Goal: Task Accomplishment & Management: Use online tool/utility

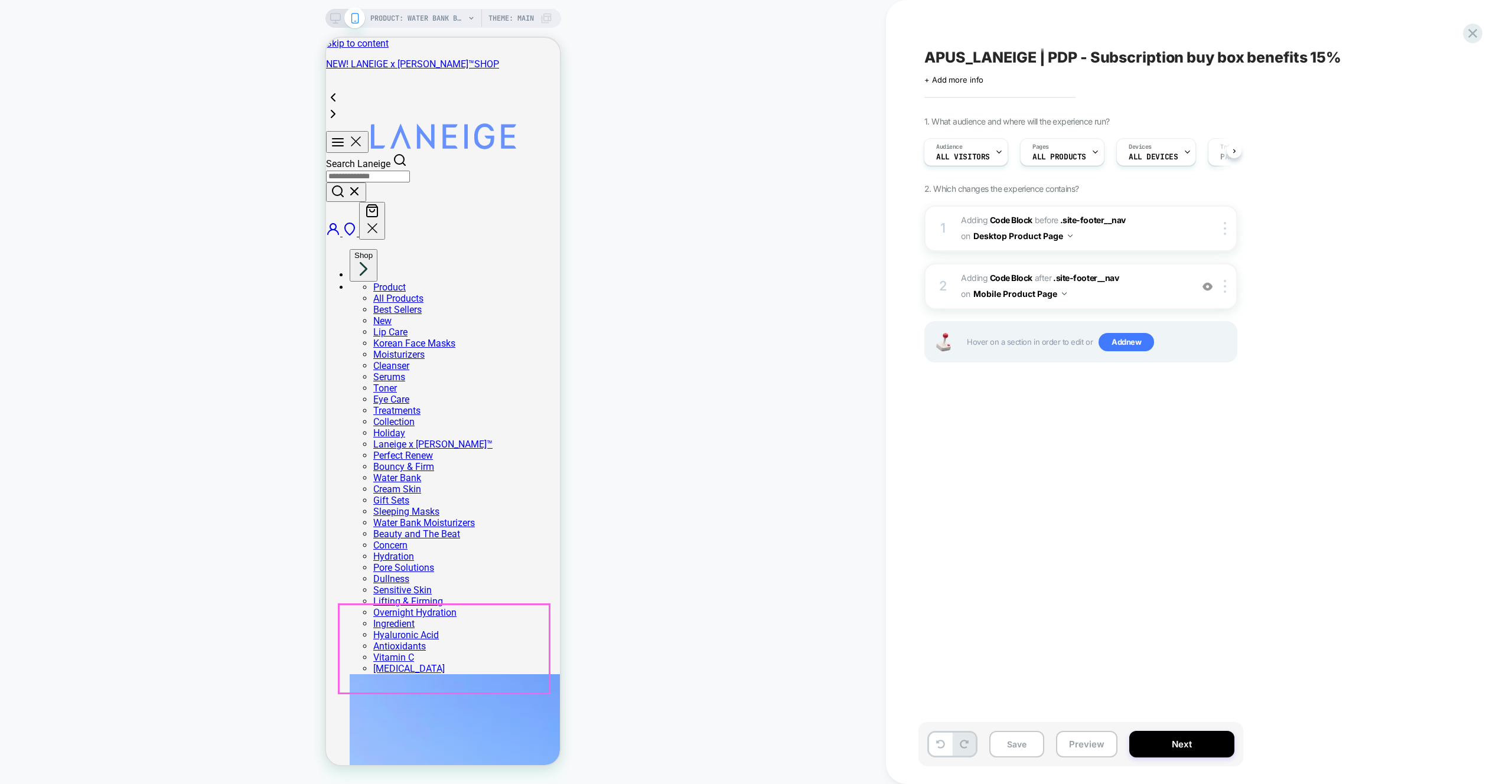
click at [681, 534] on div "PRODUCT: Water Bank Blue Hyaluronic Intensive Moisturizer PRODUCT: Water Bank B…" at bounding box center [443, 392] width 886 height 761
click at [0, 0] on button "Preview" at bounding box center [0, 0] width 0 height 0
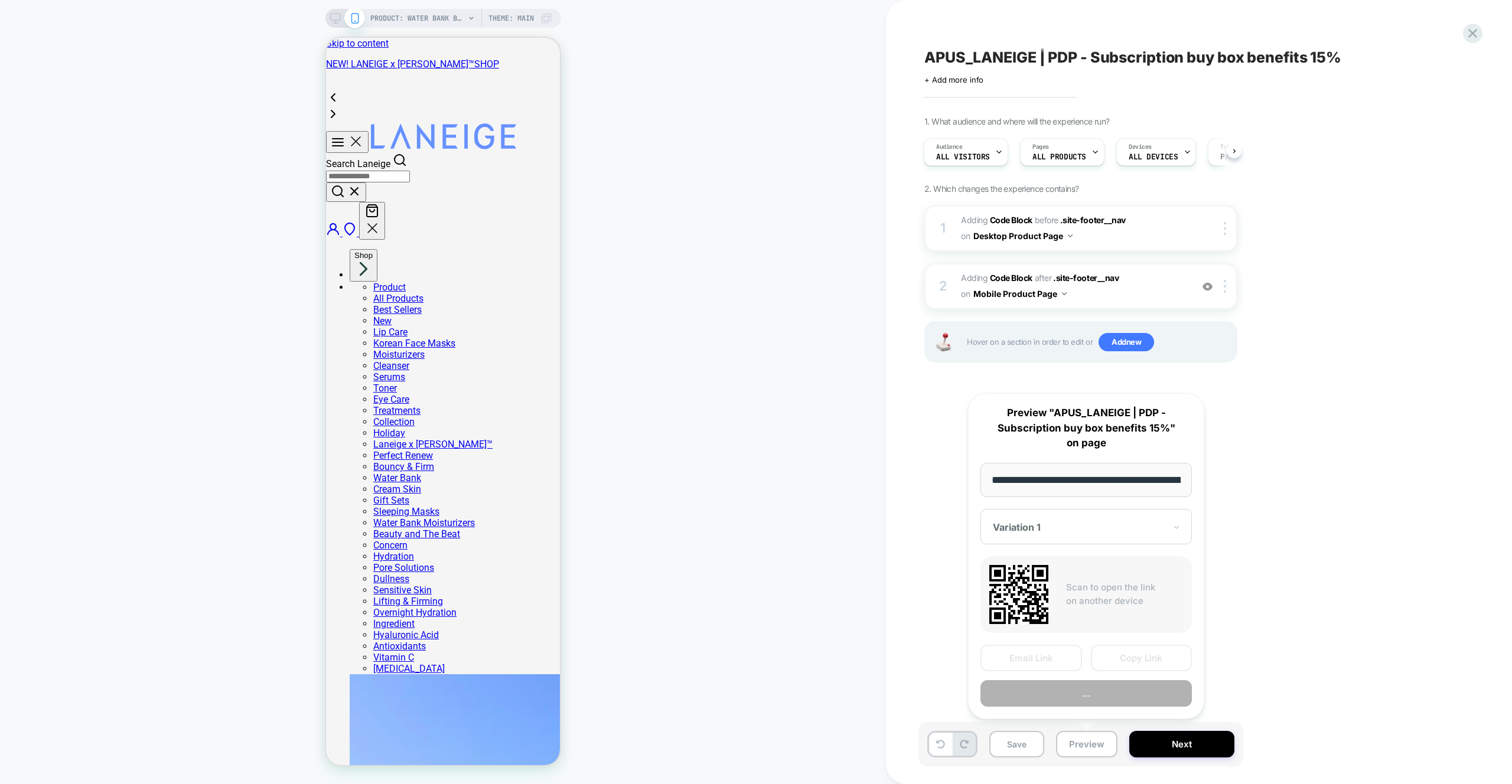
scroll to position [0, 289]
click at [1091, 696] on button "Preview" at bounding box center [1086, 693] width 211 height 26
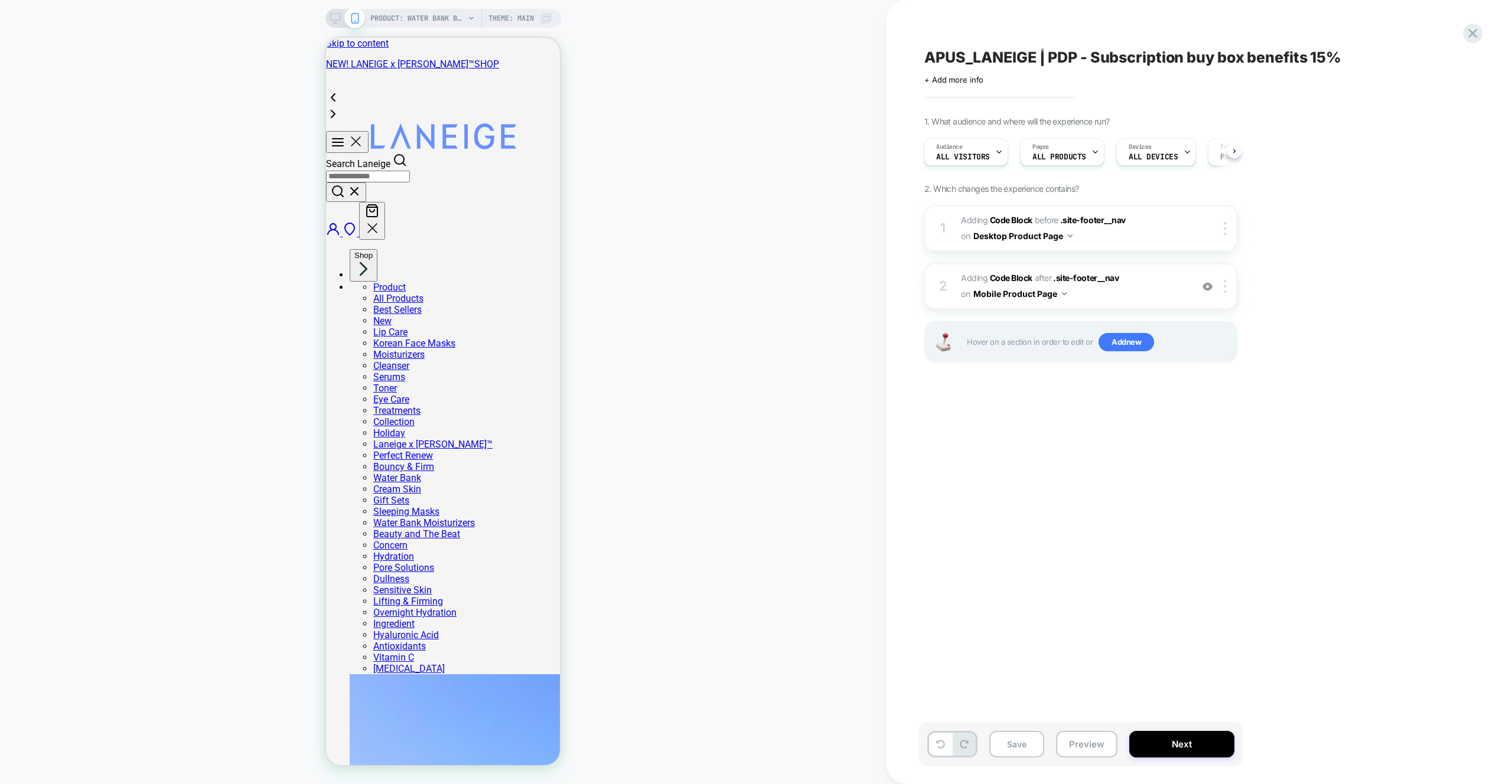
click at [336, 17] on icon at bounding box center [335, 18] width 10 height 10
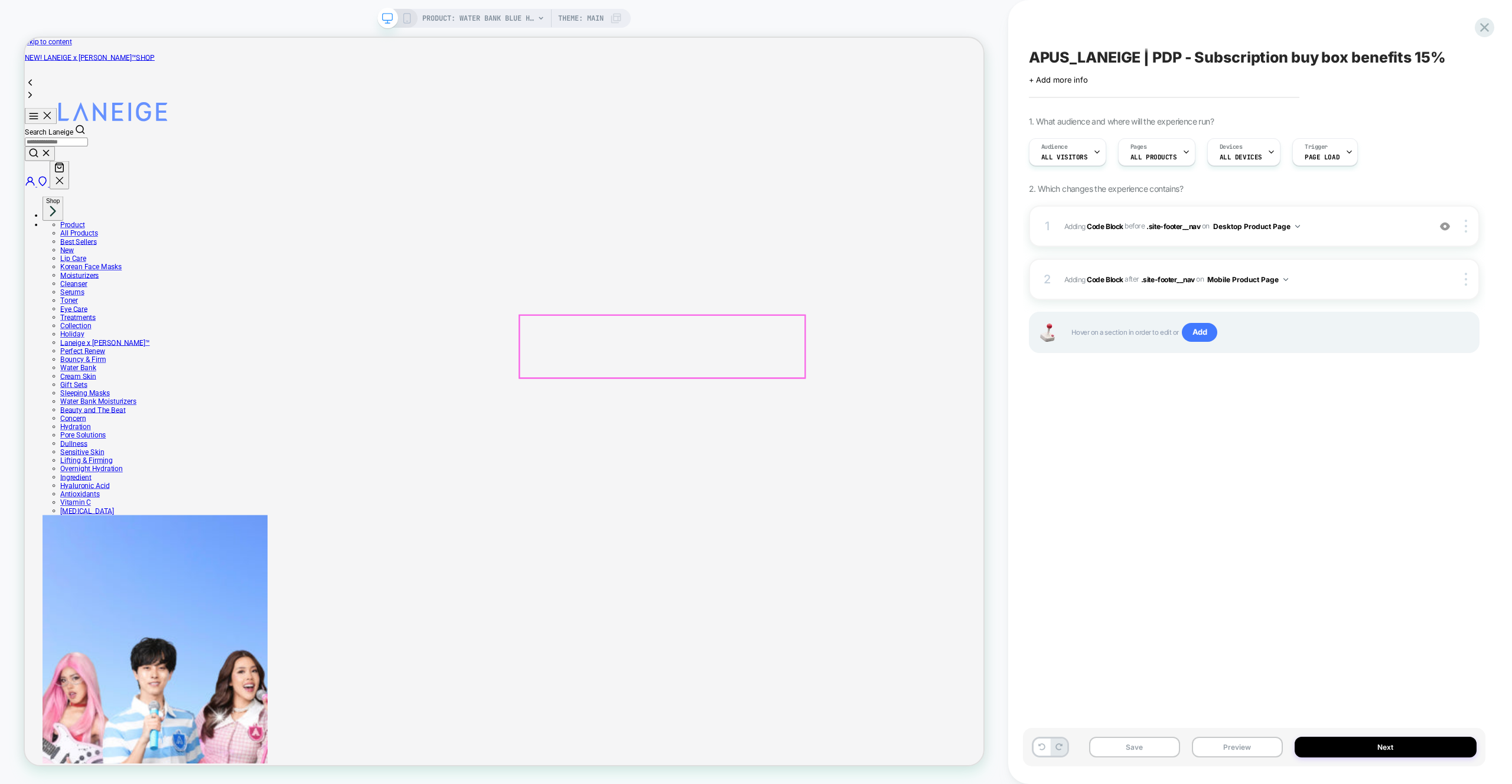
click at [162, 32] on img at bounding box center [149, 26] width 25 height 11
click at [13, 197] on img at bounding box center [6, 191] width 12 height 12
click at [0, 0] on button "Preview" at bounding box center [0, 0] width 0 height 0
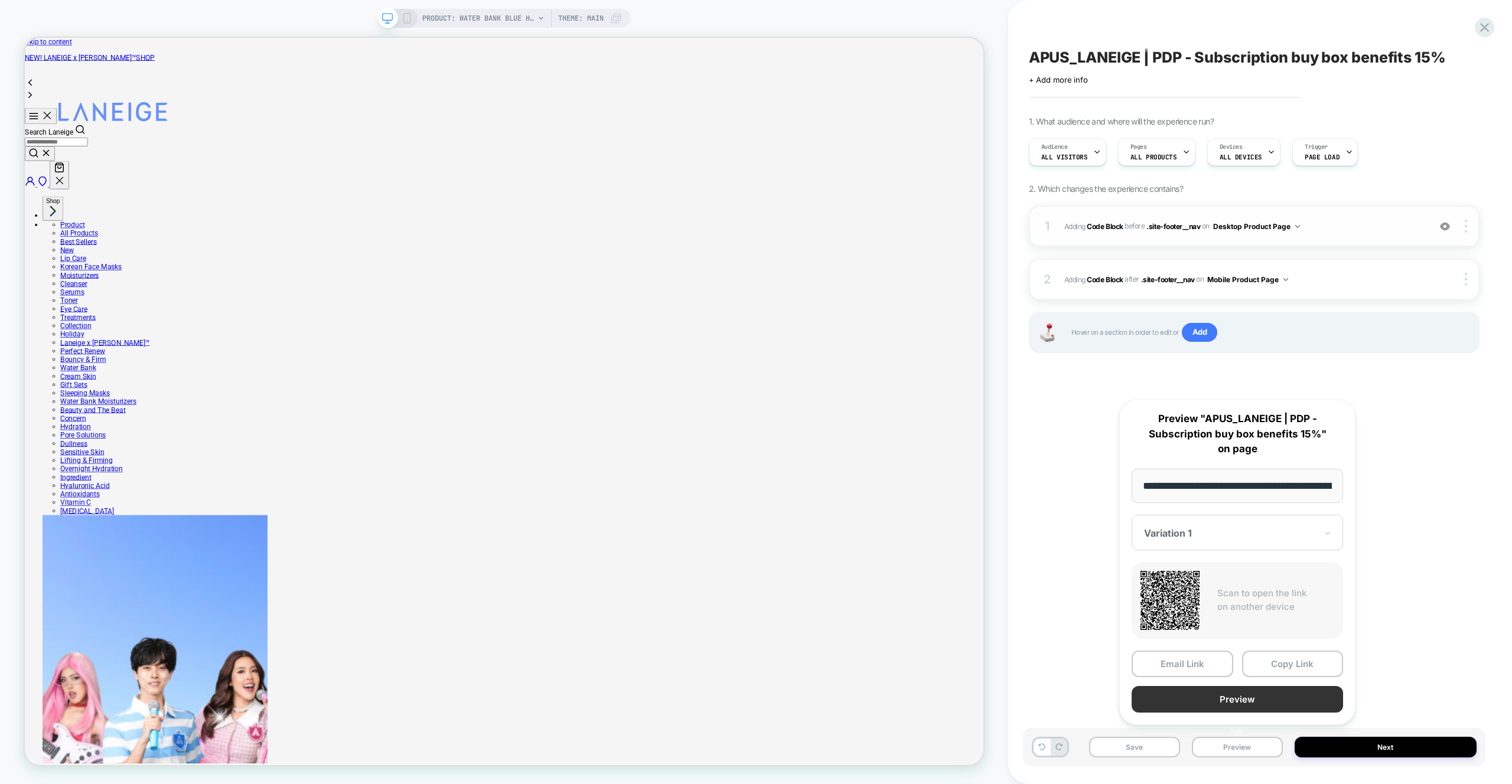
scroll to position [0, 289]
click at [1230, 697] on button "Preview" at bounding box center [1237, 700] width 211 height 26
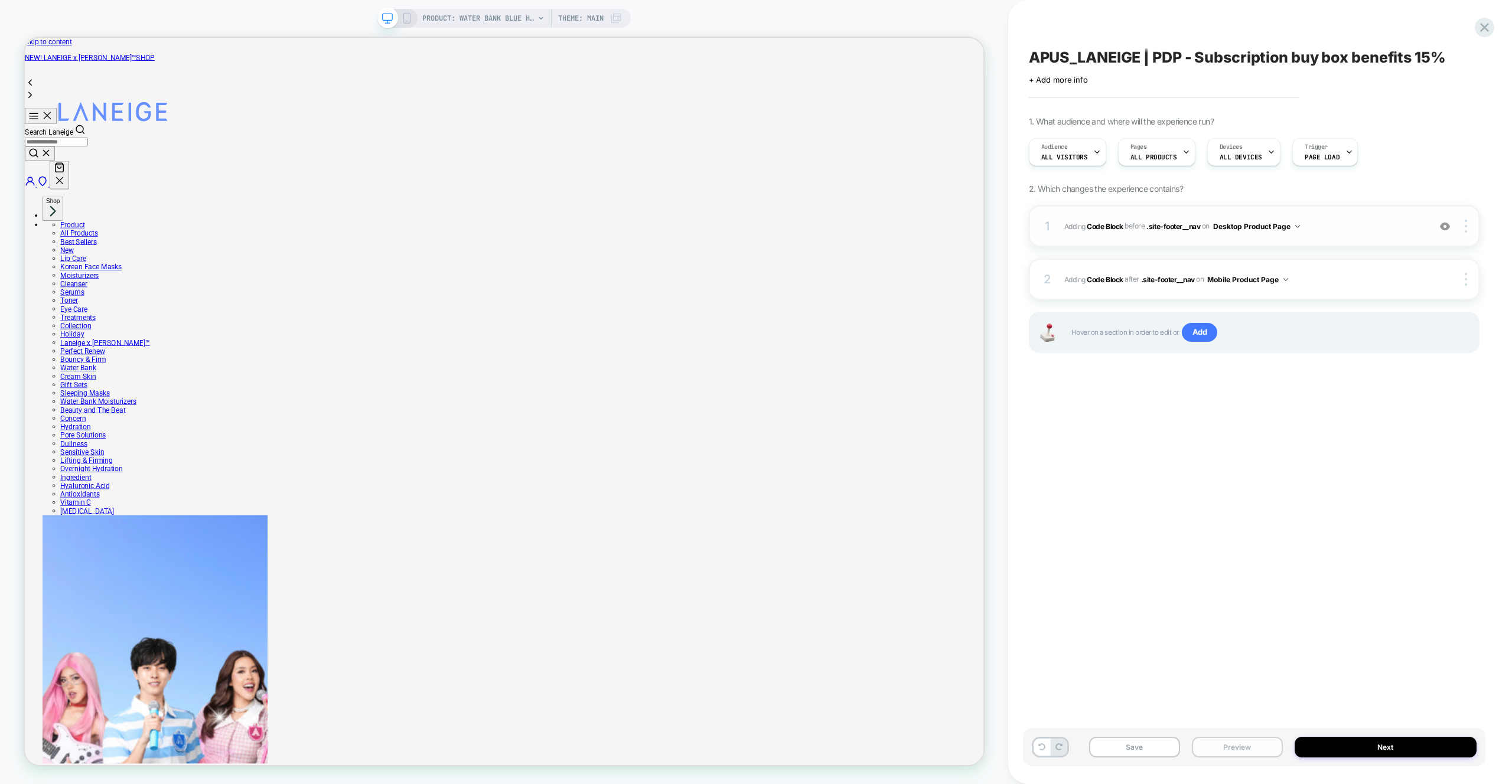
click at [0, 0] on button "Preview" at bounding box center [0, 0] width 0 height 0
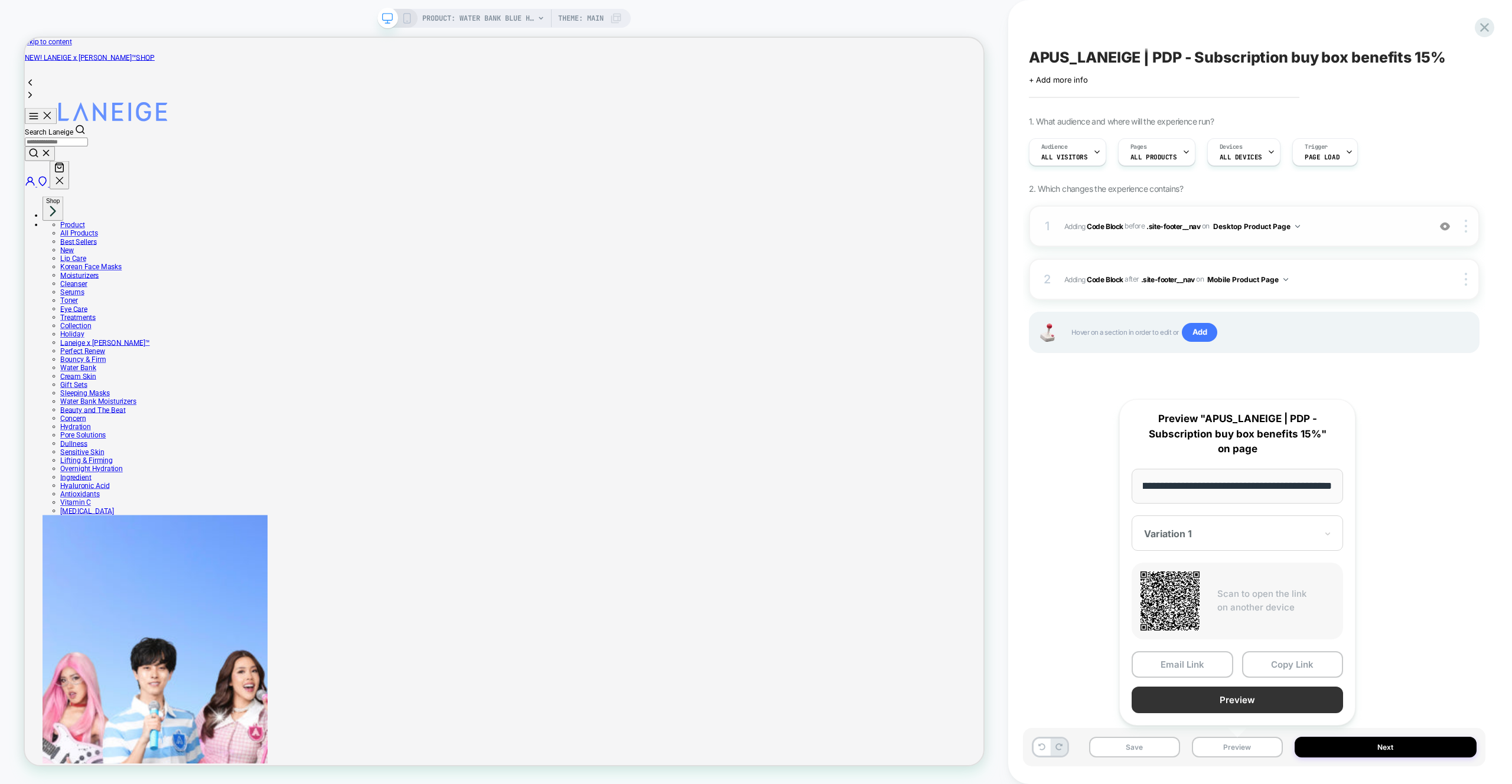
click at [1254, 709] on button "Preview" at bounding box center [1237, 700] width 211 height 26
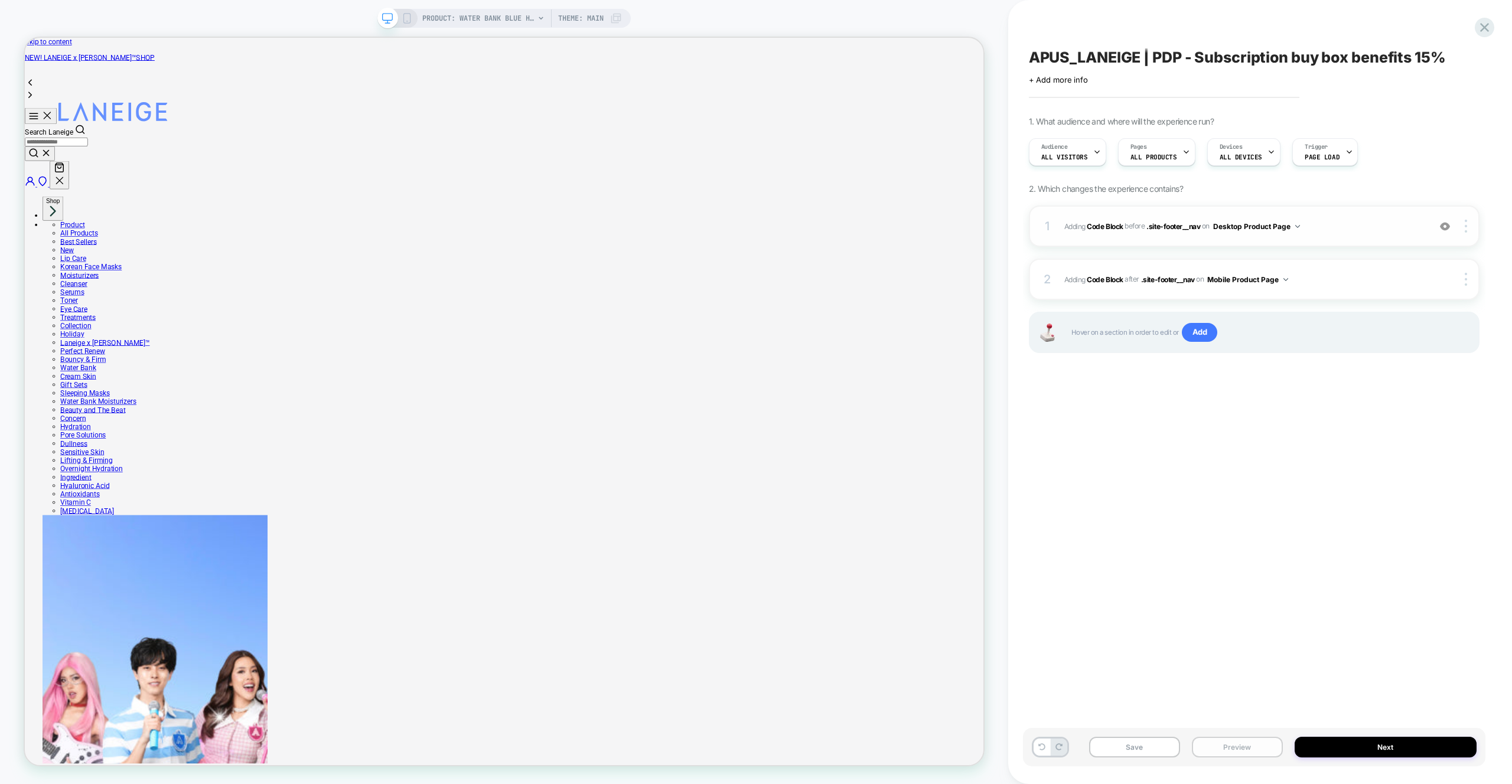
click at [0, 0] on button "Preview" at bounding box center [0, 0] width 0 height 0
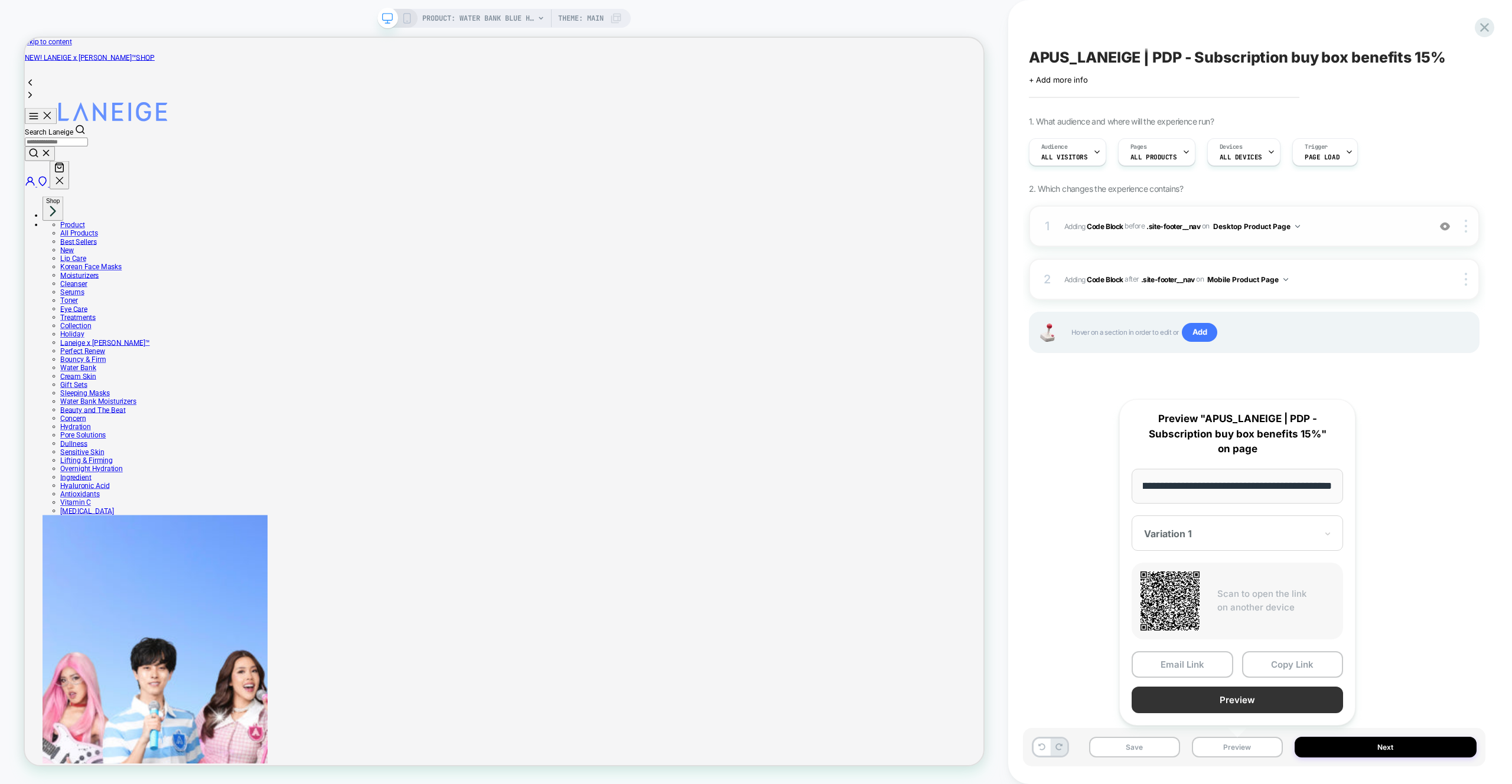
scroll to position [0, 0]
click at [1258, 412] on button "Preview" at bounding box center [663, 407] width 1231 height 11
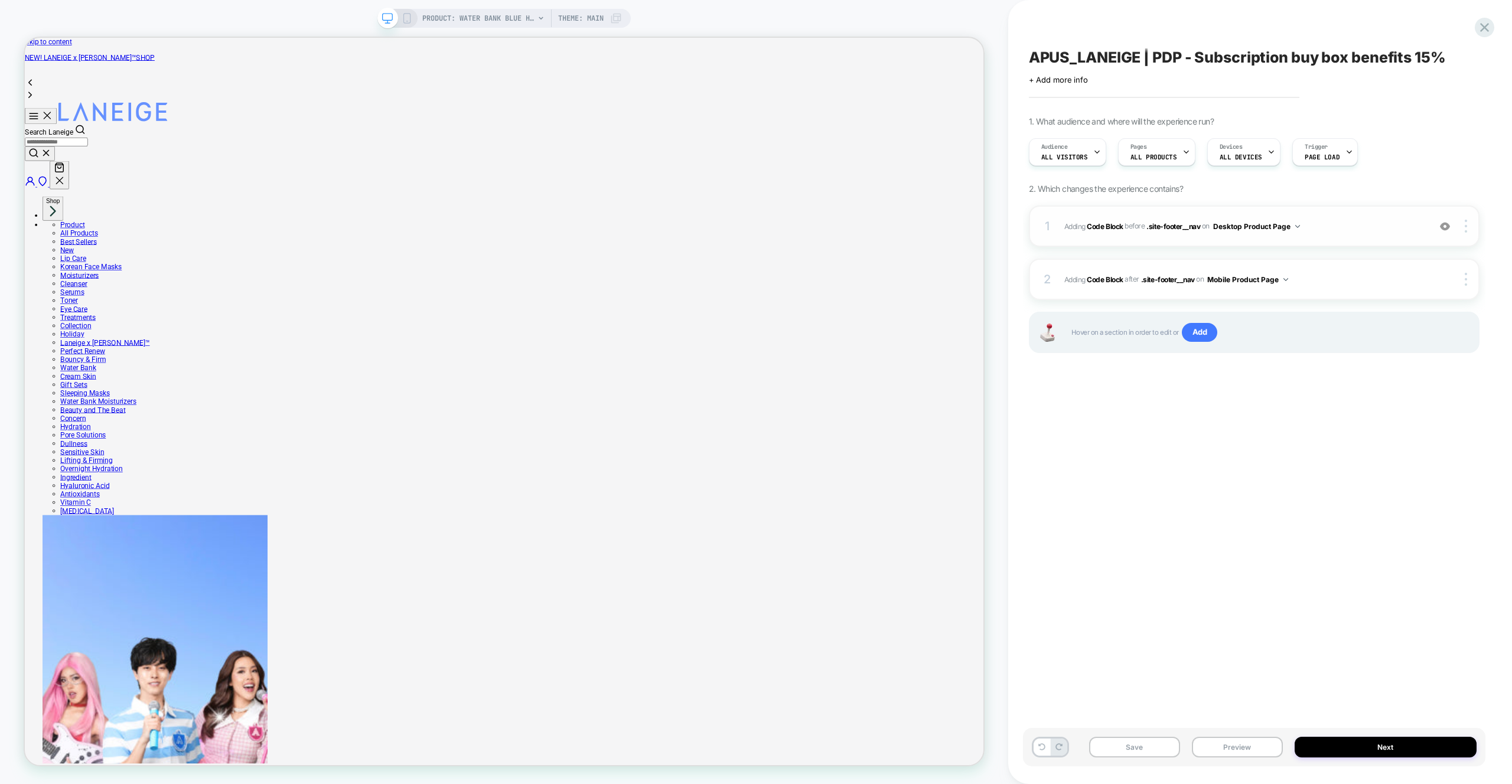
click at [413, 14] on div "PRODUCT: Water Bank Blue Hyaluronic Intensive Moisturizer Theme: MAIN" at bounding box center [504, 18] width 254 height 19
click at [405, 19] on icon at bounding box center [406, 18] width 10 height 10
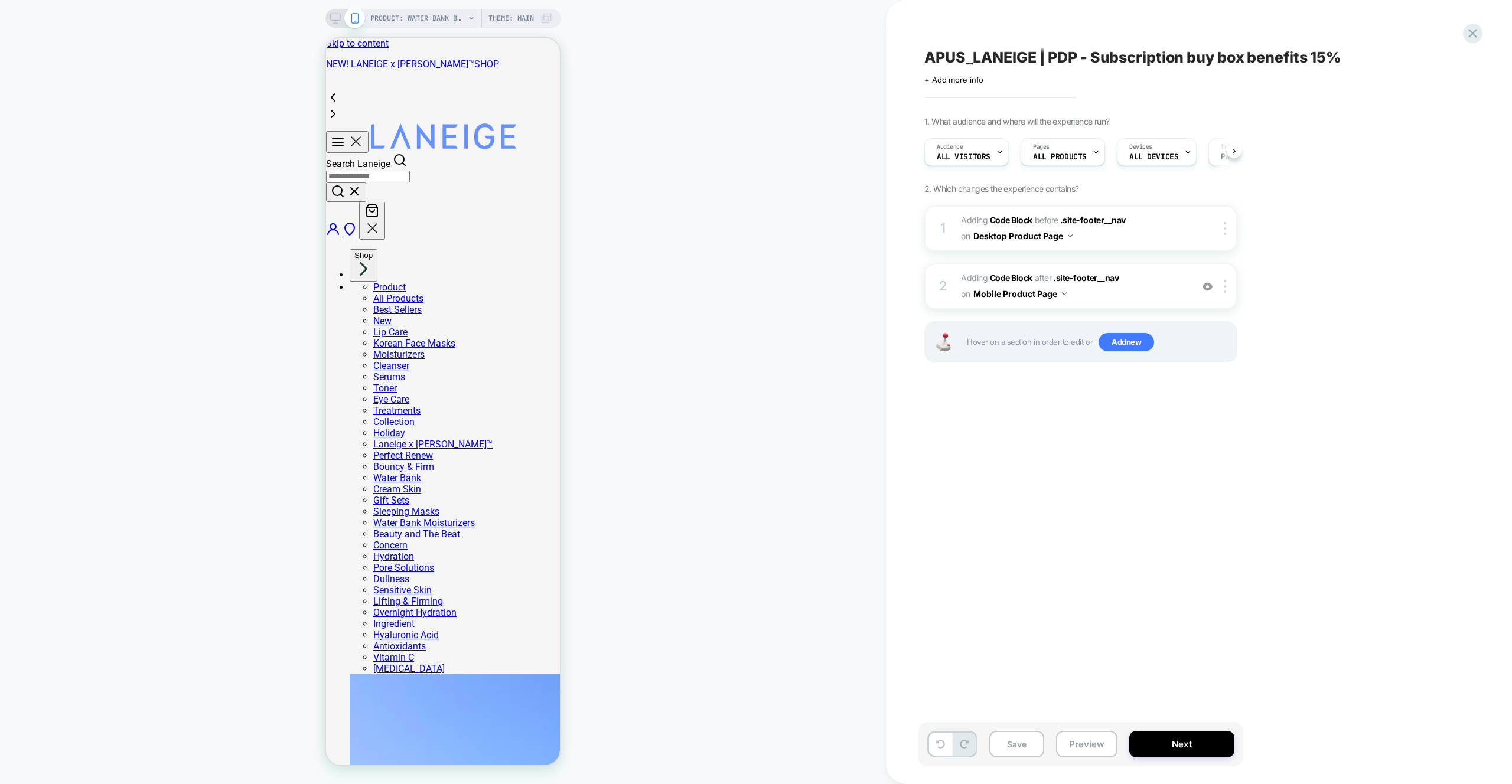
scroll to position [0, 1]
click at [0, 0] on button "Preview" at bounding box center [0, 0] width 0 height 0
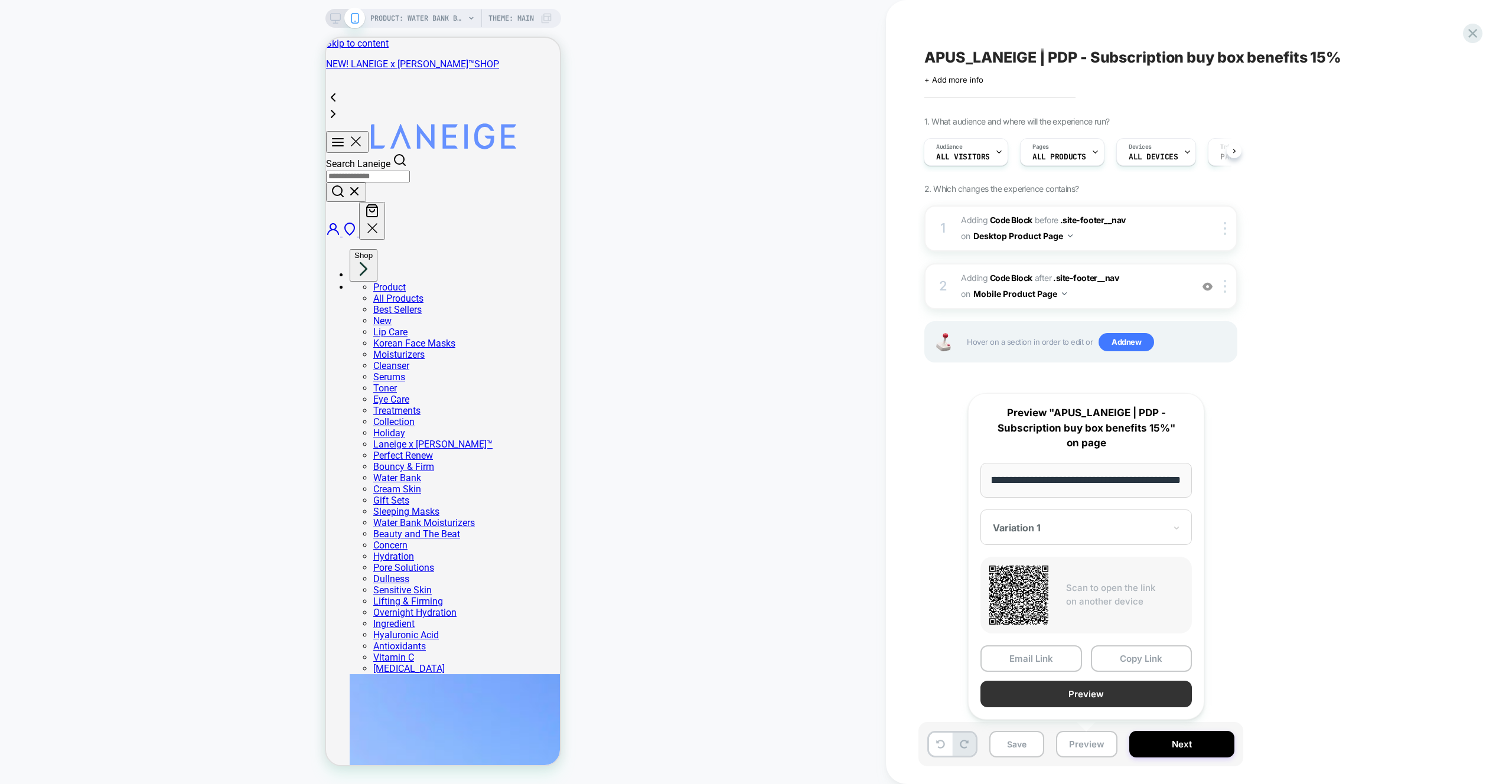
scroll to position [0, 0]
click at [1079, 699] on button "Preview" at bounding box center [1086, 693] width 211 height 26
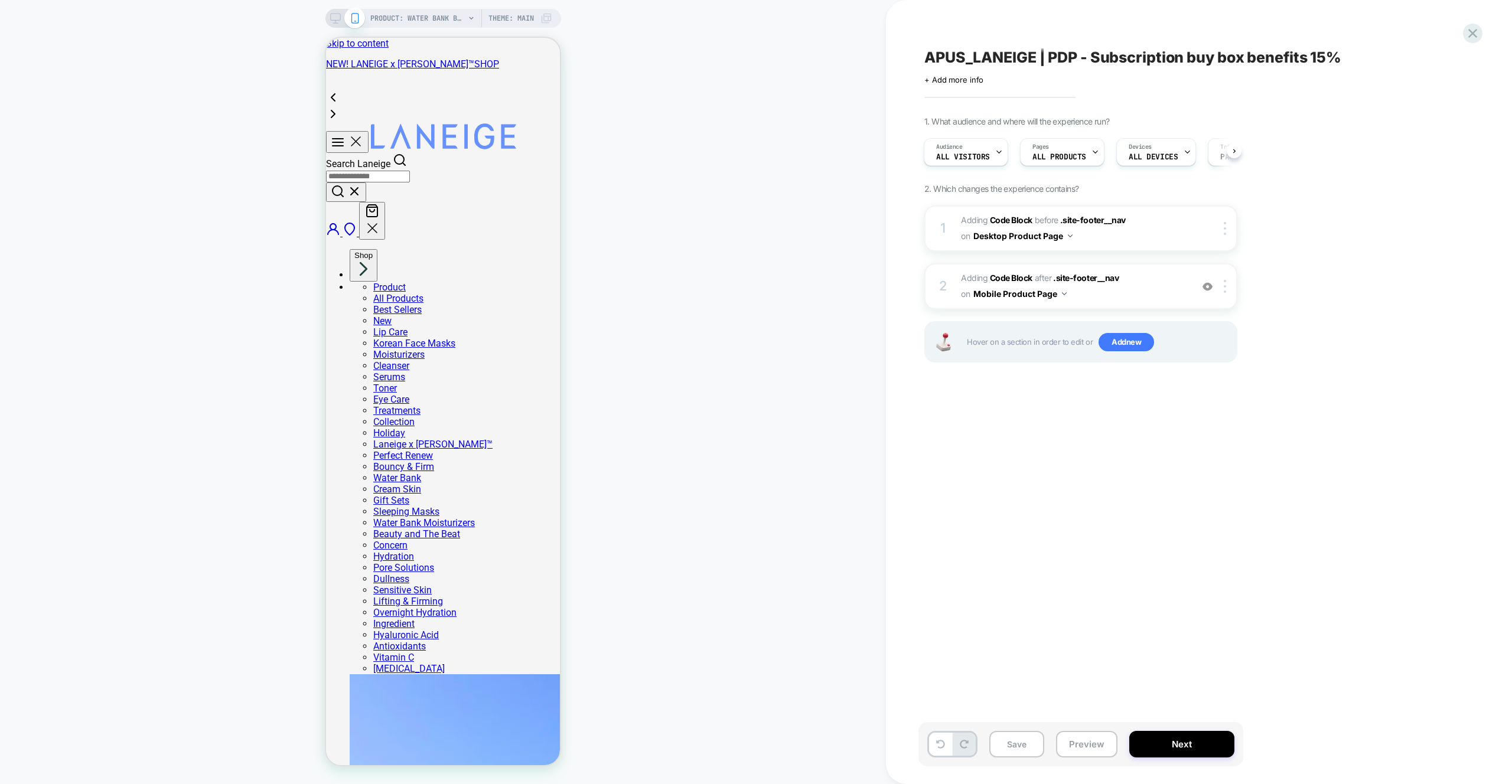
click at [1016, 455] on div "APUS_LANEIGE | PDP - Subscription buy box benefits 15% Click to edit experience…" at bounding box center [1140, 392] width 443 height 761
click at [1183, 234] on span "Adding Code Block BEFORE .site-footer__nav .site-footer__nav on Desktop Product…" at bounding box center [1073, 229] width 225 height 32
click at [234, 480] on div at bounding box center [140, 485] width 187 height 11
click at [0, 0] on div "APUS_LANEIGE | PDP - Subscription buy box benefits 15% Click to edit experience…" at bounding box center [0, 0] width 0 height 0
click at [1164, 234] on span "Adding Code Block BEFORE .site-footer__nav .site-footer__nav on Desktop Product…" at bounding box center [1073, 229] width 225 height 32
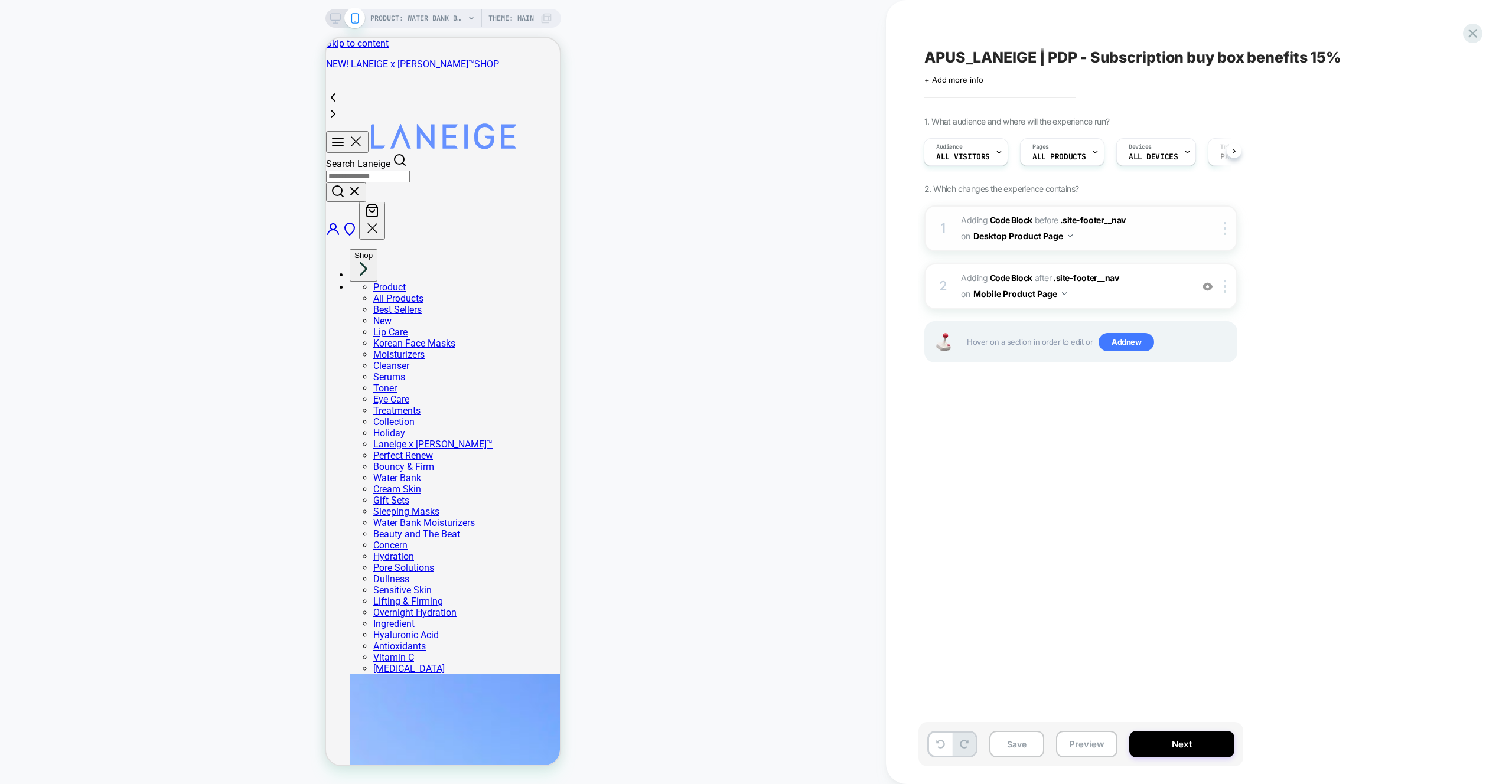
click at [1097, 238] on span "Adding Code Block BEFORE .site-footer__nav .site-footer__nav on Desktop Product…" at bounding box center [1073, 229] width 225 height 32
click at [0, 0] on div "1. What audience and where will the experience run? Audience All Visitors Pages…" at bounding box center [0, 0] width 0 height 0
click at [812, 341] on div "PRODUCT: Water Bank Blue Hyaluronic Intensive Moisturizer PRODUCT: Water Bank B…" at bounding box center [443, 392] width 886 height 761
click at [1173, 224] on span "Adding Code Block BEFORE .site-footer__nav .site-footer__nav on Desktop Product…" at bounding box center [1073, 229] width 225 height 32
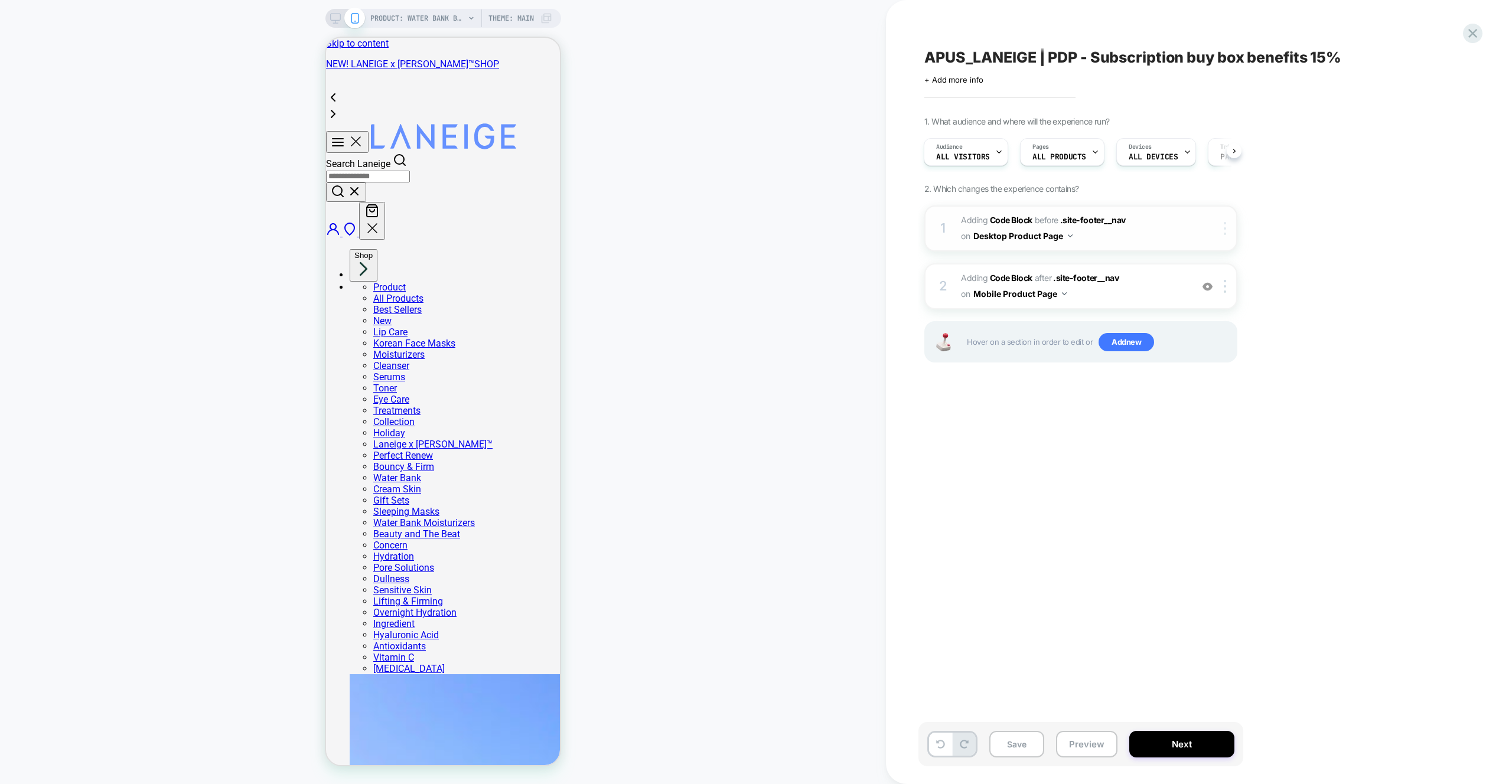
click at [234, 480] on div at bounding box center [140, 485] width 187 height 11
click at [0, 0] on div "1. What audience and where will the experience run? Audience All Visitors Pages…" at bounding box center [0, 0] width 0 height 0
click at [753, 162] on div "PRODUCT: Water Bank Blue Hyaluronic Intensive Moisturizer PRODUCT: Water Bank B…" at bounding box center [443, 392] width 886 height 761
click at [0, 0] on div "1. What audience and where will the experience run? Audience All Visitors Pages…" at bounding box center [0, 0] width 0 height 0
click at [343, 19] on div at bounding box center [345, 18] width 30 height 10
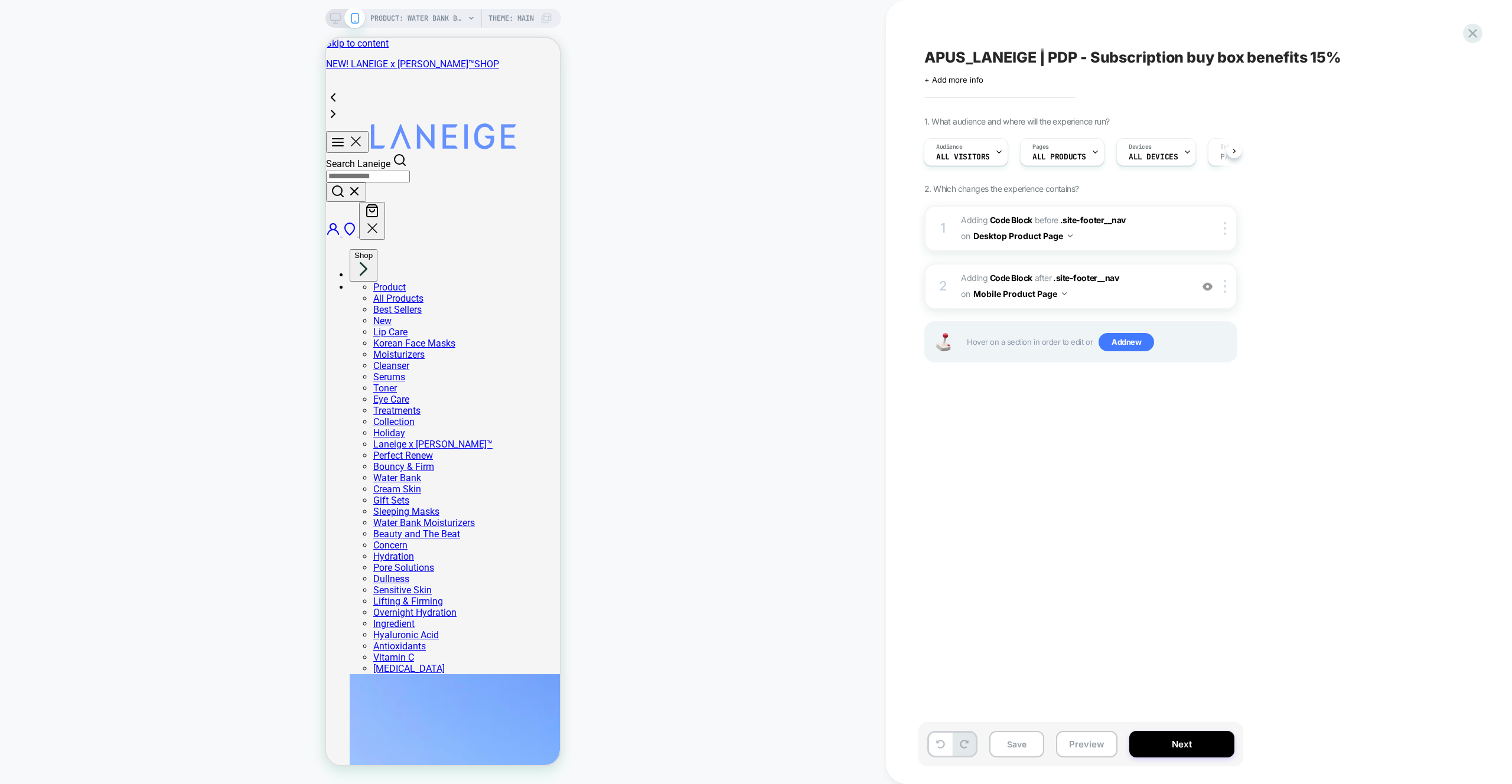
click at [325, 20] on div "PRODUCT: Water Bank Blue Hyaluronic Intensive Moisturizer Theme: MAIN" at bounding box center [443, 18] width 236 height 19
click at [328, 19] on div "PRODUCT: Water Bank Blue Hyaluronic Intensive Moisturizer Theme: MAIN" at bounding box center [443, 18] width 236 height 19
click at [332, 18] on icon at bounding box center [335, 18] width 10 height 10
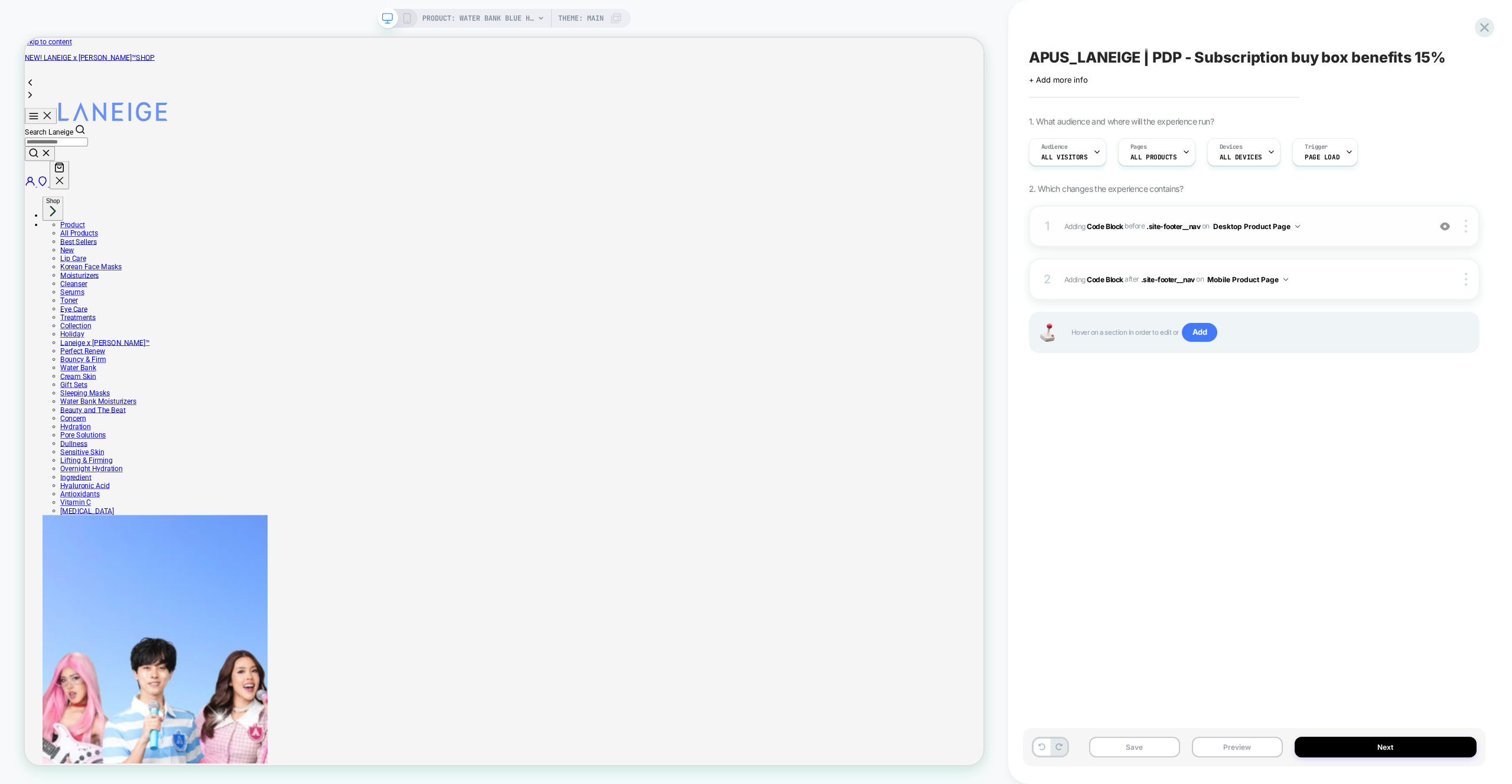
click at [1337, 228] on span "Adding Code Block BEFORE .site-footer__nav .site-footer__nav on Desktop Product…" at bounding box center [1243, 226] width 359 height 14
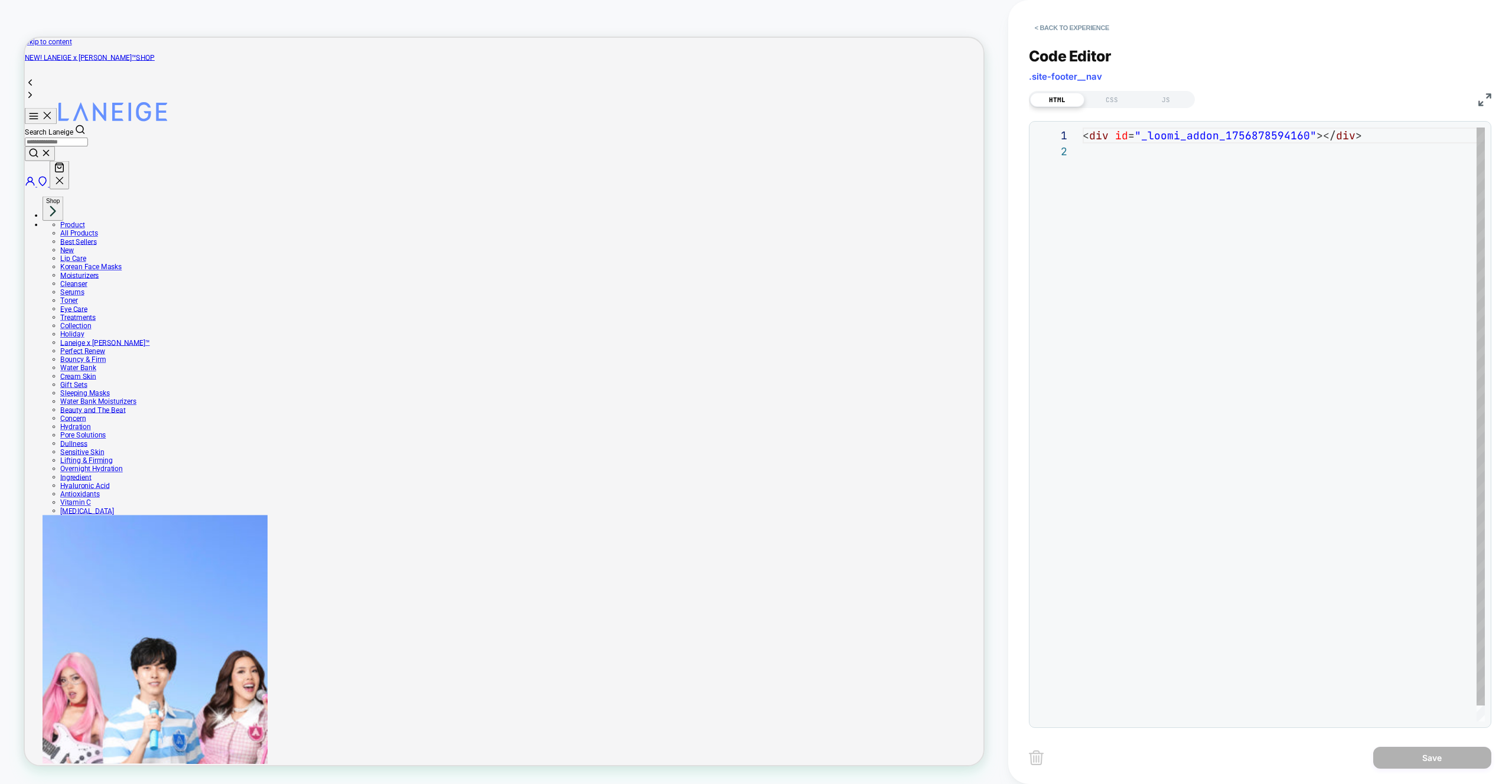
scroll to position [16, 0]
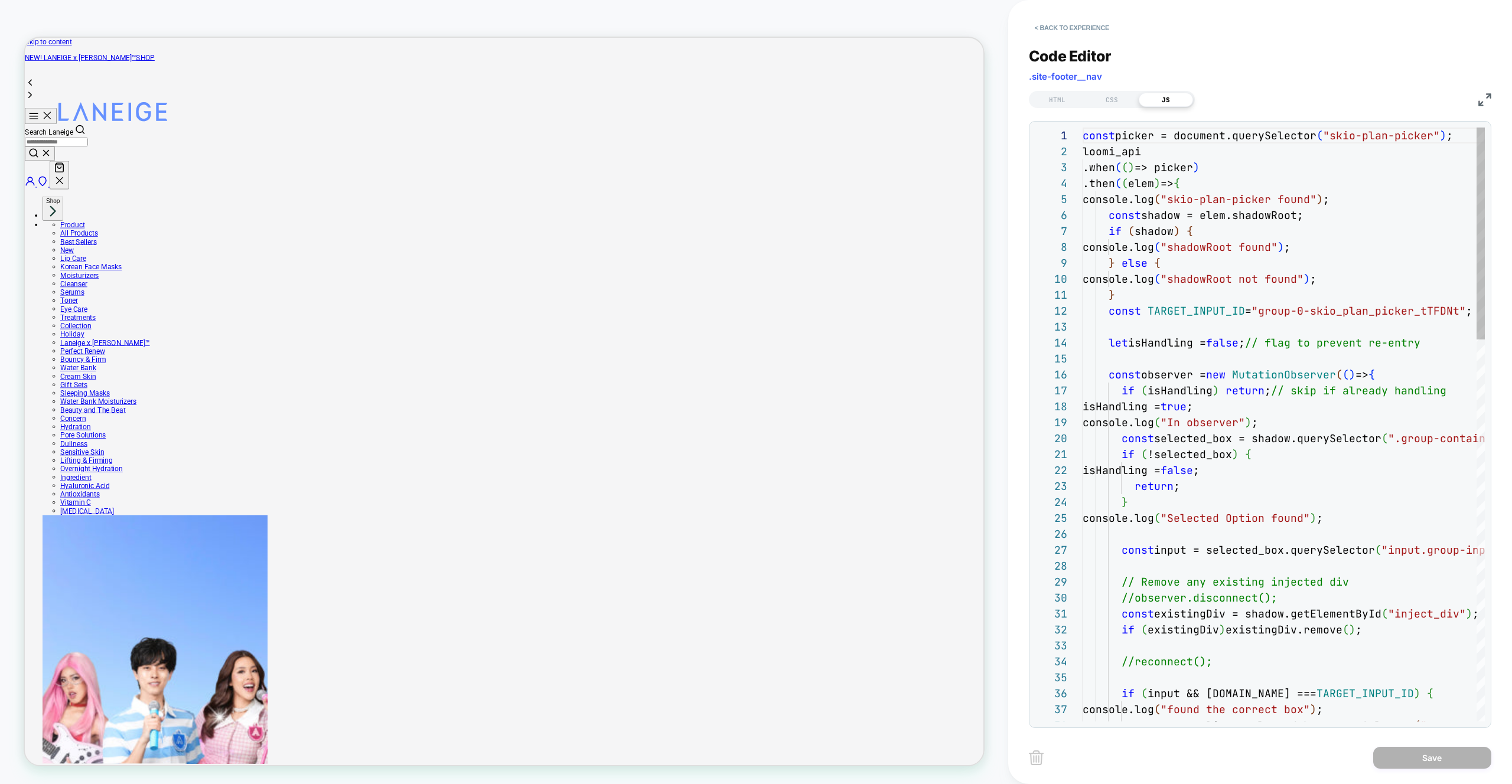
scroll to position [0, 0]
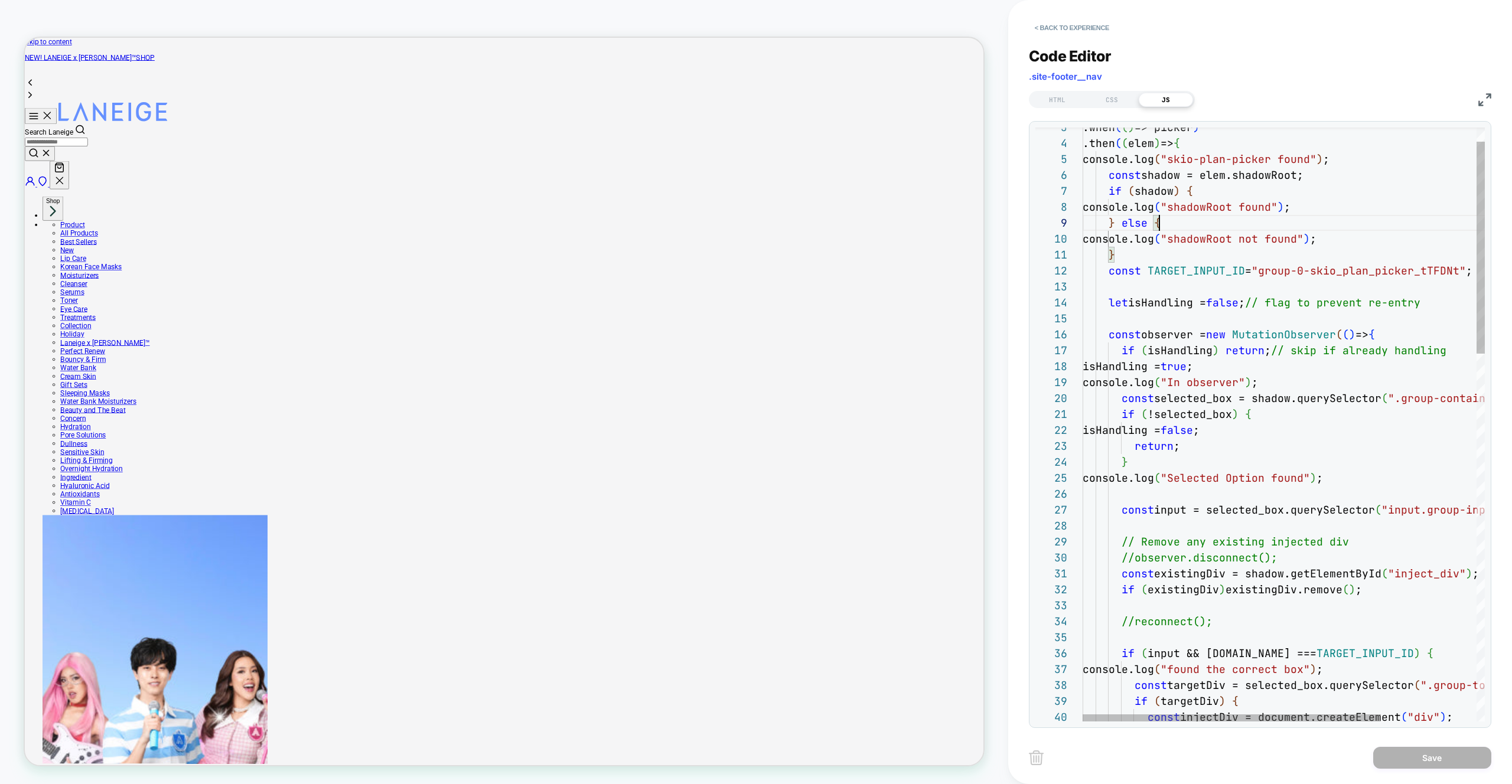
type textarea "**********"
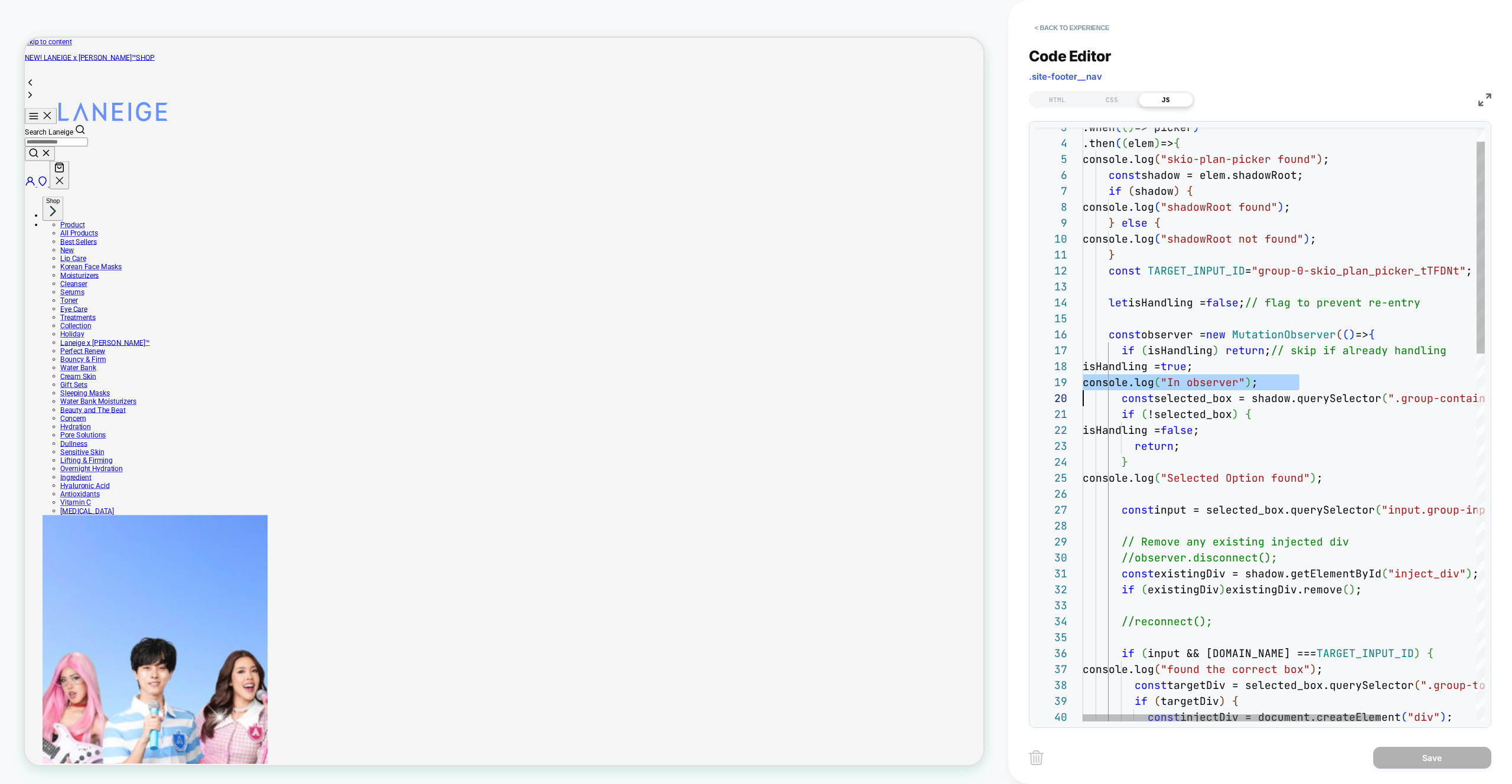
scroll to position [128, 0]
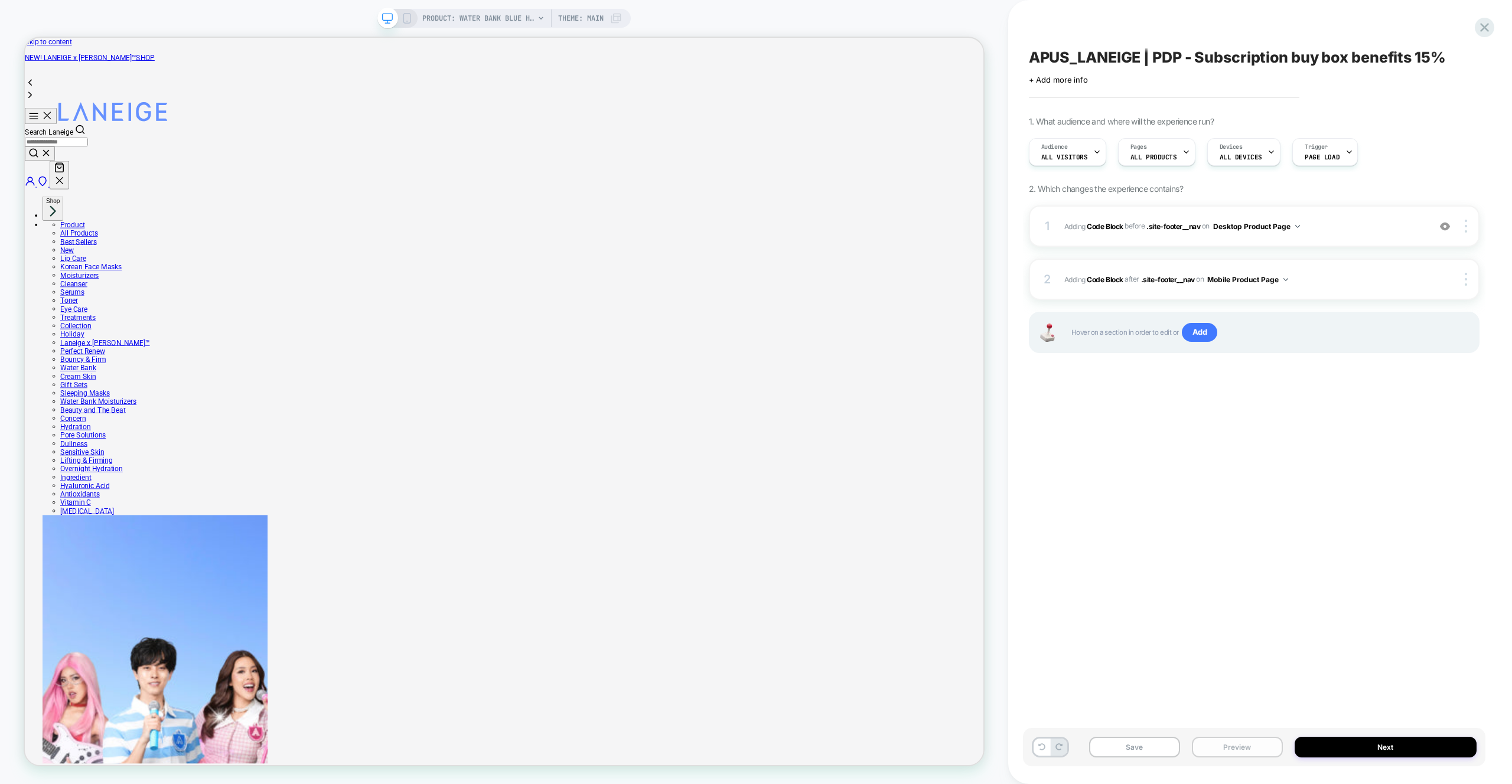
click at [1222, 751] on button "Preview" at bounding box center [1237, 747] width 91 height 21
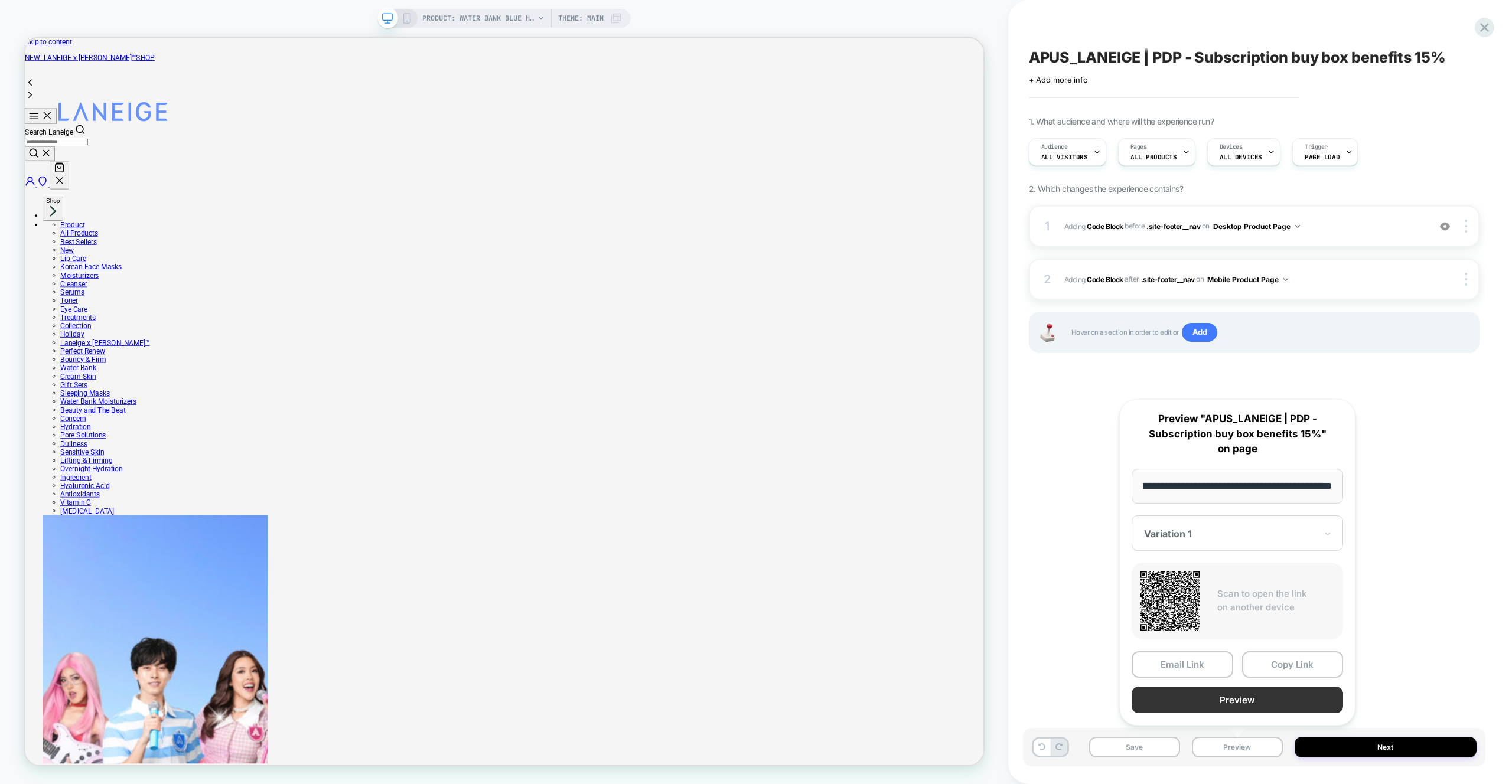
scroll to position [0, 0]
click at [1236, 708] on button "Preview" at bounding box center [1237, 700] width 211 height 26
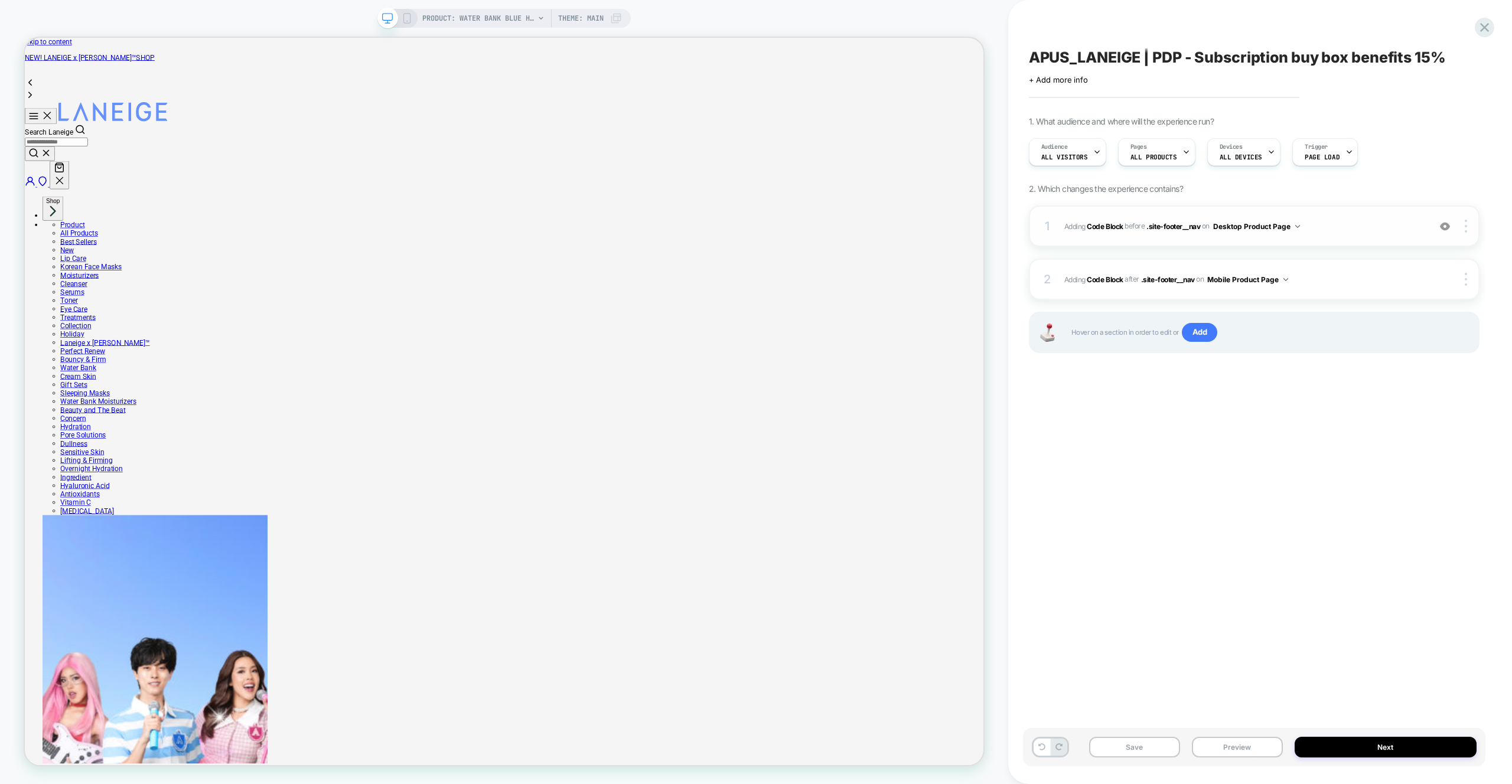
click at [1343, 240] on div "1 Adding Code Block BEFORE .site-footer__nav .site-footer__nav on Desktop Produ…" at bounding box center [1254, 226] width 450 height 42
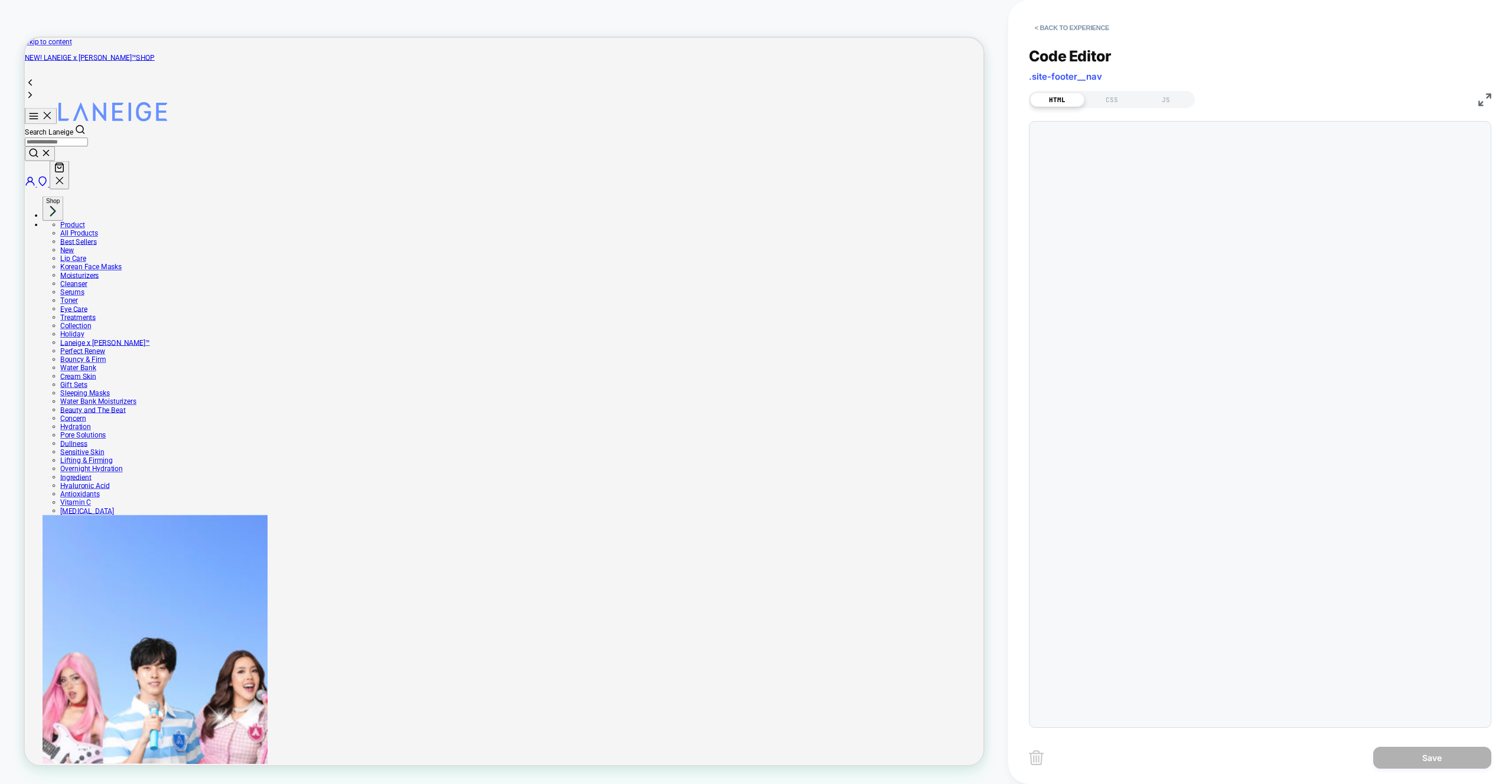
scroll to position [16, 0]
click at [1166, 108] on div "**********" at bounding box center [1260, 380] width 462 height 696
click at [1171, 98] on div "JS" at bounding box center [1166, 100] width 55 height 14
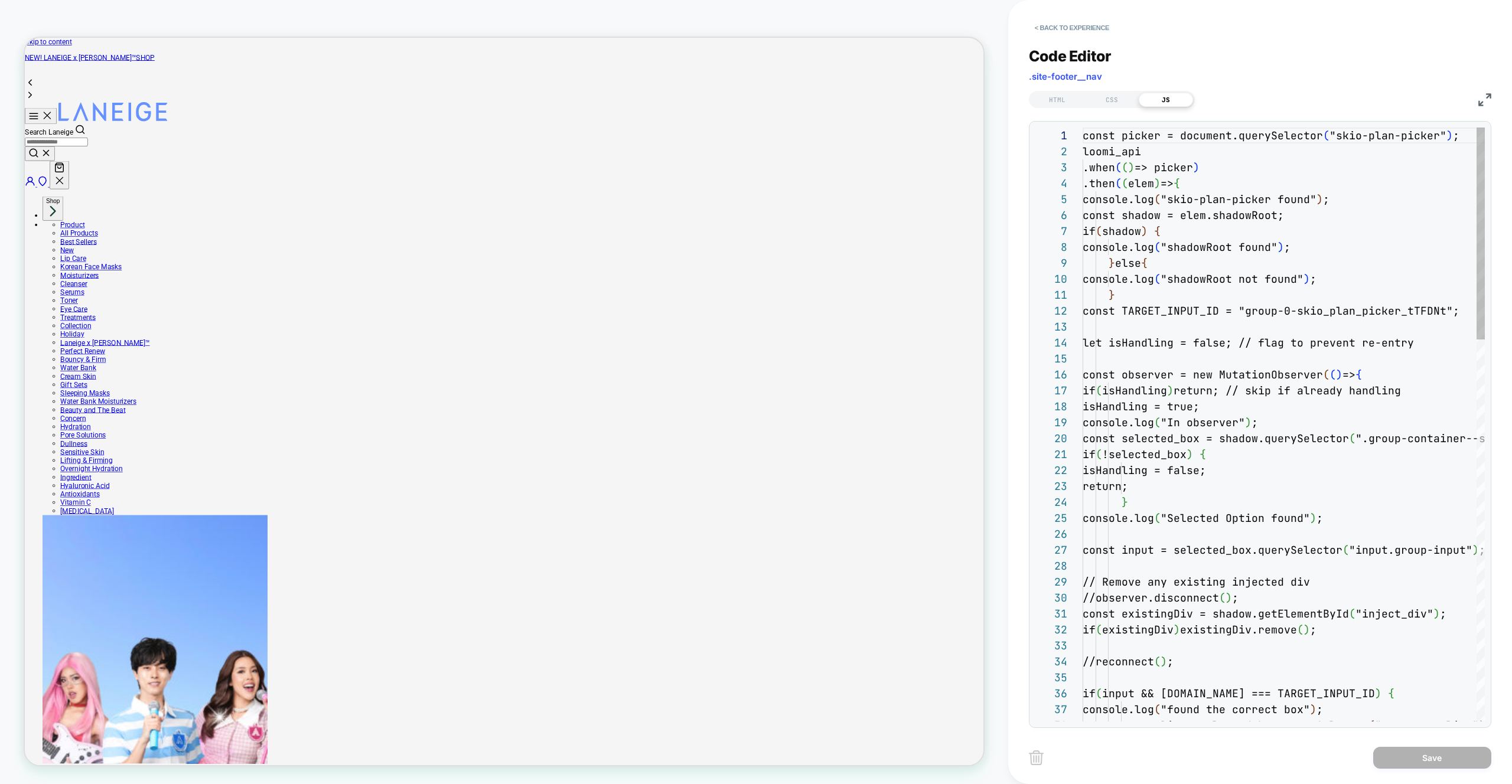
scroll to position [160, 0]
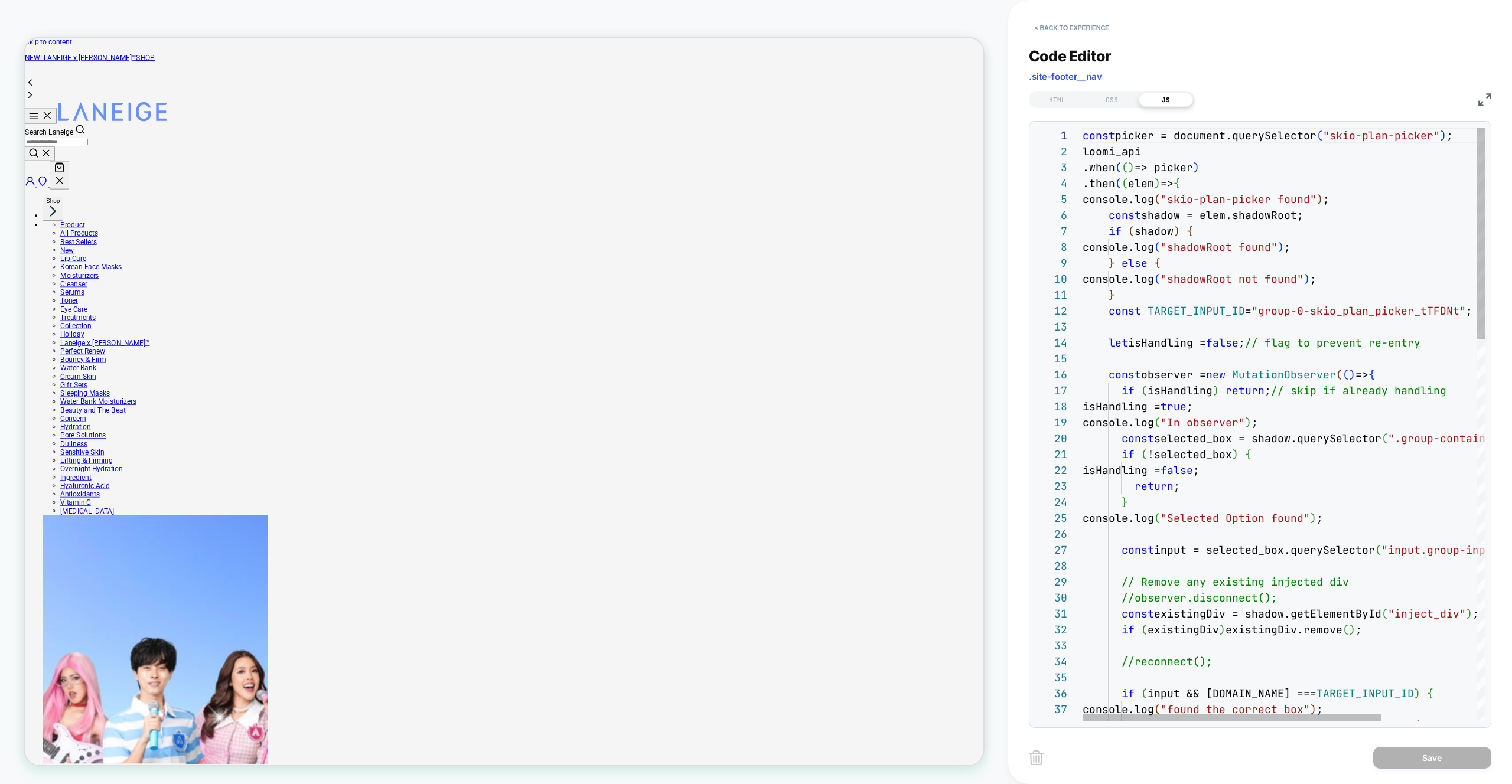
click at [0, 0] on div "const picker = document.querySelector ( "skio-plan-picker" ) ; loomi_api .when …" at bounding box center [0, 0] width 0 height 0
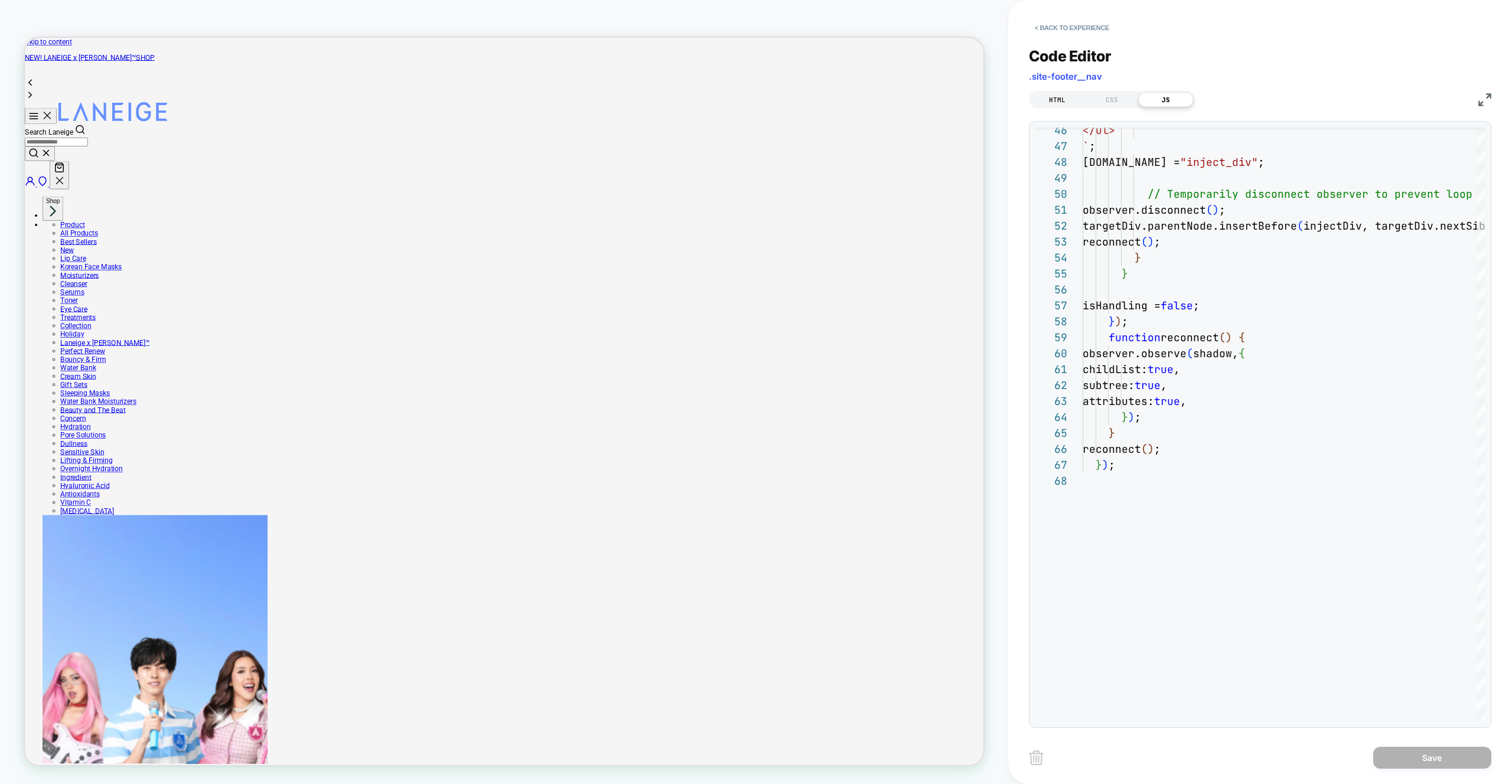
click at [1047, 102] on div "HTML" at bounding box center [1057, 100] width 55 height 14
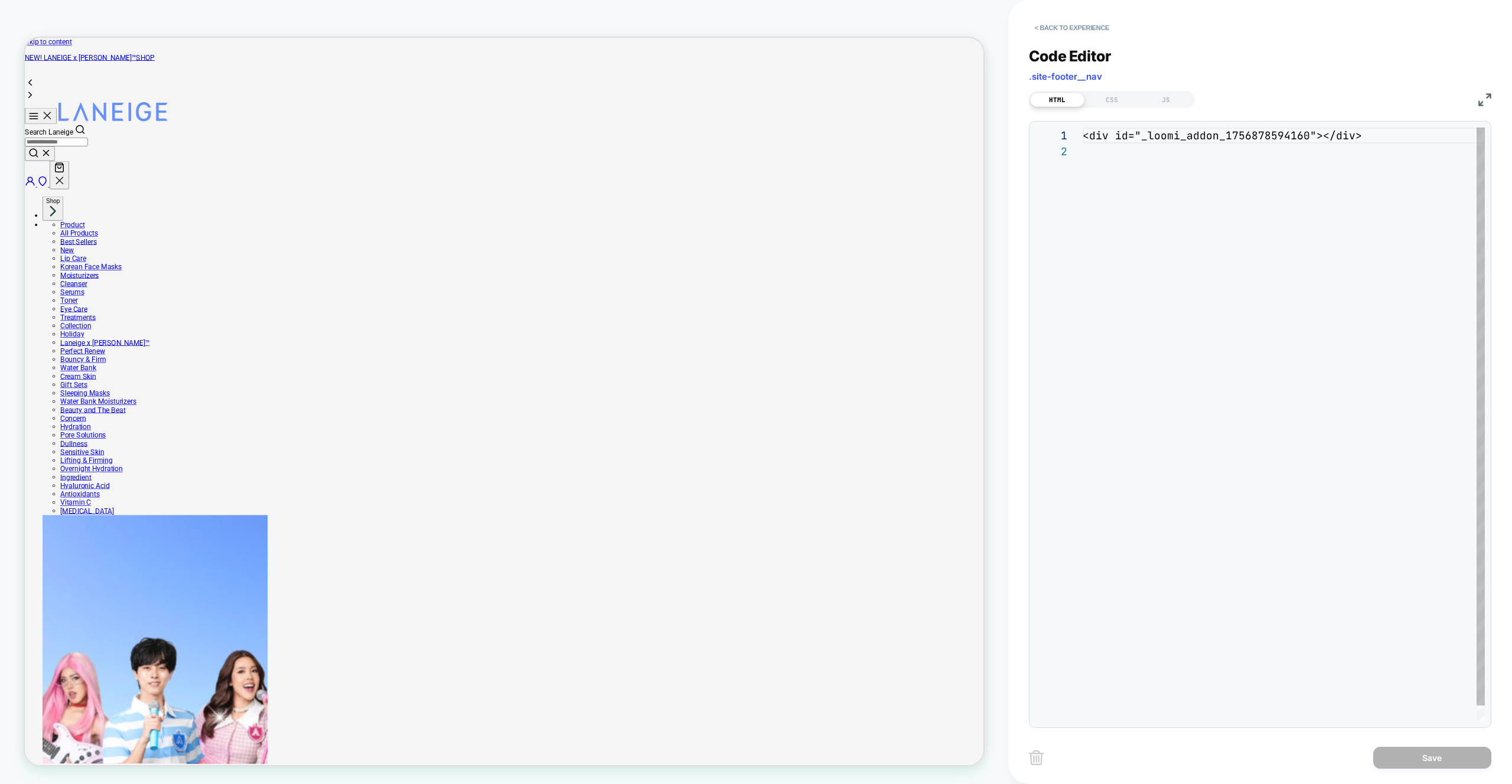
scroll to position [16, 0]
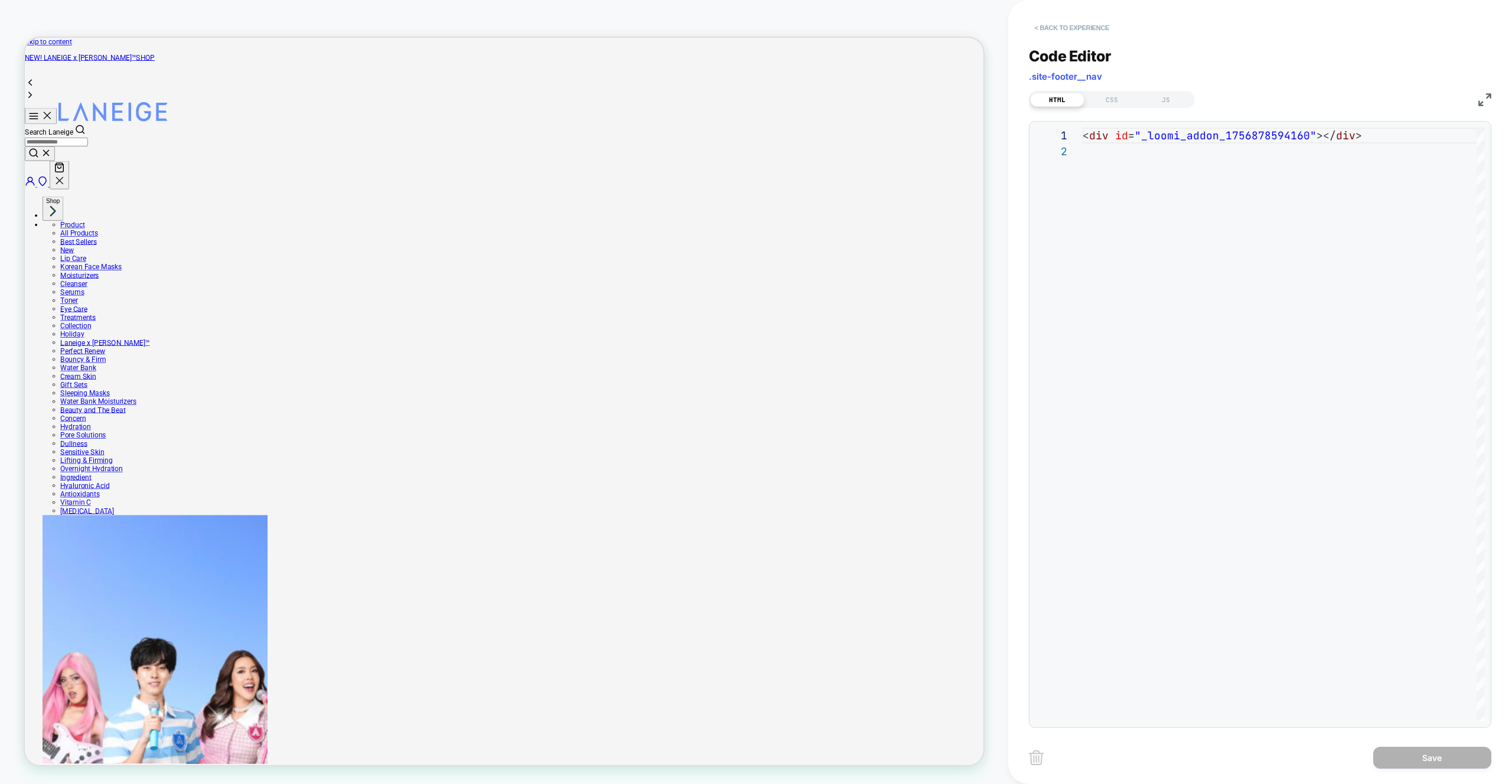
click at [1048, 26] on button "< Back to experience" at bounding box center [1071, 28] width 86 height 19
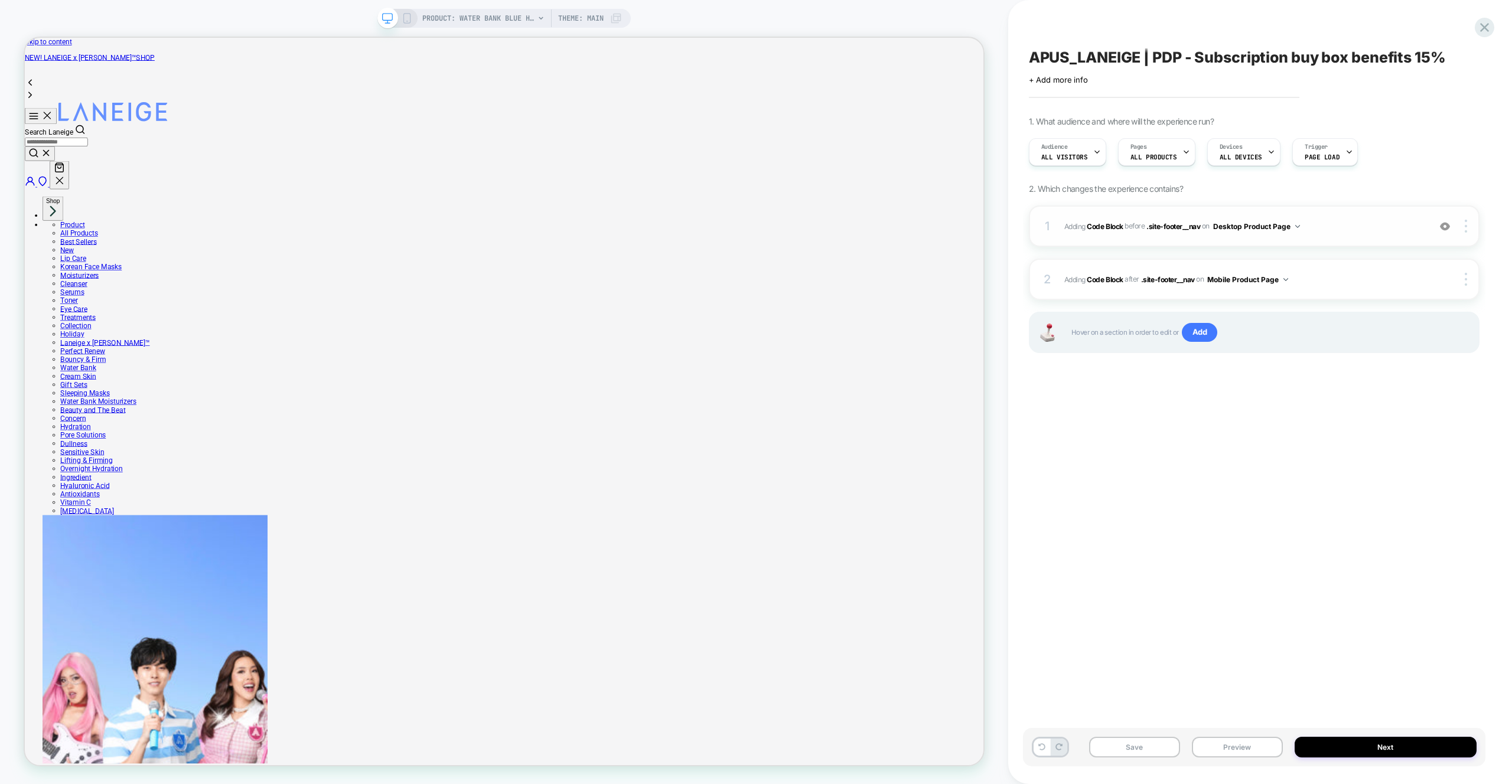
click at [1445, 225] on img at bounding box center [1445, 226] width 10 height 10
click at [1462, 279] on div at bounding box center [1467, 279] width 22 height 13
click at [1396, 310] on div "Target All Devices" at bounding box center [1395, 312] width 105 height 32
click at [1204, 428] on div "APUS_LANEIGE | PDP - Subscription buy box benefits 15% Click to edit experience…" at bounding box center [1254, 392] width 462 height 761
click at [1238, 742] on button "Preview" at bounding box center [1237, 747] width 91 height 21
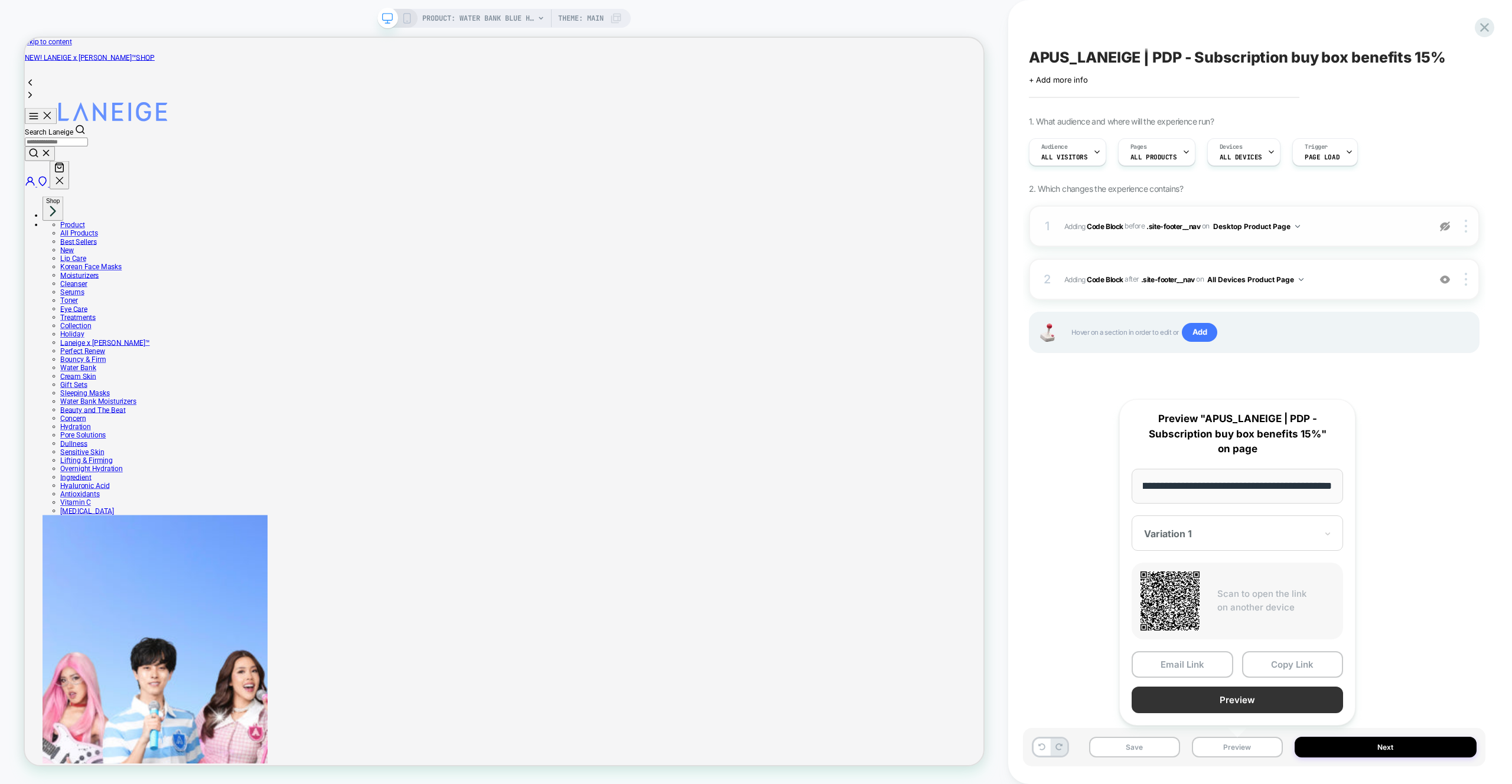
scroll to position [0, 0]
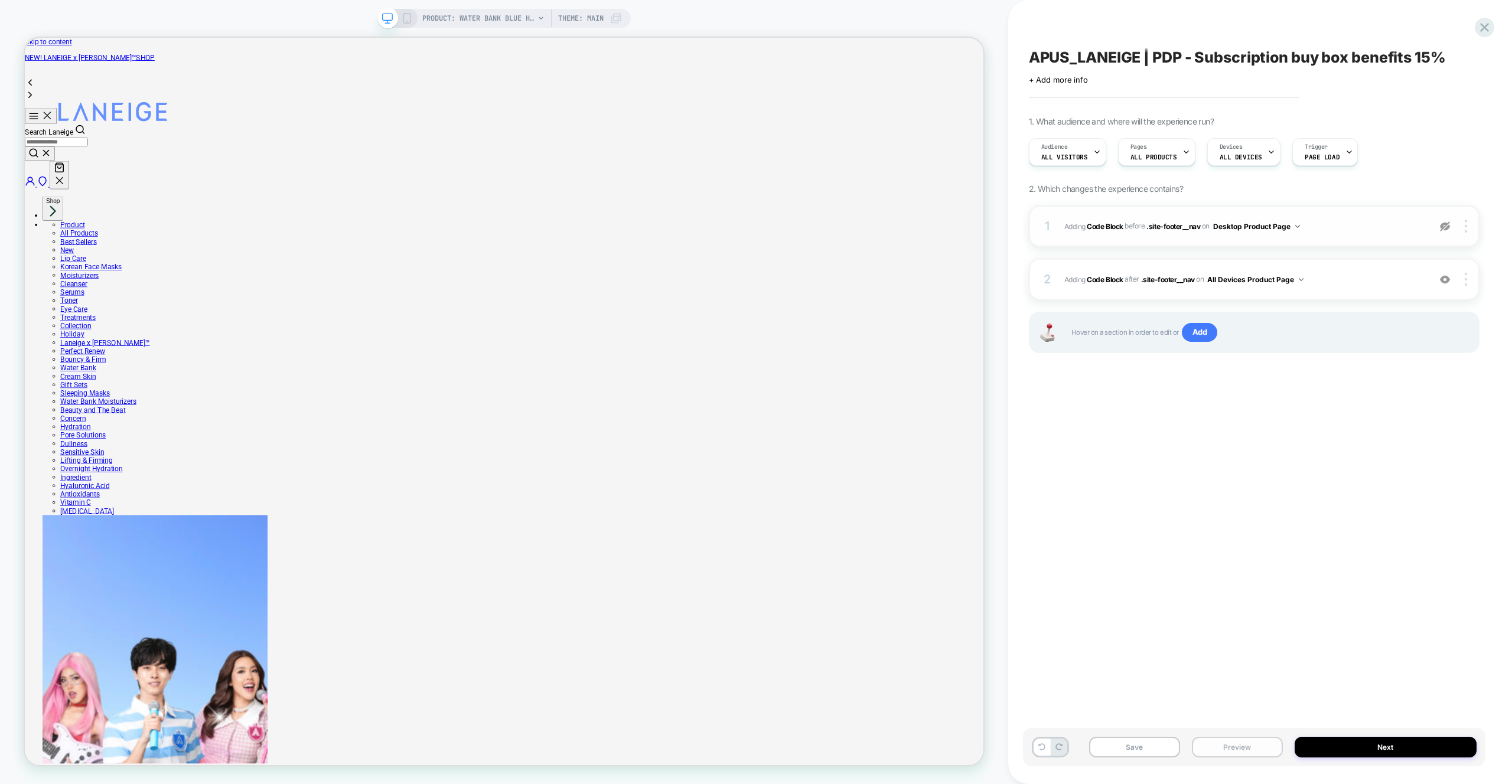
click at [1252, 747] on button "Preview" at bounding box center [1237, 747] width 91 height 21
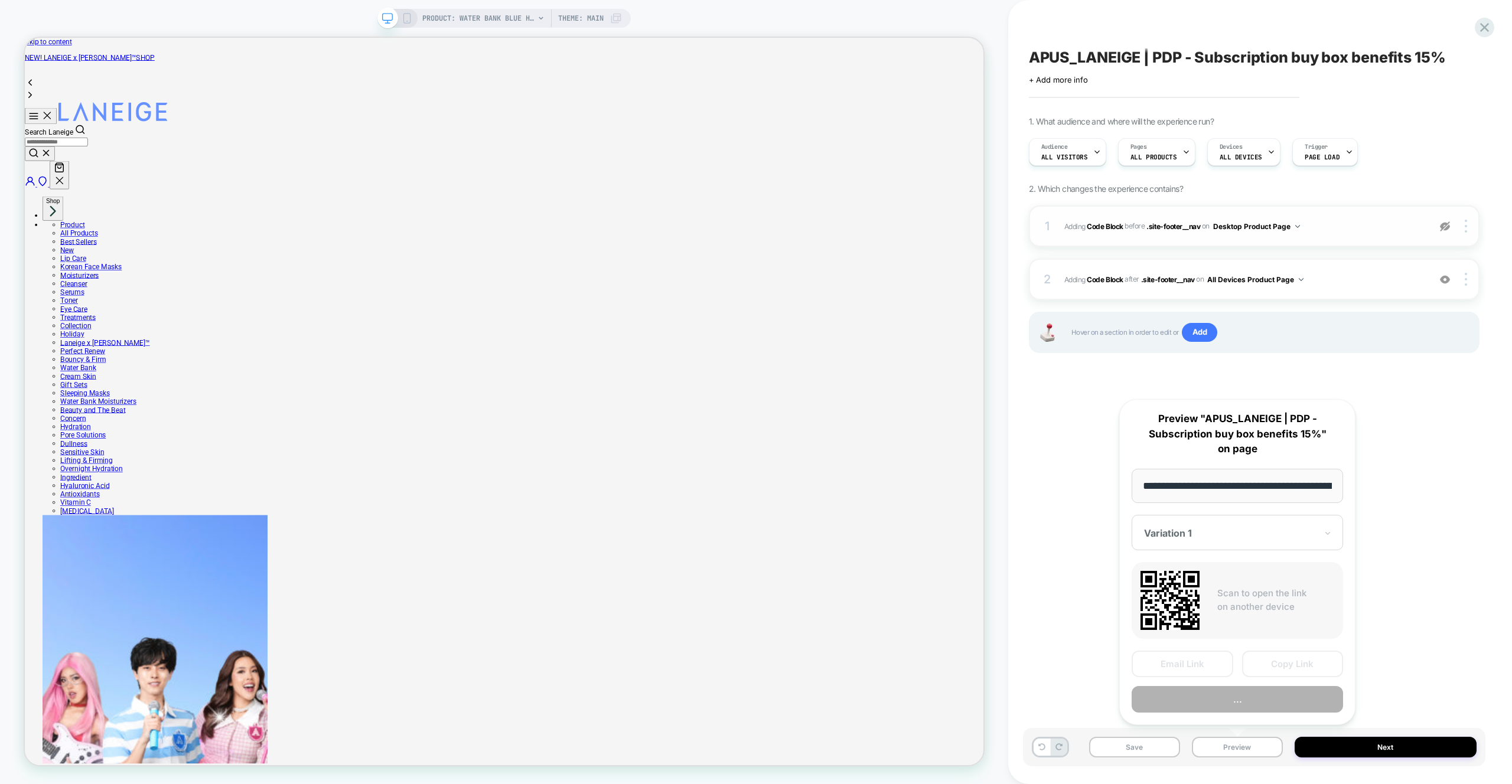
scroll to position [0, 289]
click at [0, 0] on button "Preview" at bounding box center [0, 0] width 0 height 0
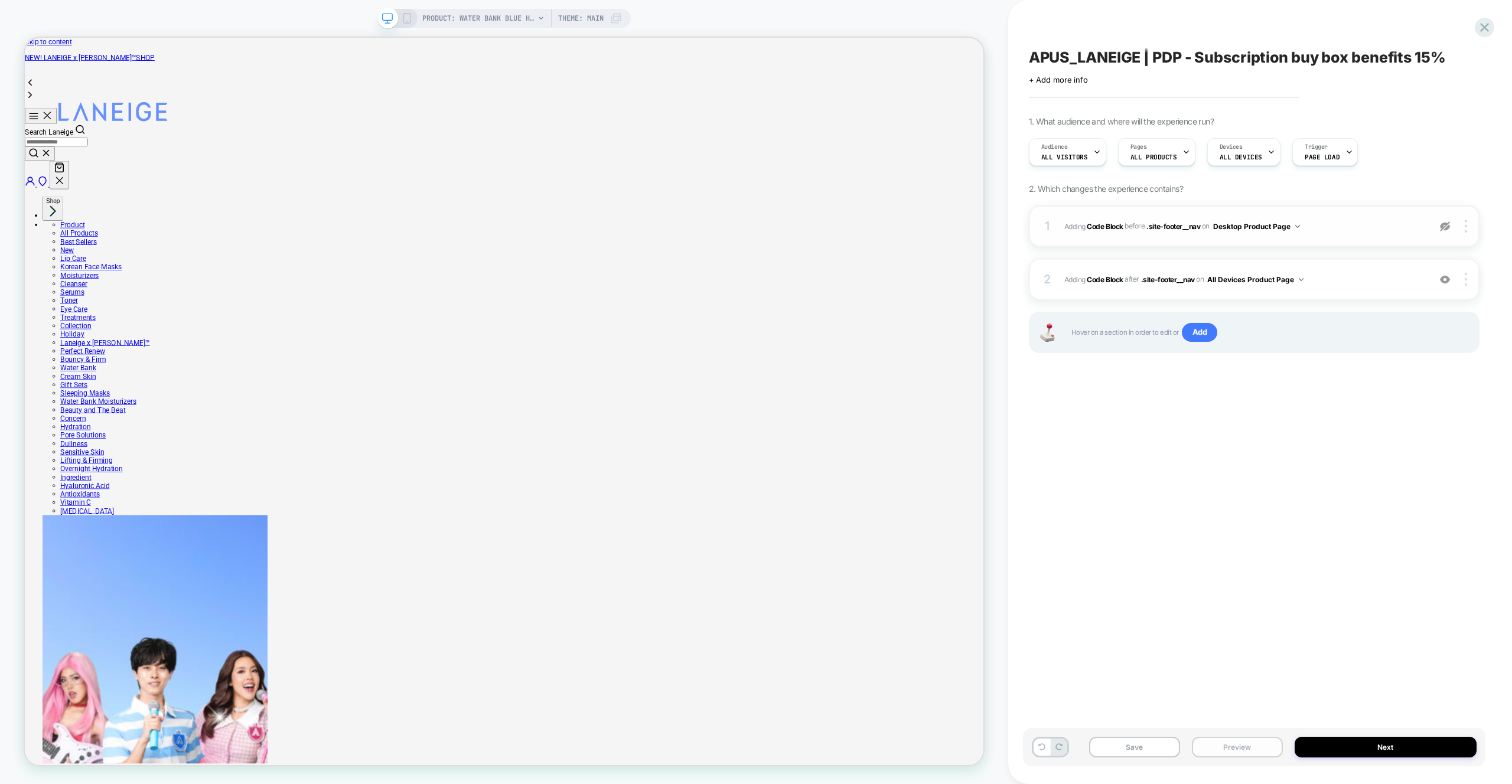
click at [1254, 753] on button "Preview" at bounding box center [1237, 747] width 91 height 21
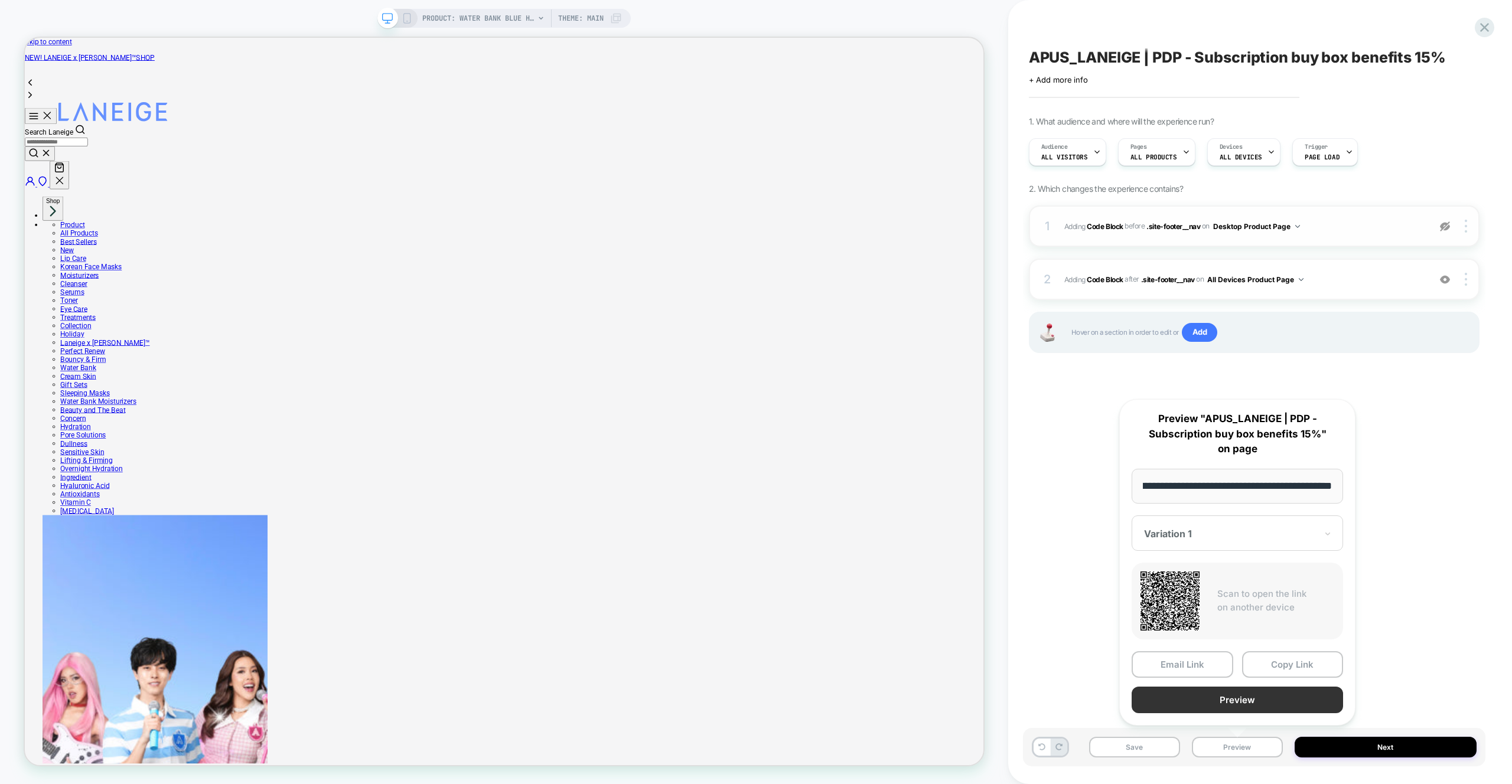
scroll to position [0, 0]
click at [1242, 710] on button "Preview" at bounding box center [1237, 700] width 211 height 26
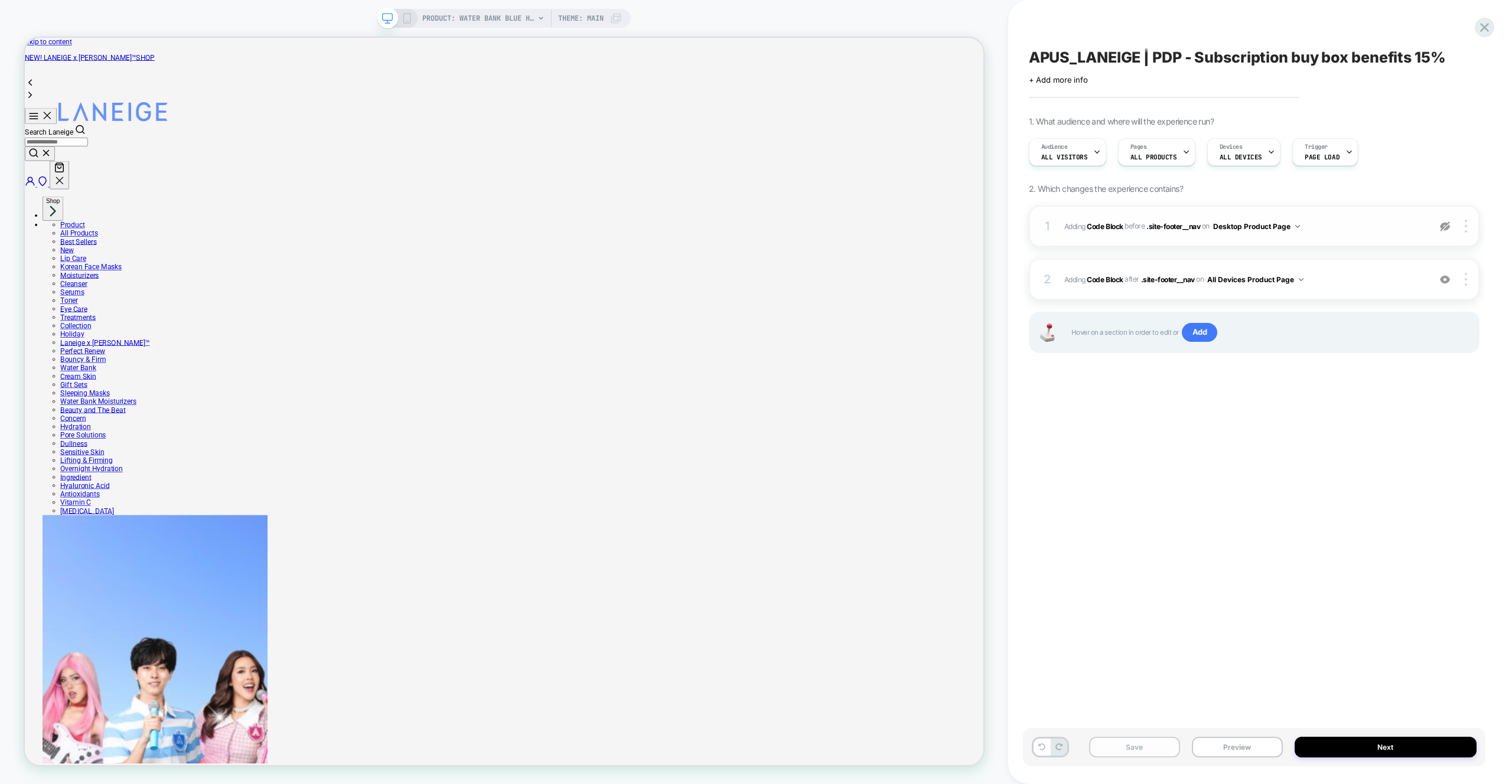
click at [1124, 750] on button "Save" at bounding box center [1134, 747] width 91 height 21
click at [1465, 225] on img at bounding box center [1465, 226] width 2 height 13
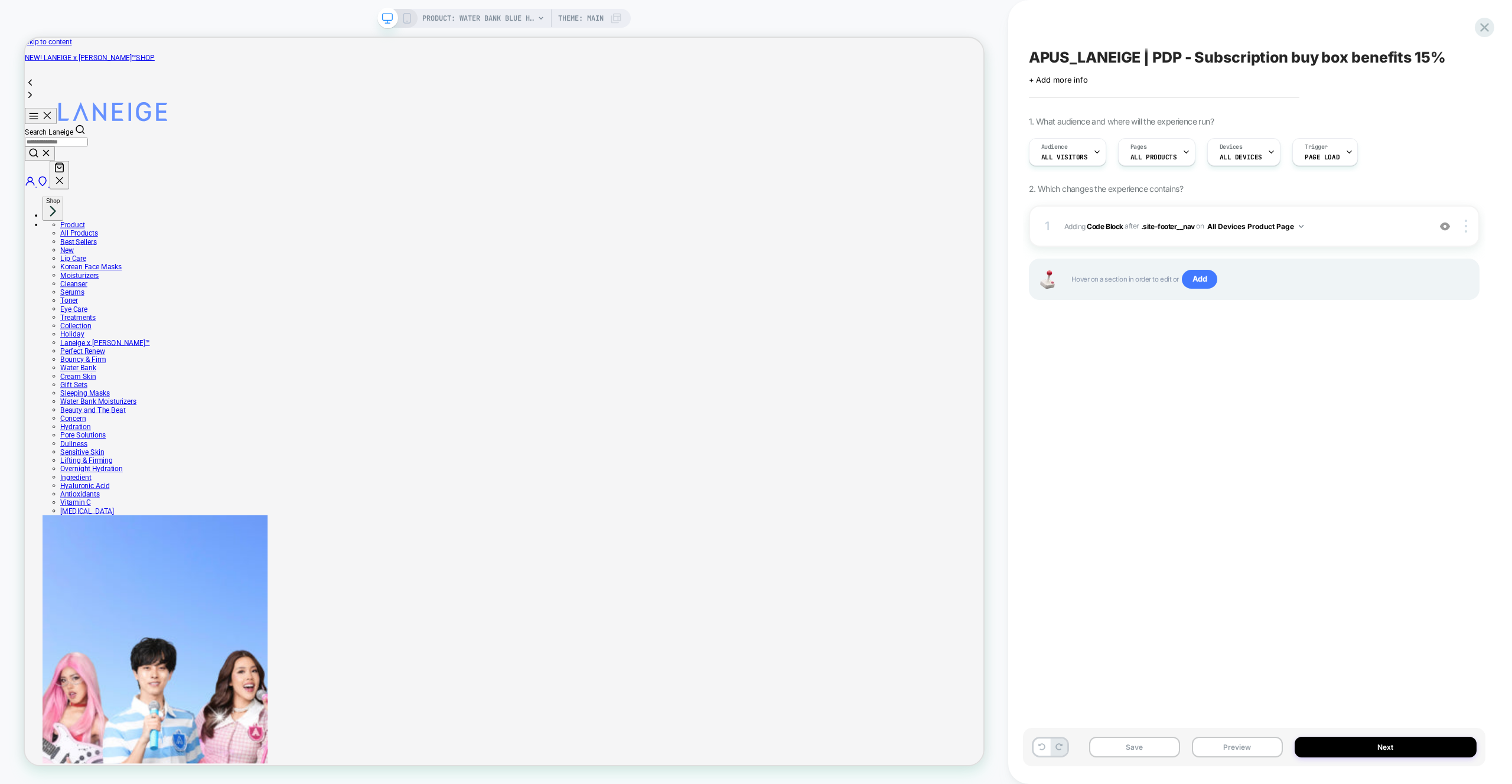
click at [1135, 386] on div "APUS_LANEIGE | PDP - Subscription buy box benefits 15% Click to edit experience…" at bounding box center [1254, 392] width 462 height 761
click at [1121, 750] on button "Save" at bounding box center [1134, 747] width 91 height 21
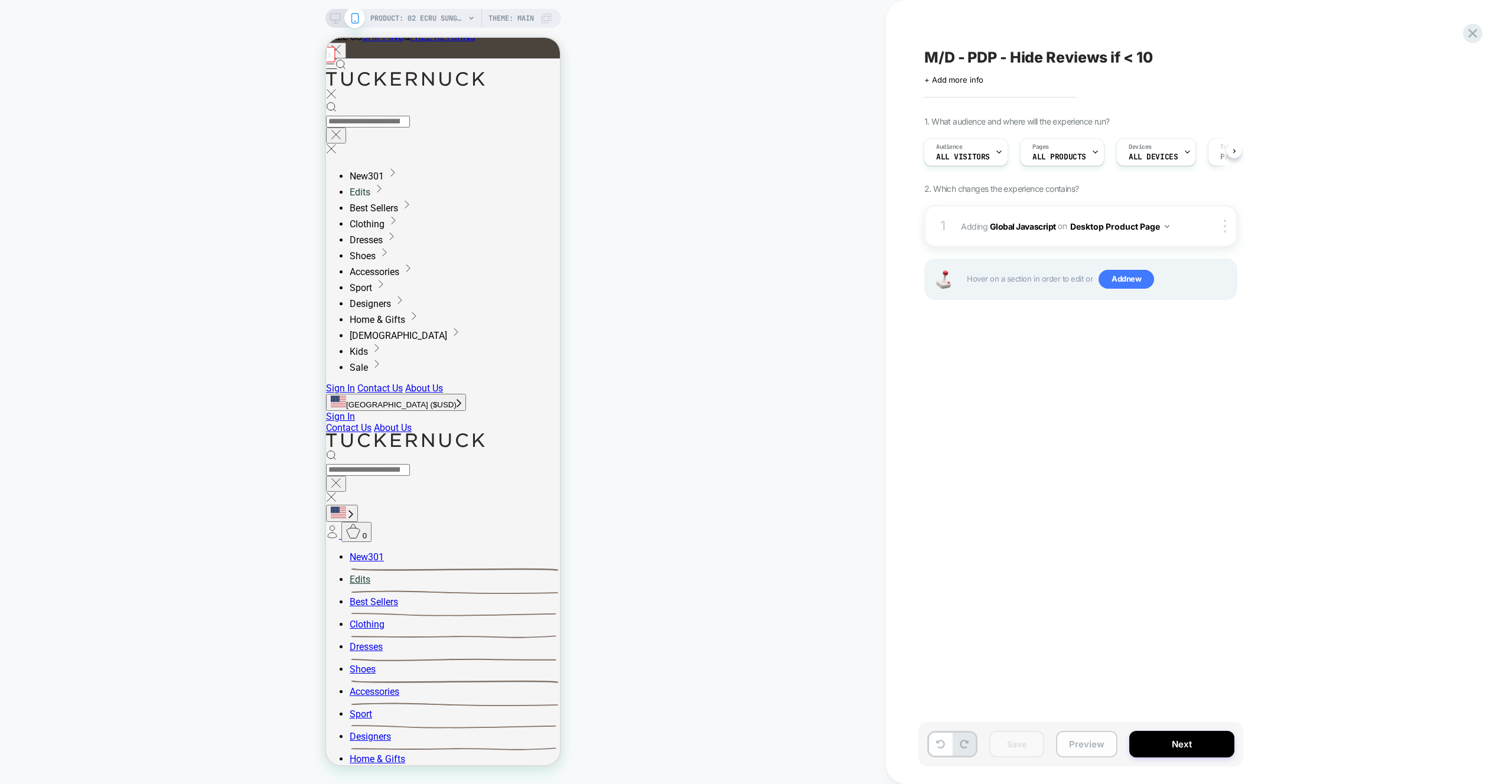
click at [0, 0] on button "Preview" at bounding box center [0, 0] width 0 height 0
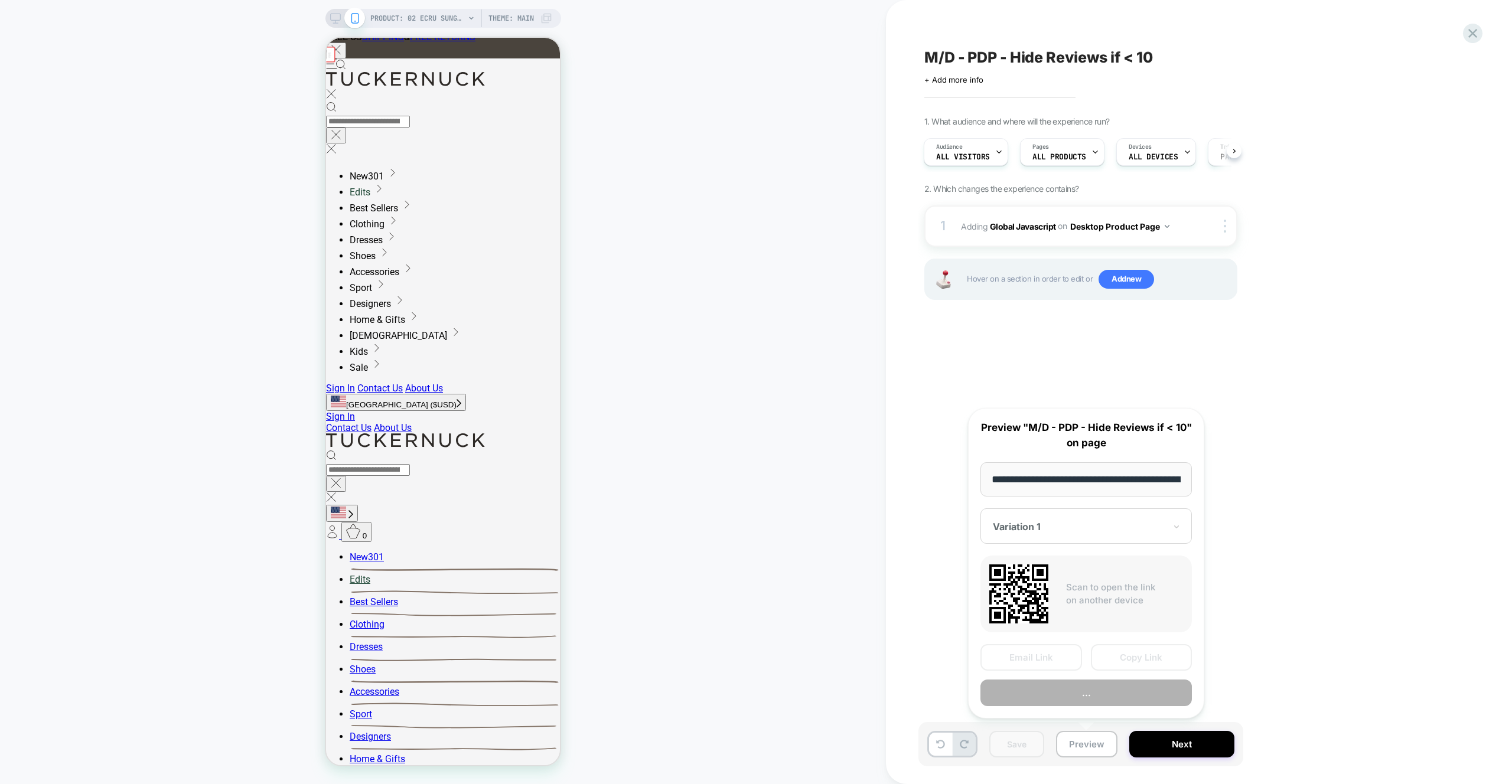
scroll to position [0, 129]
click at [0, 0] on button "Preview" at bounding box center [0, 0] width 0 height 0
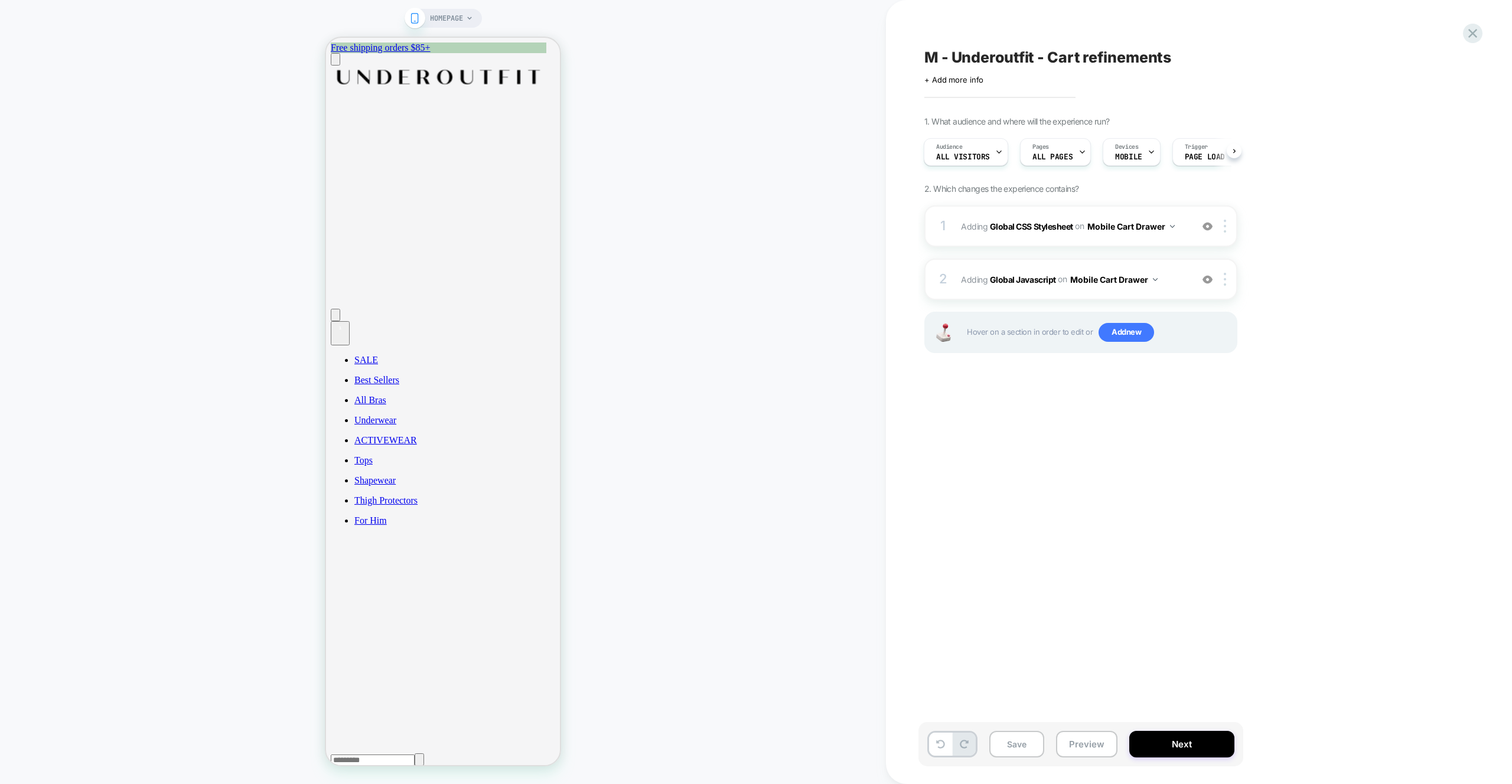
click at [695, 194] on div "HOMEPAGE" at bounding box center [443, 392] width 886 height 761
click at [508, 199] on div at bounding box center [510, 191] width 80 height 35
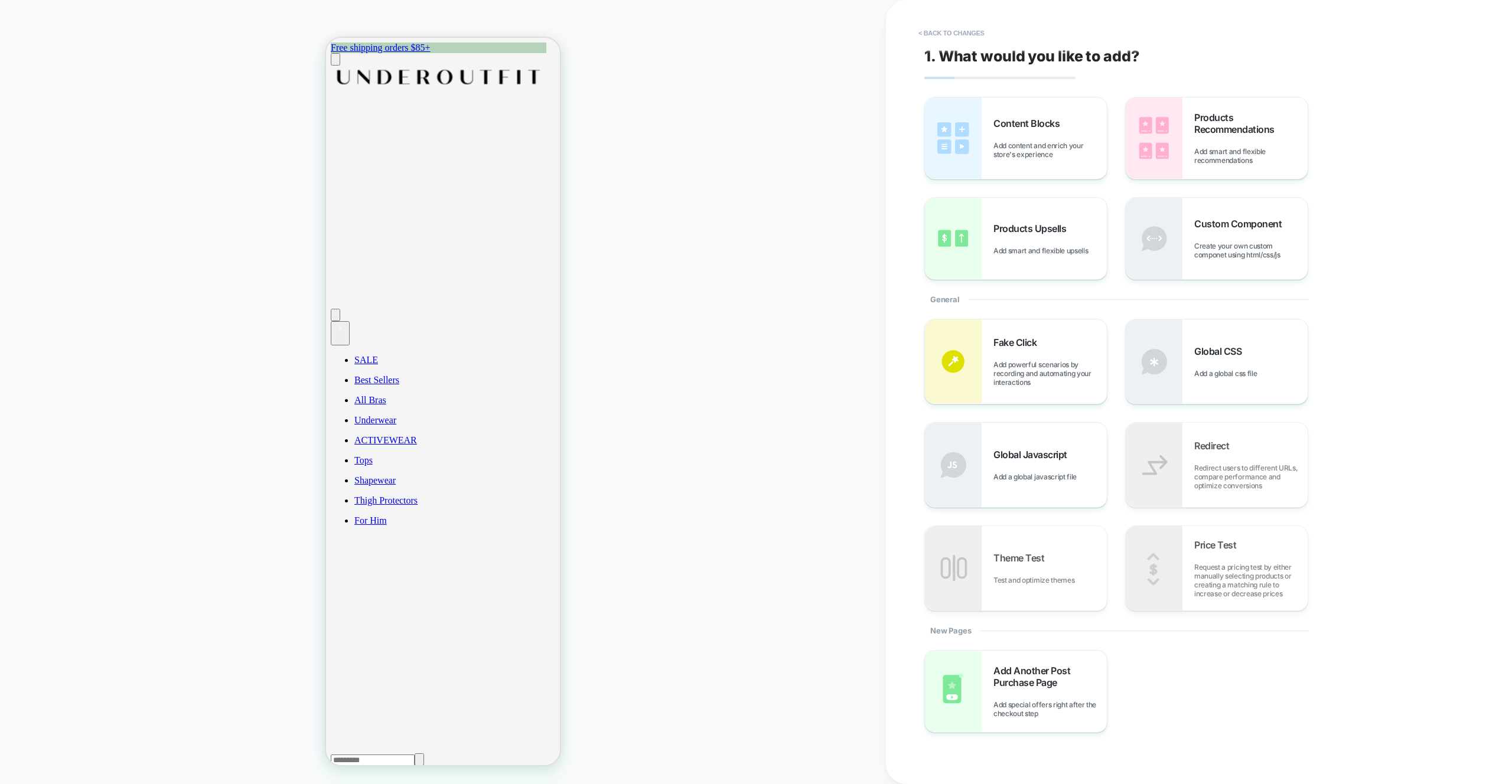
scroll to position [8, 0]
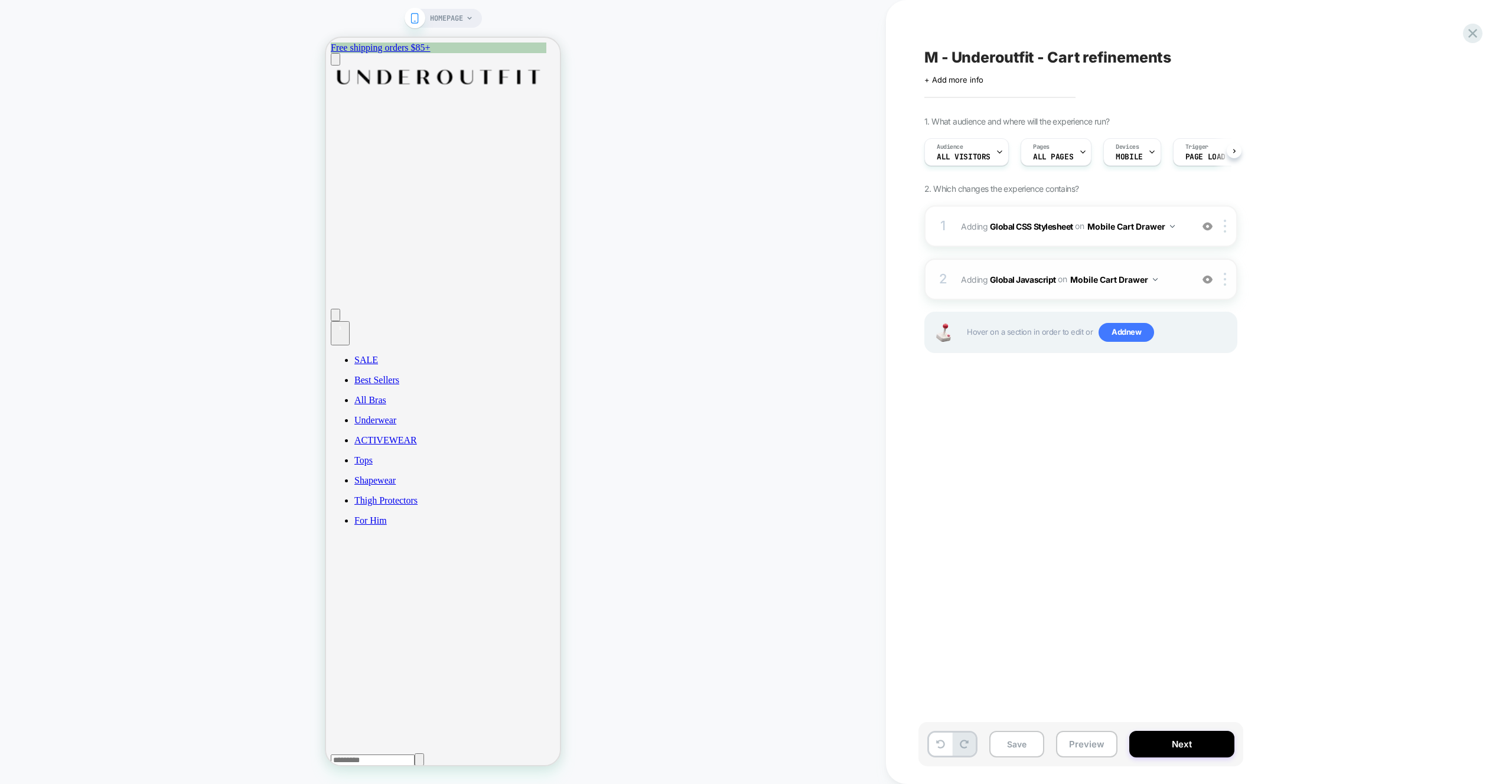
scroll to position [0, 1]
click at [1171, 280] on span "Adding Global Javascript on Mobile Cart Drawer" at bounding box center [1073, 279] width 225 height 17
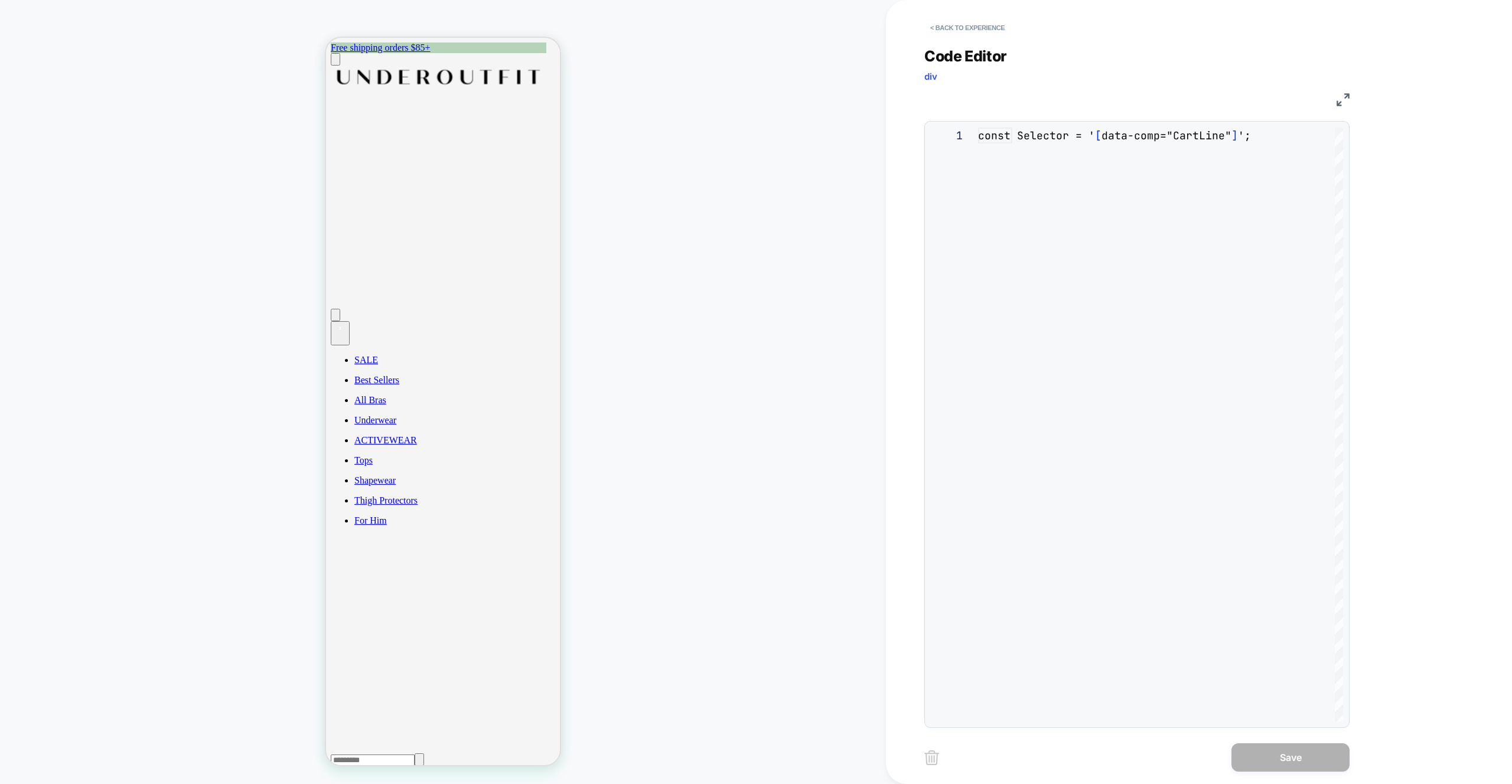
scroll to position [160, 0]
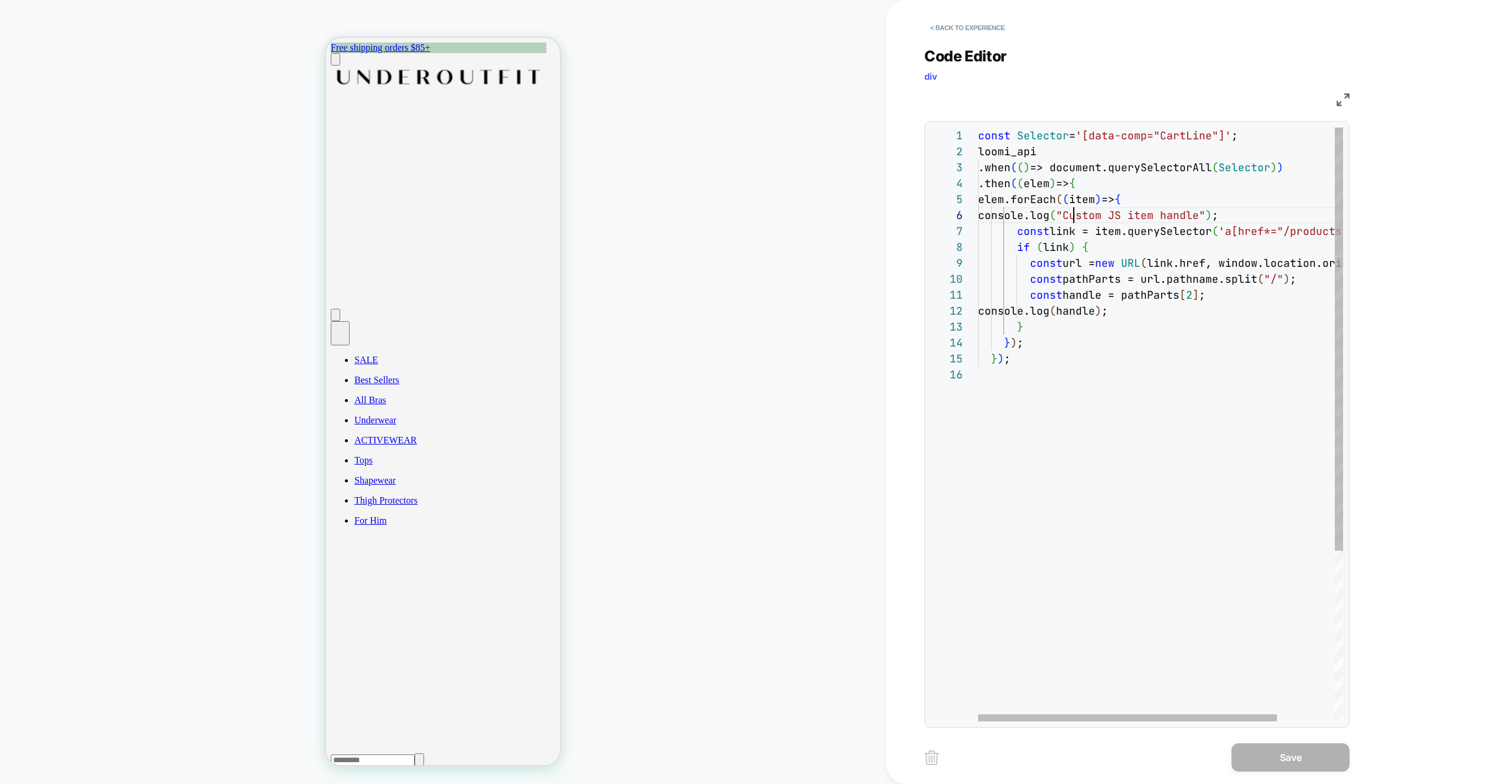
click at [1072, 216] on div "const Selector = '[data-comp="CartLine"]' ; loomi_api .when ( ( ) => document.q…" at bounding box center [1196, 544] width 435 height 833
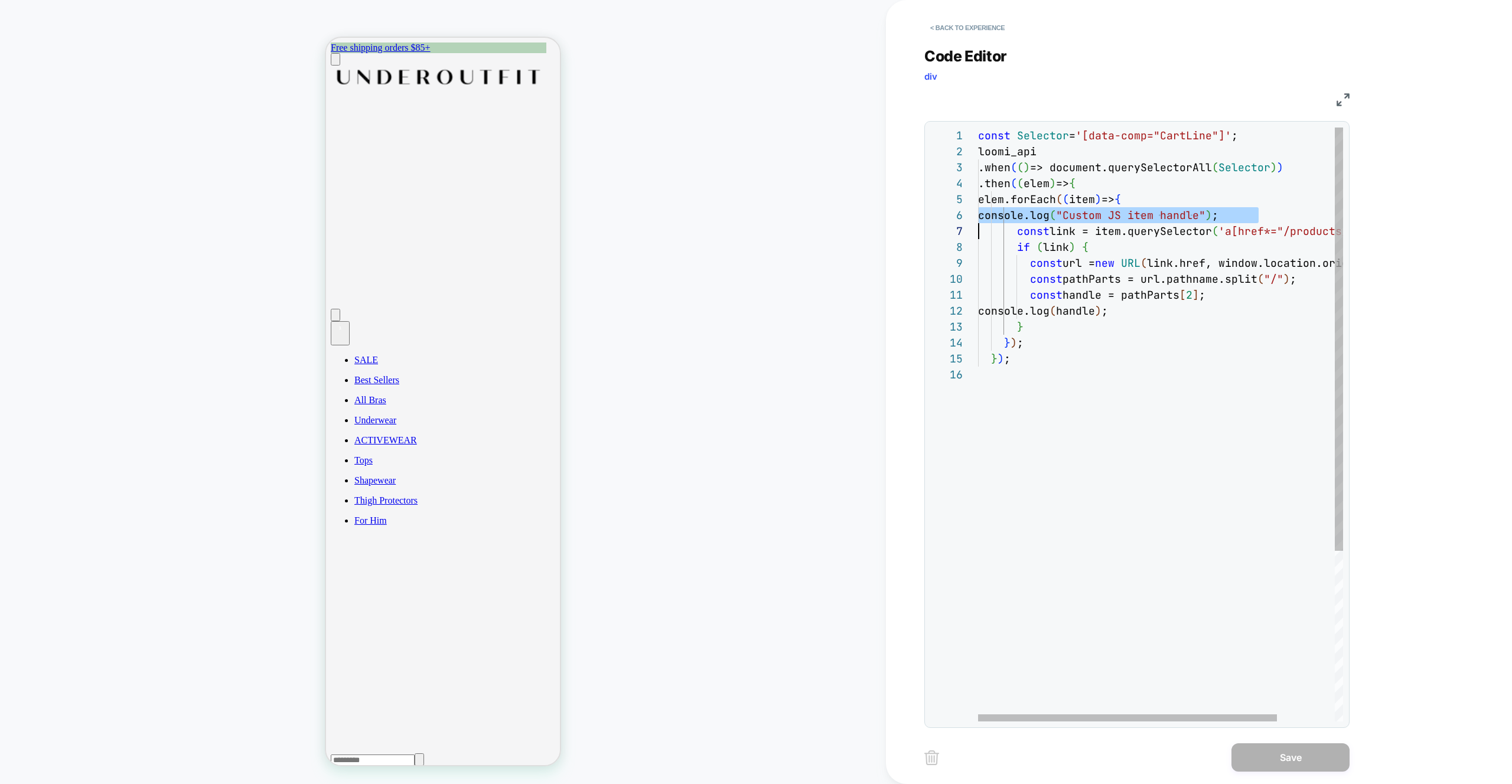
click at [1079, 230] on div "const Selector = '[data-comp="CartLine"]' ; loomi_api .when ( ( ) => document.q…" at bounding box center [1196, 544] width 435 height 833
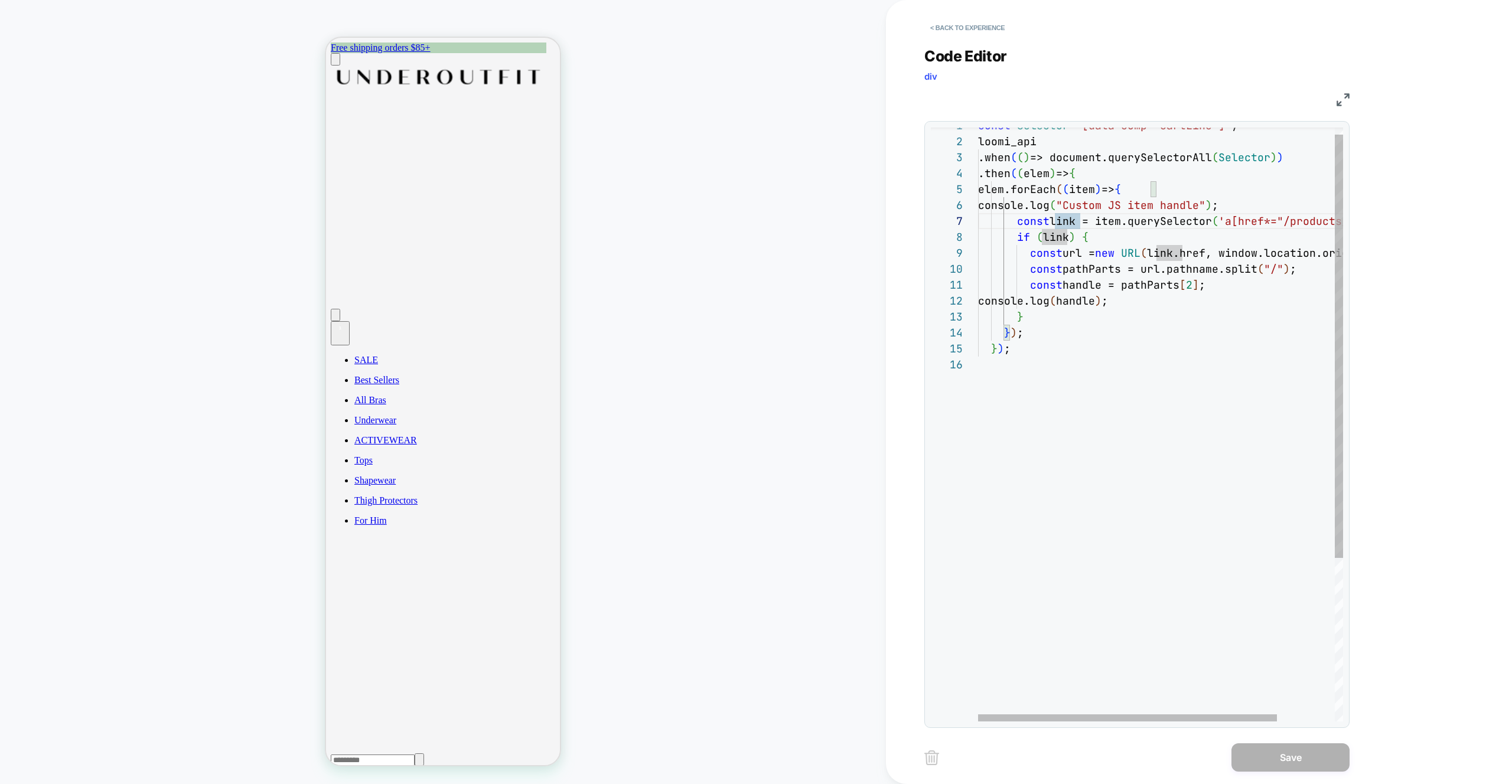
click at [1063, 377] on div "const Selector = '[data-comp="CartLine"]' ; loomi_api .when ( ( ) => document.q…" at bounding box center [1196, 534] width 435 height 833
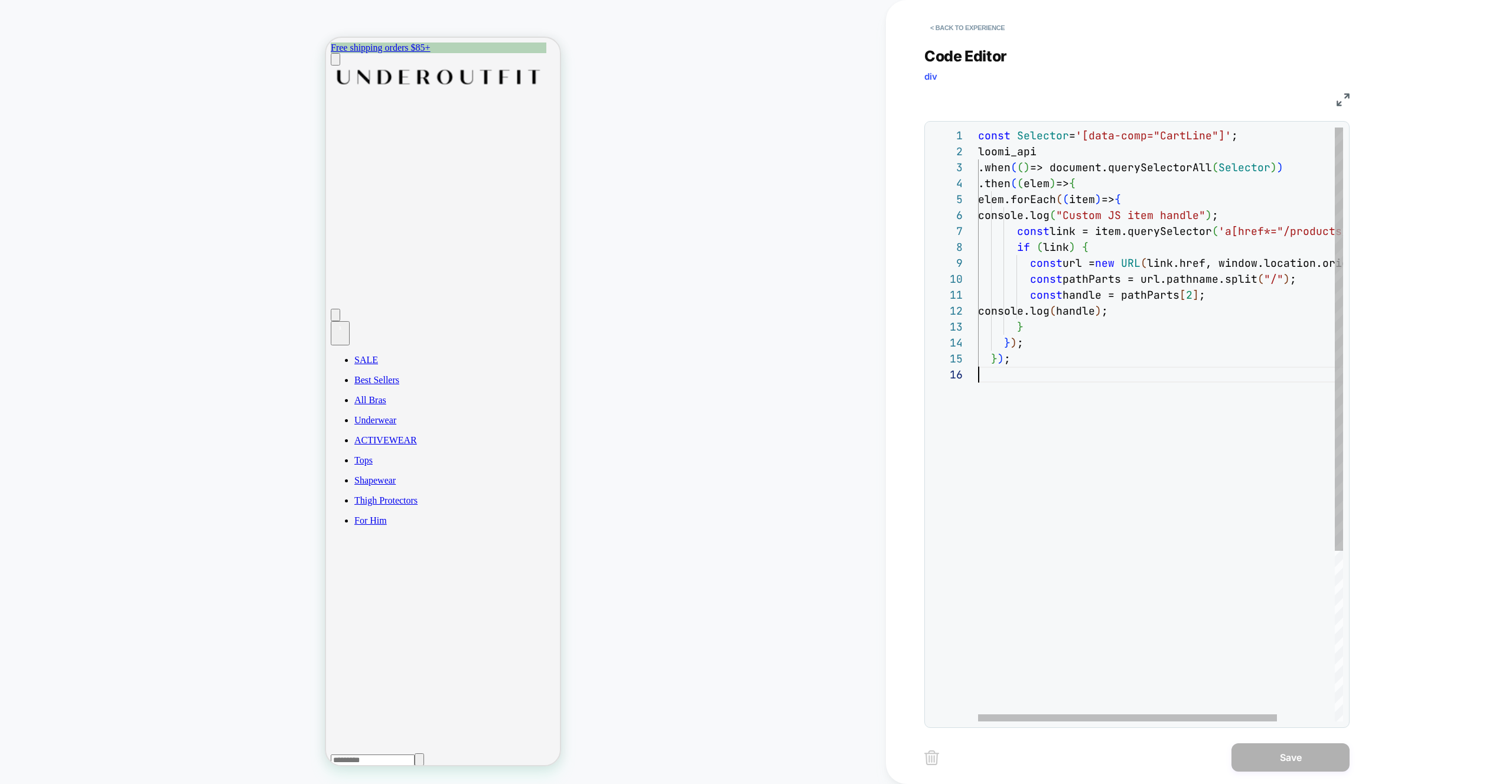
click at [1041, 137] on div "const Selector = '[data-comp="CartLine"]' ; loomi_api .when ( ( ) => document.q…" at bounding box center [1196, 544] width 435 height 833
click at [1126, 274] on div "const Selector = '[data-comp="CartLine"]' ; loomi_api .when ( ( ) => document.q…" at bounding box center [1196, 544] width 435 height 833
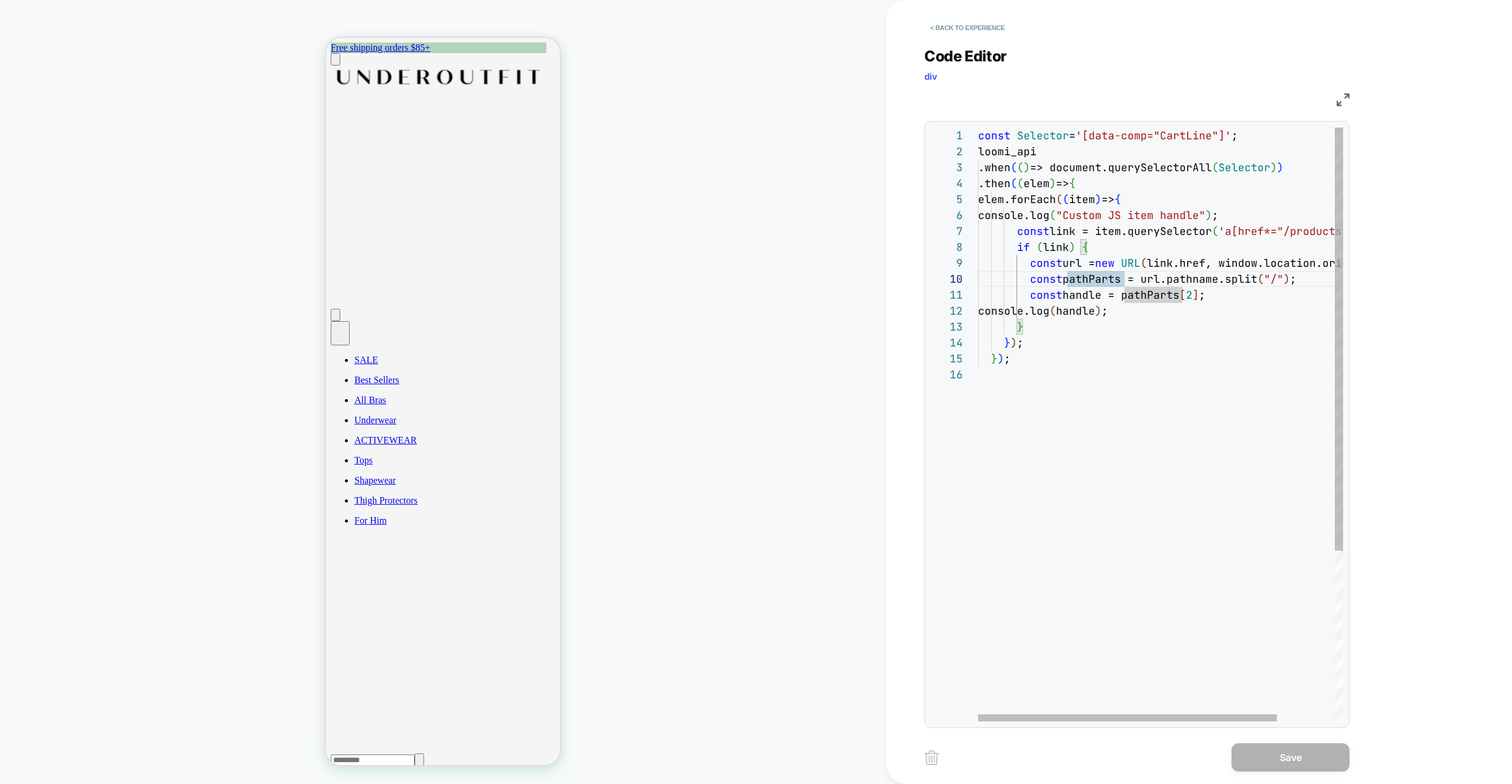
click at [1181, 133] on div "const Selector = '[data-comp="CartLine"]' ; loomi_api .when ( ( ) => document.q…" at bounding box center [1196, 544] width 435 height 833
click at [1126, 212] on div "const Selector = '[data-comp="CartLine"]' ; loomi_api .when ( ( ) => document.q…" at bounding box center [1196, 544] width 435 height 833
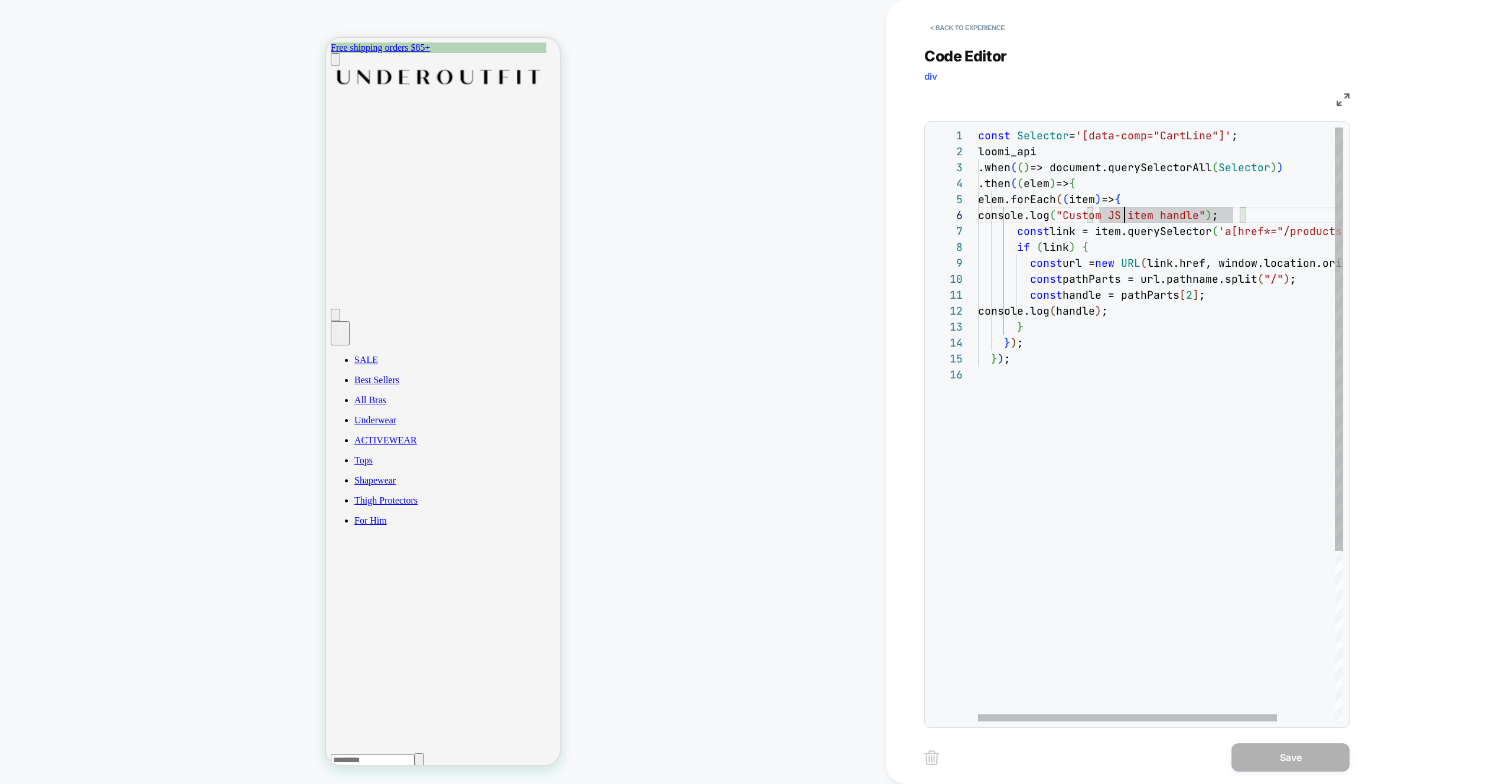
click at [1030, 160] on div "const Selector = '[data-comp="CartLine"]' ; loomi_api .when ( ( ) => document.q…" at bounding box center [1196, 544] width 435 height 833
click at [1131, 167] on div "const Selector = '[data-comp="CartLine"]' ; loomi_api .when ( ( ) => document.q…" at bounding box center [1196, 544] width 435 height 833
click at [1129, 167] on div "const Selector = '[data-comp="CartLine"]' ; loomi_api .when ( ( ) => document.q…" at bounding box center [1196, 544] width 435 height 833
click at [1055, 216] on div "const Selector = '[data-comp="CartLine"]' ; loomi_api .when ( ( ) => document.q…" at bounding box center [1196, 544] width 435 height 833
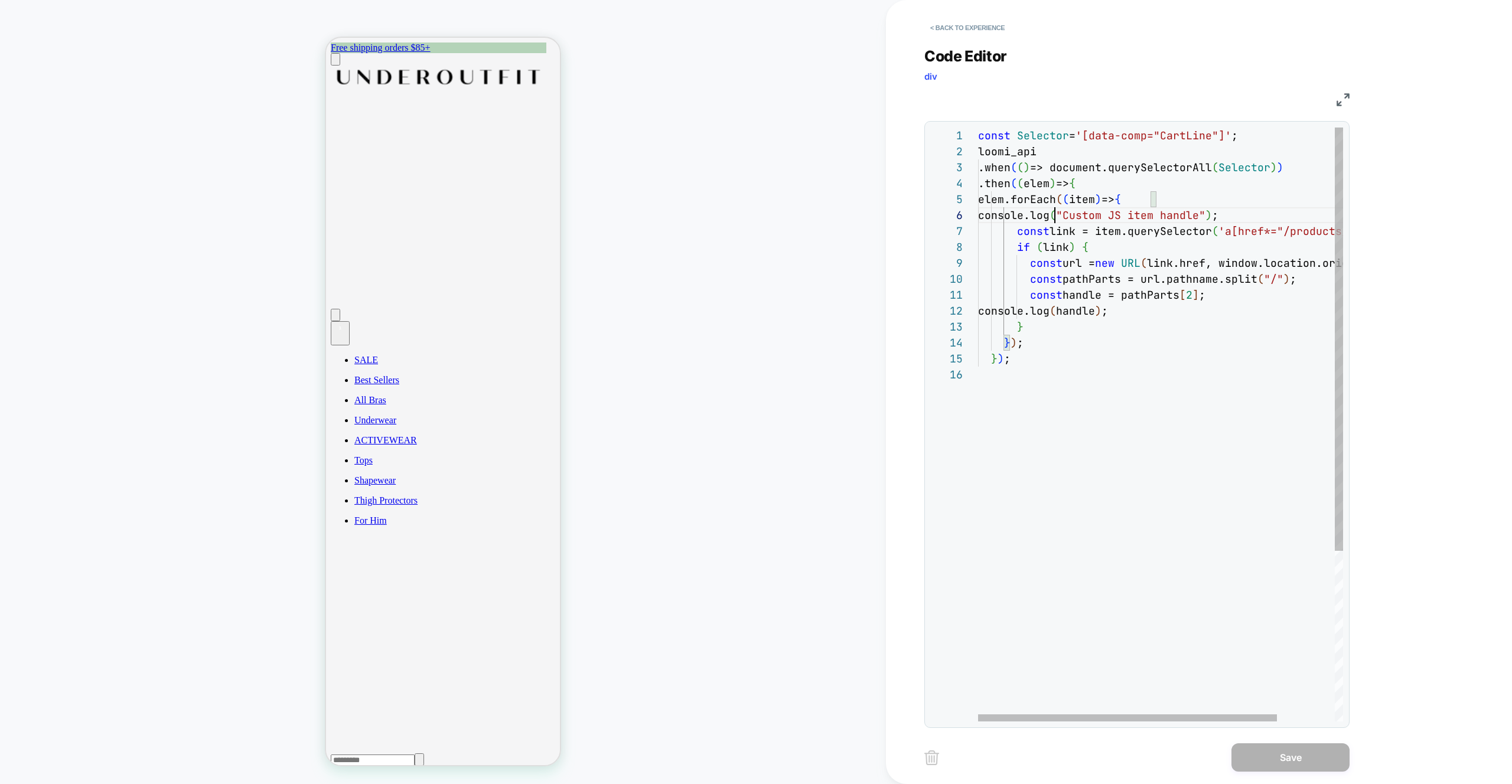
click at [1055, 216] on div "const Selector = '[data-comp="CartLine"]' ; loomi_api .when ( ( ) => document.q…" at bounding box center [1196, 544] width 435 height 833
click at [1128, 250] on div "const Selector = '[data-comp="CartLine"]' ; loomi_api .when ( ( ) => document.q…" at bounding box center [1196, 544] width 435 height 833
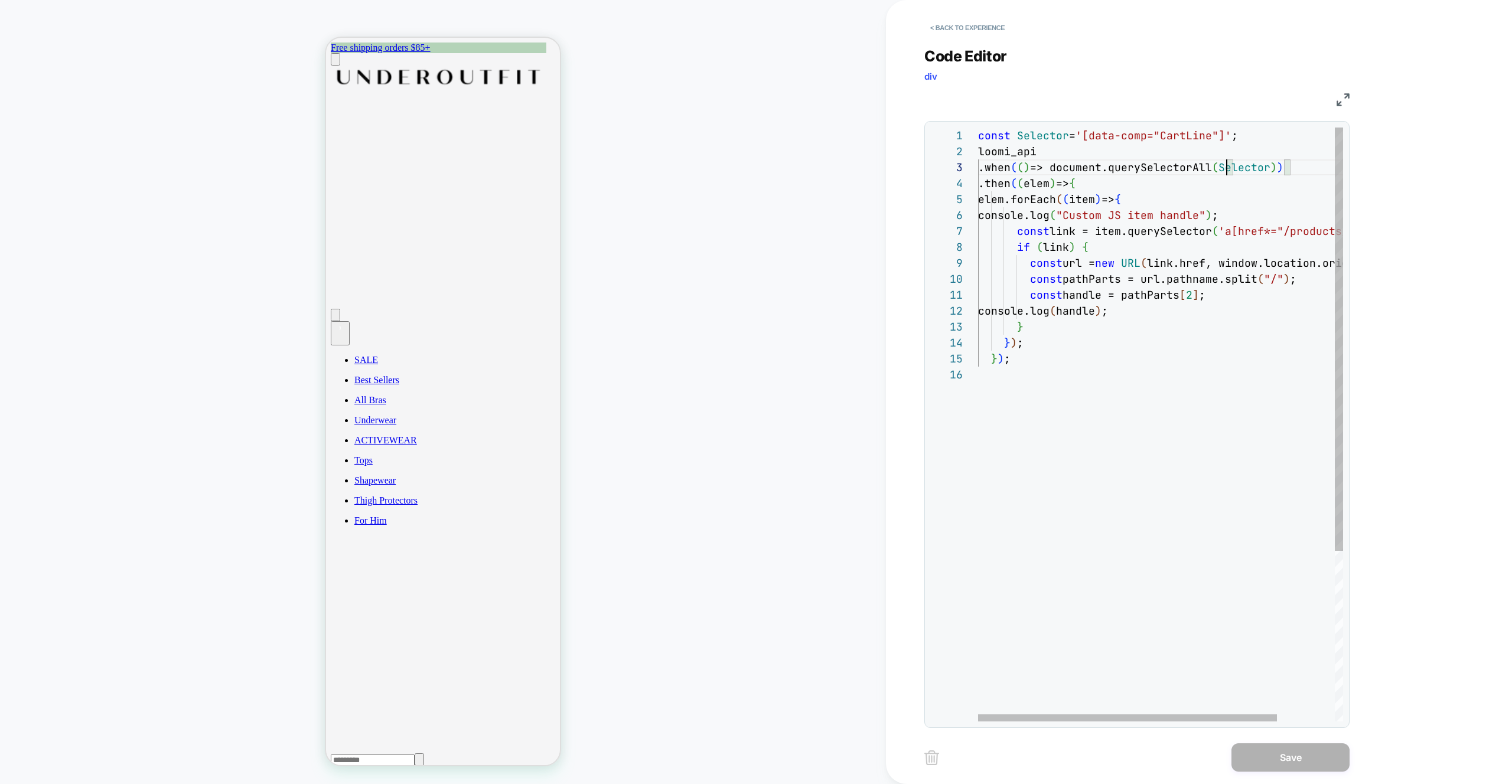
click at [1228, 167] on div "const Selector = '[data-comp="CartLine"]' ; loomi_api .when ( ( ) => document.q…" at bounding box center [1196, 544] width 435 height 833
type textarea "**********"
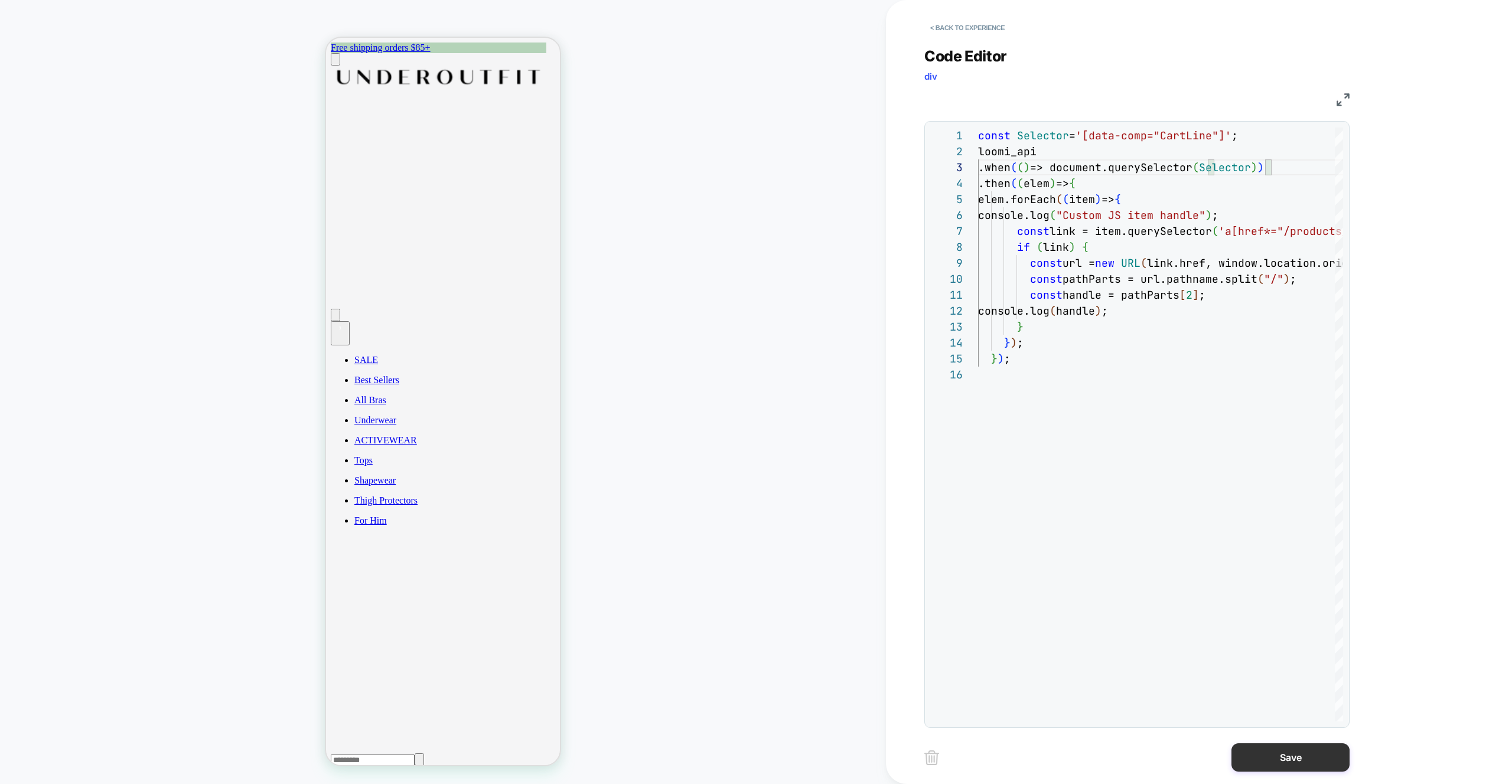
click at [1296, 750] on button "Save" at bounding box center [1290, 757] width 118 height 28
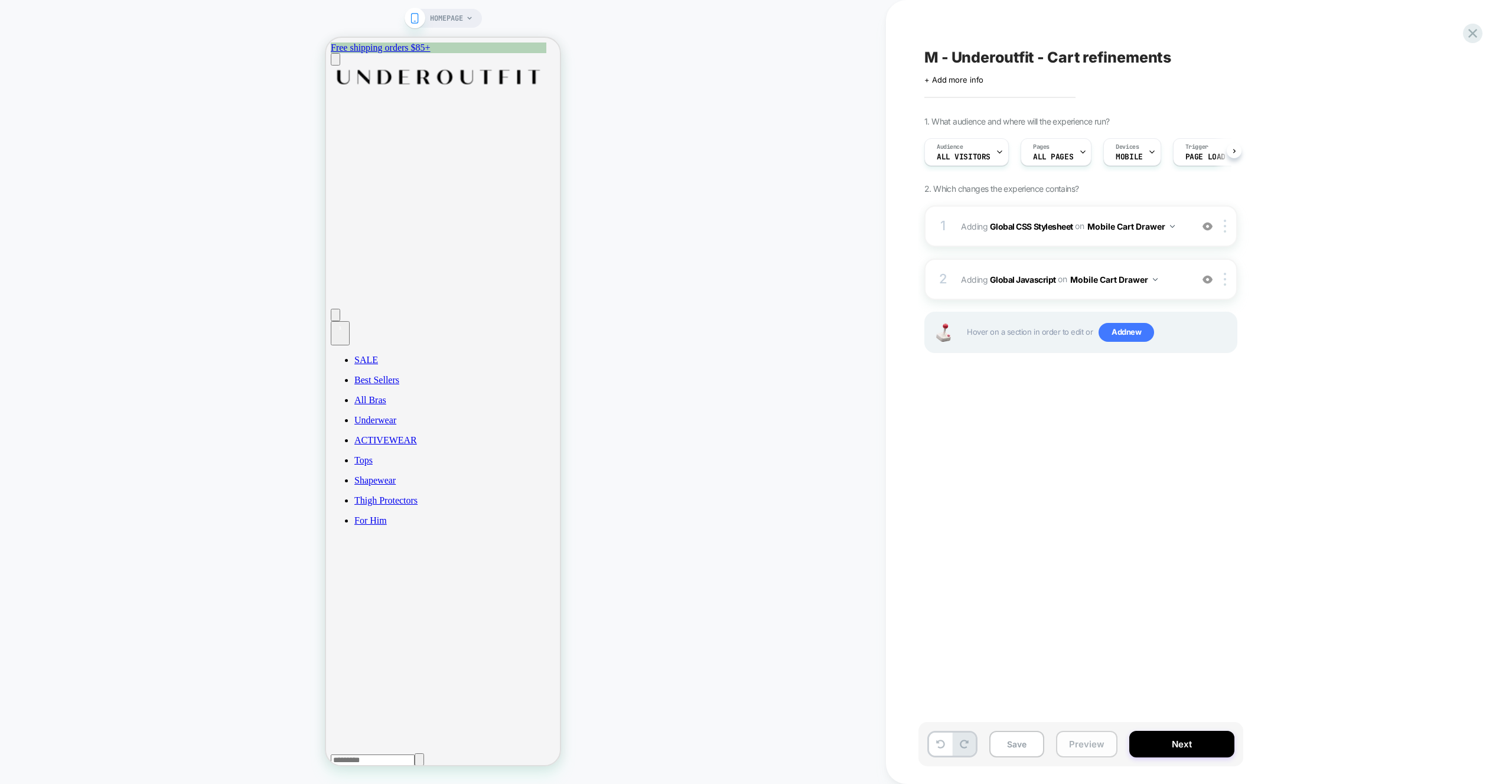
drag, startPoint x: 1101, startPoint y: 733, endPoint x: 1097, endPoint y: 738, distance: 6.4
click at [1101, 733] on button "Preview" at bounding box center [1087, 744] width 62 height 26
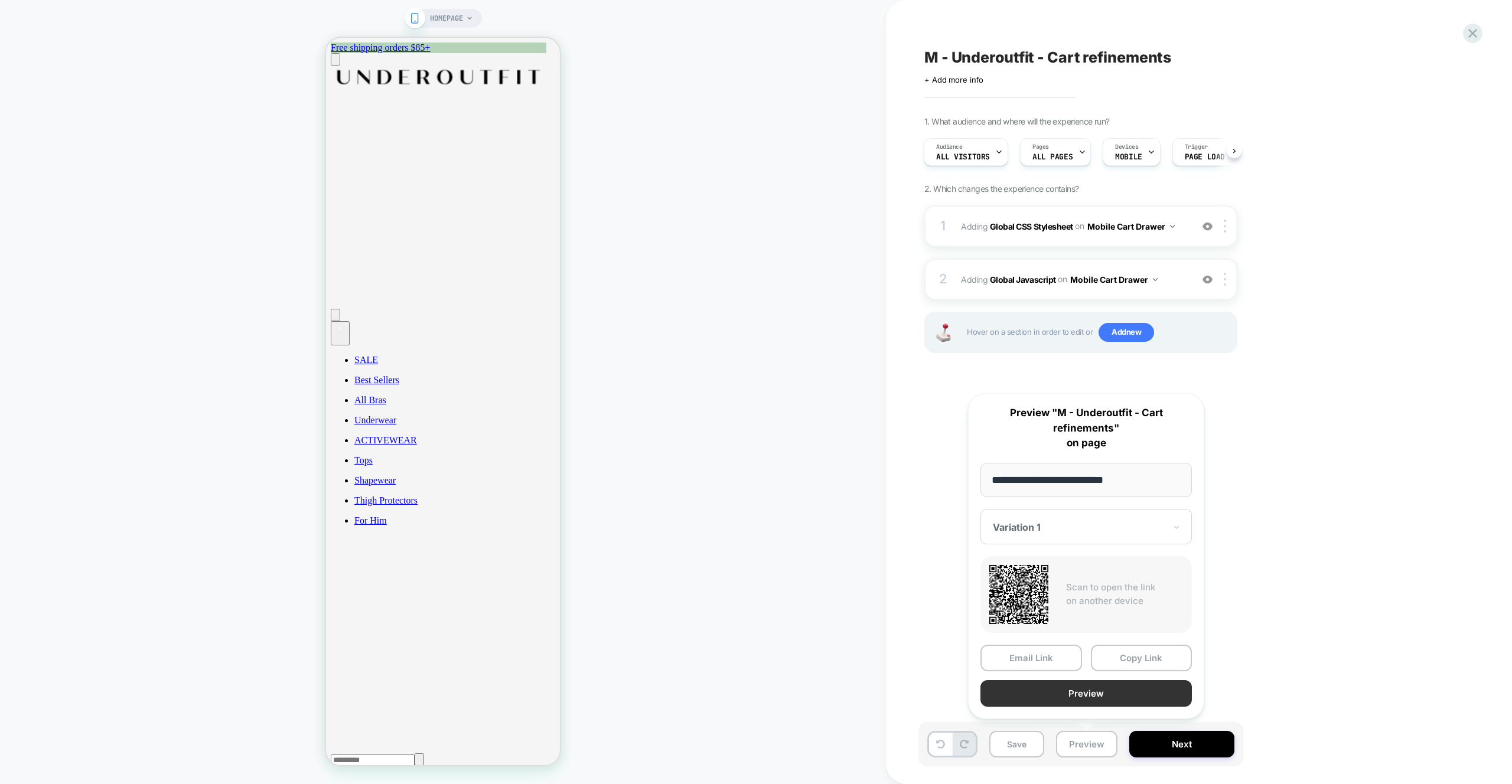
click at [1087, 699] on button "Preview" at bounding box center [1086, 693] width 211 height 26
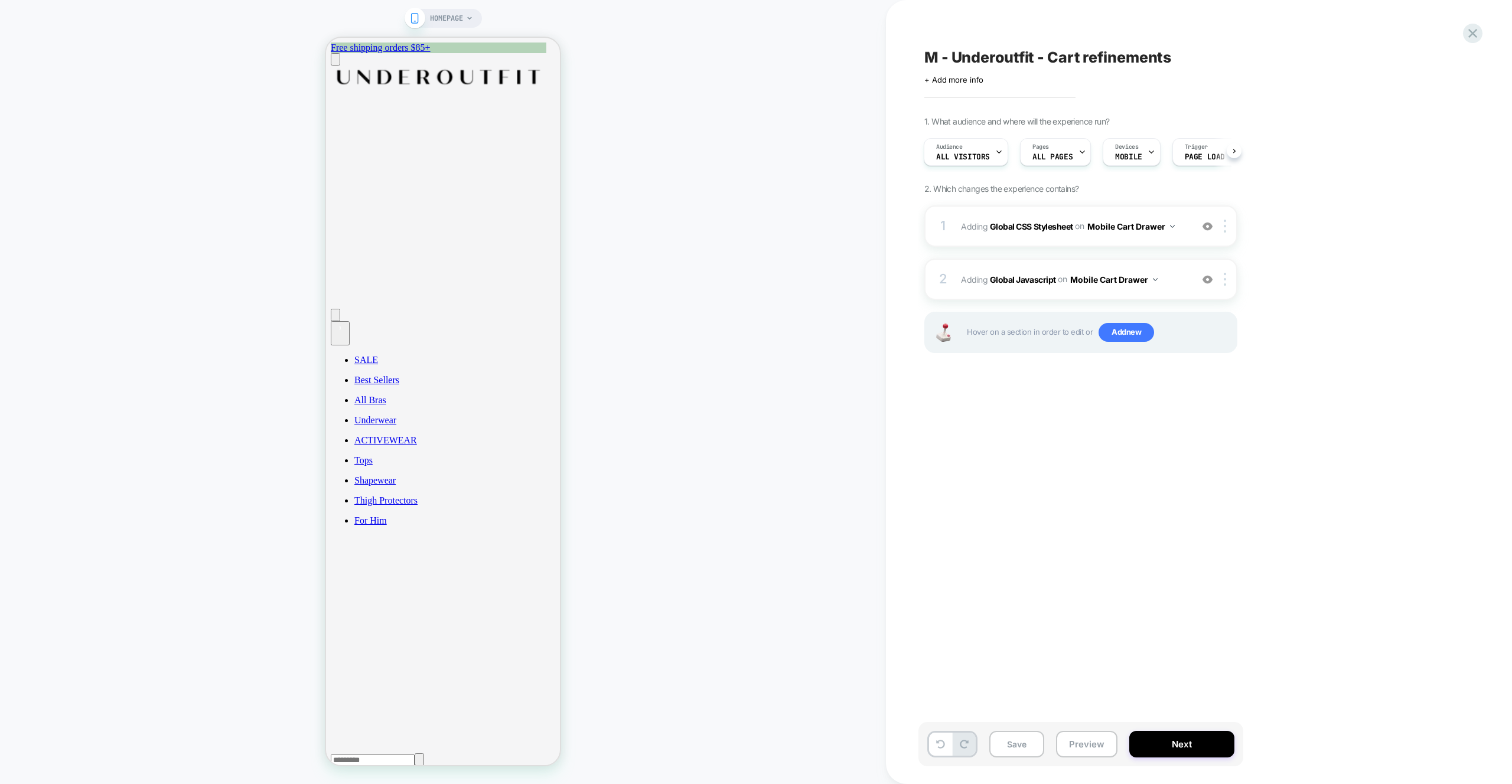
click at [668, 323] on div "HOMEPAGE" at bounding box center [443, 392] width 886 height 761
click at [1144, 286] on button "Mobile Cart Drawer" at bounding box center [1113, 279] width 87 height 17
click at [1127, 464] on div "Mobile All Pages" at bounding box center [1113, 459] width 143 height 26
click at [1089, 747] on button "Preview" at bounding box center [1087, 744] width 62 height 26
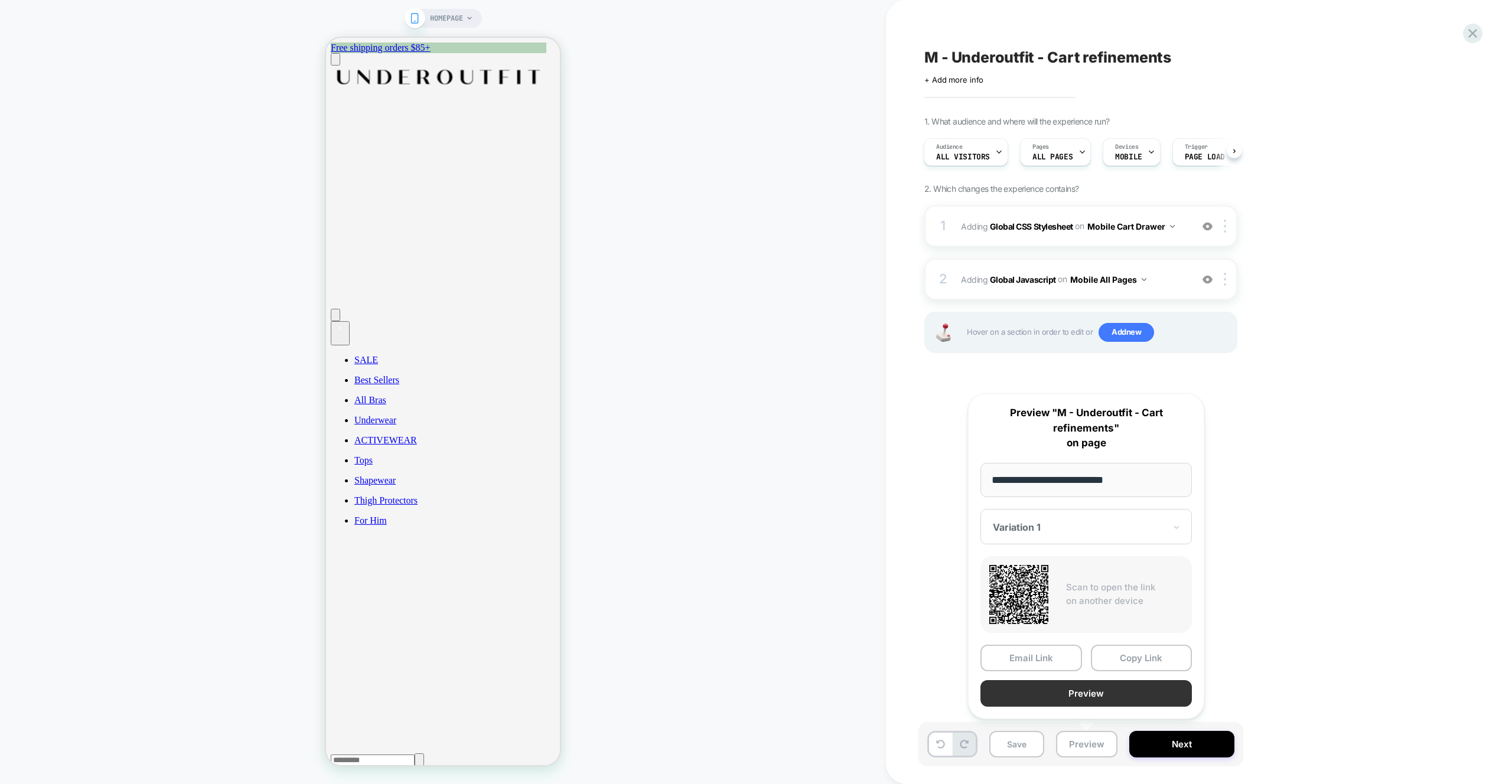
click at [1103, 688] on button "Preview" at bounding box center [1086, 693] width 211 height 26
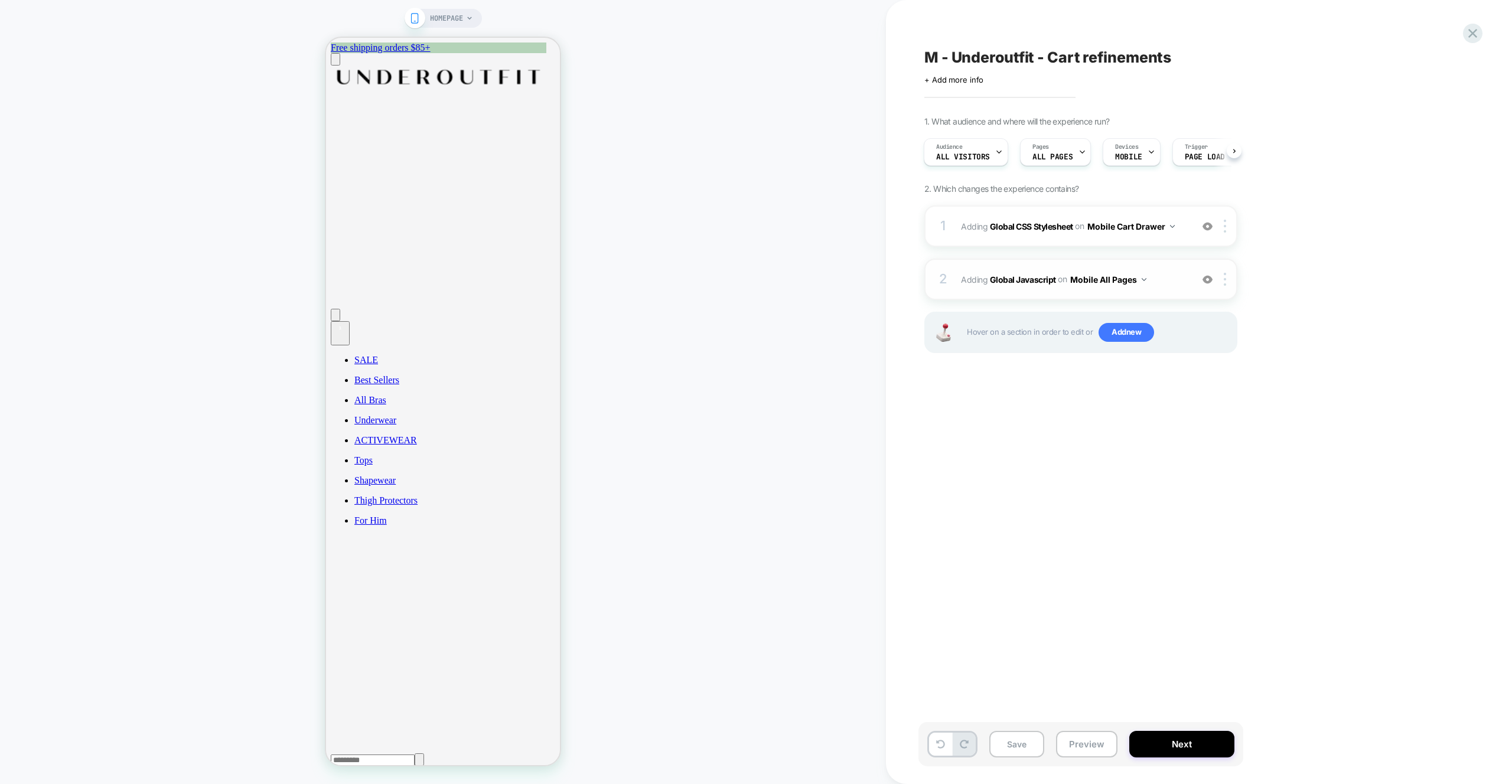
click at [1180, 287] on span "Adding Global Javascript on Mobile All Pages" at bounding box center [1073, 279] width 225 height 17
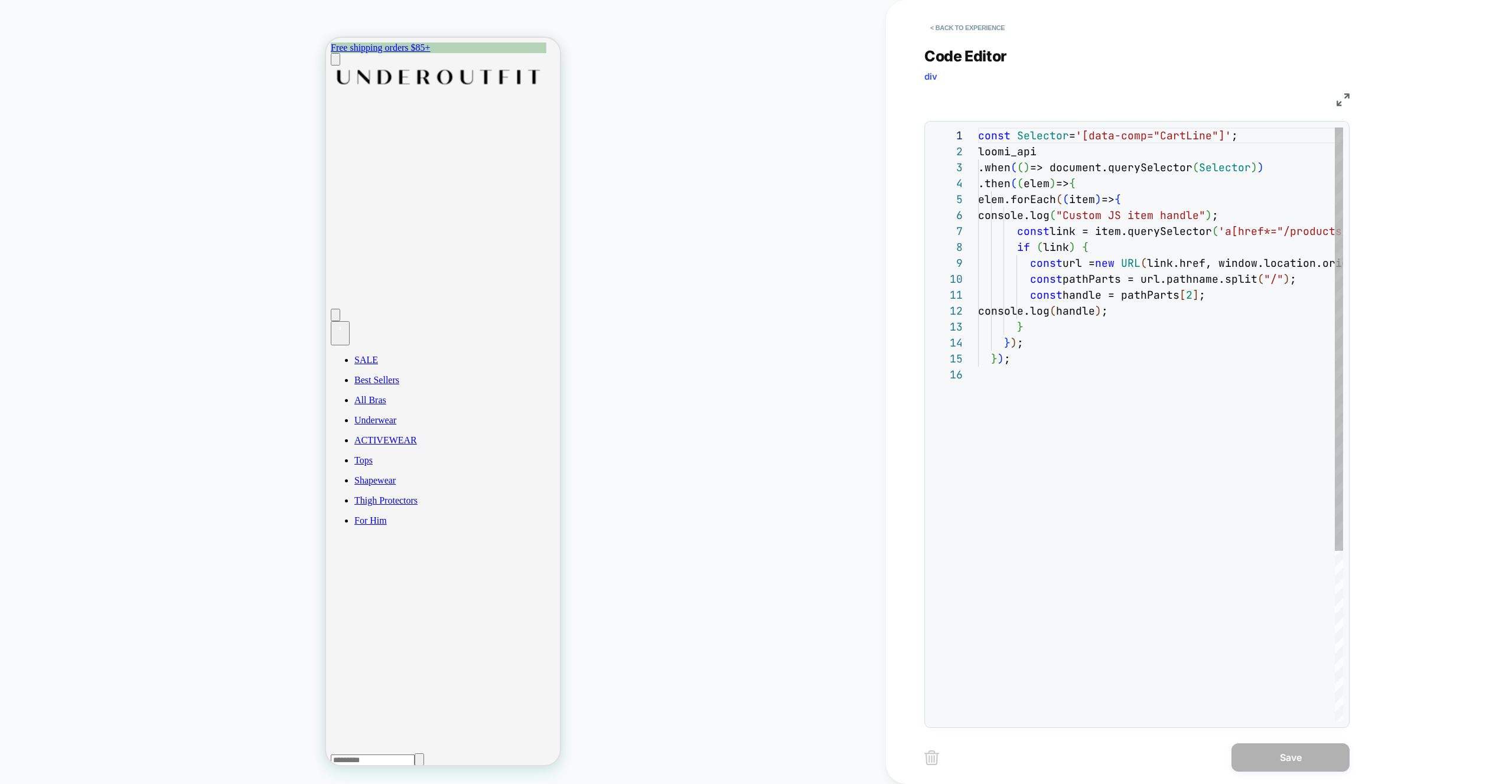
click at [1168, 424] on div "const Selector = '[data-comp="CartLine"]' ; loomi_api .when ( ( ) => document.q…" at bounding box center [1160, 544] width 365 height 833
click at [1032, 218] on div "const Selector = '[data-comp="CartLine"]' ; loomi_api .when ( ( ) => document.q…" at bounding box center [1196, 544] width 435 height 833
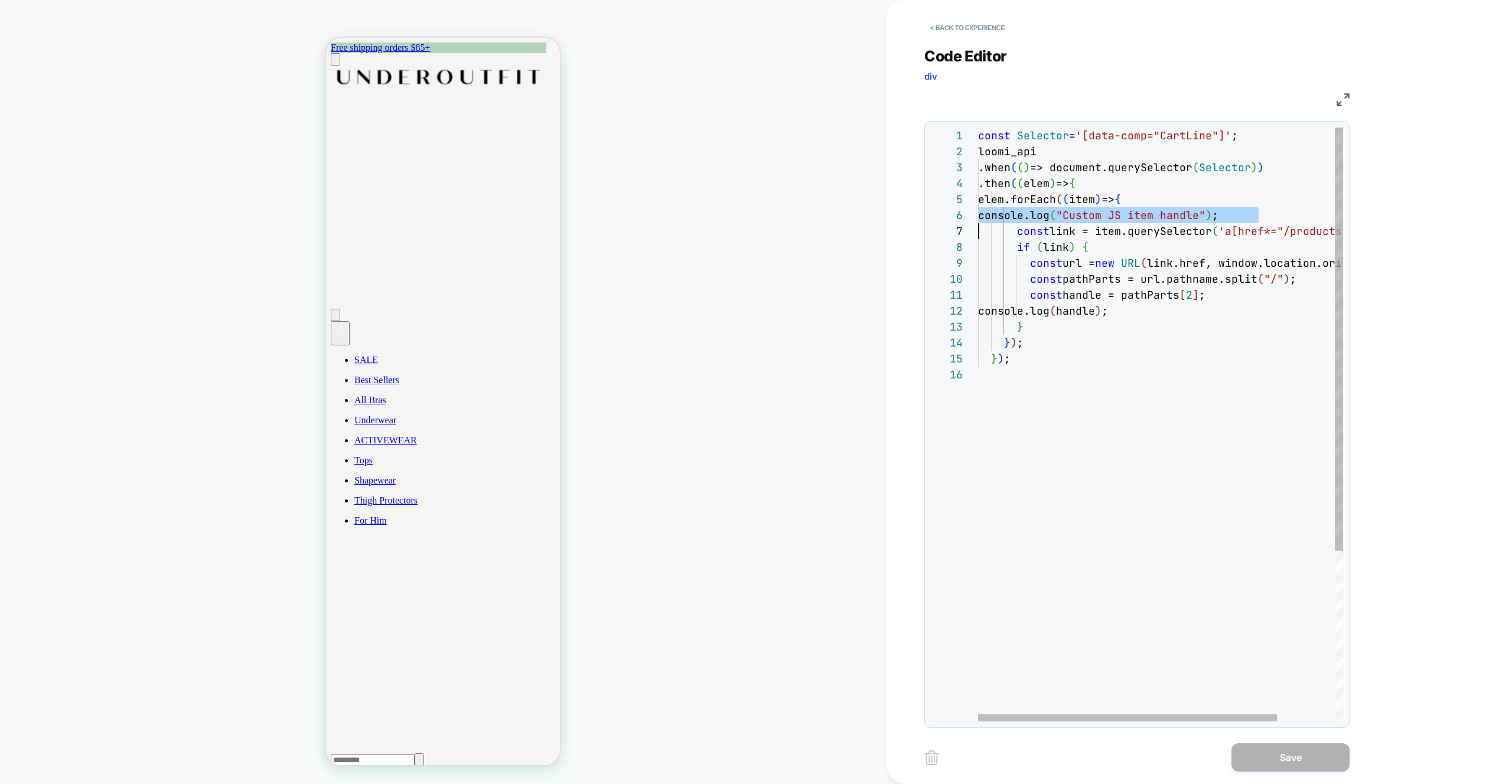
click at [1195, 278] on div "const Selector = '[data-comp="CartLine"]' ; loomi_api .when ( ( ) => document.q…" at bounding box center [1196, 544] width 435 height 833
drag, startPoint x: 1260, startPoint y: 217, endPoint x: 955, endPoint y: 213, distance: 305.0
click at [978, 213] on div "const Selector = '[data-comp="CartLine"]' ; loomi_api .when ( ( ) => document.q…" at bounding box center [1196, 544] width 435 height 833
click at [1122, 183] on div "const Selector = '[data-comp="CartLine"]' ; loomi_api .when ( ( ) => document.q…" at bounding box center [1196, 544] width 435 height 833
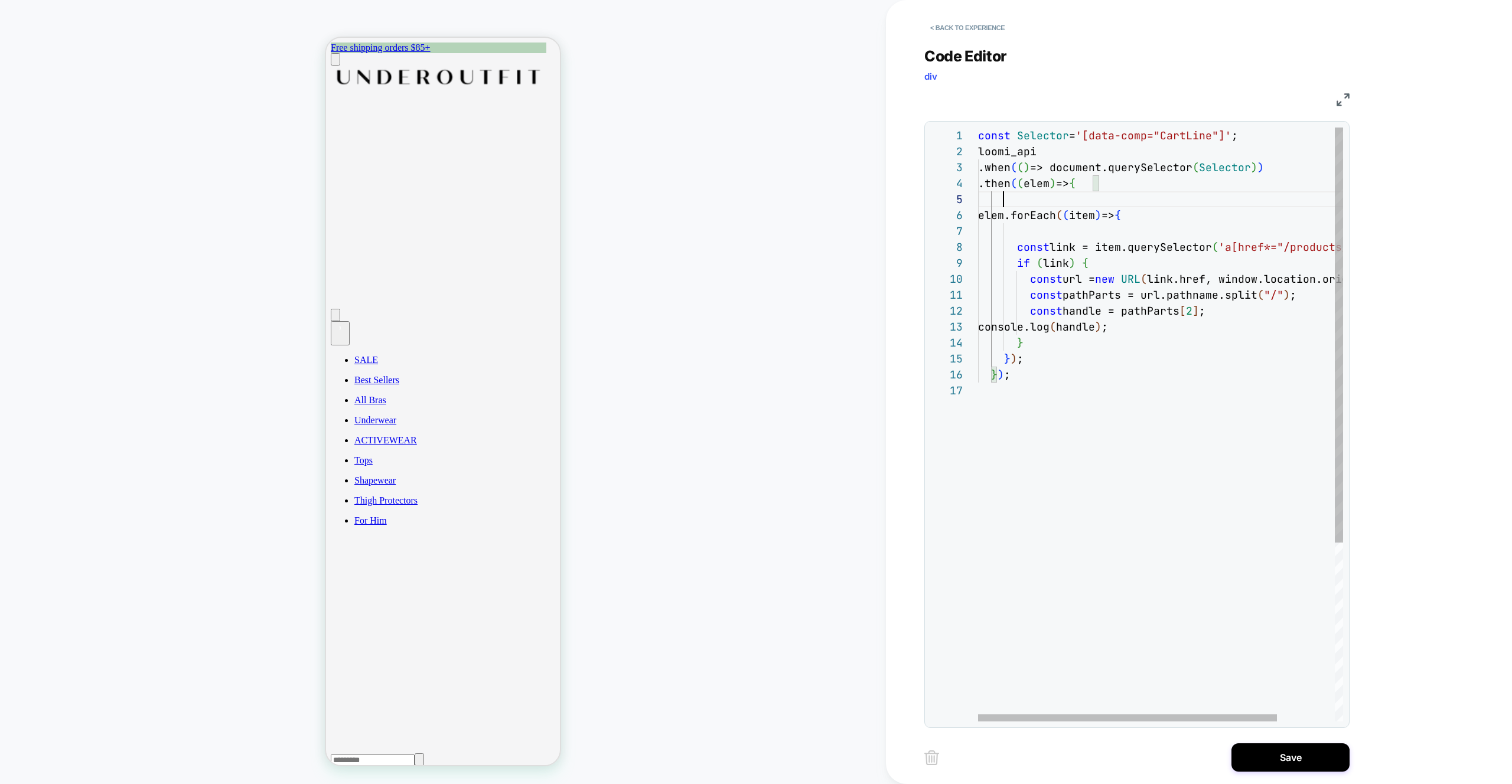
scroll to position [63, 300]
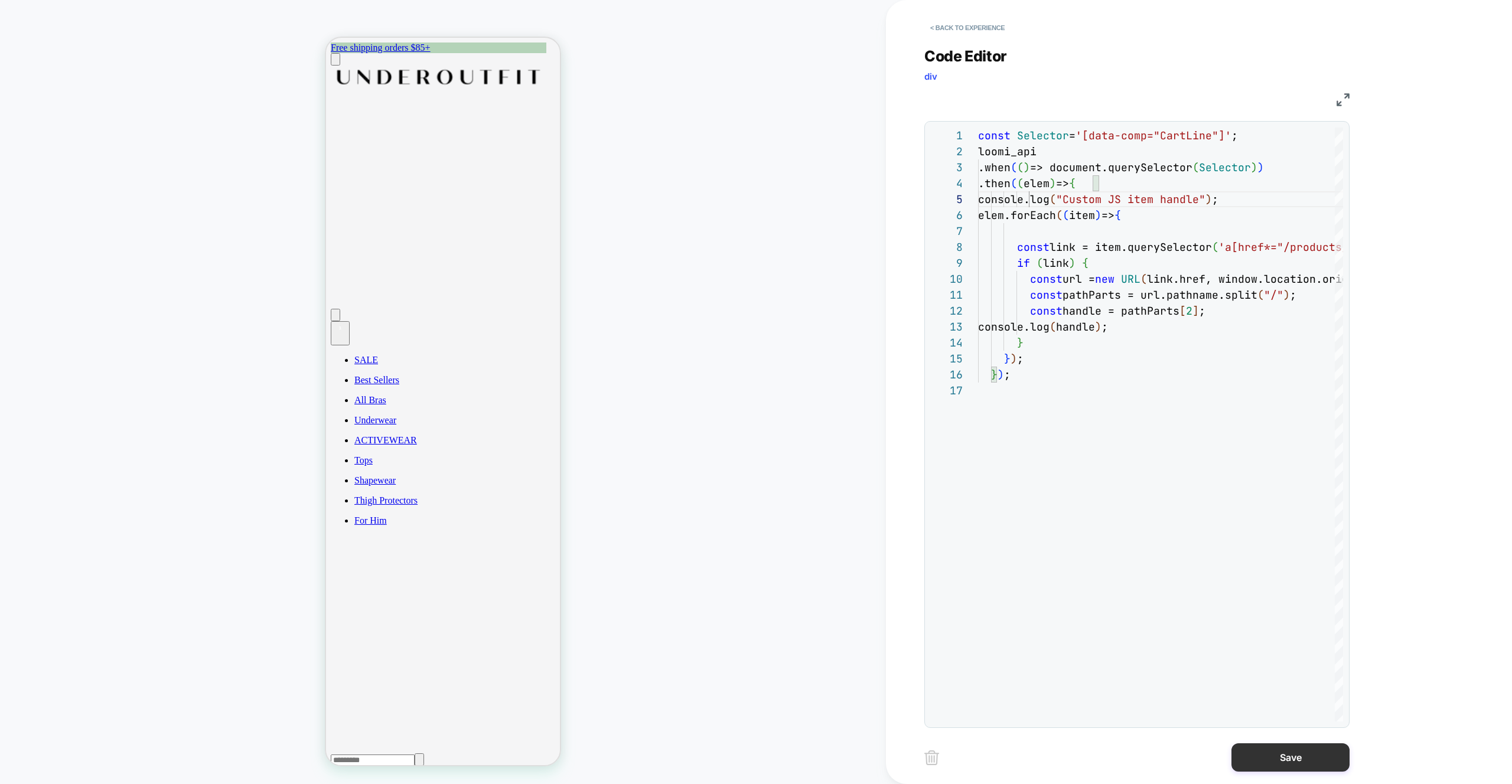
type textarea "**********"
click at [1305, 765] on button "Save" at bounding box center [1290, 757] width 118 height 28
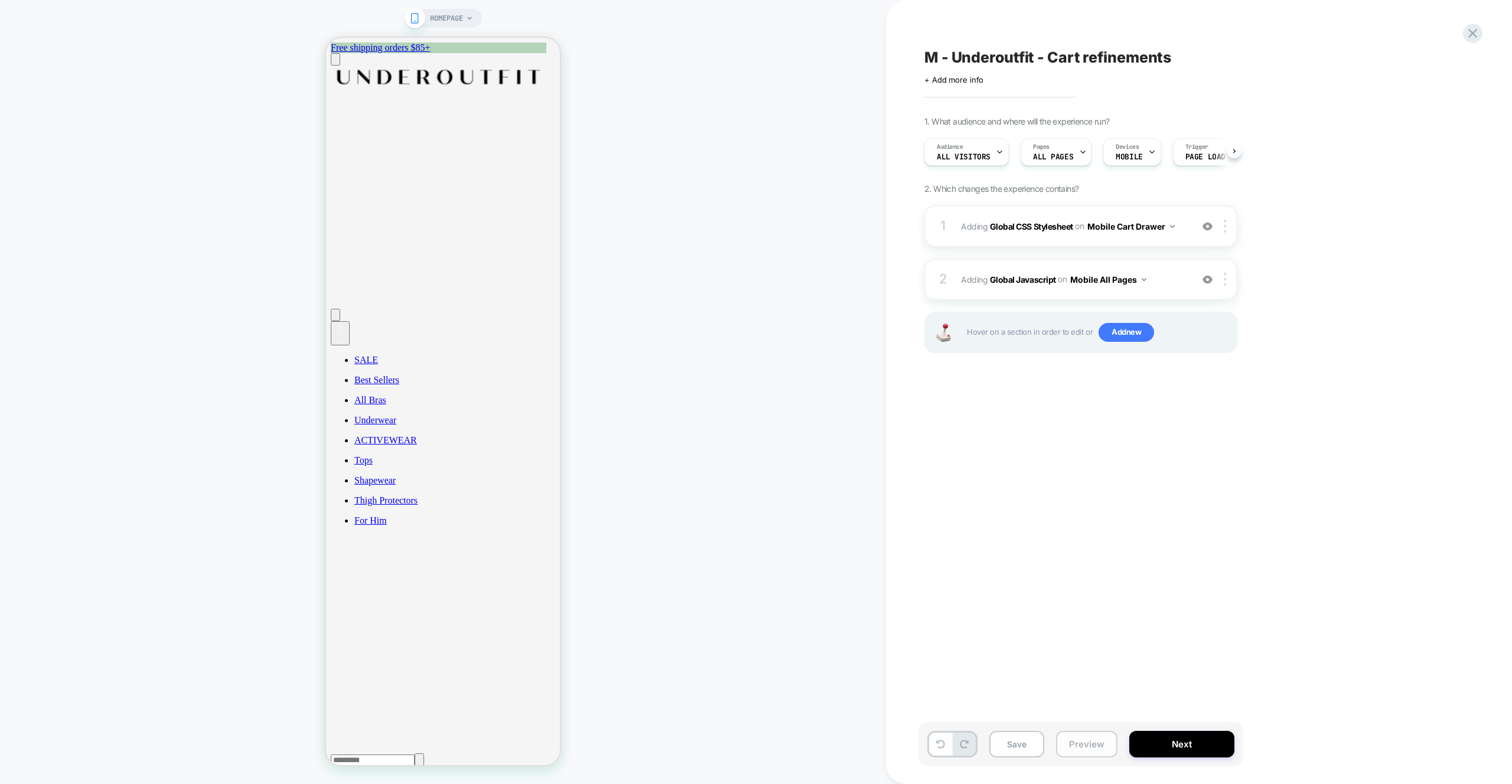
click at [1088, 737] on button "Preview" at bounding box center [1087, 744] width 62 height 26
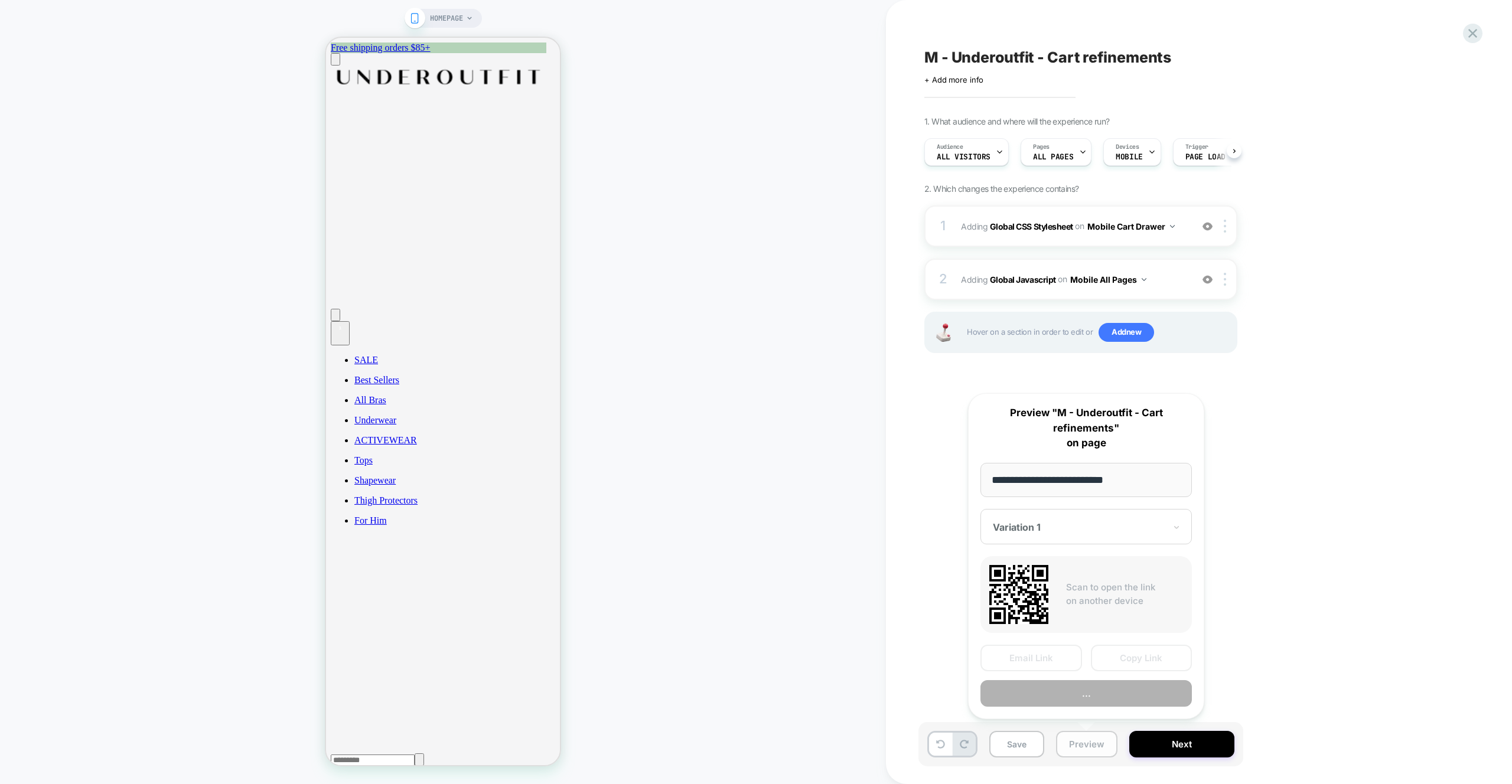
scroll to position [0, 1]
click at [1070, 702] on button "Preview" at bounding box center [1086, 693] width 211 height 26
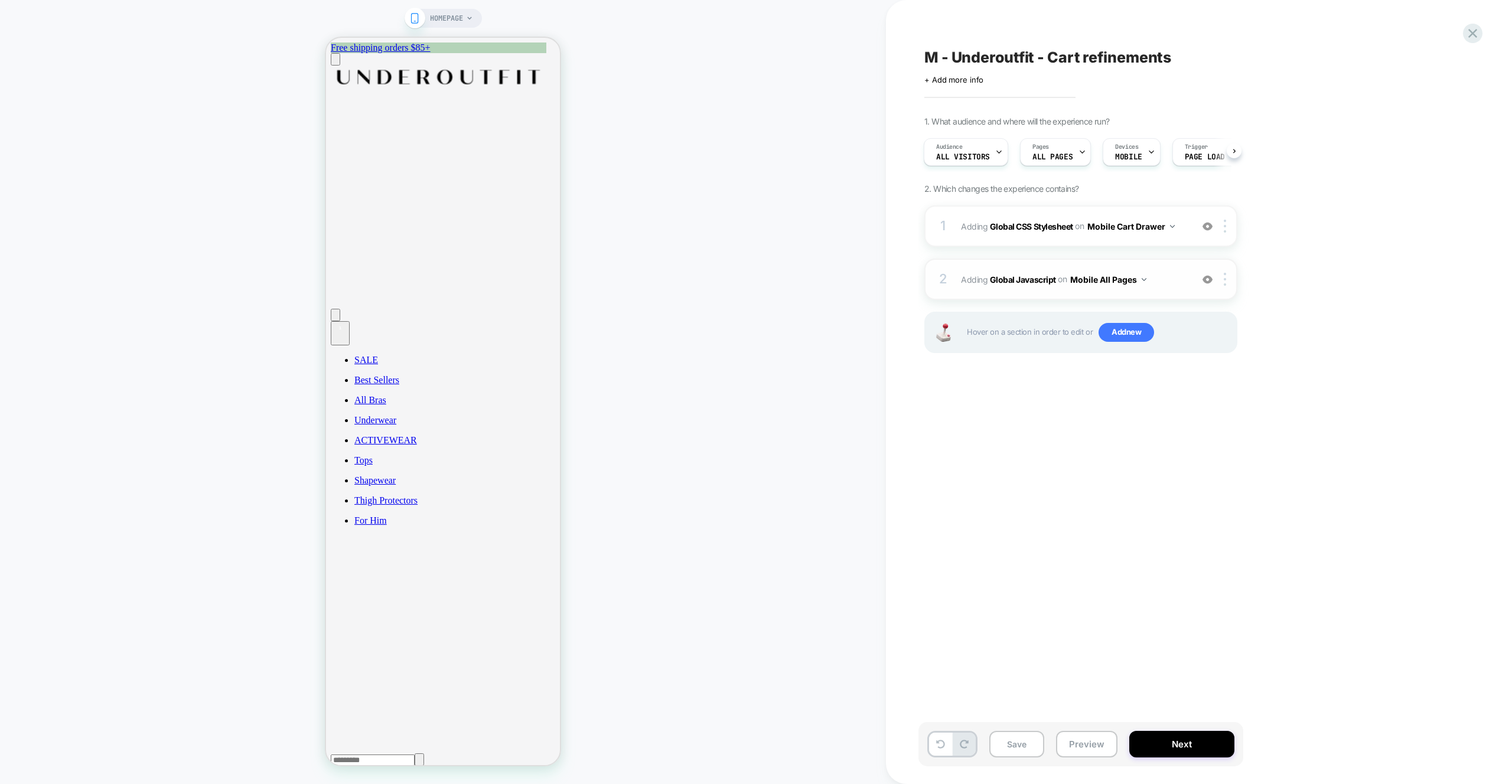
click at [1169, 279] on span "Adding Global Javascript on Mobile All Pages" at bounding box center [1073, 279] width 225 height 17
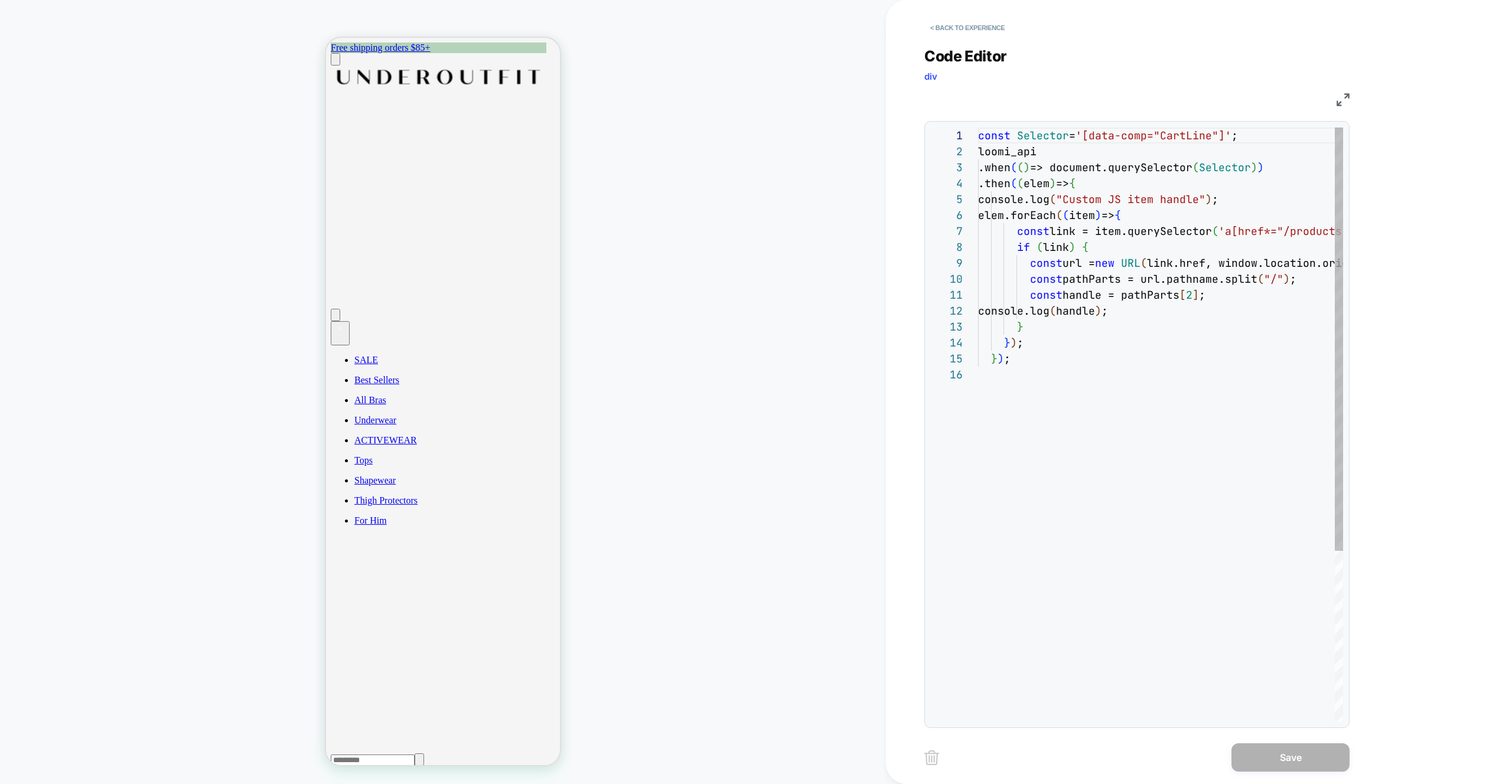
scroll to position [160, 0]
click at [1253, 201] on div "const Selector = '[data-comp="CartLine"]' ; loomi_api .when ( ( ) => document.q…" at bounding box center [1196, 544] width 435 height 833
click at [1128, 183] on div "const Selector = '[data-comp="CartLine"]' ; loomi_api .when ( ( ) => document.q…" at bounding box center [1196, 544] width 435 height 833
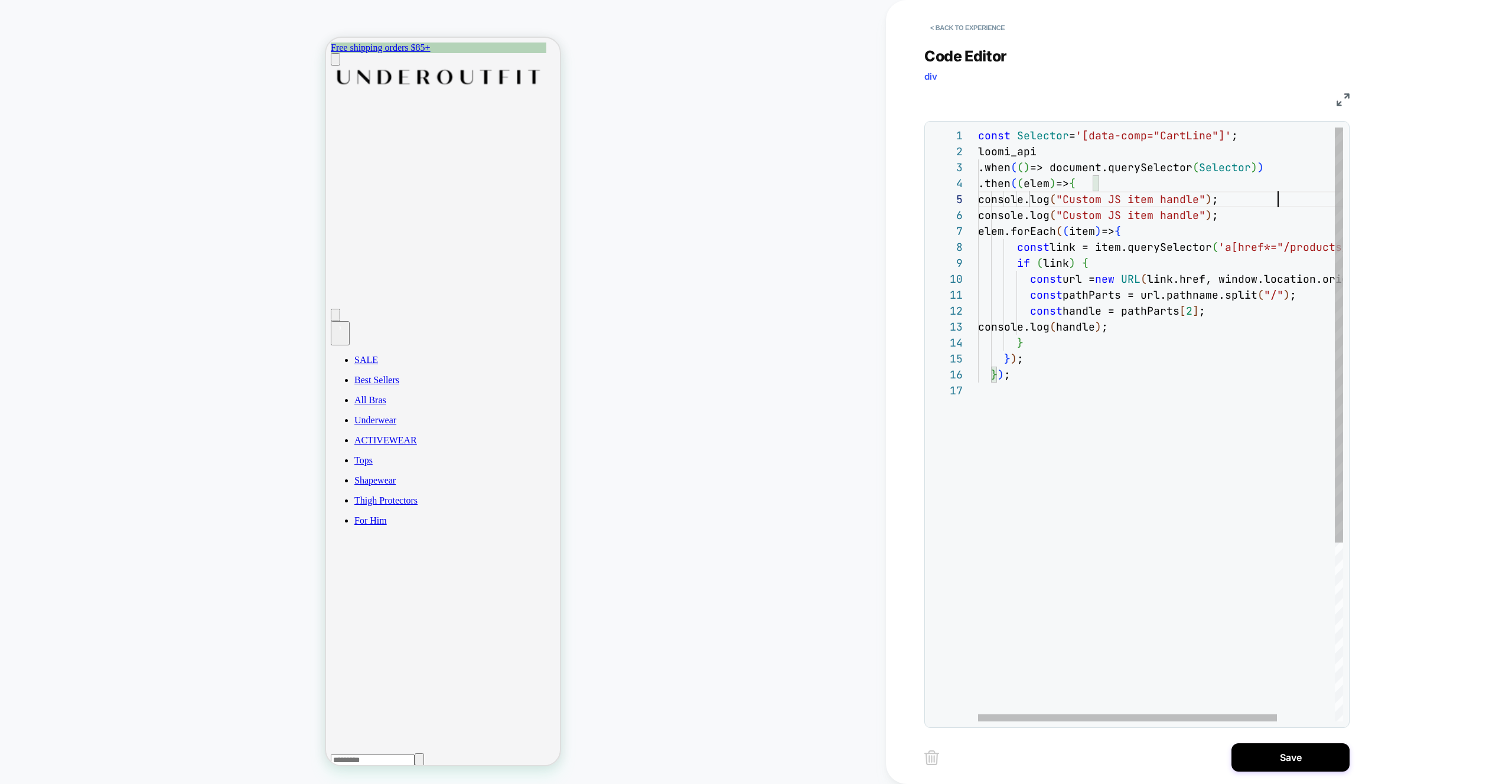
scroll to position [63, 300]
drag, startPoint x: 1046, startPoint y: 196, endPoint x: 1047, endPoint y: 205, distance: 9.1
click at [1047, 196] on div "const Selector = '[data-comp="CartLine"]' ; loomi_api .when ( ( ) => document.q…" at bounding box center [1196, 552] width 435 height 849
drag, startPoint x: 1041, startPoint y: 198, endPoint x: 1041, endPoint y: 210, distance: 12.0
click at [1041, 198] on div "const Selector = '[data-comp="CartLine"]' ; loomi_api .when ( ( ) => document.q…" at bounding box center [1196, 552] width 435 height 849
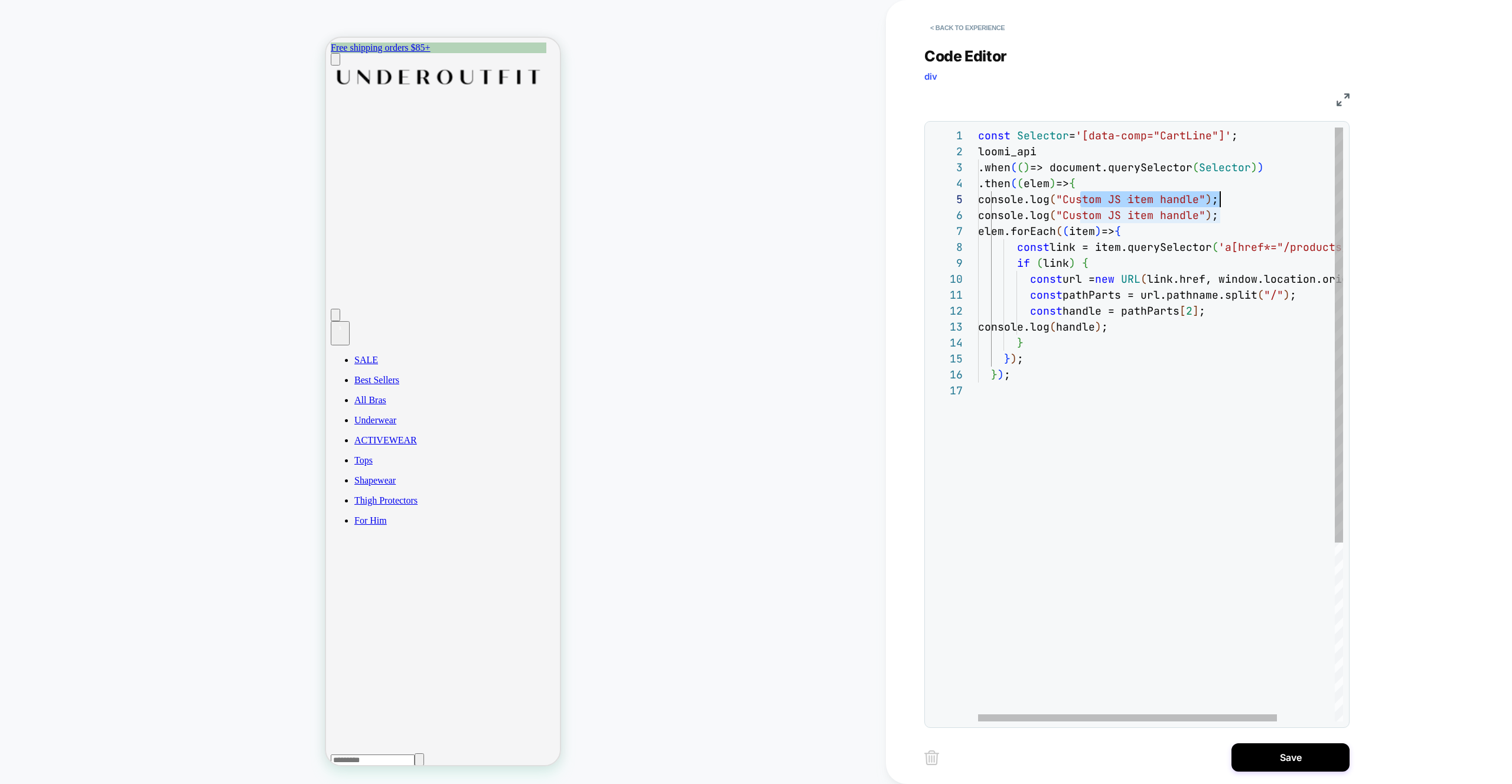
scroll to position [63, 249]
drag, startPoint x: 1092, startPoint y: 198, endPoint x: 1226, endPoint y: 199, distance: 134.0
click at [1226, 199] on div "const Selector = '[data-comp="CartLine"]' ; loomi_api .when ( ( ) => document.q…" at bounding box center [1196, 552] width 435 height 849
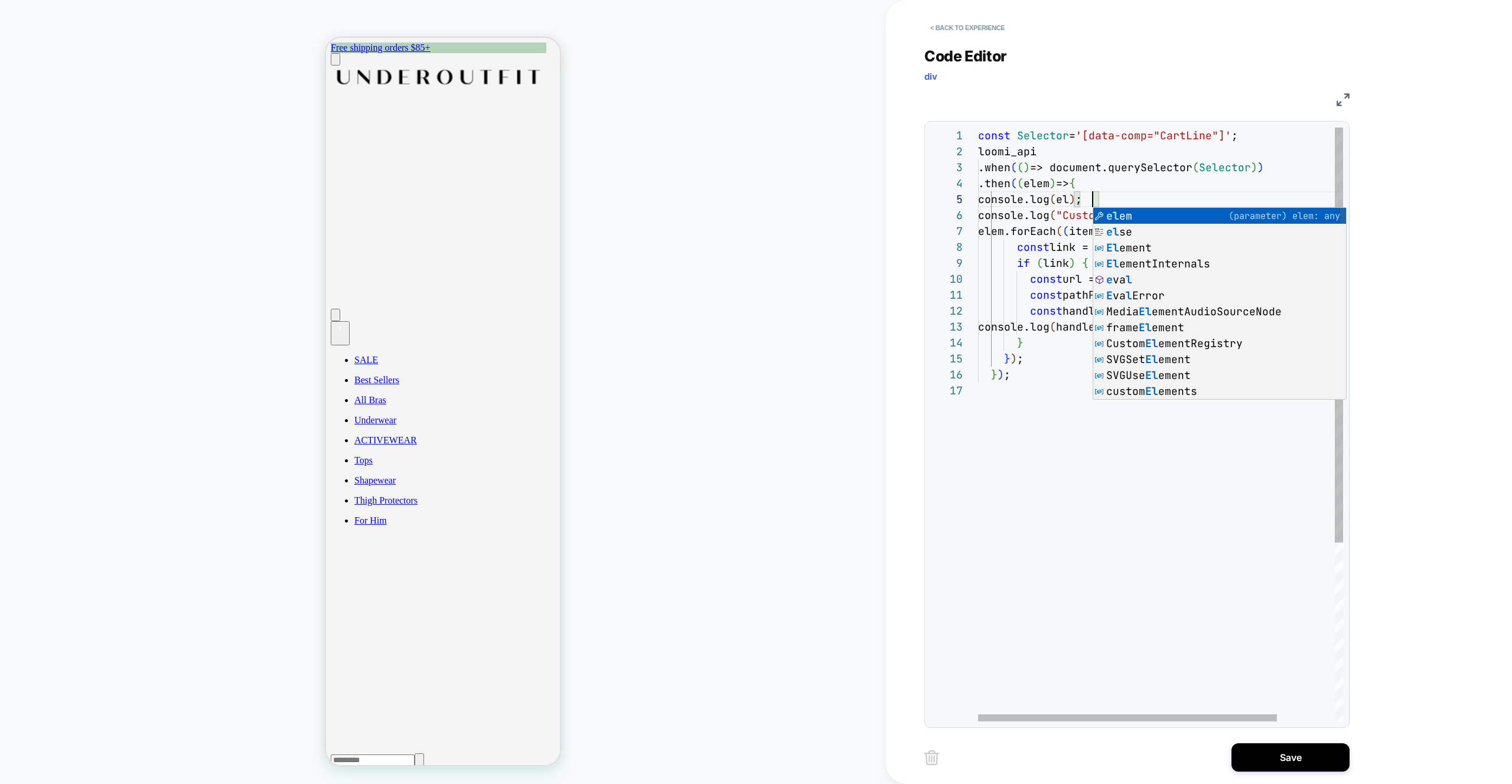
scroll to position [63, 128]
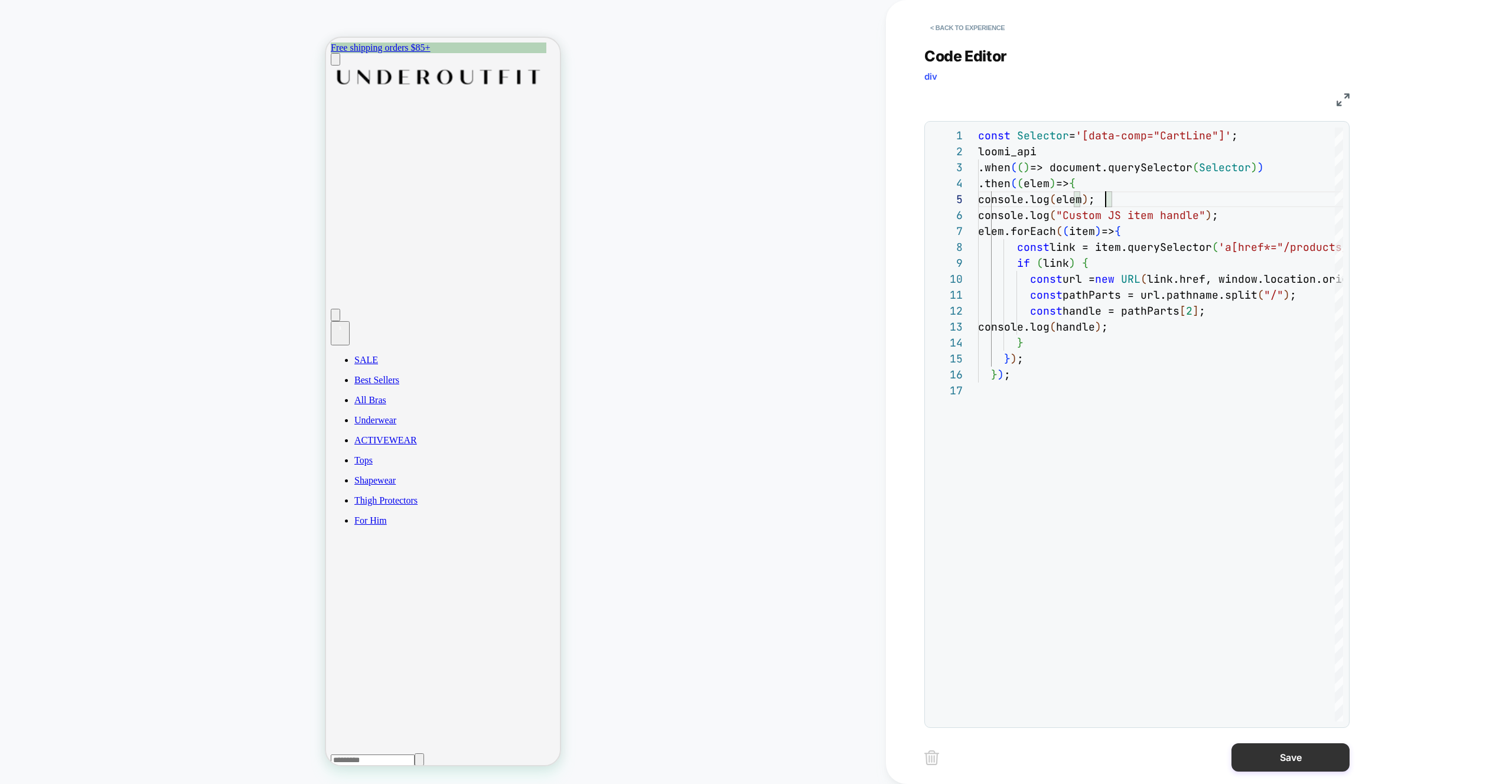
type textarea "**********"
click at [1280, 760] on button "Save" at bounding box center [1290, 757] width 118 height 28
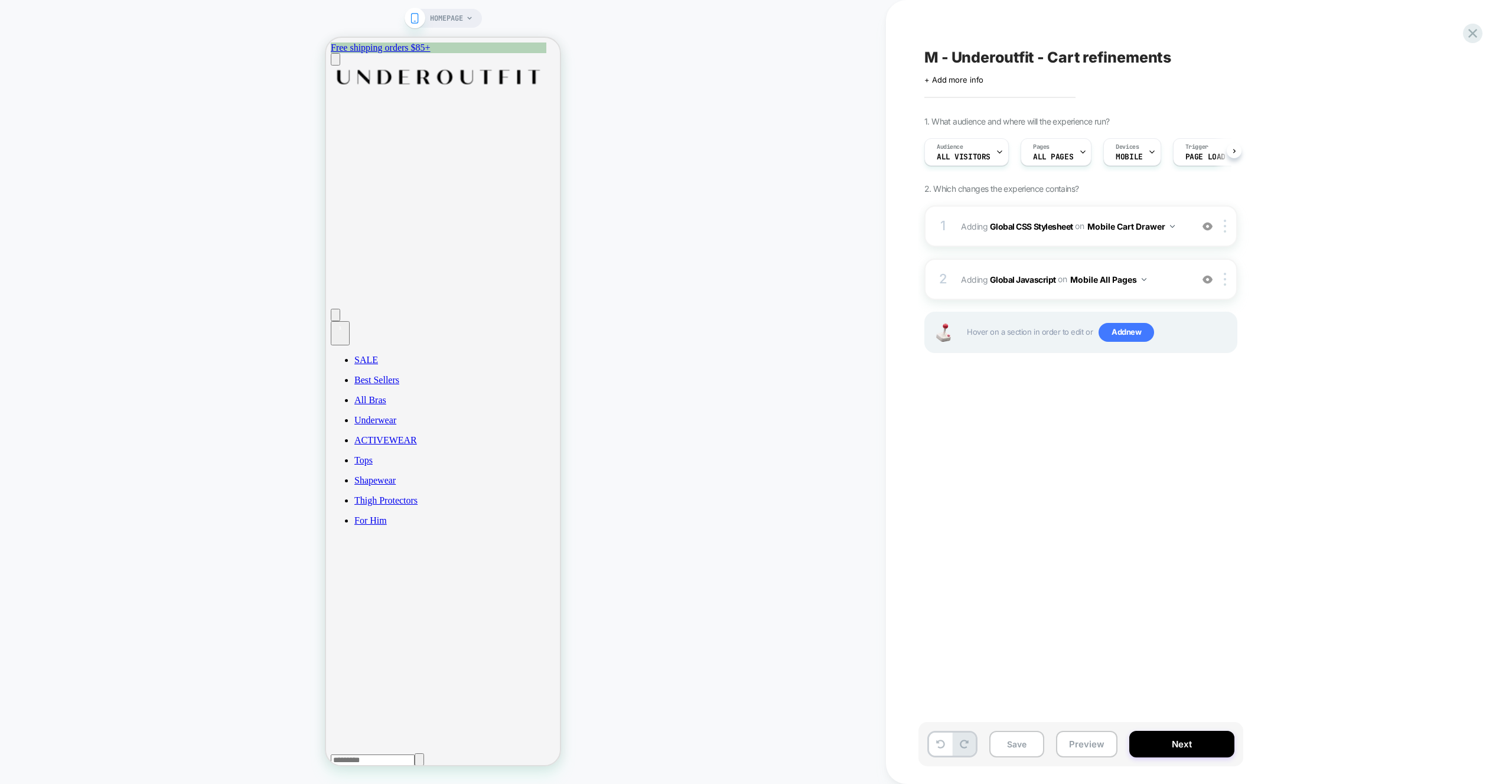
click at [1050, 731] on div "Save Preview Next" at bounding box center [1080, 744] width 325 height 44
click at [1078, 741] on button "Preview" at bounding box center [1087, 744] width 62 height 26
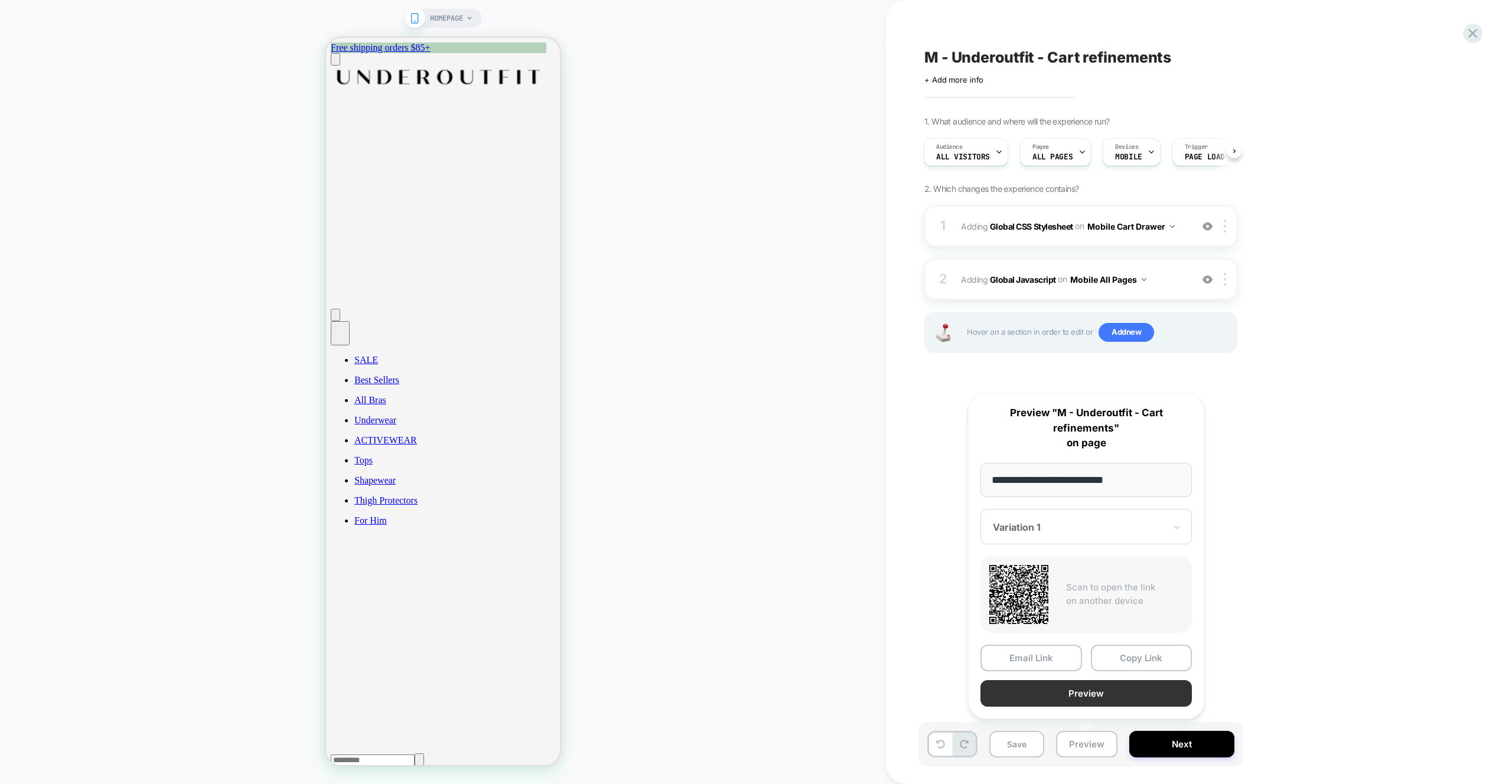
click at [1080, 692] on button "Preview" at bounding box center [1086, 693] width 211 height 26
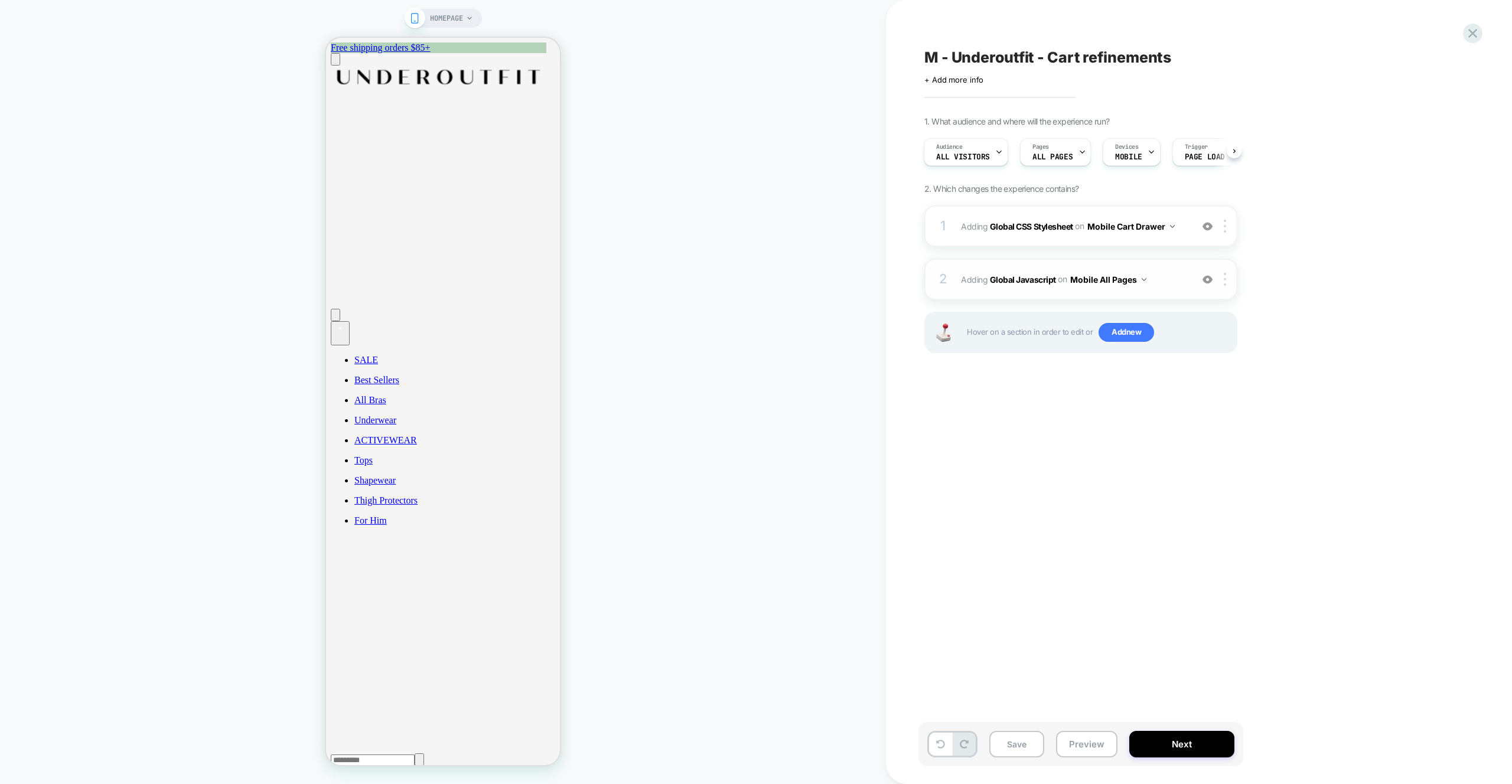
click at [1164, 281] on span "Adding Global Javascript on Mobile All Pages" at bounding box center [1073, 279] width 225 height 17
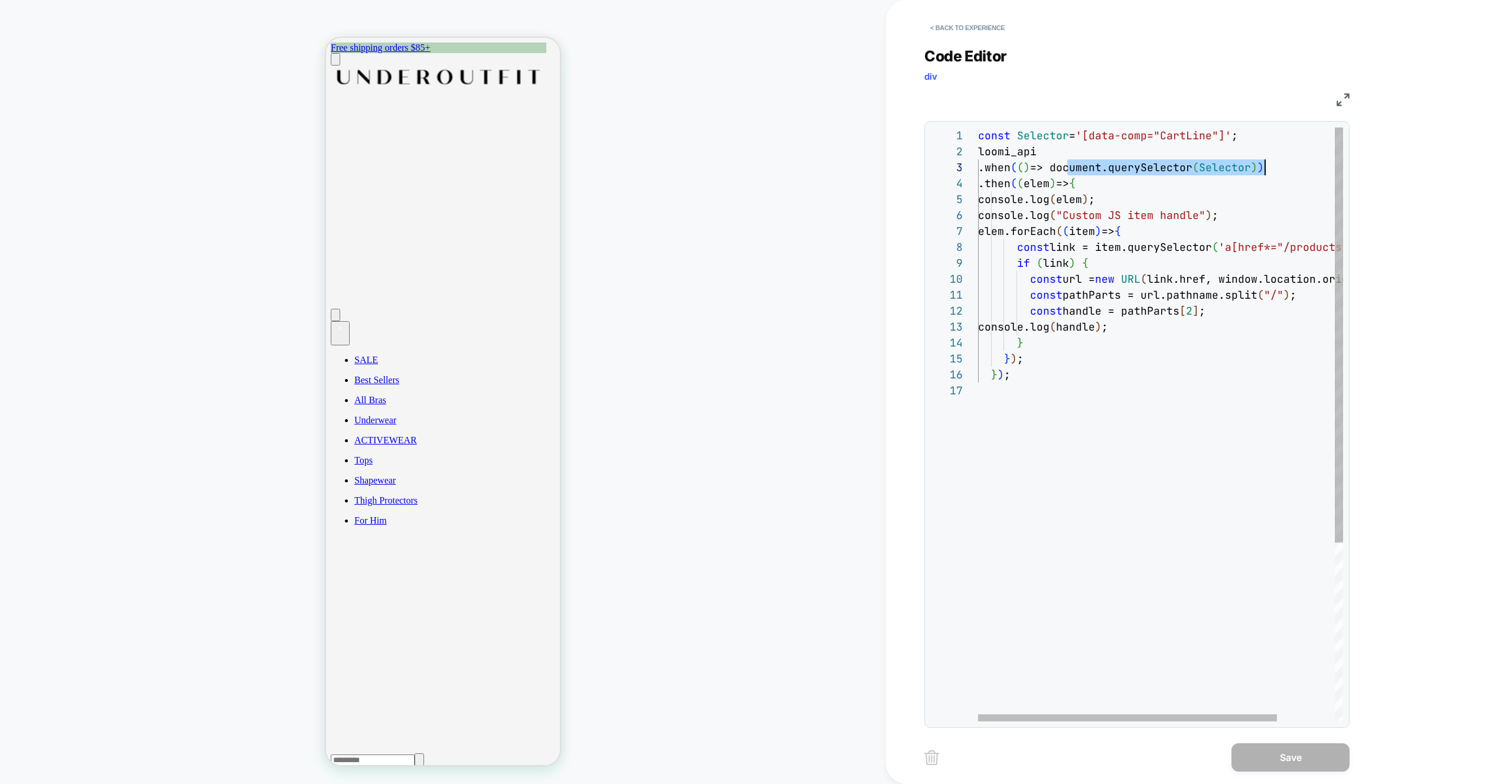
scroll to position [32, 294]
drag, startPoint x: 1066, startPoint y: 169, endPoint x: 1273, endPoint y: 167, distance: 207.0
click at [1274, 166] on div "const Selector = '[data-comp="CartLine"]' ; loomi_api .when ( ( ) => document.q…" at bounding box center [1196, 552] width 435 height 849
click at [1147, 200] on div "const Selector = '[data-comp="CartLine"]' ; loomi_api .when ( ( ) => document.q…" at bounding box center [1196, 552] width 435 height 849
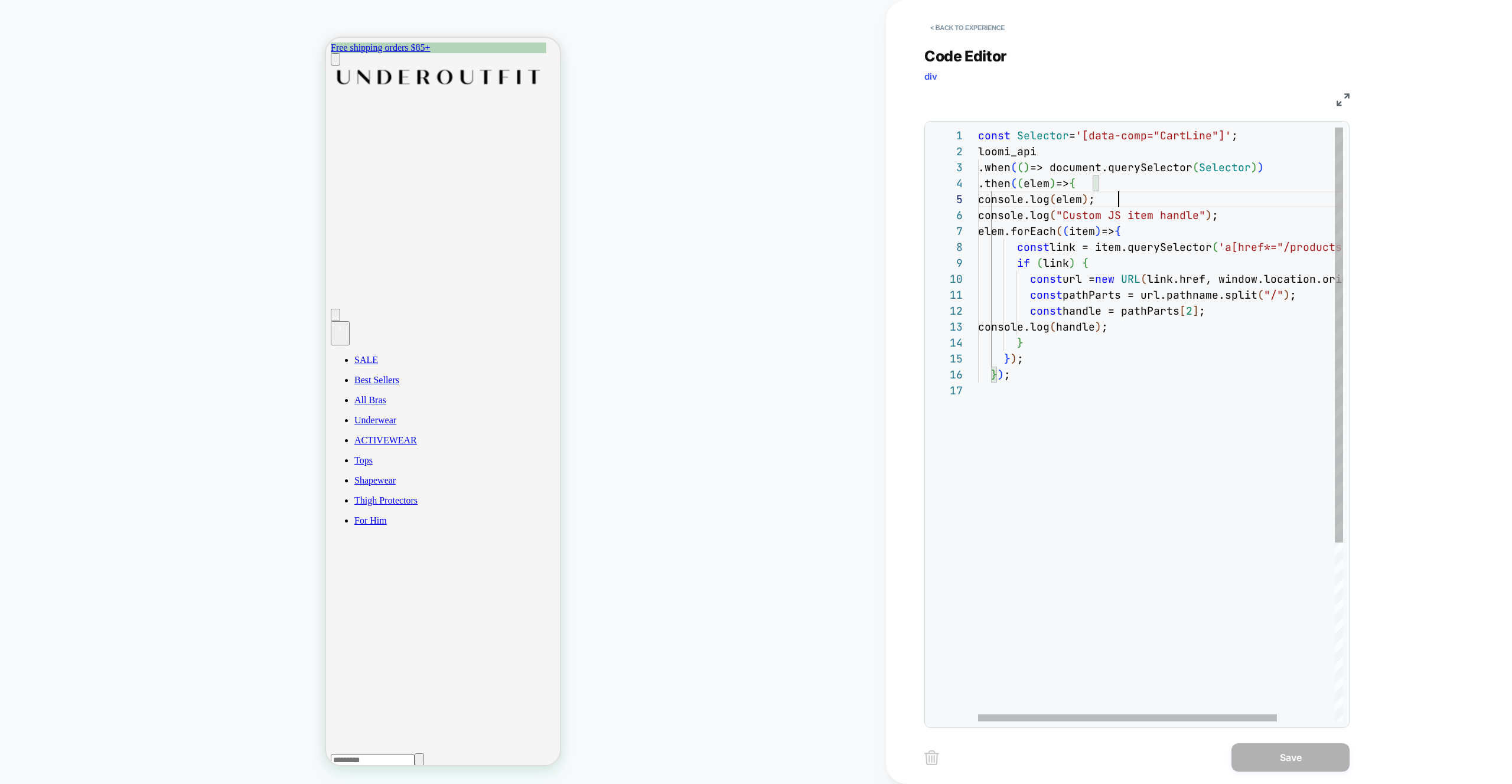
click at [1147, 200] on div "const Selector = '[data-comp="CartLine"]' ; loomi_api .when ( ( ) => document.q…" at bounding box center [1196, 552] width 435 height 849
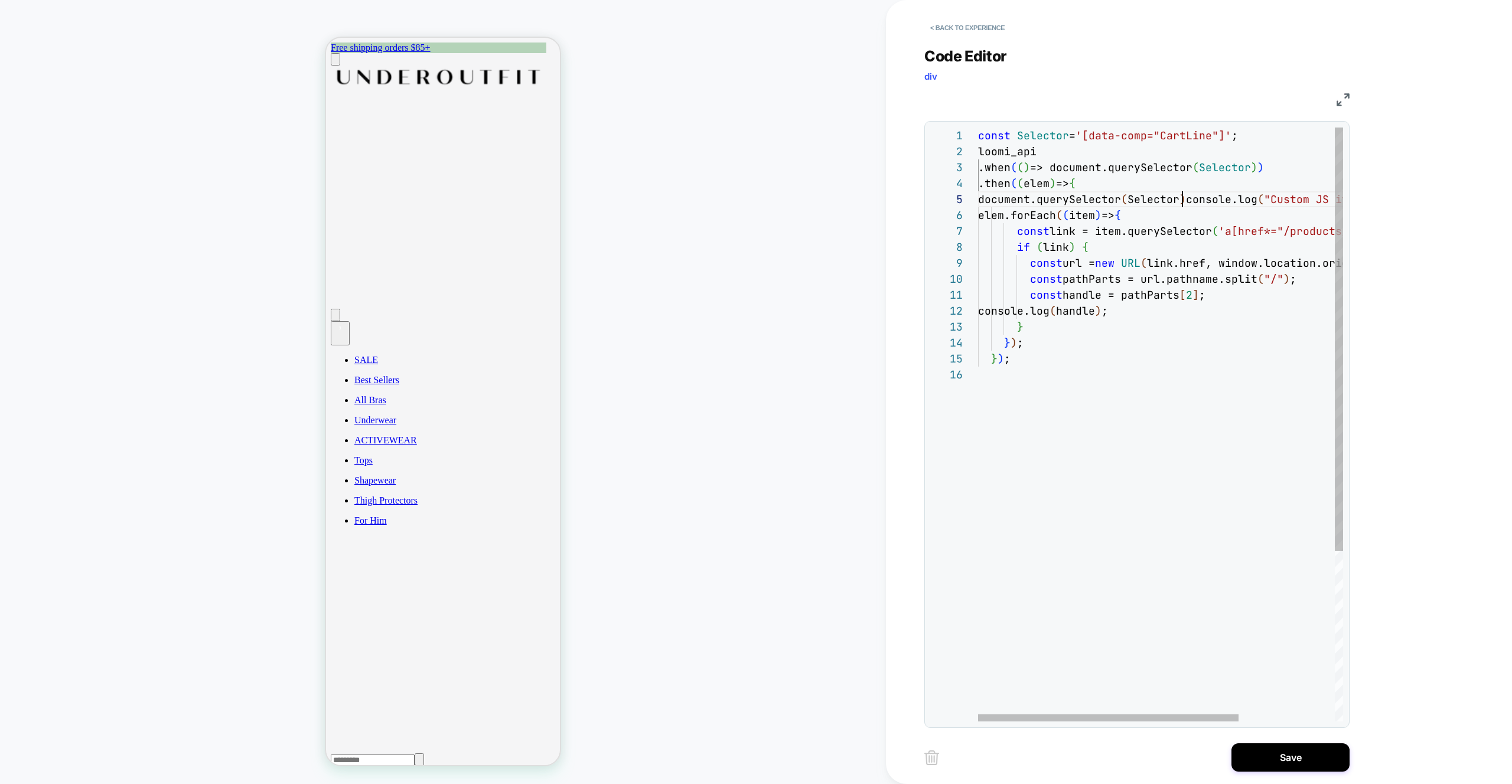
scroll to position [63, 205]
click at [1115, 198] on div "const Selector = '[data-comp="CartLine"]' ; loomi_api .when ( ( ) => document.q…" at bounding box center [1228, 544] width 499 height 833
click at [1117, 200] on div "const Selector = '[data-comp="CartLine"]' ; loomi_api .when ( ( ) => document.q…" at bounding box center [1228, 544] width 499 height 833
click at [982, 196] on div "const Selector = '[data-comp="CartLine"]' ; loomi_api .when ( ( ) => document.q…" at bounding box center [1238, 544] width 518 height 833
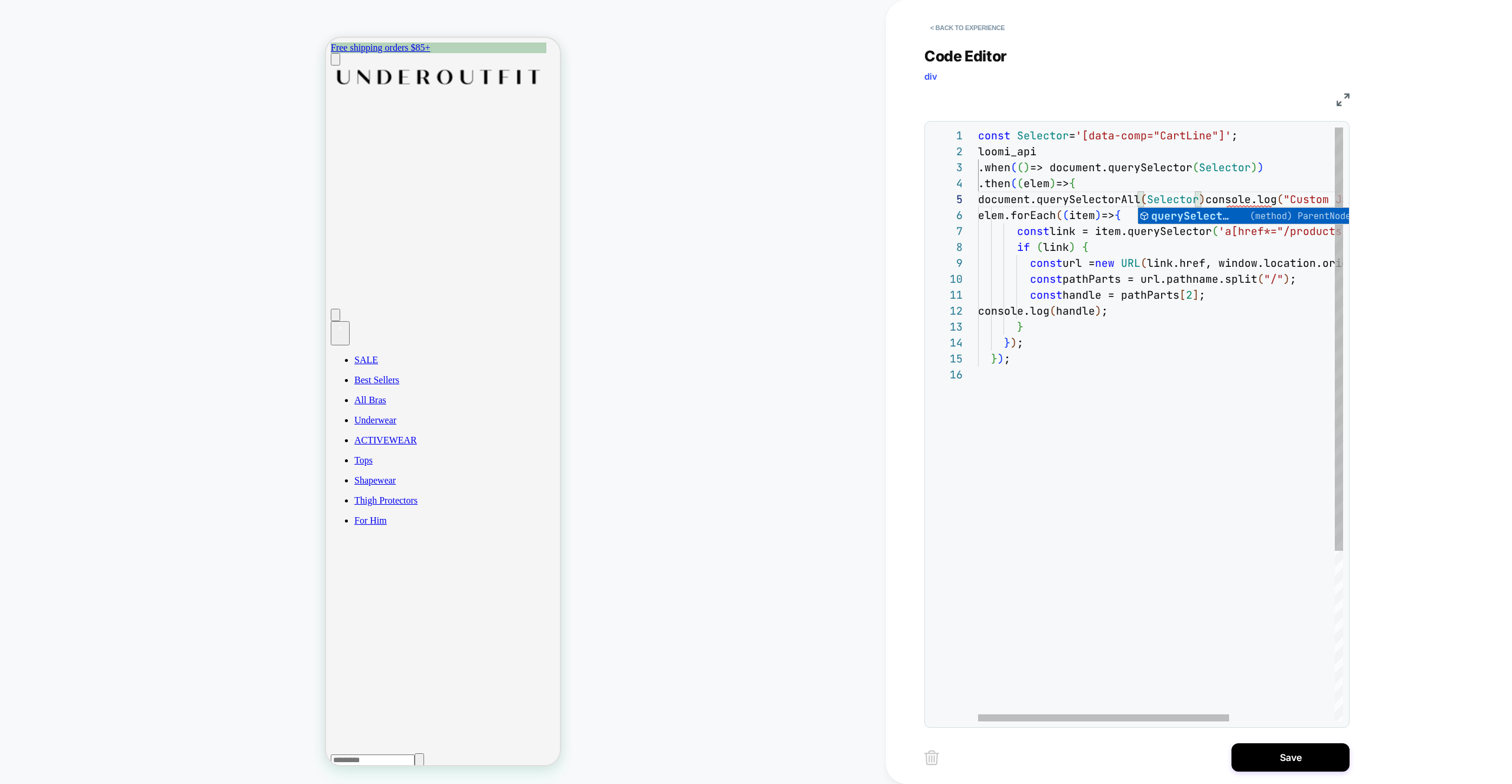
scroll to position [63, 6]
click at [979, 200] on div "const Selector = '[data-comp="CartLine"]' ; loomi_api .when ( ( ) => document.q…" at bounding box center [1238, 544] width 518 height 833
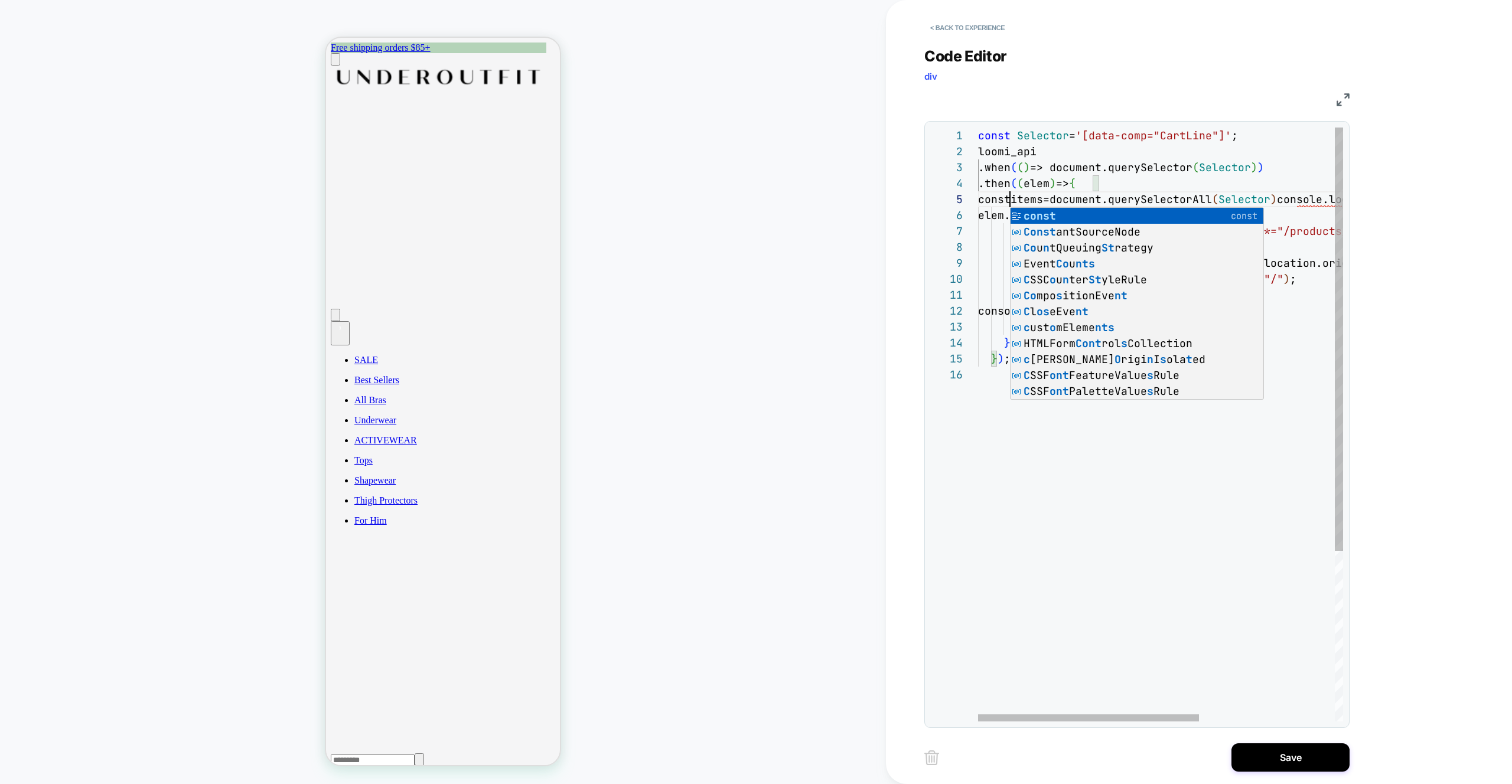
scroll to position [63, 39]
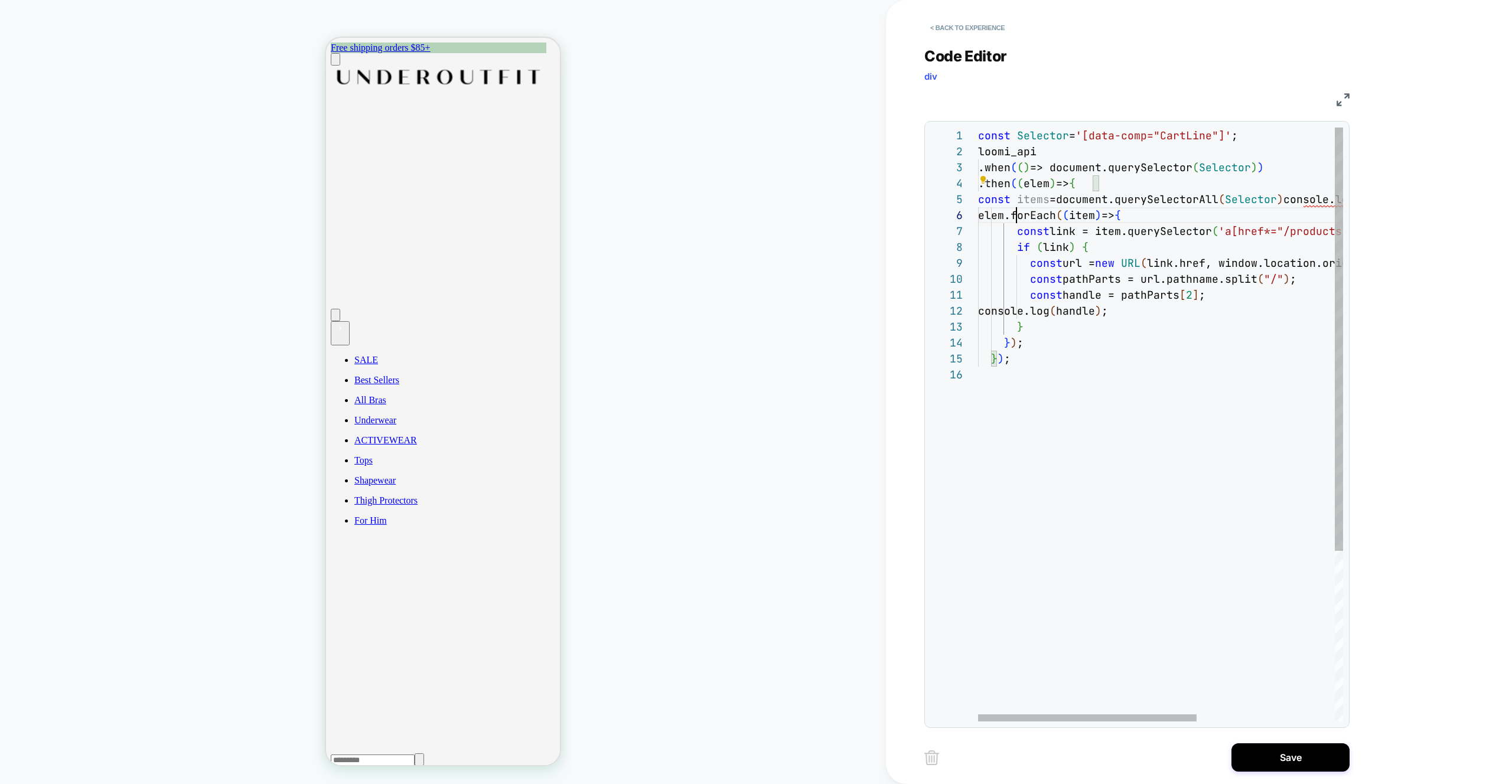
click at [1014, 218] on div "const Selector = '[data-comp="CartLine"]' ; loomi_api .when ( ( ) => document.q…" at bounding box center [1276, 544] width 595 height 833
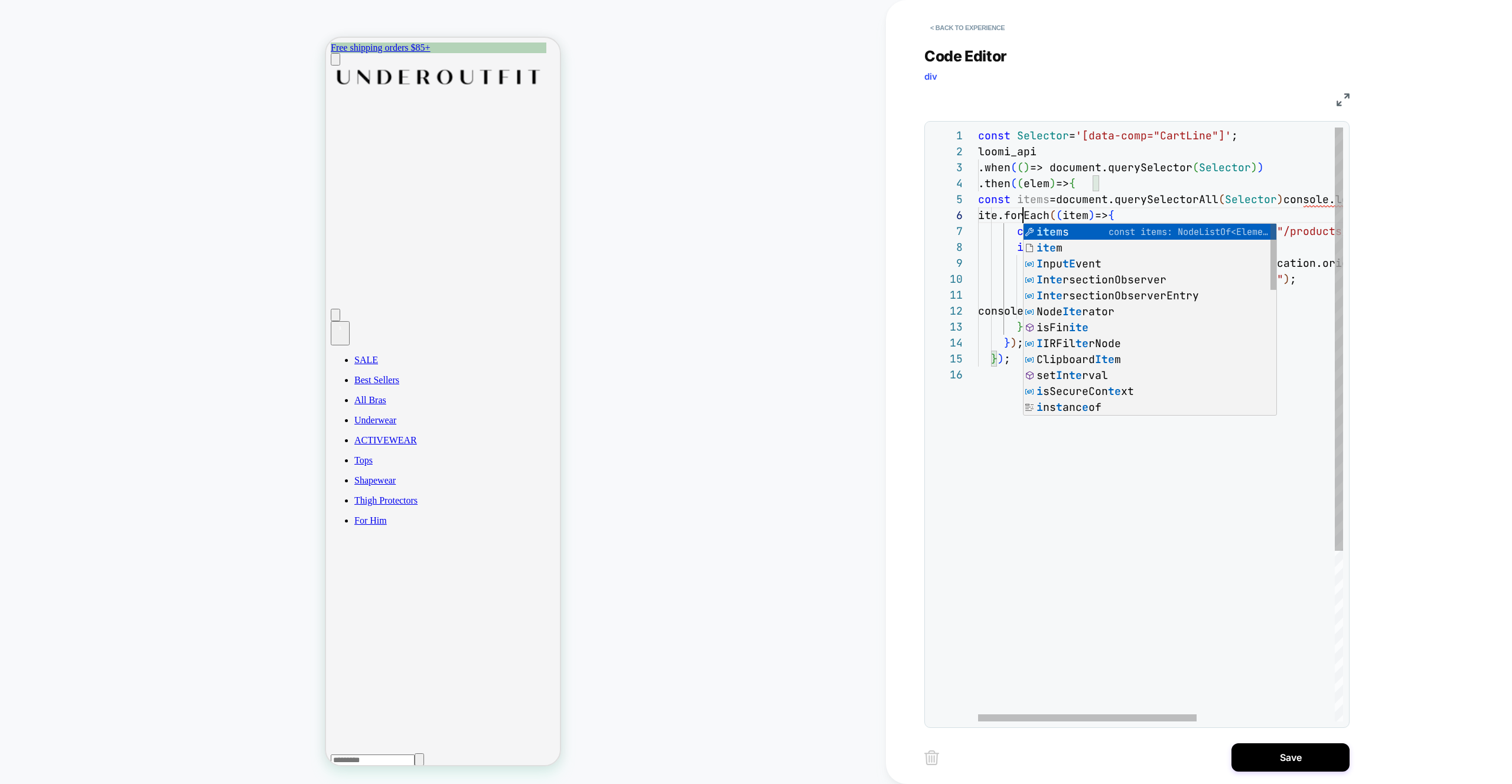
scroll to position [79, 57]
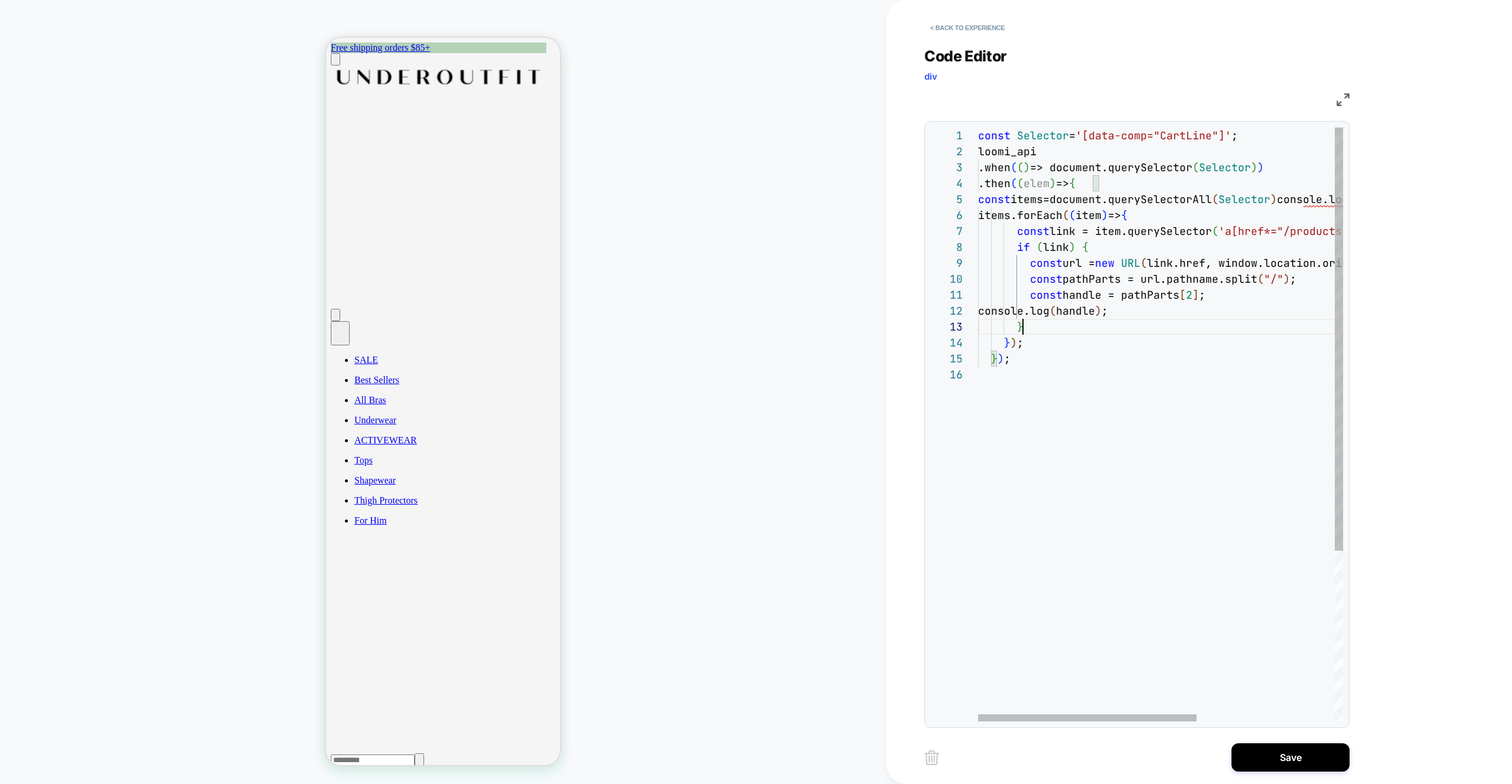
click at [1171, 330] on div "const Selector = '[data-comp="CartLine"]' ; loomi_api .when ( ( ) => document.q…" at bounding box center [1275, 544] width 595 height 833
click at [1282, 199] on div "const Selector = '[data-comp="CartLine"]' ; loomi_api .when ( ( ) => document.q…" at bounding box center [1275, 544] width 595 height 833
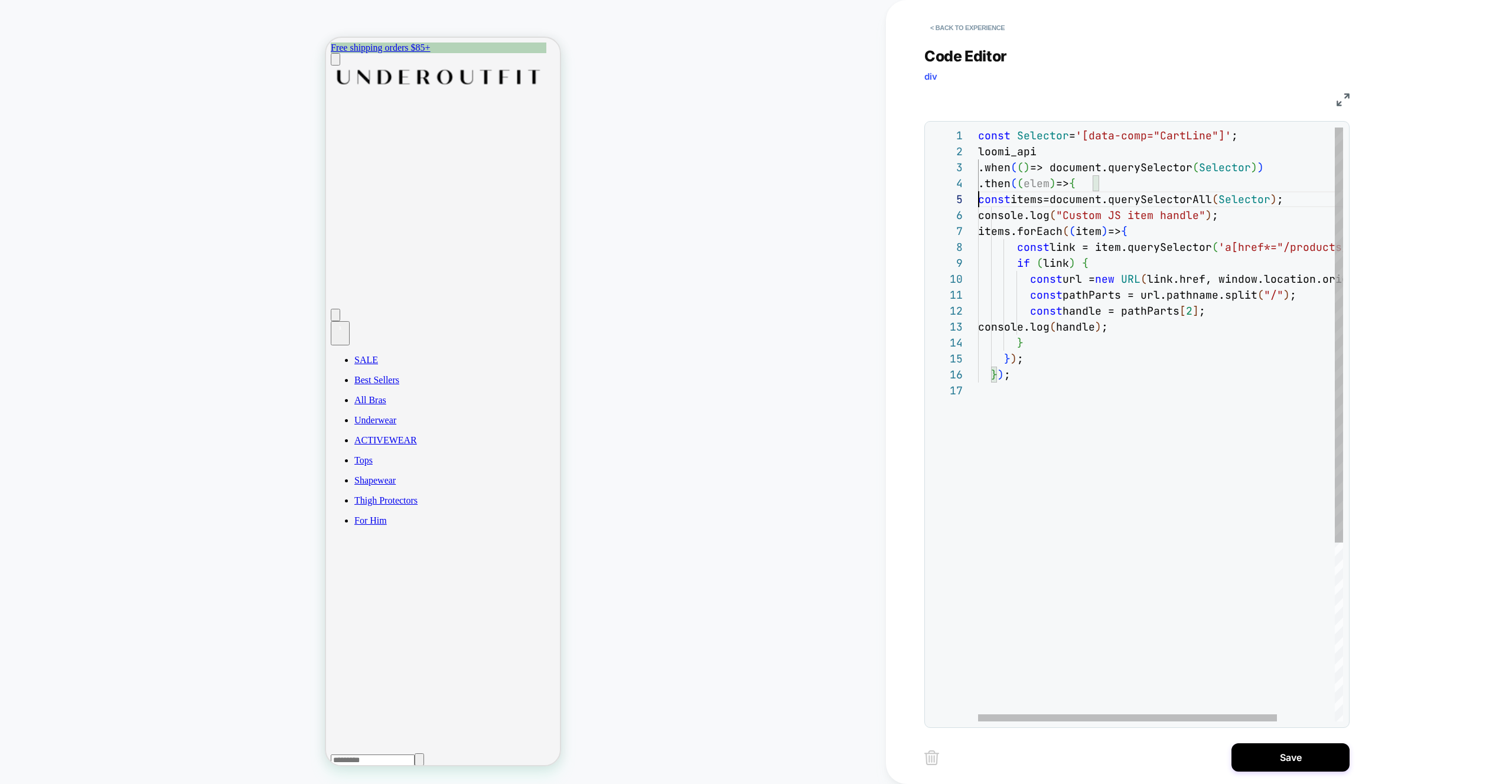
scroll to position [63, 0]
click at [981, 197] on div "const Selector = '[data-comp="CartLine"]' ; loomi_api .when ( ( ) => document.q…" at bounding box center [1196, 552] width 435 height 849
click at [1229, 202] on div "const Selector = '[data-comp="CartLine"]' ; loomi_api .when ( ( ) => document.q…" at bounding box center [1196, 552] width 435 height 849
click at [1256, 216] on div "const Selector = '[data-comp="CartLine"]' ; loomi_api .when ( ( ) => document.q…" at bounding box center [1196, 552] width 435 height 849
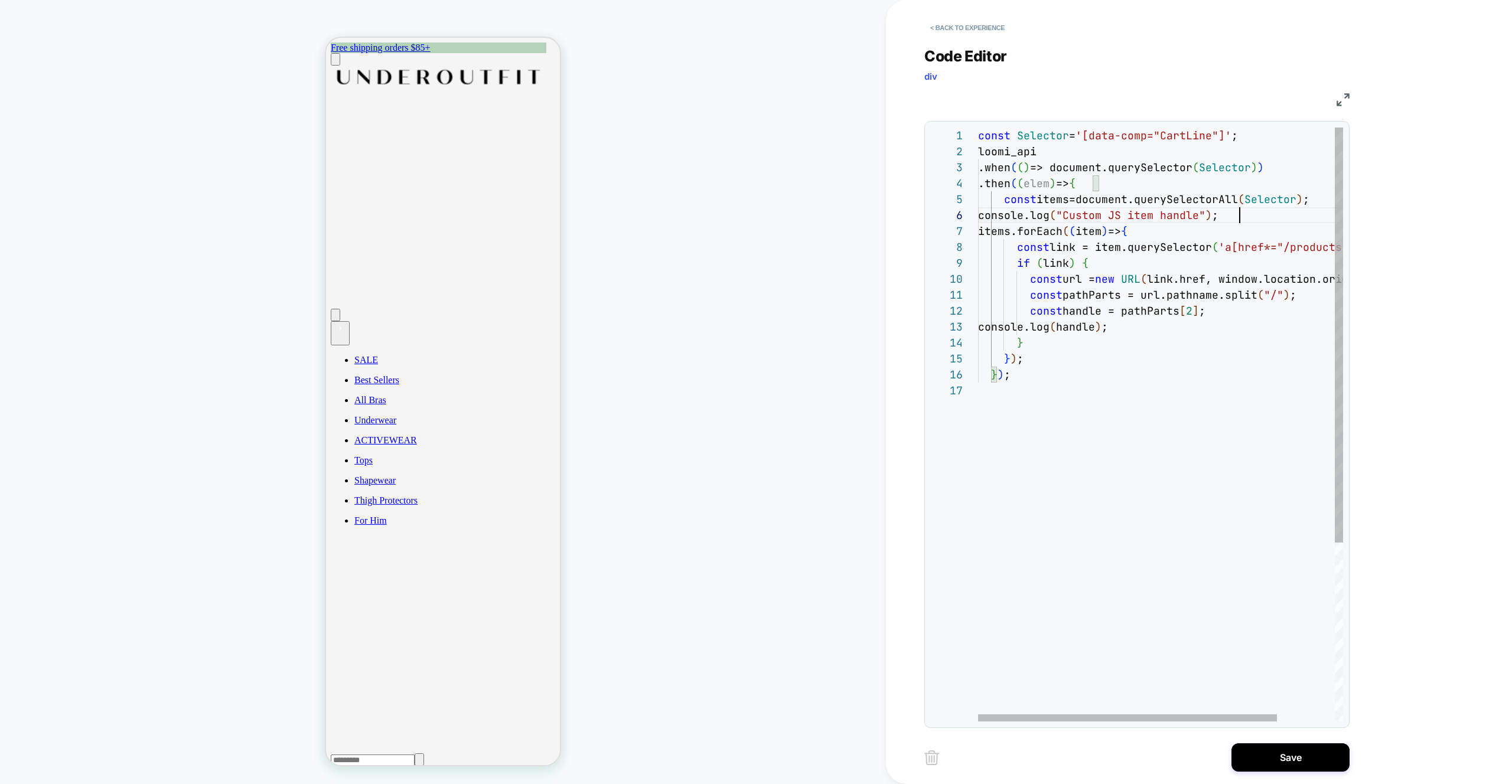
scroll to position [79, 262]
click at [1256, 216] on div "const Selector = '[data-comp="CartLine"]' ; loomi_api .when ( ( ) => document.q…" at bounding box center [1196, 552] width 435 height 849
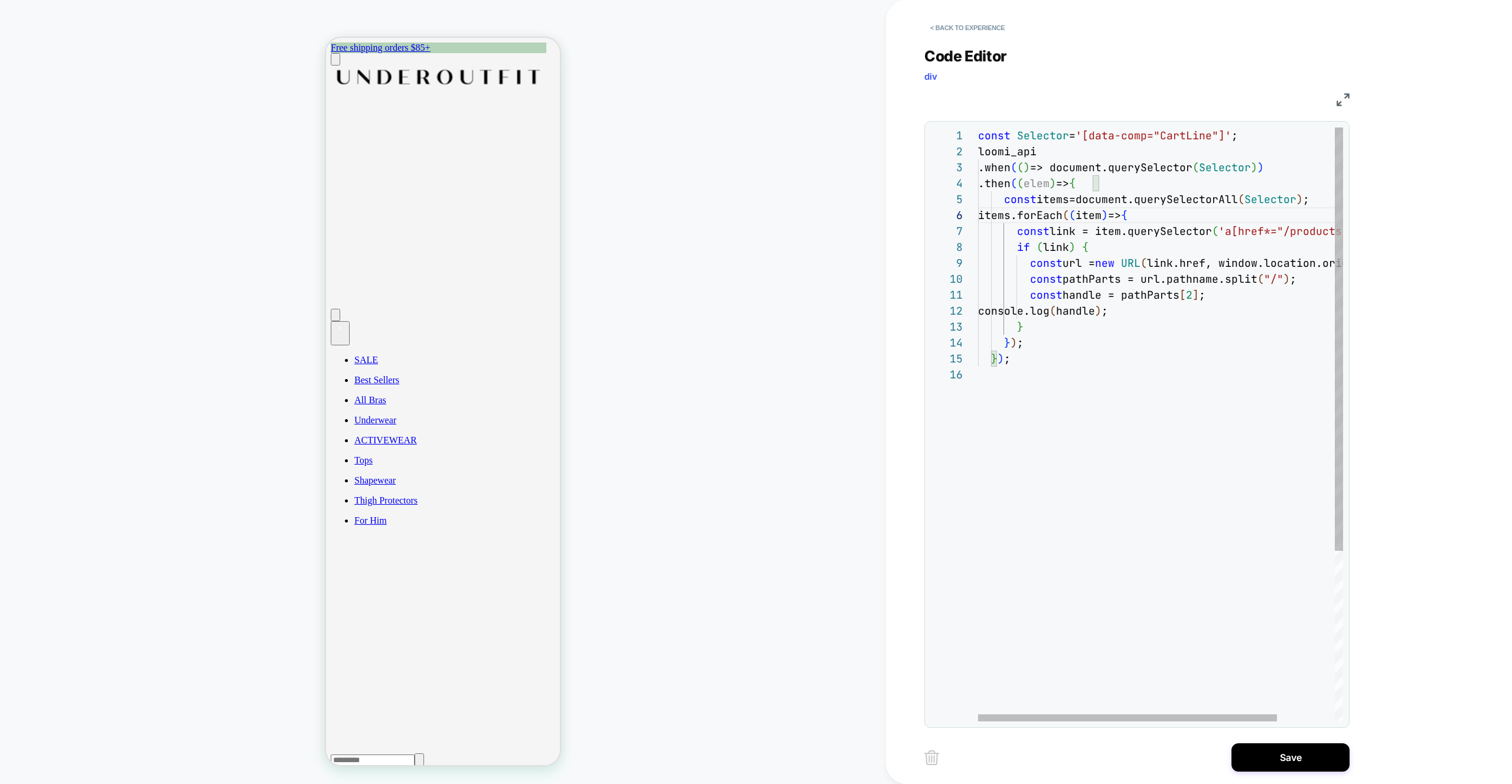
click at [1185, 217] on div "const Selector = '[data-comp="CartLine"]' ; loomi_api .when ( ( ) => document.q…" at bounding box center [1196, 544] width 435 height 833
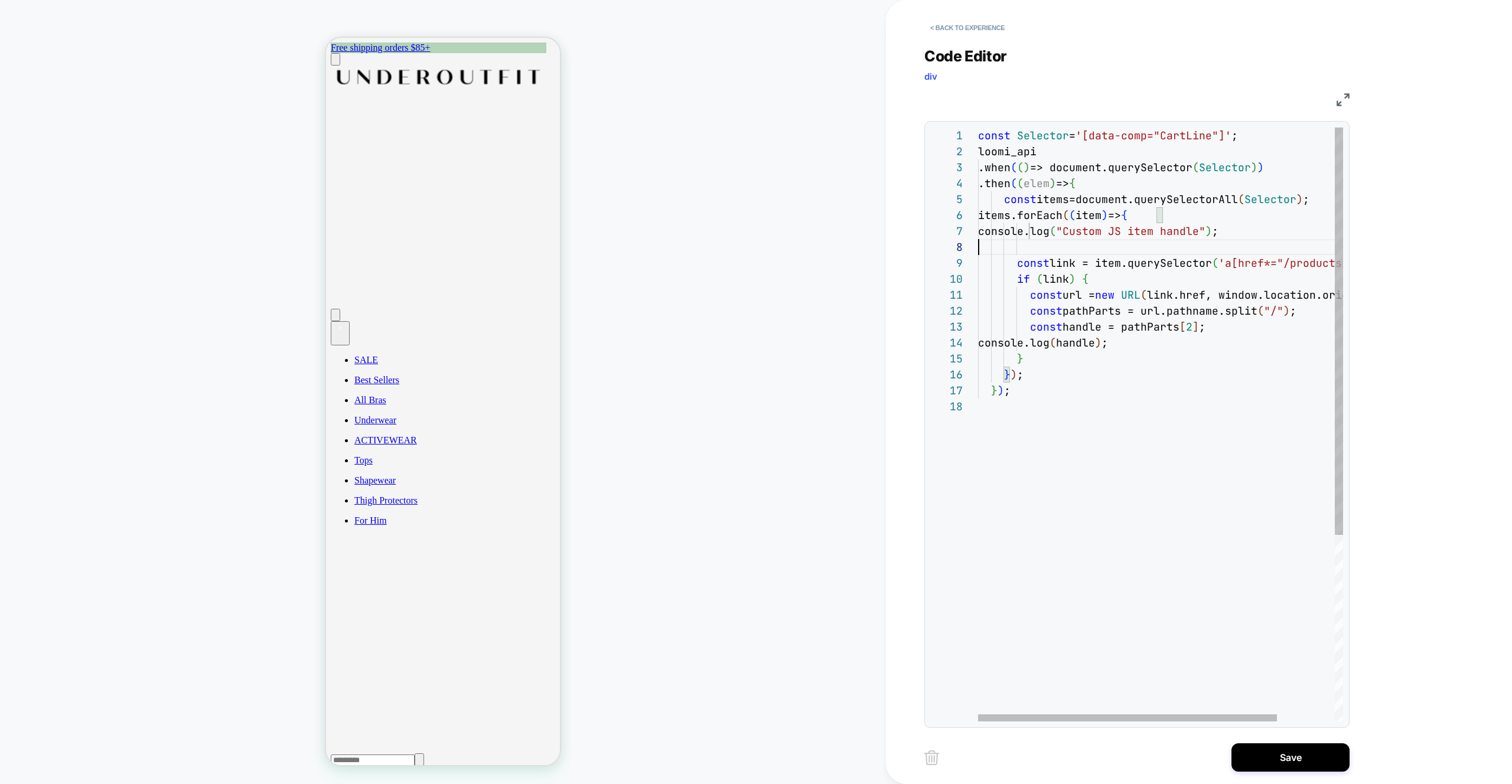
scroll to position [112, 0]
click at [1043, 230] on div "const Selector = '[data-comp="CartLine"]' ; loomi_api .when ( ( ) => document.q…" at bounding box center [1196, 560] width 435 height 865
click at [1041, 247] on div "const Selector = '[data-comp="CartLine"]' ; loomi_api .when ( ( ) => document.q…" at bounding box center [1196, 560] width 435 height 865
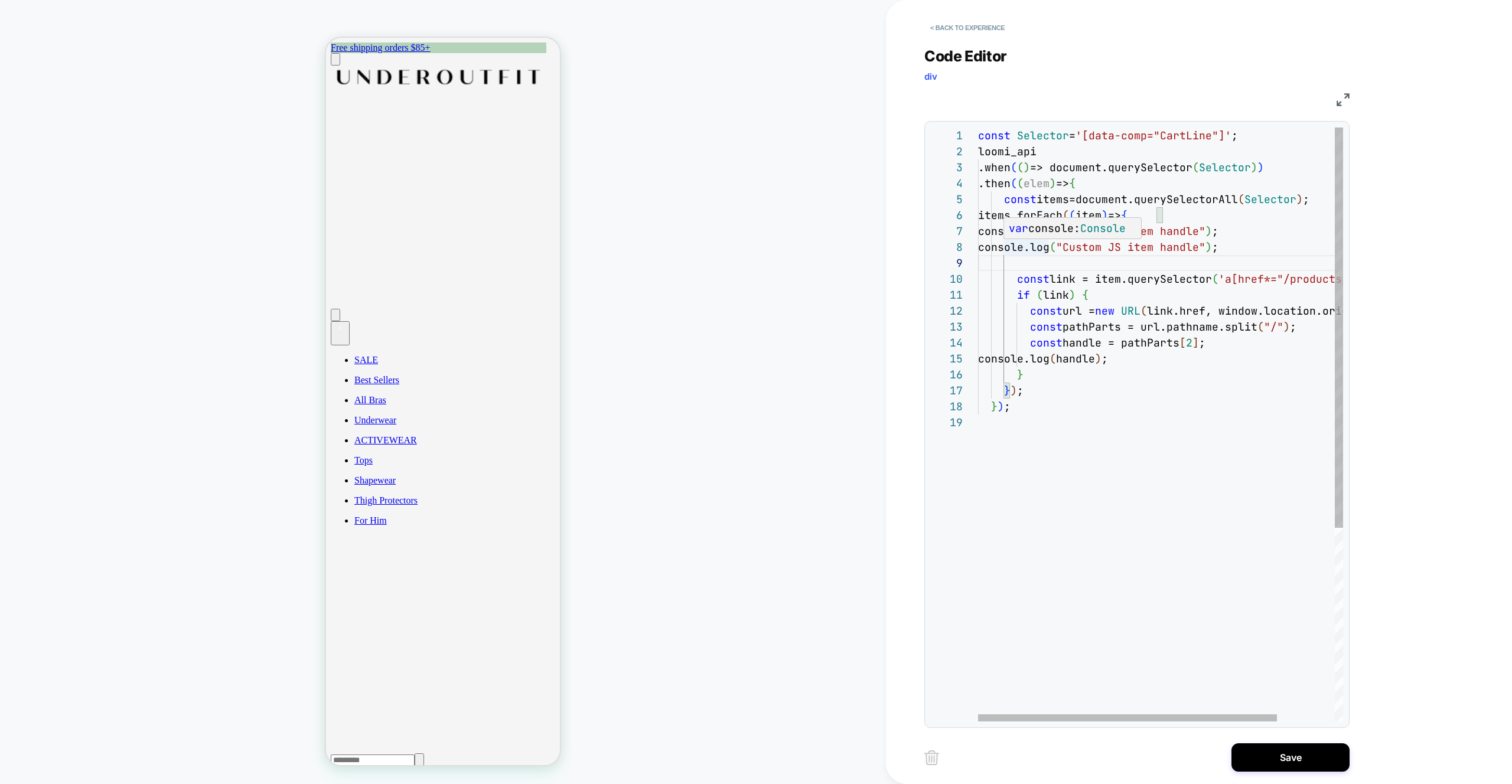
click at [1006, 247] on div "const Selector = '[data-comp="CartLine"]' ; loomi_api .when ( ( ) => document.q…" at bounding box center [1196, 568] width 435 height 881
drag, startPoint x: 1093, startPoint y: 247, endPoint x: 1239, endPoint y: 245, distance: 146.0
click at [1239, 245] on div "const Selector = '[data-comp="CartLine"]' ; loomi_api .when ( ( ) => document.q…" at bounding box center [1196, 568] width 435 height 881
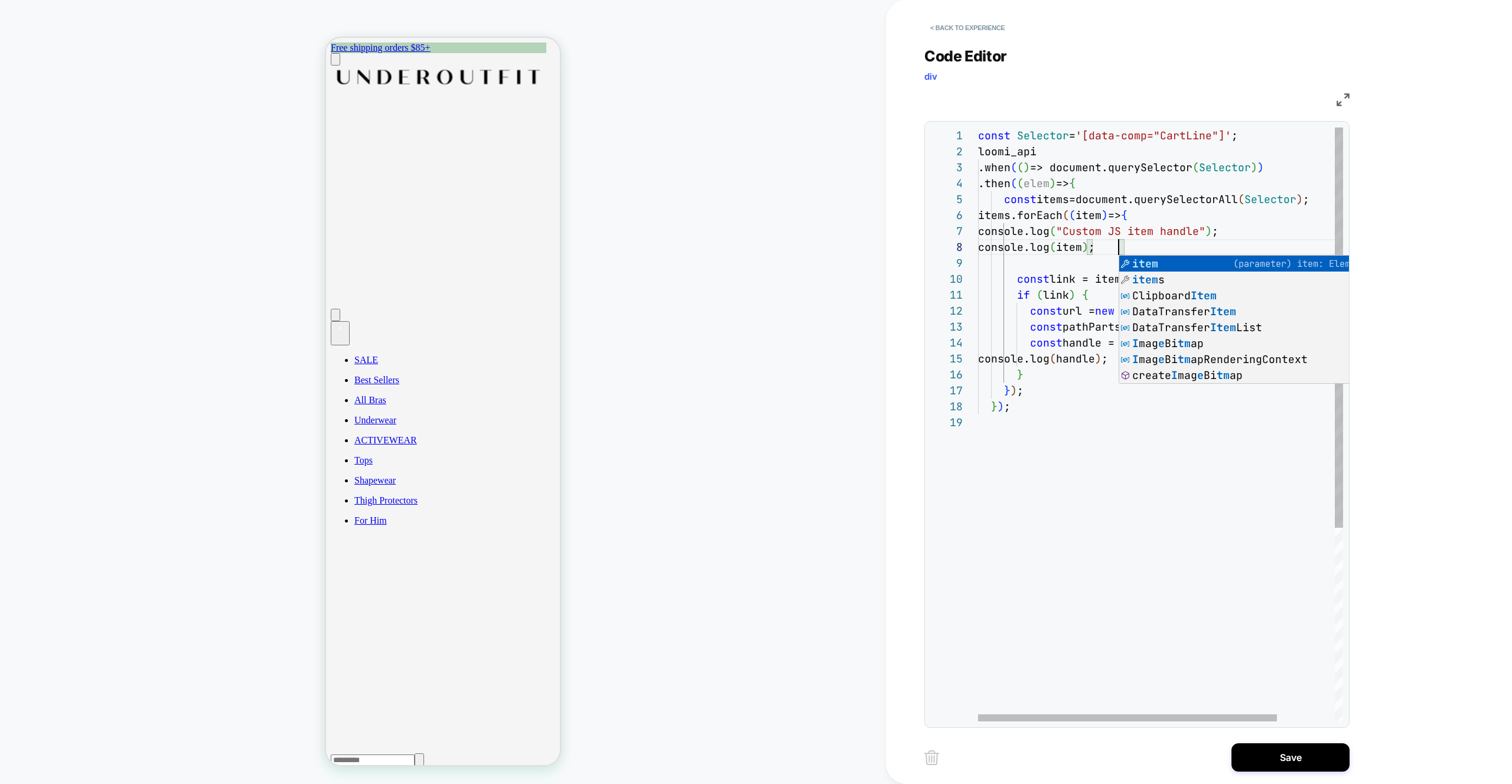
scroll to position [112, 140]
click at [1043, 261] on div "const Selector = '[data-comp="CartLine"]' ; loomi_api .when ( ( ) => document.q…" at bounding box center [1196, 568] width 435 height 881
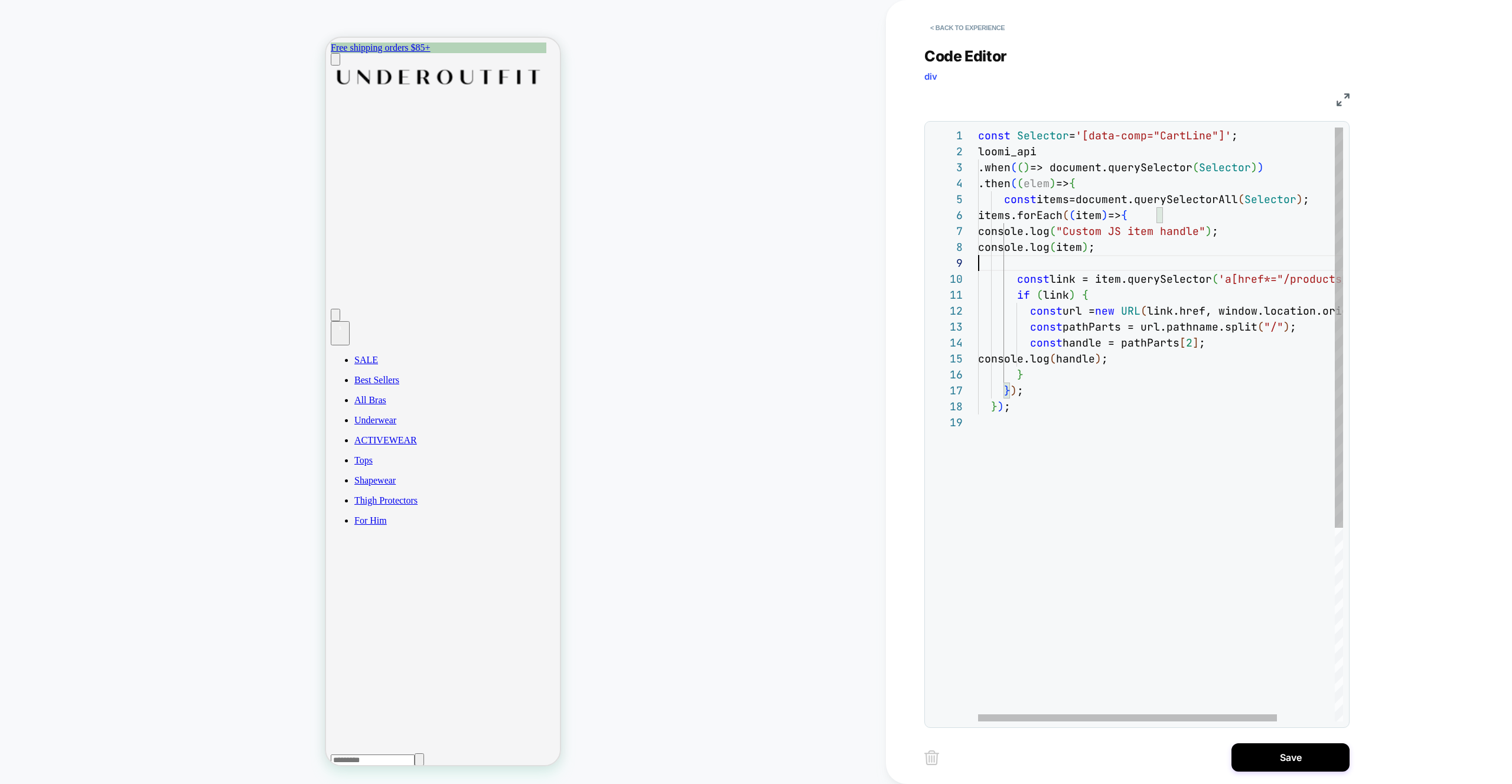
scroll to position [112, 153]
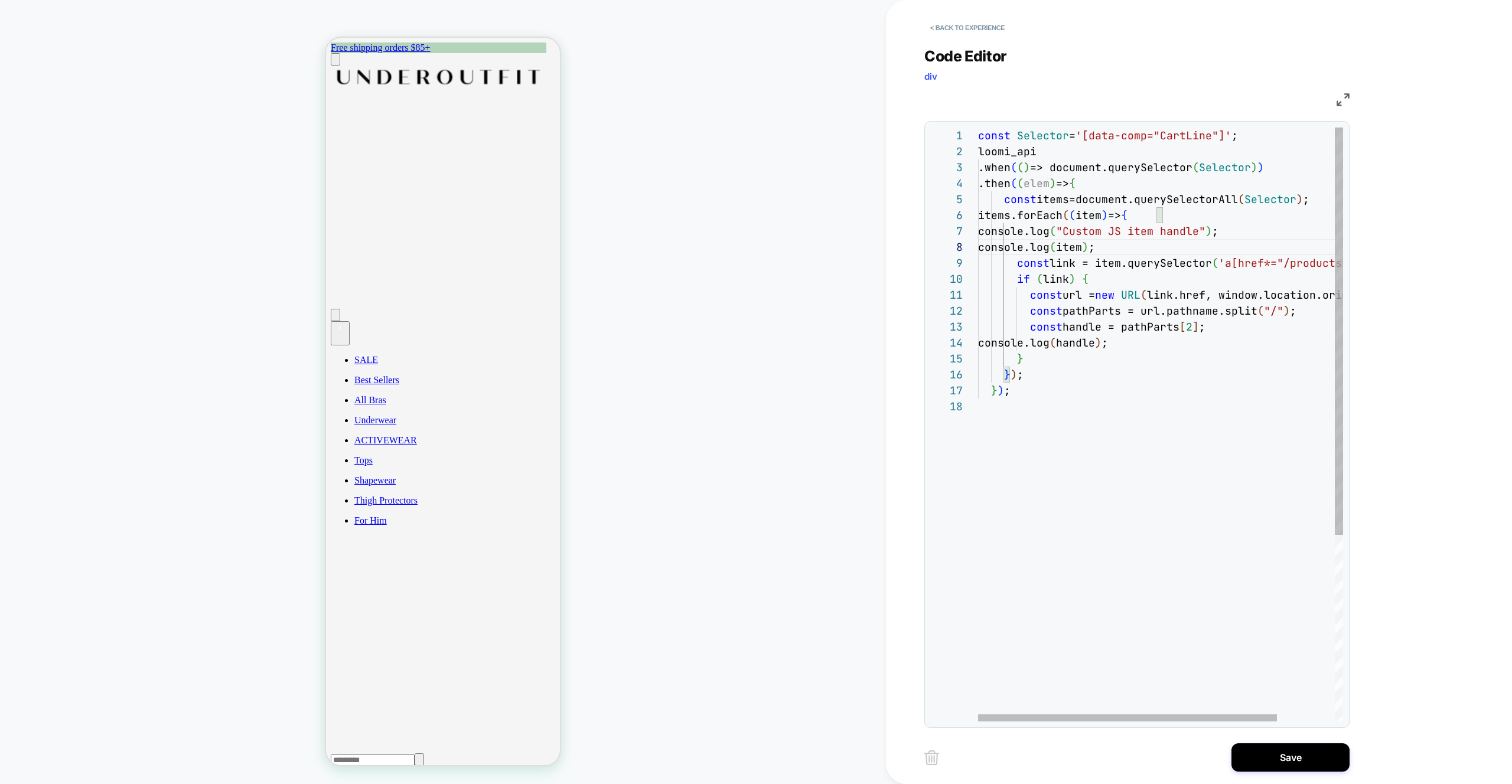
click at [1112, 554] on div "const Selector = '[data-comp="CartLine"]' ; loomi_api .when ( ( ) => document.q…" at bounding box center [1196, 560] width 435 height 865
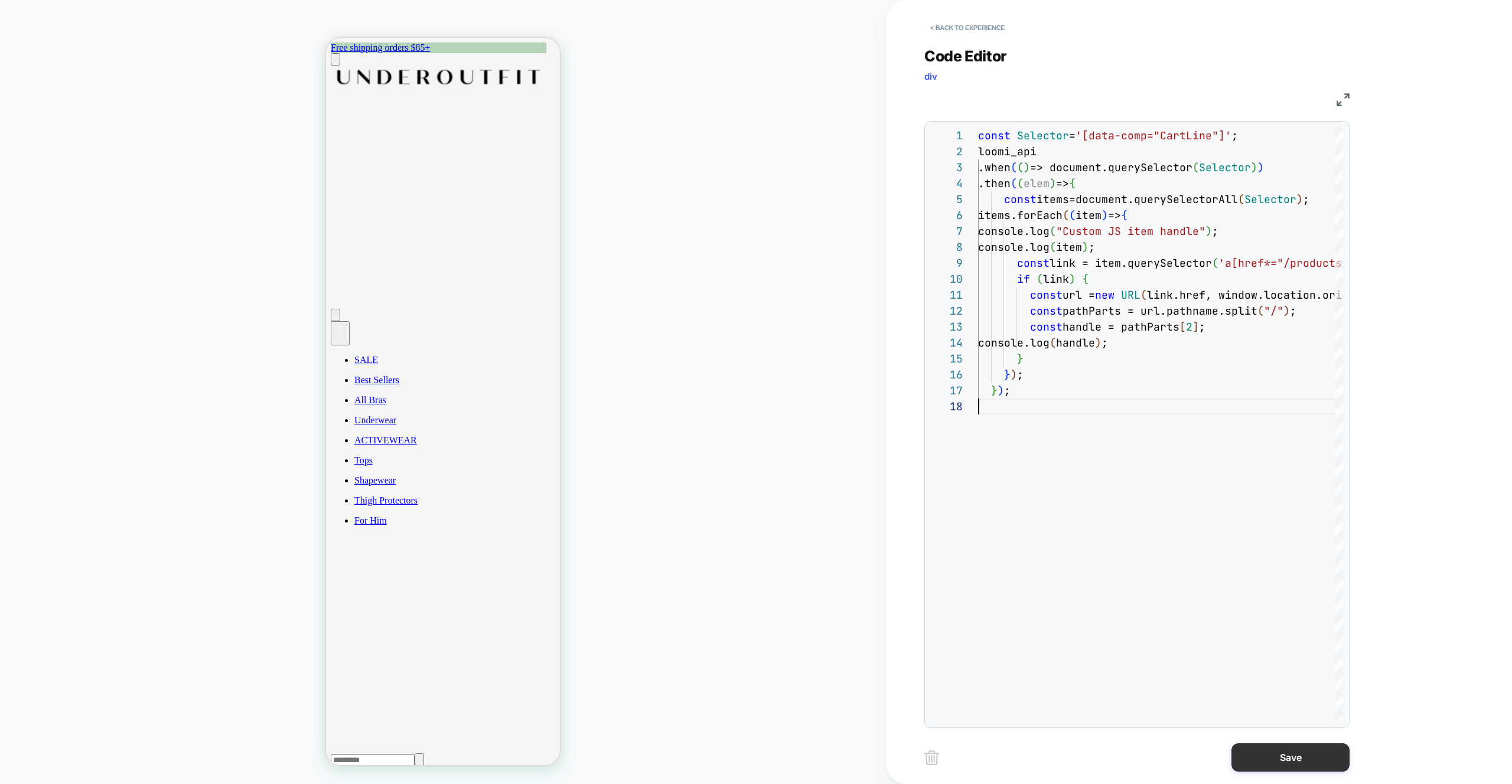
type textarea "**********"
click at [1298, 757] on button "Save" at bounding box center [1290, 757] width 118 height 28
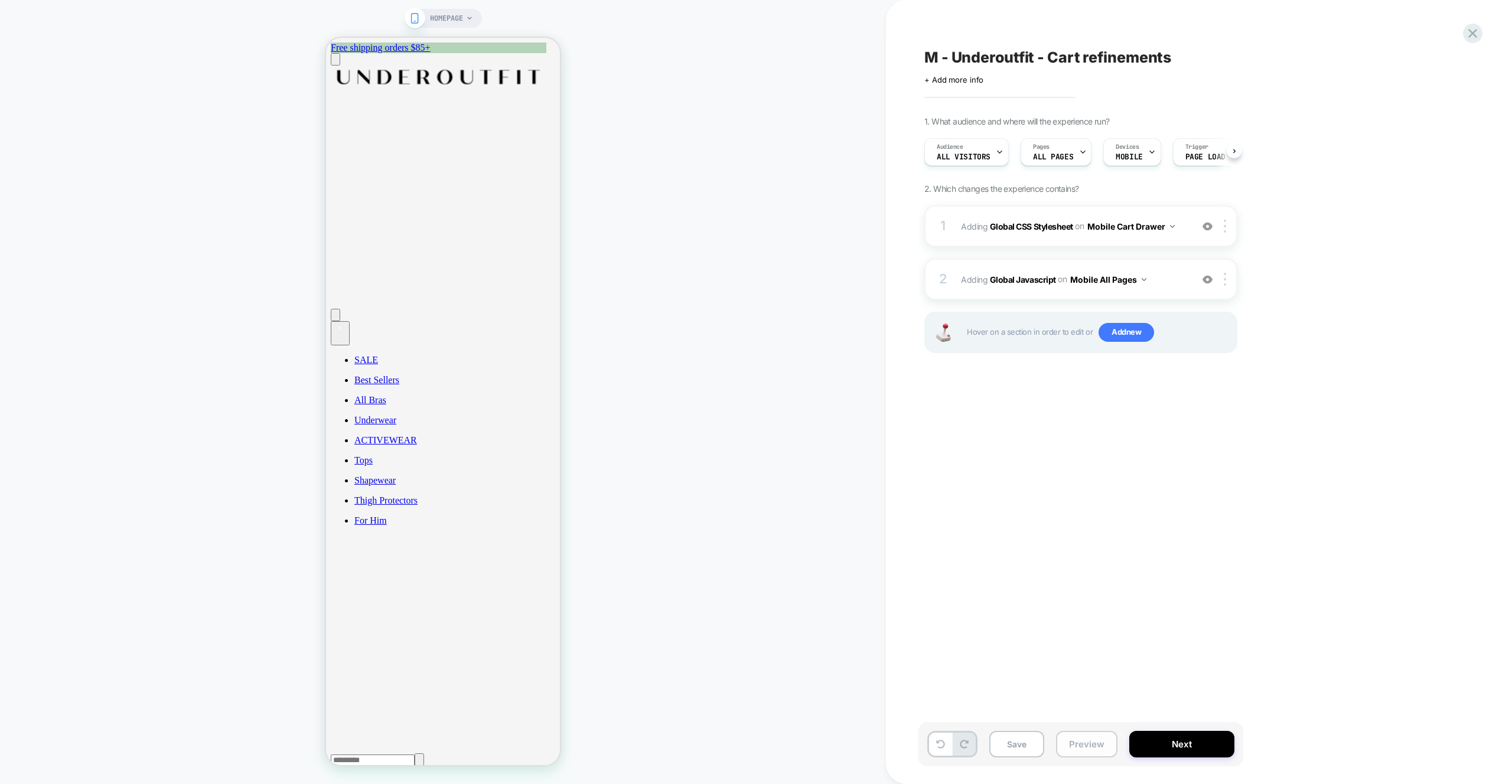
click at [1088, 745] on button "Preview" at bounding box center [1087, 744] width 62 height 26
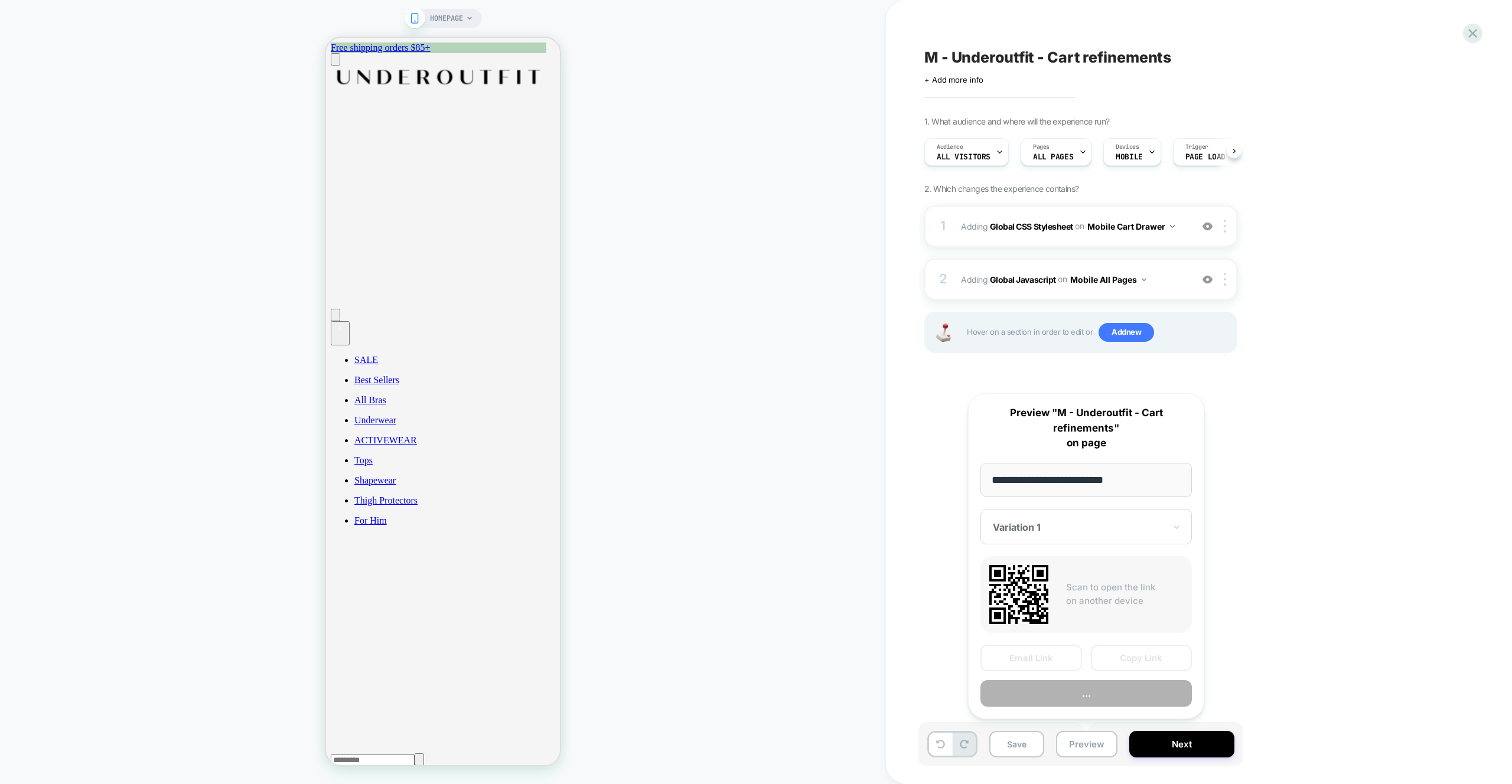
scroll to position [0, 1]
click at [1081, 700] on button "Preview" at bounding box center [1086, 693] width 211 height 26
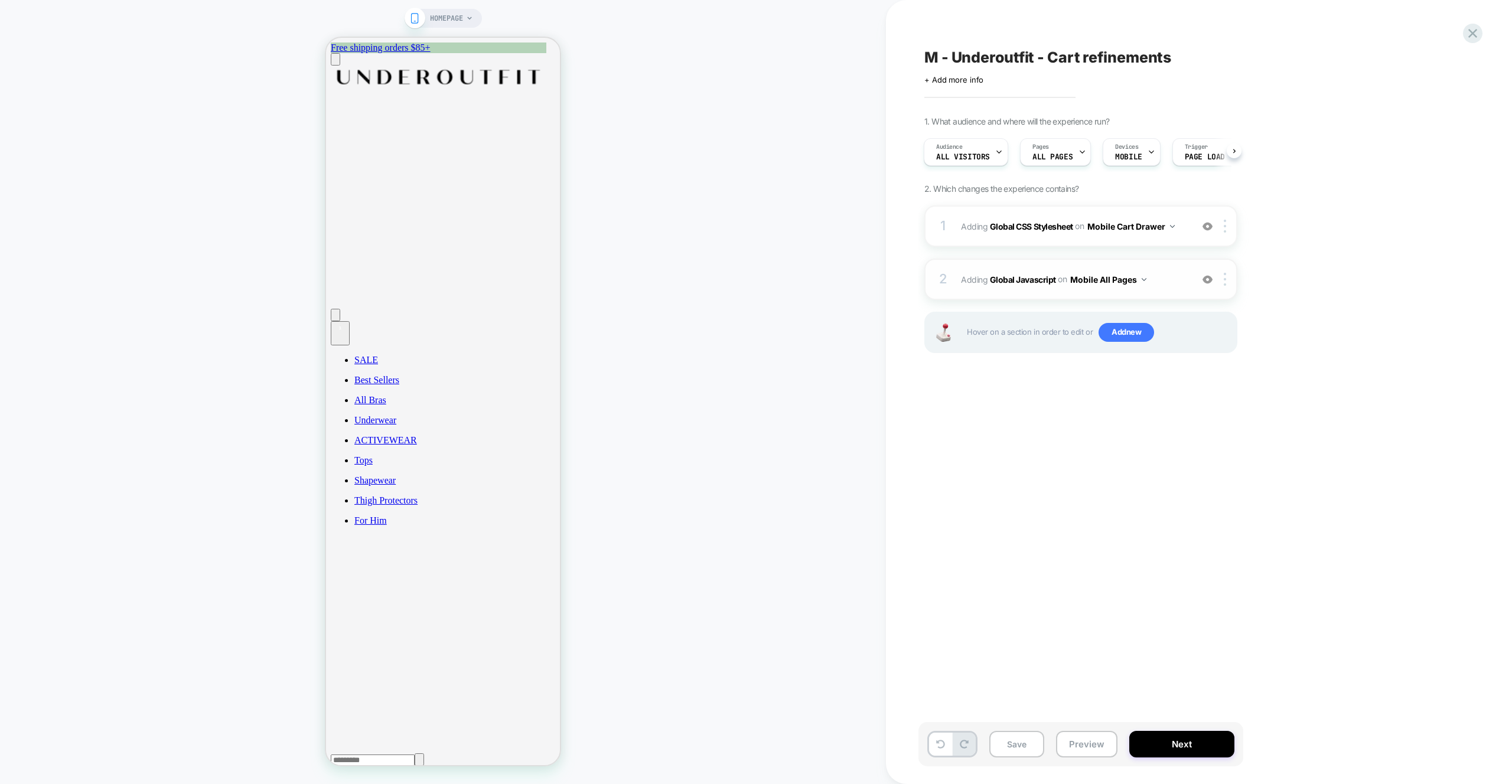
click at [1157, 283] on span "Adding Global Javascript on Mobile All Pages" at bounding box center [1073, 279] width 225 height 17
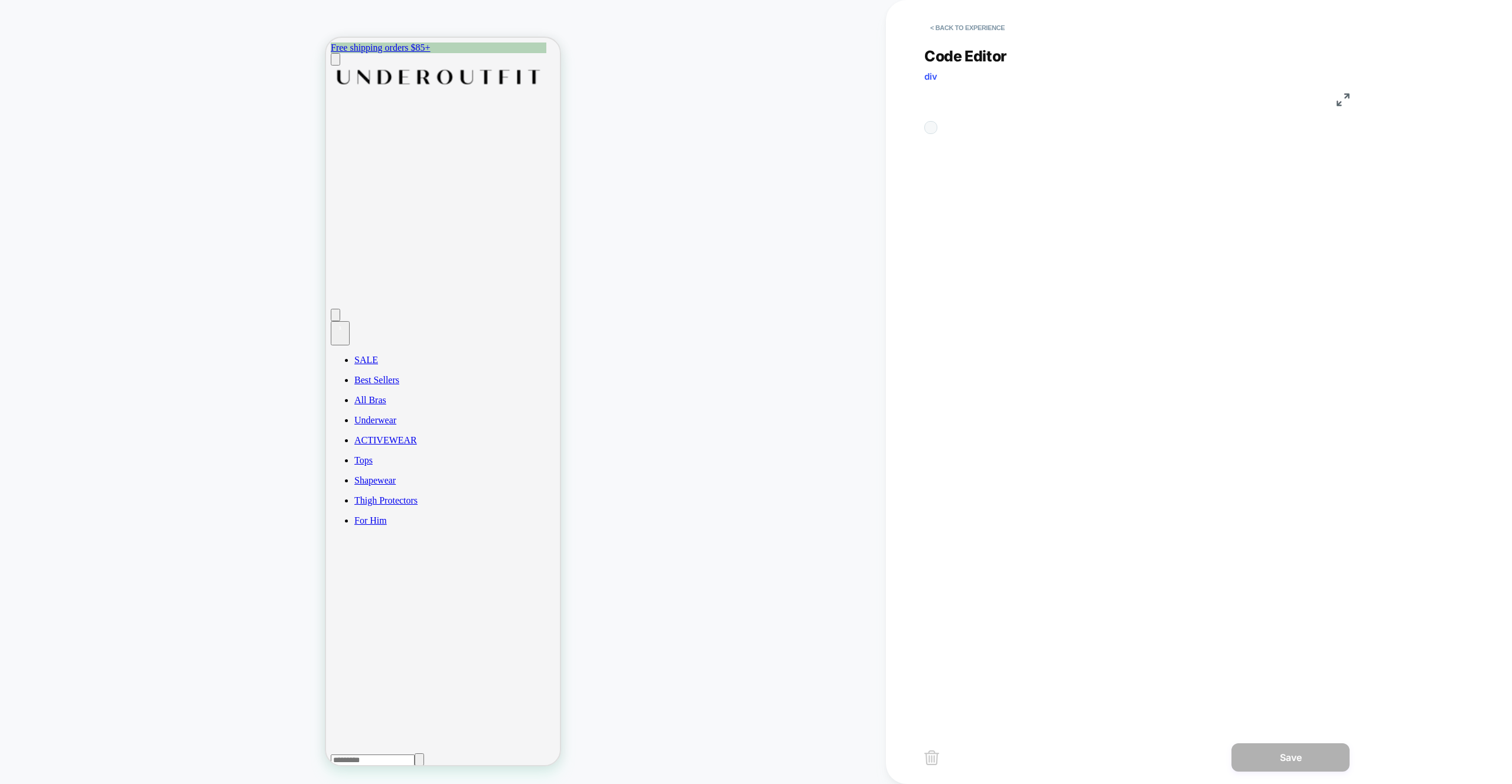
scroll to position [160, 0]
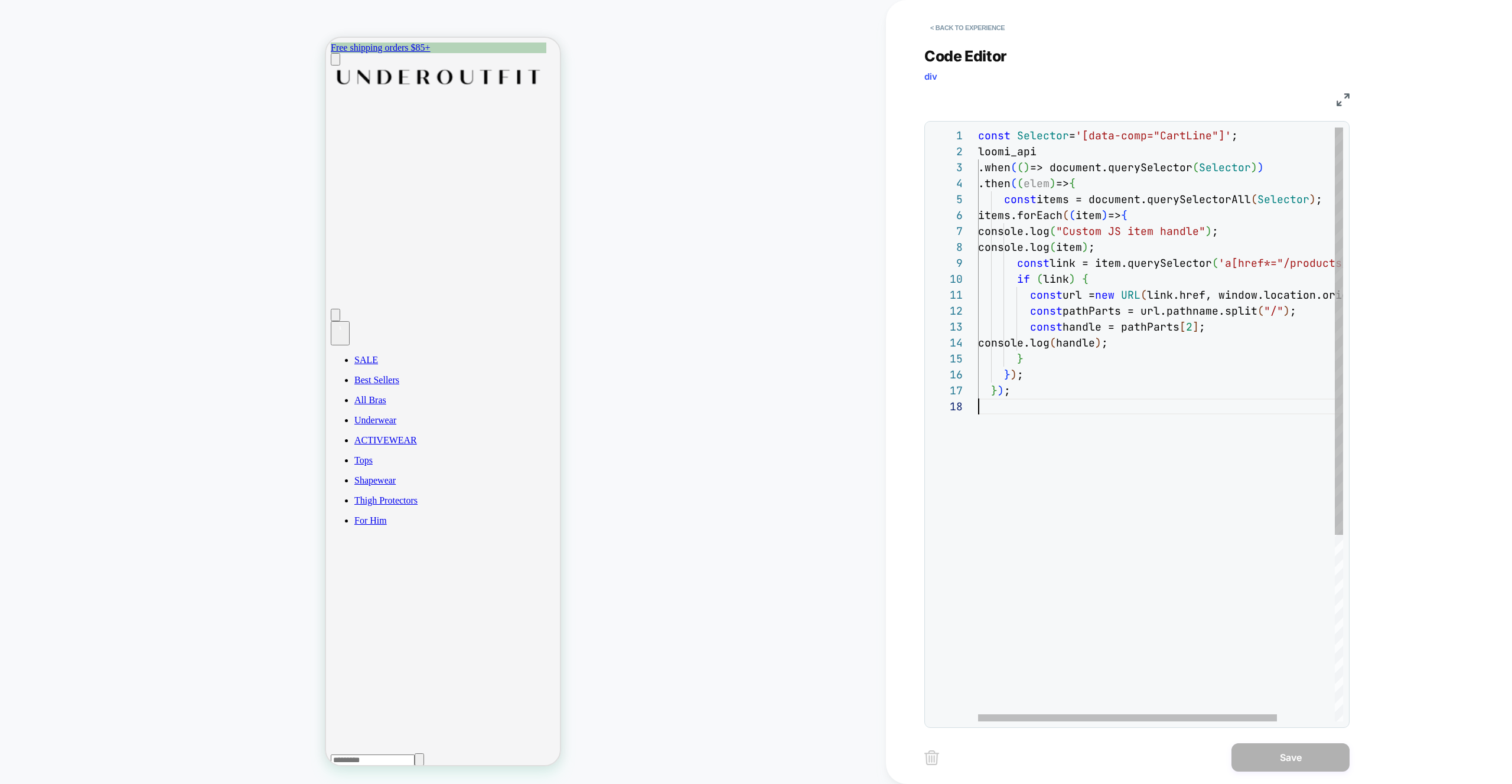
click at [1101, 469] on div "const Selector = '[data-comp="CartLine"]' ; loomi_api .when ( ( ) => document.q…" at bounding box center [1196, 560] width 435 height 865
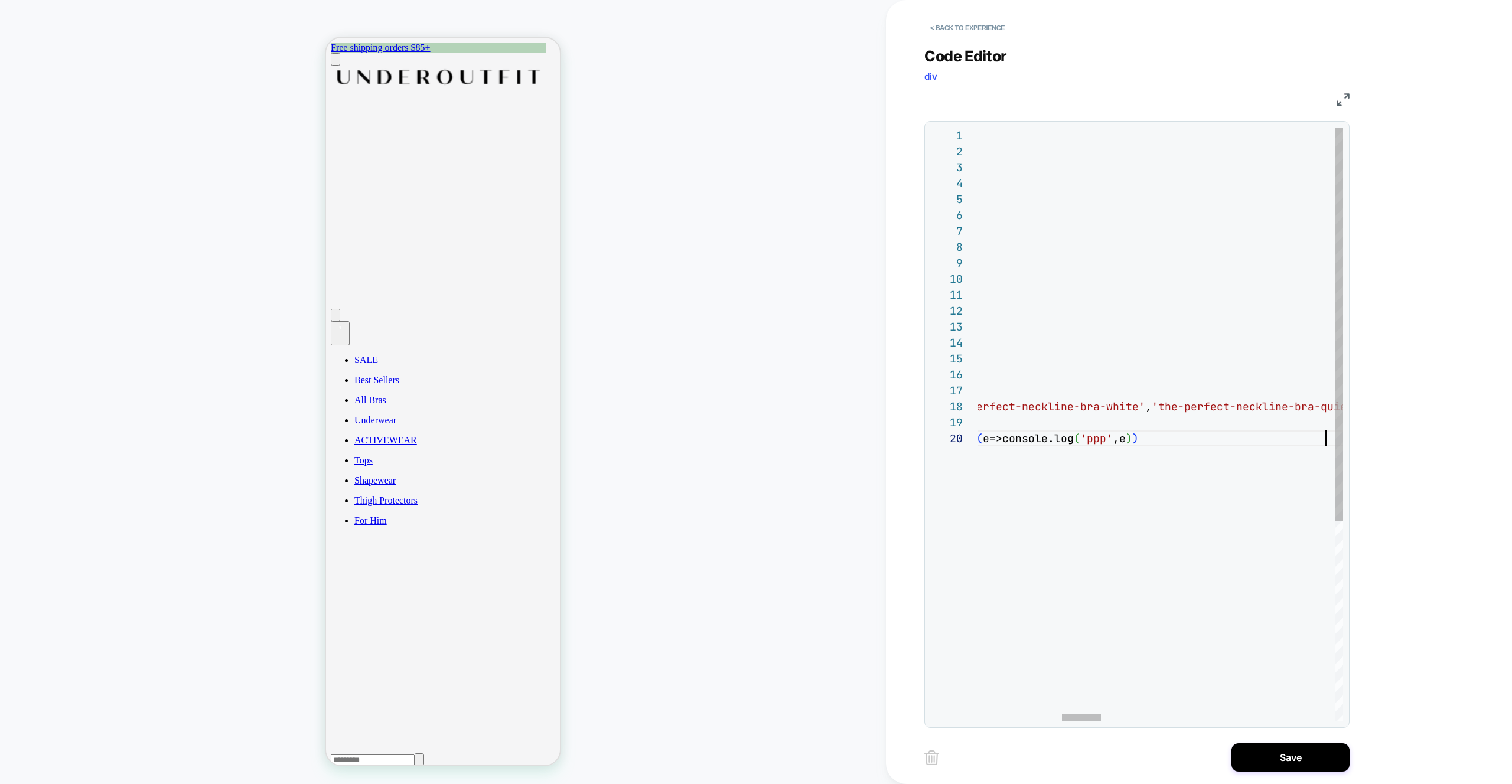
scroll to position [32, 1123]
click at [1062, 714] on div at bounding box center [1081, 717] width 39 height 7
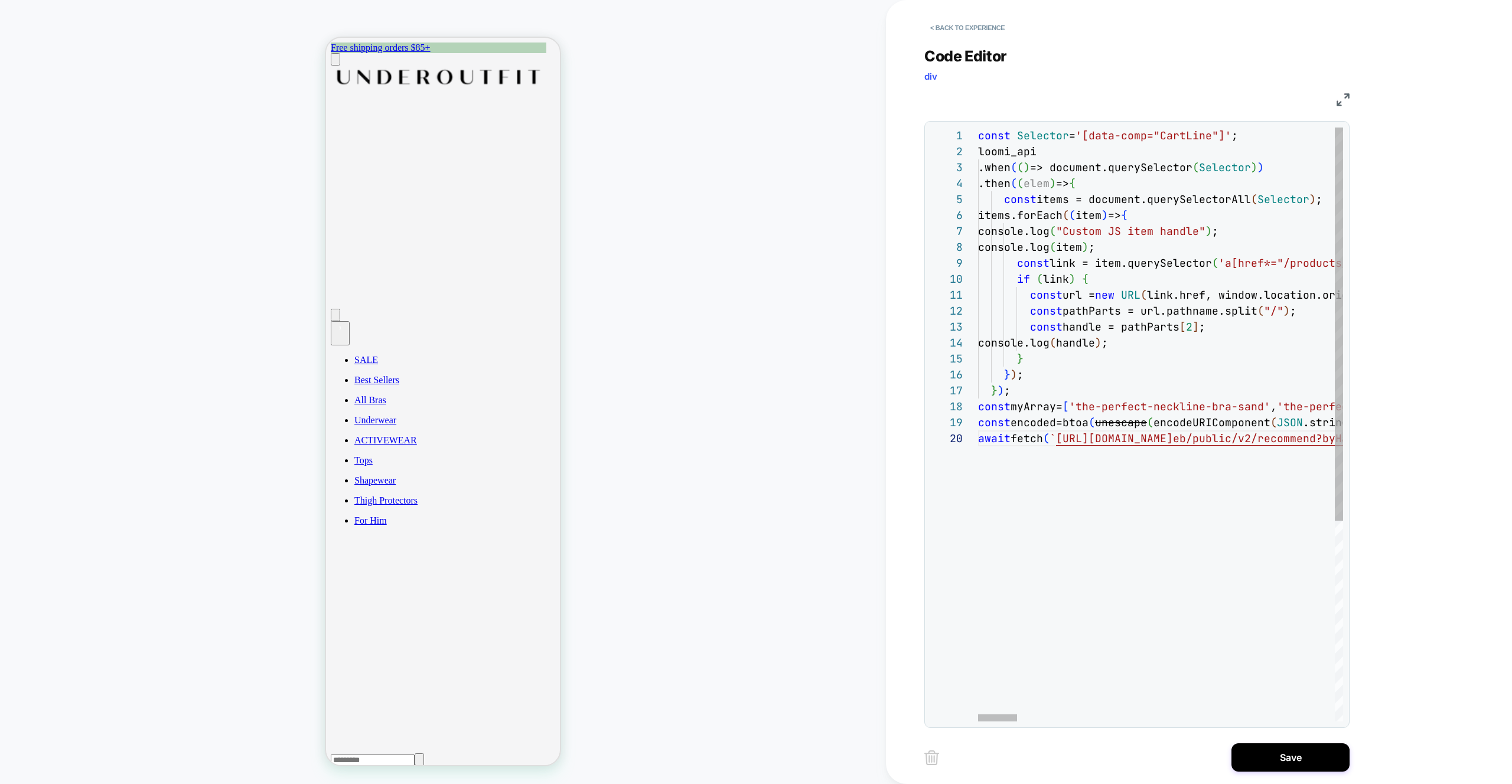
scroll to position [32, 1121]
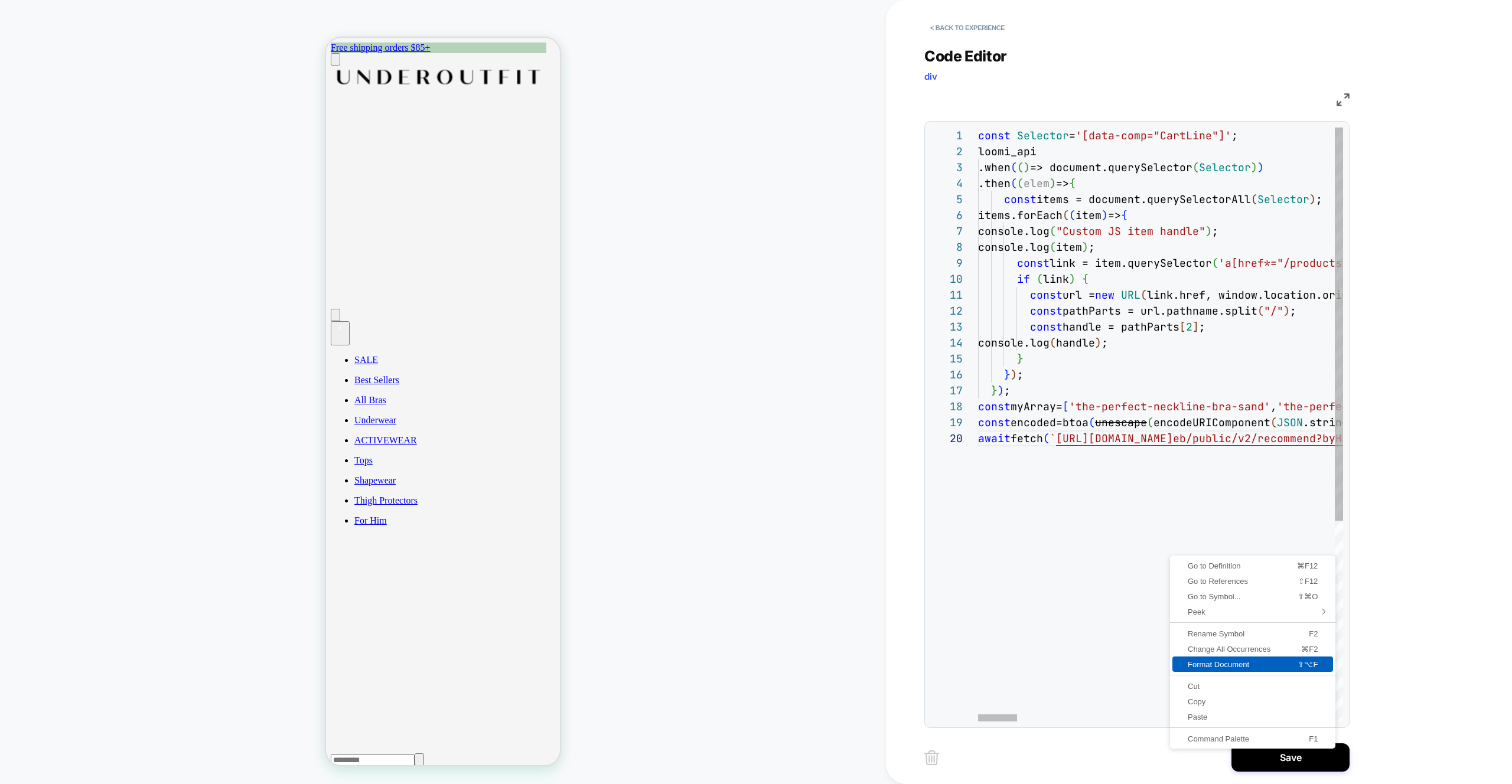
click at [1234, 662] on span "Format Document" at bounding box center [1221, 664] width 98 height 8
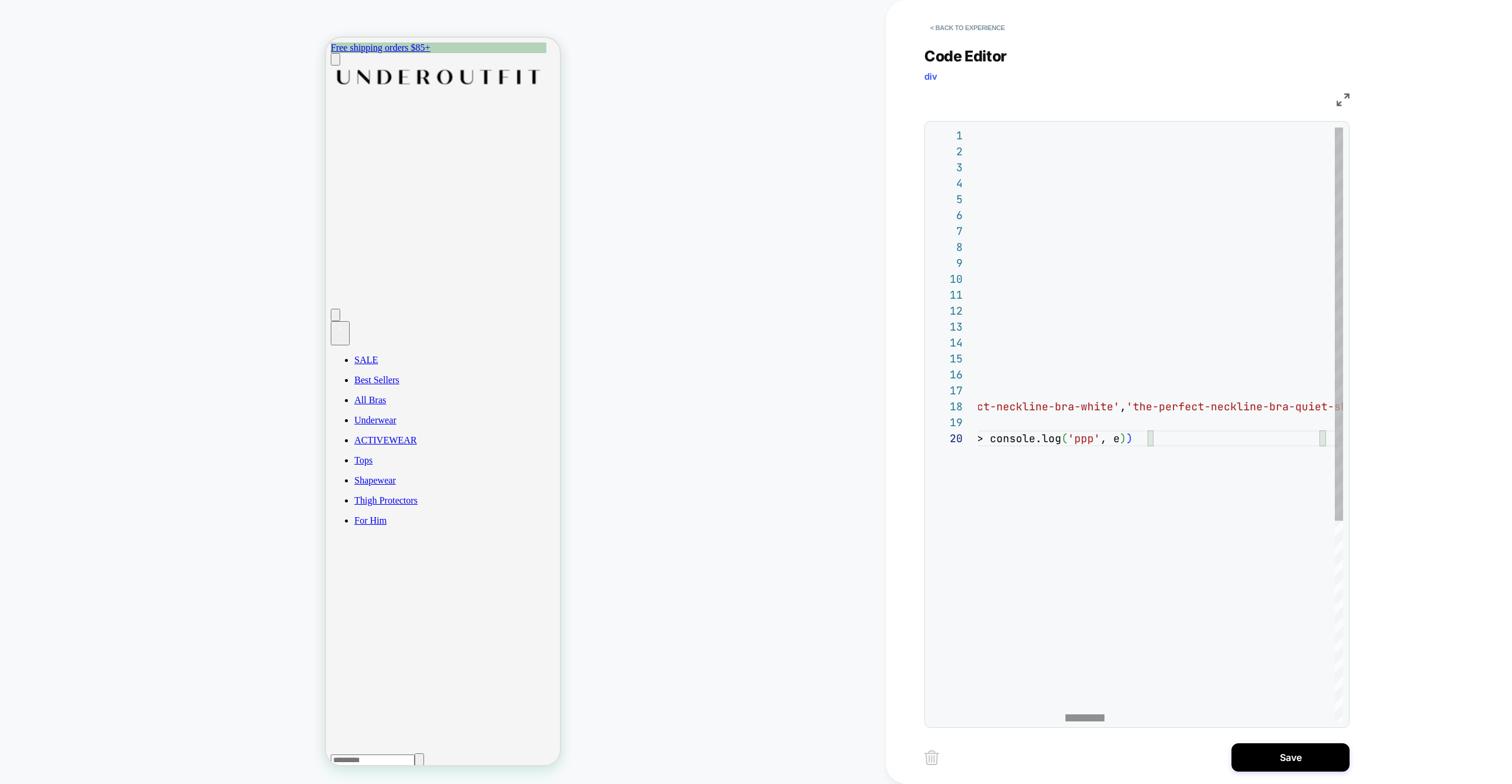
click at [1066, 715] on div at bounding box center [1085, 717] width 39 height 7
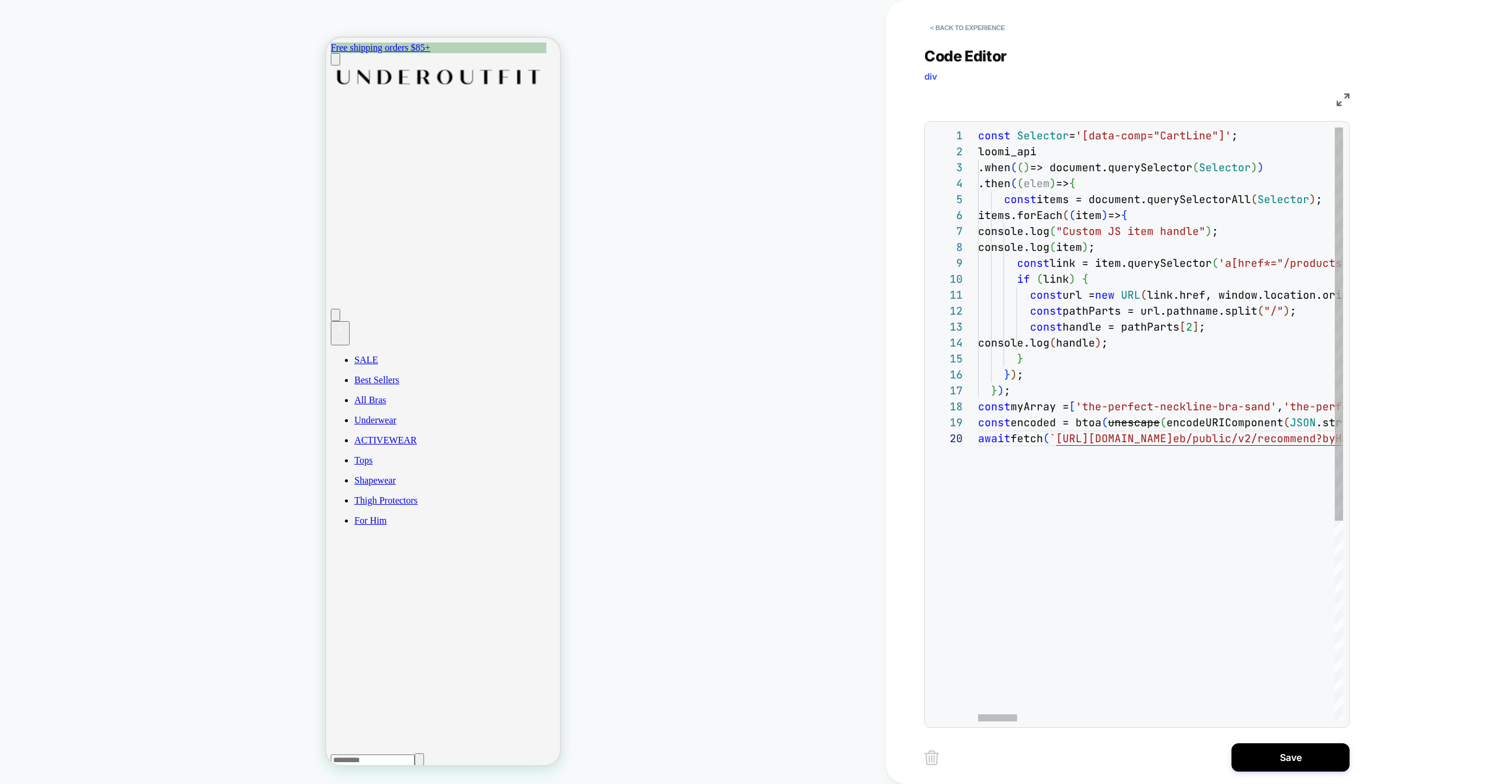
click at [978, 714] on div at bounding box center [998, 717] width 39 height 7
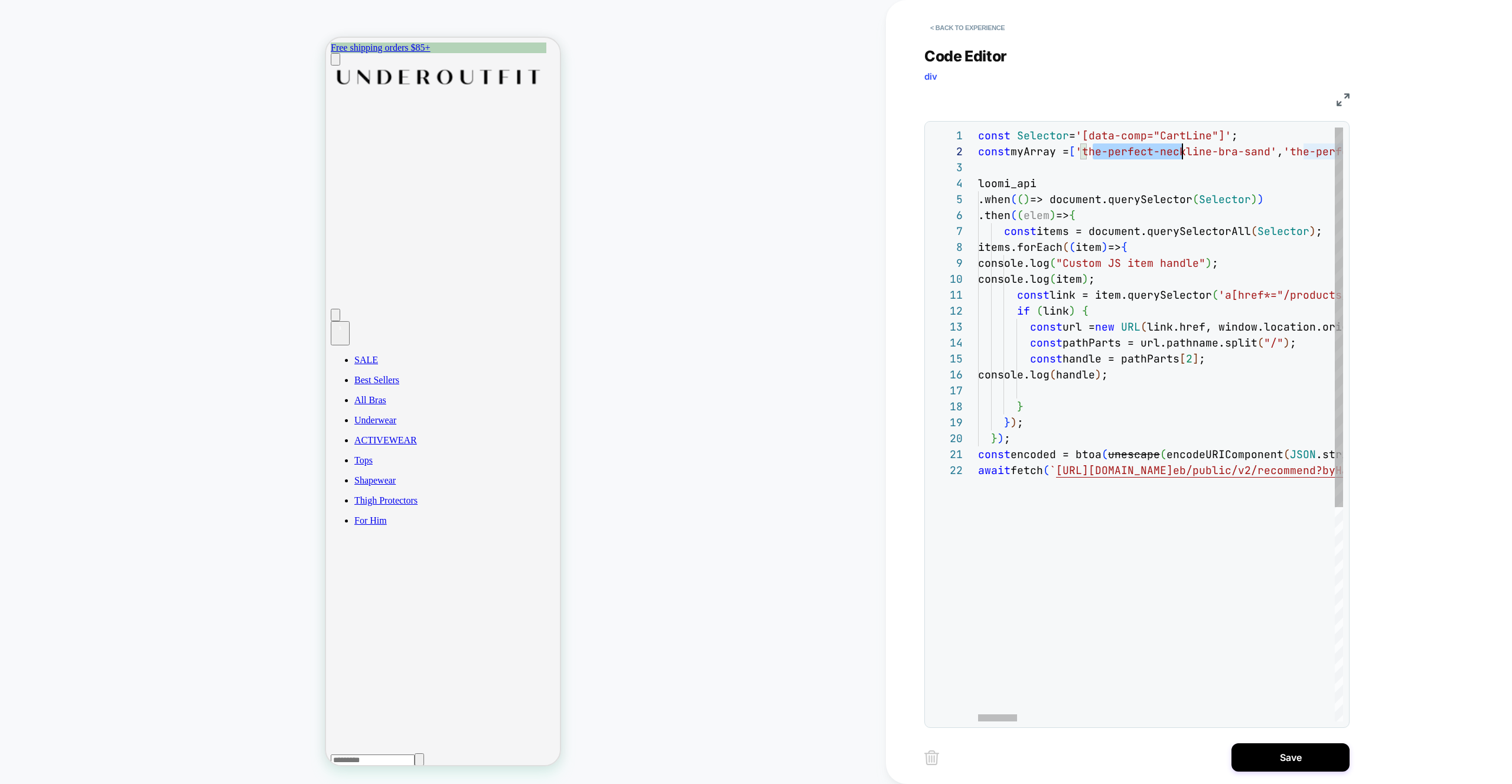
scroll to position [16, 0]
drag, startPoint x: 1090, startPoint y: 152, endPoint x: 1328, endPoint y: 169, distance: 238.6
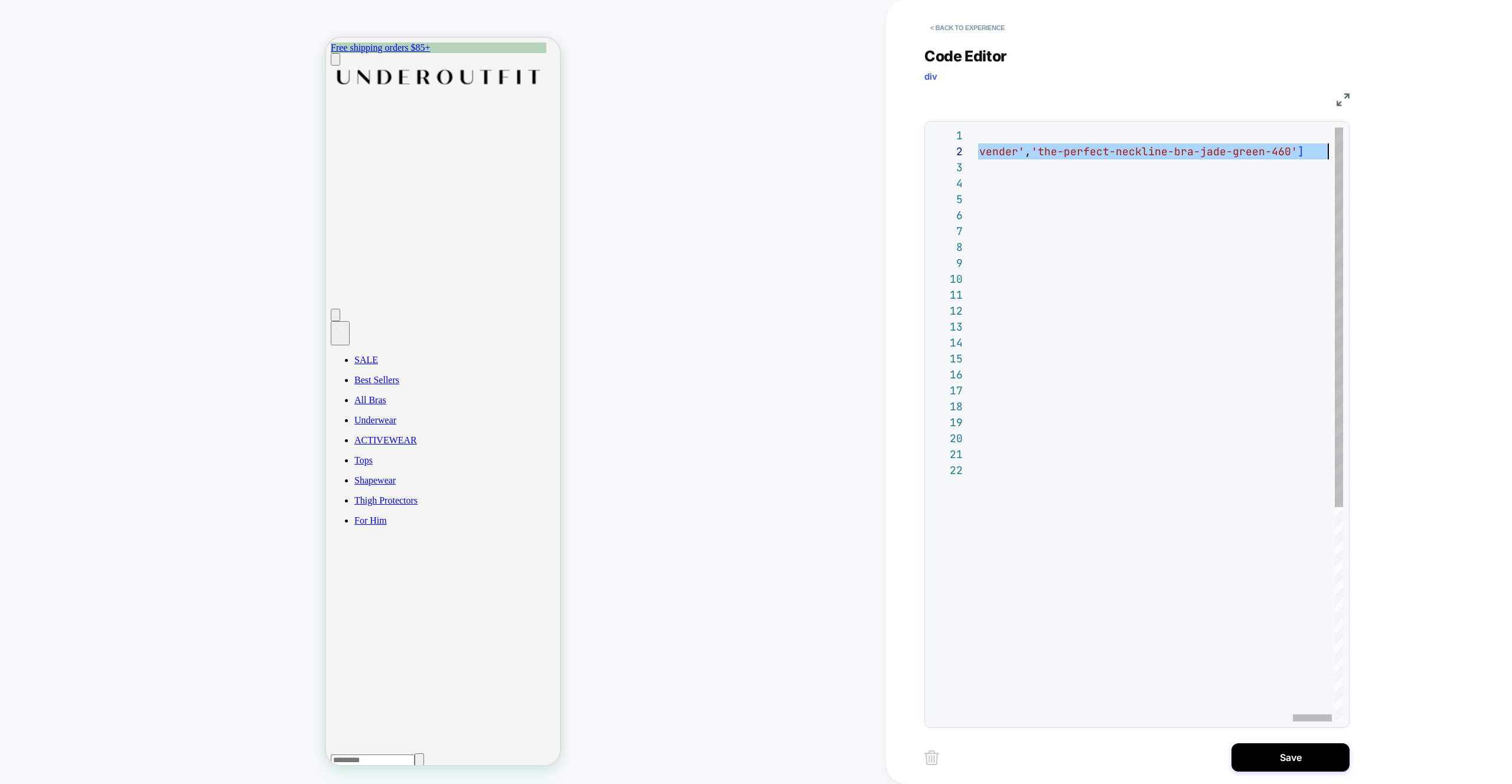
drag, startPoint x: 1089, startPoint y: 151, endPoint x: 1327, endPoint y: 152, distance: 238.0
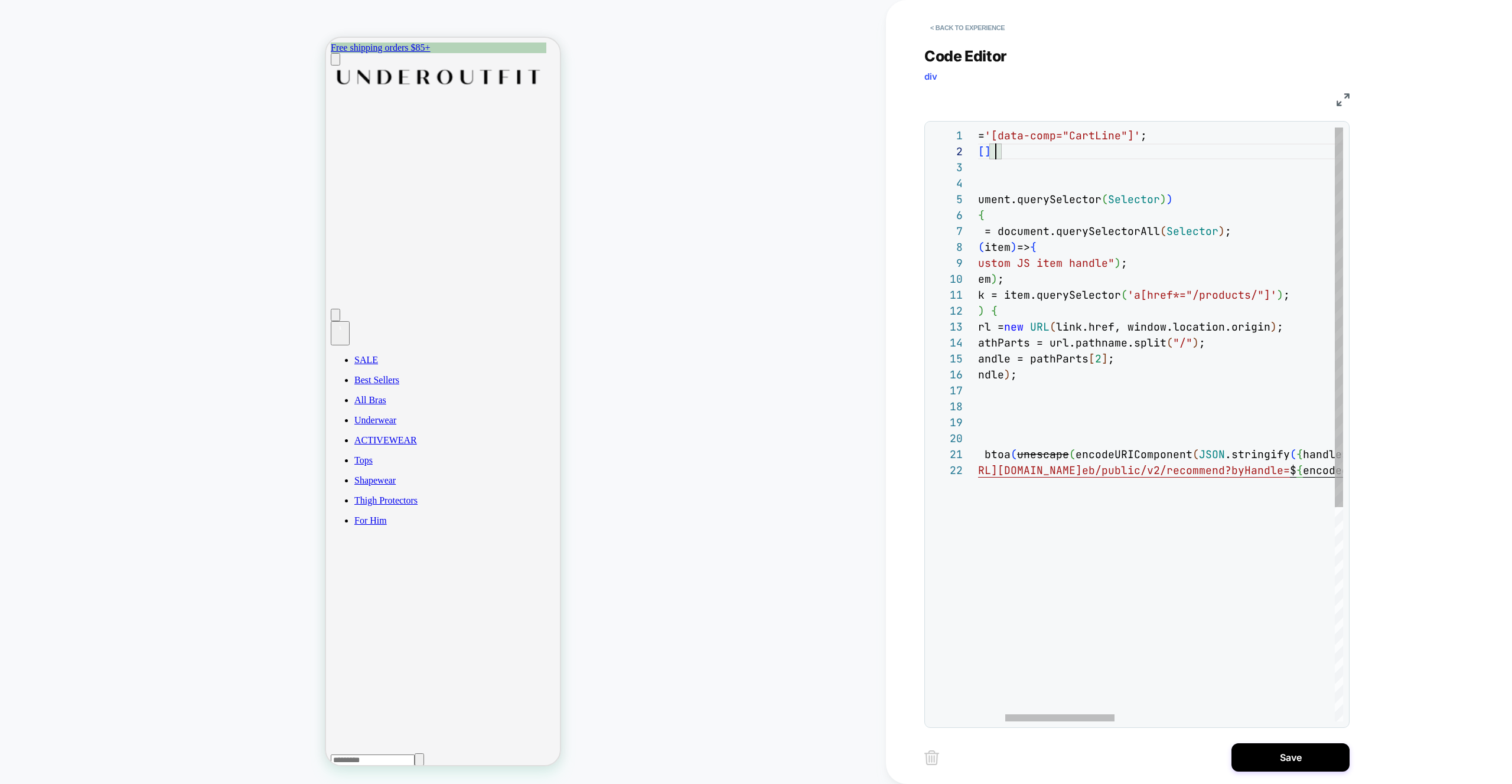
click at [1116, 550] on div "const Selector = '[data-comp="CartLine"]' ; loomi_api .when ( ( ) => document.q…" at bounding box center [1481, 592] width 1189 height 929
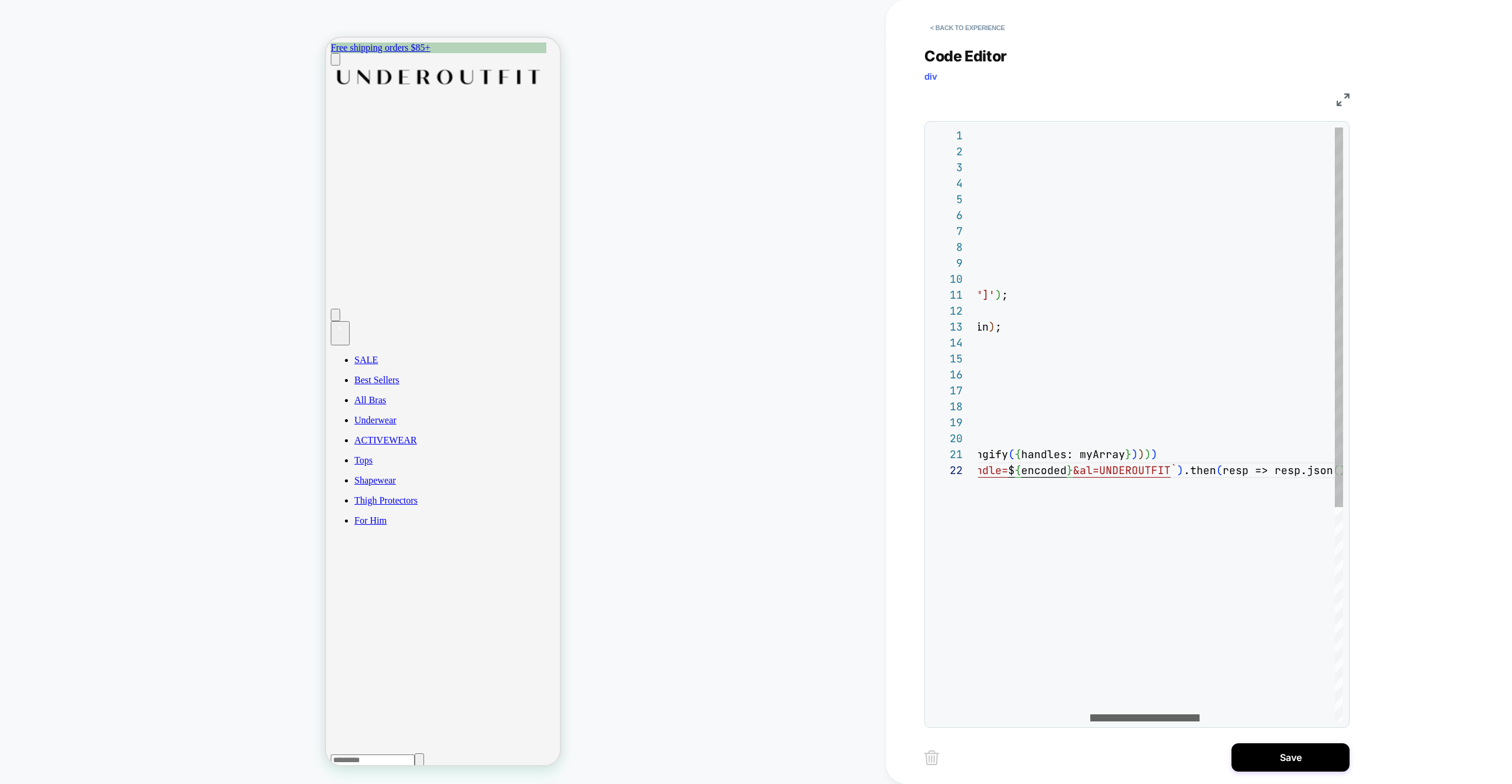
click at [1090, 714] on div at bounding box center [1144, 717] width 109 height 7
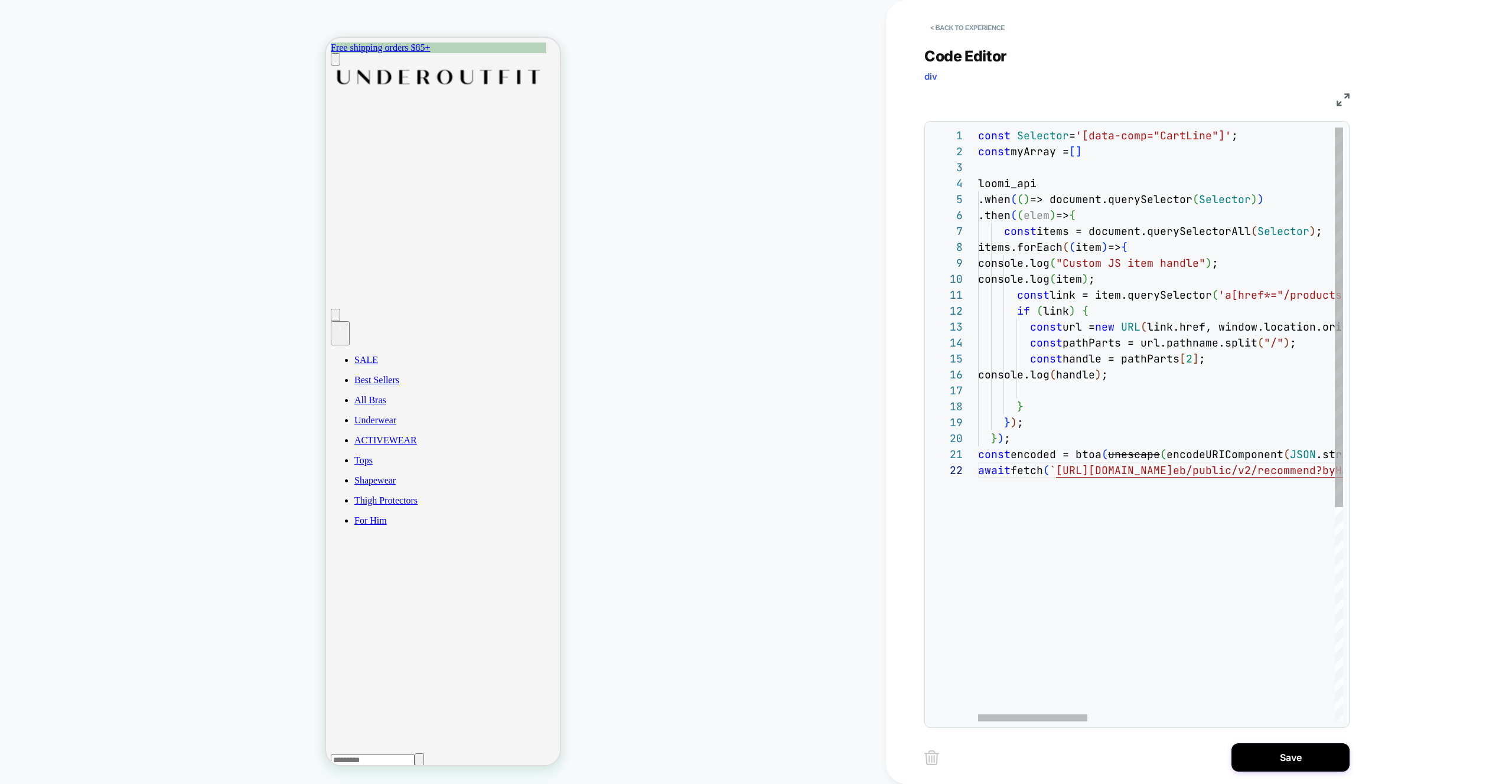
scroll to position [95, 0]
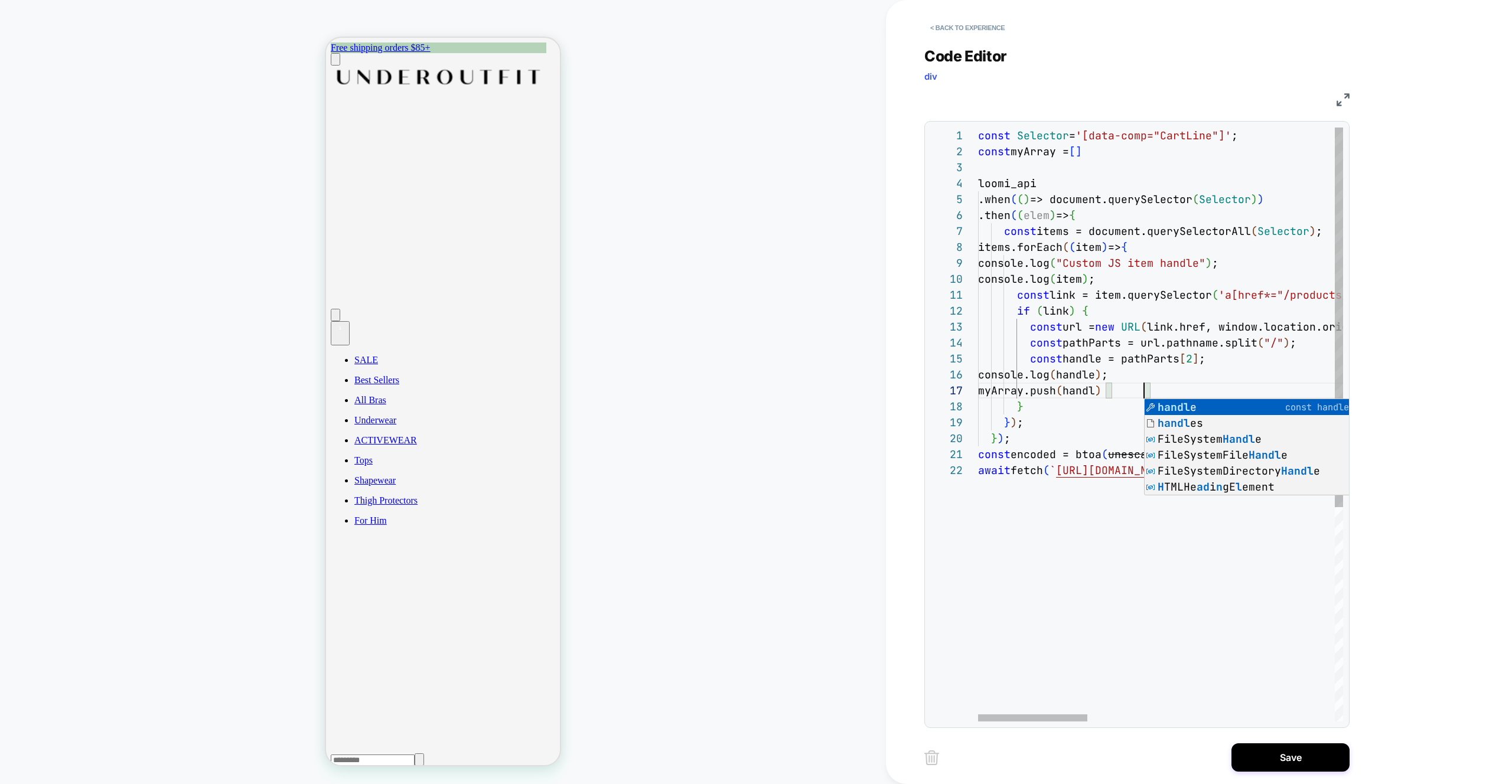
scroll to position [95, 173]
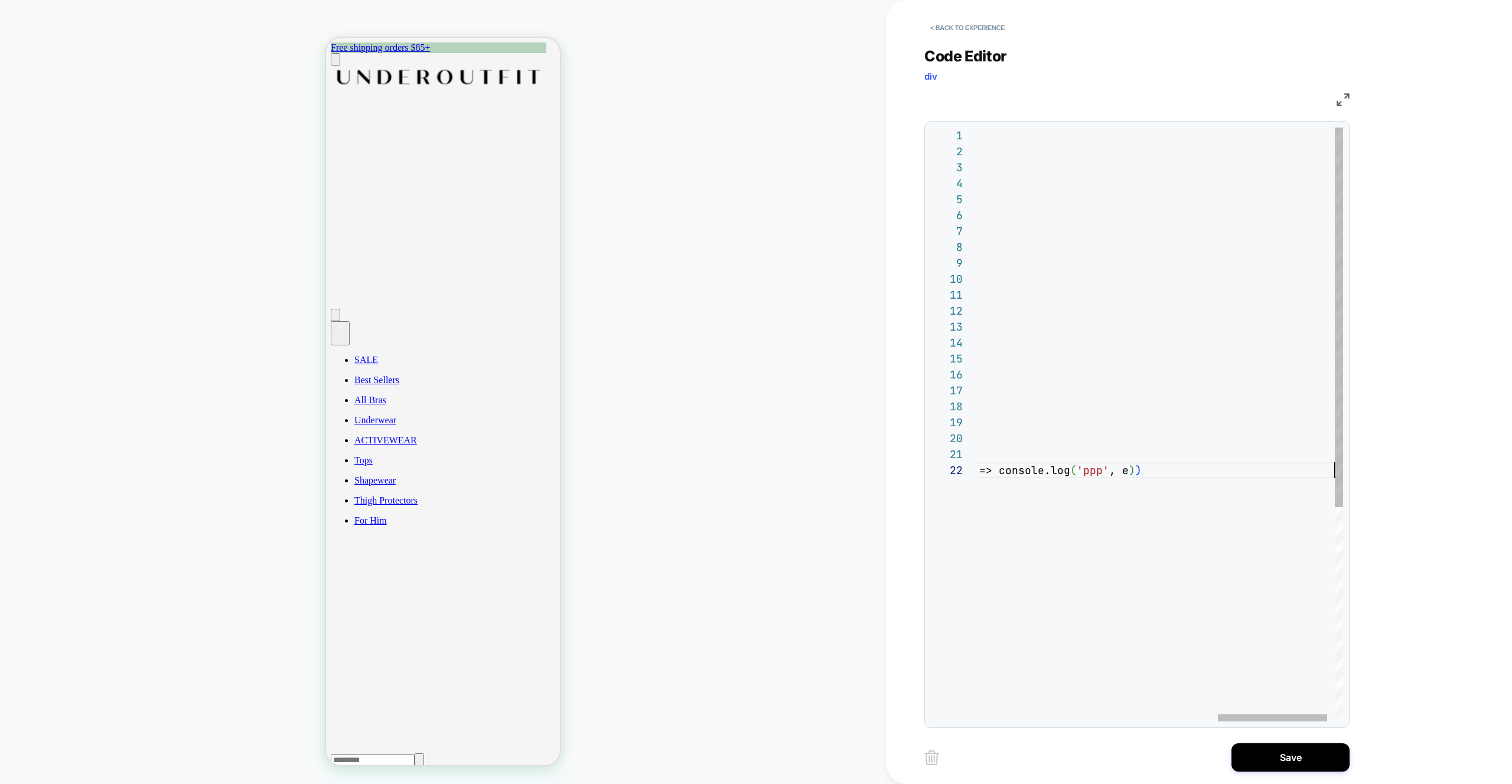
click at [1110, 535] on div "const Selector = '[data-comp="CartLine"]' ; loomi_api .when ( ( ) => document.q…" at bounding box center [774, 592] width 1189 height 929
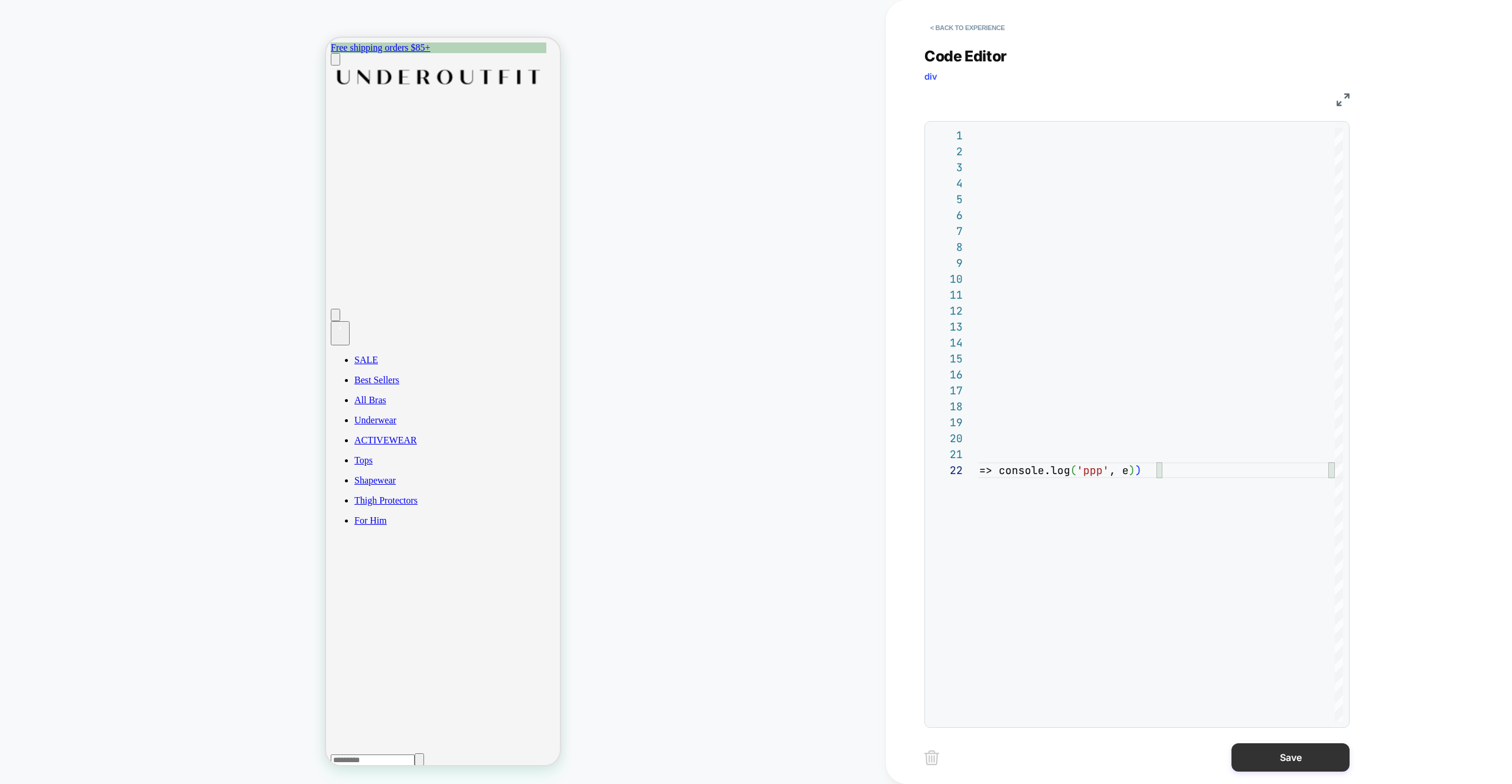
type textarea "**********"
click at [1298, 757] on button "Save" at bounding box center [1290, 757] width 118 height 28
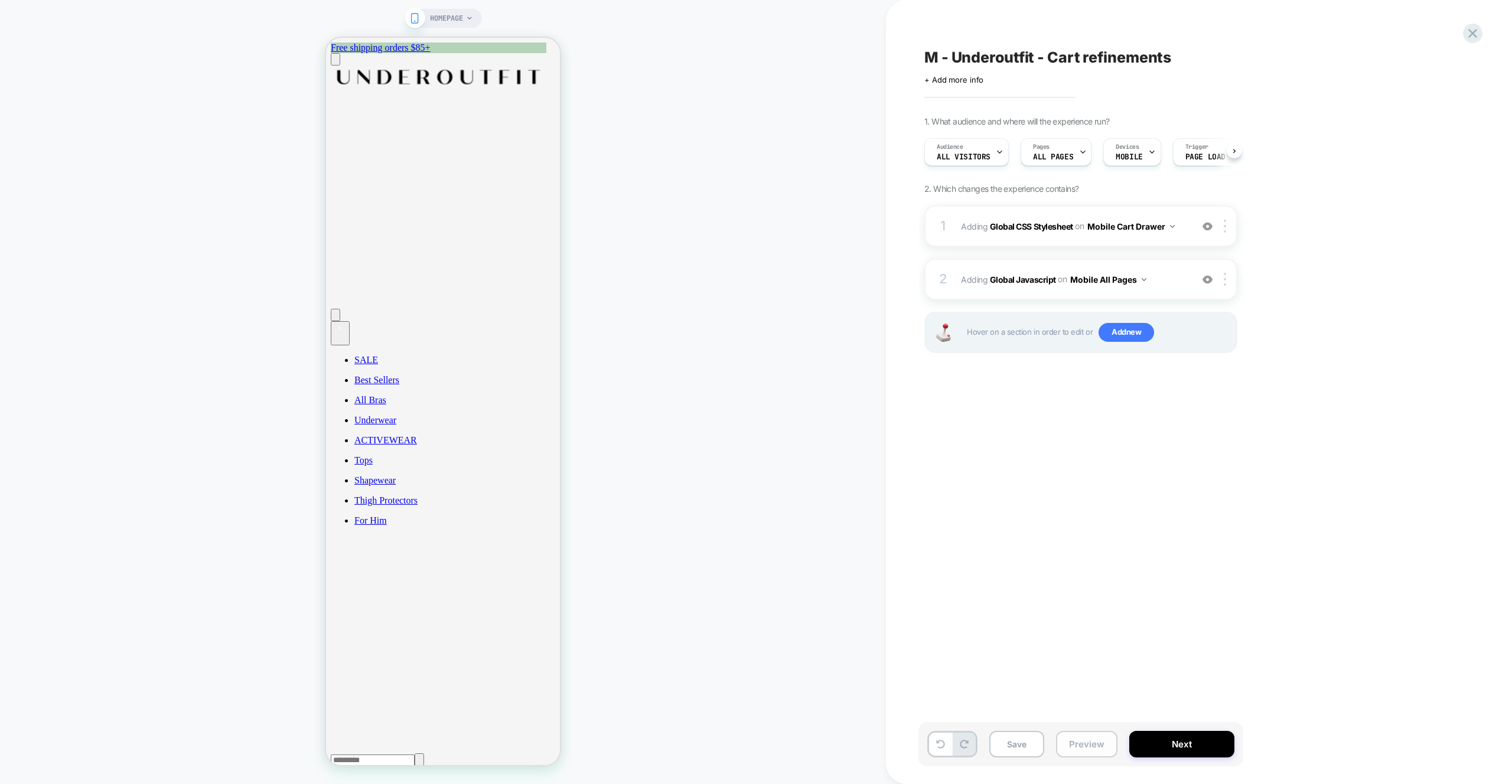
scroll to position [0, 1]
click at [1080, 745] on button "Preview" at bounding box center [1087, 744] width 62 height 26
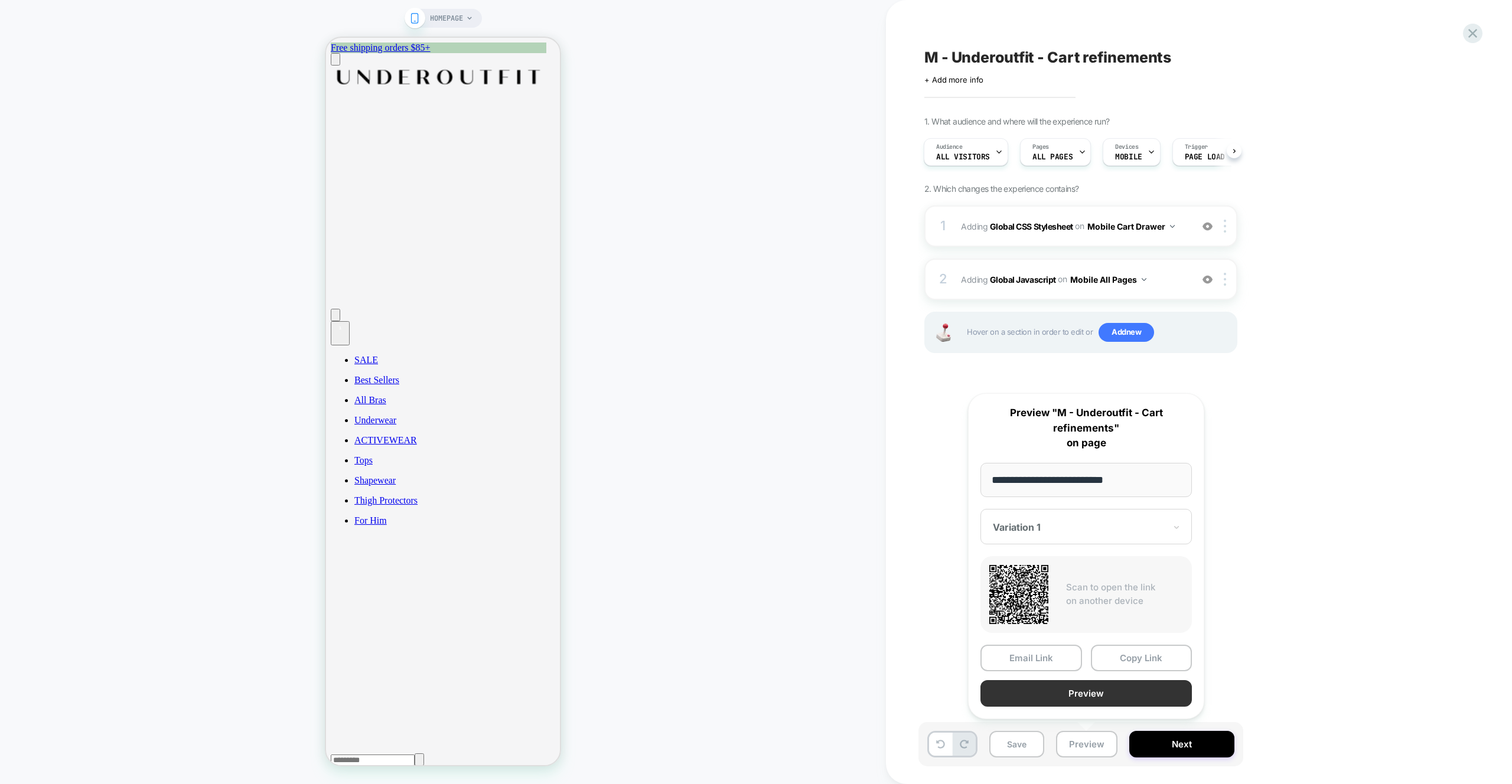
click at [1088, 697] on button "Preview" at bounding box center [1086, 693] width 211 height 26
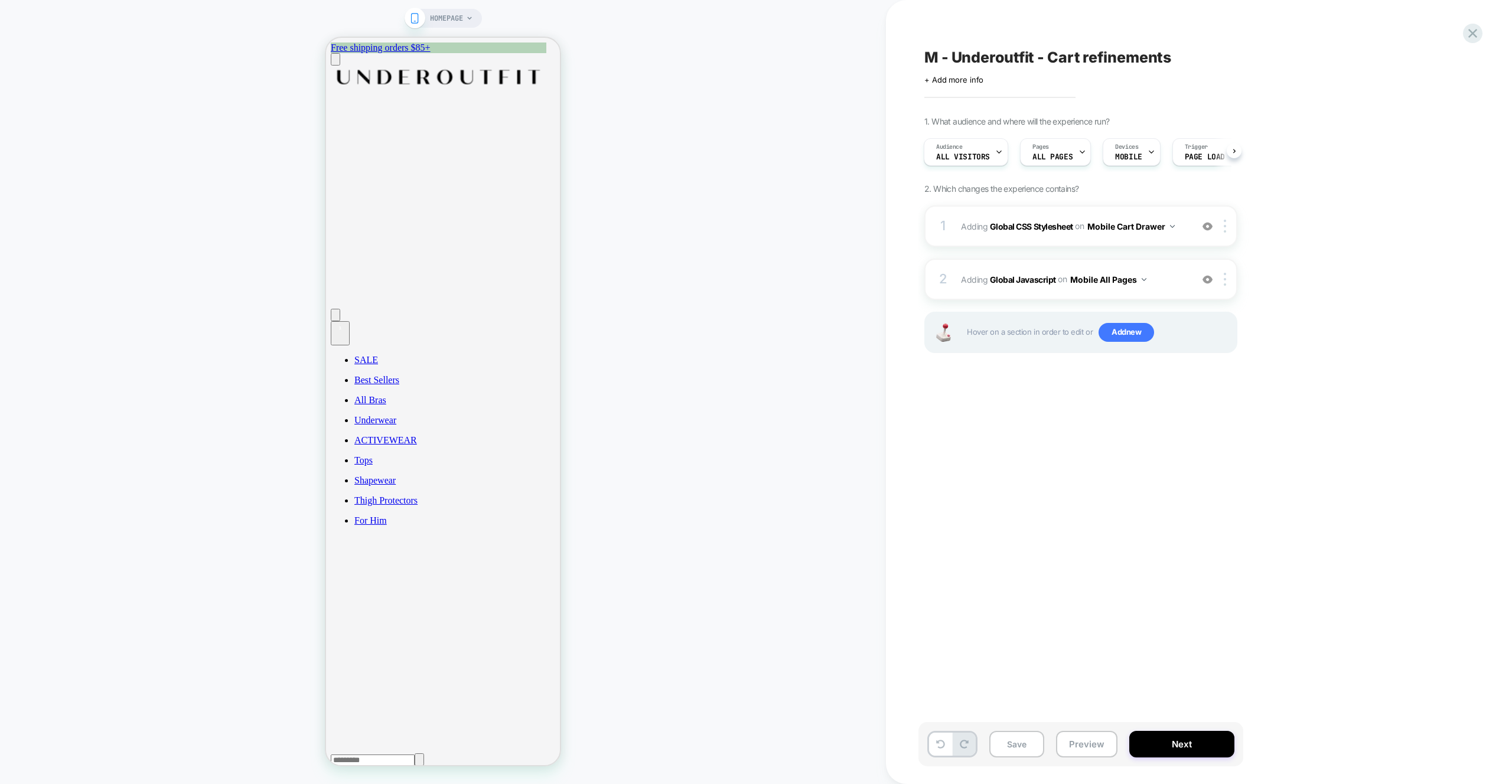
drag, startPoint x: 1148, startPoint y: 483, endPoint x: 1138, endPoint y: 380, distance: 103.5
click at [1148, 481] on div "M - Underoutfit - Cart refinements Click to edit experience details + Add more …" at bounding box center [1140, 392] width 443 height 761
click at [1171, 286] on span "Adding Global Javascript on Mobile All Pages" at bounding box center [1073, 279] width 225 height 17
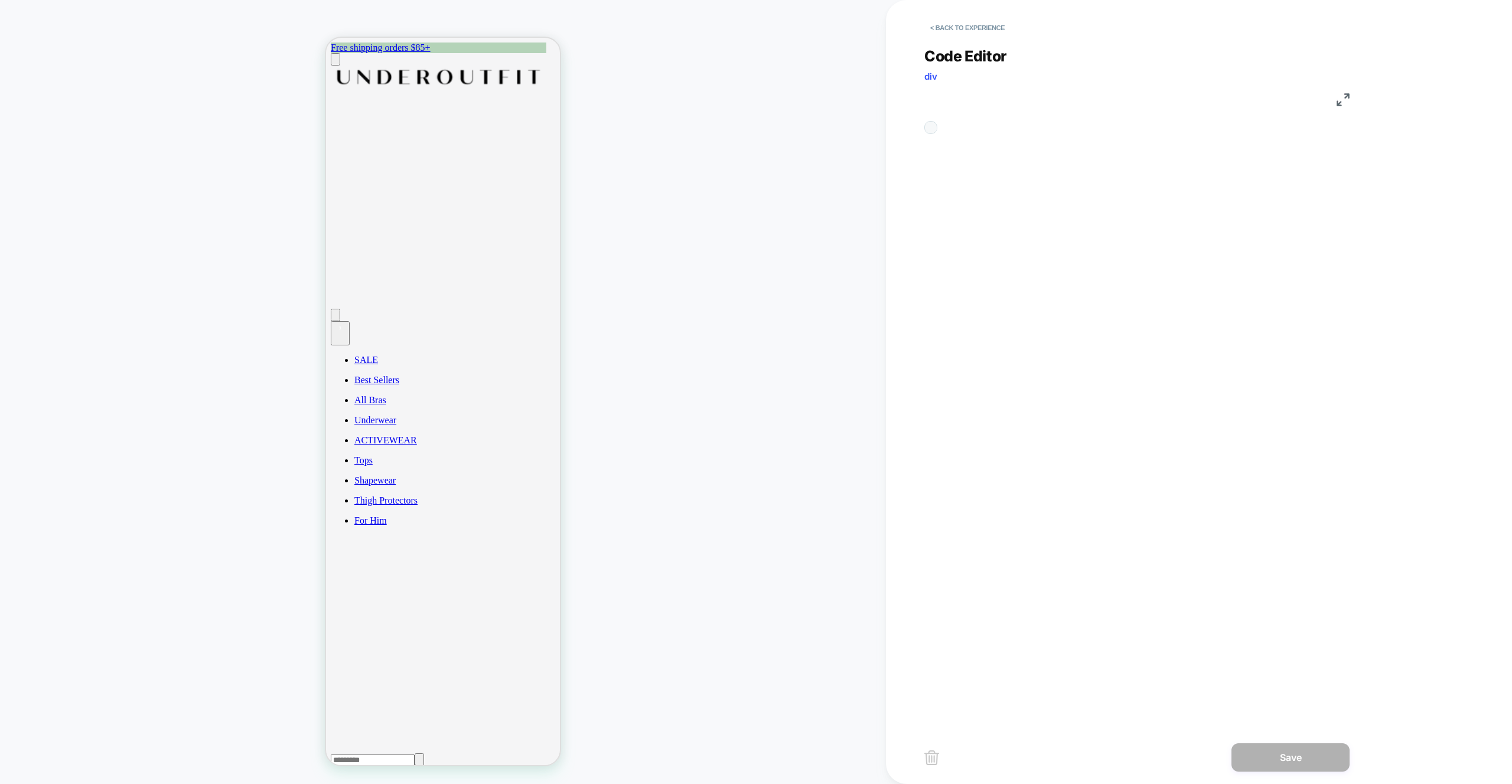
scroll to position [160, 0]
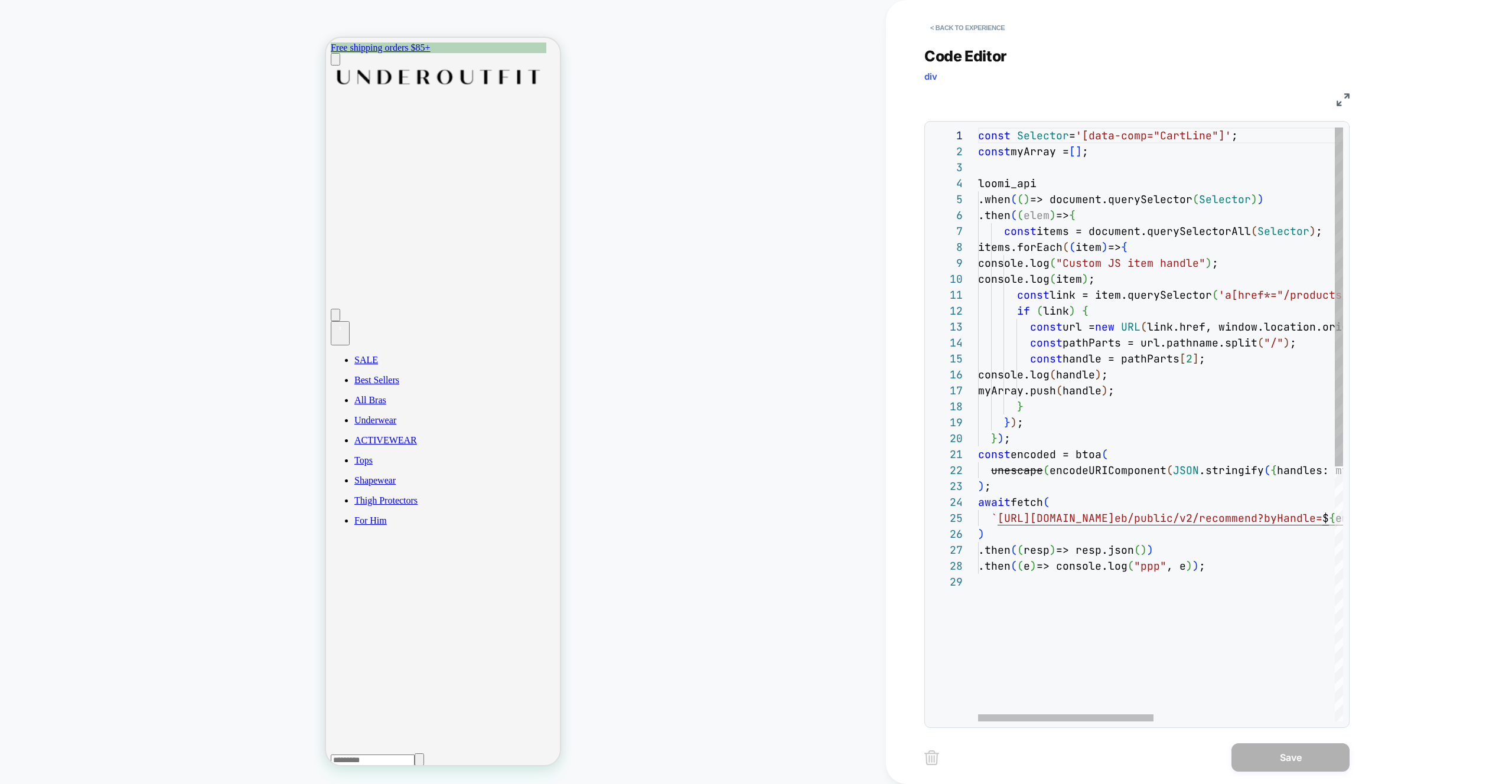
click at [1156, 355] on div "const Selector = '[data-comp="CartLine"]' ; const myArray = [ ] ; loomi_api .wh…" at bounding box center [1349, 648] width 742 height 1041
click at [1028, 471] on div "const Selector = '[data-comp="CartLine"]' ; const myArray = [ ] ; loomi_api .wh…" at bounding box center [1349, 648] width 742 height 1041
click at [1028, 470] on div "const Selector = '[data-comp="CartLine"]' ; const myArray = [ ] ; loomi_api .wh…" at bounding box center [1349, 648] width 742 height 1041
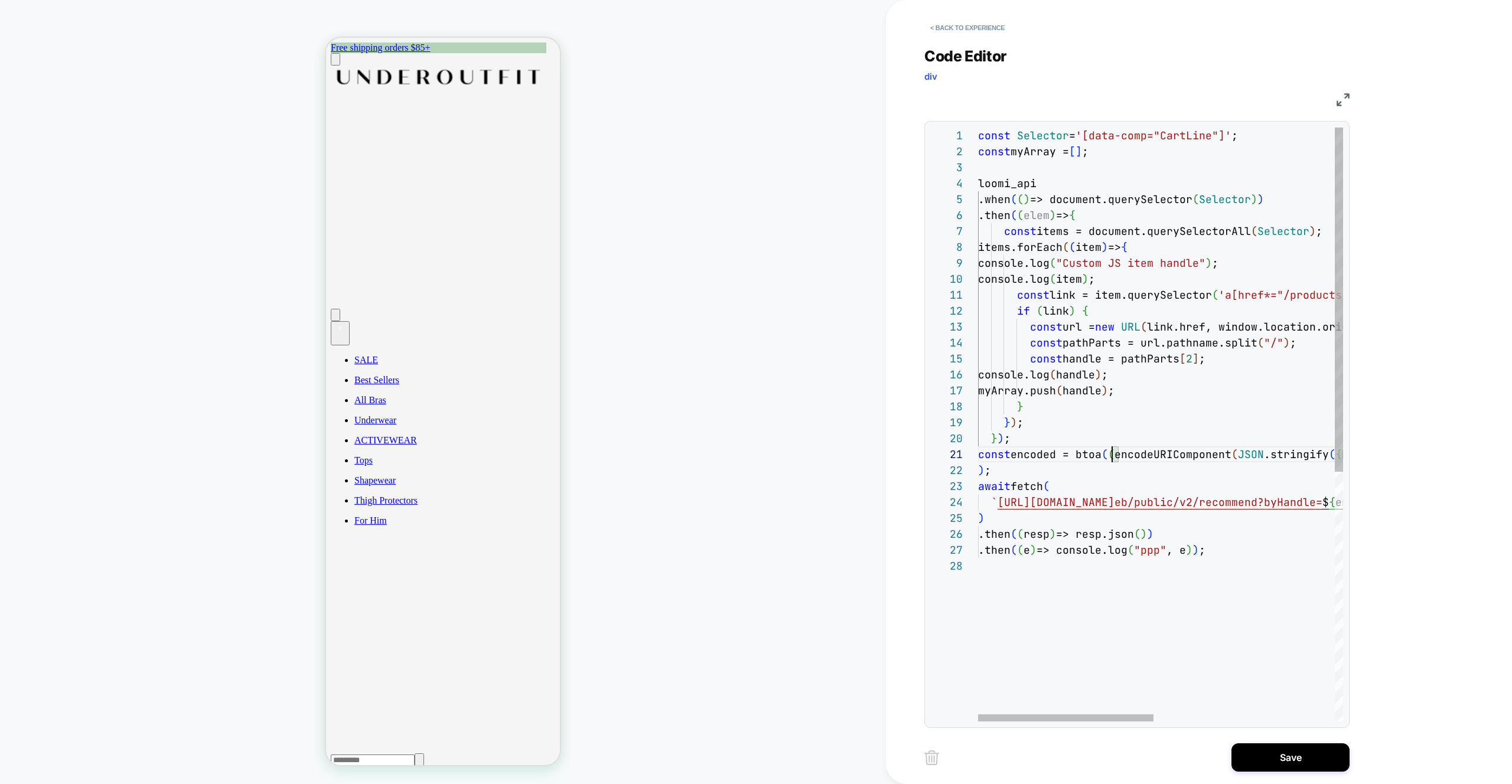
scroll to position [0, 128]
click at [1319, 457] on div "const Selector = '[data-comp="CartLine"]' ; const myArray = [ ] ; loomi_api .wh…" at bounding box center [1349, 640] width 742 height 1025
type textarea "**********"
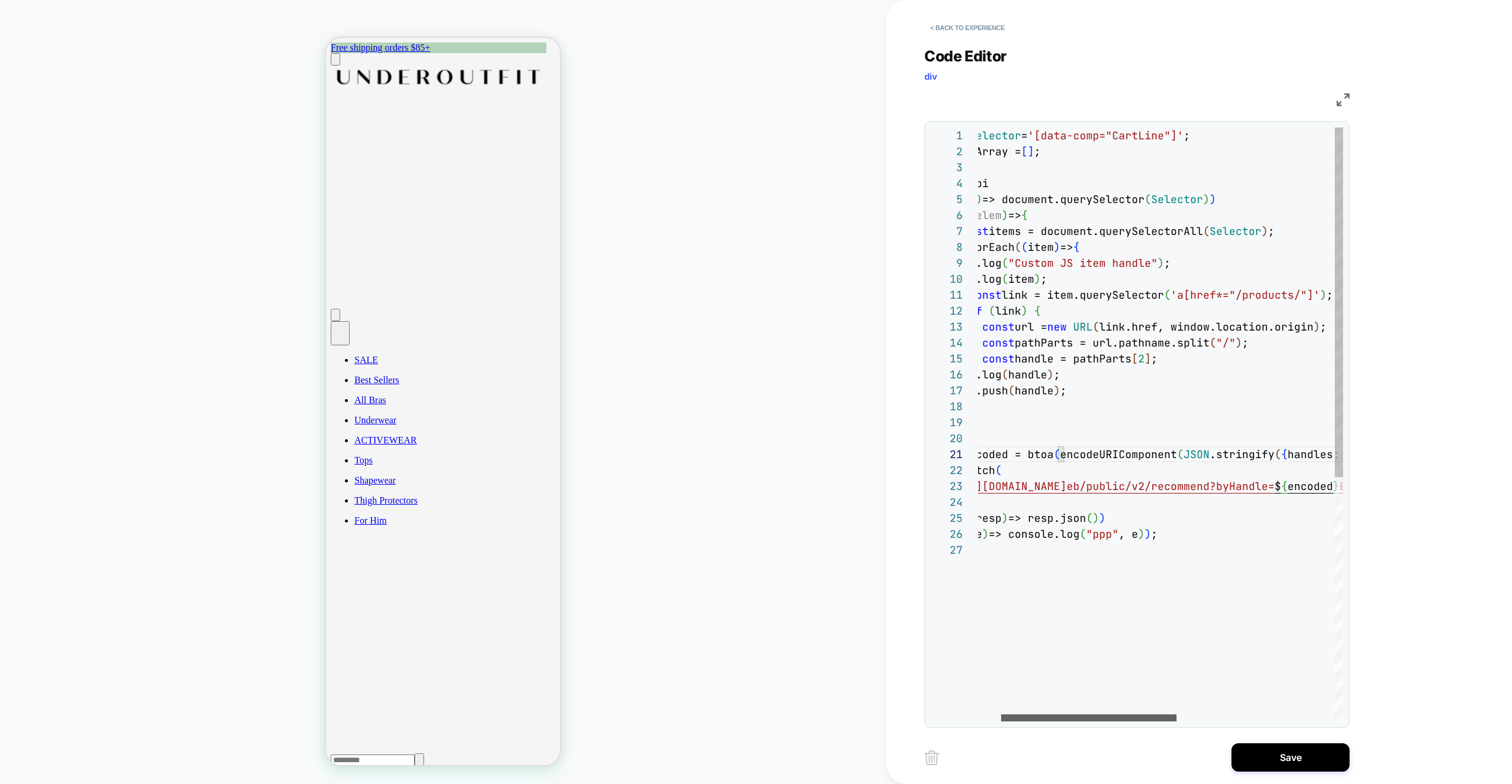
click at [1062, 721] on div at bounding box center [1088, 717] width 176 height 7
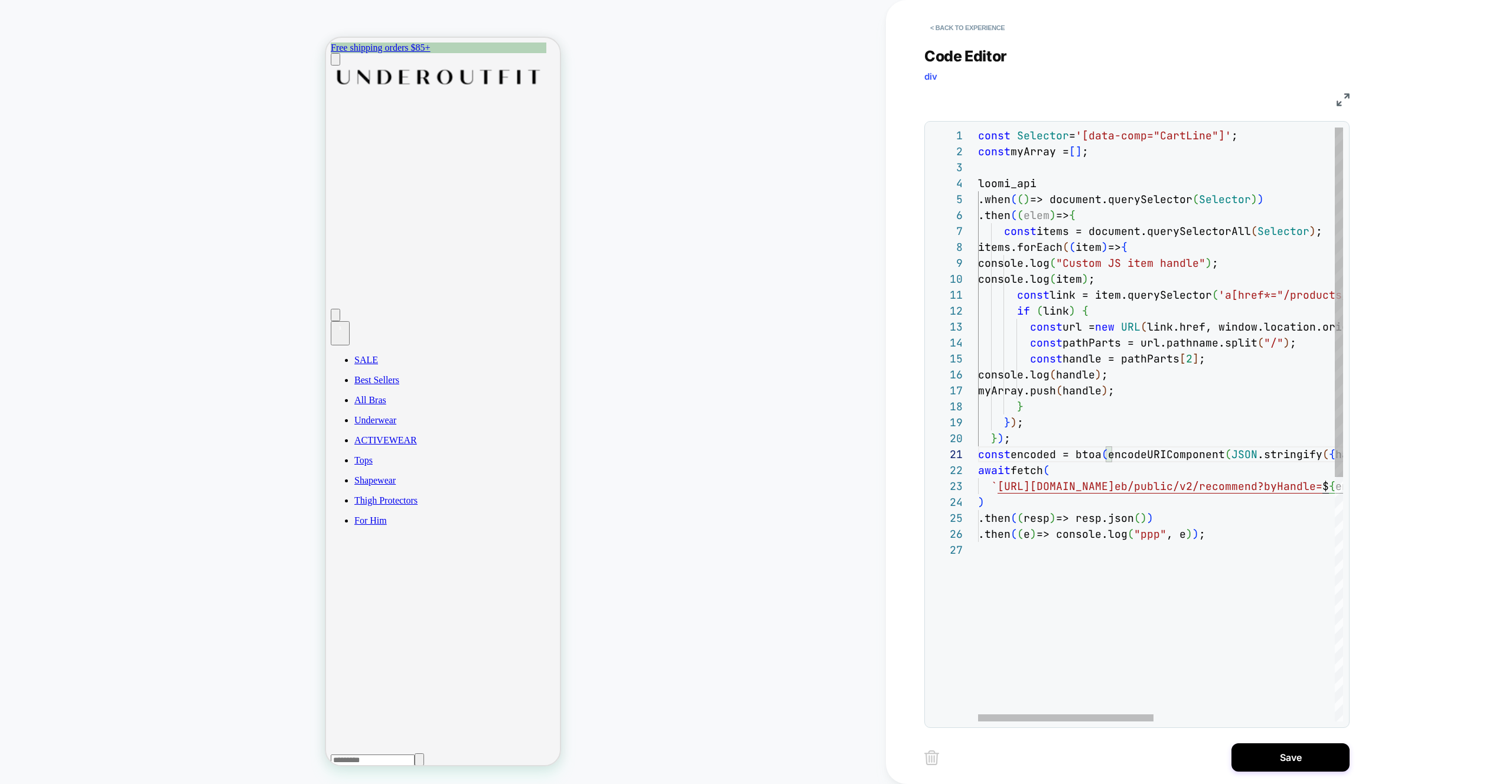
click at [1101, 454] on div "const Selector = '[data-comp="CartLine"]' ; const myArray = [ ] ; loomi_api .wh…" at bounding box center [1349, 632] width 742 height 1009
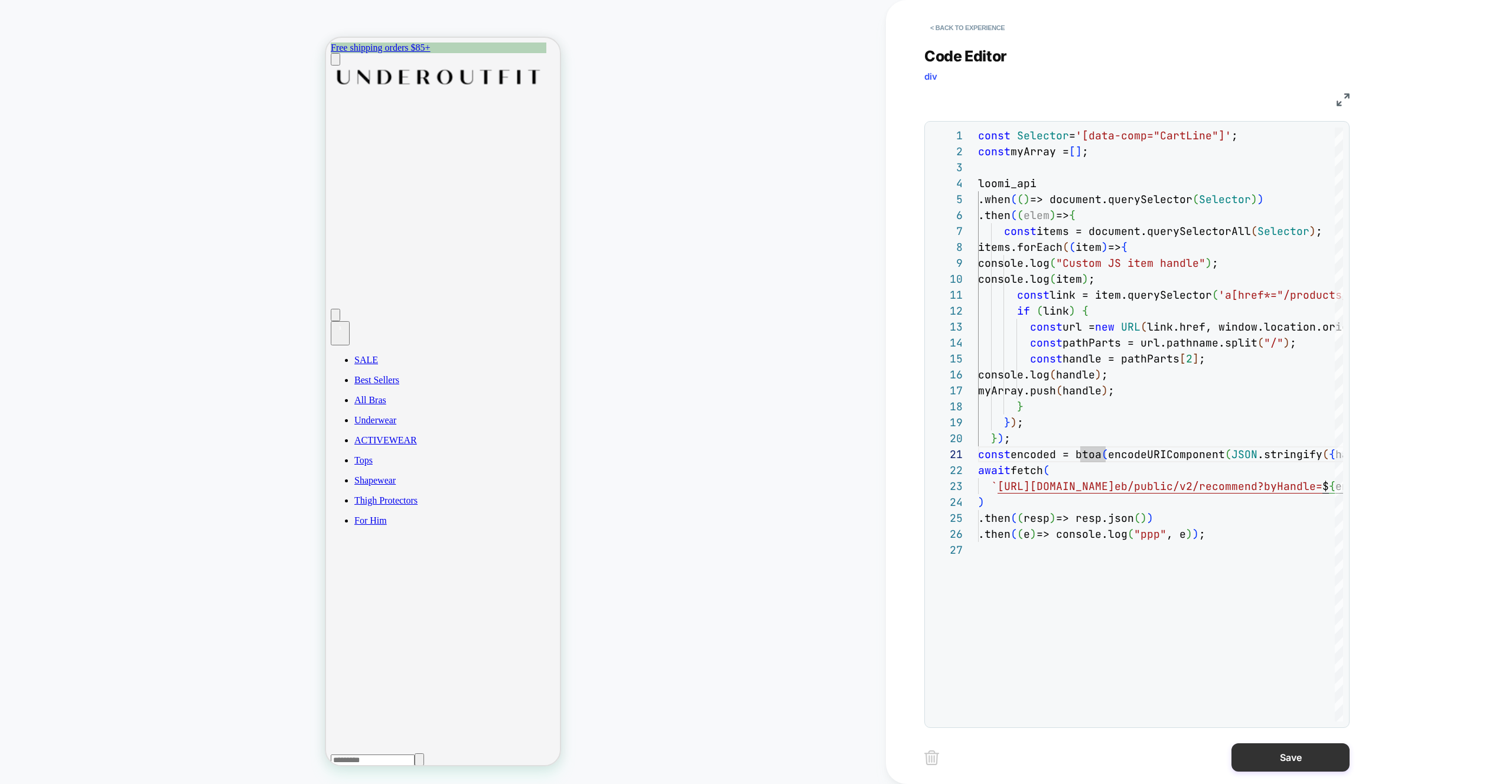
click at [1289, 765] on button "Save" at bounding box center [1290, 757] width 118 height 28
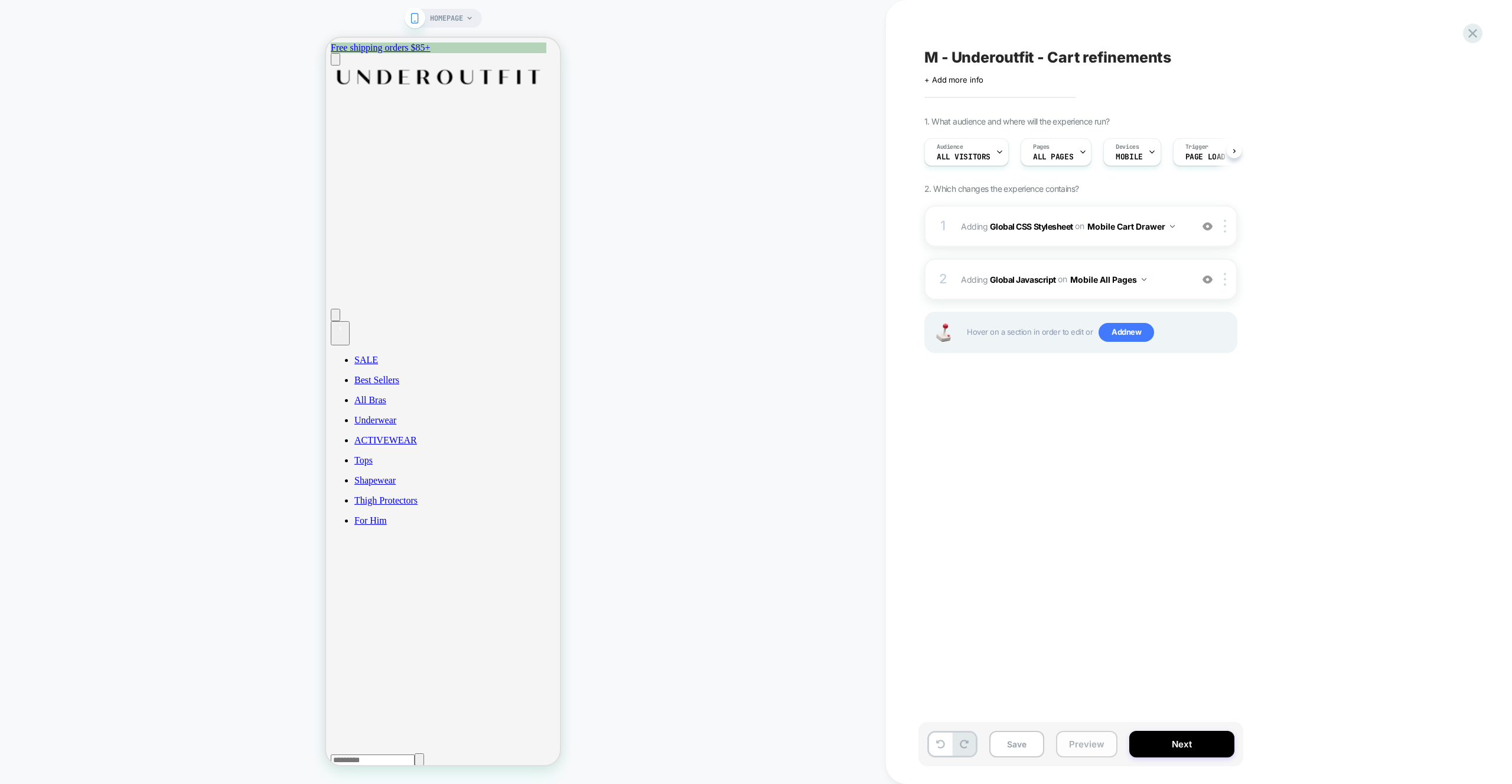
click at [1078, 751] on button "Preview" at bounding box center [1087, 744] width 62 height 26
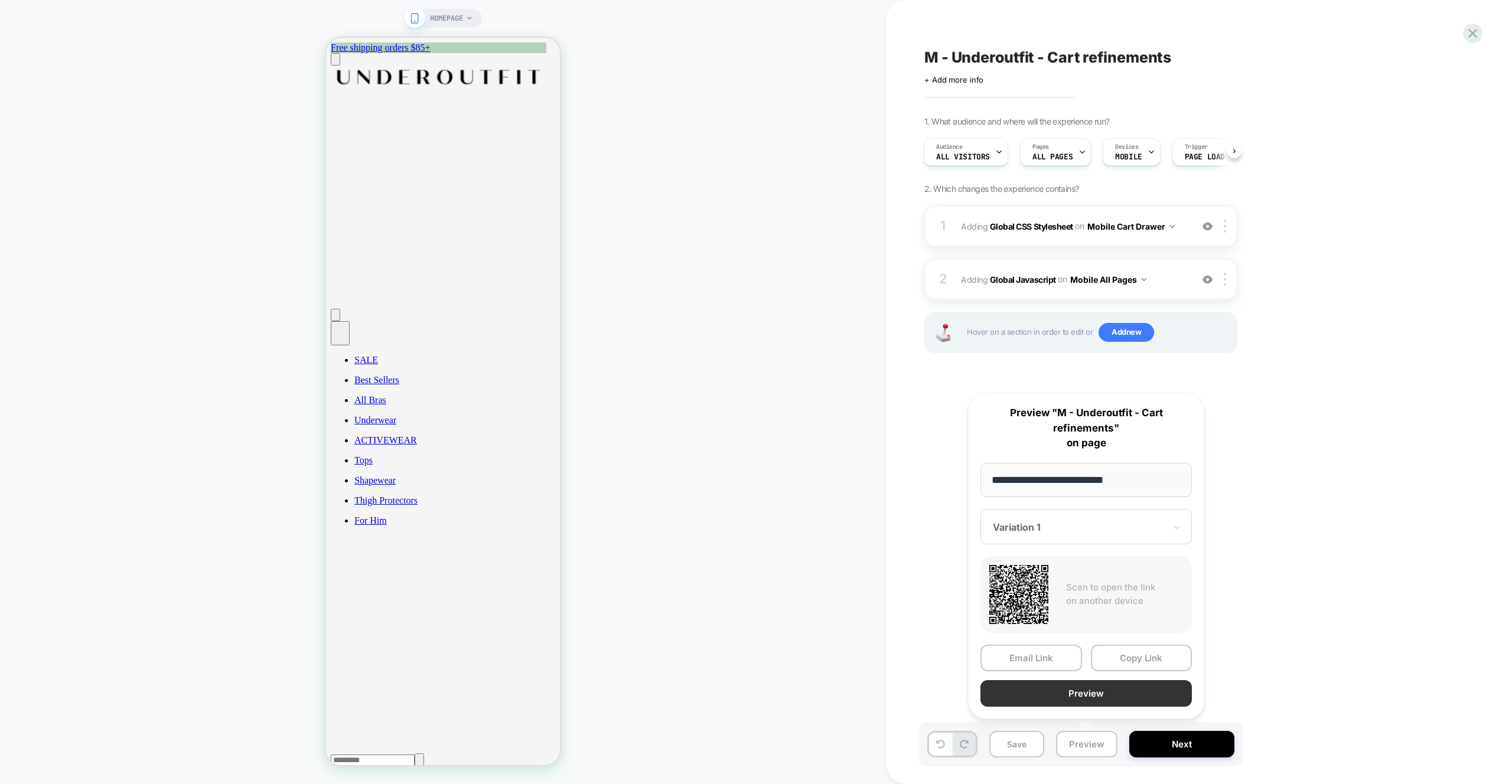
click at [1084, 697] on button "Preview" at bounding box center [1086, 693] width 211 height 26
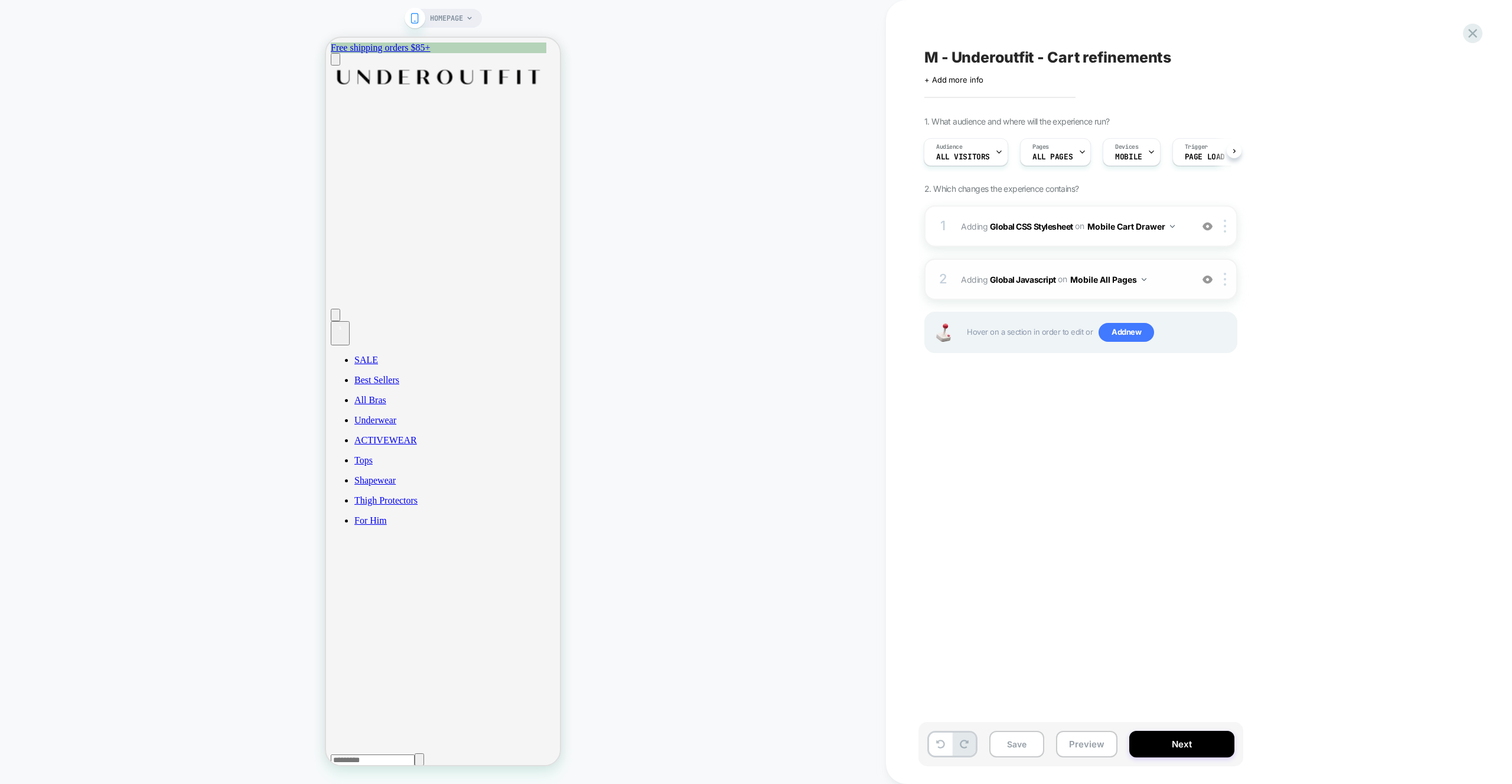
click at [1154, 288] on div "2 Adding Global Javascript on Mobile All Pages Add Before Add After Copy to Des…" at bounding box center [1081, 279] width 313 height 42
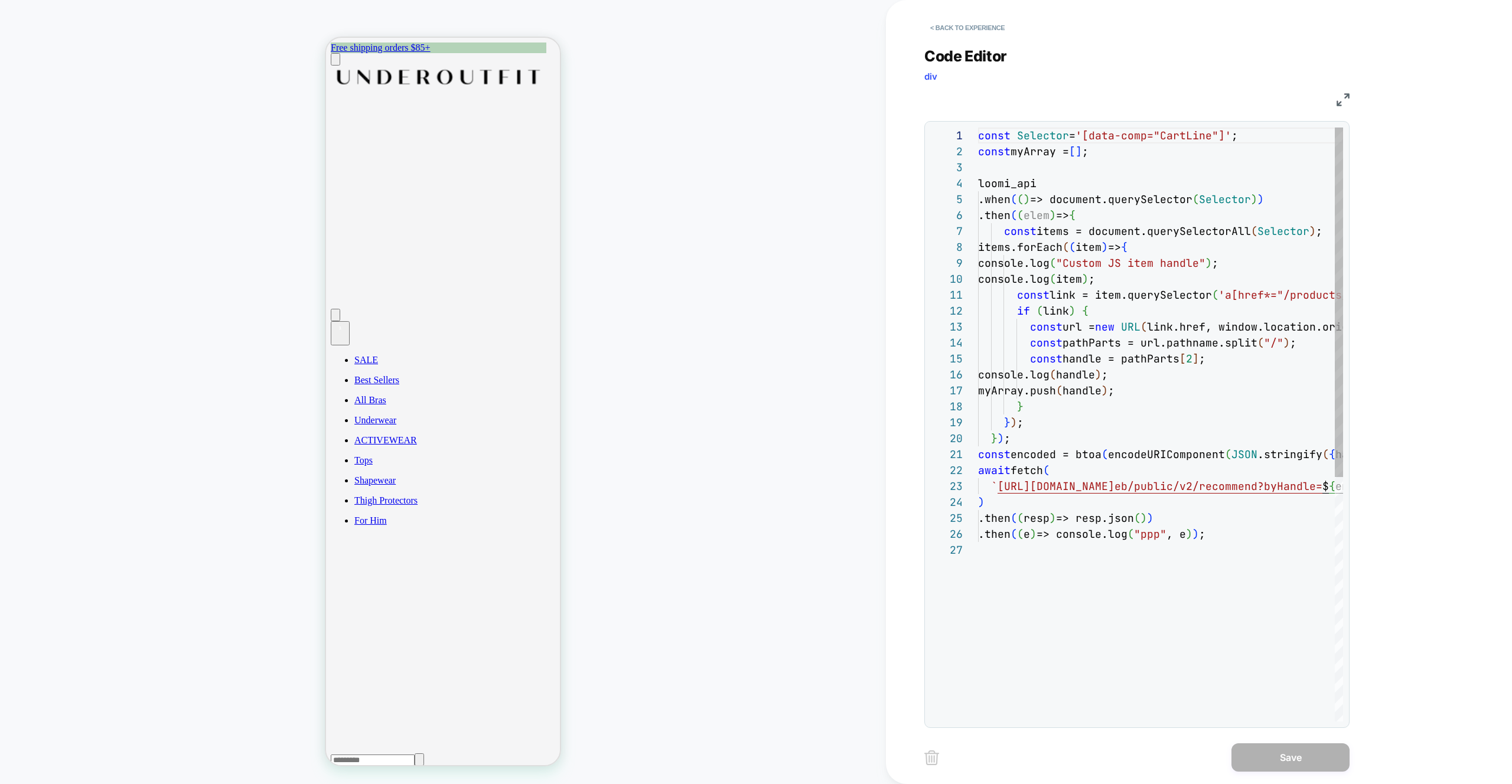
scroll to position [160, 0]
click at [979, 457] on div "const Selector = '[data-comp="CartLine"]' ; const myArray = [ ] ; loomi_api .wh…" at bounding box center [1349, 632] width 742 height 1009
click at [980, 469] on div "const Selector = '[data-comp="CartLine"]' ; const myArray = [ ] ; loomi_api .wh…" at bounding box center [1349, 632] width 742 height 1009
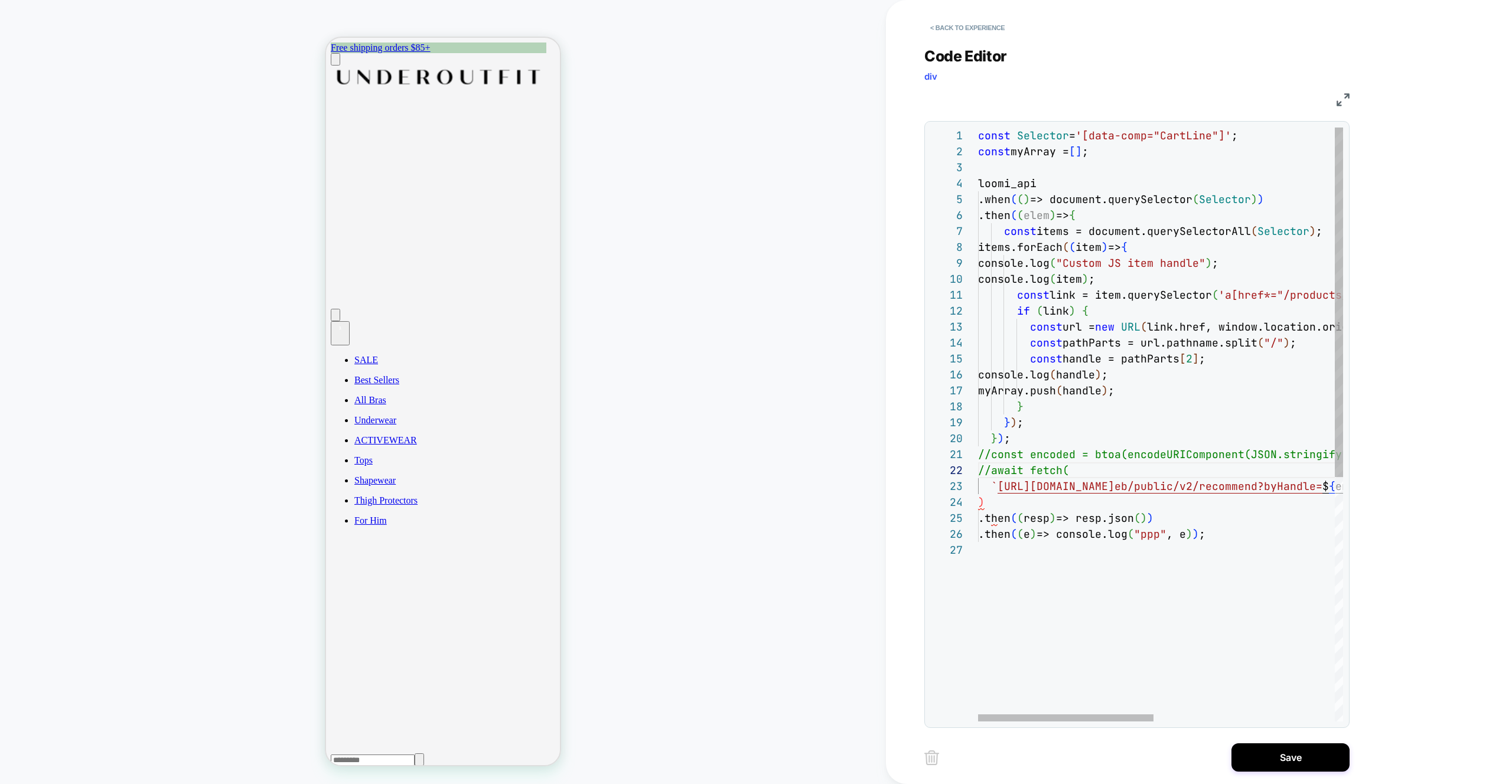
click at [994, 489] on div "const Selector = '[data-comp="CartLine"]' ; const myArray = [ ] ; loomi_api .wh…" at bounding box center [1349, 632] width 742 height 1009
click at [980, 503] on div "const Selector = '[data-comp="CartLine"]' ; const myArray = [ ] ; loomi_api .wh…" at bounding box center [1356, 632] width 754 height 1009
click at [990, 523] on div "const Selector = '[data-comp="CartLine"]' ; const myArray = [ ] ; loomi_api .wh…" at bounding box center [1356, 632] width 754 height 1009
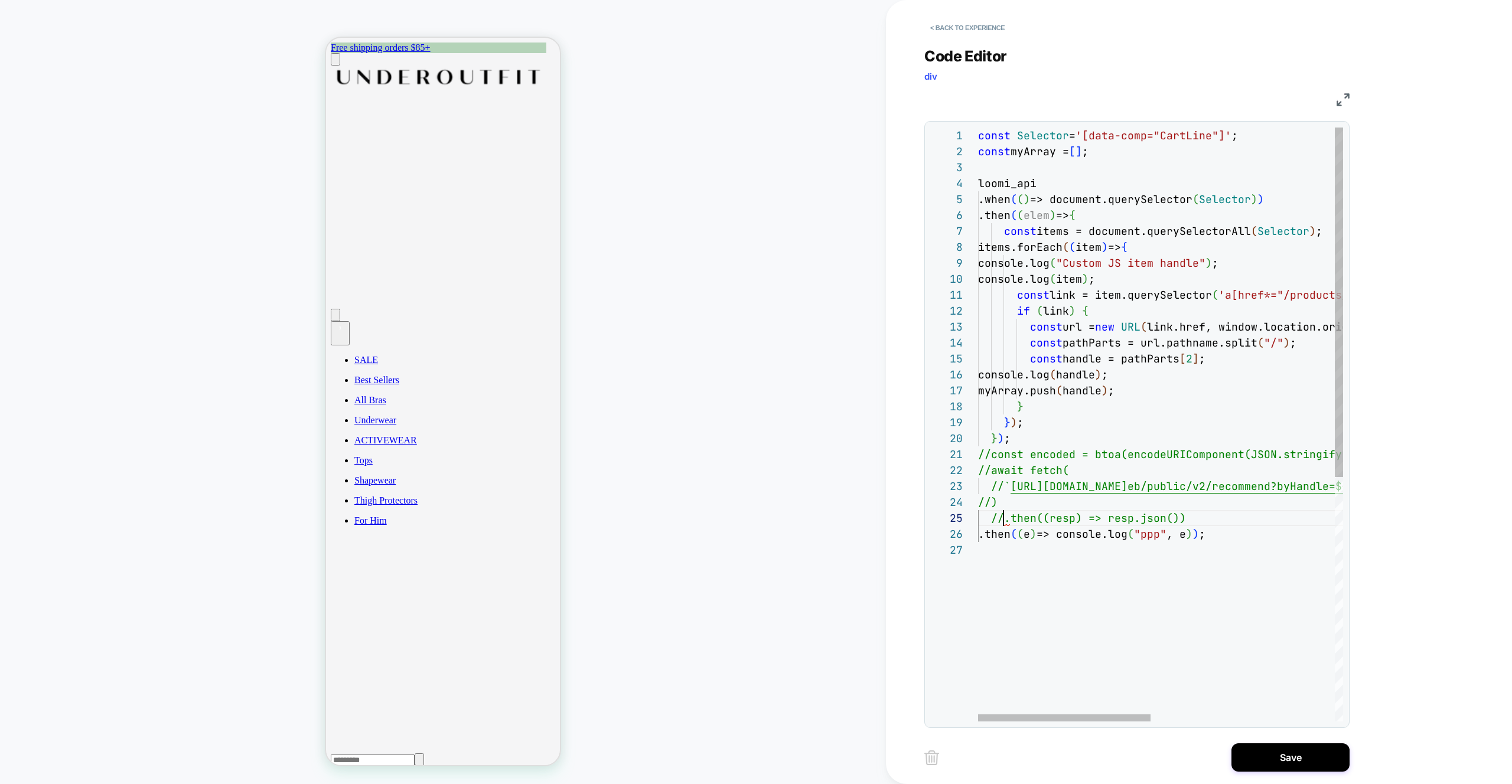
click at [992, 534] on div "const Selector = '[data-comp="CartLine"]' ; const myArray = [ ] ; loomi_api .wh…" at bounding box center [1356, 632] width 754 height 1009
click at [1072, 433] on div "const Selector = '[data-comp="CartLine"]' ; const myArray = [ ] ; loomi_api .wh…" at bounding box center [1356, 632] width 754 height 1009
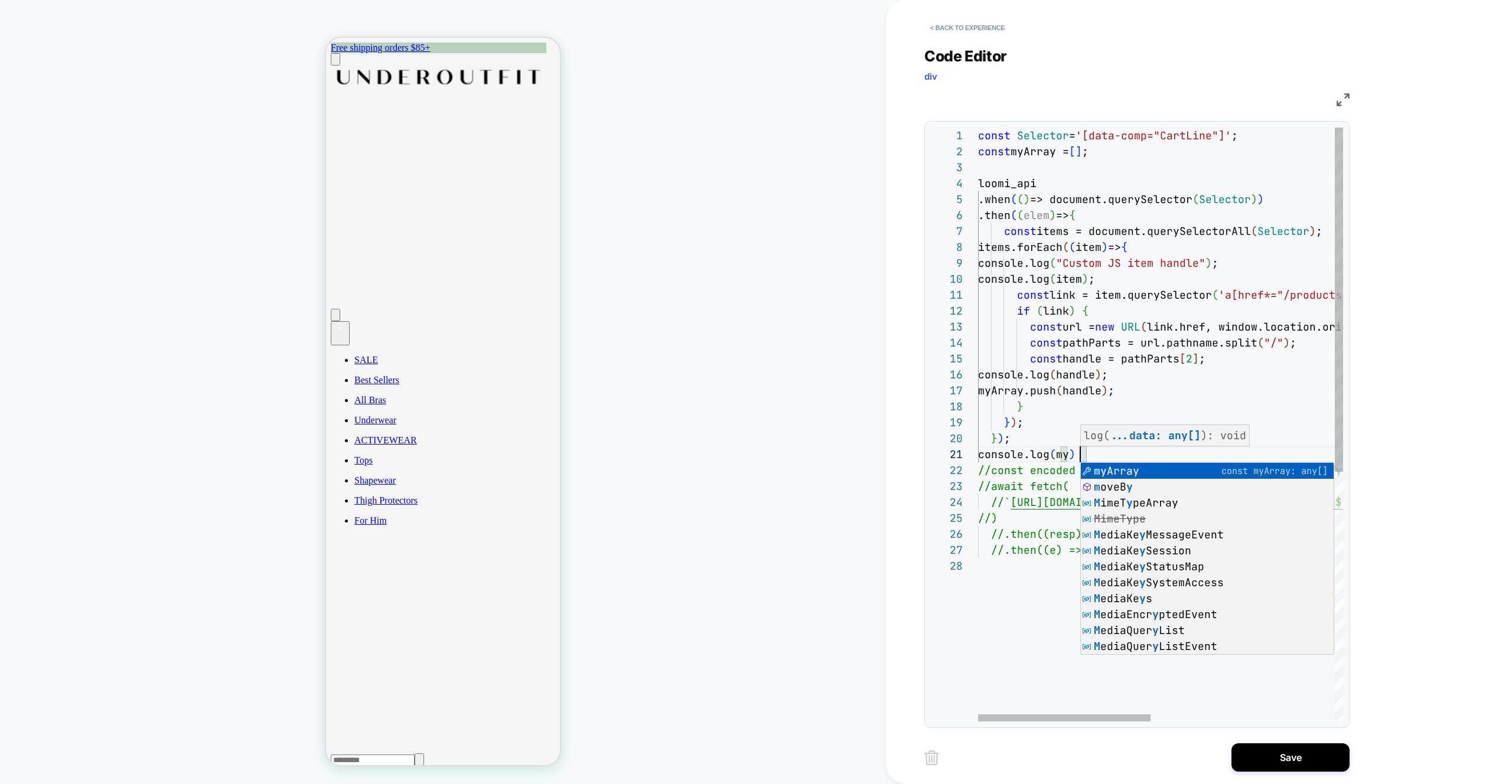
scroll to position [0, 134]
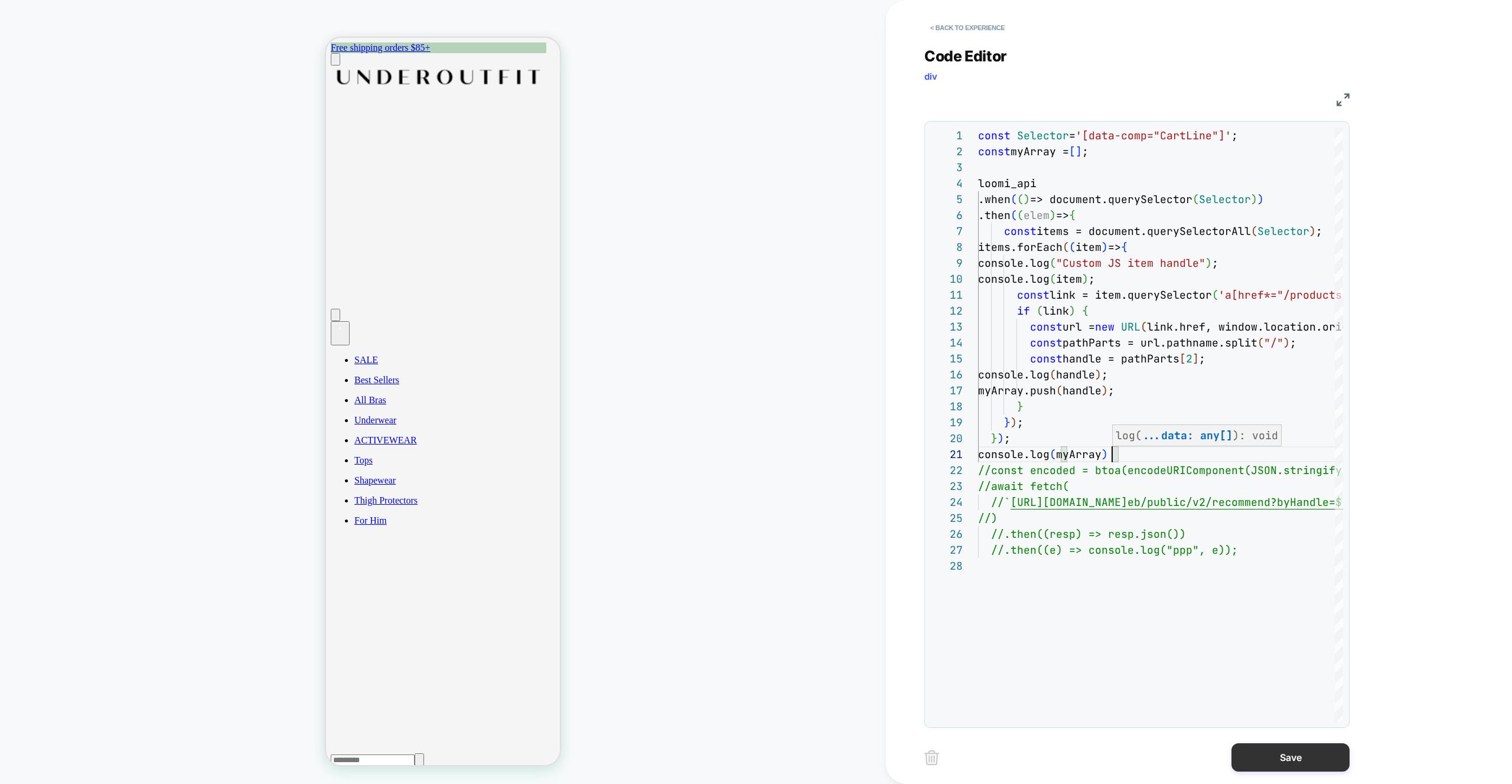
type textarea "**********"
drag, startPoint x: 1303, startPoint y: 769, endPoint x: 1300, endPoint y: 762, distance: 7.6
click at [1303, 767] on button "Save" at bounding box center [1290, 757] width 118 height 28
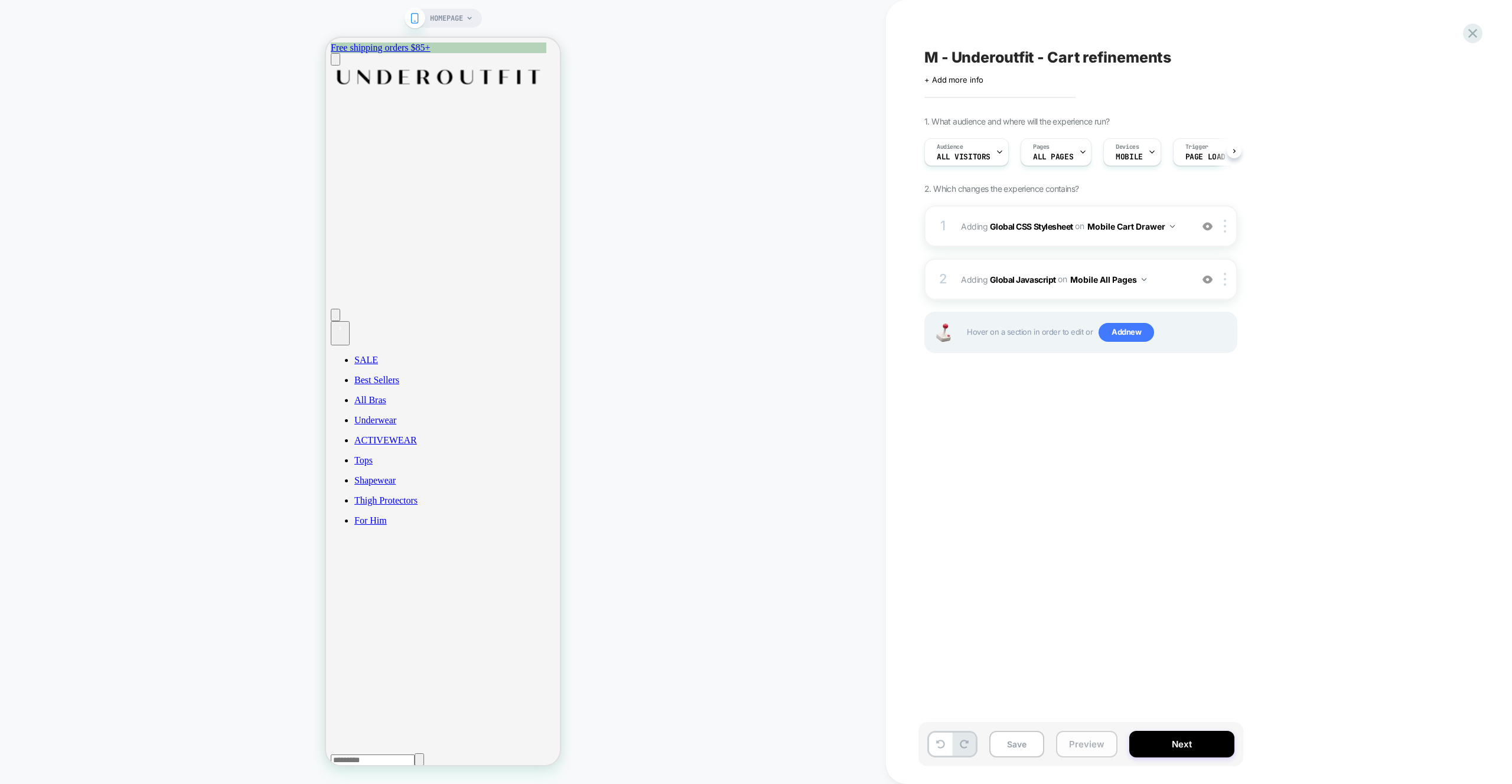
scroll to position [0, 1]
click at [1081, 742] on button "Preview" at bounding box center [1087, 744] width 62 height 26
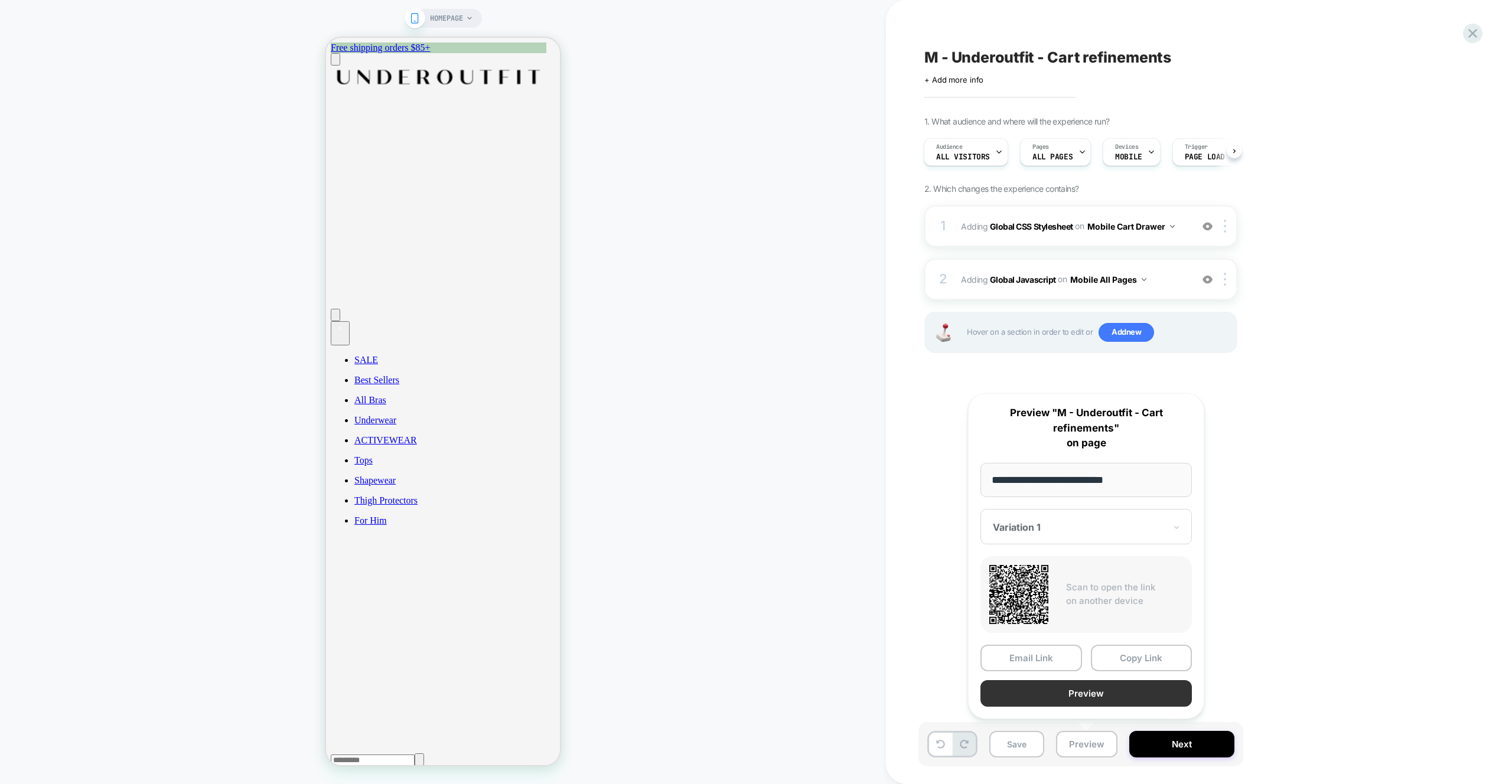
click at [1083, 690] on button "Preview" at bounding box center [1086, 693] width 211 height 26
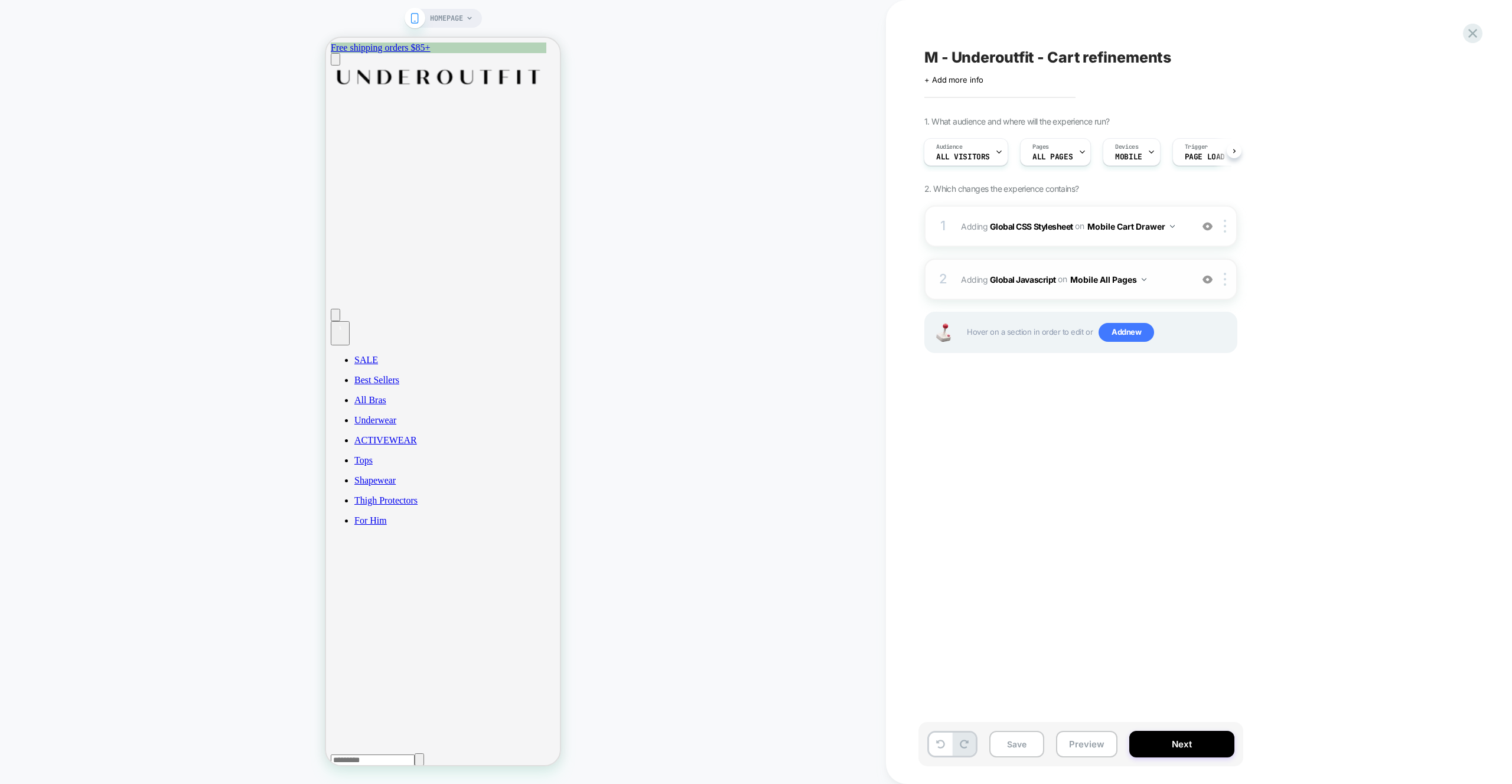
click at [1166, 282] on span "Adding Global Javascript on Mobile All Pages" at bounding box center [1073, 279] width 225 height 17
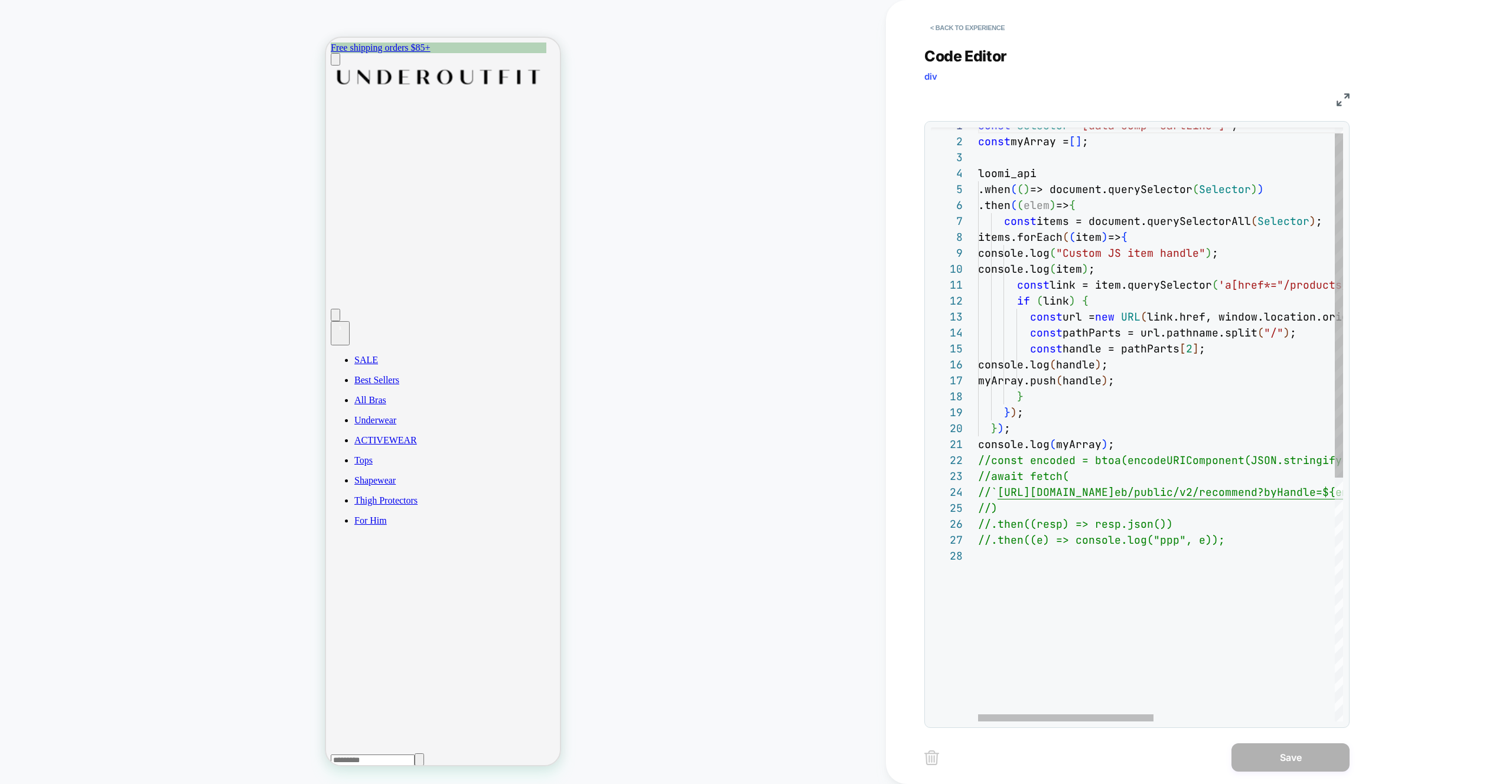
click at [1169, 584] on div "const Selector = '[data-comp="CartLine"]' ; const myArray = [ ] ; loomi_api .wh…" at bounding box center [1349, 629] width 742 height 1025
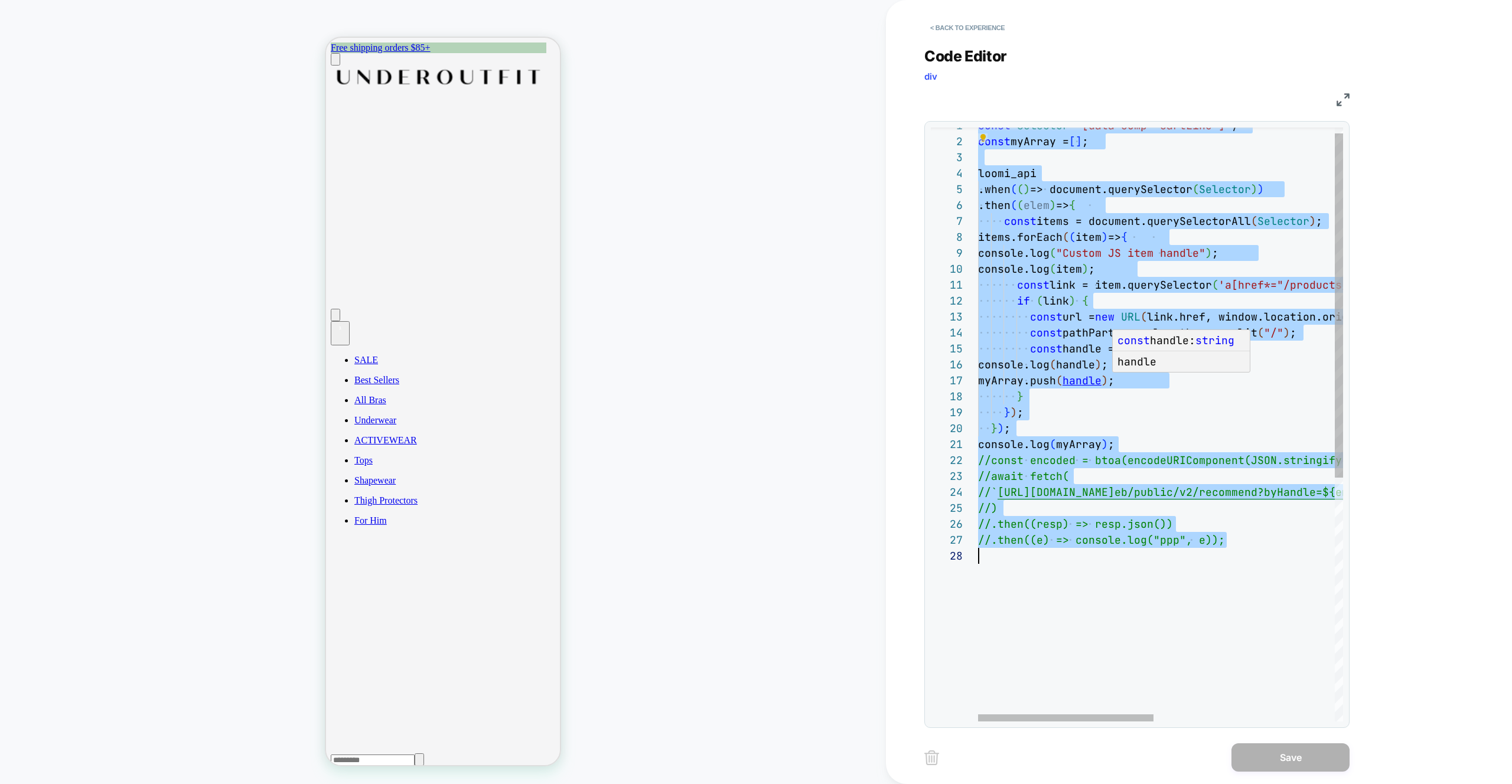
scroll to position [63, 0]
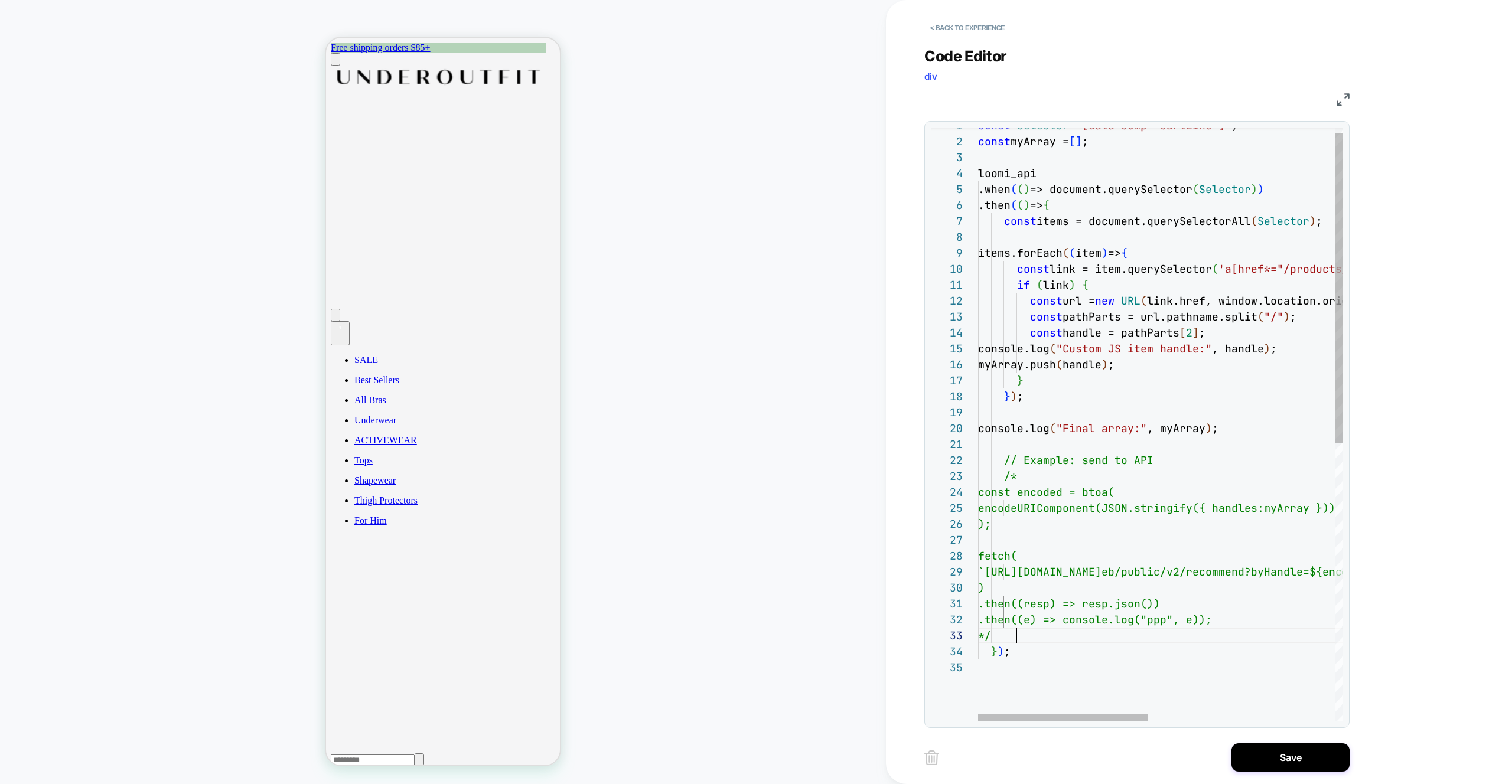
click at [1033, 633] on div "const Selector = '[data-comp="CartLine"]' ; const myArray = [ ] ; loomi_api .wh…" at bounding box center [1362, 685] width 767 height 1136
click at [1021, 473] on div "const Selector = '[data-comp="CartLine"]' ; const myArray = [ ] ; loomi_api .wh…" at bounding box center [1362, 685] width 767 height 1136
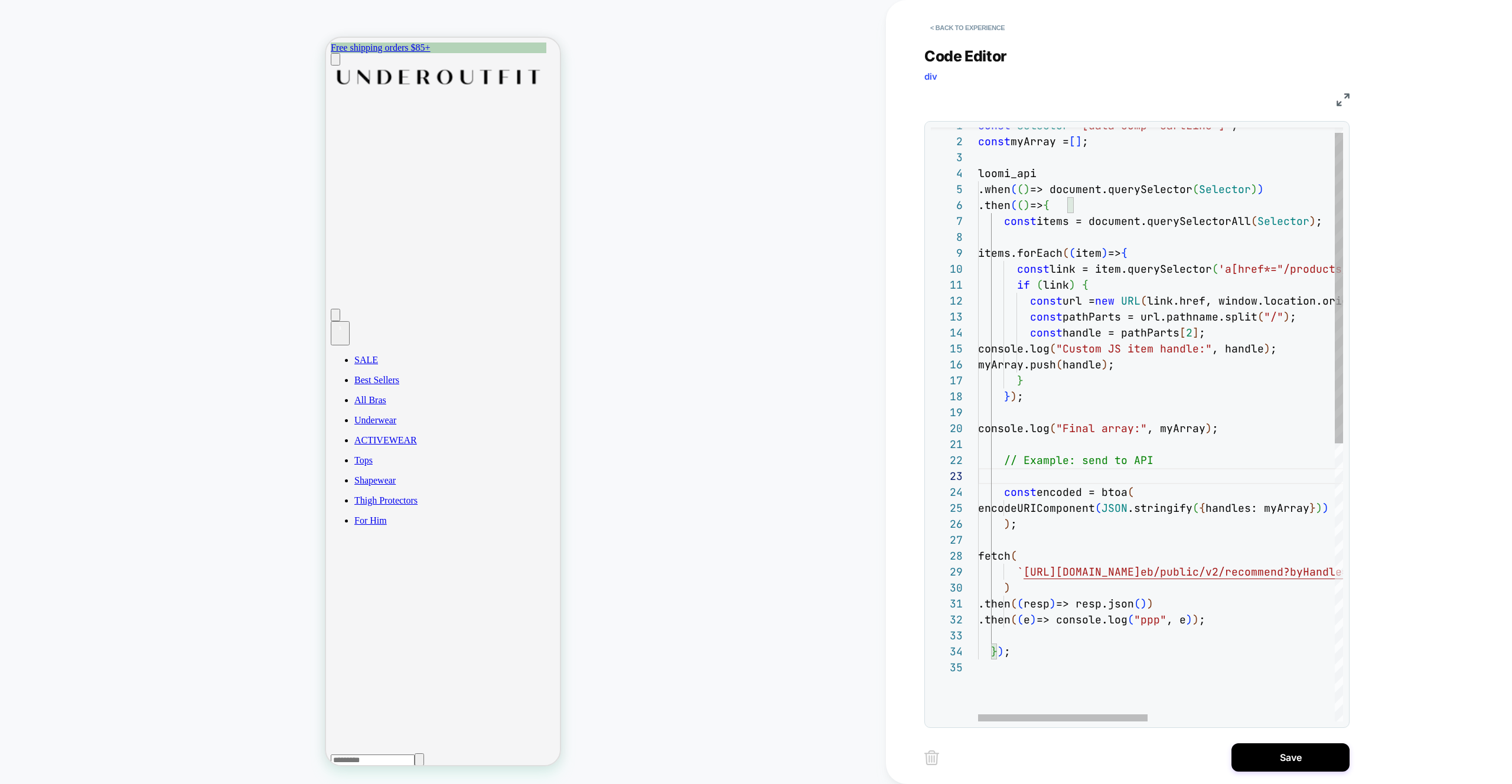
click at [1173, 461] on div "const Selector = '[data-comp="CartLine"]' ; const myArray = [ ] ; loomi_api .wh…" at bounding box center [1362, 685] width 767 height 1136
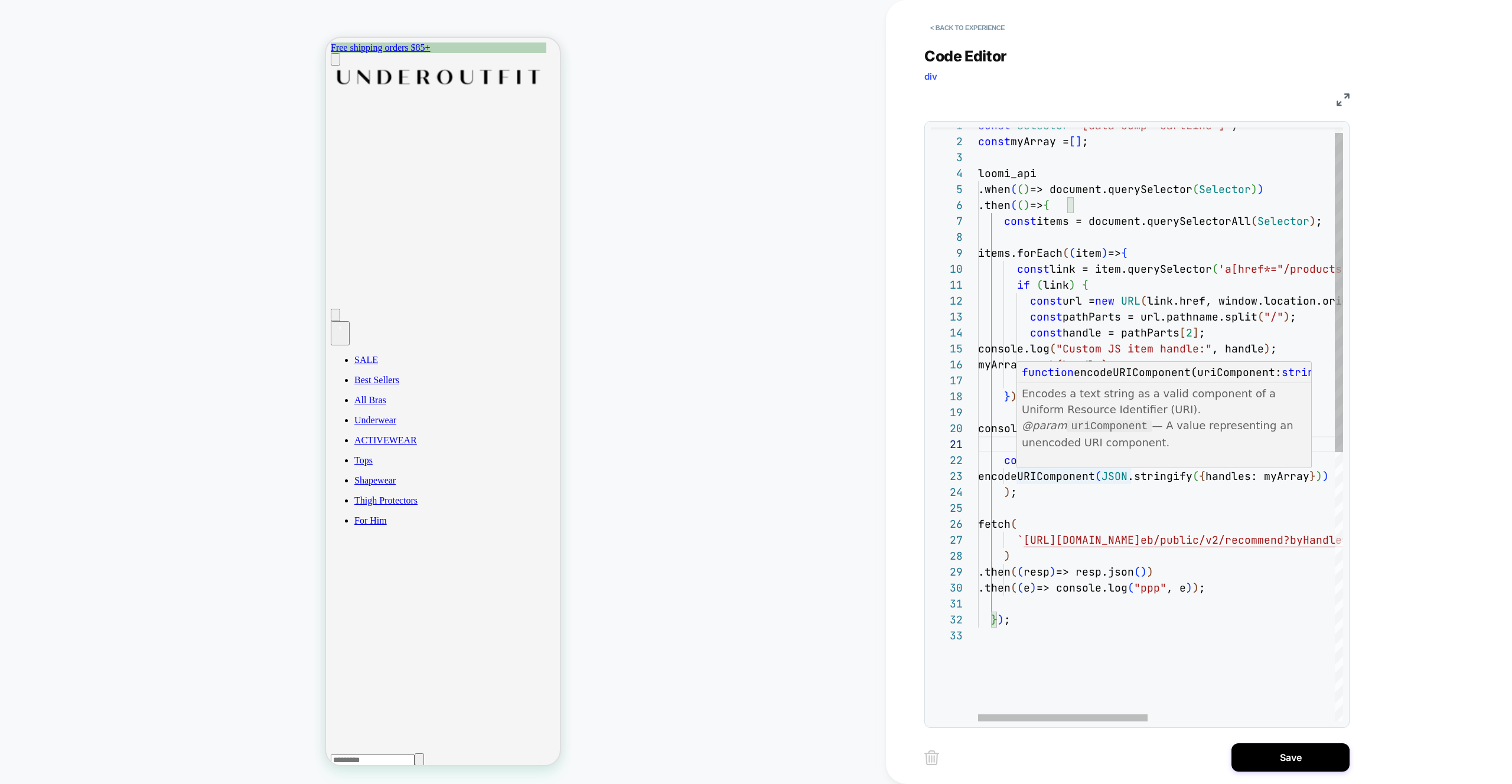
type textarea "**********"
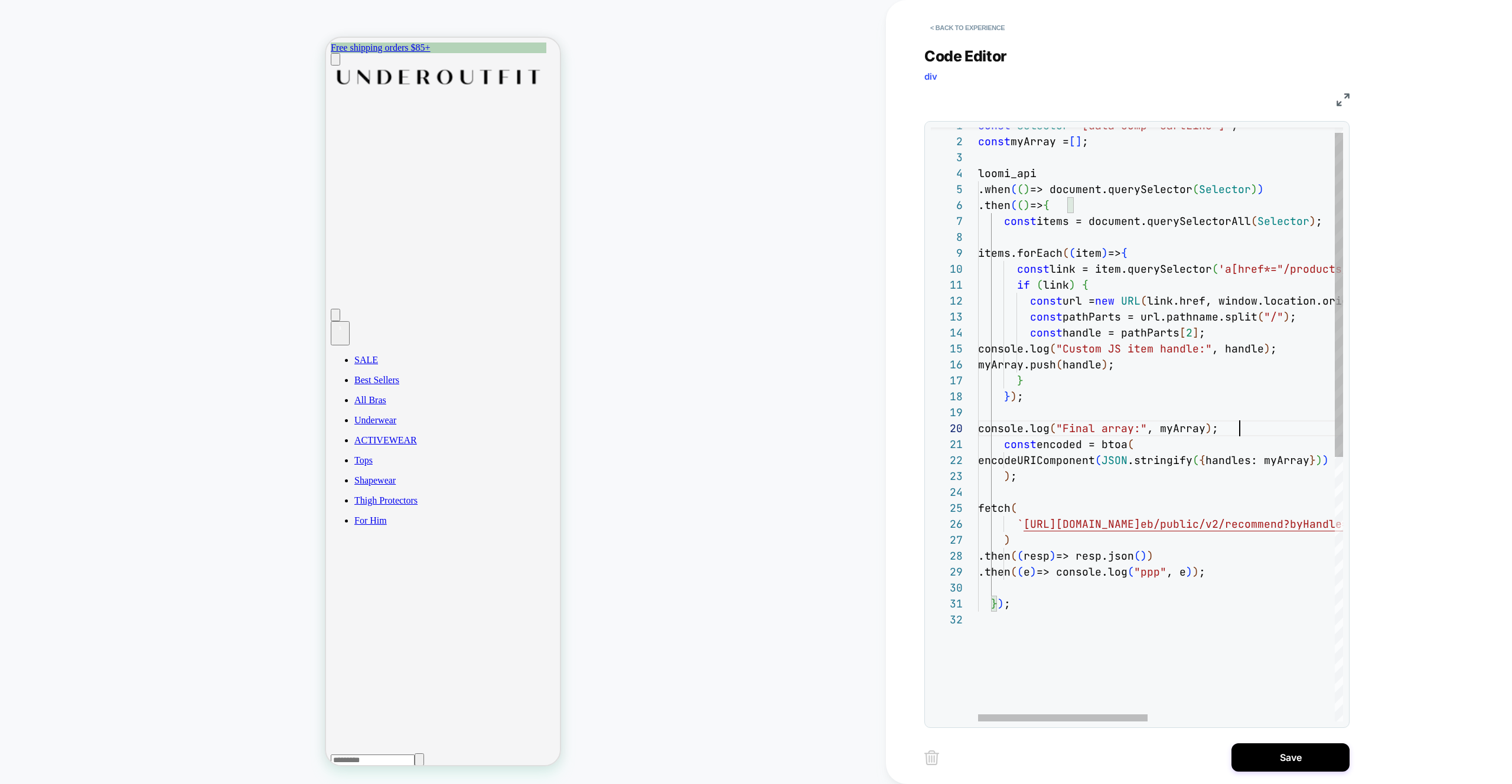
scroll to position [144, 262]
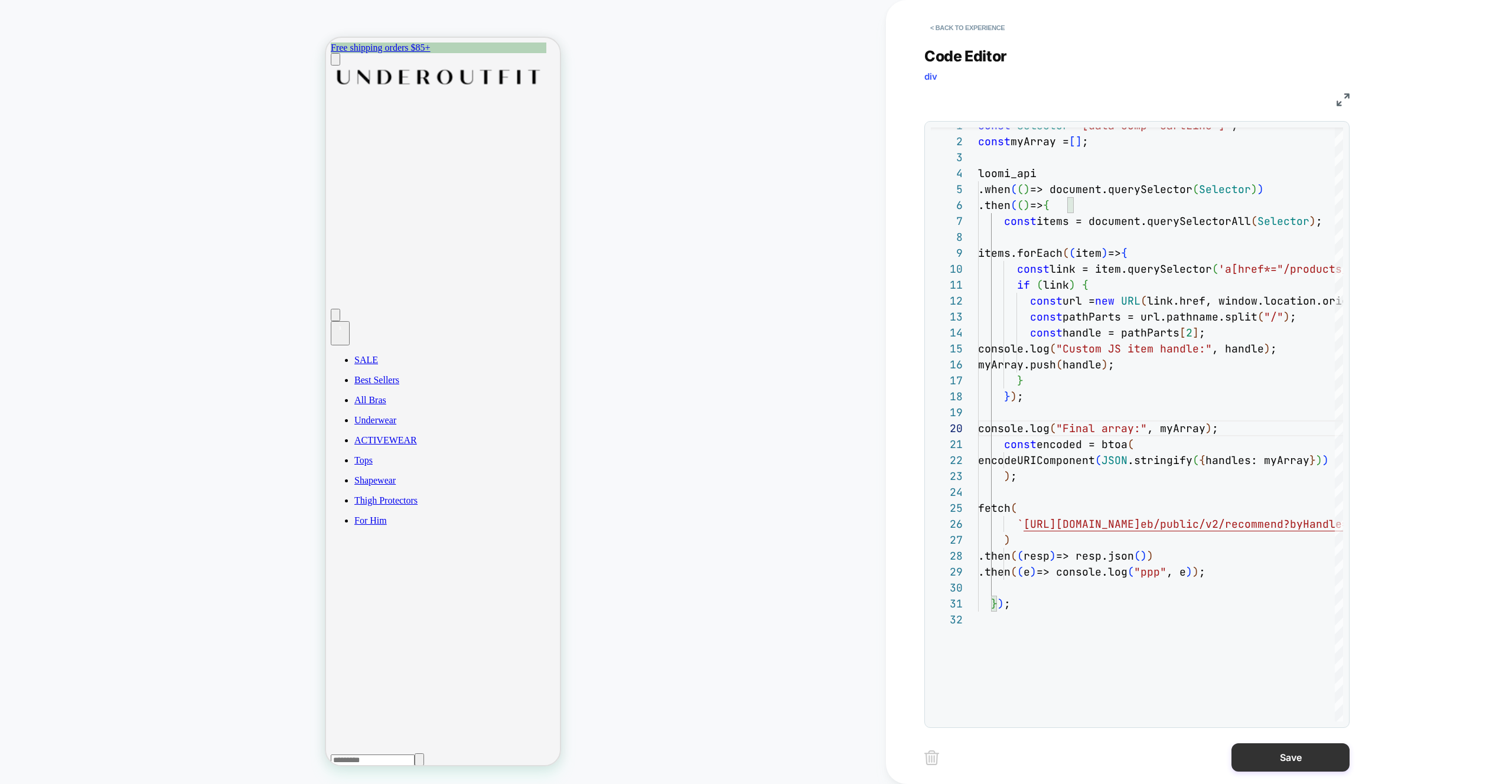
click at [1297, 753] on button "Save" at bounding box center [1290, 757] width 118 height 28
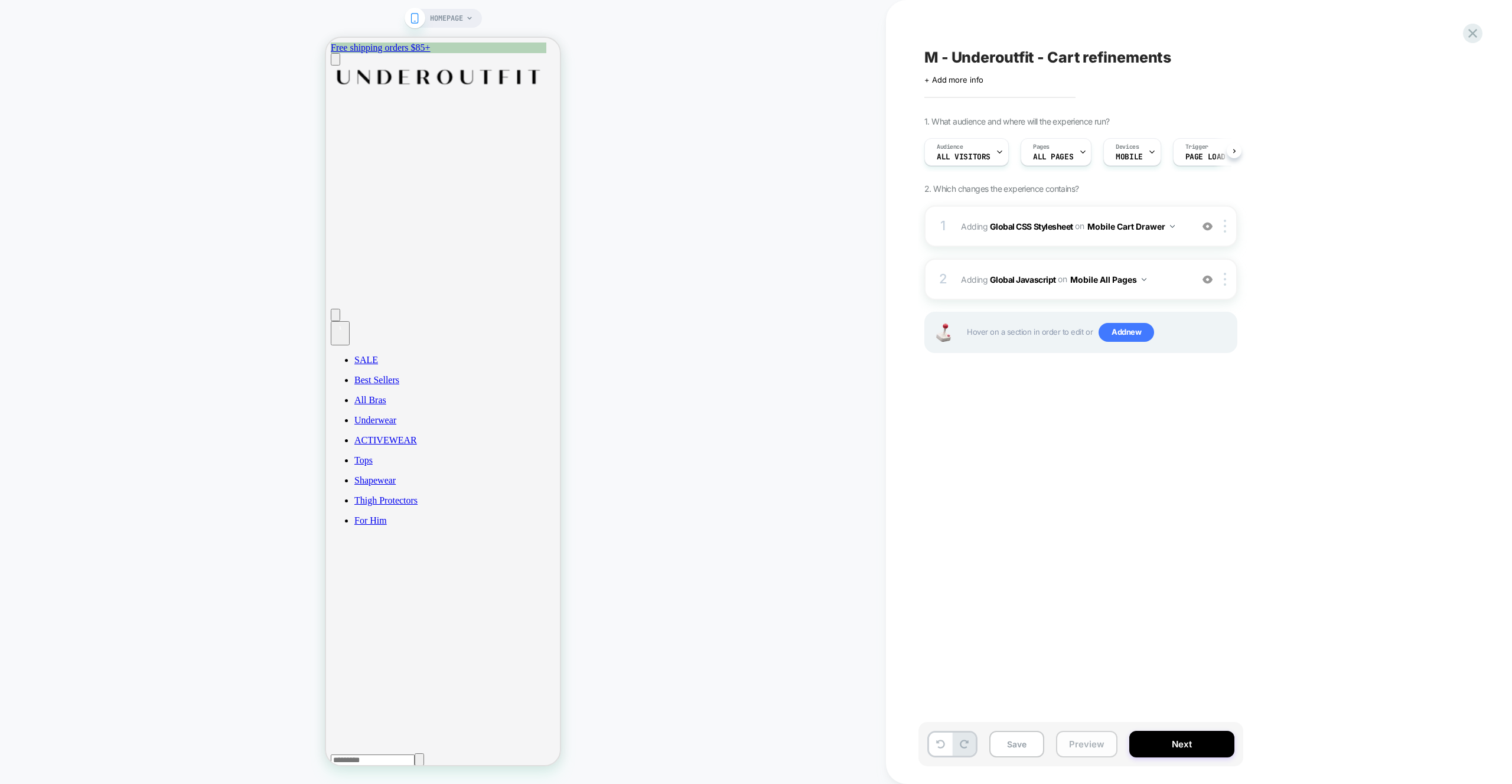
click at [1097, 742] on button "Preview" at bounding box center [1087, 744] width 62 height 26
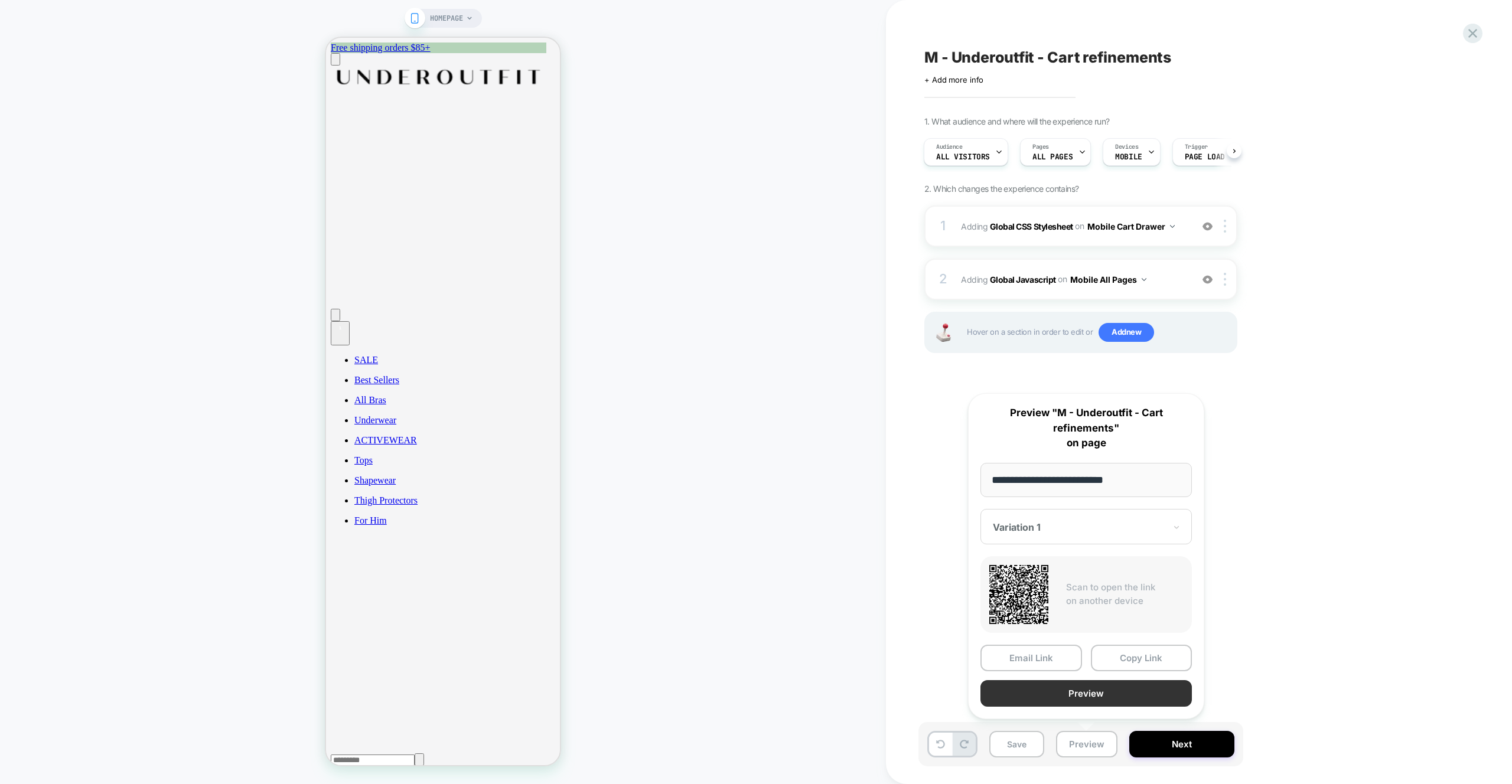
click at [1096, 690] on button "Preview" at bounding box center [1086, 693] width 211 height 26
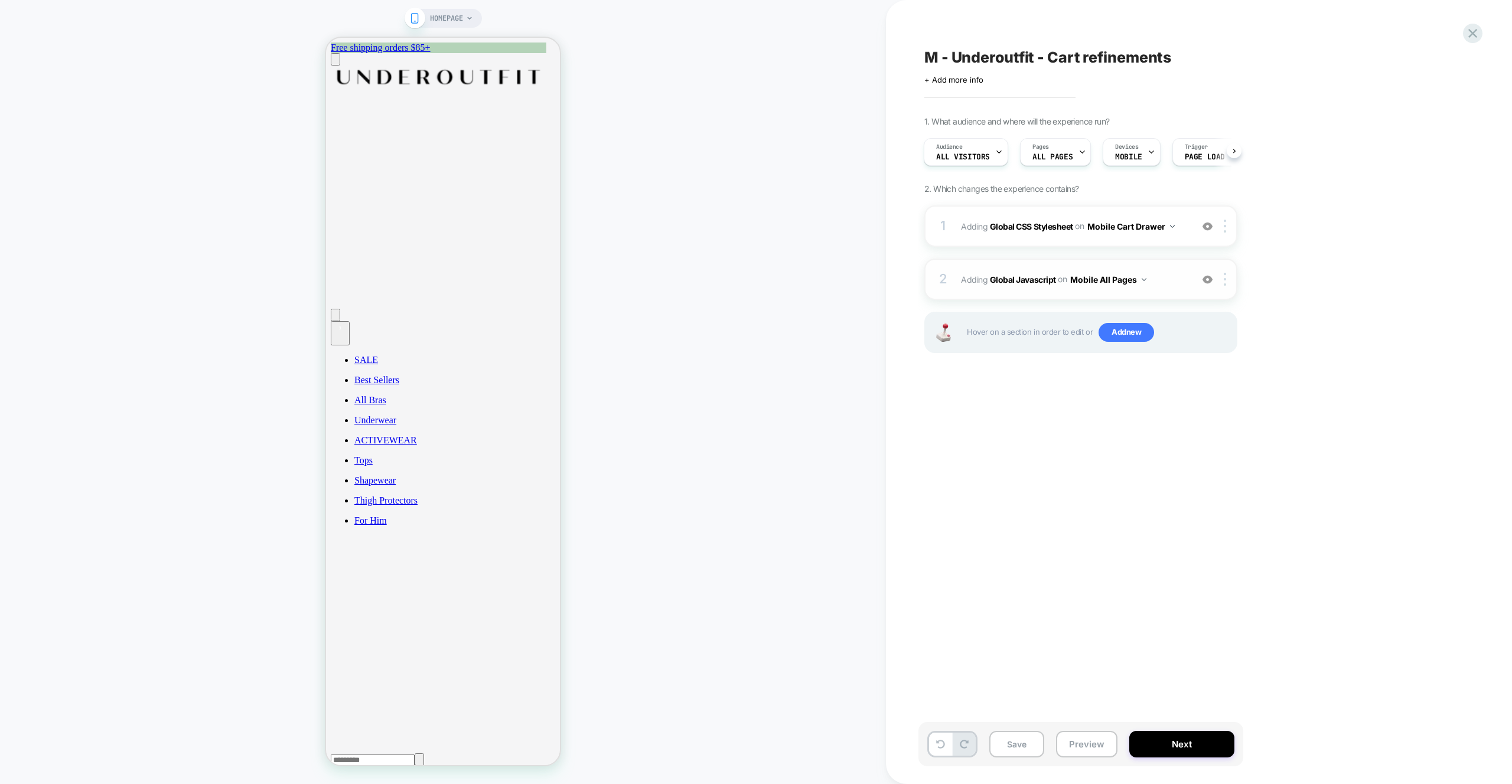
click at [1175, 297] on div "2 Adding Global Javascript on Mobile All Pages Add Before Add After Copy to Des…" at bounding box center [1081, 279] width 313 height 42
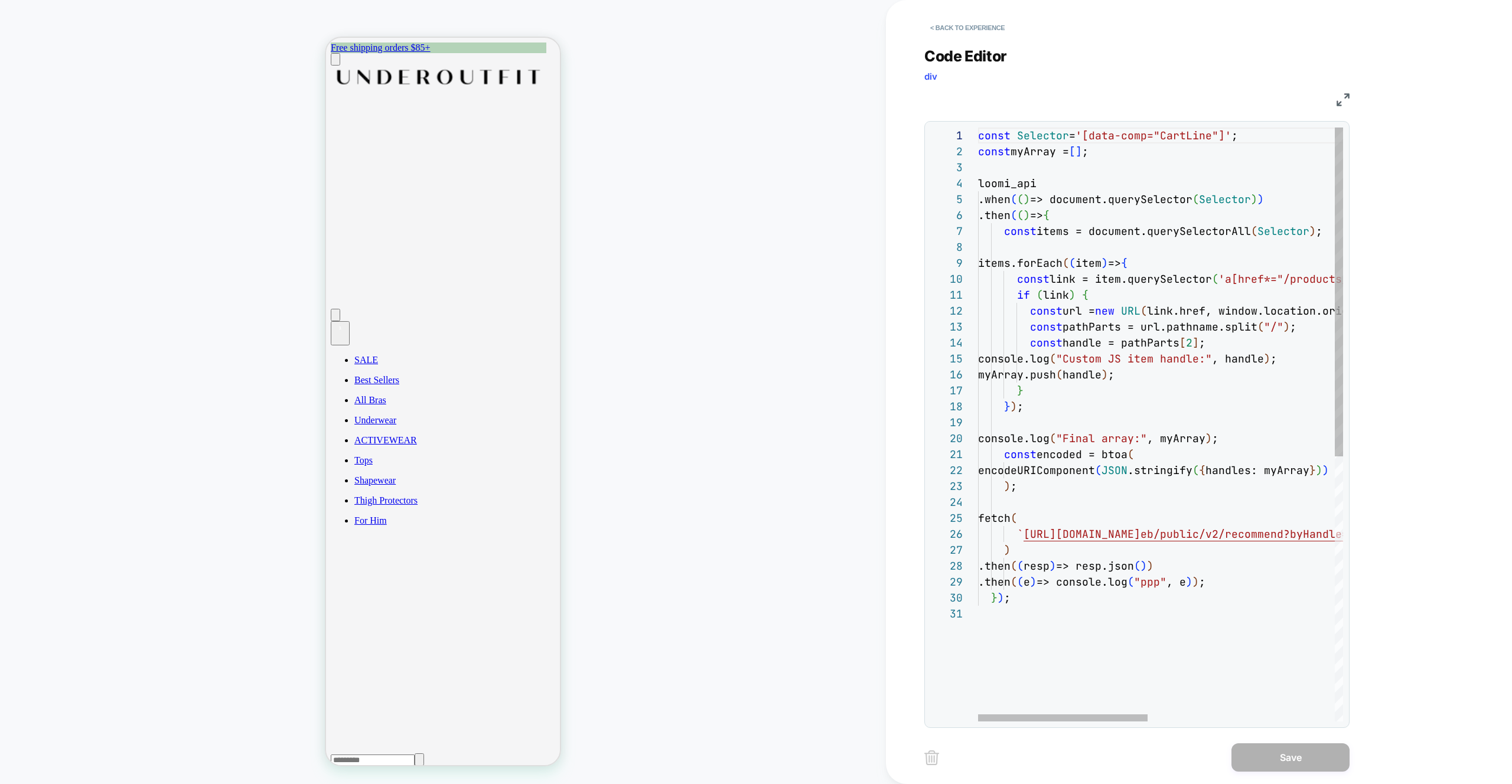
scroll to position [0, 115]
click at [1095, 455] on div "const Selector = '[data-comp="CartLine"]' ; const myArray = [ ] ; loomi_api .wh…" at bounding box center [1362, 664] width 767 height 1072
click at [1032, 436] on div "const Selector = '[data-comp="CartLine"]' ; const myArray = [ ] ; loomi_api .wh…" at bounding box center [1362, 664] width 767 height 1072
click at [1072, 440] on div "const Selector = '[data-comp="CartLine"]' ; const myArray = [ ] ; loomi_api .wh…" at bounding box center [1362, 664] width 767 height 1072
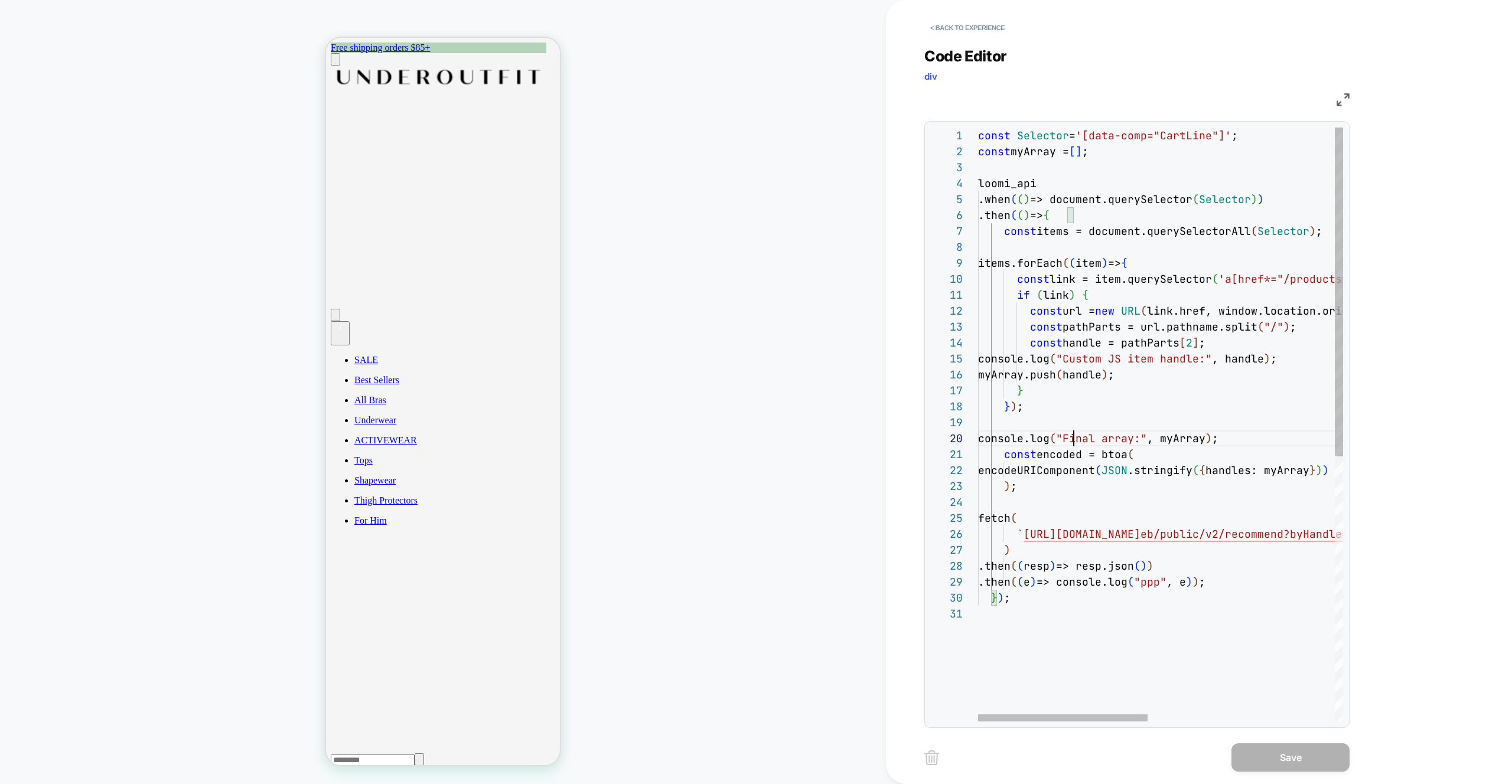
scroll to position [144, 96]
click at [1072, 440] on div "const Selector = '[data-comp="CartLine"]' ; const myArray = [ ] ; loomi_api .wh…" at bounding box center [1362, 664] width 767 height 1072
type textarea "**********"
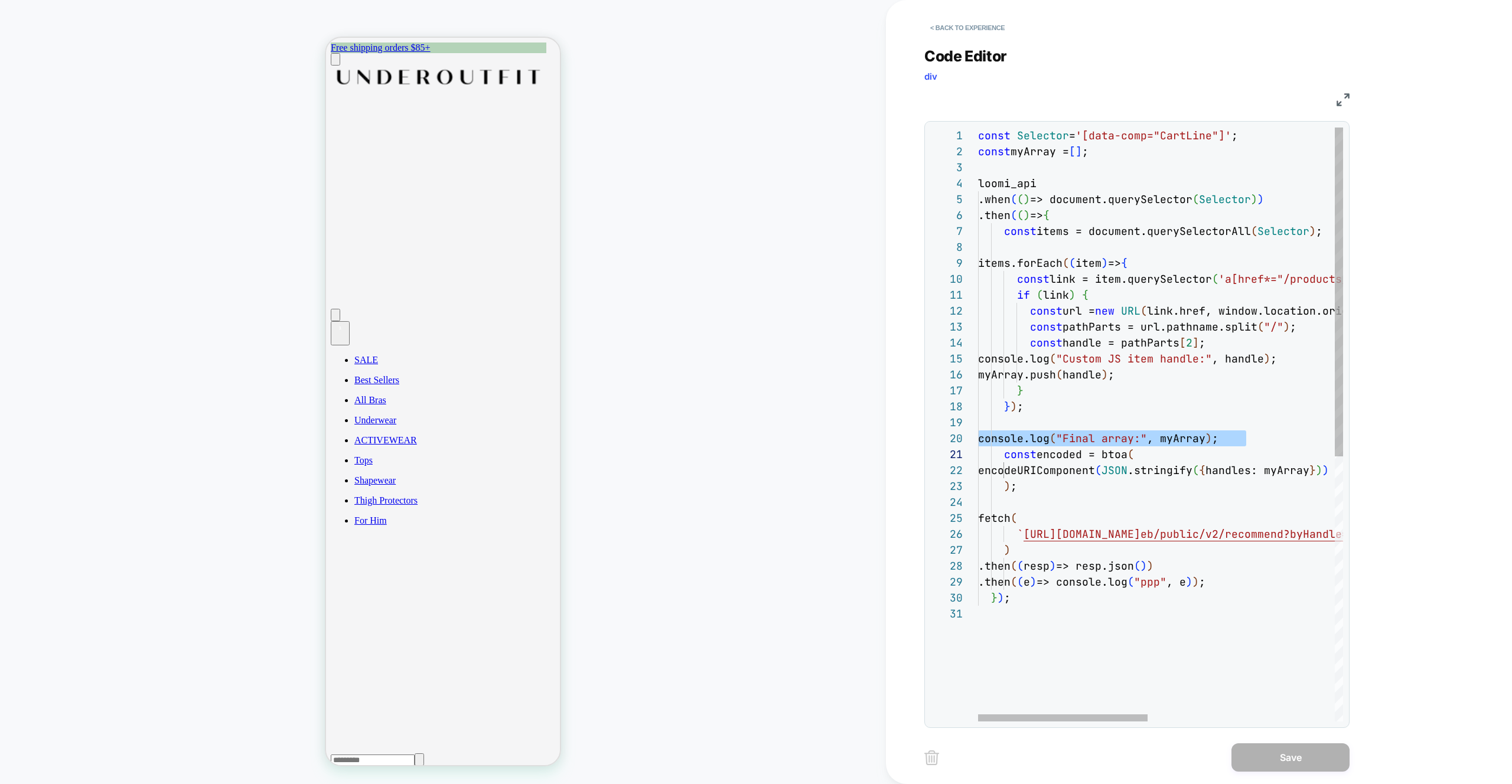
click at [1149, 589] on div "const Selector = '[data-comp="CartLine"]' ; const myArray = [ ] ; loomi_api .wh…" at bounding box center [1362, 664] width 767 height 1072
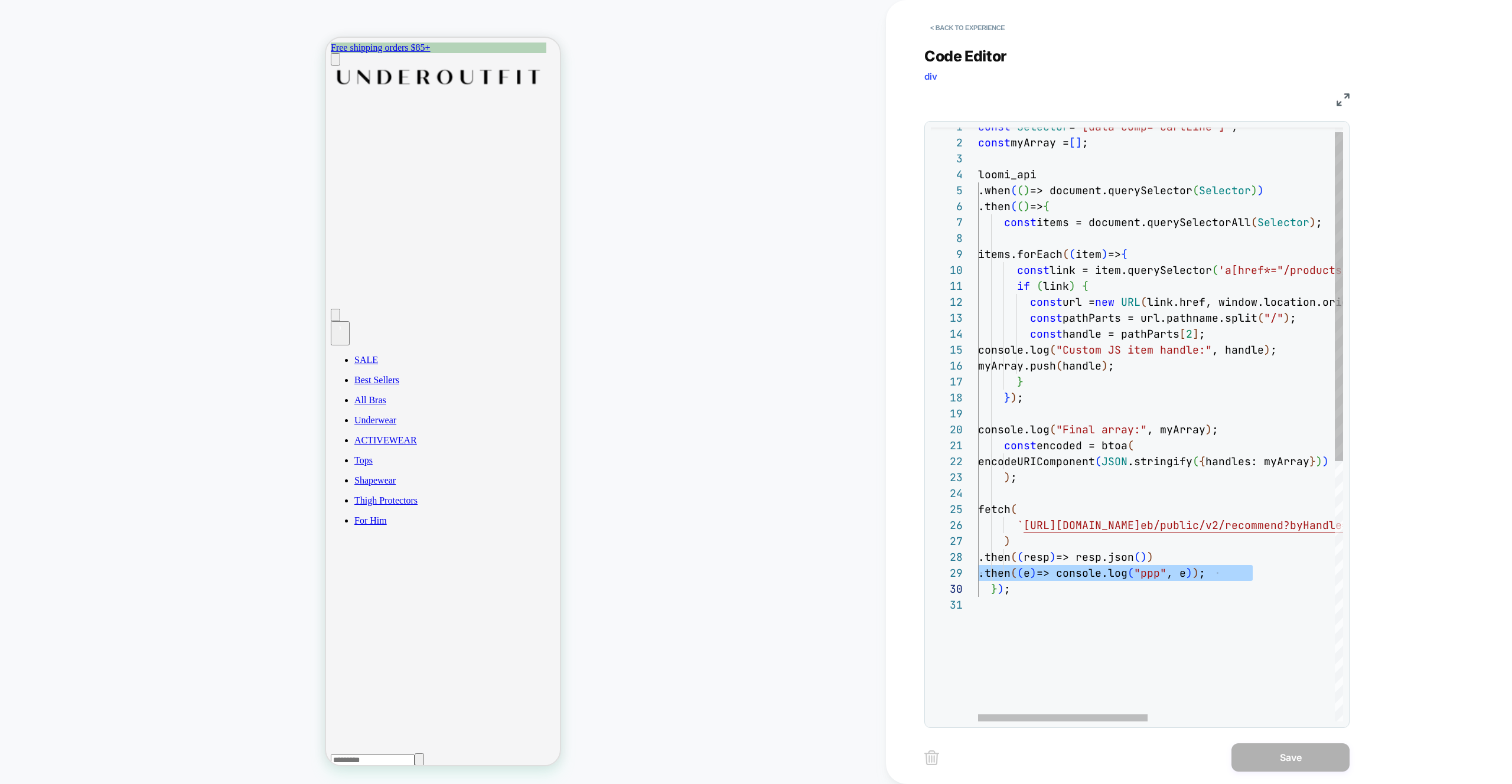
scroll to position [63, 32]
click at [1010, 506] on div "const Selector = '[data-comp="CartLine"]' ; const myArray = [ ] ; loomi_api .wh…" at bounding box center [1362, 655] width 767 height 1072
click at [1032, 496] on div "const Selector = '[data-comp="CartLine"]' ; const myArray = [ ] ; loomi_api .wh…" at bounding box center [1362, 655] width 767 height 1072
click at [1066, 526] on div "const Selector = '[data-comp="CartLine"]' ; const myArray = [ ] ; loomi_api .wh…" at bounding box center [1362, 655] width 767 height 1072
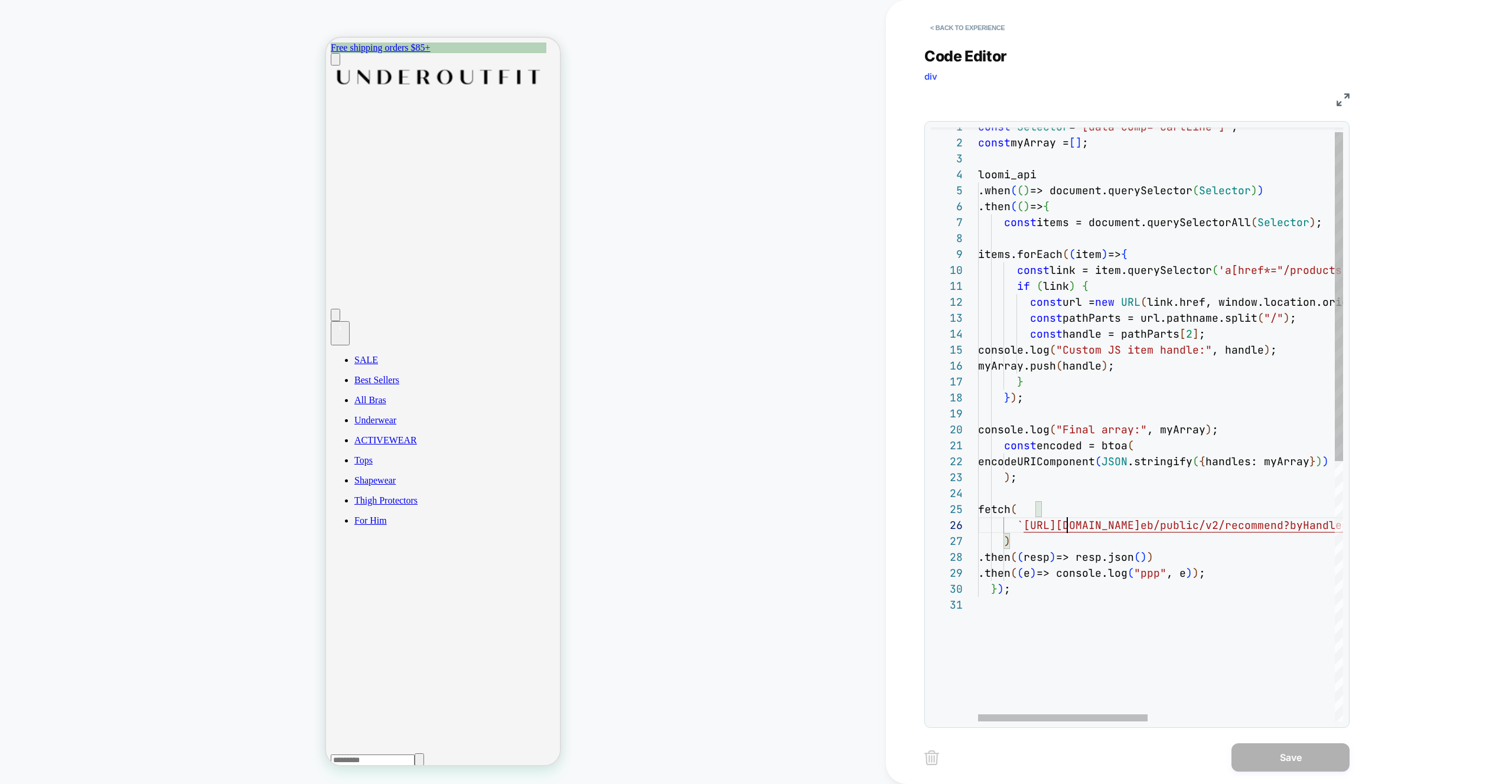
click at [1066, 526] on div "const Selector = '[data-comp="CartLine"]' ; const myArray = [ ] ; loomi_api .wh…" at bounding box center [1362, 655] width 767 height 1072
click at [1040, 559] on div "const Selector = '[data-comp="CartLine"]' ; const myArray = [ ] ; loomi_api .wh…" at bounding box center [1362, 655] width 767 height 1072
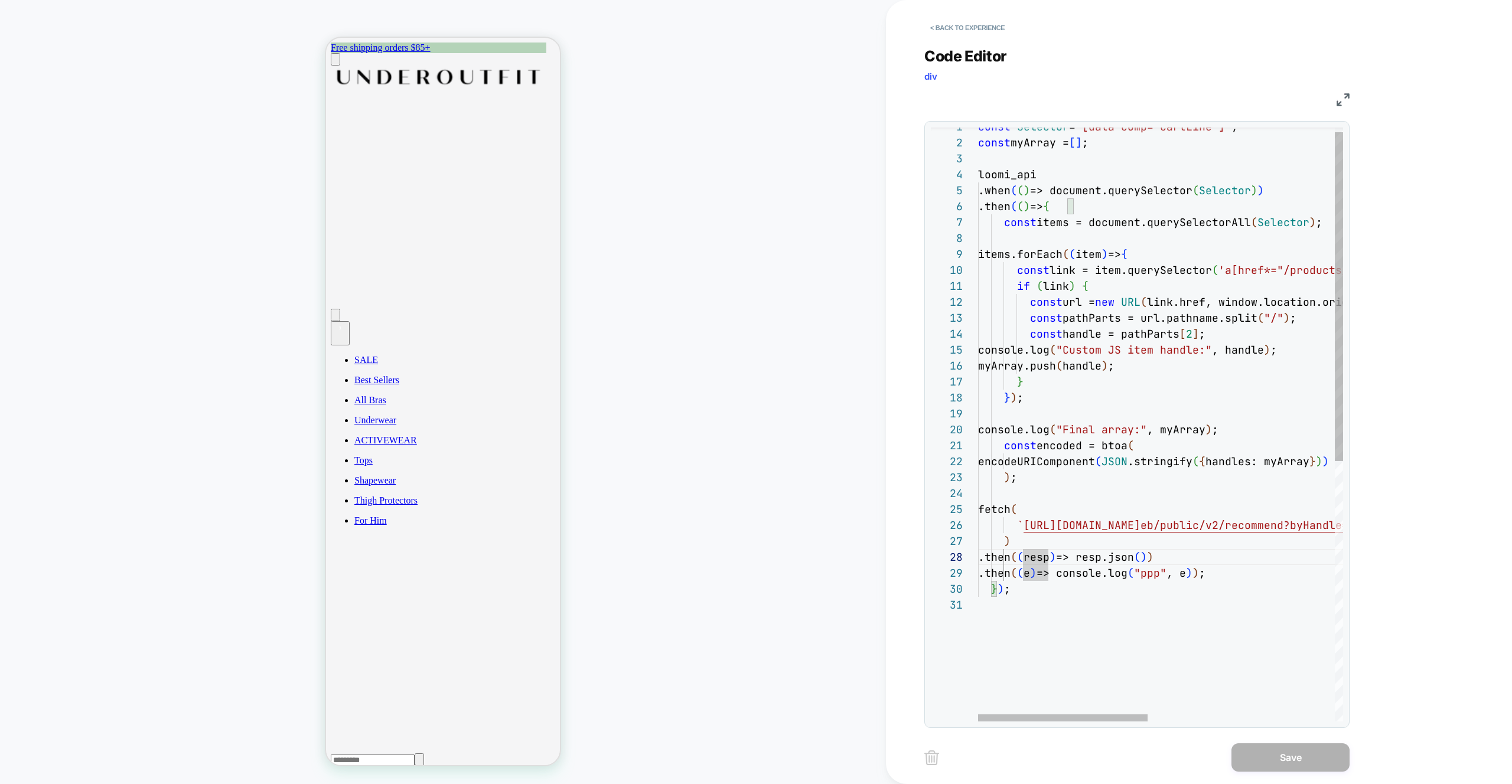
click at [1131, 527] on div "const Selector = '[data-comp="CartLine"]' ; const myArray = [ ] ; loomi_api .wh…" at bounding box center [1362, 655] width 767 height 1072
click at [1152, 608] on div "const Selector = '[data-comp="CartLine"]' ; const myArray = [ ] ; loomi_api .wh…" at bounding box center [1362, 655] width 767 height 1072
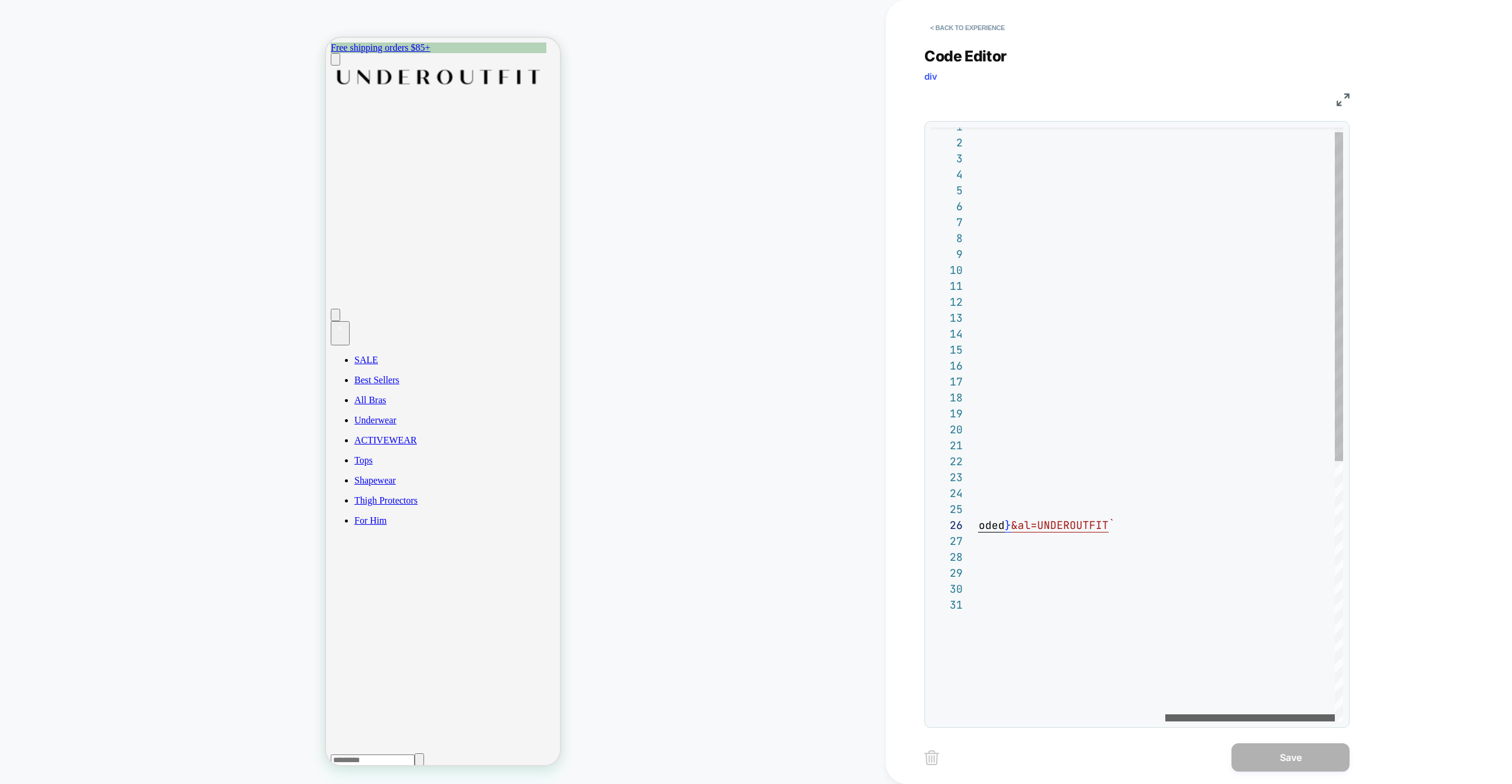
click at [1272, 715] on div at bounding box center [1250, 717] width 169 height 7
click at [1078, 524] on div "const Selector = '[data-comp="CartLine"]' ; const myArray = [ ] ; loomi_api .wh…" at bounding box center [959, 655] width 767 height 1072
drag, startPoint x: 1004, startPoint y: 526, endPoint x: 1143, endPoint y: 526, distance: 139.0
click at [1143, 526] on div "const Selector = '[data-comp="CartLine"]' ; const myArray = [ ] ; loomi_api .wh…" at bounding box center [959, 655] width 767 height 1072
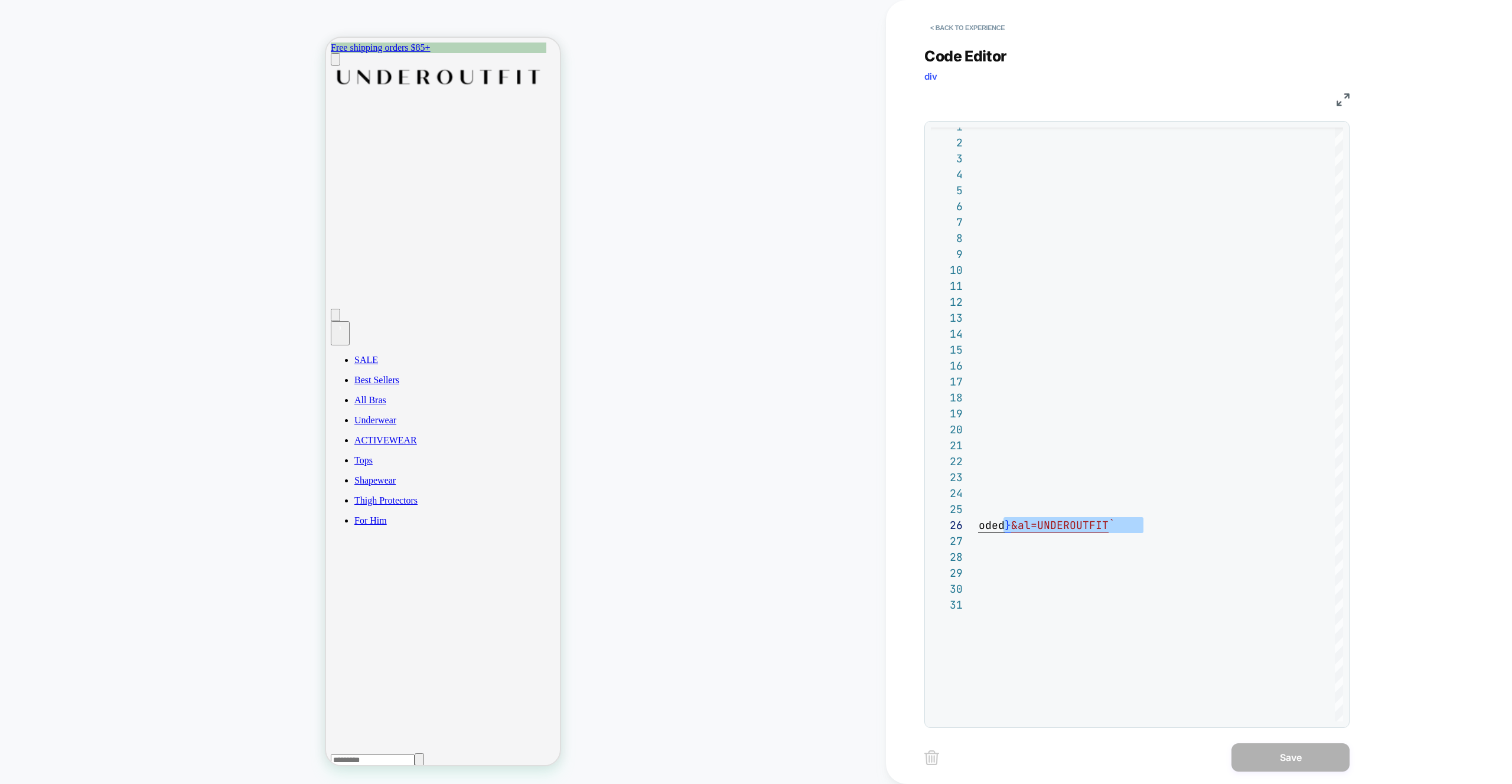
click at [642, 315] on div "HOMEPAGE" at bounding box center [443, 392] width 886 height 761
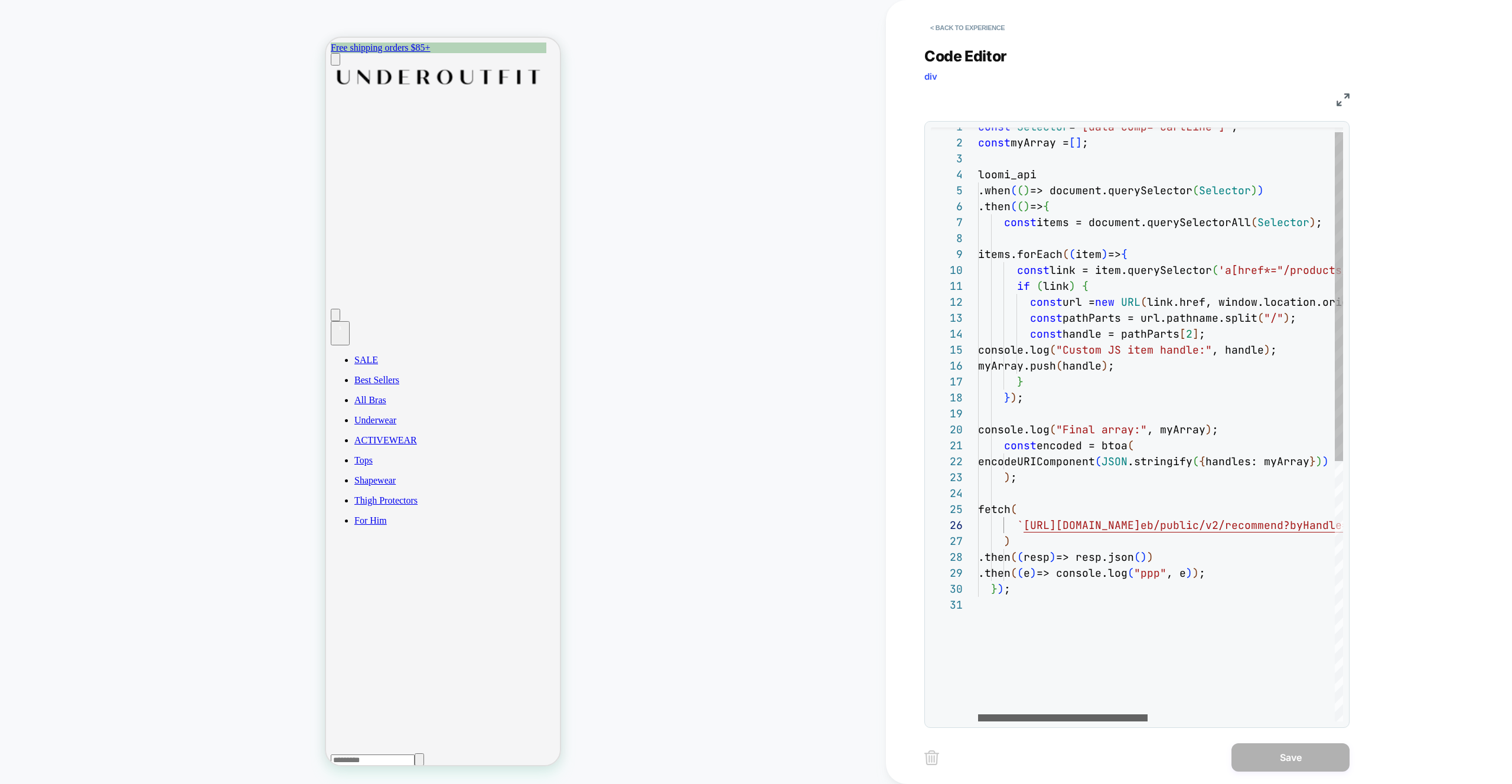
click at [978, 714] on div at bounding box center [1063, 717] width 169 height 7
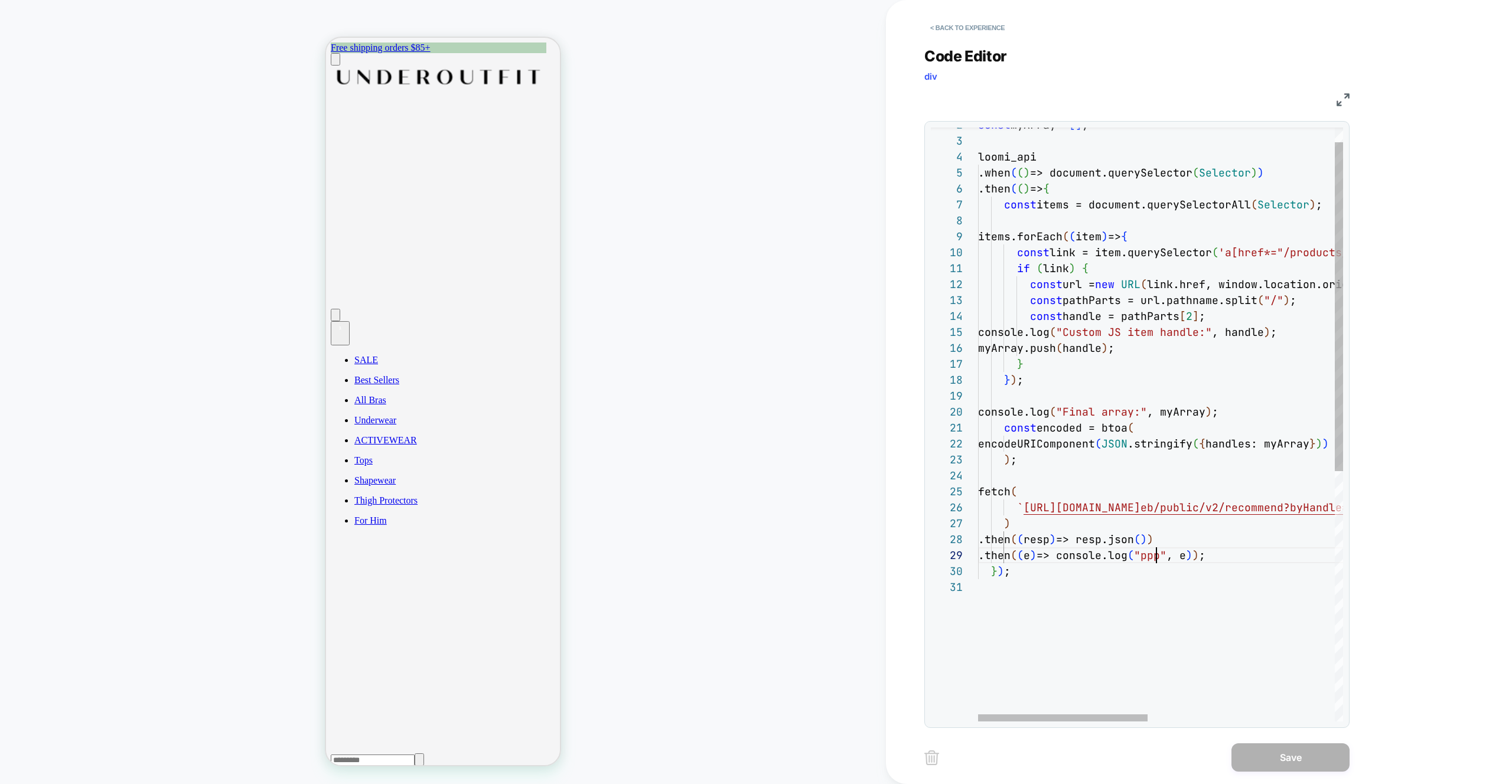
click at [1159, 557] on div "const myArray = [ ] ; loomi_api .when ( ( ) => document.querySelector ( Selecto…" at bounding box center [1362, 637] width 767 height 1072
drag, startPoint x: 1092, startPoint y: 579, endPoint x: 954, endPoint y: 473, distance: 174.0
click at [978, 489] on div "const myArray = [ ] ; loomi_api .when ( ( ) => document.querySelector ( Selecto…" at bounding box center [1362, 637] width 767 height 1072
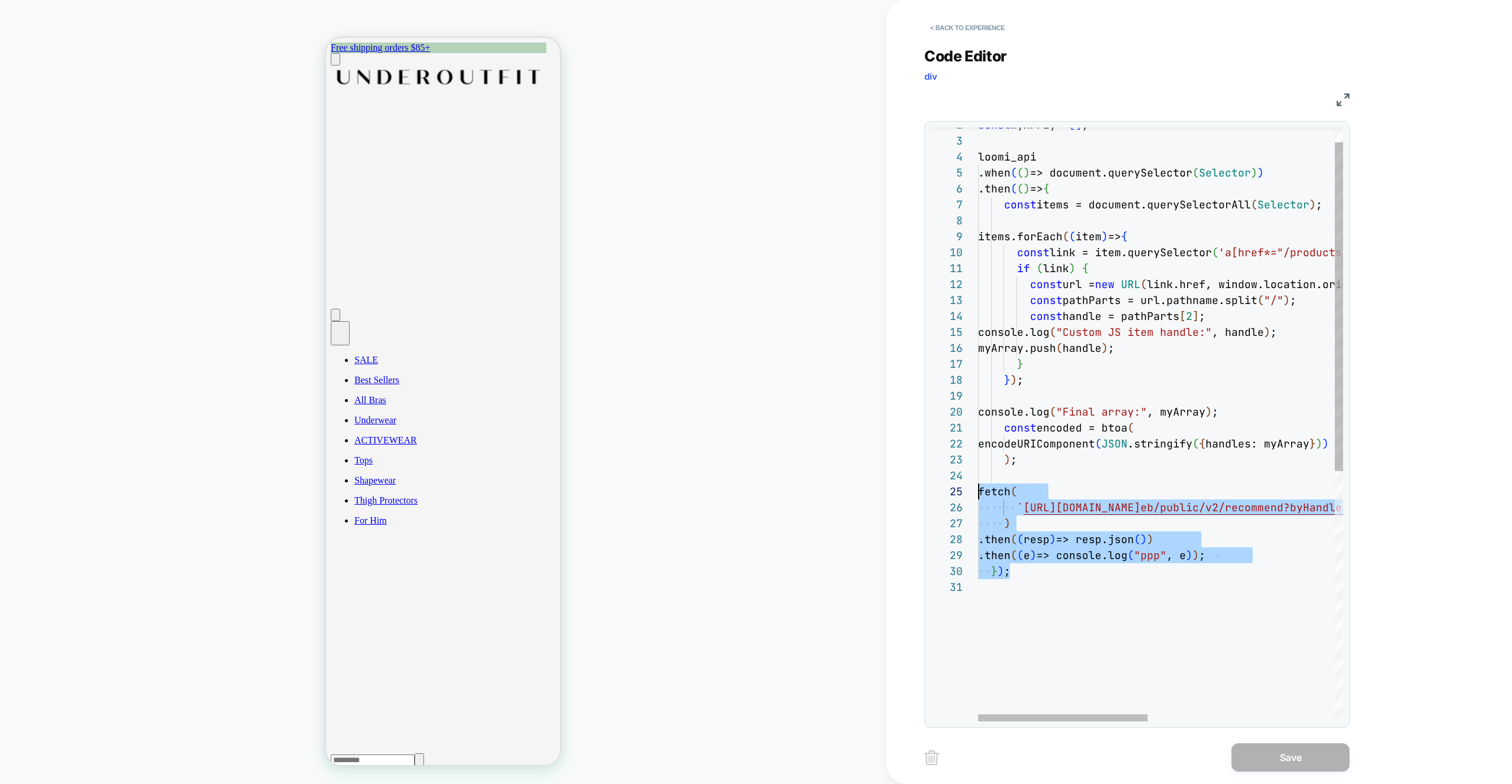
click at [1081, 575] on div "const myArray = [ ] ; loomi_api .when ( ( ) => document.querySelector ( Selecto…" at bounding box center [1362, 637] width 767 height 1072
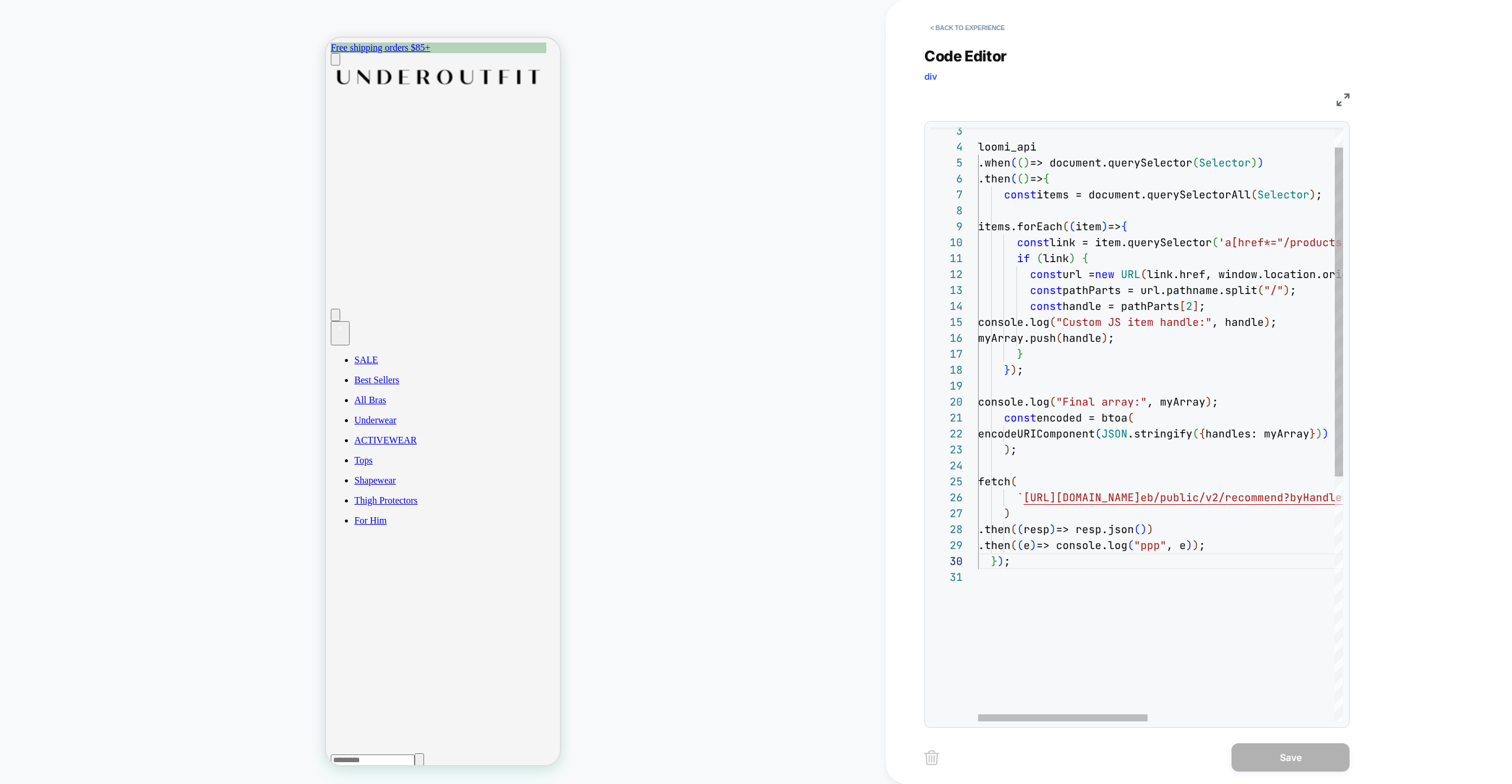
click at [1146, 457] on div "loomi_api .when ( ( ) => document.querySelector ( Selector ) ) .then ( ( ) => {…" at bounding box center [1362, 627] width 767 height 1072
drag, startPoint x: 1086, startPoint y: 574, endPoint x: 1081, endPoint y: 579, distance: 7.1
click at [1086, 571] on div "loomi_api .when ( ( ) => document.querySelector ( Selector ) ) .then ( ( ) => {…" at bounding box center [1362, 627] width 767 height 1072
click at [1172, 341] on div "loomi_api .when ( ( ) => document.querySelector ( Selector ) ) .then ( ( ) => {…" at bounding box center [1362, 627] width 767 height 1072
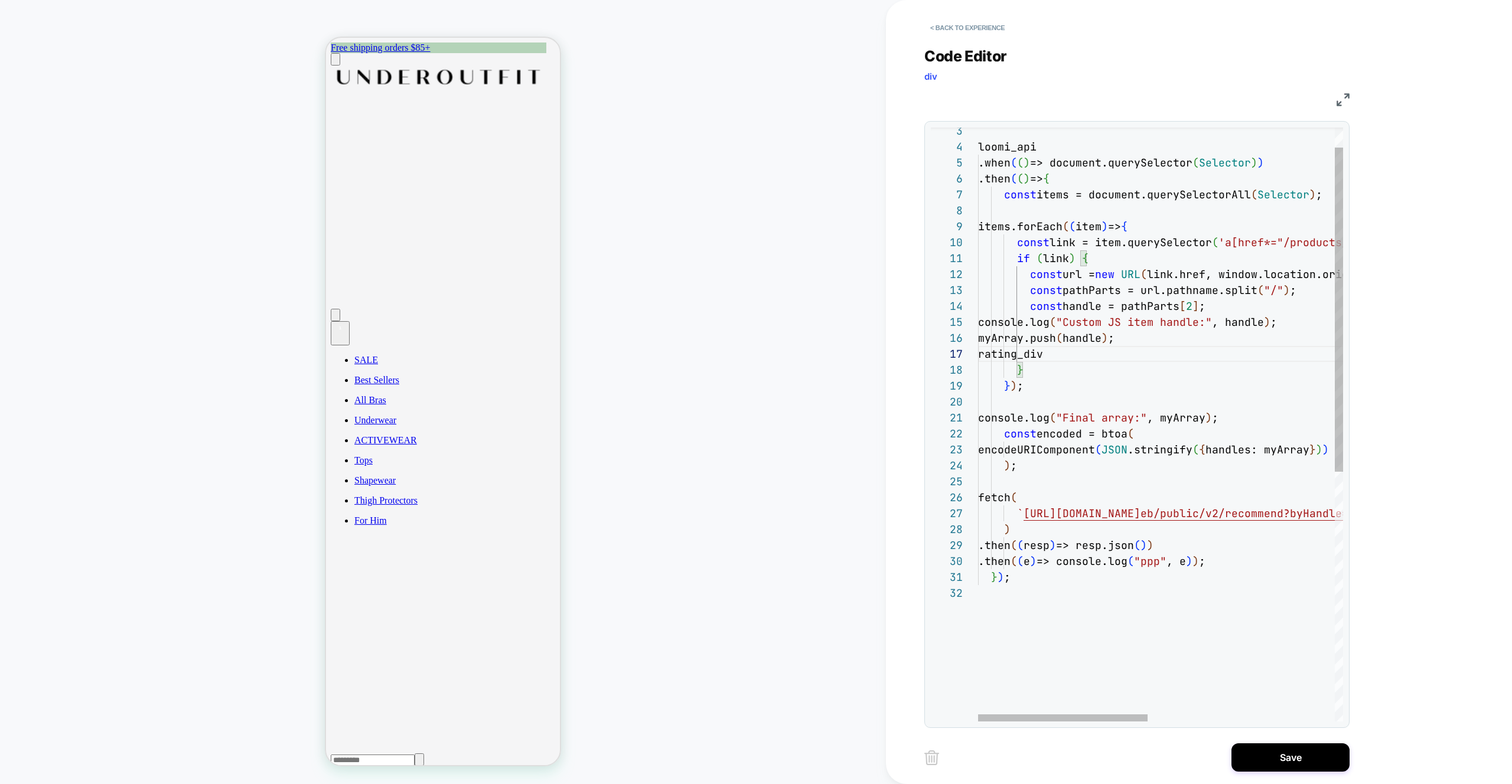
scroll to position [95, 128]
click at [1157, 356] on div "loomi_api .when ( ( ) => document.querySelector ( Selector ) ) .then ( ( ) => {…" at bounding box center [1362, 635] width 767 height 1088
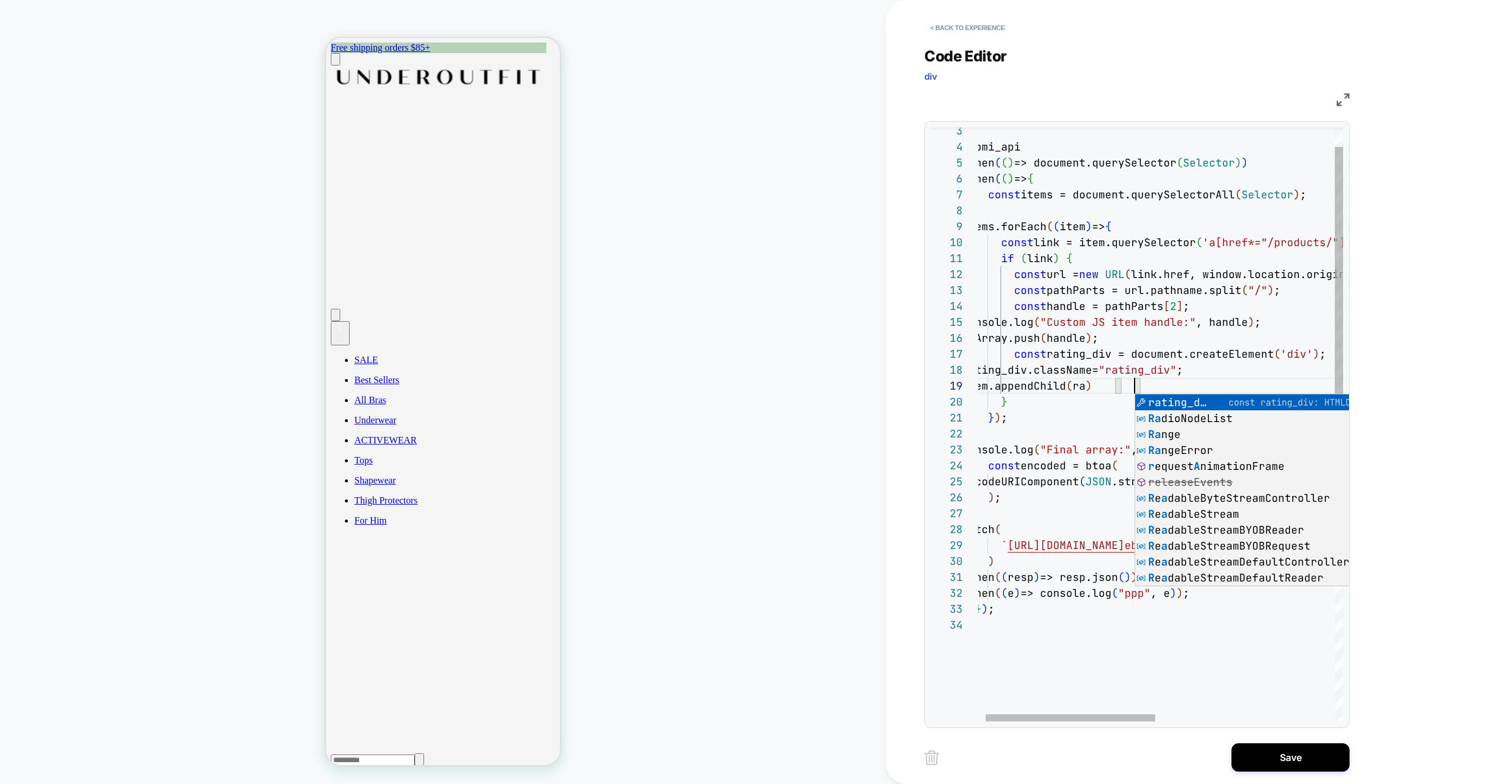
scroll to position [128, 223]
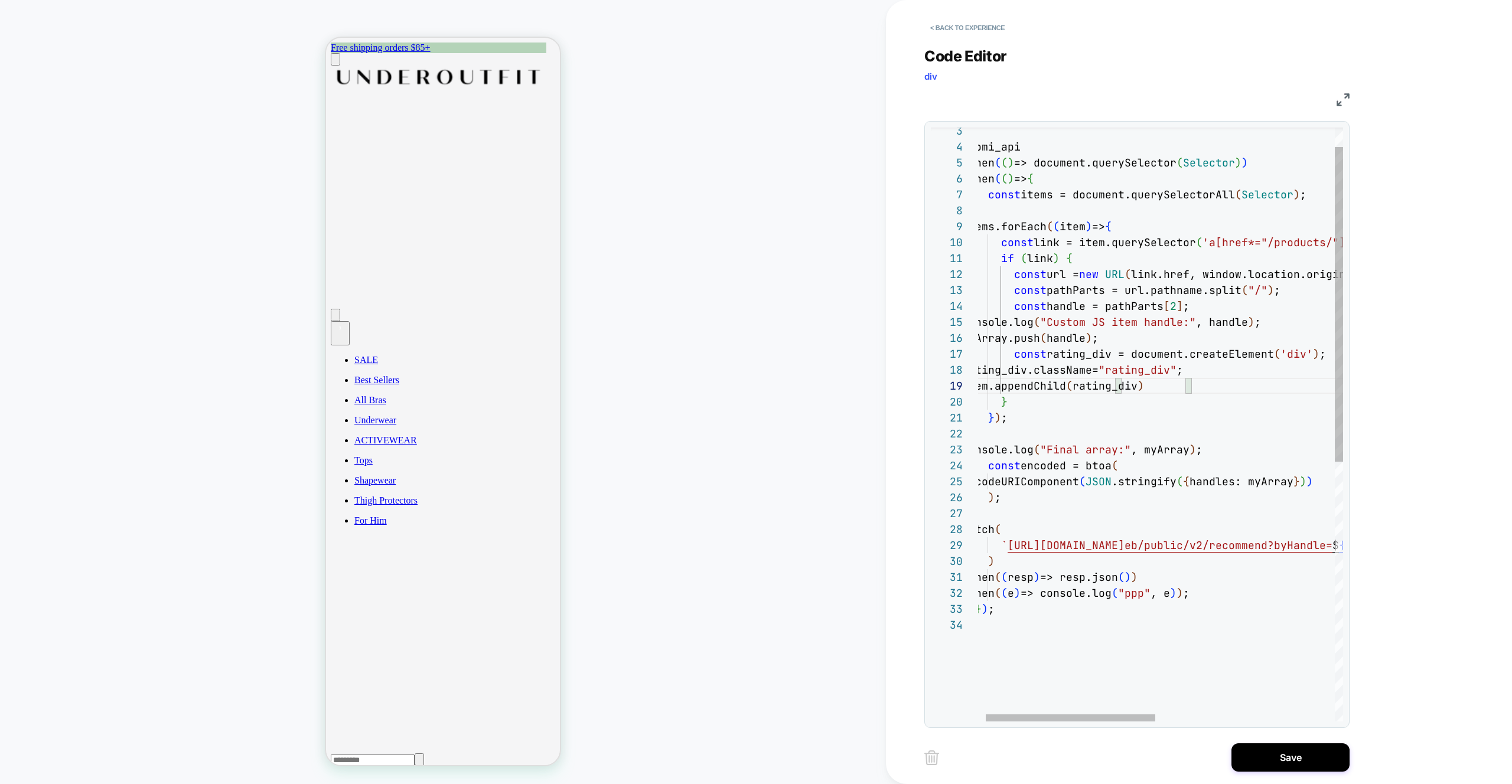
click at [1226, 380] on div "loomi_api .when ( ( ) => document.querySelector ( Selector ) ) .then ( ( ) => {…" at bounding box center [1346, 651] width 767 height 1120
click at [1242, 371] on div "loomi_api .when ( ( ) => document.querySelector ( Selector ) ) .then ( ( ) => {…" at bounding box center [1346, 651] width 767 height 1120
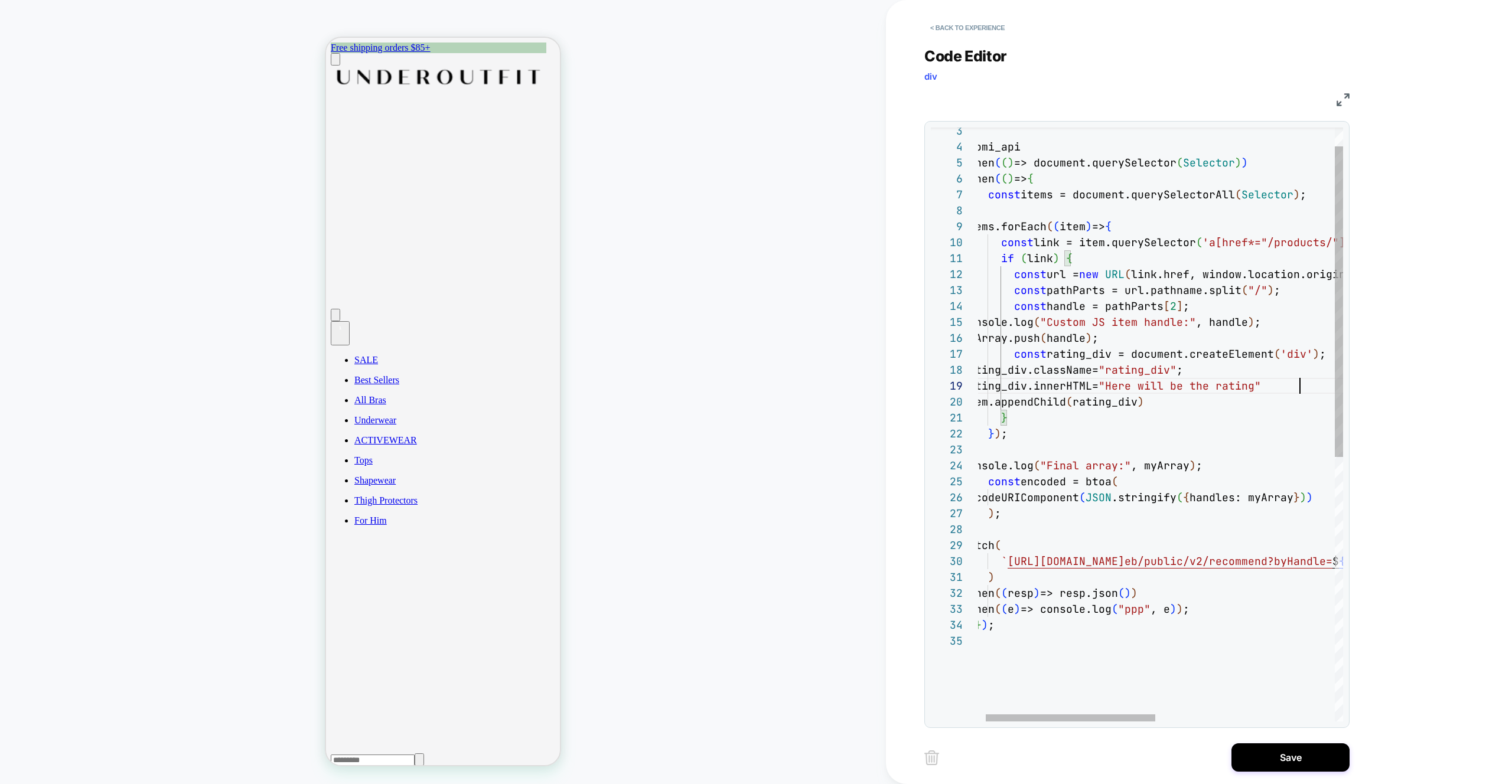
scroll to position [128, 344]
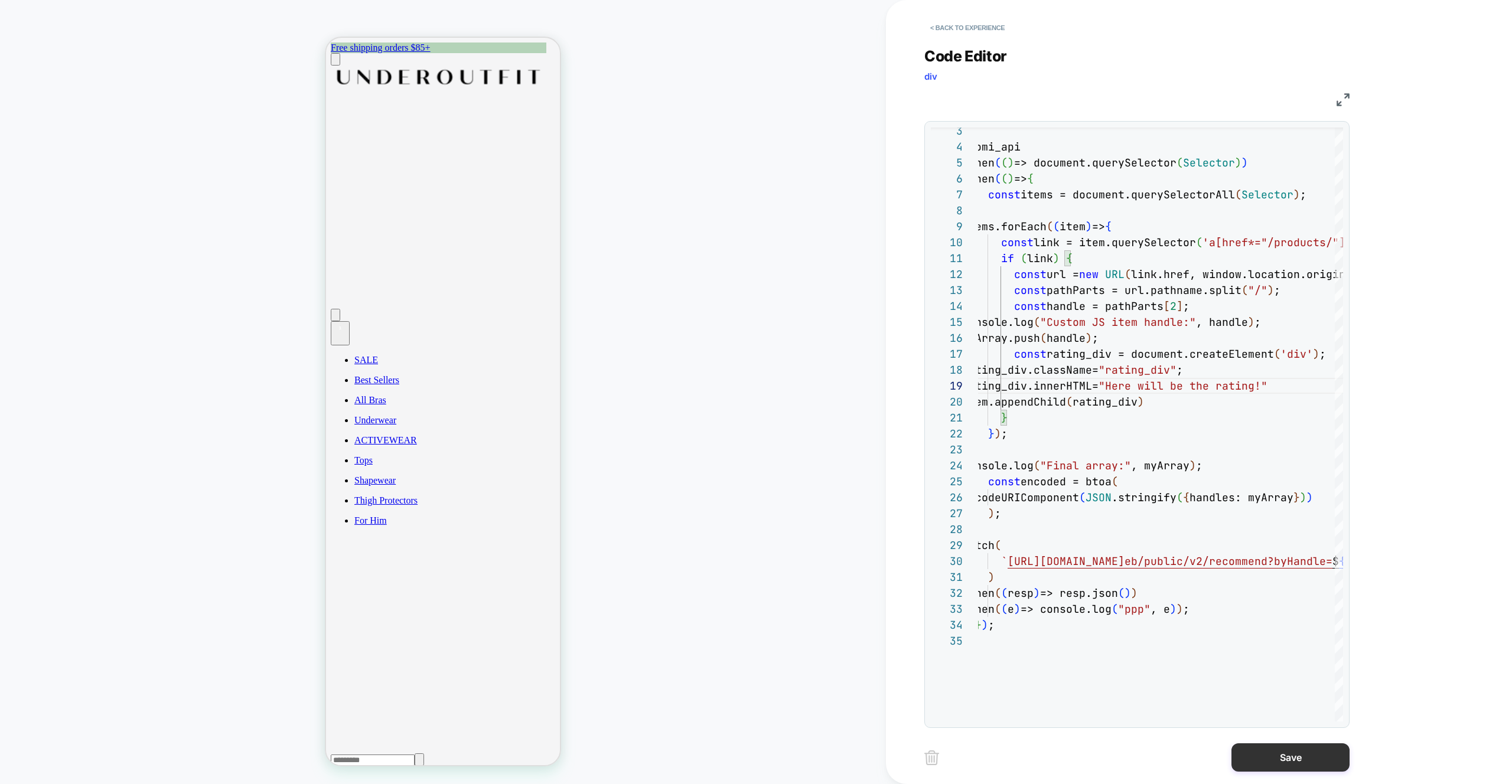
type textarea "**********"
click at [1295, 759] on button "Save" at bounding box center [1290, 757] width 118 height 28
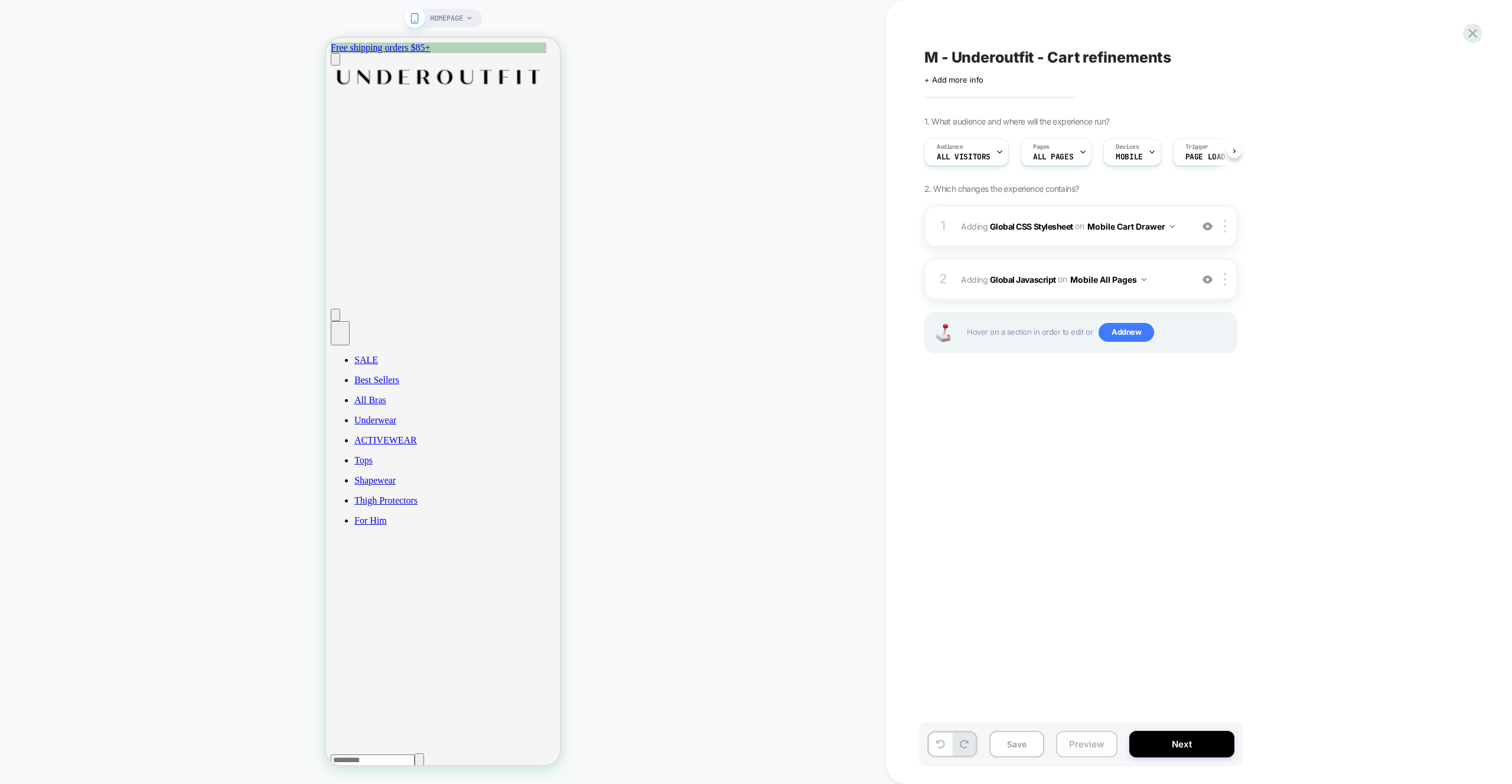
scroll to position [0, 1]
click at [1110, 743] on button "Preview" at bounding box center [1087, 744] width 62 height 26
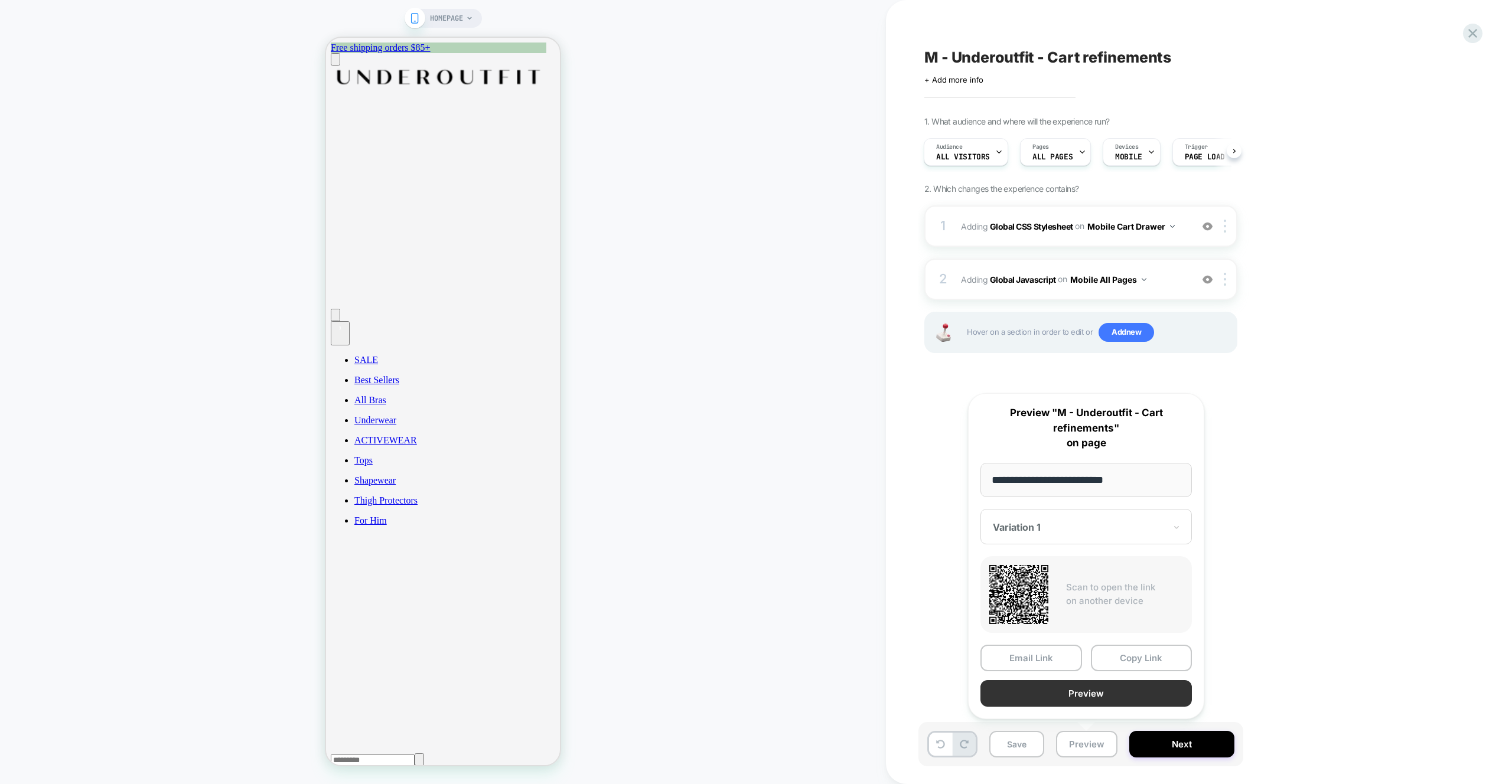
click at [1099, 704] on button "Preview" at bounding box center [1086, 693] width 211 height 26
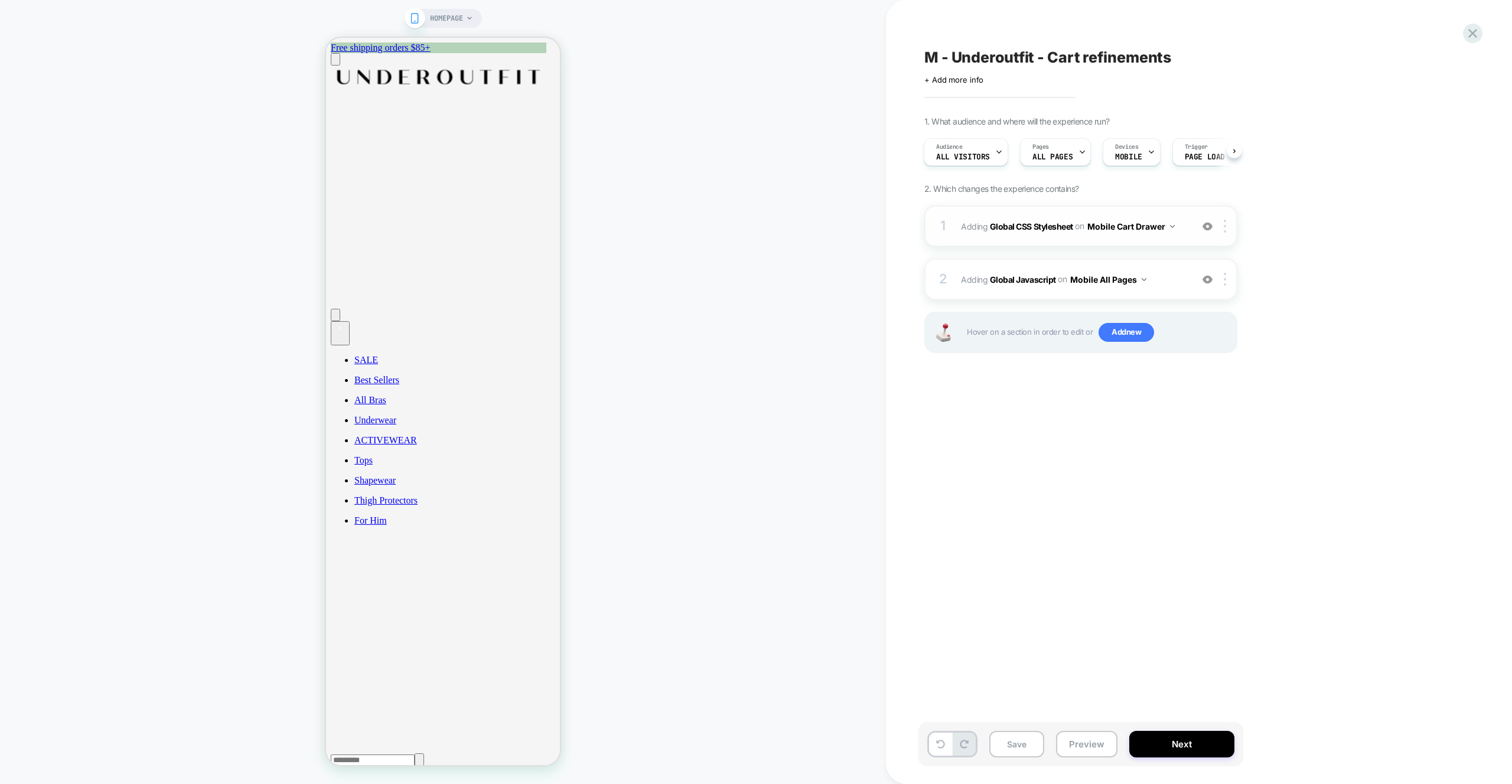
click at [1169, 244] on div "1 Adding Global CSS Stylesheet on Mobile Cart Drawer Add Before Add After Copy …" at bounding box center [1081, 226] width 313 height 42
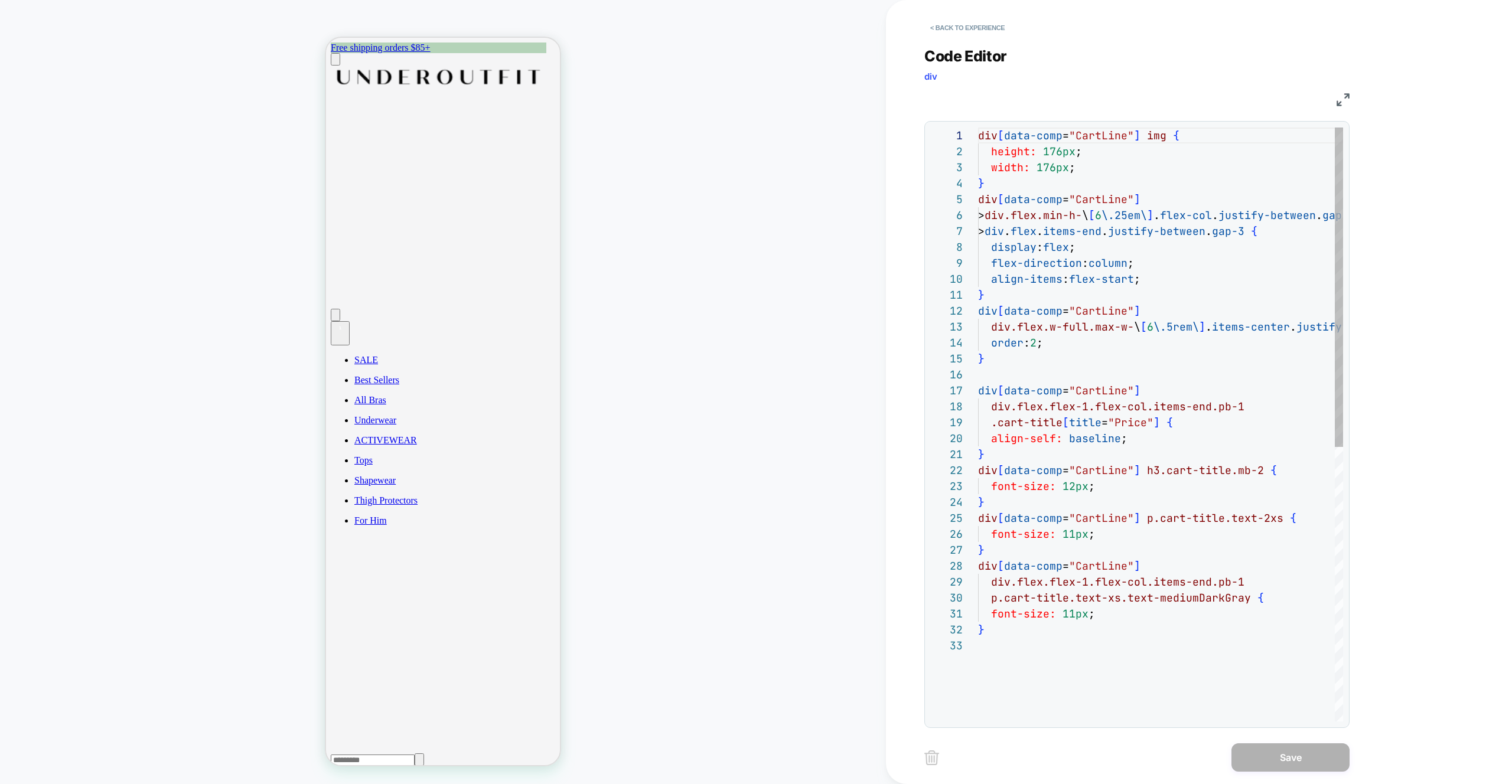
scroll to position [160, 0]
click at [1198, 303] on div "div [ data-comp = "CartLine" ] img { height: 176px ; width: 176px ; } div [ dat…" at bounding box center [1205, 680] width 455 height 1104
click at [1043, 193] on div "div [ data-comp = "CartLine" ] img { height: 176px ; width: 176px ; } div [ dat…" at bounding box center [1205, 680] width 455 height 1104
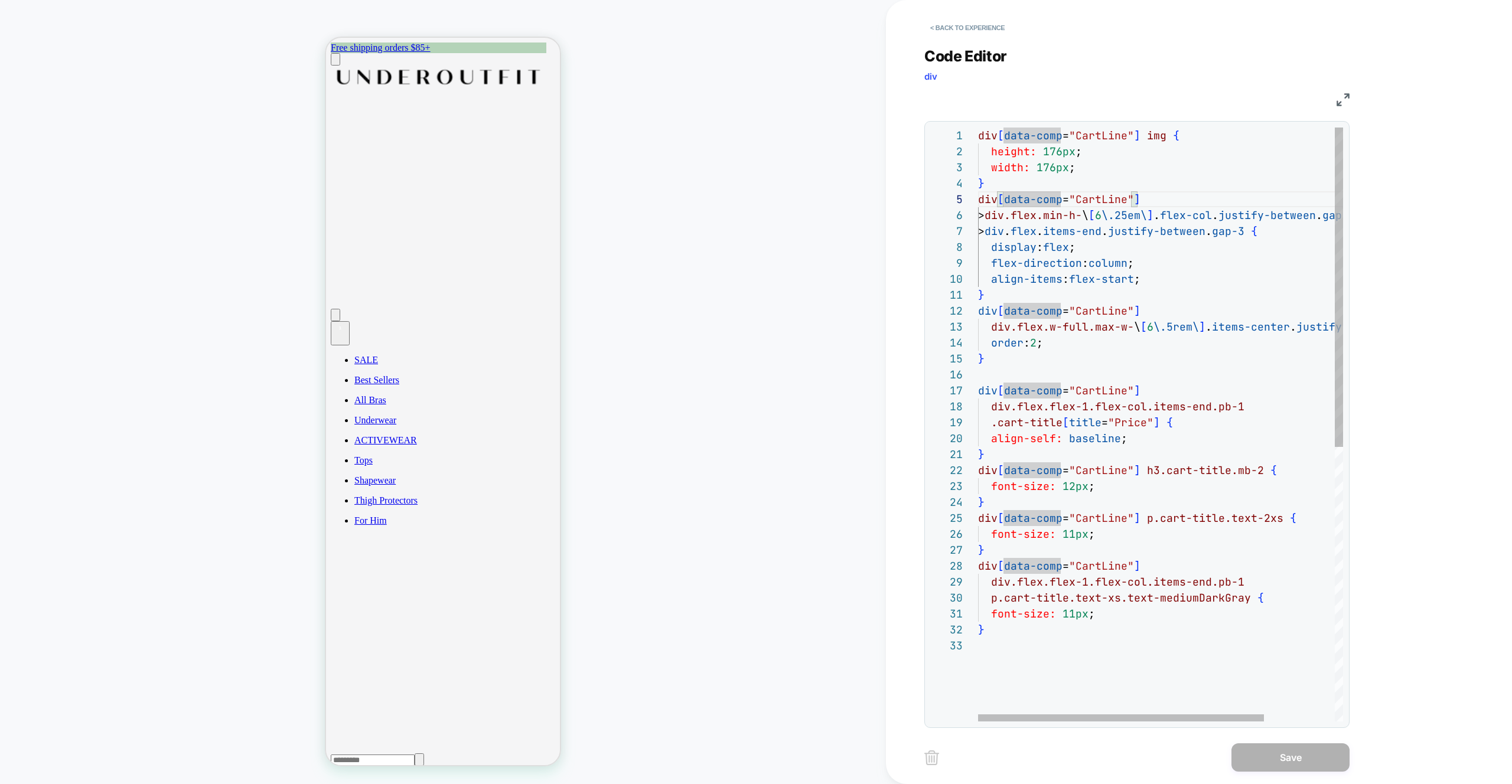
click at [1091, 242] on div "div [ data-comp = "CartLine" ] img { height: 176px ; width: 176px ; } div [ dat…" at bounding box center [1205, 680] width 455 height 1104
click at [1187, 314] on div "div [ data-comp = "CartLine" ] img { height: 176px ; width: 176px ; } div [ dat…" at bounding box center [1205, 680] width 455 height 1104
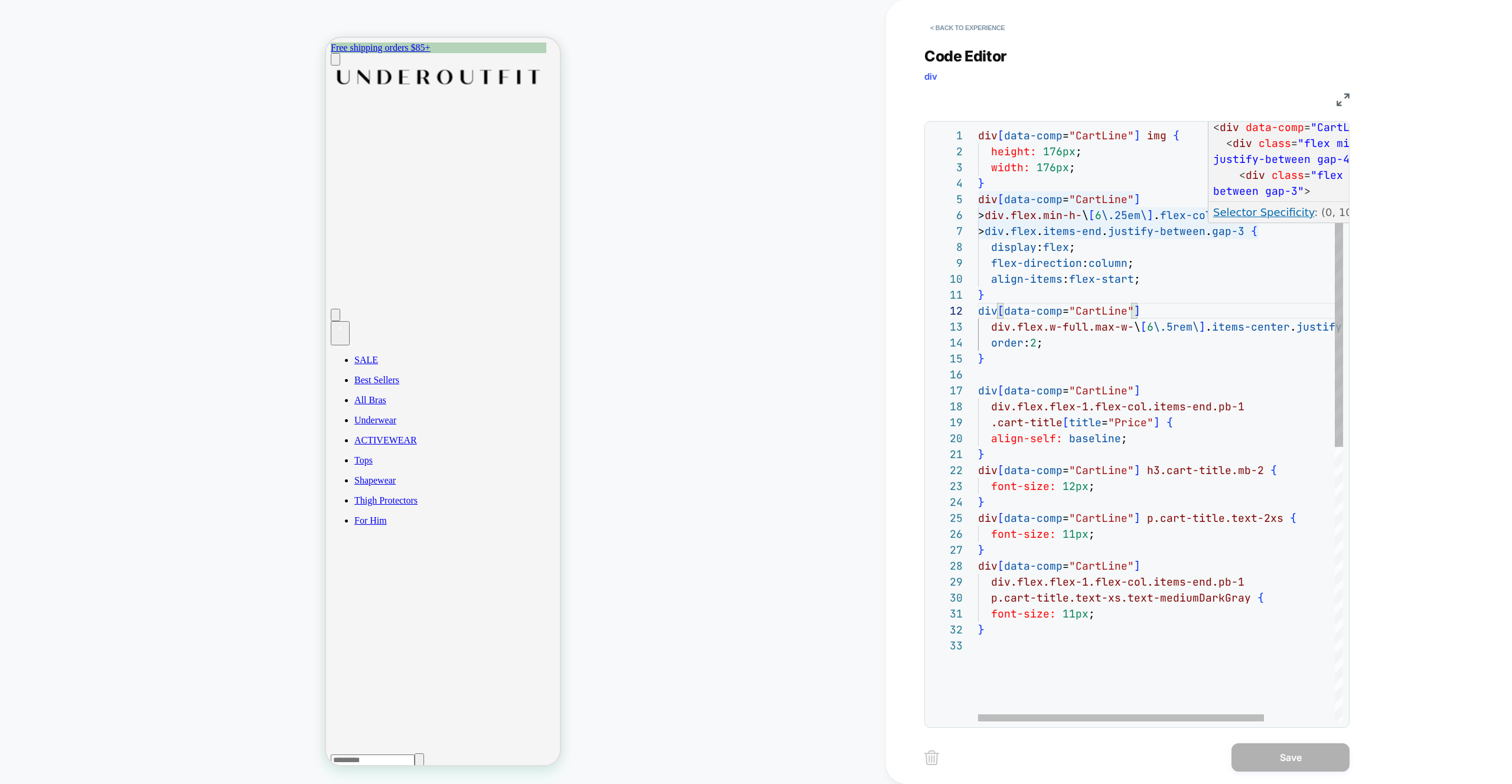
type textarea "**********"
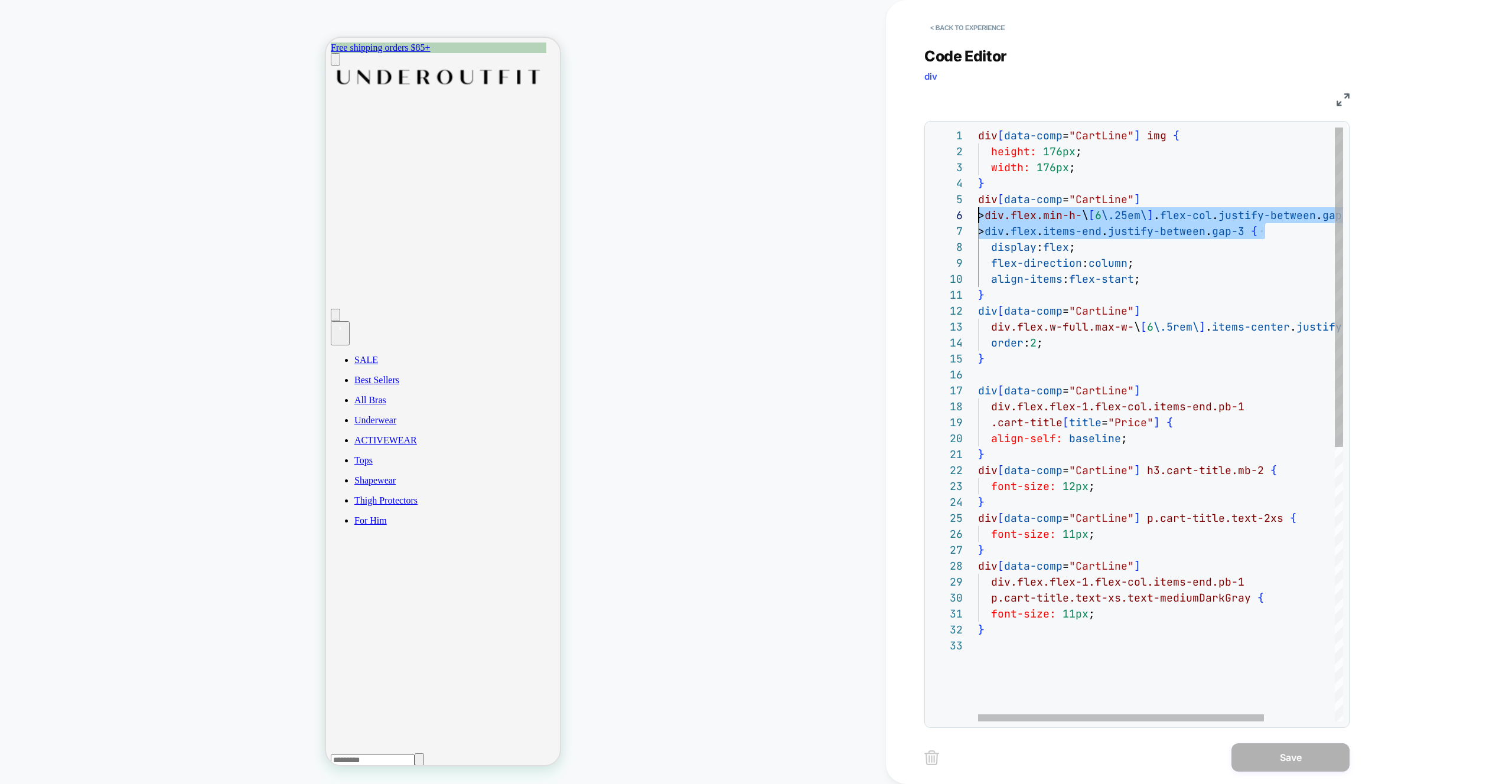
scroll to position [79, 0]
drag, startPoint x: 1263, startPoint y: 231, endPoint x: 973, endPoint y: 213, distance: 290.6
click at [978, 213] on div "div [ data-comp = "CartLine" ] img { height: 176px ; width: 176px ; } div [ dat…" at bounding box center [1205, 680] width 455 height 1104
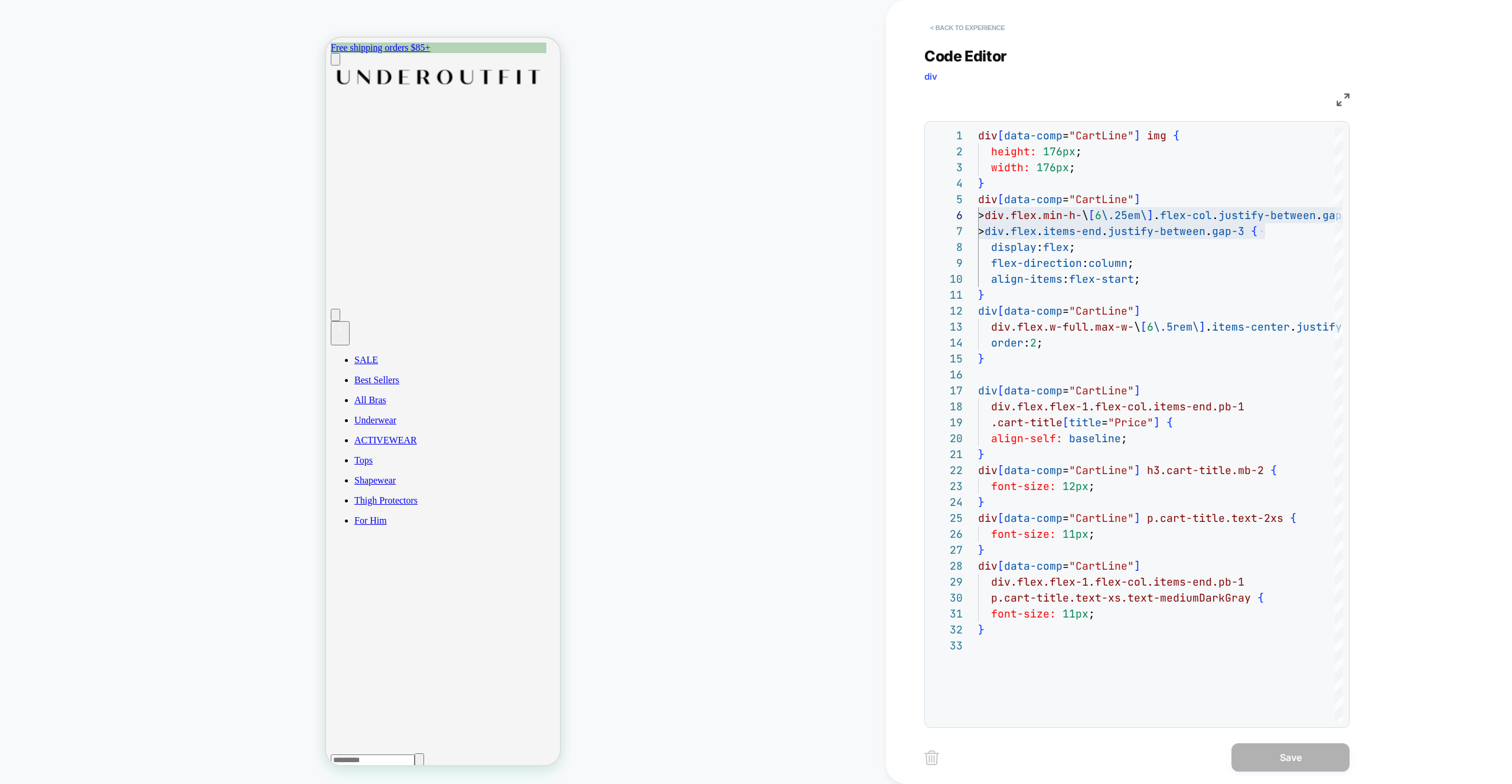
click at [975, 32] on button "< Back to experience" at bounding box center [967, 28] width 86 height 19
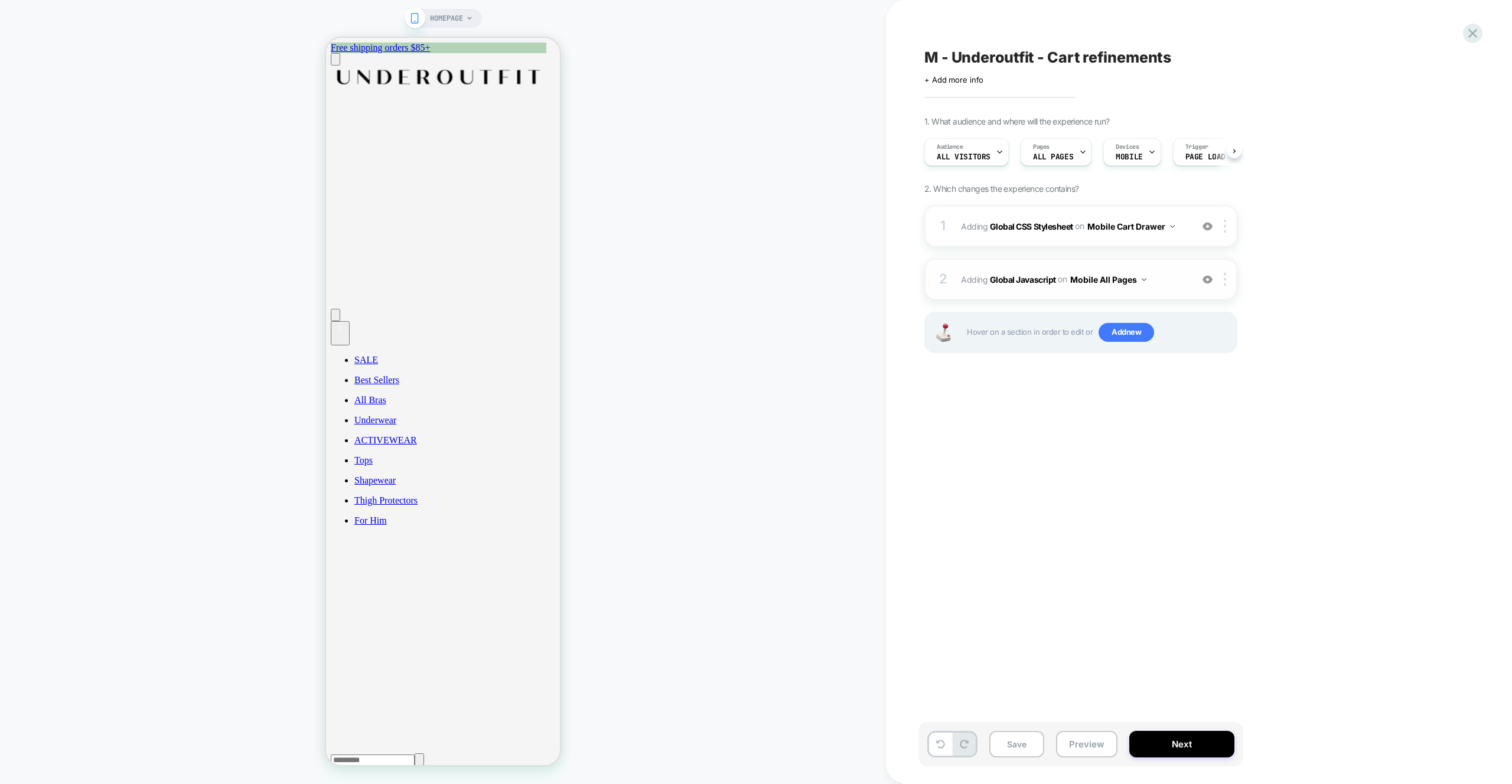
scroll to position [0, 1]
click at [1186, 281] on div "2 Adding Global Javascript on Mobile All Pages Add Before Add After Copy to Des…" at bounding box center [1081, 279] width 313 height 42
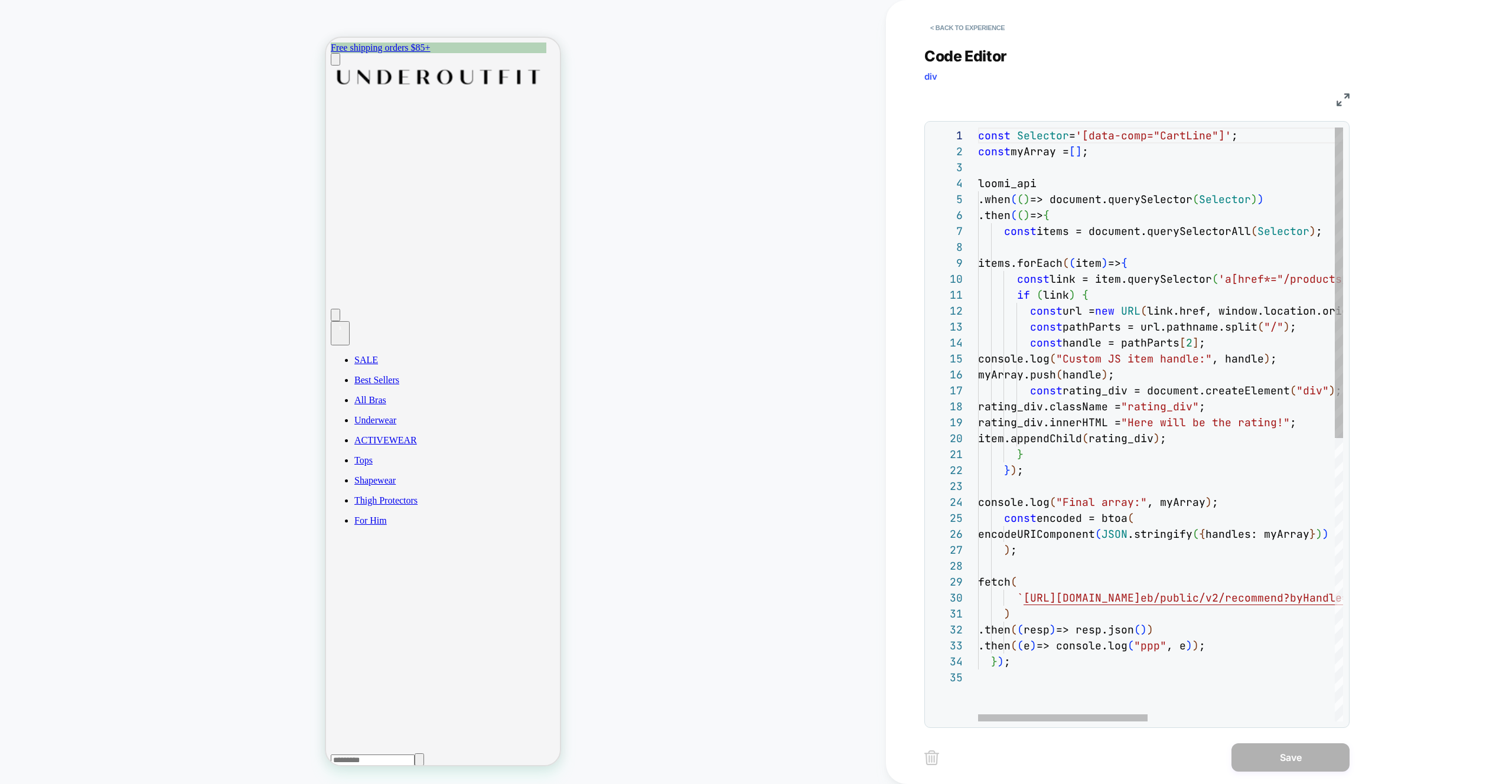
scroll to position [128, 185]
click at [1189, 262] on div "const Selector = '[data-comp="CartLine"]' ; const myArray = [ ] ; loomi_api .wh…" at bounding box center [1362, 696] width 767 height 1136
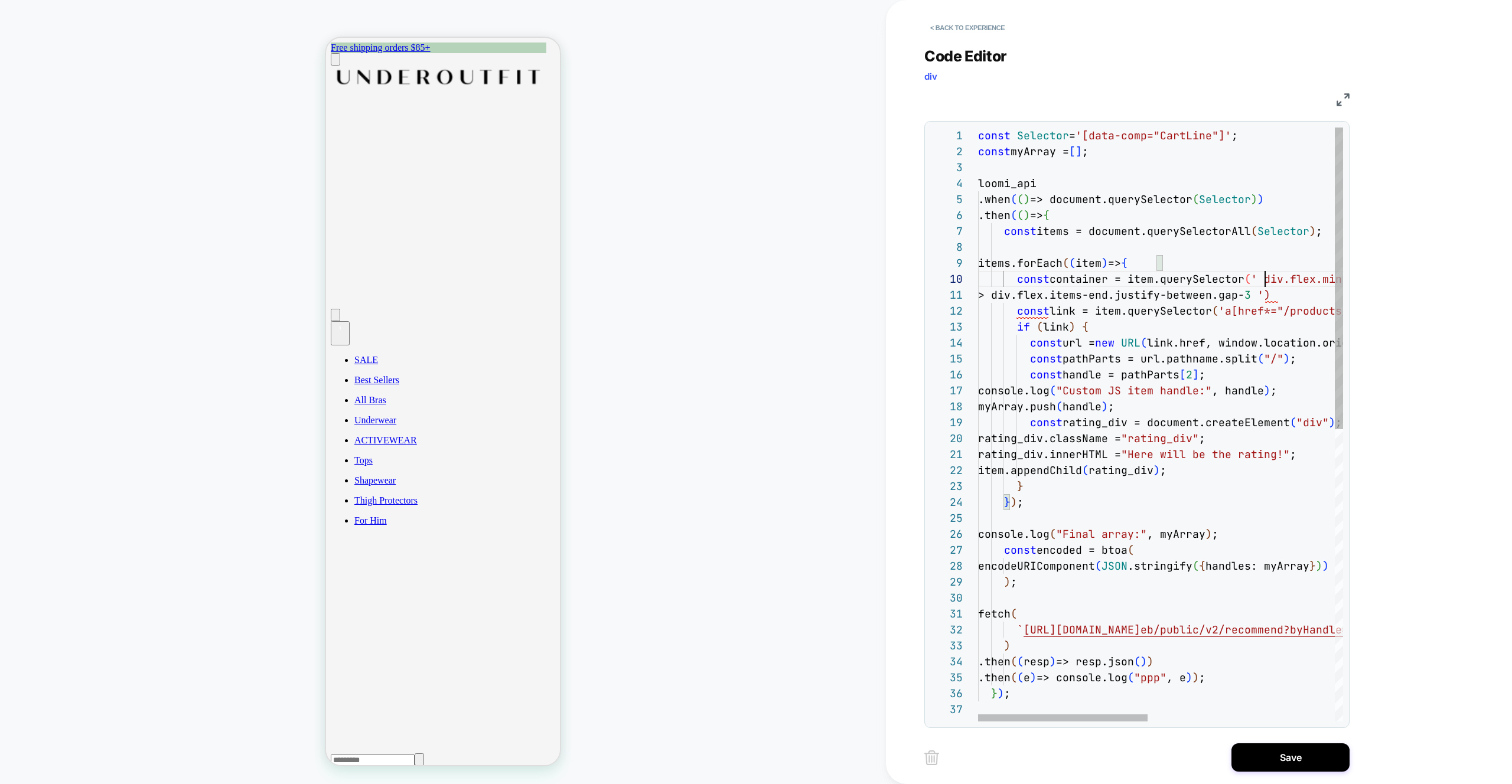
scroll to position [144, 281]
click at [1021, 721] on div at bounding box center [1063, 717] width 169 height 7
click at [991, 295] on div "const Selector = '[data-comp="CartLine"]' ; const myArray = [ ] ; loomi_api .wh…" at bounding box center [1362, 712] width 767 height 1168
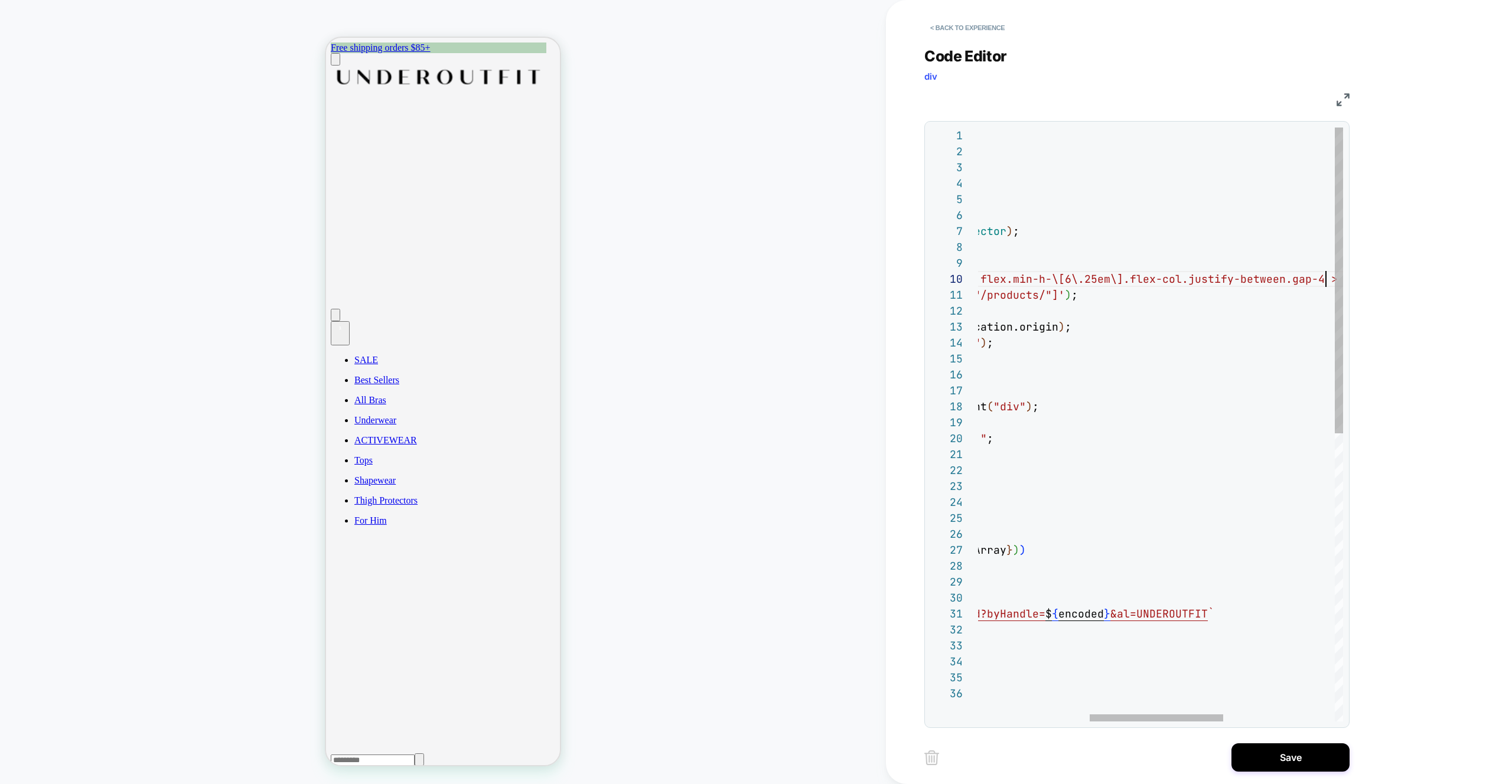
scroll to position [144, 651]
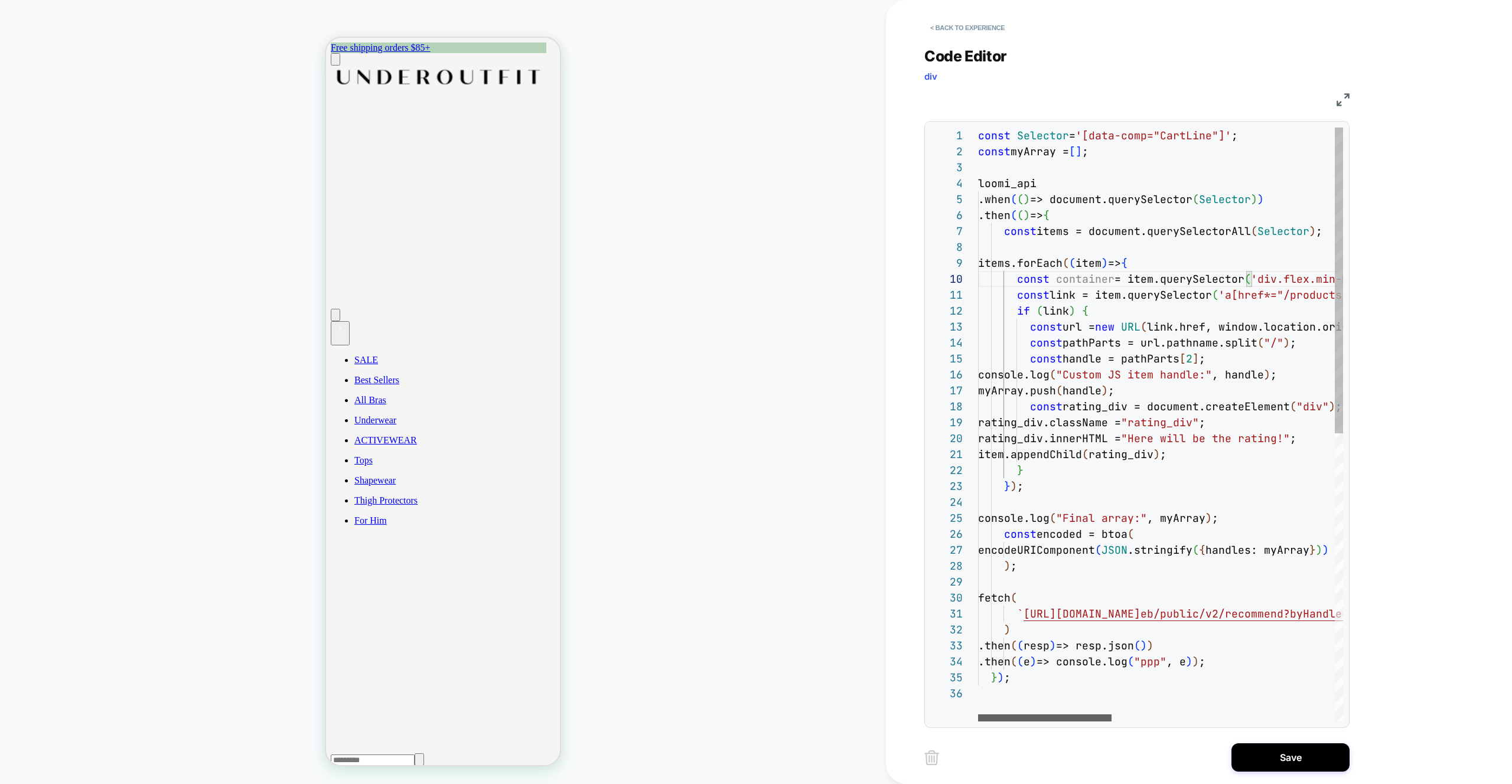
click at [1030, 716] on div at bounding box center [1045, 717] width 133 height 7
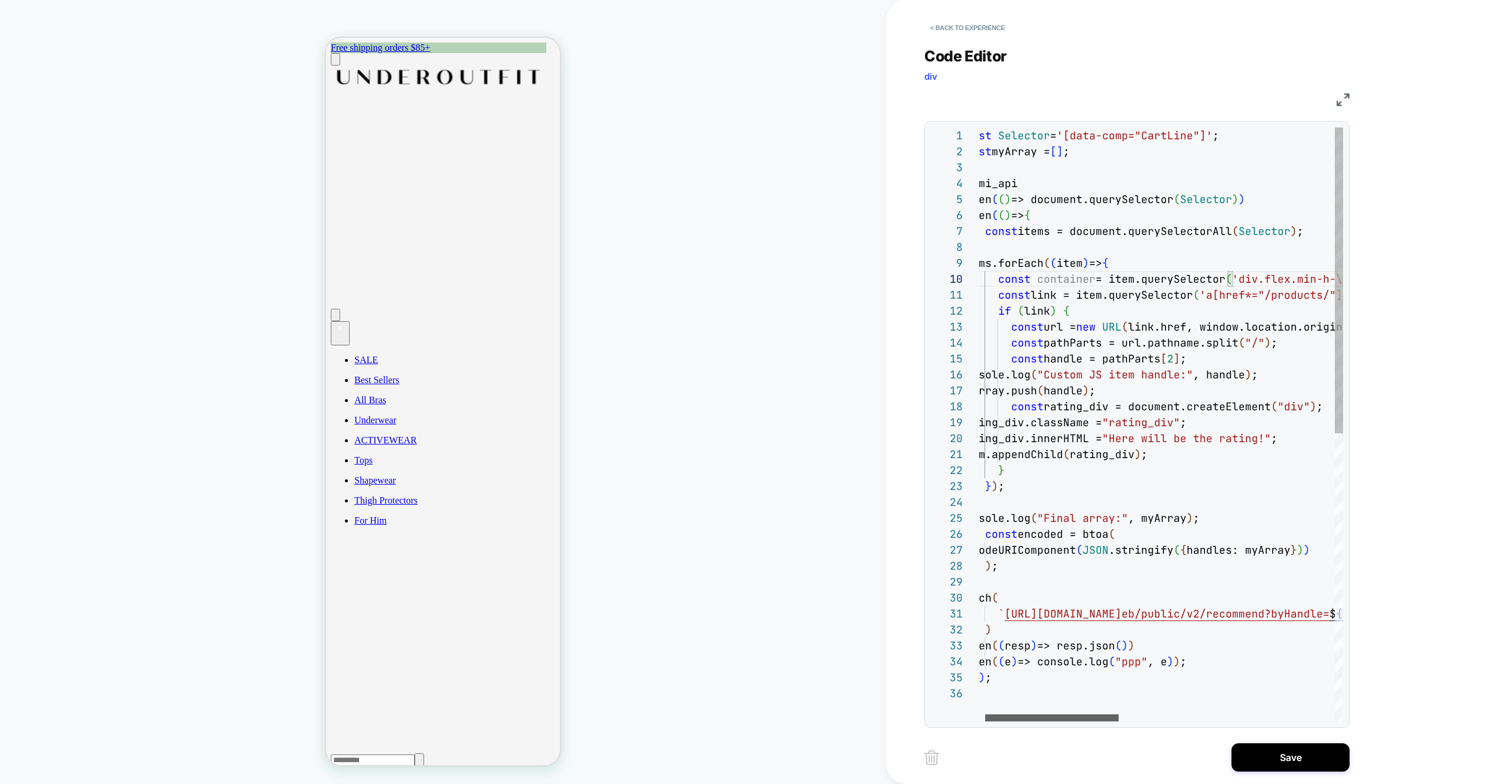
click at [1119, 721] on div at bounding box center [1051, 717] width 133 height 7
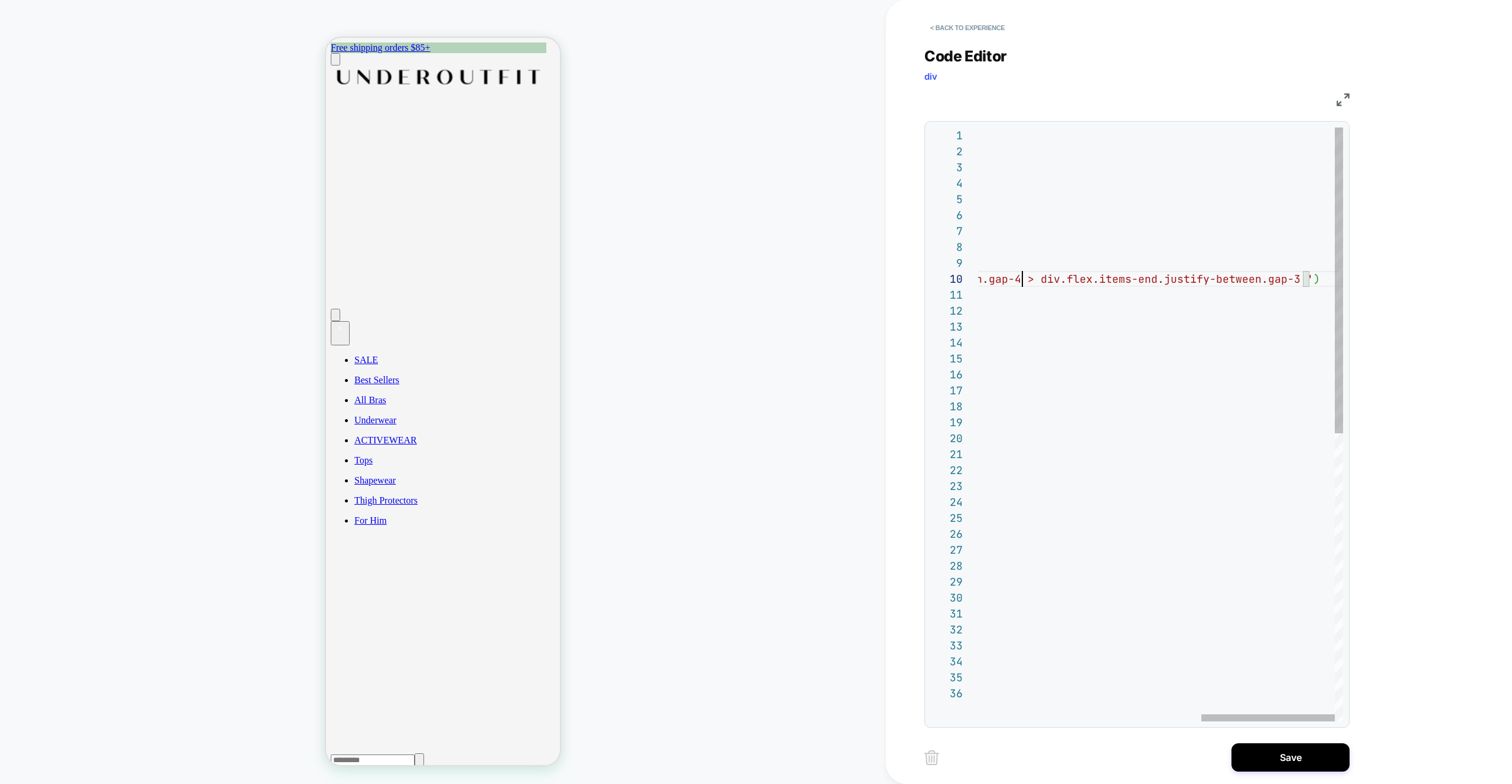
click at [1313, 279] on div "const Selector = '[data-comp="CartLine"]' ; const myArray = [ ] ; loomi_api .wh…" at bounding box center [857, 704] width 972 height 1152
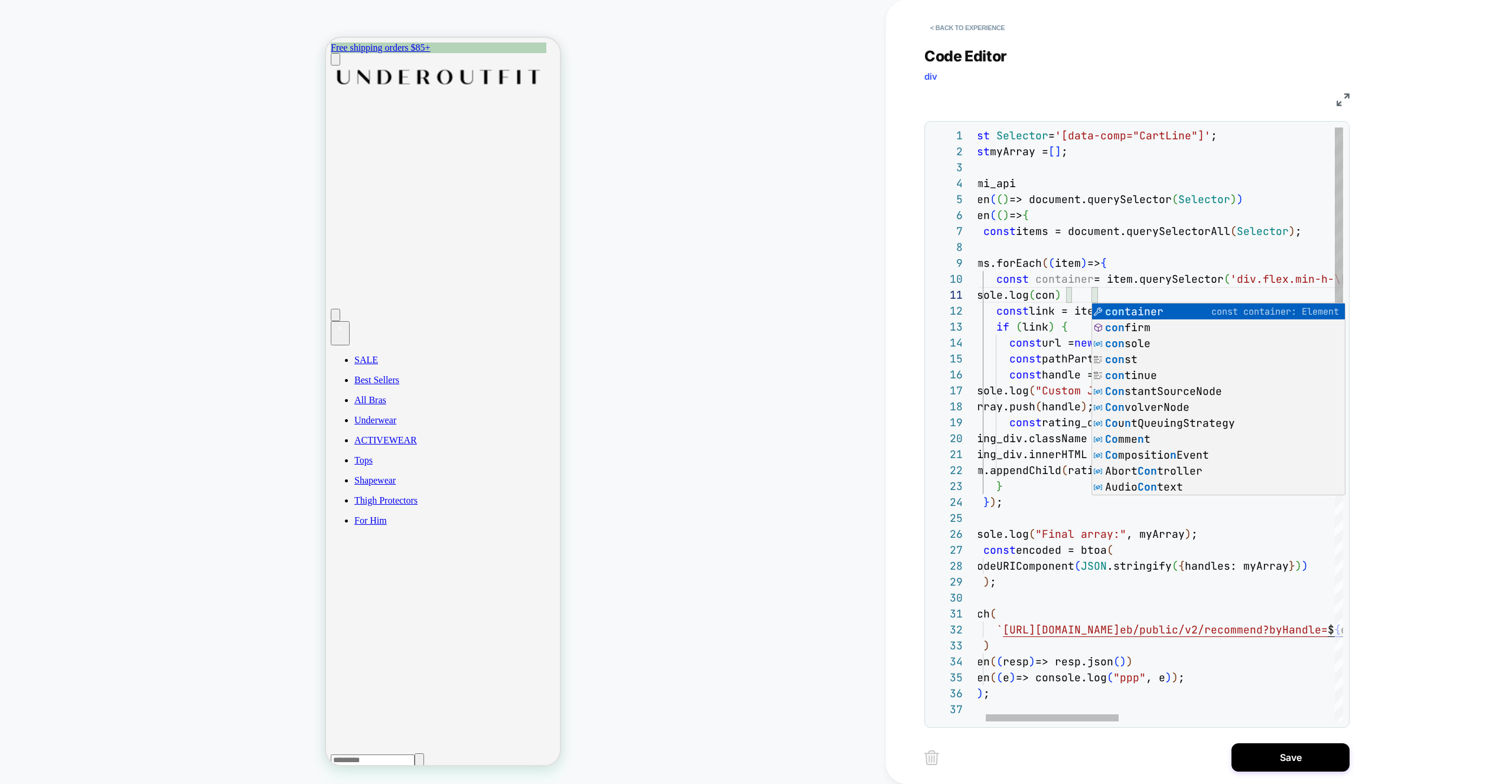
scroll to position [0, 173]
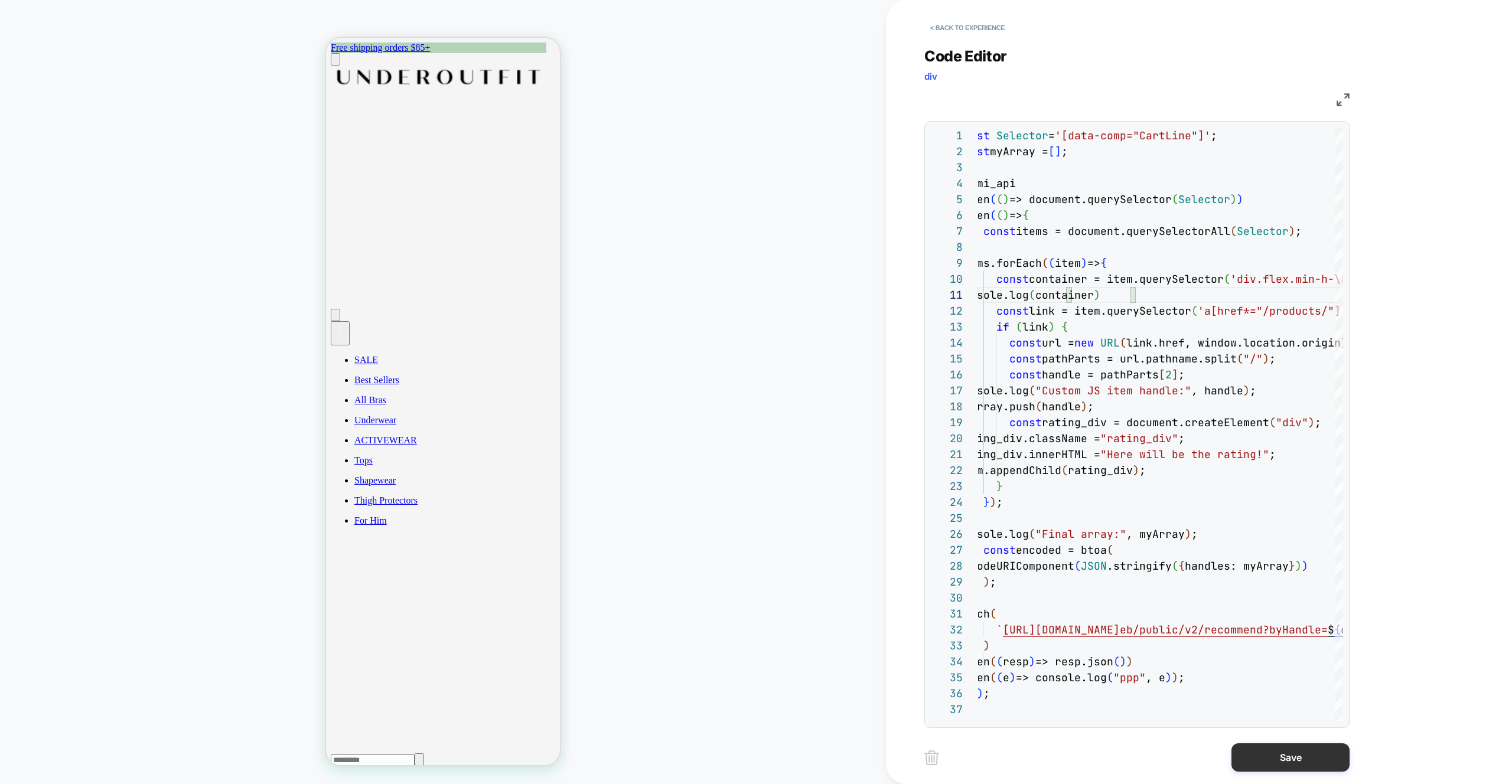
type textarea "**********"
click at [1286, 753] on button "Save" at bounding box center [1290, 757] width 118 height 28
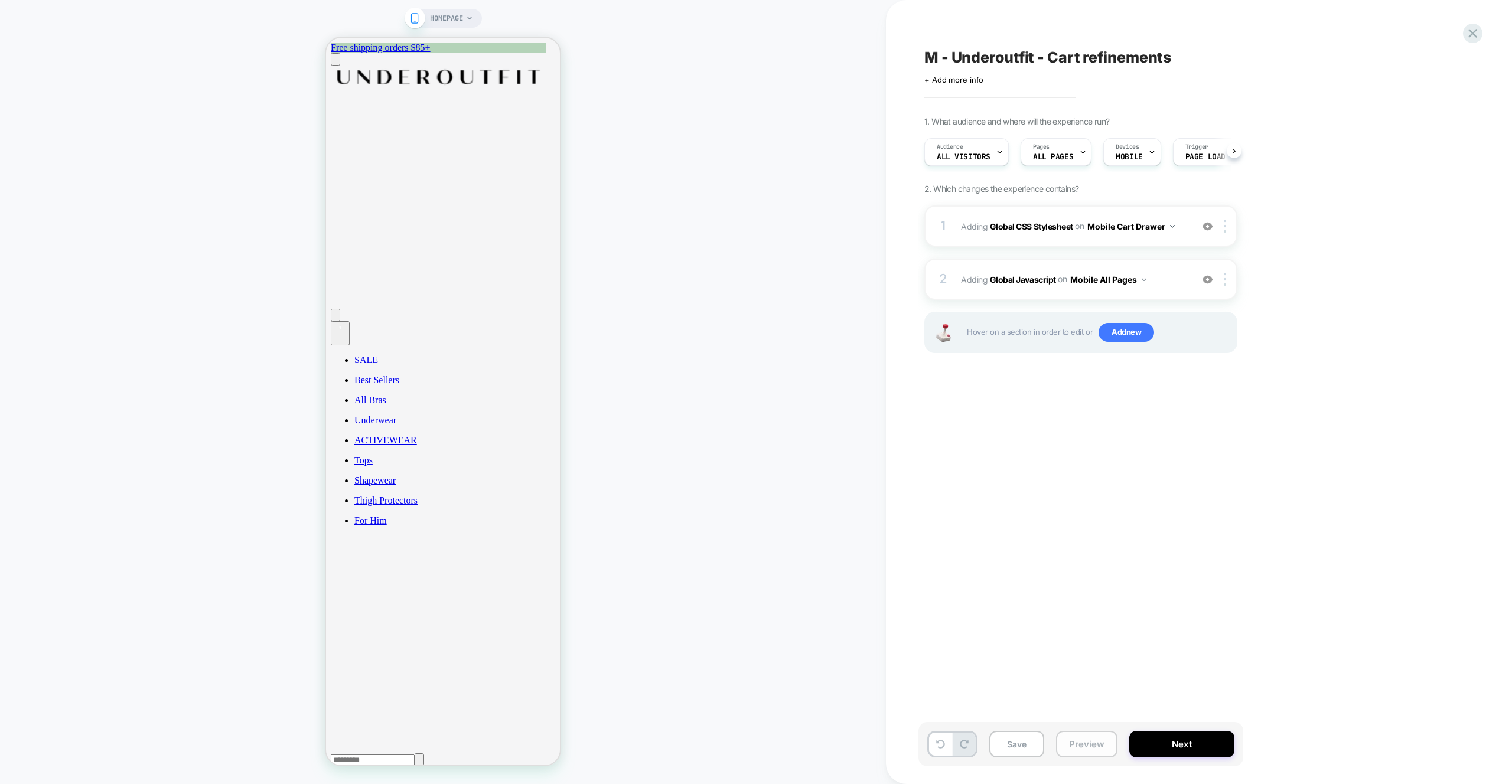
click at [1106, 741] on button "Preview" at bounding box center [1087, 744] width 62 height 26
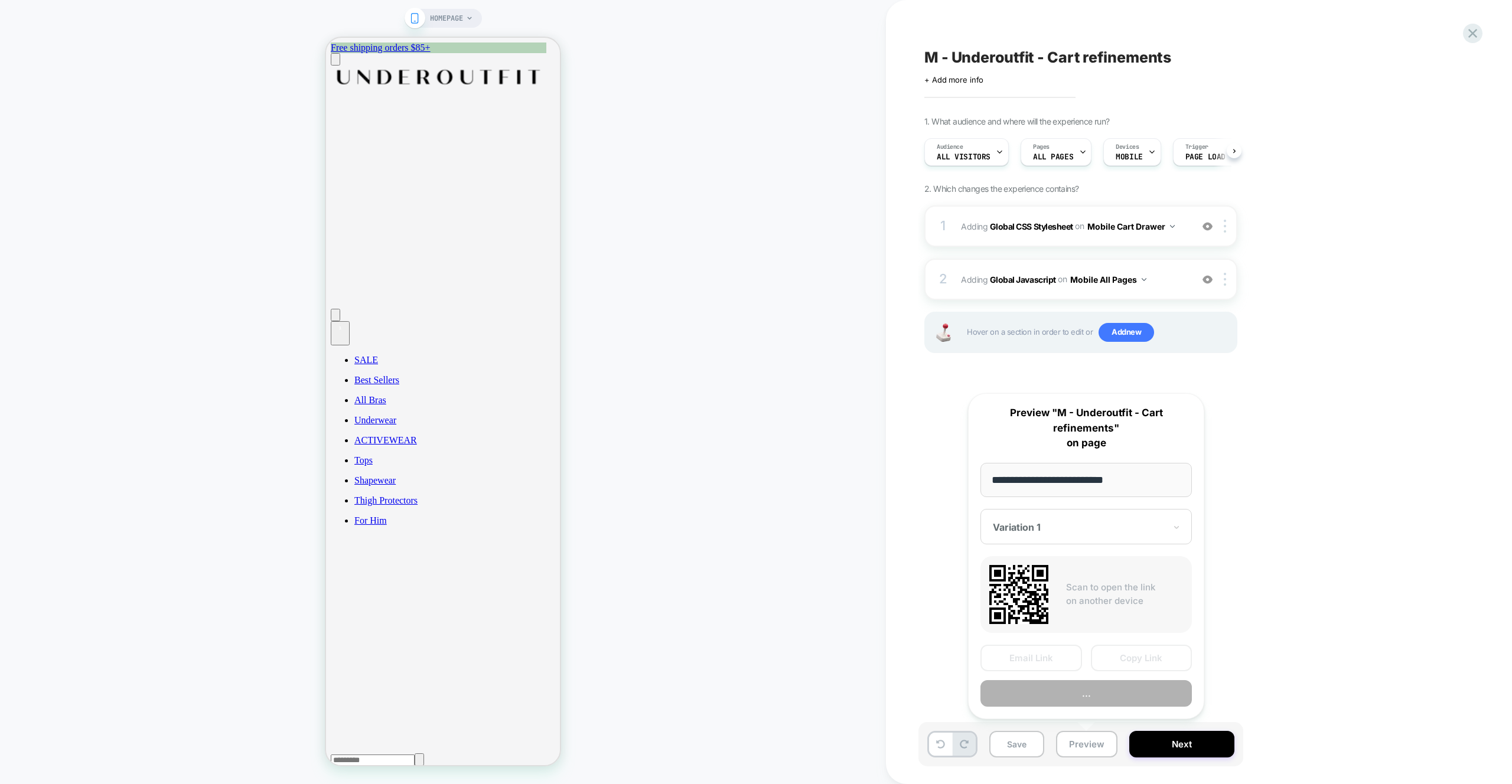
scroll to position [0, 1]
click at [1071, 699] on button "Preview" at bounding box center [1086, 693] width 211 height 26
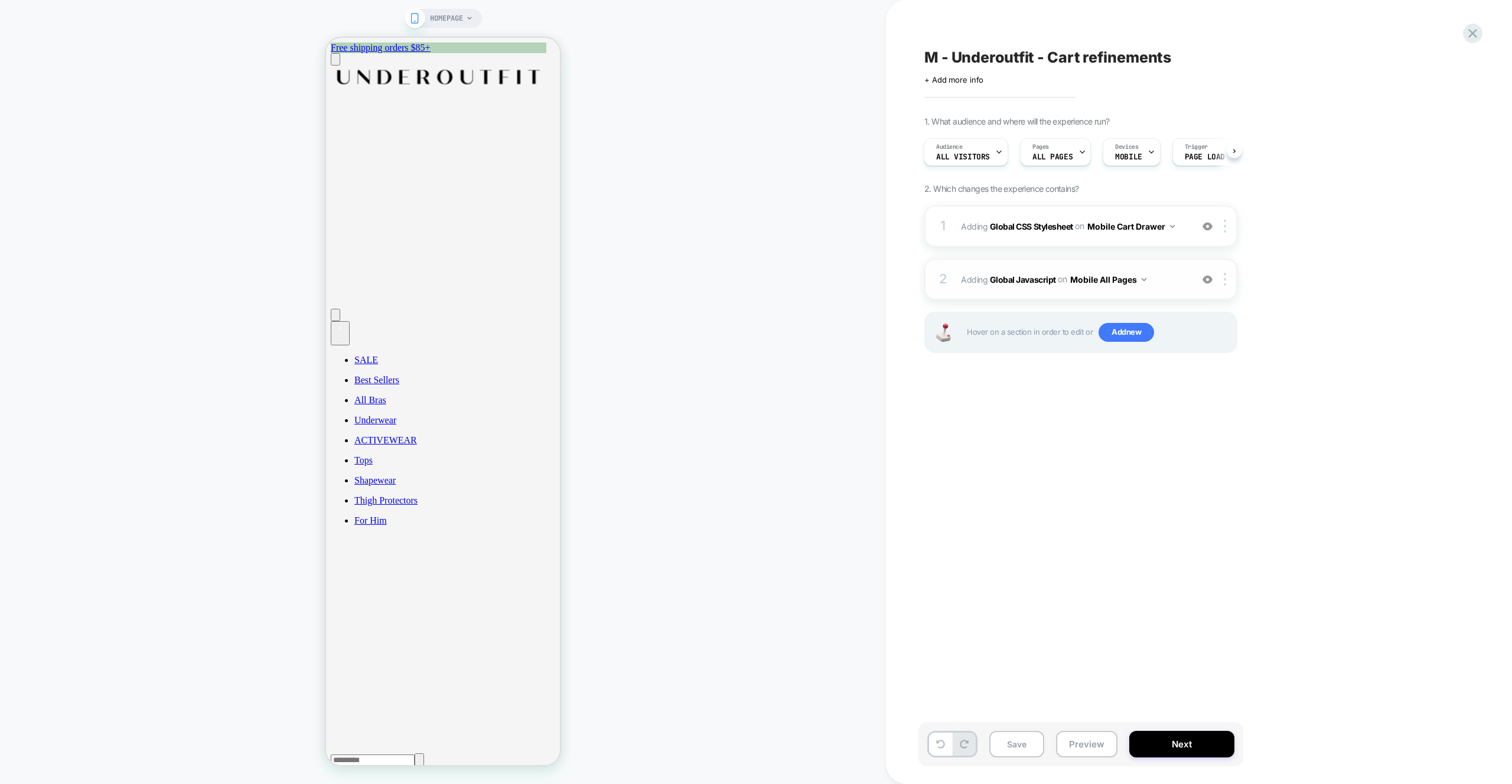
click at [1148, 273] on span "Adding Global Javascript on Mobile All Pages" at bounding box center [1073, 279] width 225 height 17
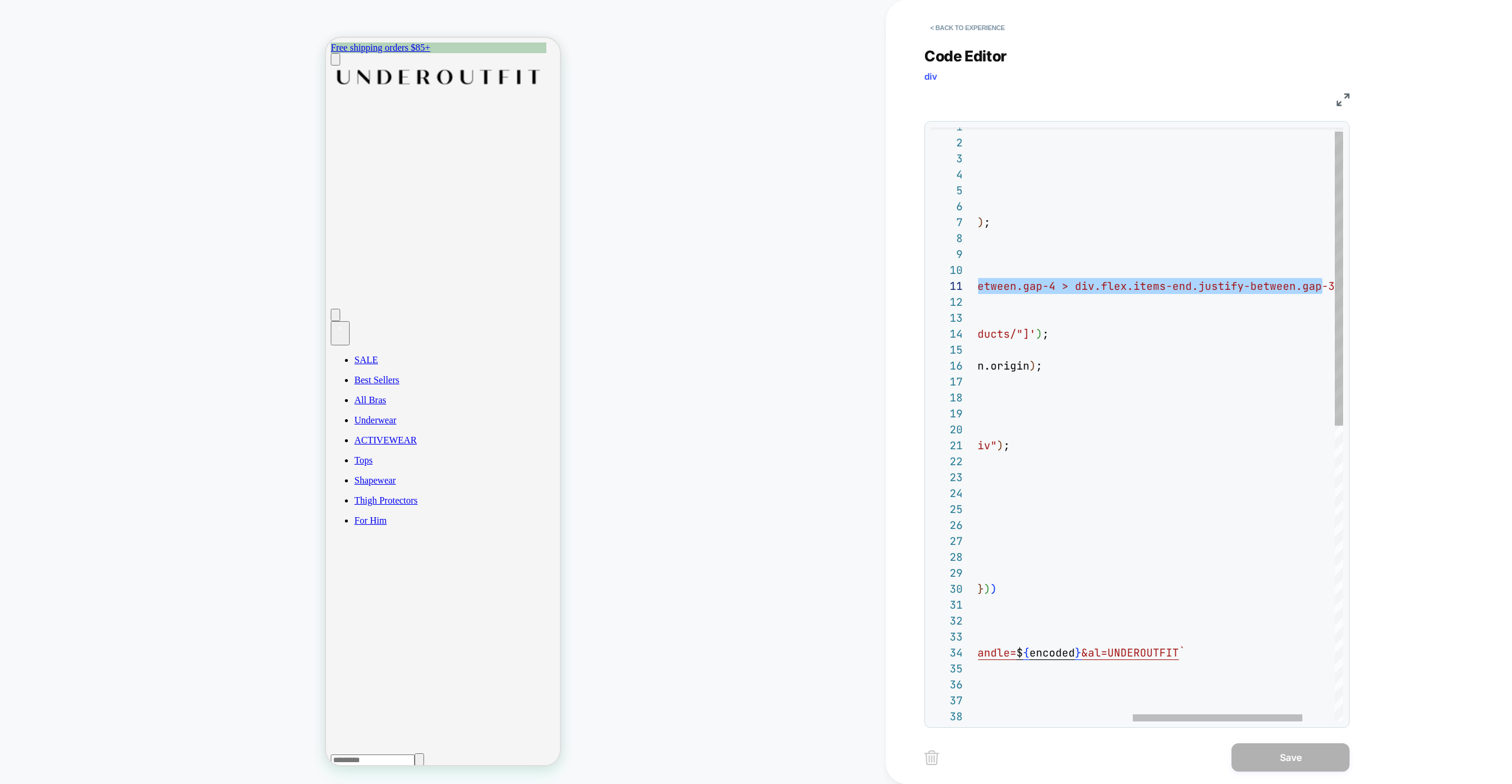
scroll to position [0, 683]
drag, startPoint x: 1035, startPoint y: 285, endPoint x: 1327, endPoint y: 286, distance: 292.0
click at [1327, 286] on div "const Selector = '[data-comp="CartLine"]' ; const myArray = [ ] ; loomi_api .wh…" at bounding box center [1030, 718] width 767 height 1200
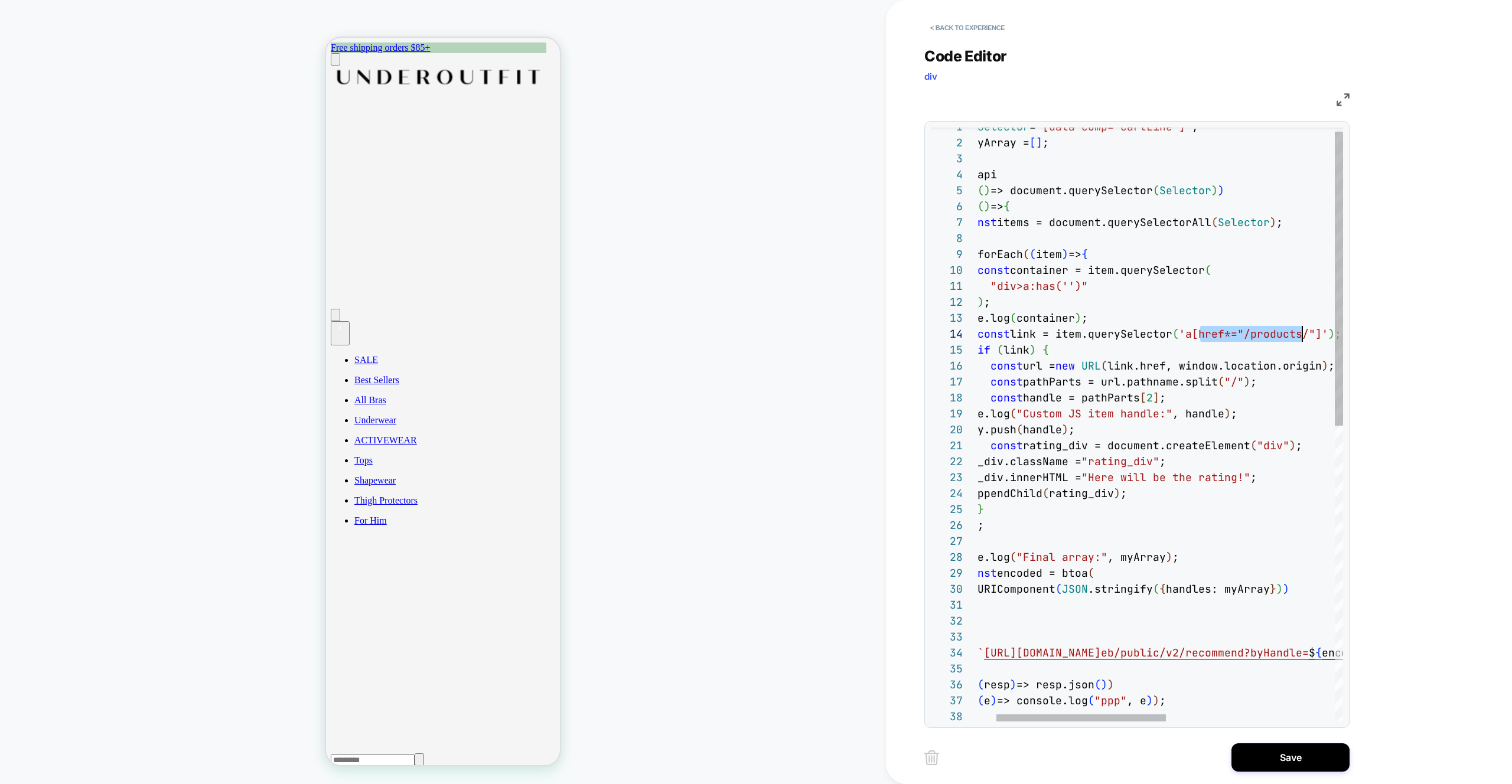
scroll to position [48, 376]
drag, startPoint x: 1220, startPoint y: 334, endPoint x: 1316, endPoint y: 331, distance: 96.0
click at [1316, 331] on div "const Selector = '[data-comp="CartLine"]' ; const myArray = [ ] ; loomi_api .wh…" at bounding box center [1322, 718] width 767 height 1200
click at [1066, 285] on div "const Selector = '[data-comp="CartLine"]' ; const myArray = [ ] ; loomi_api .wh…" at bounding box center [1322, 718] width 767 height 1200
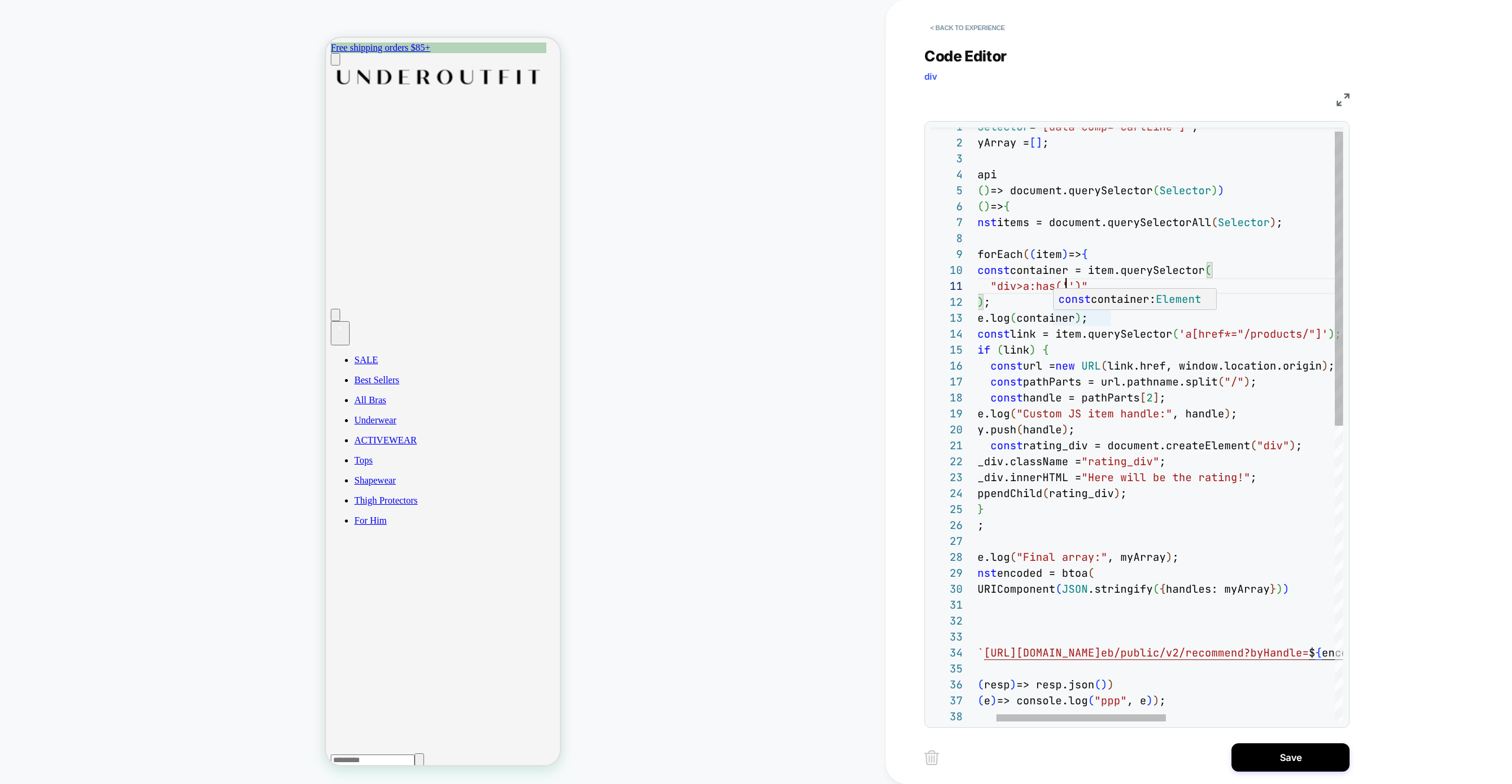
type textarea "**********"
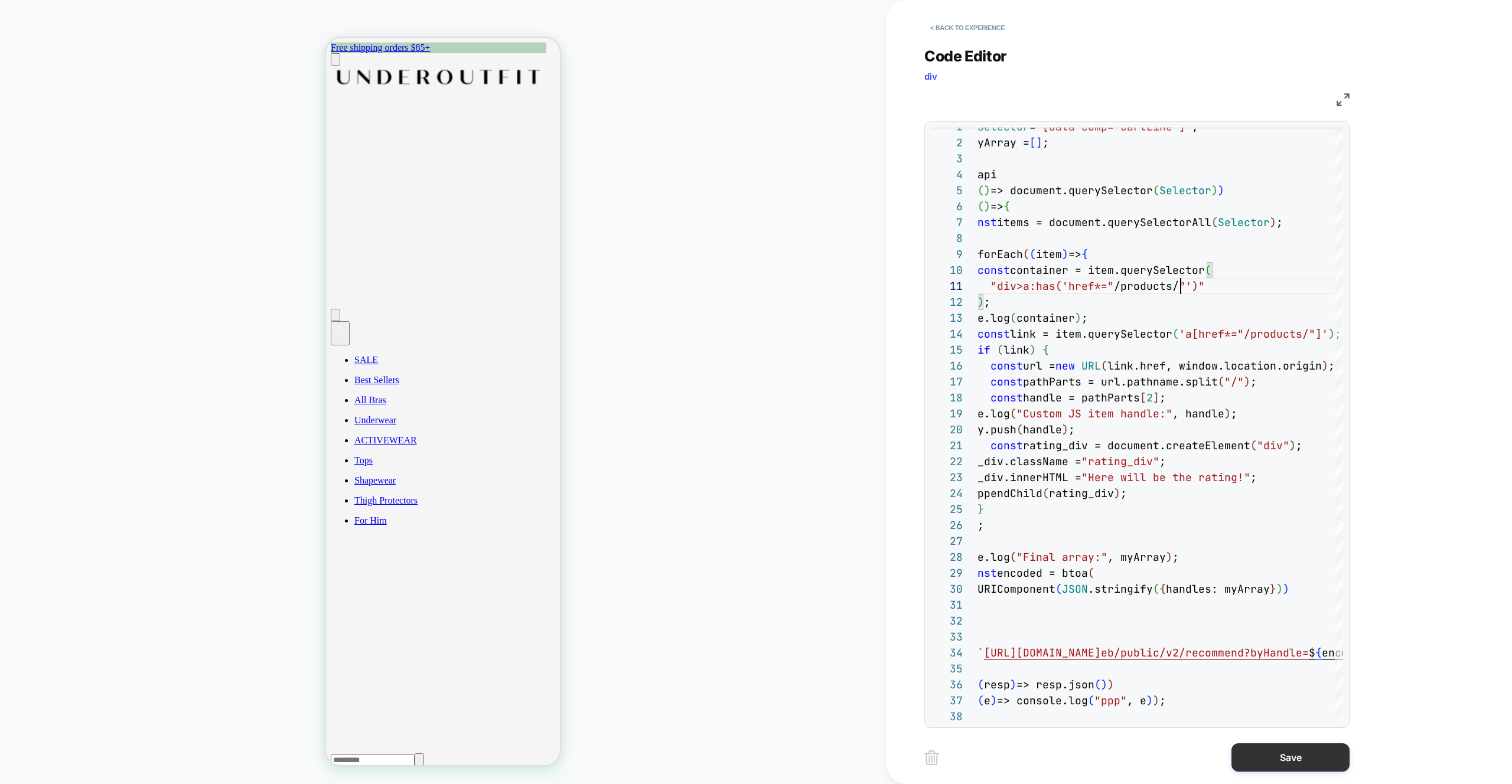
click at [1278, 770] on button "Save" at bounding box center [1290, 757] width 118 height 28
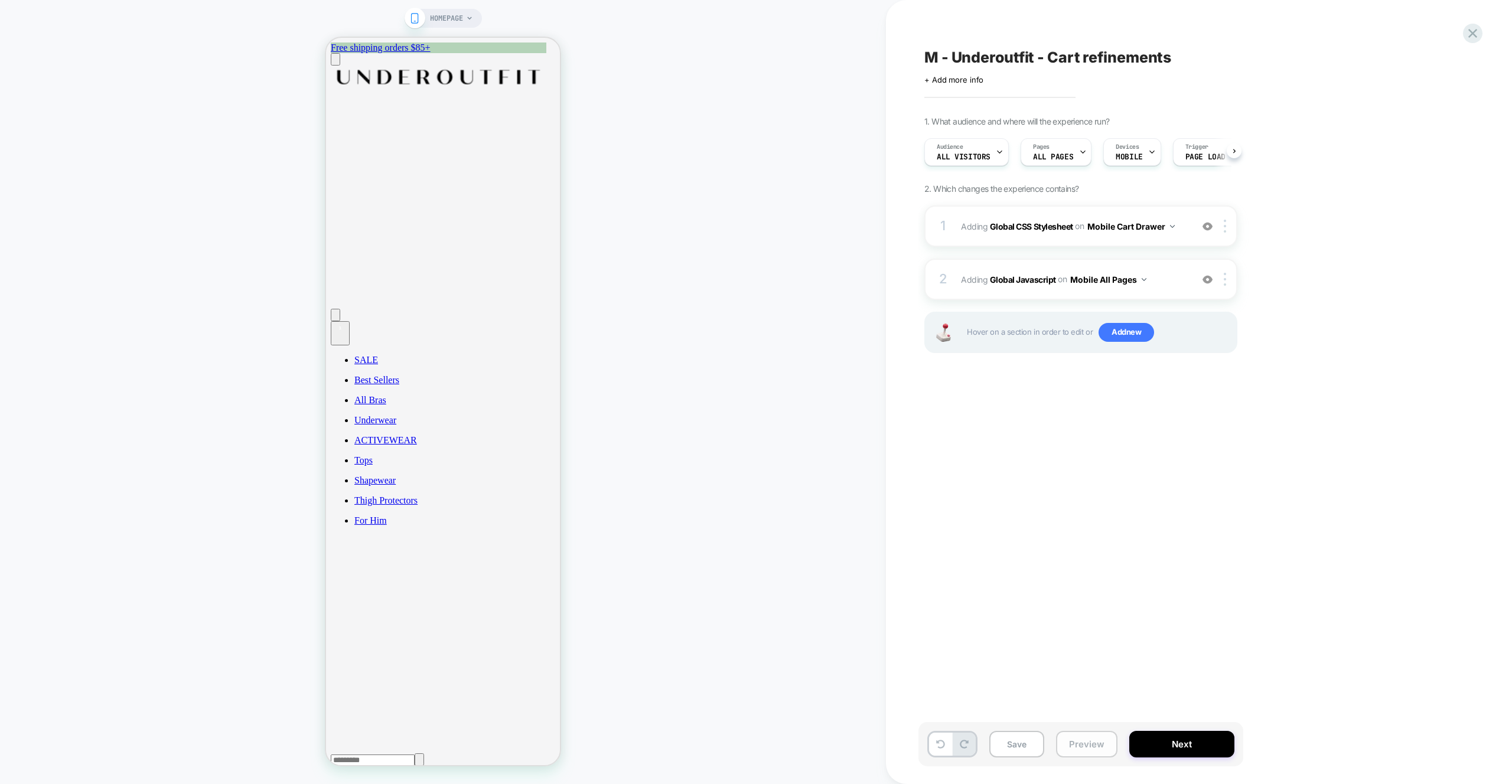
scroll to position [0, 1]
click at [1084, 743] on button "Preview" at bounding box center [1087, 744] width 62 height 26
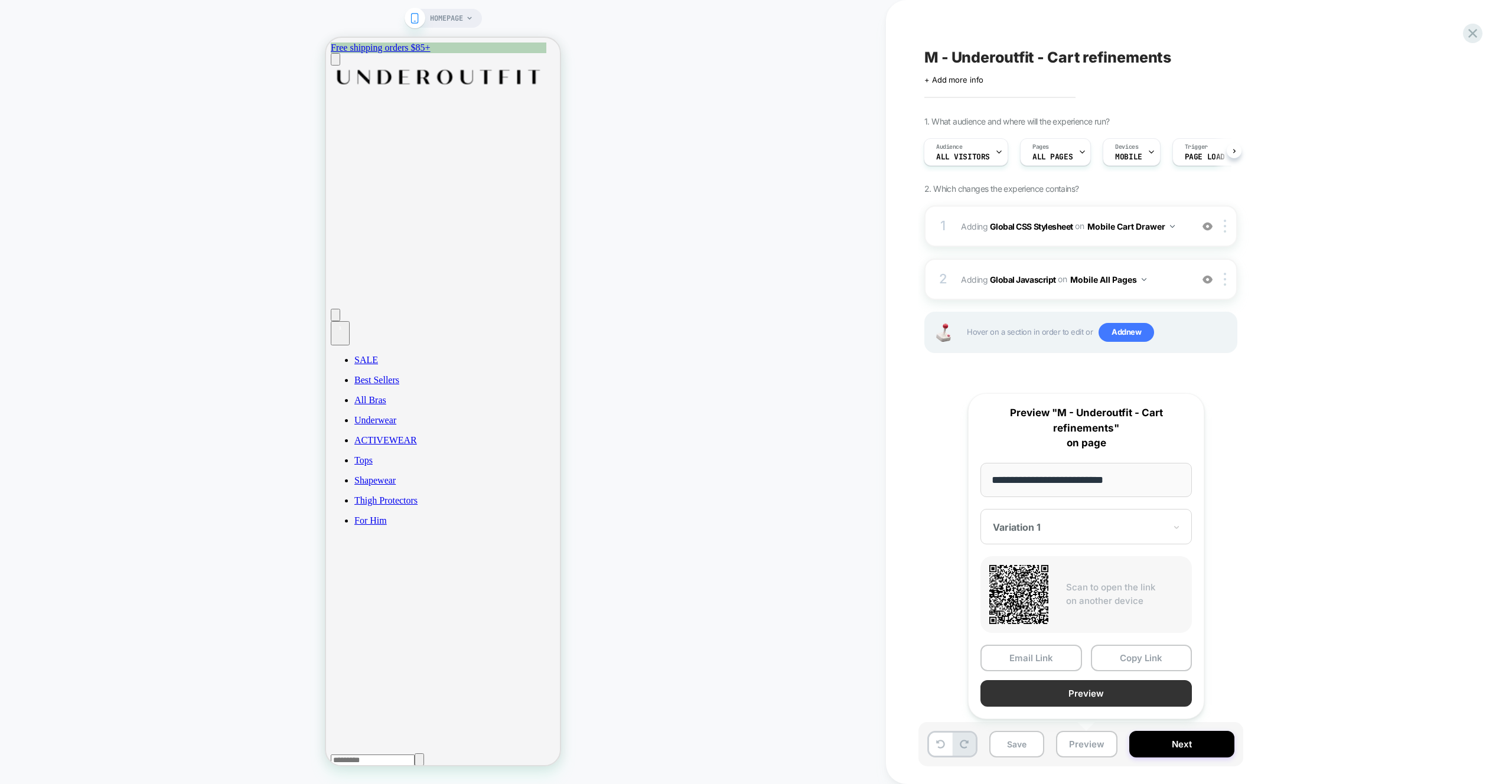
click at [1075, 694] on button "Preview" at bounding box center [1086, 693] width 211 height 26
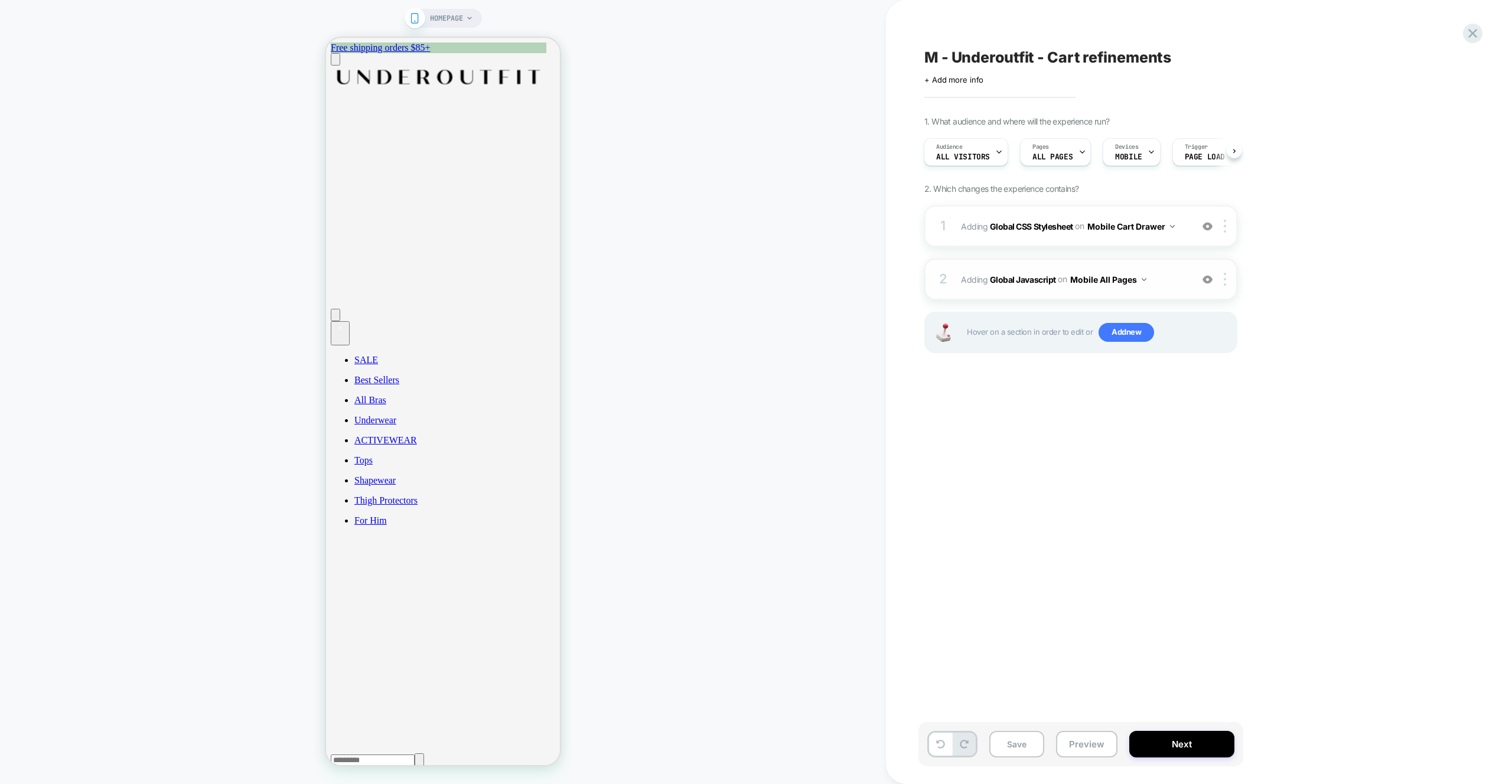
click at [1154, 287] on span "Adding Global Javascript on Mobile All Pages" at bounding box center [1073, 279] width 225 height 17
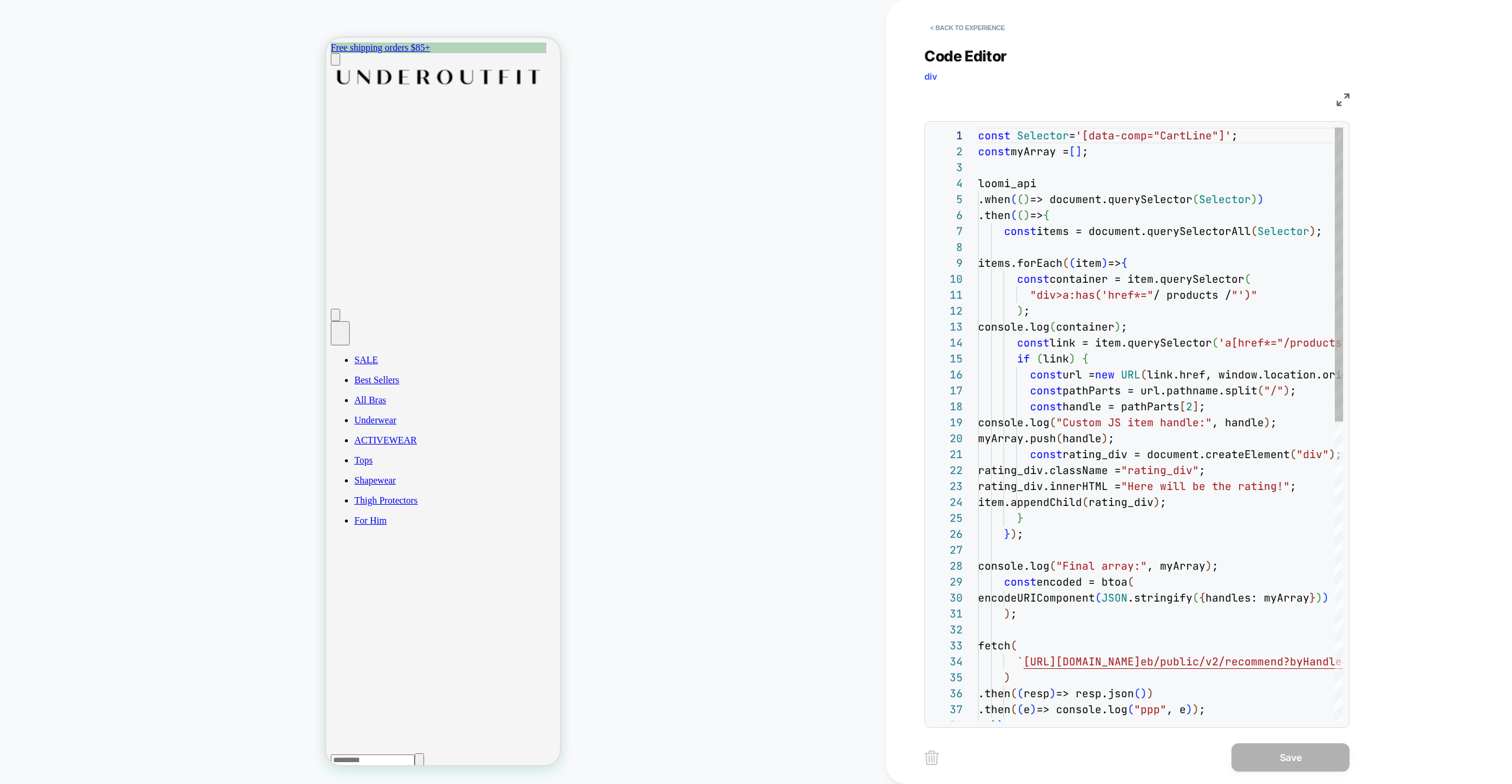
scroll to position [160, 0]
click at [1254, 296] on div "const Selector = '[data-comp="CartLine"]' ; const myArray = [ ] ; loomi_api .wh…" at bounding box center [1362, 727] width 767 height 1200
click at [1240, 296] on div "const Selector = '[data-comp="CartLine"]' ; const myArray = [ ] ; loomi_api .wh…" at bounding box center [1362, 727] width 767 height 1200
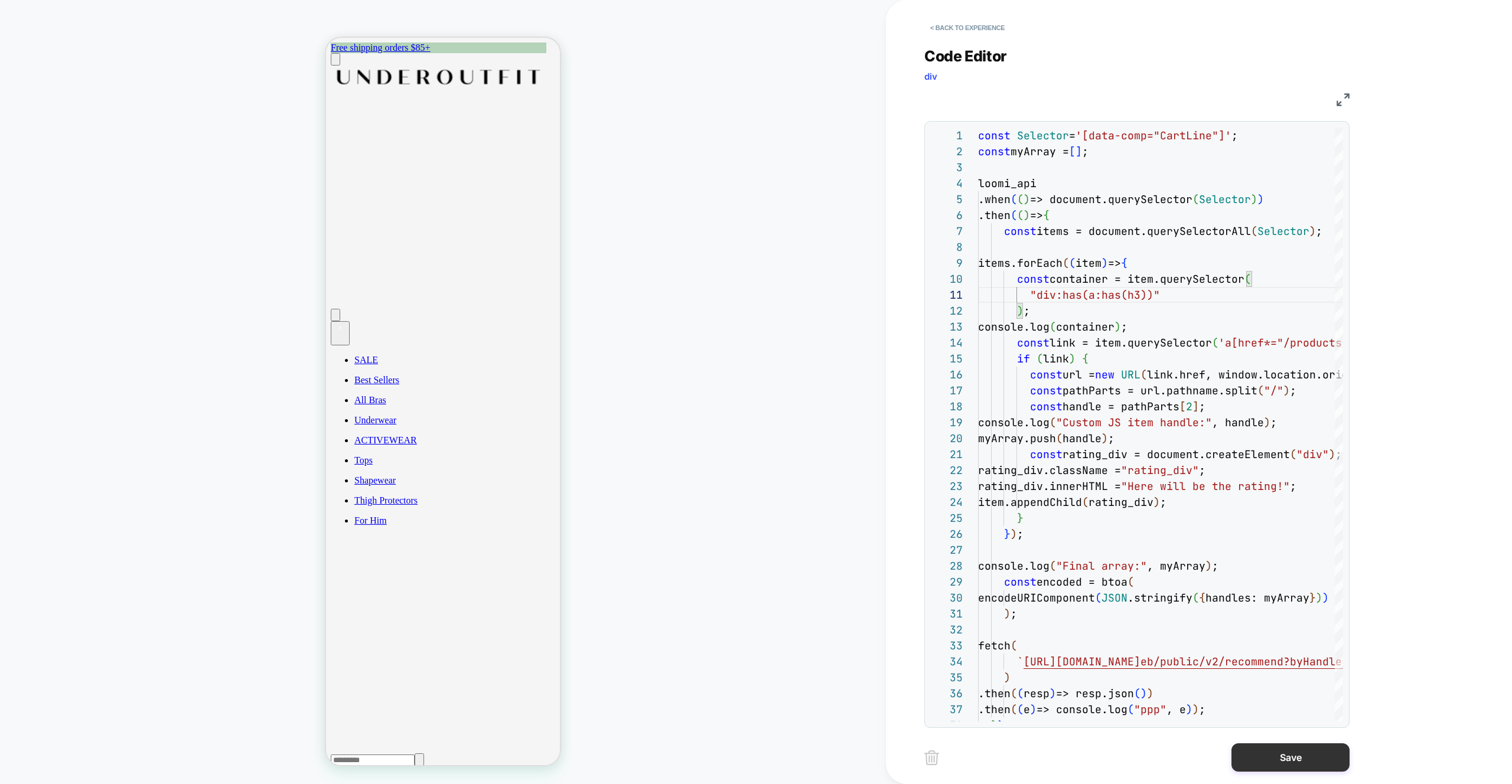
type textarea "**********"
click at [1265, 749] on button "Save" at bounding box center [1290, 757] width 118 height 28
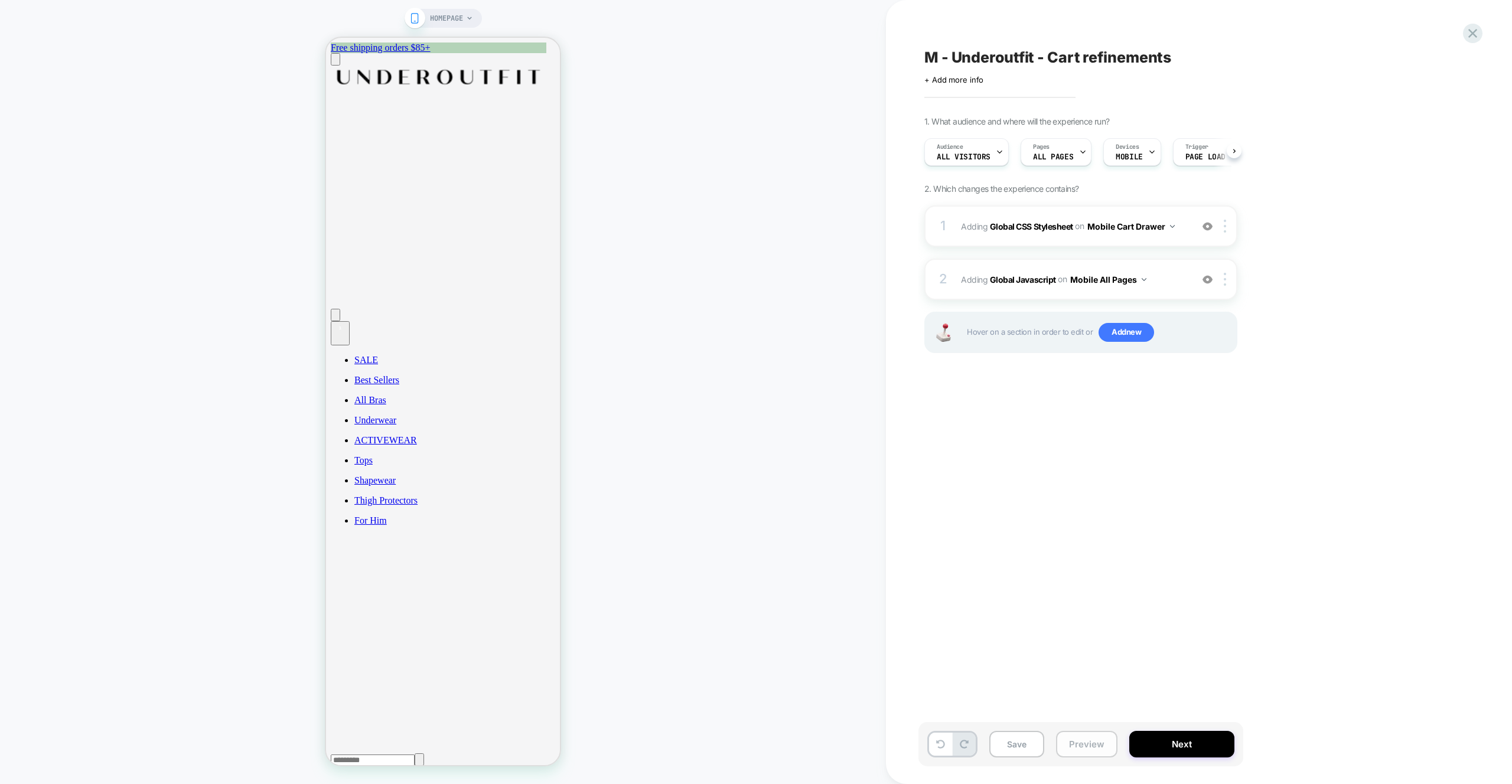
click at [1095, 745] on button "Preview" at bounding box center [1087, 744] width 62 height 26
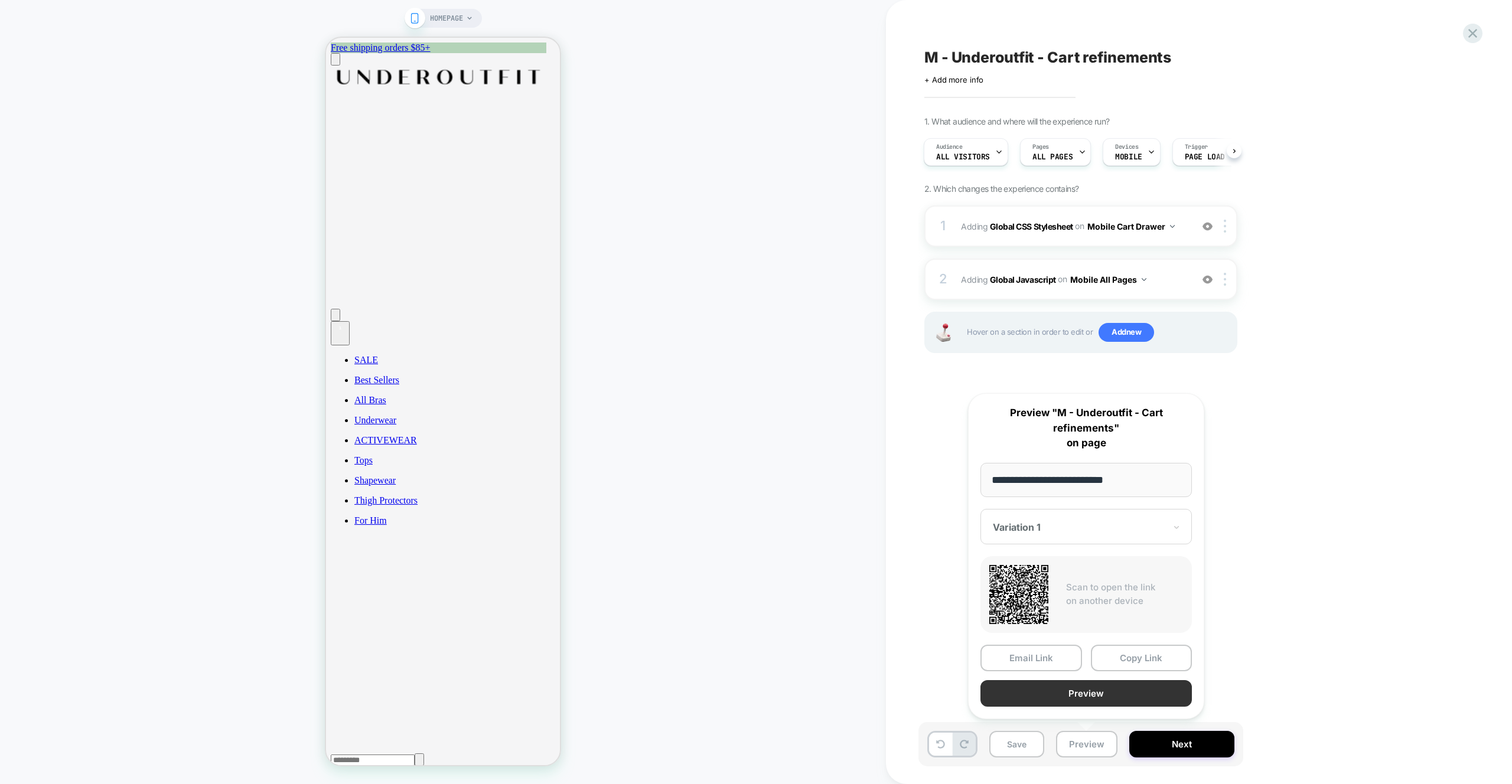
click at [1054, 693] on button "Preview" at bounding box center [1086, 693] width 211 height 26
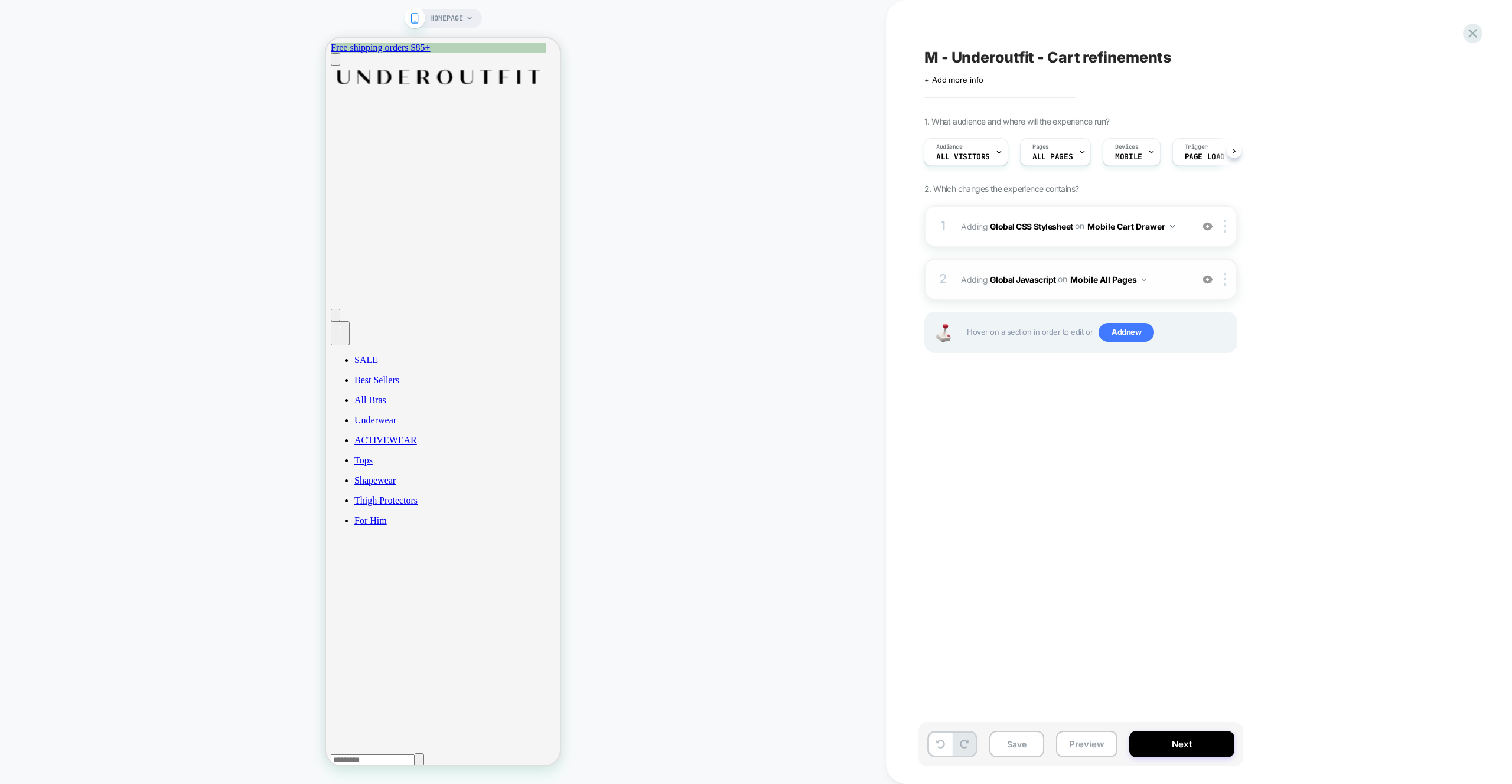
click at [1162, 285] on span "Adding Global Javascript on Mobile All Pages" at bounding box center [1073, 279] width 225 height 17
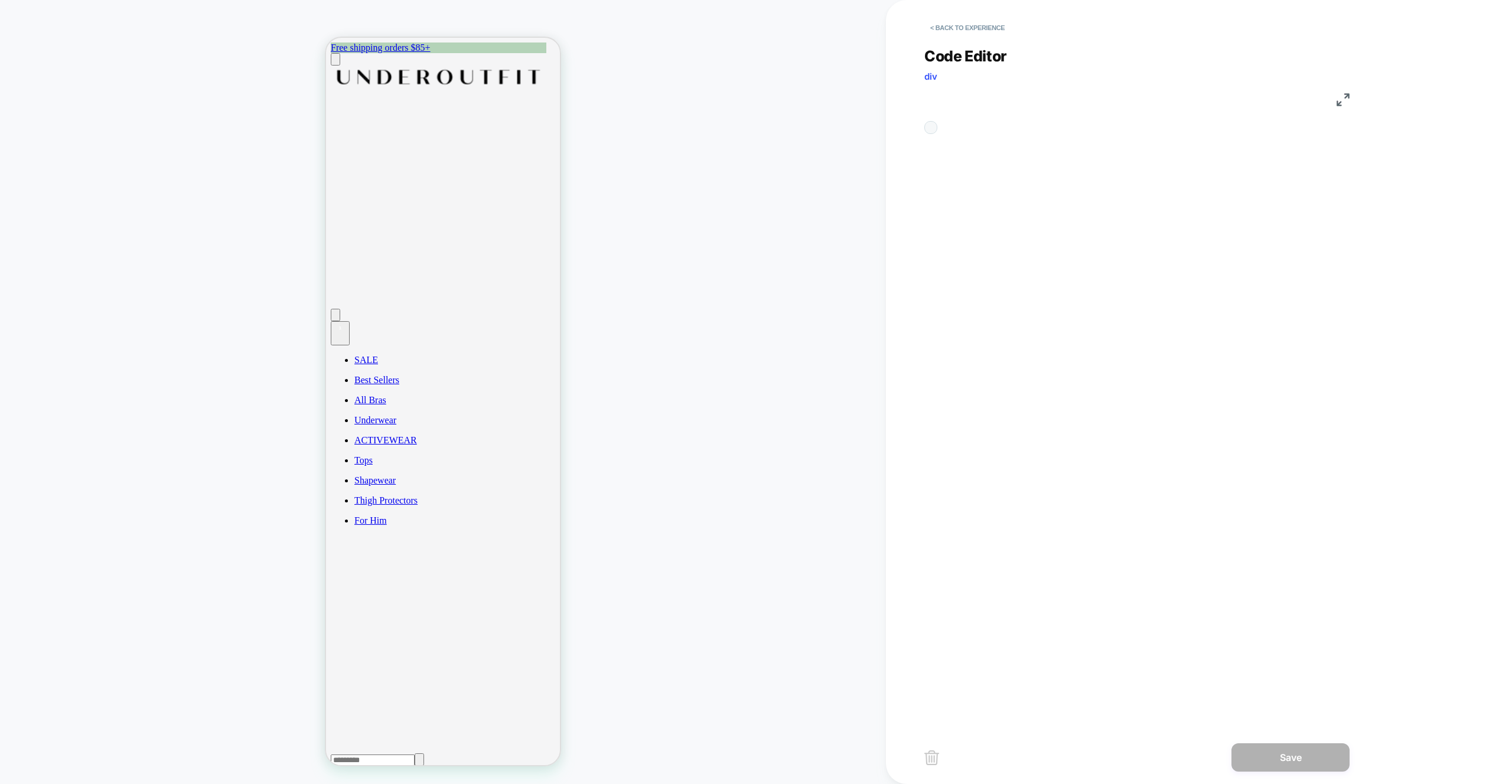
scroll to position [160, 0]
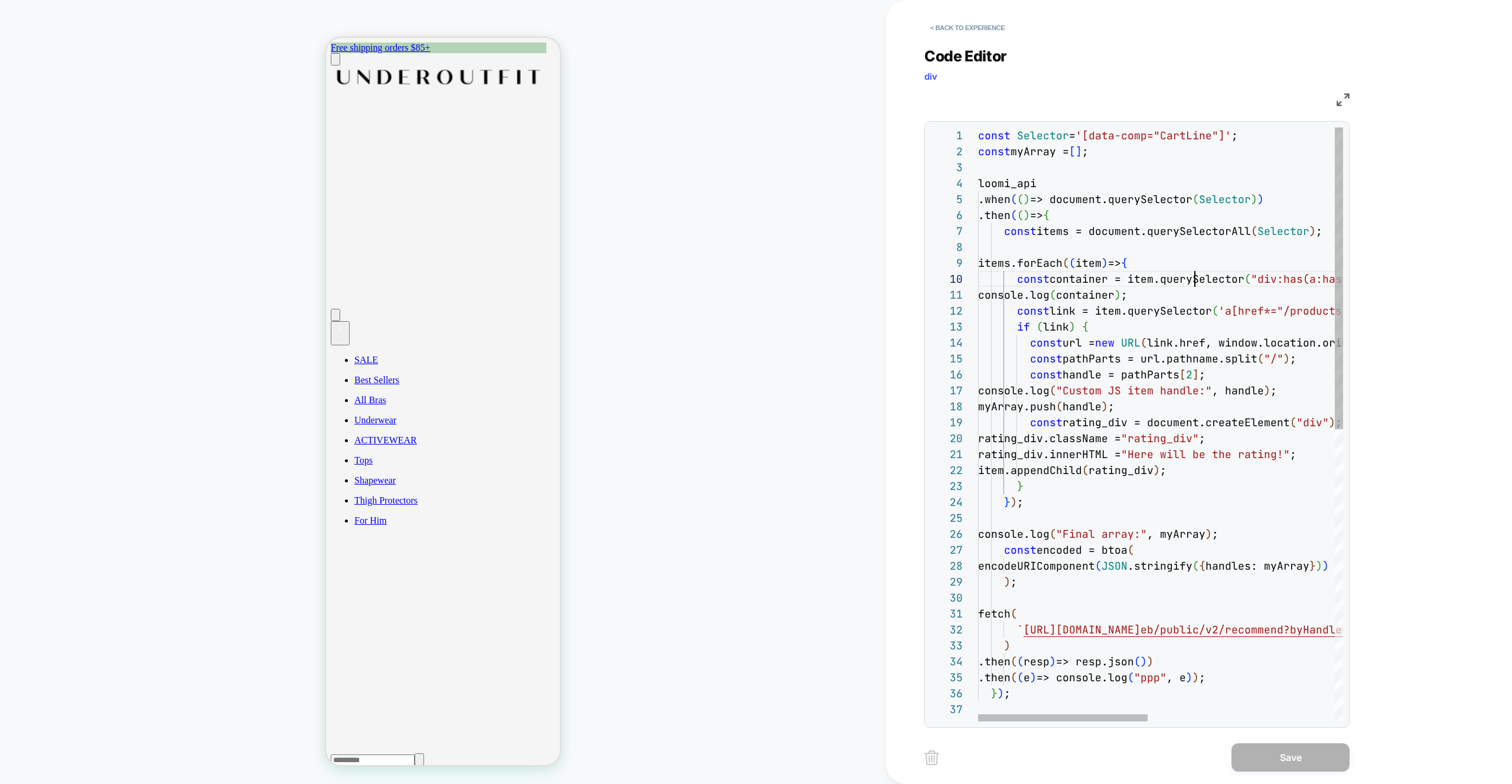
click at [1195, 282] on div "const Selector = '[data-comp="CartLine"]' ; const myArray = [ ] ; loomi_api .wh…" at bounding box center [1362, 712] width 767 height 1168
click at [1194, 282] on div "const Selector = '[data-comp="CartLine"]' ; const myArray = [ ] ; loomi_api .wh…" at bounding box center [1362, 712] width 767 height 1168
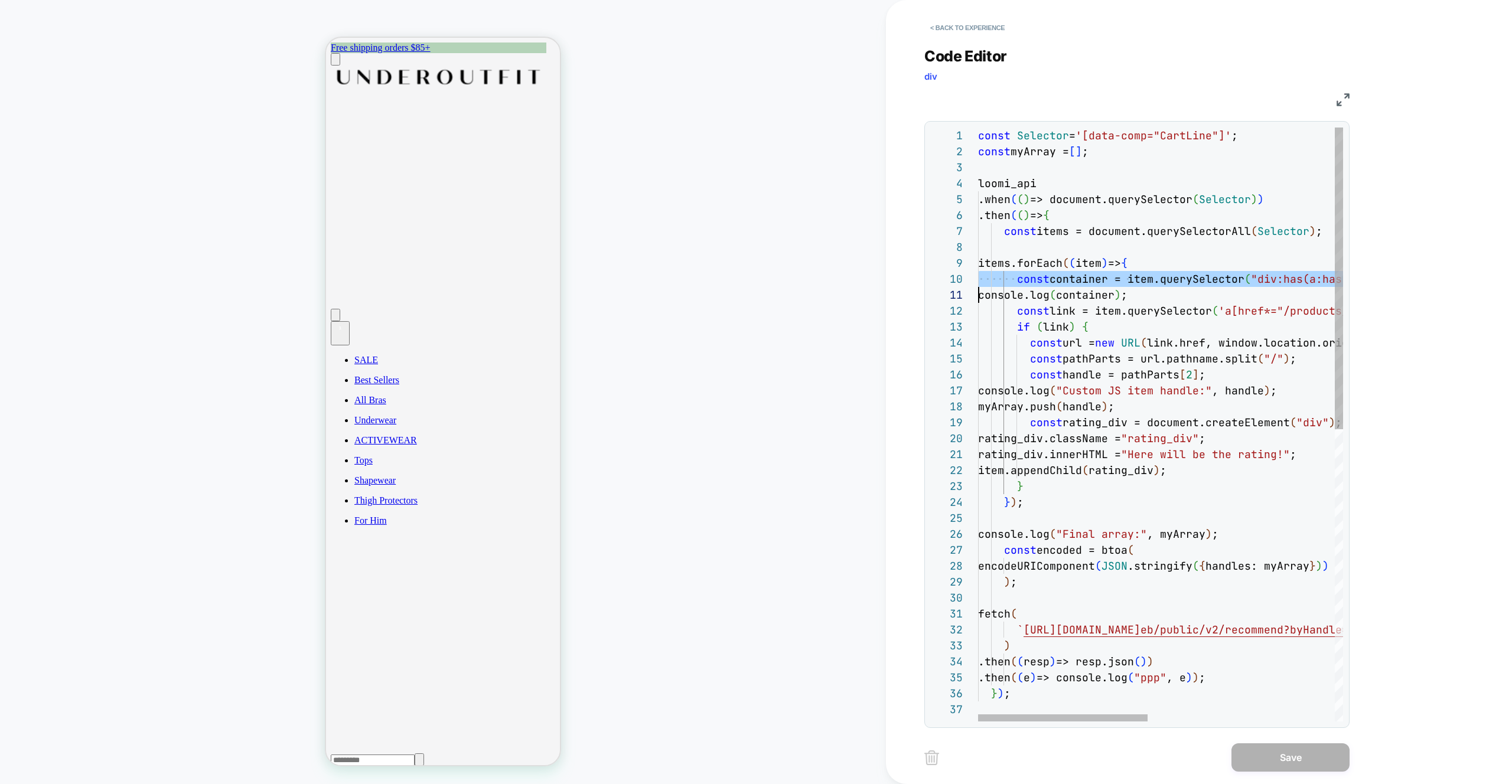
click at [1140, 295] on div "const Selector = '[data-comp="CartLine"]' ; const myArray = [ ] ; loomi_api .wh…" at bounding box center [1362, 712] width 767 height 1168
click at [1017, 323] on div "const Selector = '[data-comp="CartLine"]' ; const myArray = [ ] ; loomi_api .wh…" at bounding box center [1362, 712] width 767 height 1168
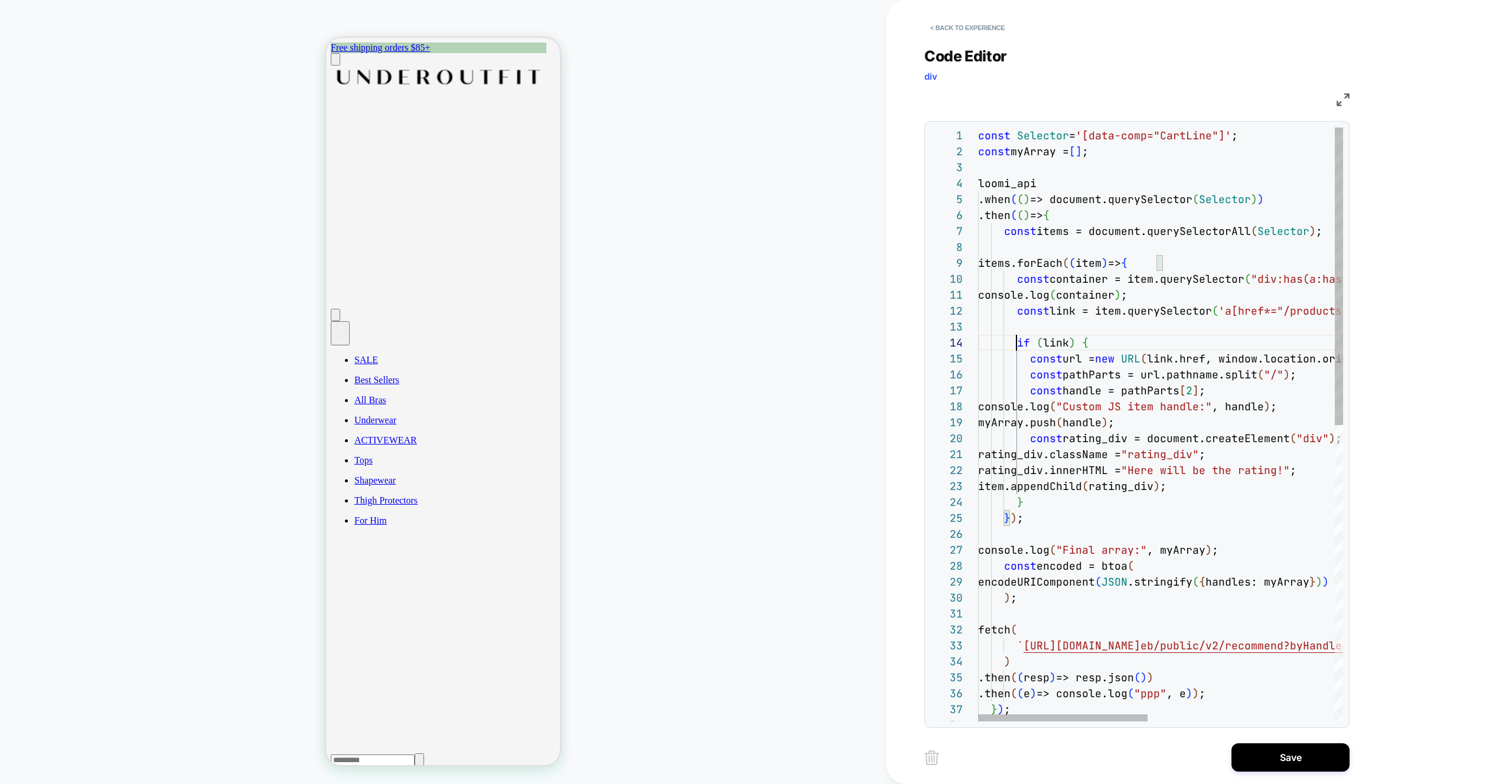
scroll to position [63, 0]
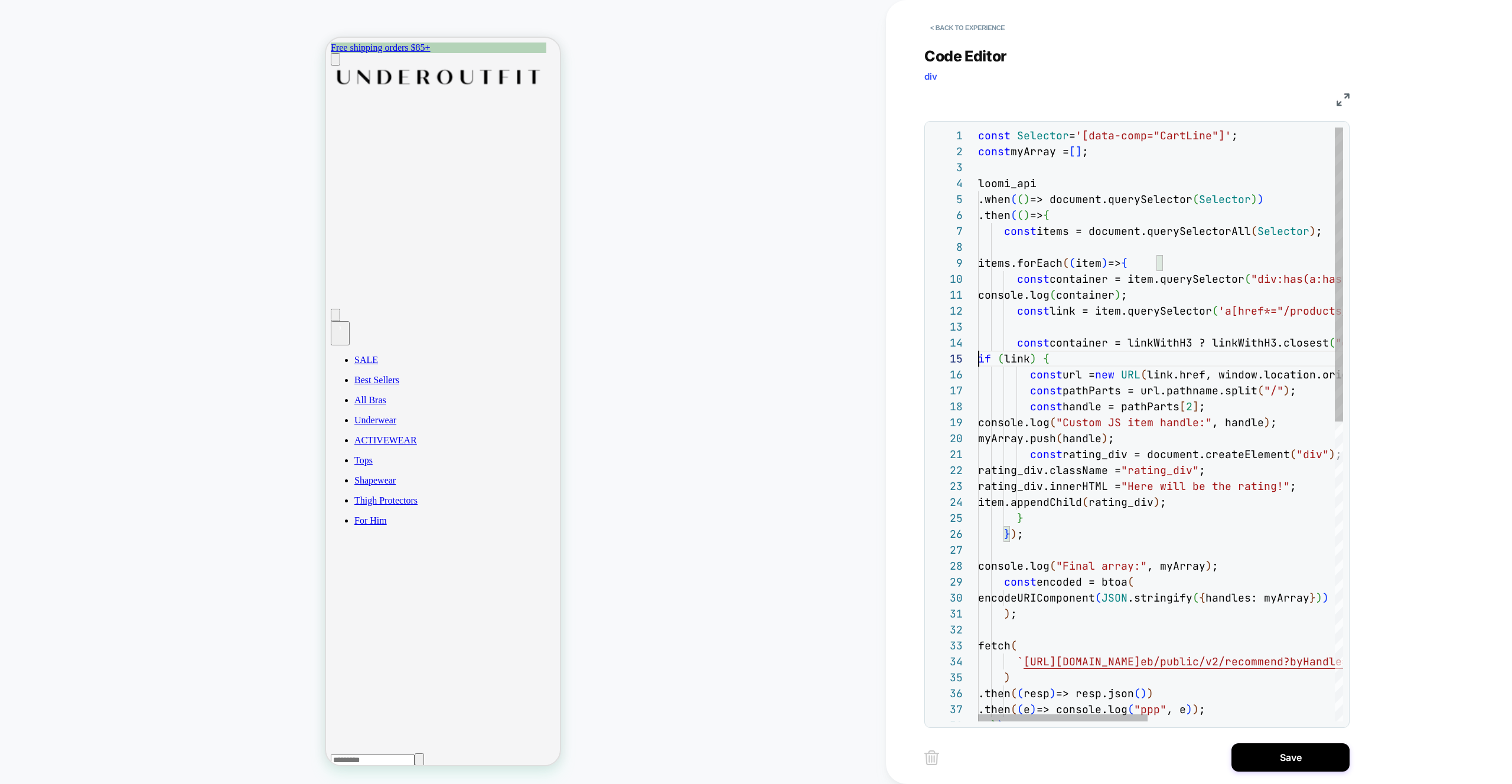
click at [1070, 311] on div "const Selector = '[data-comp="CartLine"]' ; const myArray = [ ] ; loomi_api .wh…" at bounding box center [1362, 727] width 767 height 1200
click at [1178, 342] on div "const Selector = '[data-comp="CartLine"]' ; const myArray = [ ] ; loomi_api .wh…" at bounding box center [1362, 727] width 767 height 1200
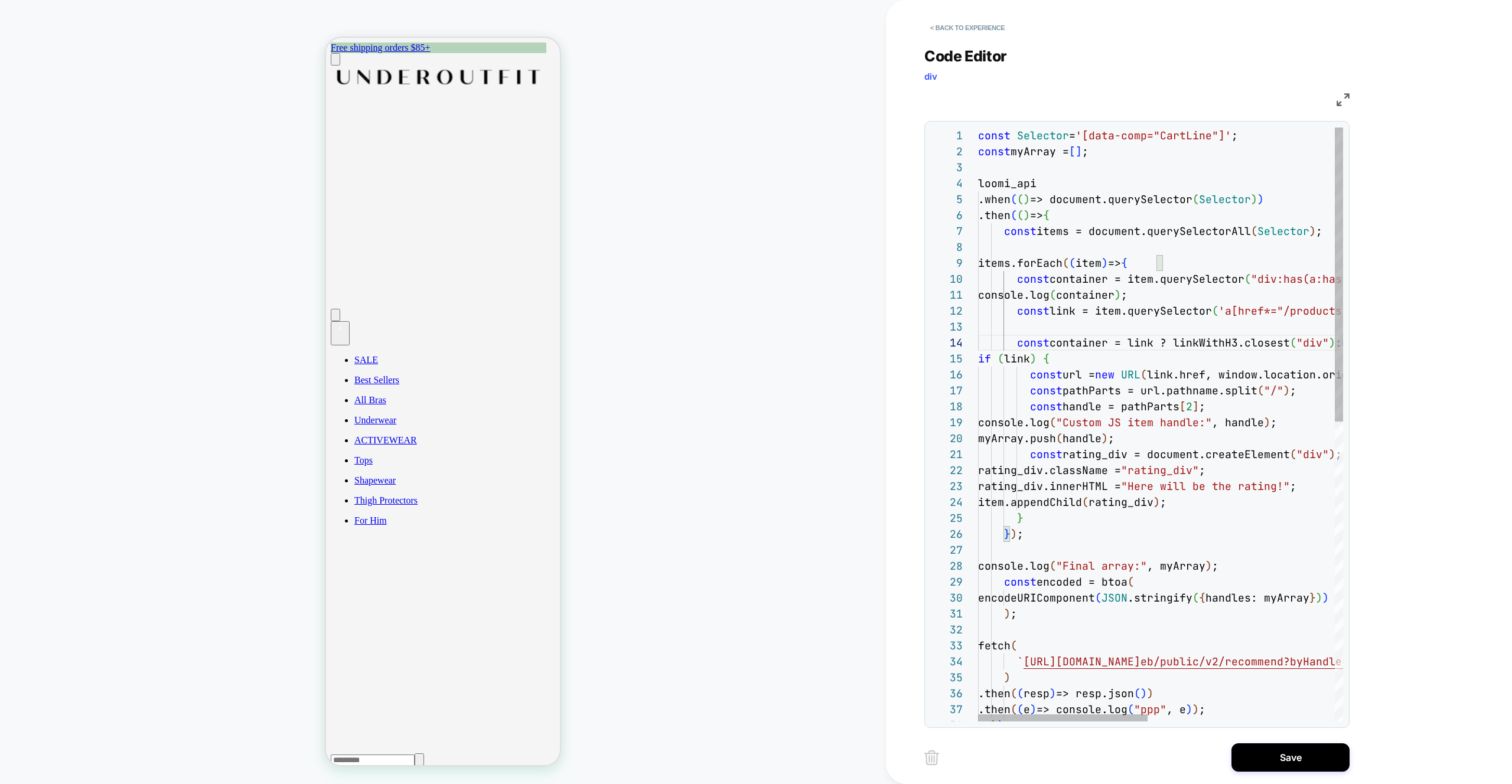
click at [1214, 335] on div "const Selector = '[data-comp="CartLine"]' ; const myArray = [ ] ; loomi_api .wh…" at bounding box center [1362, 727] width 767 height 1200
click at [1067, 277] on div "const Selector = '[data-comp="CartLine"]' ; const myArray = [ ] ; loomi_api .wh…" at bounding box center [1362, 727] width 767 height 1200
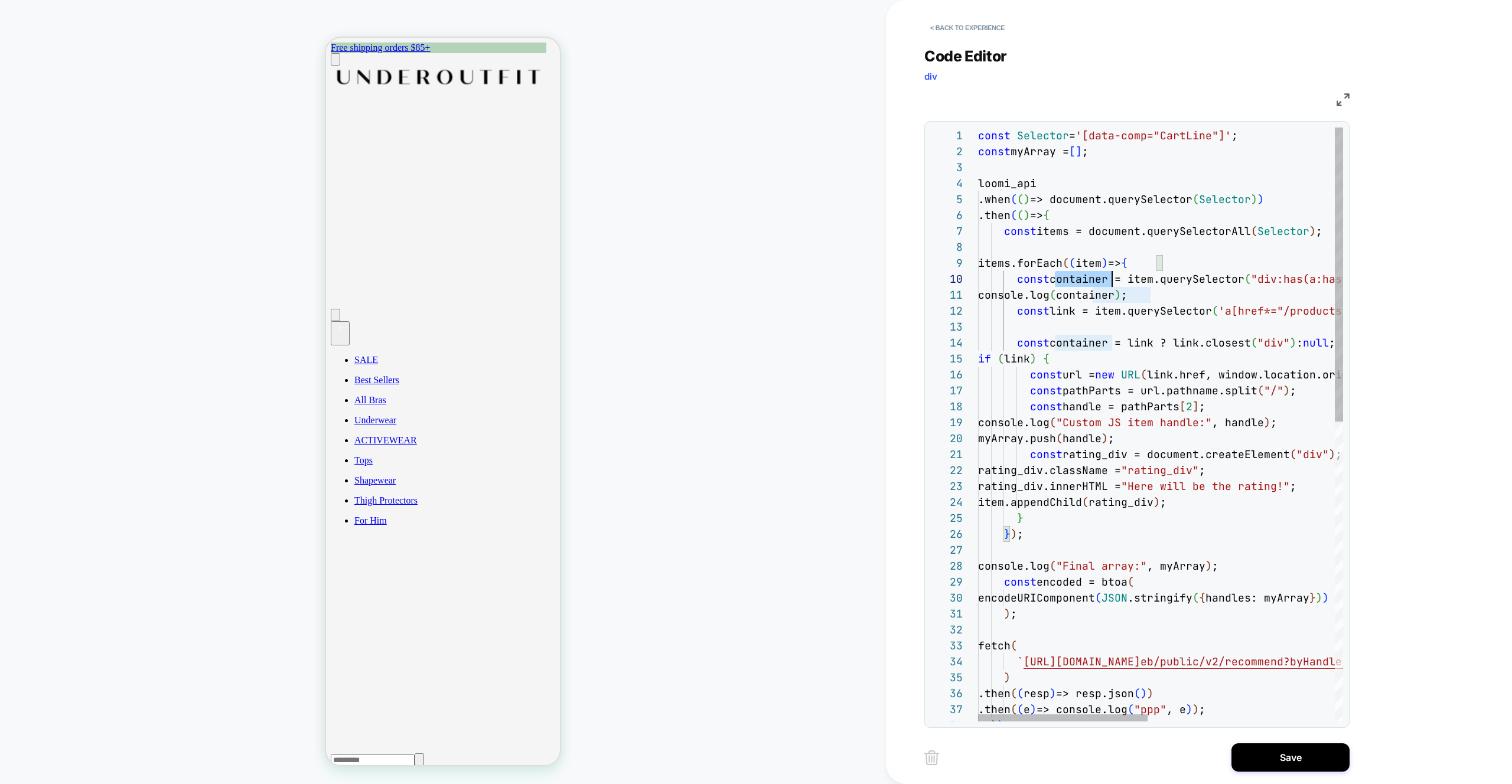
scroll to position [144, 134]
click at [1067, 277] on div "const Selector = '[data-comp="CartLine"]' ; const myArray = [ ] ; loomi_api .wh…" at bounding box center [1362, 727] width 767 height 1200
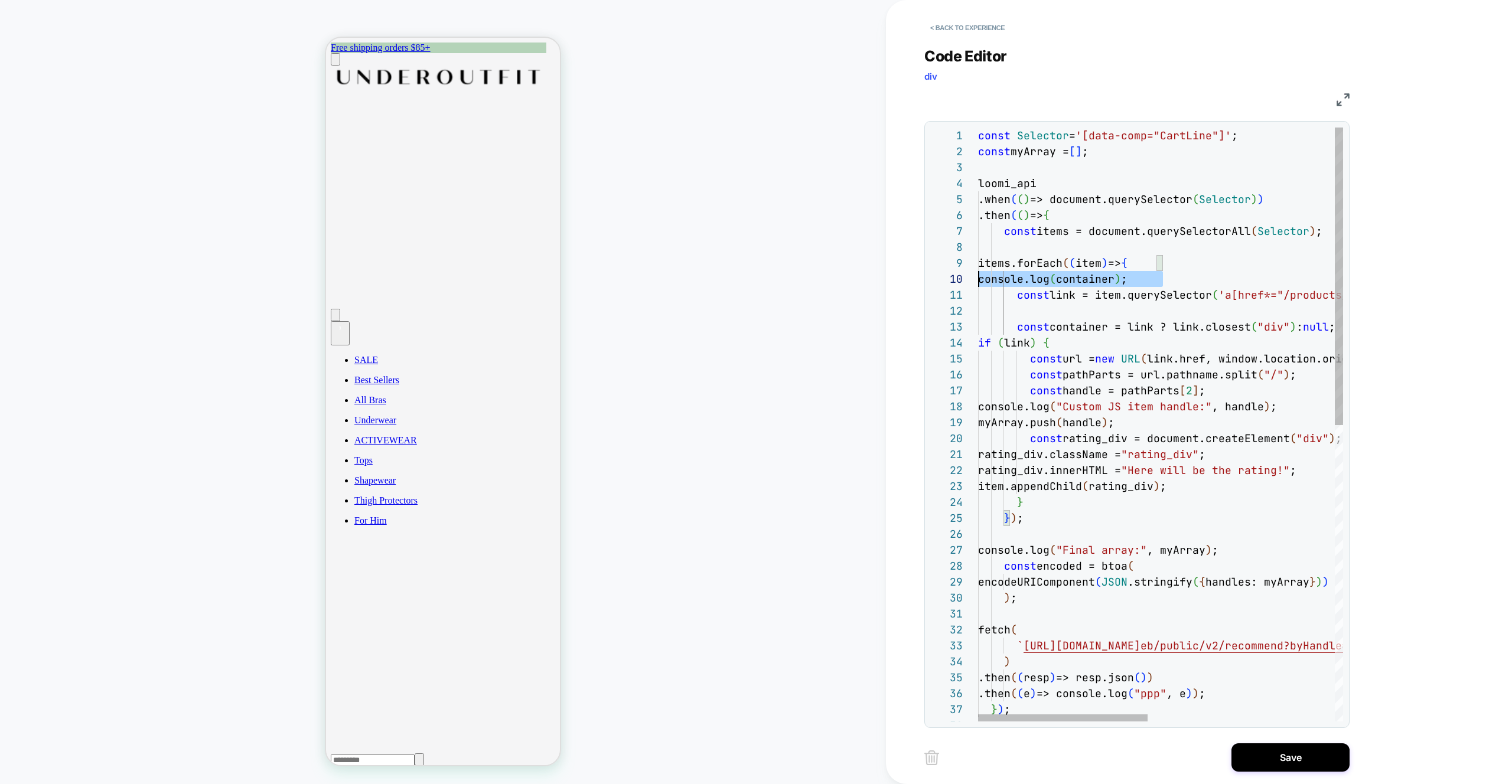
scroll to position [144, 0]
drag, startPoint x: 1175, startPoint y: 280, endPoint x: 928, endPoint y: 276, distance: 247.0
click at [978, 276] on div "const Selector = '[data-comp="CartLine"]' ; const myArray = [ ] ; loomi_api .wh…" at bounding box center [1362, 719] width 767 height 1184
click at [1013, 327] on div "const Selector = '[data-comp="CartLine"]' ; const myArray = [ ] ; loomi_api .wh…" at bounding box center [1362, 719] width 767 height 1184
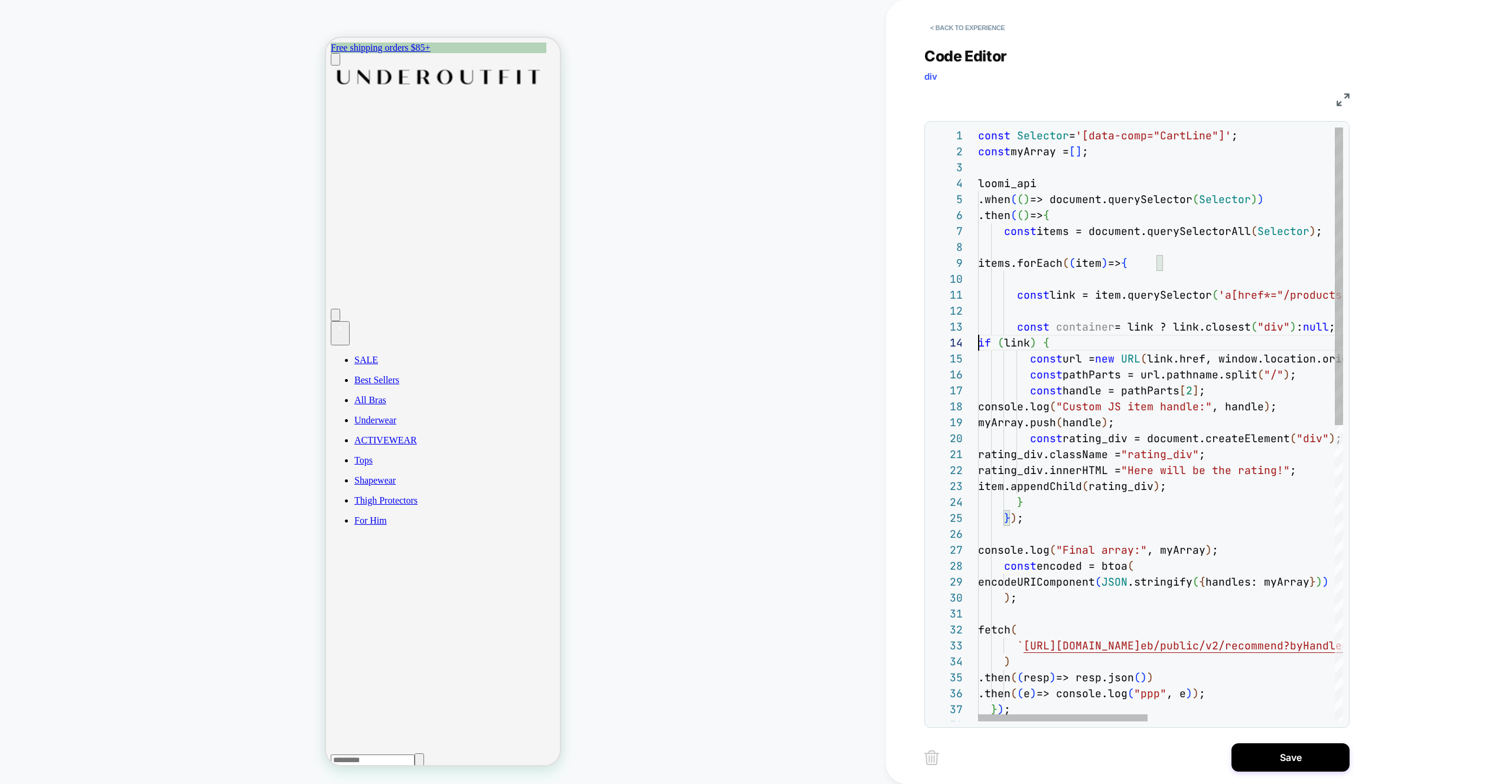
click at [981, 344] on div "const Selector = '[data-comp="CartLine"]' ; const myArray = [ ] ; loomi_api .wh…" at bounding box center [1362, 719] width 767 height 1184
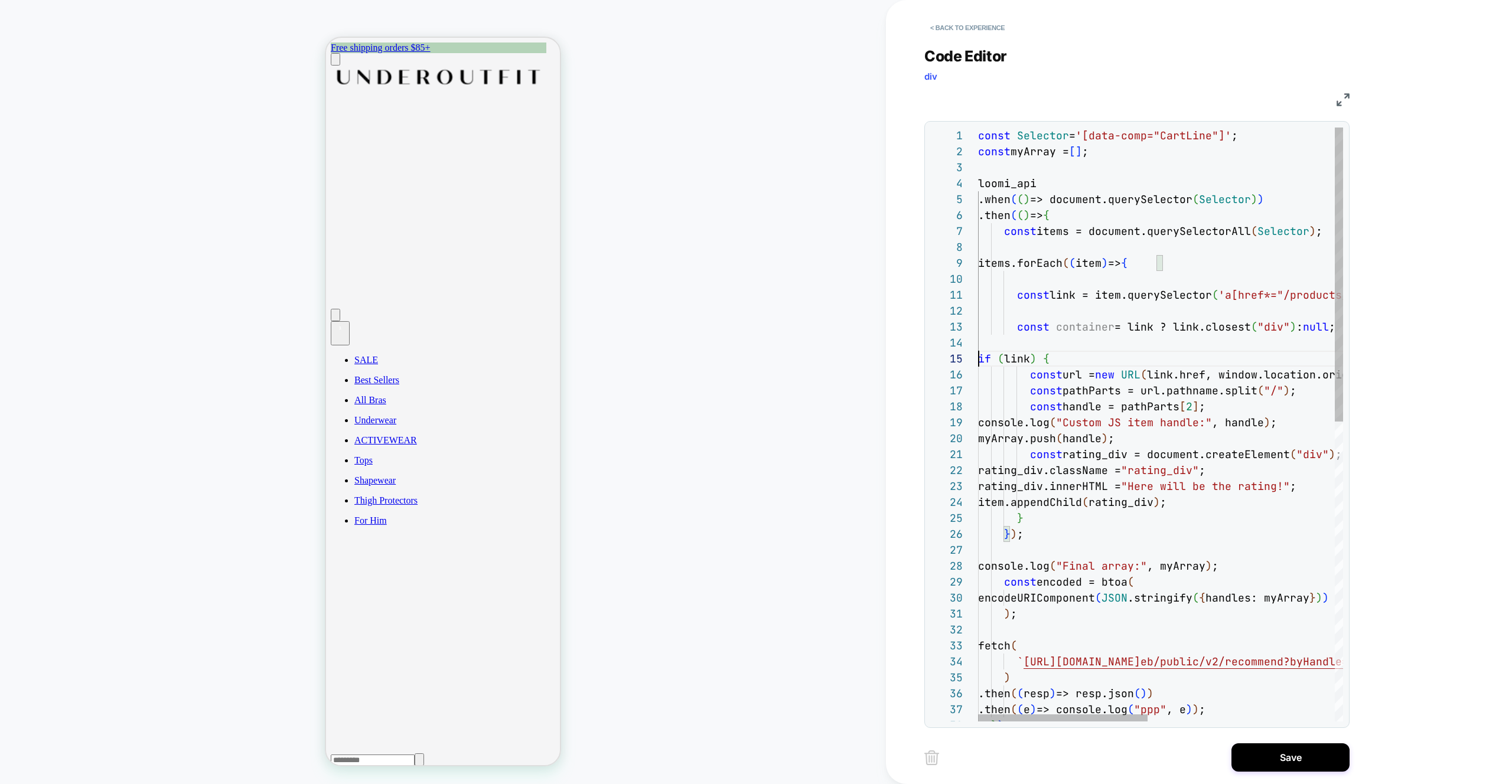
scroll to position [48, 0]
click at [1189, 322] on div "const Selector = '[data-comp="CartLine"]' ; const myArray = [ ] ; loomi_api .wh…" at bounding box center [1362, 727] width 767 height 1200
click at [1078, 299] on div "const Selector = '[data-comp="CartLine"]' ; const myArray = [ ] ; loomi_api .wh…" at bounding box center [1362, 727] width 767 height 1200
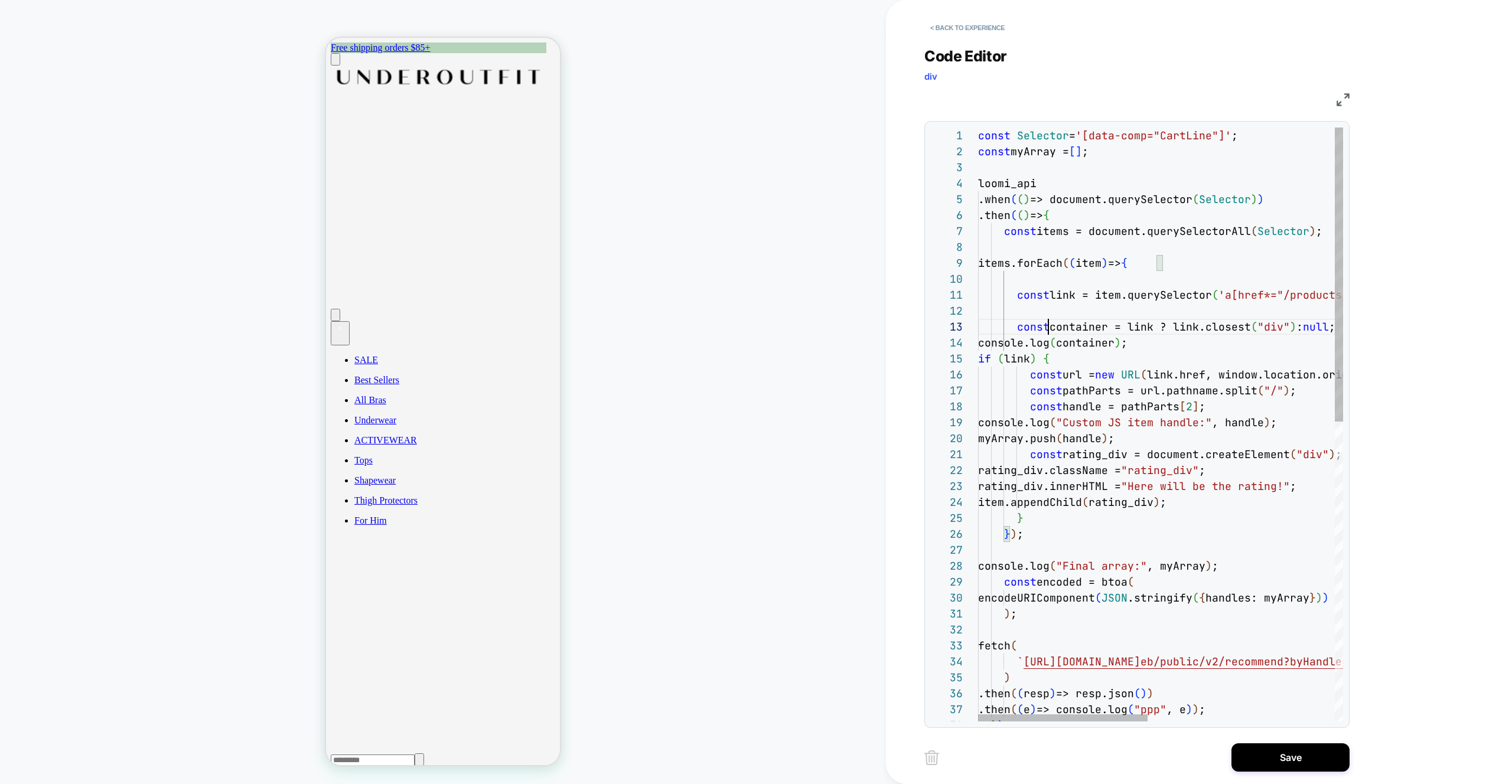
click at [1049, 319] on div "const Selector = '[data-comp="CartLine"]' ; const myArray = [ ] ; loomi_api .wh…" at bounding box center [1362, 727] width 767 height 1200
click at [1035, 307] on div "const Selector = '[data-comp="CartLine"]' ; const myArray = [ ] ; loomi_api .wh…" at bounding box center [1362, 727] width 767 height 1200
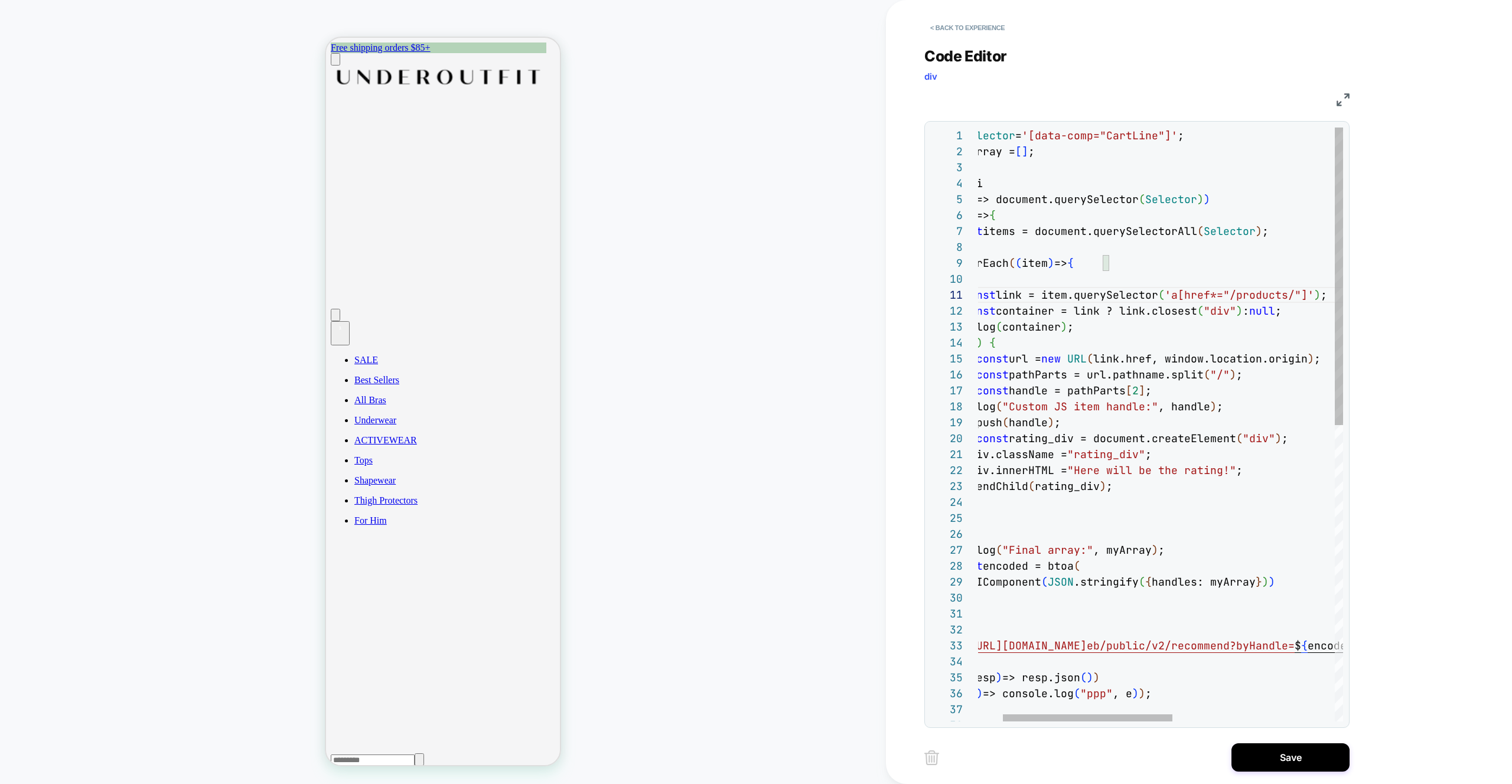
click at [1018, 281] on div "const Selector = '[data-comp="CartLine"]' ; const myArray = [ ] ; loomi_api .wh…" at bounding box center [1308, 719] width 767 height 1184
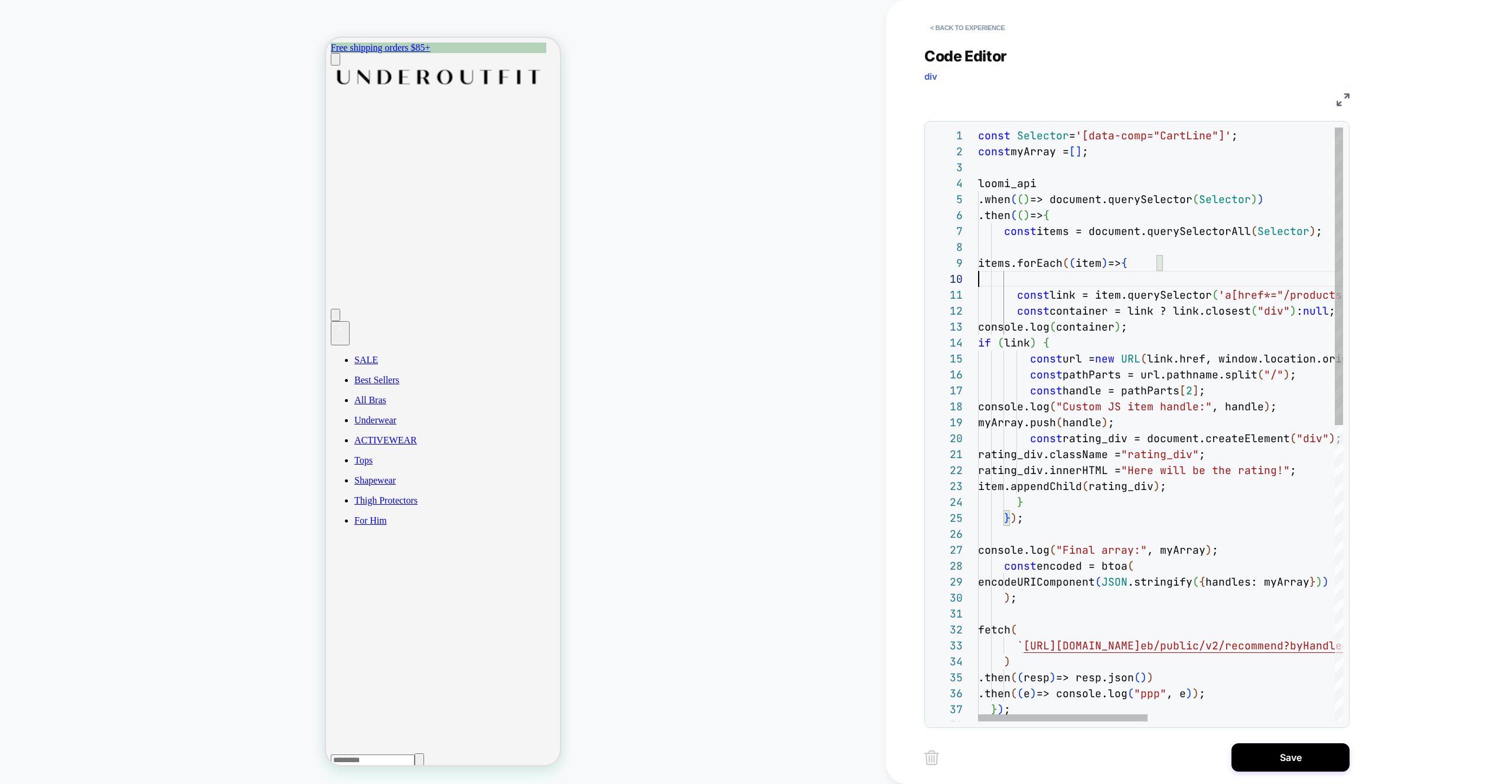
scroll to position [128, 185]
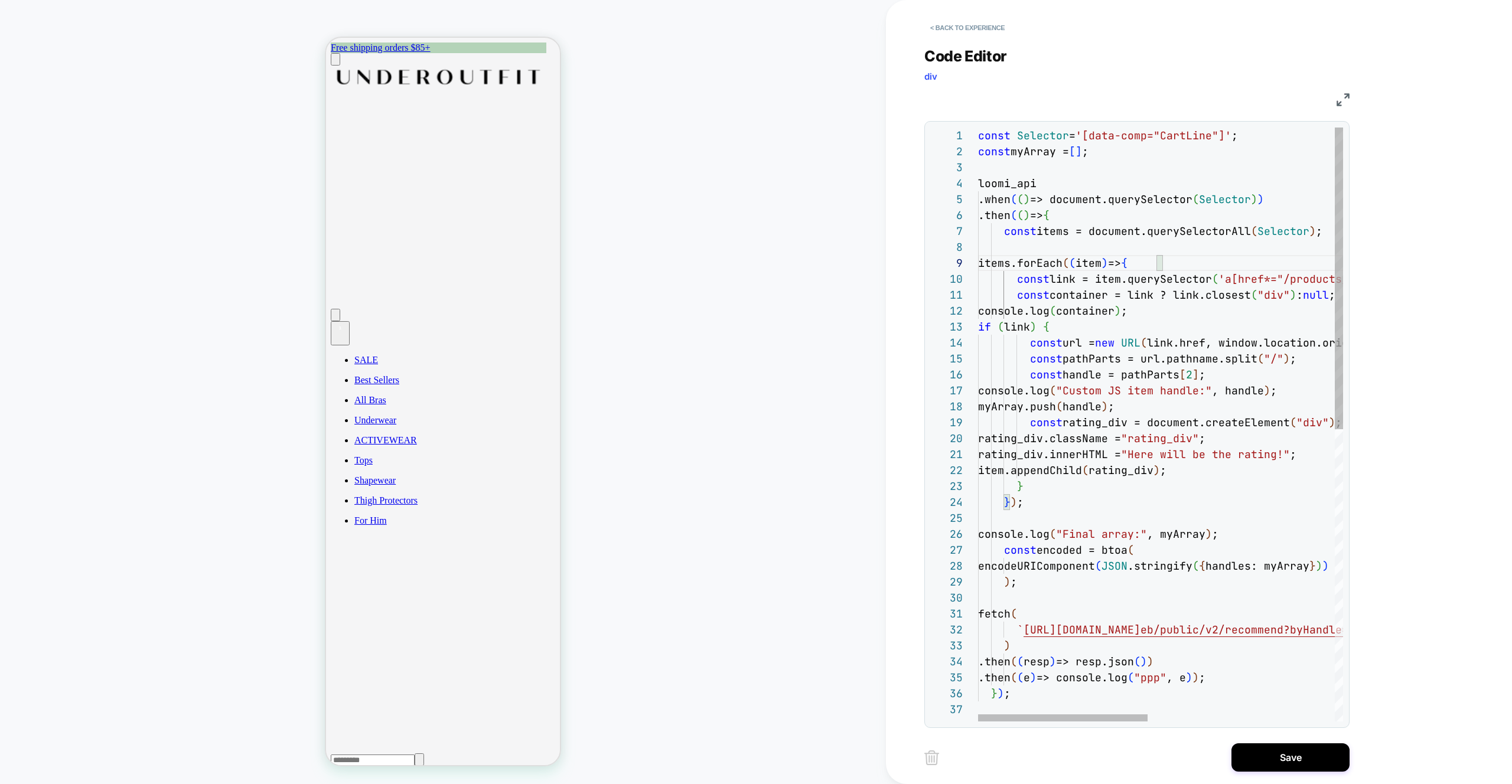
click at [1047, 471] on div "const Selector = '[data-comp="CartLine"]' ; const myArray = [ ] ; loomi_api .wh…" at bounding box center [1362, 712] width 767 height 1168
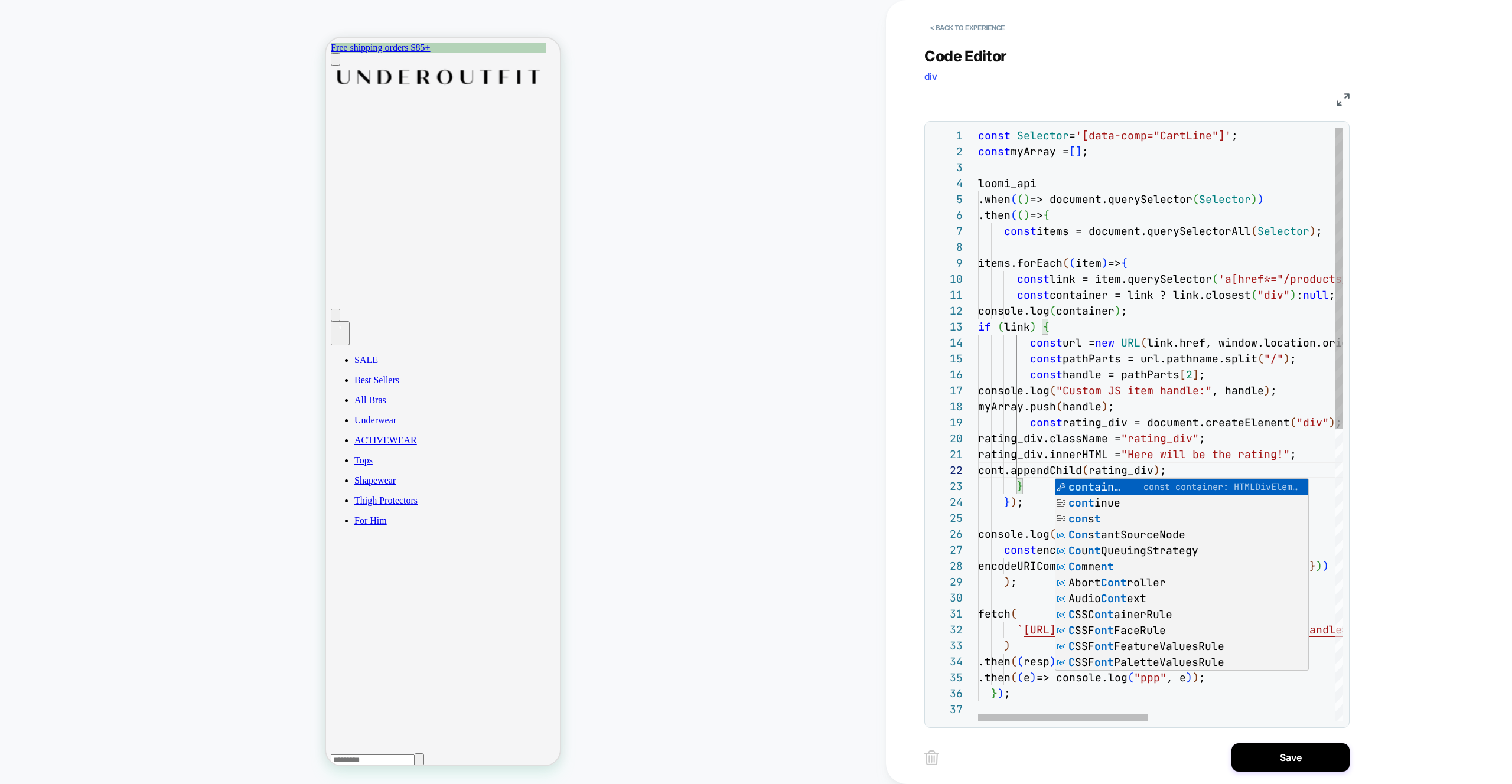
scroll to position [16, 108]
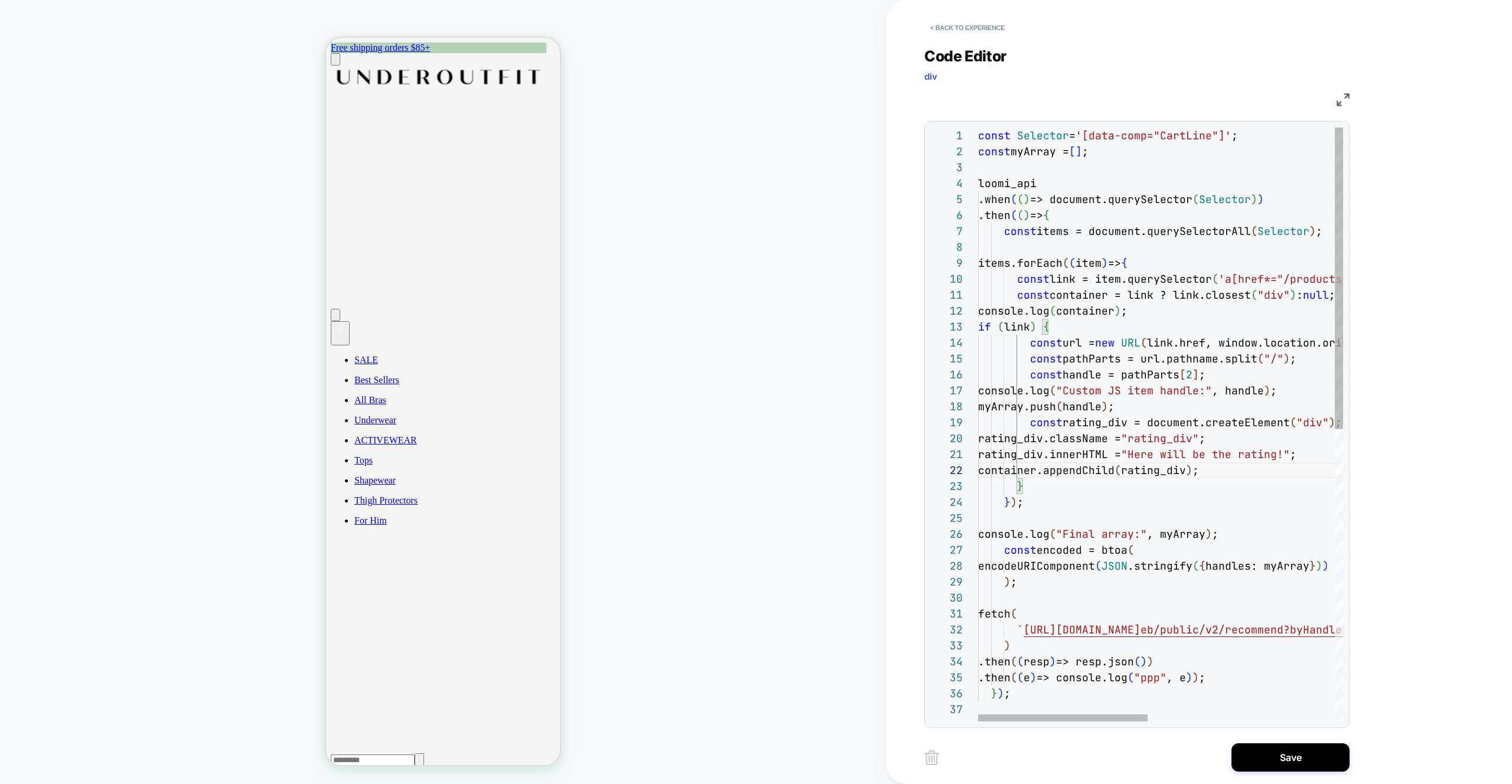
click at [1104, 489] on div "const Selector = '[data-comp="CartLine"]' ; const myArray = [ ] ; loomi_api .wh…" at bounding box center [1362, 712] width 767 height 1168
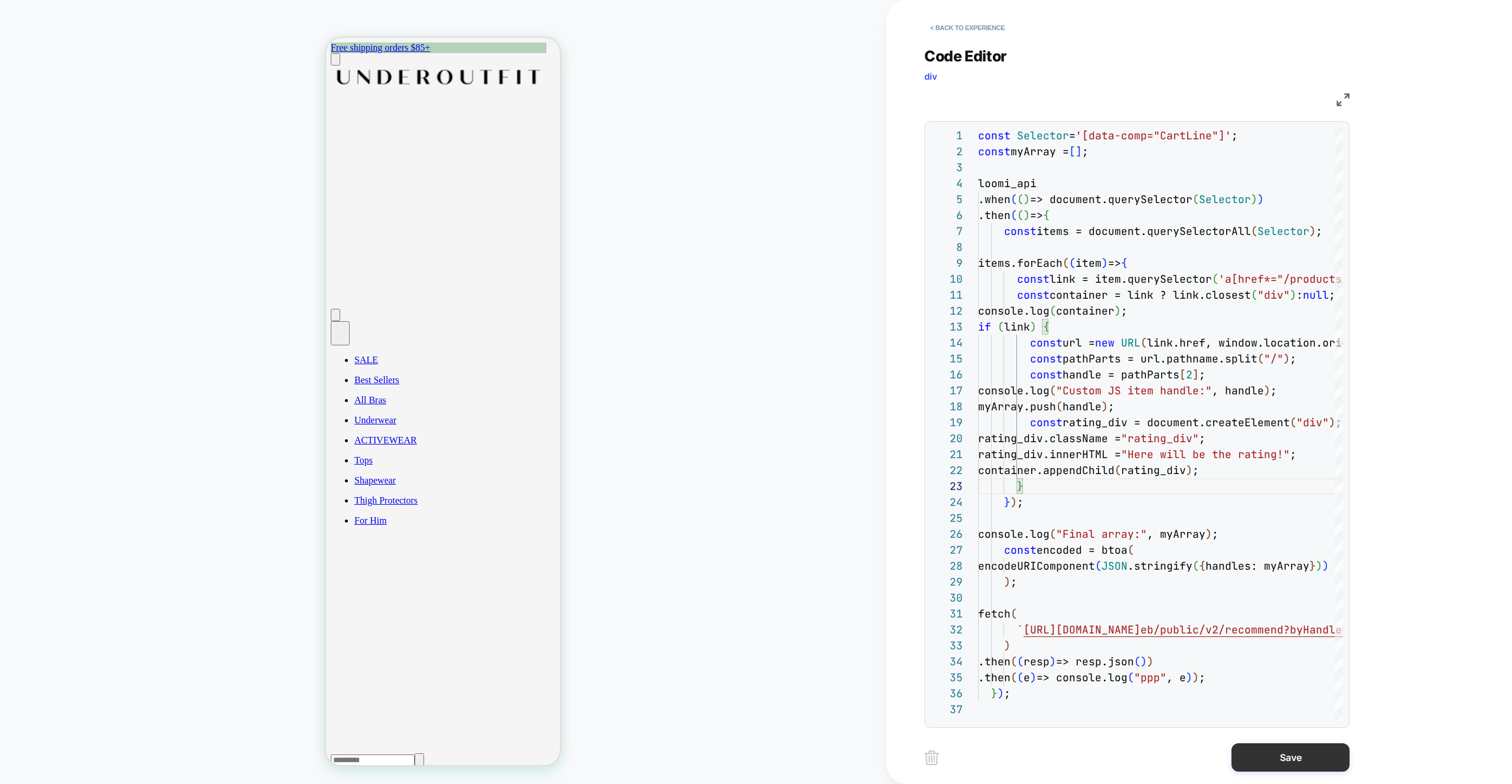
type textarea "**********"
click at [1290, 762] on button "Save" at bounding box center [1290, 757] width 118 height 28
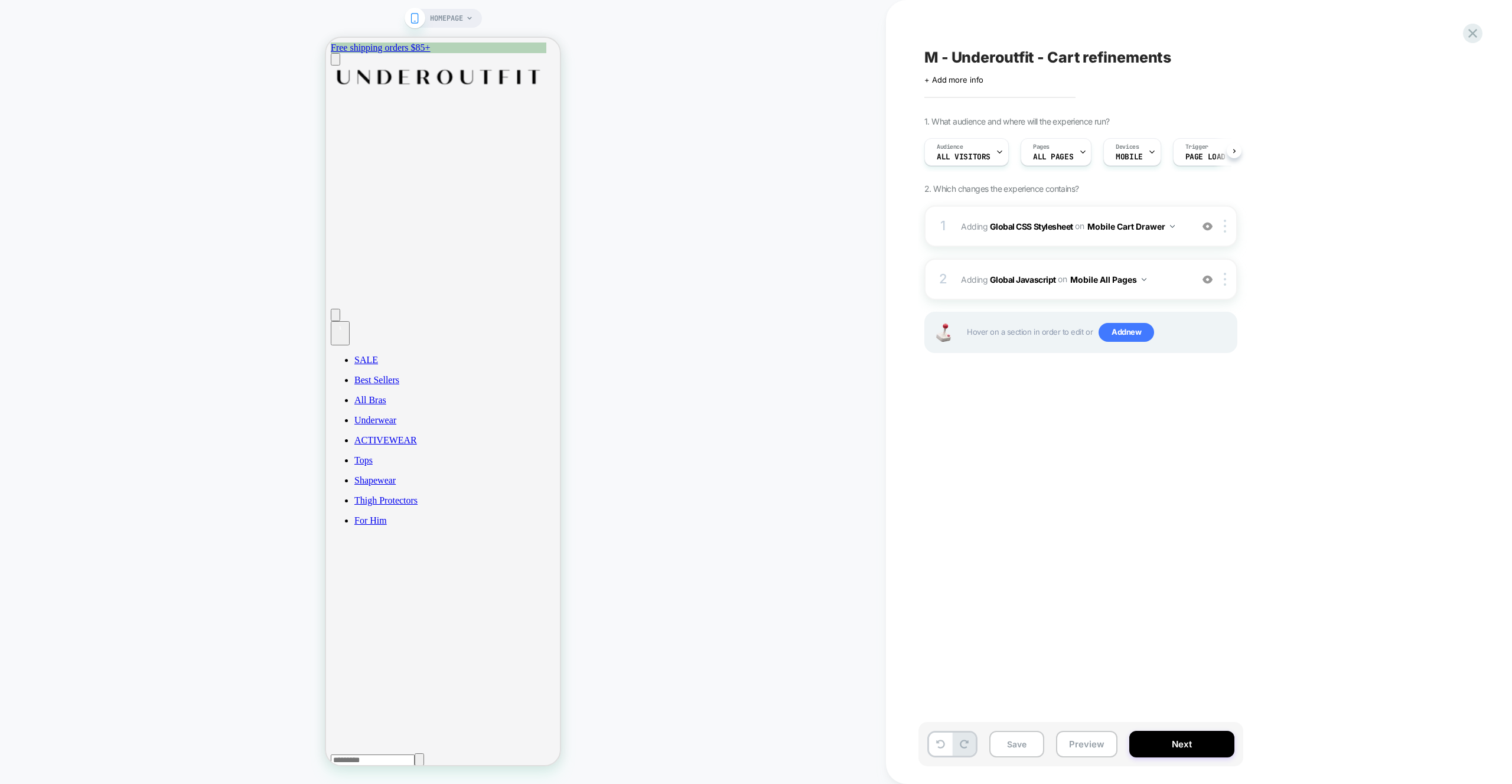
scroll to position [0, 1]
click at [1084, 741] on button "Preview" at bounding box center [1087, 744] width 62 height 26
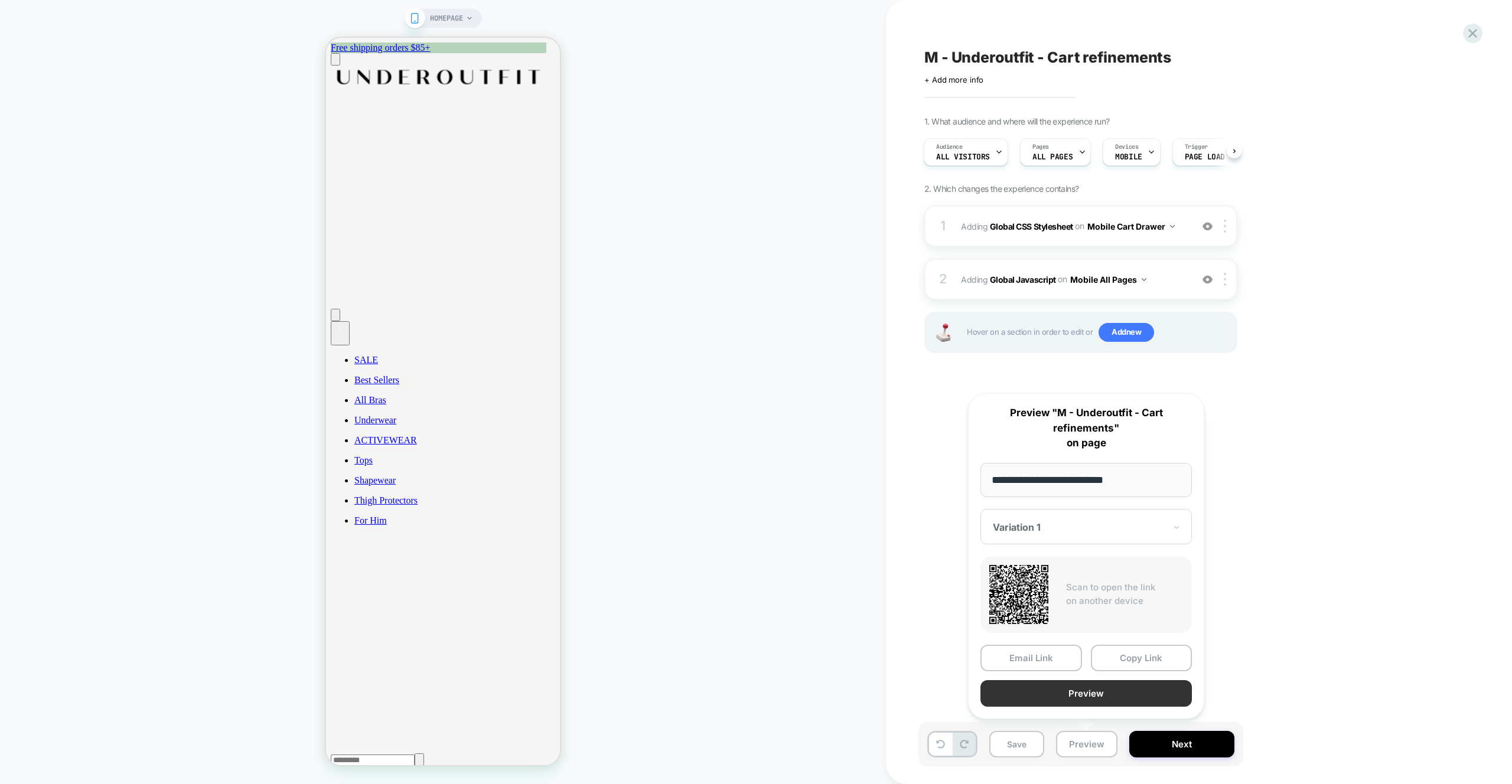
click at [1043, 685] on button "Preview" at bounding box center [1086, 693] width 211 height 26
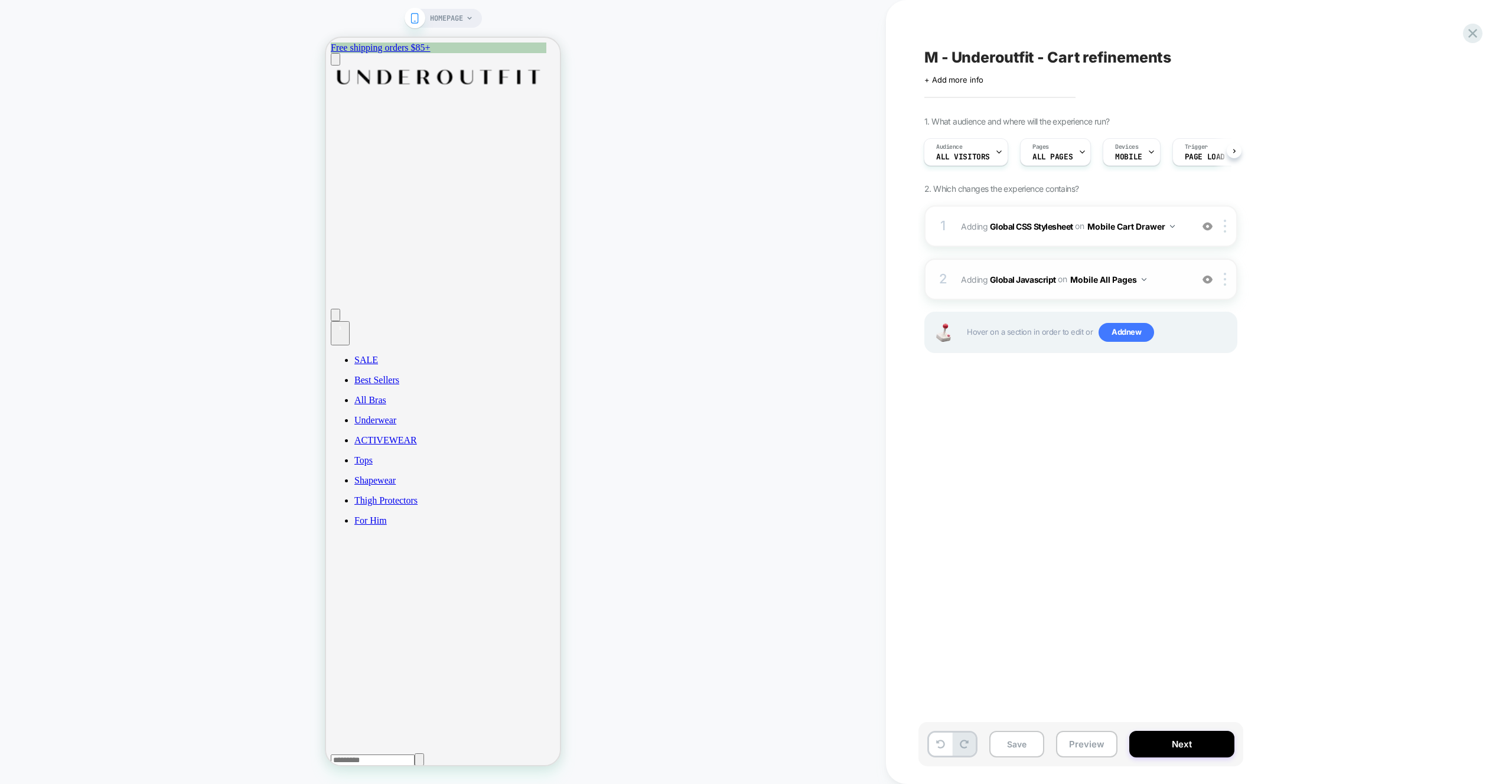
click at [1174, 279] on span "Adding Global Javascript on Mobile All Pages" at bounding box center [1073, 279] width 225 height 17
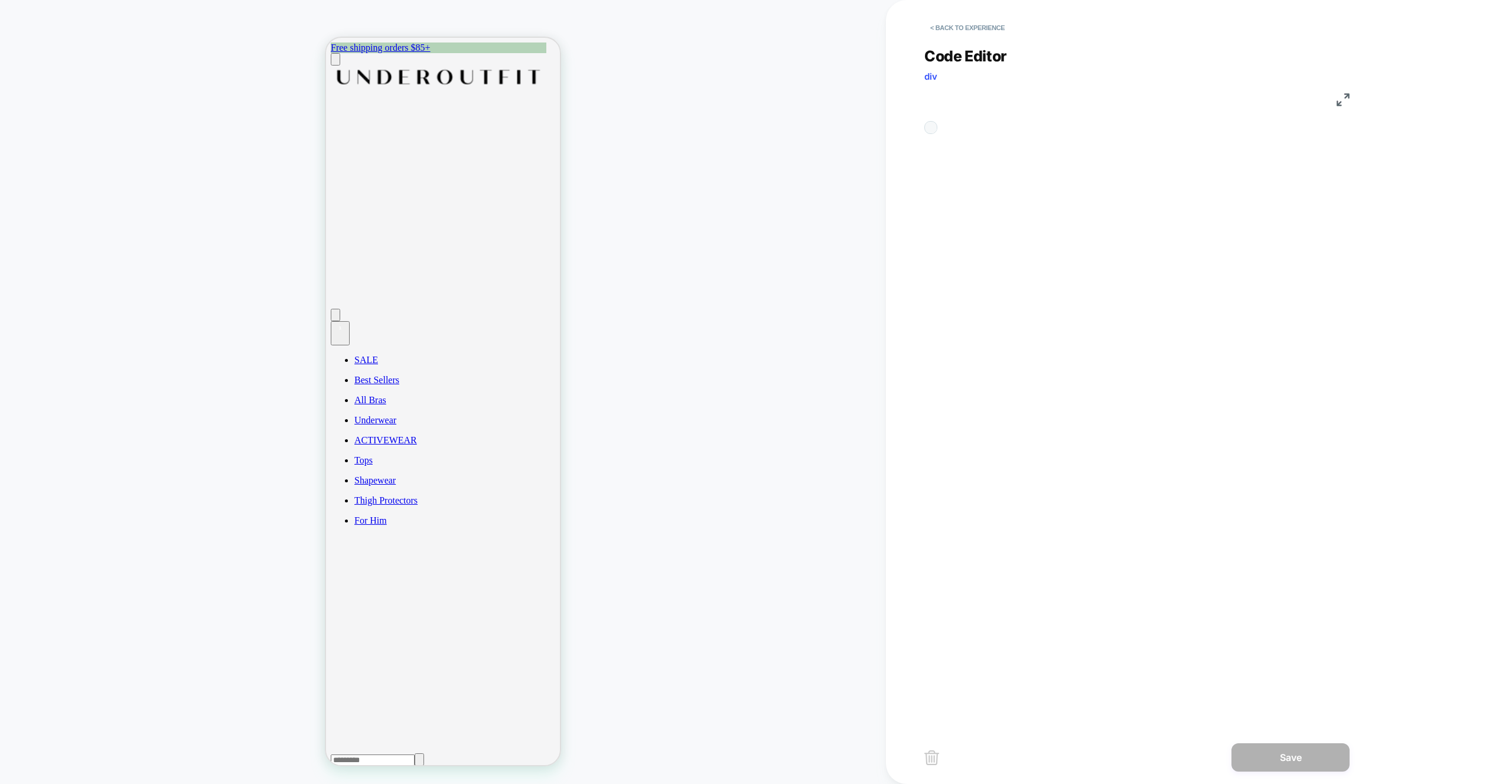
scroll to position [160, 0]
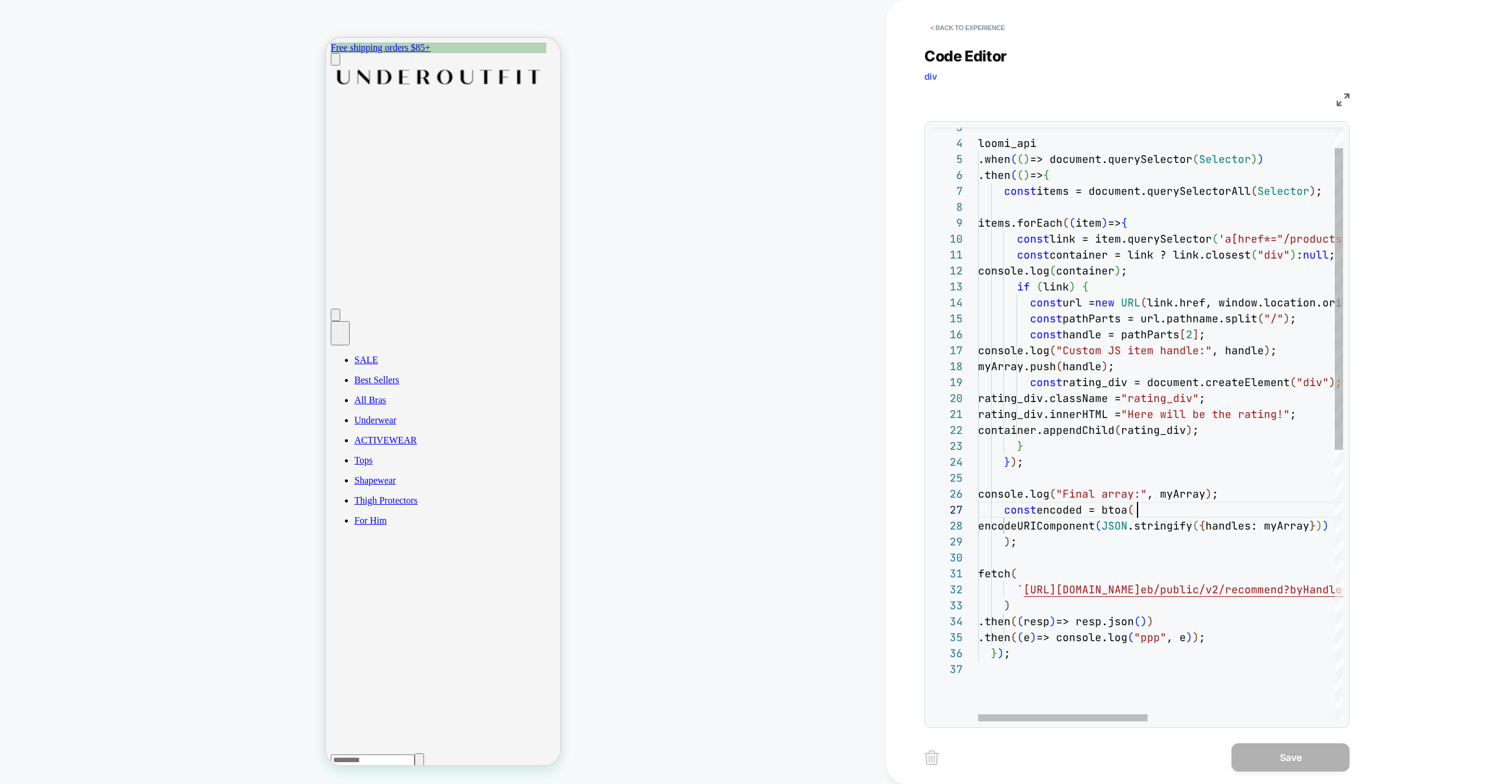
click at [1163, 511] on div "loomi_api .when ( ( ) => document.querySelector ( Selector ) ) .then ( ( ) => {…" at bounding box center [1362, 672] width 767 height 1168
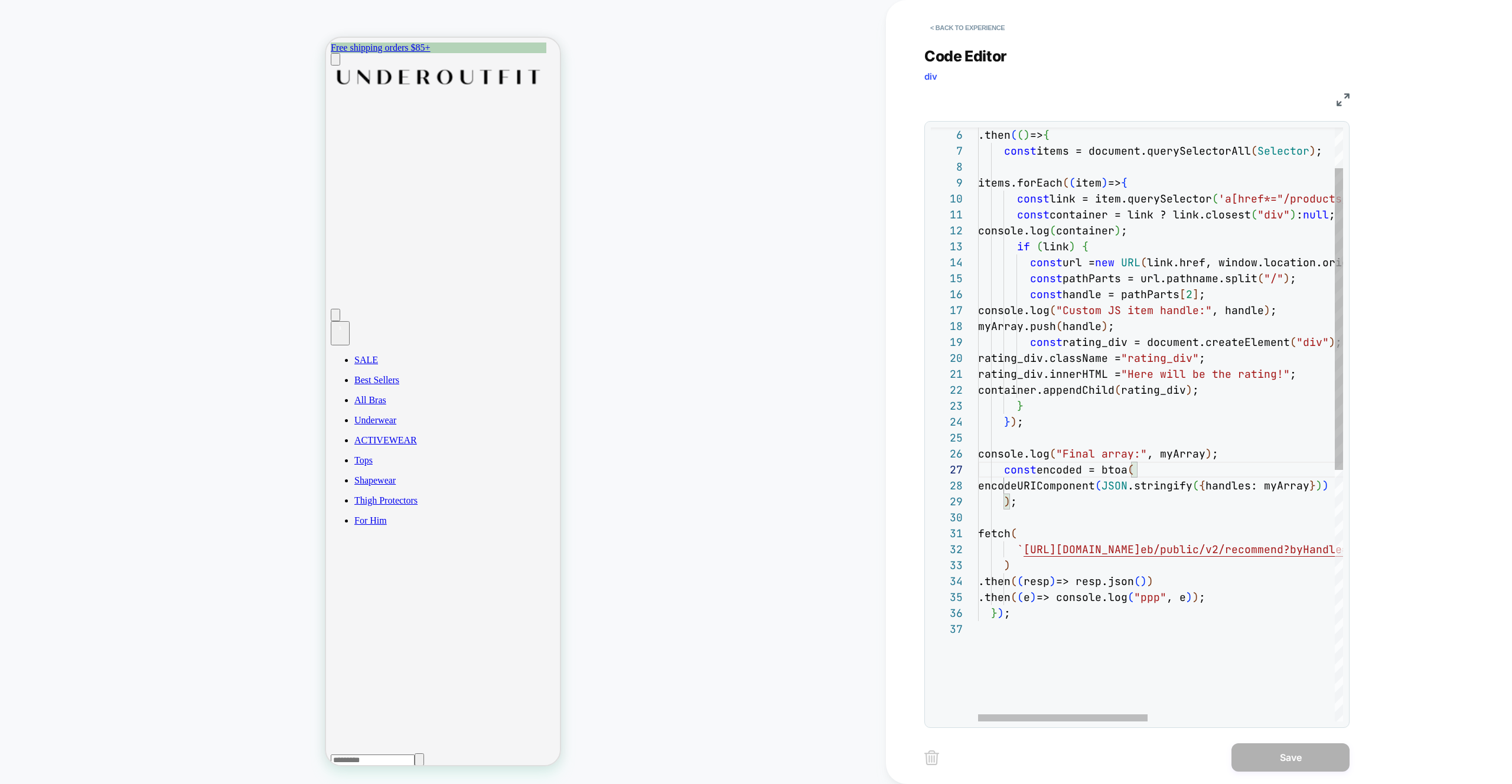
click at [1060, 392] on div ".then ( ( ) => { const items = document.querySelectorAll ( Selector ) ; items.f…" at bounding box center [1362, 632] width 767 height 1168
click at [1133, 262] on div ".then ( ( ) => { const items = document.querySelectorAll ( Selector ) ; items.f…" at bounding box center [1362, 632] width 767 height 1168
click at [1123, 233] on div ".then ( ( ) => { const items = document.querySelectorAll ( Selector ) ; items.f…" at bounding box center [1362, 632] width 767 height 1168
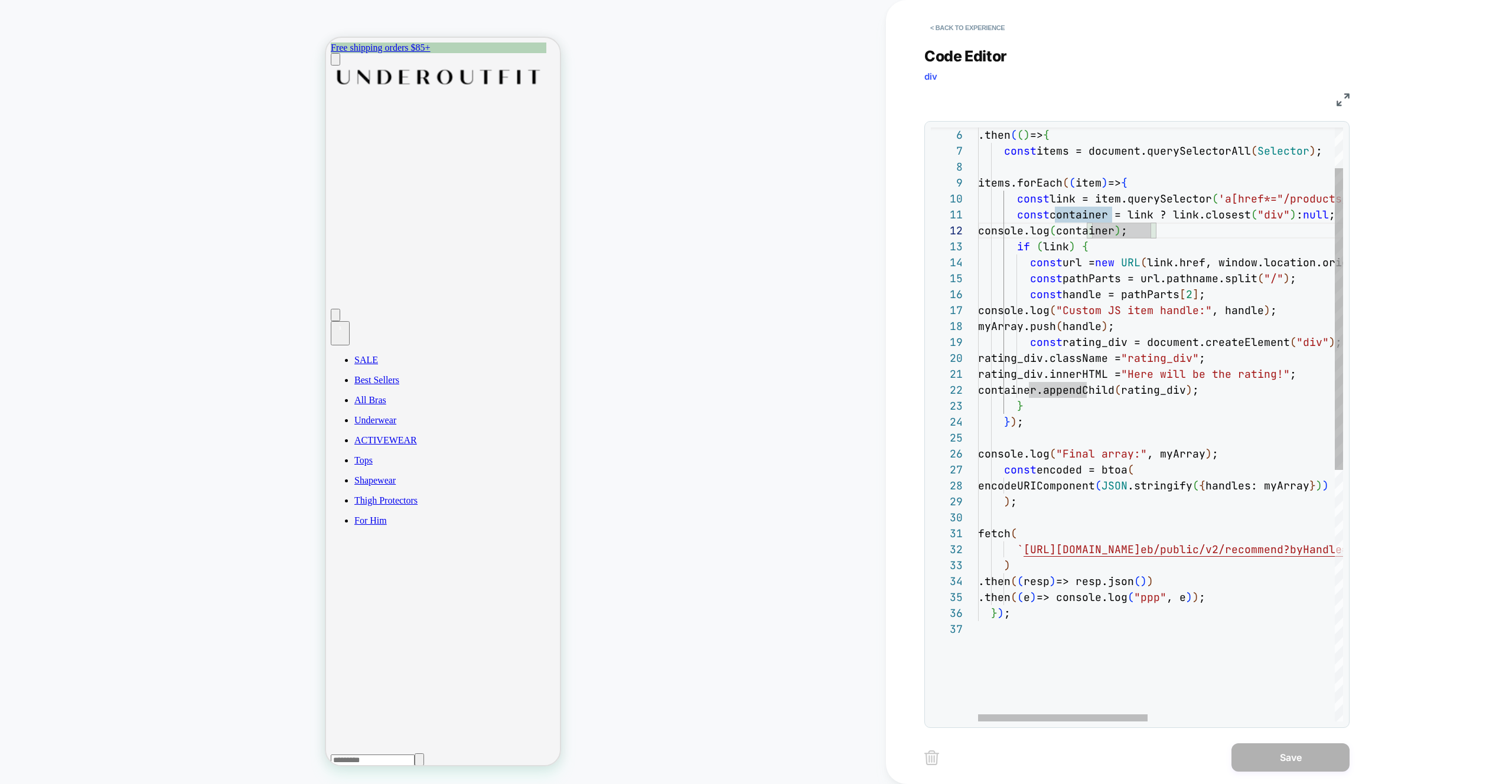
click at [1063, 198] on div ".then ( ( ) => { const items = document.querySelectorAll ( Selector ) ; items.f…" at bounding box center [1362, 632] width 767 height 1168
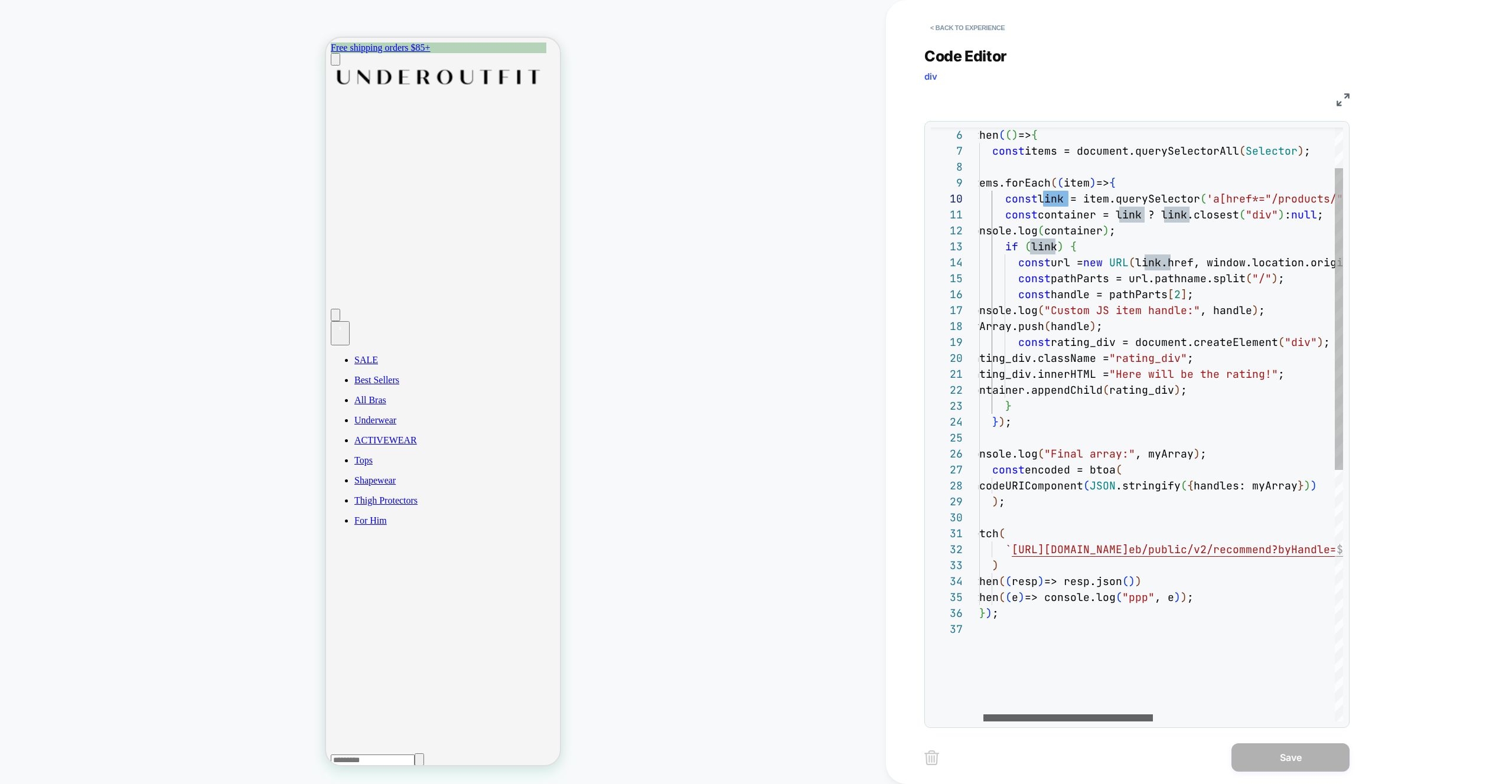
click at [1095, 714] on div at bounding box center [1067, 717] width 169 height 7
click at [1072, 211] on div ".then ( ( ) => { const items = document.querySelectorAll ( Selector ) ; items.f…" at bounding box center [1350, 632] width 767 height 1168
click at [1177, 270] on div ".then ( ( ) => { const items = document.querySelectorAll ( Selector ) ; items.f…" at bounding box center [1350, 632] width 767 height 1168
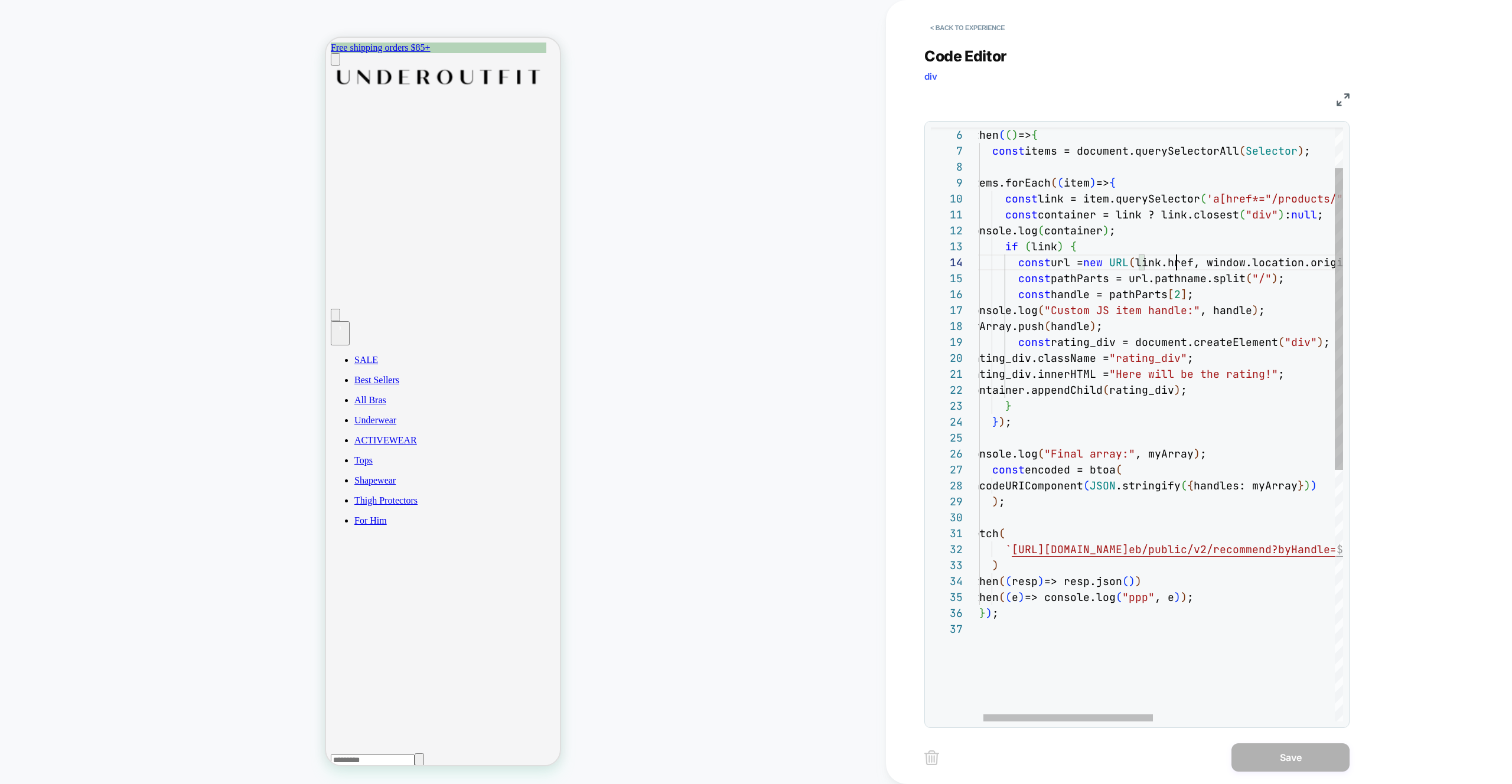
scroll to position [48, 210]
click at [1235, 215] on div ".then ( ( ) => { const items = document.querySelectorAll ( Selector ) ; items.f…" at bounding box center [1350, 632] width 767 height 1168
click at [1202, 254] on div ".then ( ( ) => { const items = document.querySelectorAll ( Selector ) ; items.f…" at bounding box center [1350, 632] width 767 height 1168
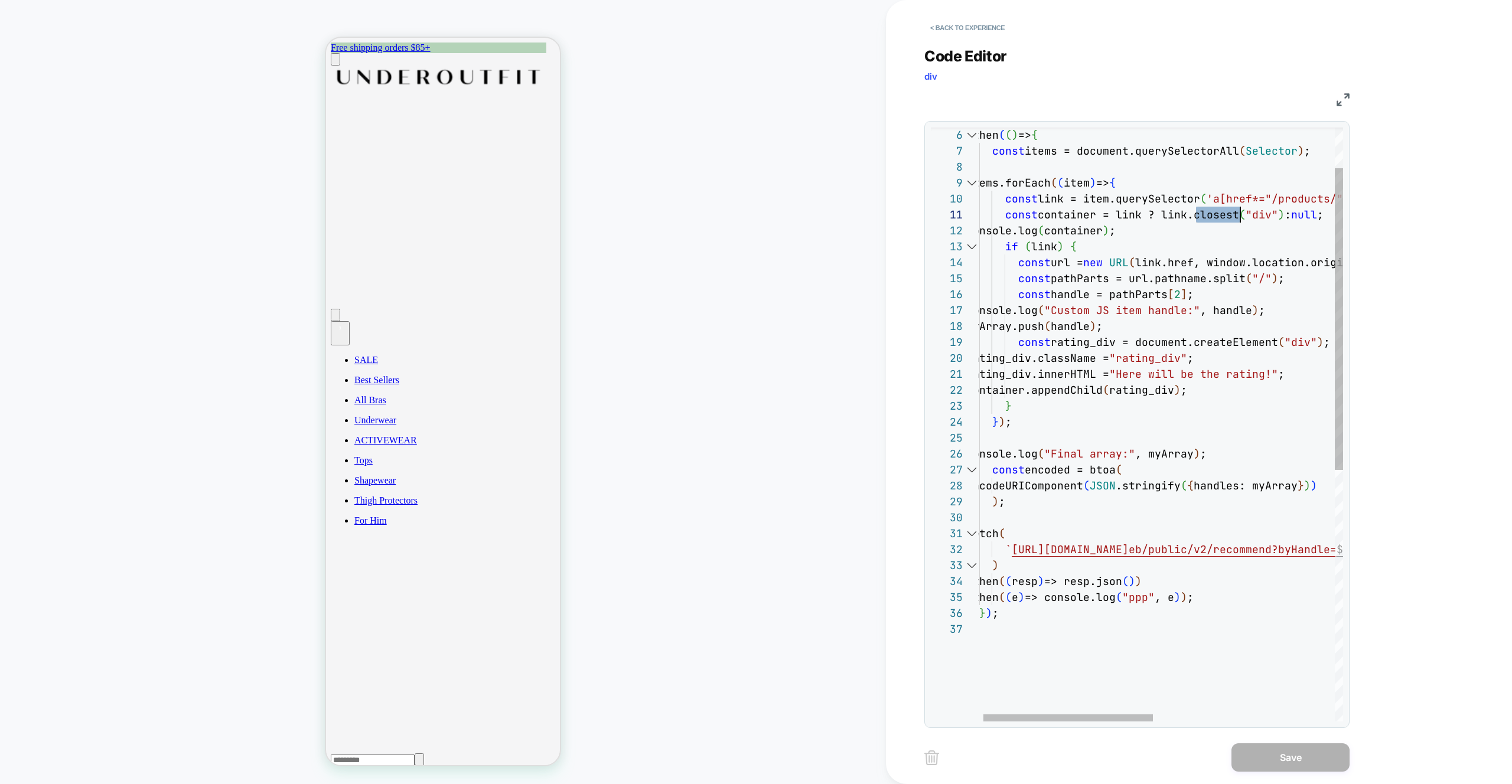
scroll to position [32, 108]
click at [1169, 438] on div ".then ( ( ) => { const items = document.querySelectorAll ( Selector ) ; items.f…" at bounding box center [1350, 632] width 767 height 1168
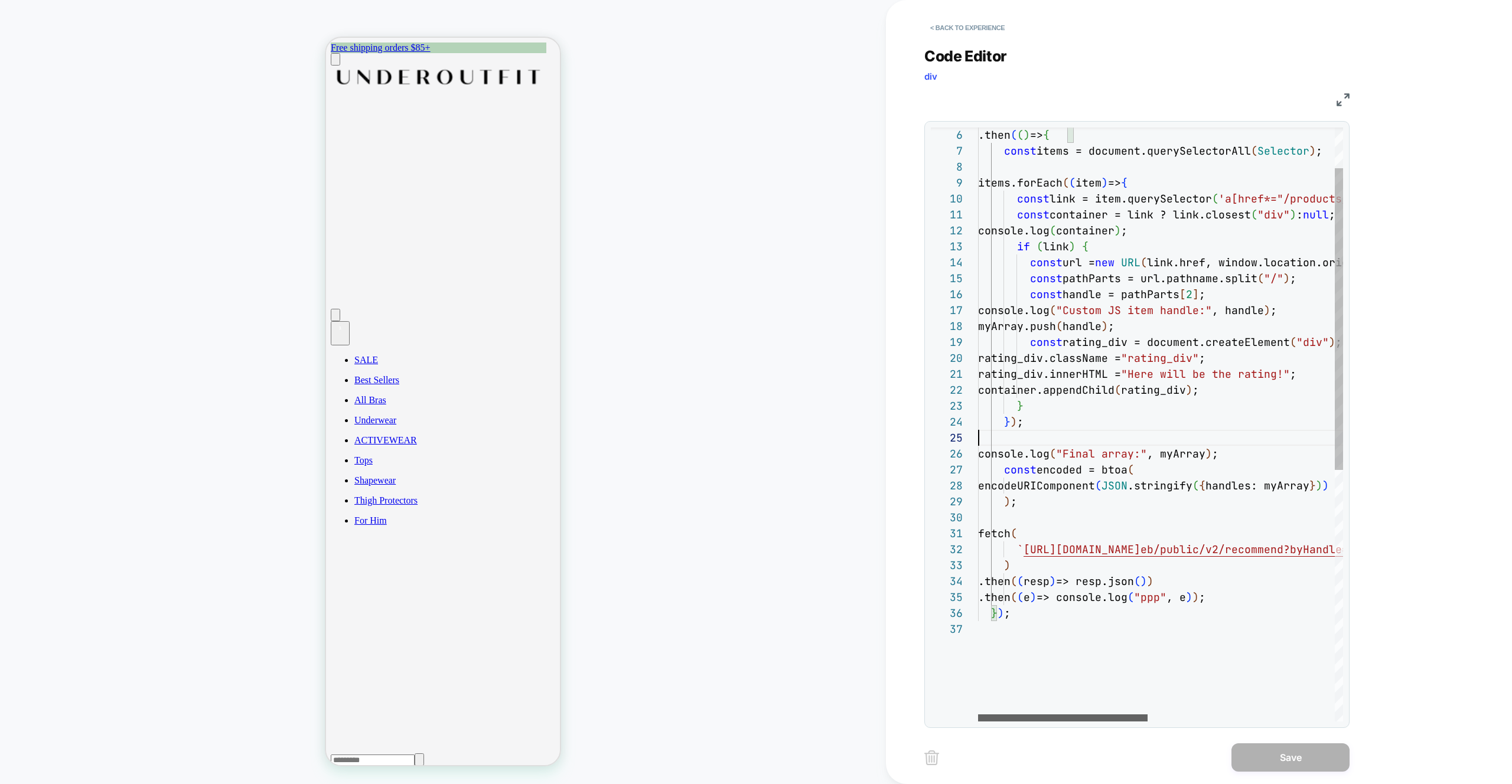
click at [1022, 714] on div at bounding box center [1063, 717] width 169 height 7
click at [1016, 540] on div ".then ( ( ) => { const items = document.querySelectorAll ( Selector ) ; items.f…" at bounding box center [1362, 632] width 767 height 1168
click at [992, 615] on div ".then ( ( ) => { const items = document.querySelectorAll ( Selector ) ; items.f…" at bounding box center [1362, 632] width 767 height 1168
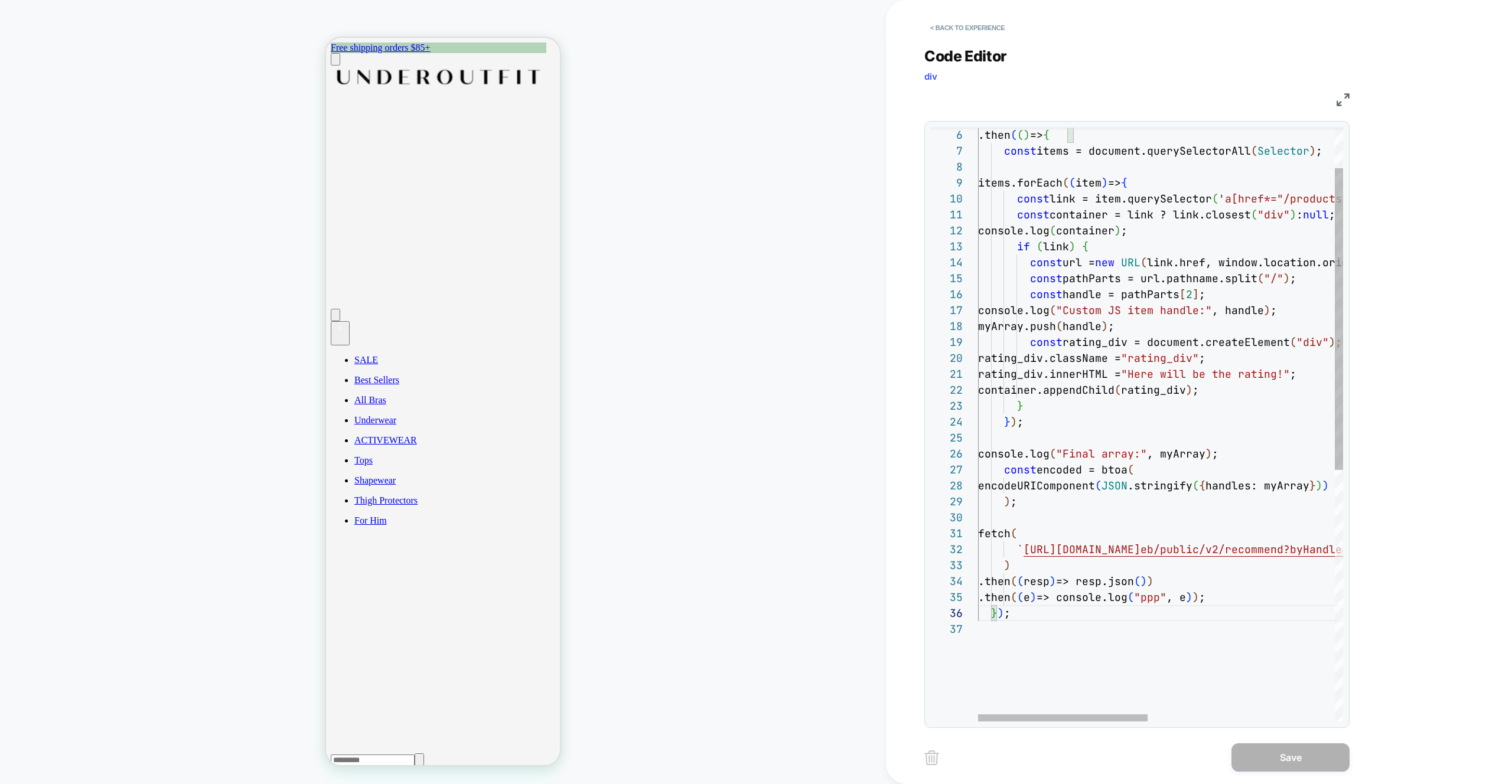
click at [1001, 615] on div ".then ( ( ) => { const items = document.querySelectorAll ( Selector ) ; items.f…" at bounding box center [1362, 632] width 767 height 1168
click at [1043, 527] on div ".then ( ( ) => { const items = document.querySelectorAll ( Selector ) ; items.f…" at bounding box center [1362, 632] width 767 height 1168
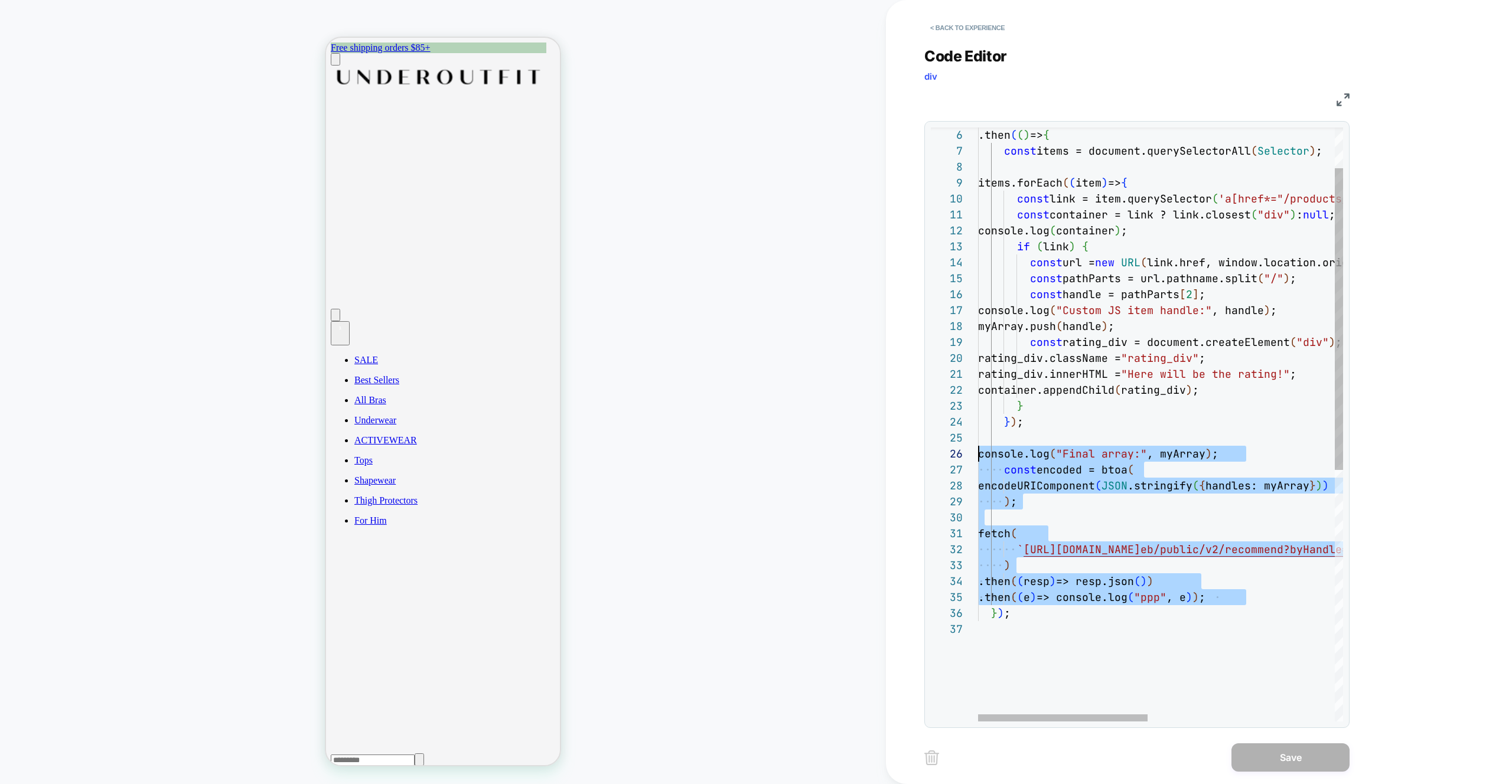
scroll to position [79, 0]
drag, startPoint x: 1257, startPoint y: 596, endPoint x: 917, endPoint y: 457, distance: 367.3
click at [978, 457] on div ".then ( ( ) => { const items = document.querySelectorAll ( Selector ) ; items.f…" at bounding box center [1362, 632] width 767 height 1168
drag, startPoint x: 1002, startPoint y: 464, endPoint x: 1012, endPoint y: 487, distance: 25.1
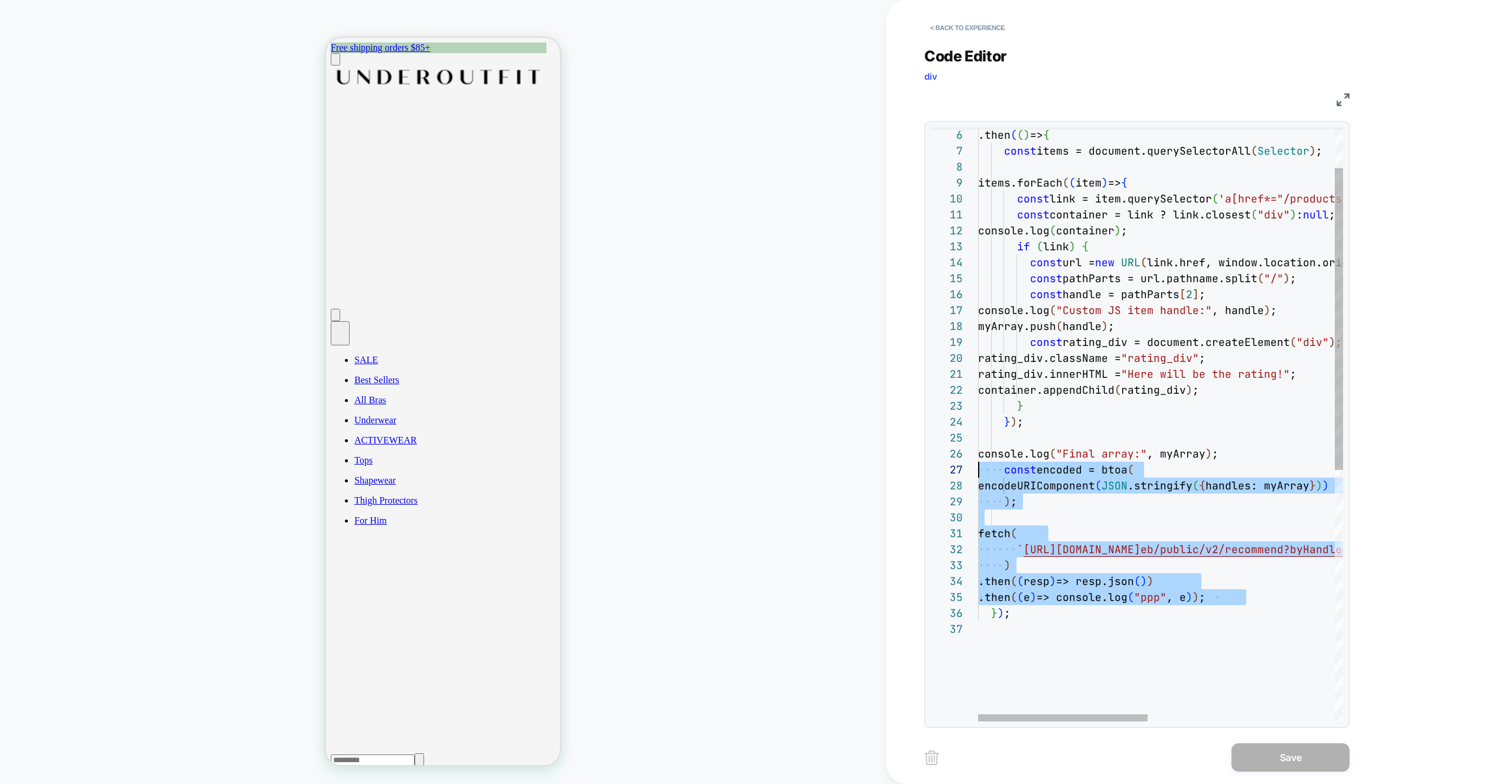
click at [1002, 464] on div ".then ( ( ) => { const items = document.querySelectorAll ( Selector ) ; items.f…" at bounding box center [1362, 632] width 767 height 1168
click at [1007, 467] on div ".then ( ( ) => { const items = document.querySelectorAll ( Selector ) ; items.f…" at bounding box center [1362, 632] width 767 height 1168
drag, startPoint x: 1260, startPoint y: 597, endPoint x: 962, endPoint y: 471, distance: 323.5
click at [978, 471] on div ".then ( ( ) => { const items = document.querySelectorAll ( Selector ) ; items.f…" at bounding box center [1362, 632] width 767 height 1168
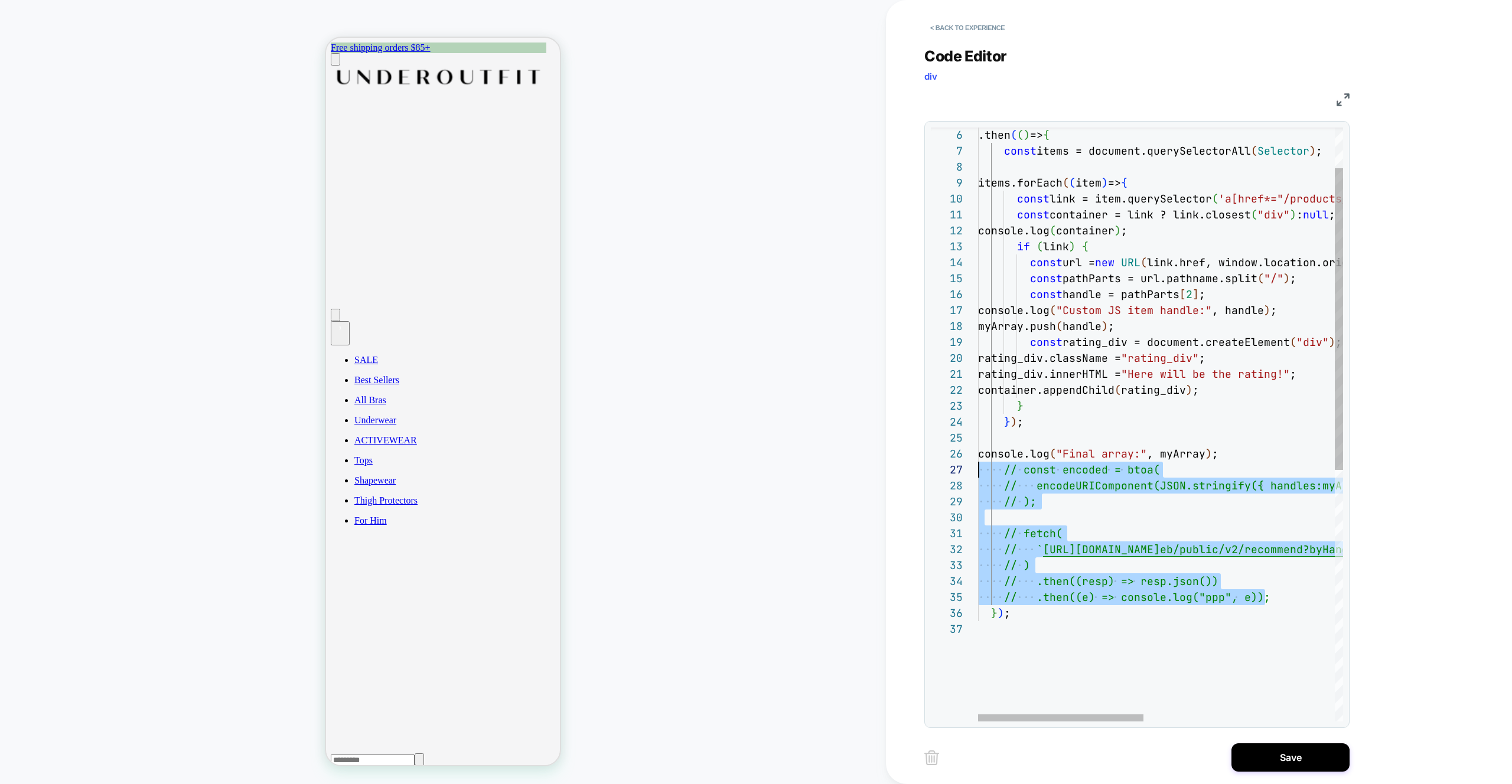
type textarea "**********"
click at [1143, 499] on div ".then ( ( ) => { const items = document.querySelectorAll ( Selector ) ; items.f…" at bounding box center [1371, 632] width 786 height 1168
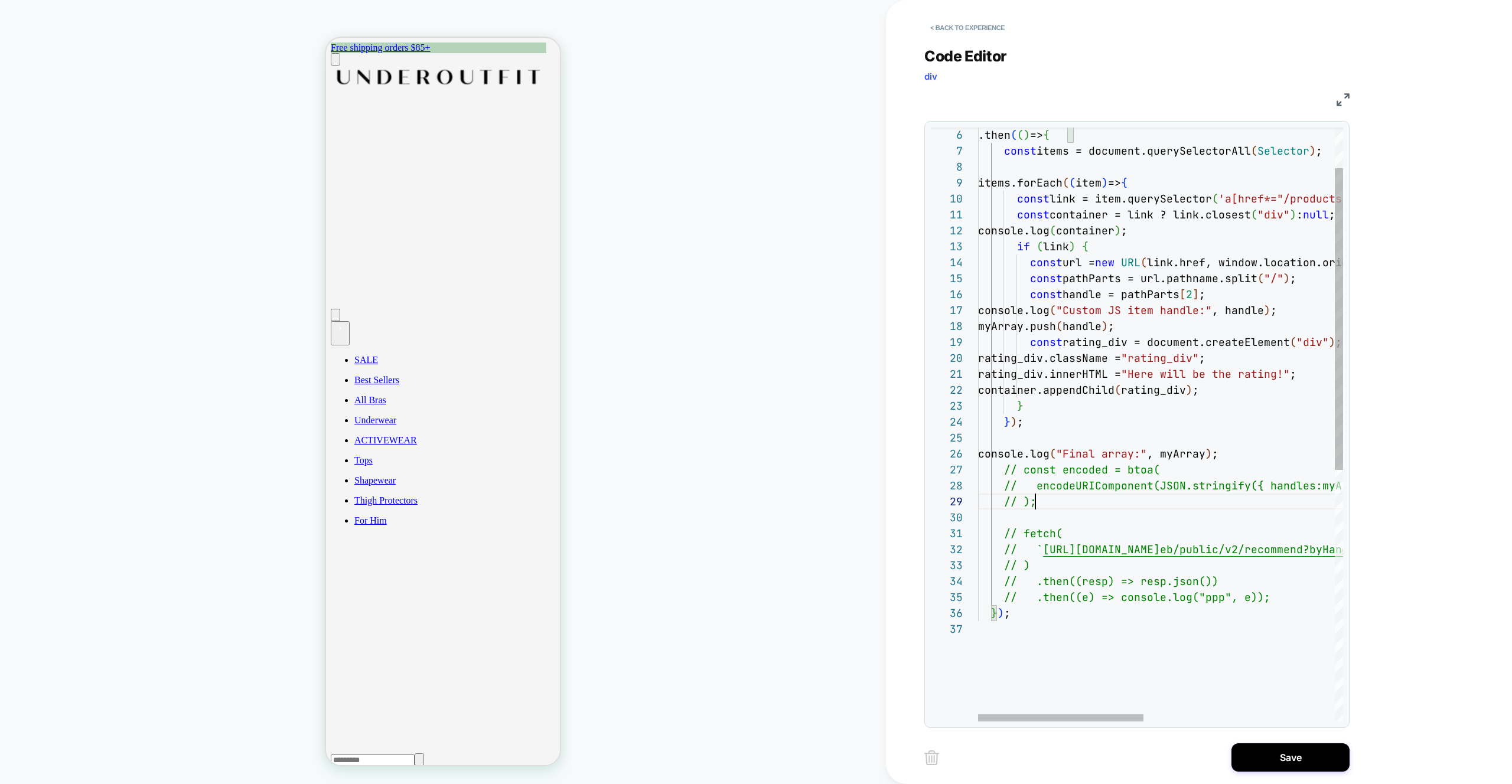
scroll to position [128, 57]
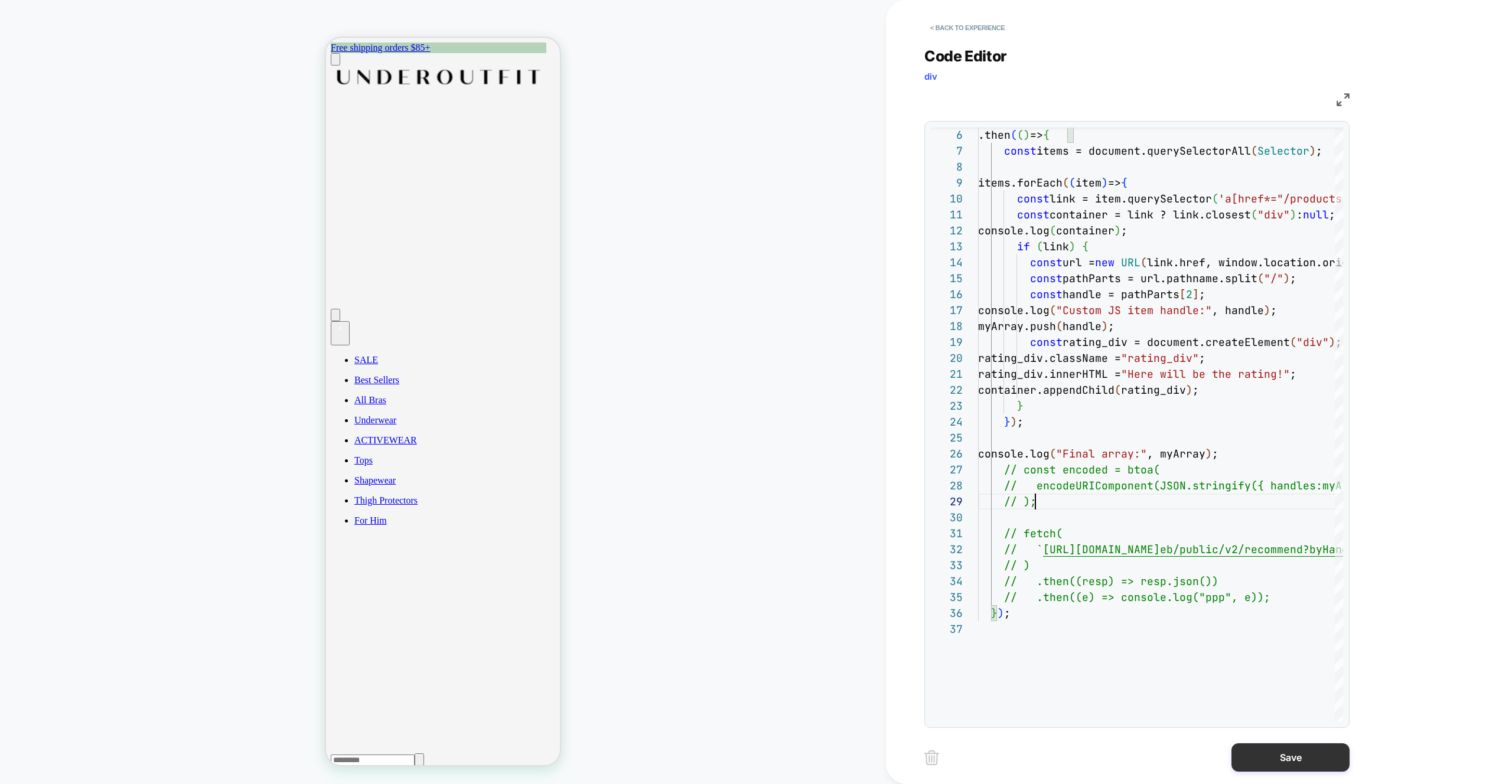
click at [1290, 762] on button "Save" at bounding box center [1290, 757] width 118 height 28
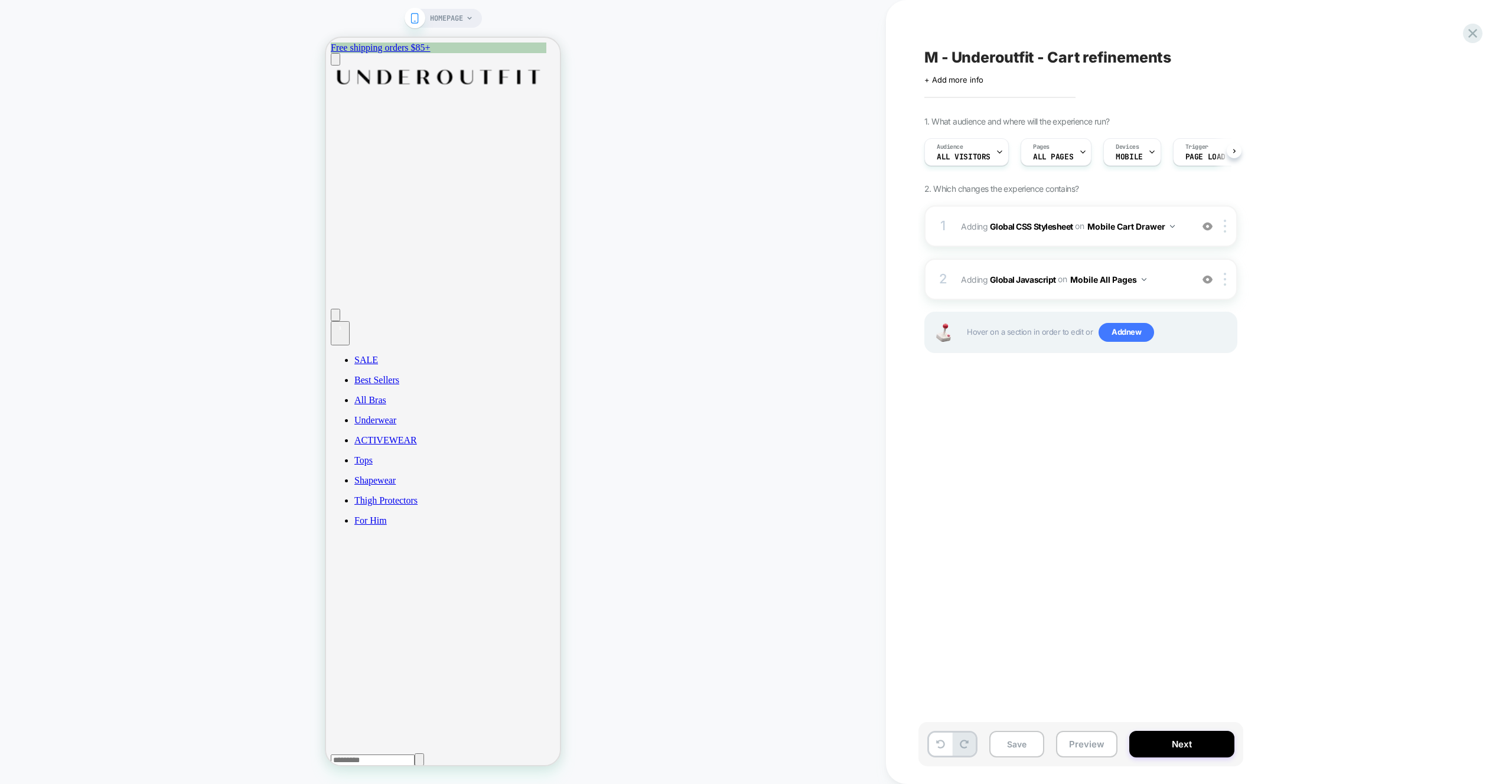
click at [1081, 762] on div "Save Preview Next" at bounding box center [1080, 744] width 325 height 44
click at [1087, 753] on button "Preview" at bounding box center [1087, 744] width 62 height 26
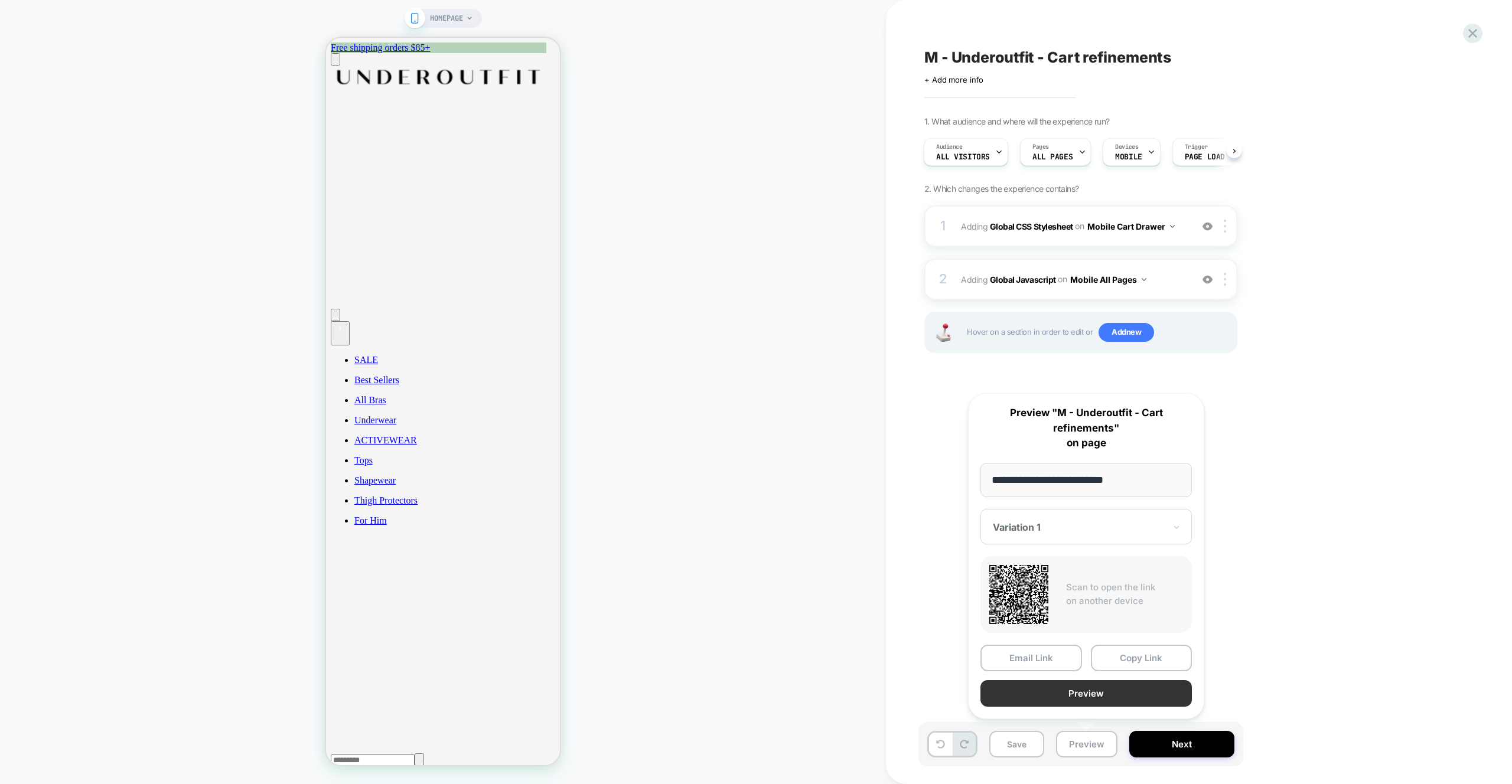
click at [1075, 686] on button "Preview" at bounding box center [1086, 693] width 211 height 26
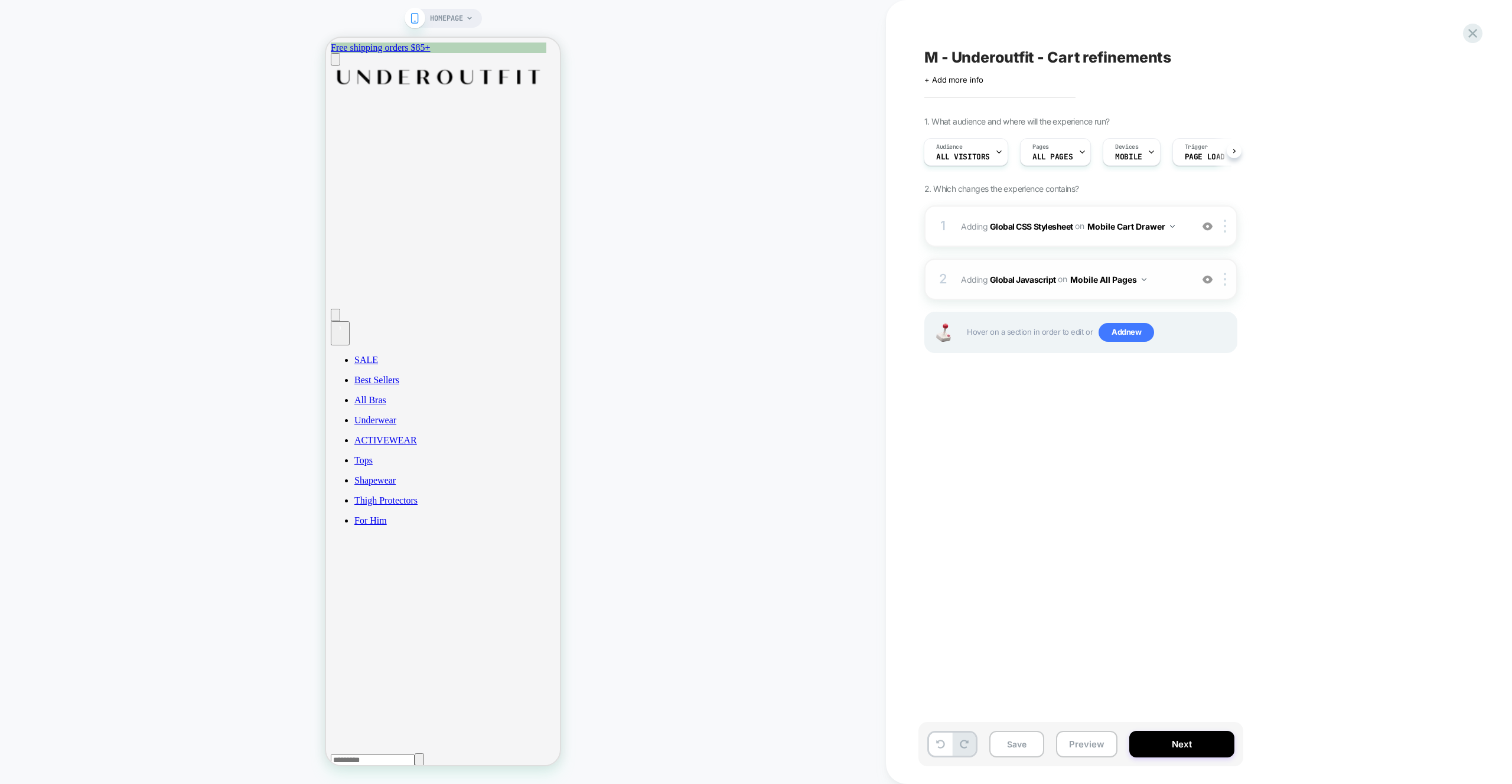
click at [1164, 287] on span "Adding Global Javascript on Mobile All Pages" at bounding box center [1073, 279] width 225 height 17
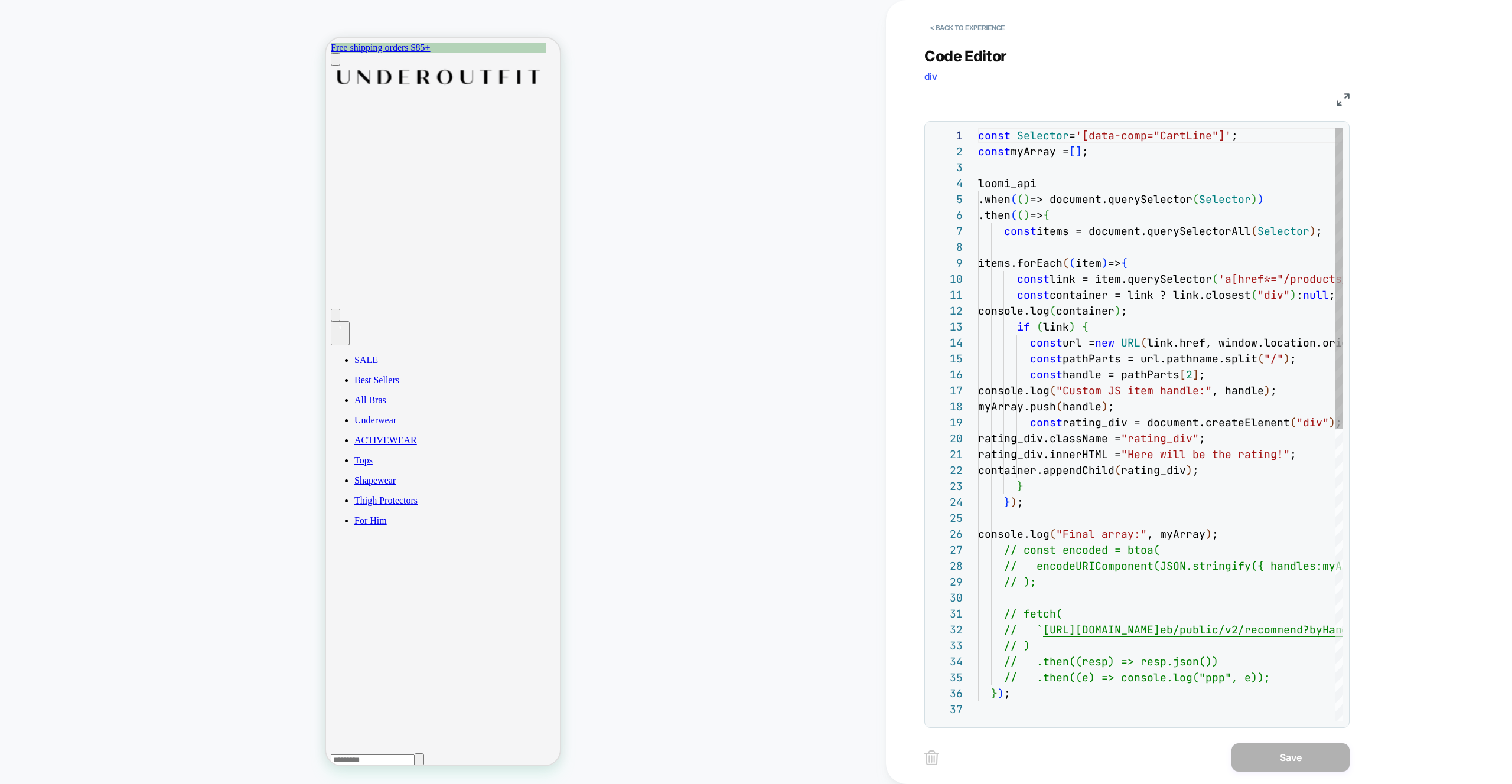
scroll to position [160, 0]
click at [935, 29] on button "< Back to experience" at bounding box center [967, 28] width 86 height 19
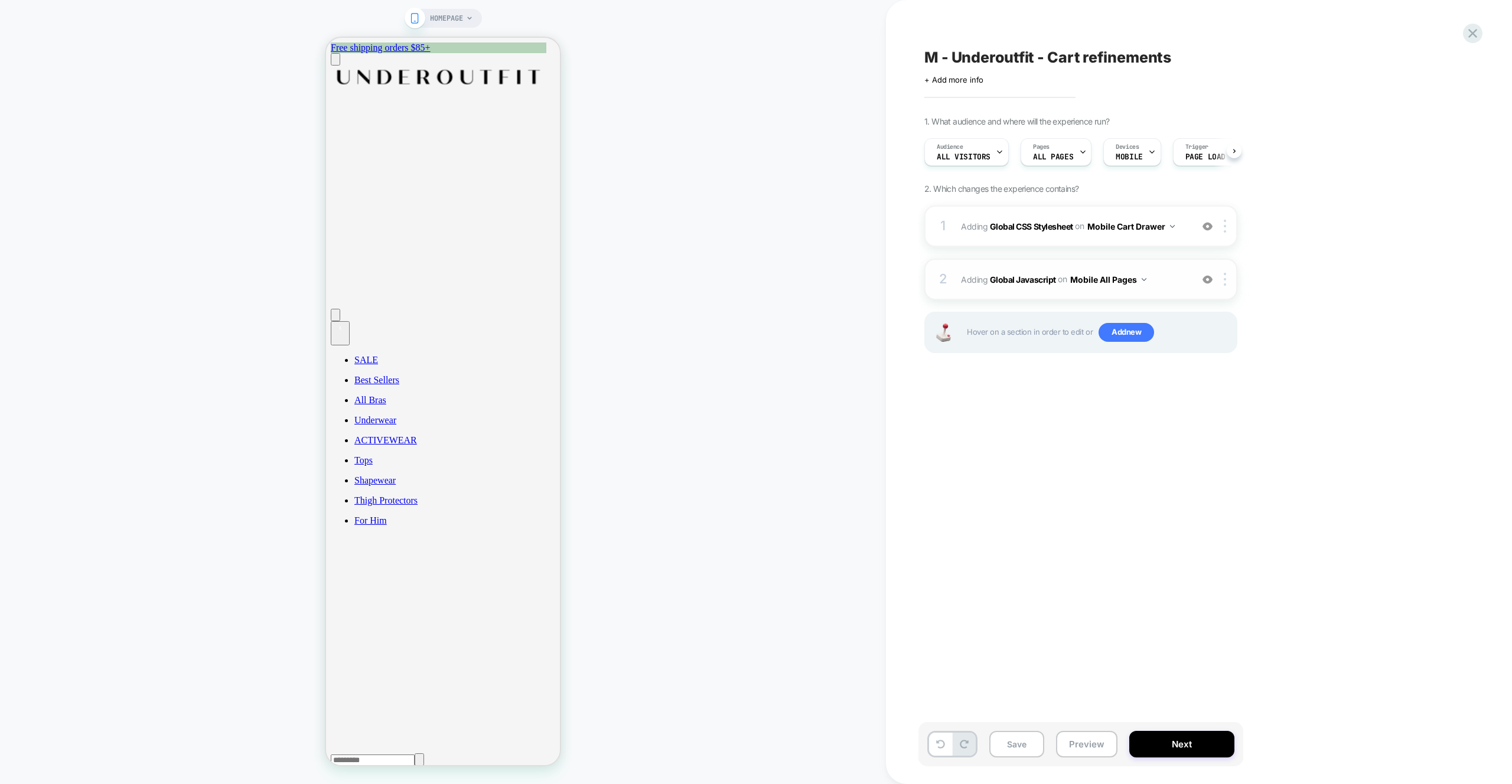
scroll to position [0, 1]
click at [1209, 281] on img at bounding box center [1207, 279] width 10 height 10
click at [726, 297] on div "HOMEPAGE" at bounding box center [443, 392] width 886 height 761
click at [1205, 278] on img at bounding box center [1207, 279] width 10 height 10
click at [1206, 279] on img at bounding box center [1207, 279] width 10 height 10
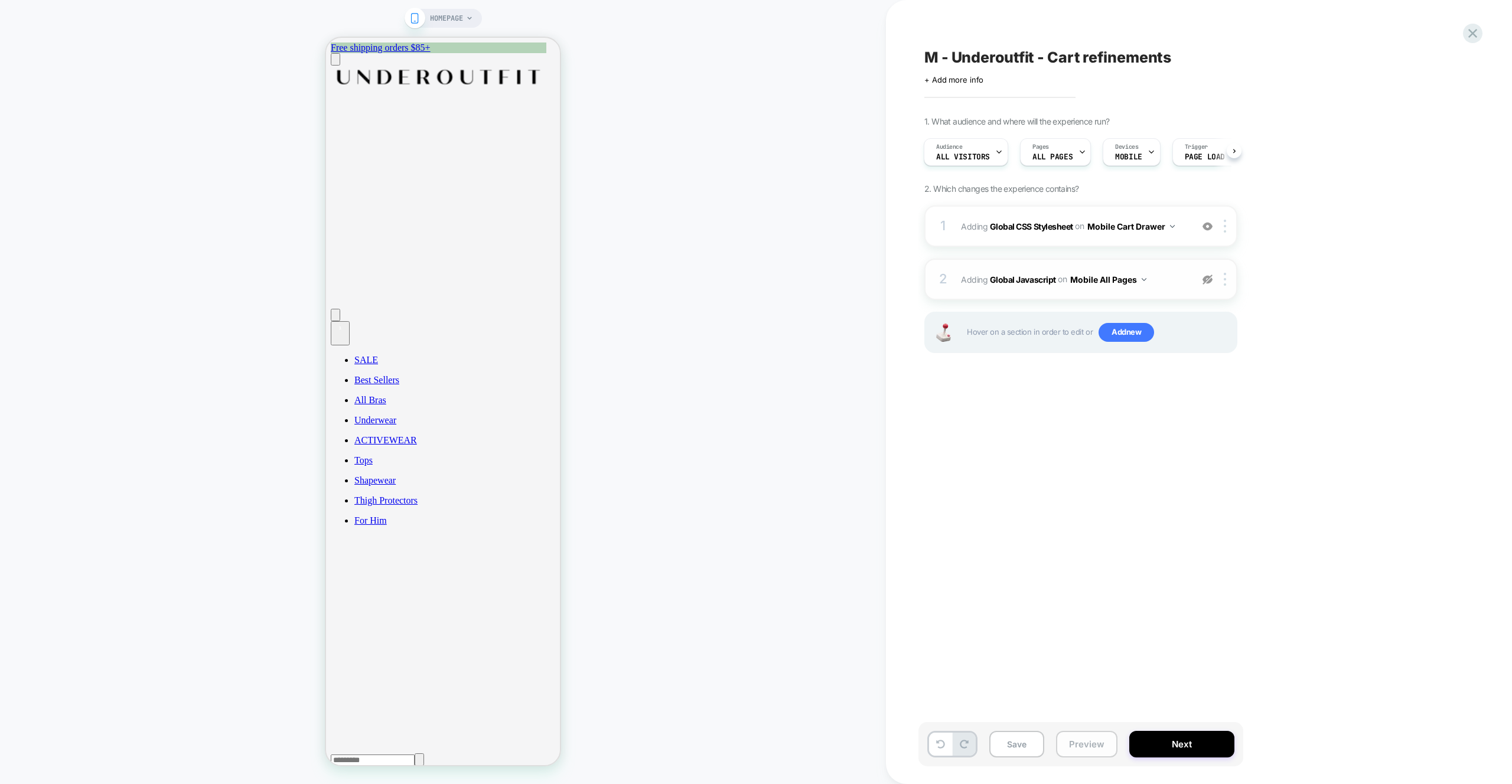
click at [1102, 745] on button "Preview" at bounding box center [1087, 744] width 62 height 26
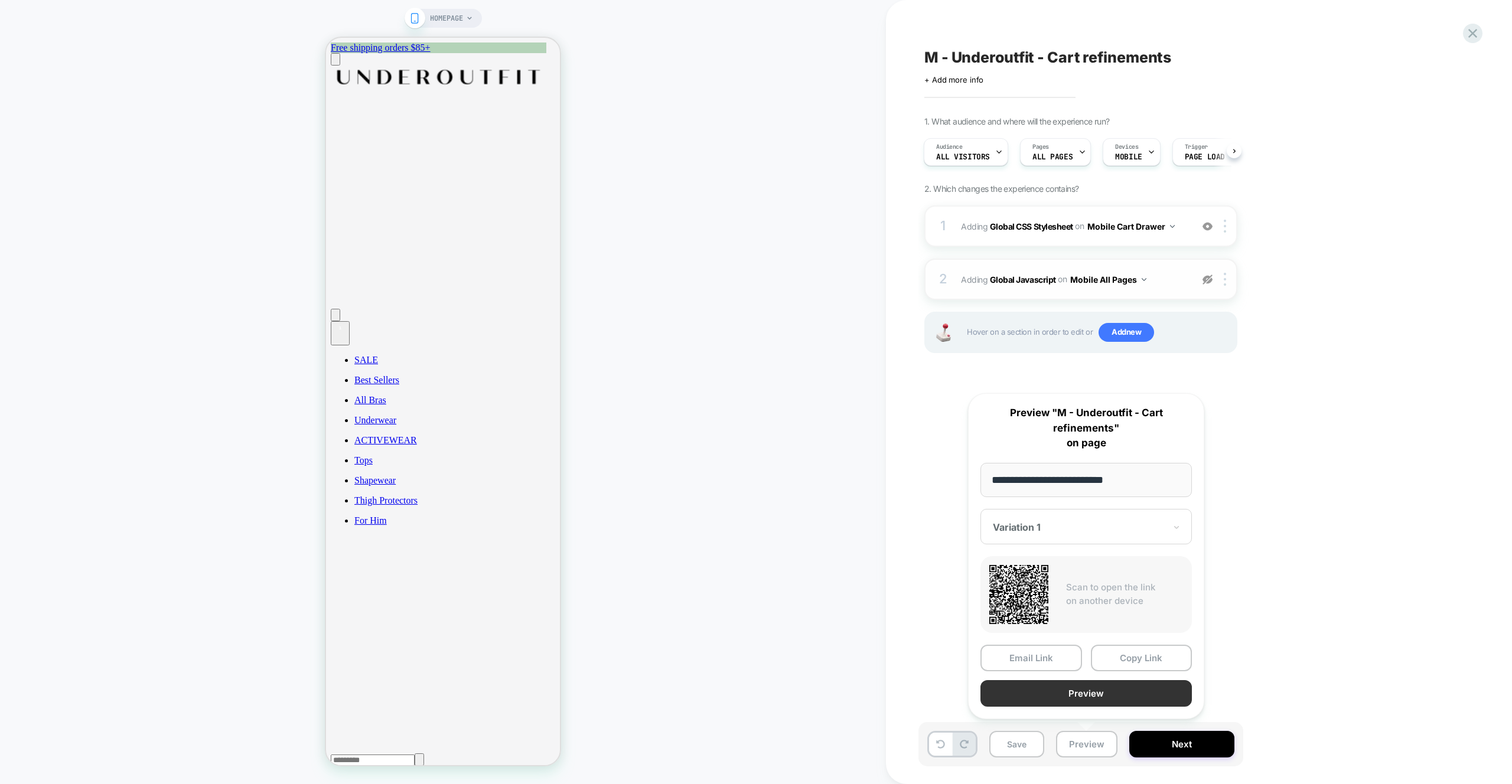
click at [1109, 692] on button "Preview" at bounding box center [1086, 693] width 211 height 26
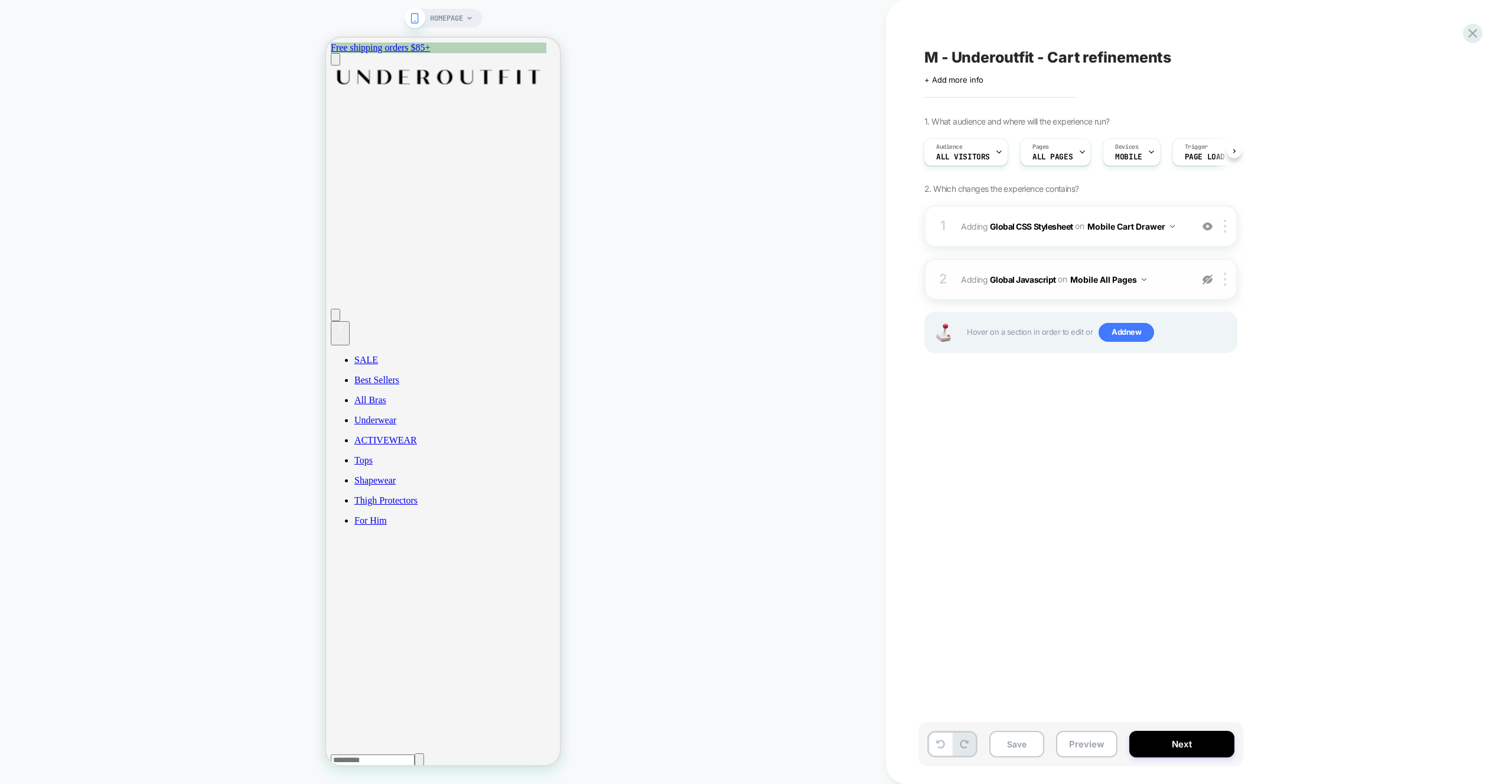
click at [1201, 278] on div at bounding box center [1207, 279] width 19 height 13
click at [1173, 287] on span "Adding Global Javascript on Mobile All Pages" at bounding box center [1073, 279] width 225 height 17
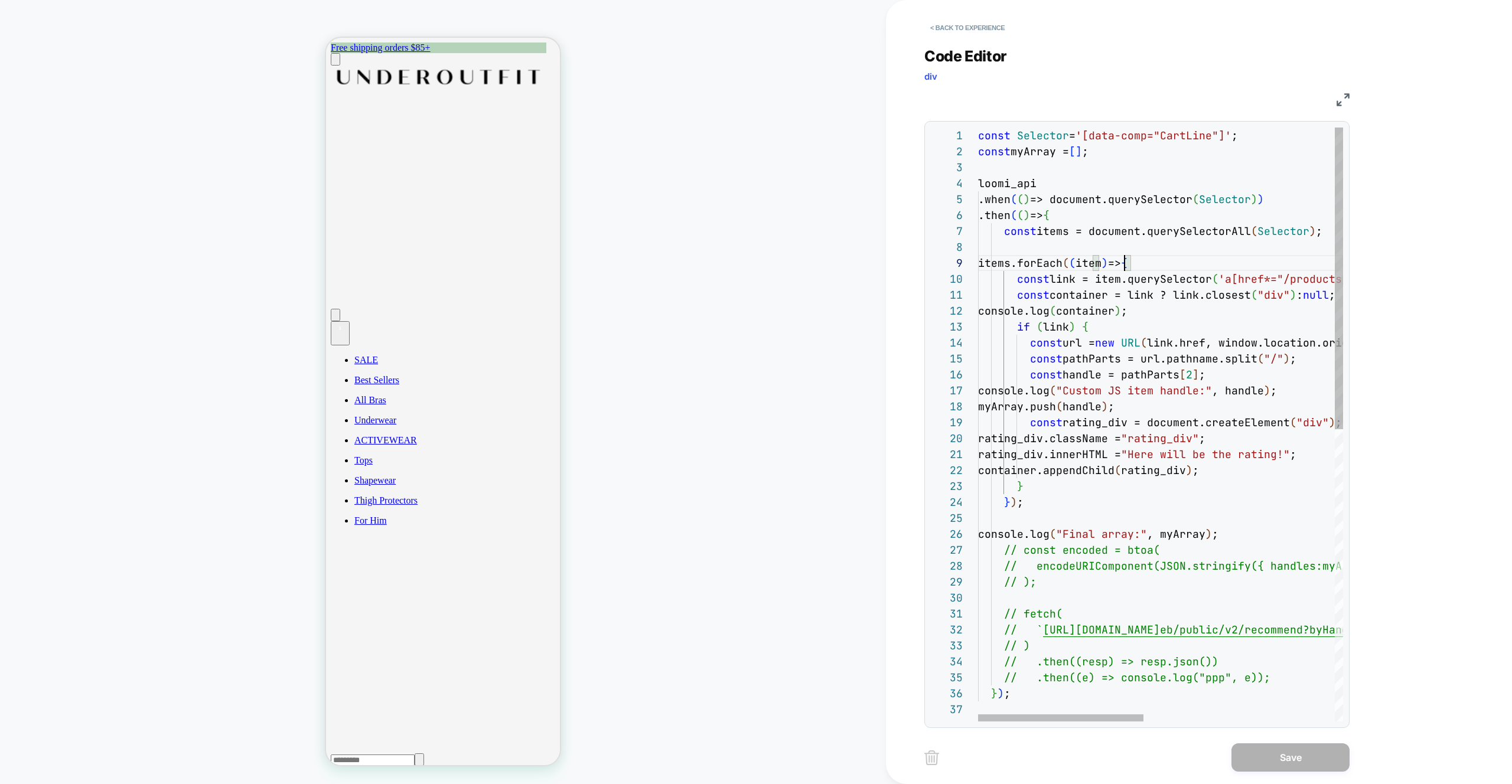
scroll to position [128, 147]
click at [1126, 259] on div "const Selector = '[data-comp="CartLine"]' ; const myArray = [ ] ; loomi_api .wh…" at bounding box center [1371, 712] width 786 height 1168
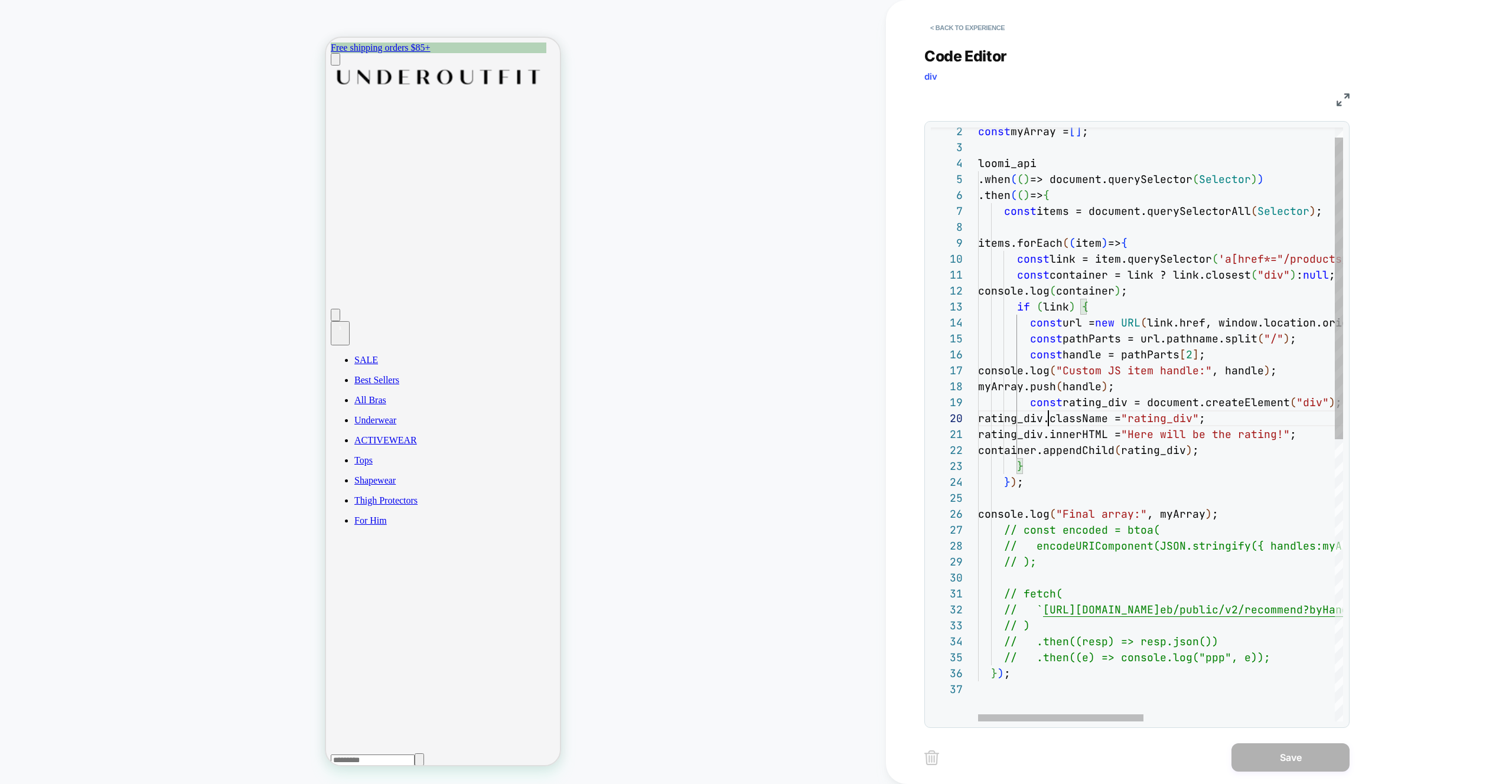
click at [1051, 412] on div "const myArray = [ ] ; loomi_api .when ( ( ) => document.querySelector ( Selecto…" at bounding box center [1371, 692] width 786 height 1168
click at [1057, 294] on div "const myArray = [ ] ; loomi_api .when ( ( ) => document.querySelector ( Selecto…" at bounding box center [1371, 692] width 786 height 1168
click at [1070, 276] on div "const myArray = [ ] ; loomi_api .when ( ( ) => document.querySelector ( Selecto…" at bounding box center [1371, 692] width 786 height 1168
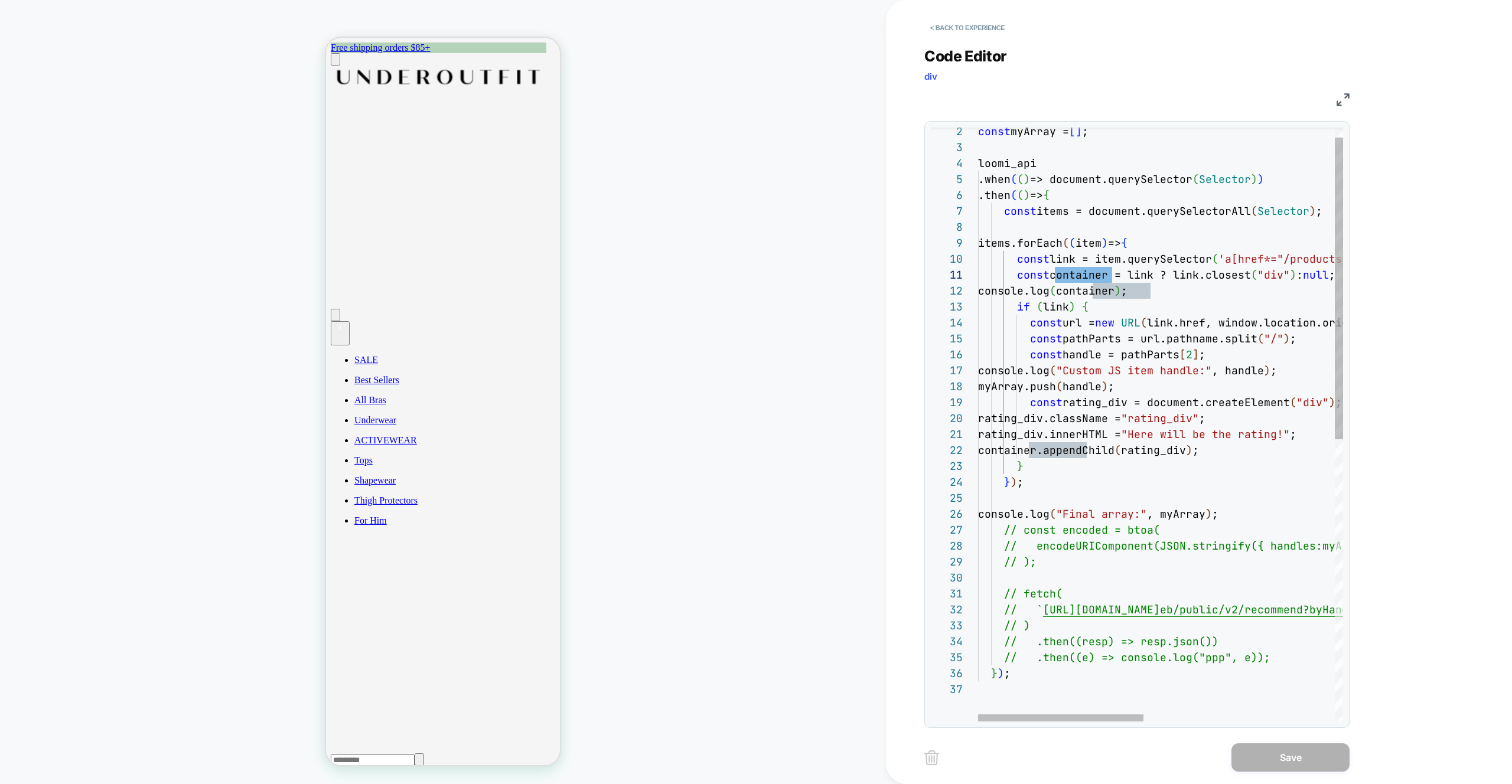
scroll to position [32, 108]
click at [1161, 300] on div "const myArray = [ ] ; loomi_api .when ( ( ) => document.querySelector ( Selecto…" at bounding box center [1371, 692] width 786 height 1168
click at [1220, 279] on div "const myArray = [ ] ; loomi_api .when ( ( ) => document.querySelector ( Selecto…" at bounding box center [1371, 692] width 786 height 1168
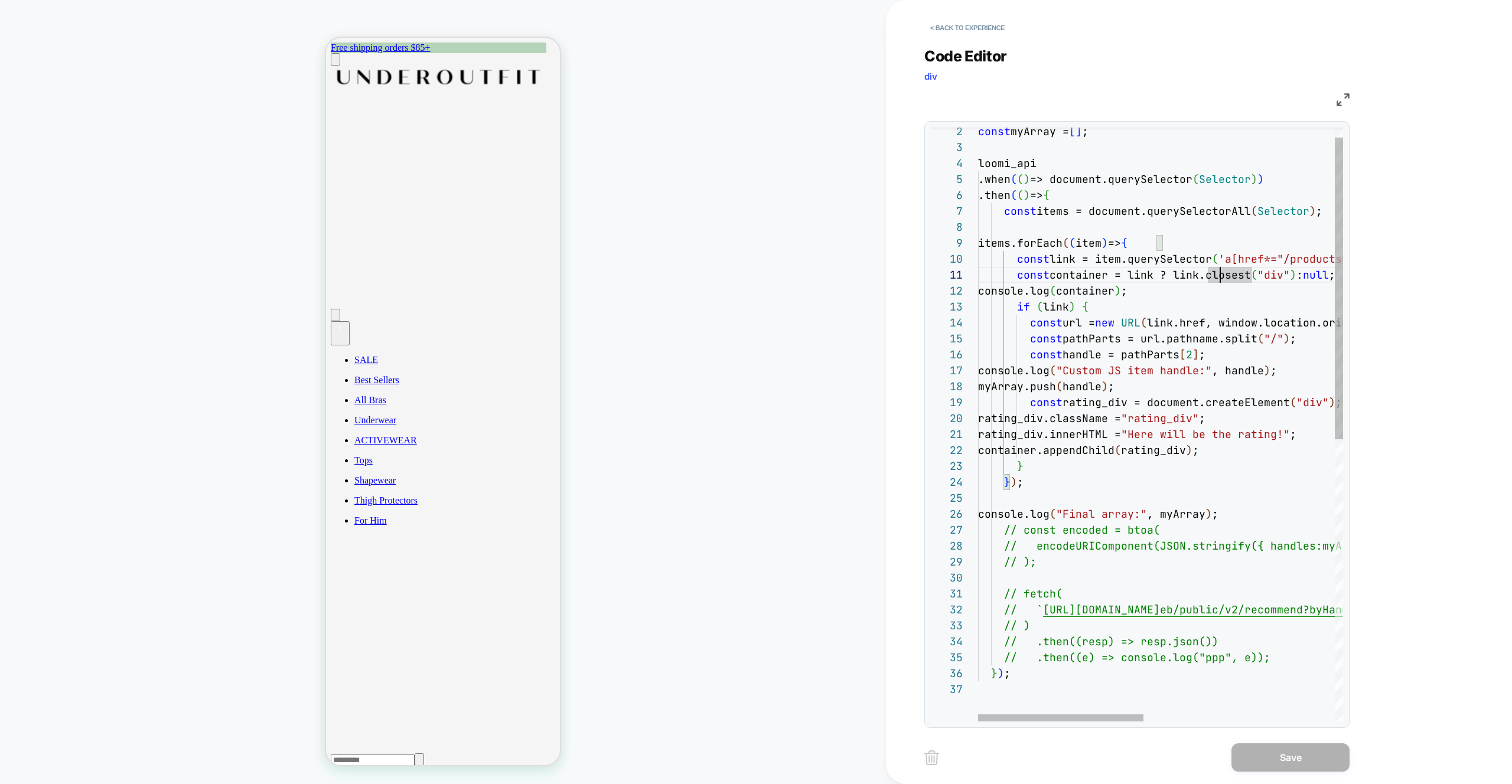
scroll to position [79, 217]
click at [1195, 355] on div "const myArray = [ ] ; loomi_api .when ( ( ) => document.querySelector ( Selecto…" at bounding box center [1371, 692] width 786 height 1168
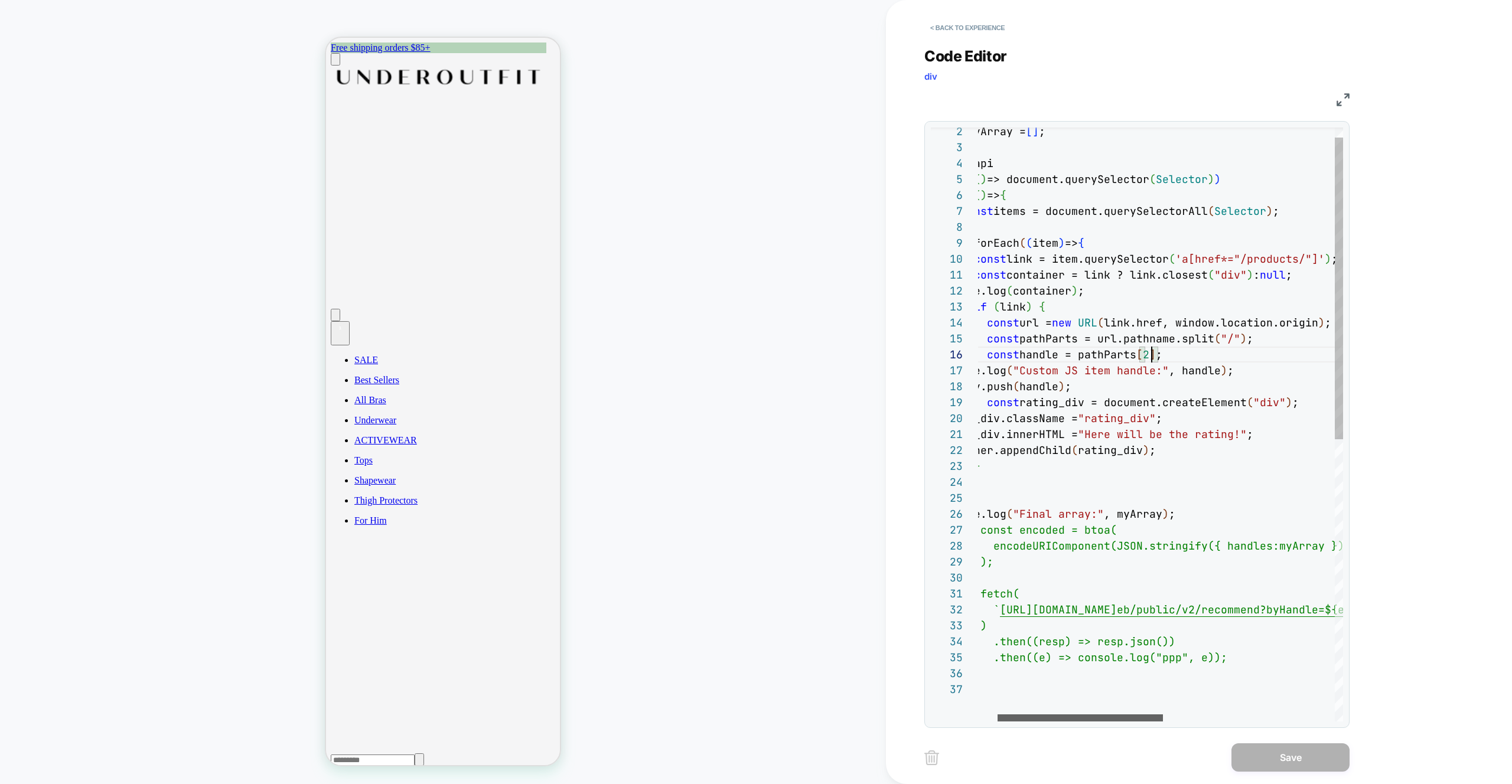
click at [1083, 719] on div at bounding box center [1080, 717] width 165 height 7
click at [1026, 262] on div "const myArray = [ ] ; loomi_api .when ( ( ) => document.querySelector ( Selecto…" at bounding box center [1327, 692] width 786 height 1168
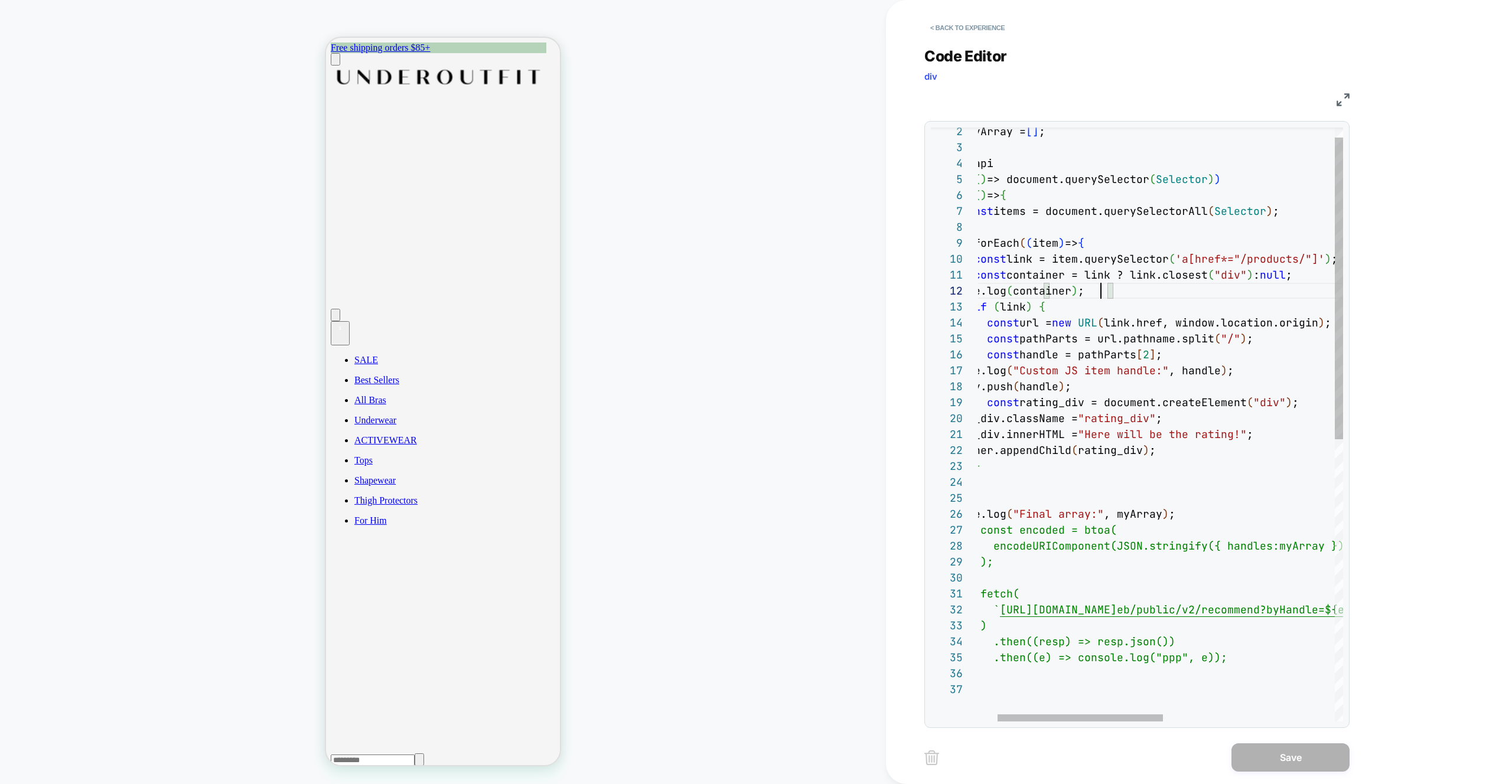
click at [1099, 284] on div "const myArray = [ ] ; loomi_api .when ( ( ) => document.querySelector ( Selecto…" at bounding box center [1327, 692] width 786 height 1168
click at [1302, 275] on div "const myArray = [ ] ; loomi_api .when ( ( ) => document.querySelector ( Selecto…" at bounding box center [1327, 692] width 786 height 1168
drag, startPoint x: 1128, startPoint y: 273, endPoint x: 1090, endPoint y: 272, distance: 38.0
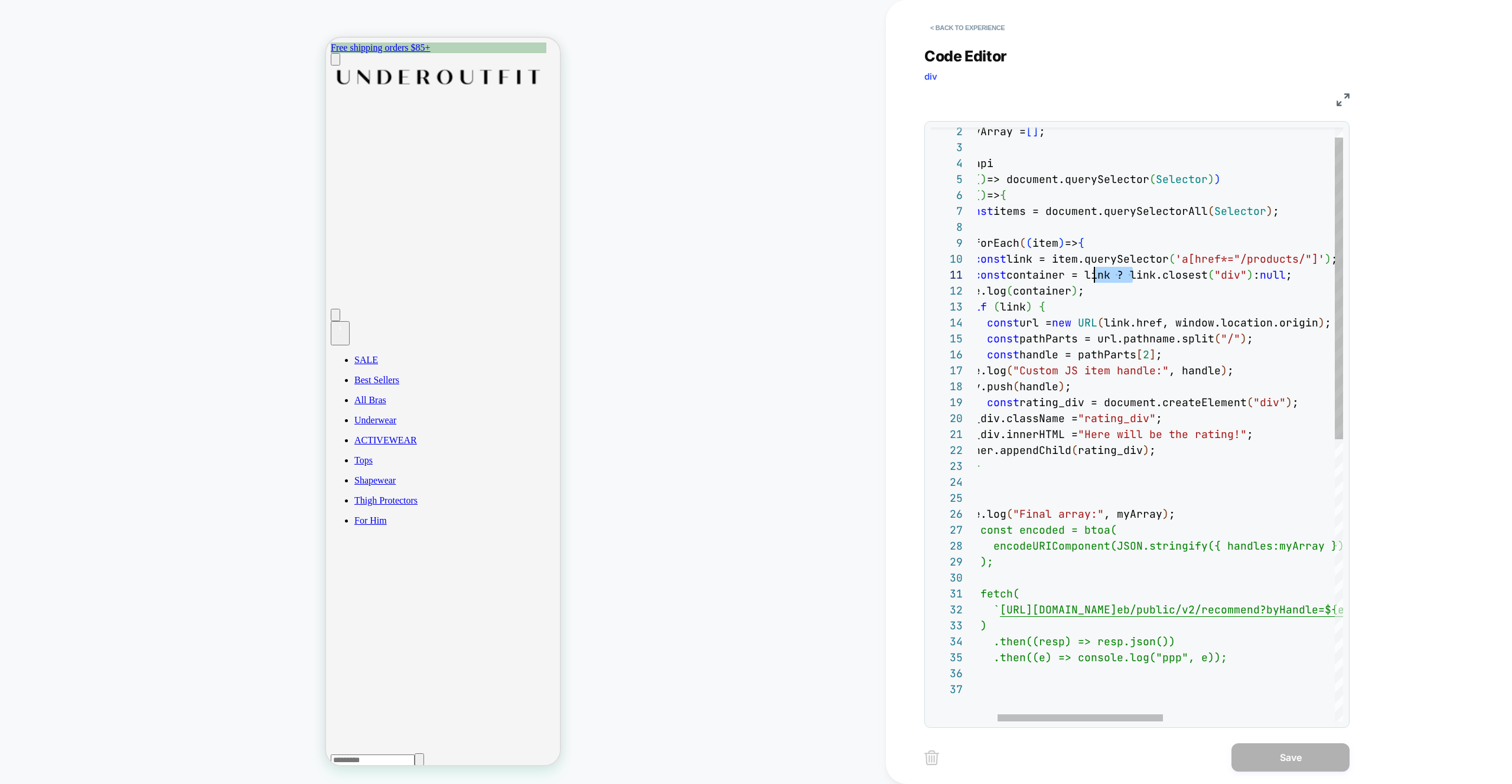
click at [1090, 272] on div "const myArray = [ ] ; loomi_api .when ( ( ) => document.querySelector ( Selecto…" at bounding box center [1327, 692] width 786 height 1168
click at [1256, 272] on div "const myArray = [ ] ; loomi_api .when ( ( ) => document.querySelector ( Selecto…" at bounding box center [1327, 692] width 786 height 1168
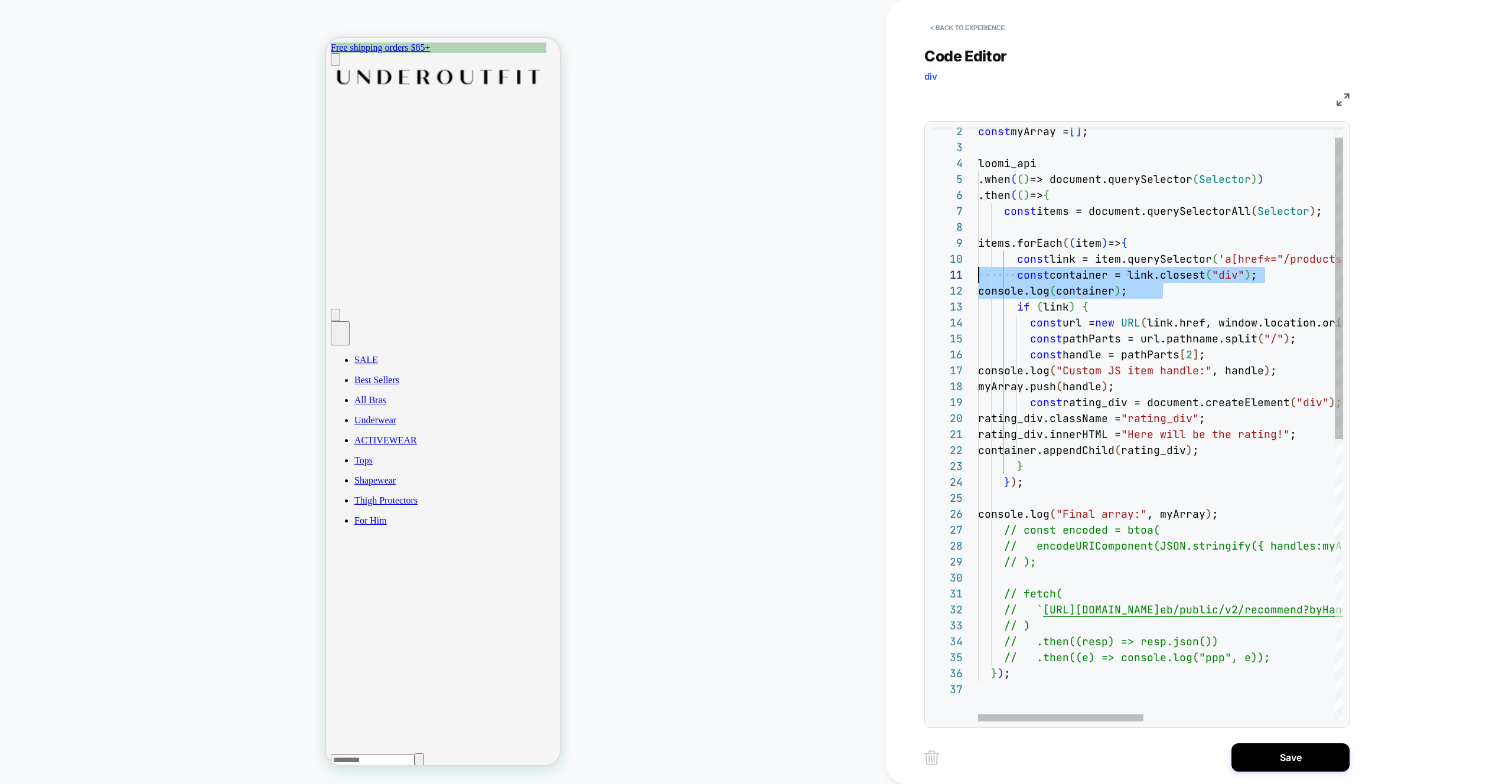
drag, startPoint x: 1155, startPoint y: 296, endPoint x: 951, endPoint y: 276, distance: 205.0
click at [978, 276] on div "const myArray = [ ] ; loomi_api .when ( ( ) => document.querySelector ( Selecto…" at bounding box center [1371, 692] width 786 height 1168
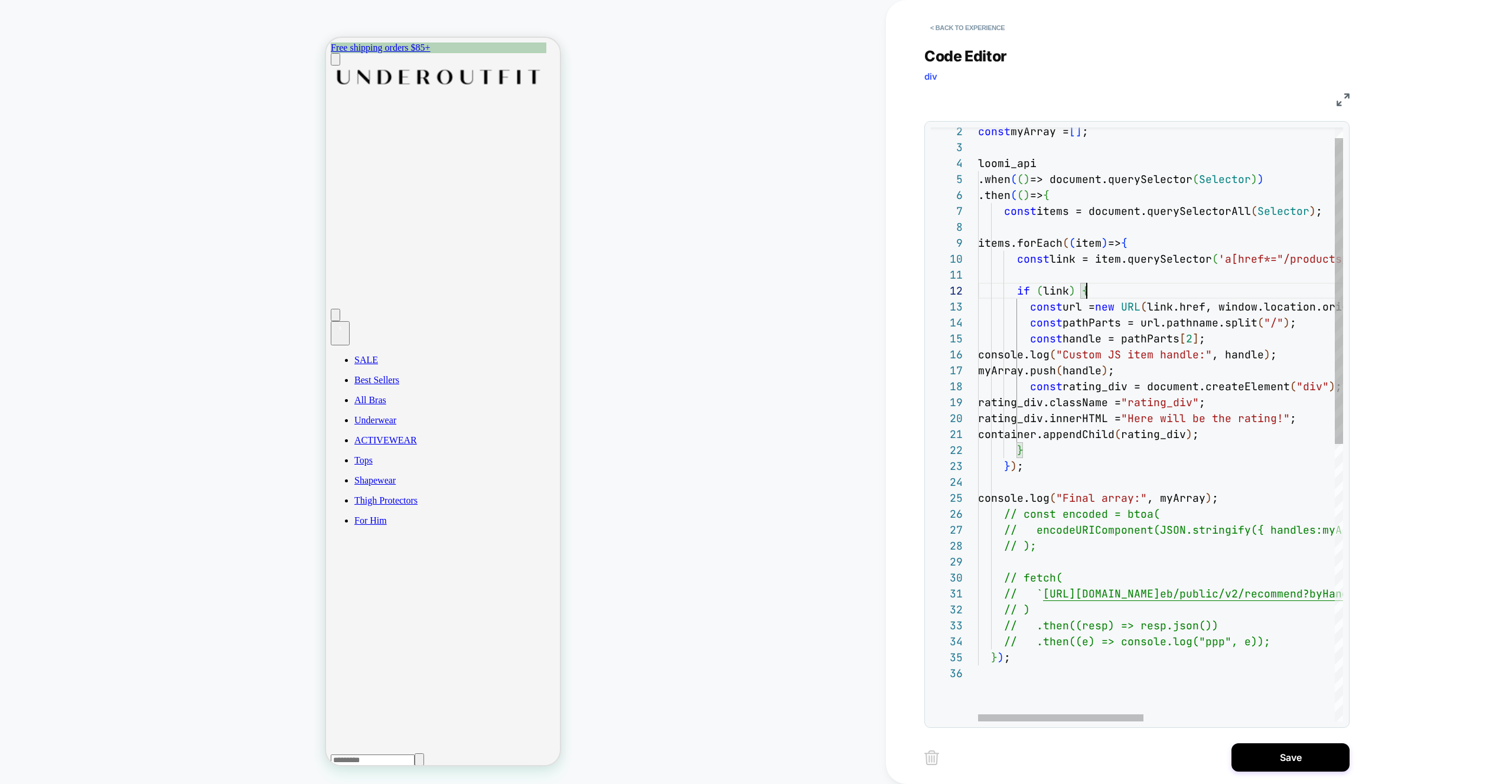
click at [1099, 285] on div "const myArray = [ ] ; loomi_api .when ( ( ) => document.querySelector ( Selecto…" at bounding box center [1371, 684] width 786 height 1152
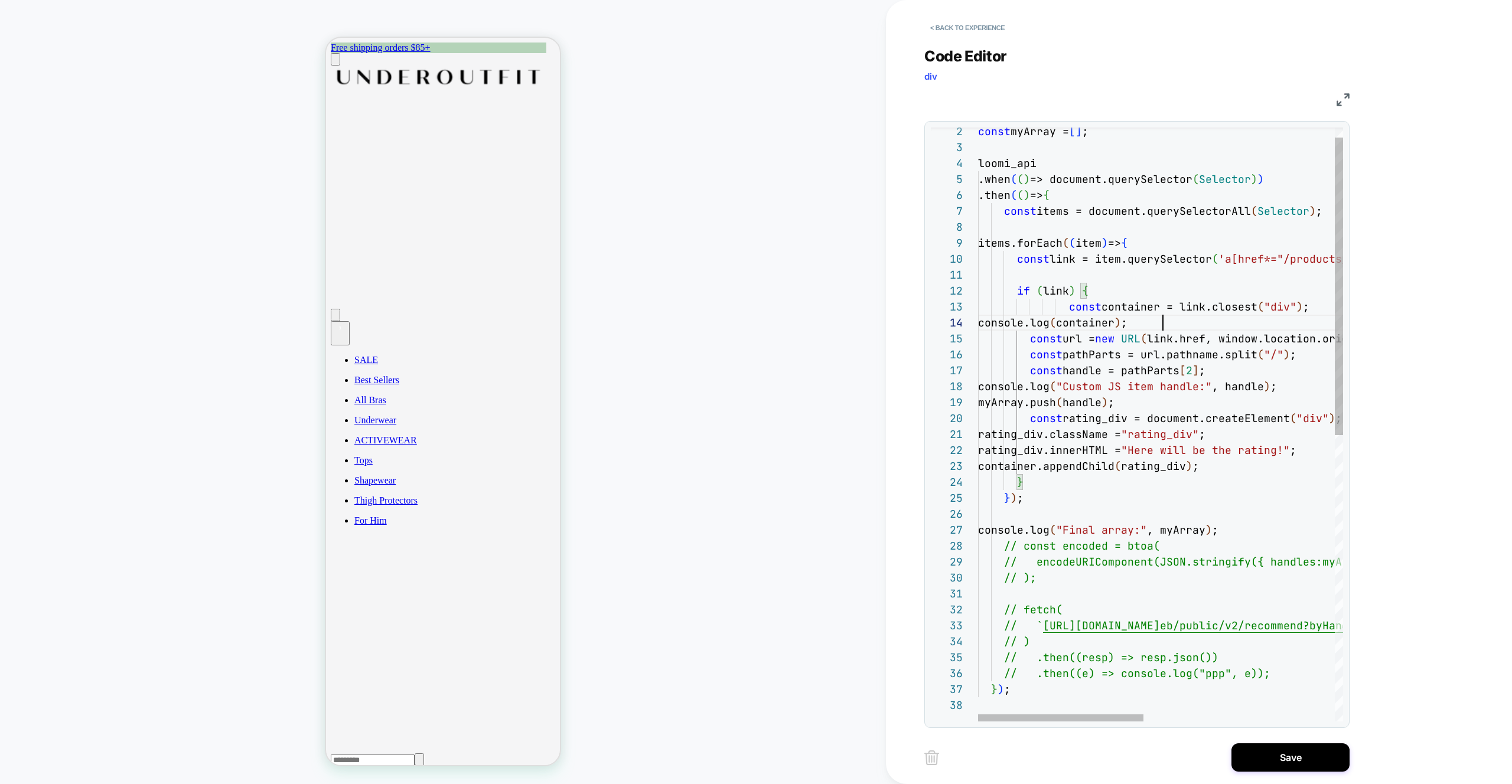
scroll to position [48, 185]
click at [1067, 307] on div "const myArray = [ ] ; loomi_api .when ( ( ) => document.querySelector ( Selecto…" at bounding box center [1371, 699] width 786 height 1184
click at [1018, 325] on div "const myArray = [ ] ; loomi_api .when ( ( ) => document.querySelector ( Selecto…" at bounding box center [1371, 699] width 786 height 1184
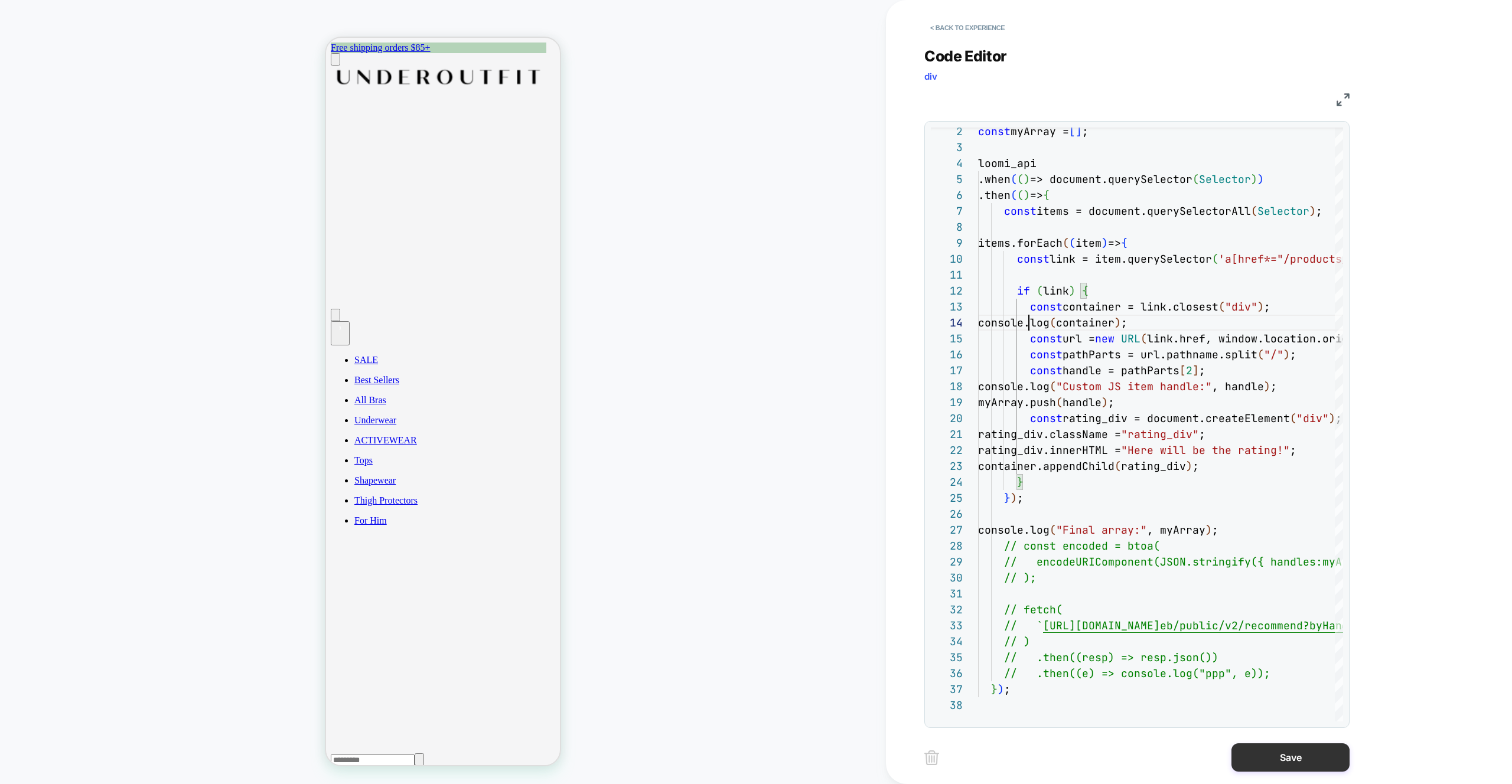
type textarea "**********"
click at [1289, 760] on button "Save" at bounding box center [1290, 757] width 118 height 28
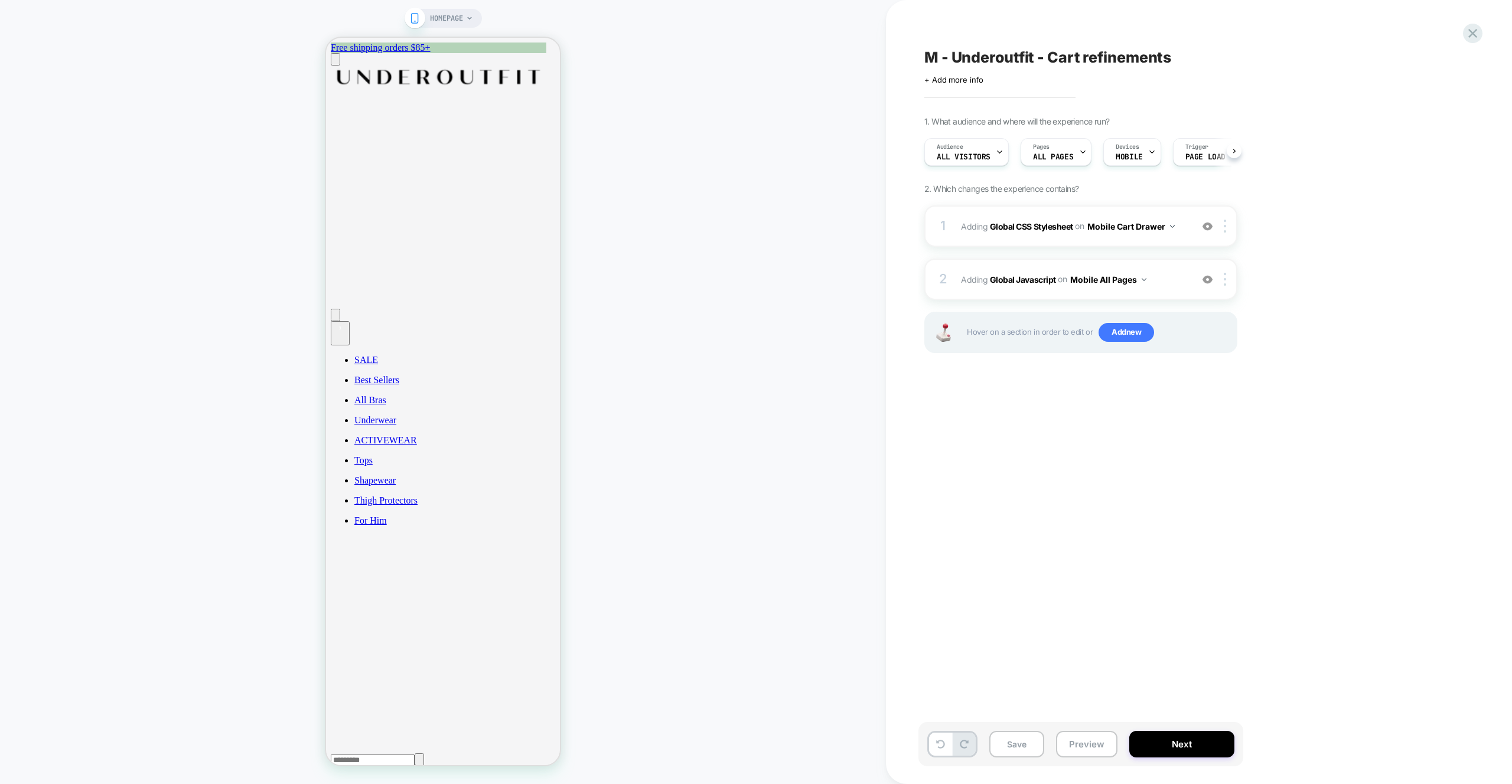
scroll to position [0, 1]
click at [1090, 737] on button "Preview" at bounding box center [1087, 744] width 62 height 26
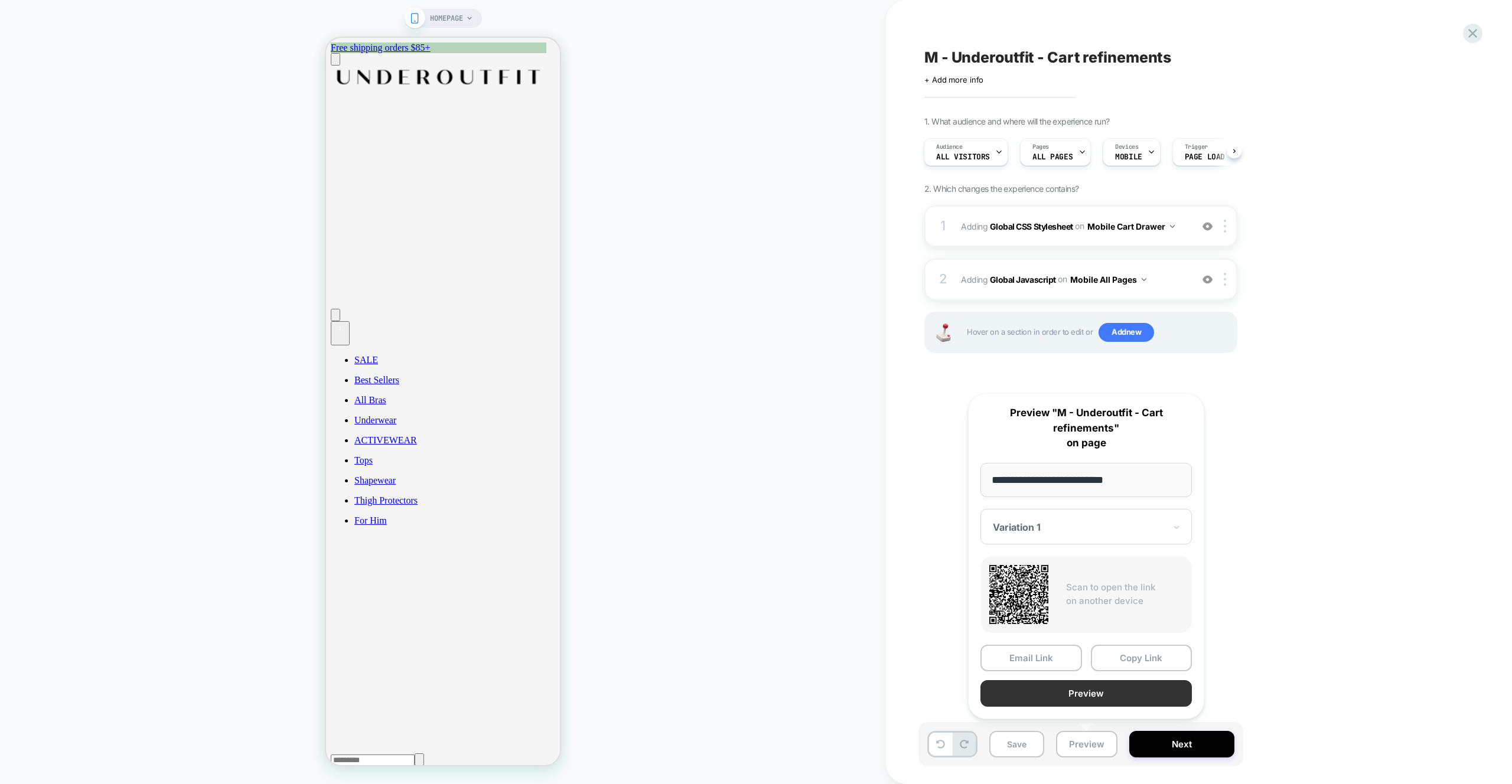
click at [1061, 703] on button "Preview" at bounding box center [1086, 693] width 211 height 26
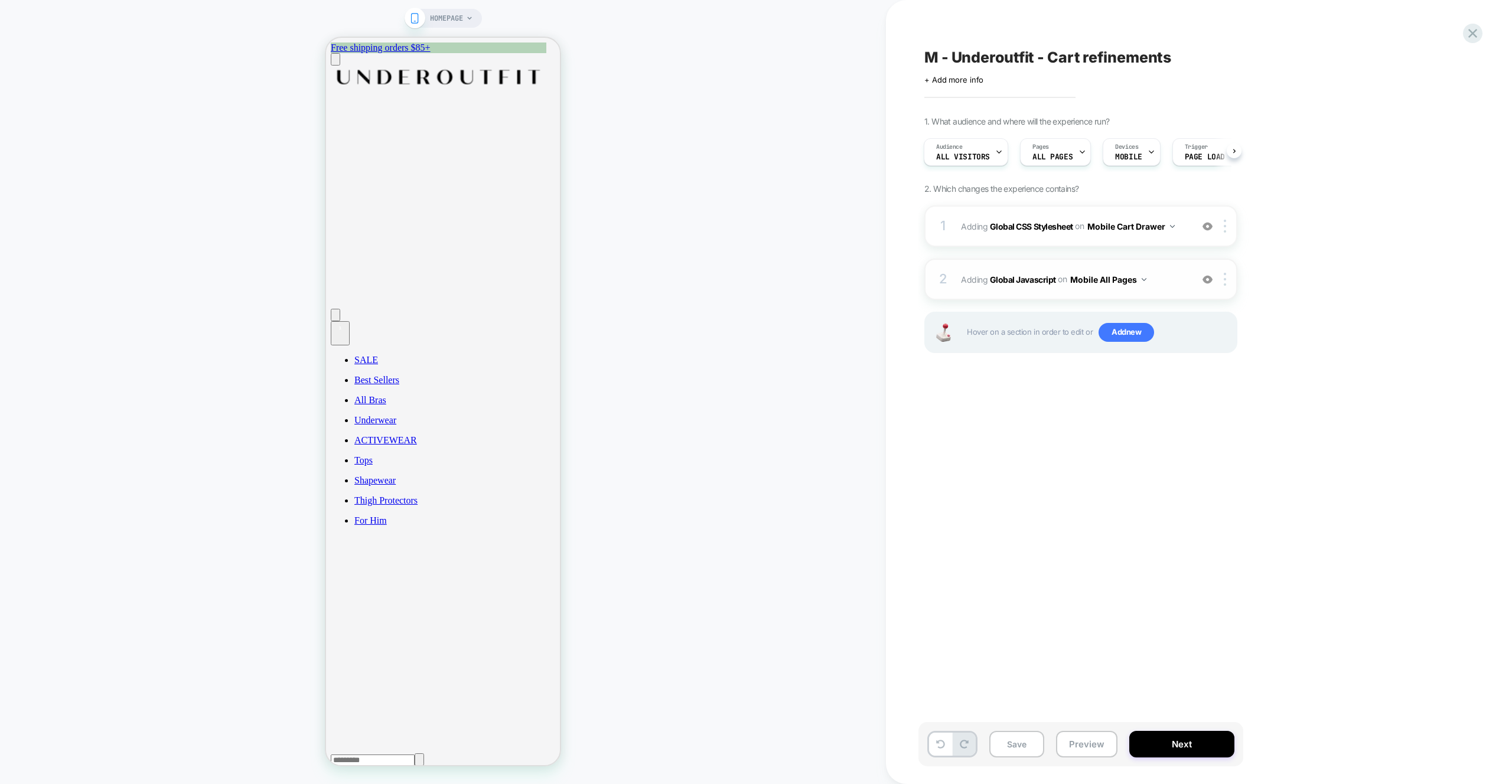
click at [1148, 290] on div "2 Adding Global Javascript on Mobile All Pages Add Before Add After Copy to Des…" at bounding box center [1081, 279] width 313 height 42
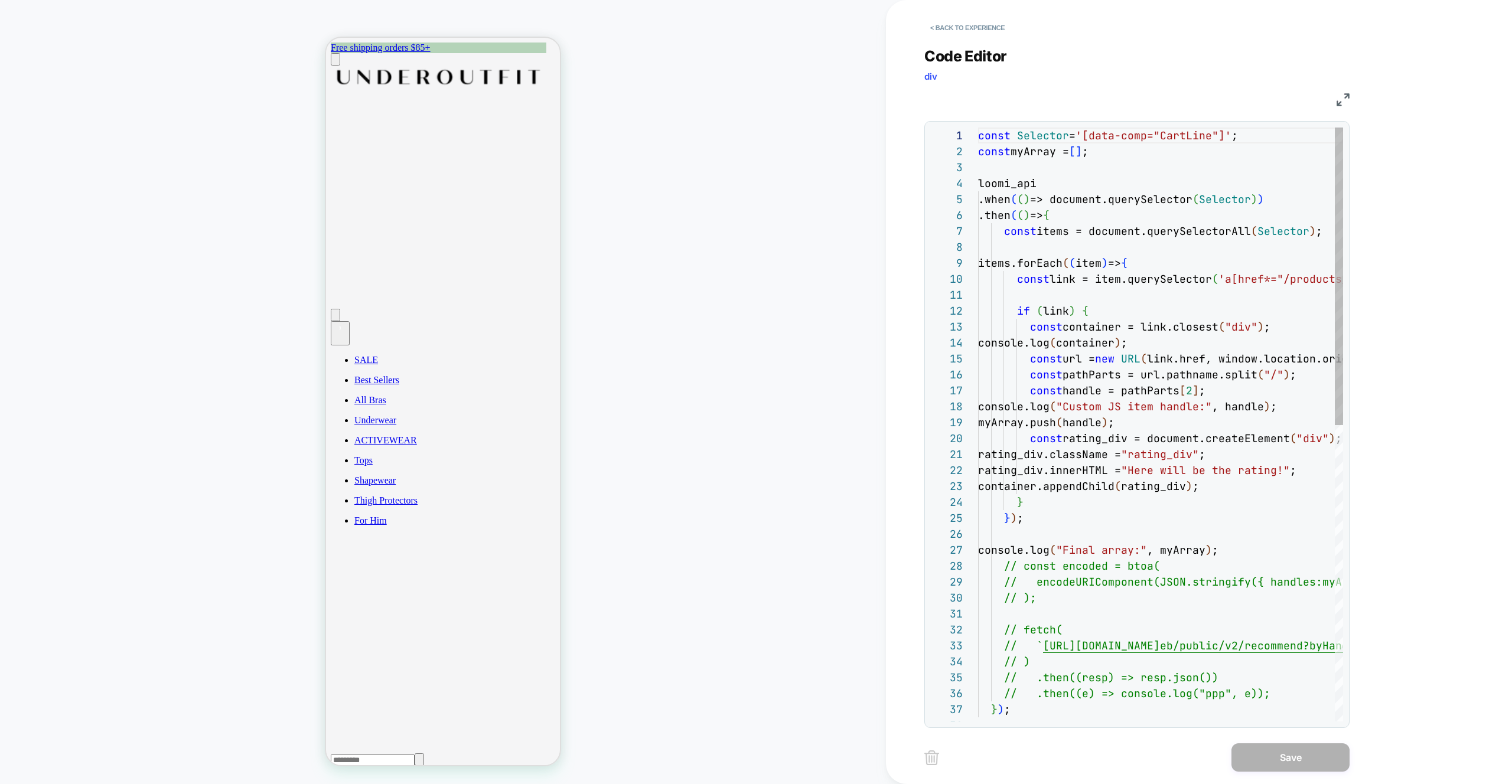
scroll to position [160, 0]
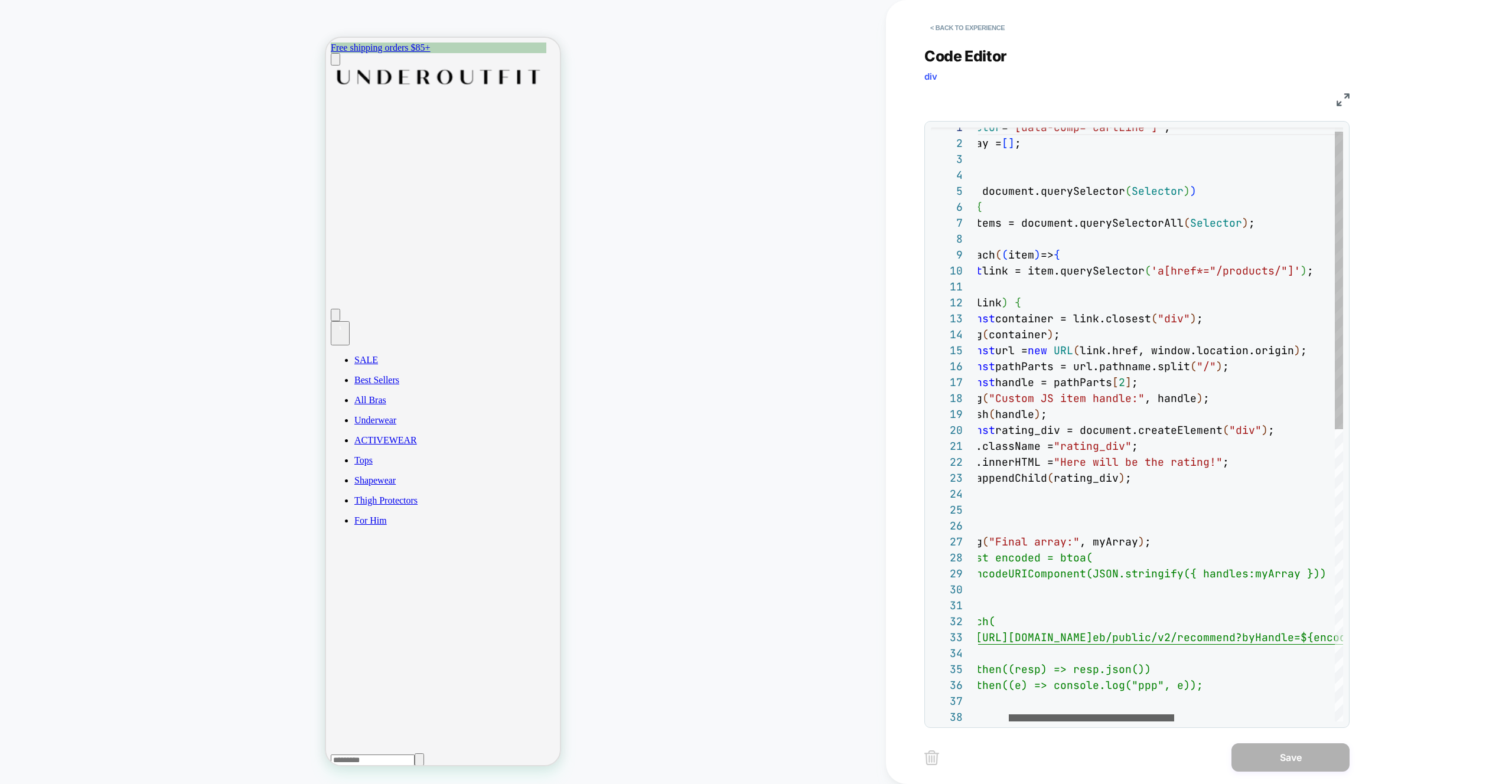
click at [1087, 718] on div at bounding box center [1091, 717] width 165 height 7
drag, startPoint x: 1198, startPoint y: 314, endPoint x: 1078, endPoint y: 319, distance: 120.1
click at [1078, 319] on div "const Selector = '[data-comp="CartLine"]' ; const myArray = [ ] ; loomi_api .wh…" at bounding box center [1303, 711] width 786 height 1184
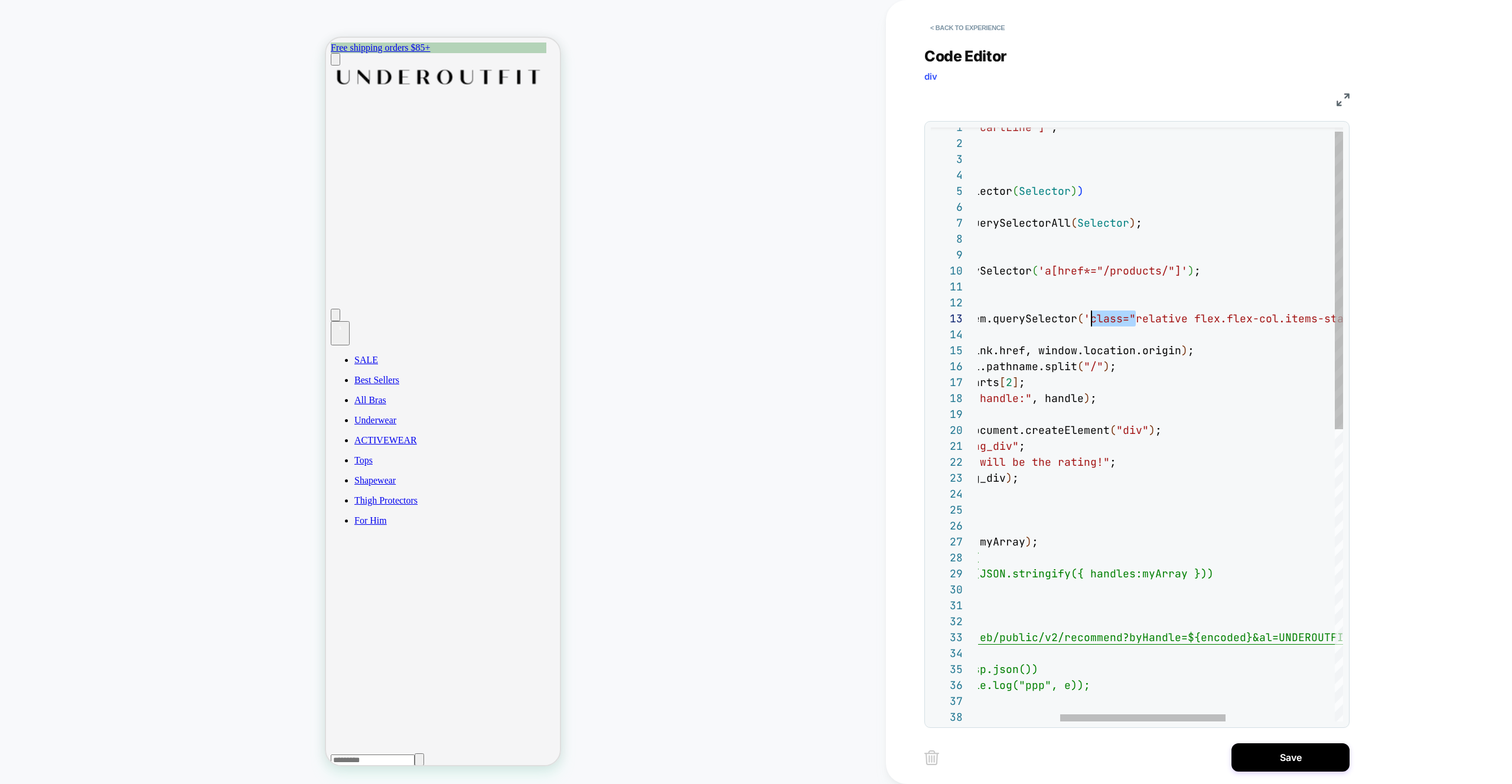
scroll to position [32, 294]
drag, startPoint x: 1135, startPoint y: 319, endPoint x: 1091, endPoint y: 319, distance: 44.0
click at [1091, 319] on div "const Selector = '[data-comp="CartLine"]' ; const myArray = [ ] ; loomi_api .wh…" at bounding box center [1190, 711] width 786 height 1184
drag, startPoint x: 1152, startPoint y: 316, endPoint x: 1154, endPoint y: 325, distance: 9.2
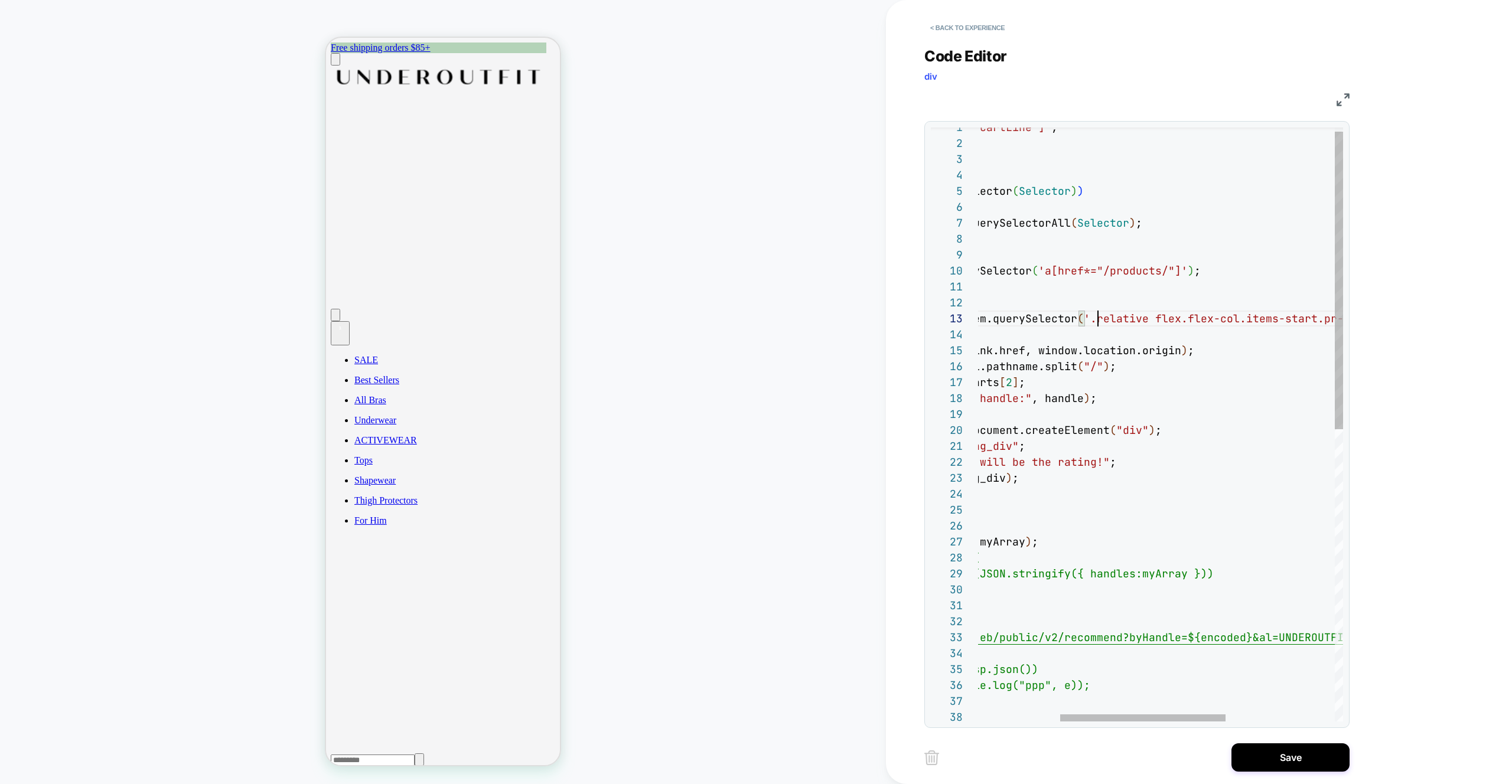
click at [1152, 316] on div "const Selector = '[data-comp="CartLine"]' ; const myArray = [ ] ; loomi_api .wh…" at bounding box center [1190, 711] width 786 height 1184
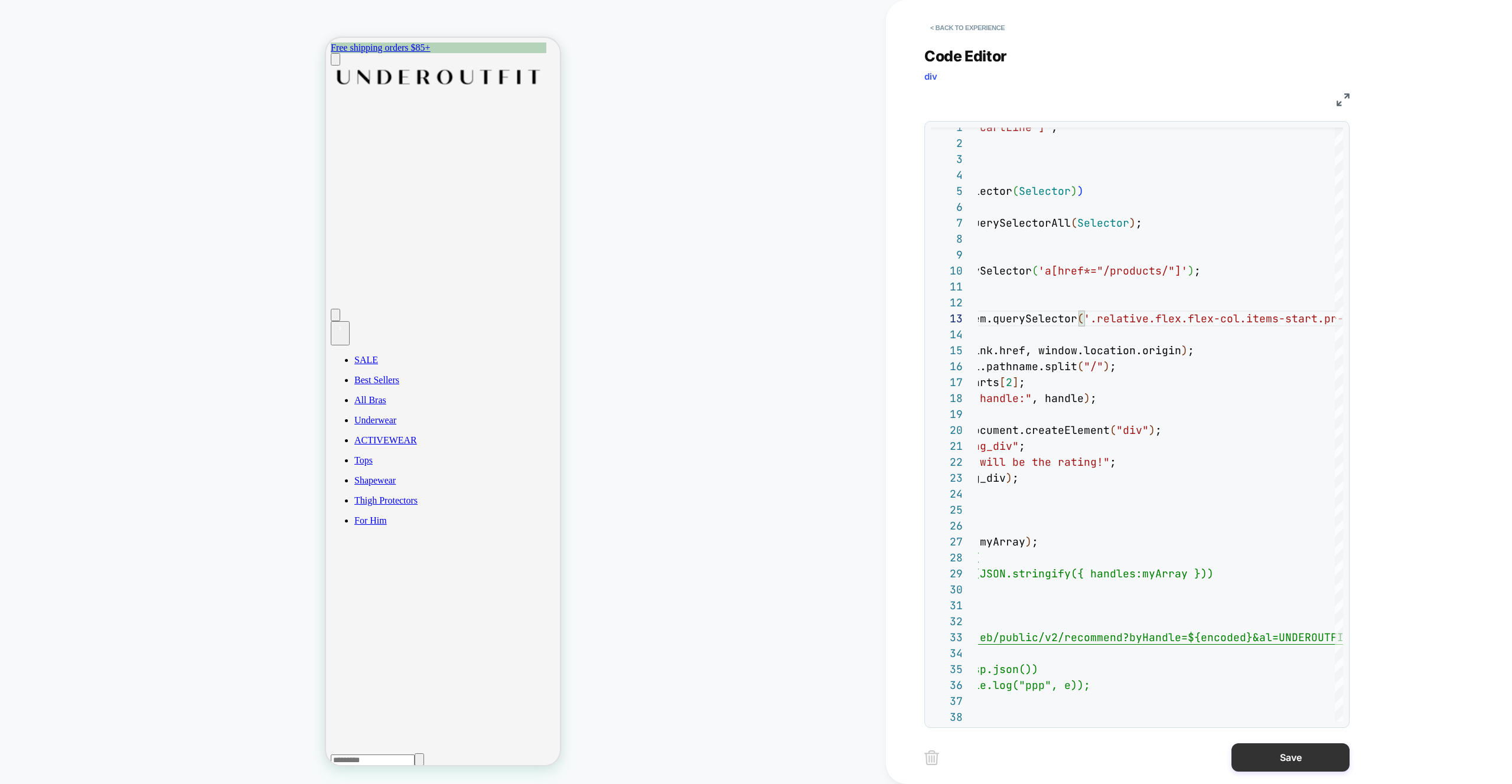
type textarea "**********"
click at [1287, 767] on button "Save" at bounding box center [1290, 757] width 118 height 28
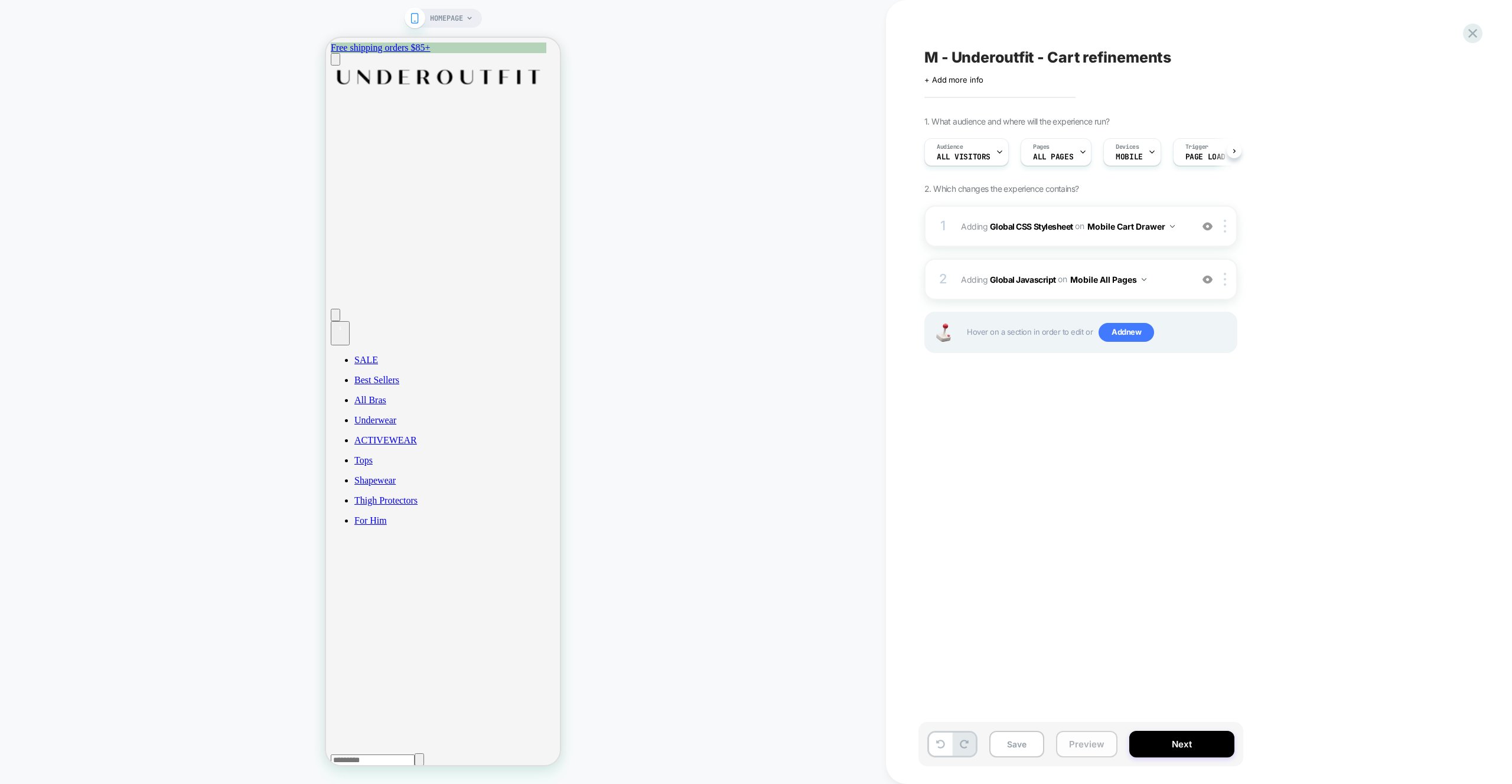
click at [1082, 749] on button "Preview" at bounding box center [1087, 744] width 62 height 26
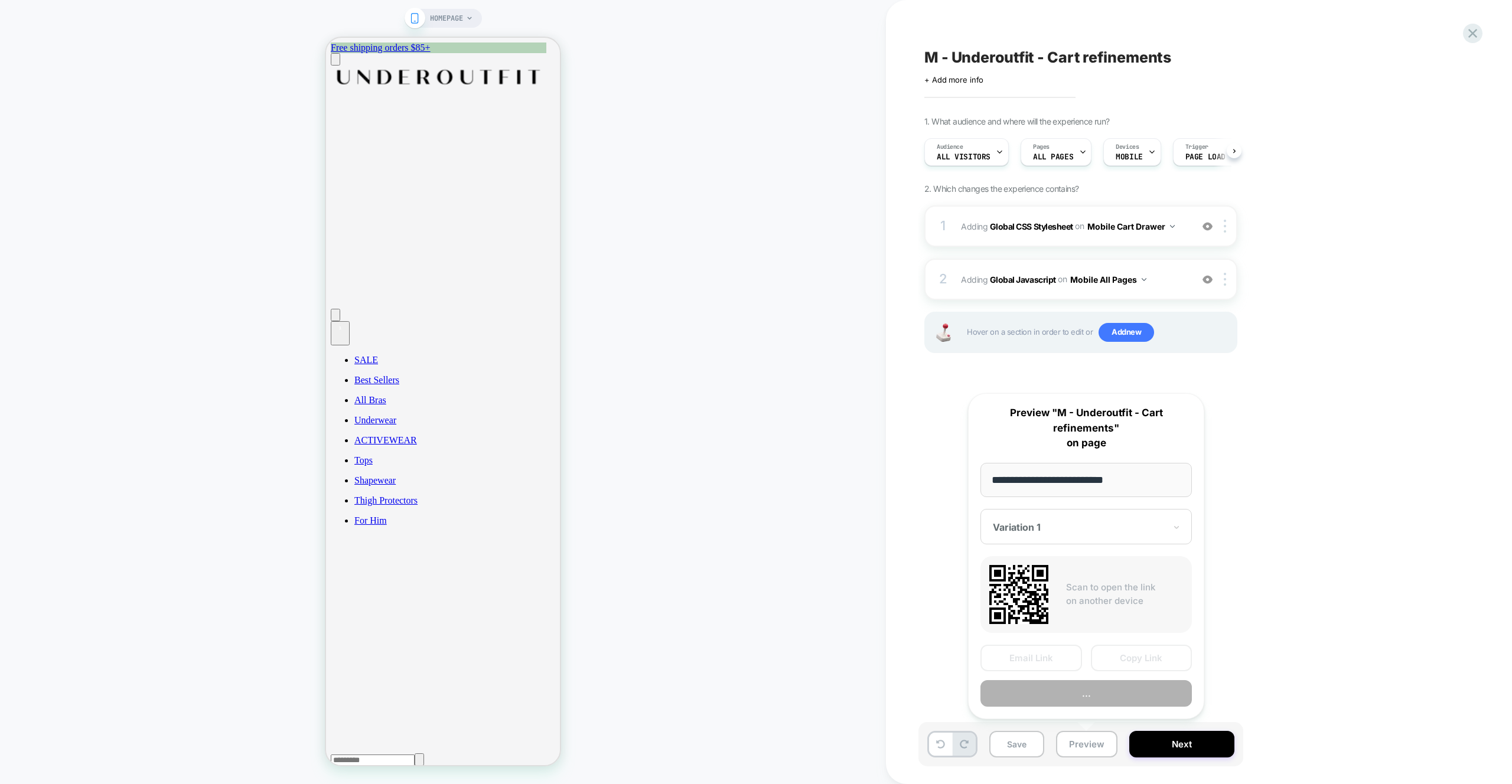
scroll to position [0, 1]
click at [1104, 689] on button "Preview" at bounding box center [1086, 693] width 211 height 26
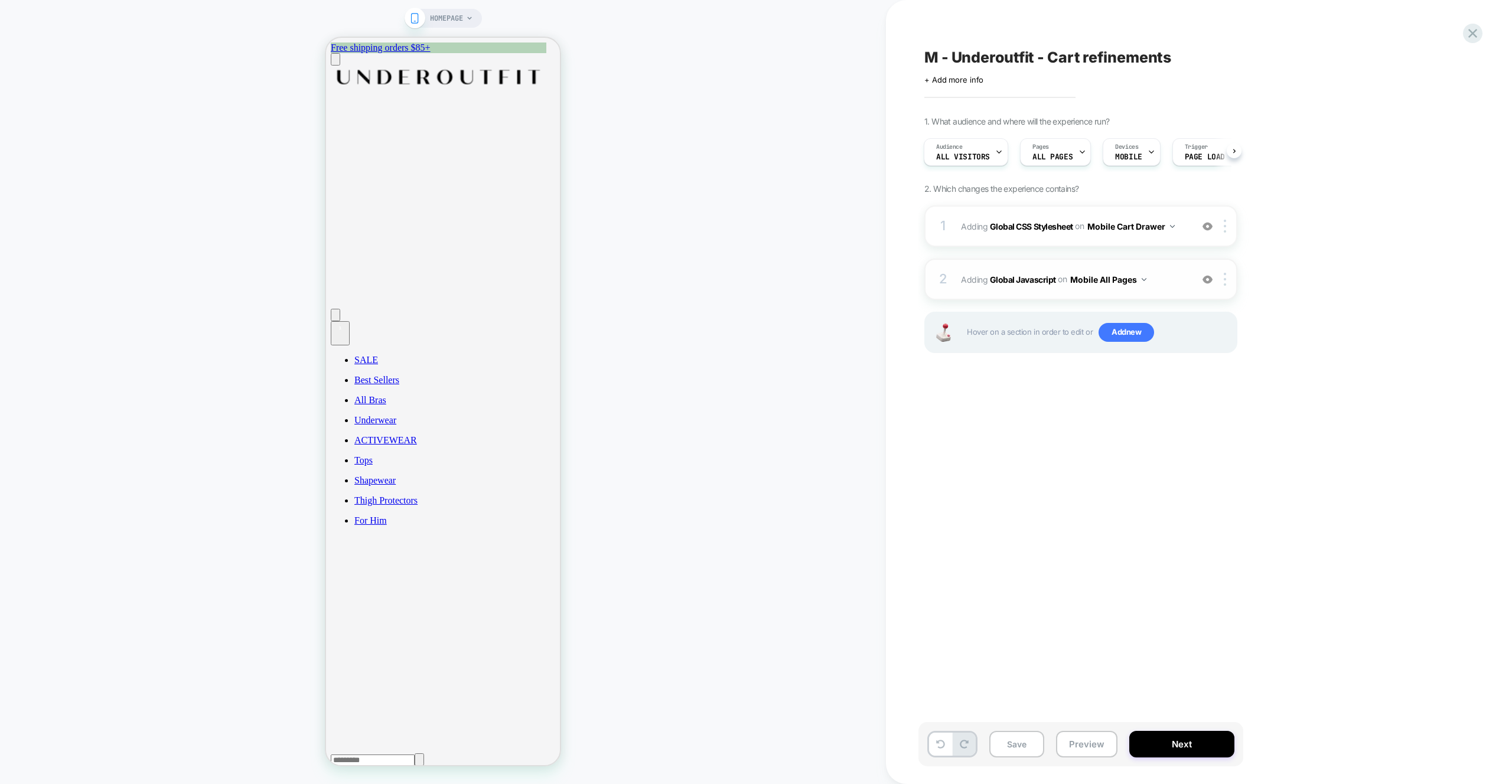
click at [1169, 283] on span "Adding Global Javascript on Mobile All Pages" at bounding box center [1073, 279] width 225 height 17
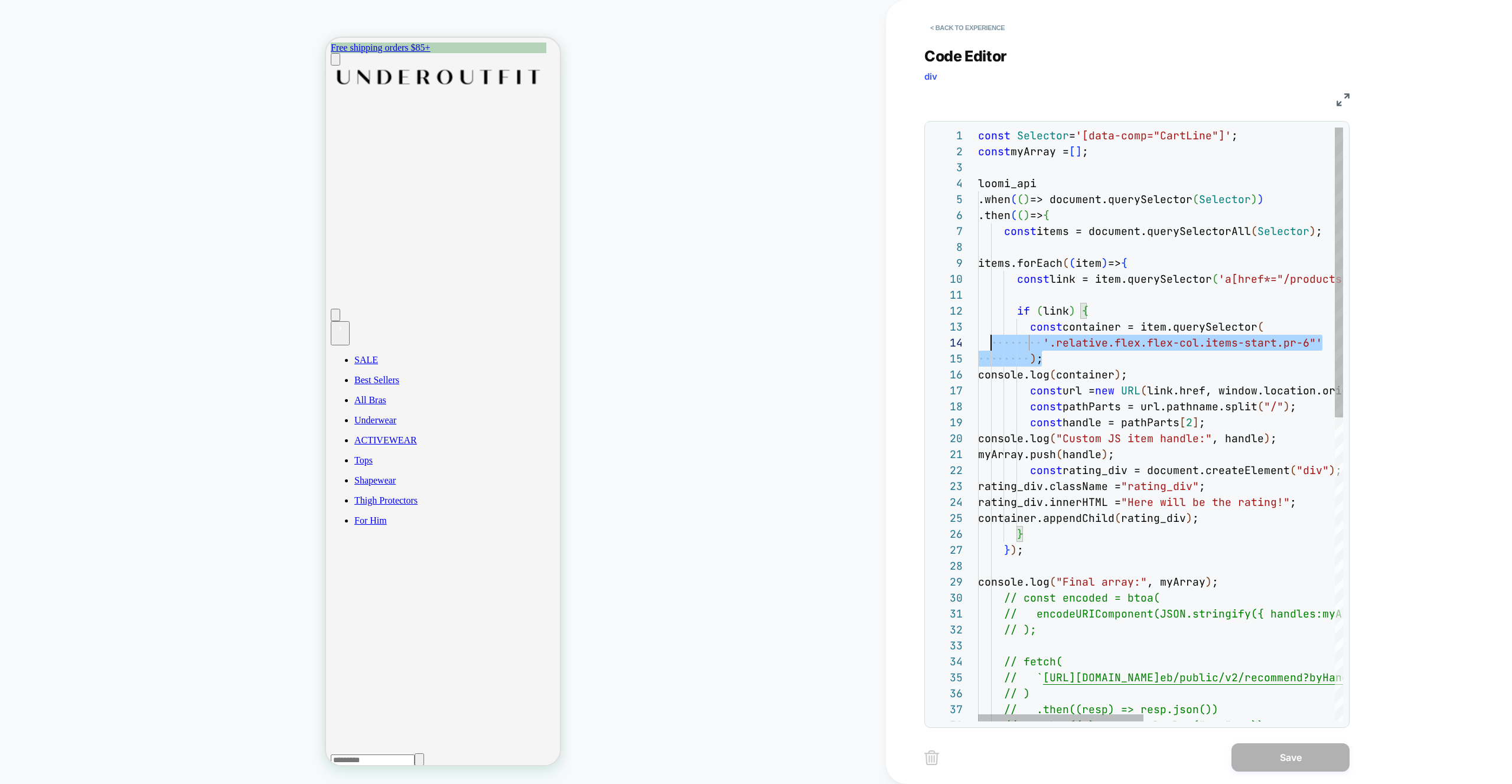
scroll to position [32, 0]
drag, startPoint x: 1043, startPoint y: 359, endPoint x: 951, endPoint y: 330, distance: 96.5
click at [978, 330] on div "const Selector = '[data-comp="CartLine"]' ; const myArray = [ ] ; loomi_api .wh…" at bounding box center [1371, 735] width 786 height 1216
click at [1313, 342] on div "const Selector = '[data-comp="CartLine"]' ; const myArray = [ ] ; loomi_api .wh…" at bounding box center [1371, 735] width 786 height 1216
click at [1309, 345] on div "const Selector = '[data-comp="CartLine"]' ; const myArray = [ ] ; loomi_api .wh…" at bounding box center [1371, 735] width 786 height 1216
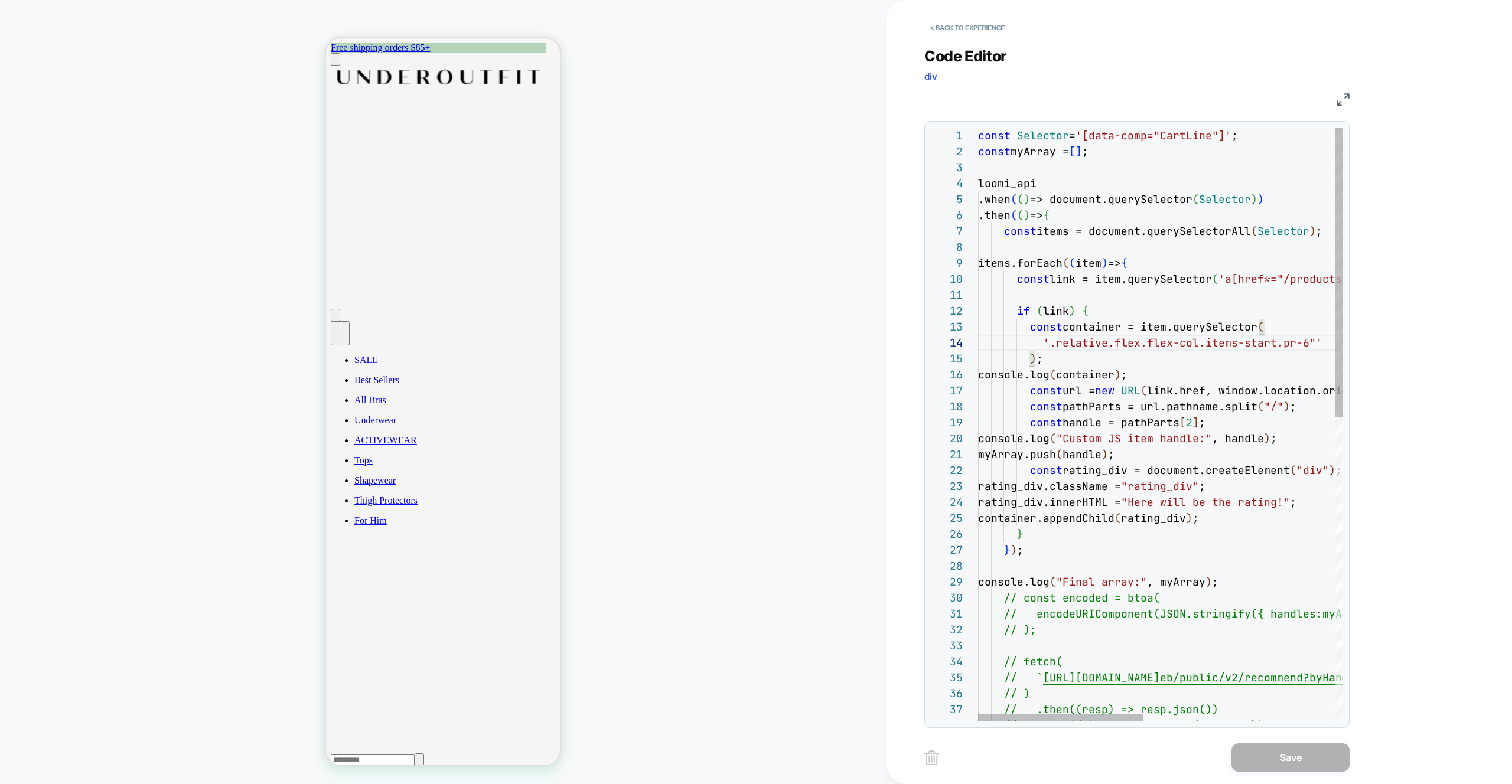
type textarea "**********"
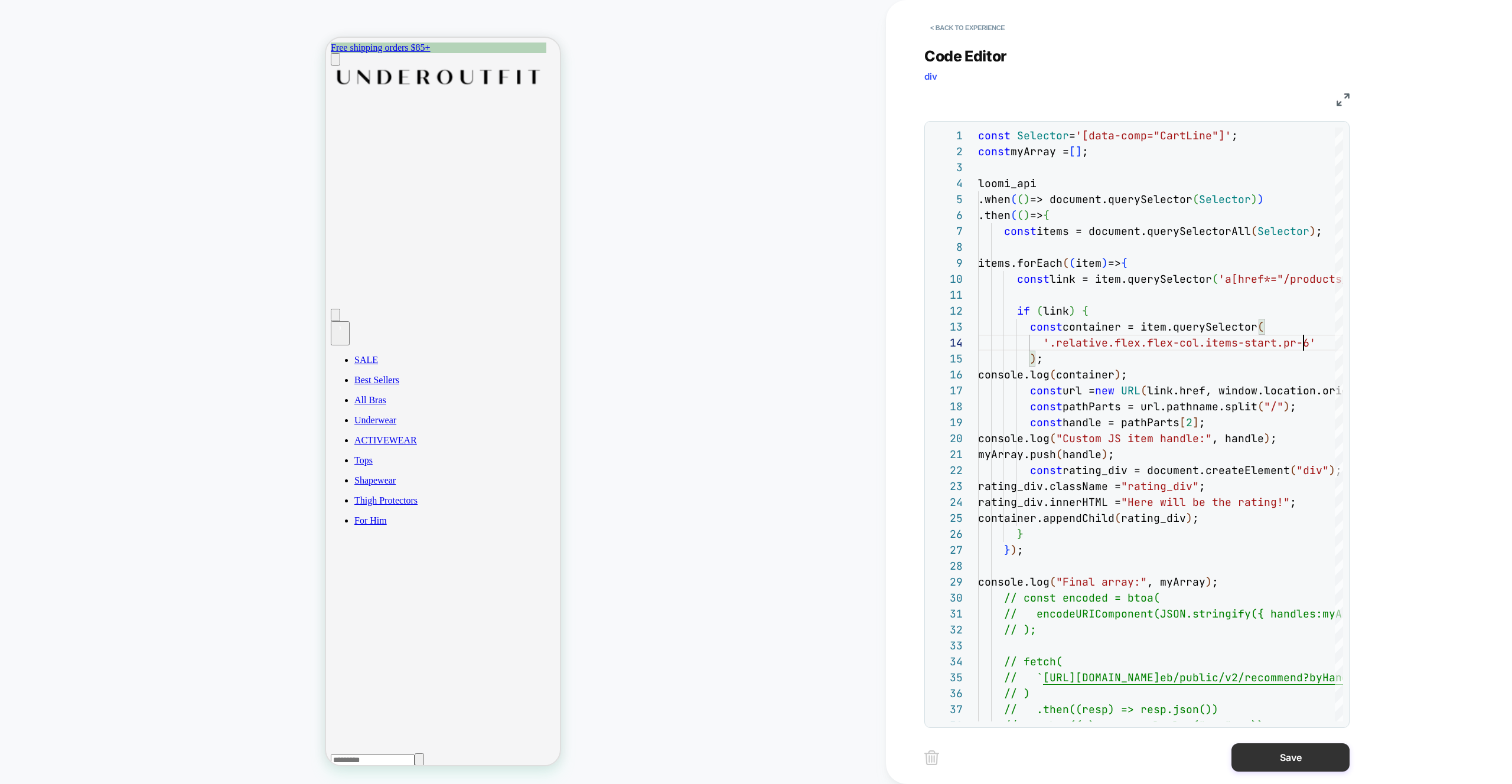
click at [1288, 760] on button "Save" at bounding box center [1290, 757] width 118 height 28
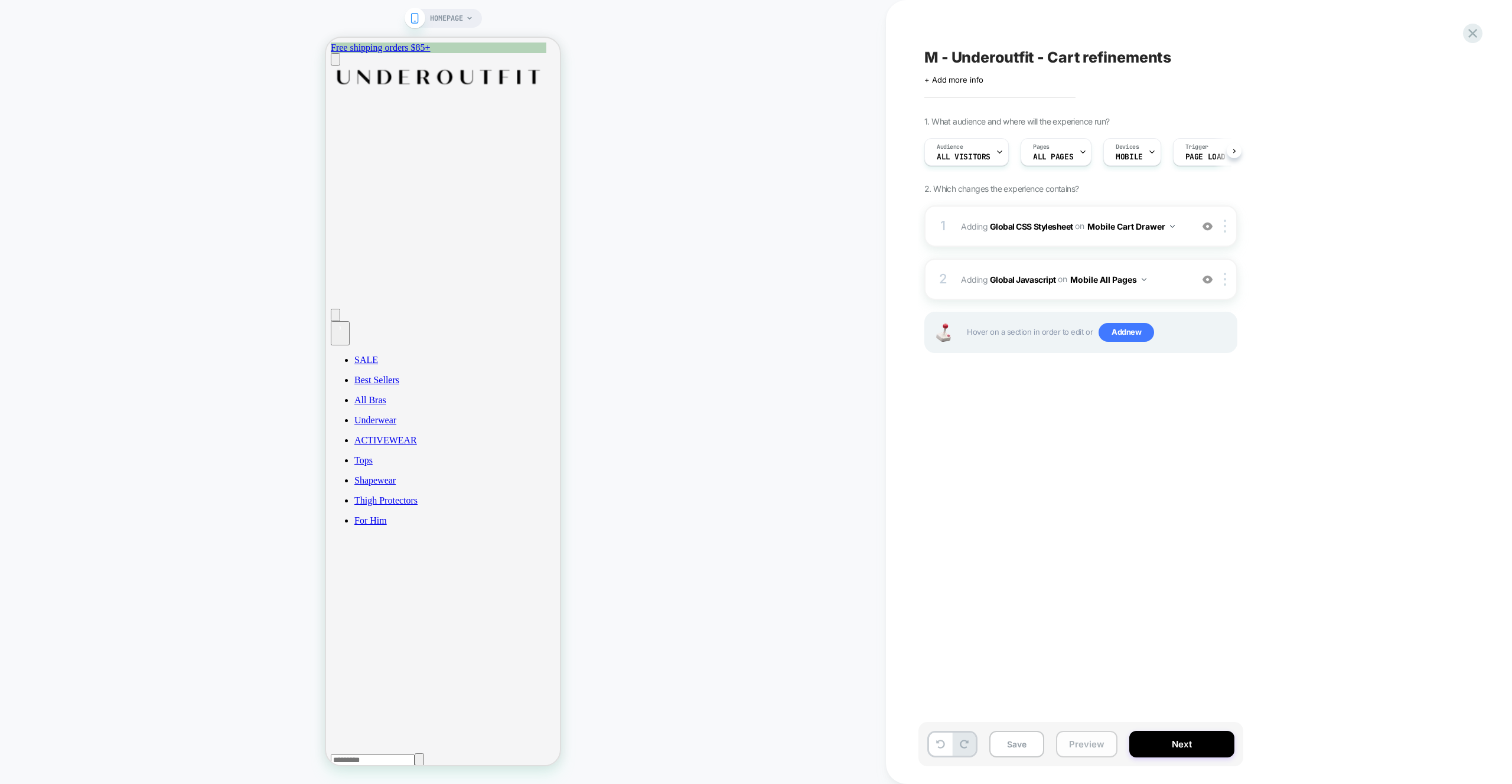
click at [1100, 741] on button "Preview" at bounding box center [1087, 744] width 62 height 26
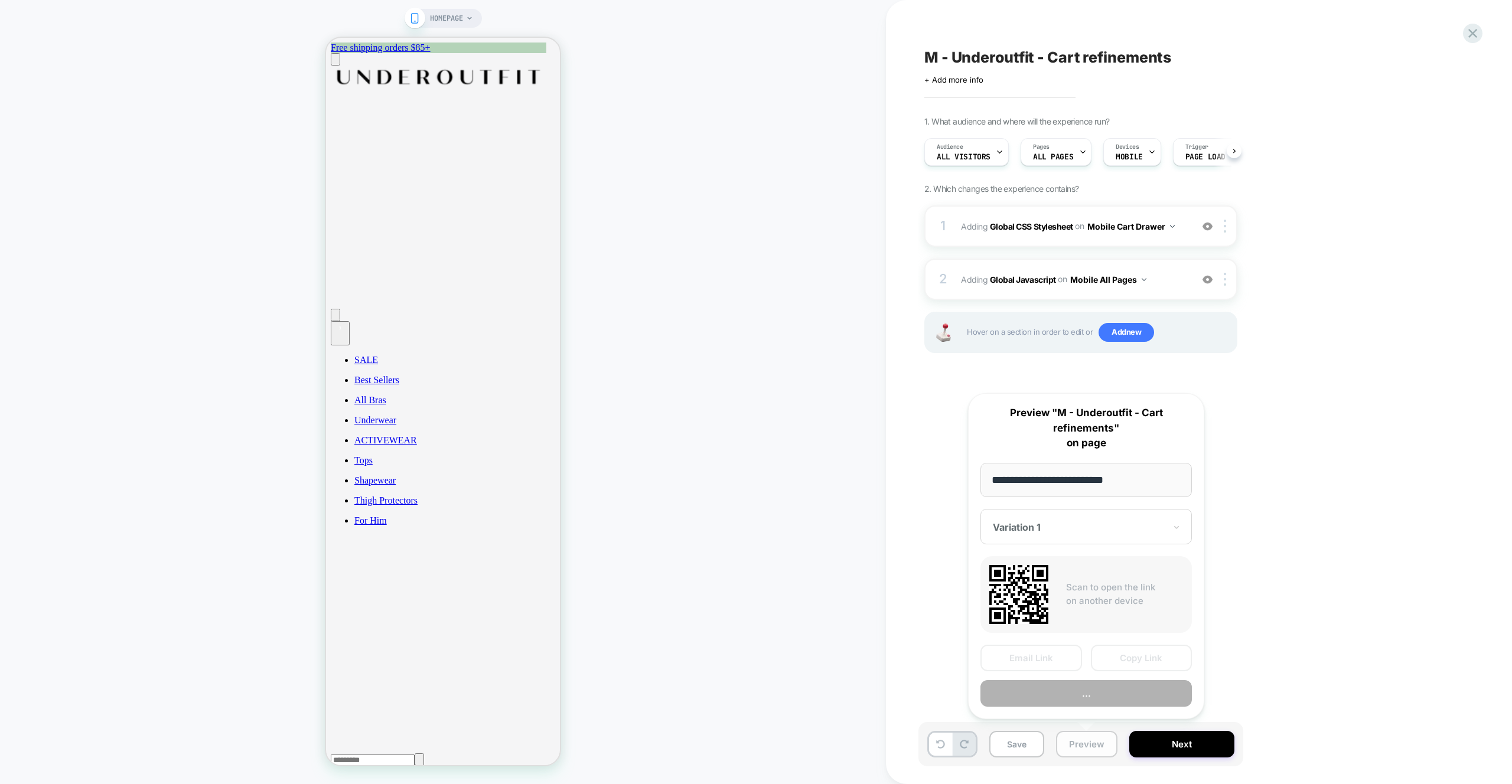
scroll to position [0, 1]
click at [1067, 701] on button "Preview" at bounding box center [1086, 693] width 211 height 26
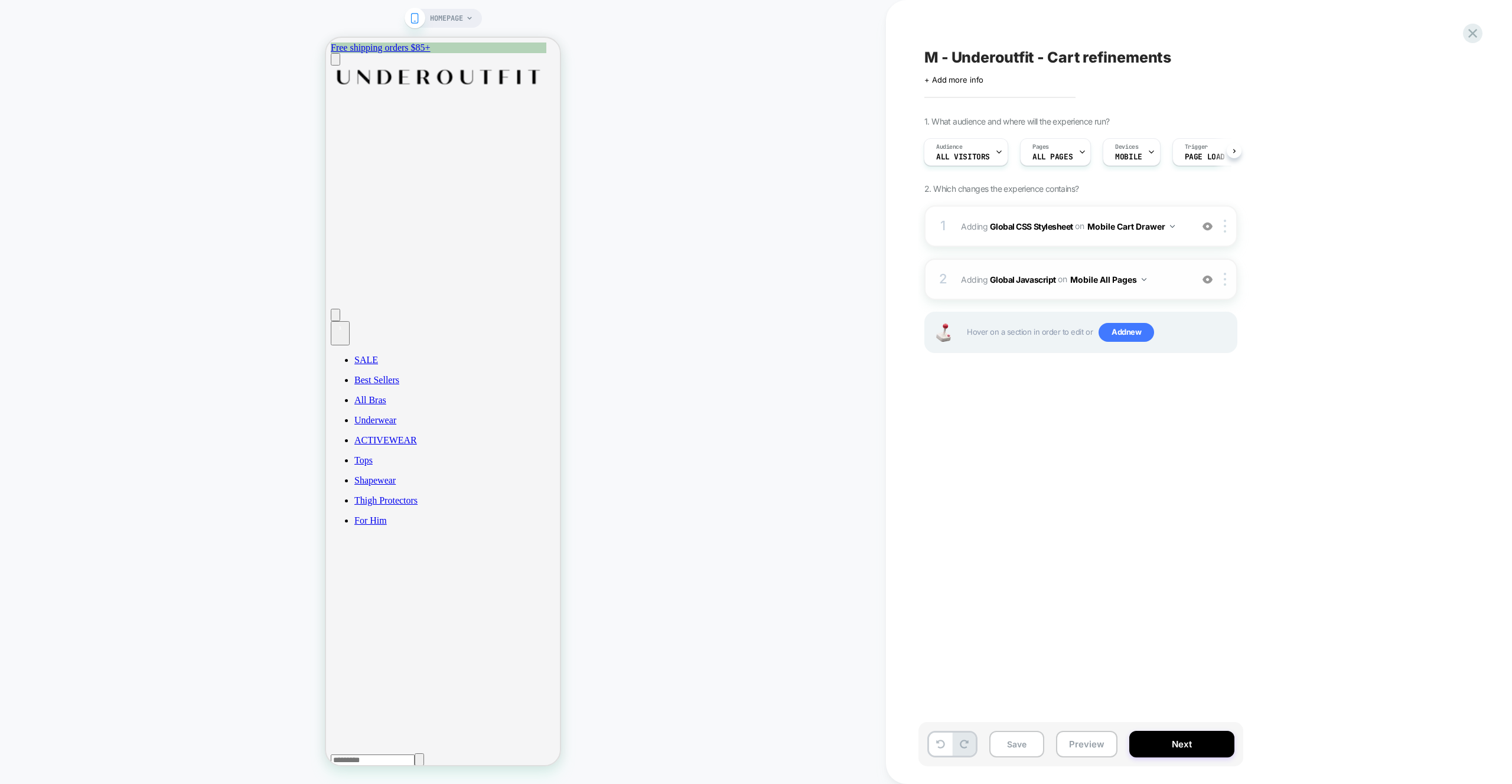
click at [1172, 288] on div "2 Adding Global Javascript on Mobile All Pages Add Before Add After Copy to Des…" at bounding box center [1081, 279] width 313 height 42
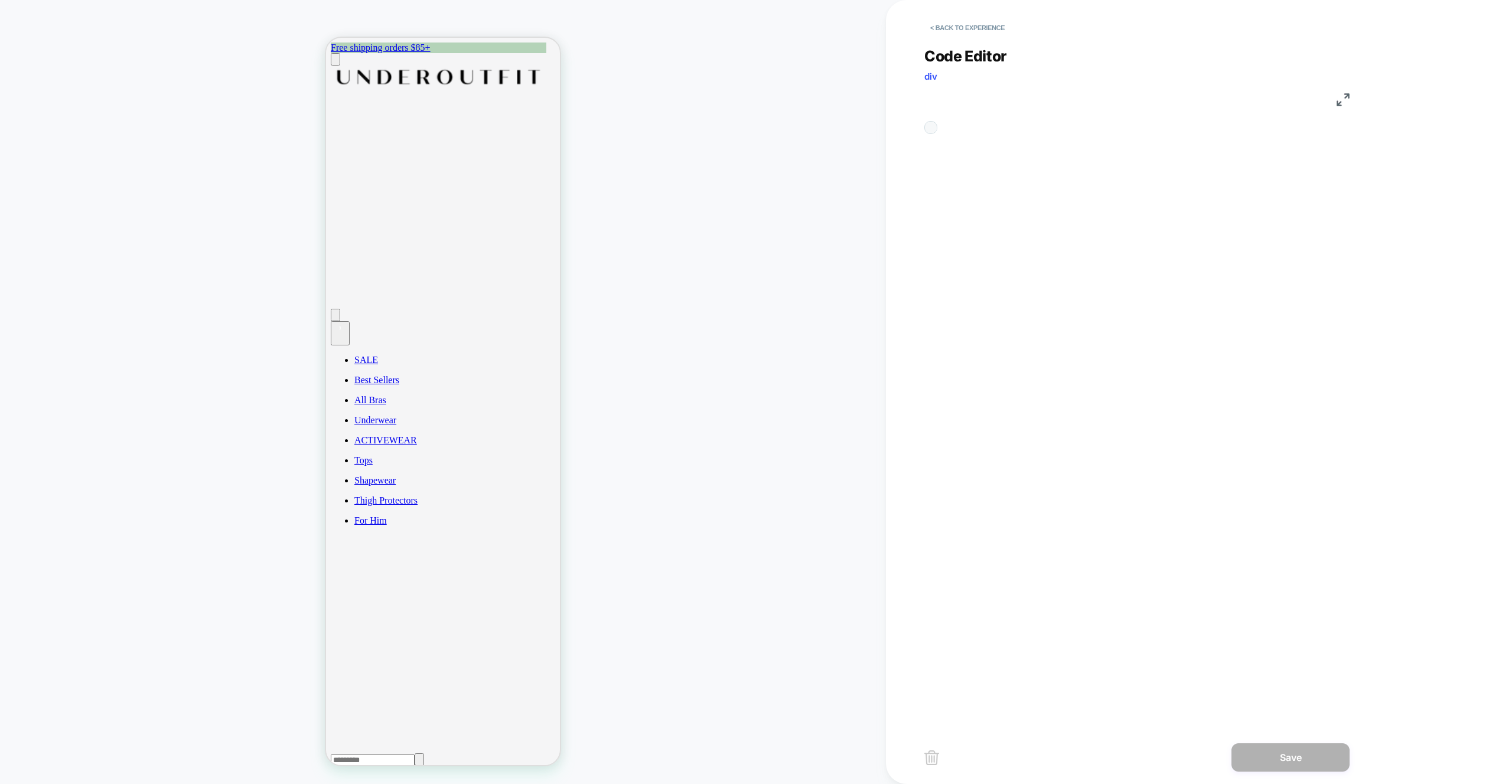
scroll to position [160, 0]
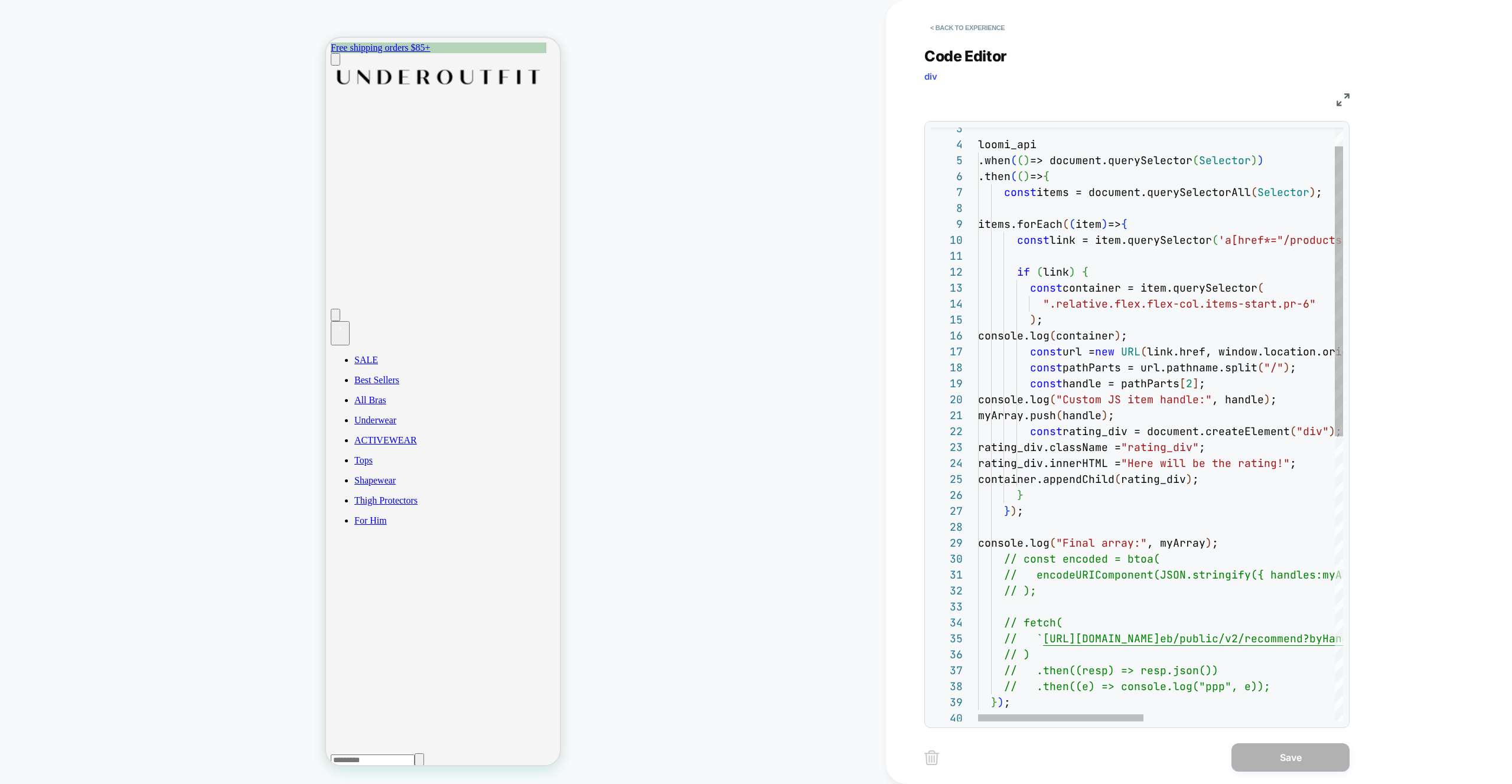
click at [1175, 416] on div "loomi_api .when ( ( ) => document.querySelector ( Selector ) ) .then ( ( ) => {…" at bounding box center [1371, 696] width 786 height 1216
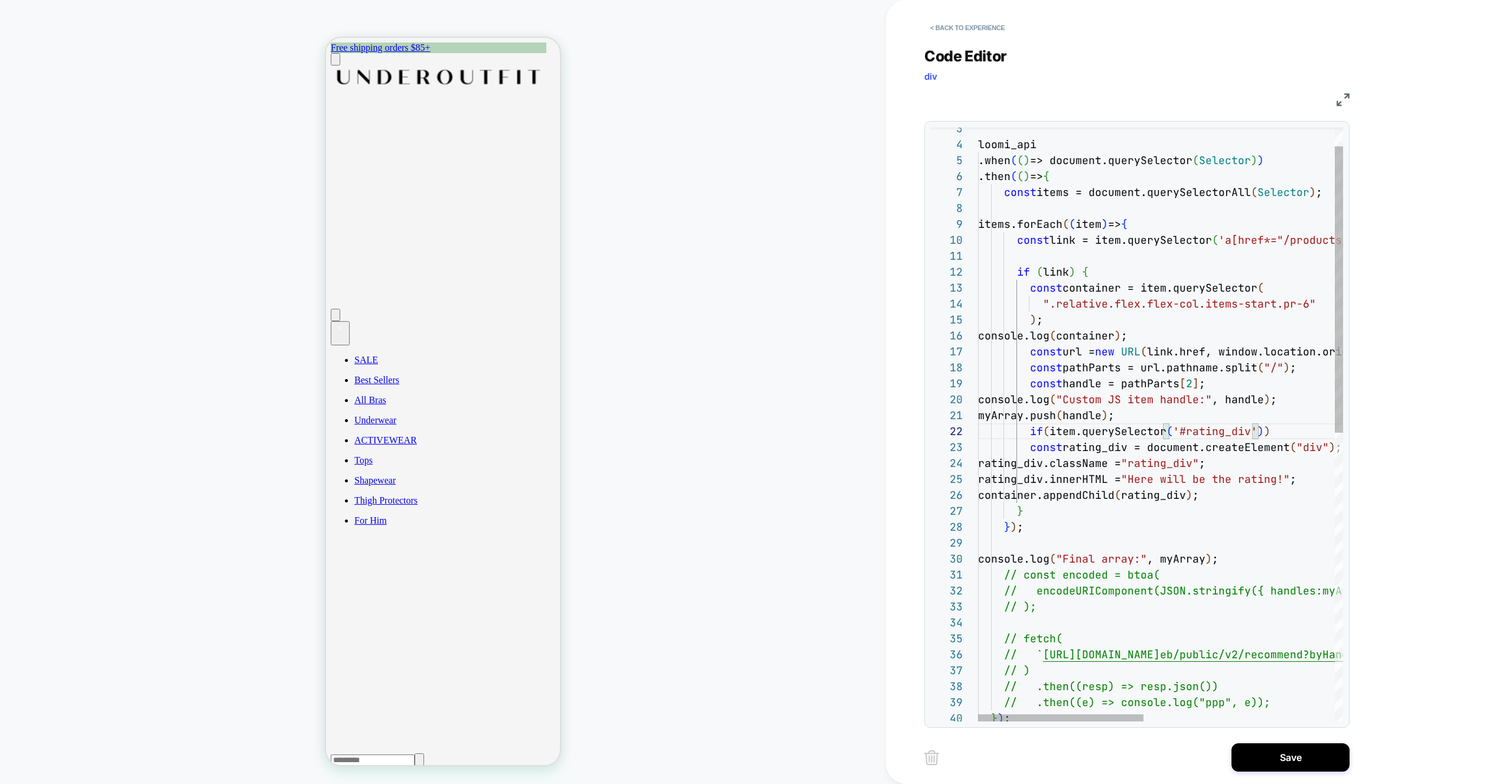
scroll to position [16, 287]
click at [1270, 433] on div "loomi_api .when ( ( ) => document.querySelector ( Selector ) ) .then ( ( ) => {…" at bounding box center [1371, 704] width 786 height 1232
click at [1050, 431] on div "loomi_api .when ( ( ) => document.querySelector ( Selector ) ) .then ( ( ) => {…" at bounding box center [1371, 704] width 786 height 1232
click at [1285, 436] on div "loomi_api .when ( ( ) => document.querySelector ( Selector ) ) .then ( ( ) => {…" at bounding box center [1371, 704] width 786 height 1232
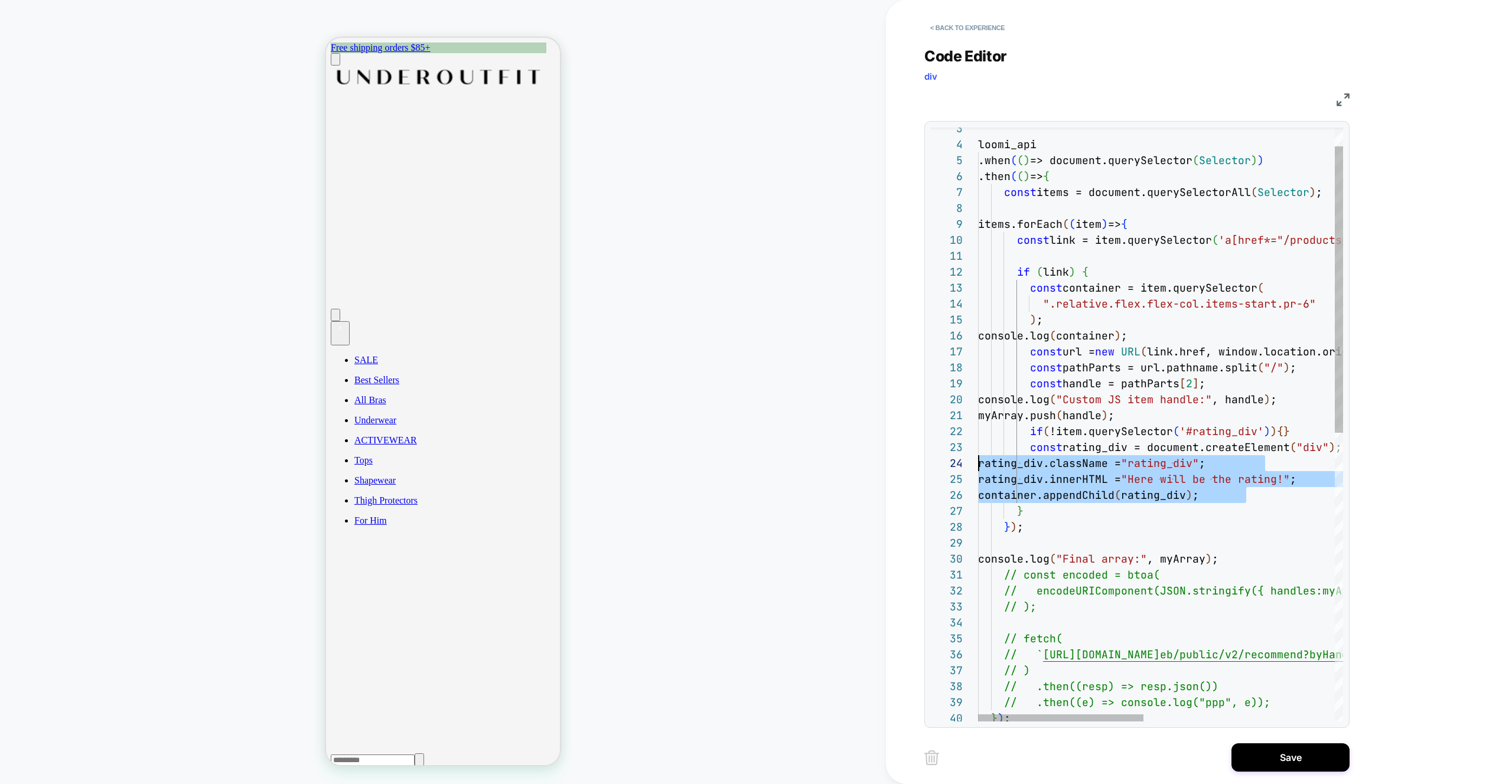
scroll to position [32, 0]
drag, startPoint x: 1247, startPoint y: 496, endPoint x: 963, endPoint y: 450, distance: 287.7
click at [978, 450] on div "loomi_api .when ( ( ) => document.querySelector ( Selector ) ) .then ( ( ) => {…" at bounding box center [1371, 704] width 786 height 1232
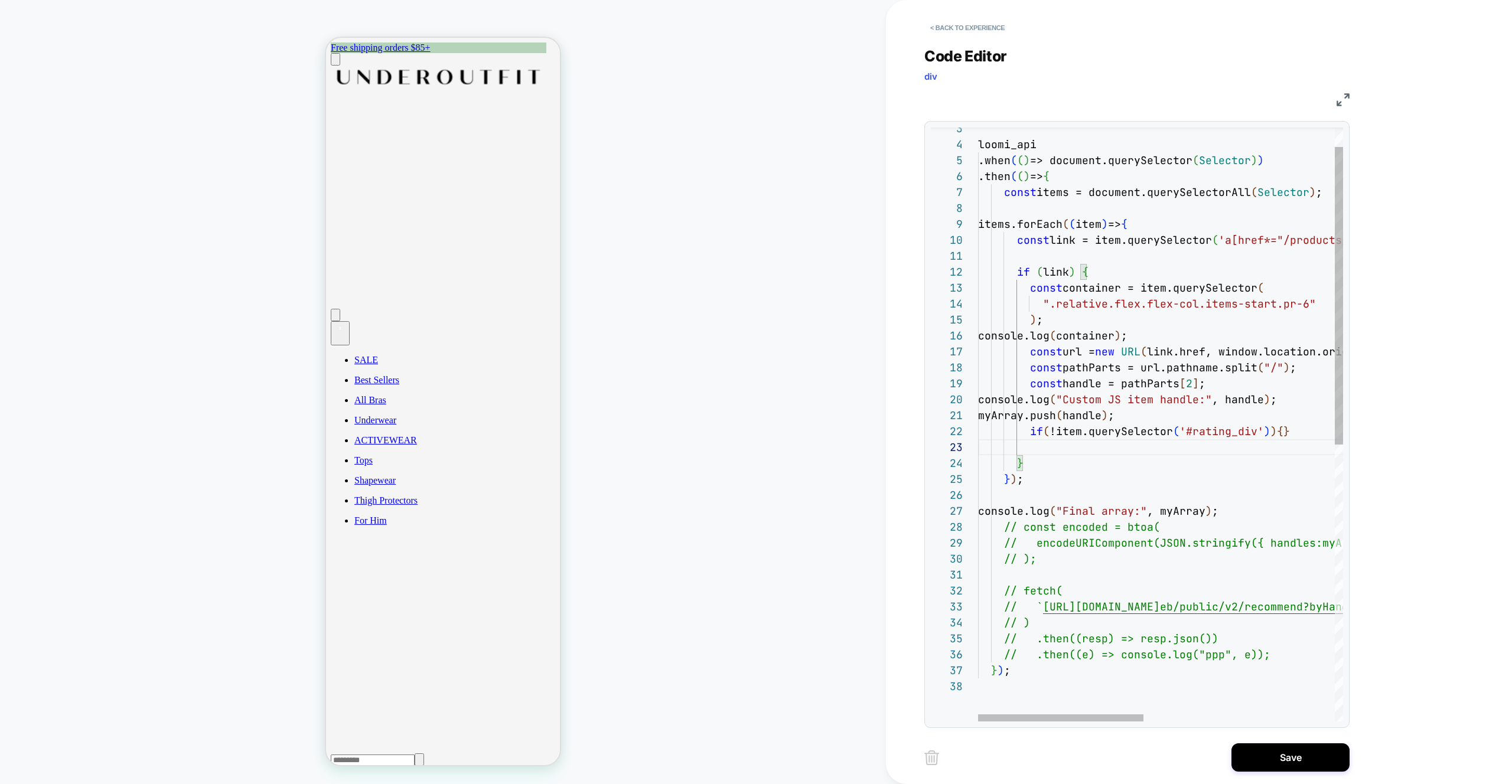
click at [1278, 433] on div "loomi_api .when ( ( ) => document.querySelector ( Selector ) ) .then ( ( ) => {…" at bounding box center [1371, 680] width 786 height 1184
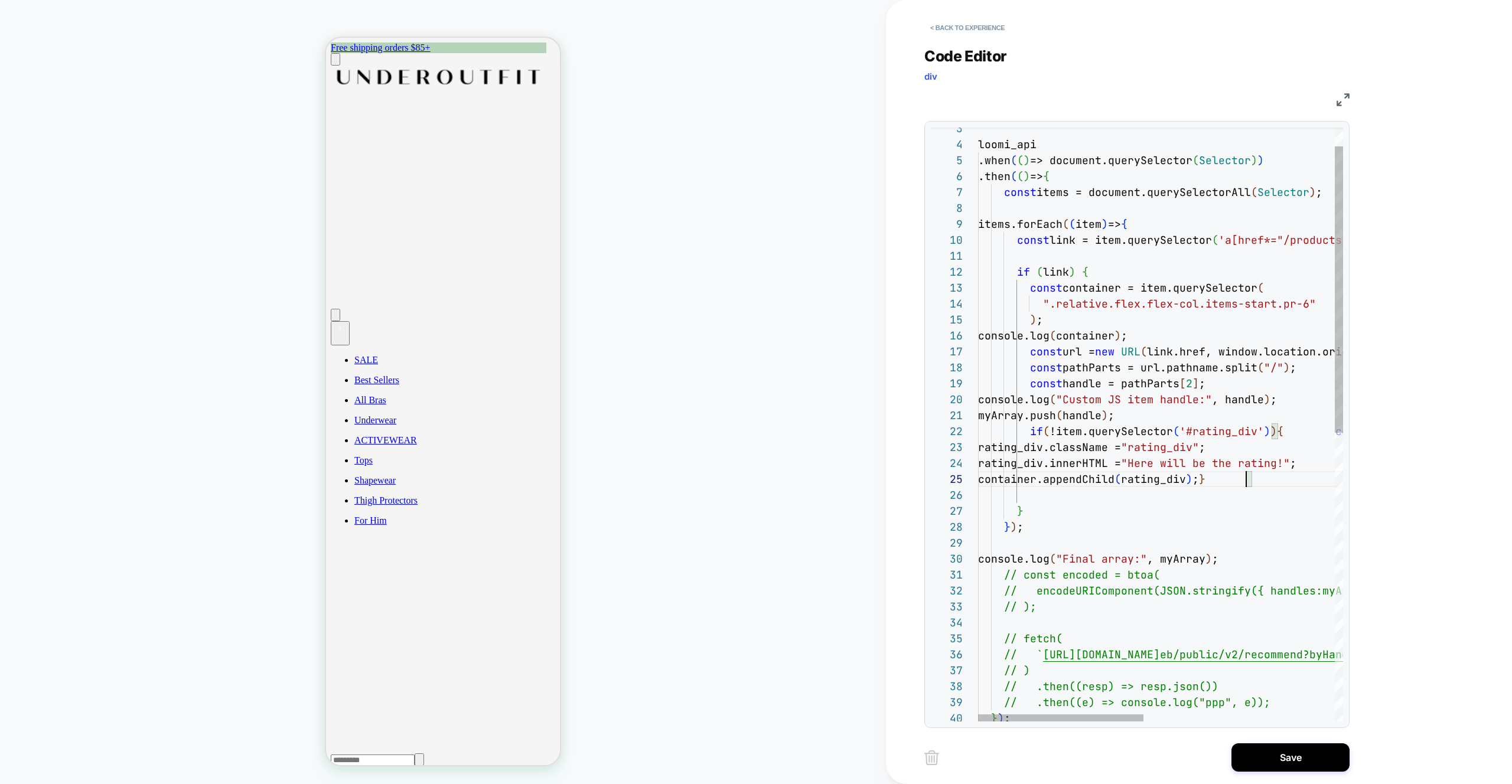
click at [1319, 433] on div "loomi_api .when ( ( ) => document.querySelector ( Selector ) ) .then ( ( ) => {…" at bounding box center [1371, 704] width 786 height 1232
click at [1329, 431] on div "loomi_api .when ( ( ) => document.querySelector ( Selector ) ) .then ( ( ) => {…" at bounding box center [1371, 704] width 786 height 1232
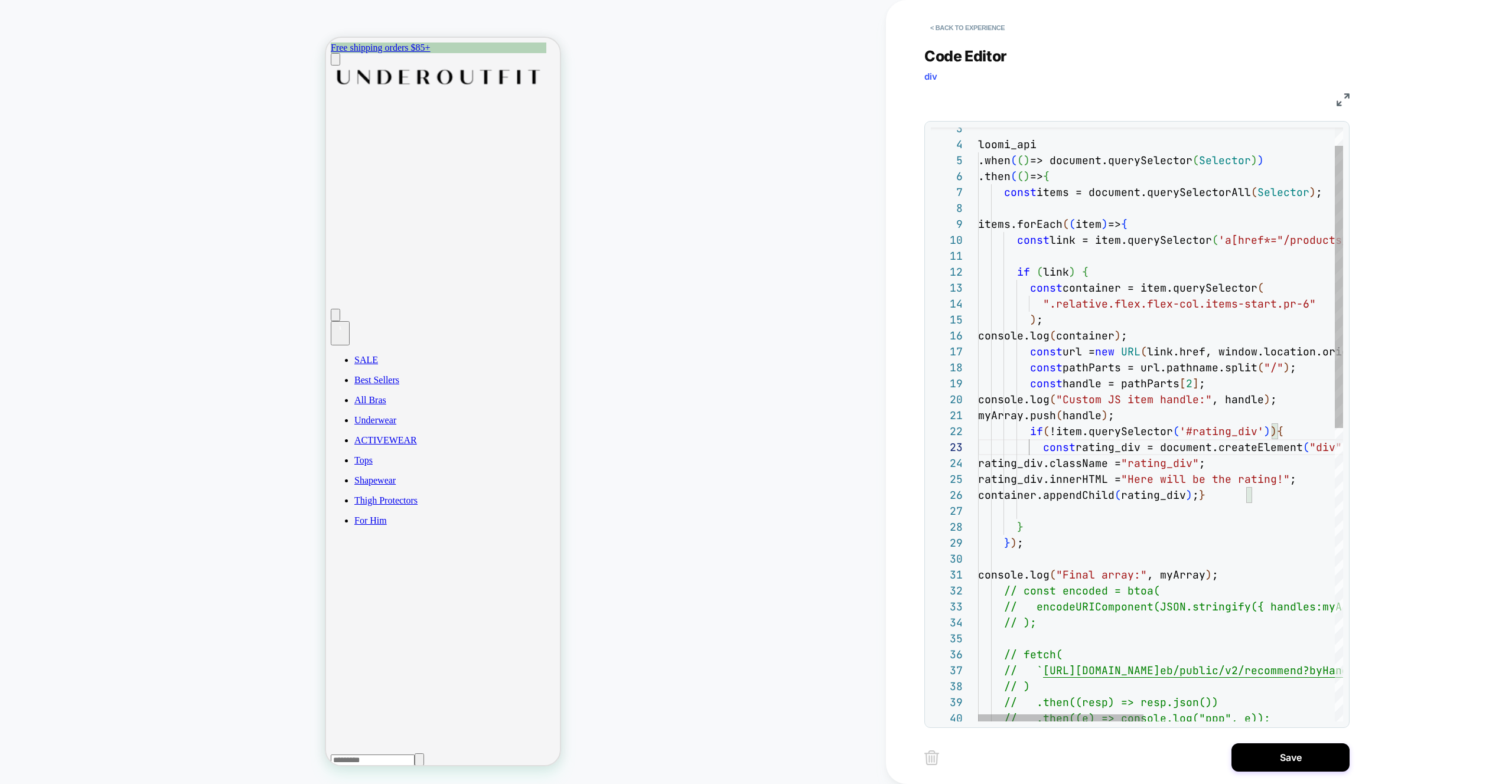
scroll to position [32, 51]
click at [1067, 515] on div "loomi_api .when ( ( ) => document.querySelector ( Selector ) ) .then ( ( ) => {…" at bounding box center [1371, 712] width 786 height 1248
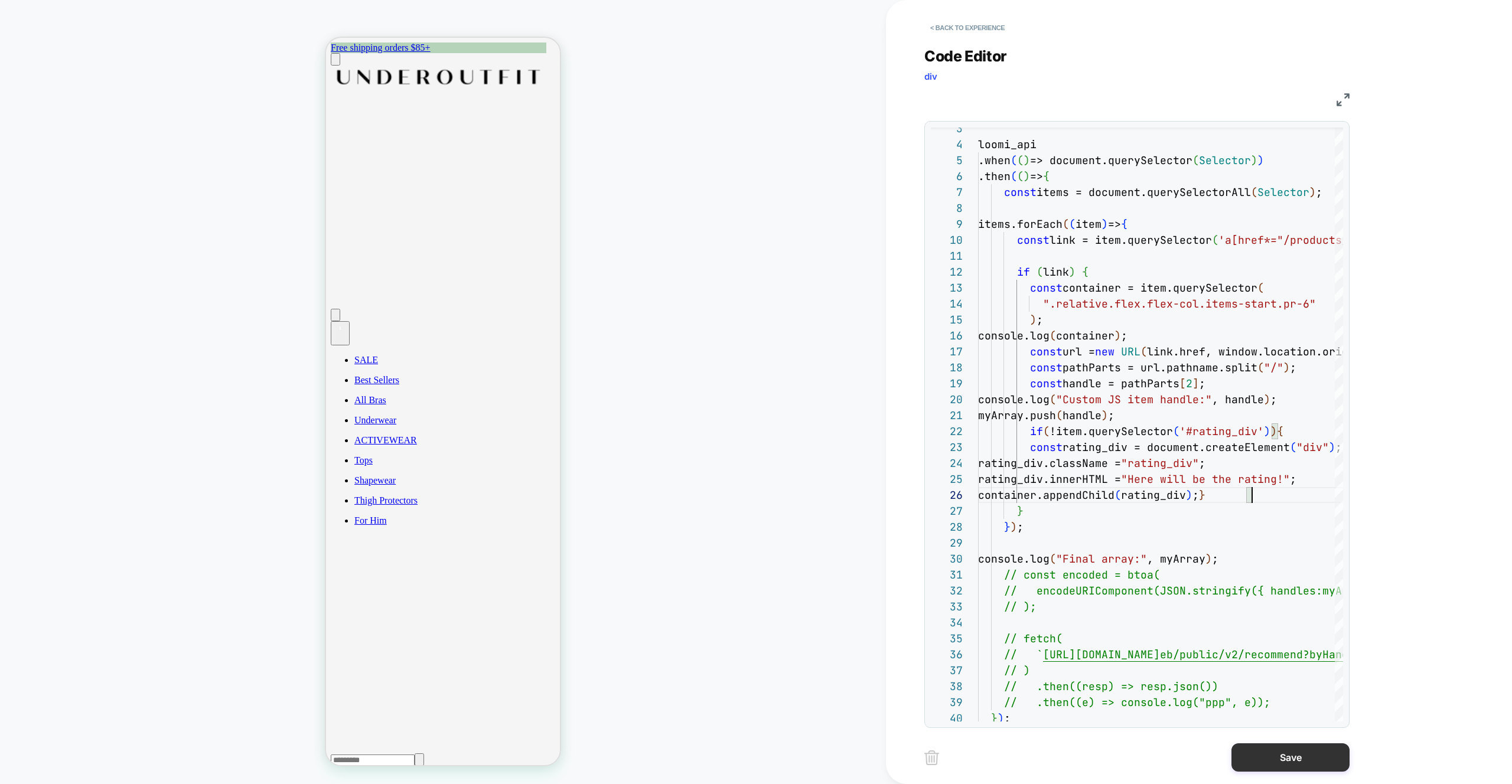
type textarea "**********"
click at [1290, 754] on button "Save" at bounding box center [1290, 757] width 118 height 28
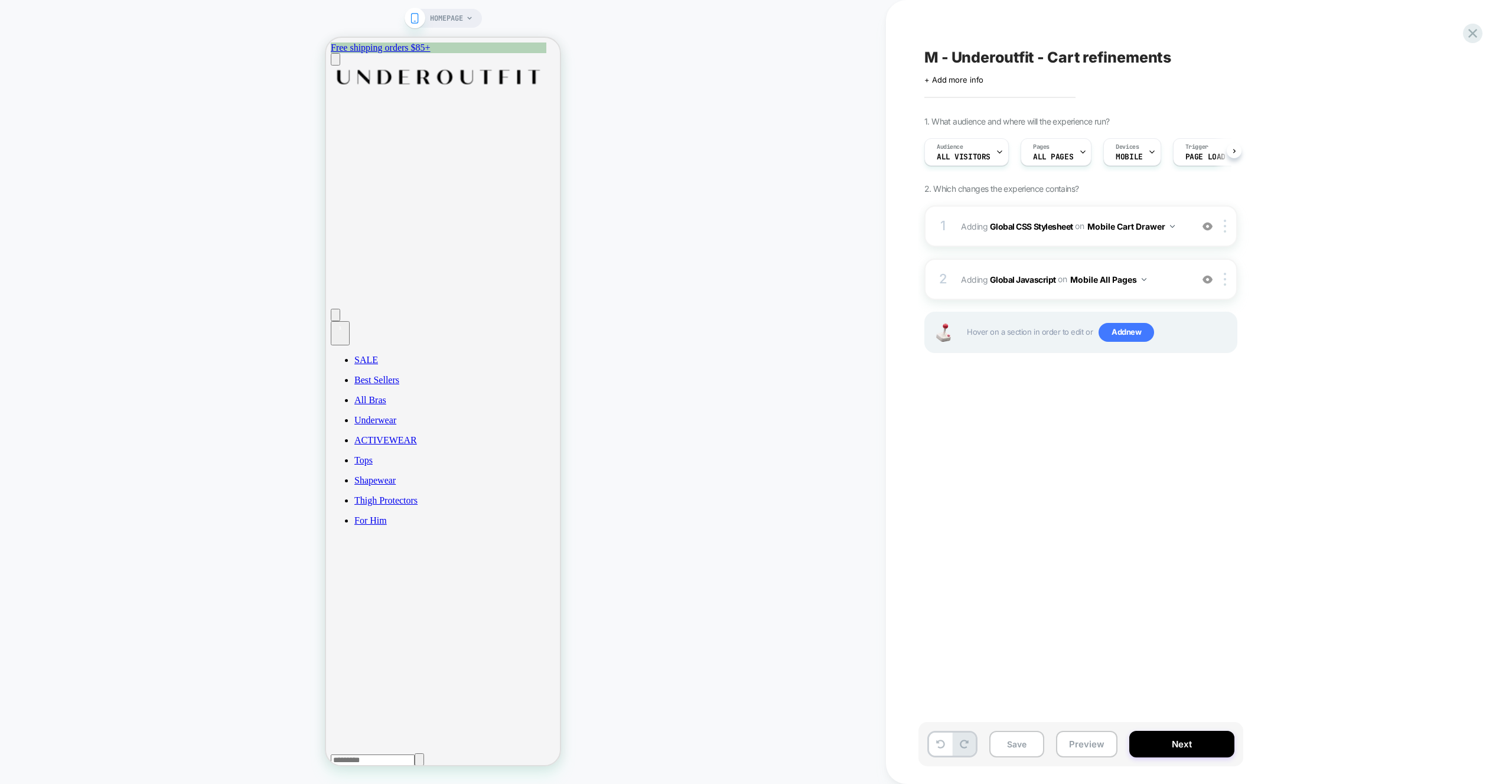
scroll to position [0, 1]
click at [1093, 743] on button "Preview" at bounding box center [1087, 744] width 62 height 26
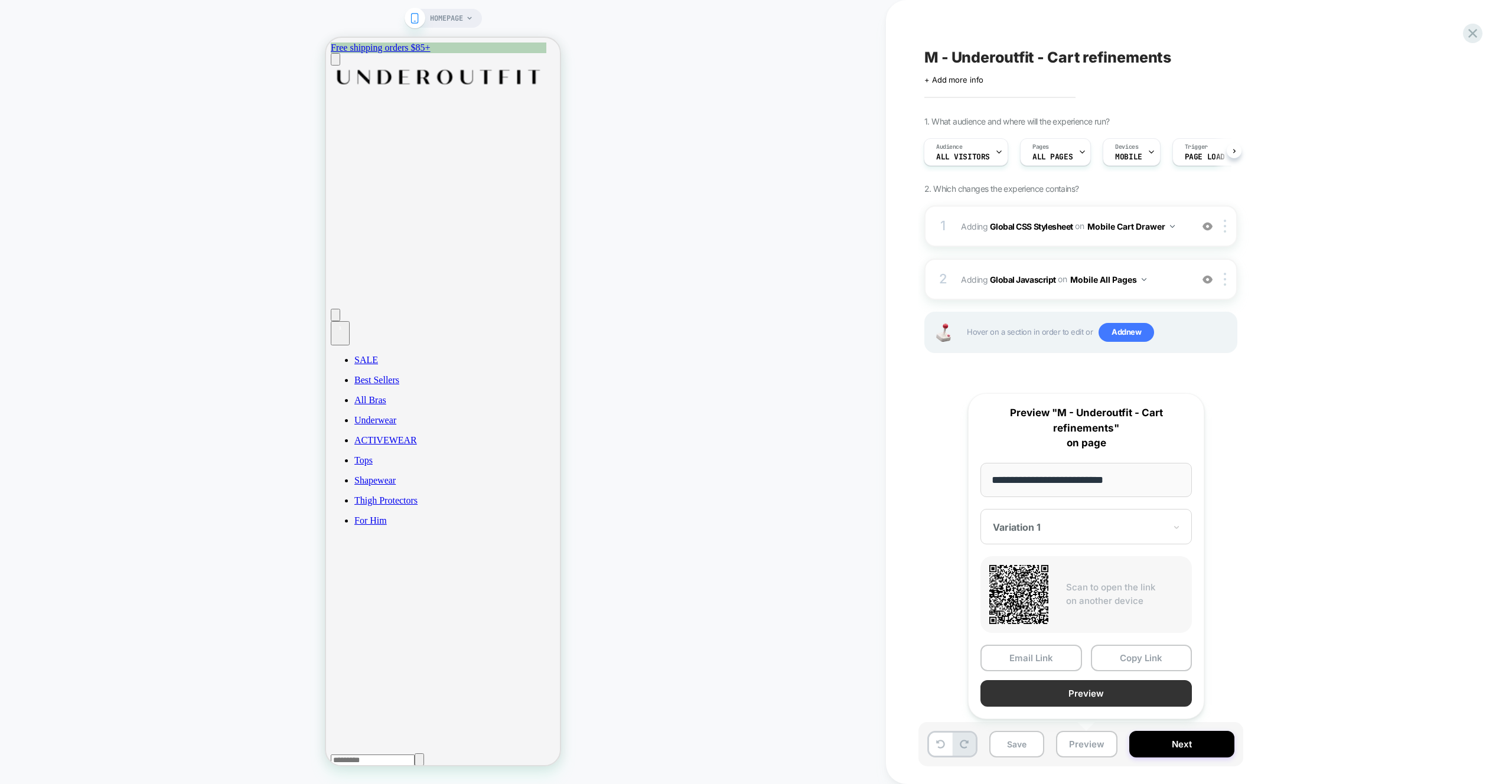
click at [1065, 698] on button "Preview" at bounding box center [1086, 693] width 211 height 26
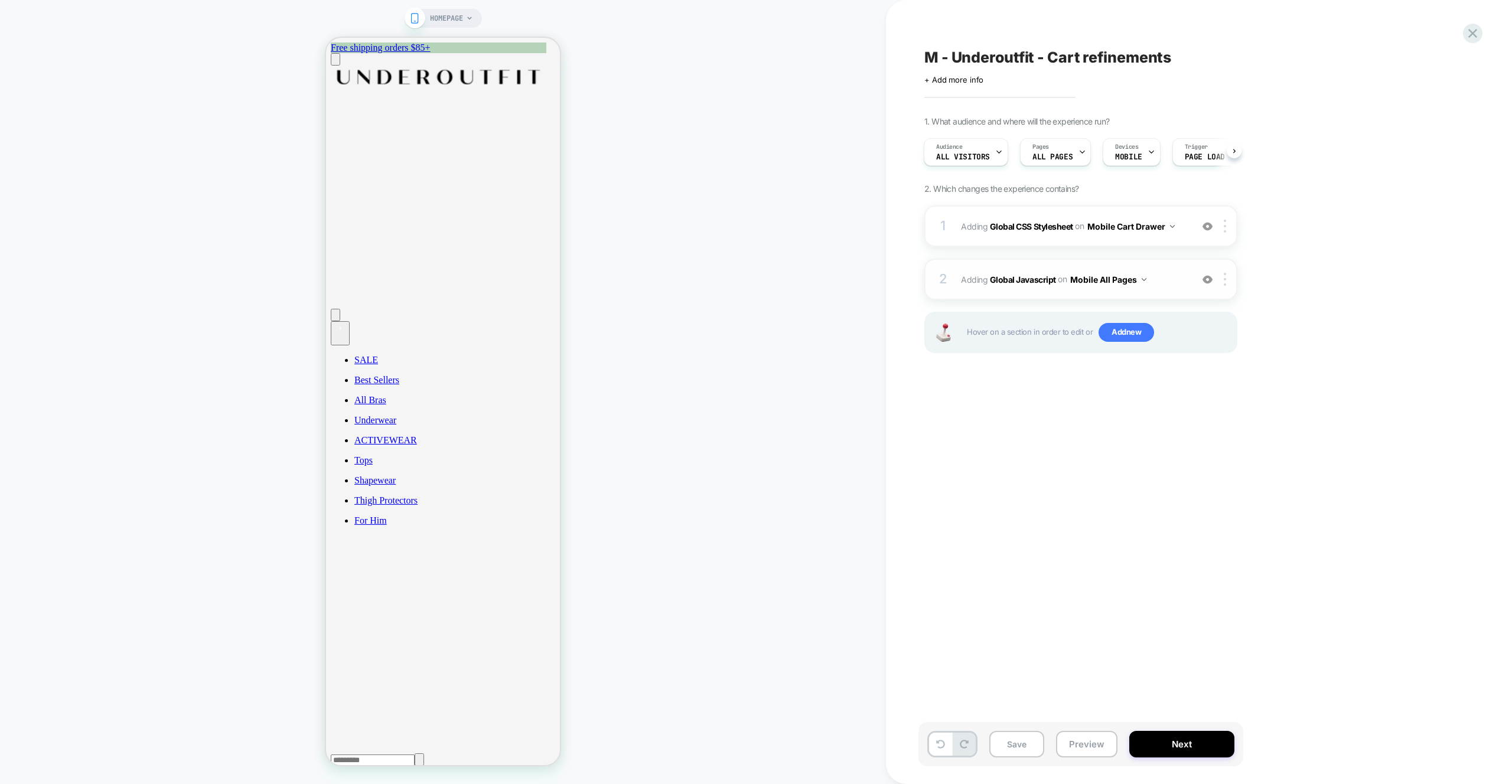
click at [1157, 282] on span "Adding Global Javascript on Mobile All Pages" at bounding box center [1073, 279] width 225 height 17
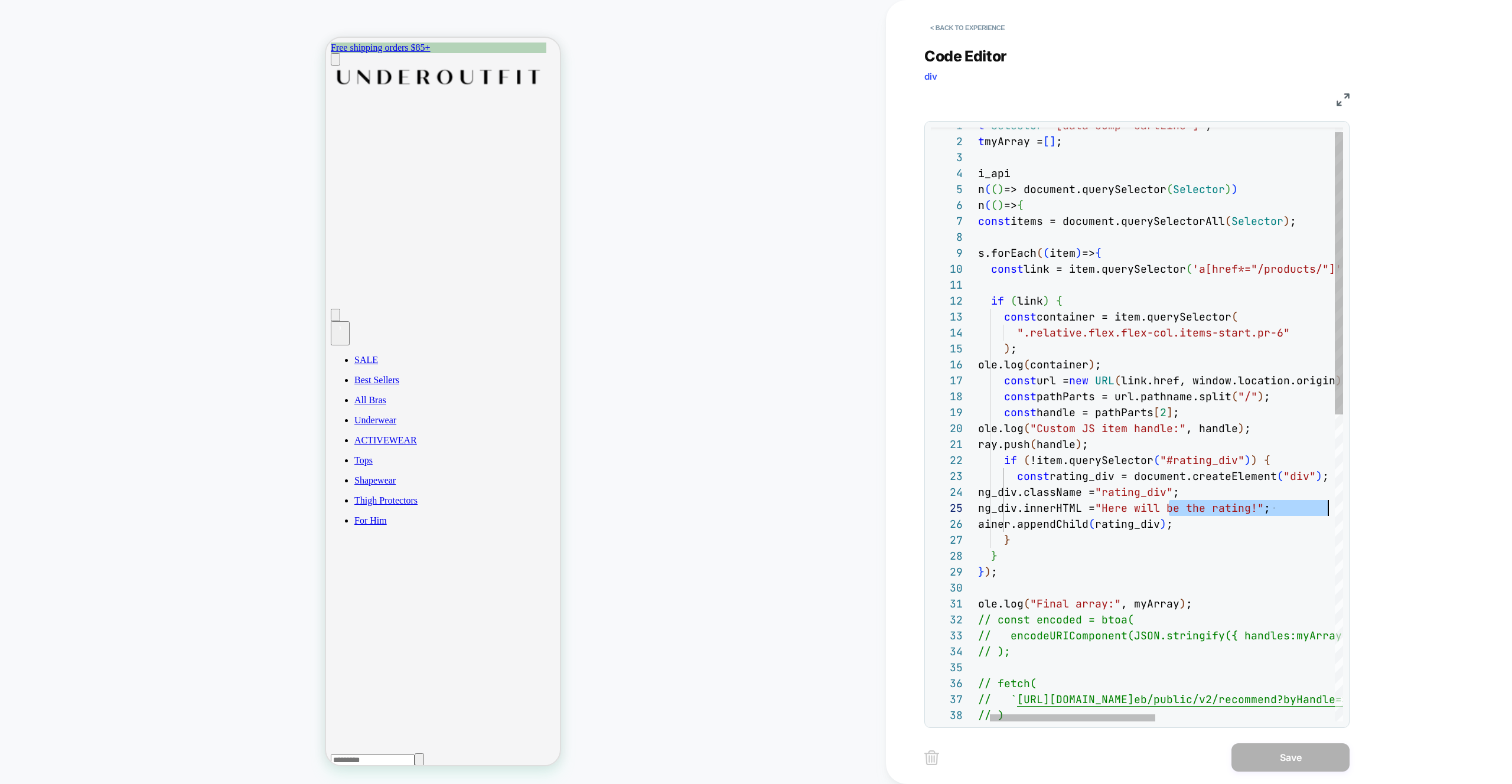
scroll to position [63, 370]
drag, startPoint x: 1196, startPoint y: 507, endPoint x: 1323, endPoint y: 515, distance: 127.3
click at [1323, 515] on div "const Selector = '[data-comp="CartLine"]' ; const myArray = [ ] ; loomi_api .wh…" at bounding box center [1344, 741] width 786 height 1248
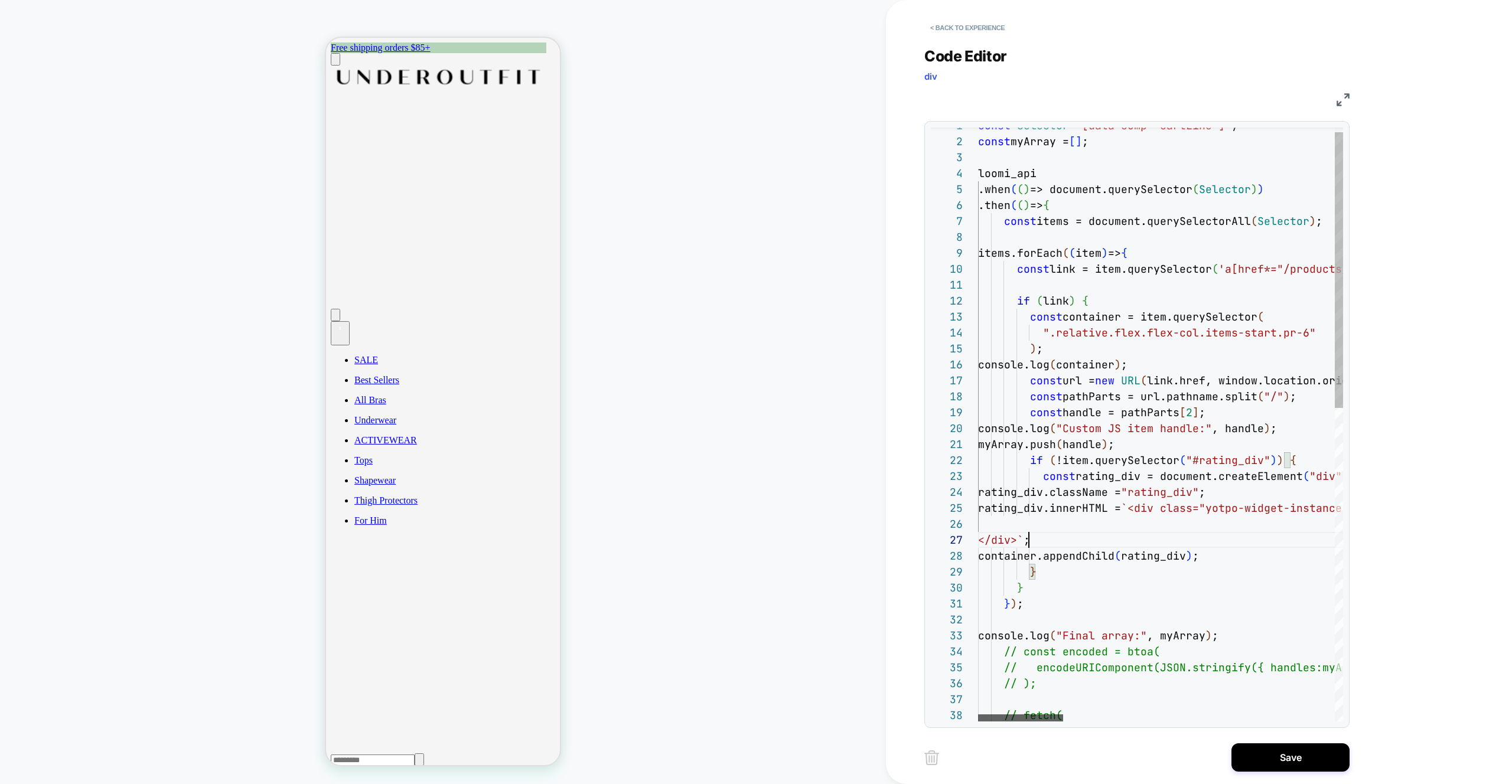
click at [985, 714] on div at bounding box center [1021, 717] width 85 height 7
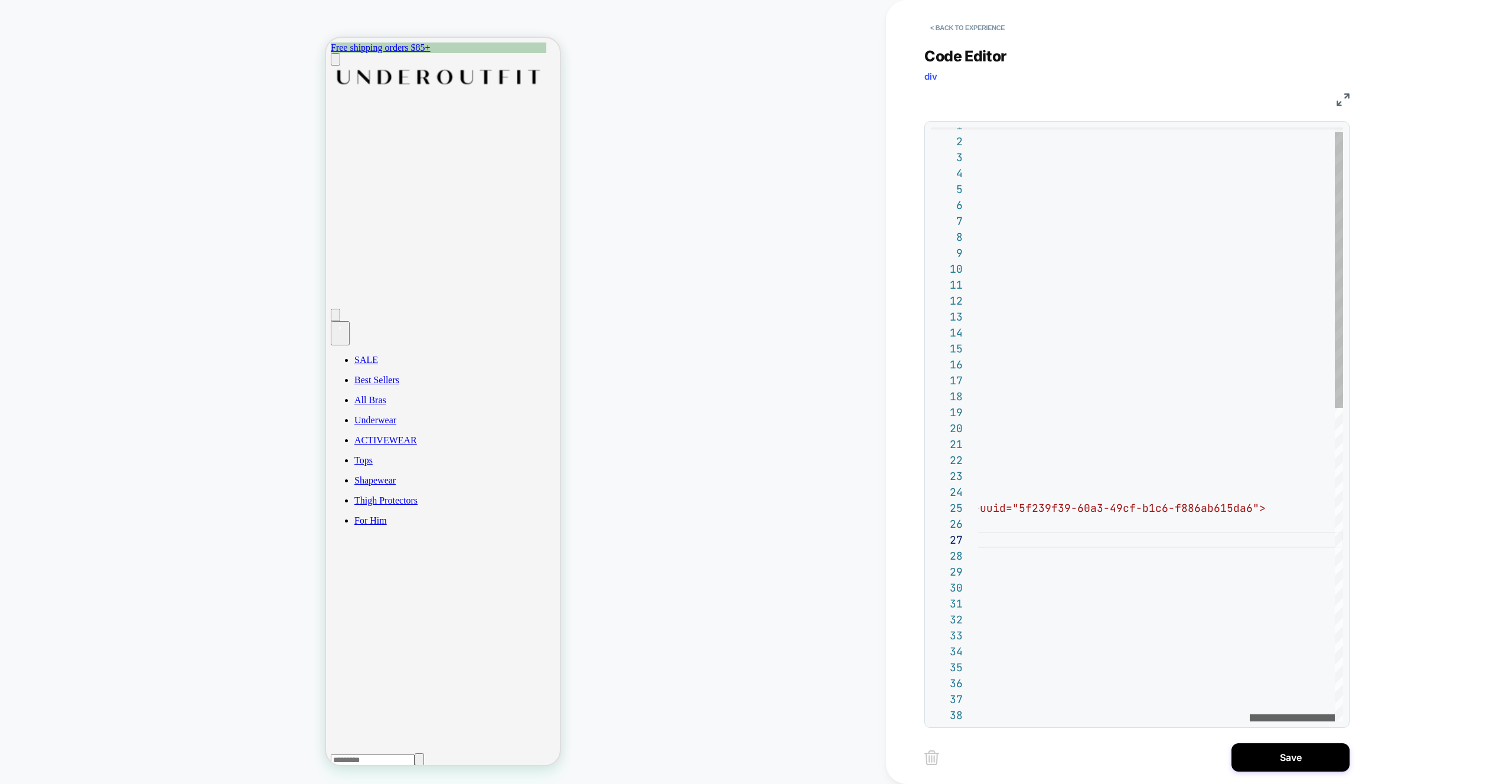
click at [1335, 714] on div at bounding box center [1292, 717] width 85 height 7
click at [1177, 714] on div at bounding box center [1173, 717] width 85 height 7
click at [1169, 510] on div "const Selector = '[data-comp="CartLine"]' ; const myArray = [ ] ; loomi_api .wh…" at bounding box center [1087, 757] width 1526 height 1280
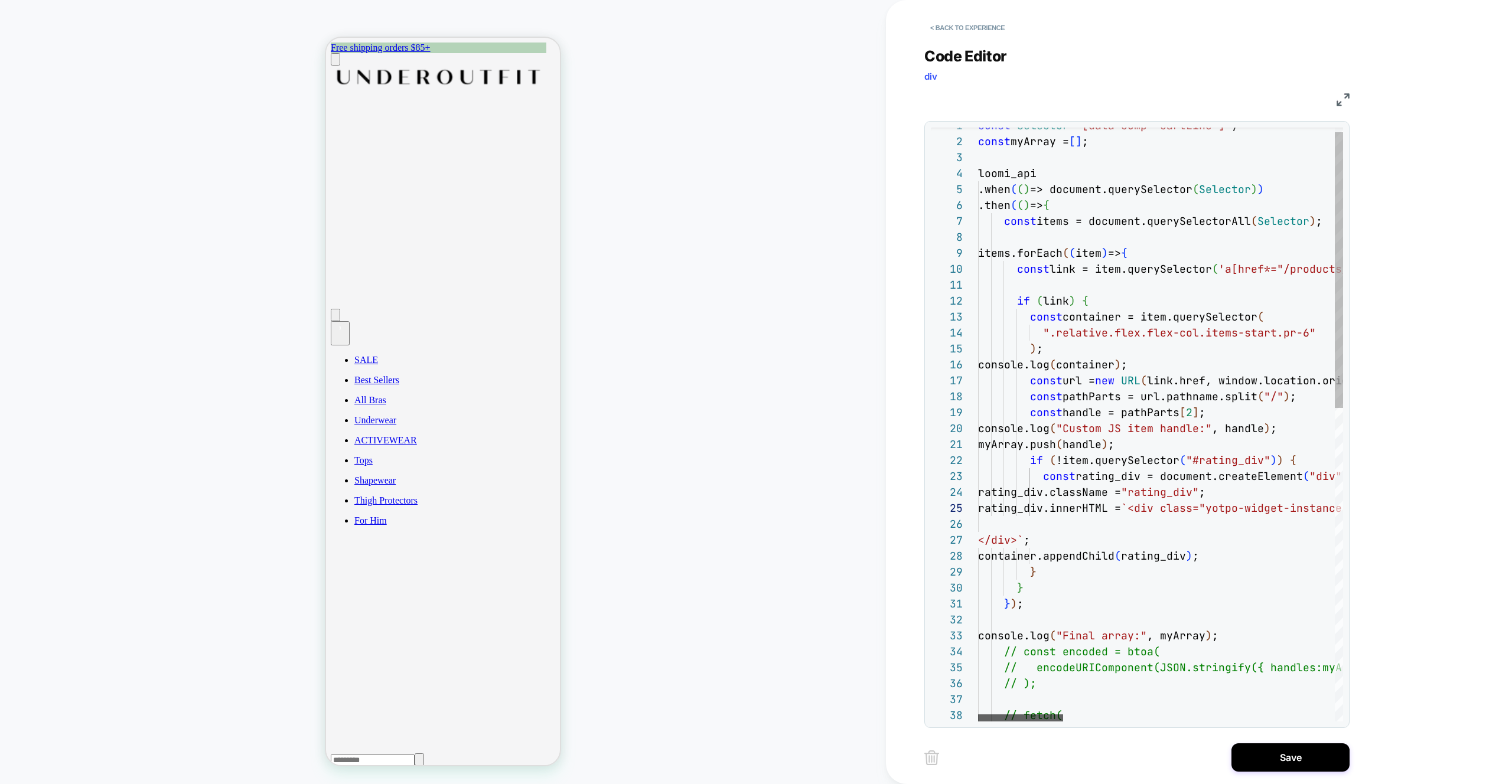
click at [1023, 721] on div at bounding box center [1021, 717] width 85 height 7
type textarea "**********"
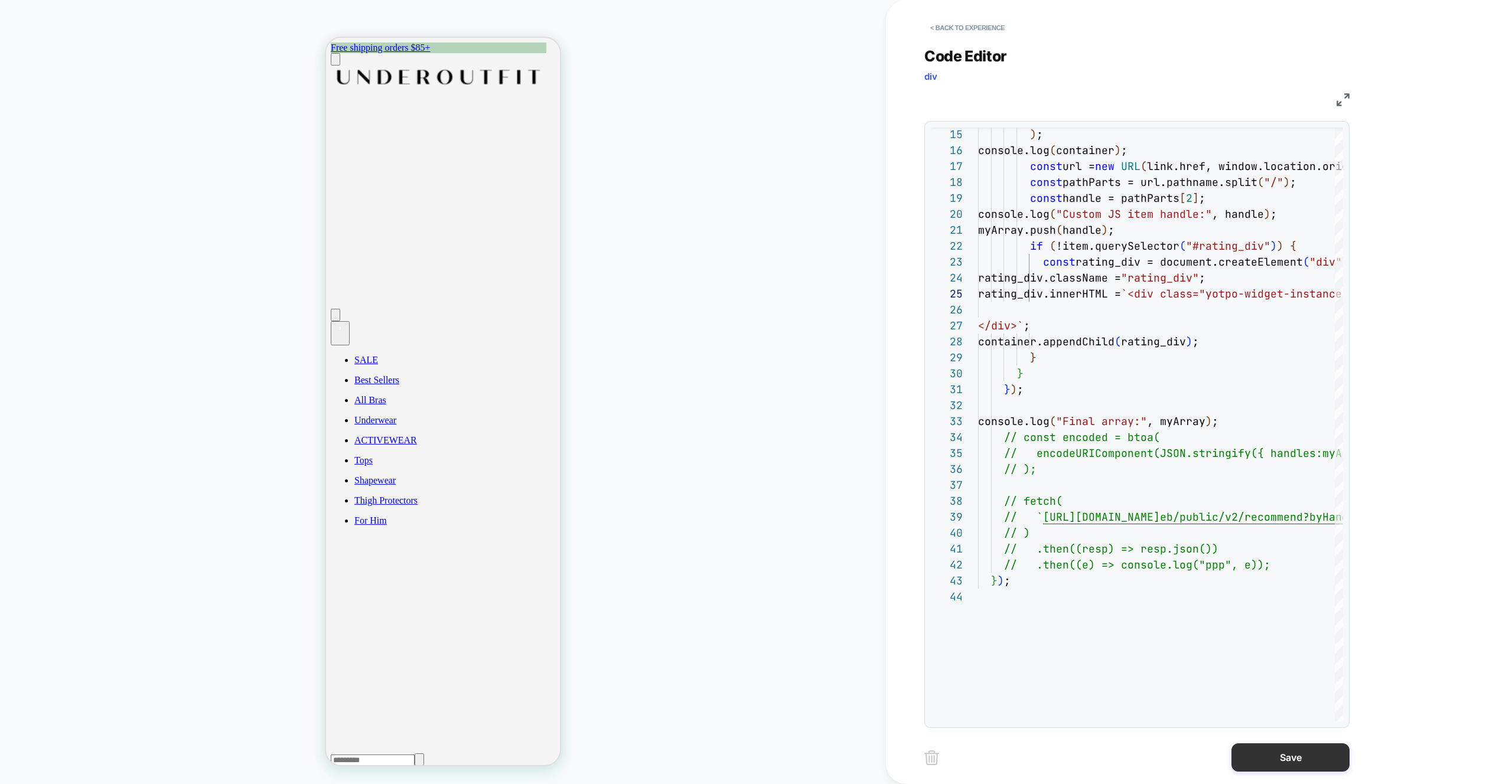
click at [1274, 767] on button "Save" at bounding box center [1290, 757] width 118 height 28
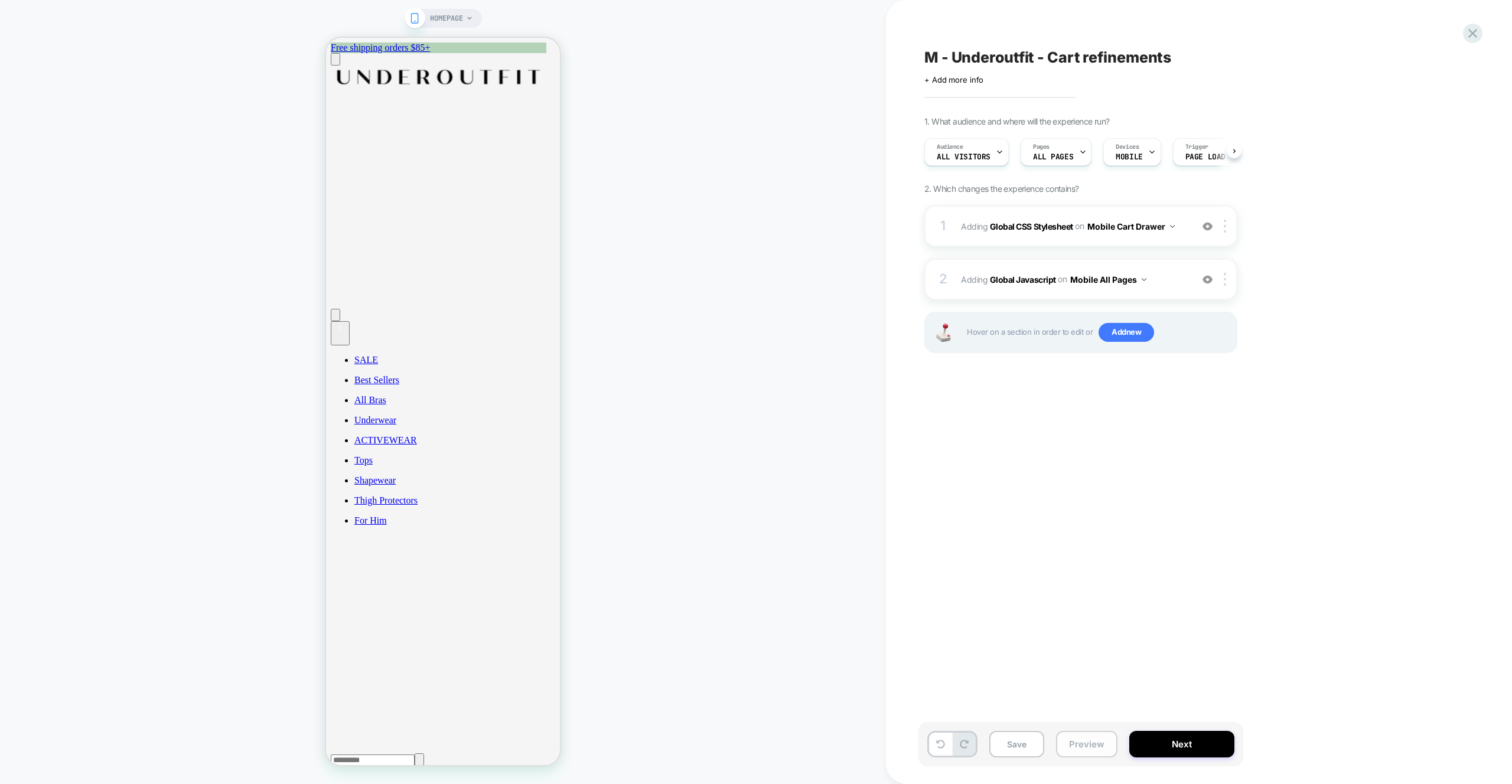
scroll to position [0, 1]
click at [1088, 747] on button "Preview" at bounding box center [1087, 744] width 62 height 26
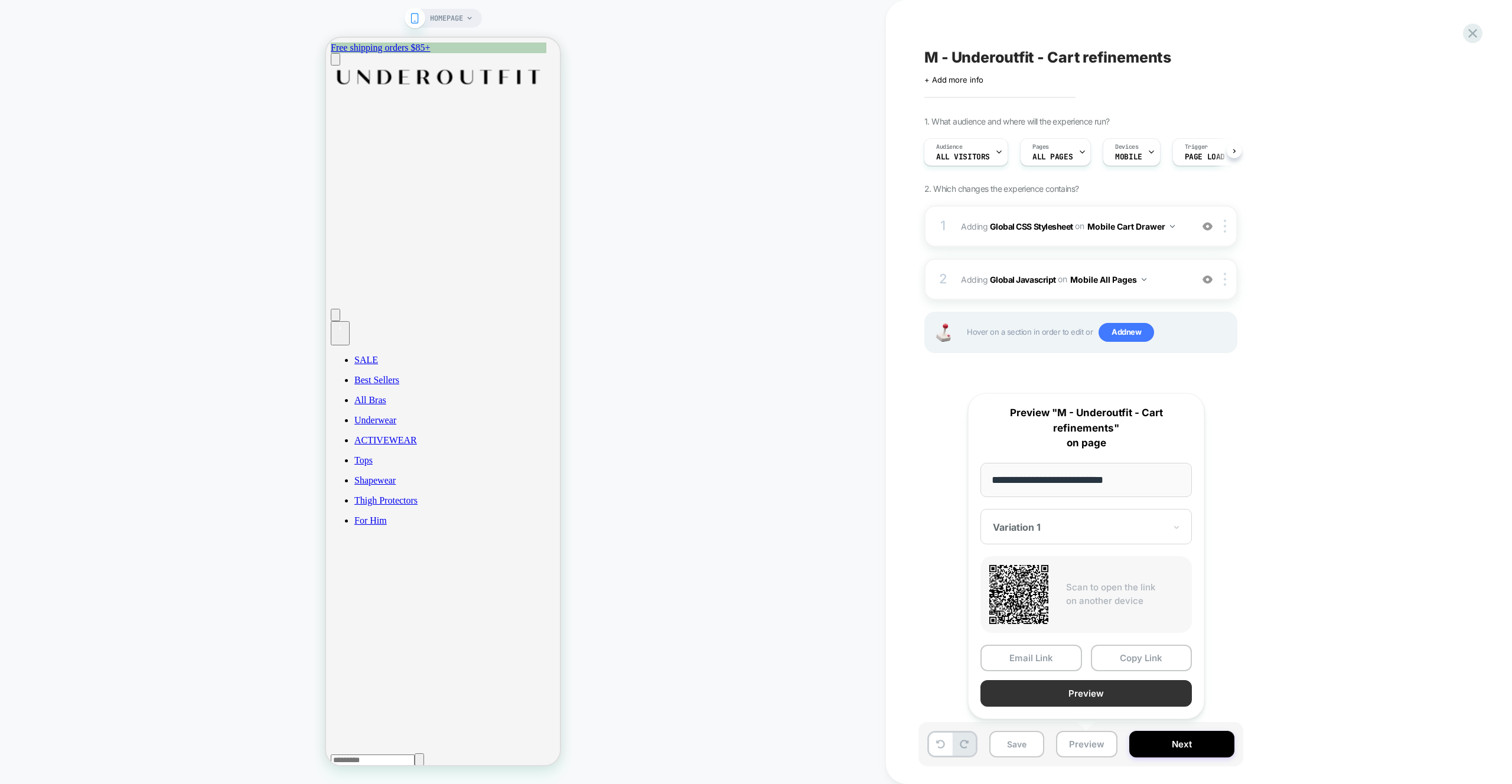
click at [1104, 690] on button "Preview" at bounding box center [1086, 693] width 211 height 26
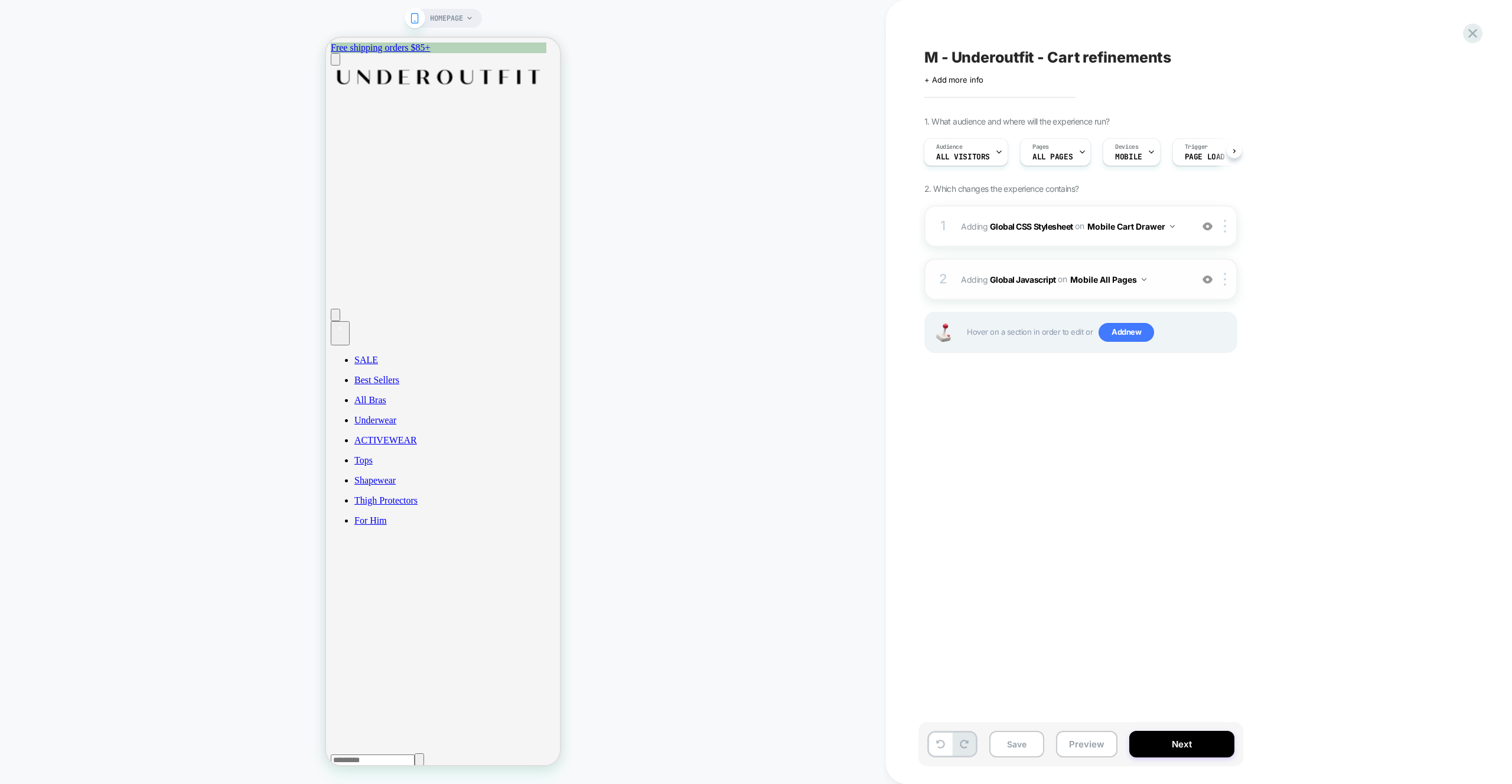
click at [1166, 290] on div "2 Adding Global Javascript on Mobile All Pages Add Before Add After Copy to Des…" at bounding box center [1081, 279] width 313 height 42
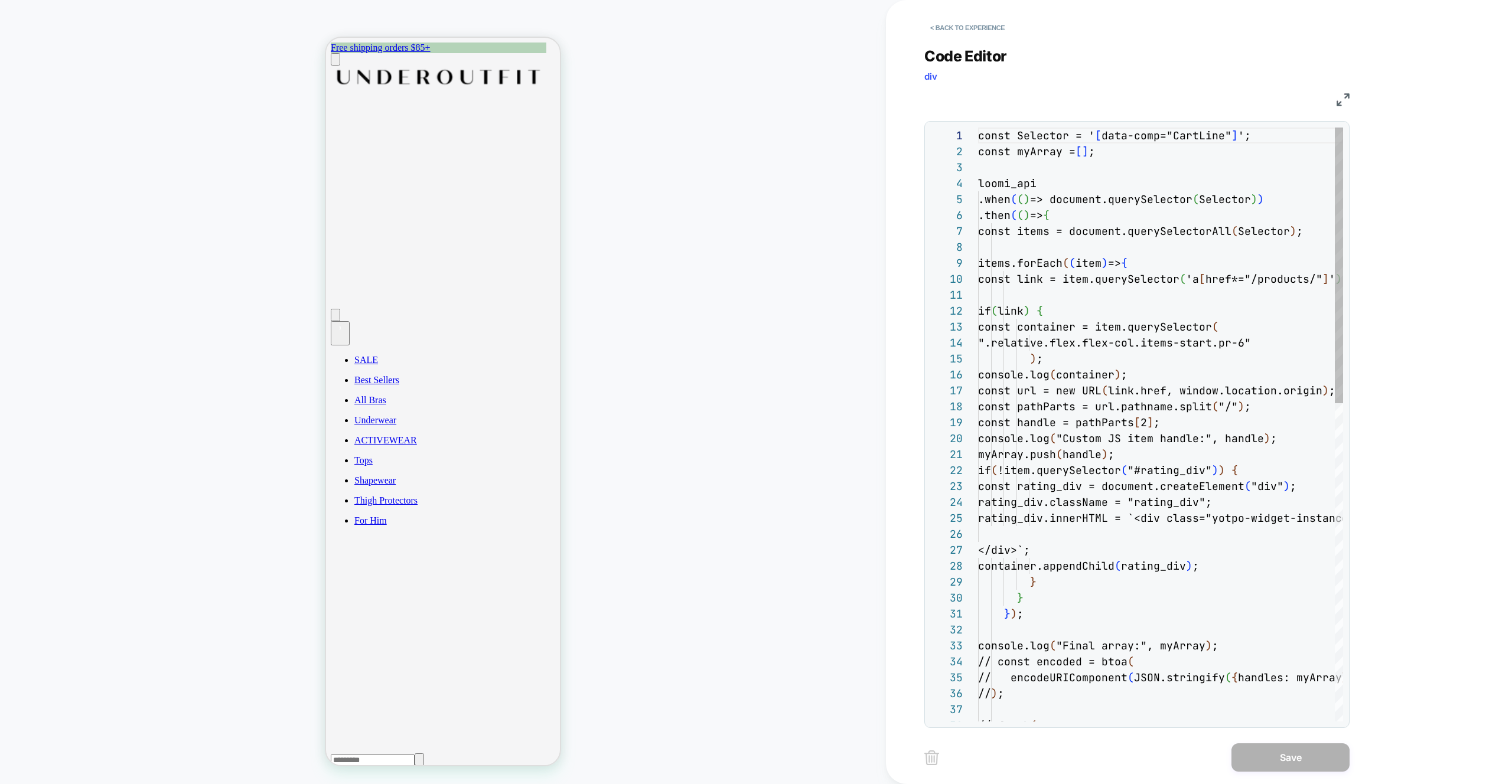
scroll to position [160, 0]
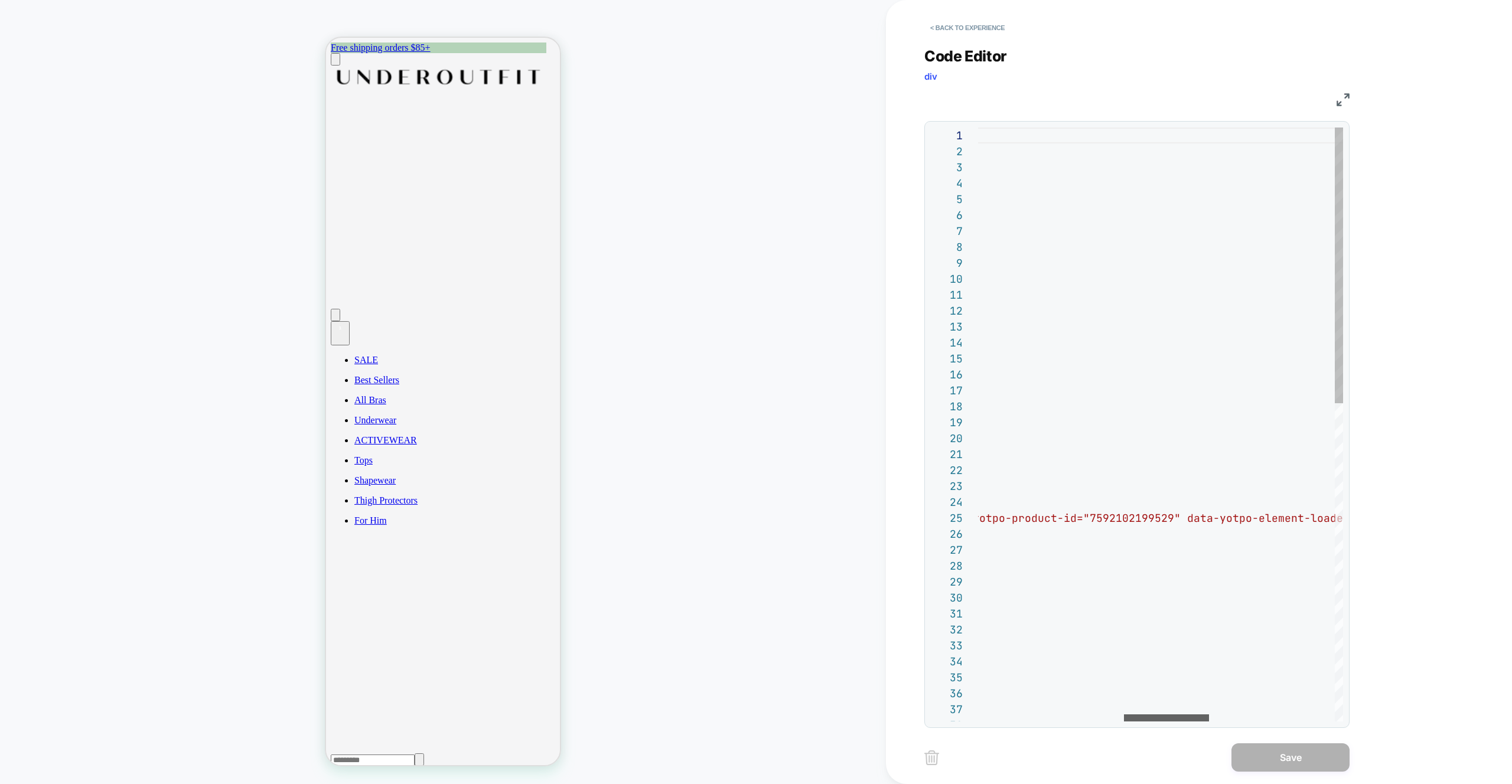
click at [1170, 714] on div at bounding box center [1166, 717] width 85 height 7
click at [1197, 520] on div "const Selector = '[data-comp="CartLine"]' ; const myArray = [ ] ; loomi_api .wh…" at bounding box center [1119, 767] width 1526 height 1280
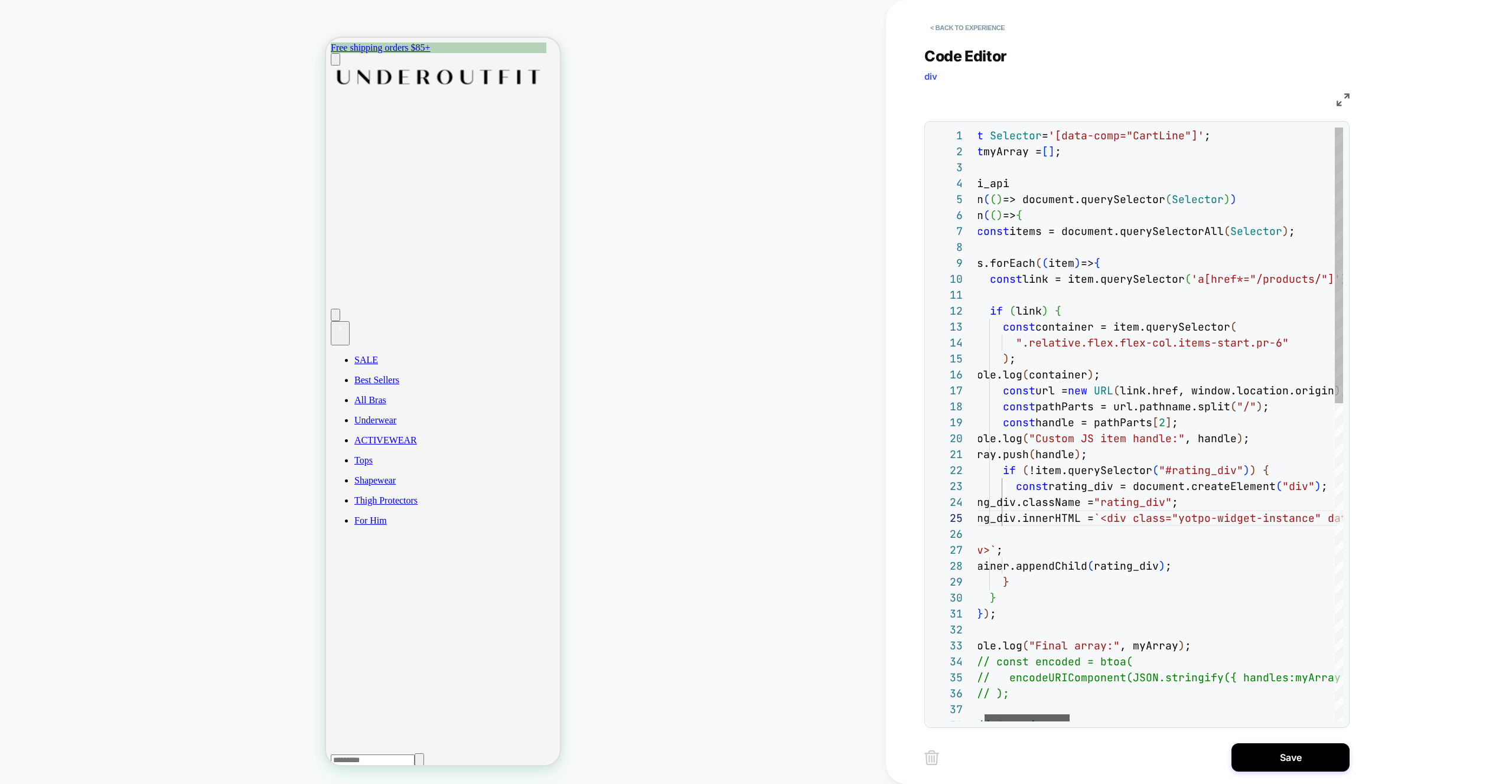
click at [1023, 714] on div at bounding box center [1027, 717] width 85 height 7
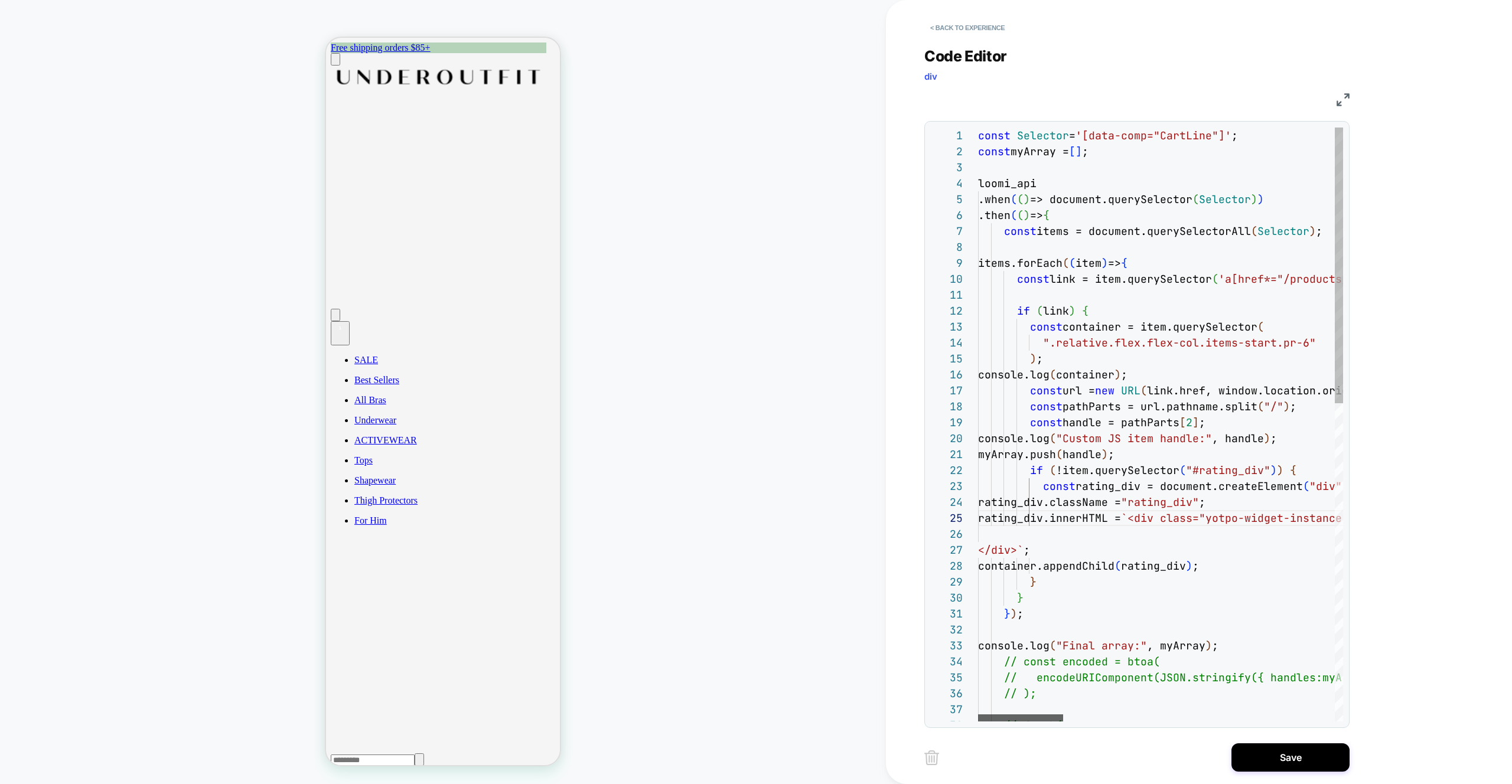
click at [1030, 718] on div at bounding box center [1021, 717] width 85 height 7
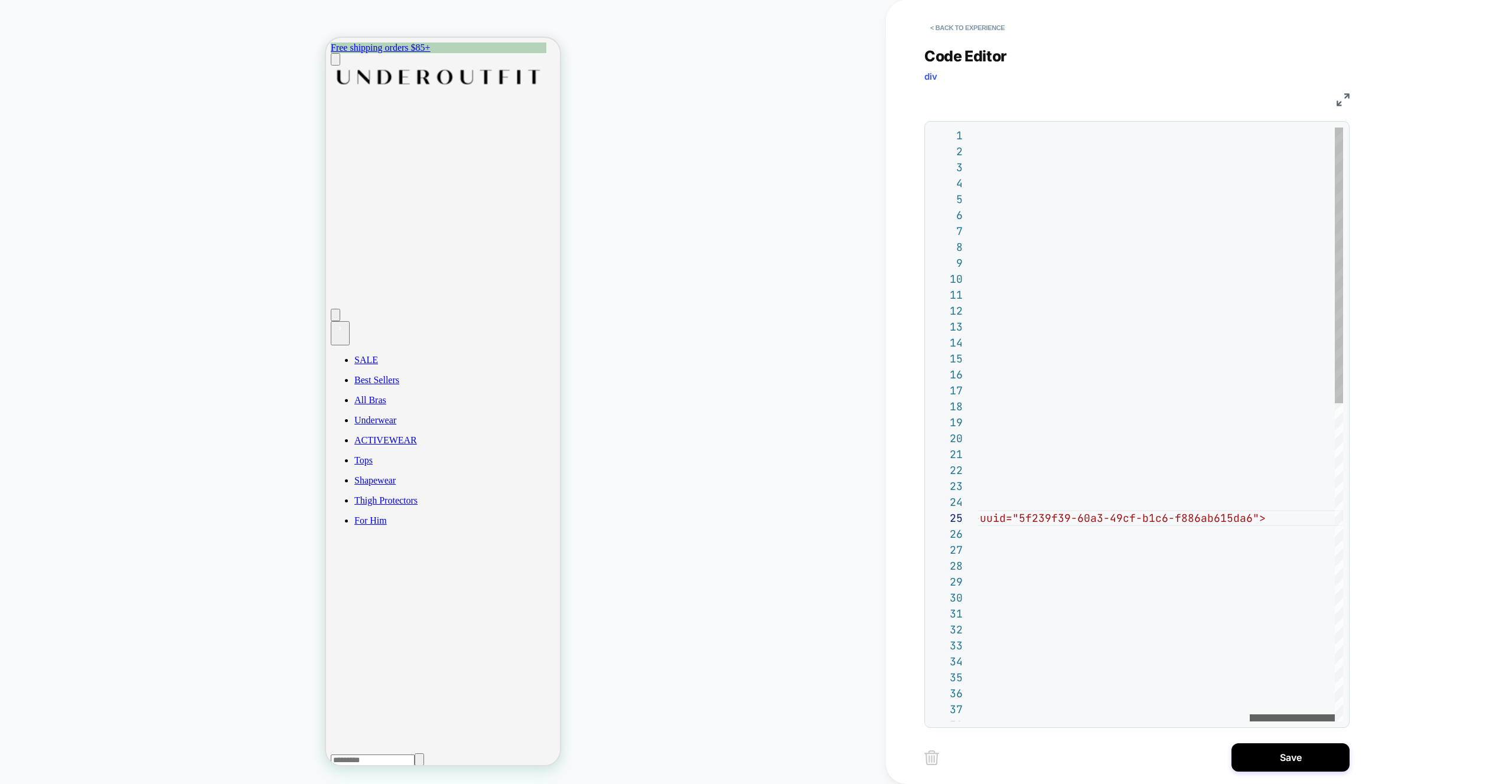
click at [1304, 717] on div at bounding box center [1292, 717] width 85 height 7
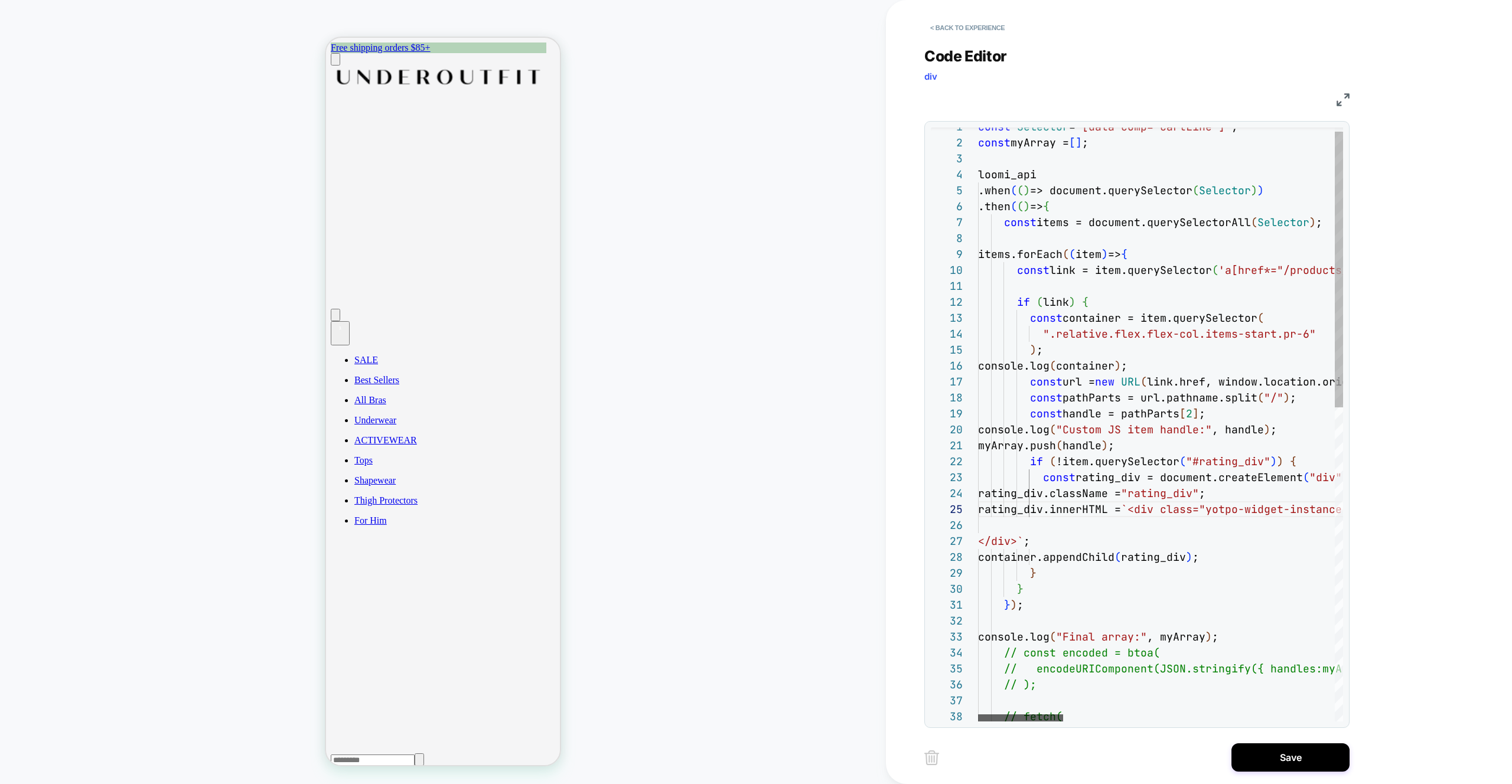
click at [981, 714] on div at bounding box center [1021, 717] width 85 height 7
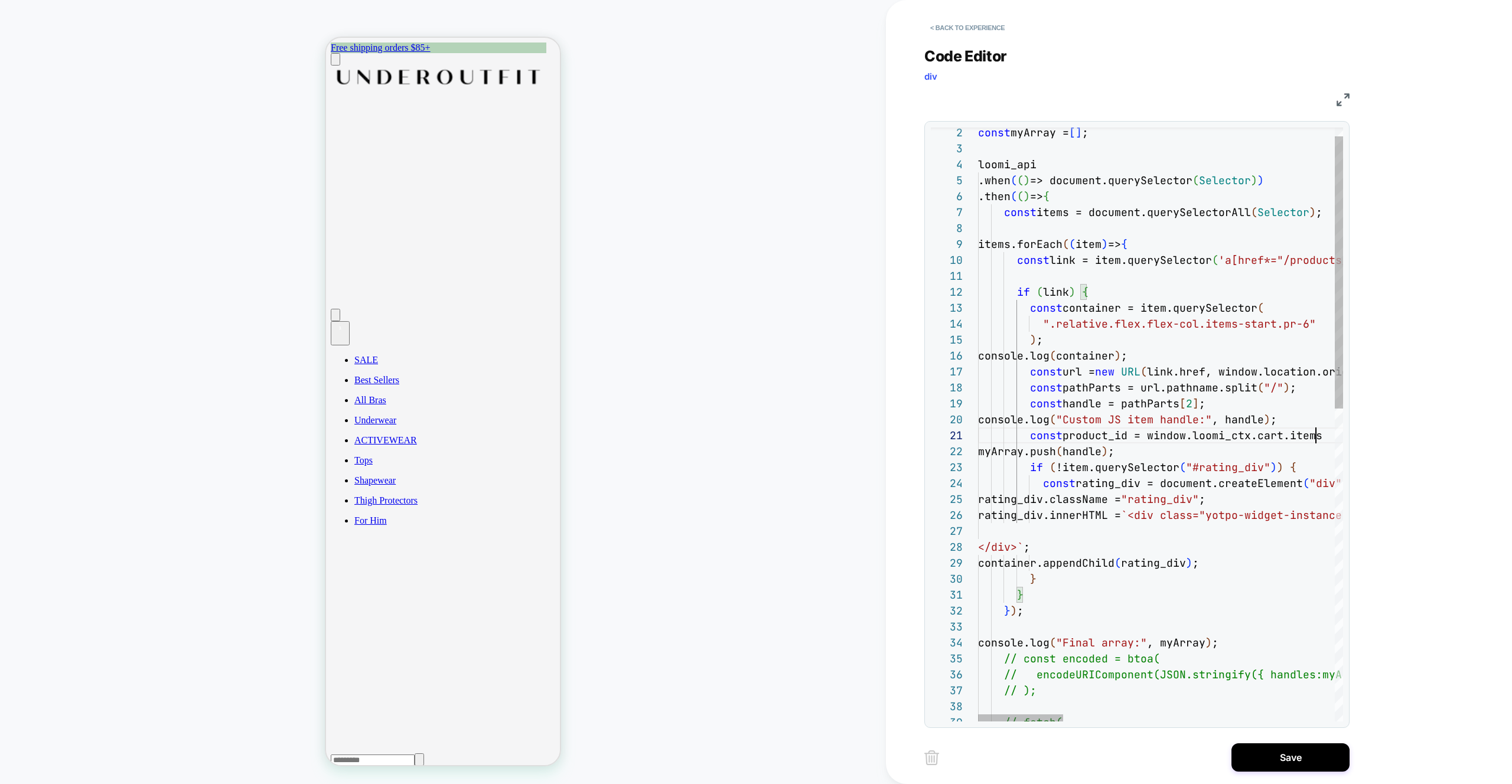
scroll to position [0, 344]
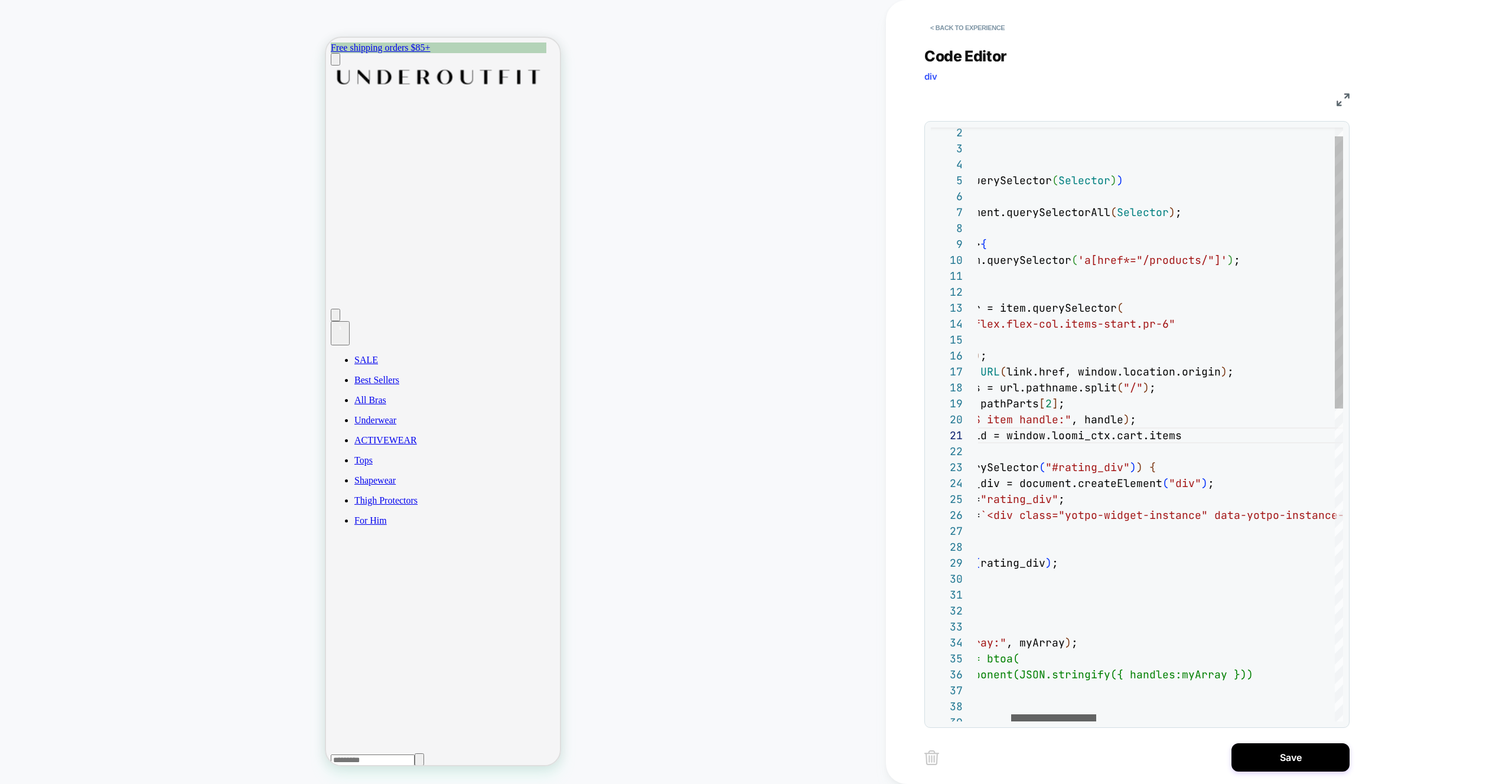
click at [1063, 721] on div at bounding box center [1054, 717] width 85 height 7
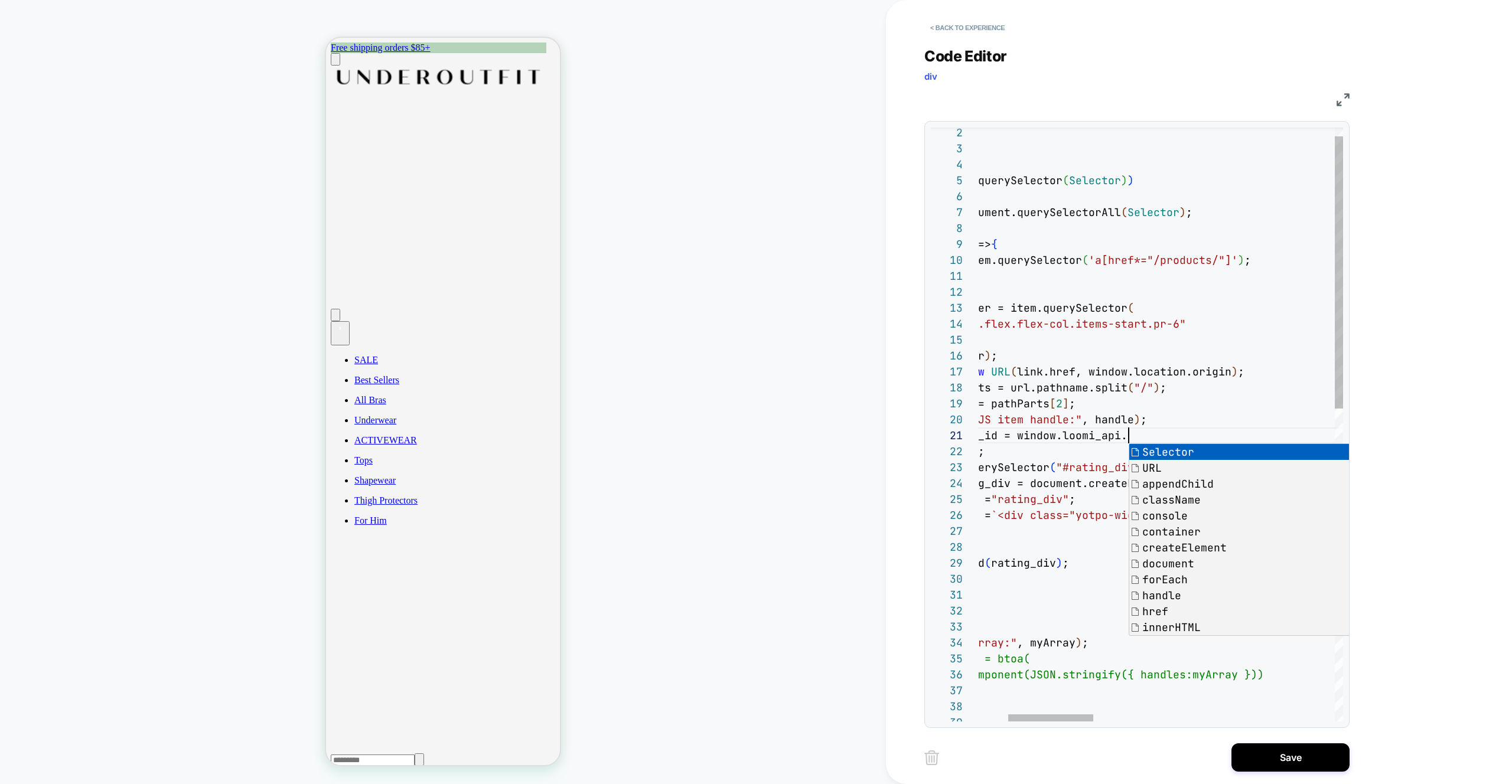
scroll to position [0, 281]
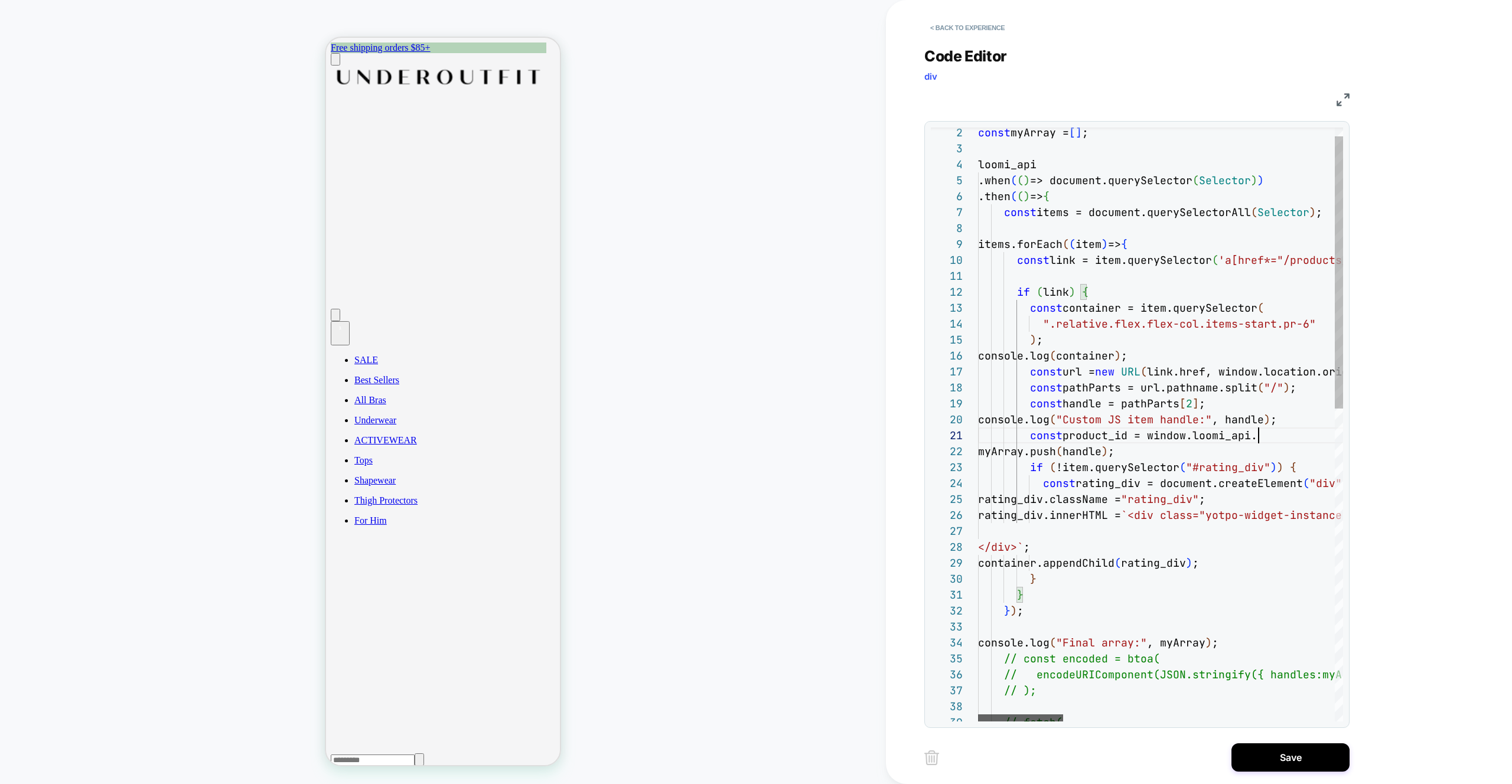
click at [1005, 718] on div at bounding box center [1021, 717] width 85 height 7
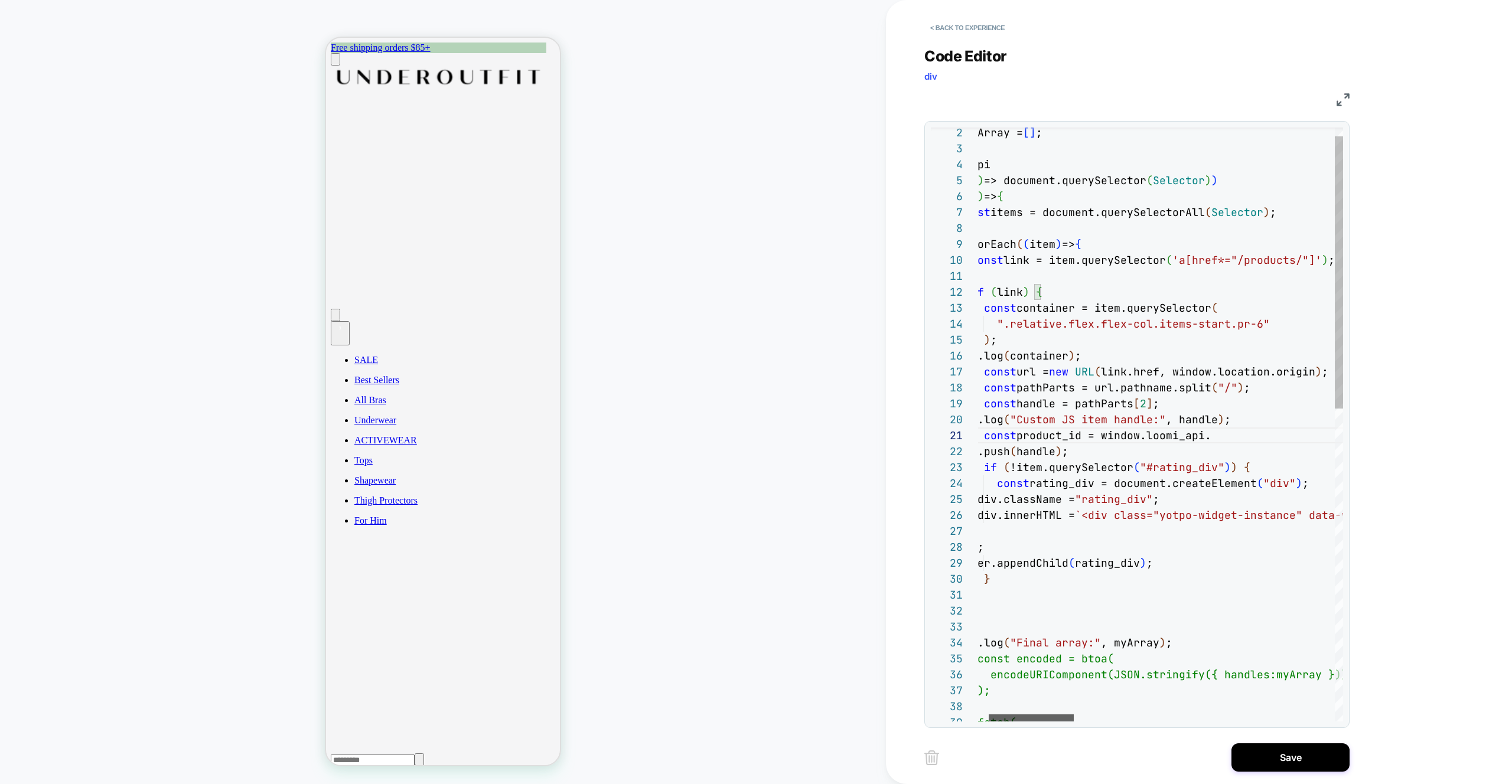
click at [1005, 721] on div at bounding box center [1031, 717] width 85 height 7
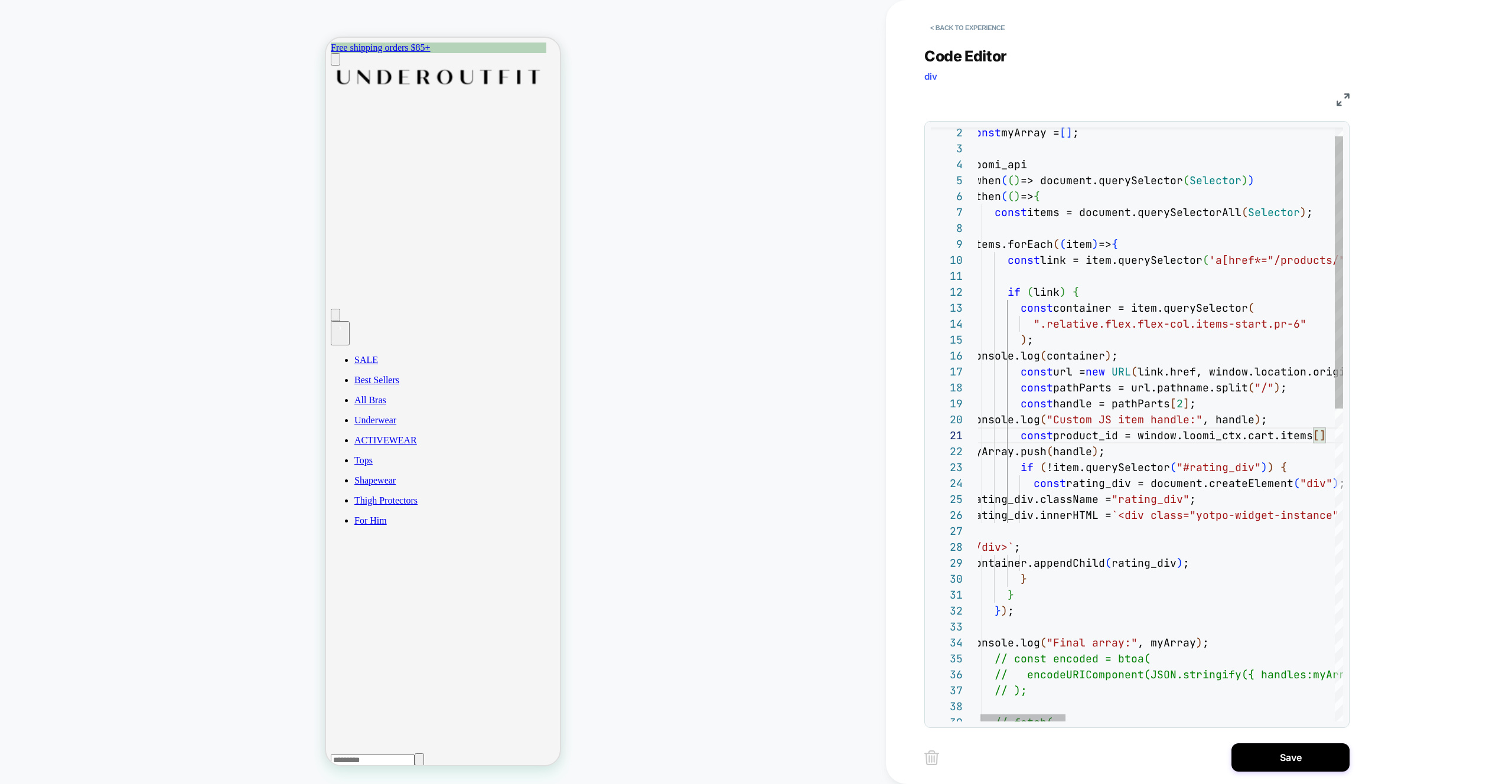
scroll to position [0, 351]
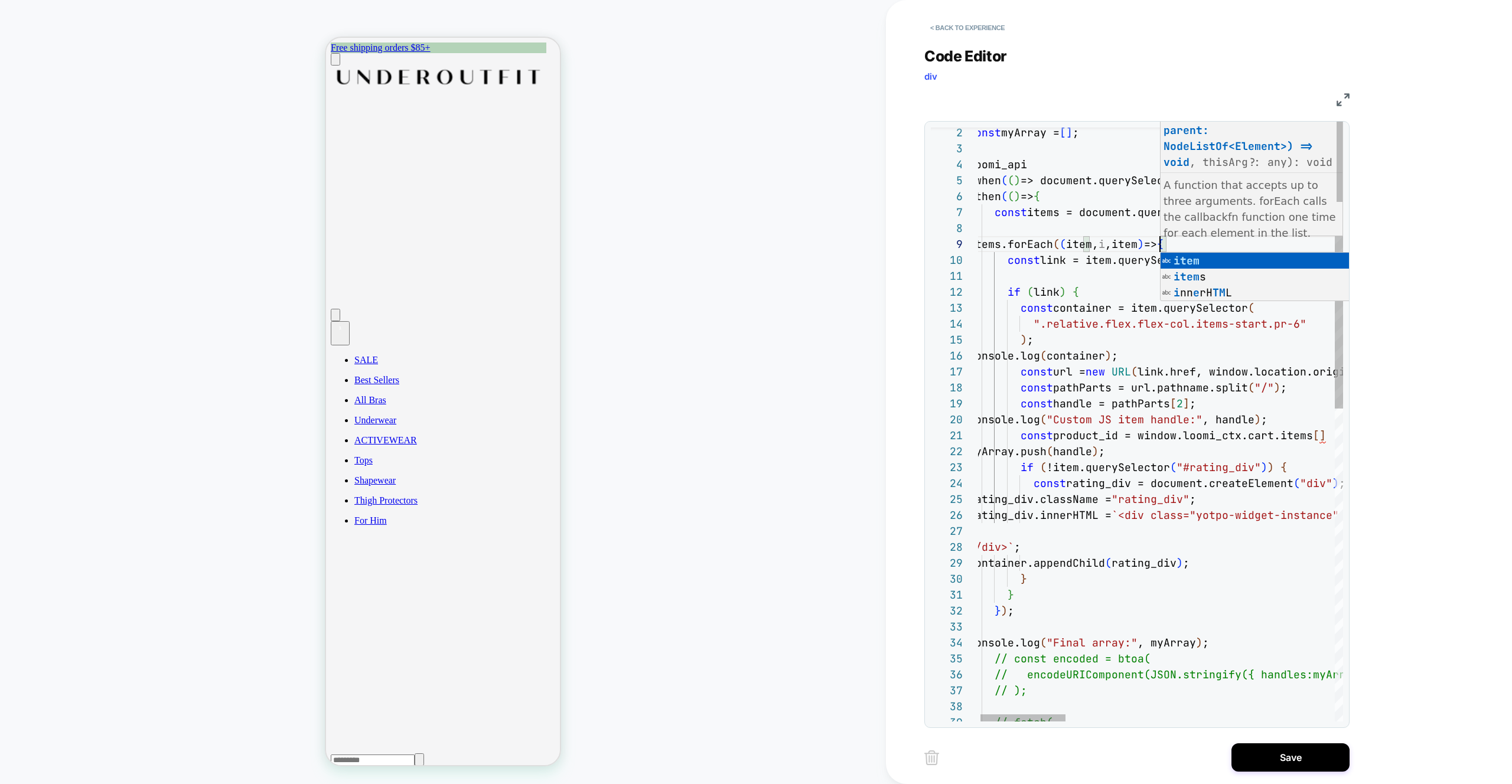
scroll to position [128, 198]
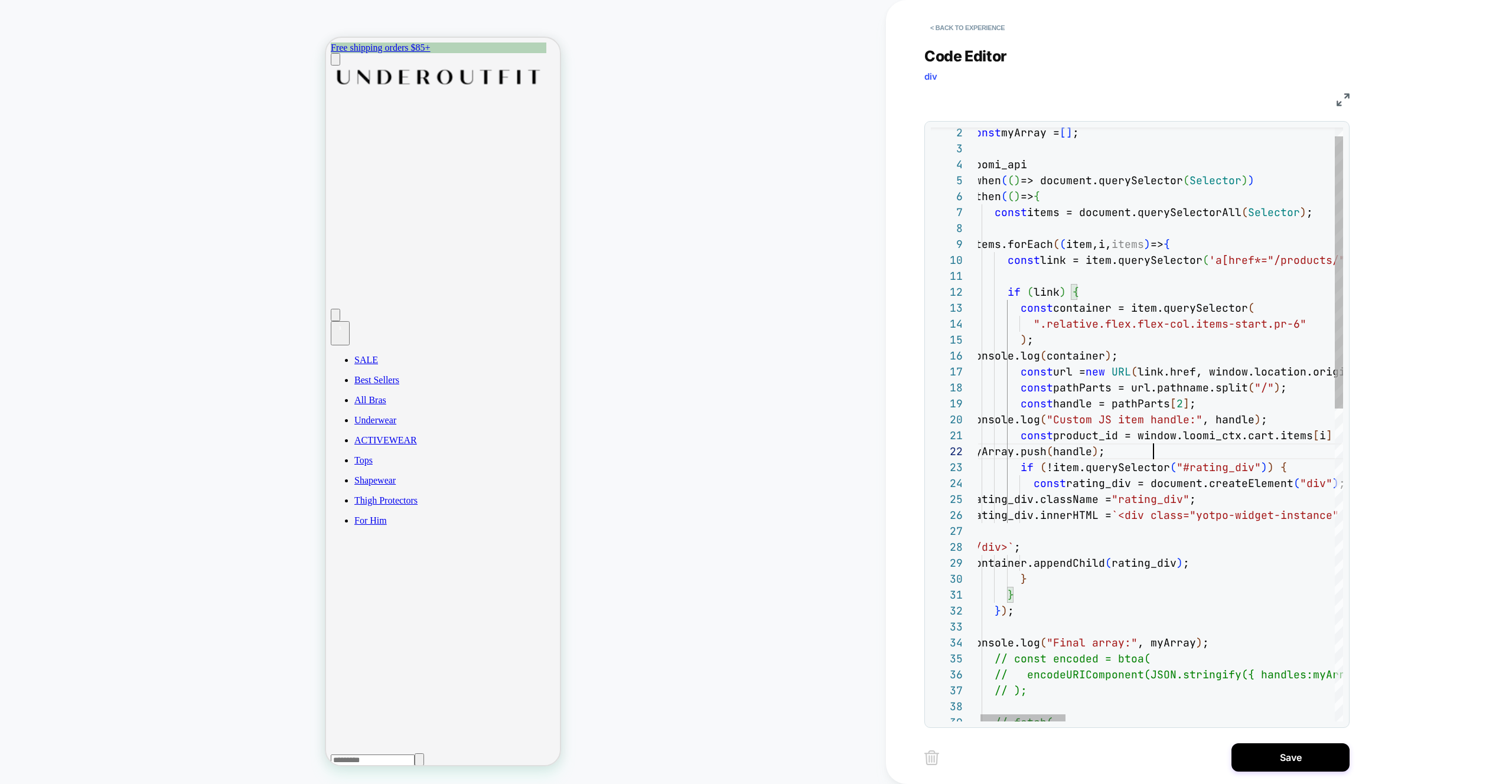
scroll to position [0, 364]
drag, startPoint x: 1330, startPoint y: 437, endPoint x: 1331, endPoint y: 482, distance: 45.0
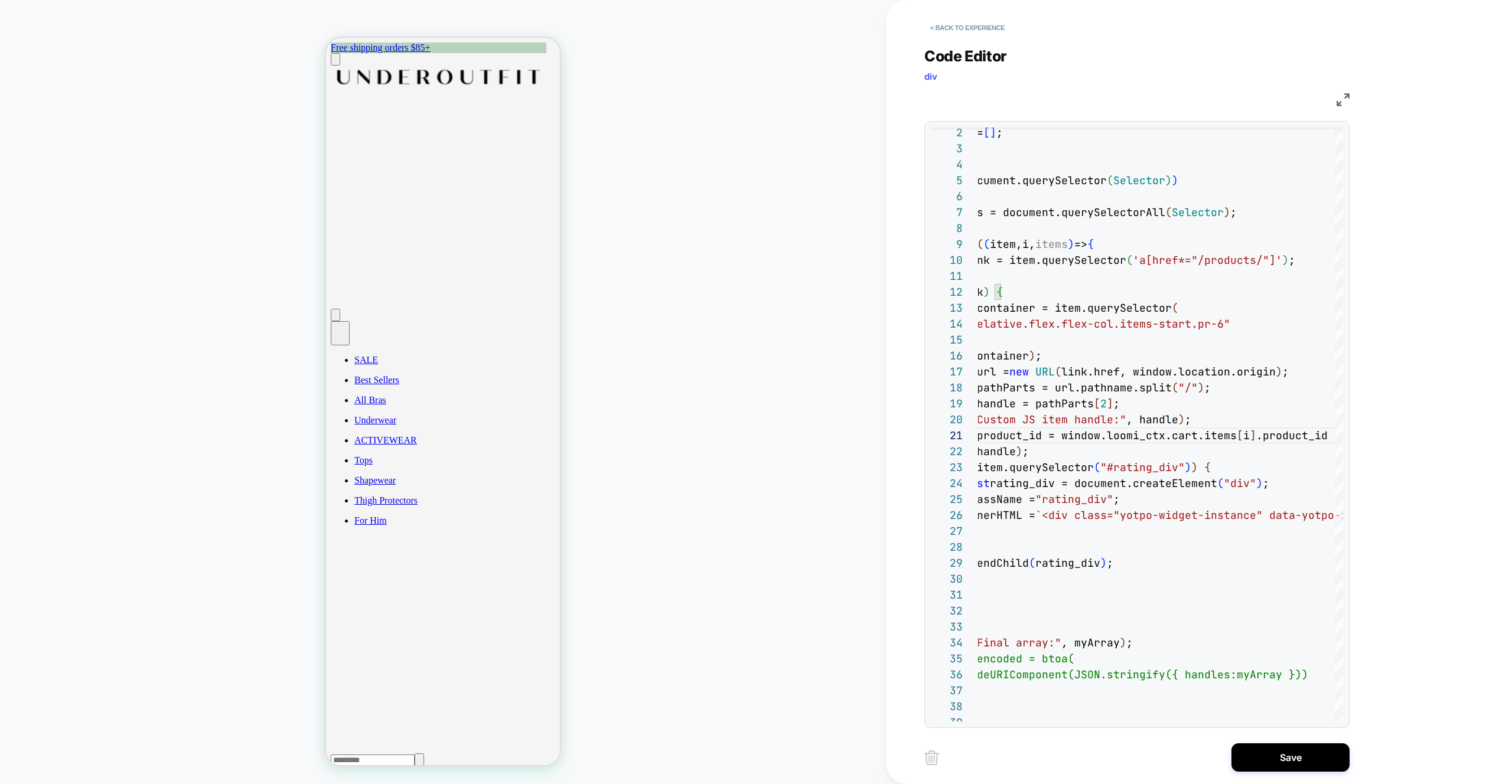
scroll to position [0, 440]
type textarea "**********"
click at [1303, 759] on button "Save" at bounding box center [1290, 757] width 118 height 28
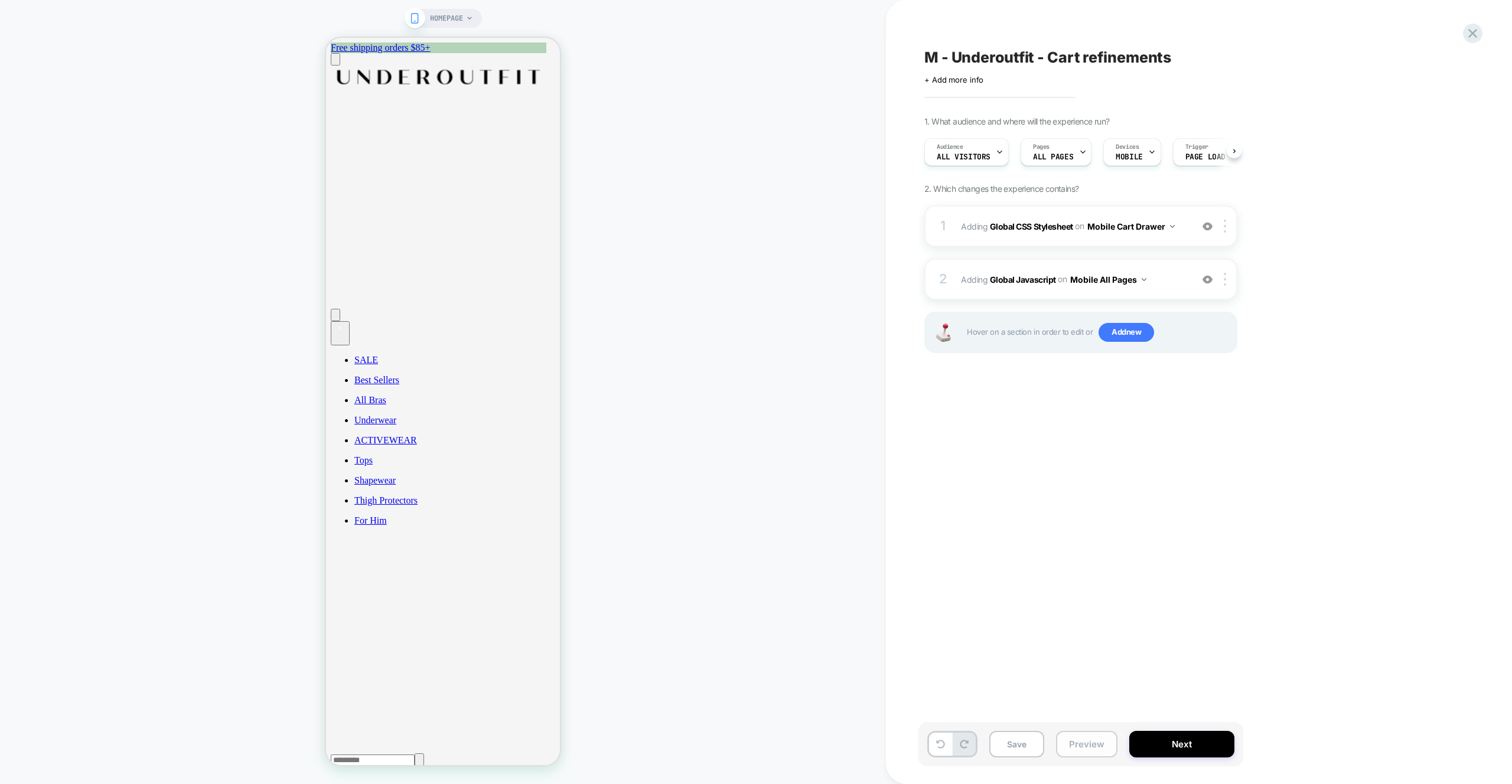
click at [1099, 743] on button "Preview" at bounding box center [1087, 744] width 62 height 26
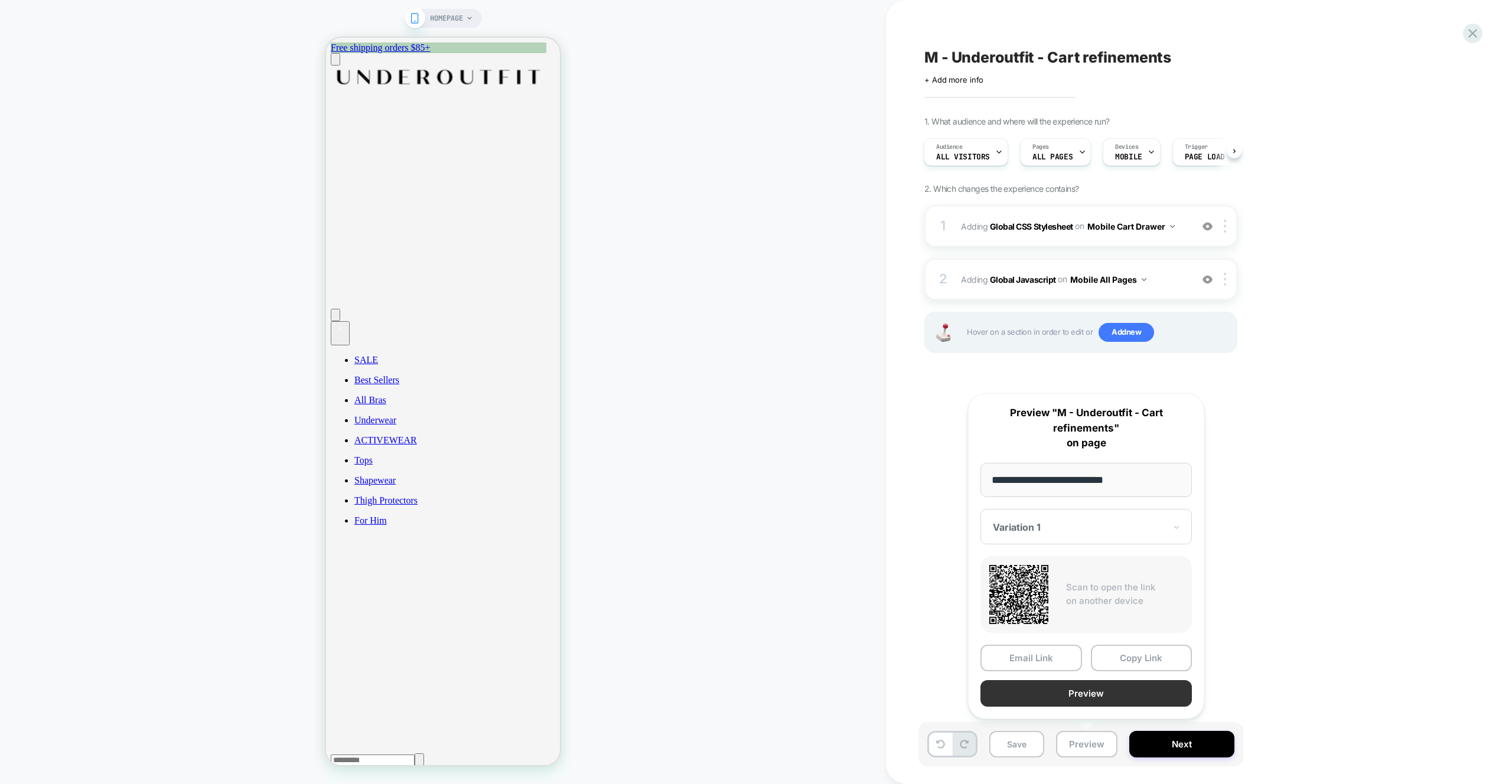
click at [1087, 701] on button "Preview" at bounding box center [1086, 693] width 211 height 26
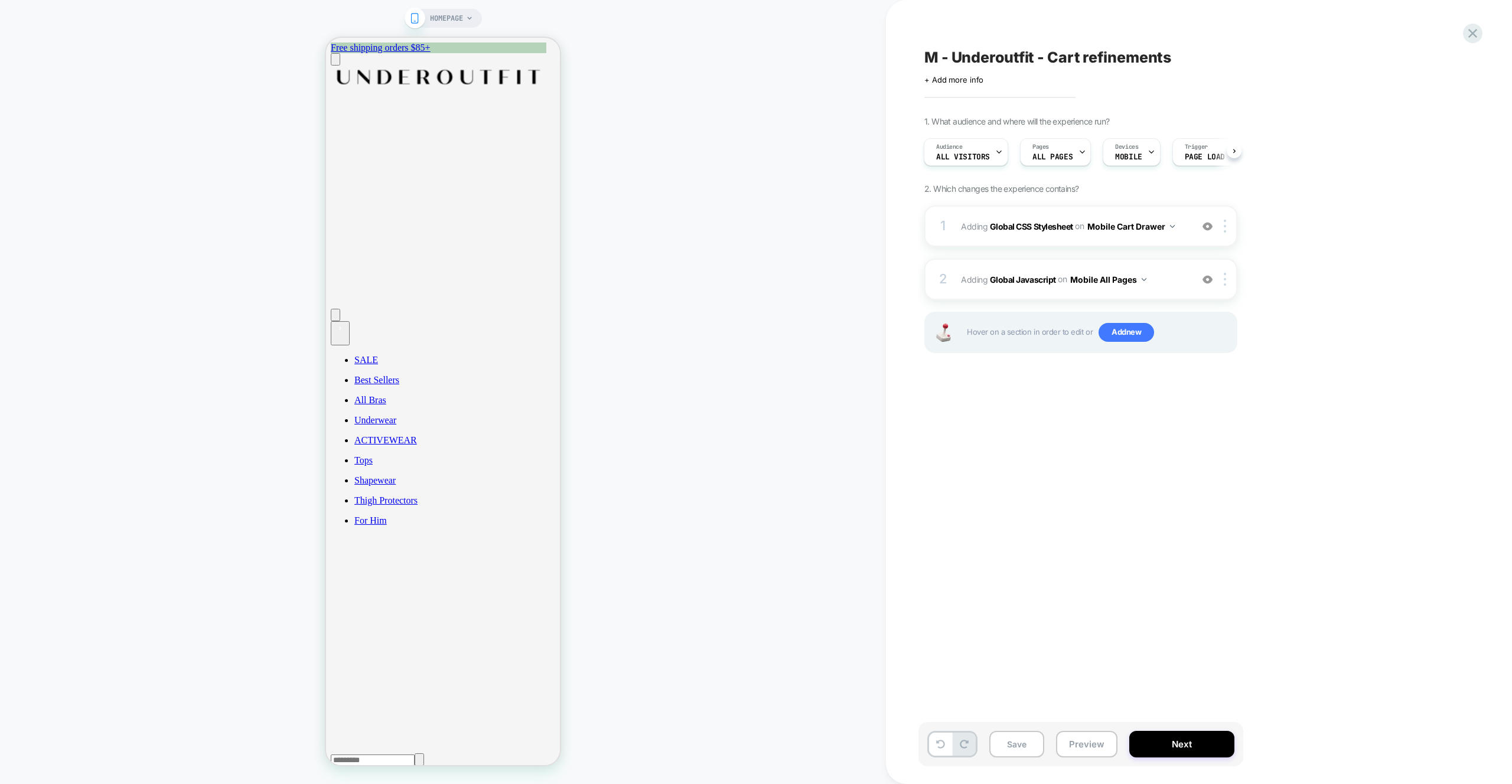
drag, startPoint x: 1052, startPoint y: 526, endPoint x: 1140, endPoint y: 612, distance: 123.0
click at [1052, 526] on div "M - Underoutfit - Cart refinements Click to edit experience details + Add more …" at bounding box center [1140, 392] width 443 height 761
drag, startPoint x: 1112, startPoint y: 456, endPoint x: 1083, endPoint y: 432, distance: 37.6
click at [1112, 456] on div "M - Underoutfit - Cart refinements Click to edit experience details + Add more …" at bounding box center [1140, 392] width 443 height 761
click at [1180, 285] on span "Adding Global Javascript on Mobile All Pages" at bounding box center [1073, 279] width 225 height 17
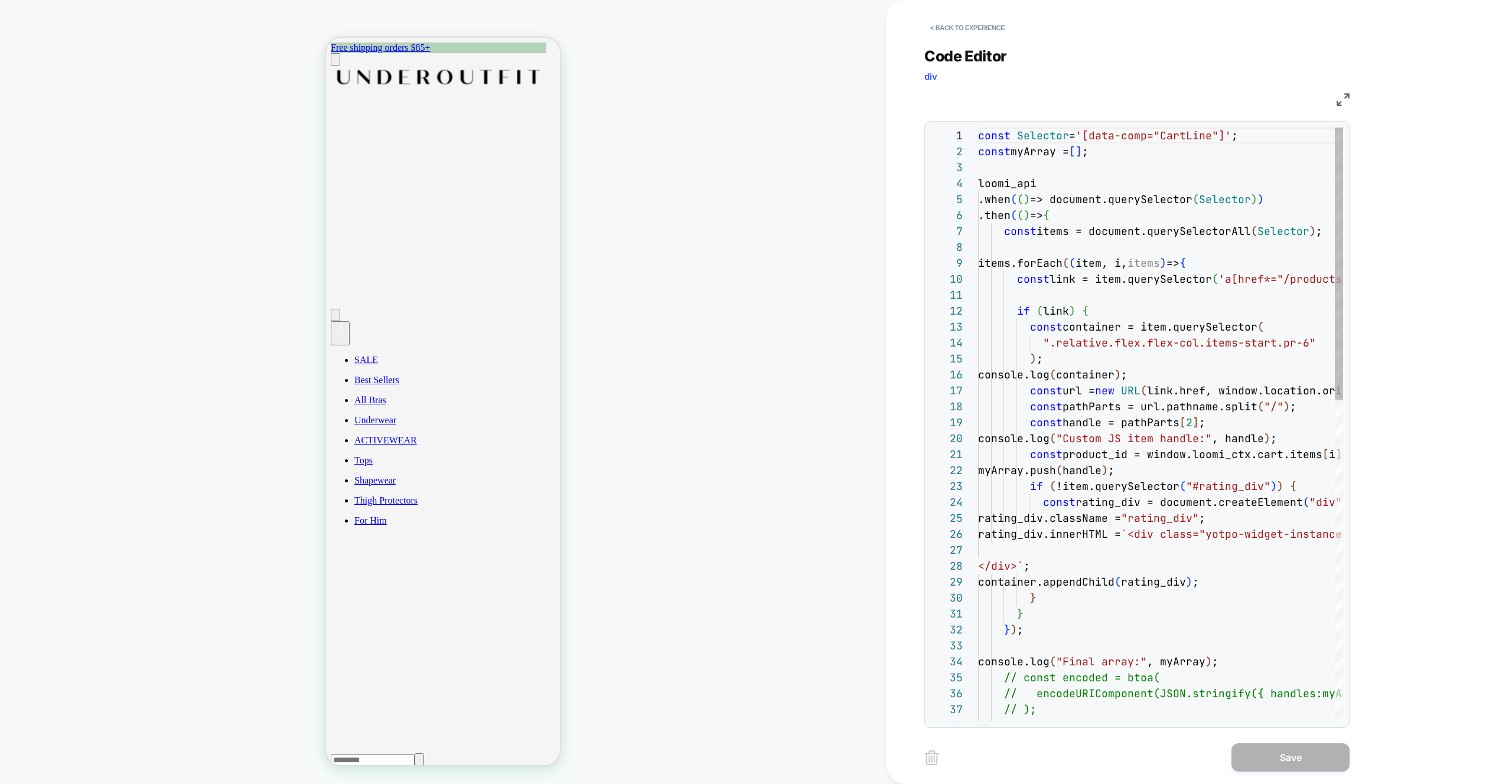
scroll to position [160, 0]
click at [1002, 721] on div at bounding box center [1022, 717] width 85 height 7
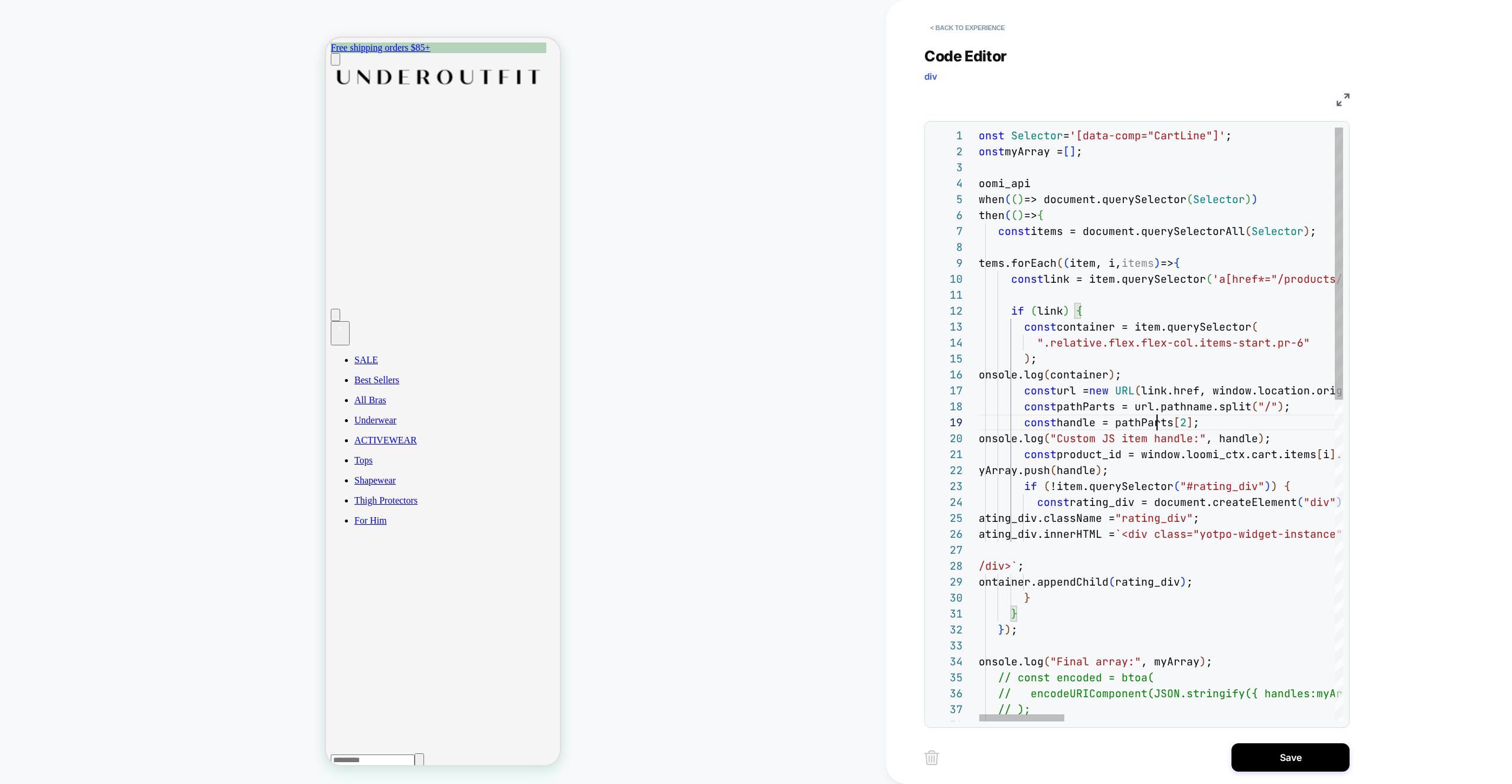
drag, startPoint x: 1220, startPoint y: 422, endPoint x: 1198, endPoint y: 429, distance: 23.1
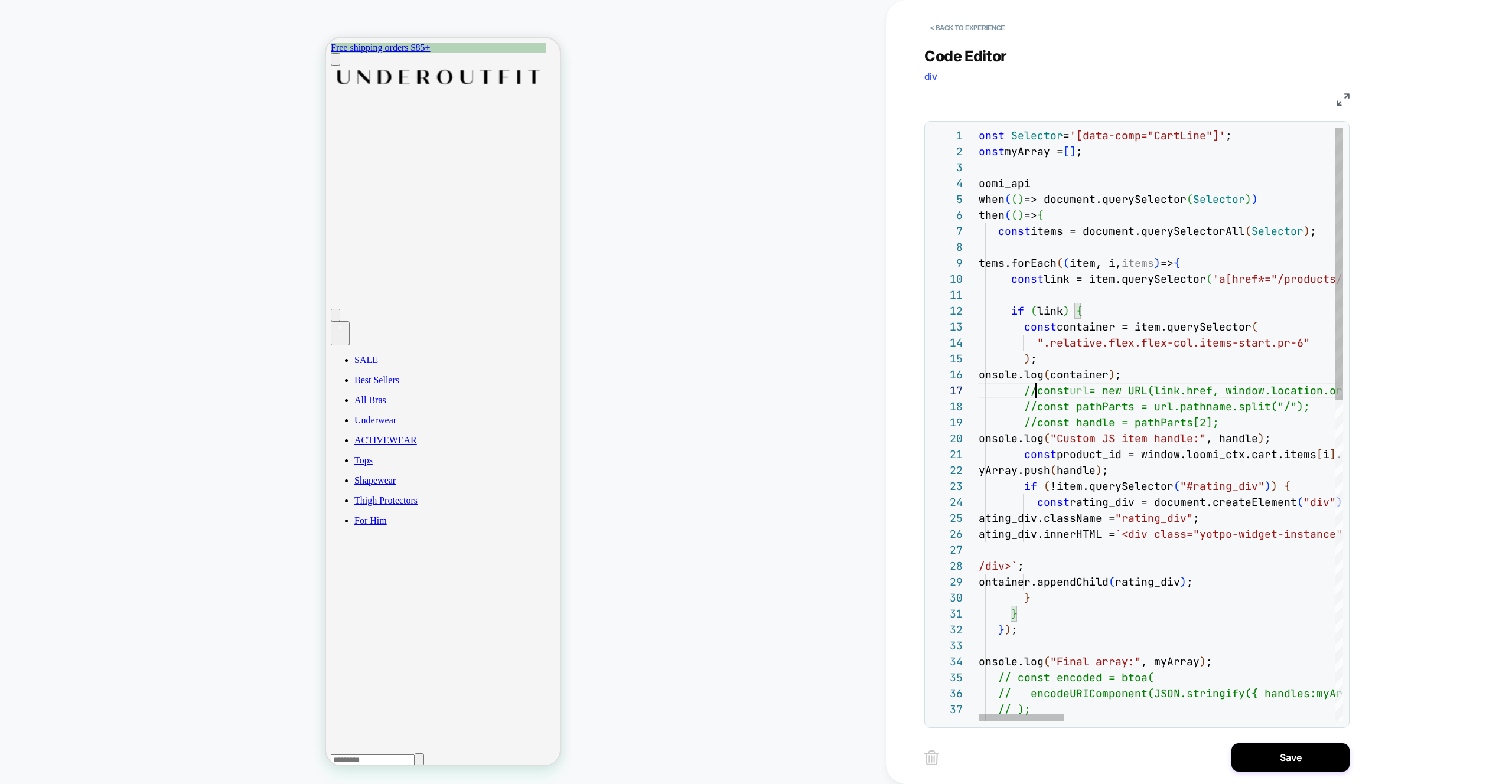
scroll to position [95, 63]
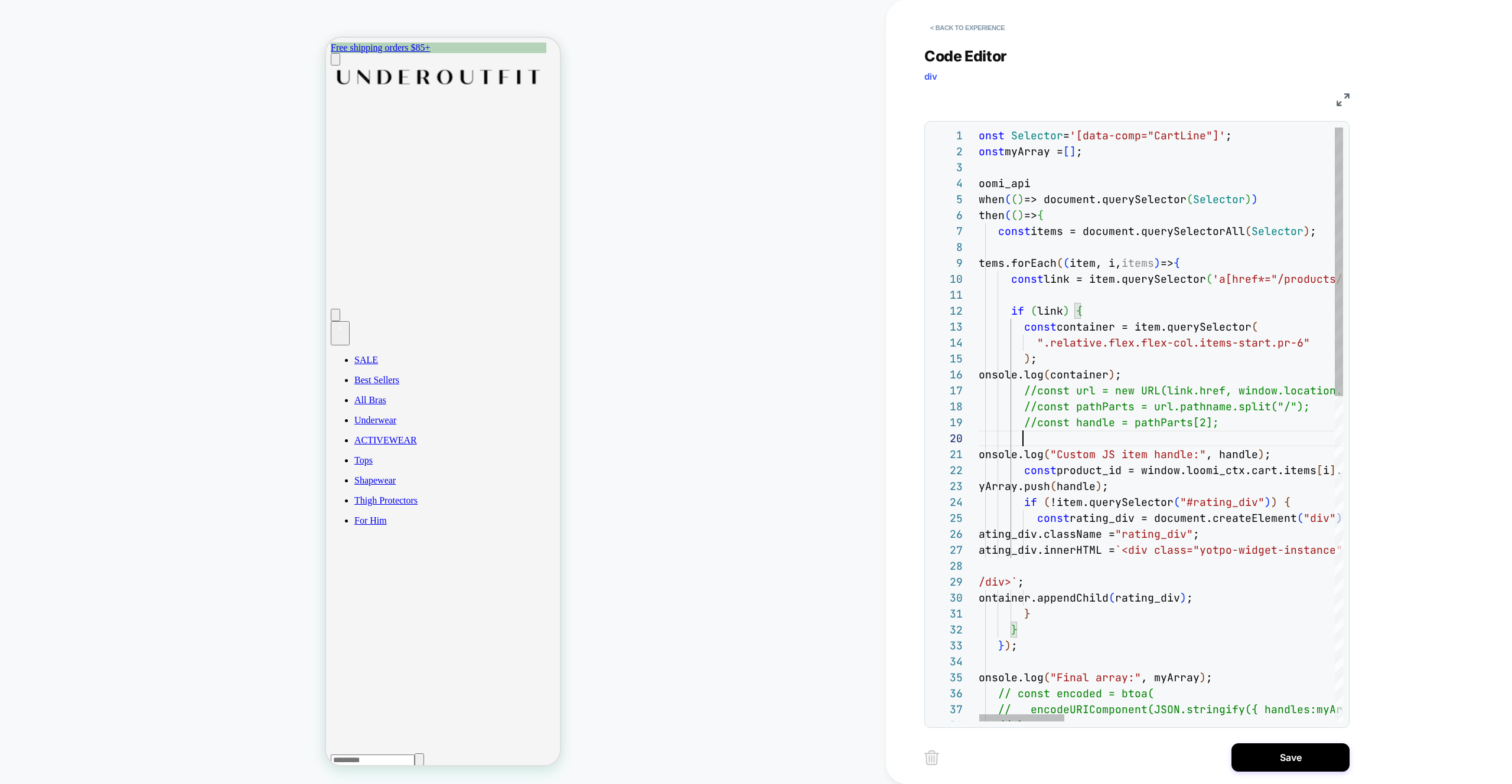
scroll to position [0, 0]
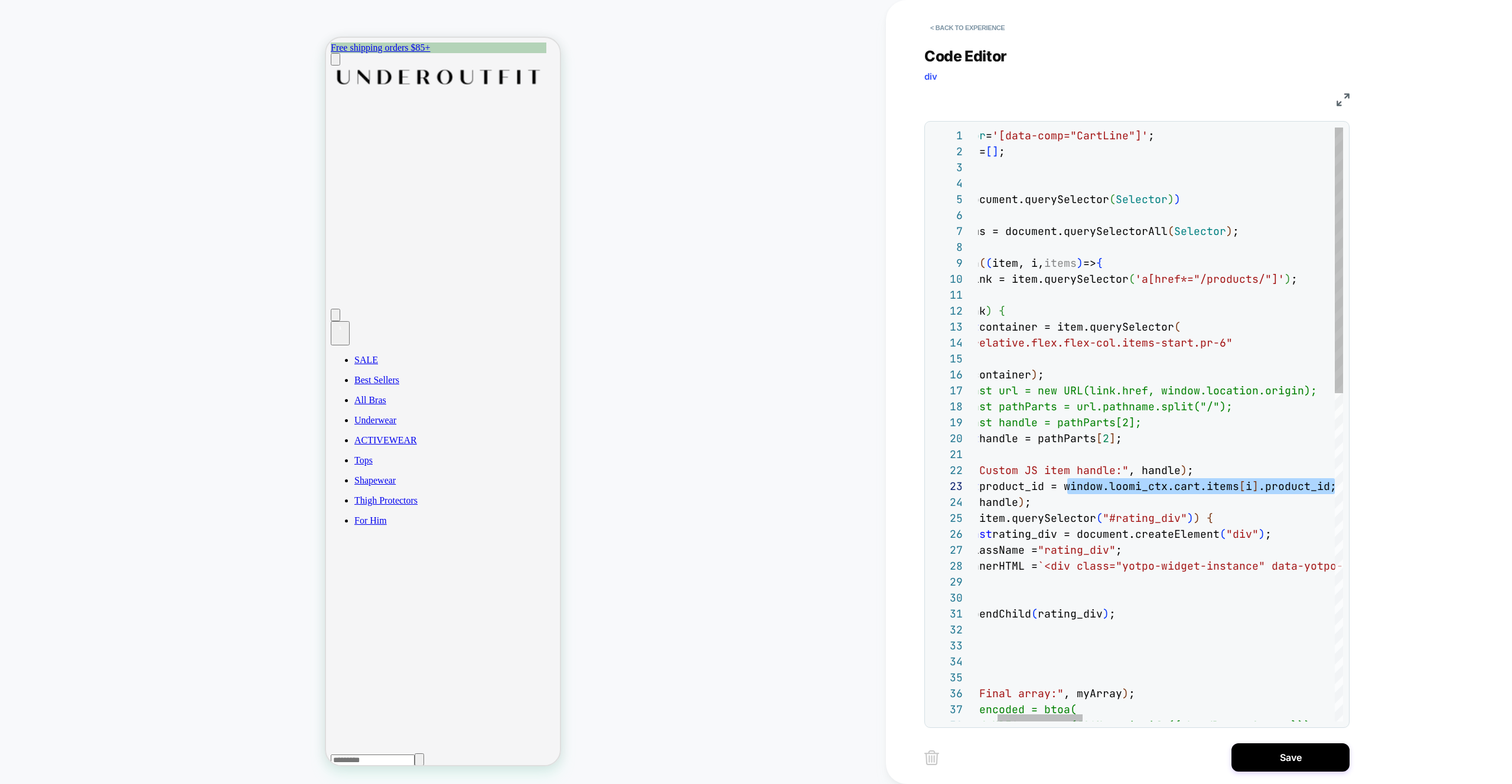
scroll to position [32, 433]
drag, startPoint x: 1149, startPoint y: 487, endPoint x: 1329, endPoint y: 488, distance: 180.0
drag, startPoint x: 1041, startPoint y: 438, endPoint x: 1121, endPoint y: 438, distance: 80.0
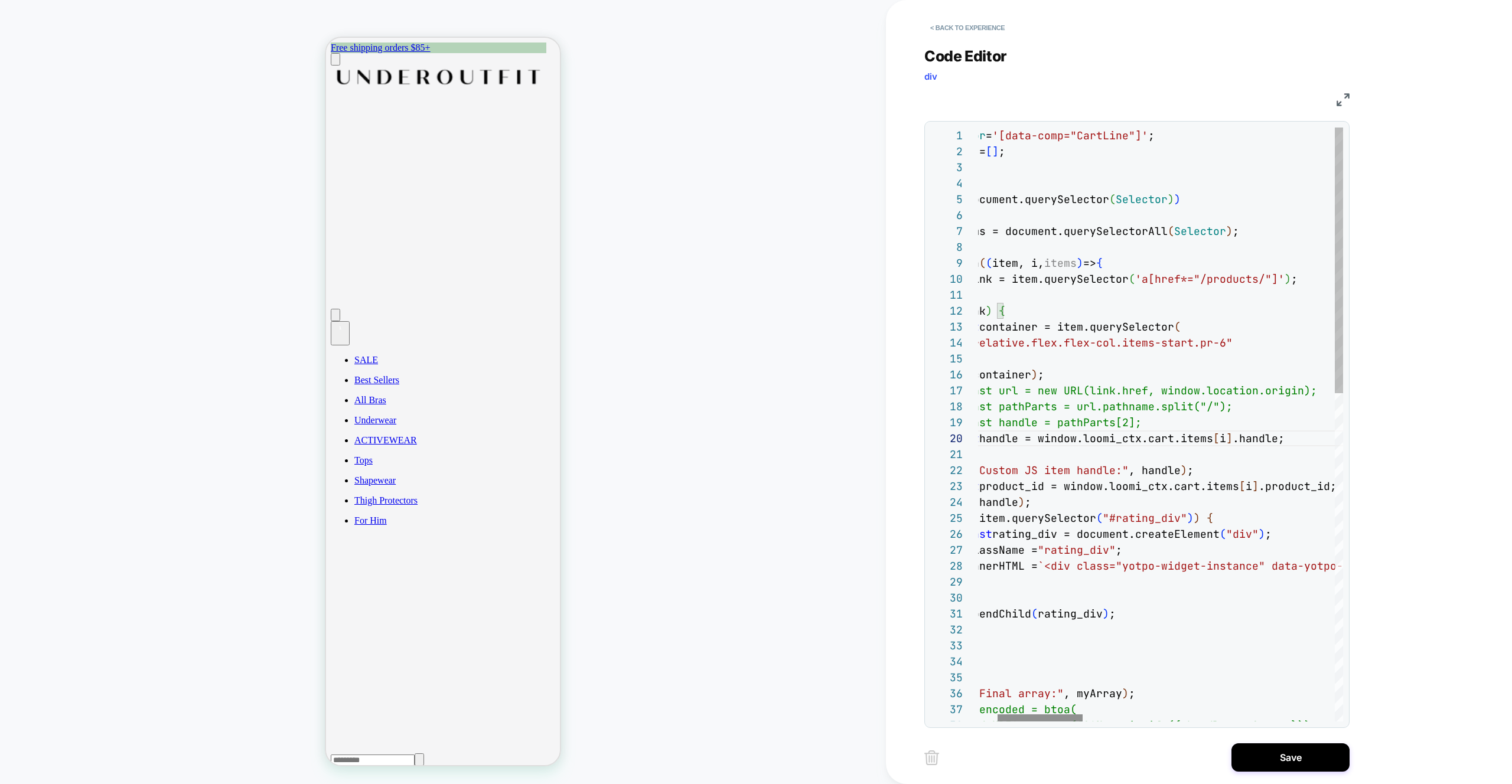
click at [998, 721] on div at bounding box center [1040, 717] width 85 height 7
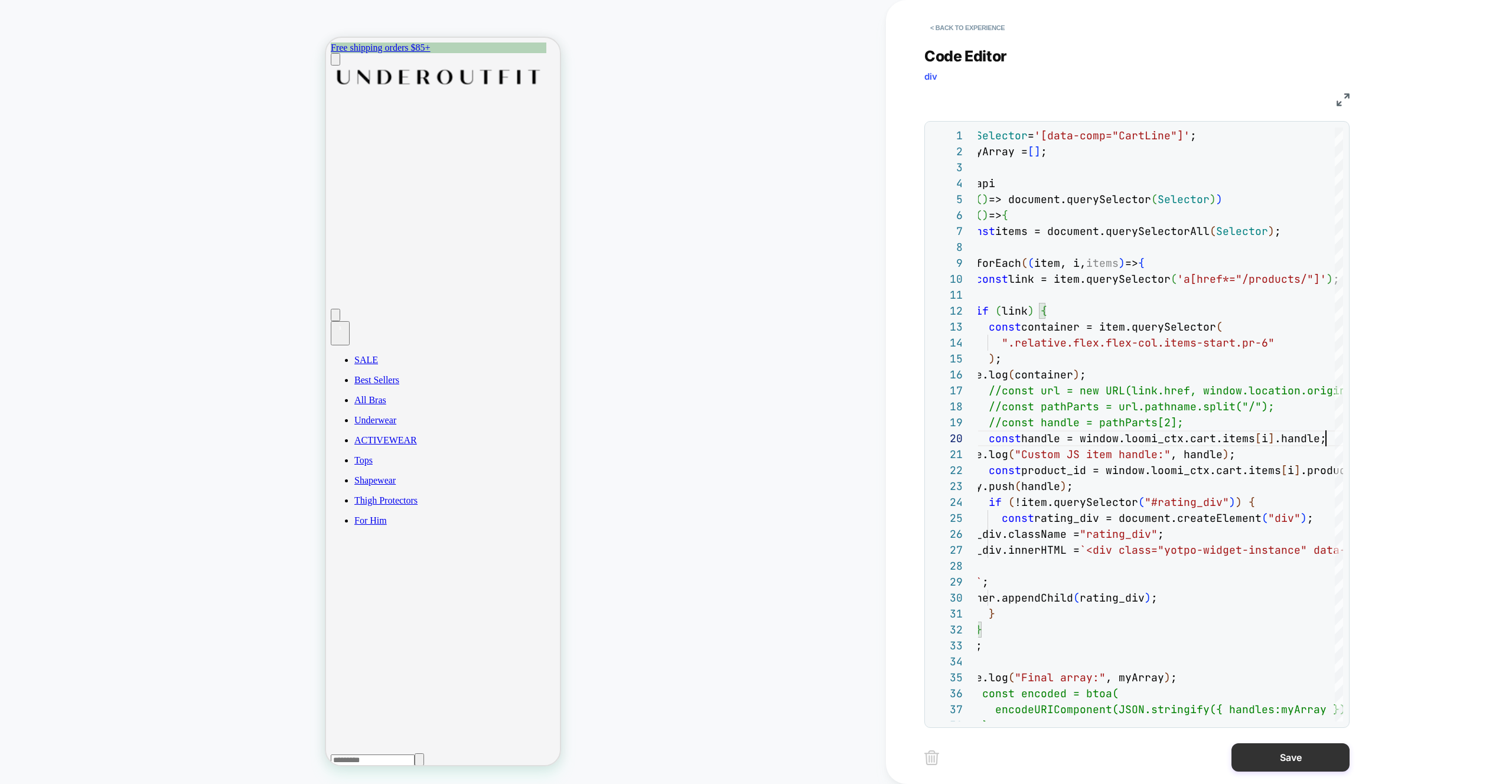
type textarea "**********"
click at [1278, 753] on button "Save" at bounding box center [1290, 757] width 118 height 28
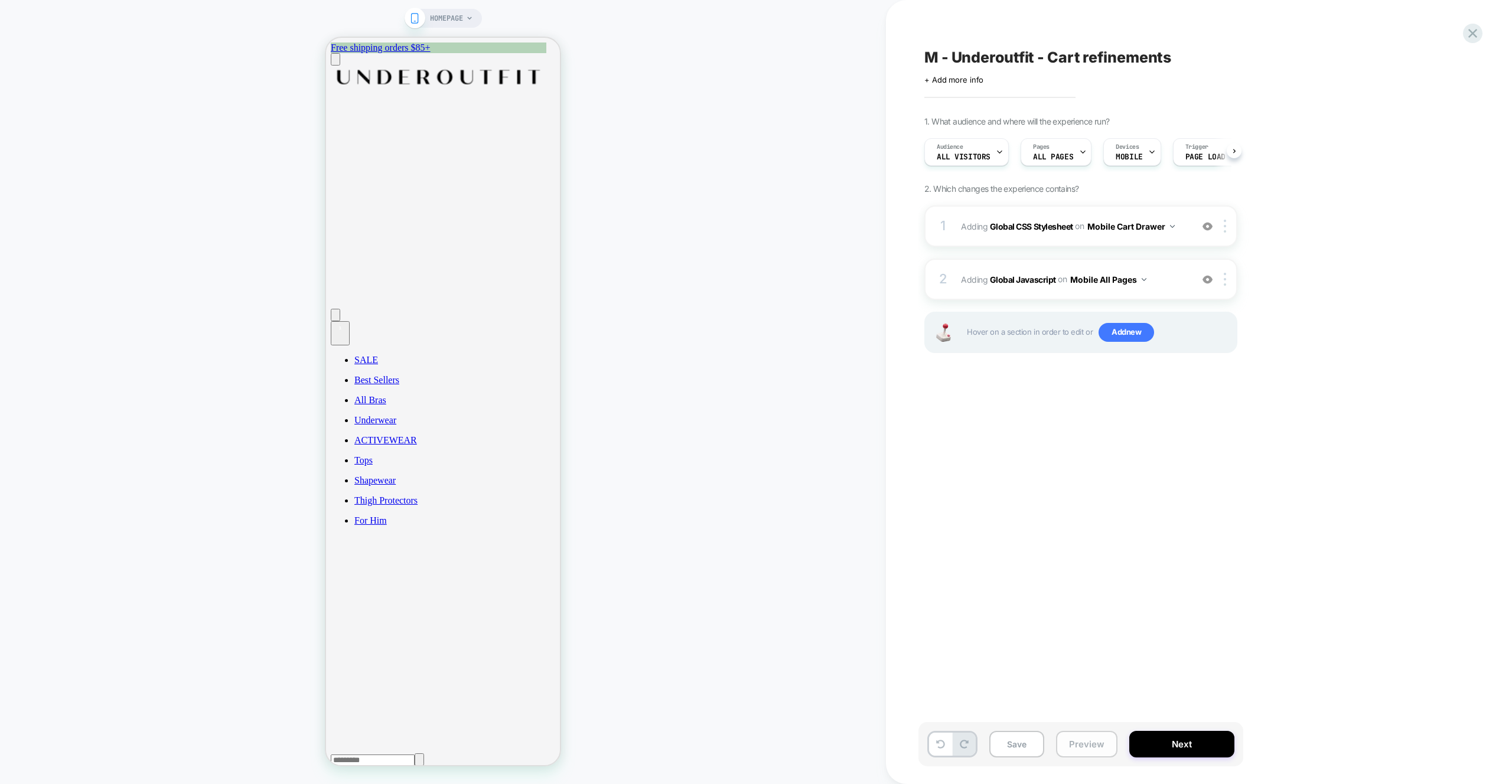
click at [1091, 737] on button "Preview" at bounding box center [1087, 744] width 62 height 26
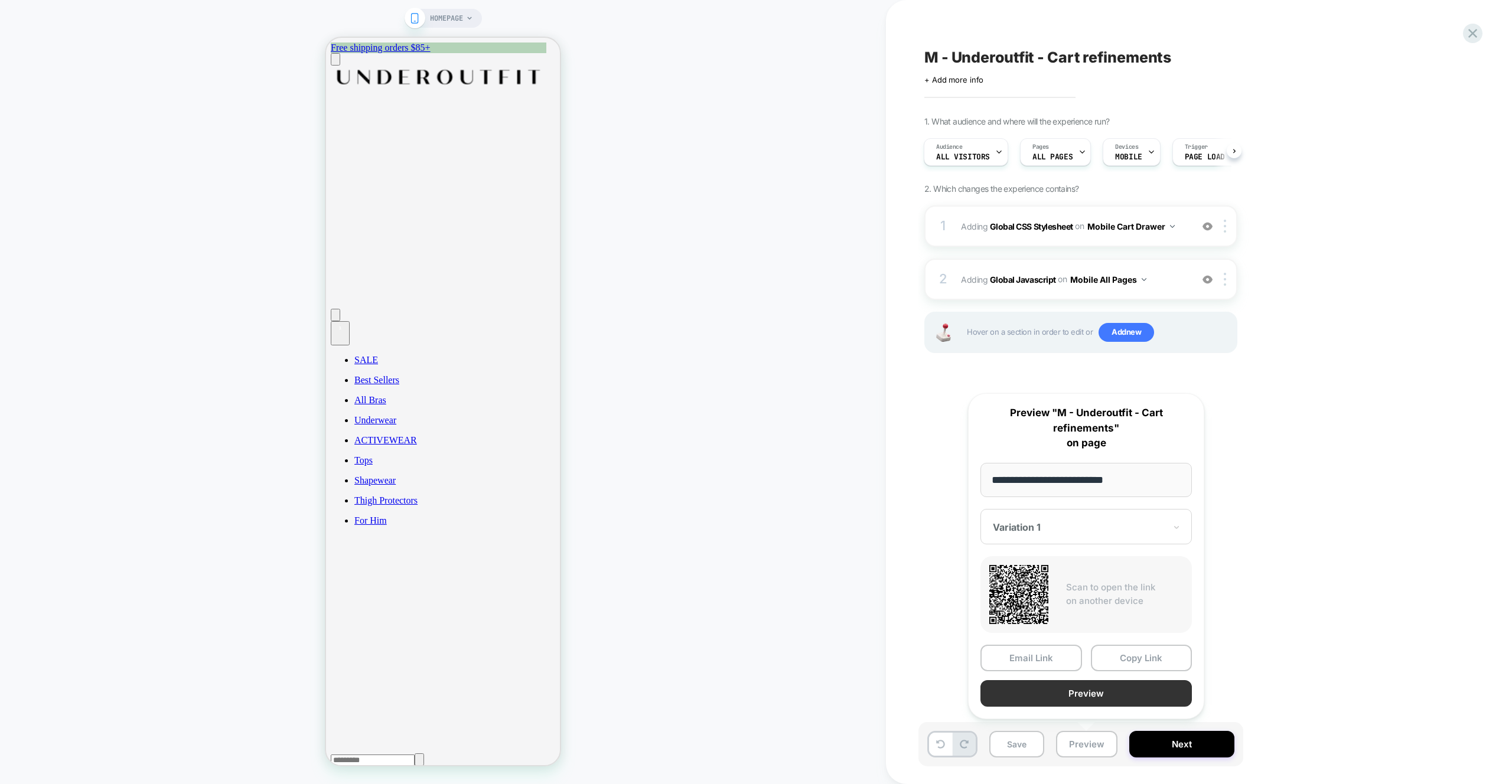
click at [1095, 701] on button "Preview" at bounding box center [1086, 693] width 211 height 26
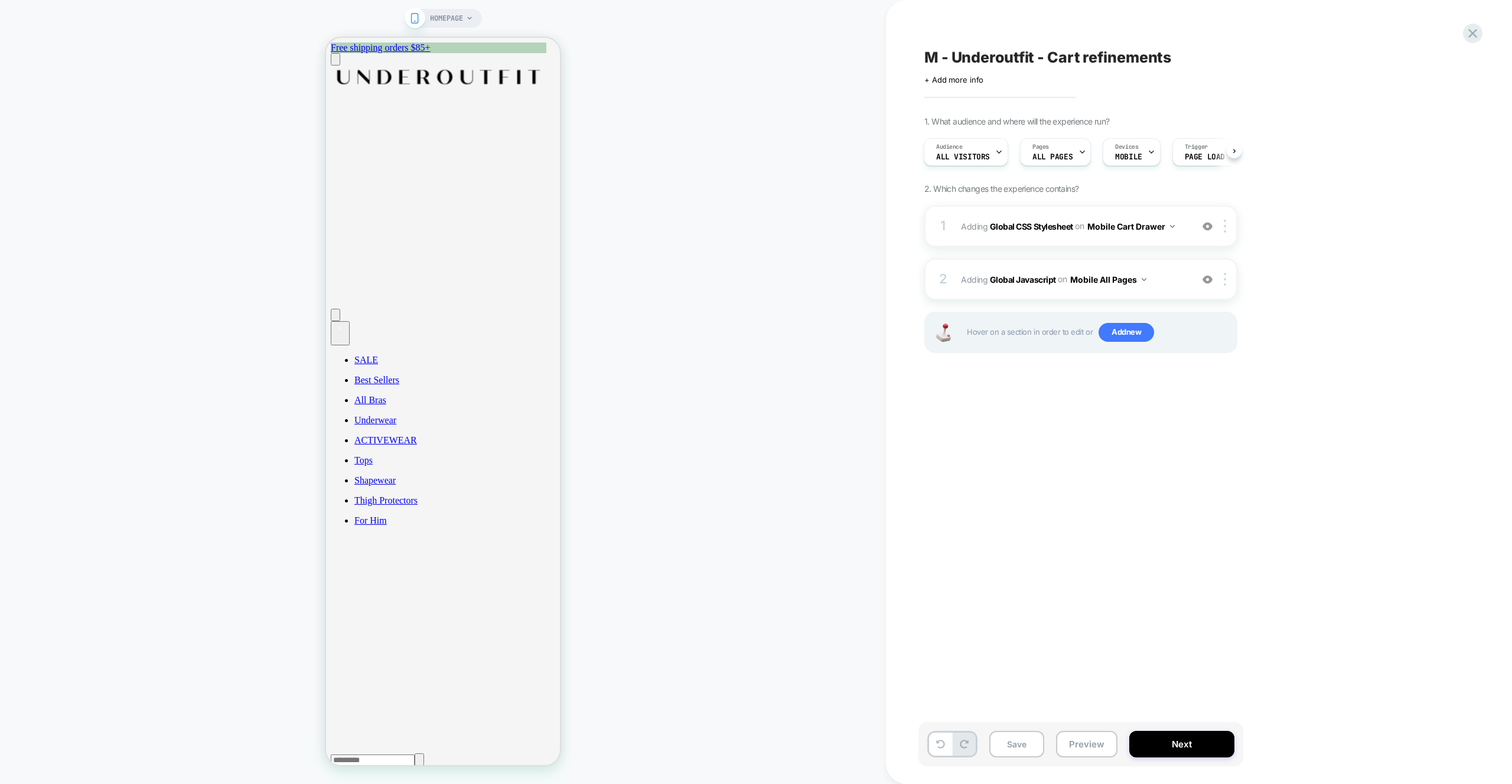
click at [1106, 400] on div "M - Underoutfit - Cart refinements Click to edit experience details + Add more …" at bounding box center [1140, 392] width 443 height 761
click at [1163, 290] on div "2 Adding Global Javascript on Mobile All Pages Add Before Add After Copy to Des…" at bounding box center [1081, 279] width 313 height 42
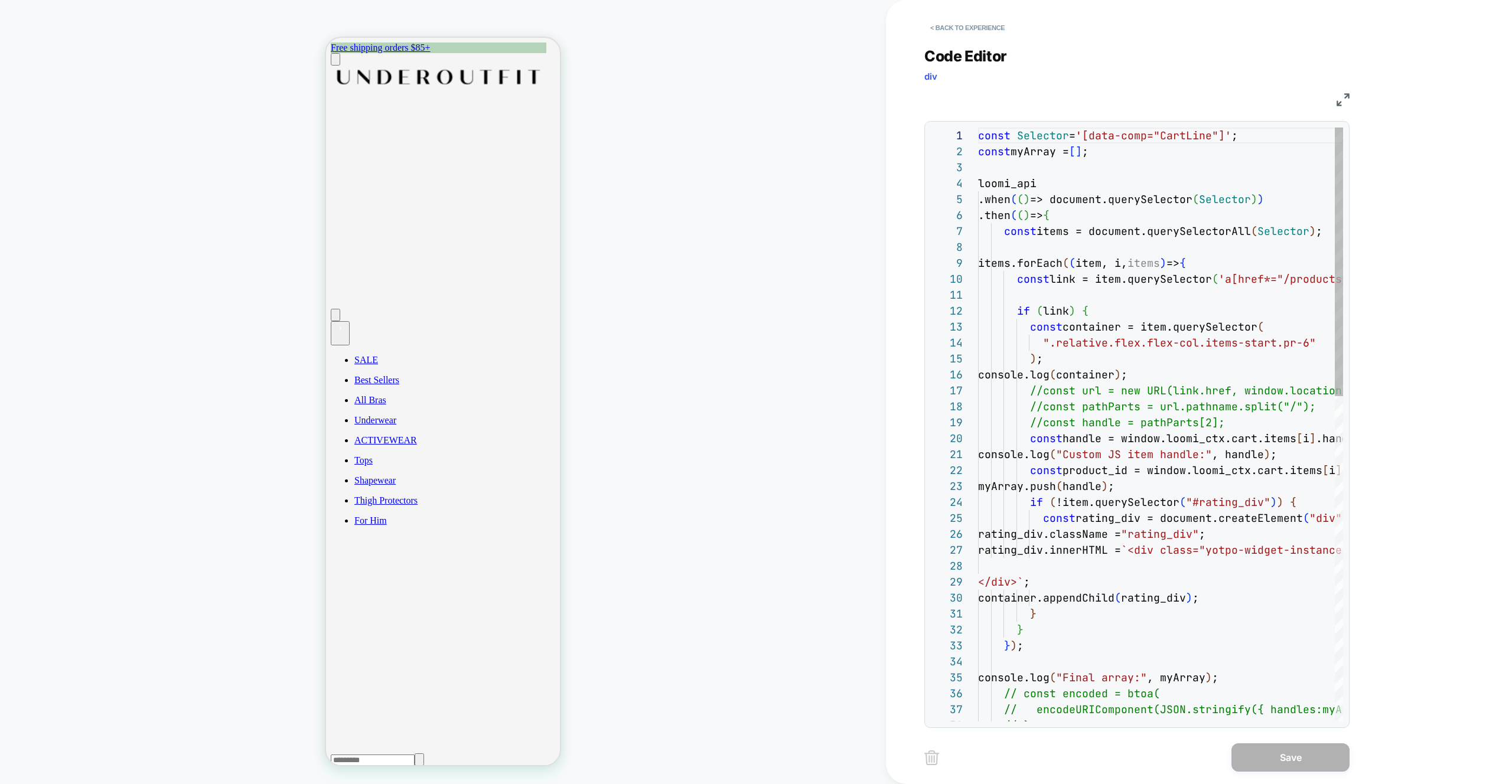
scroll to position [160, 0]
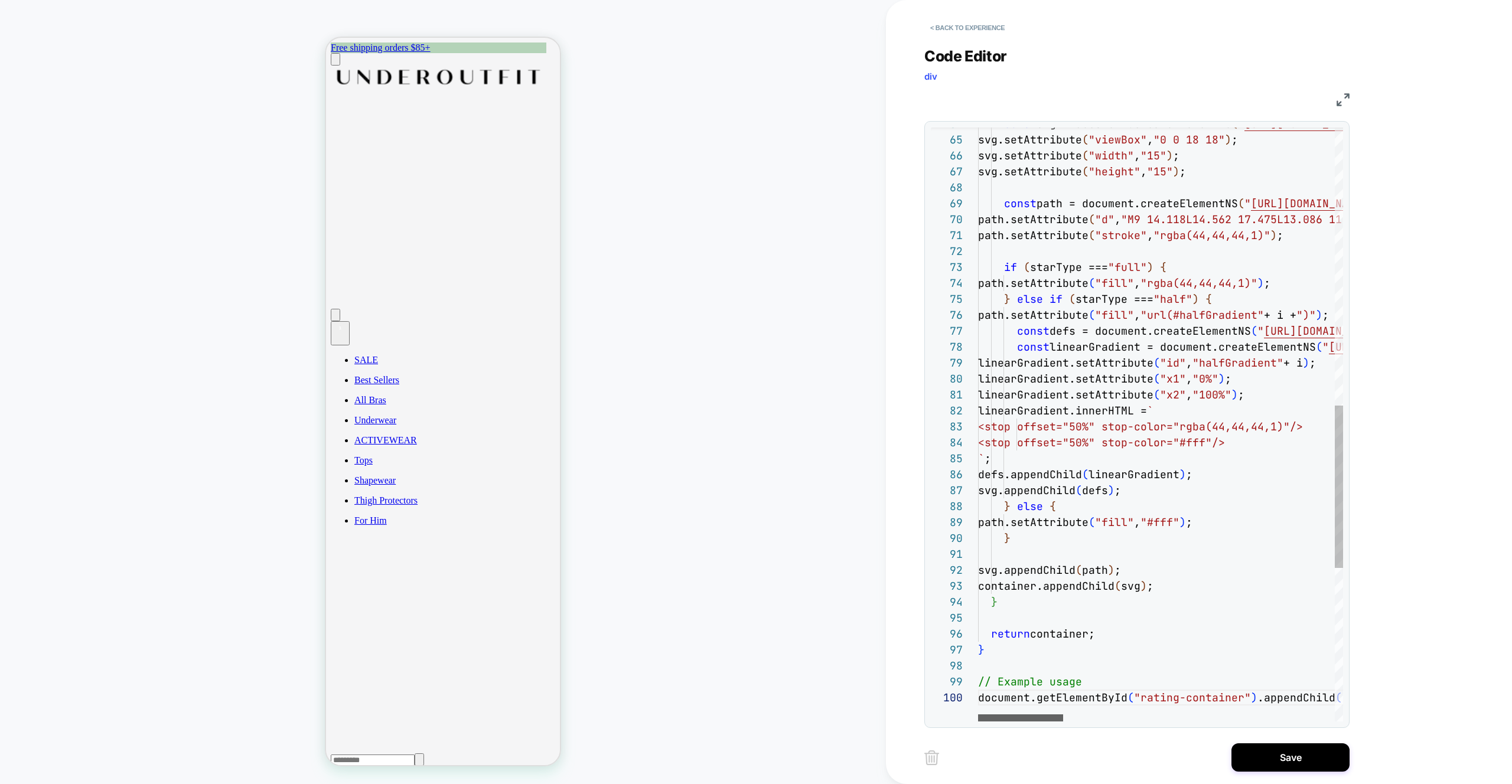
click at [994, 721] on div at bounding box center [1021, 717] width 85 height 7
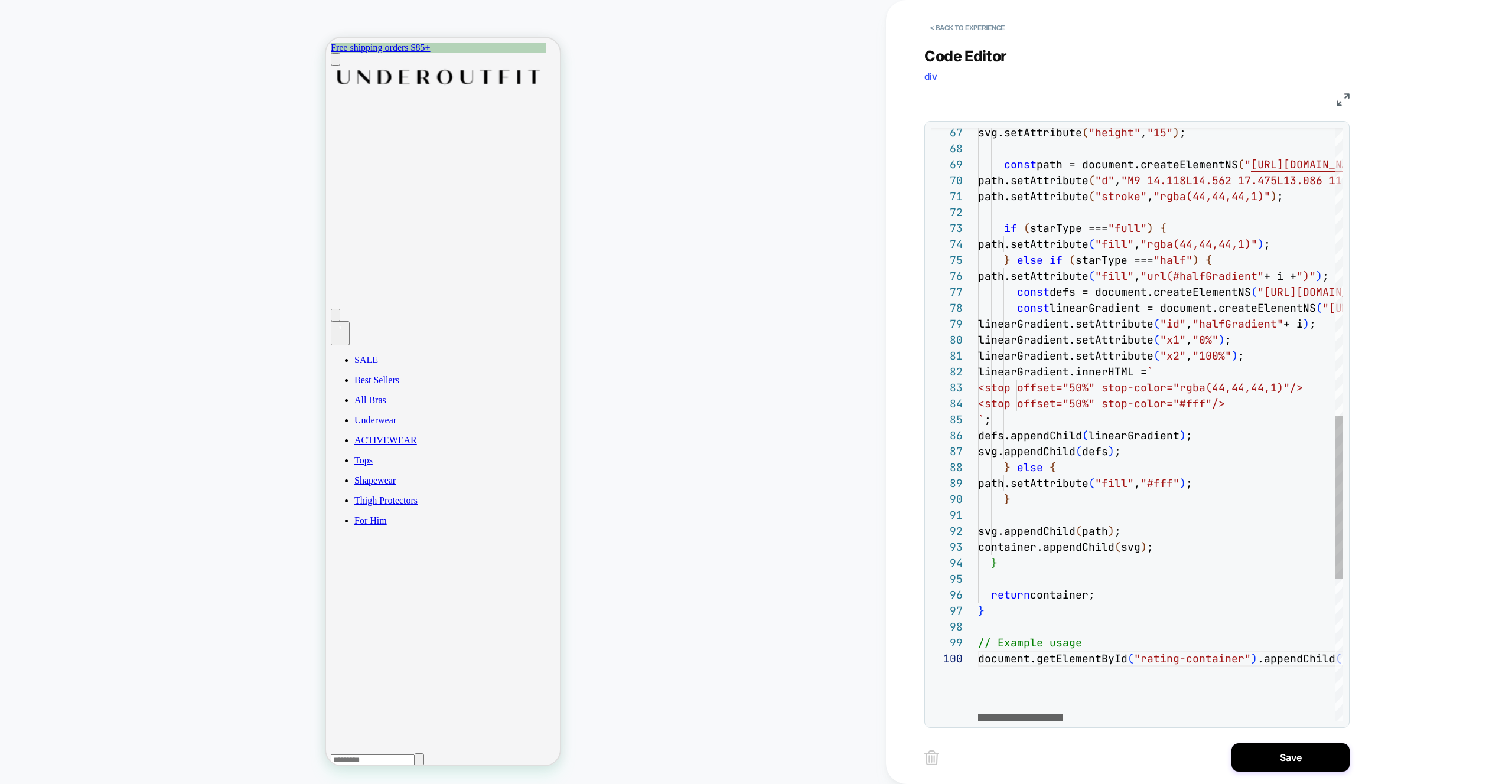
click at [1016, 714] on div at bounding box center [1021, 717] width 85 height 7
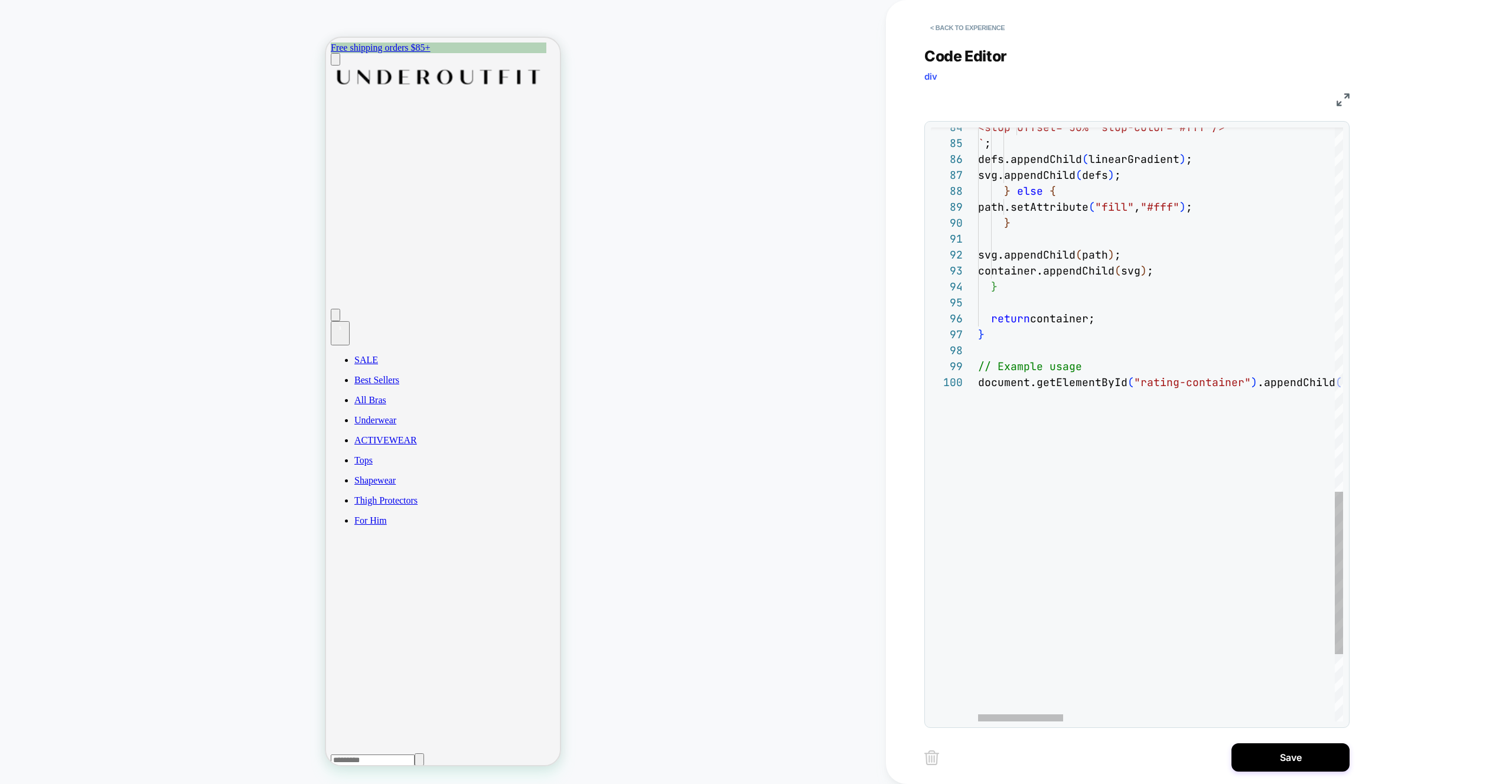
click at [978, 719] on div at bounding box center [1021, 717] width 85 height 7
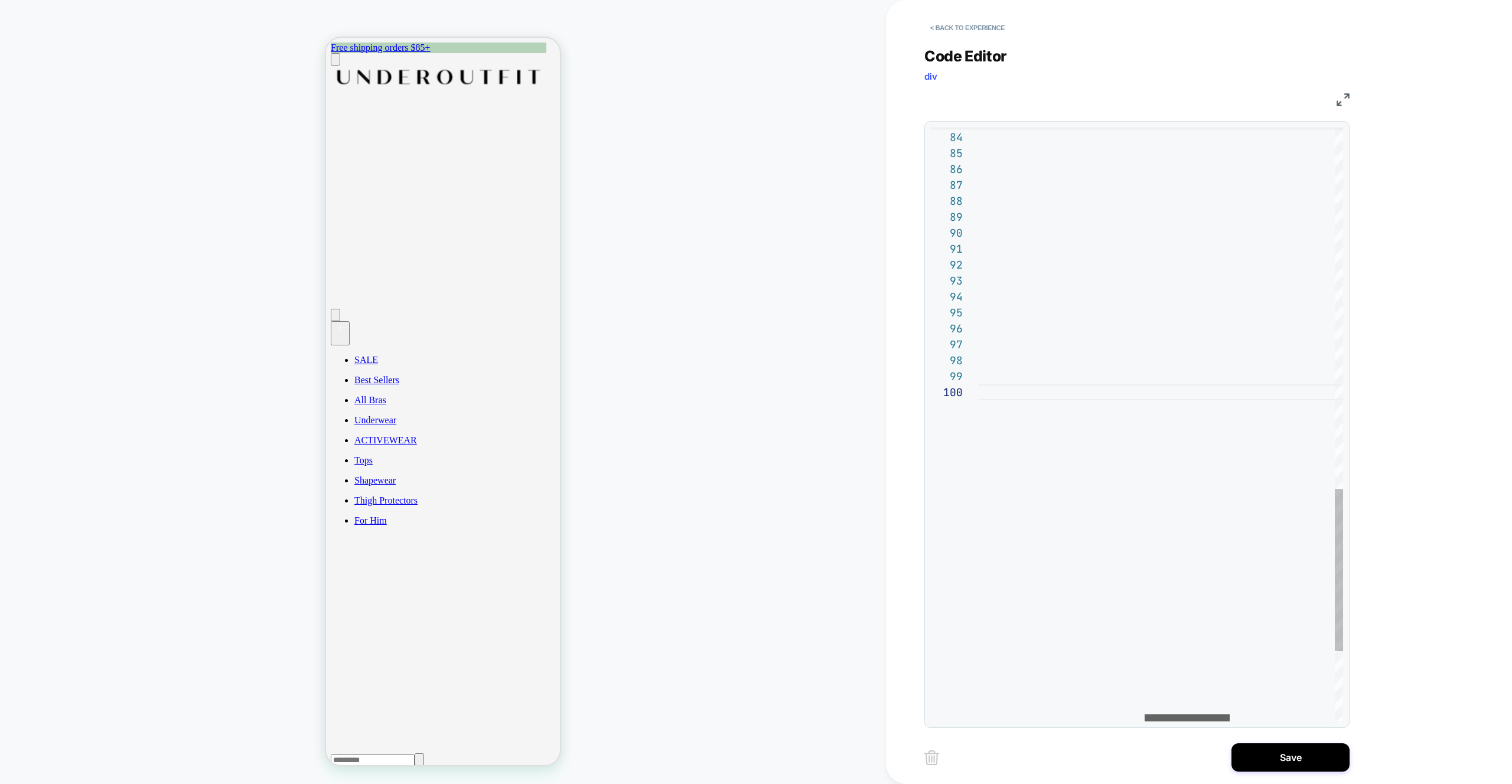
click at [1181, 715] on div at bounding box center [1187, 717] width 85 height 7
click at [1090, 714] on div at bounding box center [1096, 717] width 85 height 7
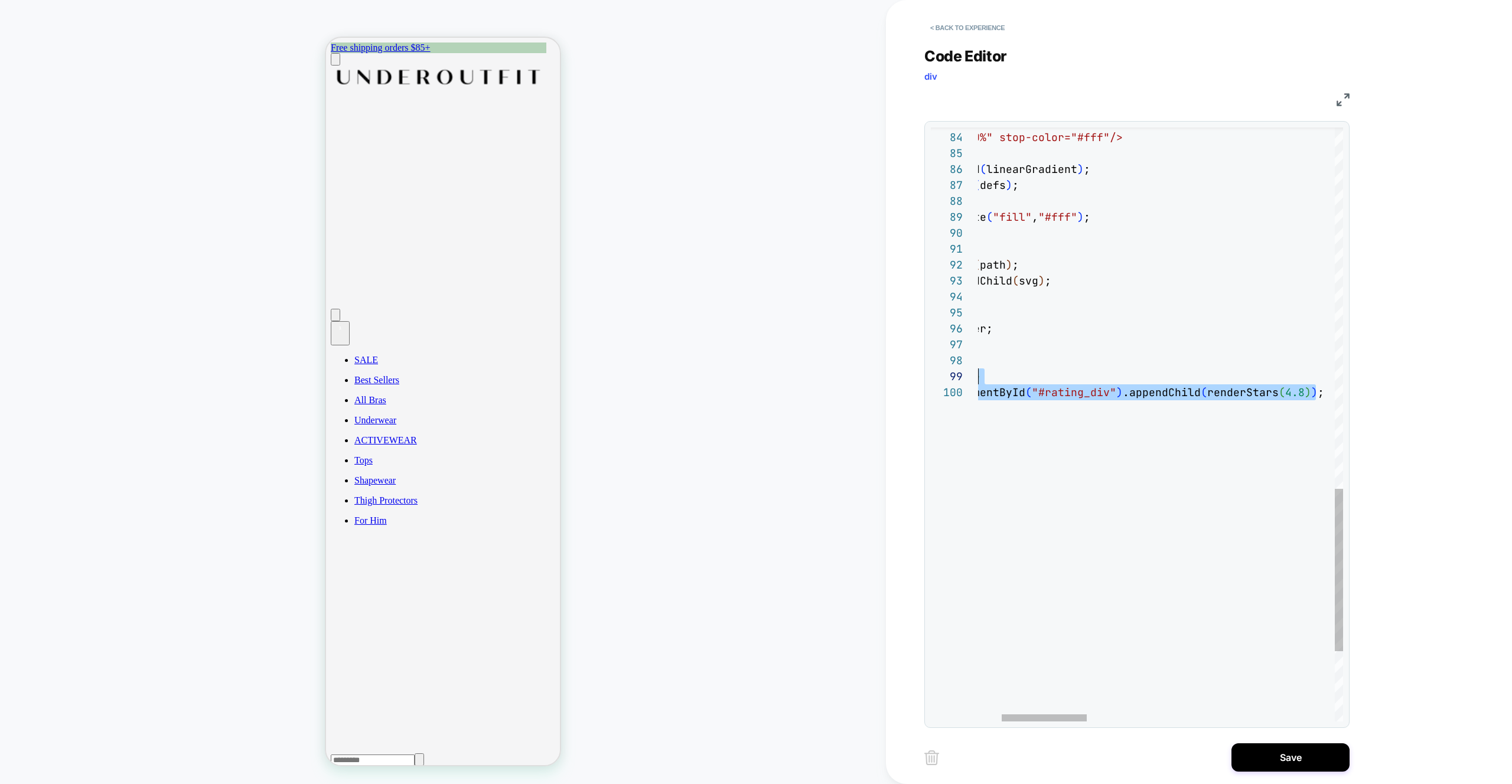
scroll to position [144, 0]
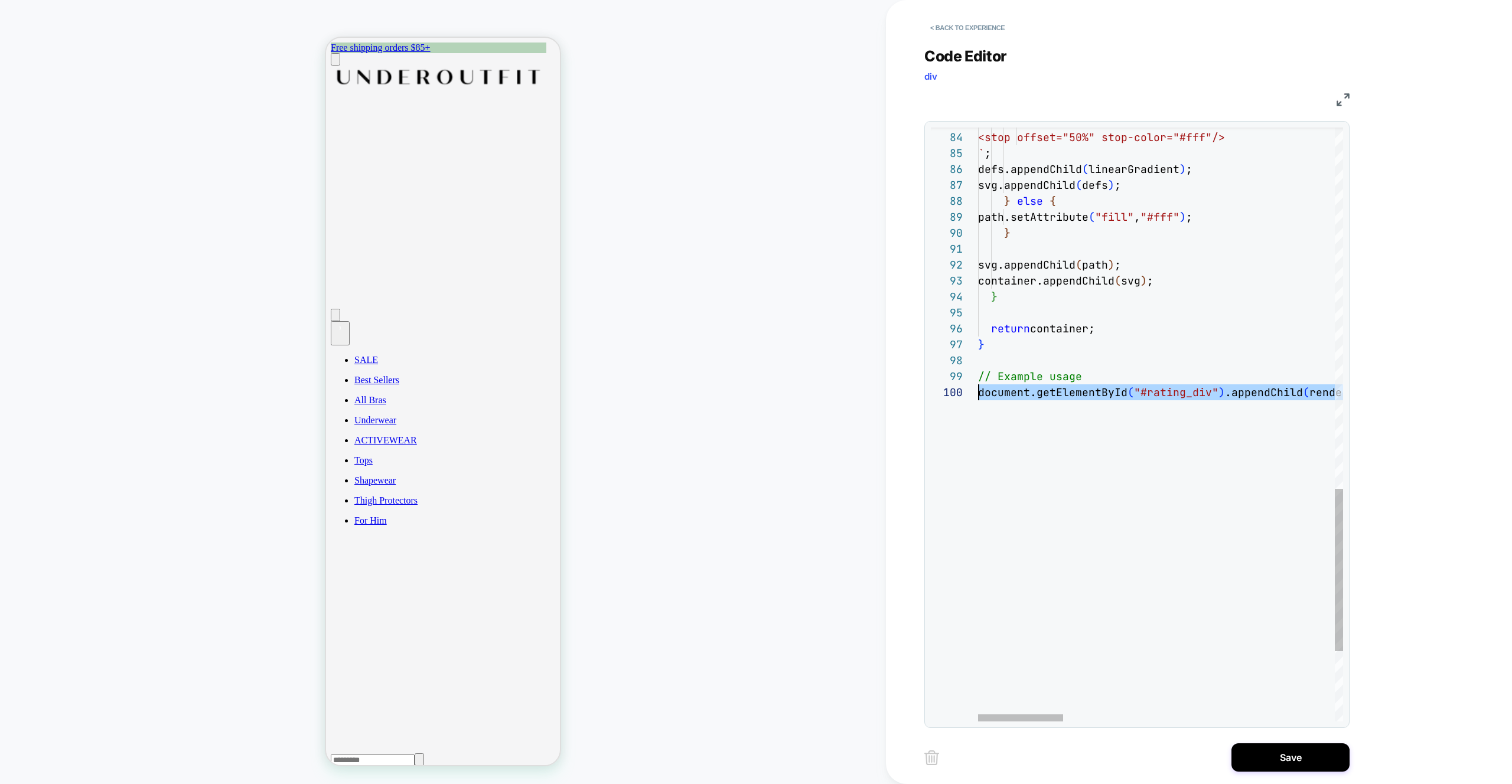
drag, startPoint x: 1131, startPoint y: 410, endPoint x: 938, endPoint y: 395, distance: 193.6
drag, startPoint x: 1022, startPoint y: 428, endPoint x: 963, endPoint y: 370, distance: 82.7
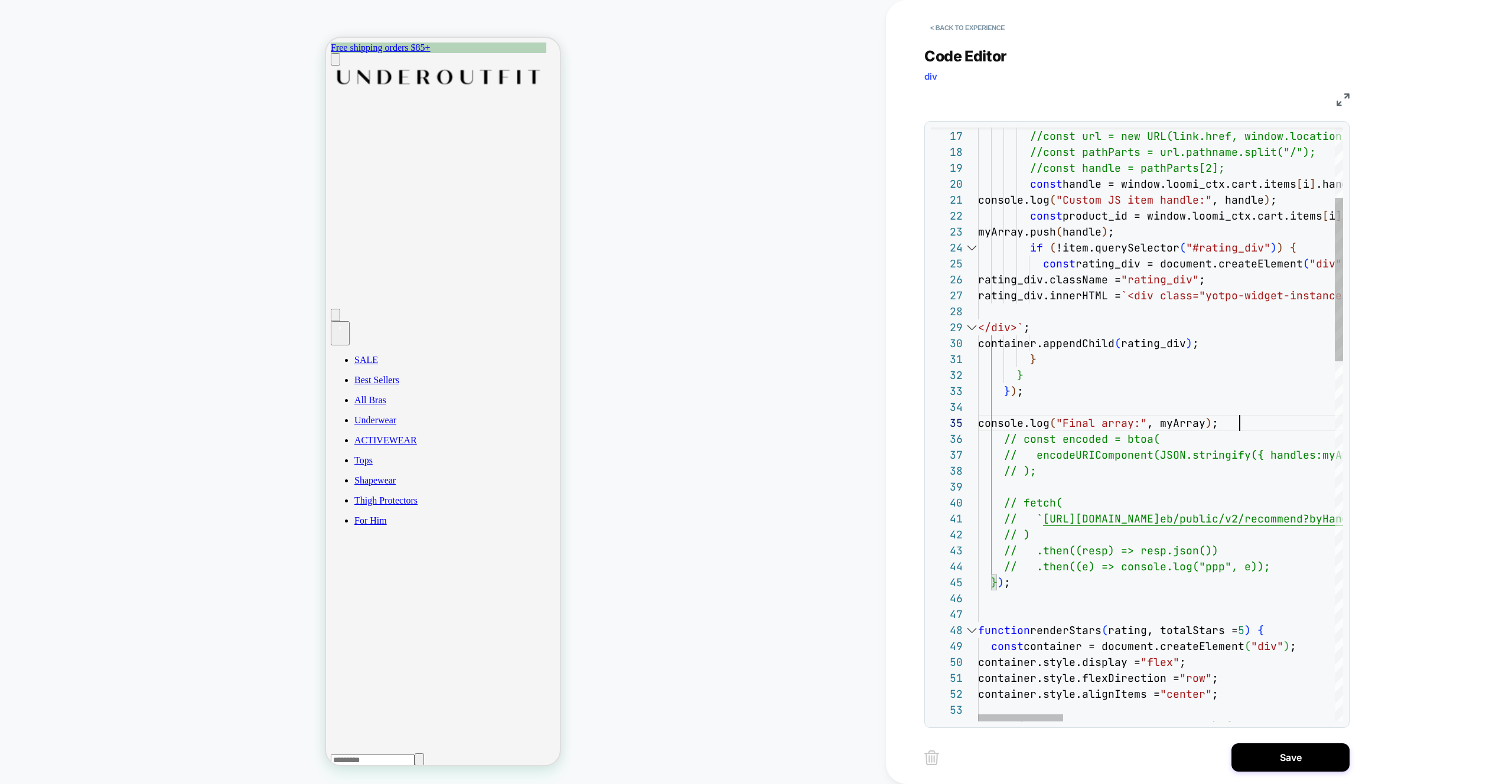
scroll to position [128, 281]
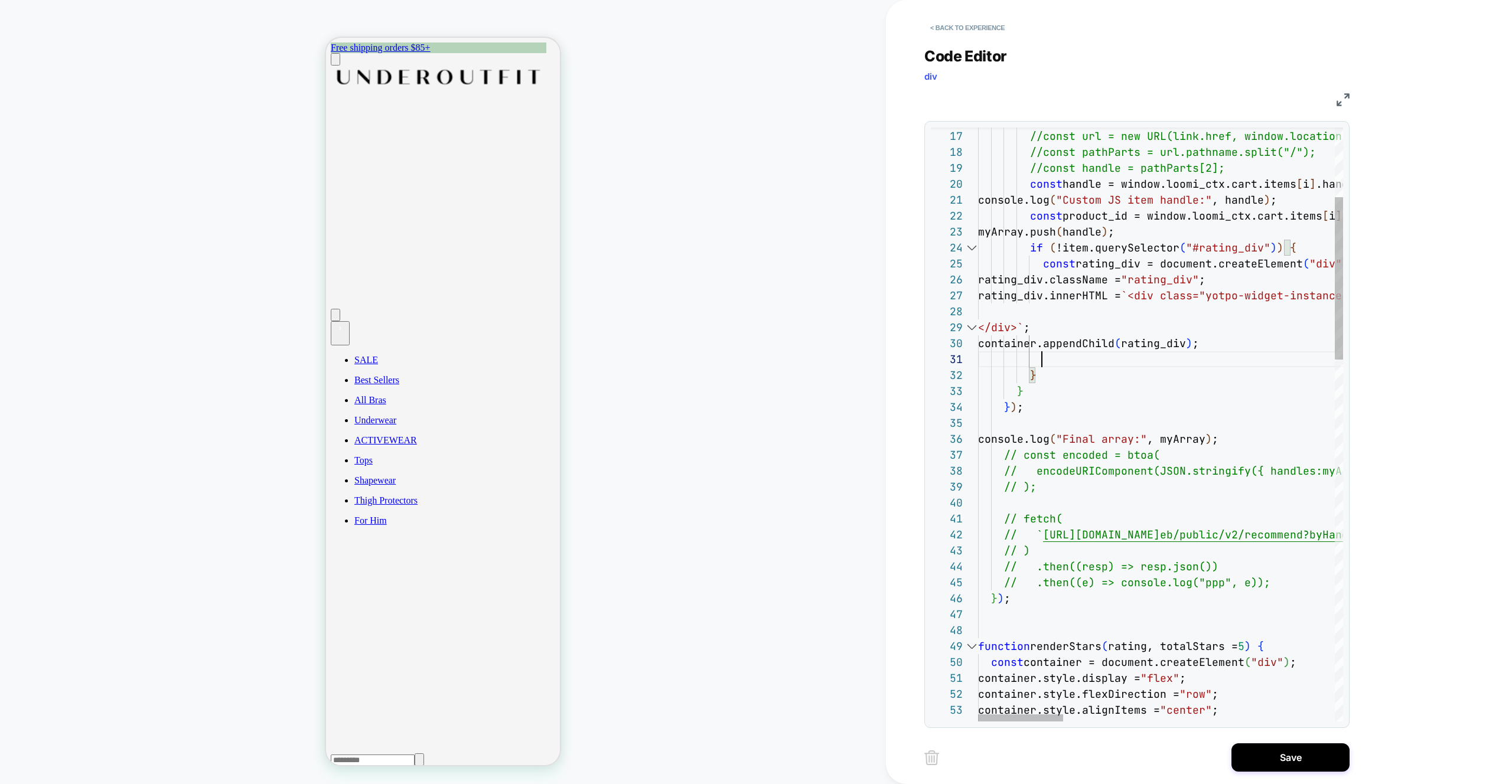
scroll to position [0, 503]
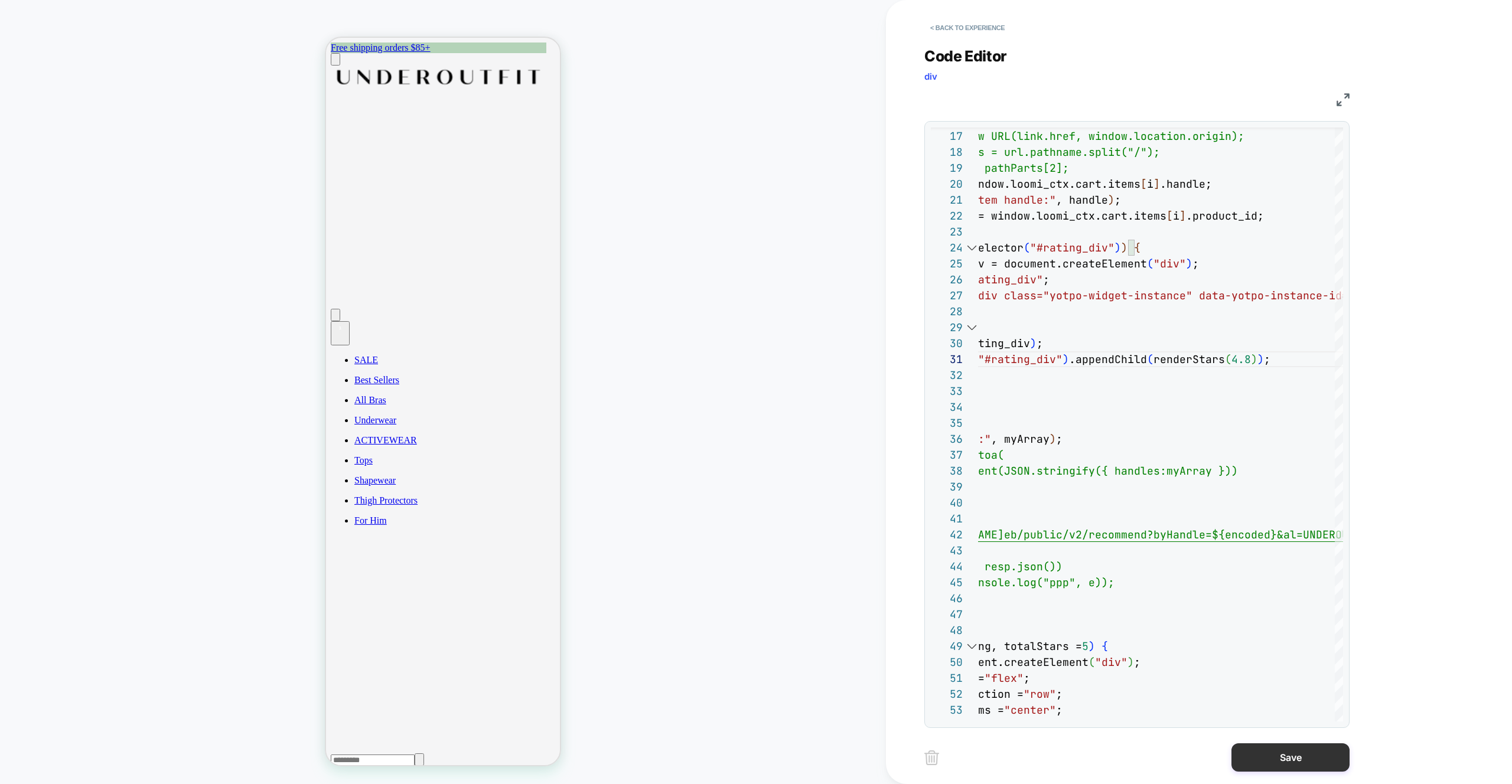
type textarea "**********"
click at [1300, 764] on button "Save" at bounding box center [1290, 757] width 118 height 28
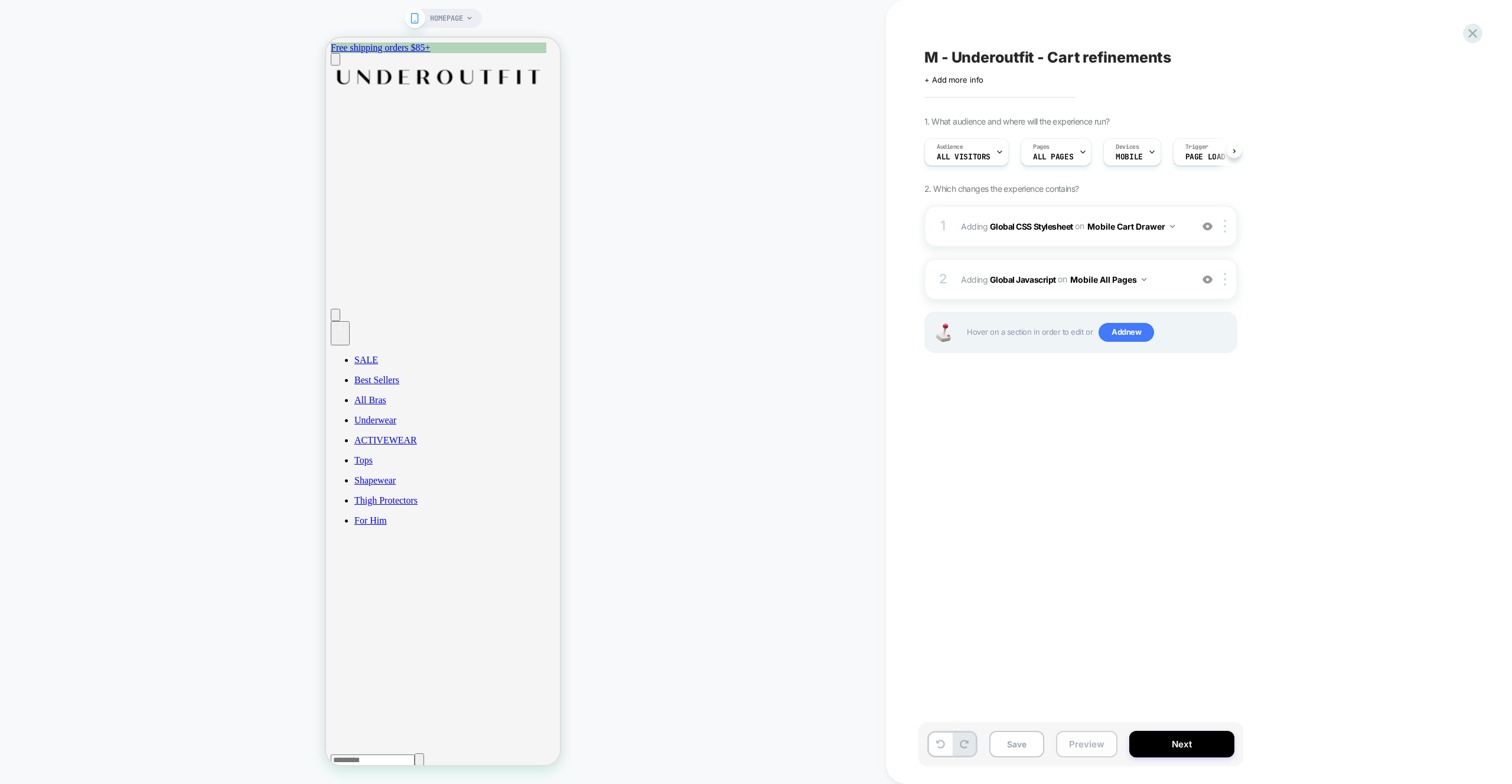
scroll to position [0, 1]
click at [1087, 741] on button "Preview" at bounding box center [1087, 744] width 62 height 26
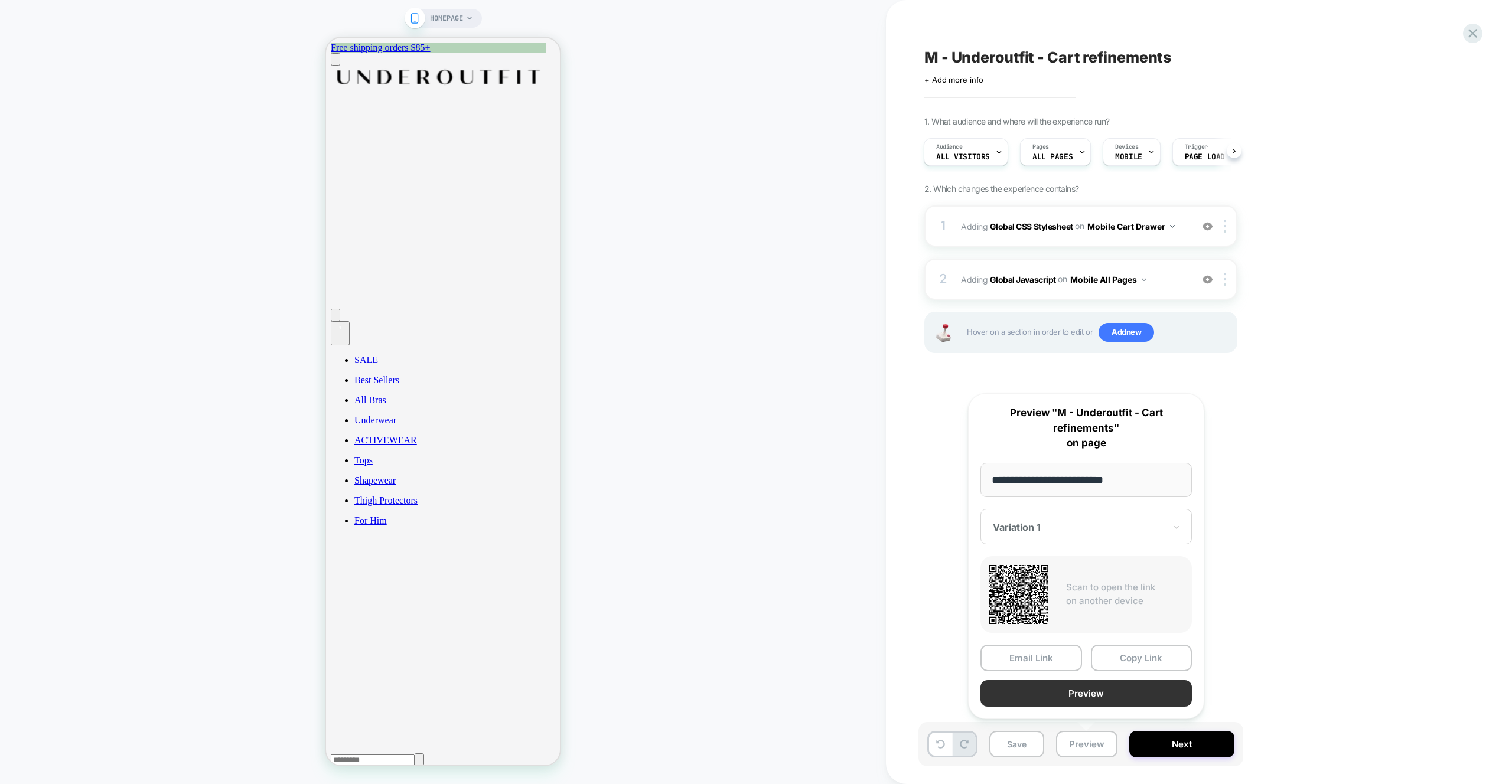
click at [1083, 695] on button "Preview" at bounding box center [1086, 693] width 211 height 26
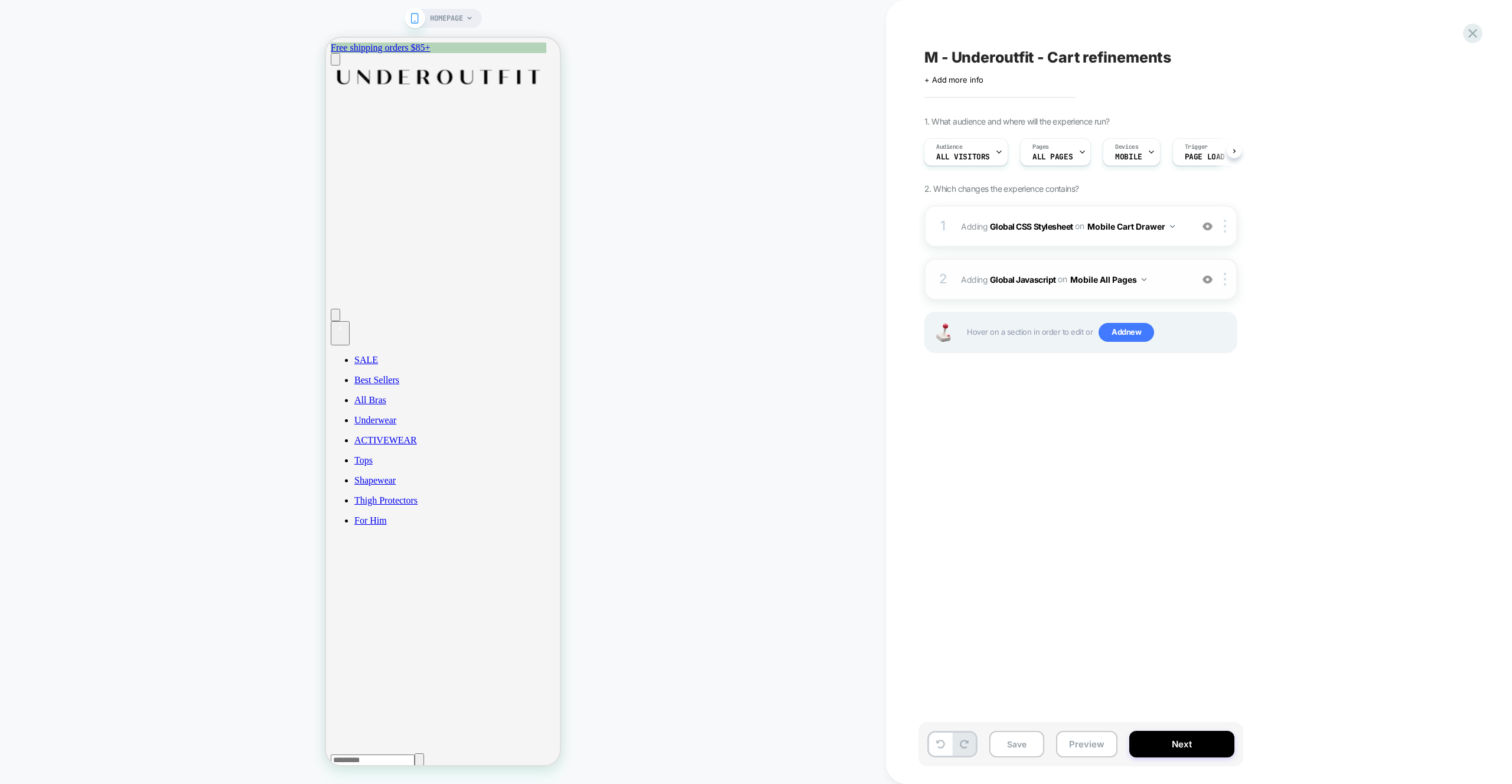
click at [1185, 287] on span "Adding Global Javascript on Mobile All Pages" at bounding box center [1073, 279] width 225 height 17
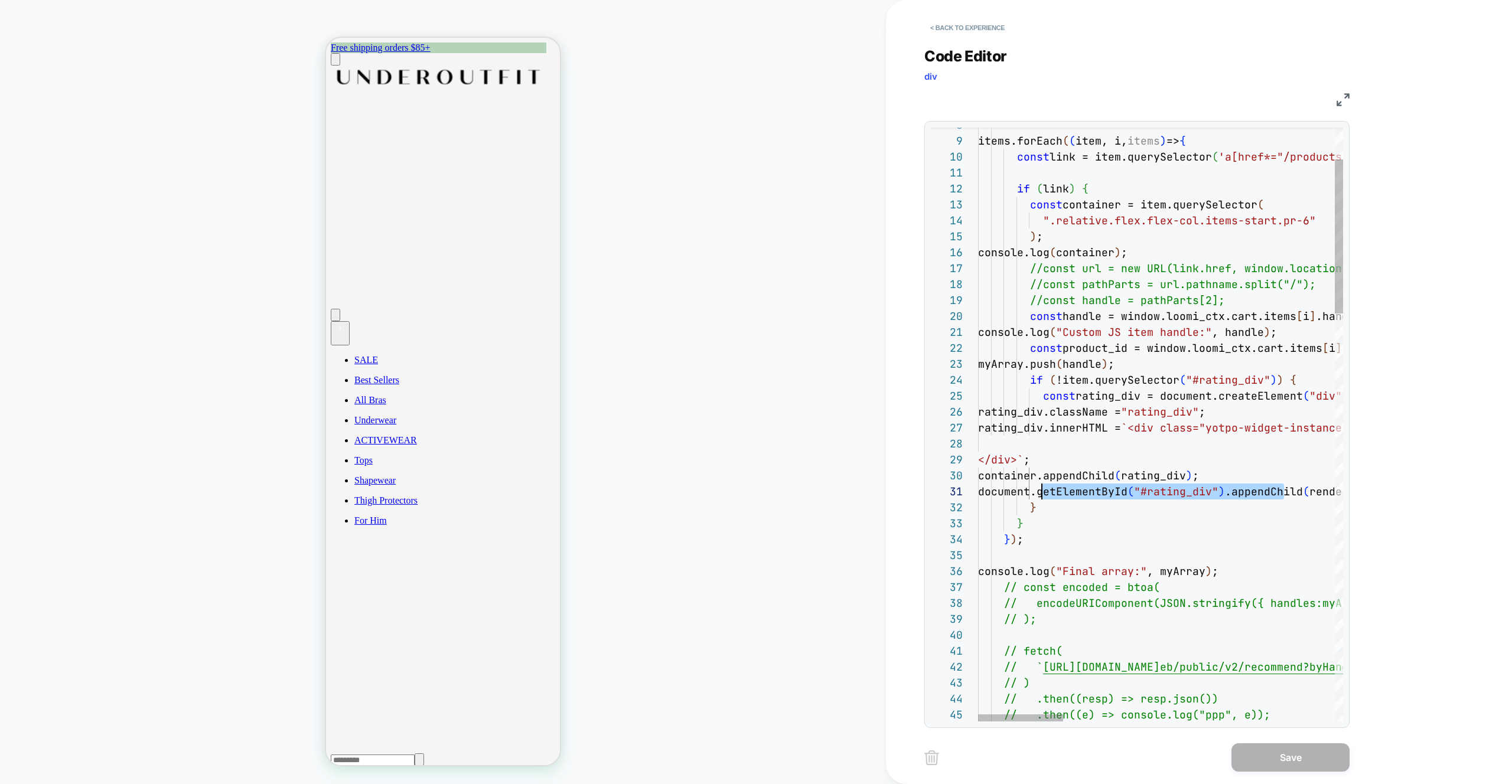
scroll to position [0, 63]
drag, startPoint x: 1278, startPoint y: 489, endPoint x: 1043, endPoint y: 491, distance: 235.0
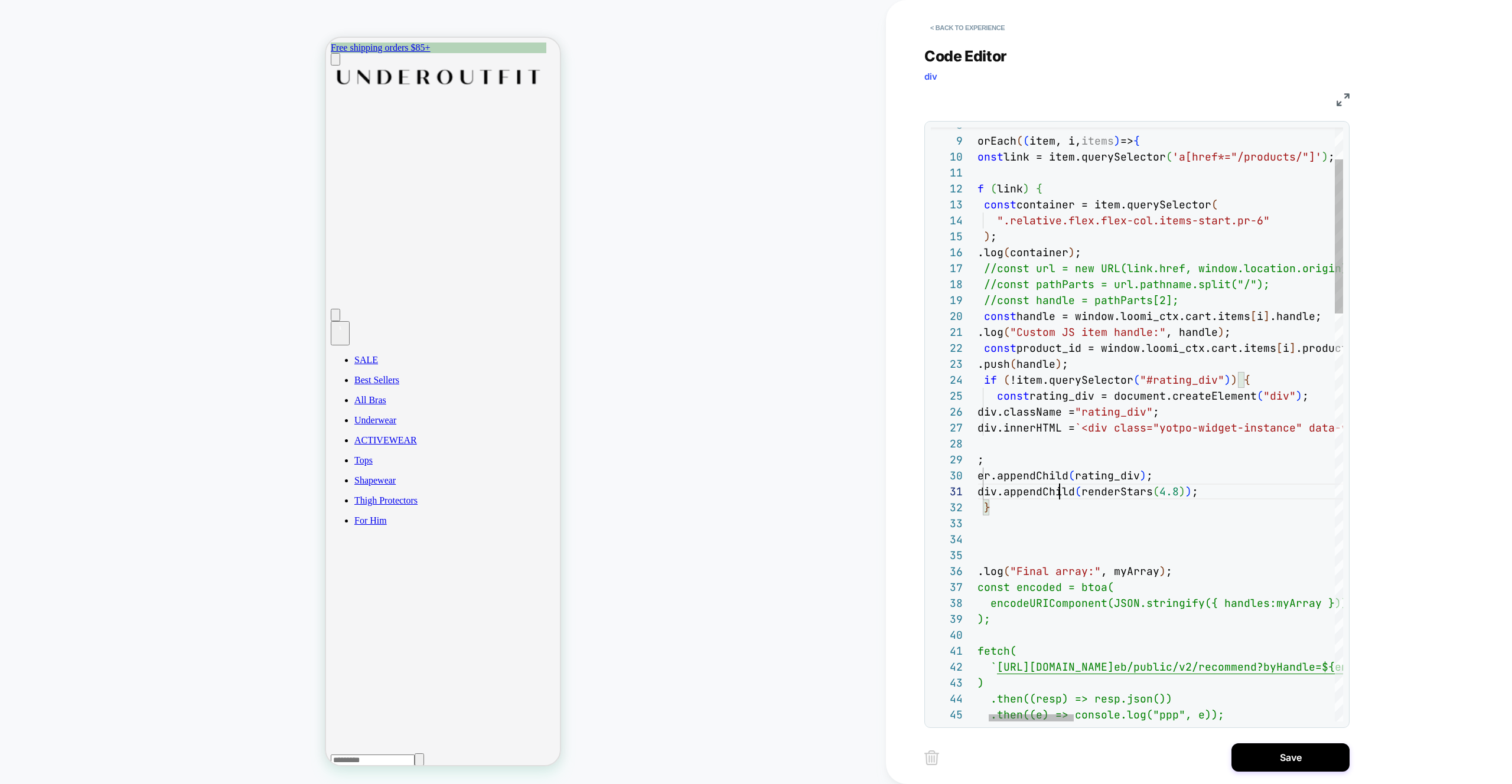
scroll to position [0, 128]
type textarea "**********"
click at [1287, 758] on button "Save" at bounding box center [1290, 757] width 118 height 28
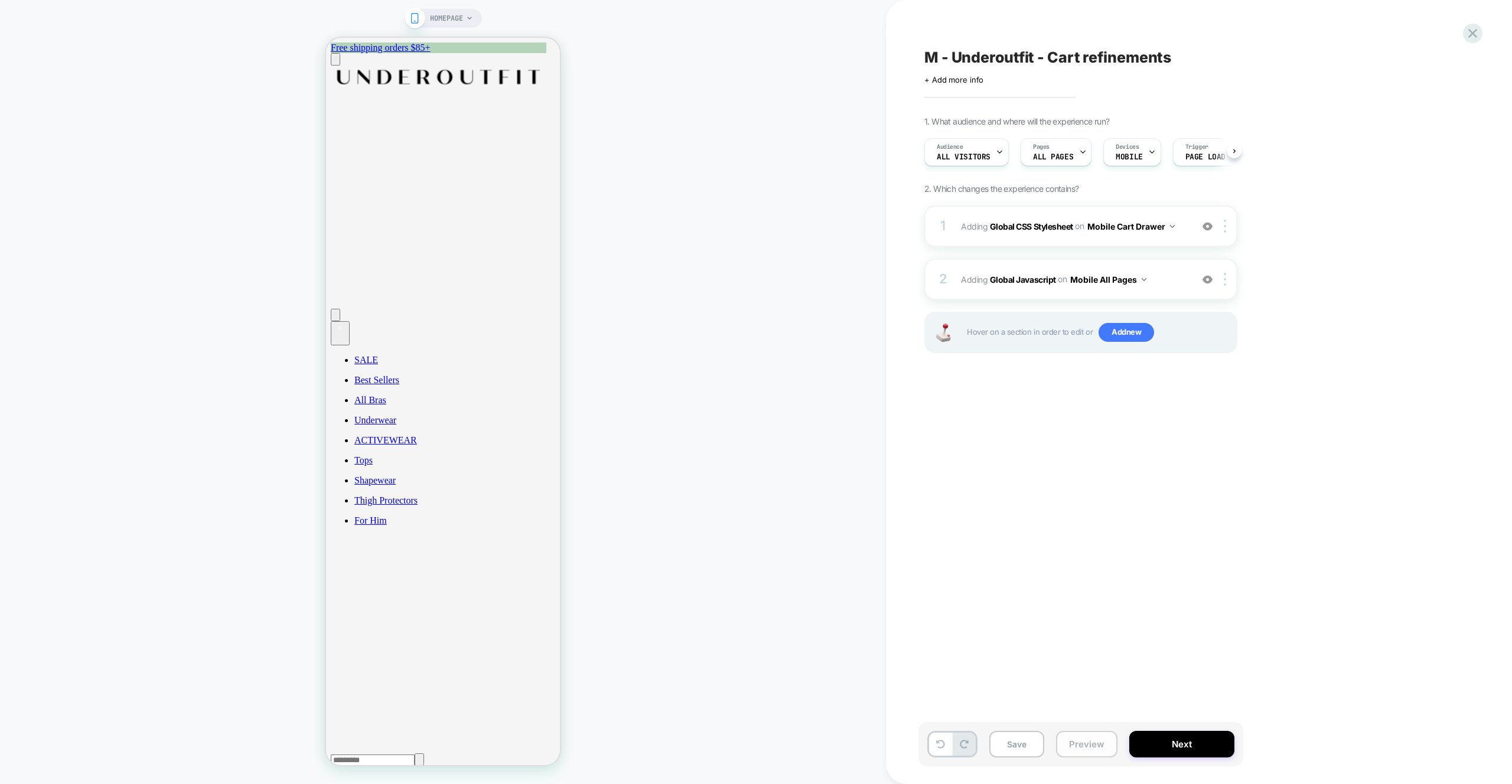
click at [1101, 741] on button "Preview" at bounding box center [1087, 744] width 62 height 26
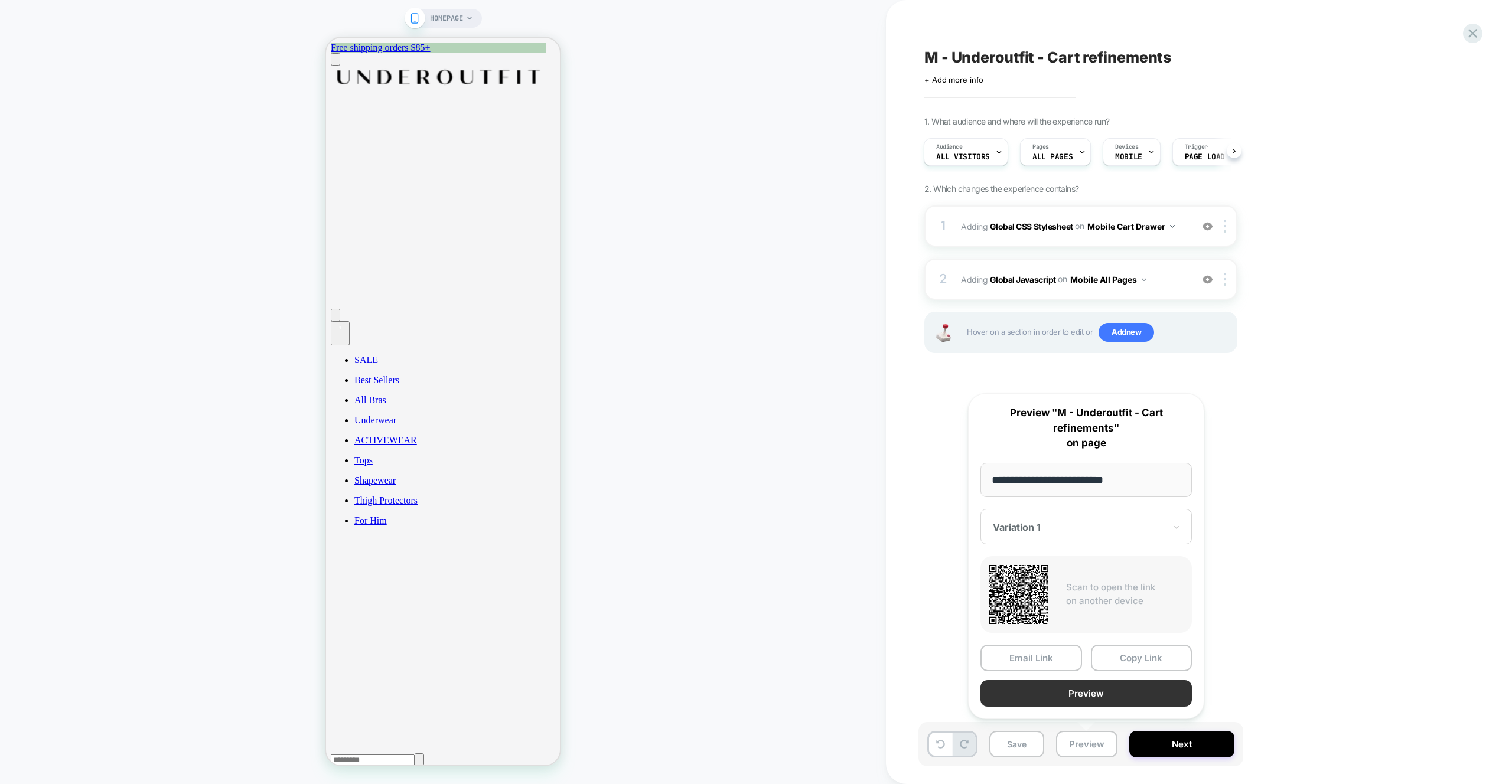
click at [1091, 693] on button "Preview" at bounding box center [1086, 693] width 211 height 26
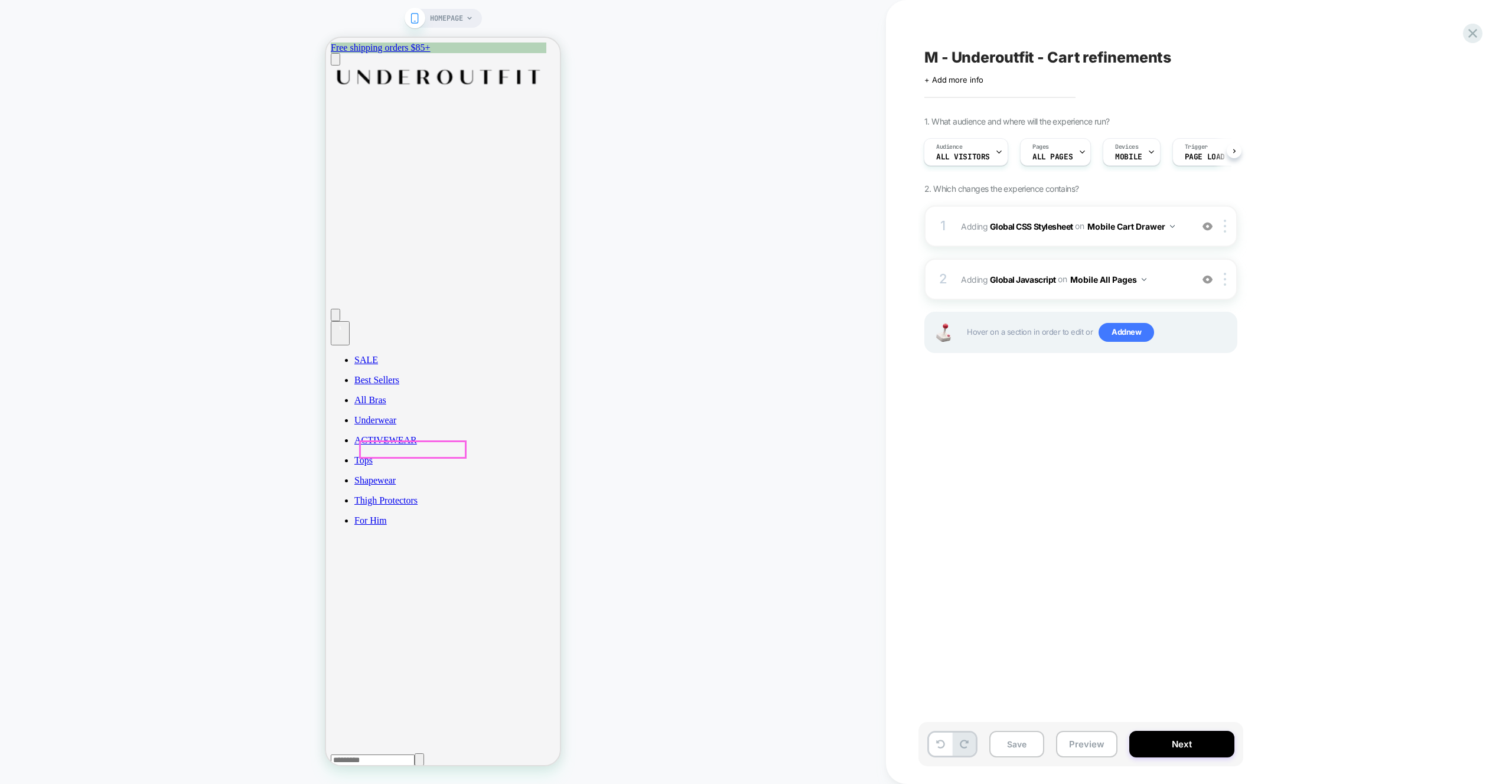
scroll to position [0, 0]
drag, startPoint x: 1133, startPoint y: 490, endPoint x: 1086, endPoint y: 404, distance: 98.0
click at [1133, 489] on div "M - Underoutfit - Cart refinements Click to edit experience details + Add more …" at bounding box center [1140, 392] width 443 height 761
click at [1090, 745] on button "Preview" at bounding box center [1087, 744] width 62 height 26
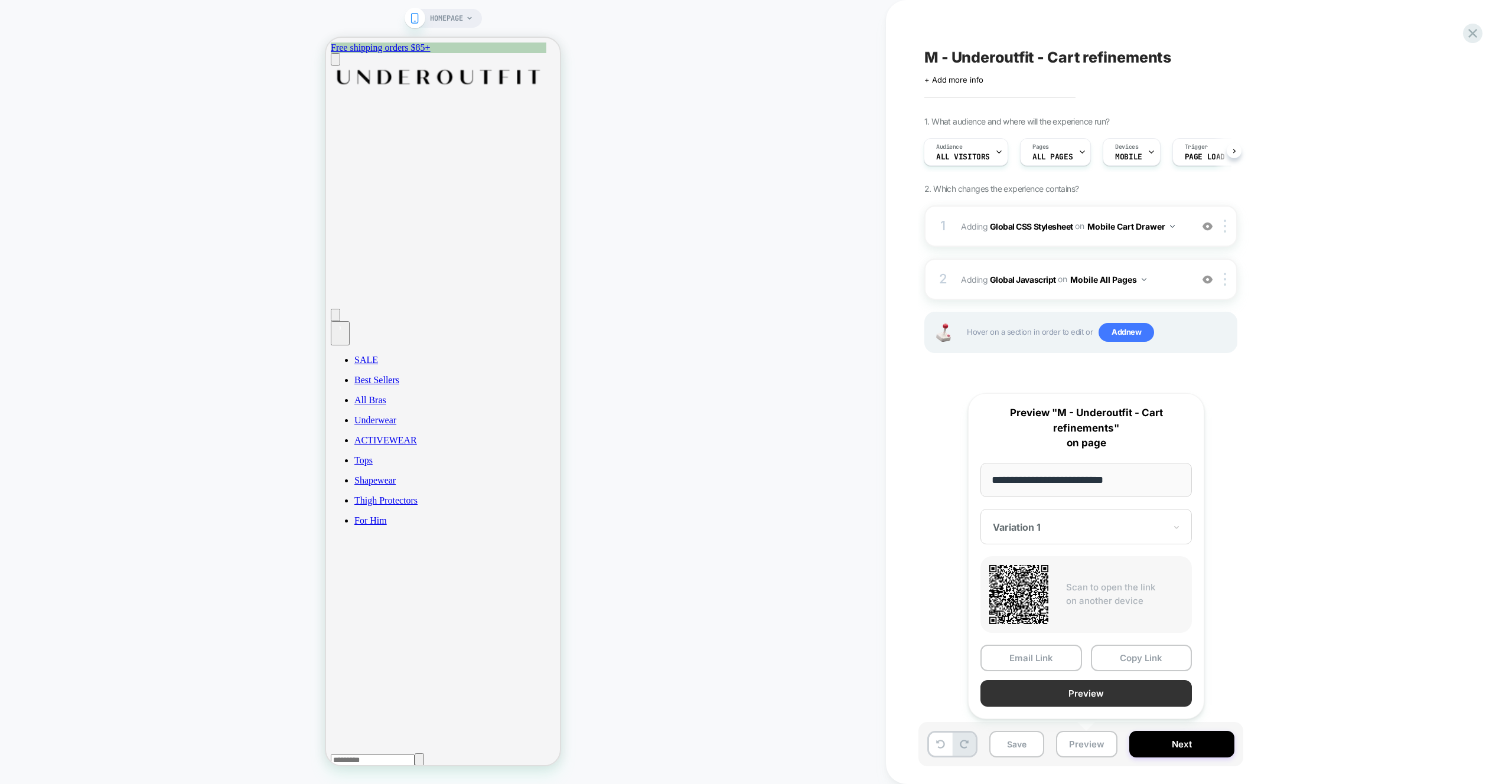
click at [1110, 689] on button "Preview" at bounding box center [1086, 693] width 211 height 26
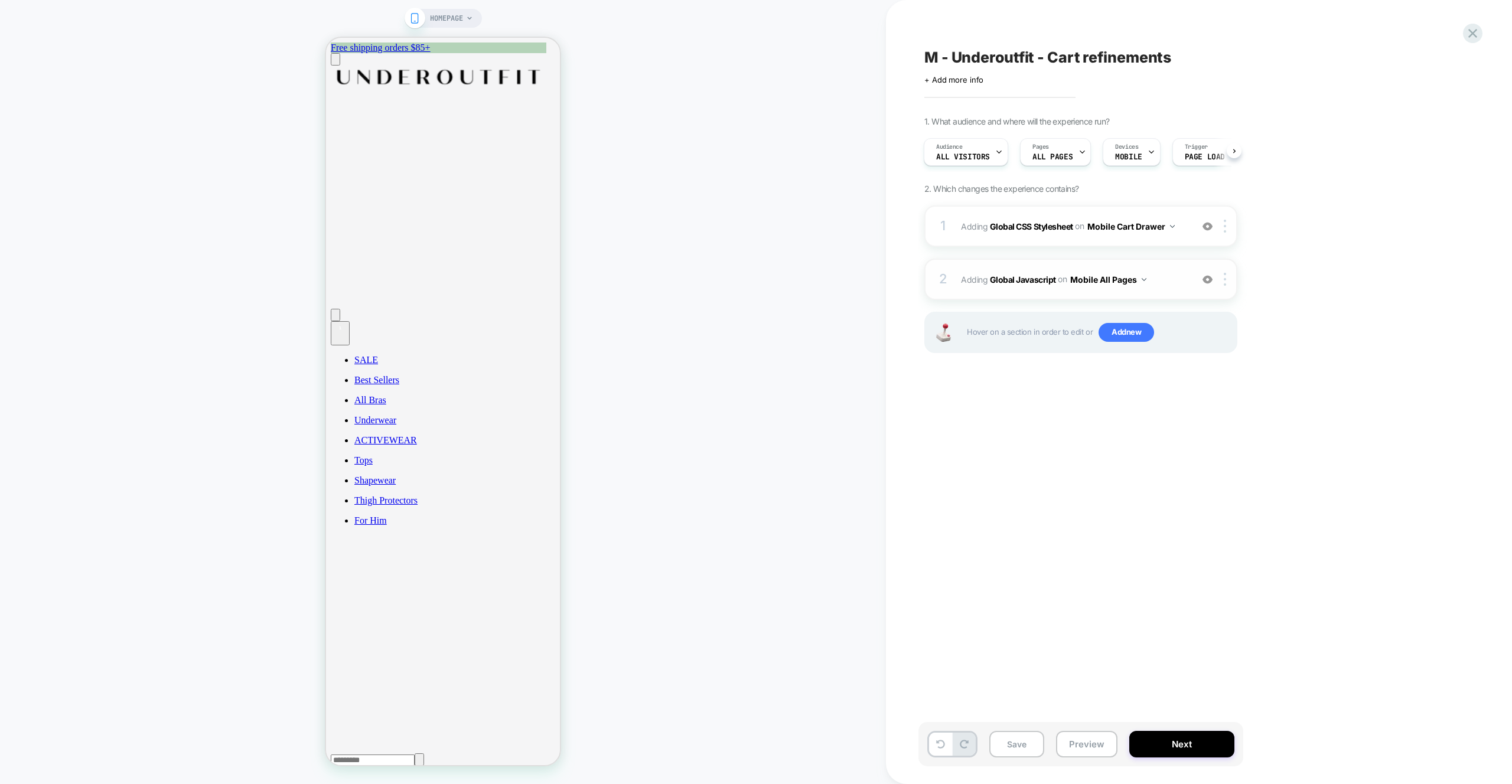
click at [1163, 282] on span "Adding Global Javascript on Mobile All Pages" at bounding box center [1073, 279] width 225 height 17
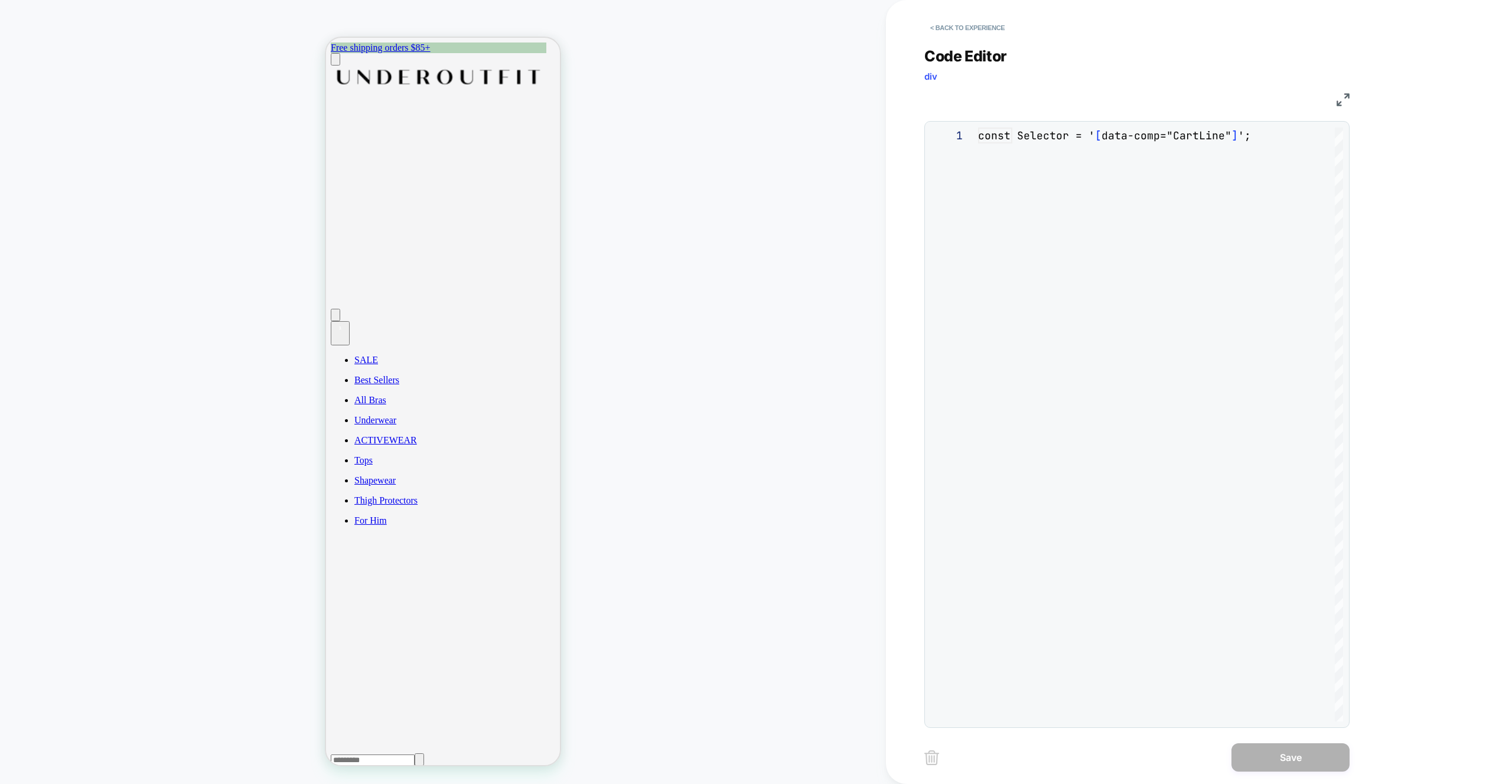
scroll to position [160, 0]
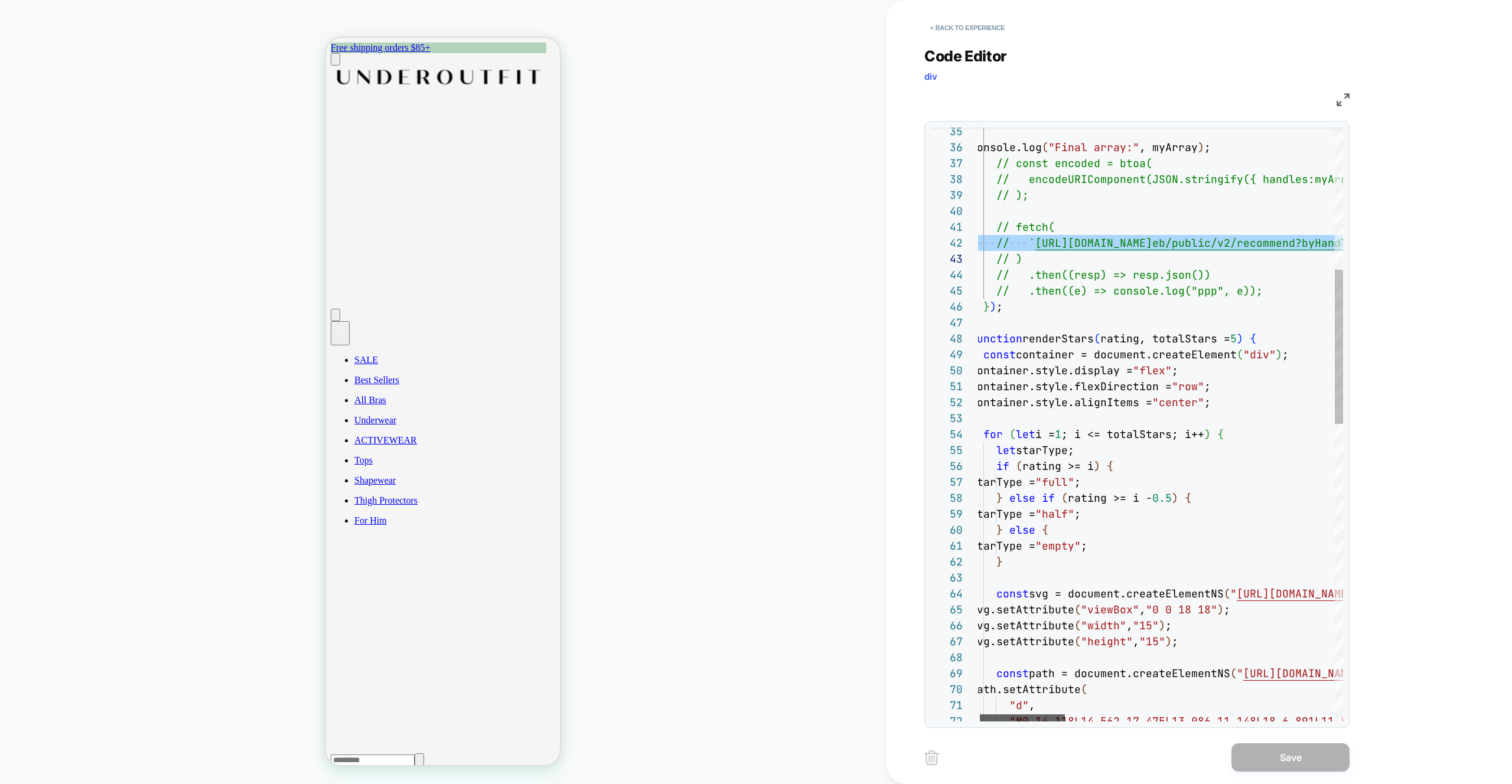
click at [1018, 717] on div at bounding box center [1022, 717] width 85 height 7
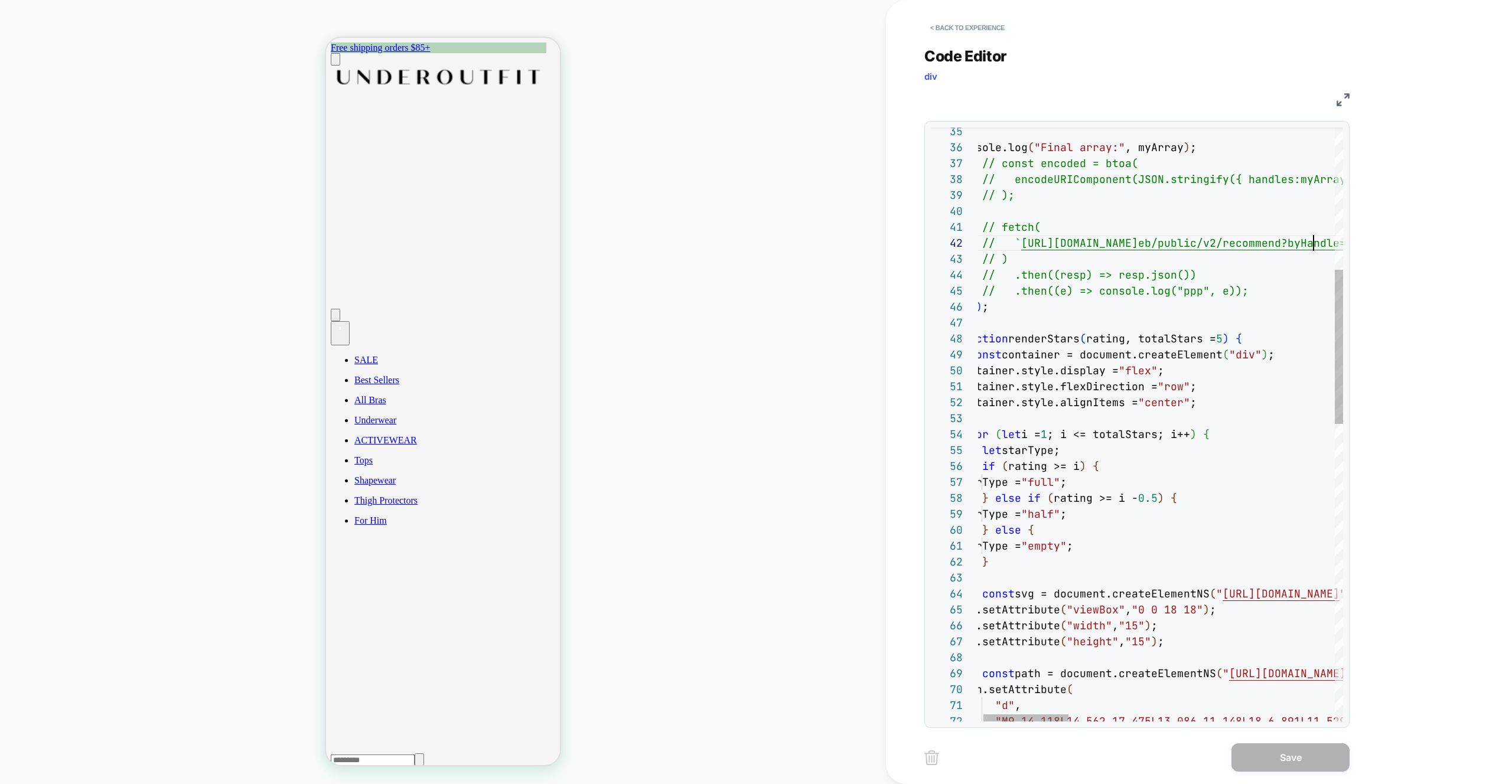
scroll to position [16, 357]
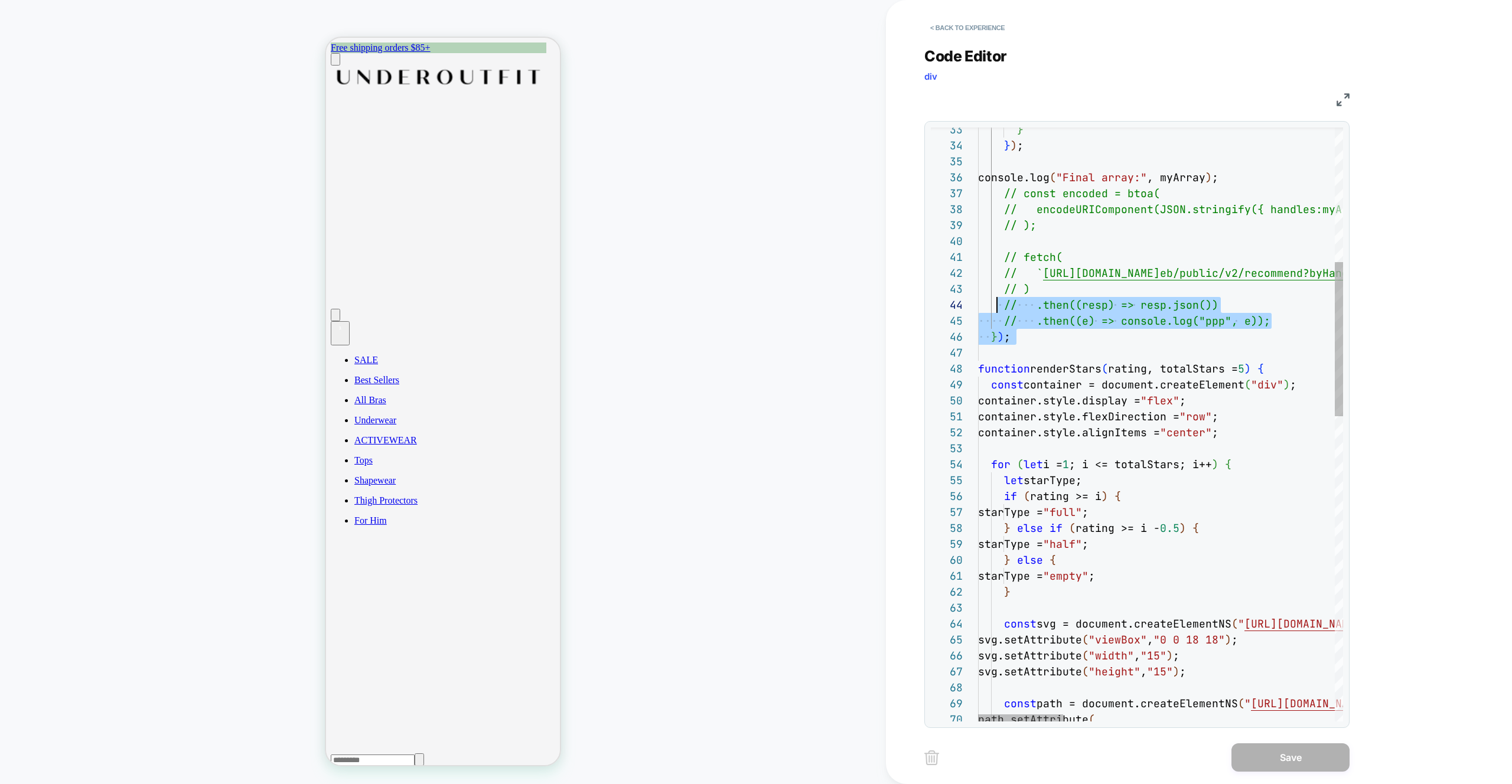
scroll to position [144, 0]
drag, startPoint x: 1051, startPoint y: 341, endPoint x: 961, endPoint y: 248, distance: 129.4
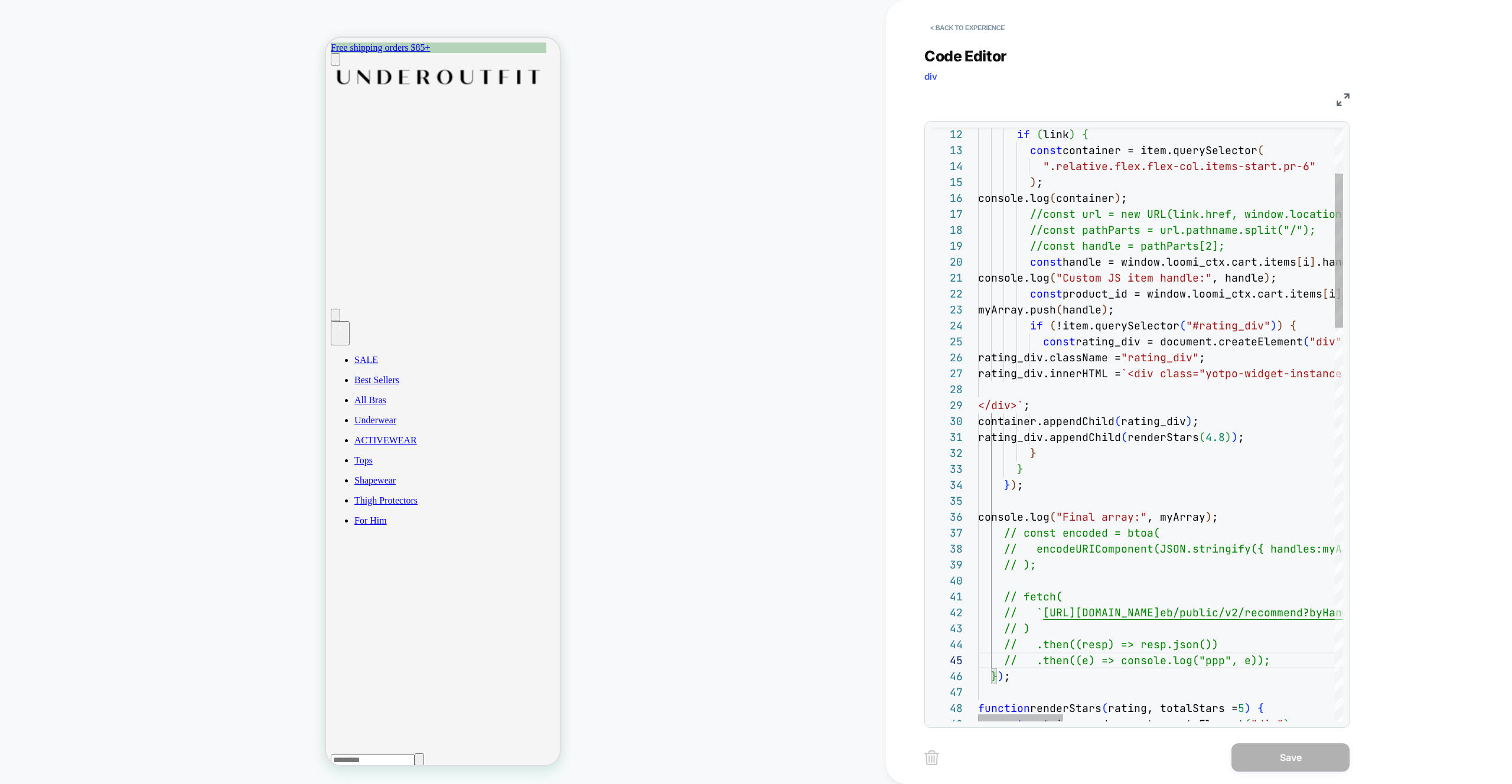
drag, startPoint x: 1133, startPoint y: 326, endPoint x: 1121, endPoint y: 320, distance: 13.4
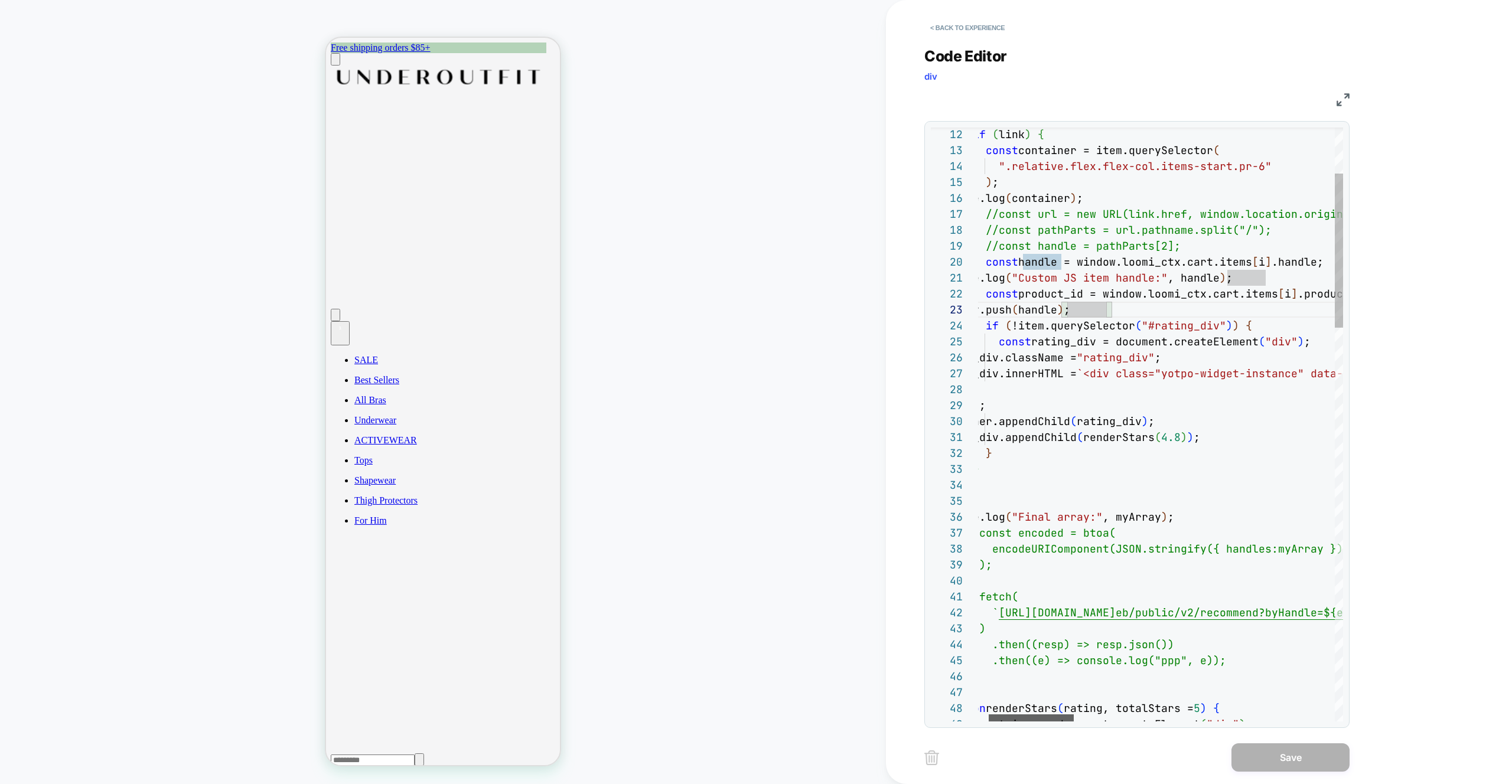
click at [1034, 718] on div at bounding box center [1031, 717] width 85 height 7
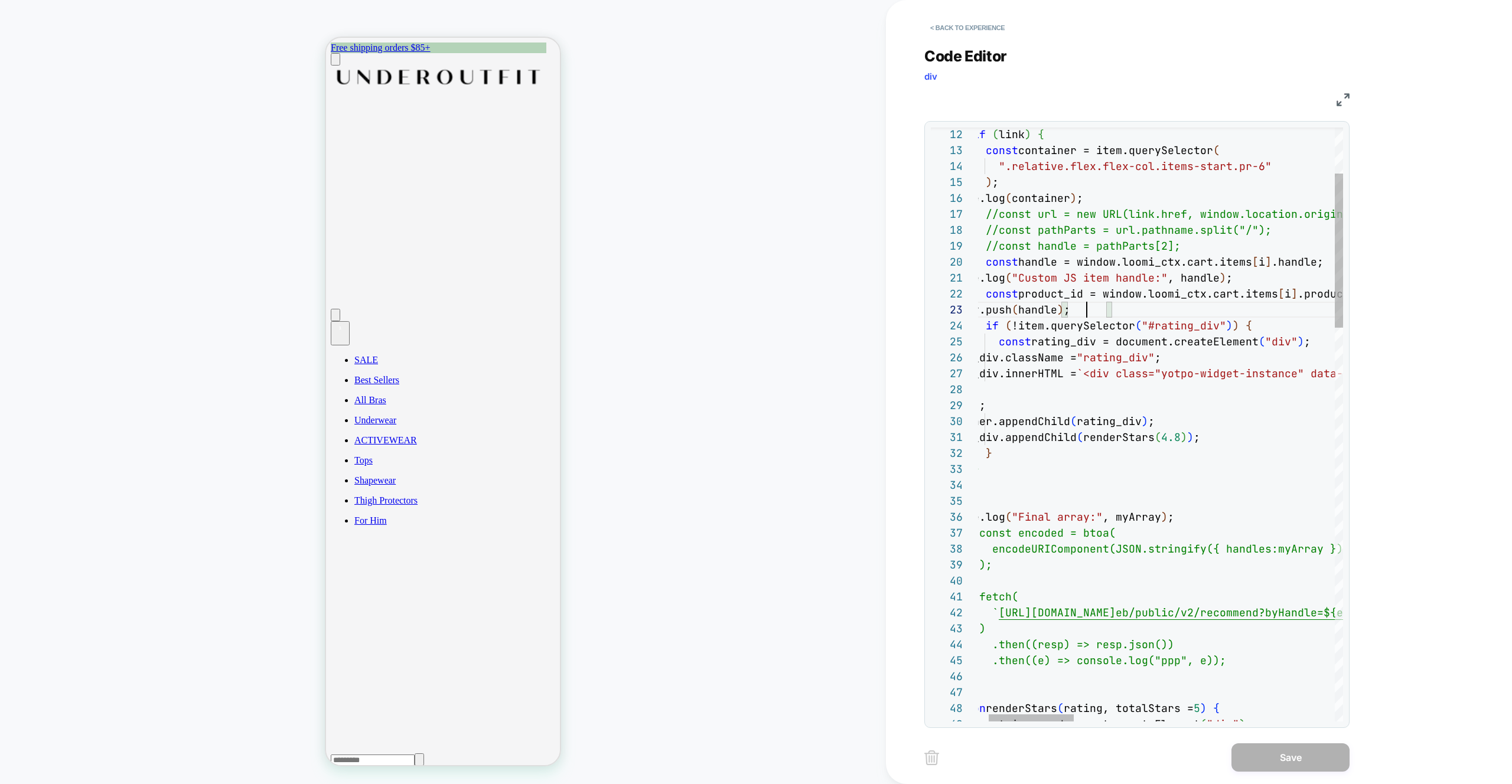
scroll to position [32, 173]
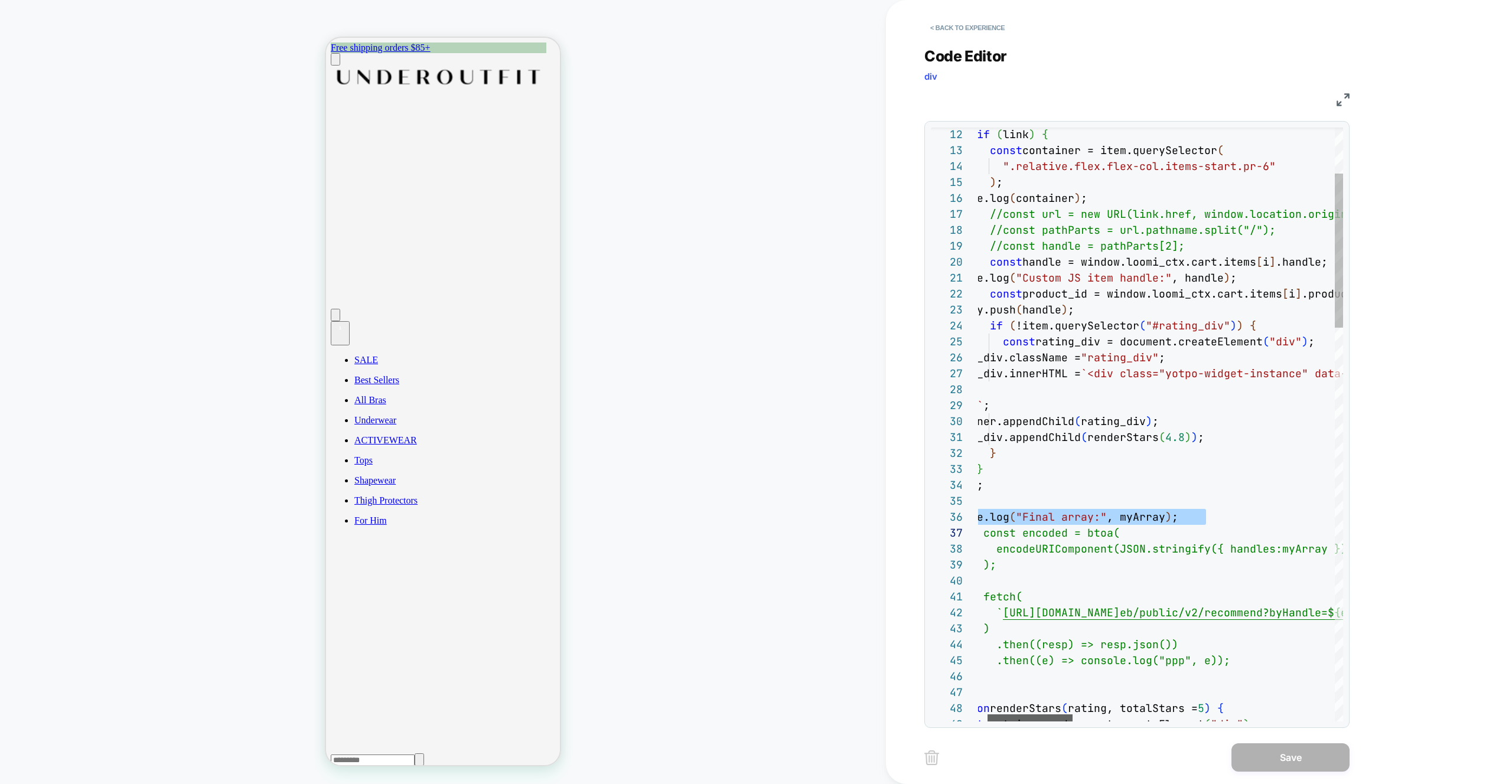
scroll to position [79, 0]
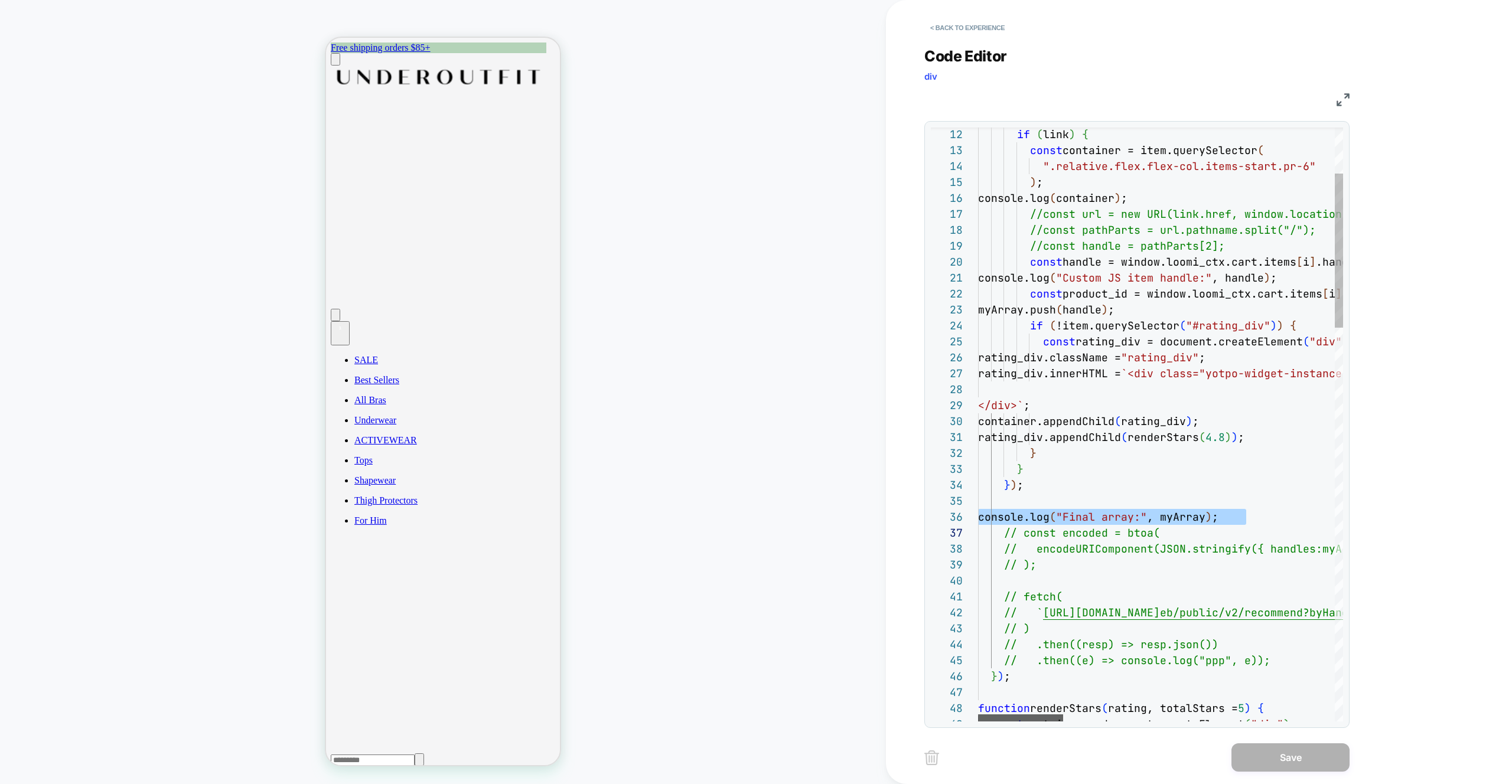
click at [1017, 717] on div at bounding box center [1021, 717] width 85 height 7
drag, startPoint x: 1016, startPoint y: 607, endPoint x: 1157, endPoint y: 614, distance: 141.2
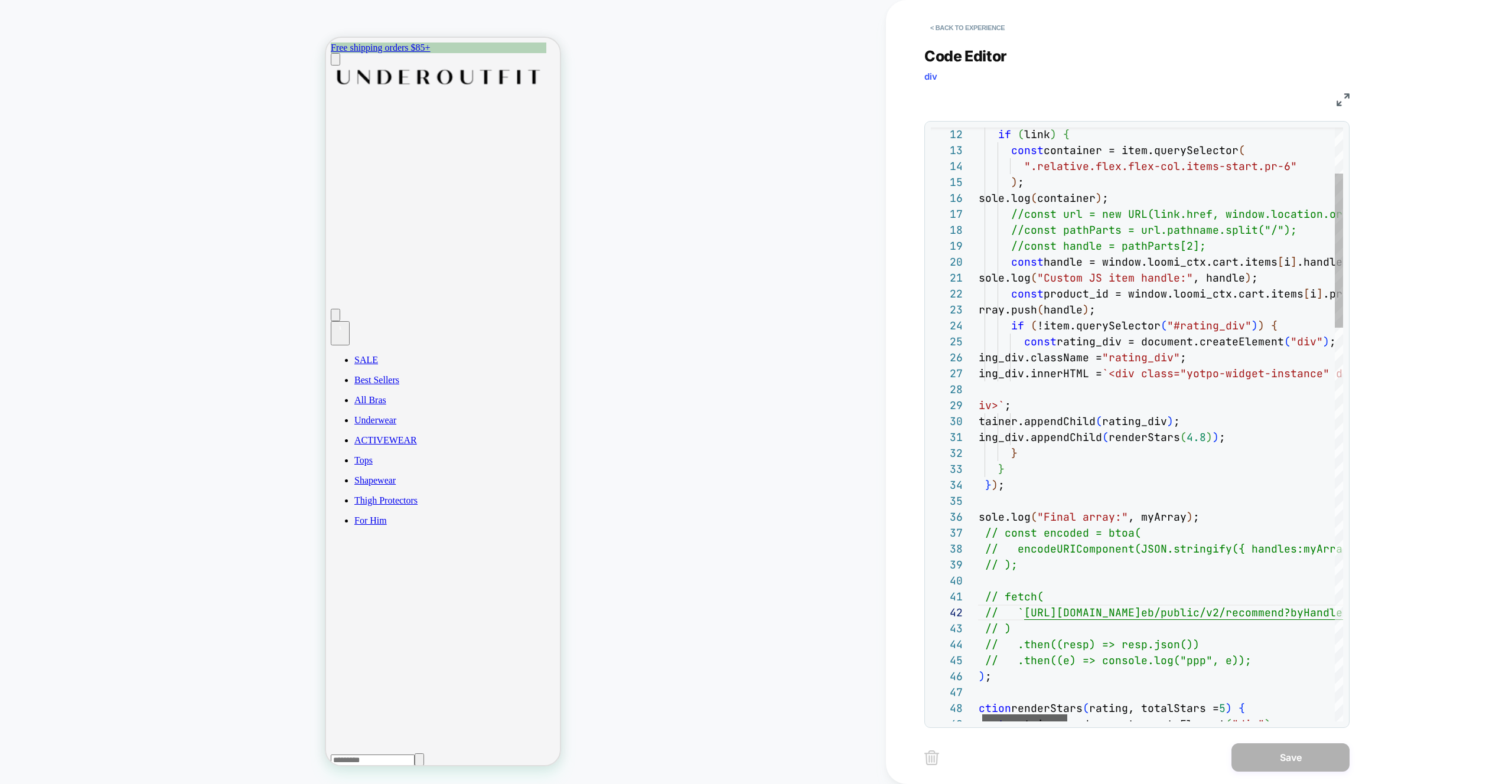
click at [1047, 718] on div at bounding box center [1025, 717] width 85 height 7
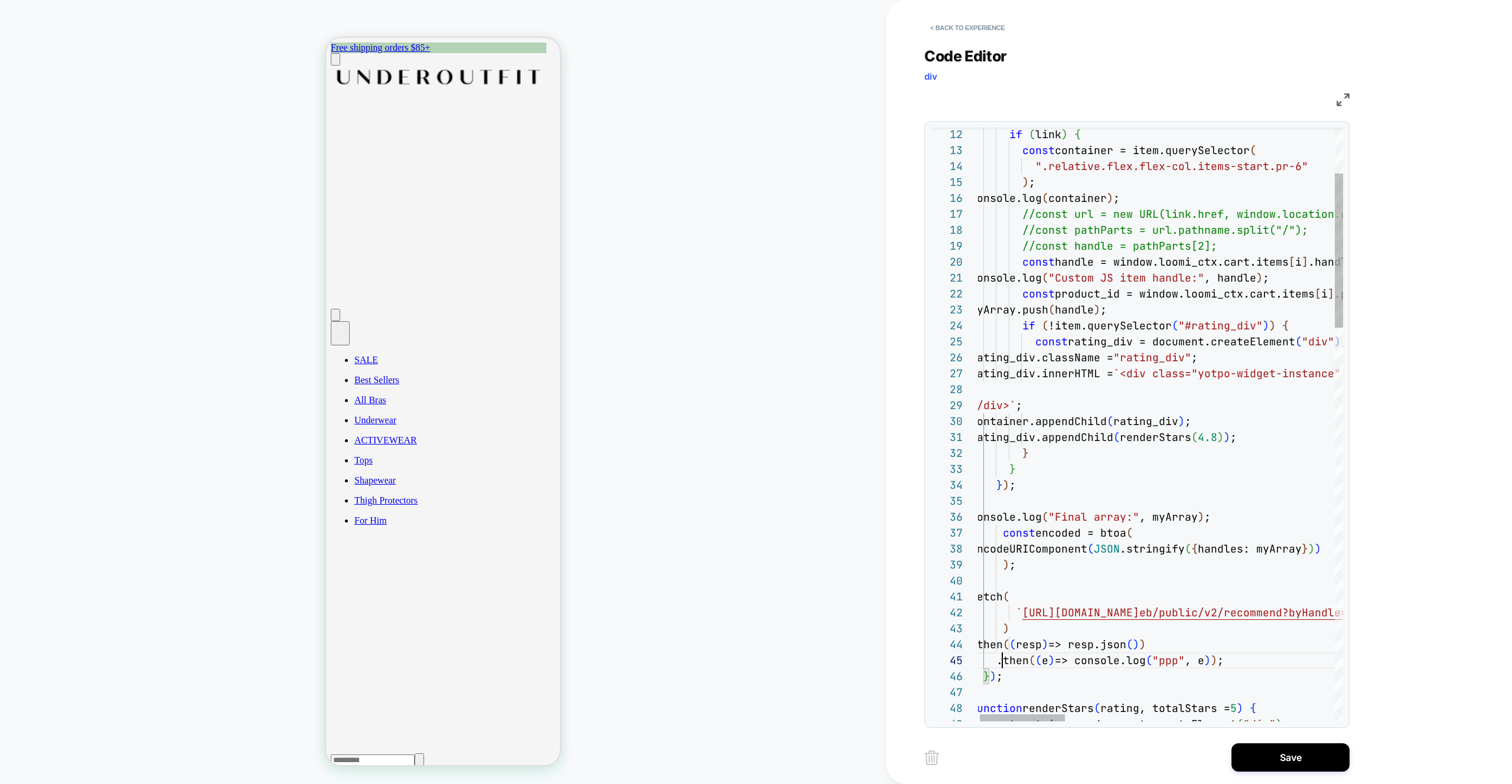
scroll to position [63, 26]
type textarea "**********"
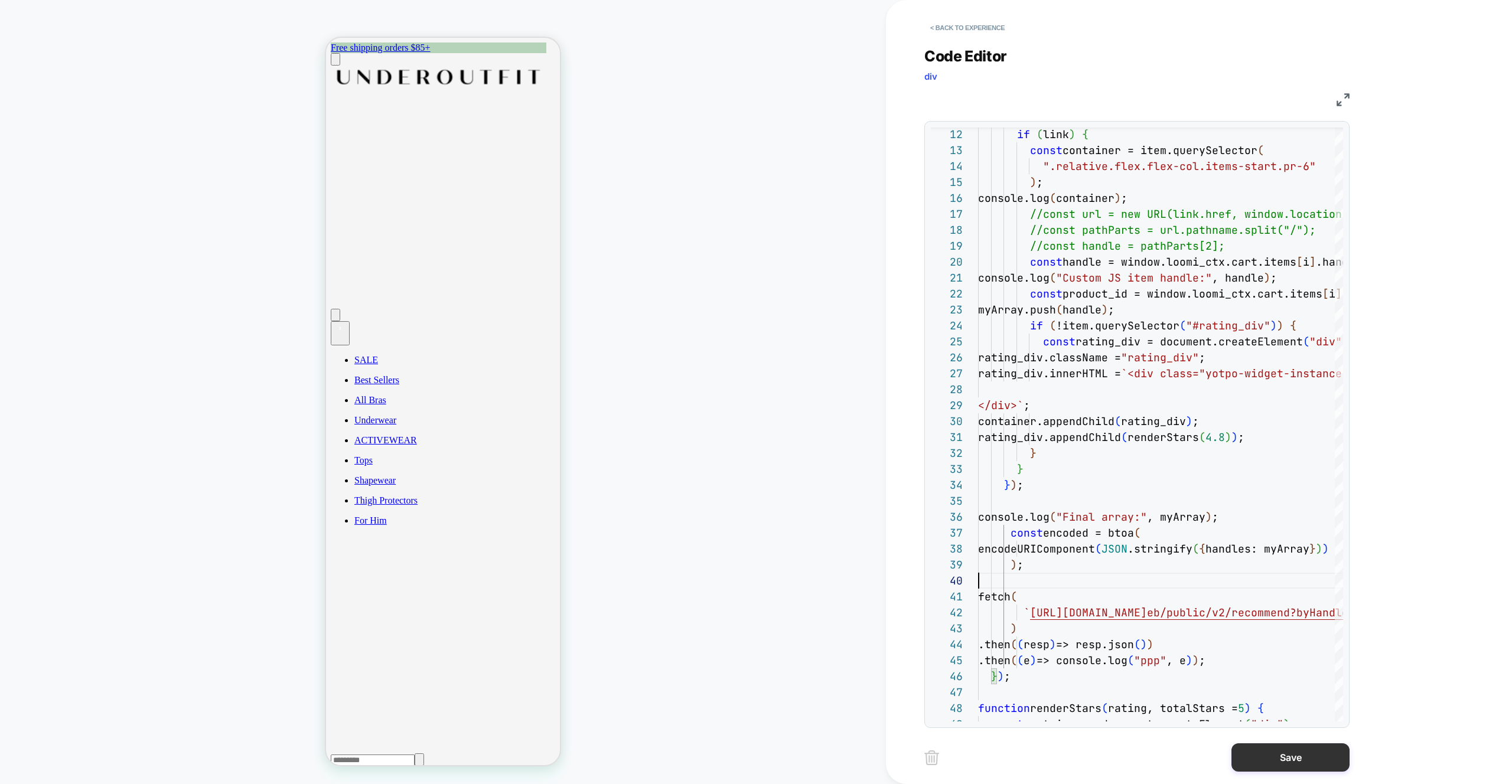
click at [1290, 757] on button "Save" at bounding box center [1290, 757] width 118 height 28
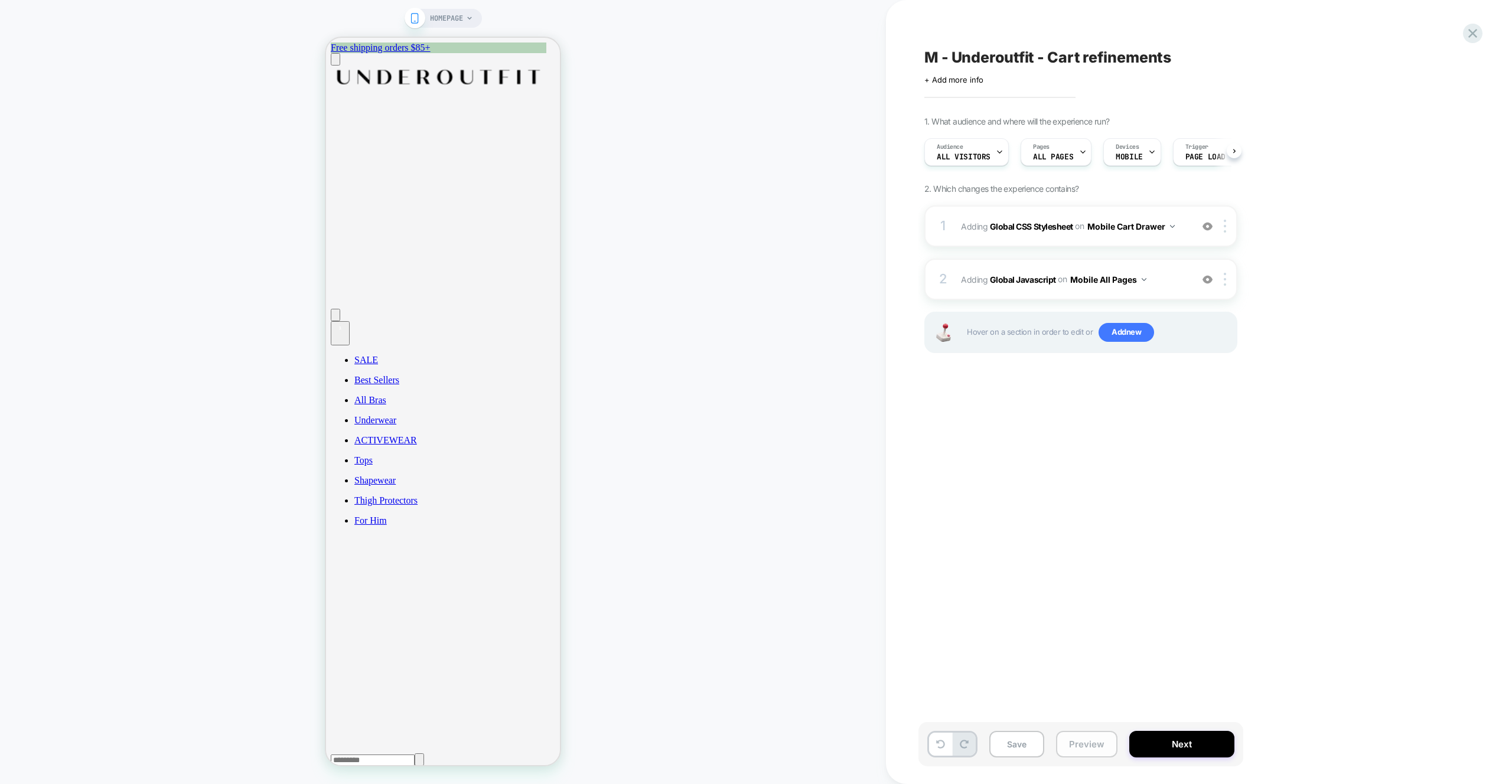
scroll to position [0, 1]
click at [1085, 754] on button "Preview" at bounding box center [1087, 744] width 62 height 26
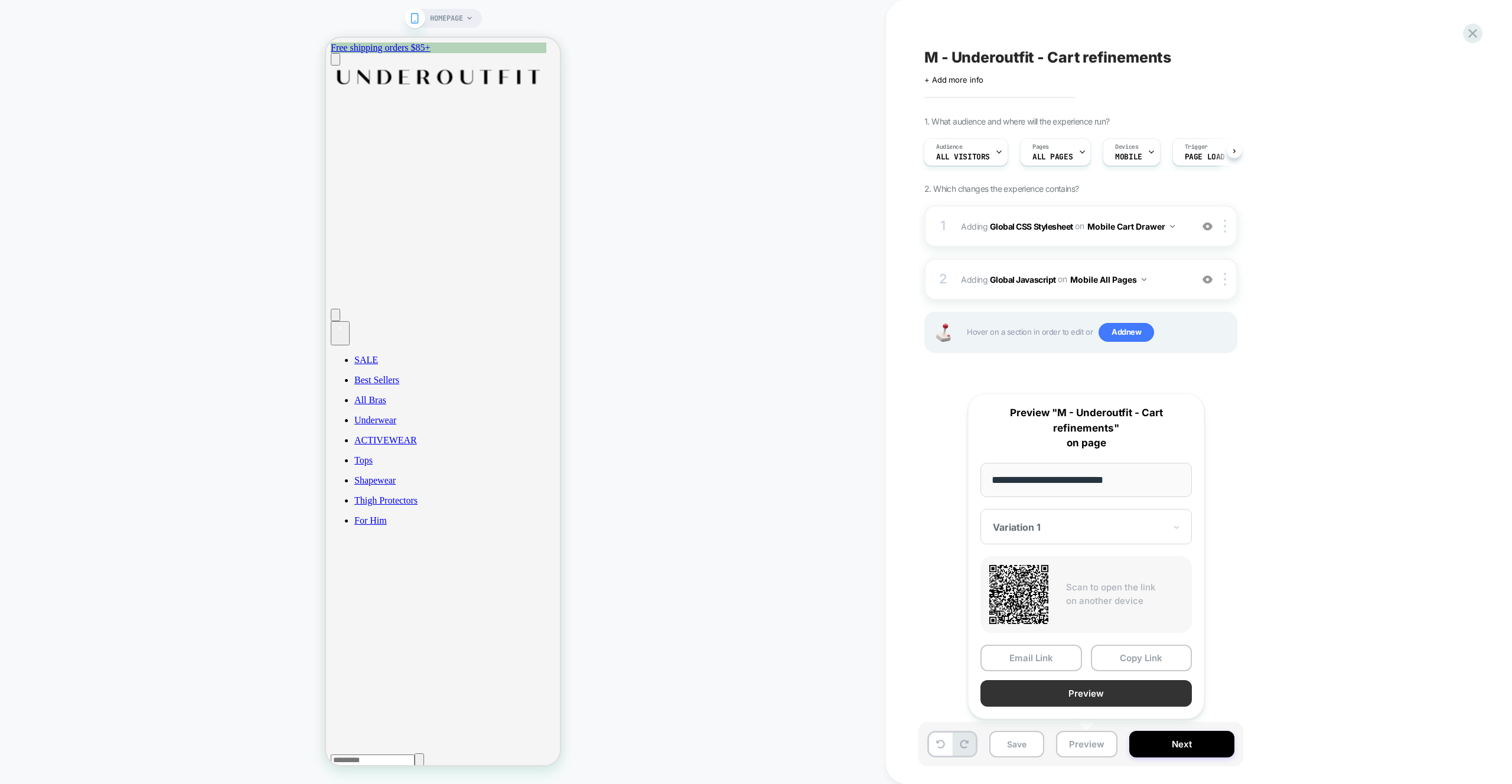
click at [1079, 697] on button "Preview" at bounding box center [1086, 693] width 211 height 26
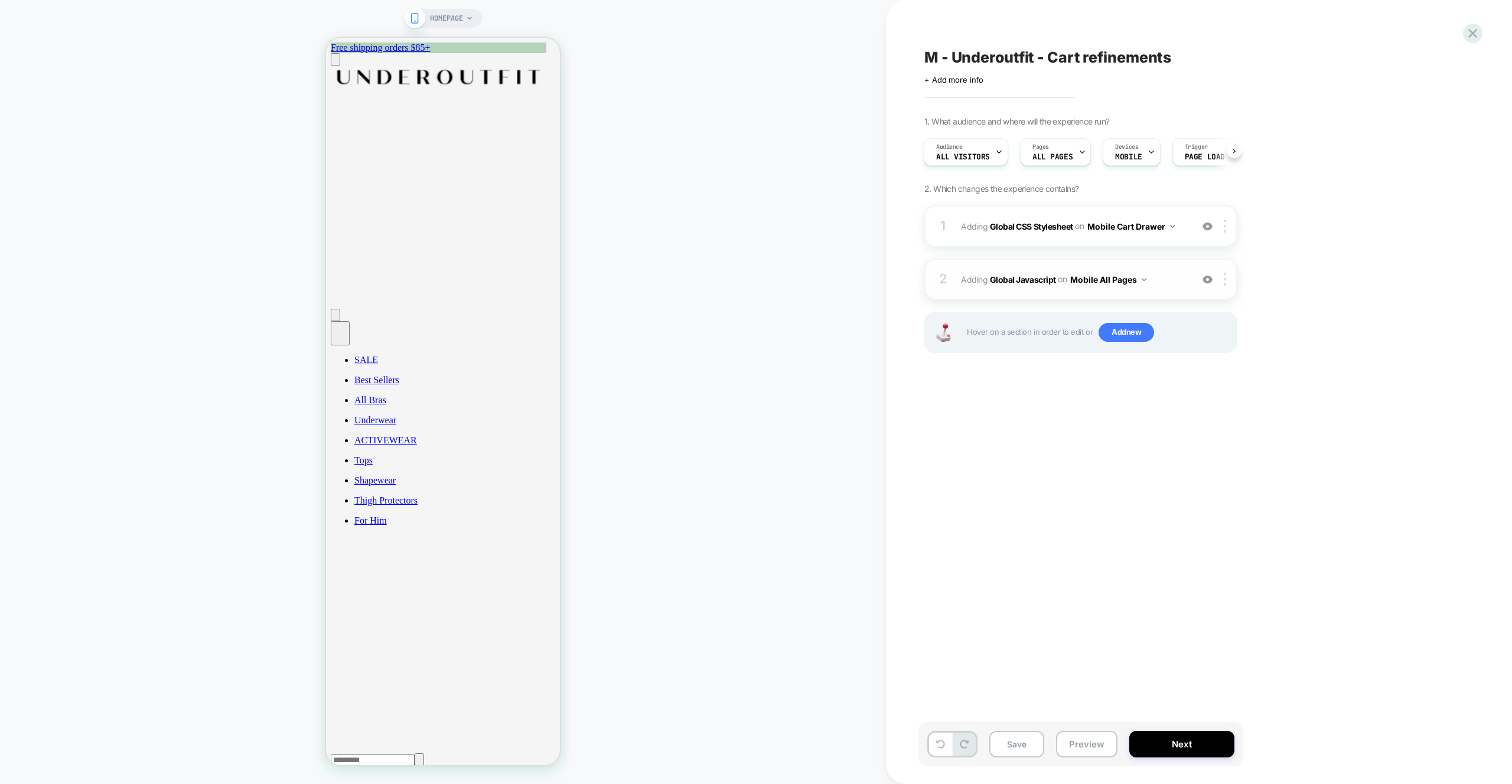
click at [1173, 285] on span "Adding Global Javascript on Mobile All Pages" at bounding box center [1073, 279] width 225 height 17
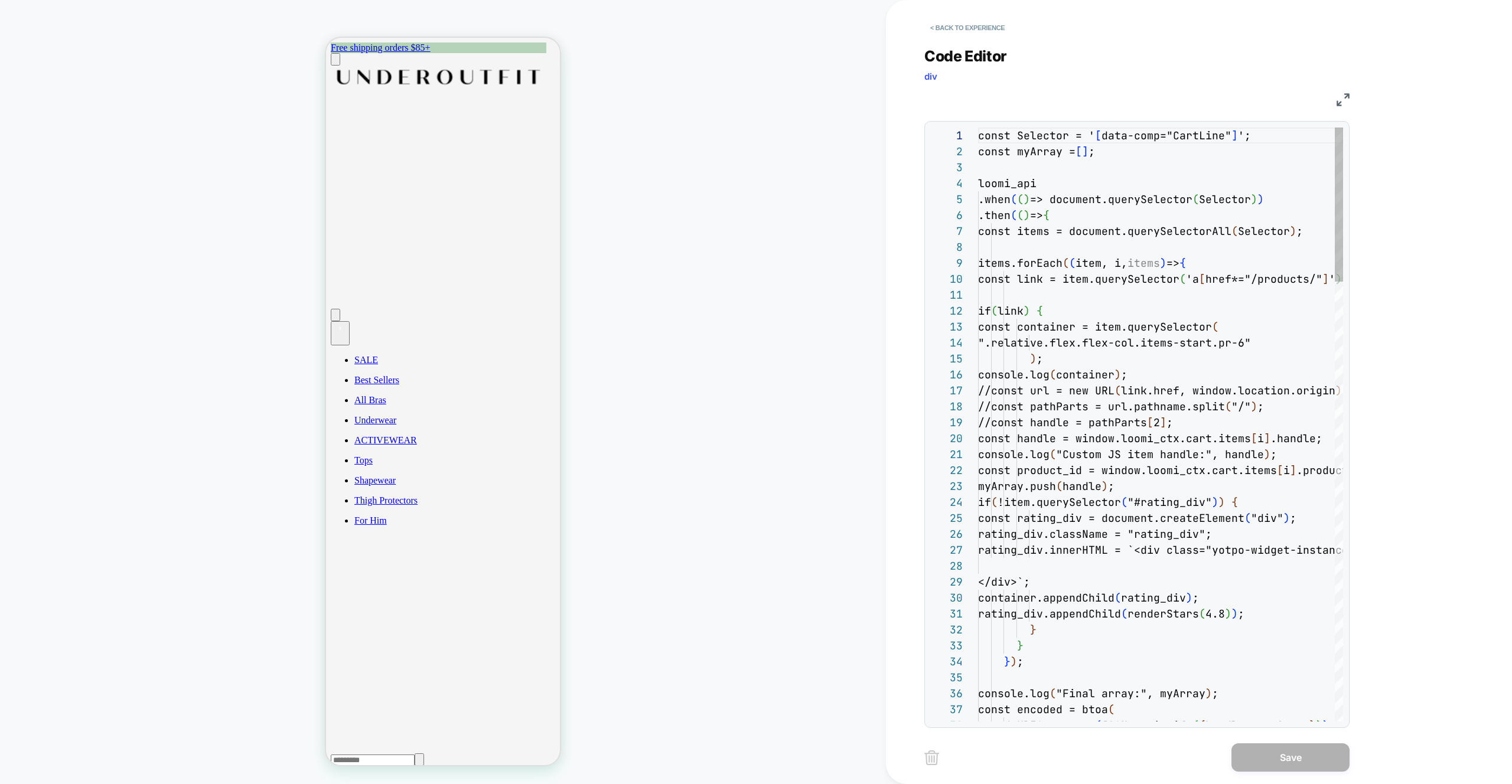
scroll to position [160, 0]
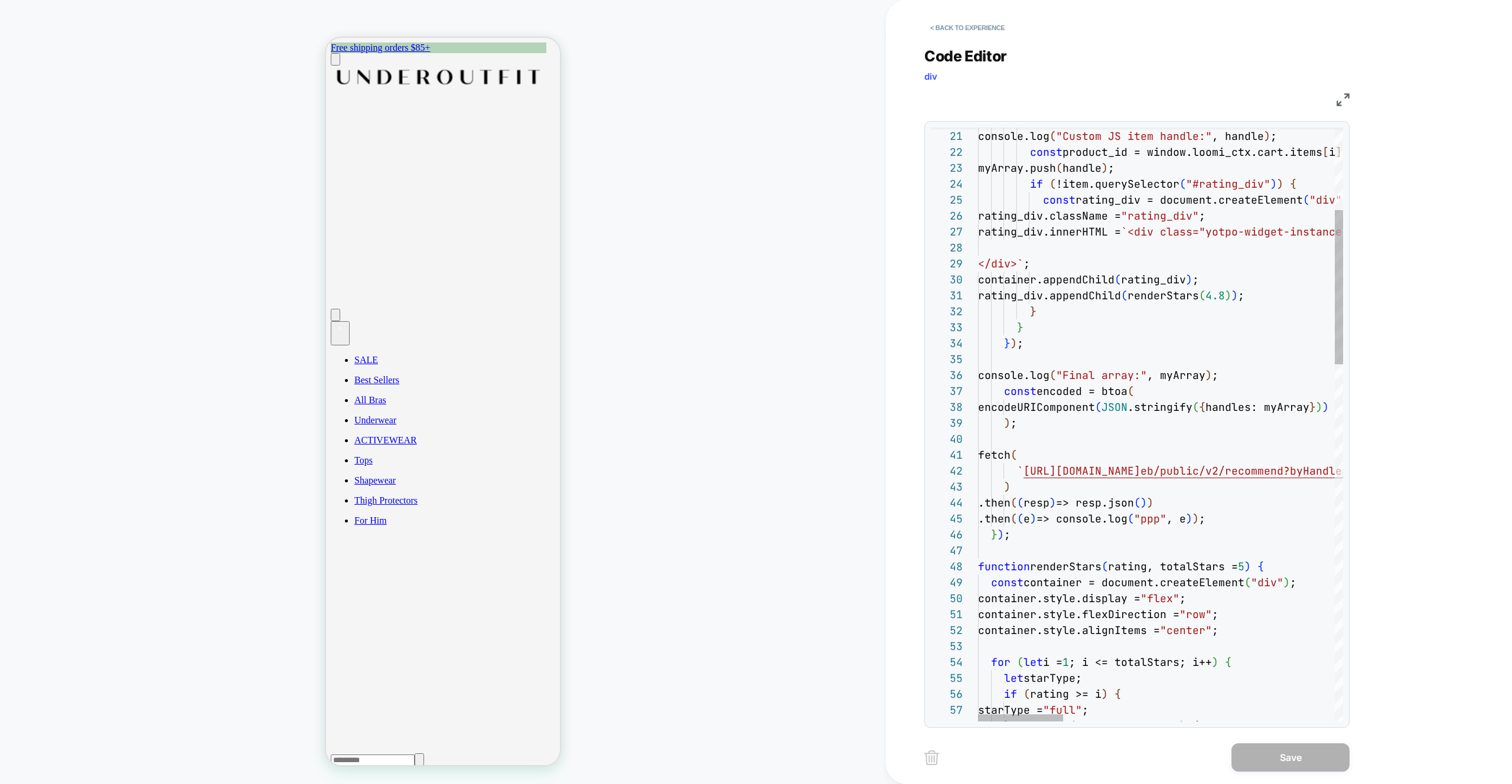
drag, startPoint x: 1214, startPoint y: 404, endPoint x: 1152, endPoint y: 430, distance: 67.2
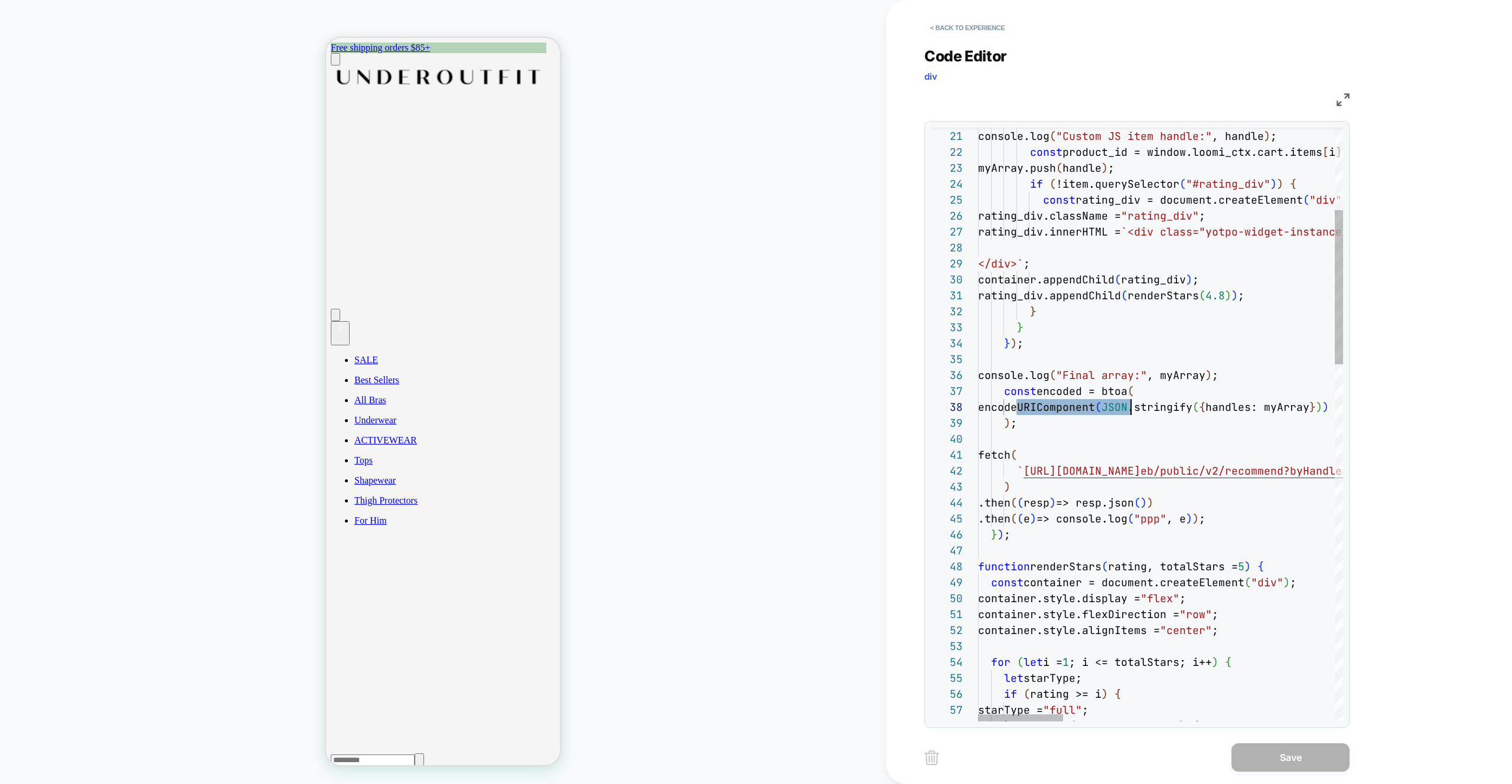
scroll to position [112, 236]
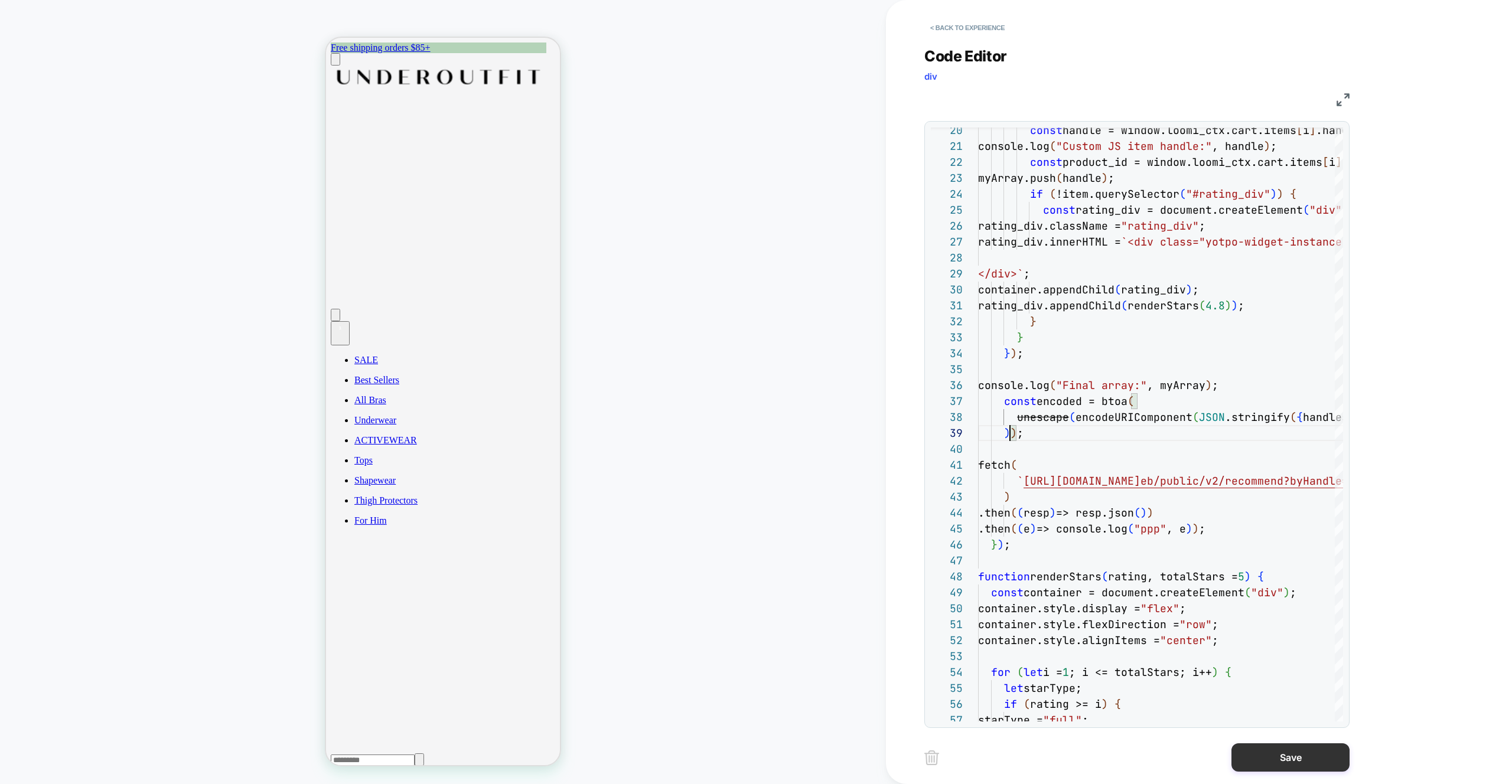
type textarea "**********"
click at [1320, 765] on button "Save" at bounding box center [1290, 757] width 118 height 28
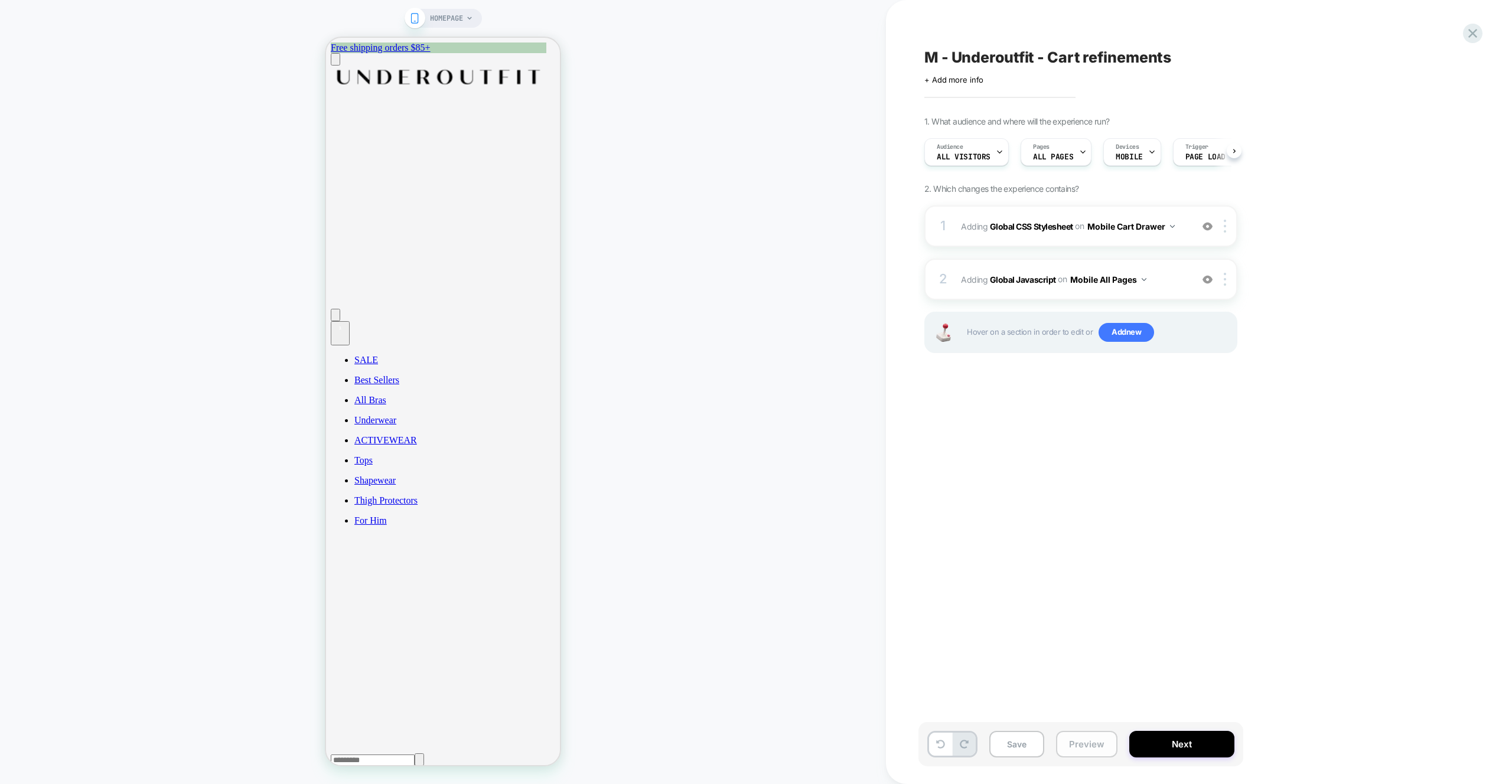
scroll to position [0, 1]
click at [1095, 749] on button "Preview" at bounding box center [1087, 744] width 62 height 26
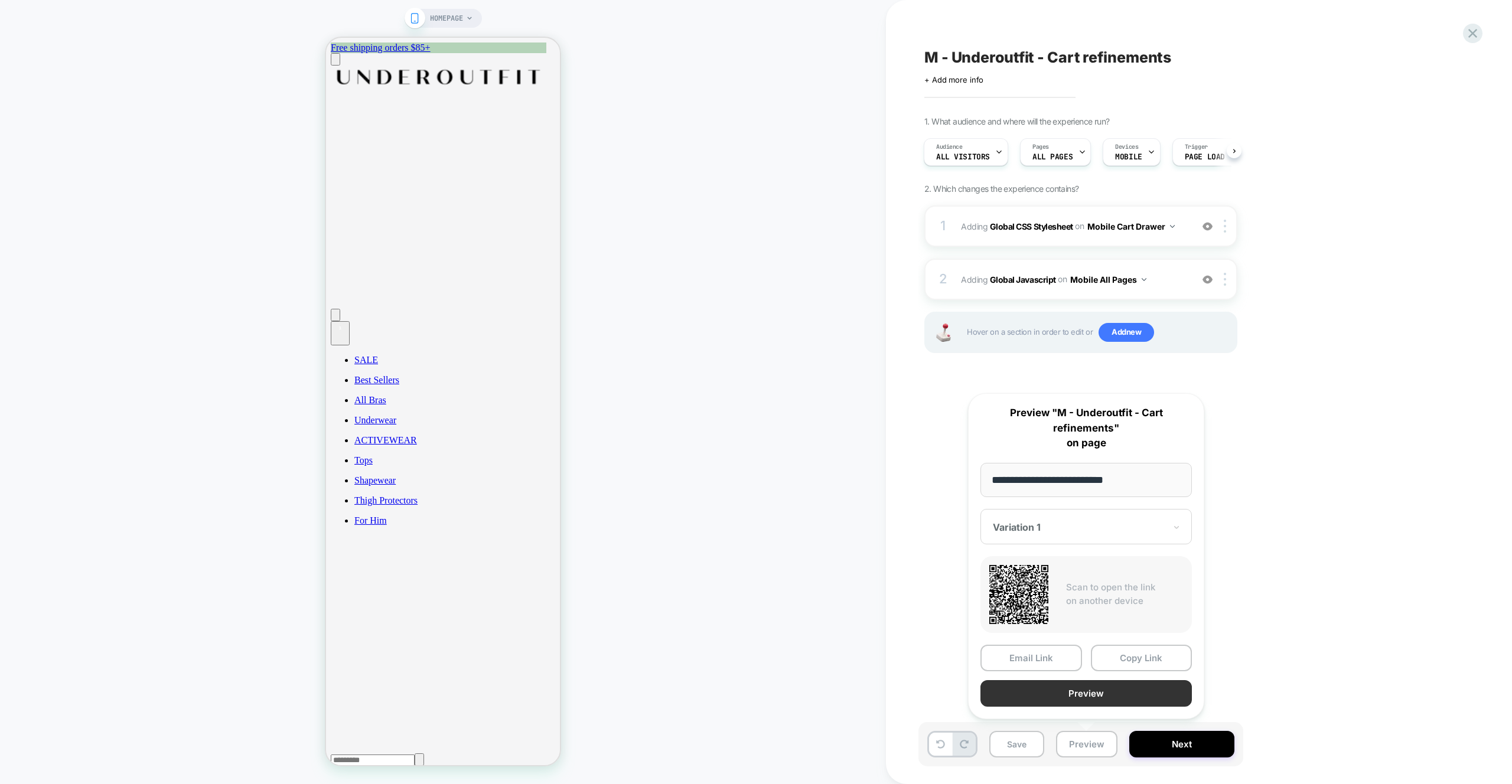
click at [1071, 701] on button "Preview" at bounding box center [1086, 693] width 211 height 26
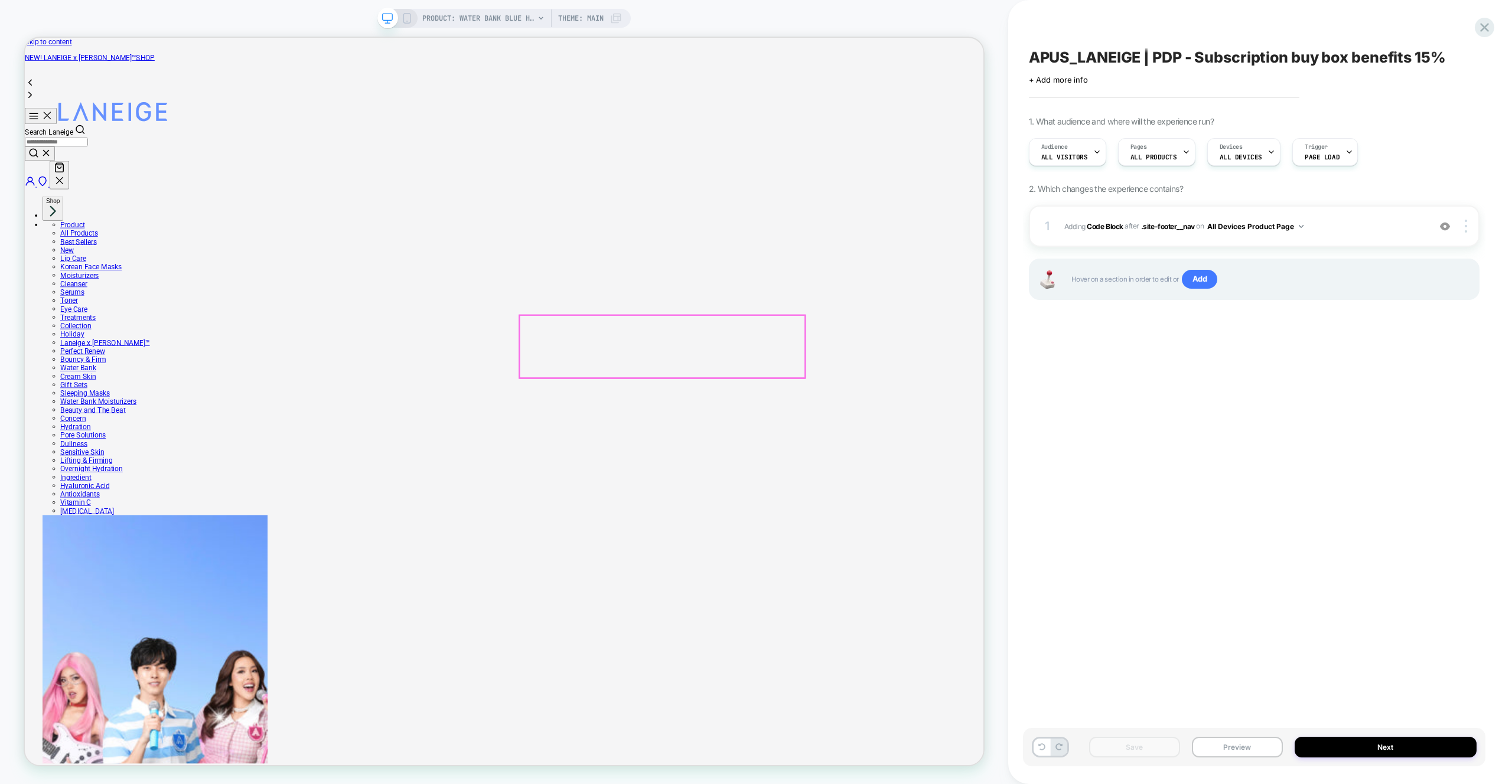
click at [1250, 748] on button "Preview" at bounding box center [1237, 747] width 91 height 21
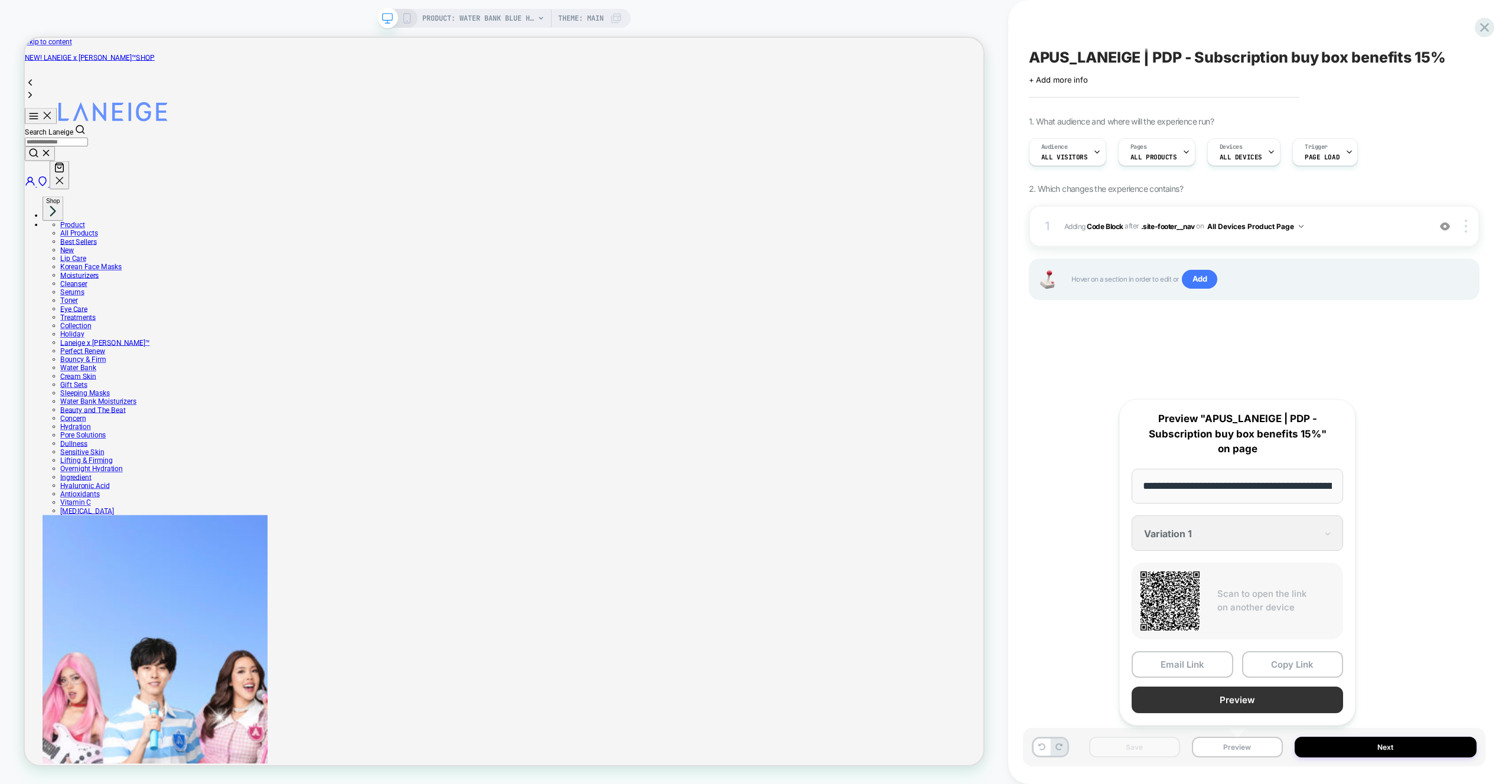
click at [1238, 703] on button "Preview" at bounding box center [1237, 700] width 211 height 26
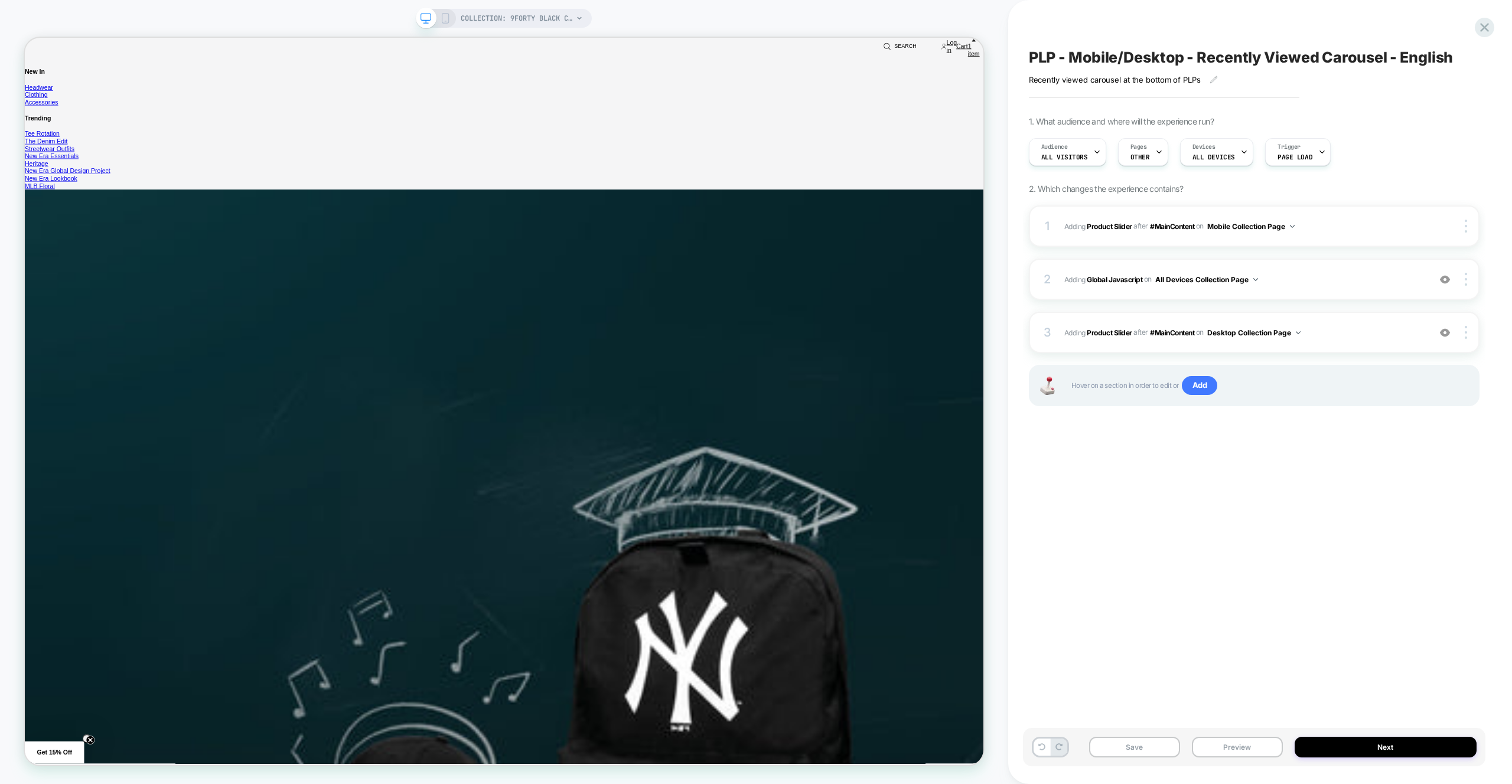
scroll to position [3102, 0]
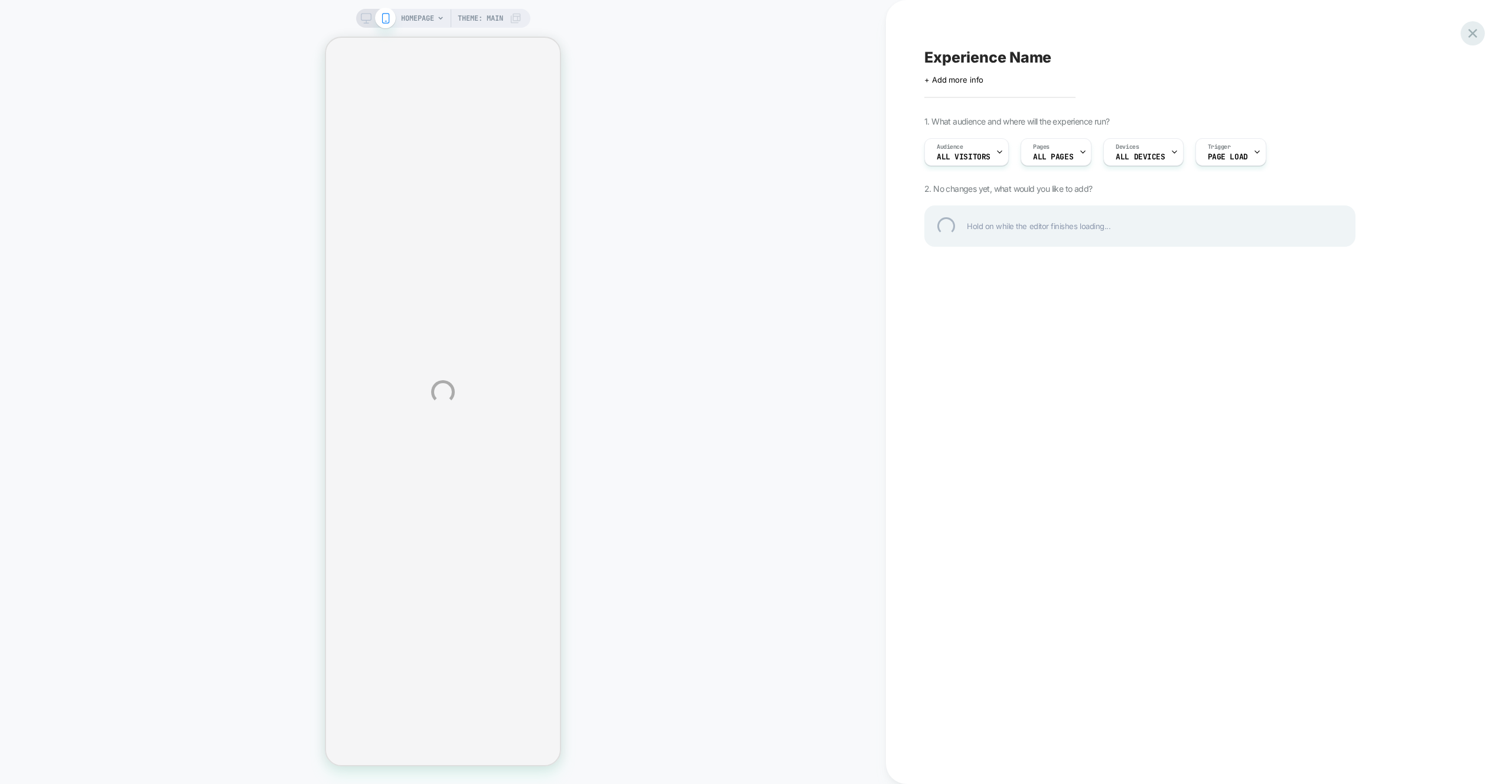
click at [1467, 33] on div at bounding box center [1473, 33] width 24 height 24
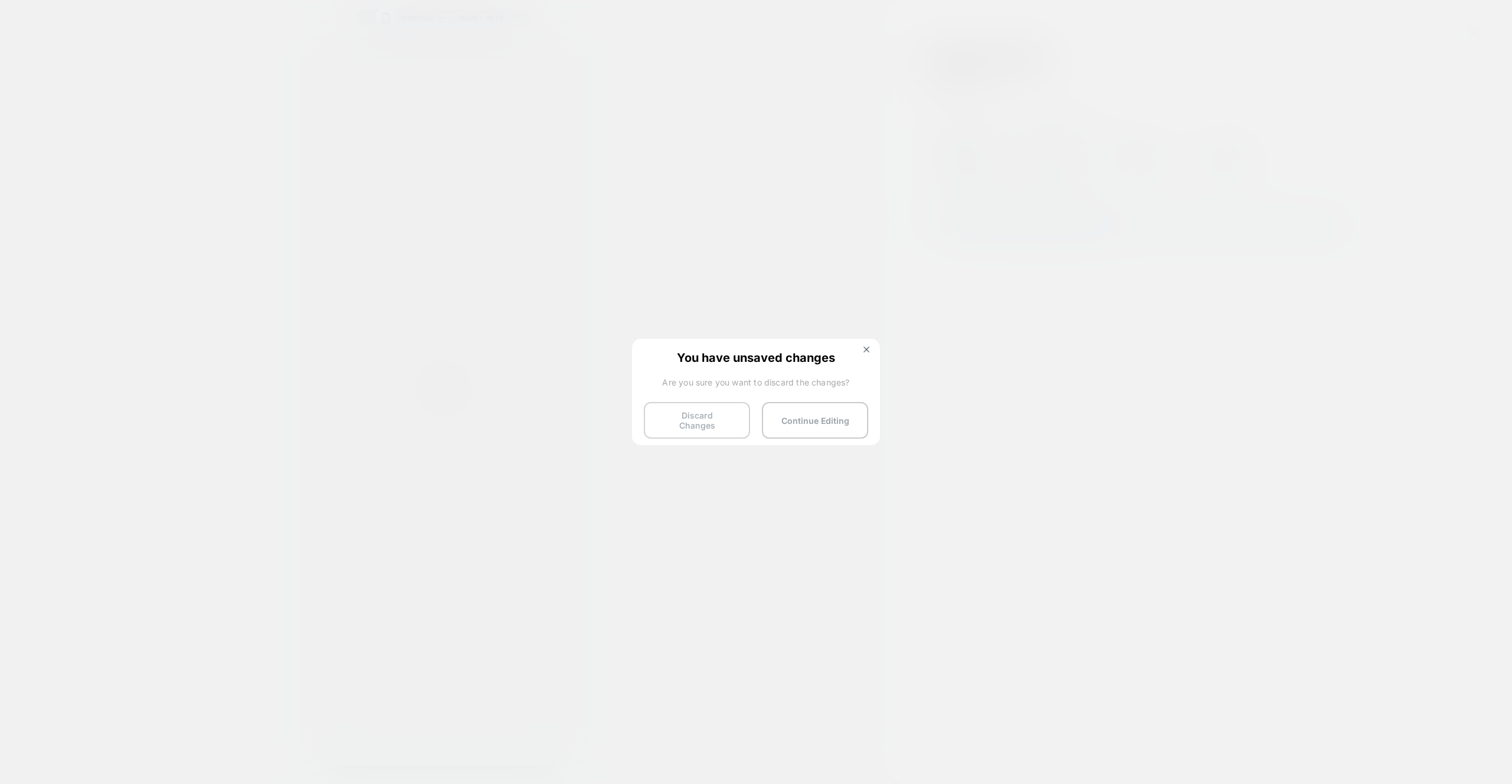
click at [706, 416] on button "Discard Changes" at bounding box center [697, 420] width 106 height 37
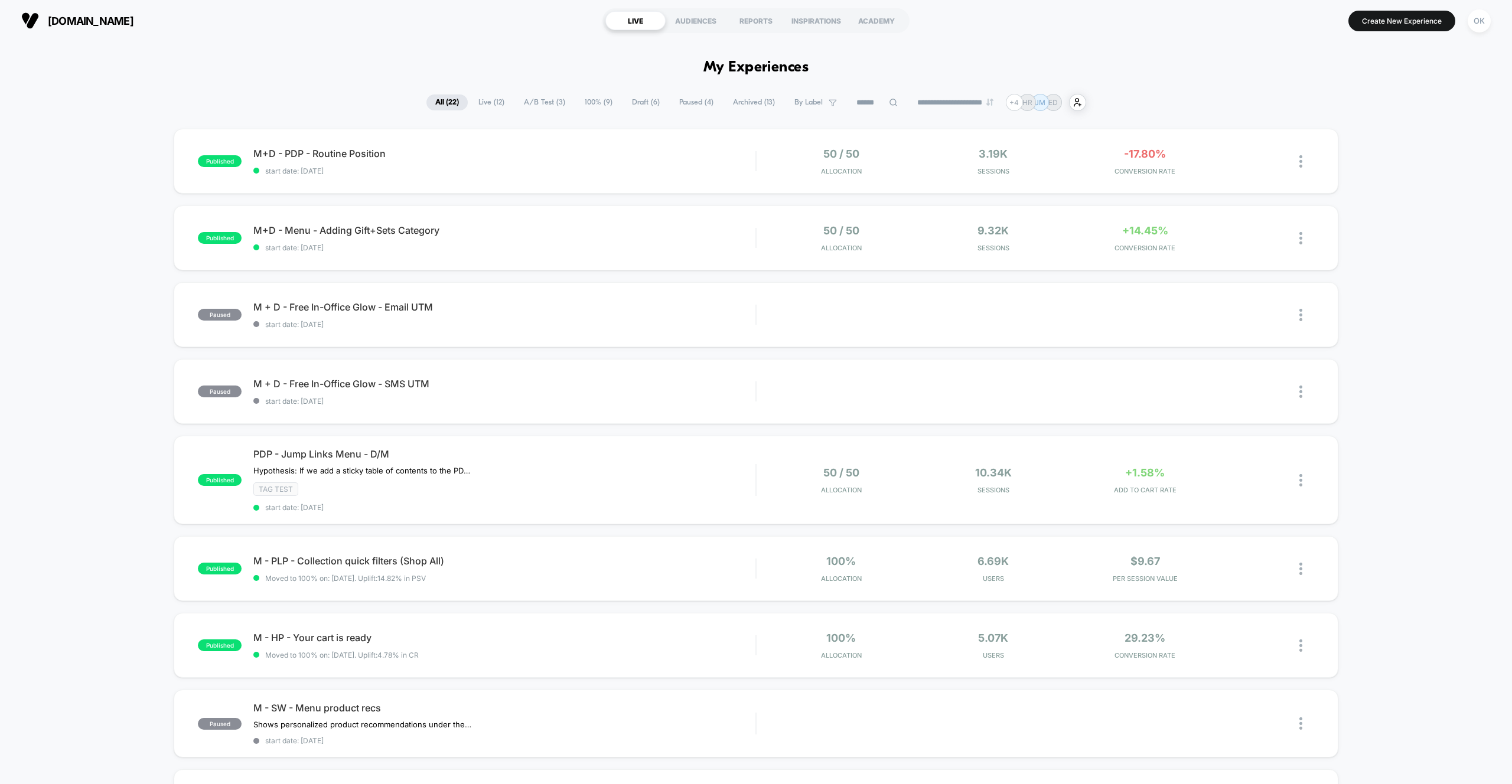
click at [627, 104] on span "Draft ( 6 )" at bounding box center [645, 103] width 46 height 16
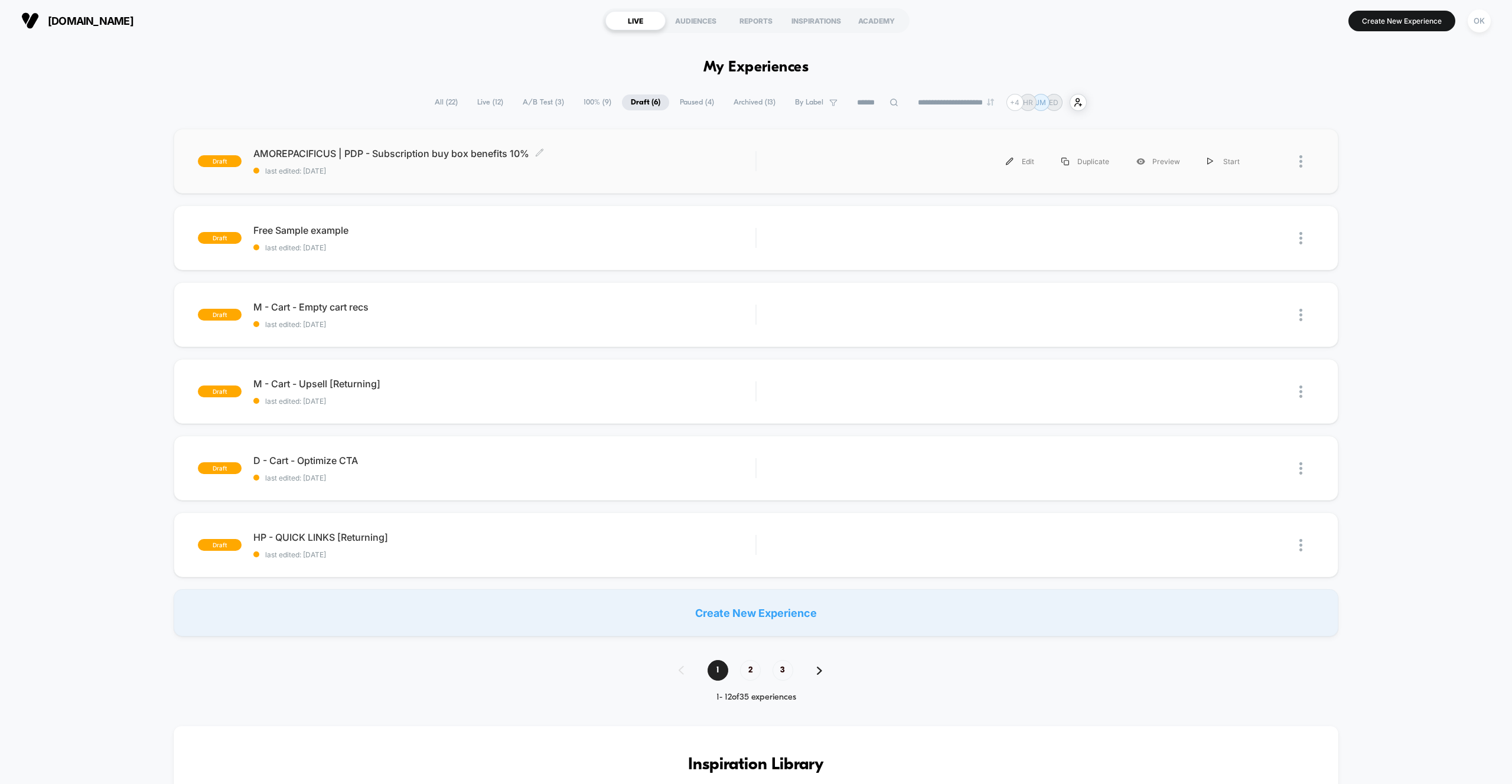
click at [594, 163] on div "AMOREPACIFICUS | PDP - Subscription buy box benefits 10% Click to edit experien…" at bounding box center [505, 161] width 502 height 28
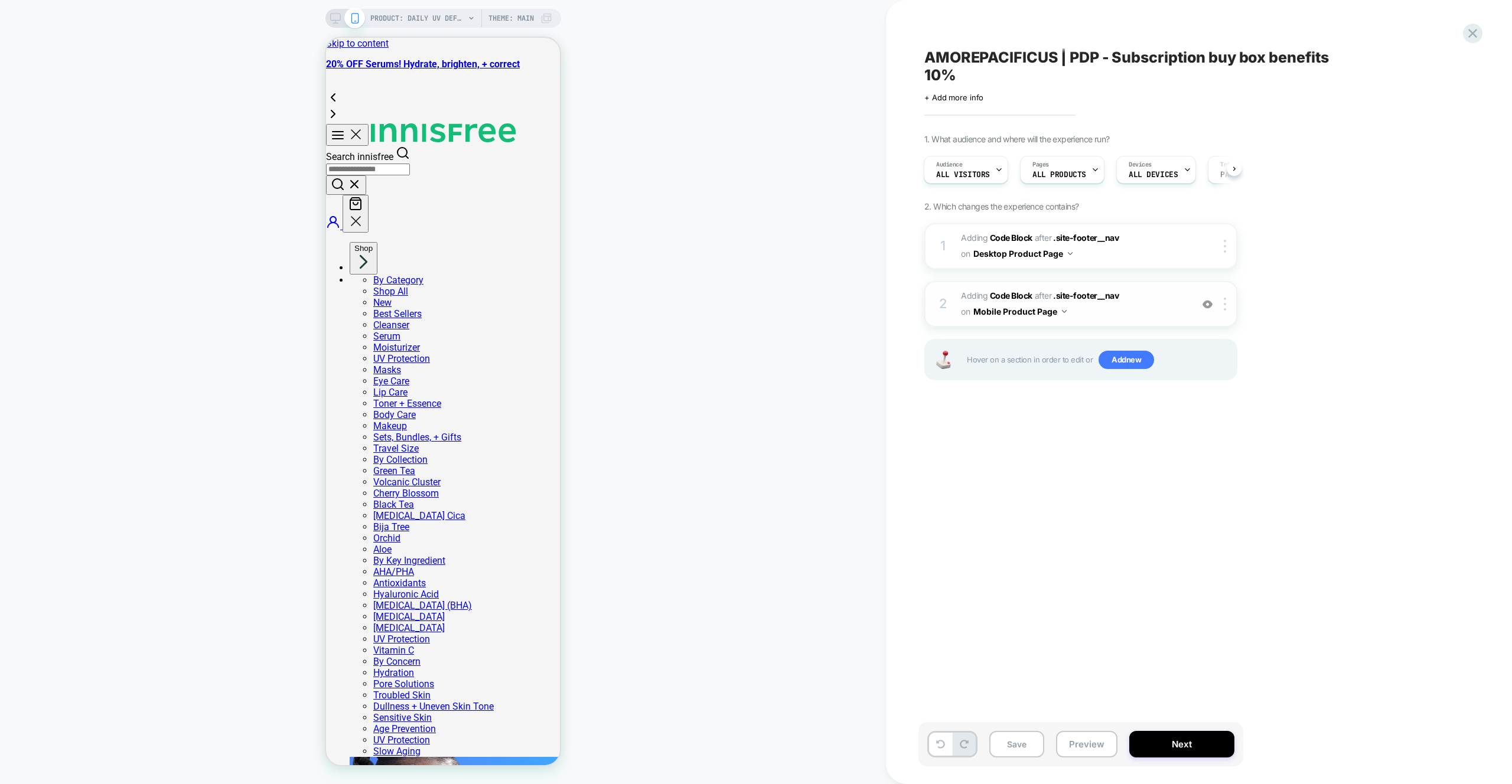
click at [1230, 311] on div "2 Adding Code Block AFTER .site-footer__nav .site-footer__nav on Mobile Product…" at bounding box center [1081, 303] width 313 height 46
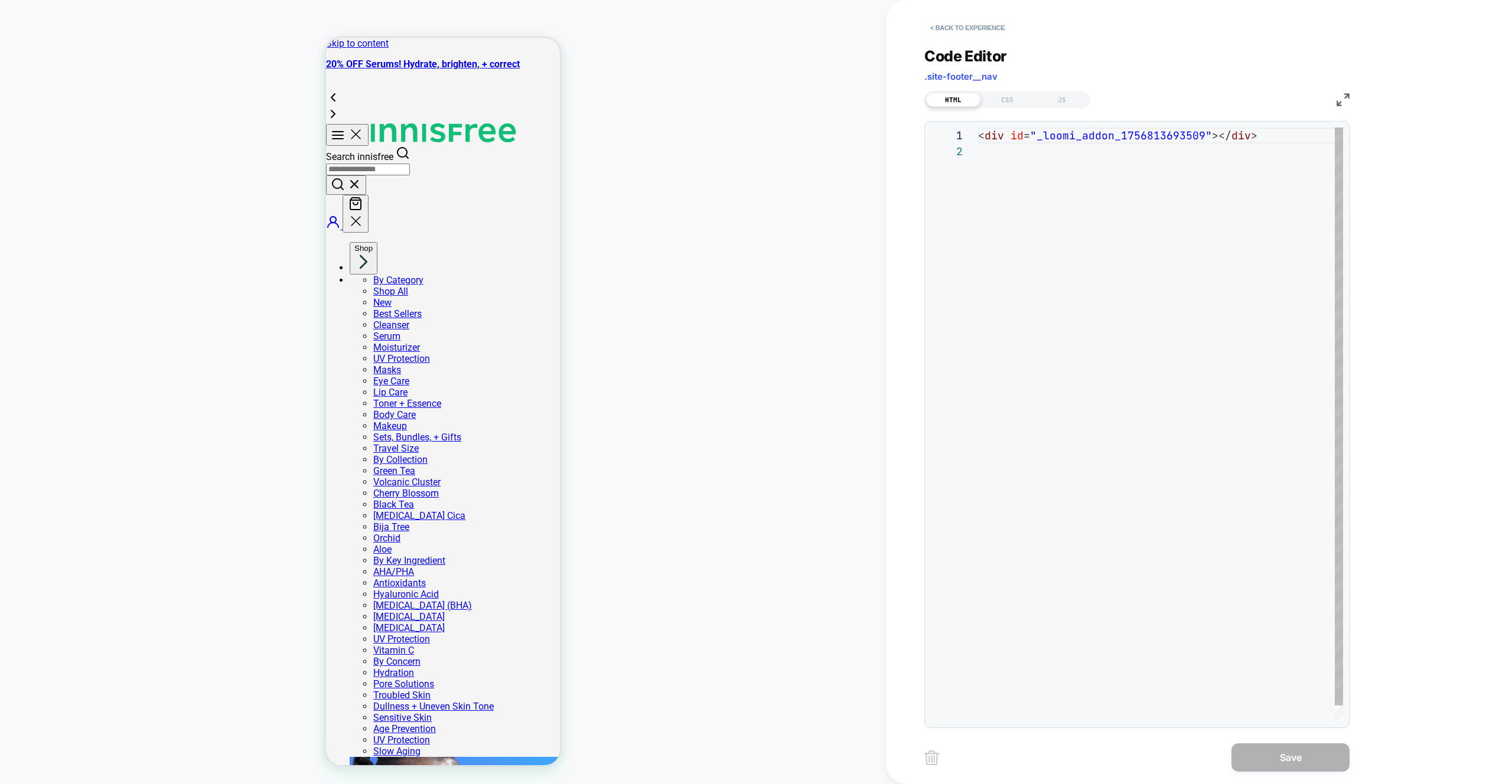
scroll to position [16, 0]
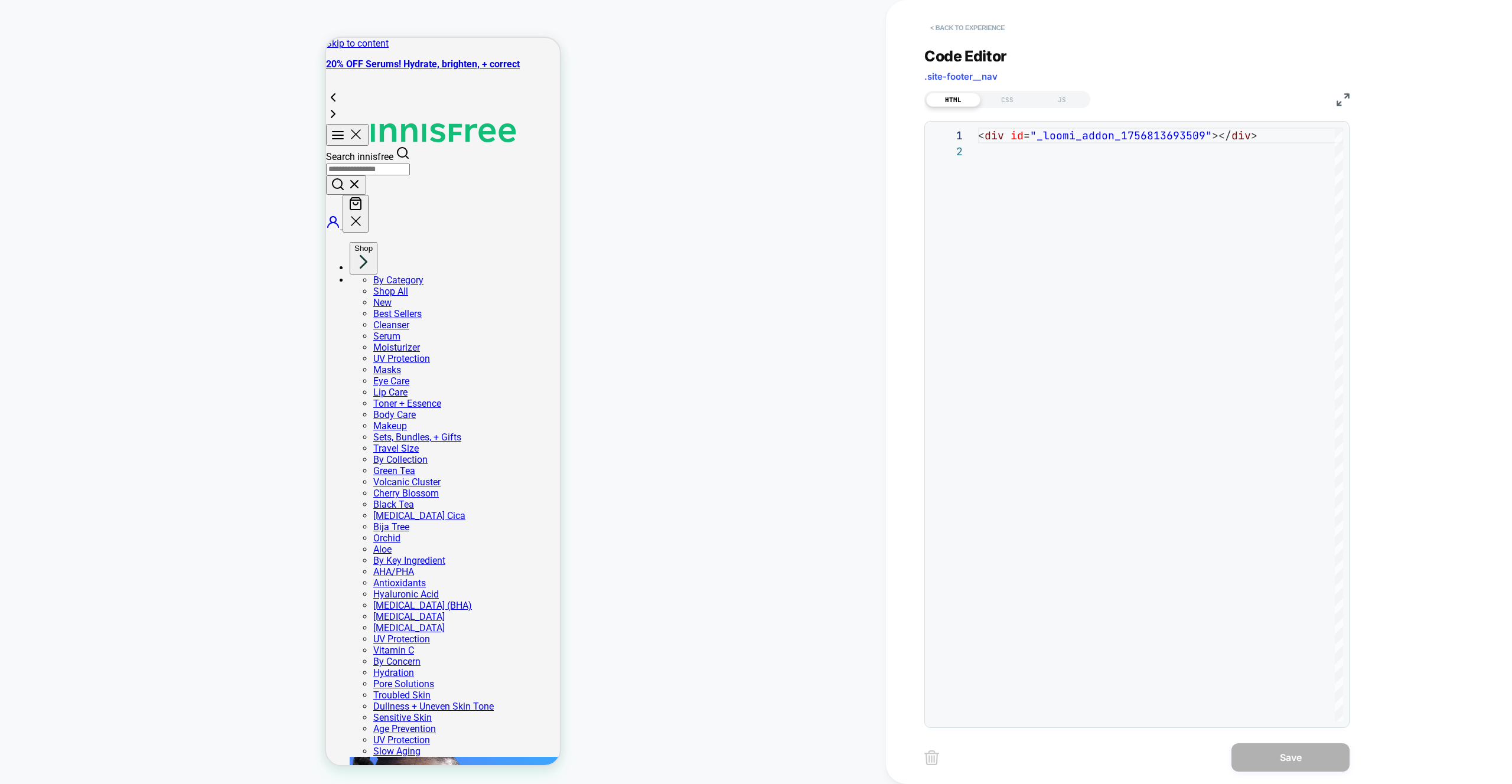
click at [954, 26] on button "< Back to experience" at bounding box center [967, 28] width 86 height 19
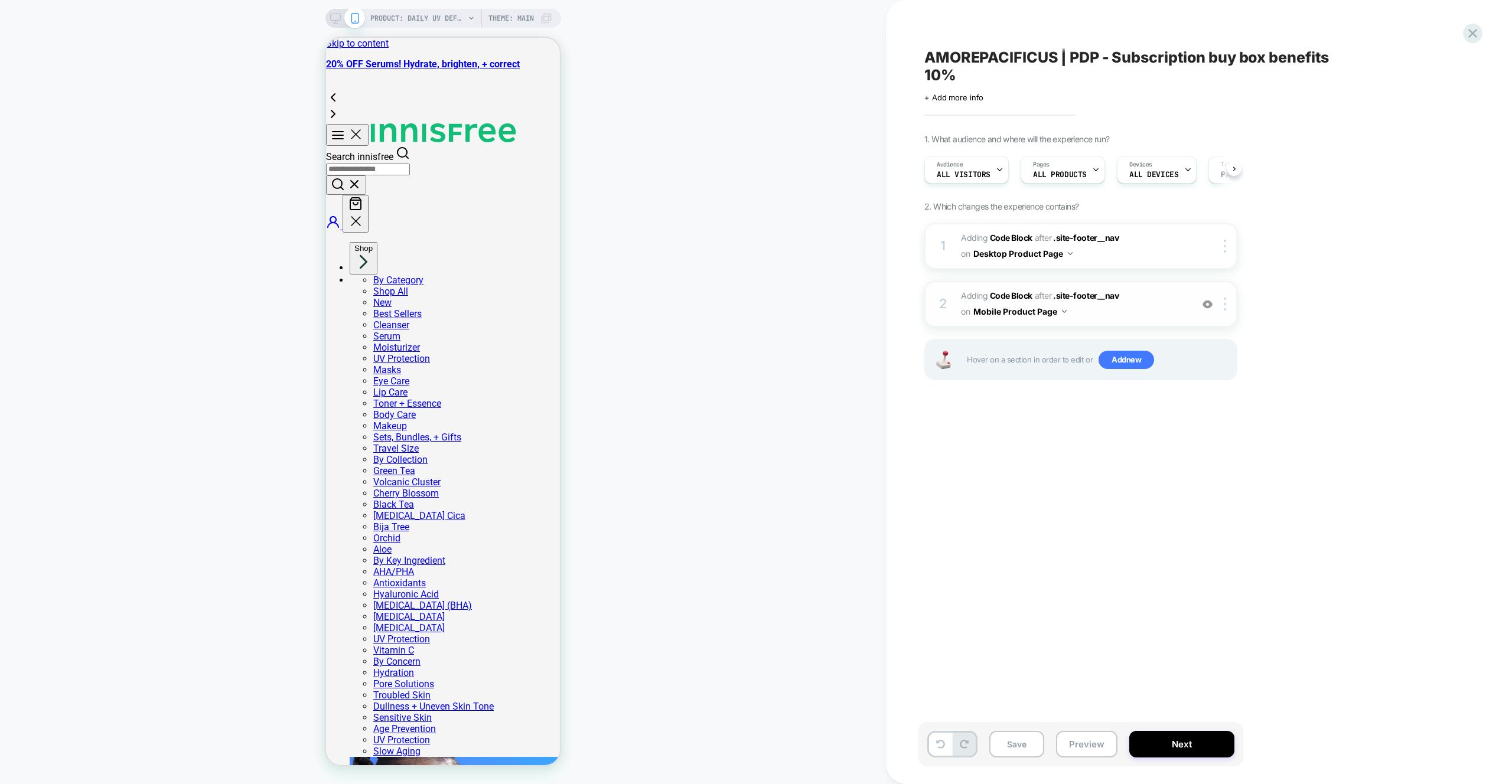
scroll to position [0, 1]
click at [0, 0] on img at bounding box center [0, 0] width 0 height 0
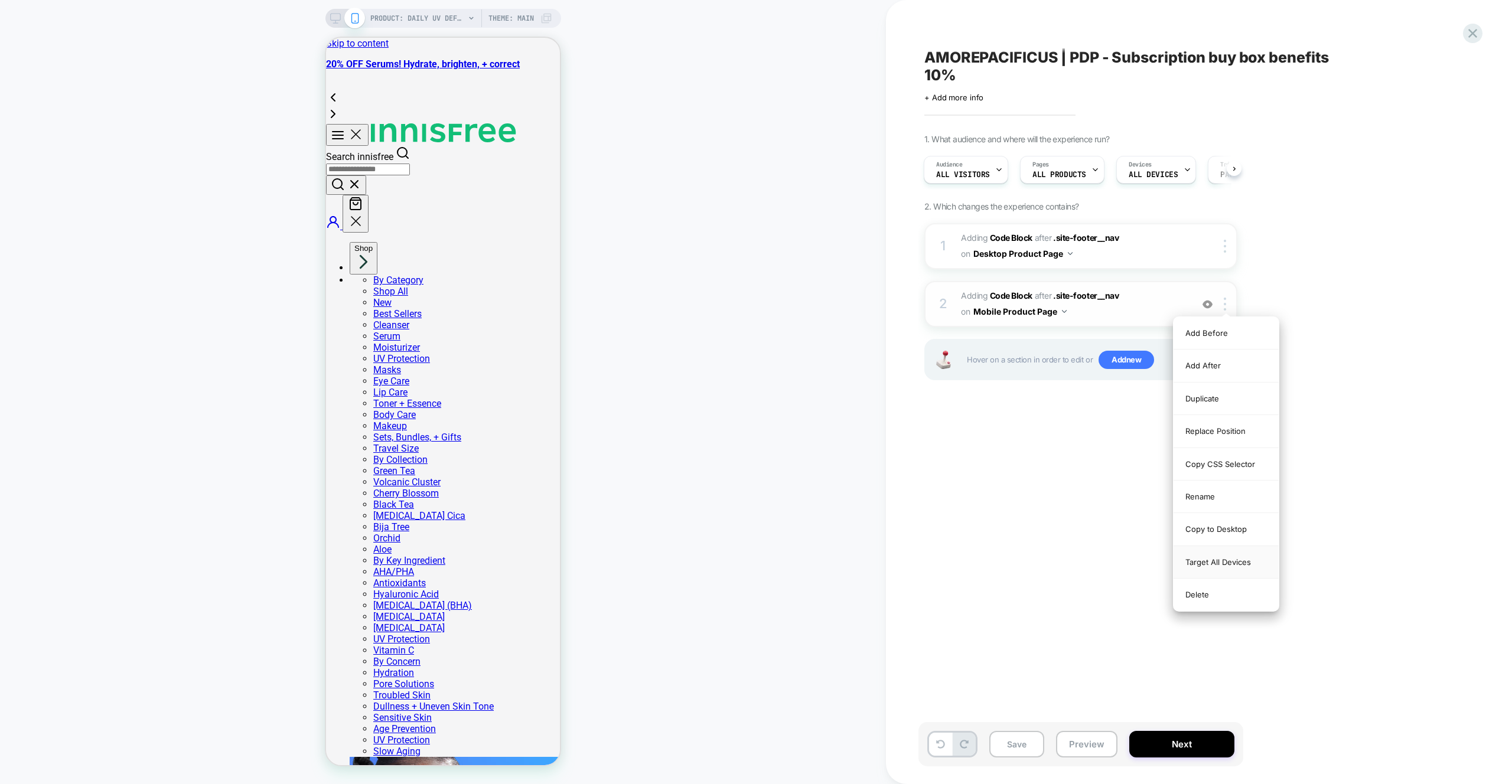
click at [1246, 557] on div "Target All Devices" at bounding box center [1225, 563] width 105 height 32
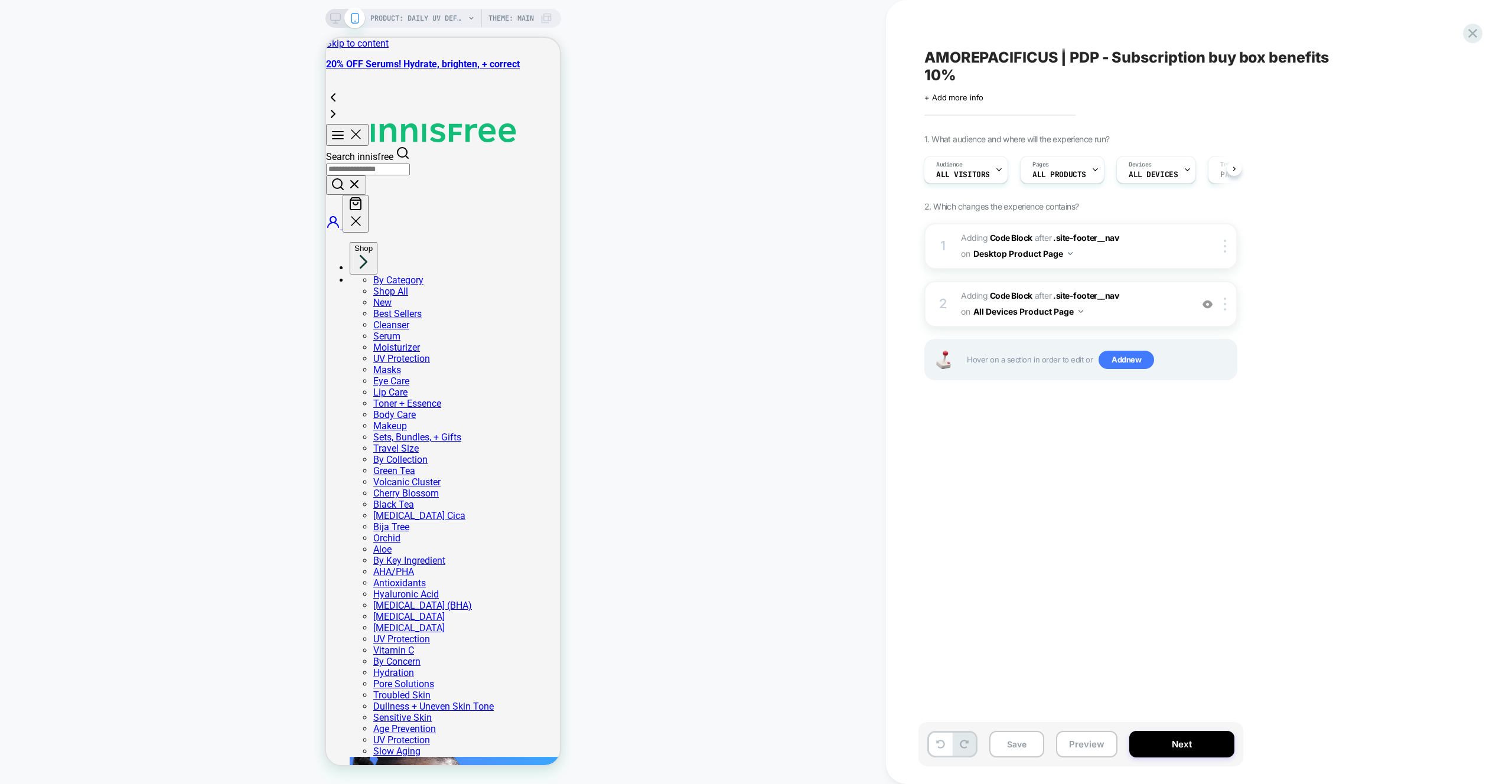
drag, startPoint x: 1006, startPoint y: 538, endPoint x: 1016, endPoint y: 511, distance: 28.8
click at [1006, 538] on div "AMOREPACIFICUS | PDP - Subscription buy box benefits 10% Click to edit experien…" at bounding box center [1140, 392] width 443 height 761
click at [1331, 220] on div "1. What audience and where will the experience run? Audience All Visitors Pages…" at bounding box center [1140, 272] width 431 height 276
click at [1226, 247] on div at bounding box center [1227, 246] width 19 height 13
click at [1226, 245] on div at bounding box center [1227, 246] width 19 height 13
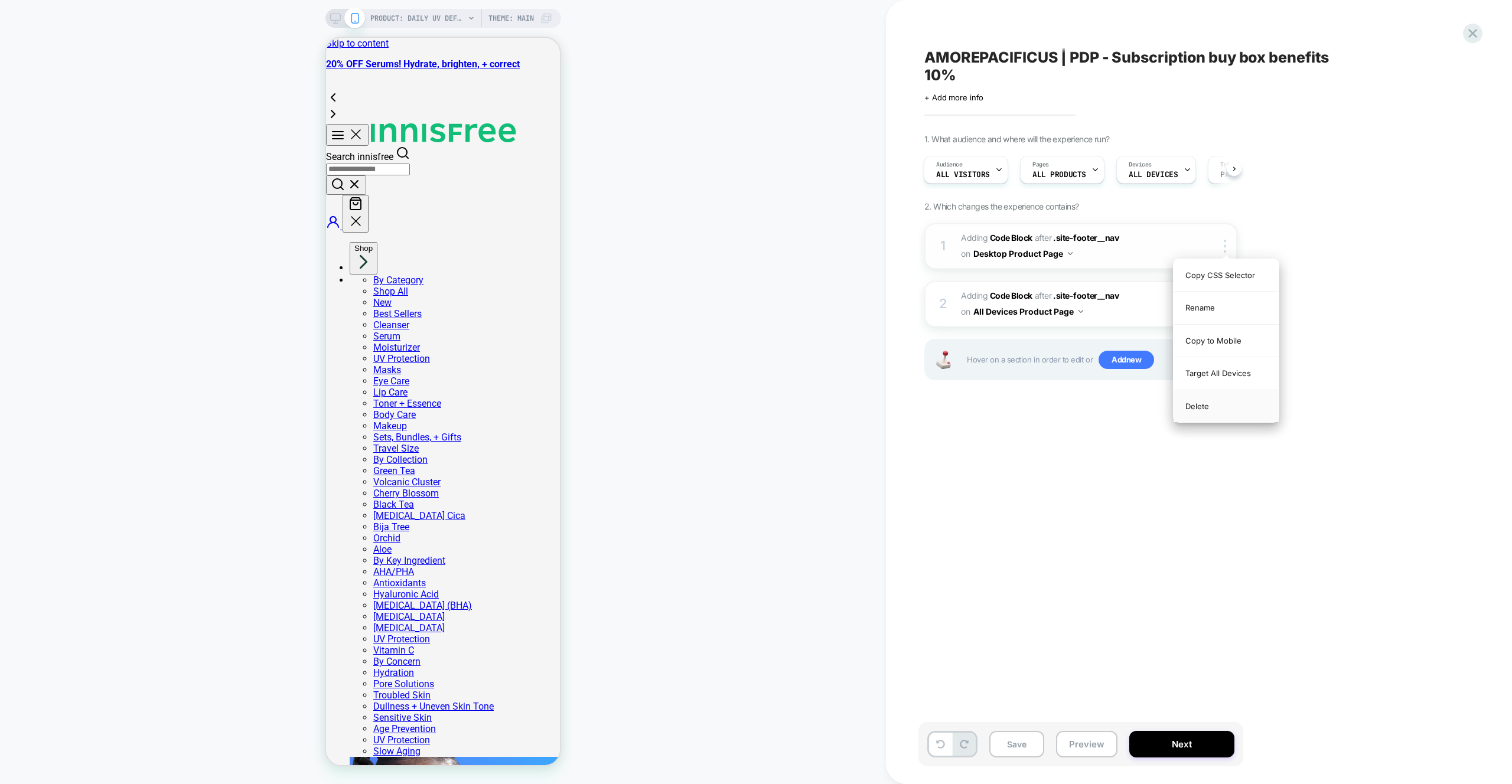
click at [0, 0] on div "Delete" at bounding box center [0, 0] width 0 height 0
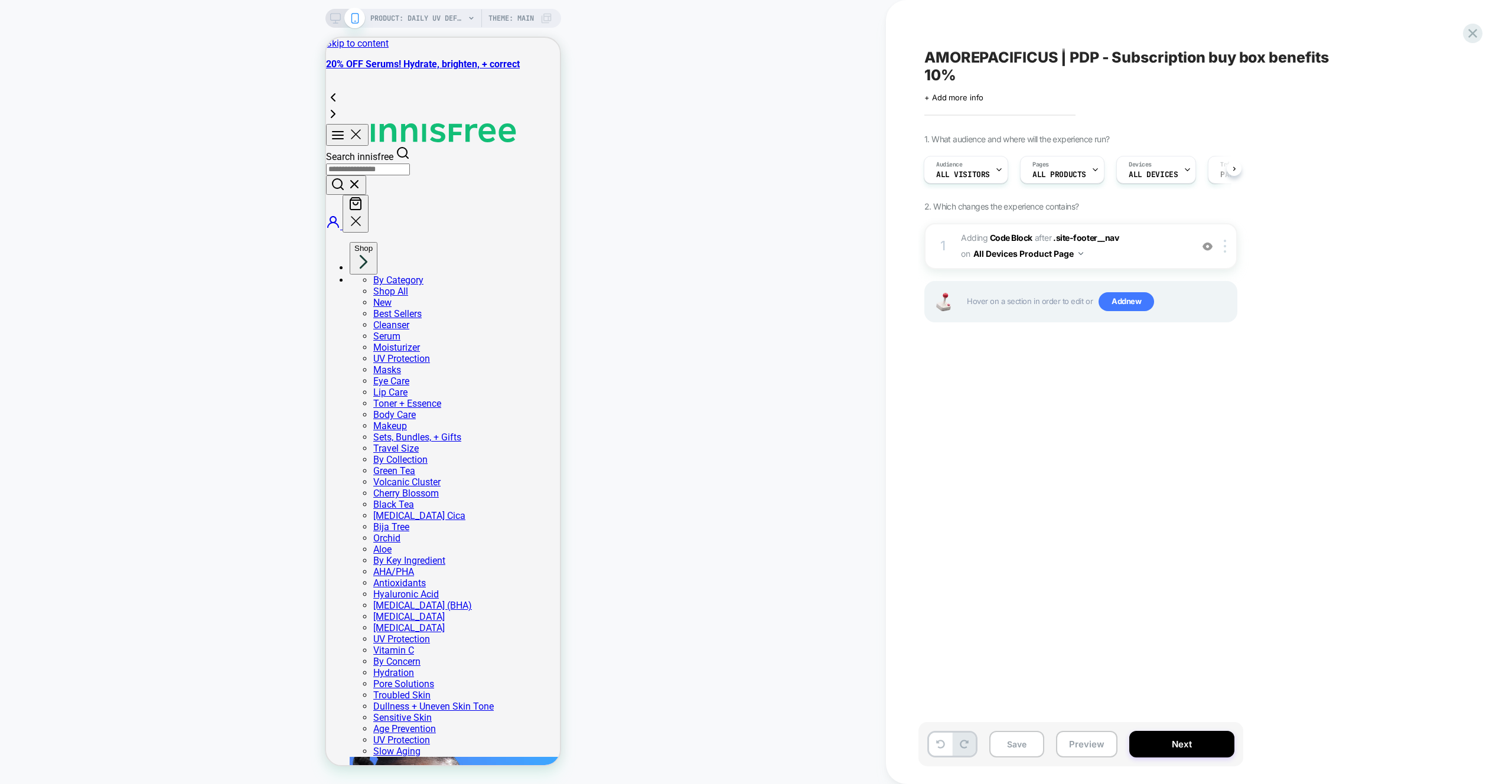
click at [1075, 416] on div "AMOREPACIFICUS | PDP - Subscription buy box benefits 10% Click to edit experien…" at bounding box center [1140, 392] width 443 height 761
click at [0, 0] on button "Preview" at bounding box center [0, 0] width 0 height 0
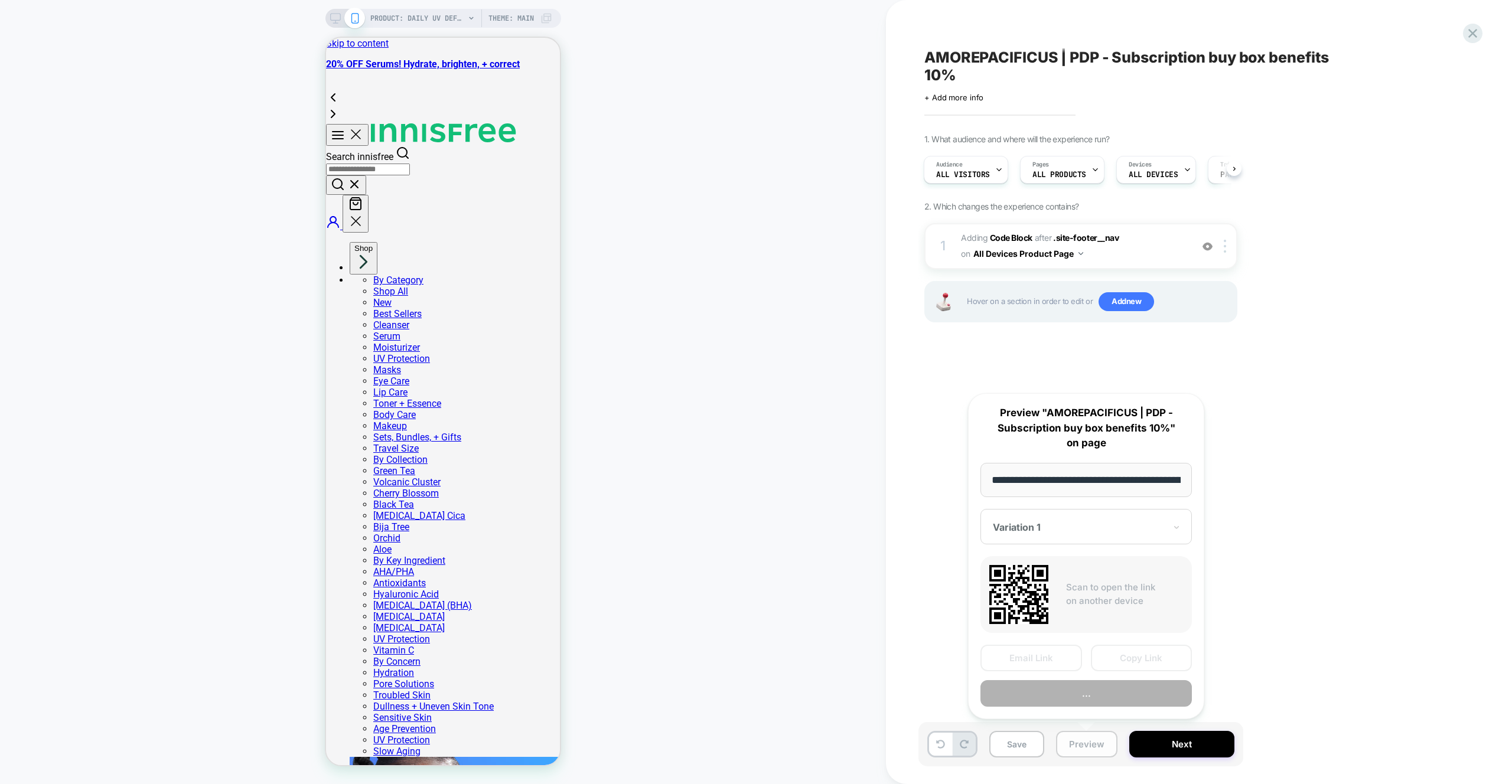
scroll to position [0, 196]
click at [1074, 688] on button "Preview" at bounding box center [1086, 693] width 211 height 26
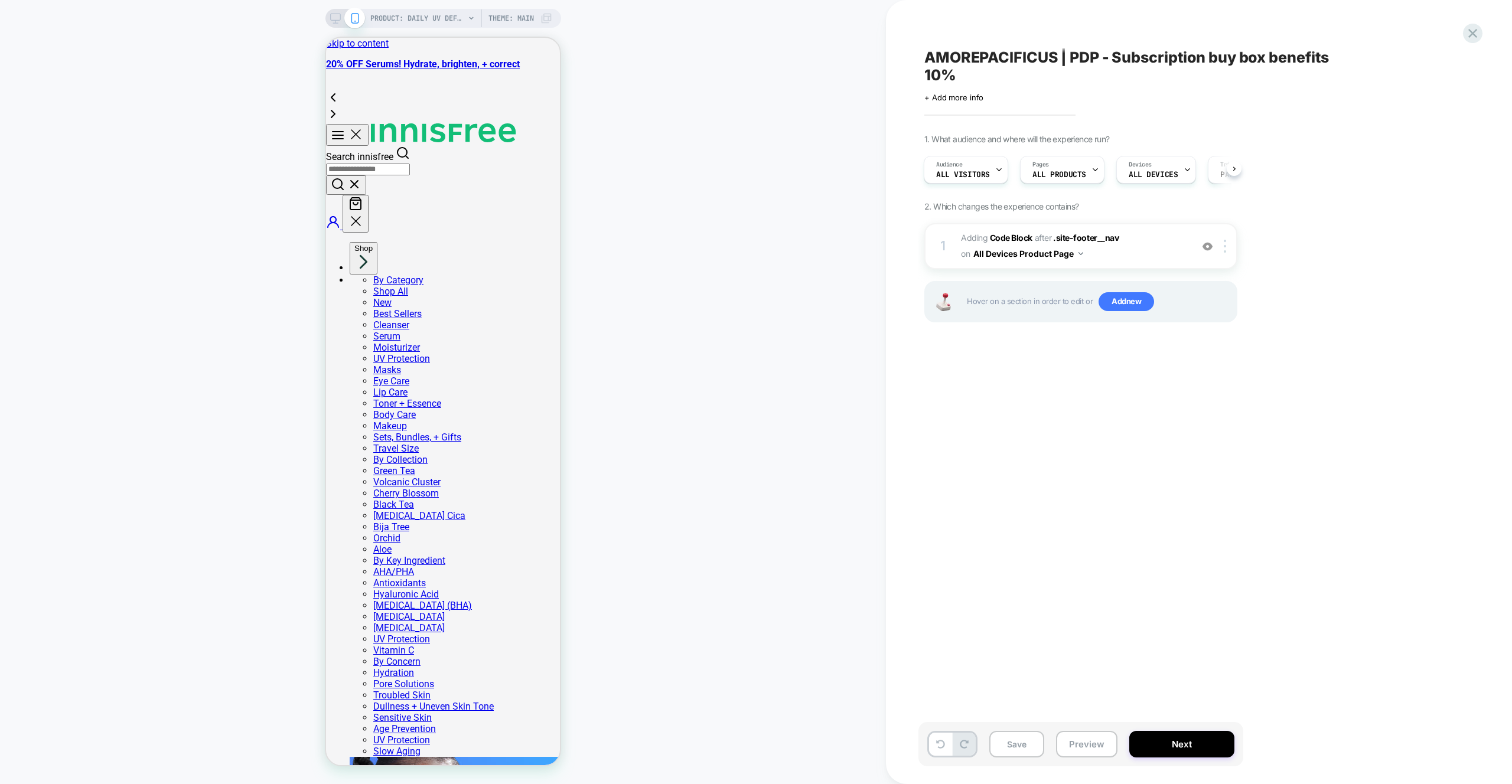
drag, startPoint x: 704, startPoint y: 270, endPoint x: 762, endPoint y: 437, distance: 176.8
click at [705, 270] on div "PRODUCT: Daily UV Defense Sunscreen – Broad Spectrum SPF 36 Face Protection PRO…" at bounding box center [443, 392] width 886 height 761
click at [945, 743] on icon at bounding box center [940, 744] width 9 height 9
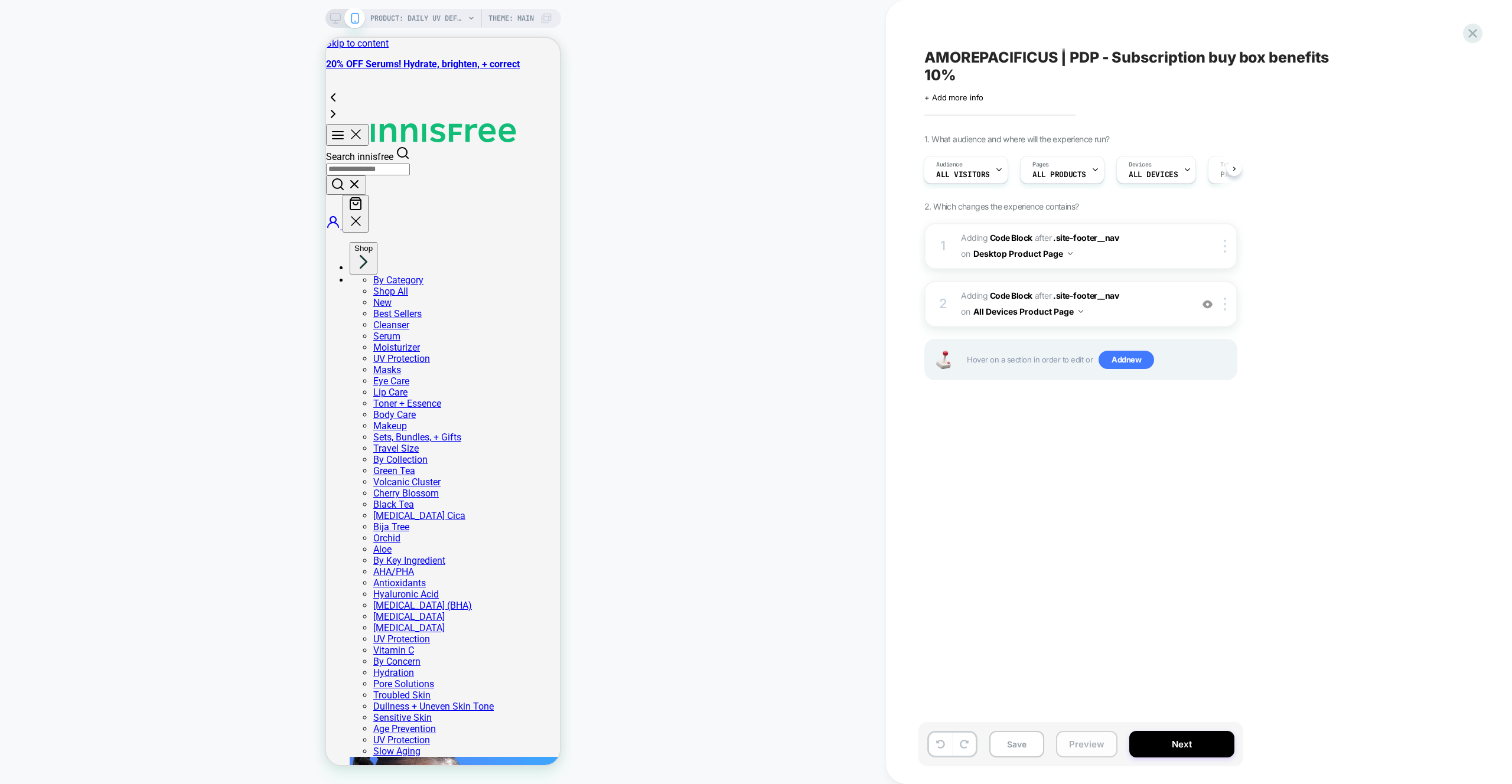
click at [0, 0] on button "Preview" at bounding box center [0, 0] width 0 height 0
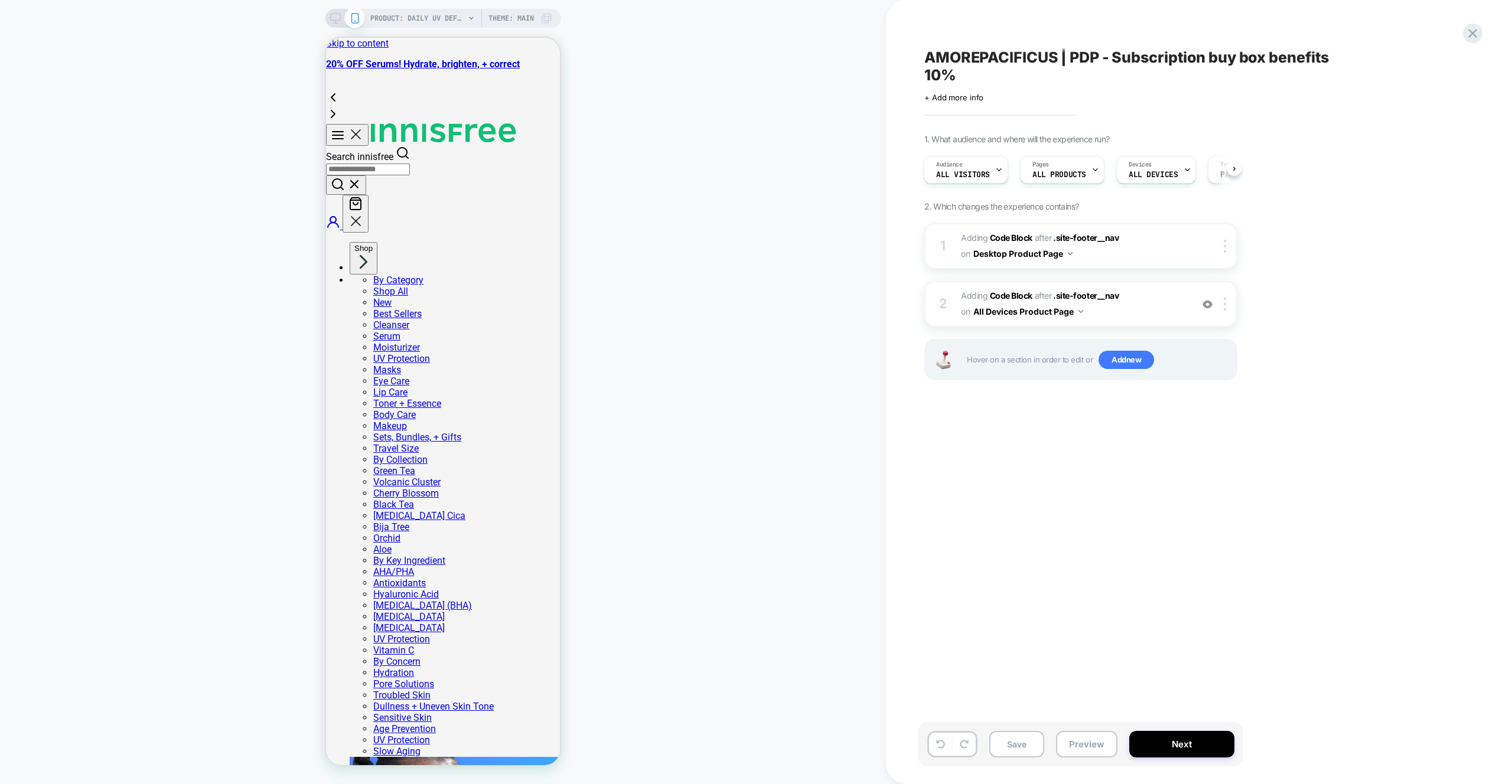
click at [721, 288] on div "PRODUCT: Daily UV Defense Sunscreen – Broad Spectrum SPF 36 Face Protection PRO…" at bounding box center [443, 392] width 886 height 761
click at [1228, 312] on div "2 Adding Code Block AFTER .site-footer__nav .site-footer__nav on All Devices Pr…" at bounding box center [1081, 303] width 313 height 46
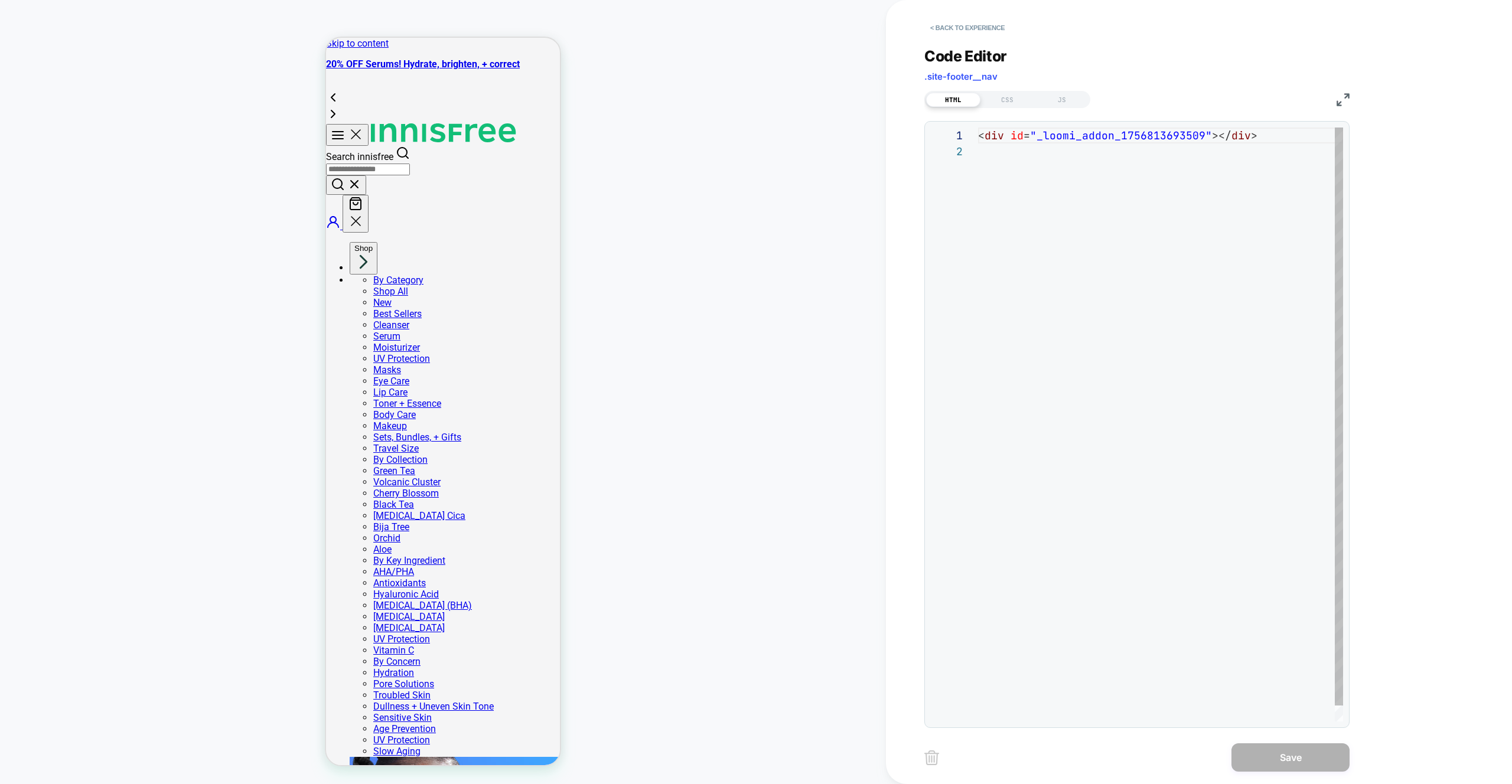
scroll to position [16, 0]
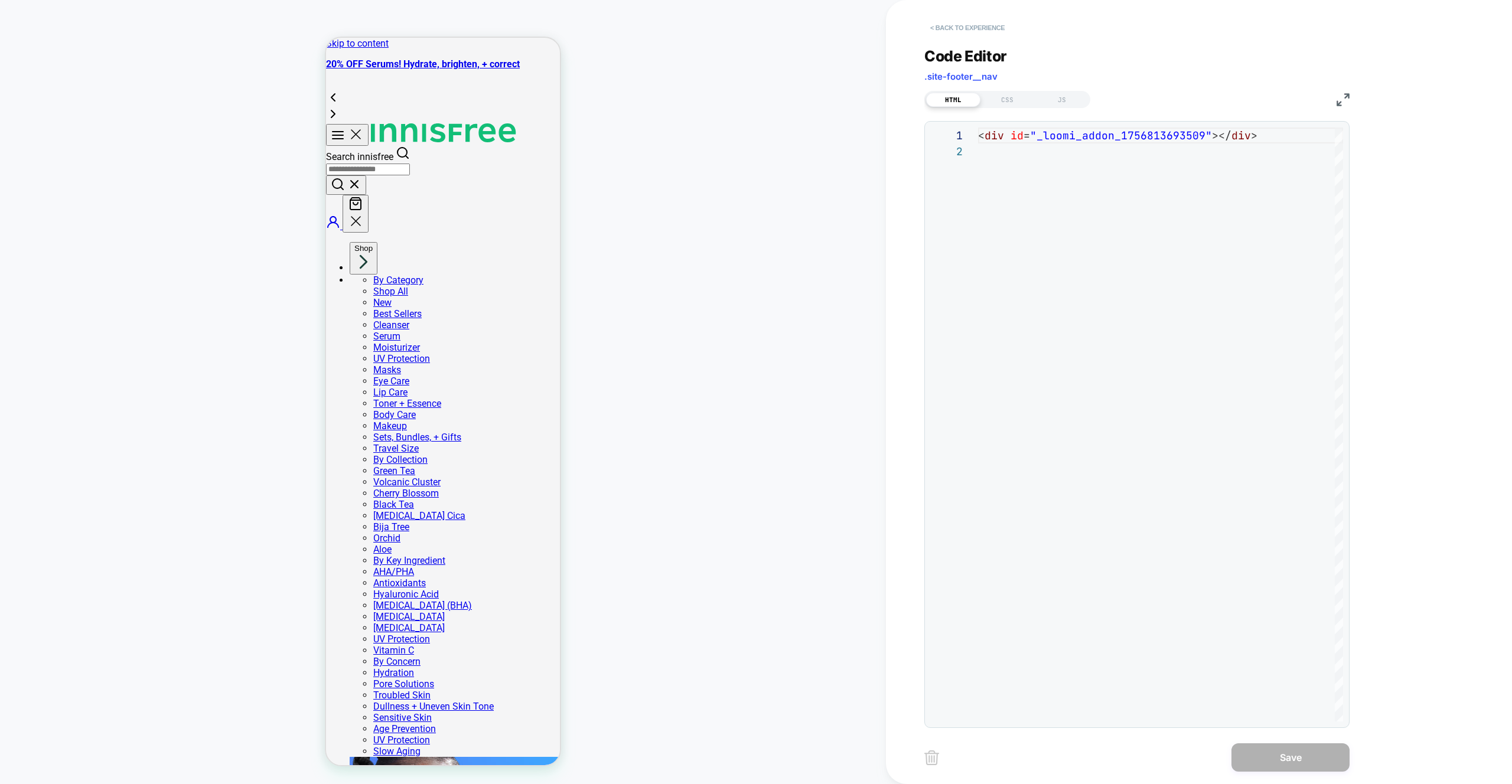
click at [0, 0] on button "< Back to experience" at bounding box center [0, 0] width 0 height 0
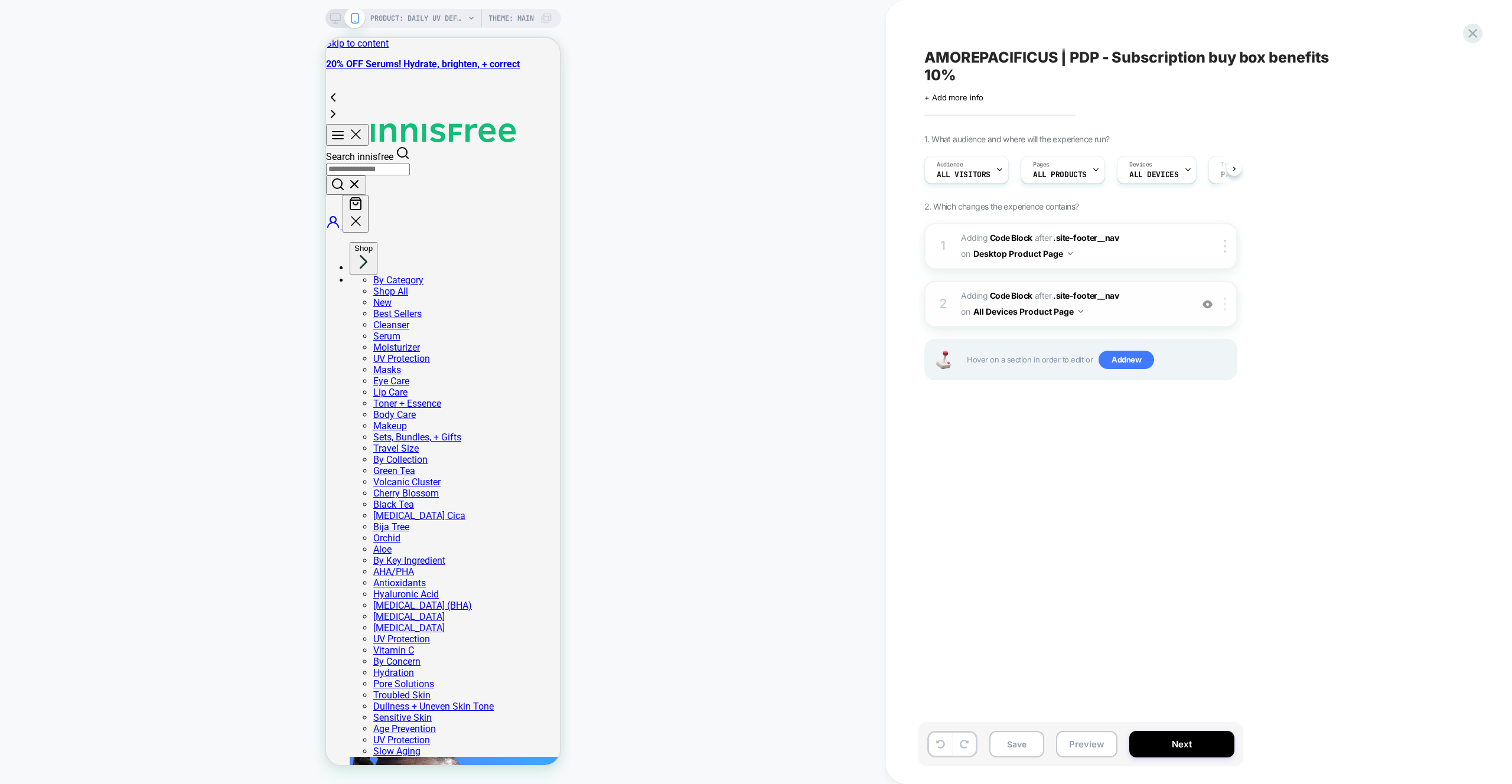
scroll to position [0, 1]
click at [1229, 299] on div at bounding box center [1227, 304] width 19 height 13
click at [1205, 534] on div "Target Mobile" at bounding box center [1225, 529] width 105 height 32
click at [1368, 239] on div "AMOREPACIFICUS | PDP - Subscription buy box benefits 10% Click to edit experien…" at bounding box center [1146, 392] width 520 height 784
click at [1070, 744] on button "Preview" at bounding box center [1087, 744] width 62 height 26
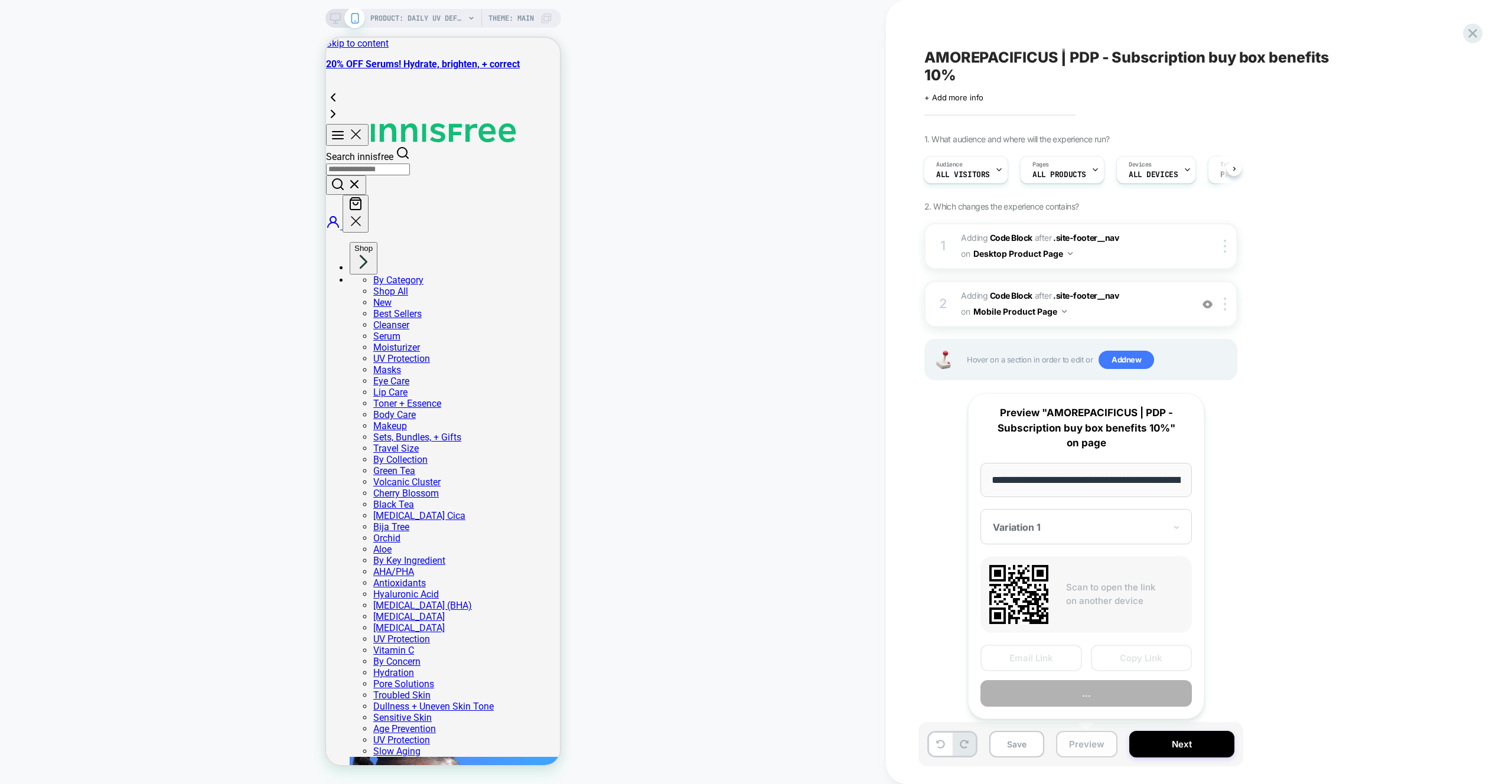
scroll to position [0, 196]
click at [0, 0] on button "Preview" at bounding box center [0, 0] width 0 height 0
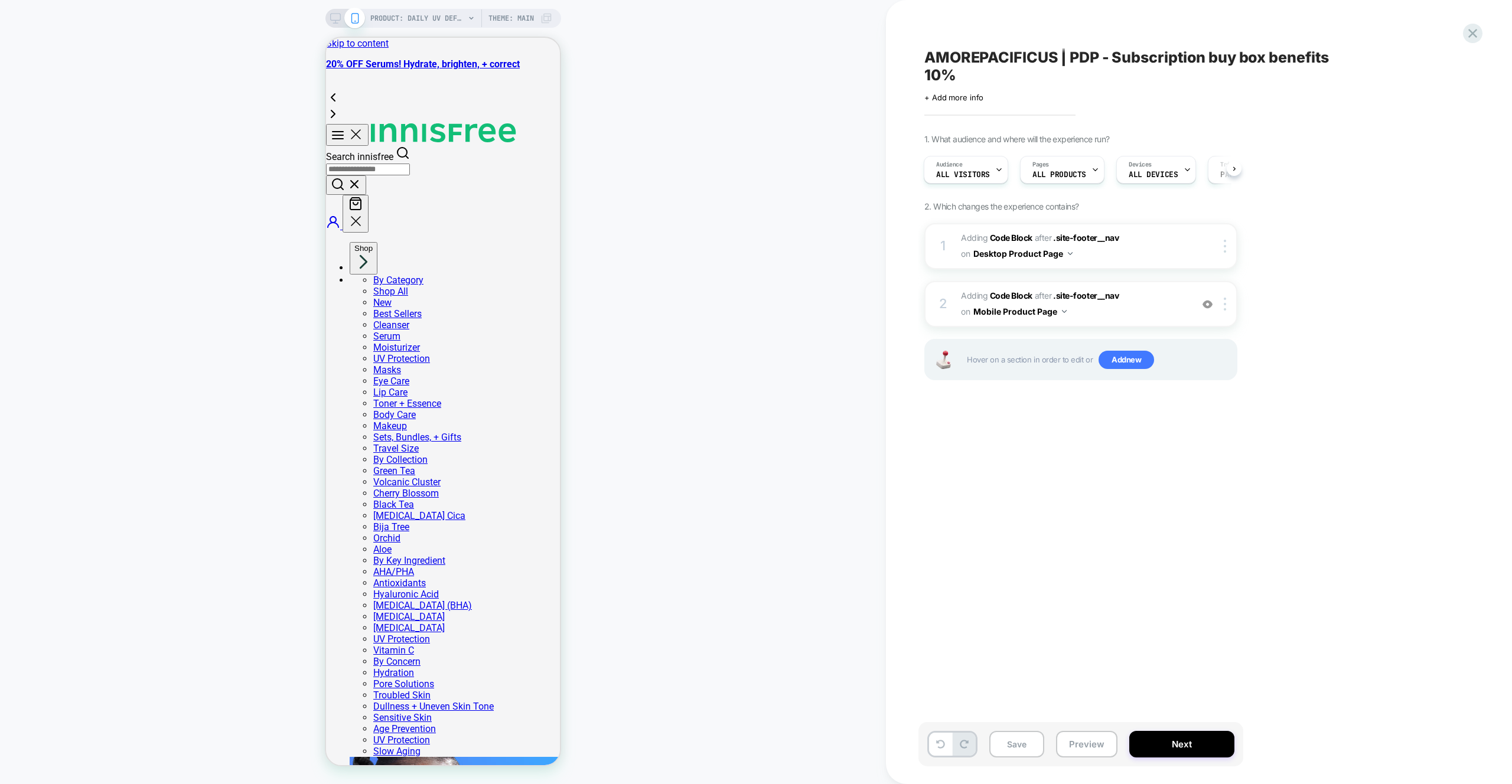
click at [695, 270] on div "PRODUCT: Daily UV Defense Sunscreen – Broad Spectrum SPF 36 Face Protection PRO…" at bounding box center [443, 392] width 886 height 761
click at [1108, 747] on button "Preview" at bounding box center [1087, 744] width 62 height 26
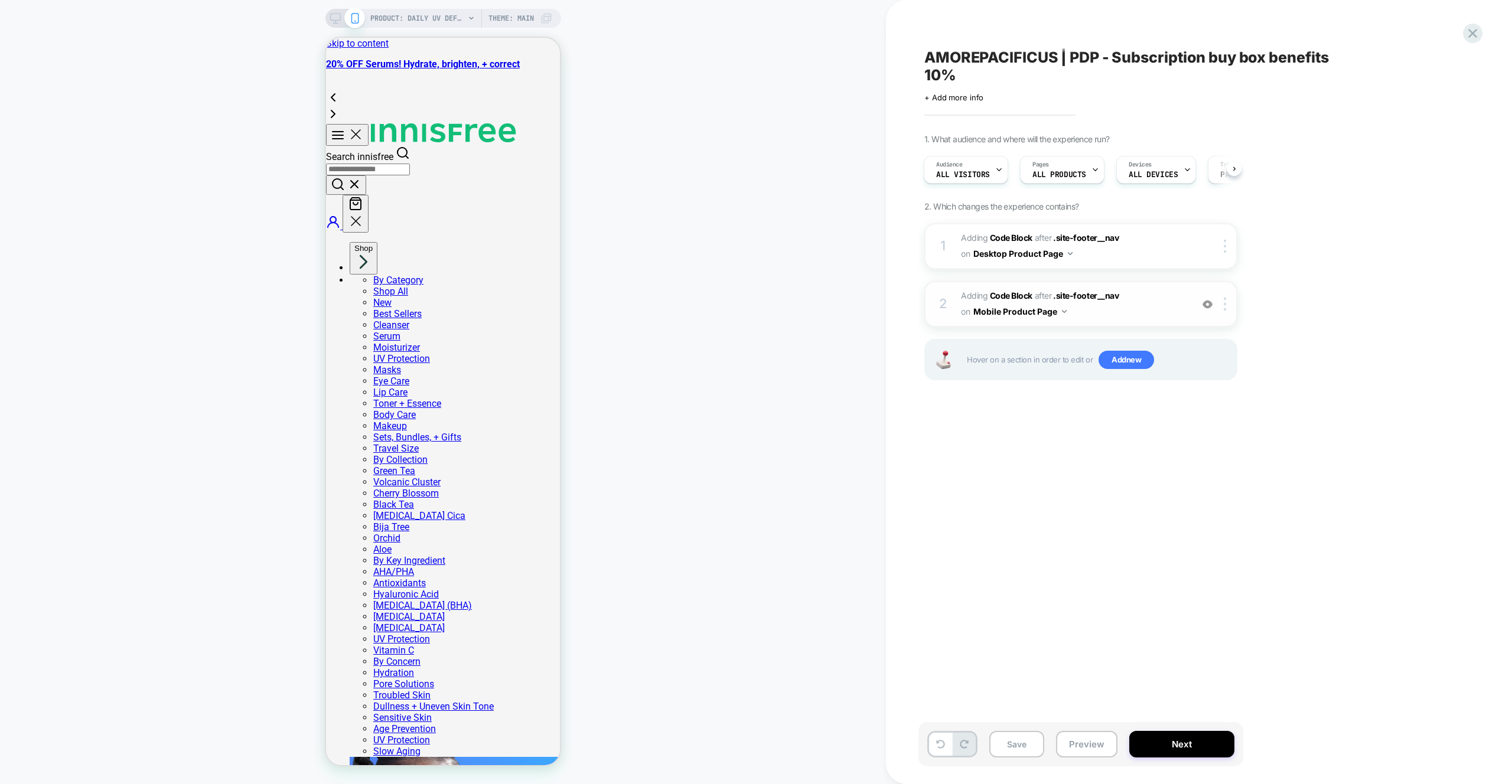
drag, startPoint x: 717, startPoint y: 326, endPoint x: 1071, endPoint y: 316, distance: 354.1
click at [719, 327] on div "PRODUCT: Daily UV Defense Sunscreen – Broad Spectrum SPF 36 Face Protection PRO…" at bounding box center [443, 392] width 886 height 761
click at [1057, 314] on button "Mobile Product Page" at bounding box center [1020, 311] width 93 height 17
click at [1225, 303] on img at bounding box center [1225, 304] width 2 height 13
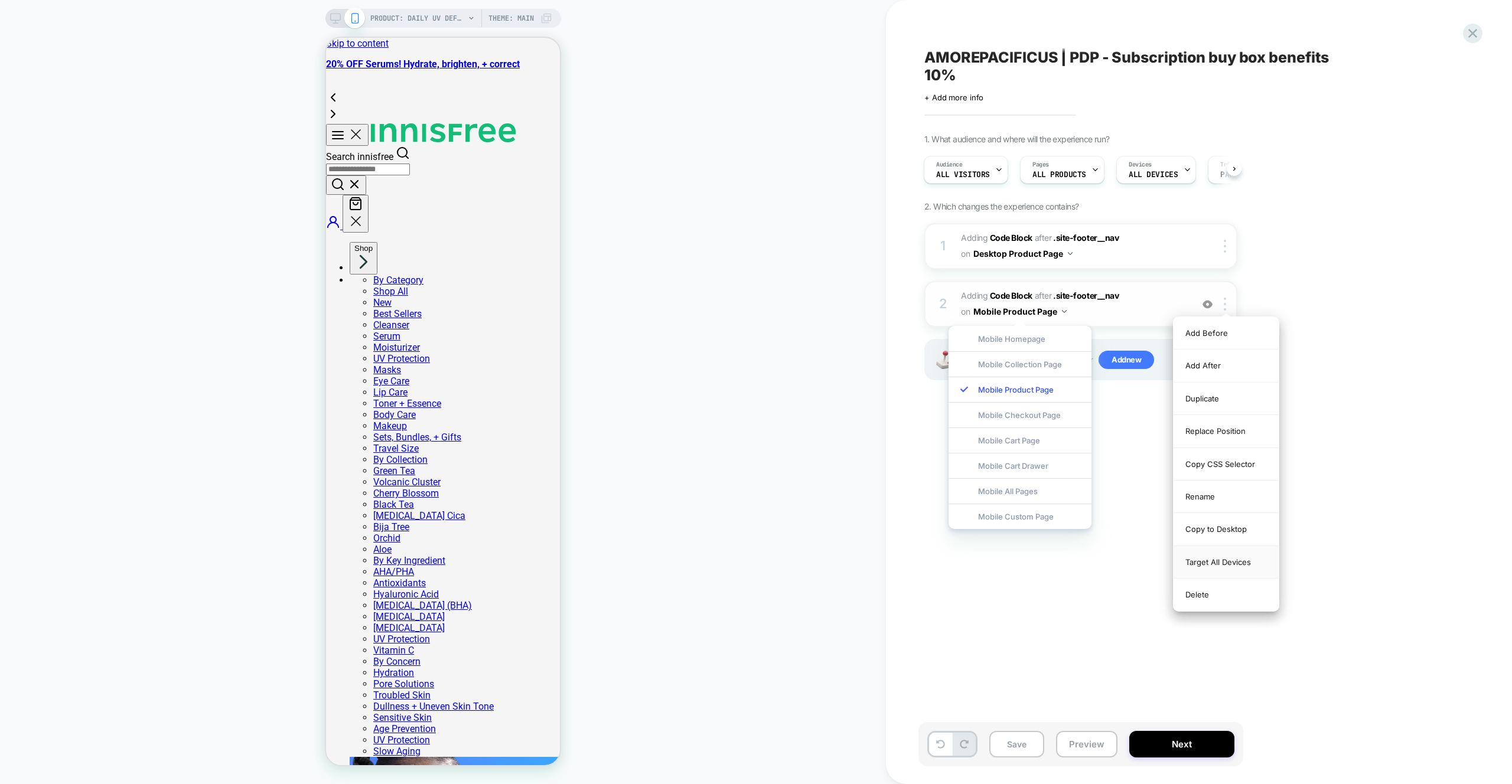
click at [1221, 566] on div "Target All Devices" at bounding box center [1225, 563] width 105 height 32
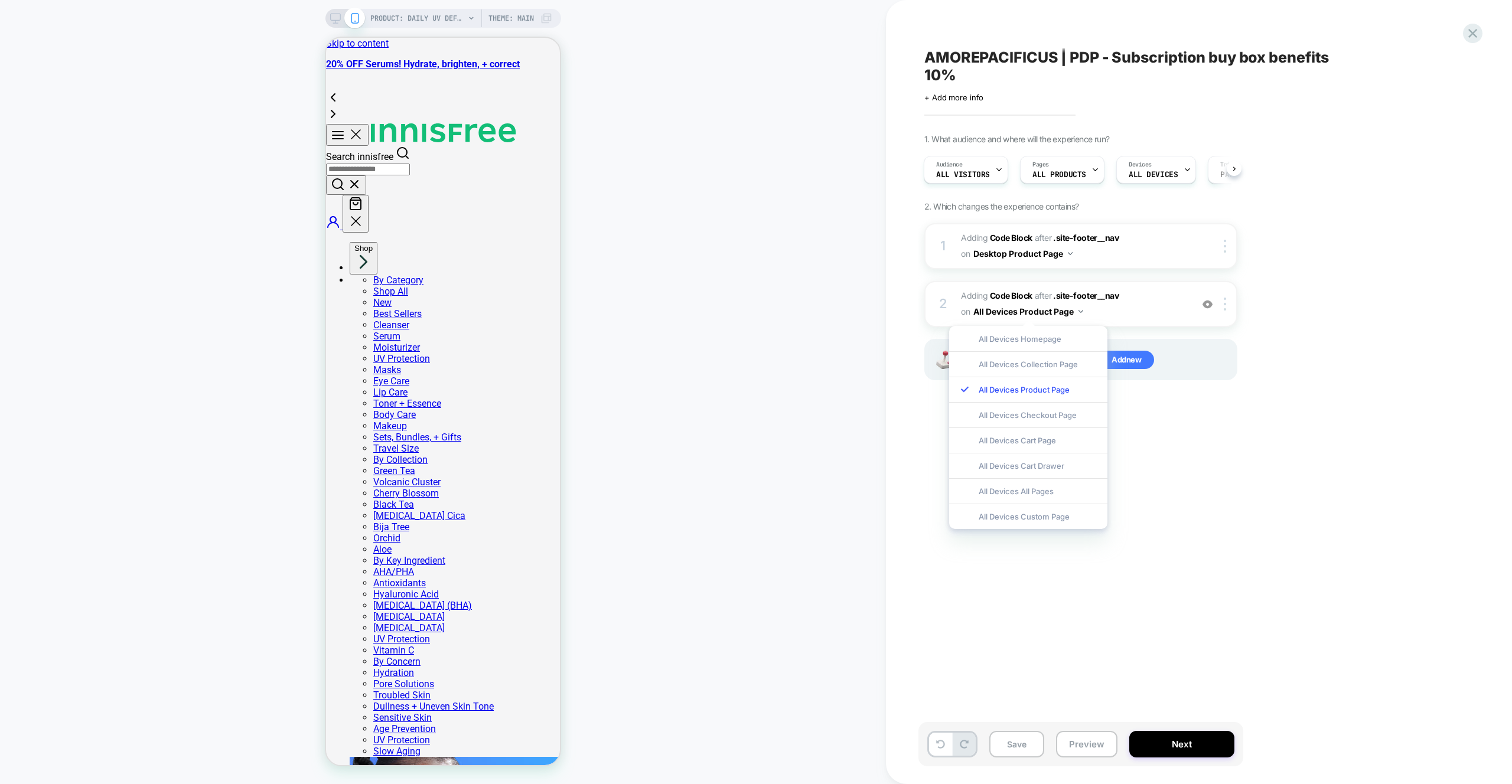
click at [791, 457] on div "PRODUCT: Daily UV Defense Sunscreen – Broad Spectrum SPF 36 Face Protection PRO…" at bounding box center [443, 392] width 886 height 761
click at [1229, 250] on div at bounding box center [1227, 246] width 19 height 13
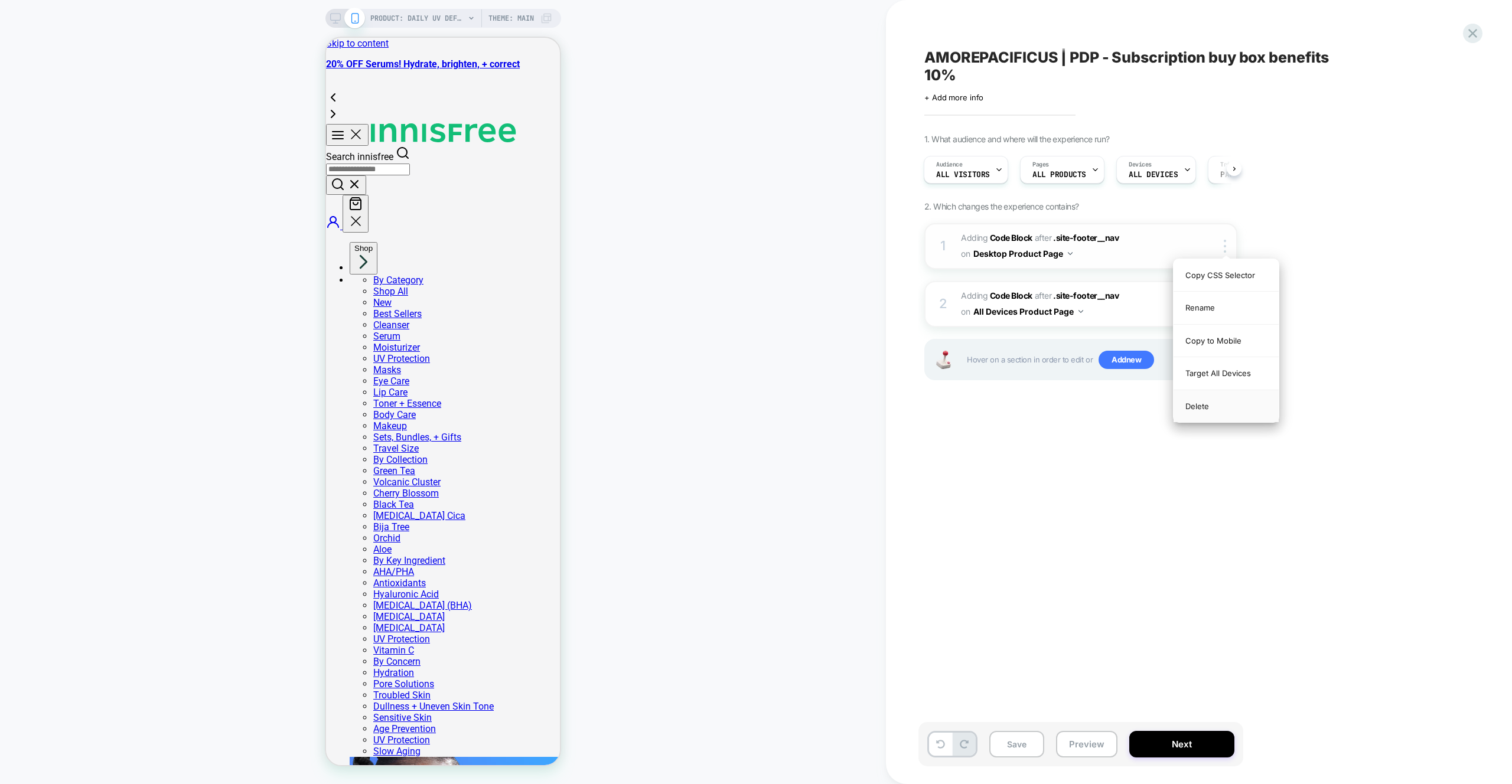
click at [1204, 410] on div "Delete" at bounding box center [1225, 406] width 105 height 32
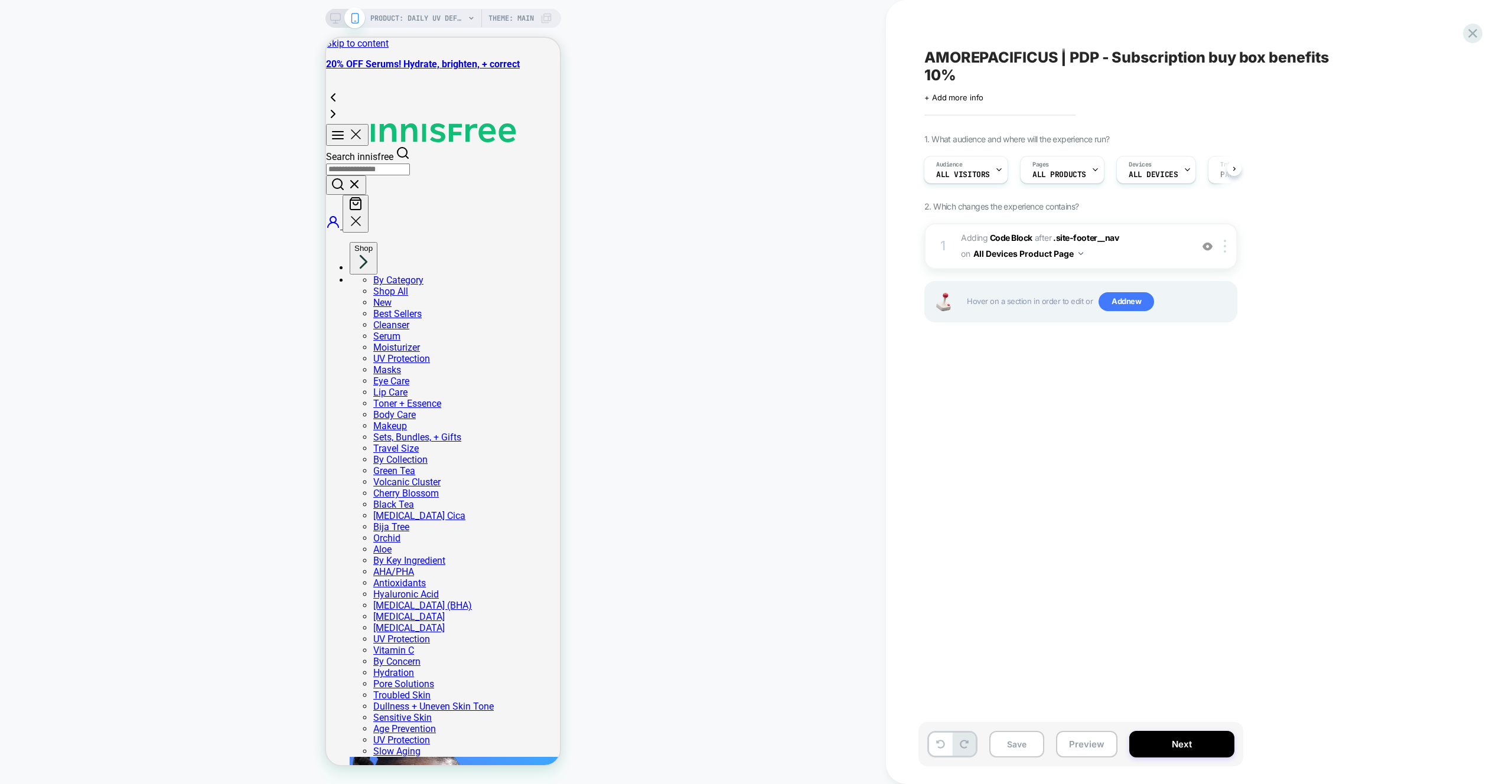
drag, startPoint x: 974, startPoint y: 384, endPoint x: 982, endPoint y: 401, distance: 18.8
click at [974, 384] on div "AMOREPACIFICUS | PDP - Subscription buy box benefits 10% Click to edit experien…" at bounding box center [1140, 392] width 443 height 761
click at [1088, 749] on button "Preview" at bounding box center [1087, 744] width 62 height 26
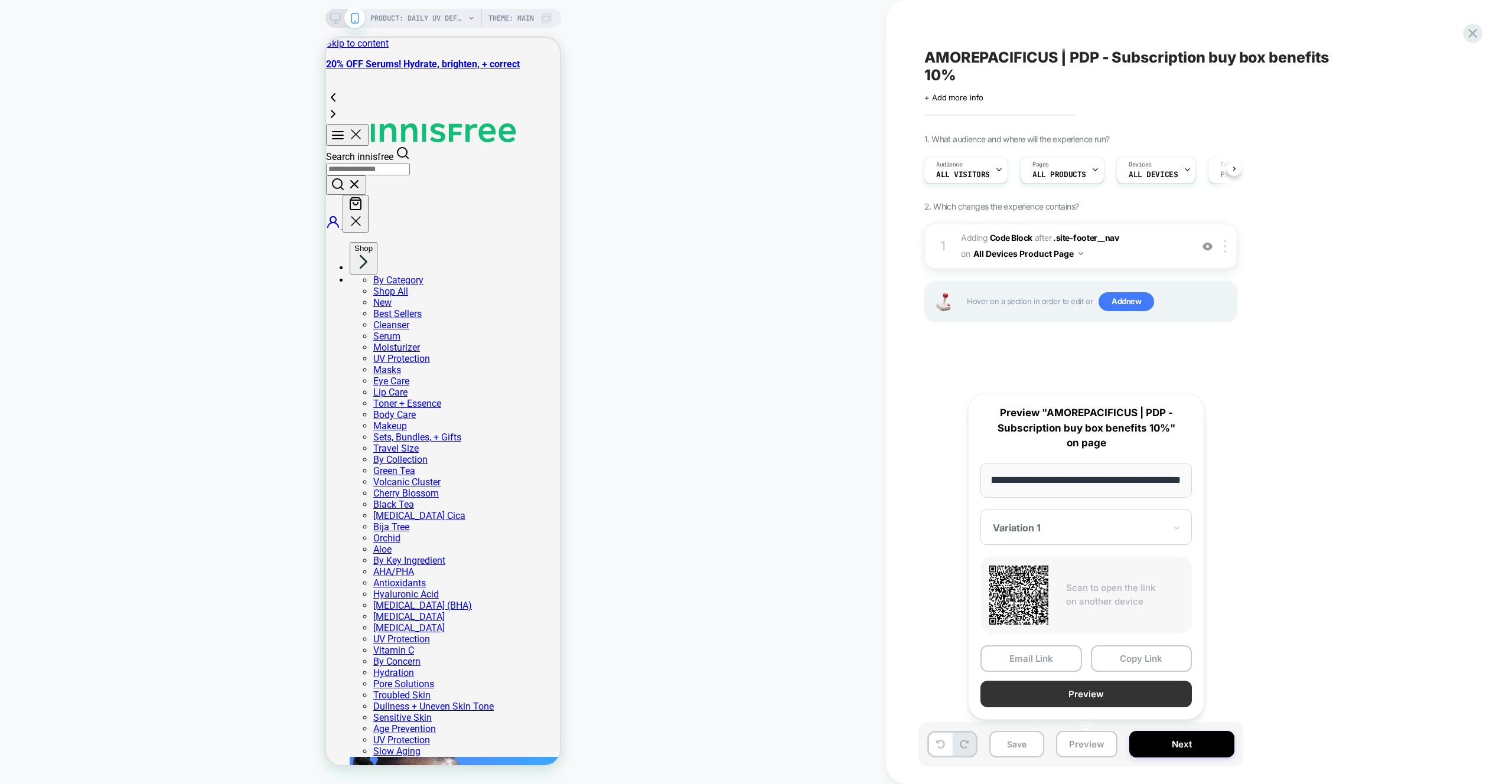
click at [1072, 693] on button "Preview" at bounding box center [1086, 693] width 211 height 26
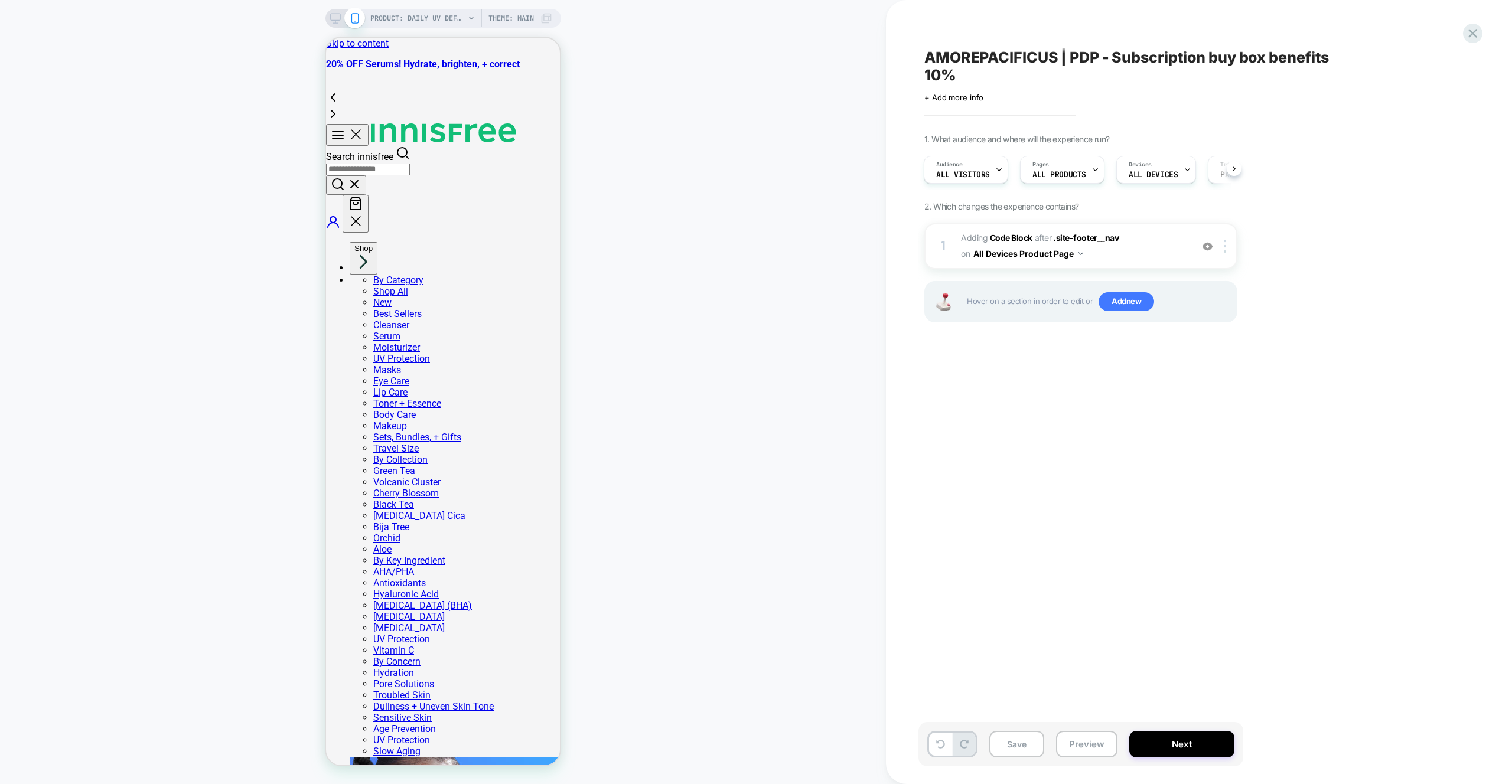
click at [679, 185] on div "PRODUCT: Daily UV Defense Sunscreen – Broad Spectrum SPF 36 Face Protection PRO…" at bounding box center [443, 392] width 886 height 761
click at [1140, 246] on span "Adding Code Block AFTER .site-footer__nav .site-footer__nav on All Devices Prod…" at bounding box center [1073, 246] width 225 height 32
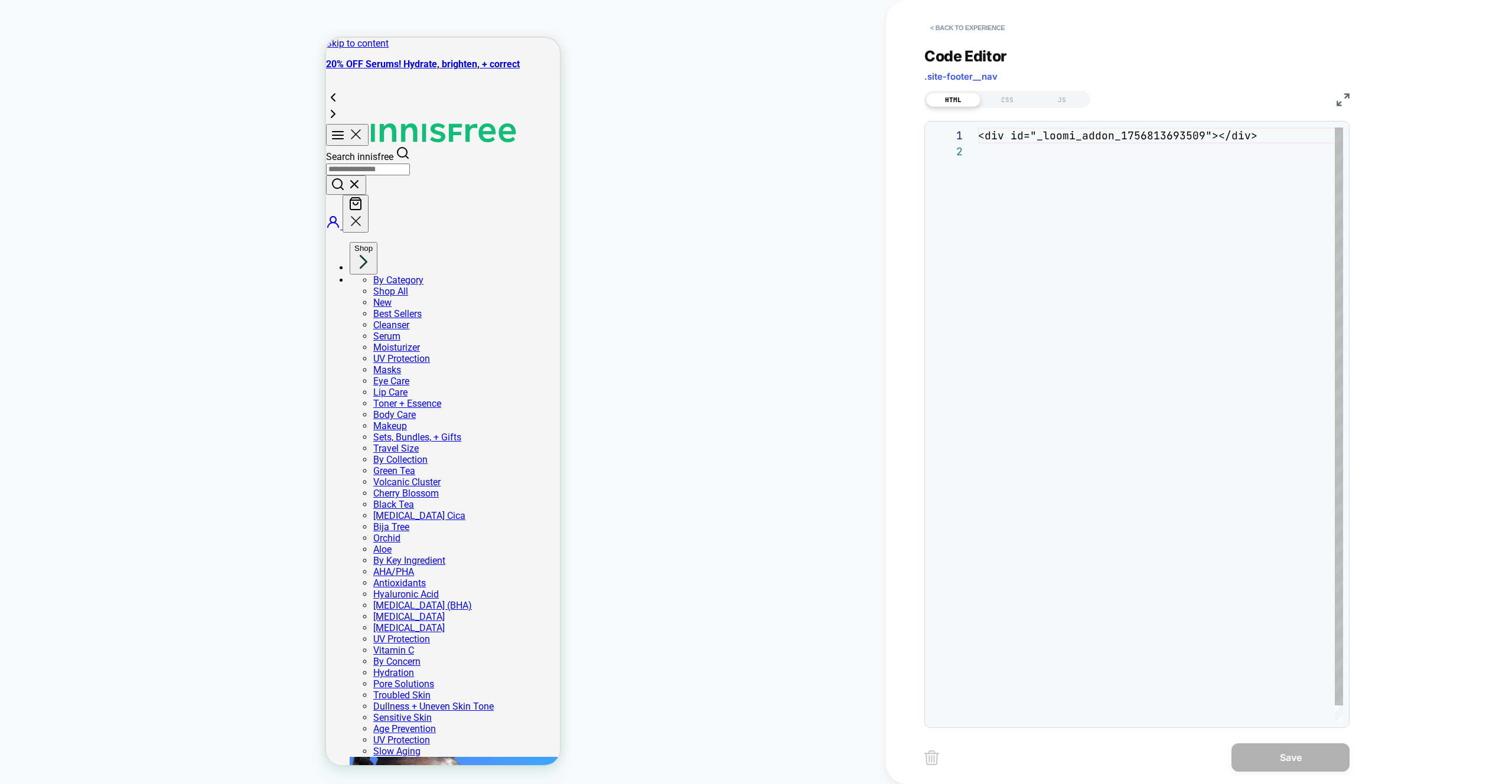
scroll to position [16, 0]
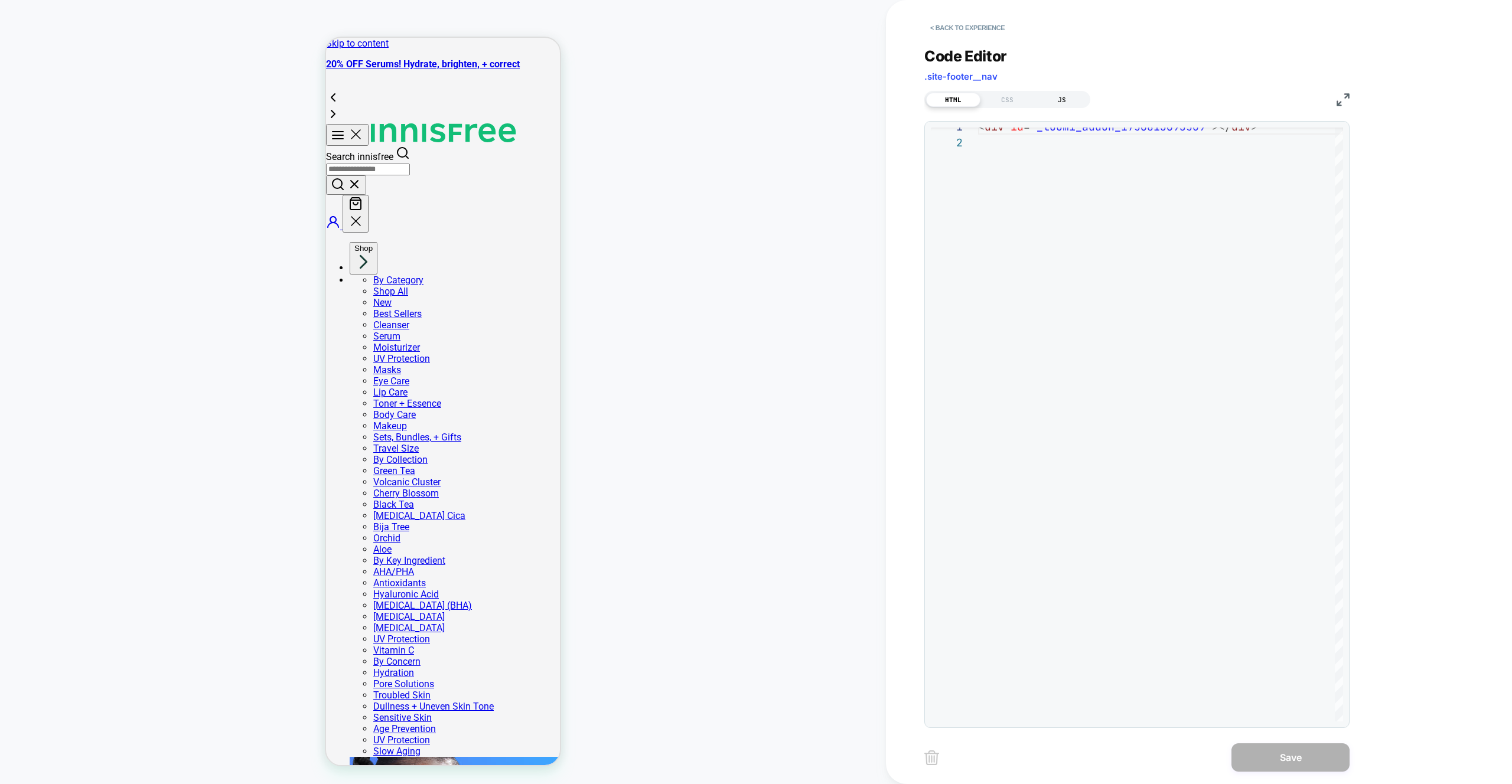
click at [1055, 93] on div "JS" at bounding box center [1062, 100] width 55 height 14
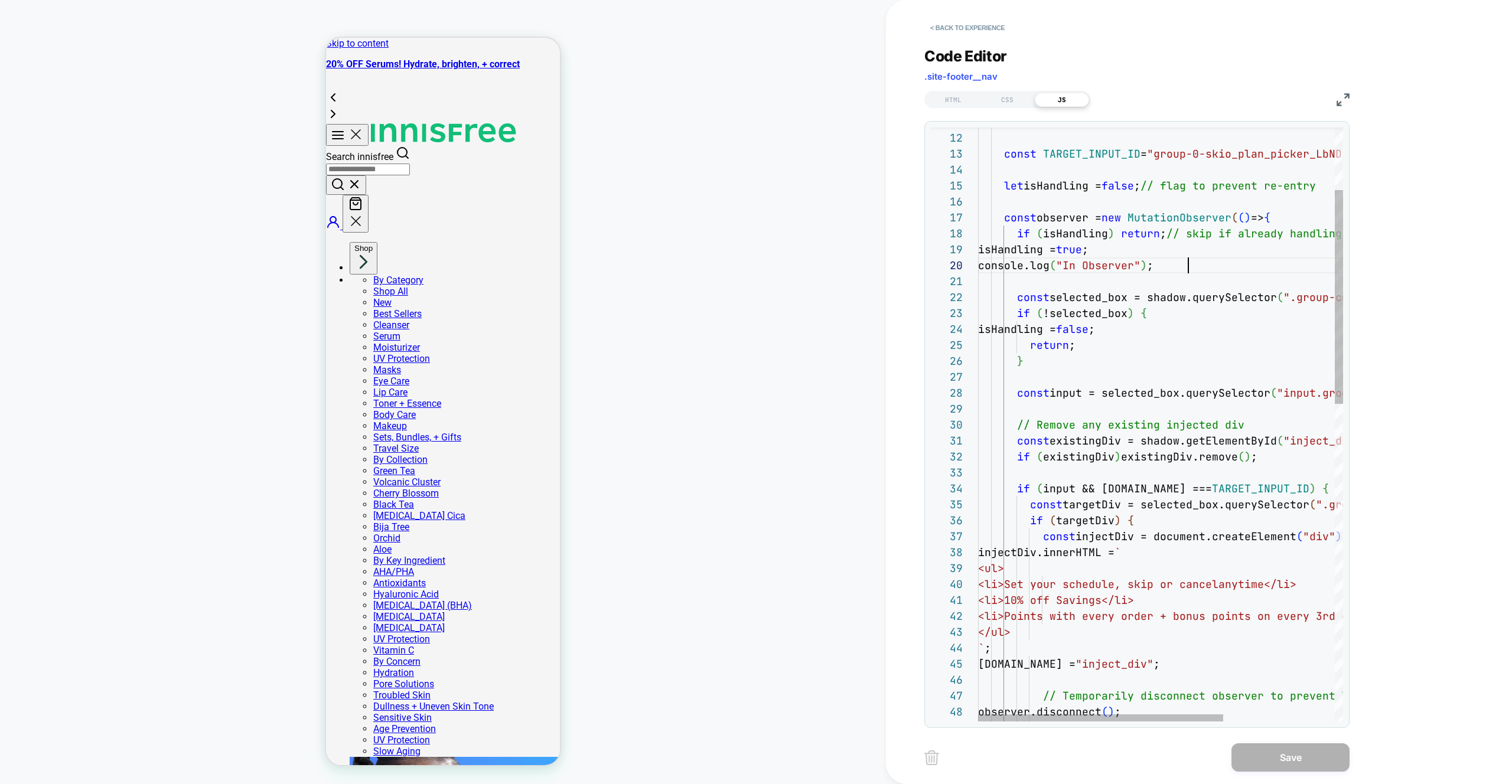
scroll to position [144, 210]
click at [1204, 269] on div "} const TARGET_INPUT_ID = "group-0-skio_plan_picker_LbNDzg" ; let isHandling = …" at bounding box center [1244, 778] width 531 height 1647
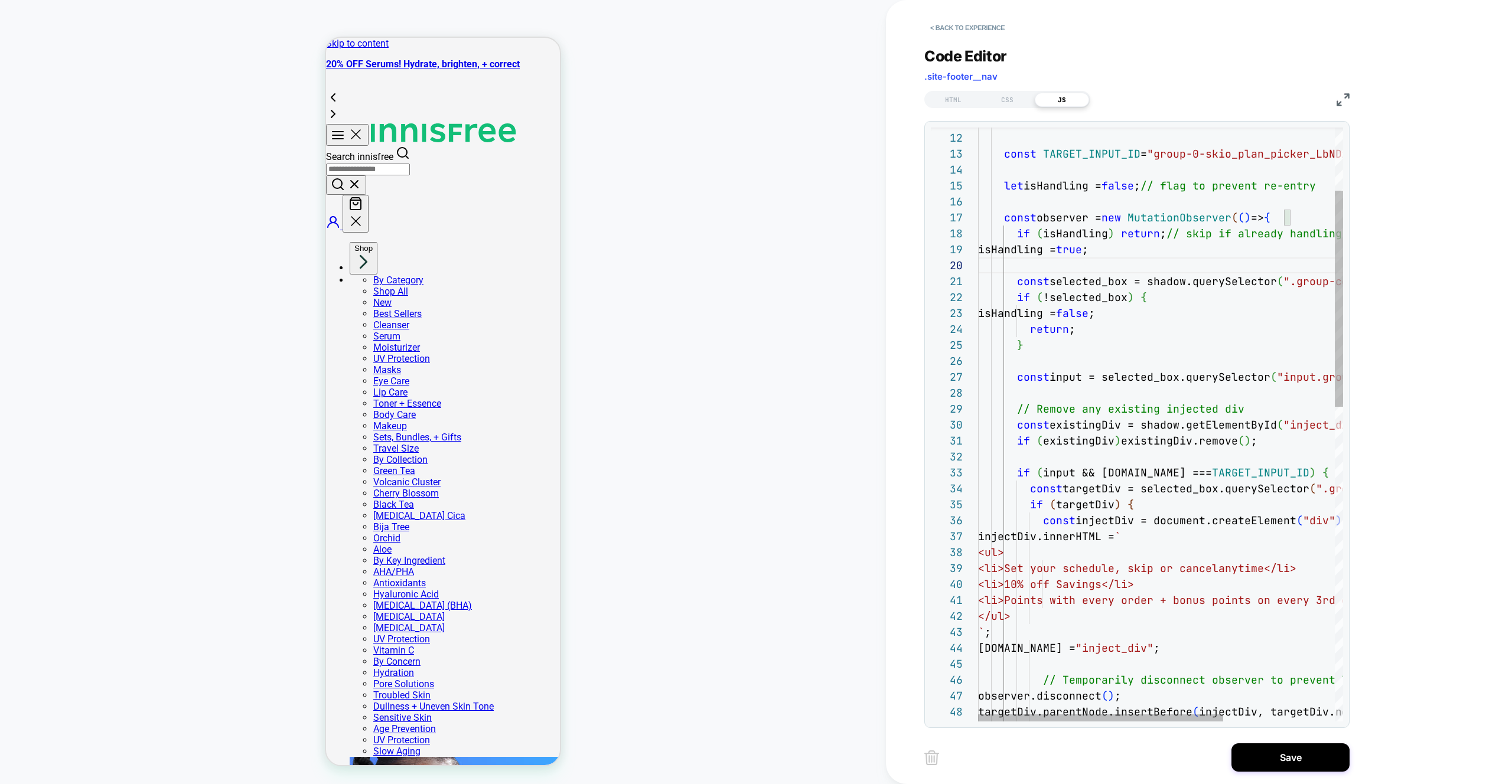
click at [1057, 366] on div "} const TARGET_INPUT_ID = "group-0-skio_plan_picker_LbNDzg" ; let isHandling = …" at bounding box center [1244, 770] width 531 height 1631
type textarea "**********"
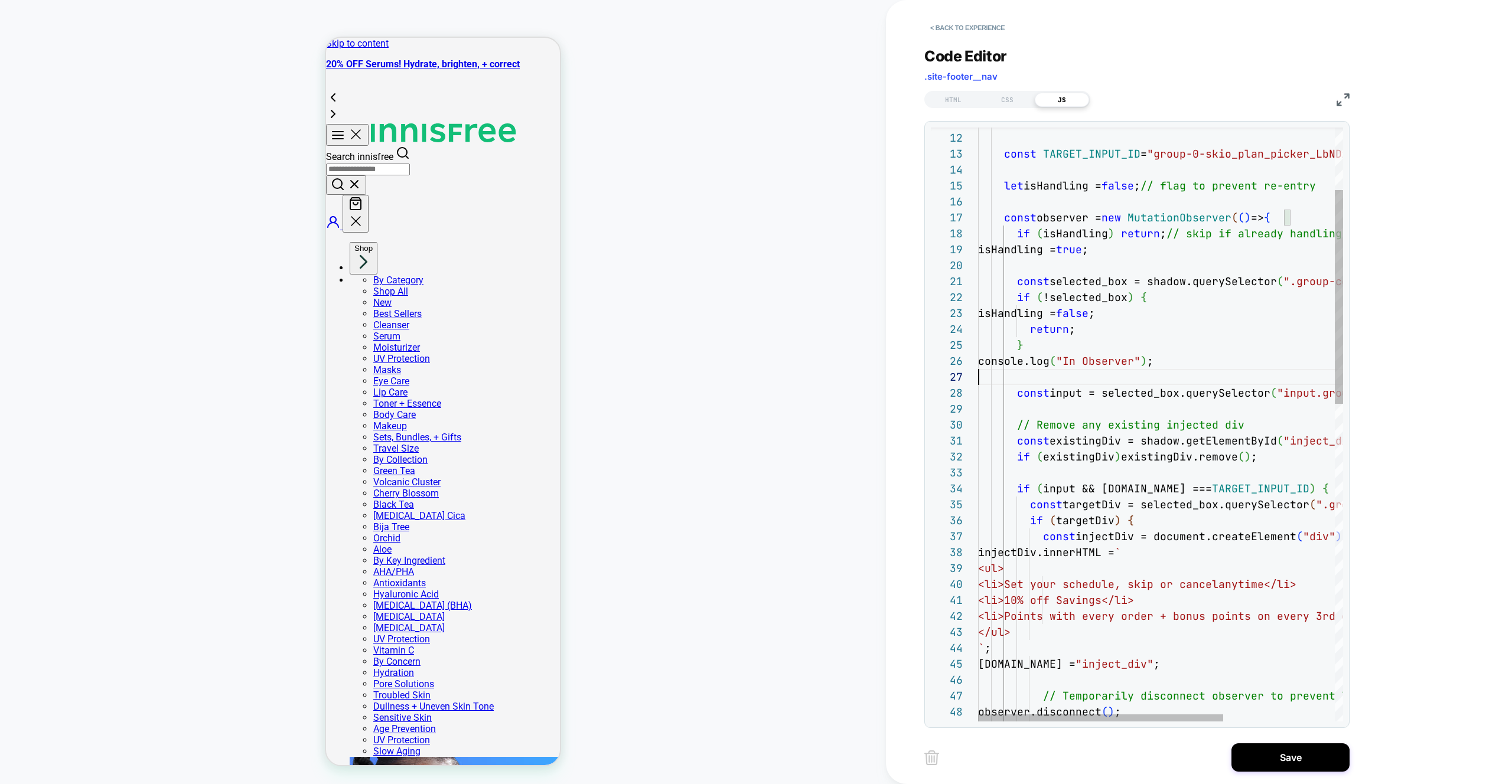
scroll to position [95, 0]
click at [1117, 315] on div "} const TARGET_INPUT_ID = "group-0-skio_plan_picker_LbNDzg" ; let isHandling = …" at bounding box center [1244, 778] width 531 height 1647
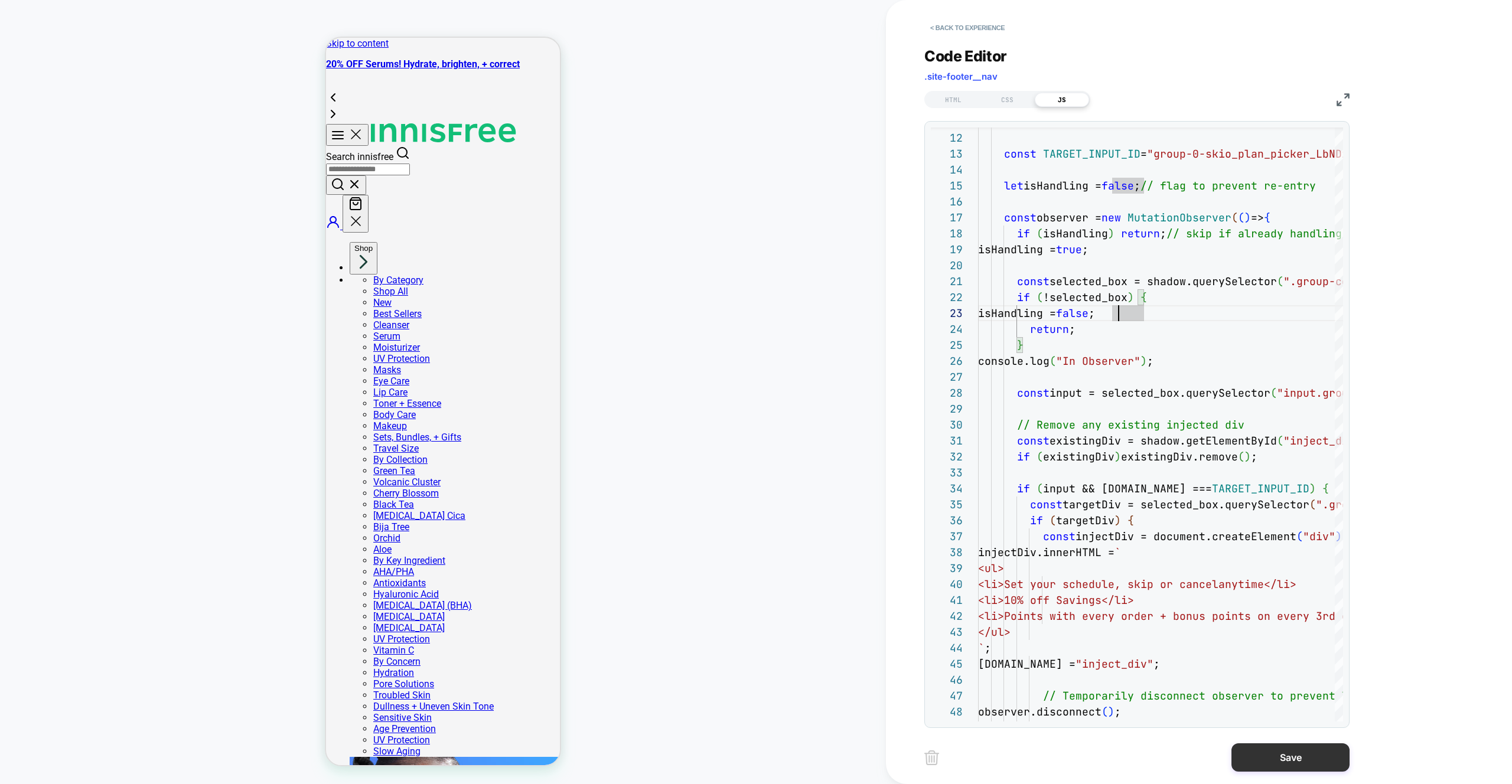
click at [1307, 753] on button "Save" at bounding box center [1290, 757] width 118 height 28
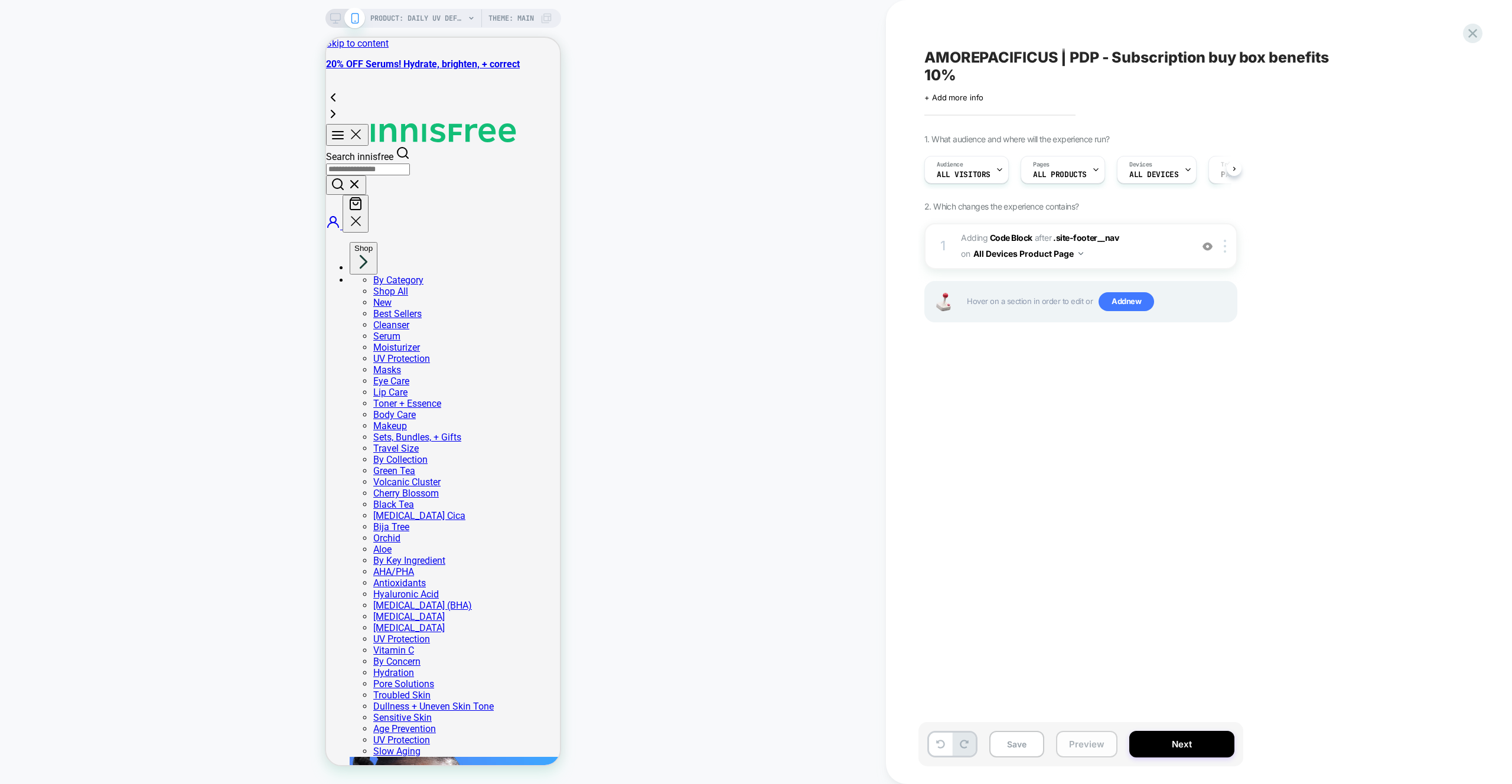
scroll to position [0, 1]
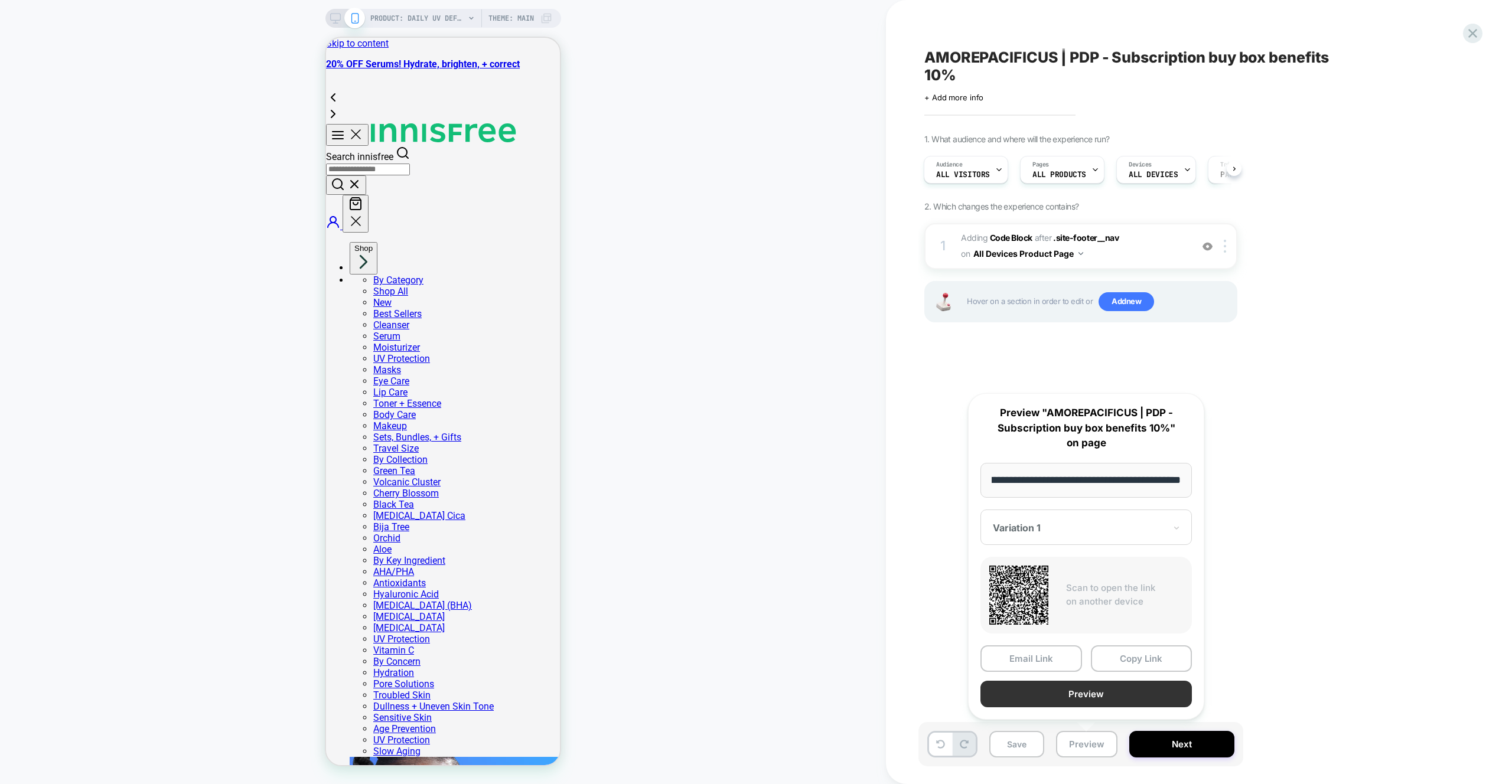
scroll to position [0, 0]
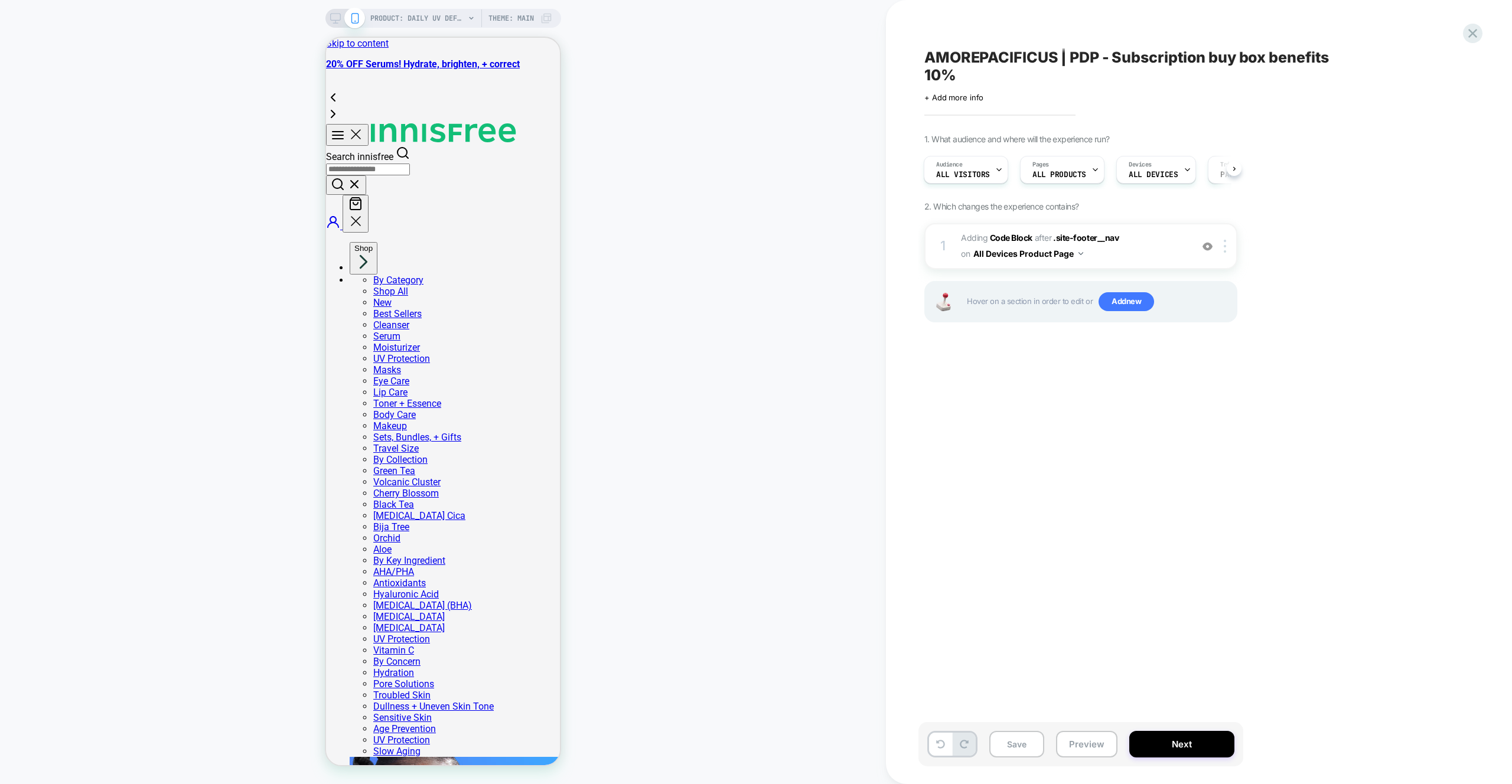
click at [754, 240] on div "PRODUCT: Daily UV Defense Sunscreen – Broad Spectrum SPF 36 Face Protection PRO…" at bounding box center [443, 392] width 886 height 761
click at [764, 361] on div "PRODUCT: Daily UV Defense Sunscreen – Broad Spectrum SPF 36 Face Protection PRO…" at bounding box center [443, 392] width 886 height 761
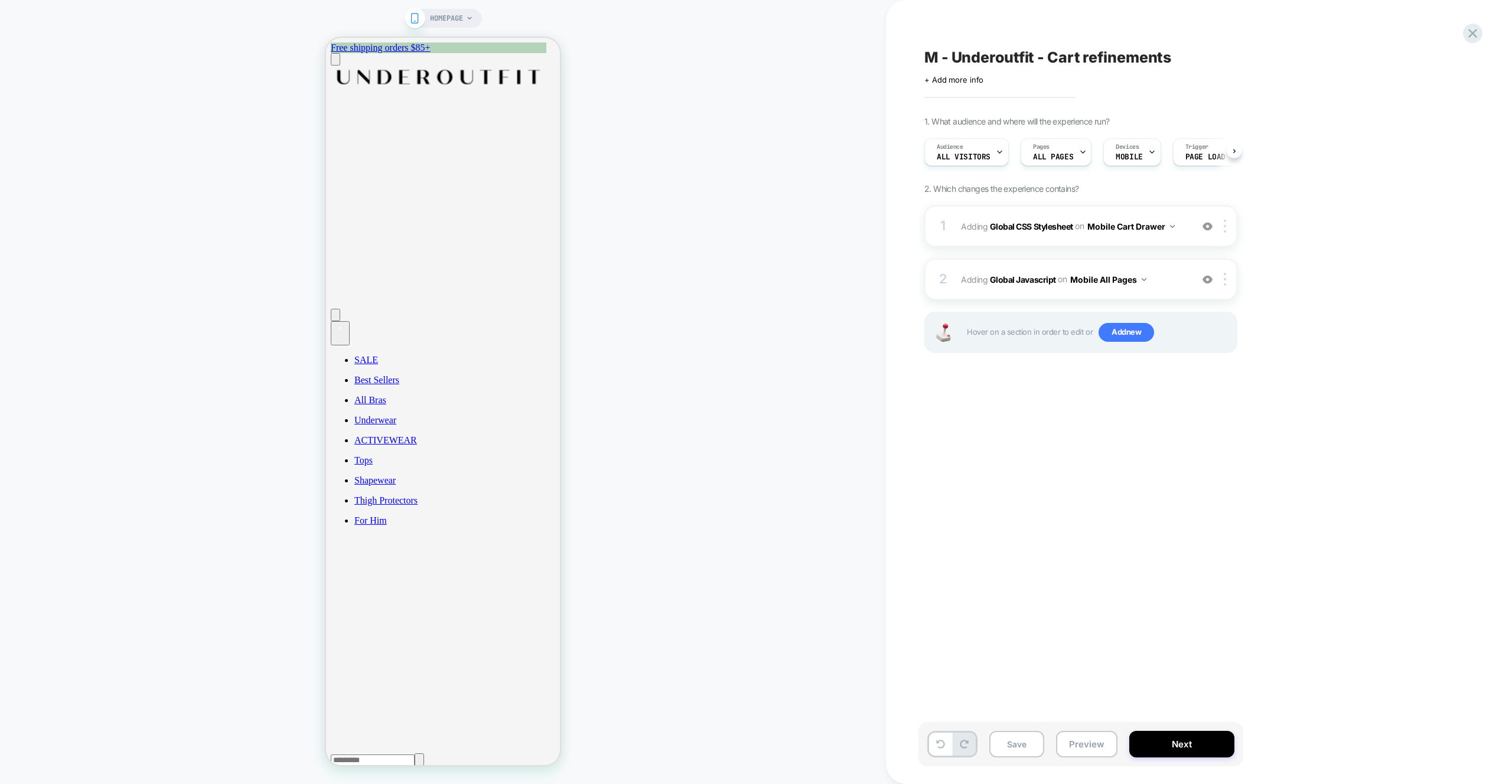
scroll to position [0, 1]
click at [0, 0] on span "Adding Global Javascript on Mobile All Pages" at bounding box center [0, 0] width 0 height 0
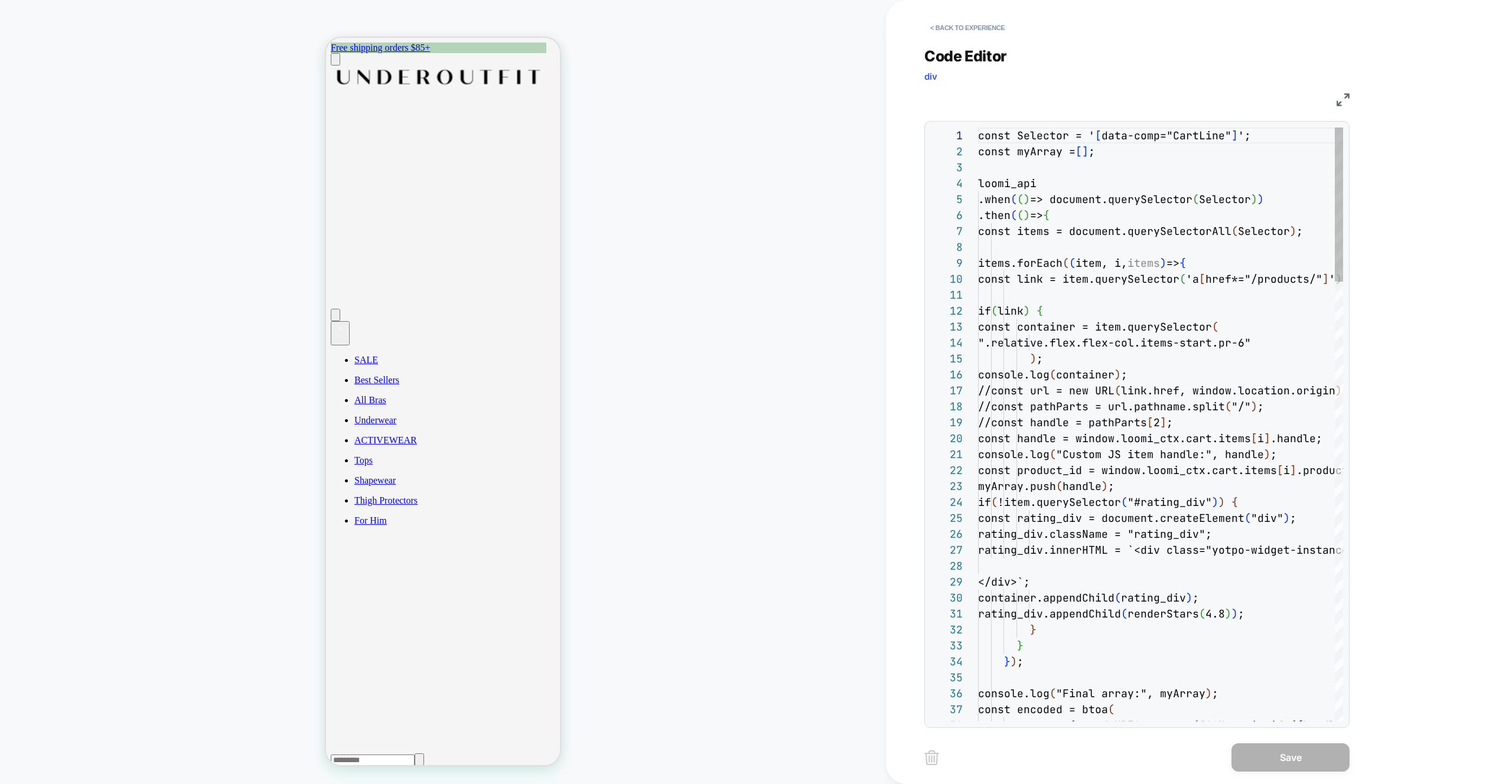
scroll to position [160, 0]
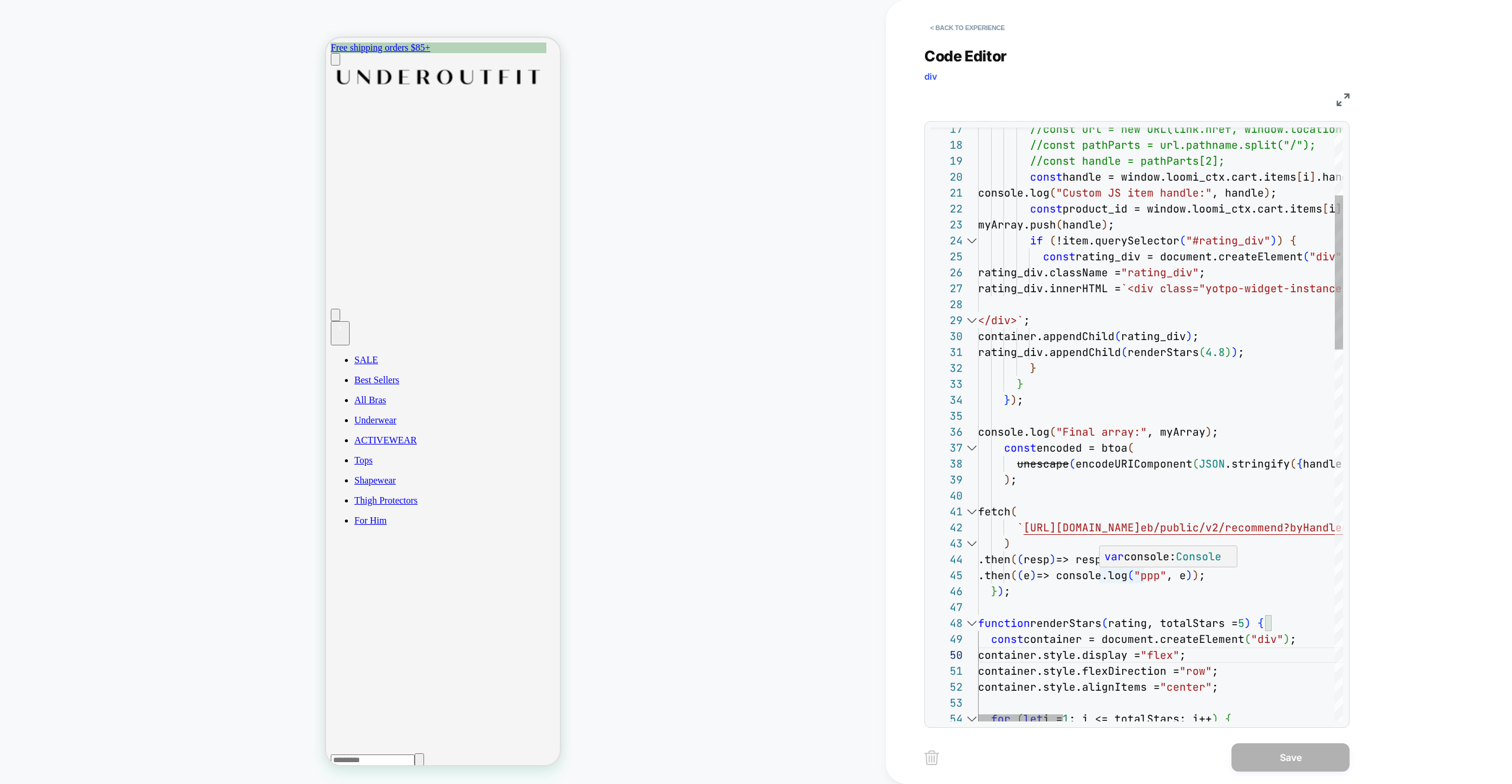
drag, startPoint x: 1100, startPoint y: 575, endPoint x: 1131, endPoint y: 583, distance: 32.0
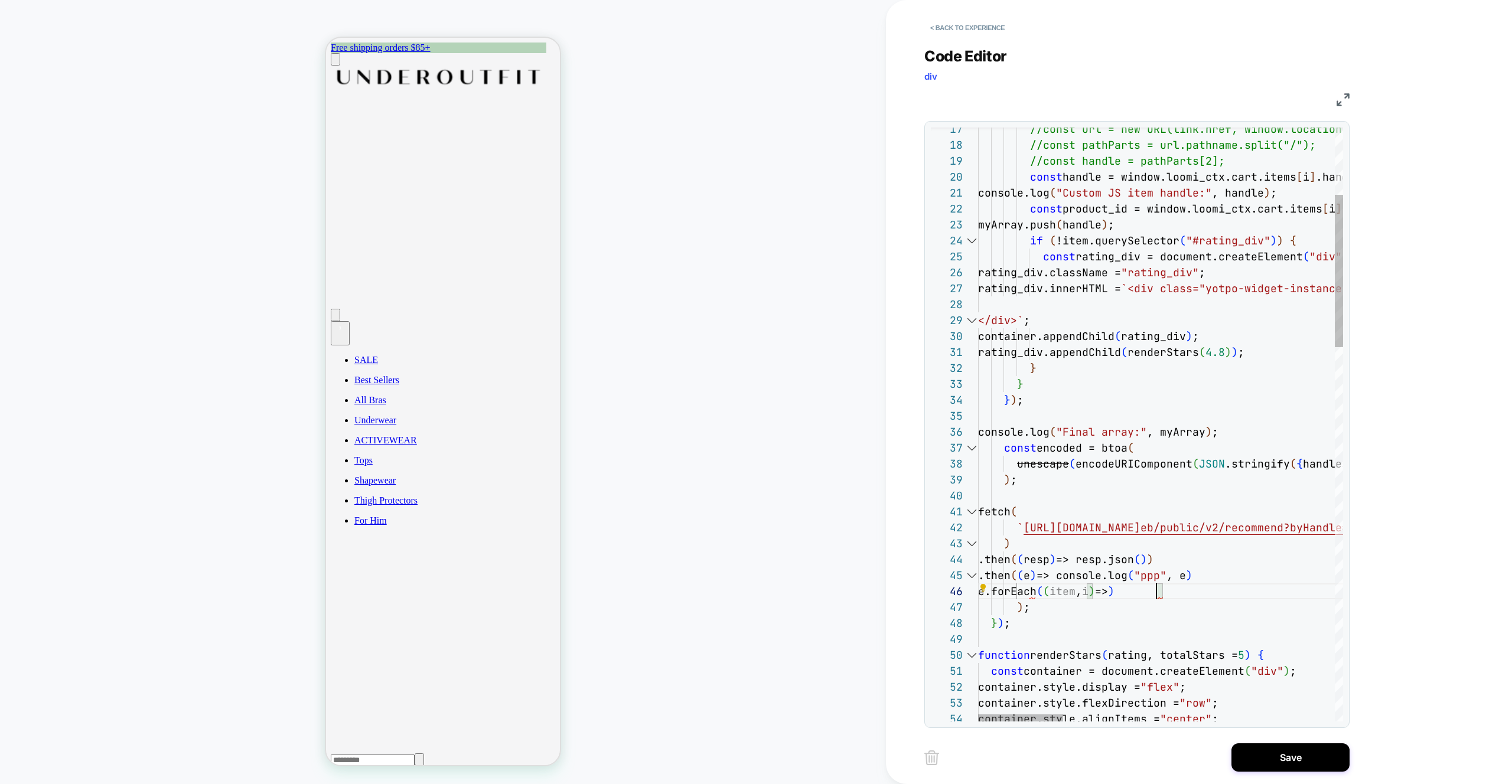
scroll to position [79, 178]
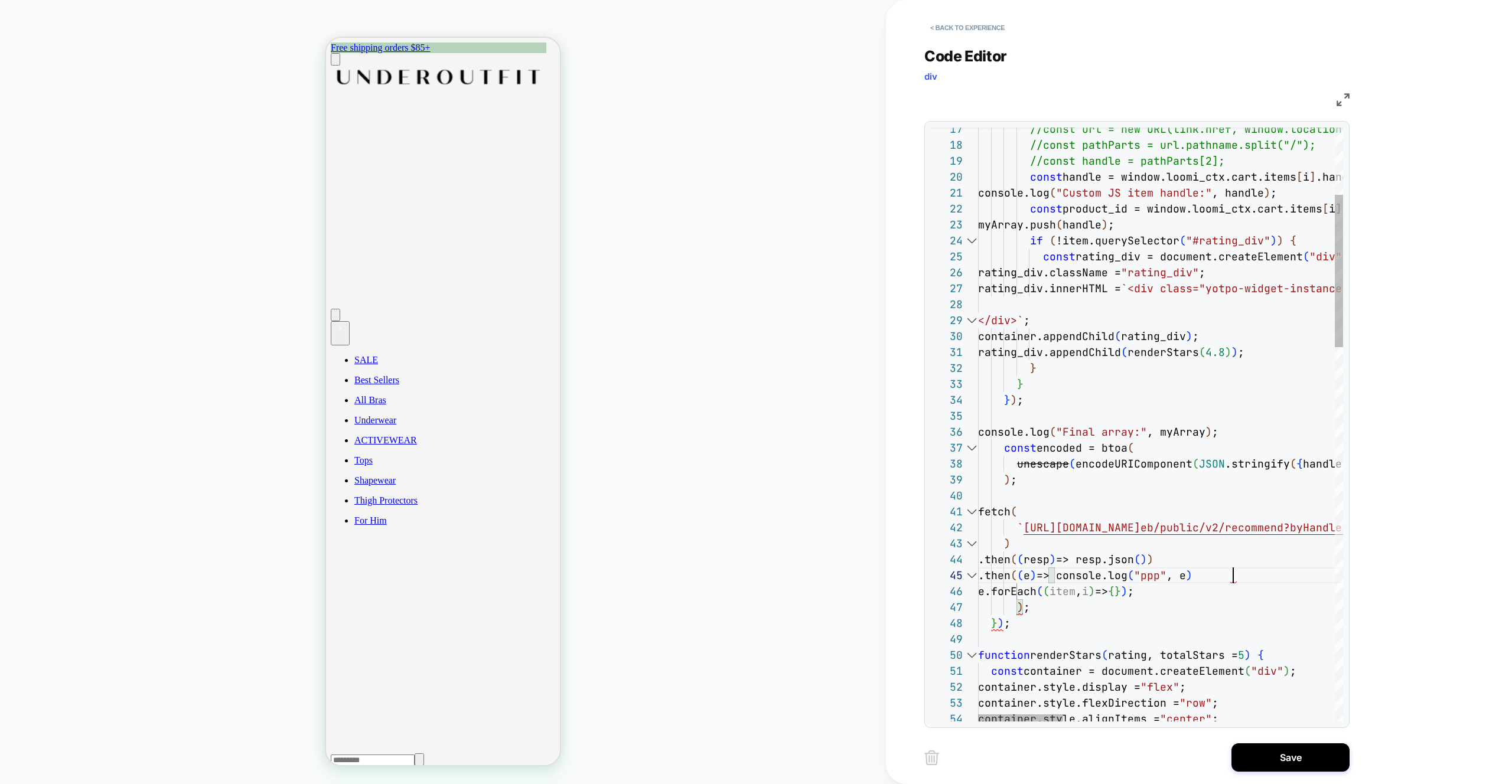
scroll to position [63, 255]
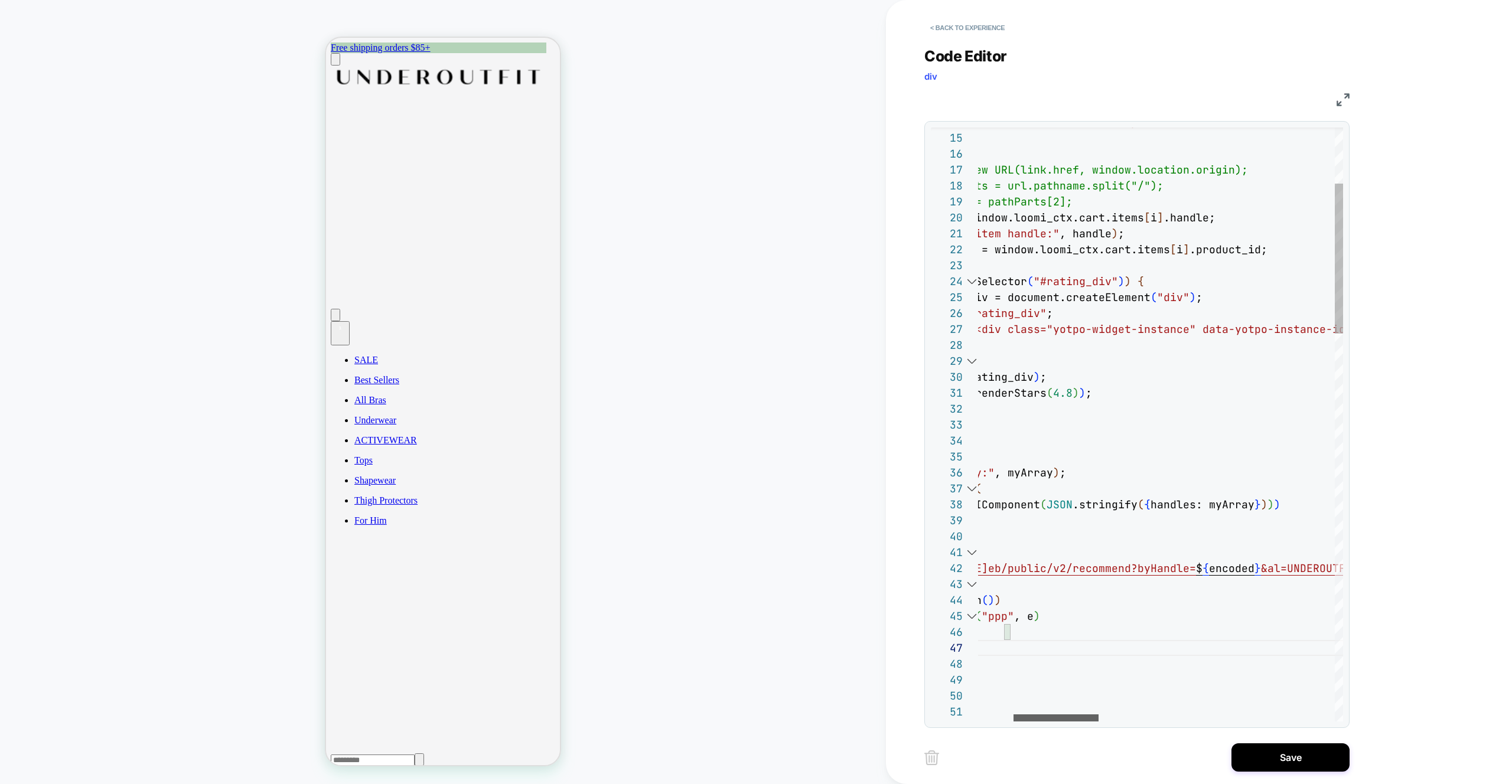
drag, startPoint x: 1121, startPoint y: 330, endPoint x: 1242, endPoint y: 331, distance: 121.0
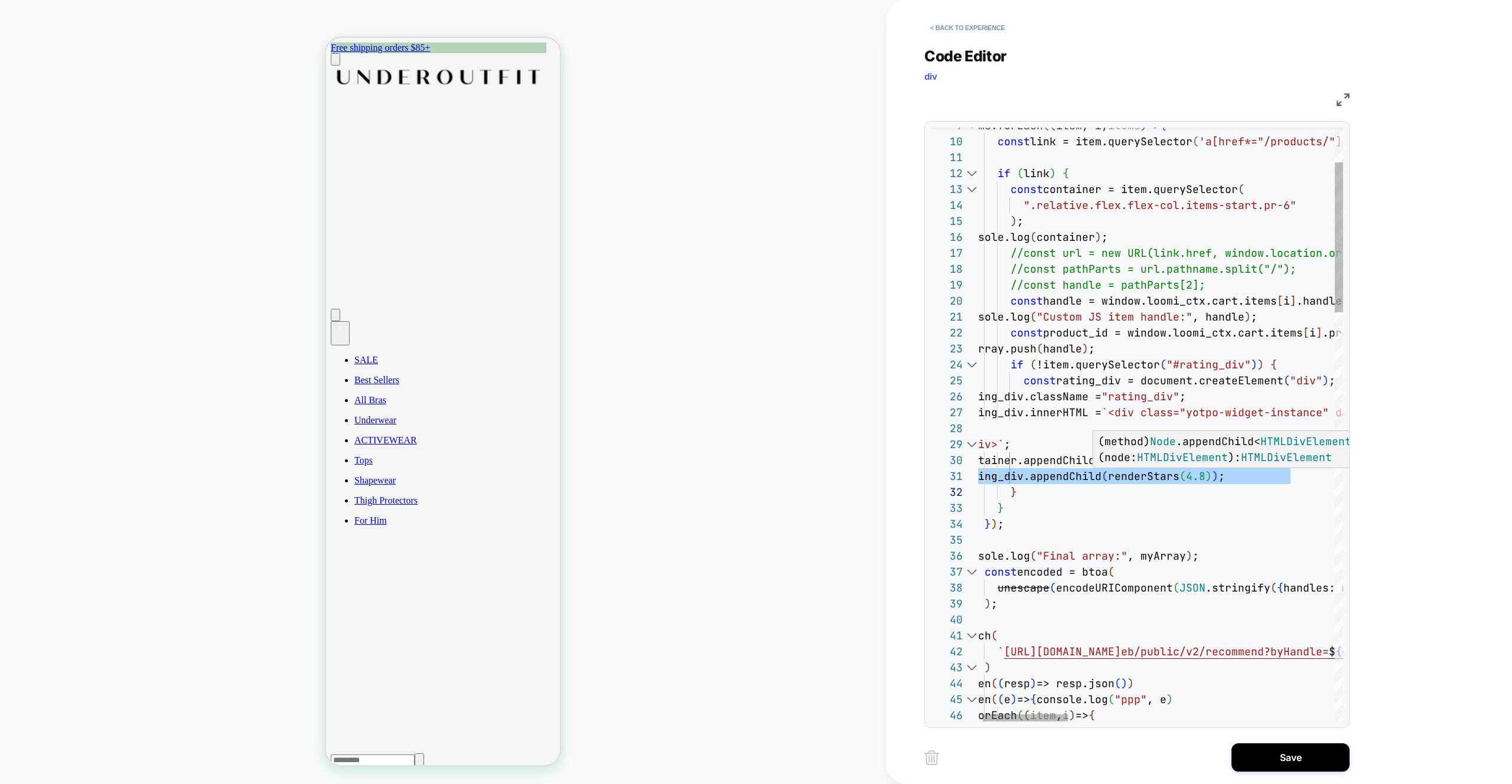
scroll to position [0, 0]
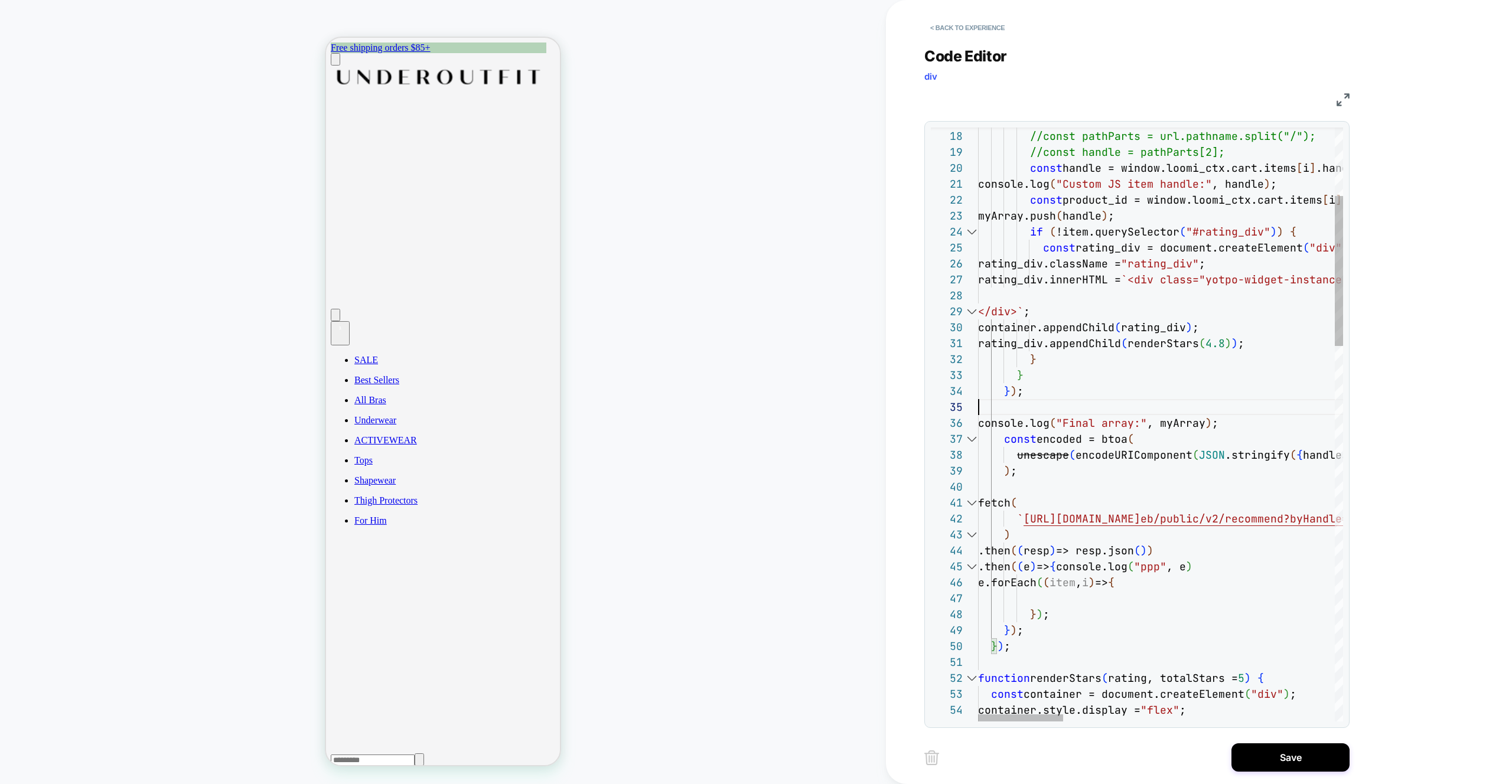
scroll to position [63, 0]
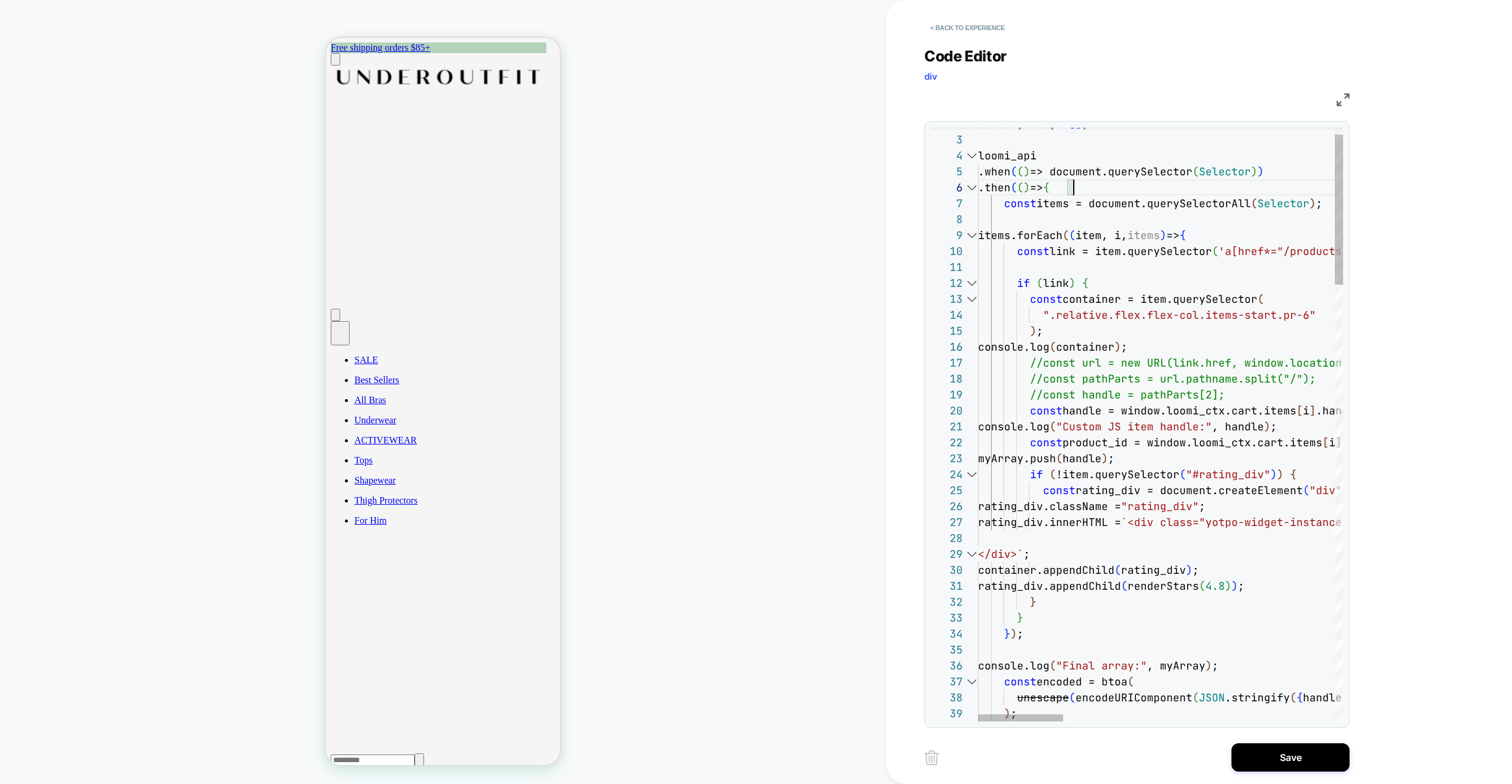
scroll to position [79, 96]
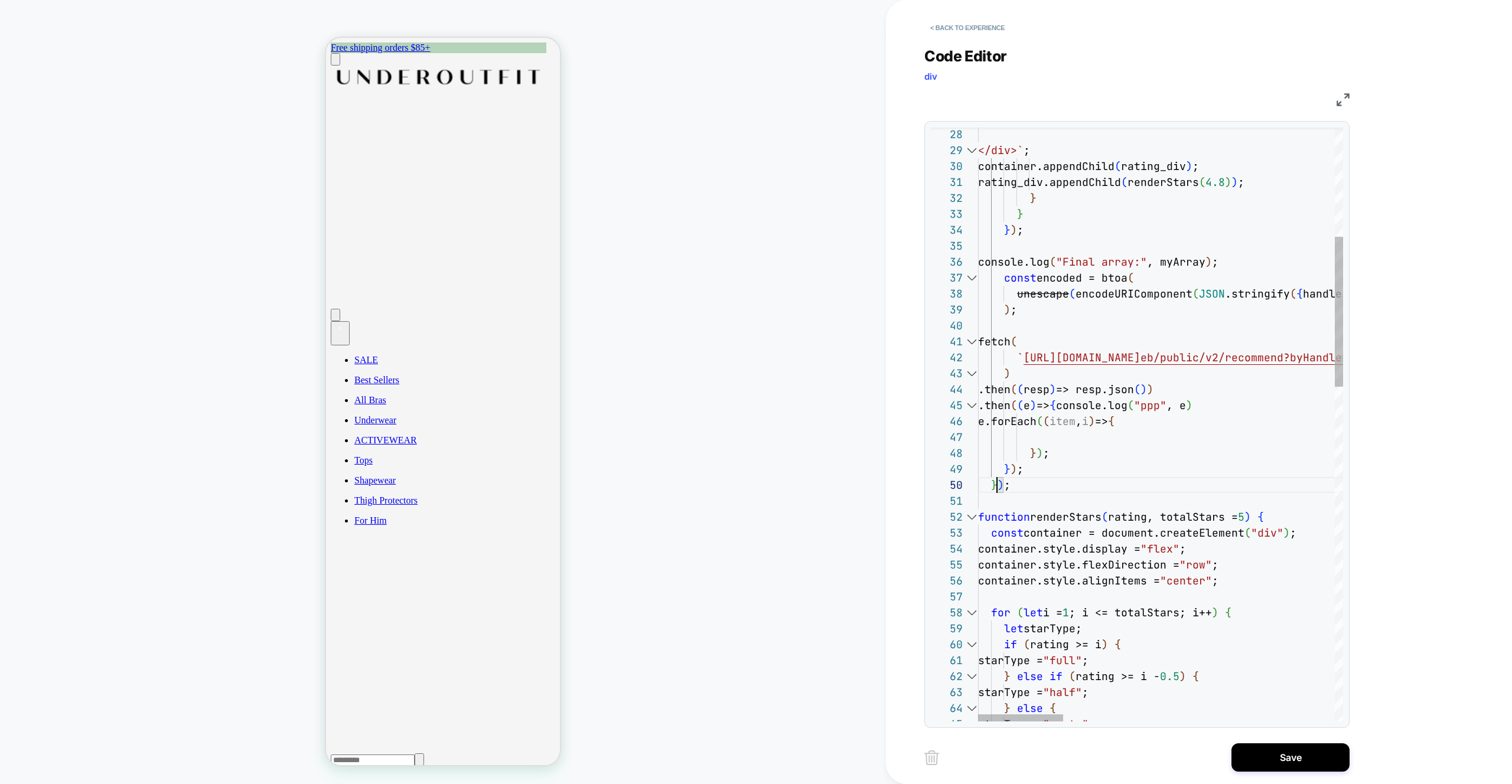
scroll to position [144, 19]
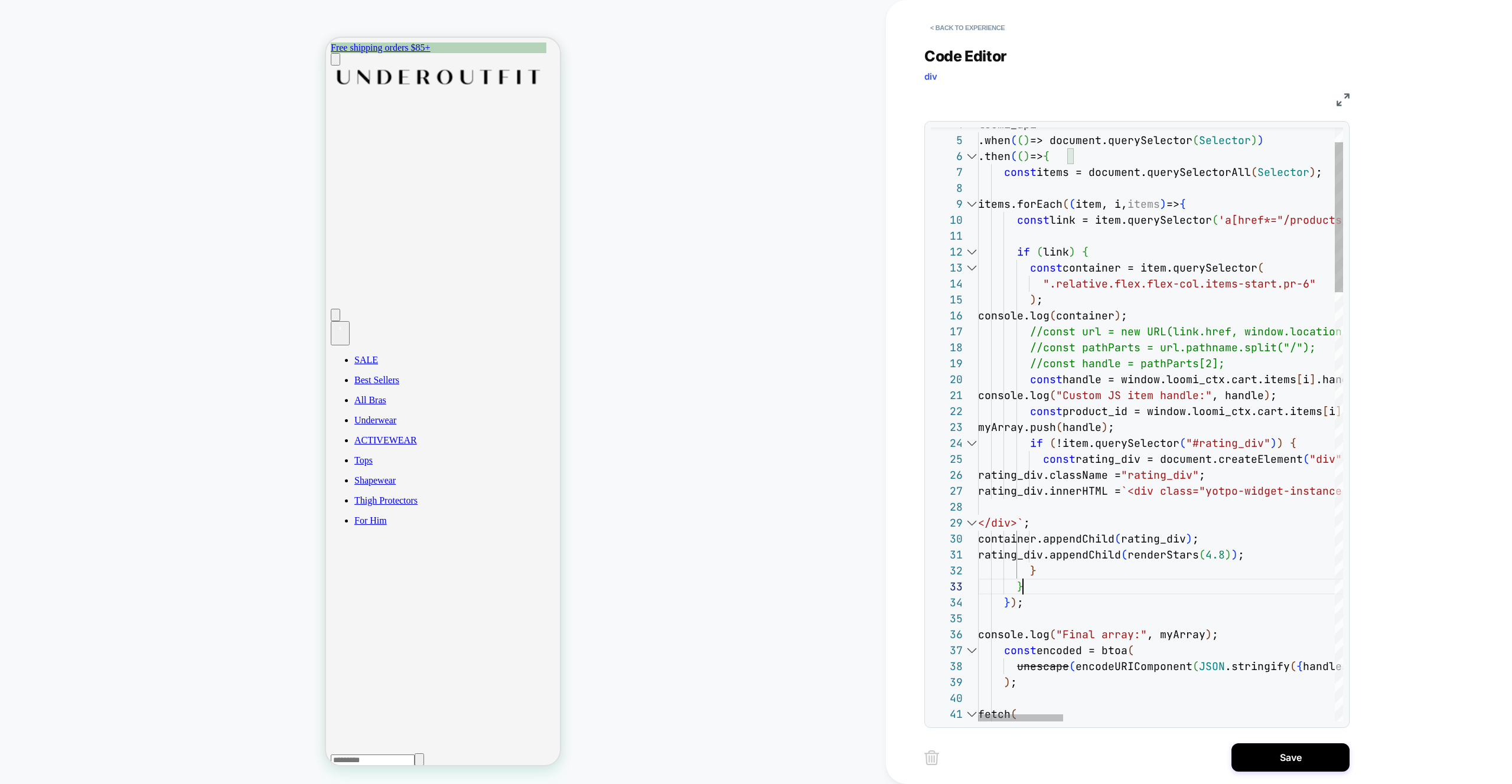
scroll to position [32, 45]
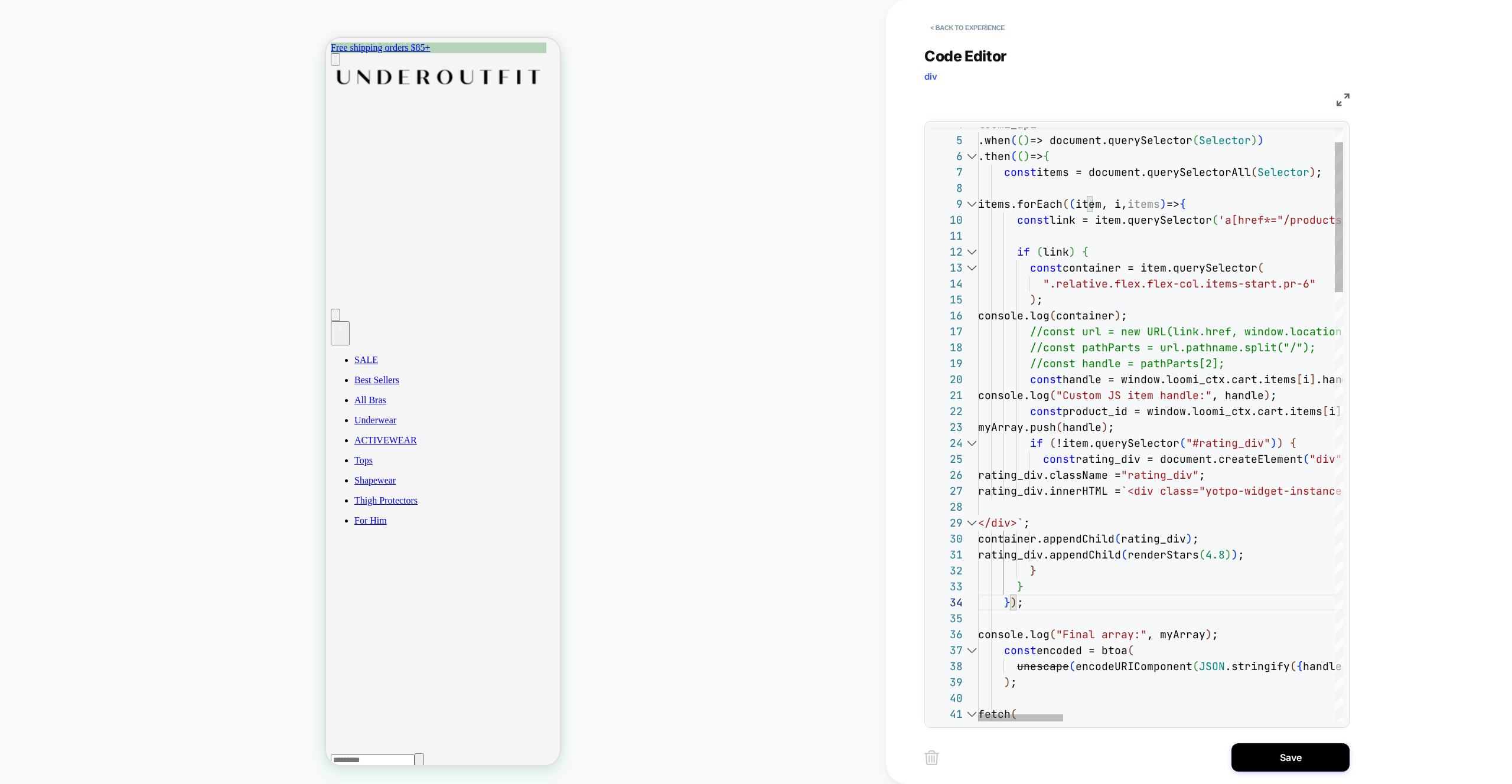
scroll to position [48, 26]
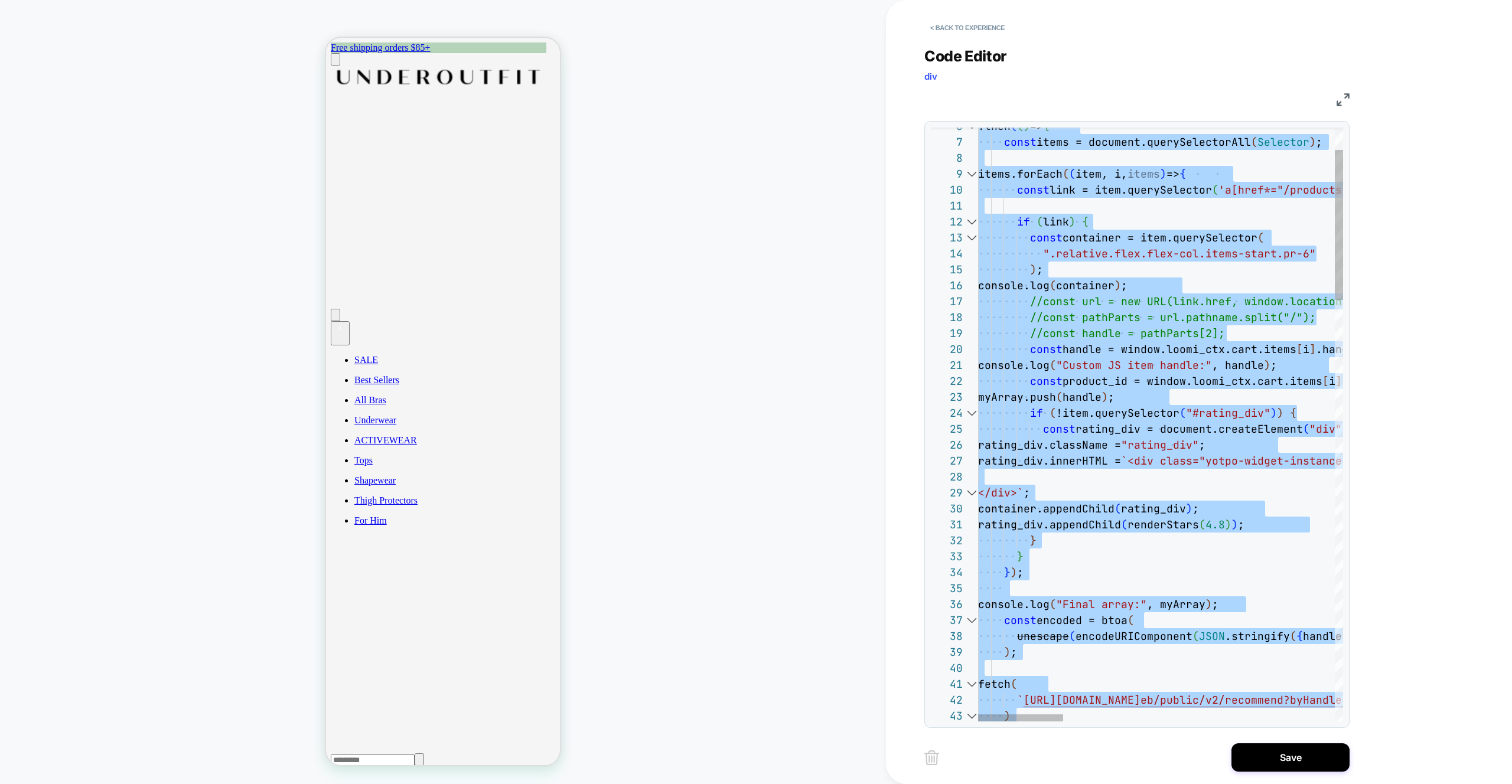
drag, startPoint x: 1107, startPoint y: 450, endPoint x: 1097, endPoint y: 454, distance: 10.8
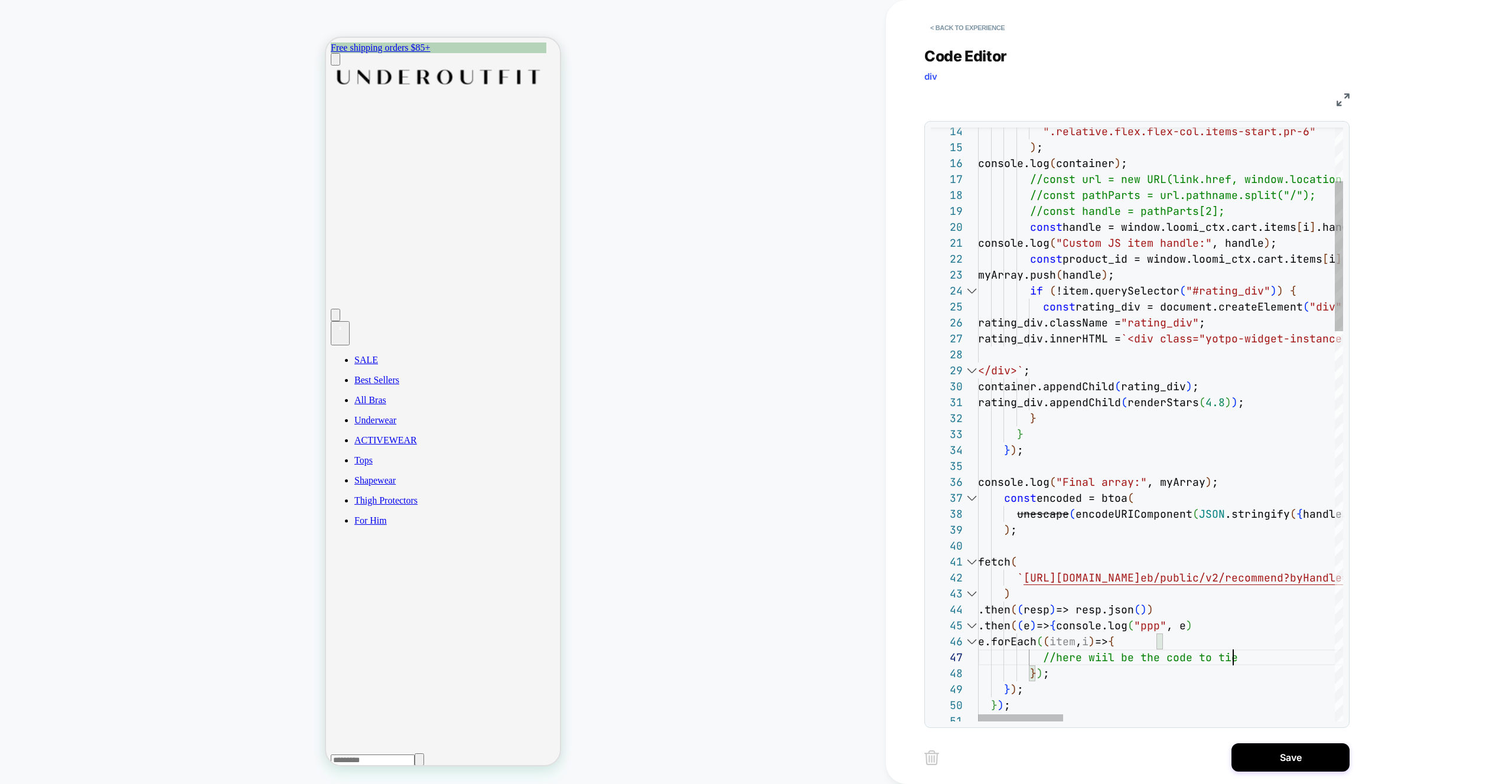
scroll to position [95, 255]
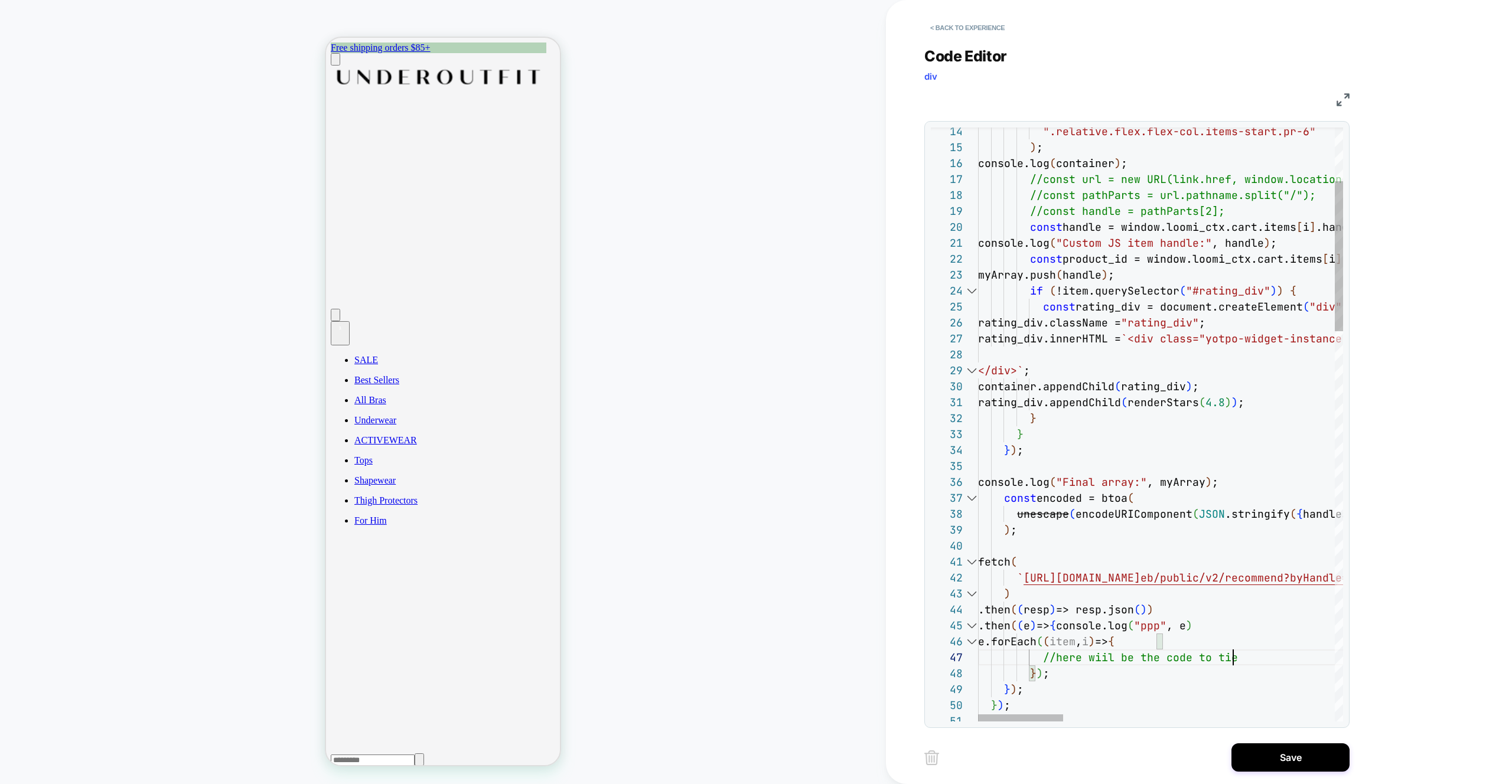
scroll to position [95, 255]
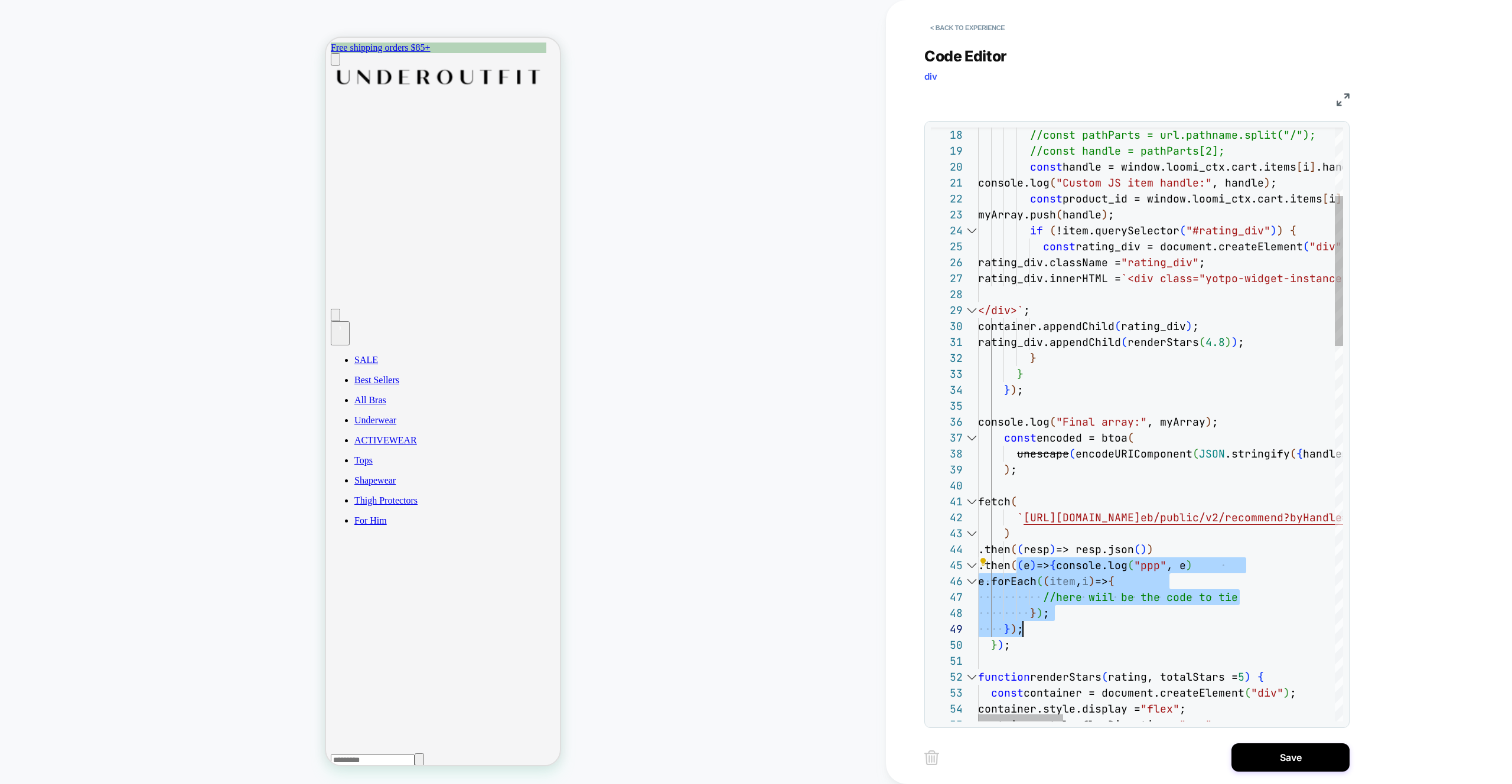
scroll to position [63, 71]
drag, startPoint x: 1018, startPoint y: 566, endPoint x: 1120, endPoint y: 617, distance: 114.0
type textarea "**********"
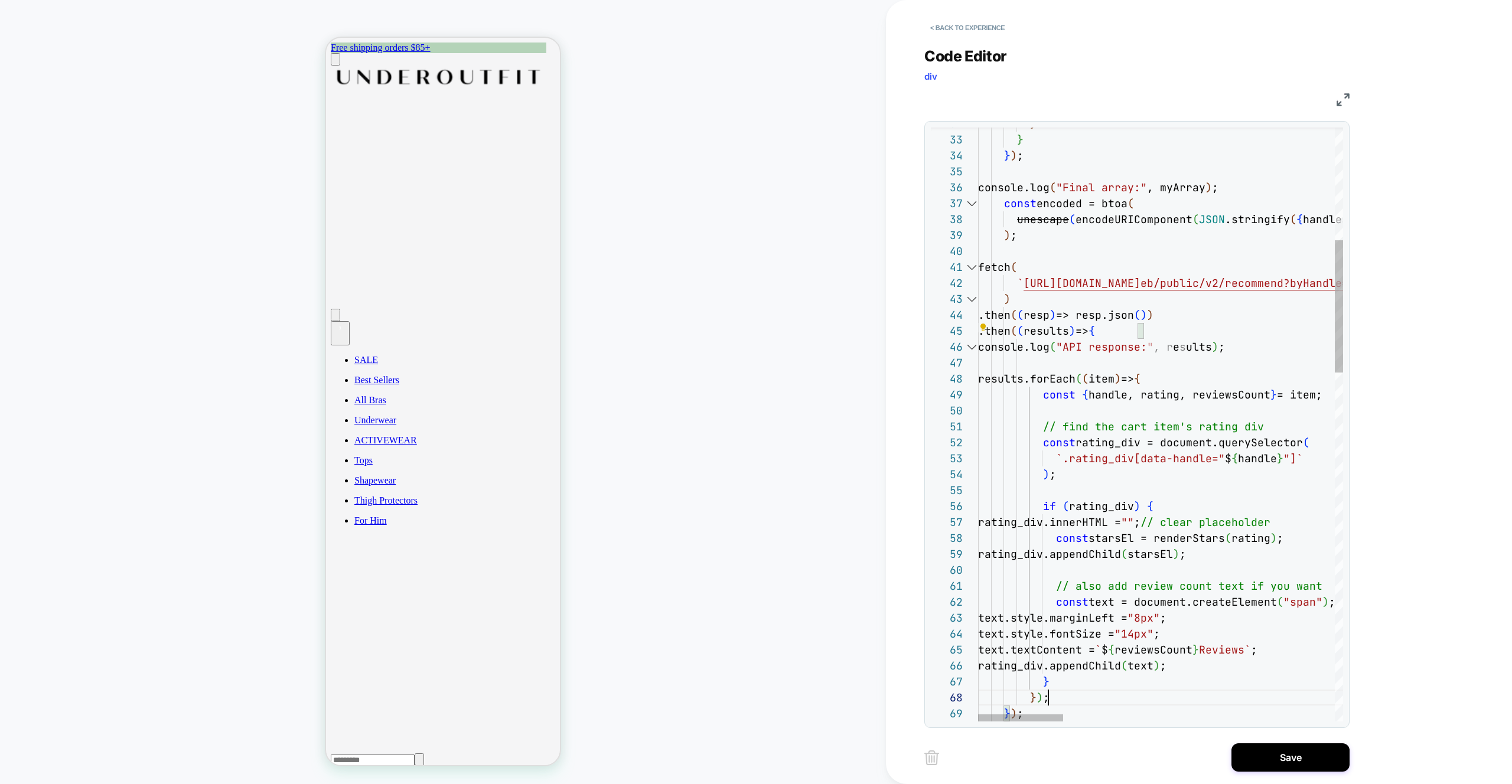
scroll to position [112, 71]
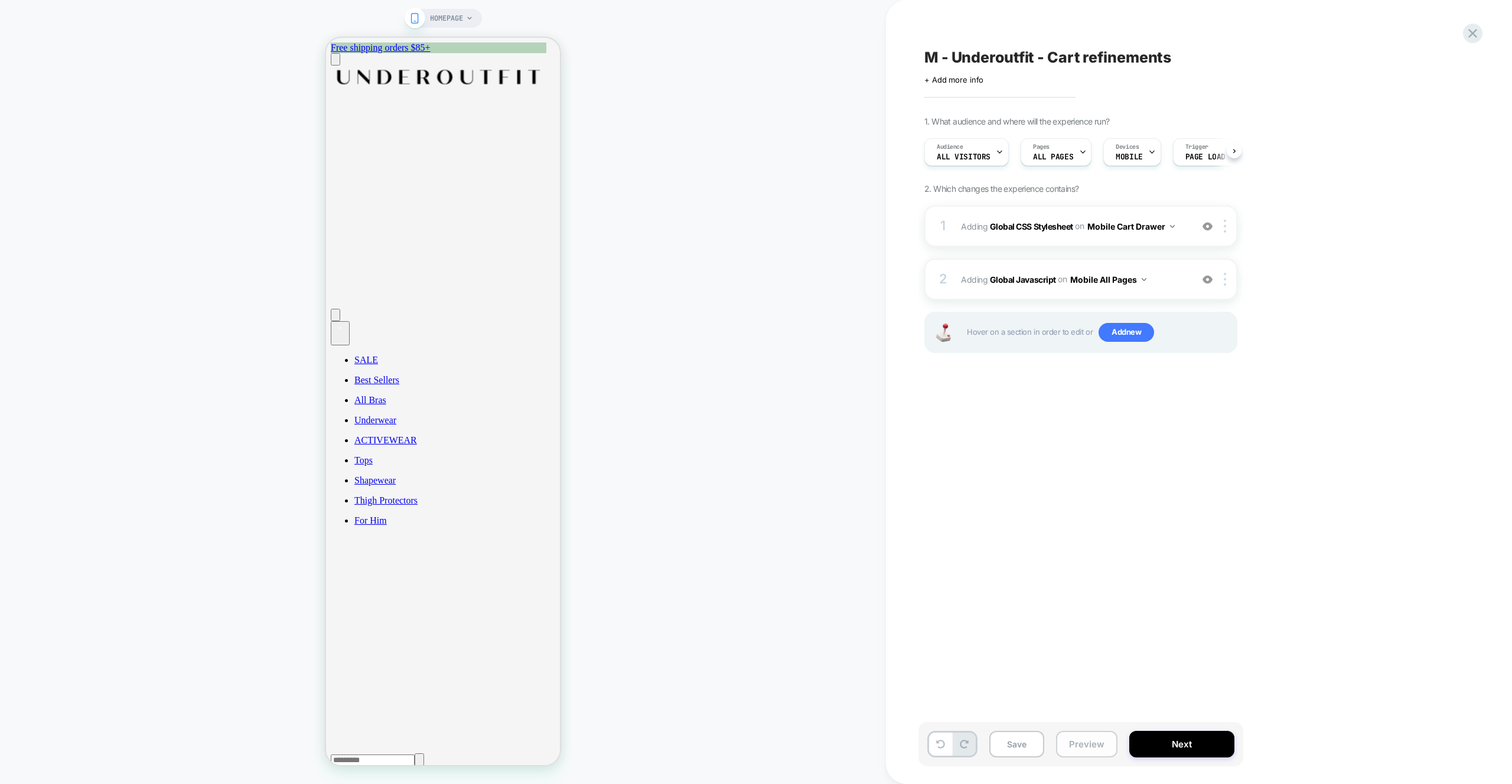
scroll to position [0, 1]
click at [1089, 742] on button "Preview" at bounding box center [1087, 744] width 62 height 26
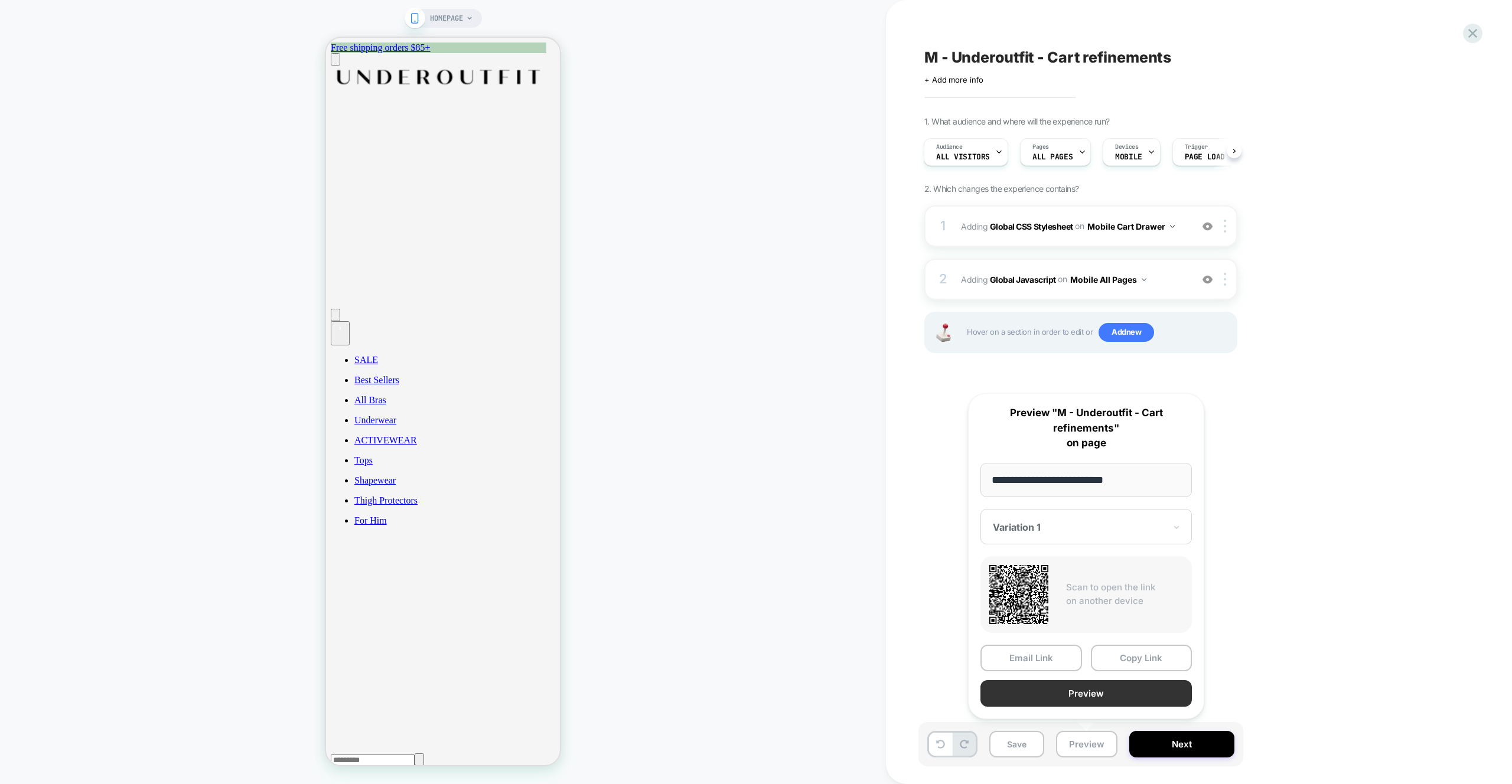
click at [1069, 697] on button "Preview" at bounding box center [1086, 693] width 211 height 26
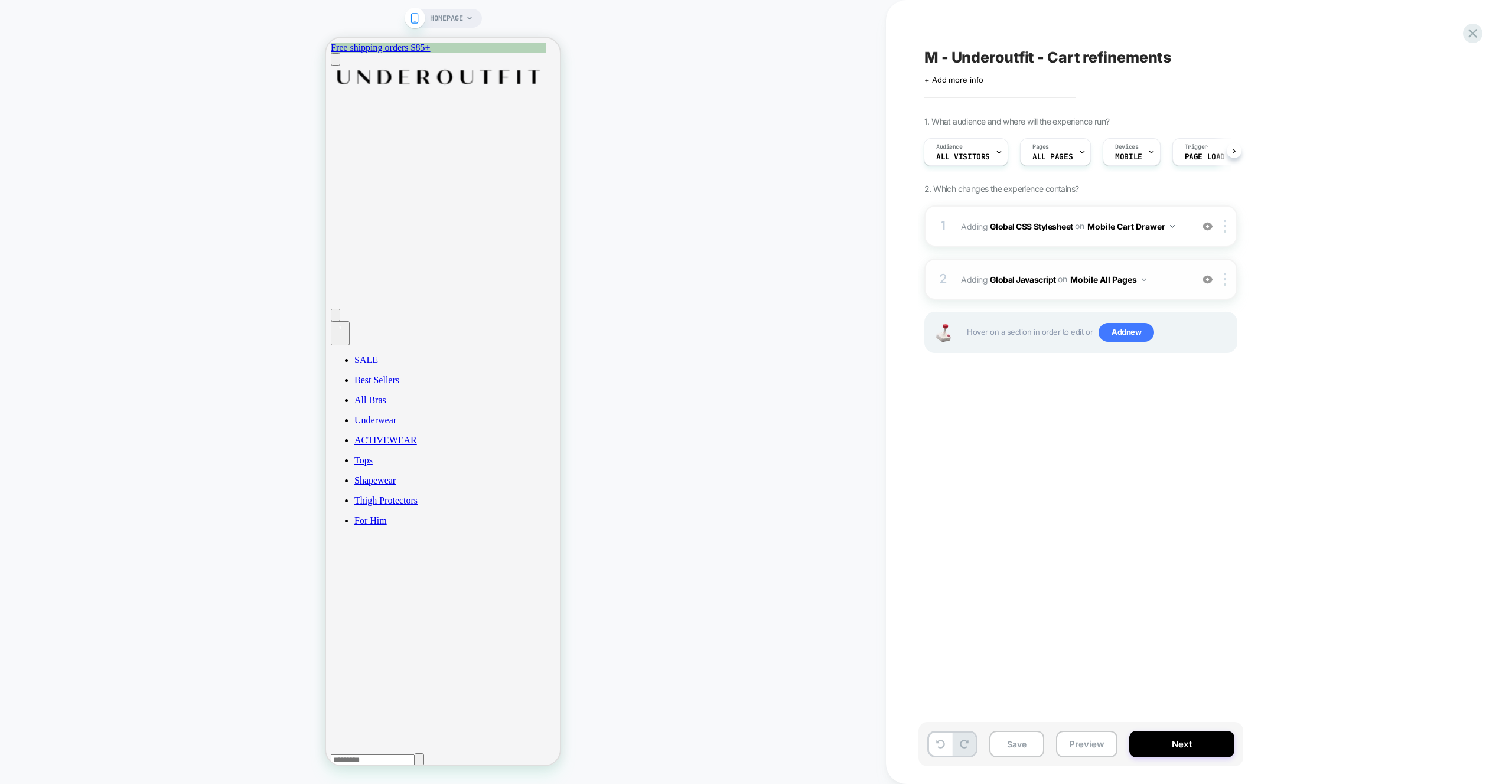
click at [1157, 290] on div "2 Adding Global Javascript on Mobile All Pages Add Before Add After Copy to Des…" at bounding box center [1081, 279] width 313 height 42
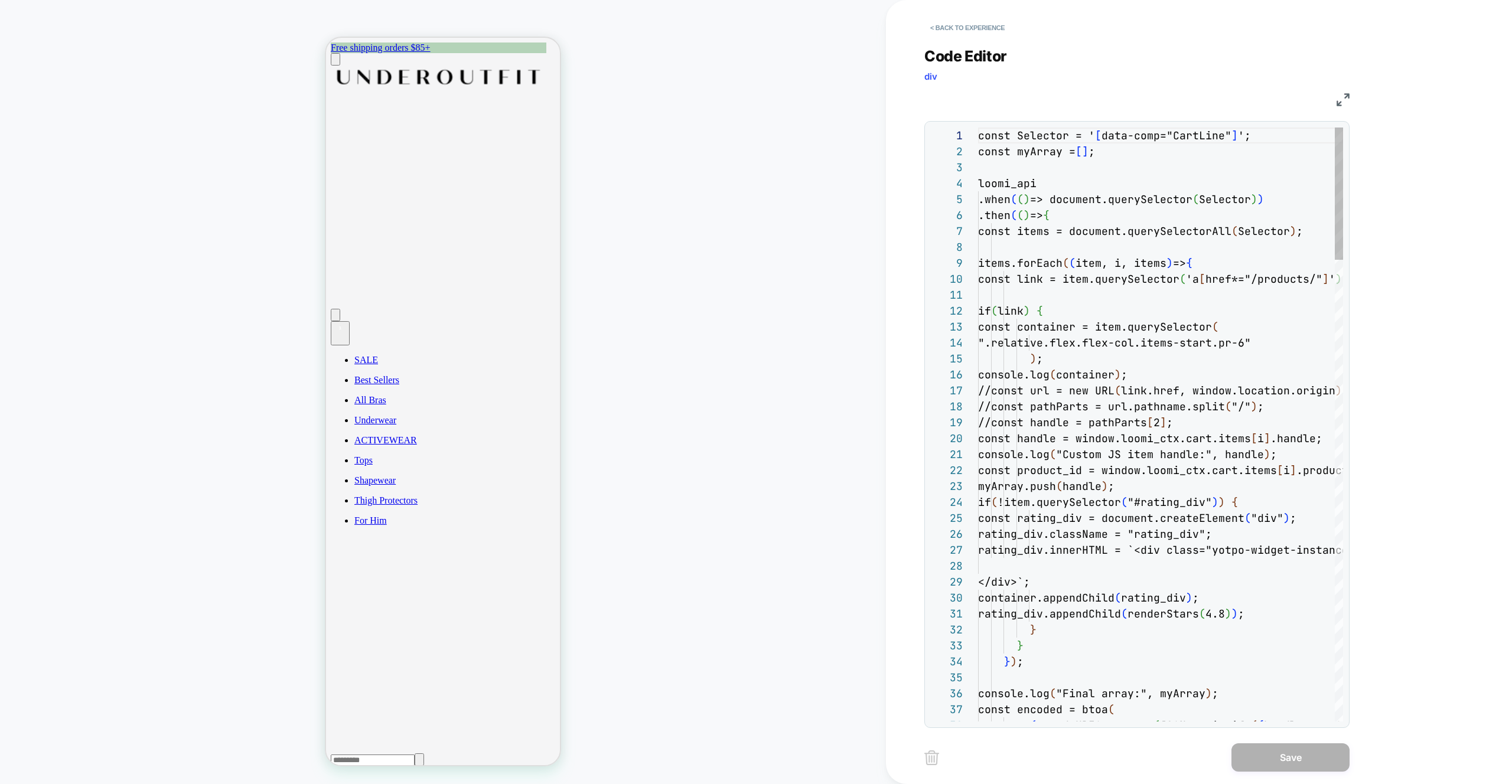
scroll to position [160, 0]
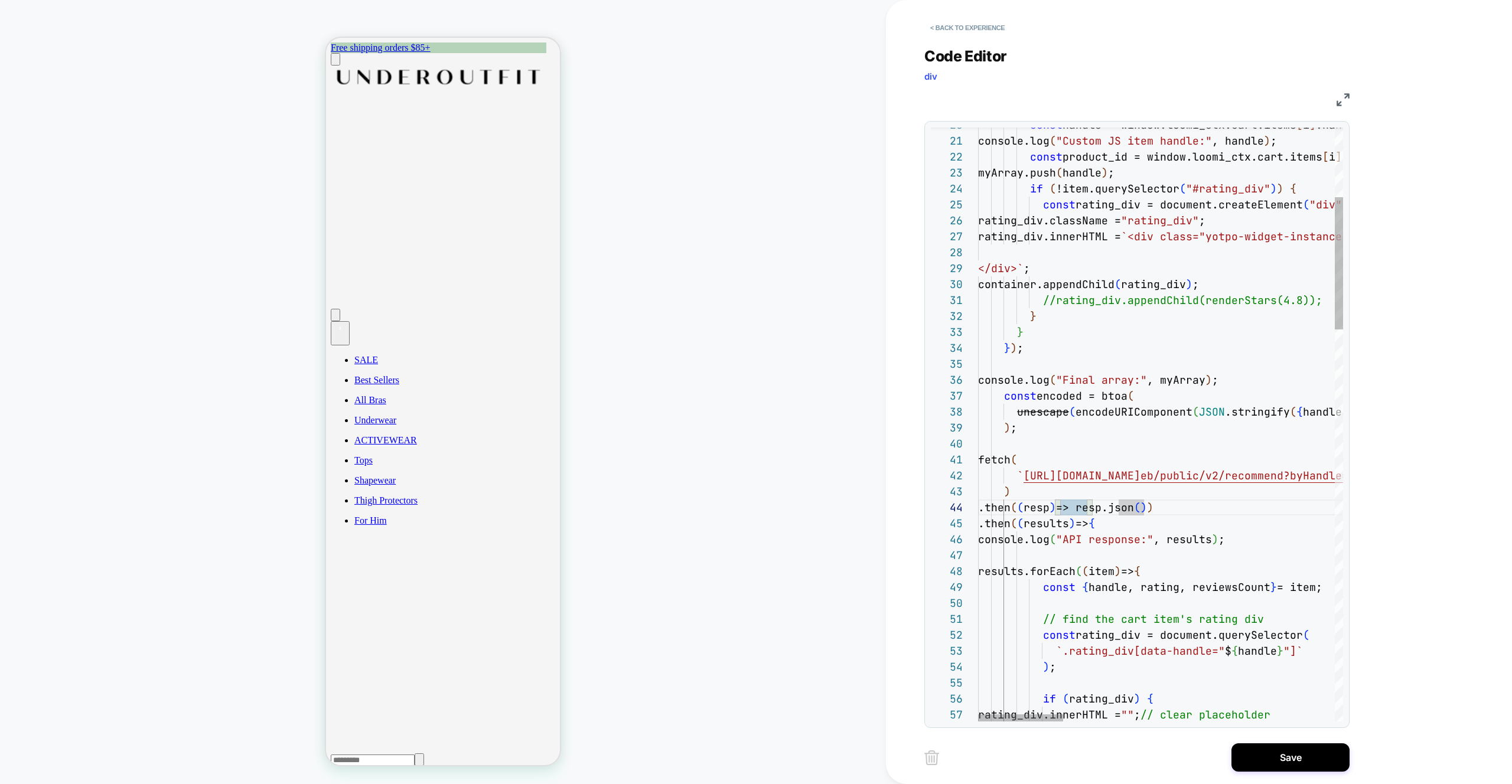
scroll to position [79, 83]
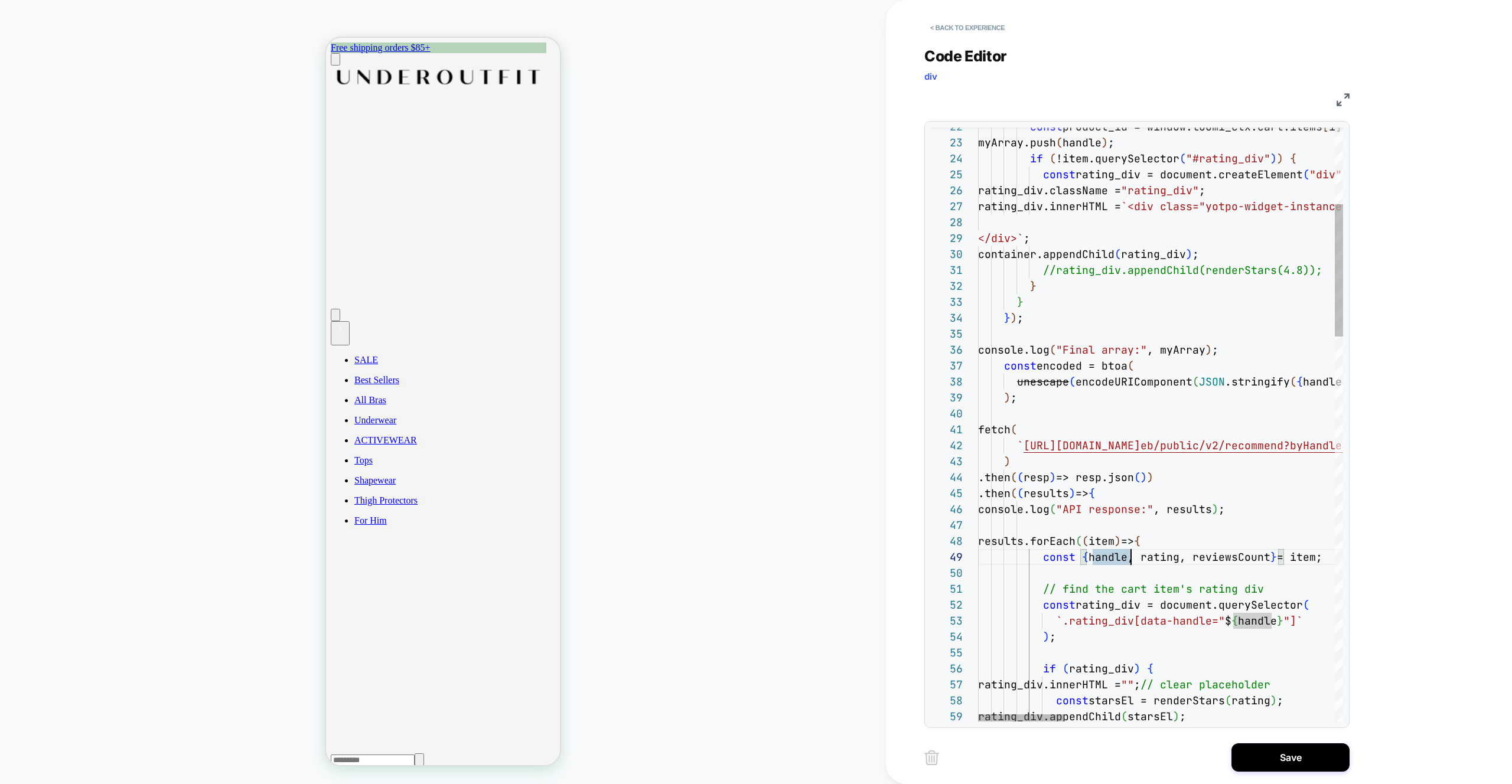
type textarea "**********"
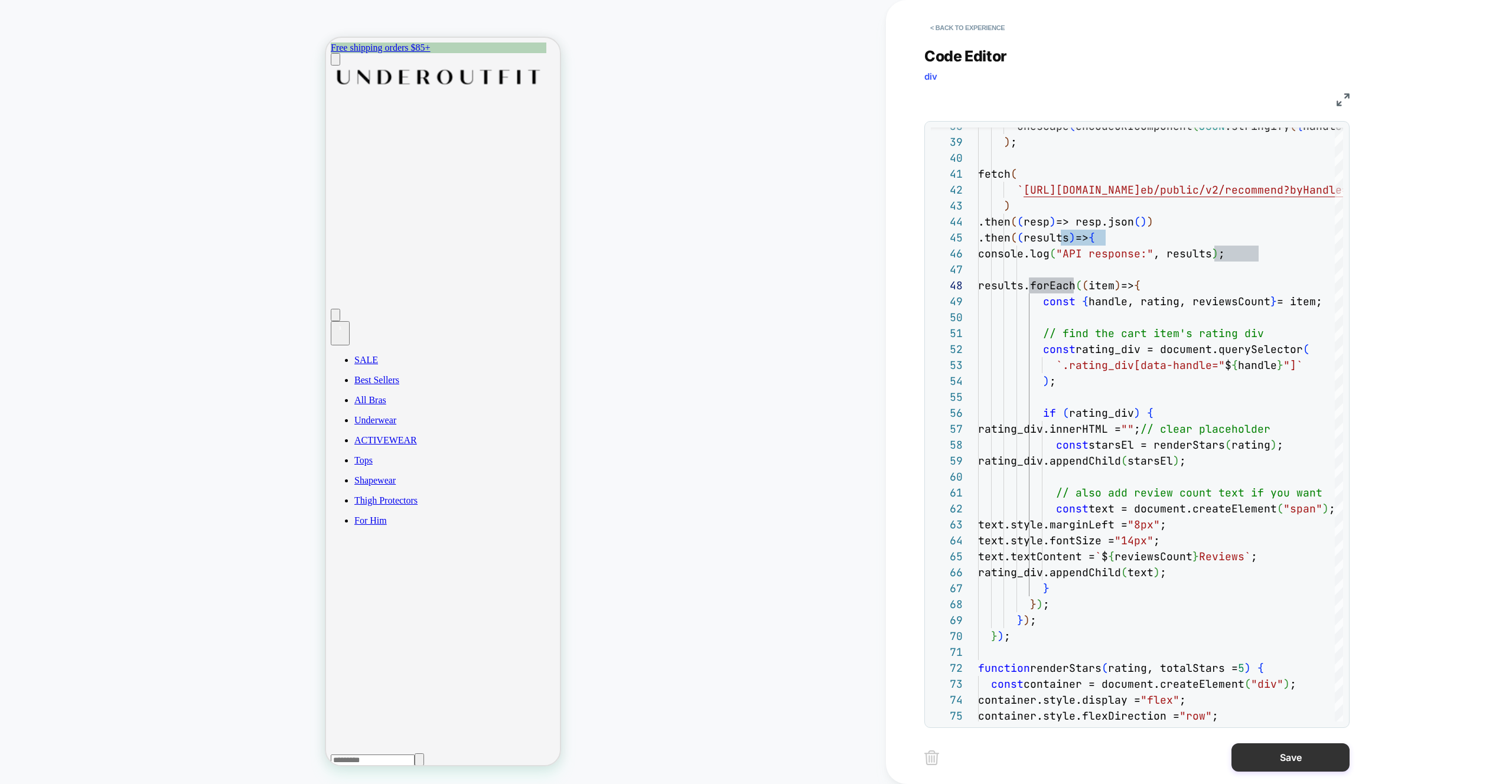
click at [1252, 761] on button "Save" at bounding box center [1290, 757] width 118 height 28
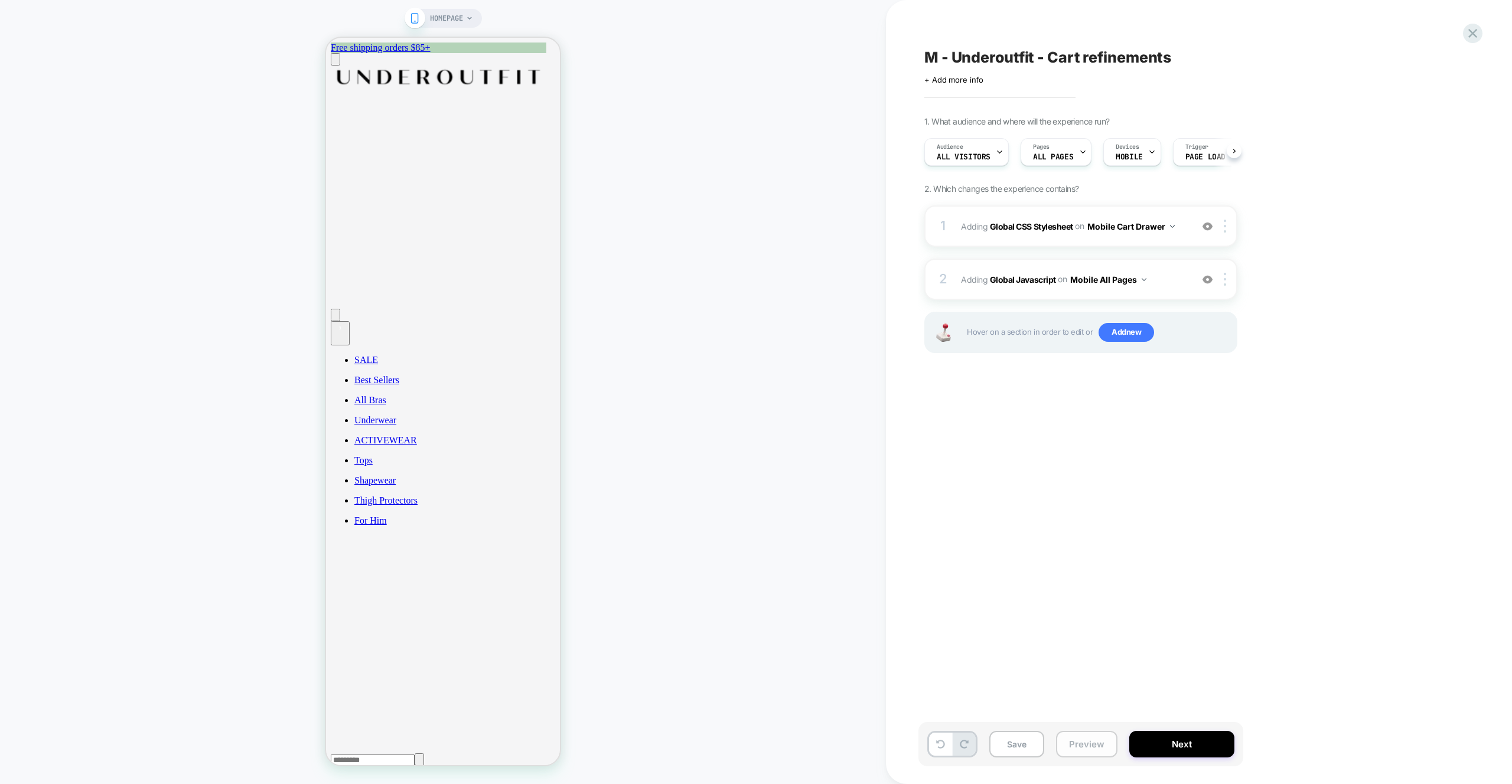
scroll to position [0, 1]
click at [1087, 746] on button "Preview" at bounding box center [1087, 744] width 62 height 26
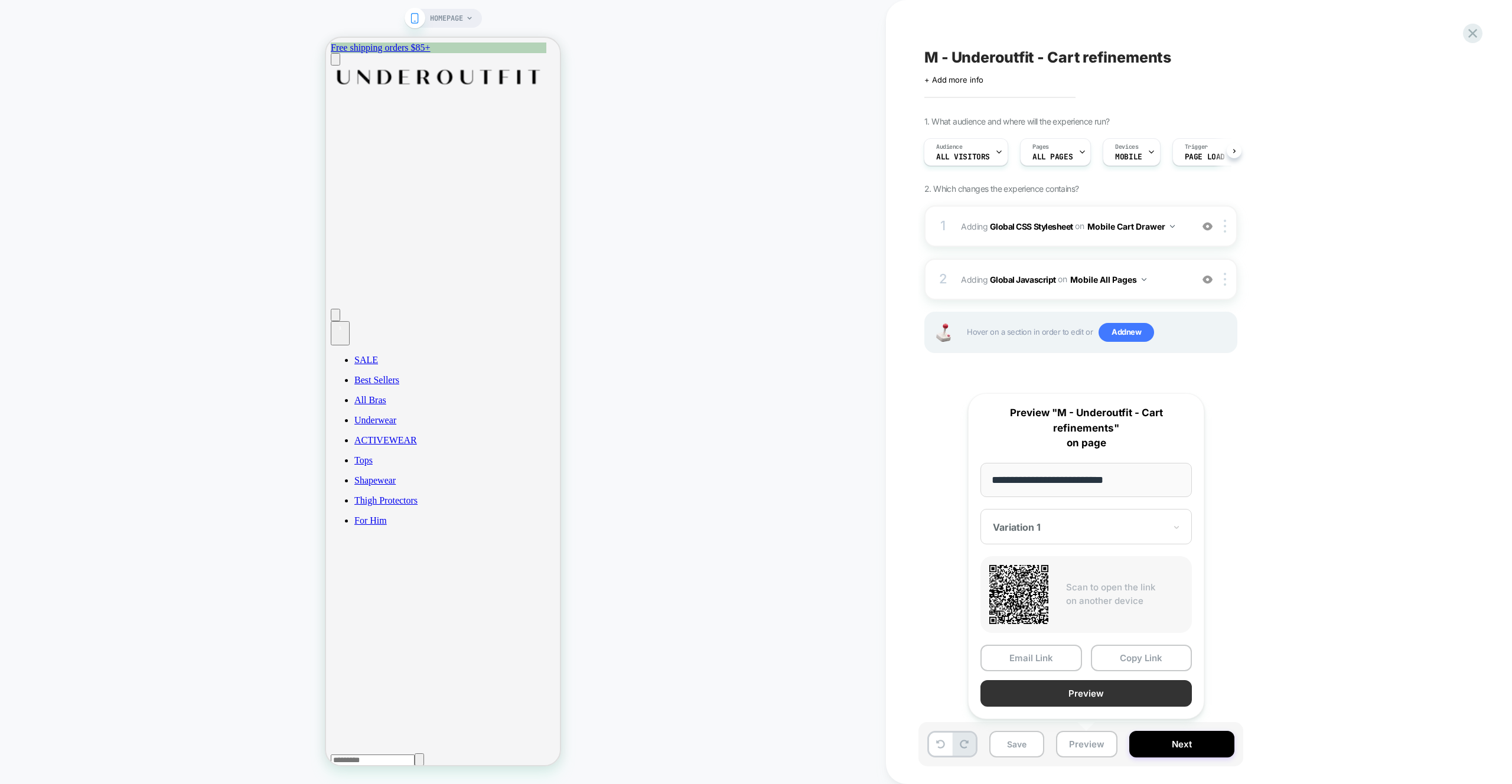
click at [1055, 697] on button "Preview" at bounding box center [1086, 693] width 211 height 26
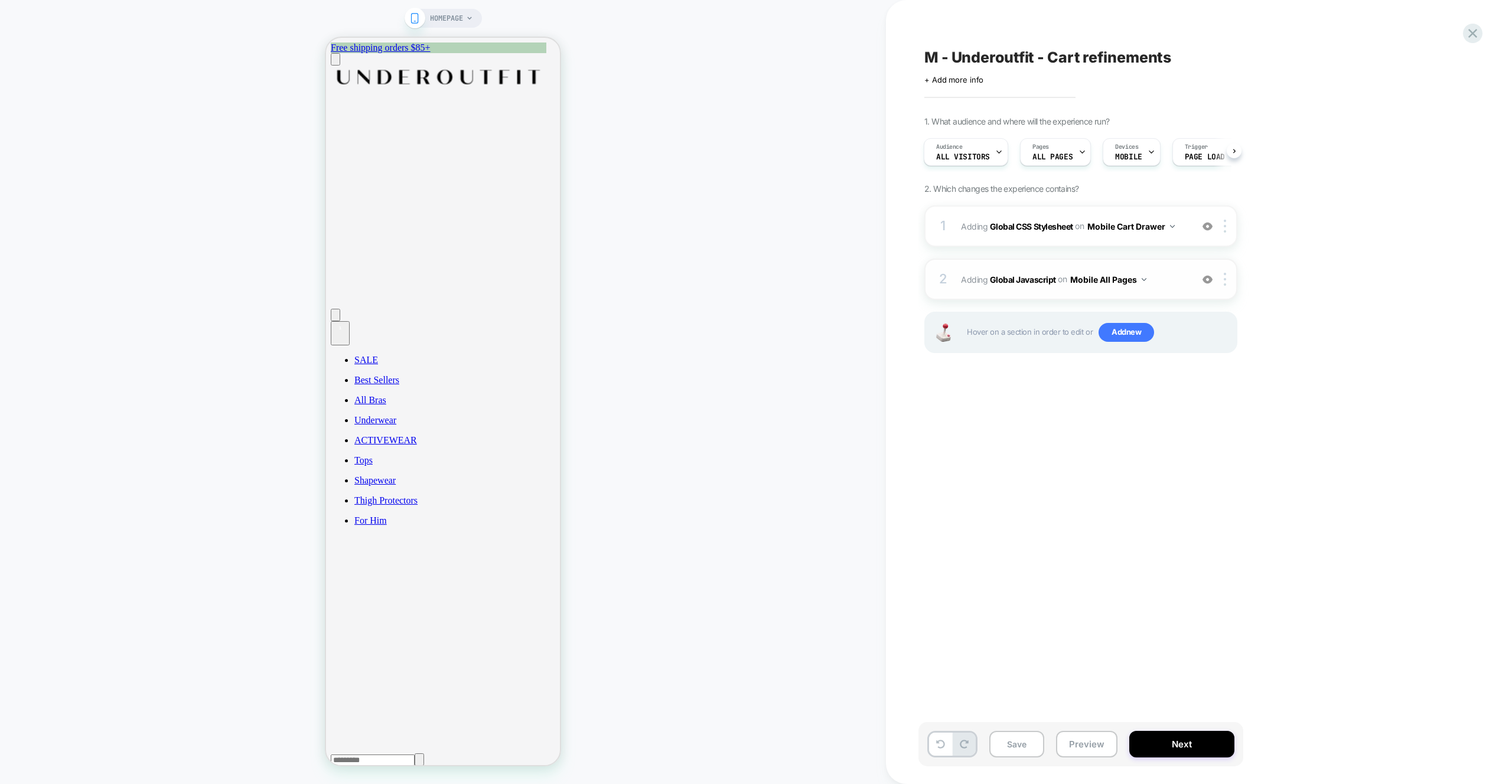
click at [1156, 276] on span "Adding Global Javascript on Mobile All Pages" at bounding box center [1073, 279] width 225 height 17
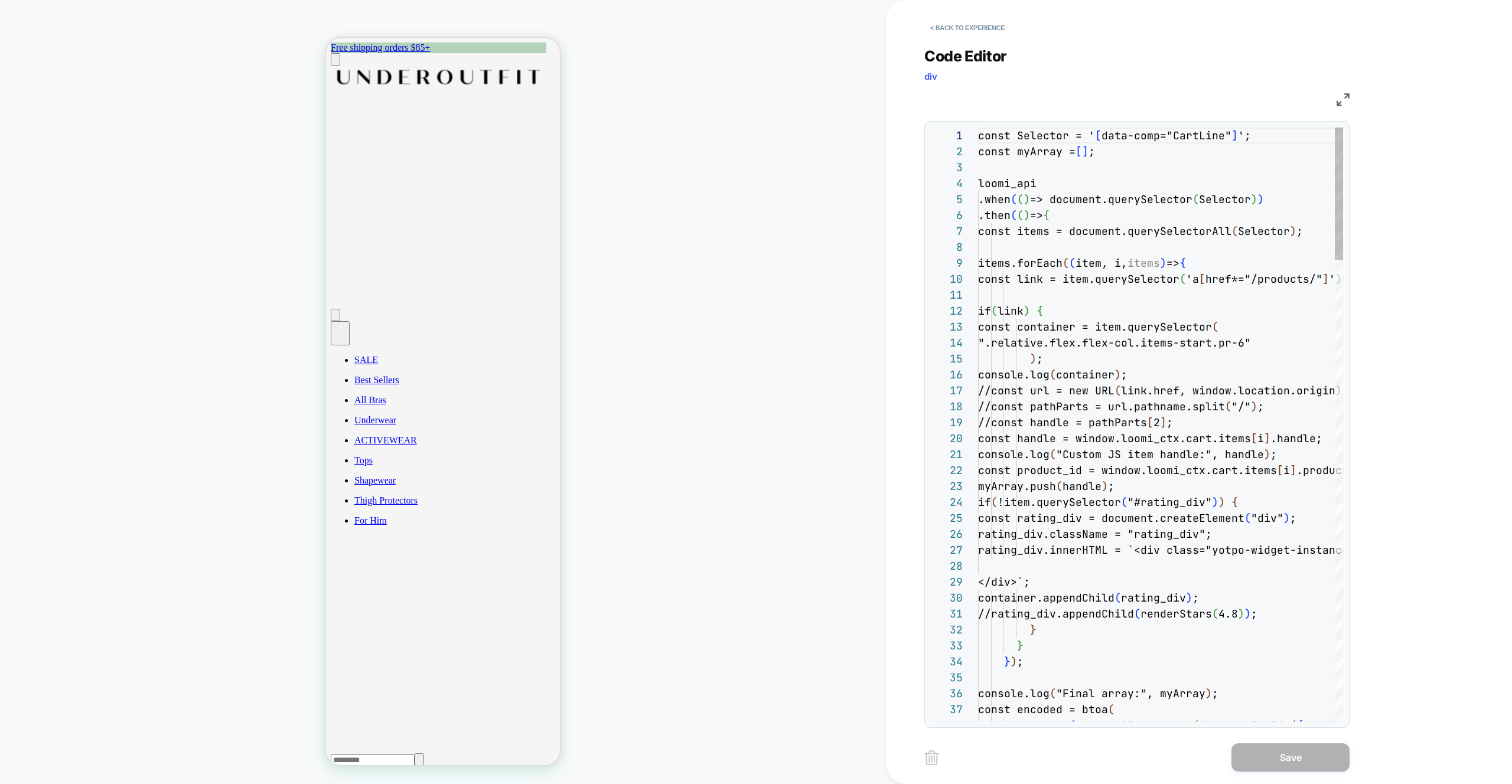
scroll to position [160, 0]
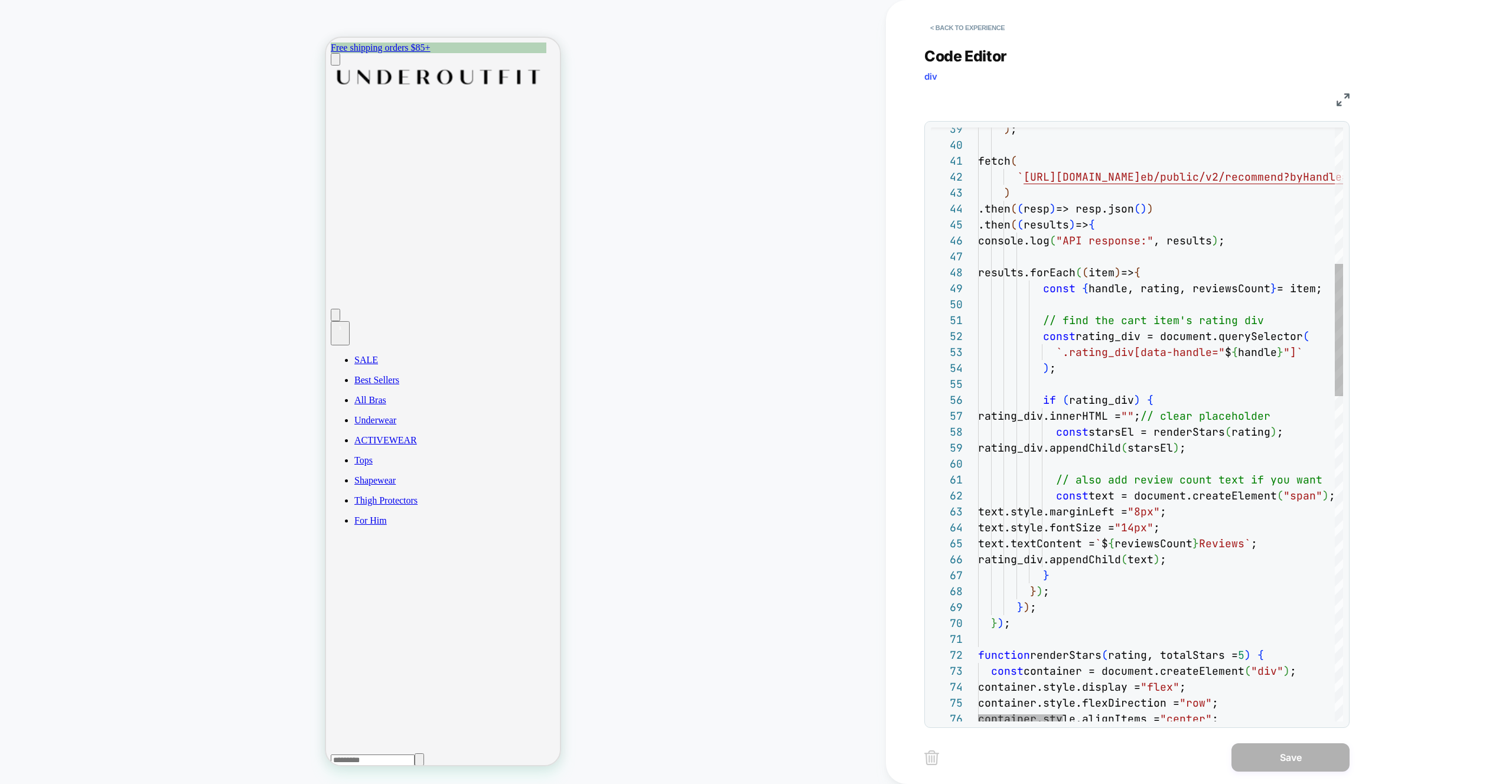
type textarea "**********"
click at [1294, 755] on button "Save" at bounding box center [1290, 757] width 118 height 28
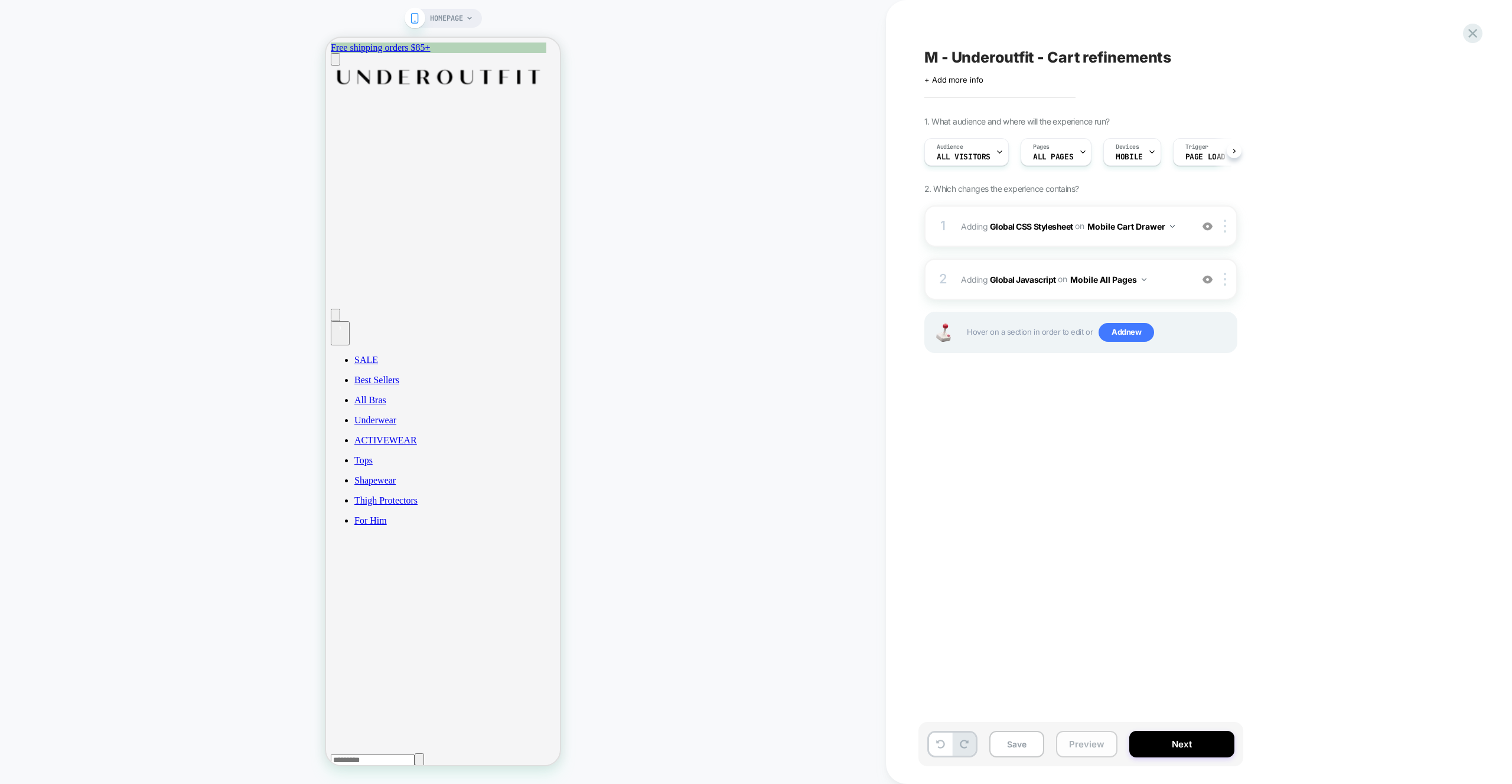
click at [1085, 743] on button "Preview" at bounding box center [1087, 744] width 62 height 26
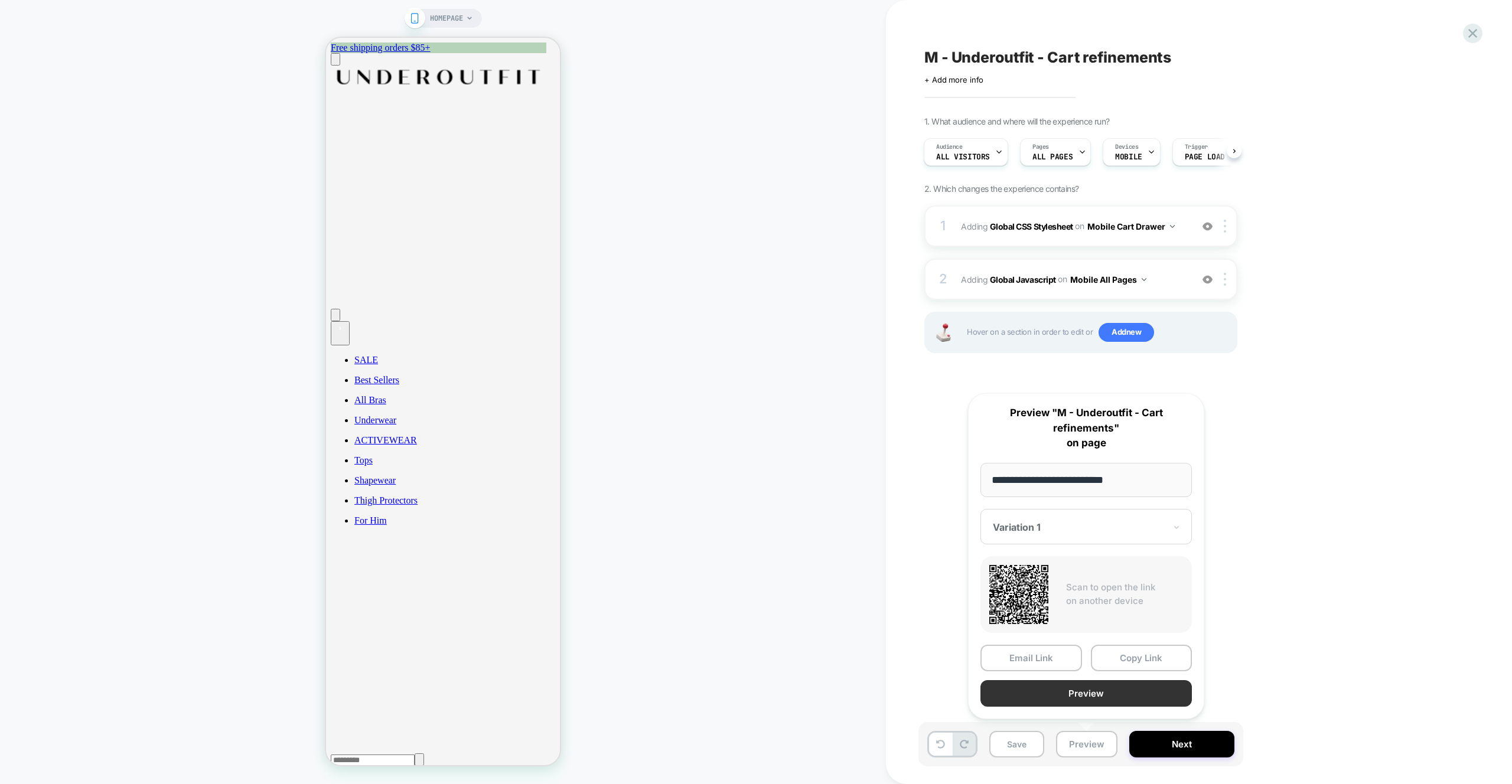
click at [1018, 701] on button "Preview" at bounding box center [1086, 693] width 211 height 26
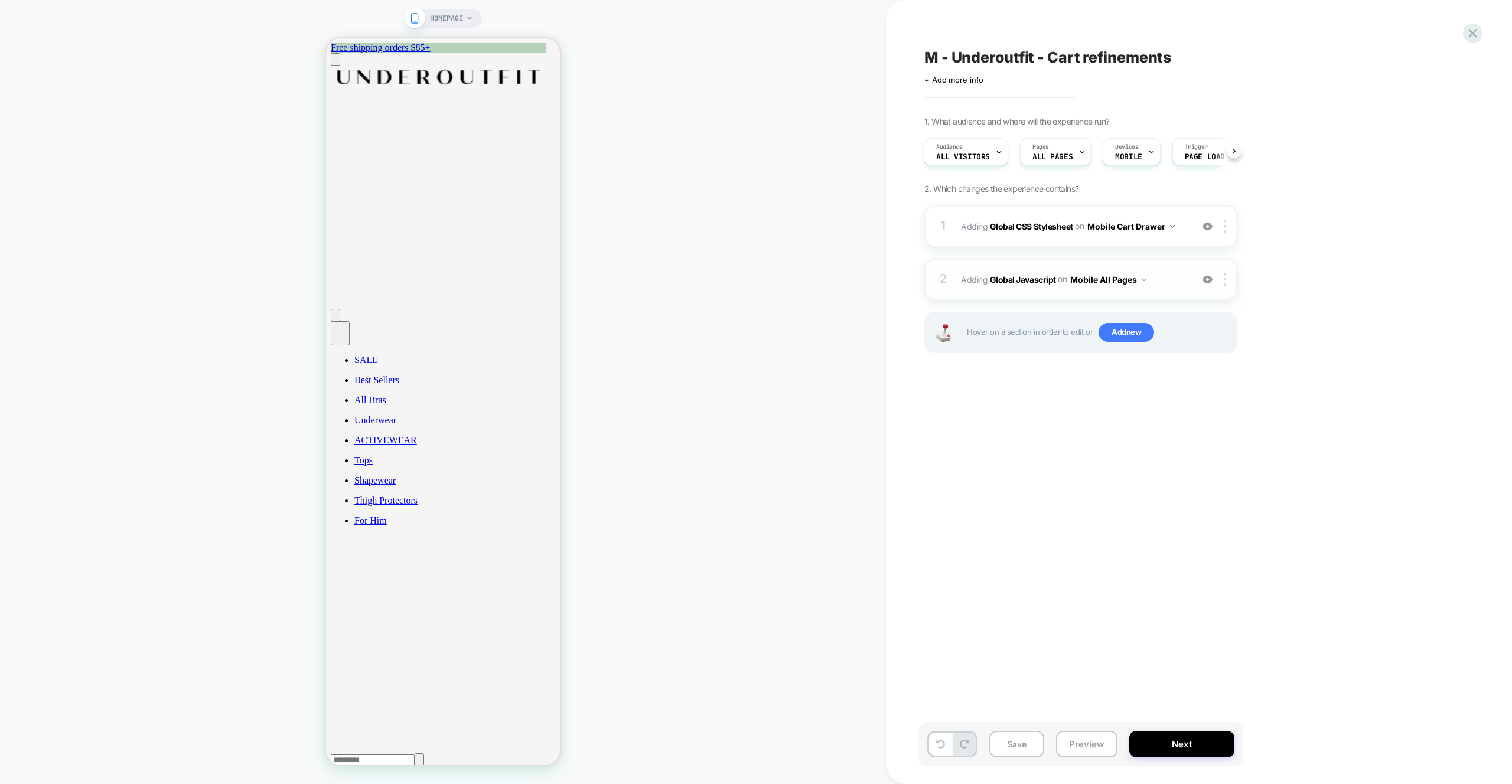
click at [1168, 287] on span "Adding Global Javascript on Mobile All Pages" at bounding box center [1073, 279] width 225 height 17
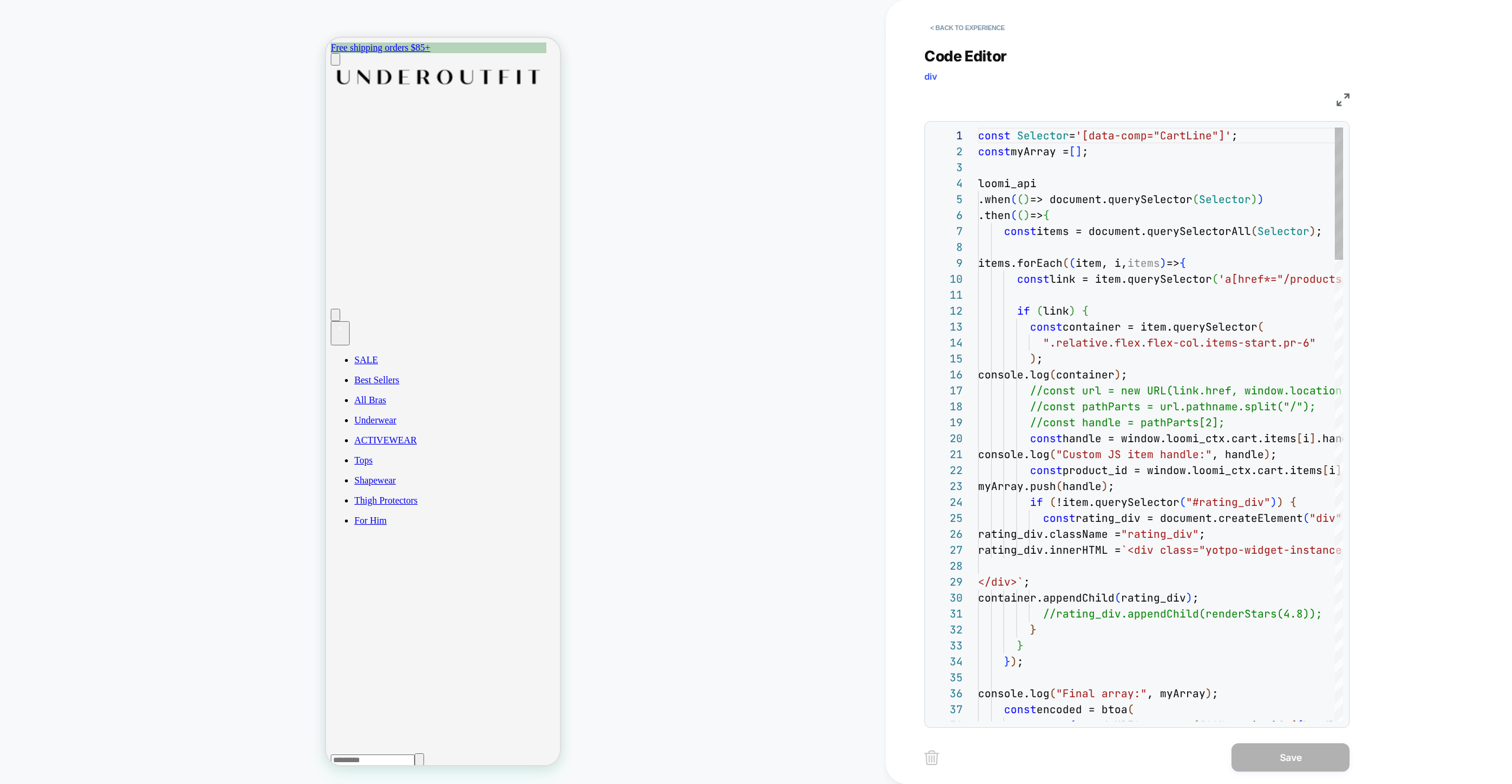
scroll to position [160, 0]
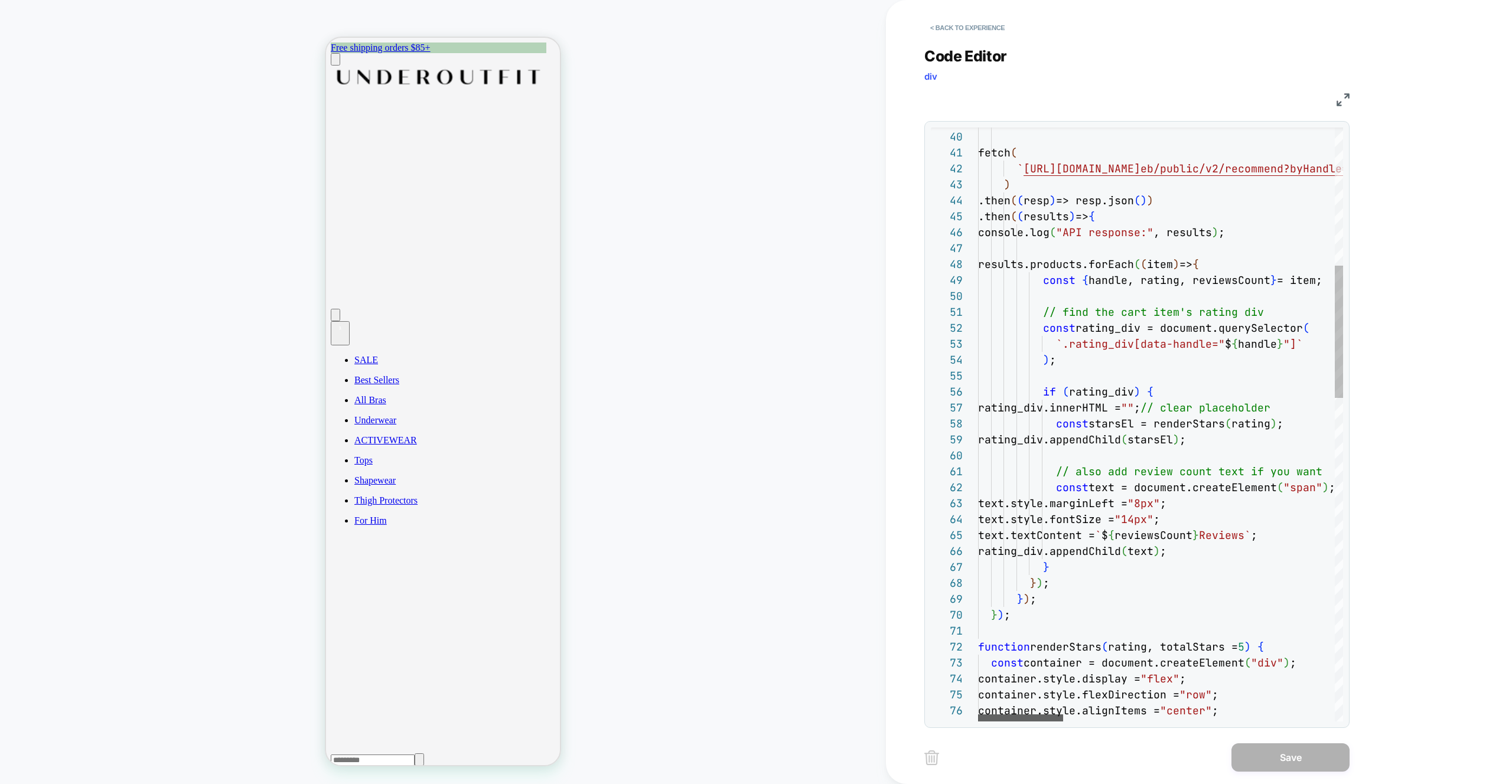
click at [1007, 714] on div at bounding box center [1021, 717] width 85 height 7
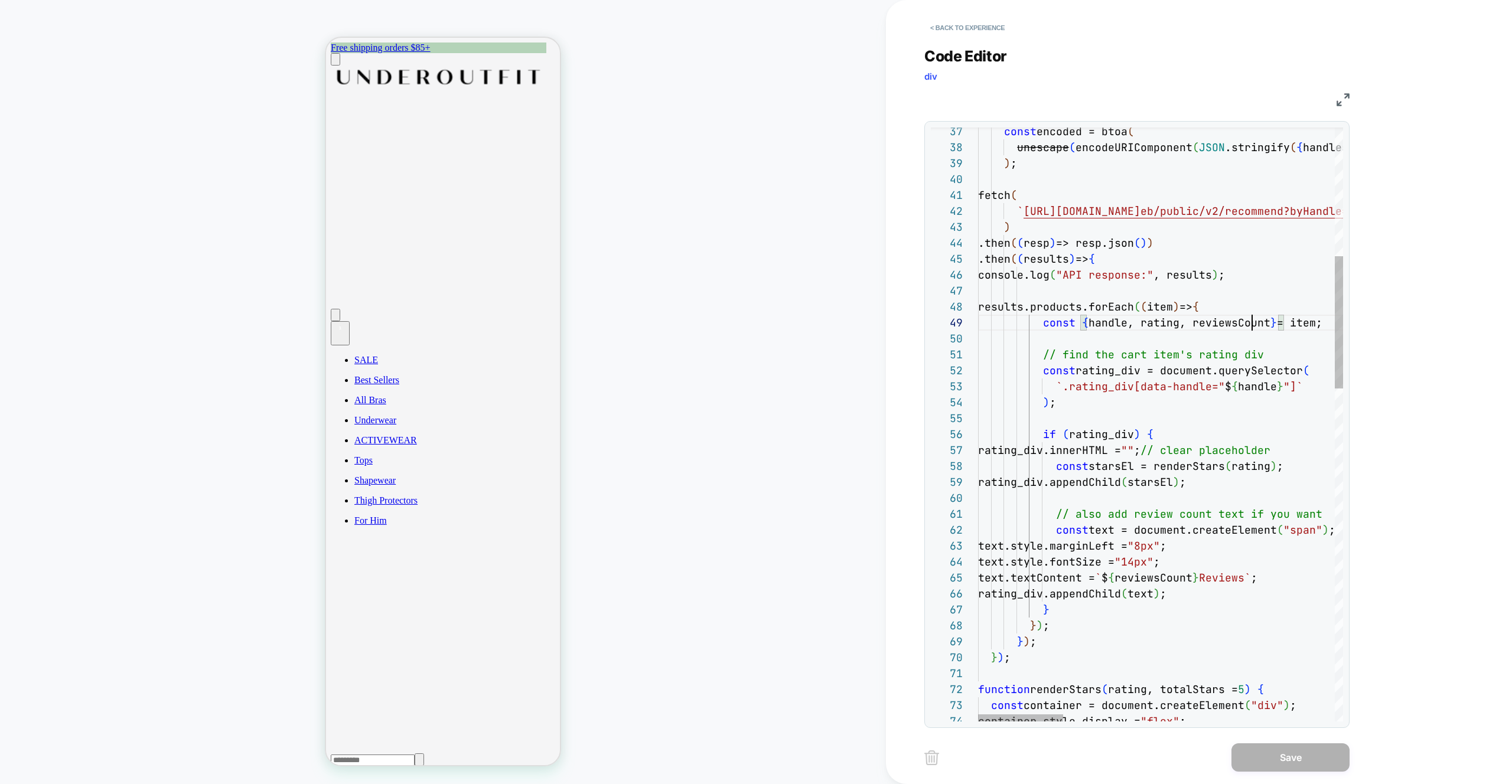
scroll to position [128, 294]
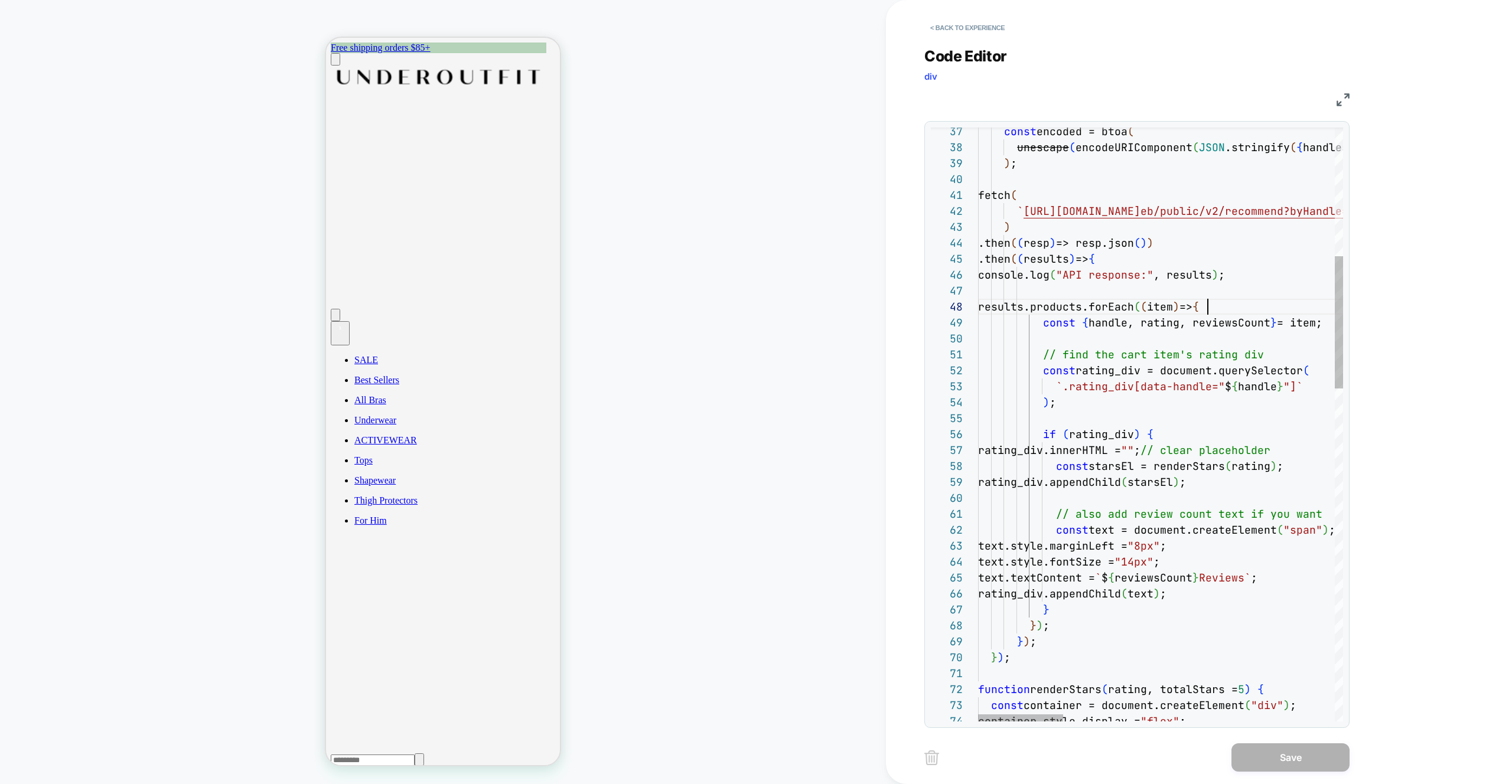
scroll to position [112, 242]
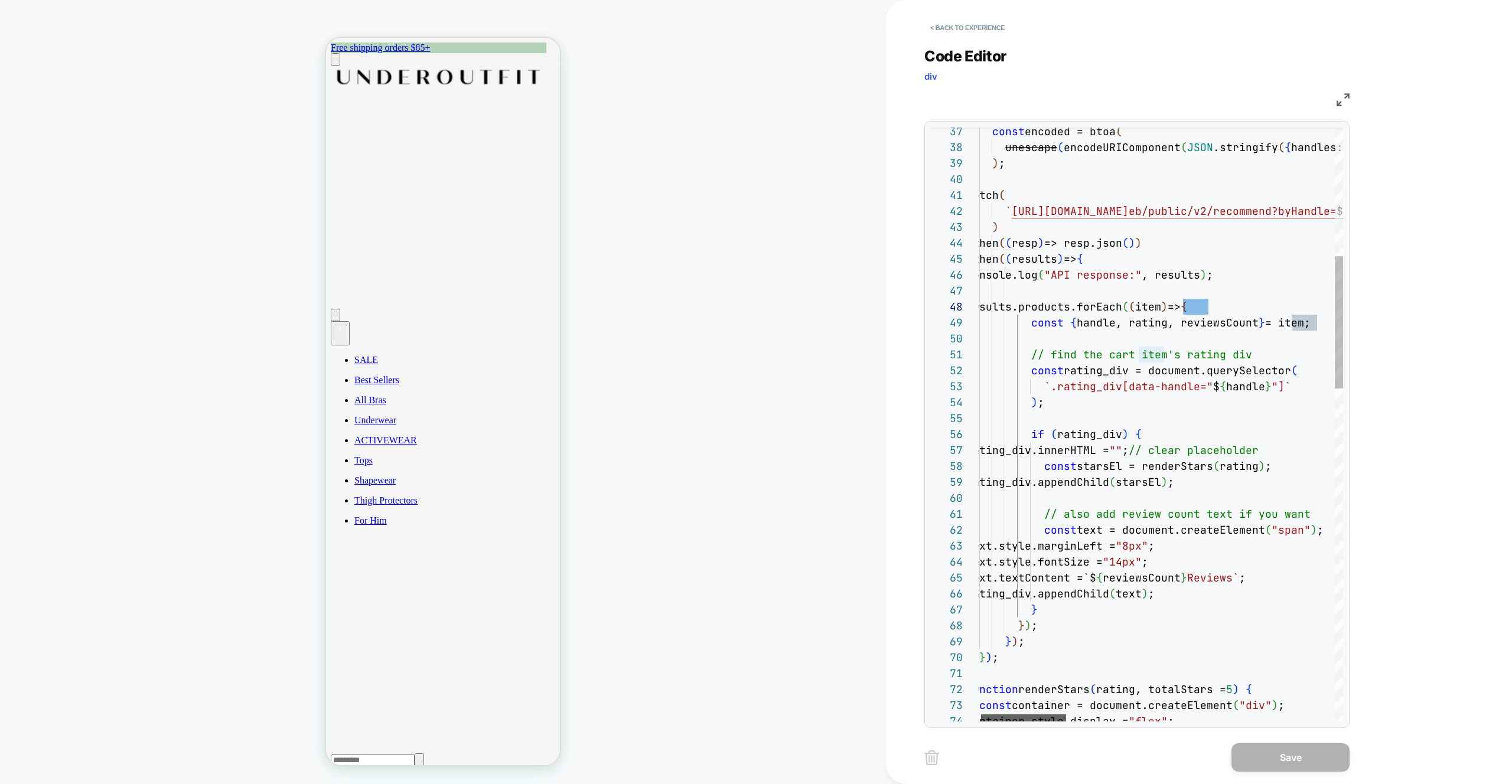
click at [1043, 720] on div at bounding box center [1023, 717] width 85 height 7
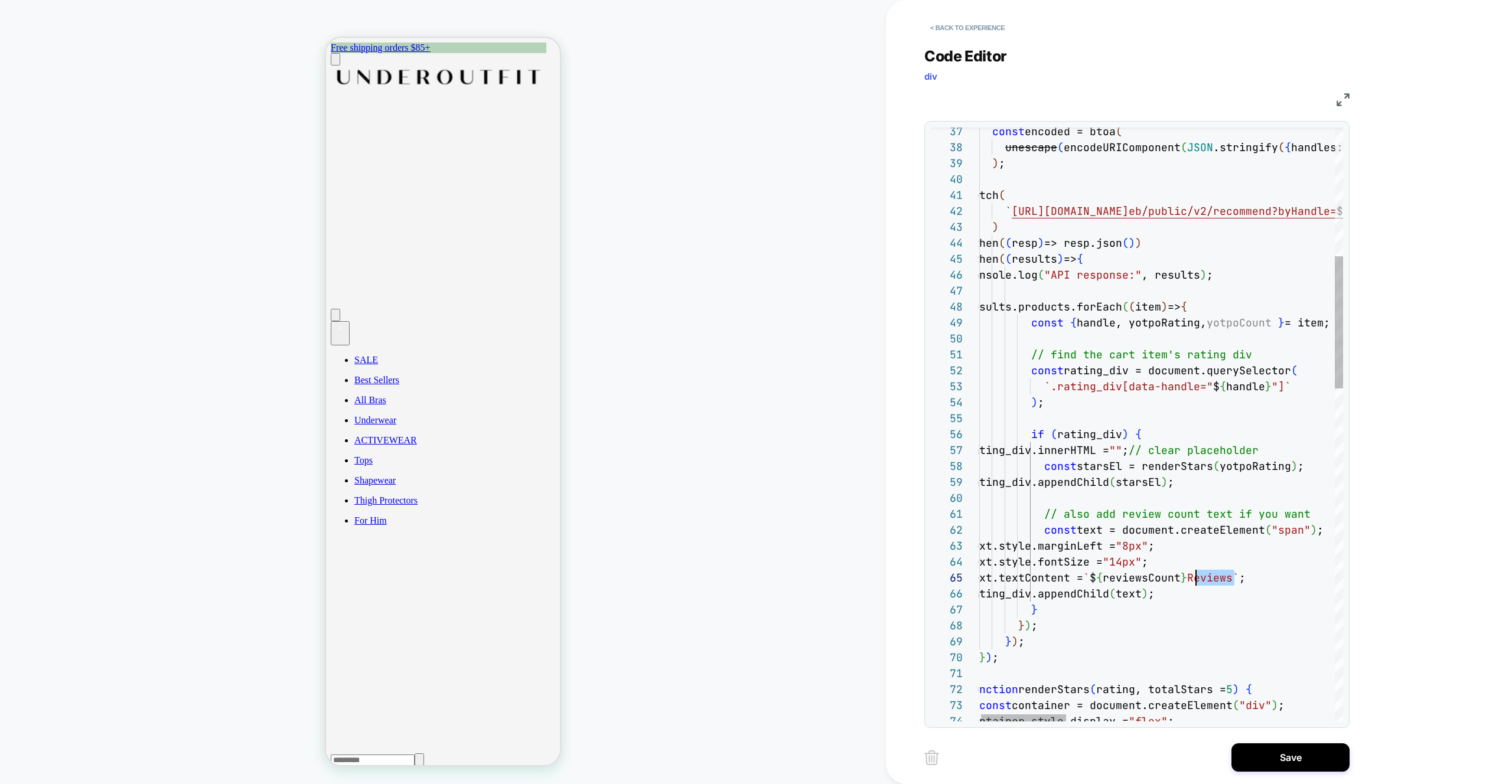
scroll to position [63, 217]
drag, startPoint x: 1232, startPoint y: 580, endPoint x: 1182, endPoint y: 579, distance: 50.0
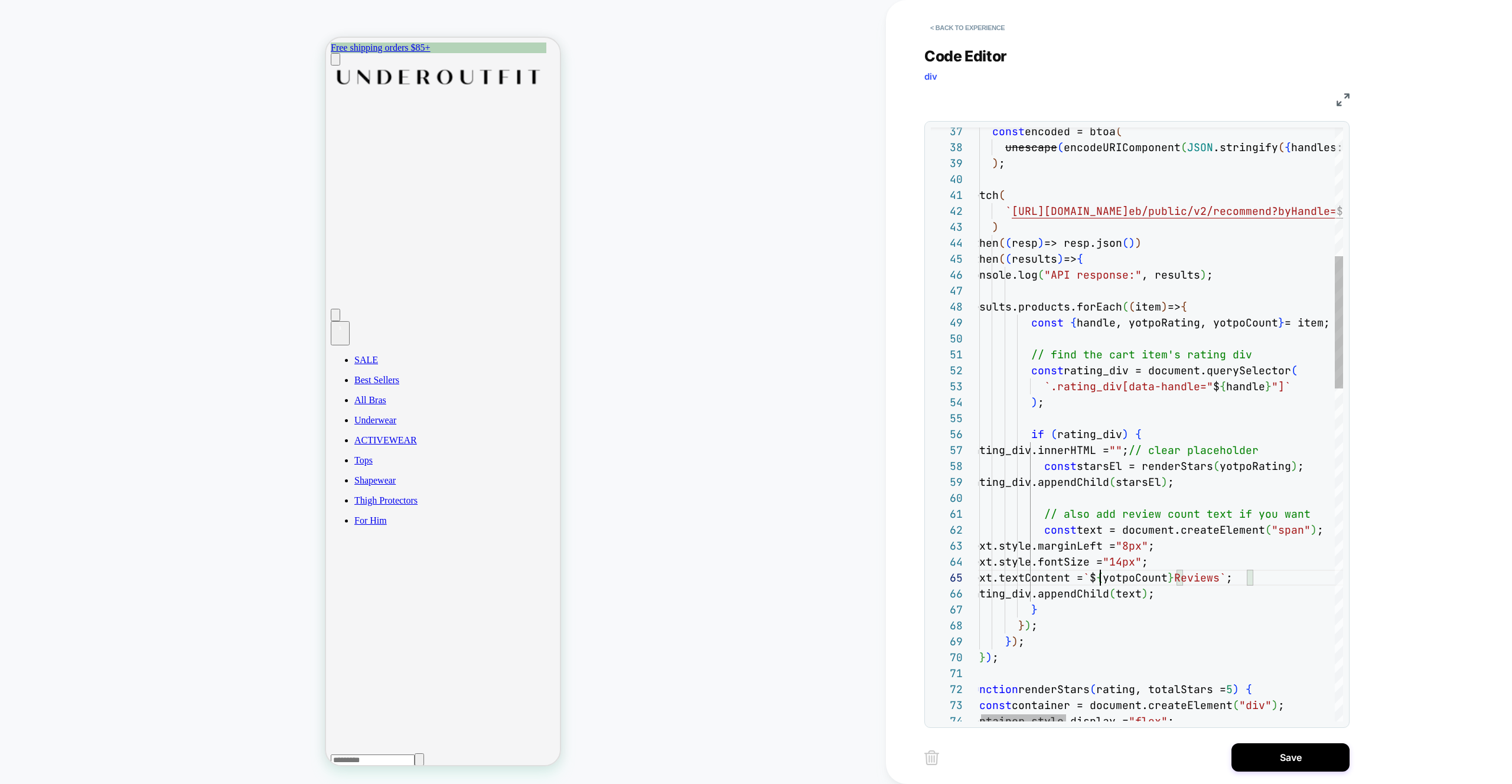
scroll to position [63, 134]
type textarea "**********"
click at [1271, 755] on button "Save" at bounding box center [1290, 757] width 118 height 28
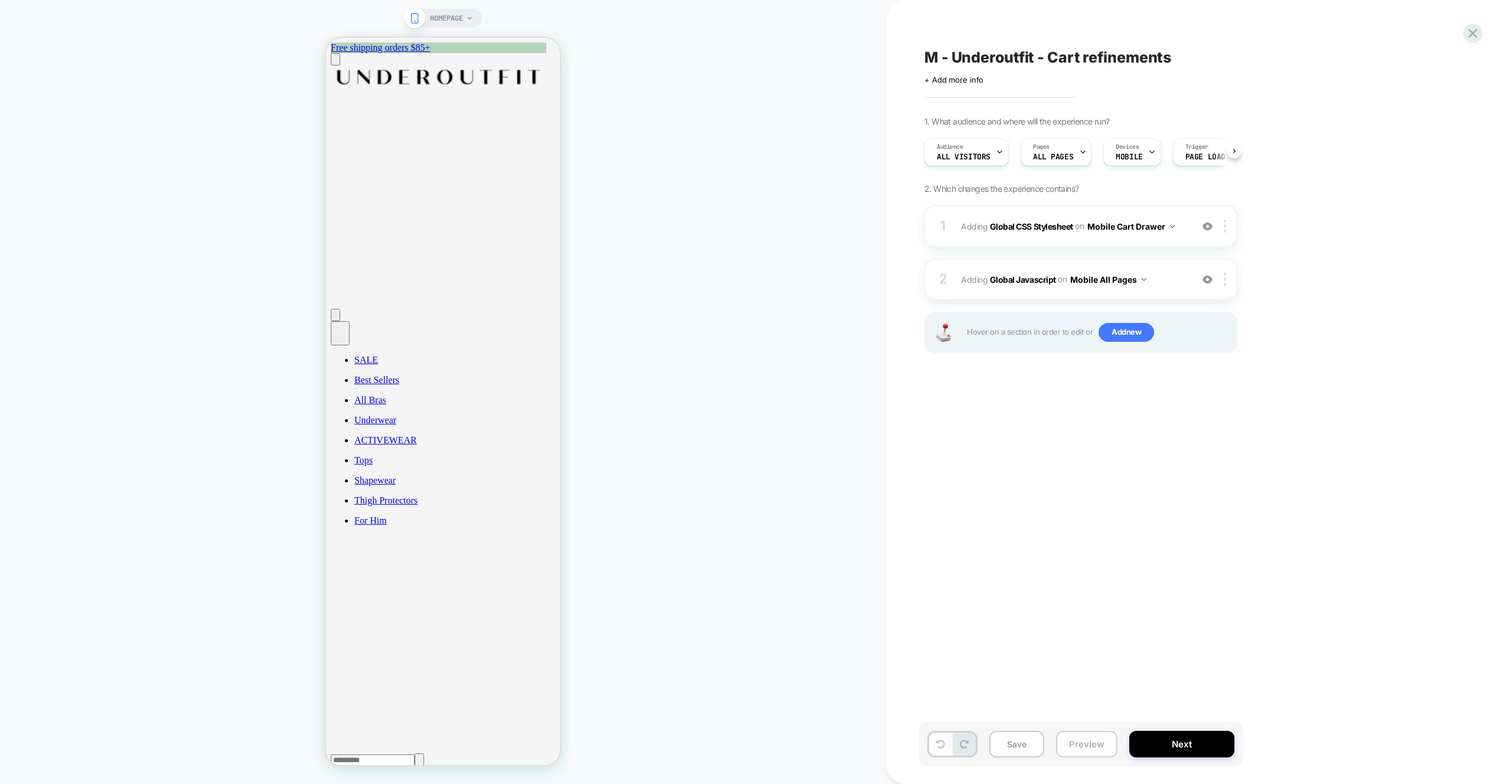
scroll to position [0, 1]
click at [1099, 748] on button "Preview" at bounding box center [1087, 744] width 62 height 26
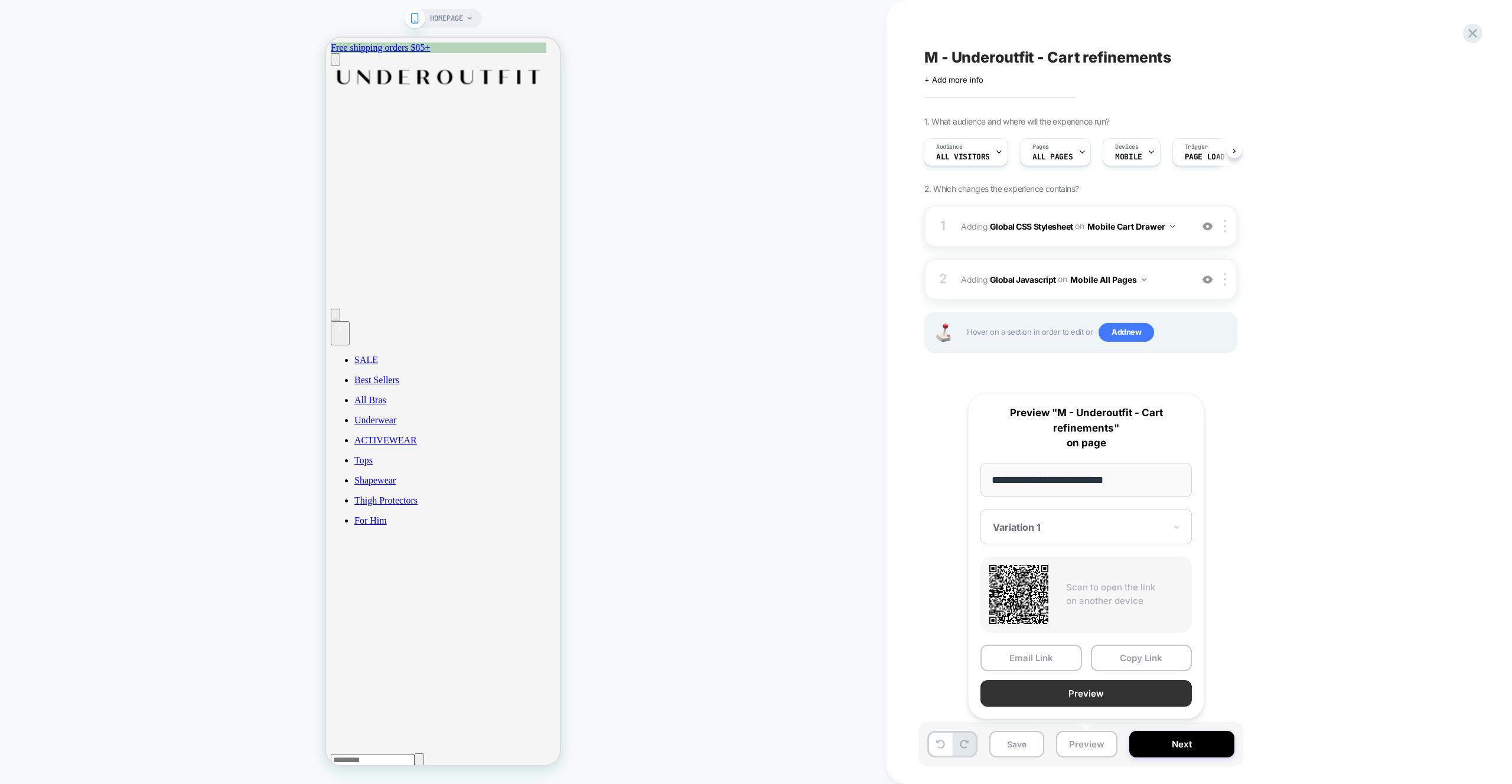
click at [1075, 690] on button "Preview" at bounding box center [1086, 693] width 211 height 26
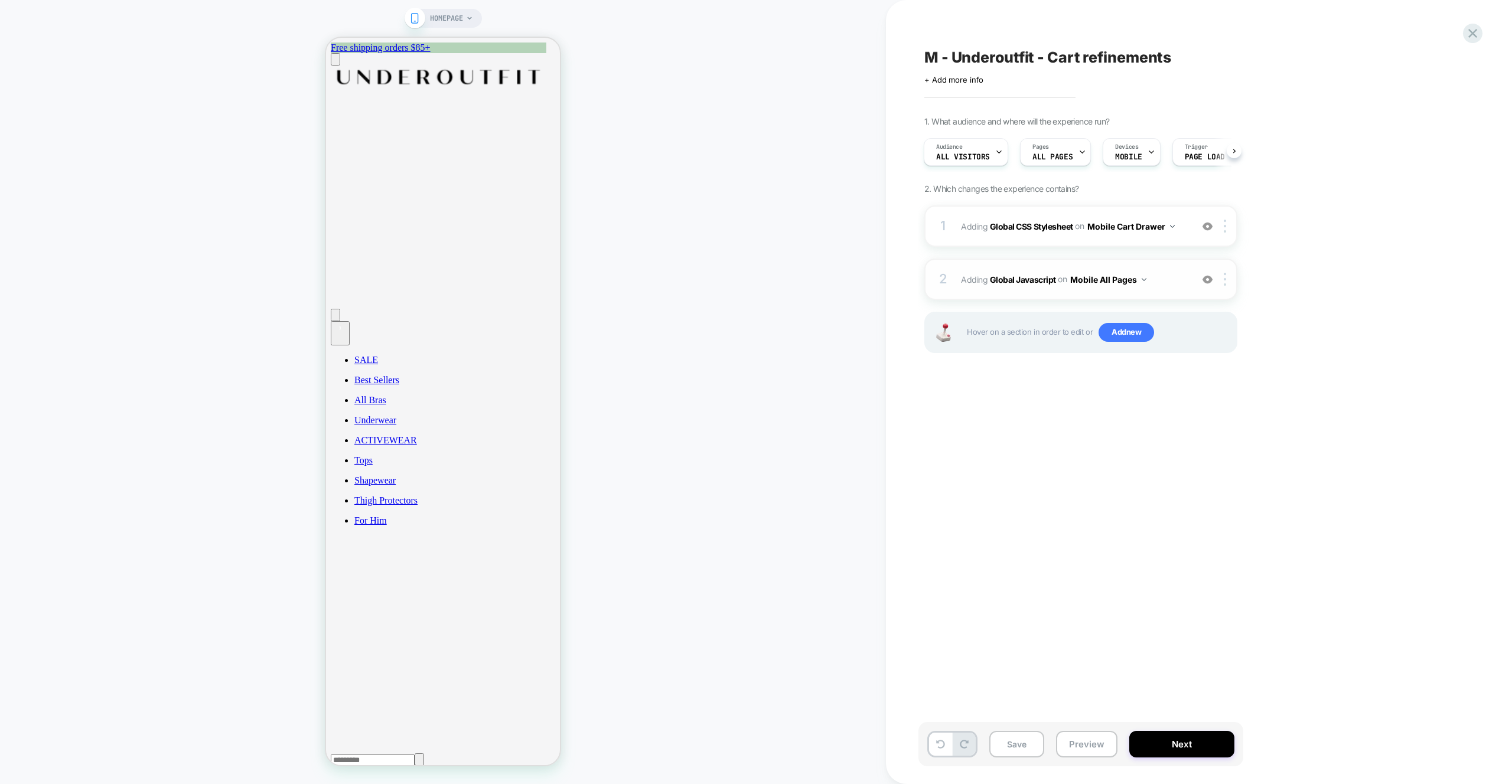
click at [1171, 287] on span "Adding Global Javascript on Mobile All Pages" at bounding box center [1073, 279] width 225 height 17
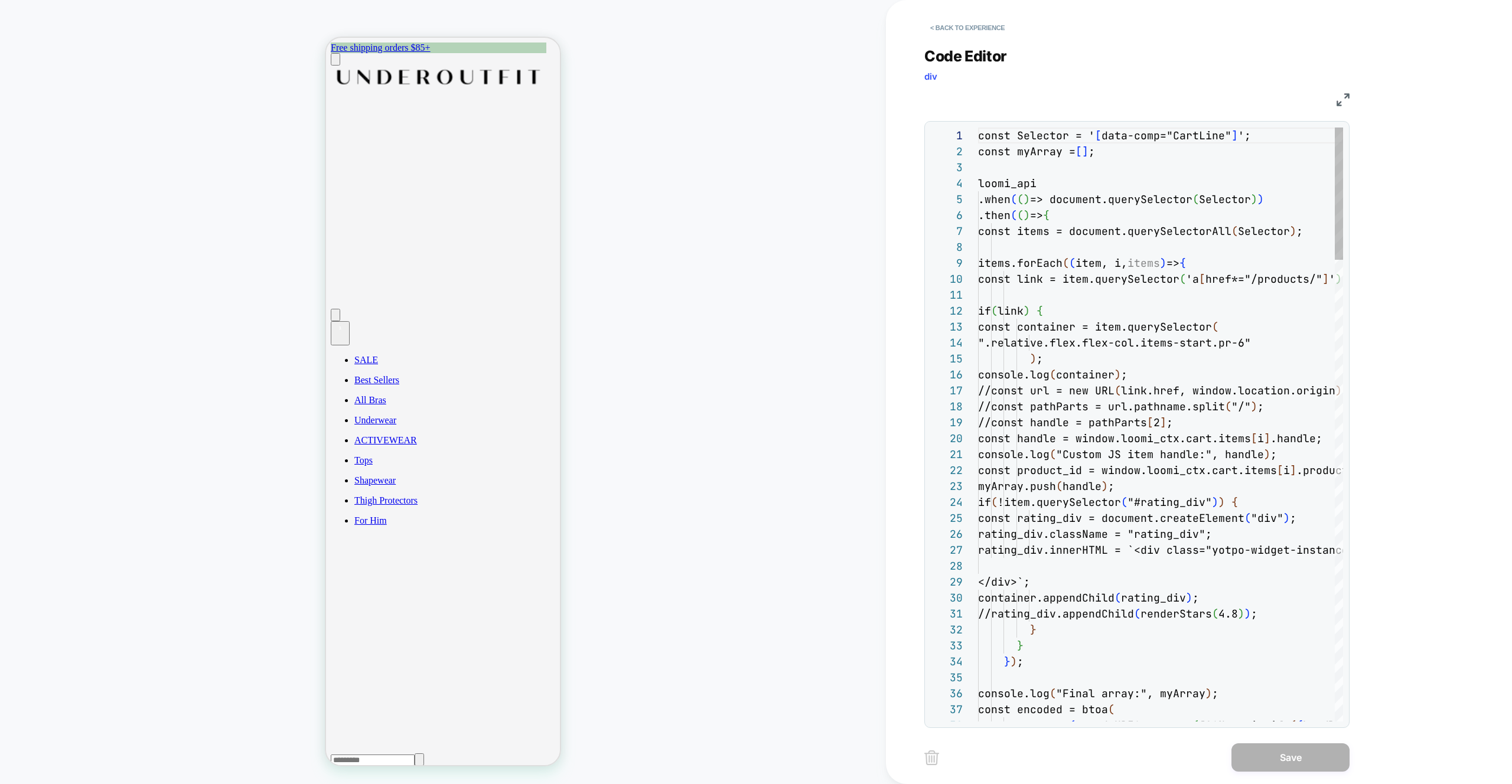
scroll to position [160, 0]
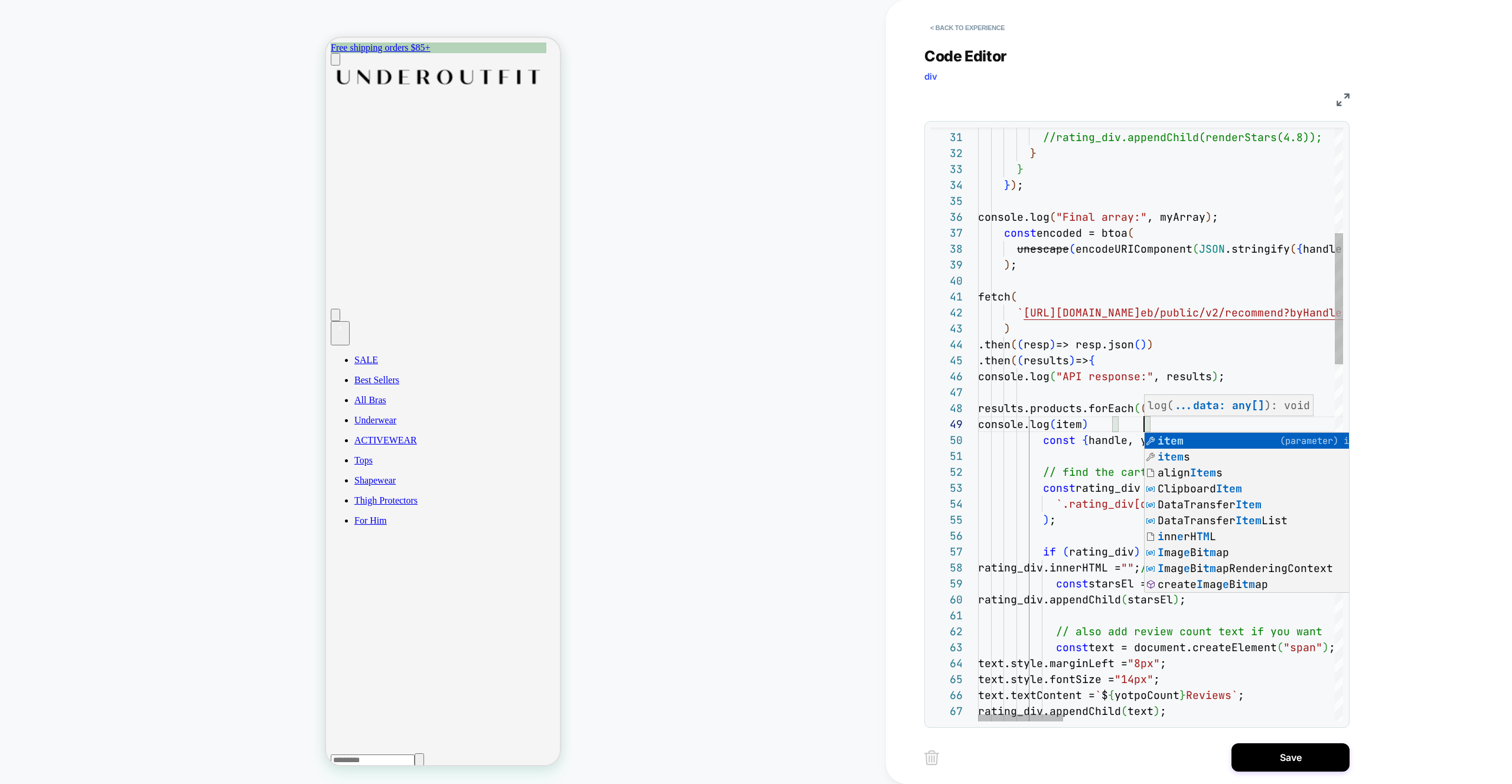
scroll to position [128, 166]
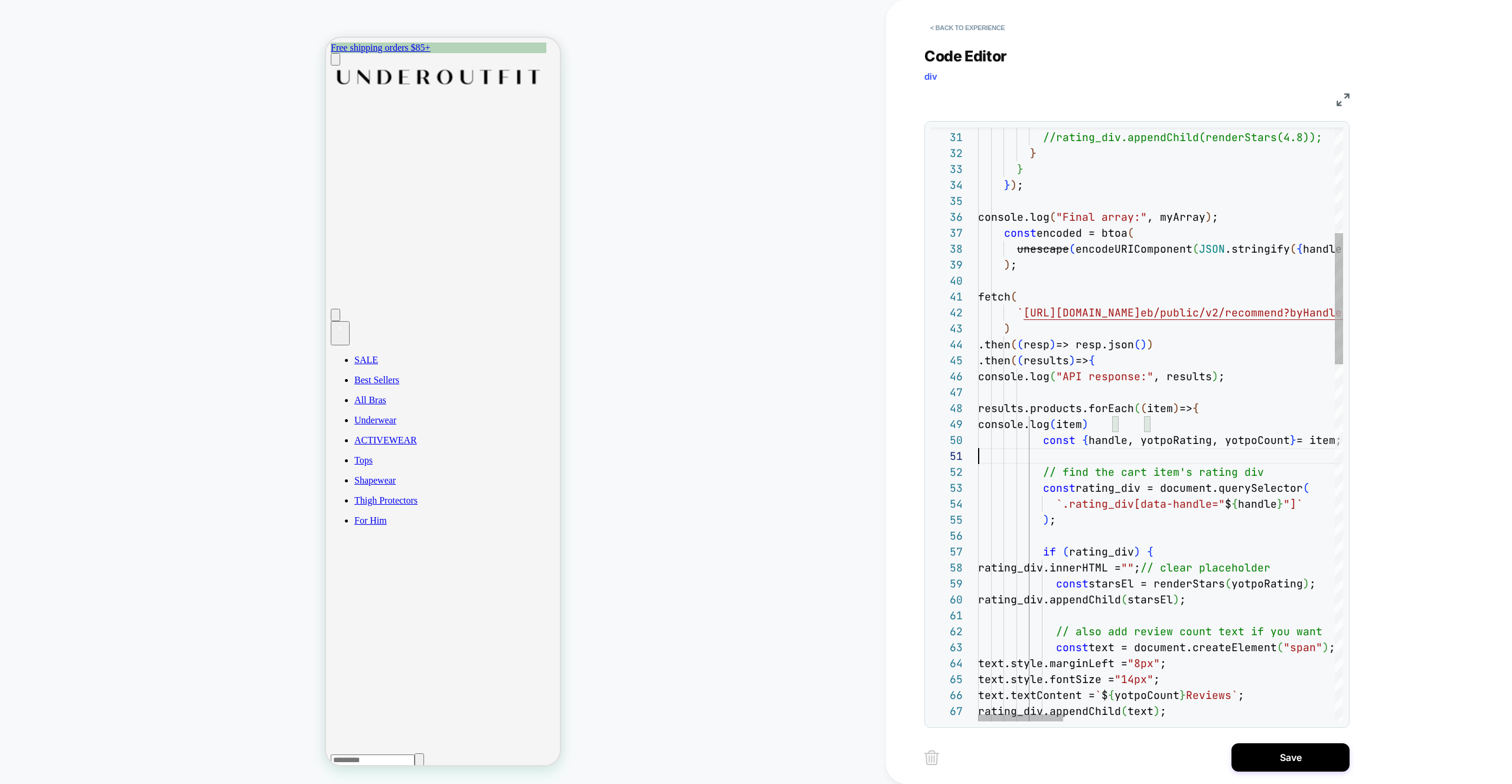
type textarea "**********"
click at [1270, 750] on button "Save" at bounding box center [1290, 757] width 118 height 28
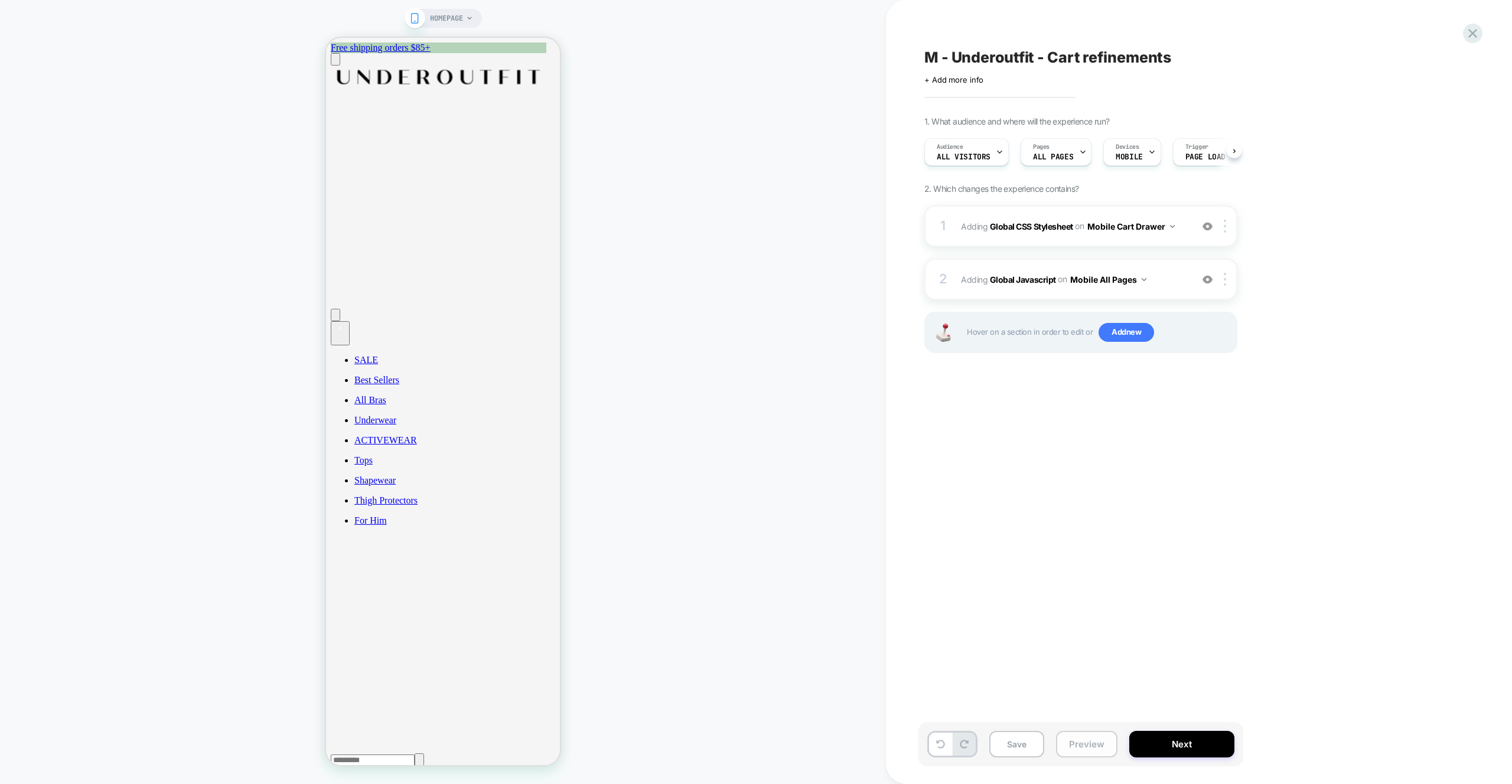
scroll to position [0, 1]
click at [1081, 744] on button "Preview" at bounding box center [1087, 744] width 62 height 26
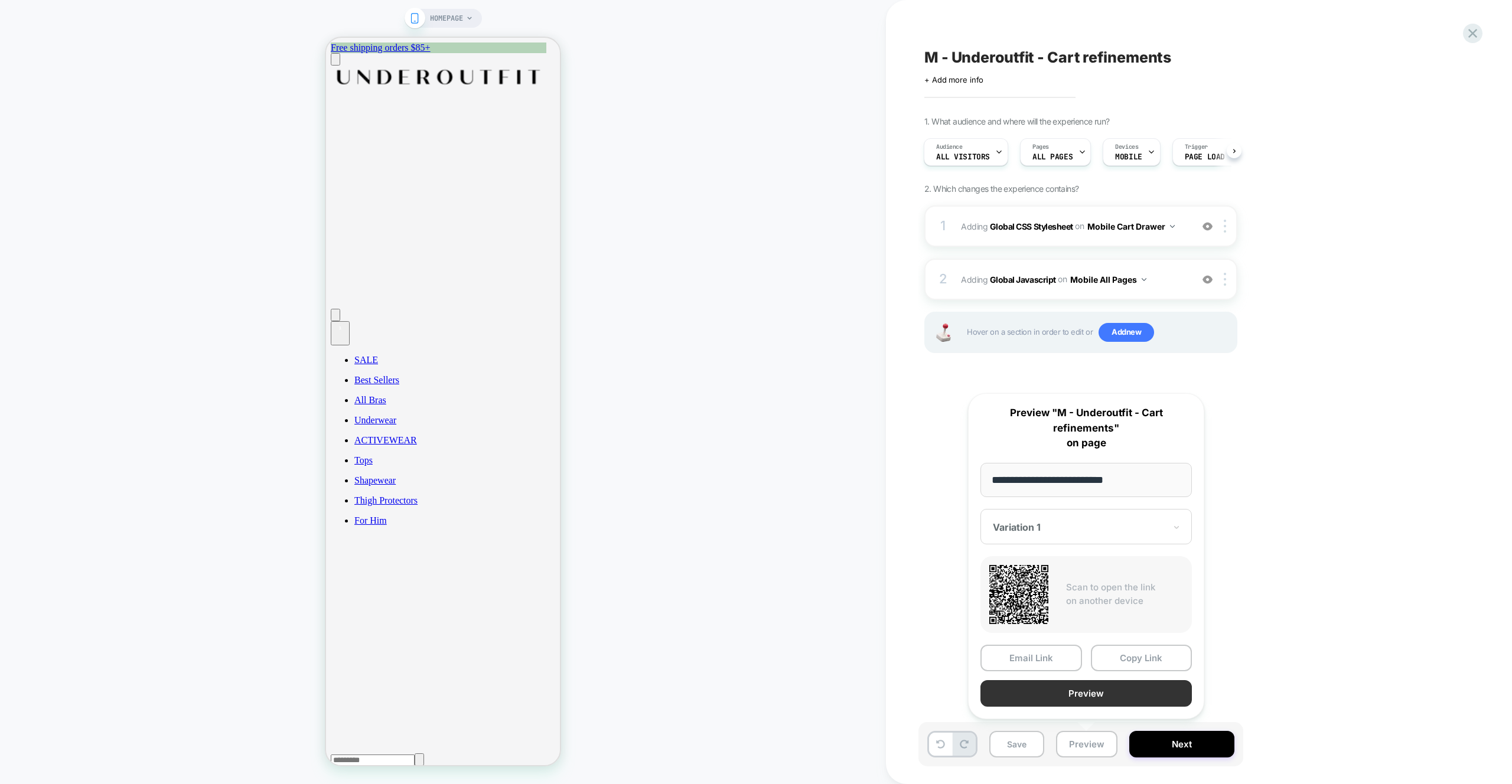
click at [1060, 694] on button "Preview" at bounding box center [1086, 693] width 211 height 26
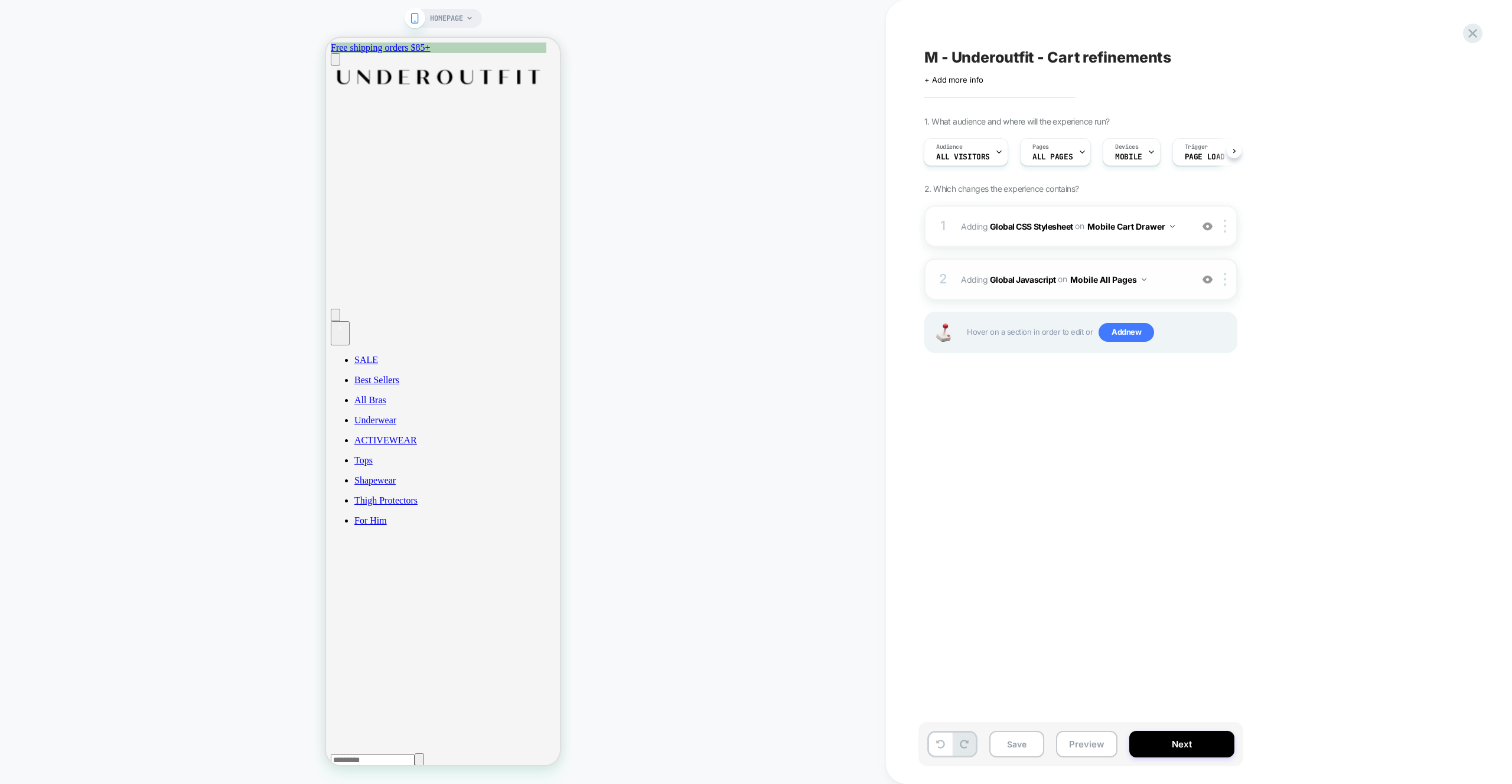
click at [1171, 290] on div "2 Adding Global Javascript on Mobile All Pages Add Before Add After Copy to Des…" at bounding box center [1081, 279] width 313 height 42
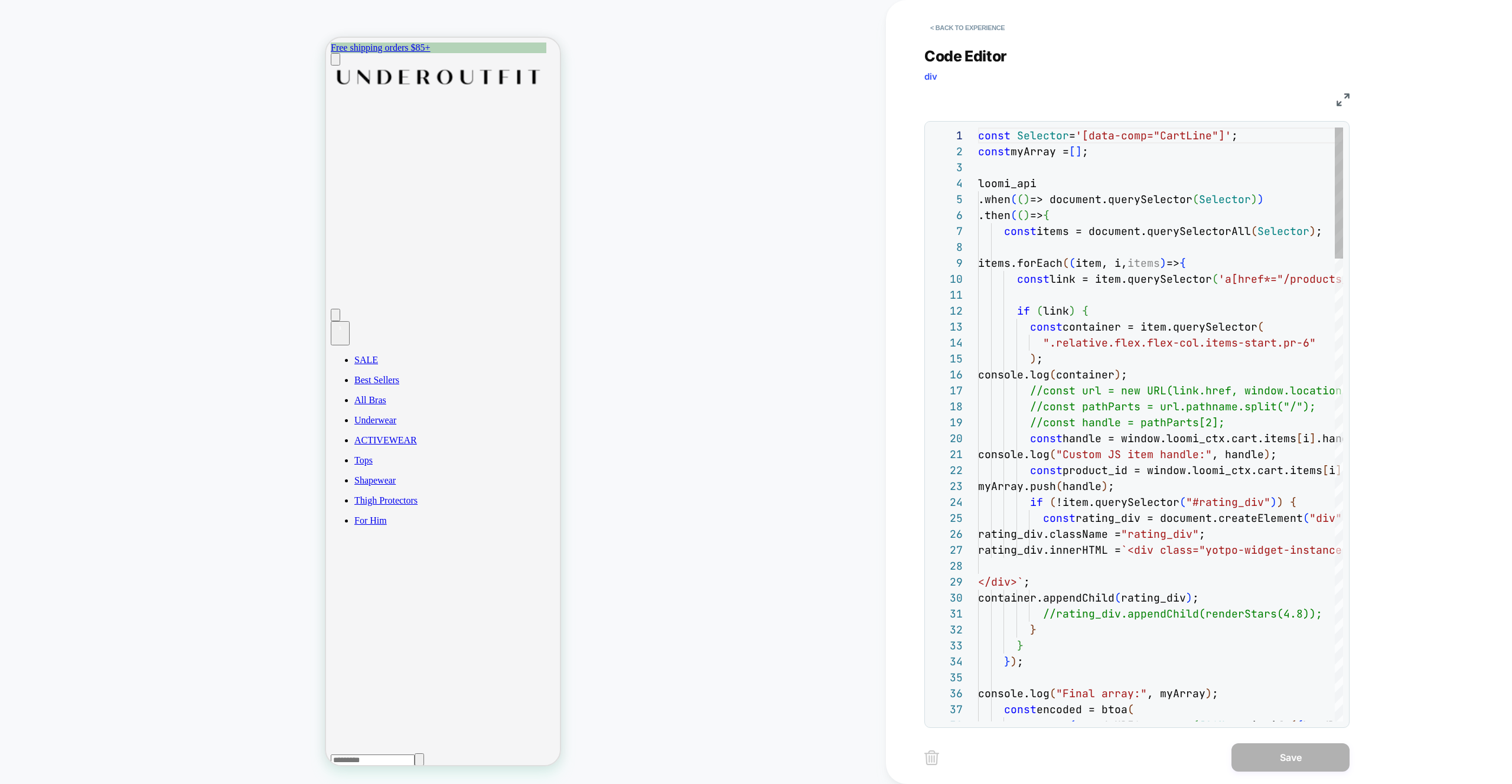
scroll to position [160, 0]
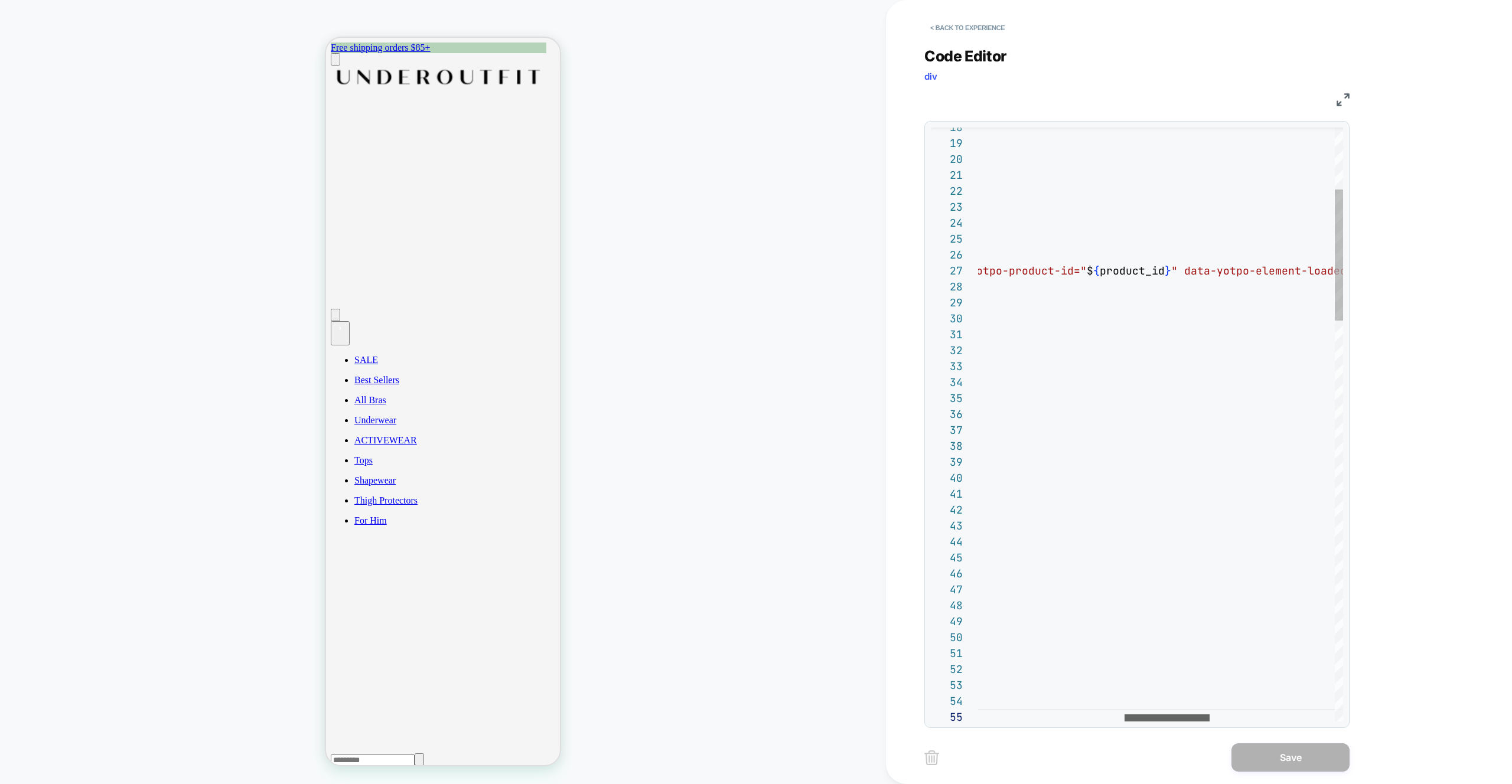
click at [1160, 714] on div at bounding box center [1167, 717] width 85 height 7
drag, startPoint x: 998, startPoint y: 270, endPoint x: 1135, endPoint y: 270, distance: 137.0
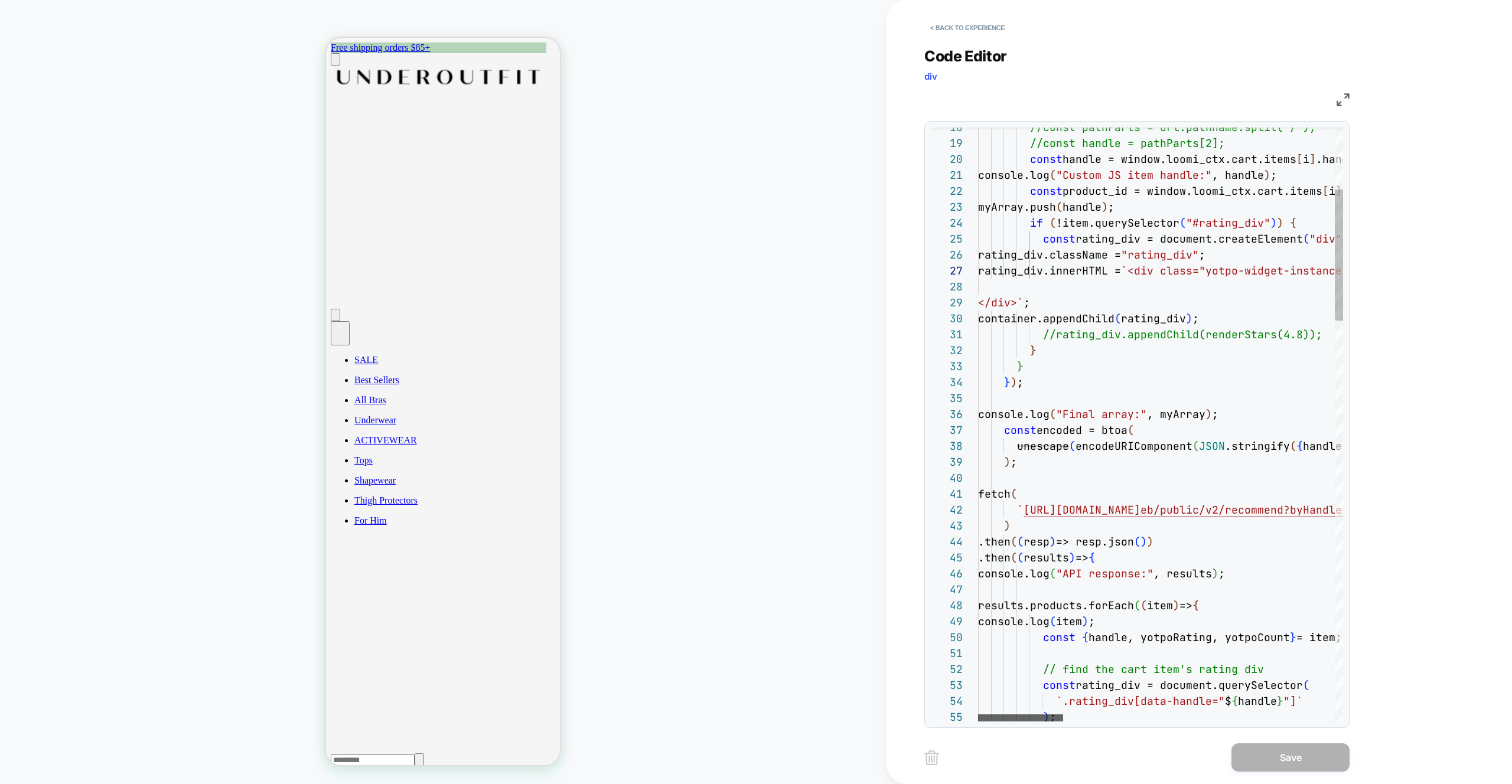
click at [1003, 714] on div at bounding box center [1021, 717] width 85 height 7
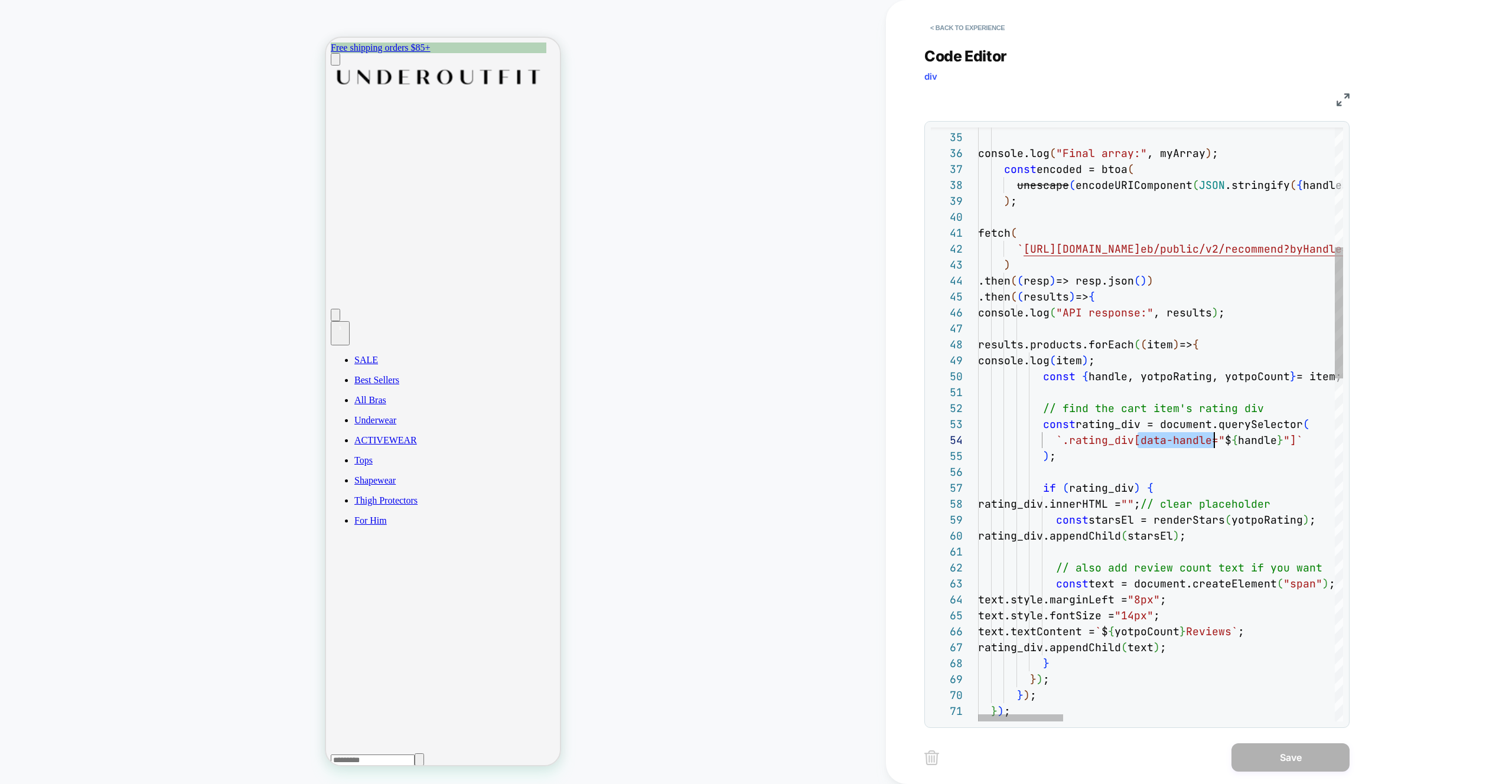
scroll to position [48, 230]
drag, startPoint x: 1139, startPoint y: 441, endPoint x: 1208, endPoint y: 445, distance: 69.1
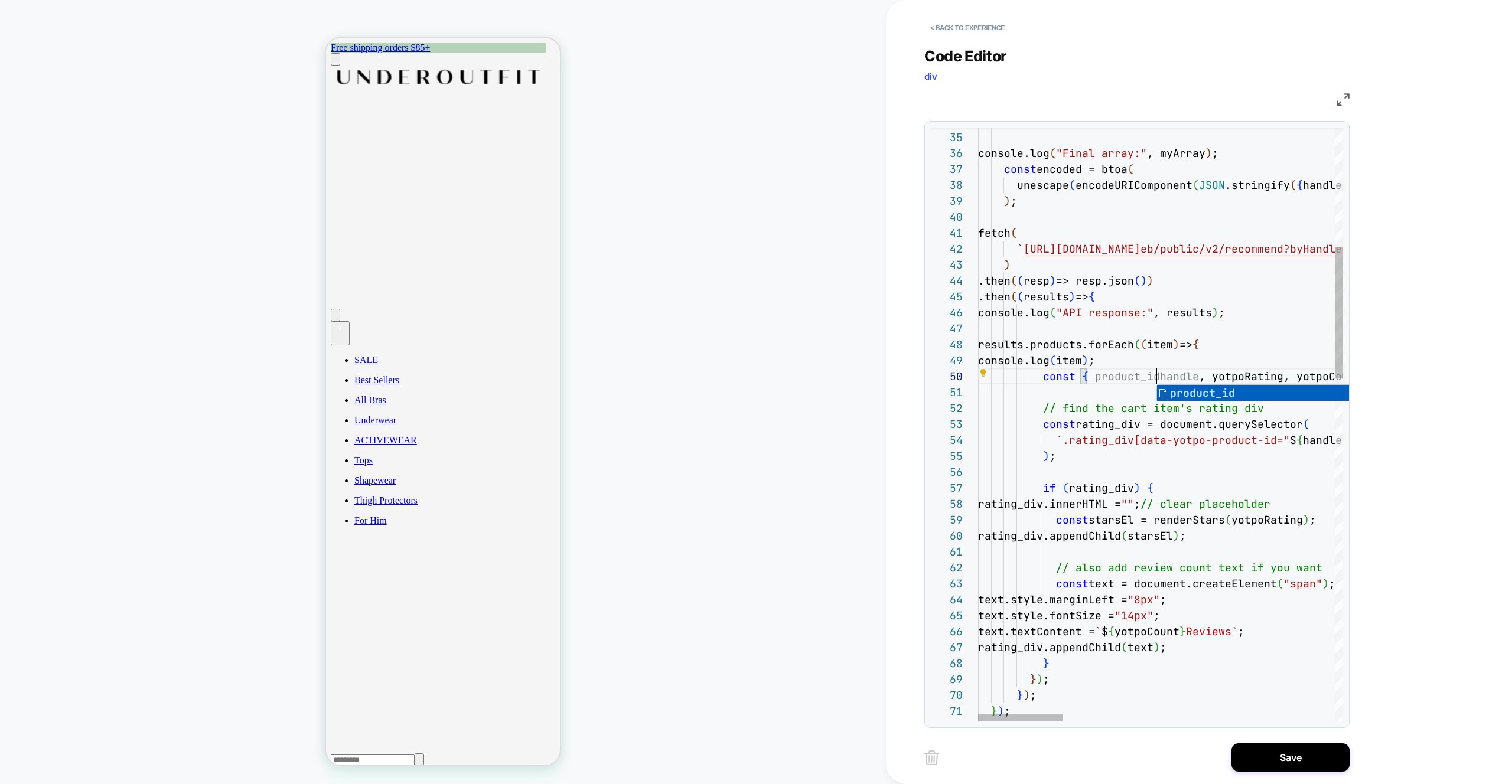
scroll to position [144, 185]
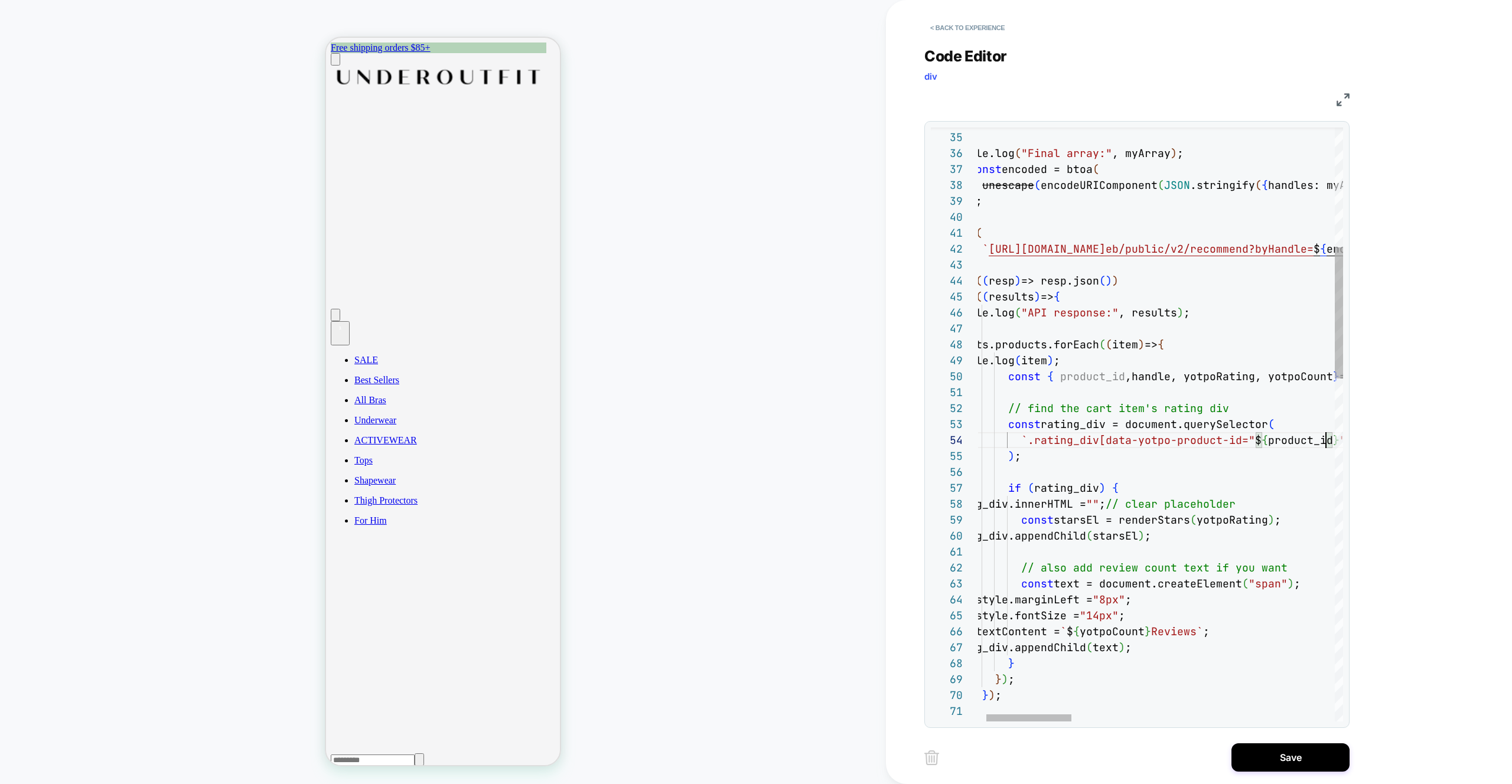
scroll to position [48, 383]
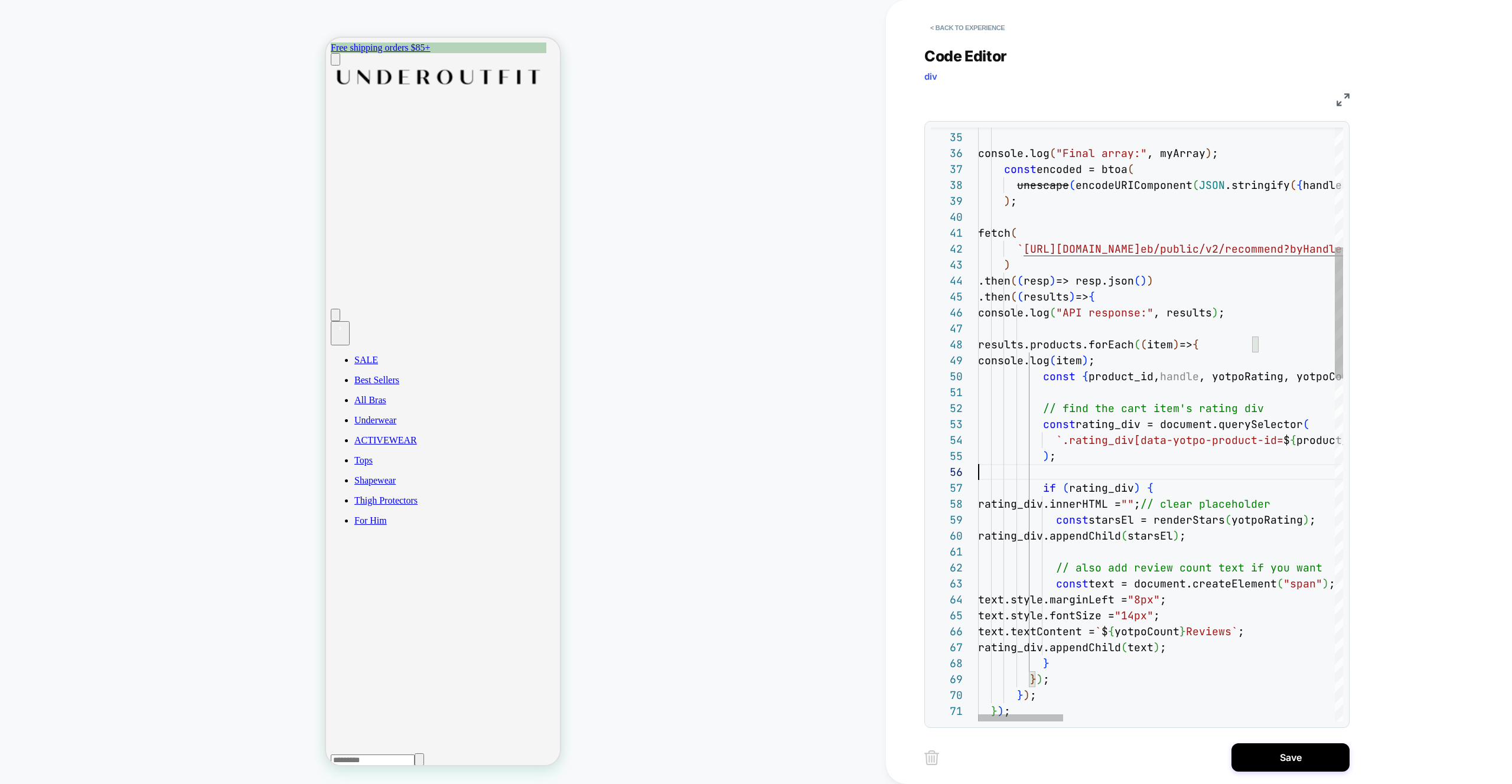
scroll to position [79, 0]
type textarea "**********"
click at [1269, 757] on button "Save" at bounding box center [1290, 757] width 118 height 28
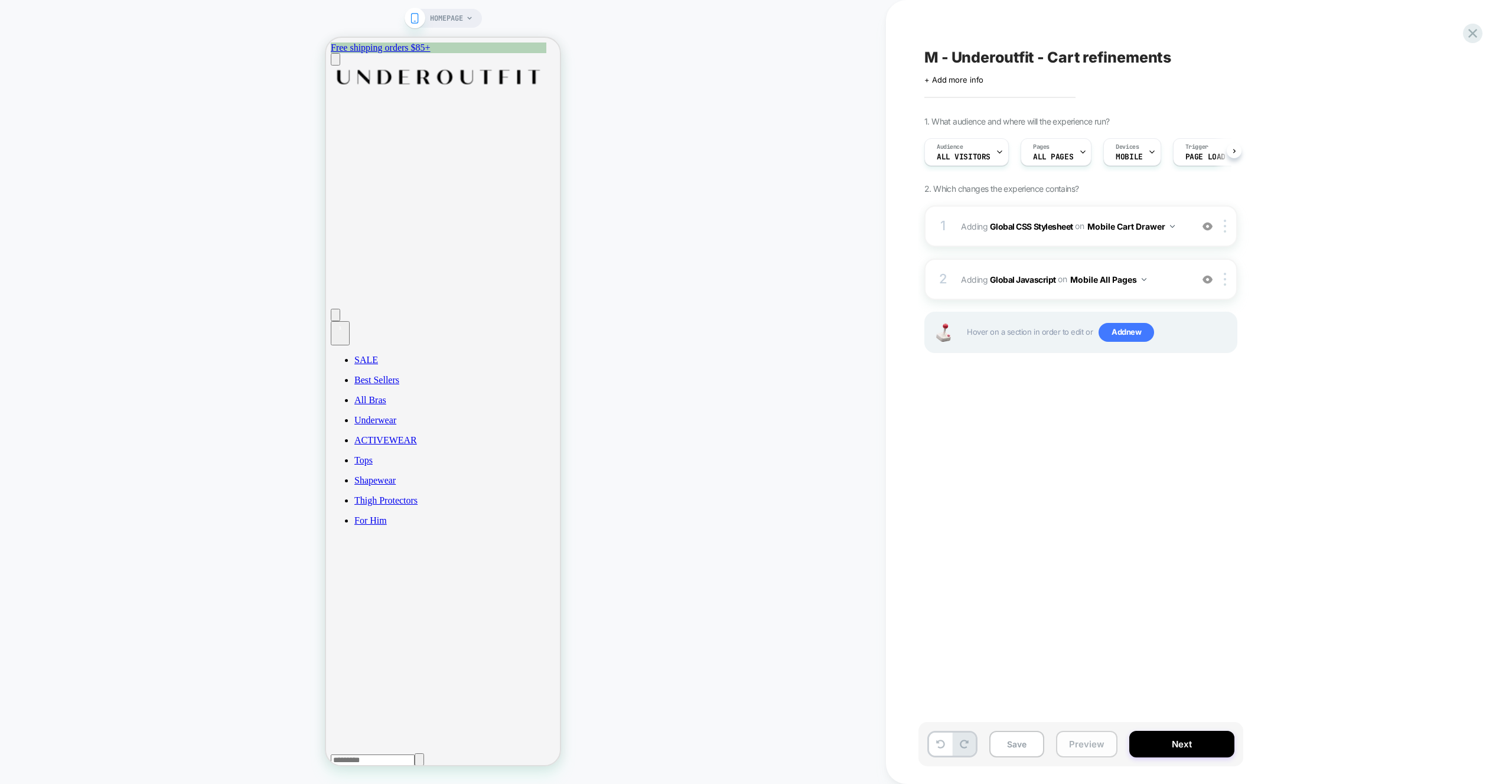
click at [1083, 745] on button "Preview" at bounding box center [1087, 744] width 62 height 26
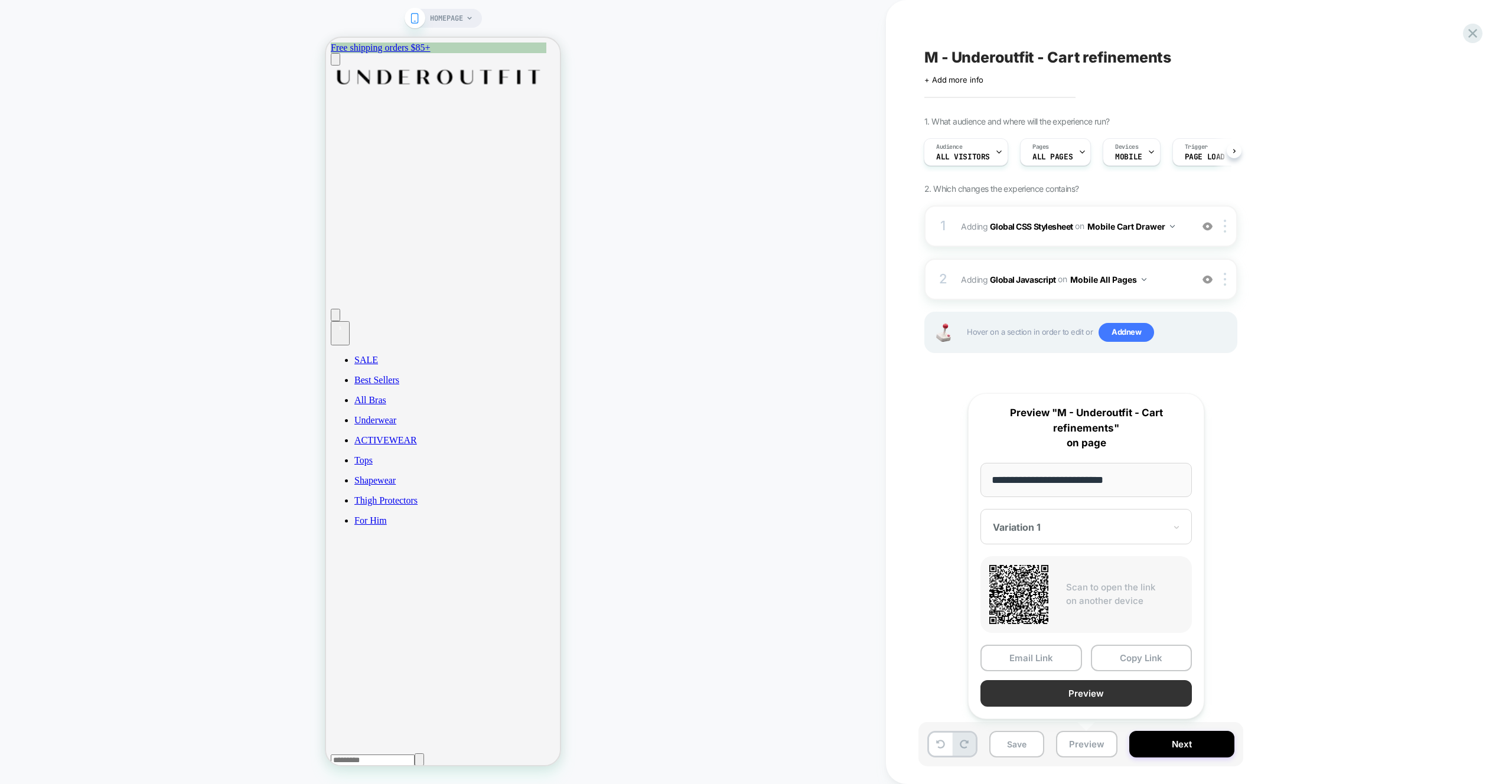
click at [1092, 701] on button "Preview" at bounding box center [1086, 693] width 211 height 26
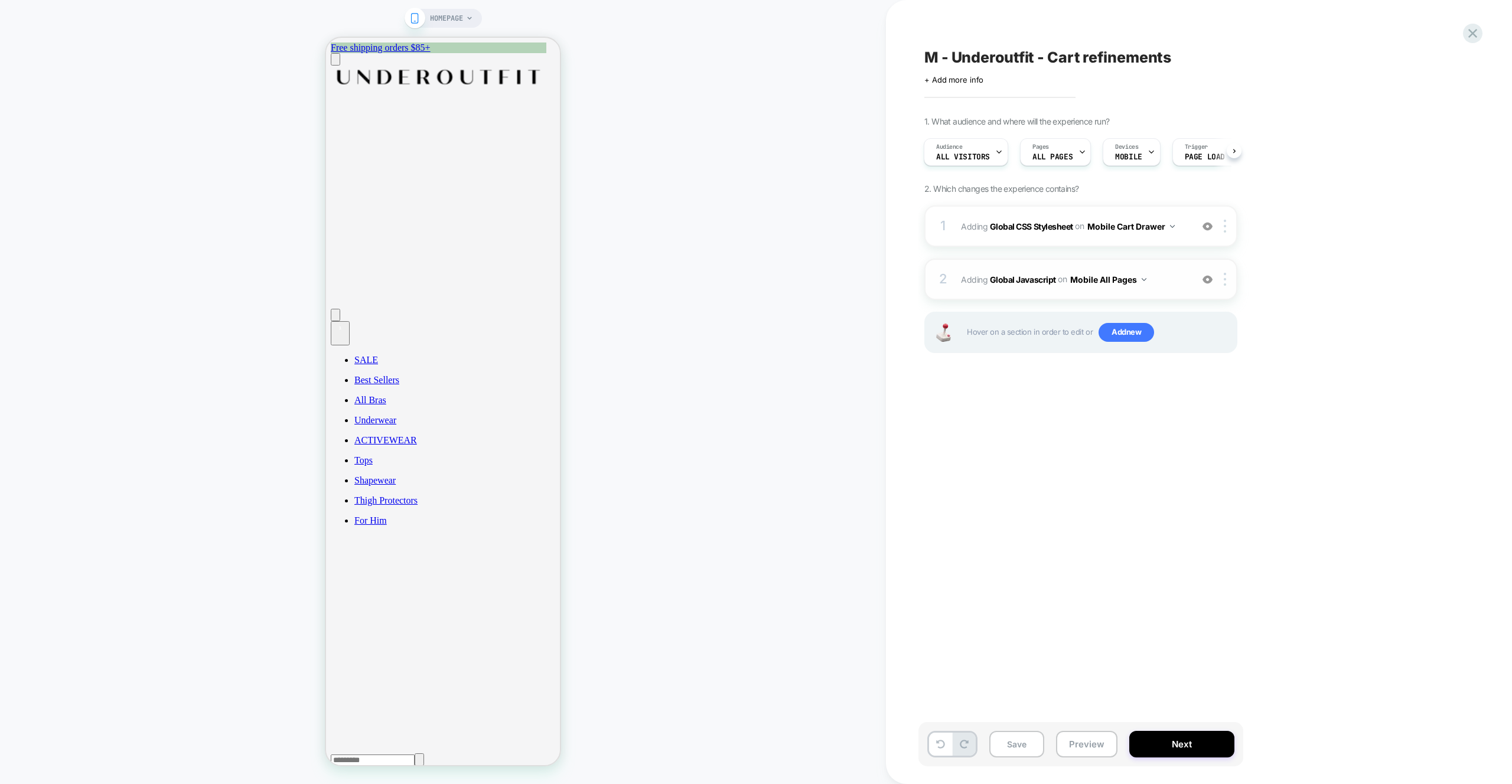
click at [1171, 287] on span "Adding Global Javascript on Mobile All Pages" at bounding box center [1073, 279] width 225 height 17
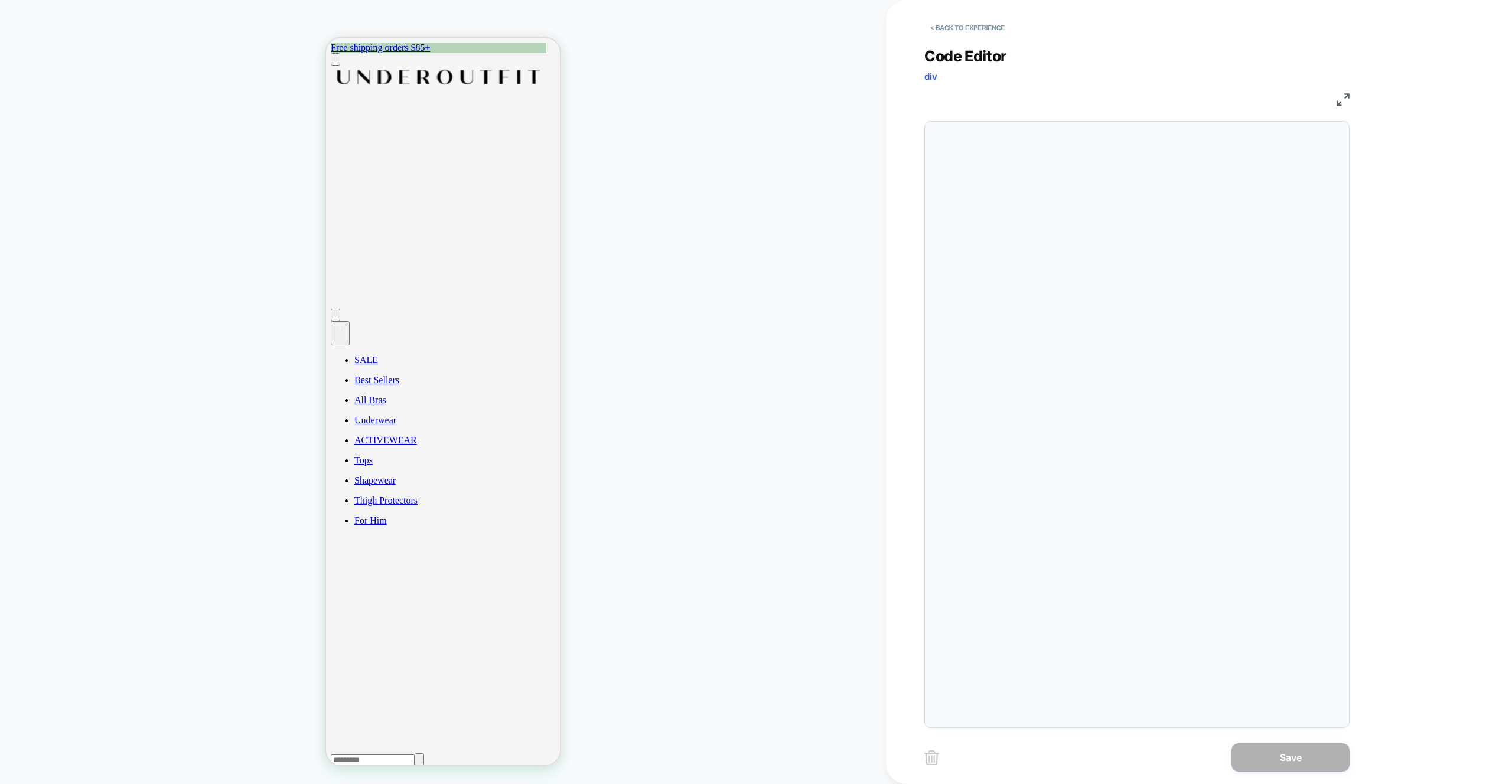
scroll to position [160, 0]
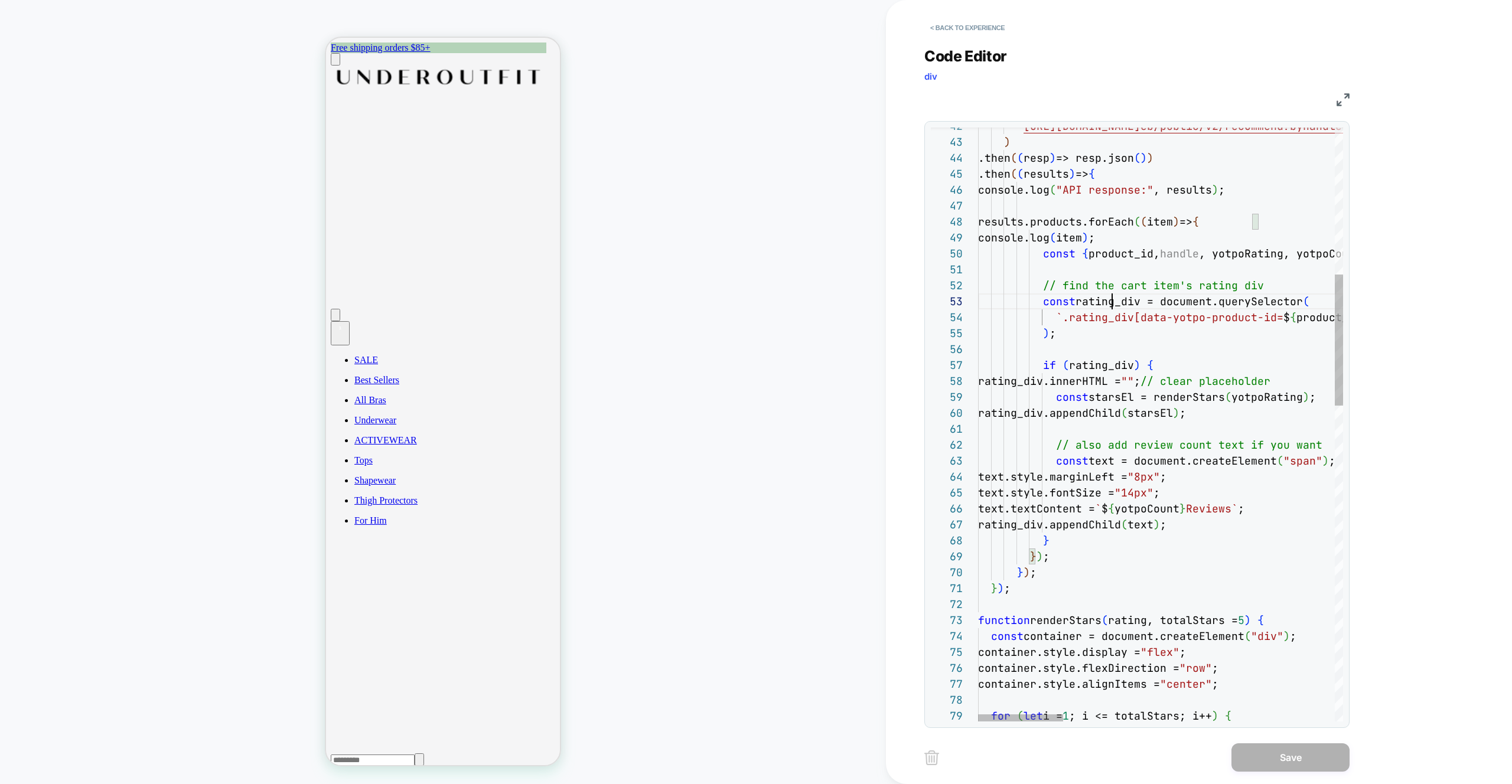
scroll to position [32, 166]
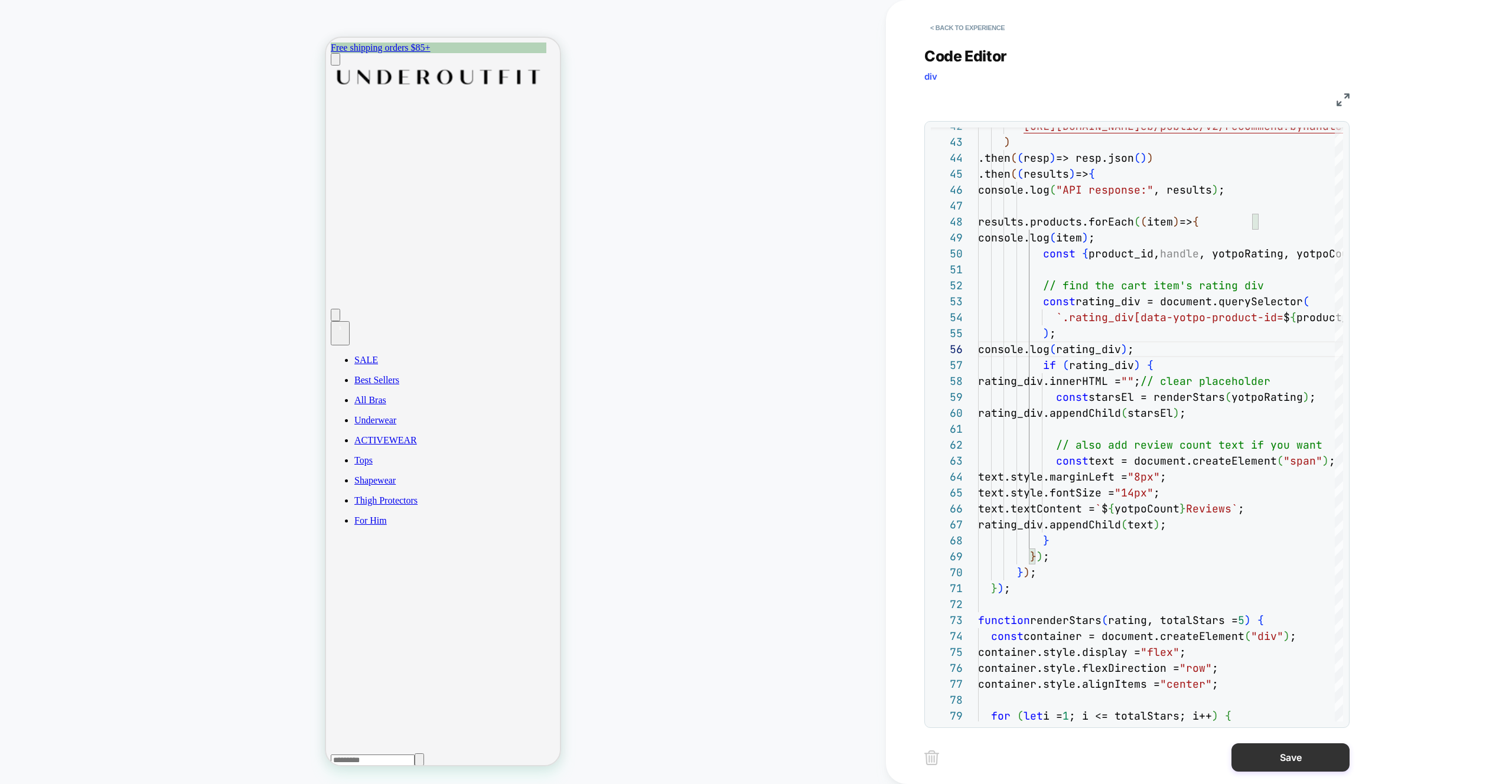
type textarea "**********"
click at [1313, 764] on button "Save" at bounding box center [1290, 757] width 118 height 28
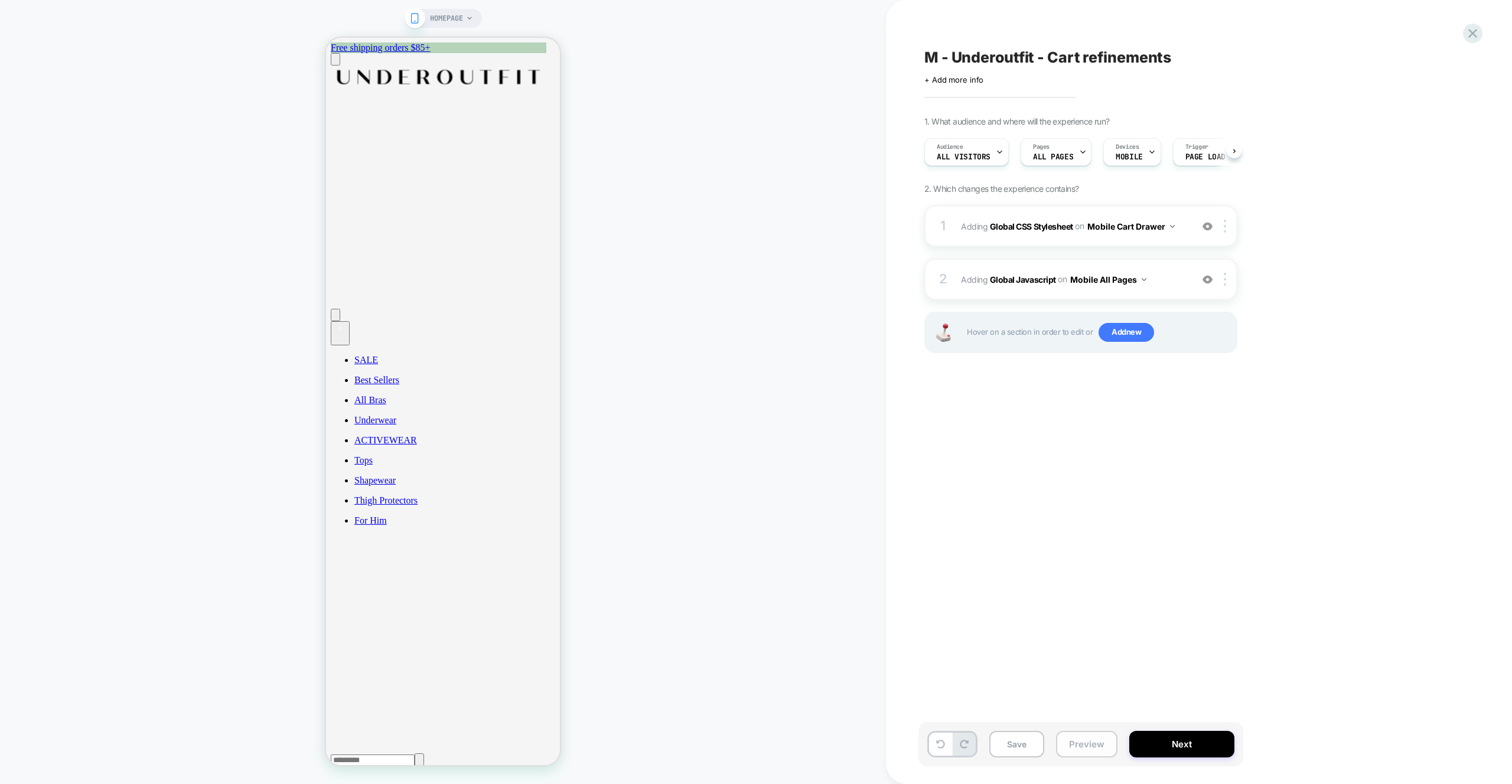
click at [1084, 745] on button "Preview" at bounding box center [1087, 744] width 62 height 26
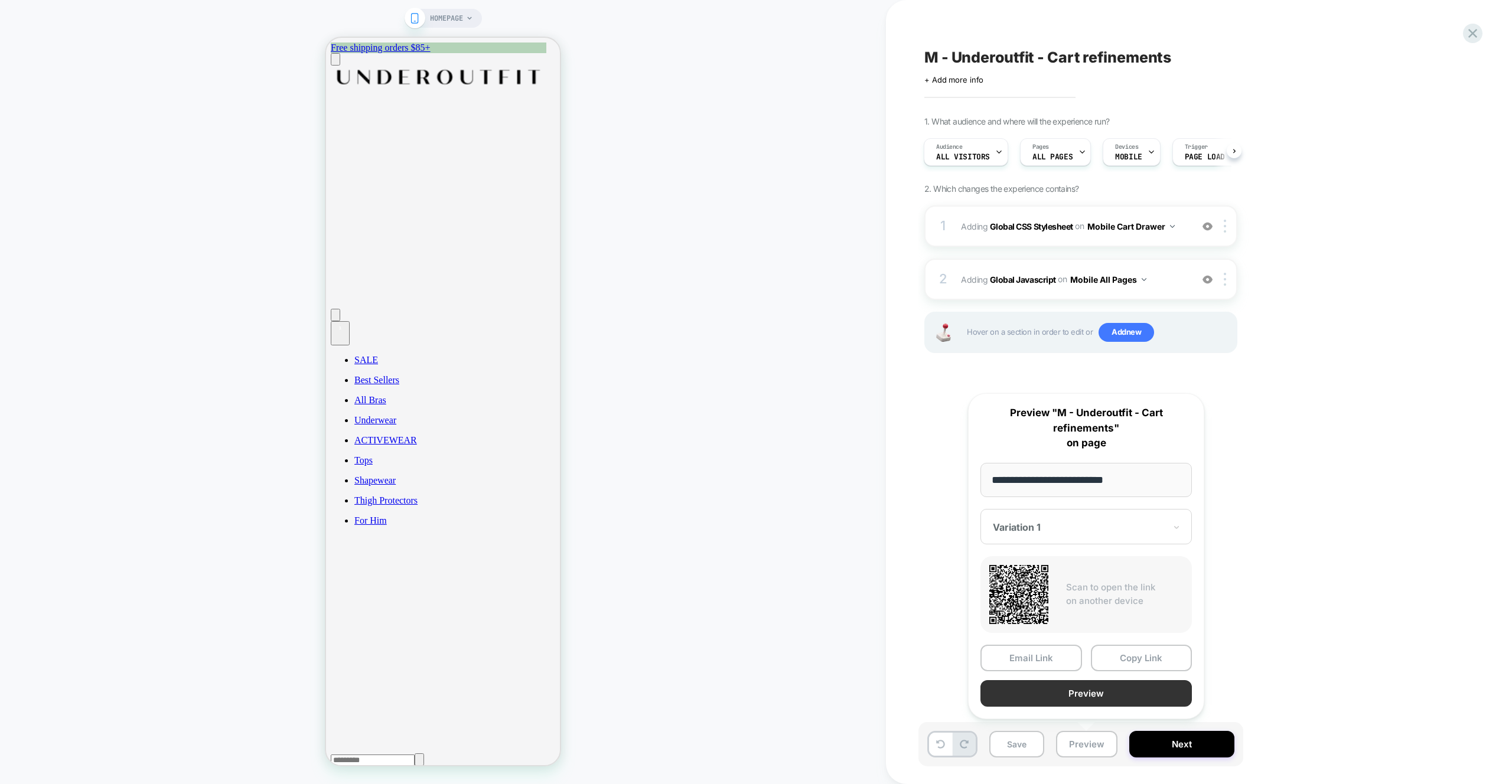
click at [1043, 696] on button "Preview" at bounding box center [1086, 693] width 211 height 26
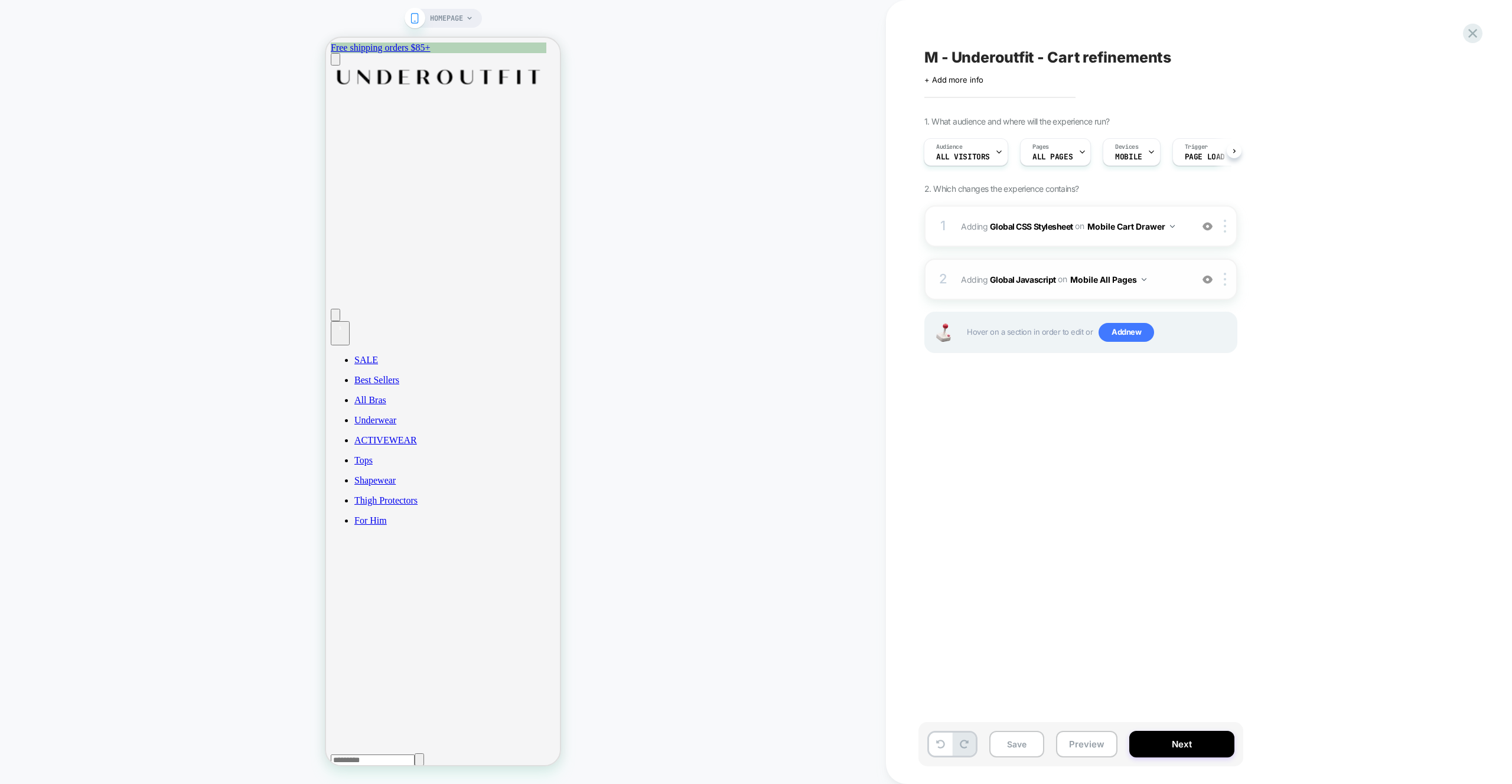
click at [1167, 294] on div "2 Adding Global Javascript on Mobile All Pages Add Before Add After Copy to Des…" at bounding box center [1081, 279] width 313 height 42
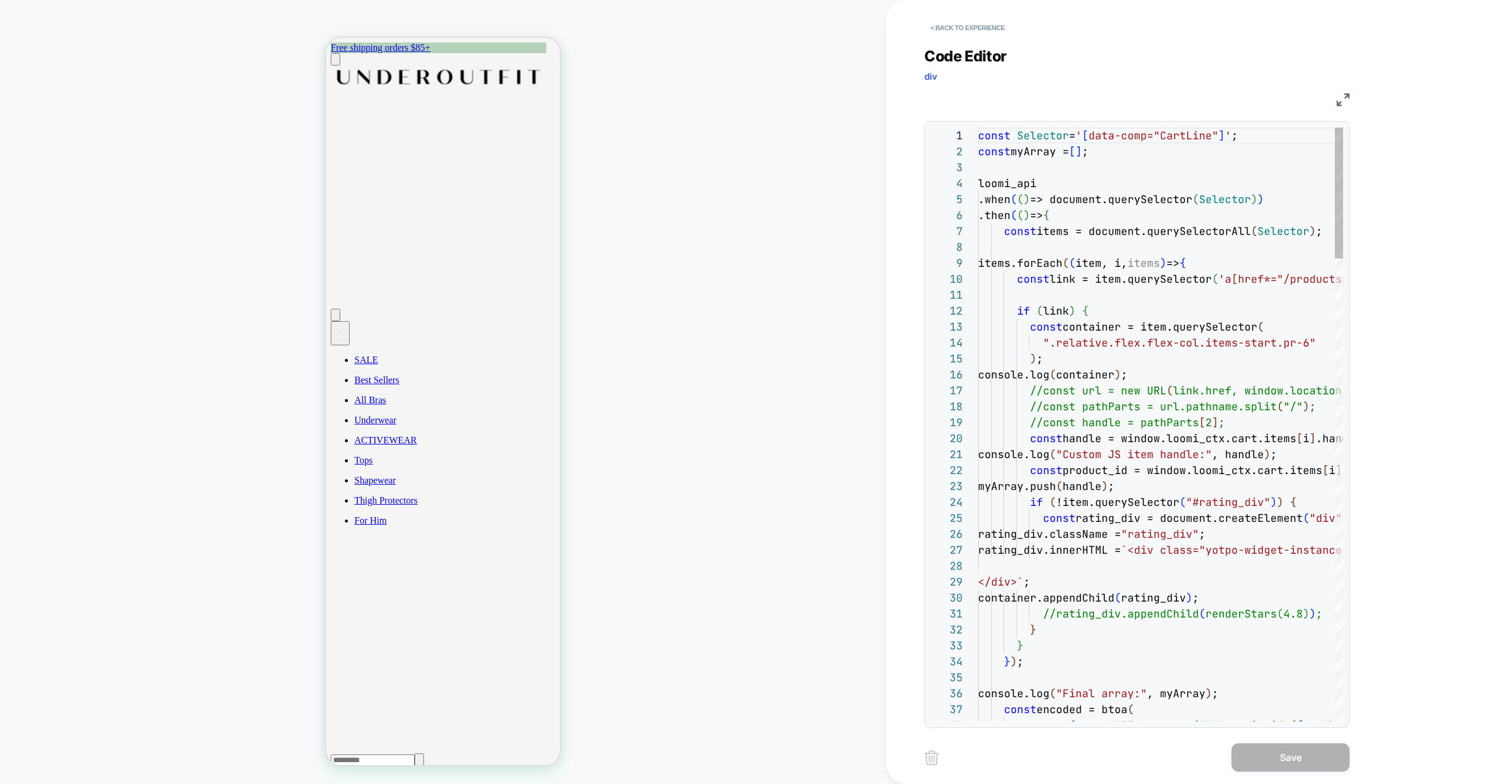
scroll to position [160, 0]
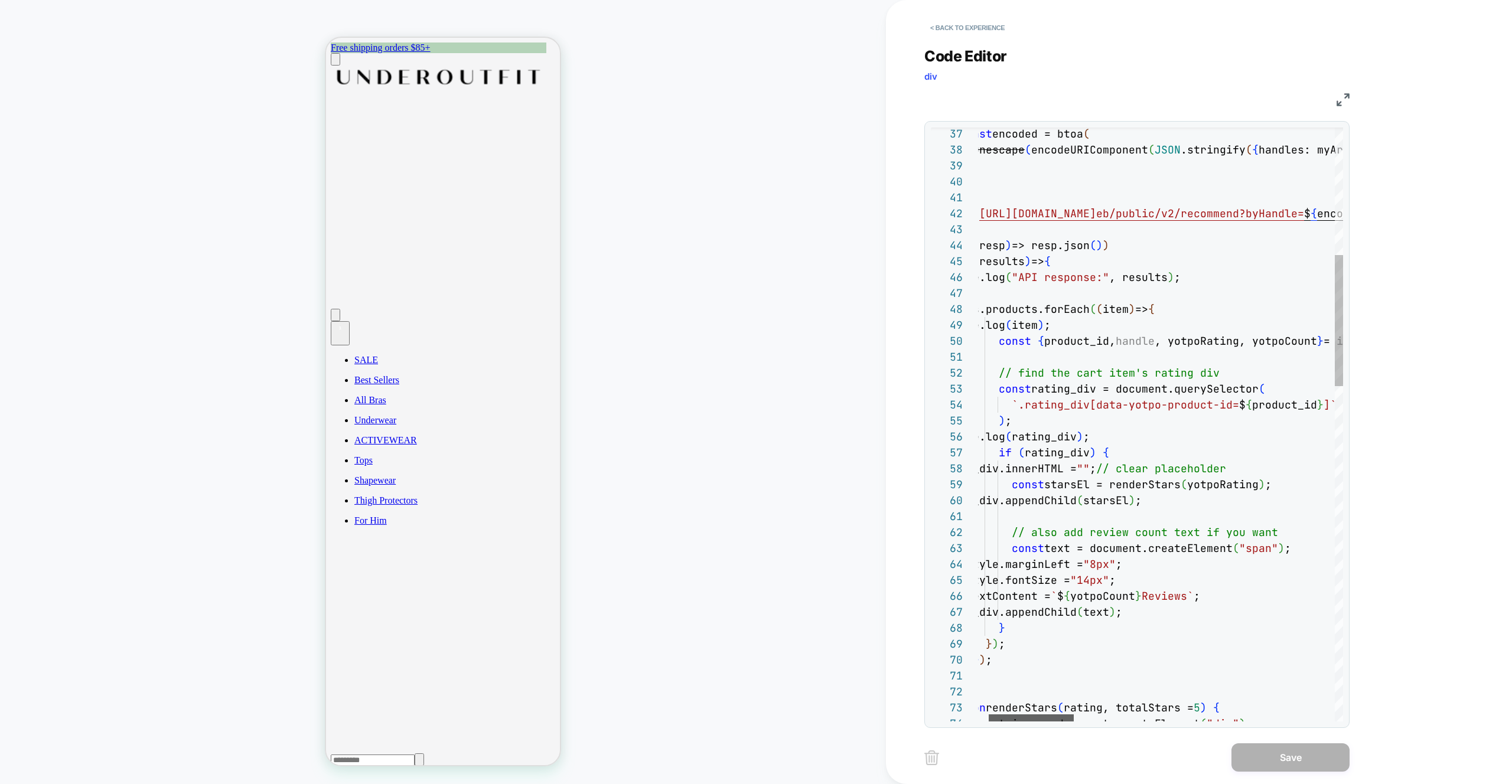
click at [1027, 714] on div at bounding box center [1031, 717] width 85 height 7
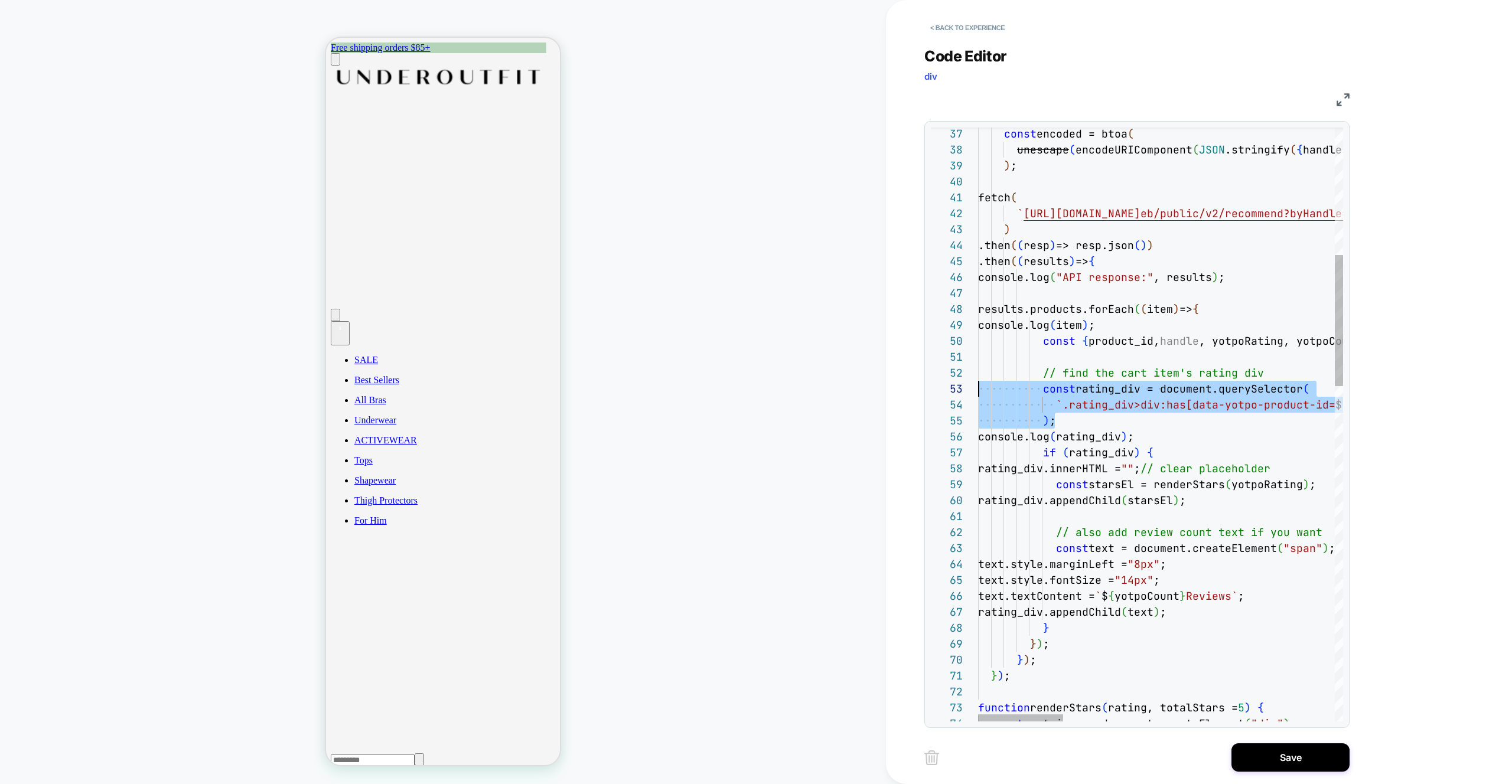
scroll to position [48, 0]
drag, startPoint x: 986, startPoint y: 405, endPoint x: 976, endPoint y: 399, distance: 11.7
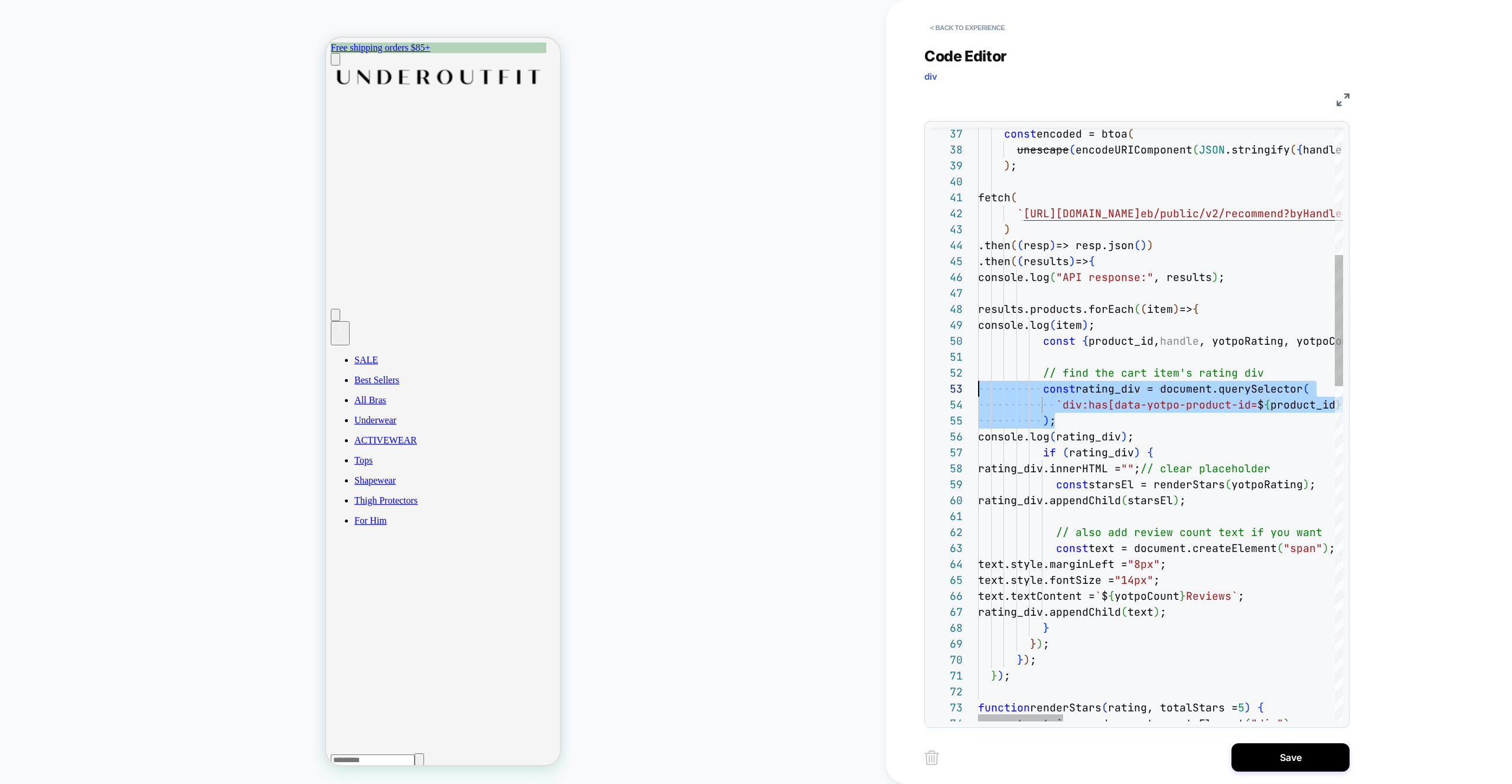
drag, startPoint x: 1067, startPoint y: 419, endPoint x: 951, endPoint y: 388, distance: 120.1
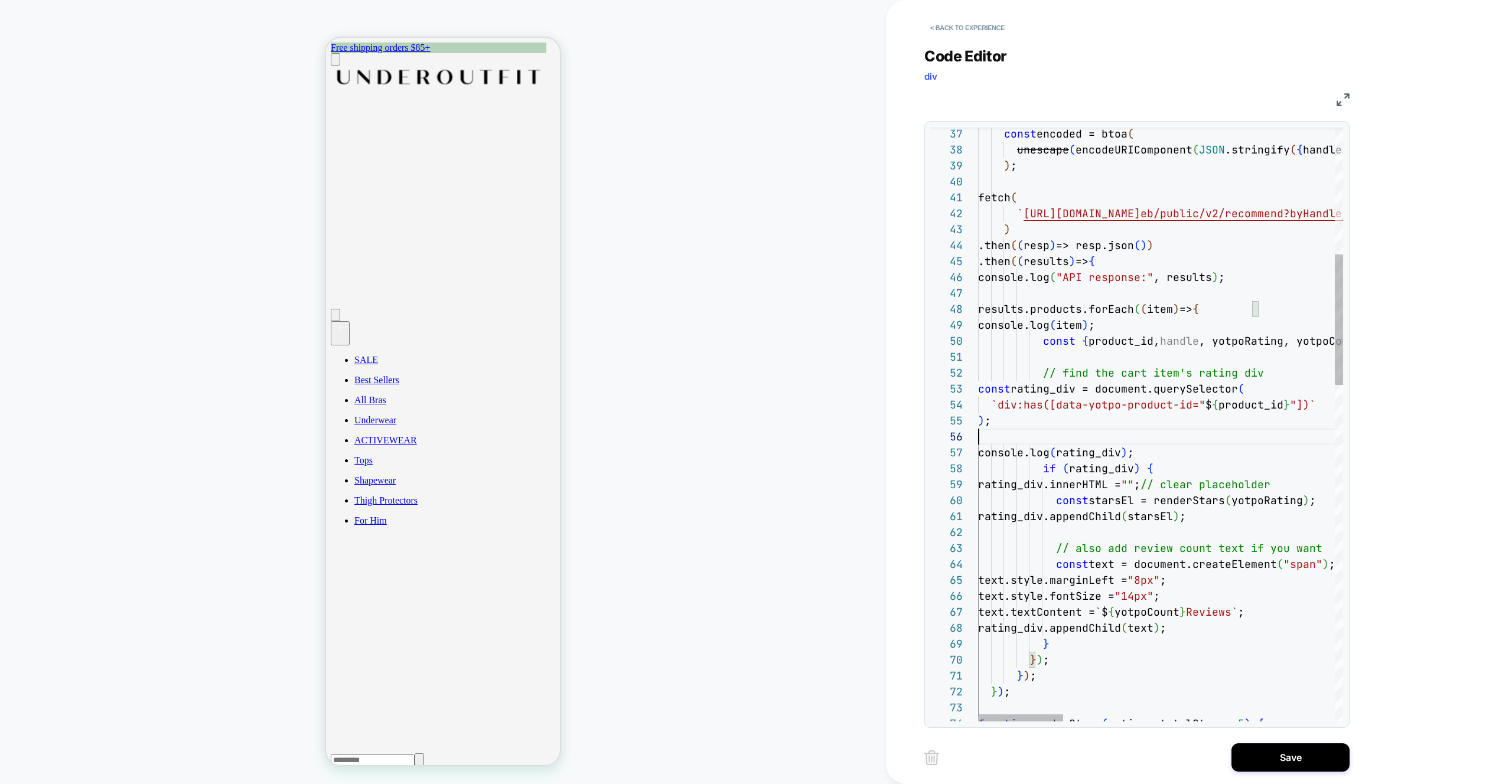
scroll to position [79, 0]
type textarea "**********"
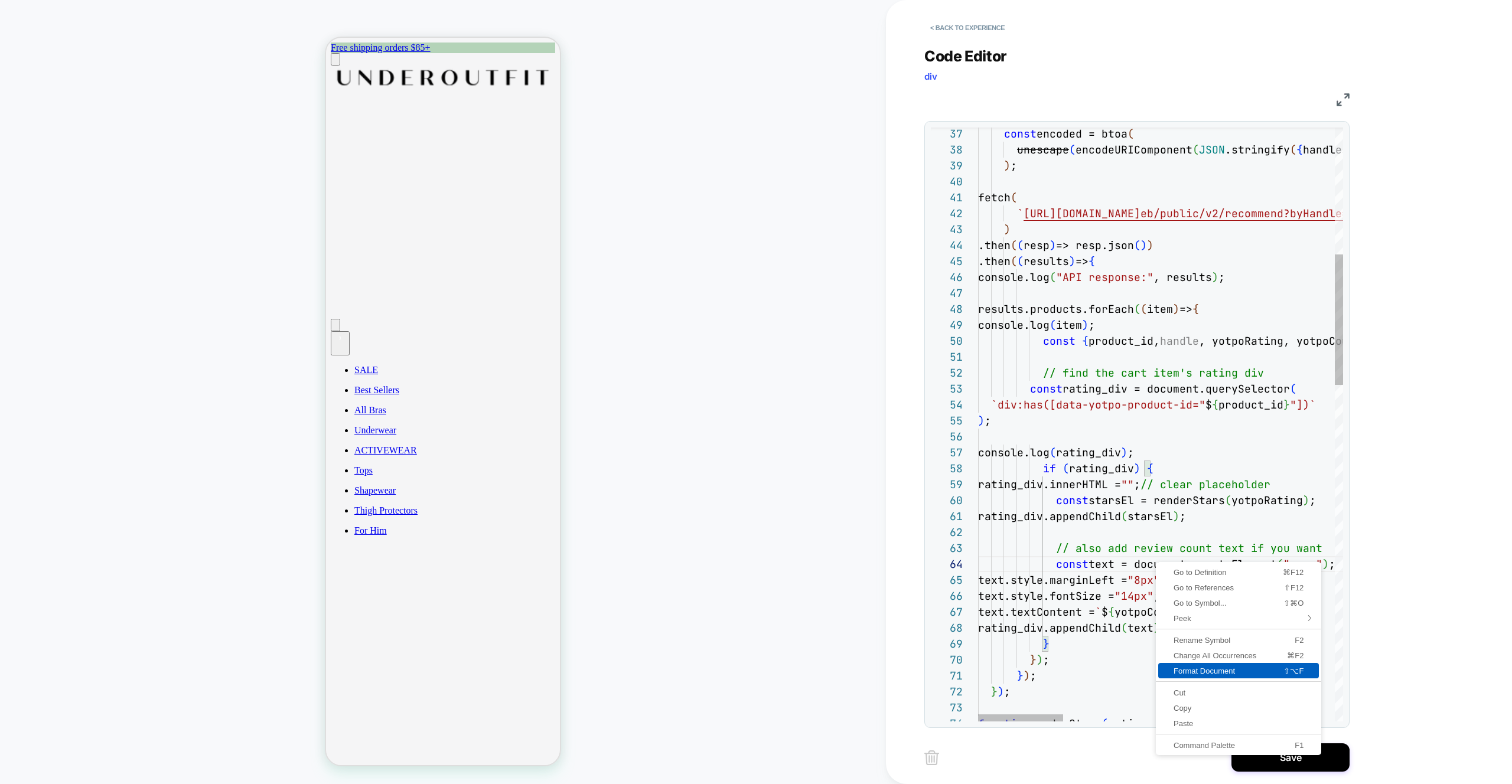
click at [1217, 672] on span "Format Document" at bounding box center [1207, 672] width 98 height 8
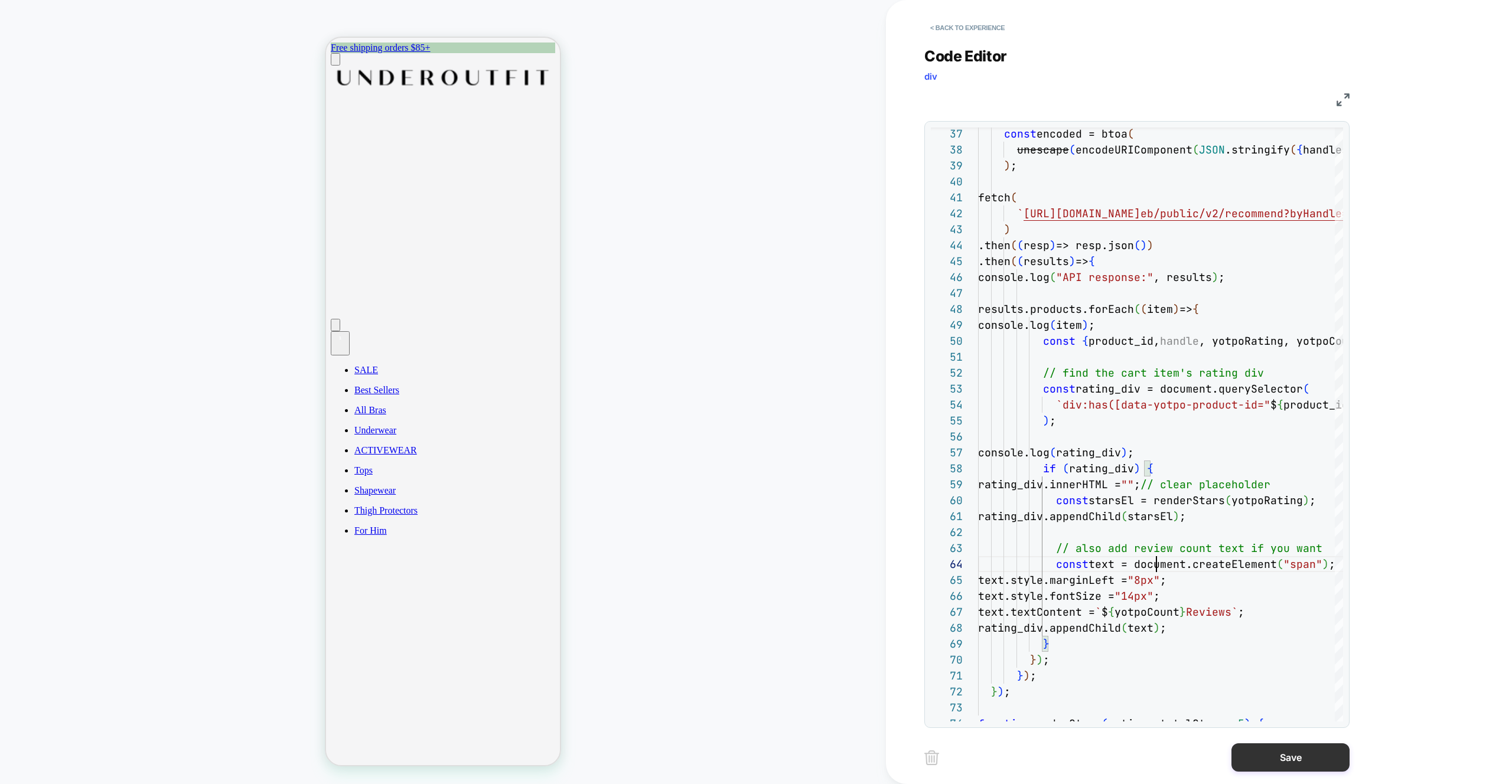
click at [1285, 757] on button "Save" at bounding box center [1290, 757] width 118 height 28
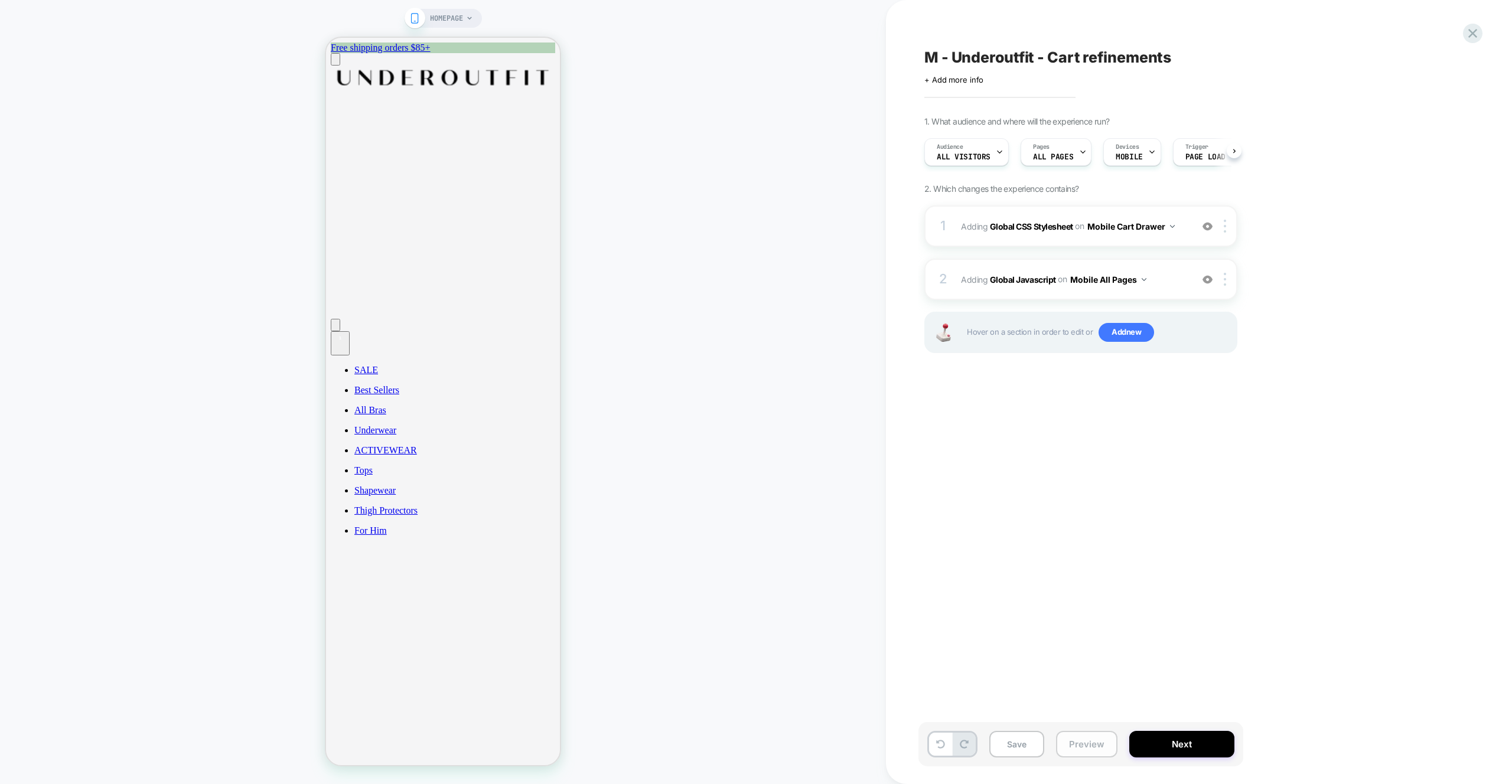
click at [1095, 739] on button "Preview" at bounding box center [1087, 744] width 62 height 26
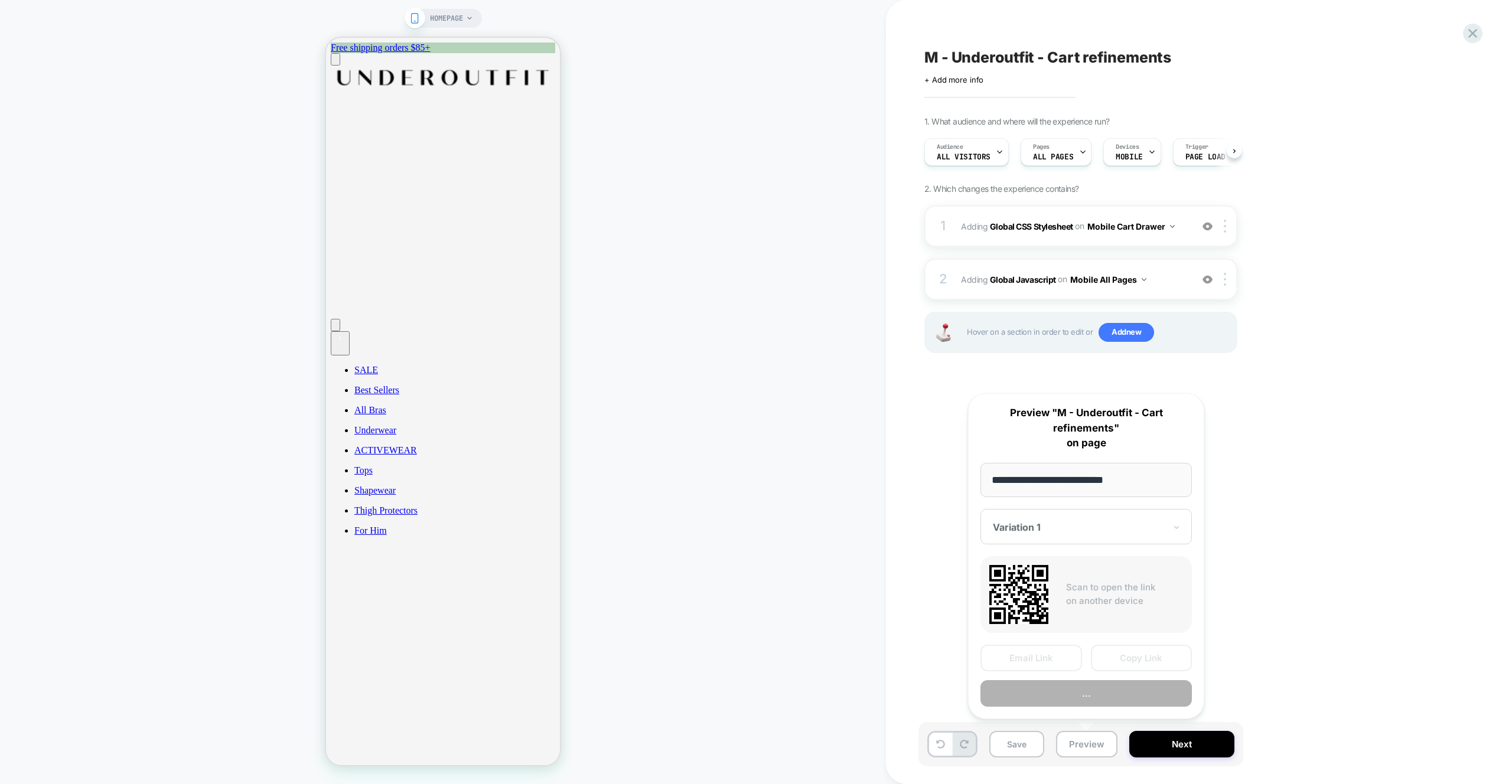
scroll to position [0, 1]
click at [1081, 697] on button "Preview" at bounding box center [1086, 693] width 211 height 26
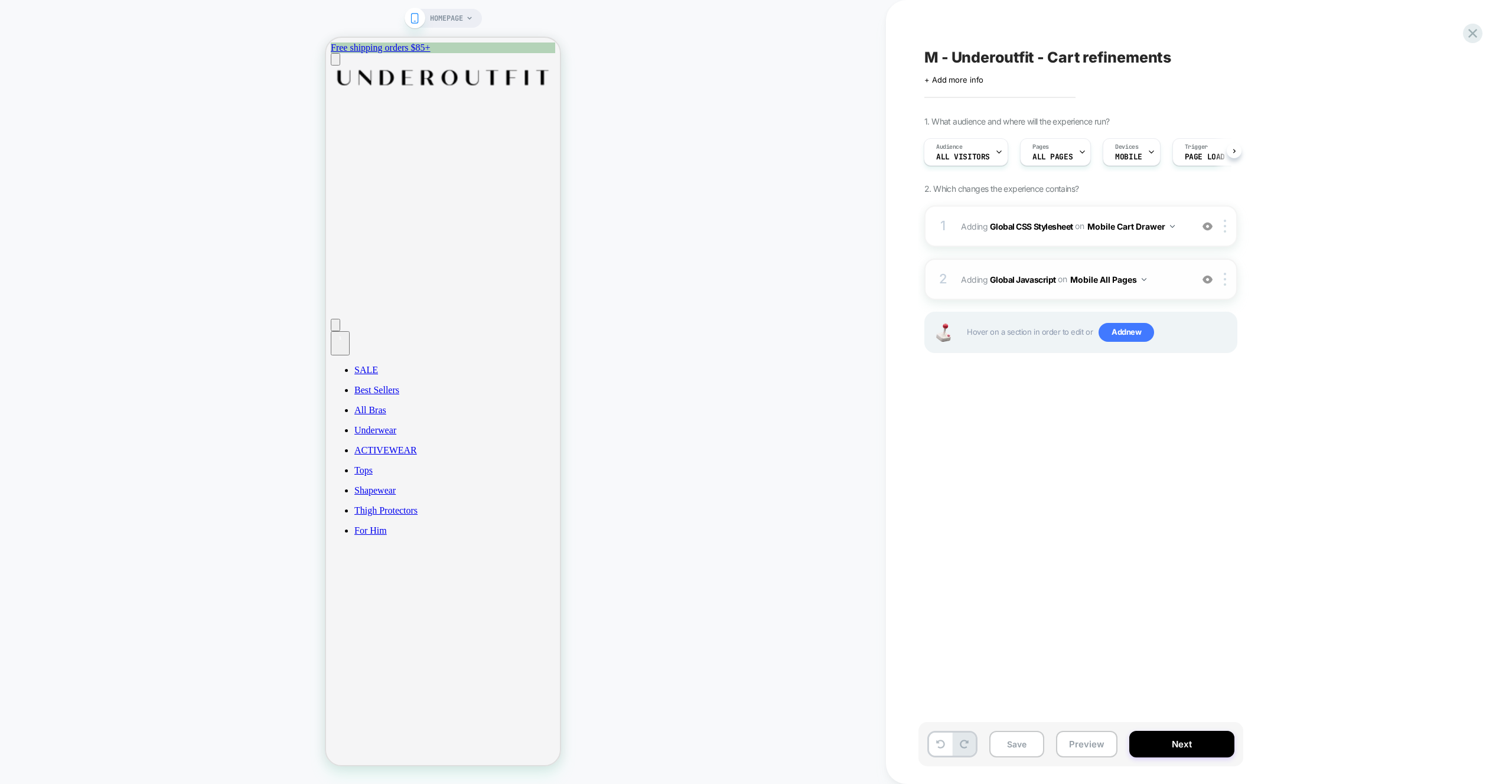
click at [1180, 278] on span "Adding Global Javascript on Mobile All Pages" at bounding box center [1073, 279] width 225 height 17
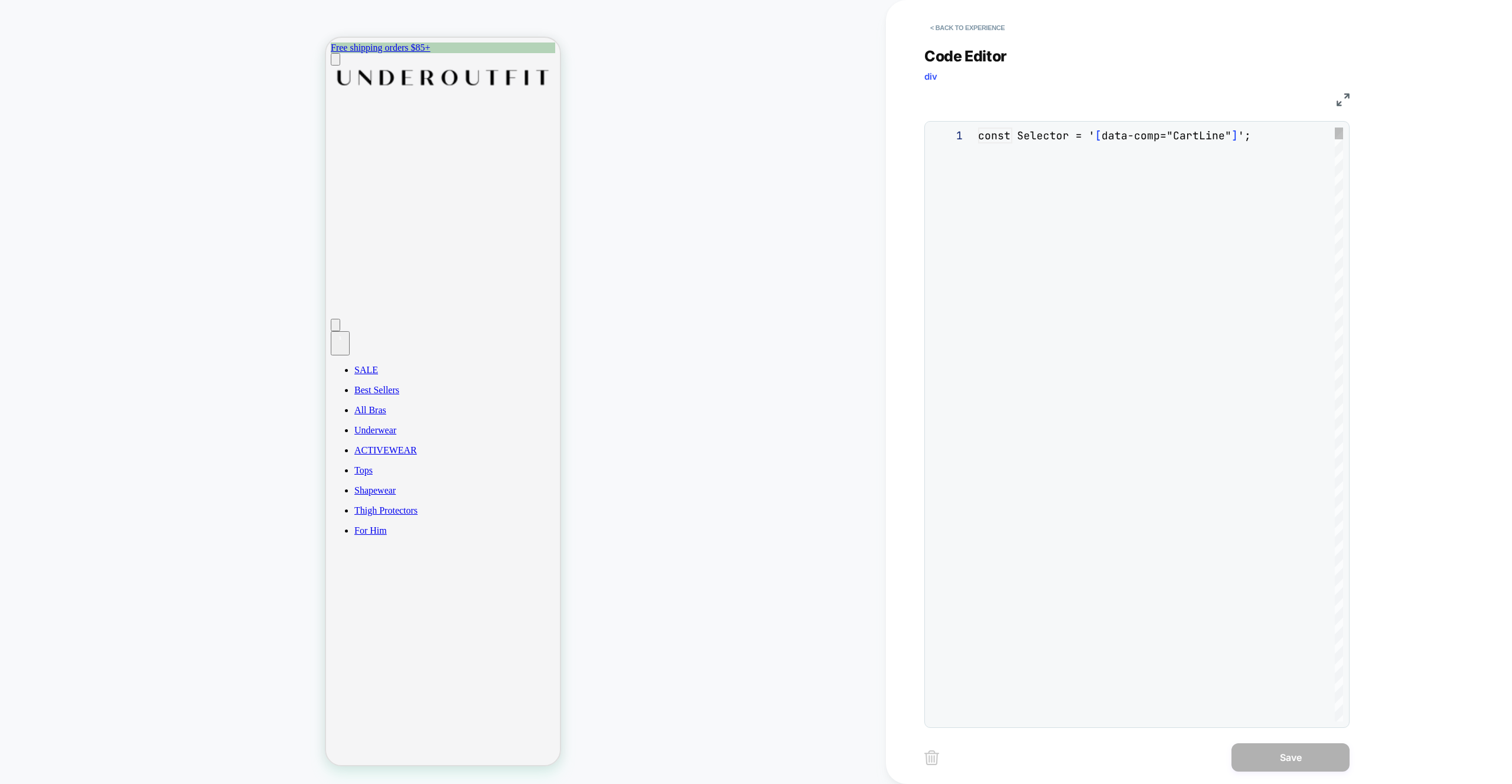
scroll to position [160, 0]
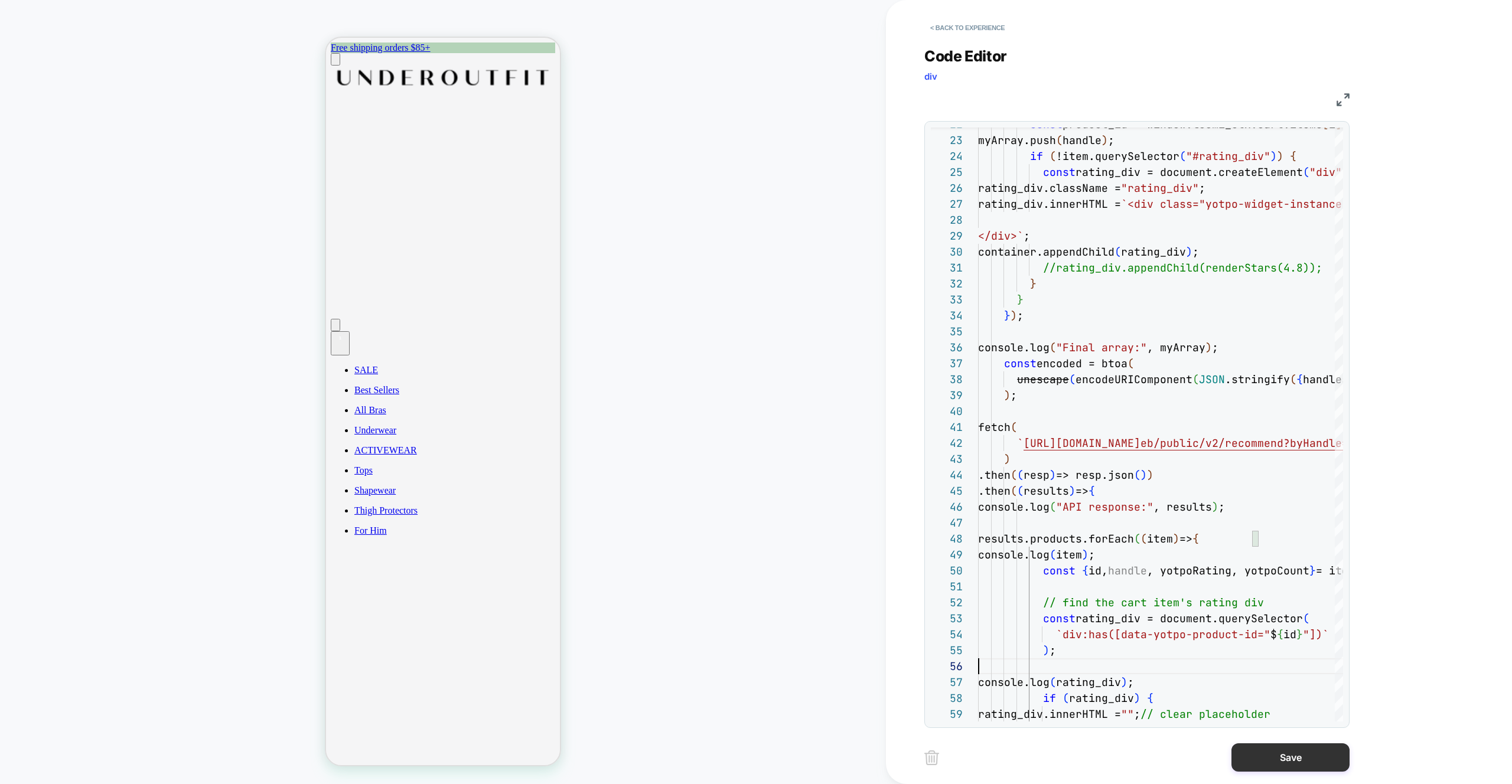
type textarea "**********"
click at [1281, 753] on button "Save" at bounding box center [1290, 757] width 118 height 28
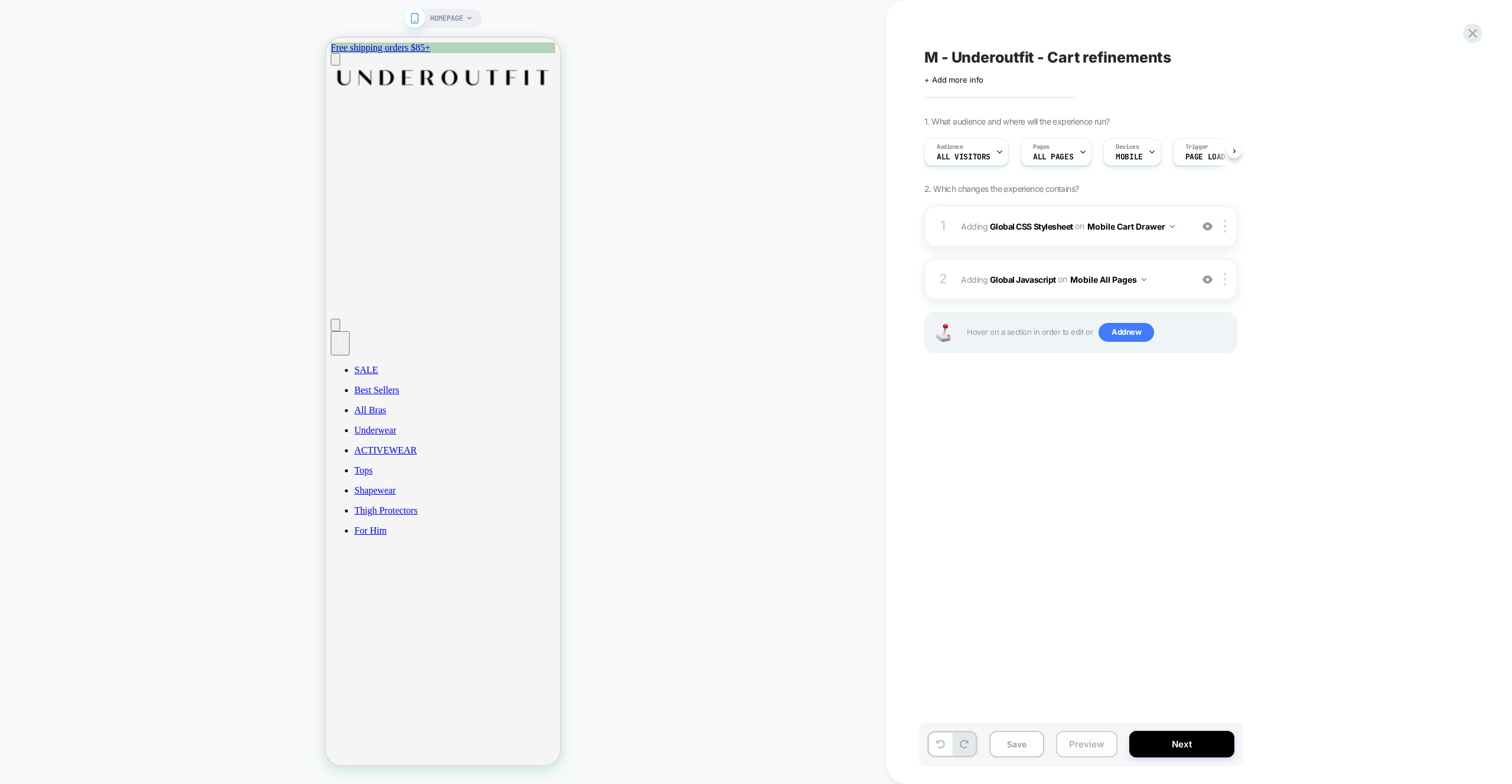
click at [1110, 737] on button "Preview" at bounding box center [1087, 744] width 62 height 26
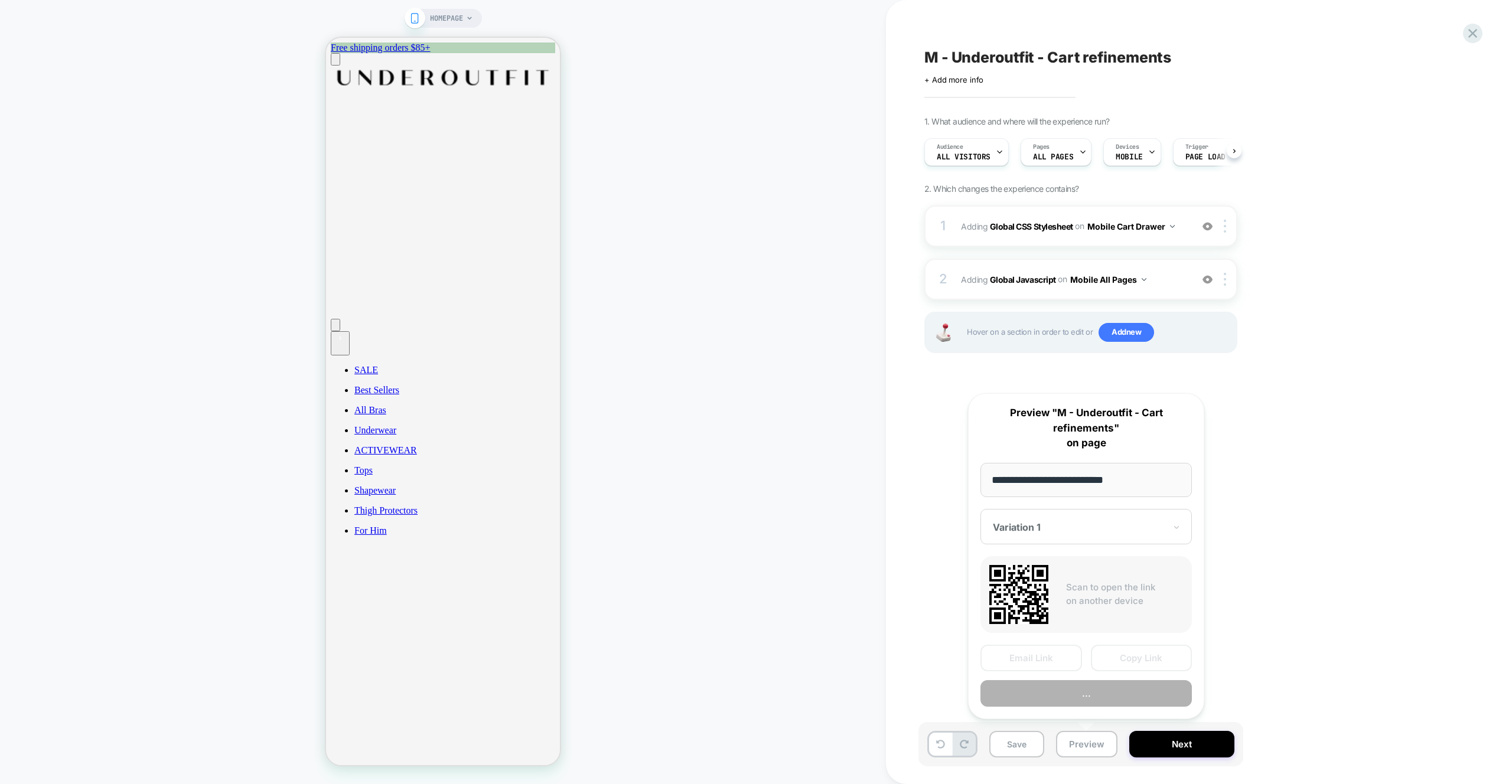
scroll to position [0, 1]
click at [1079, 699] on button "Preview" at bounding box center [1086, 693] width 211 height 26
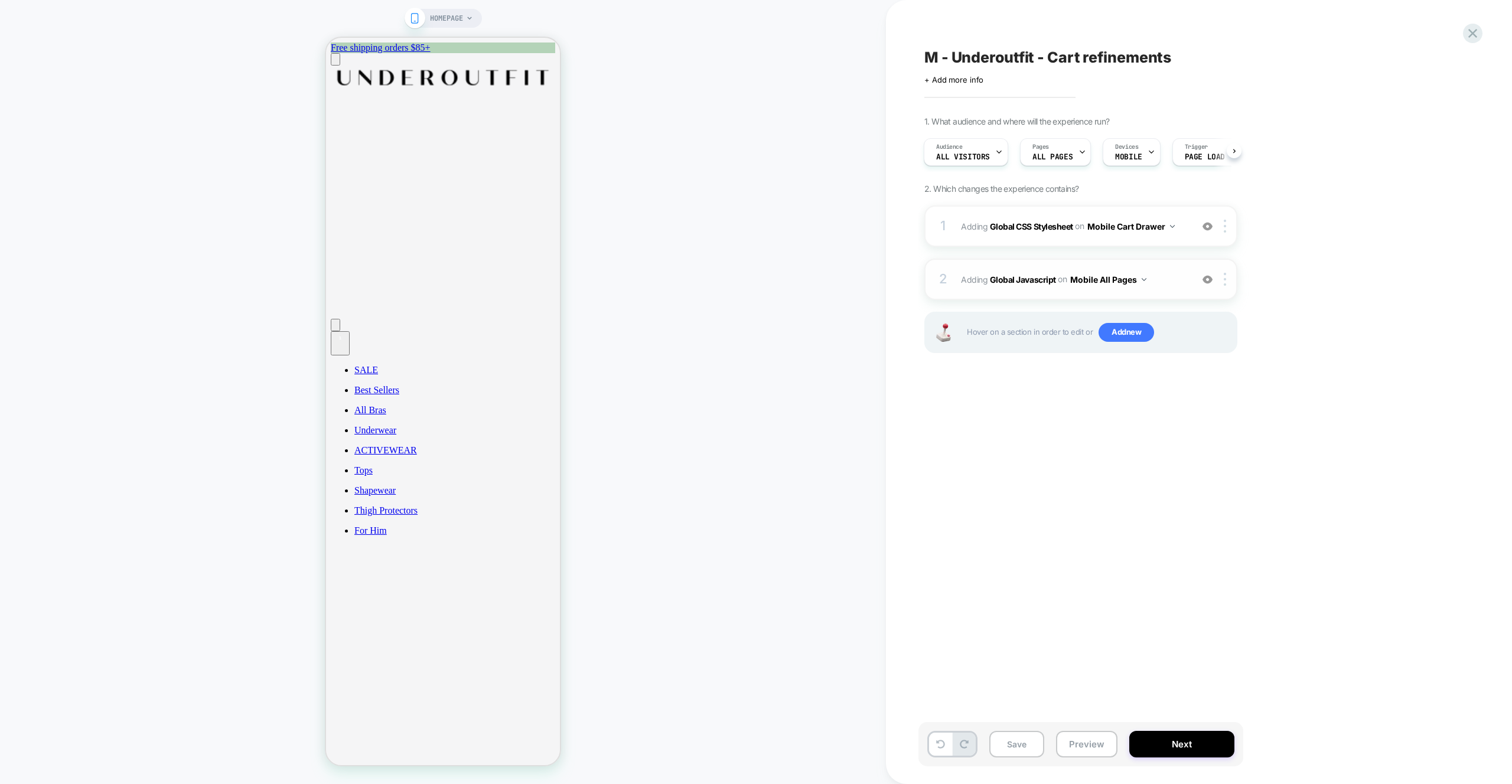
click at [1160, 286] on span "Adding Global Javascript on Mobile All Pages" at bounding box center [1073, 279] width 225 height 17
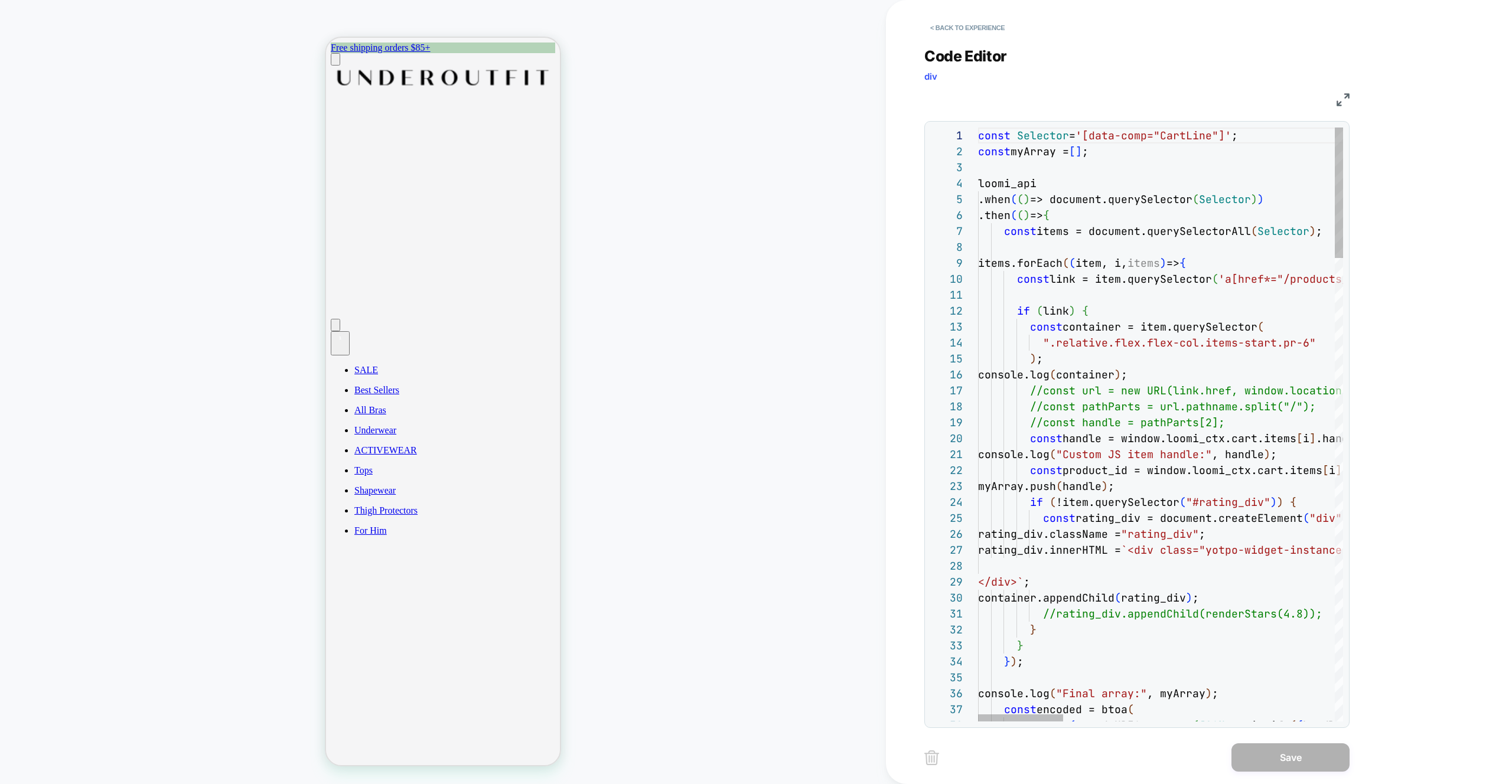
scroll to position [32, 121]
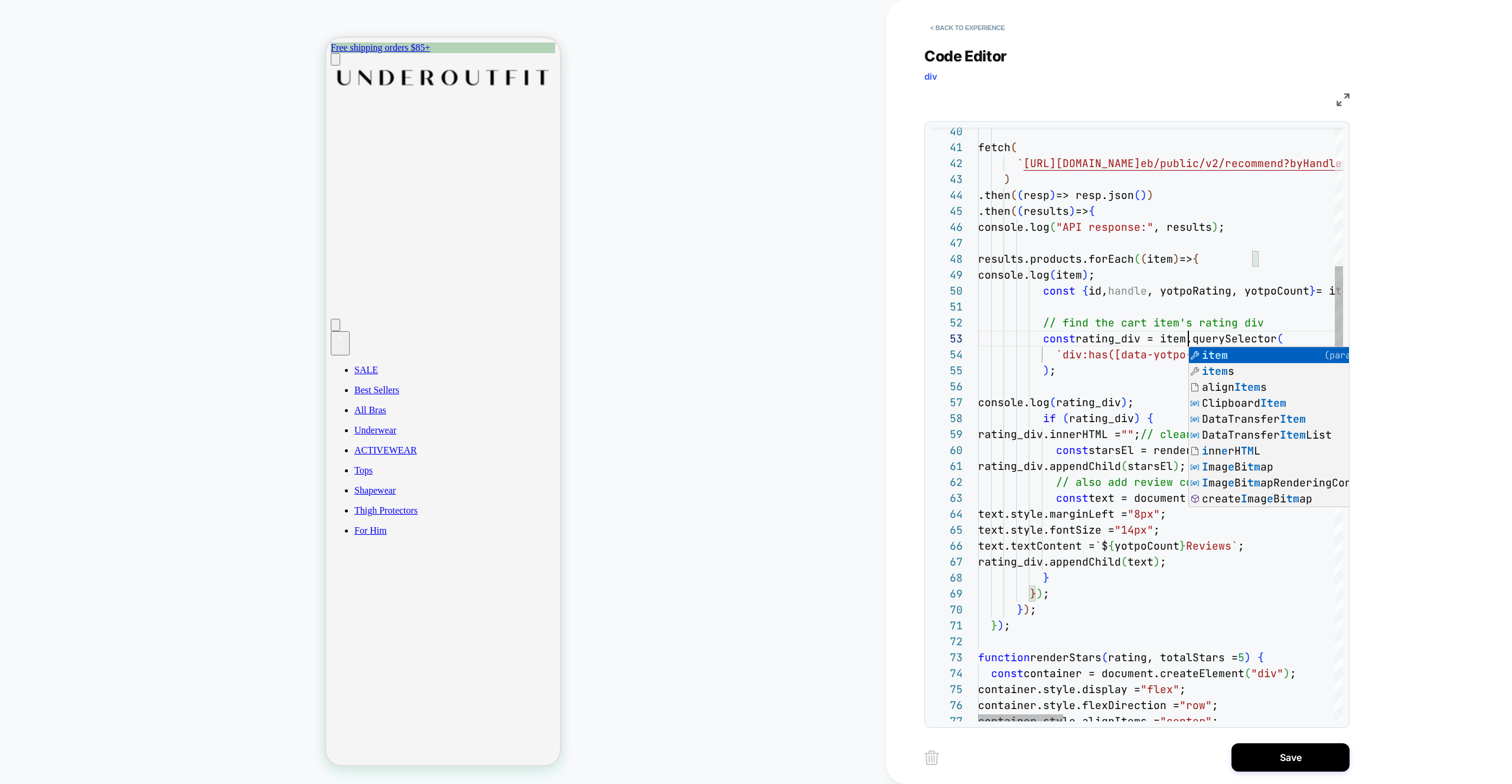
scroll to position [32, 217]
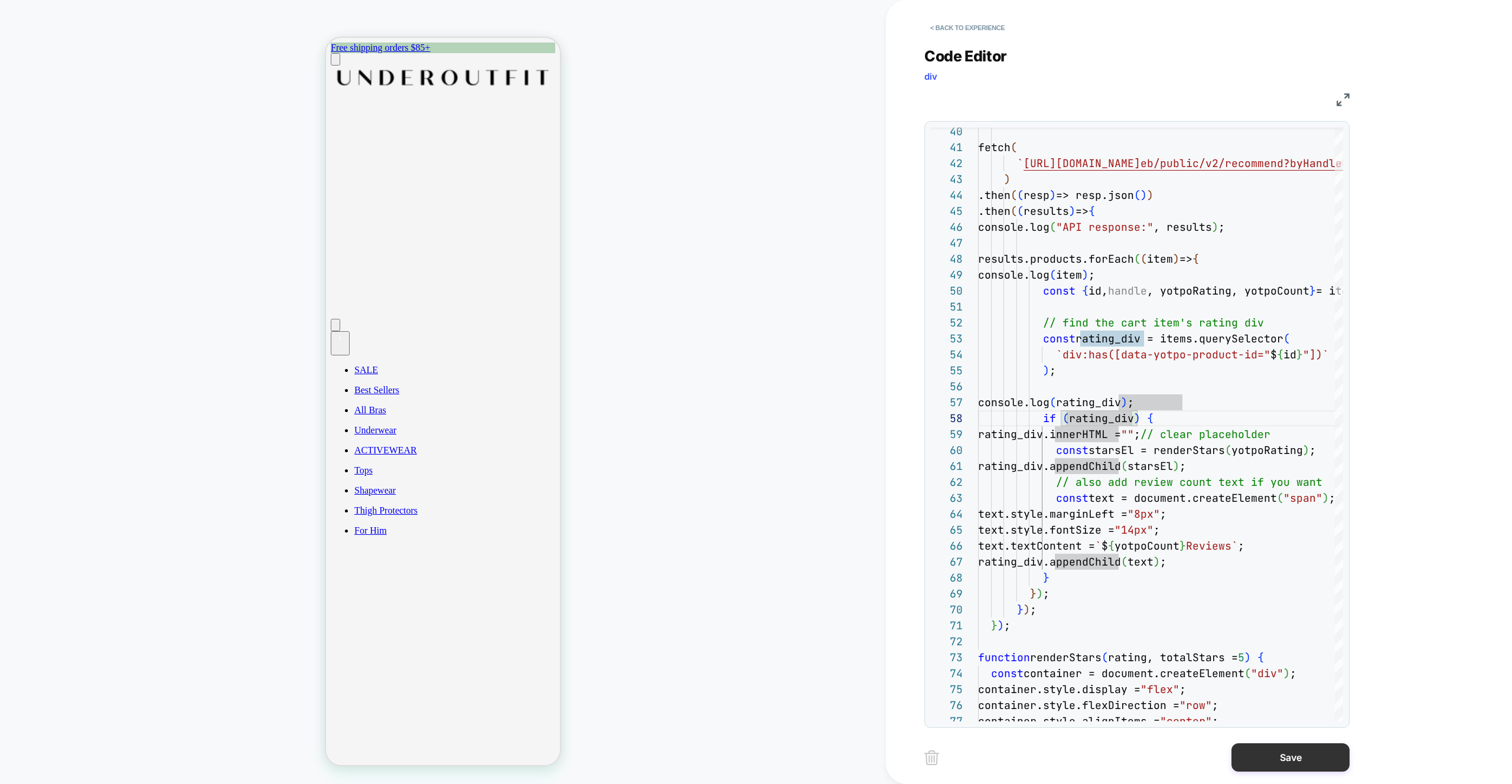
type textarea "**********"
click at [1309, 763] on button "Save" at bounding box center [1290, 757] width 118 height 28
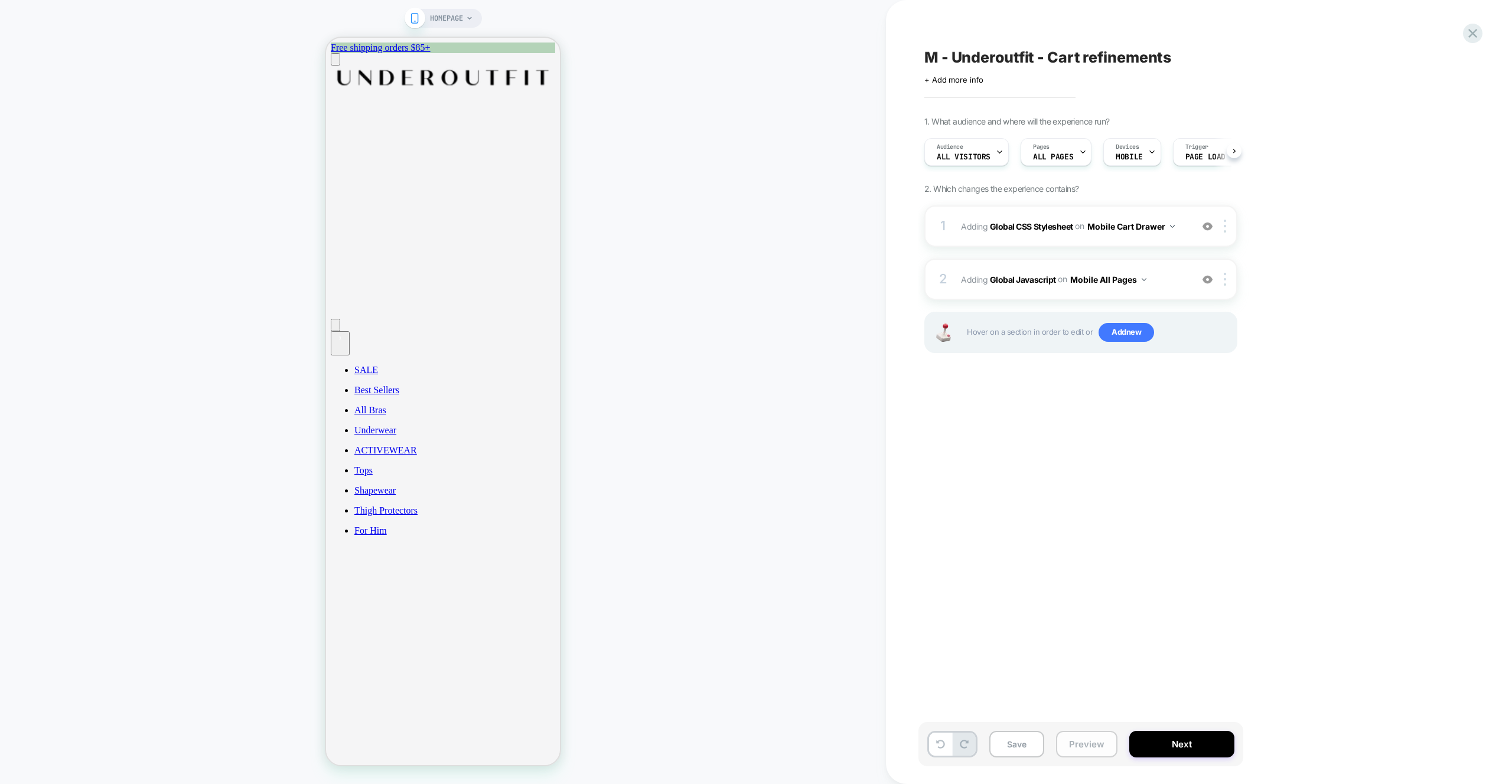
click at [1080, 745] on button "Preview" at bounding box center [1087, 744] width 62 height 26
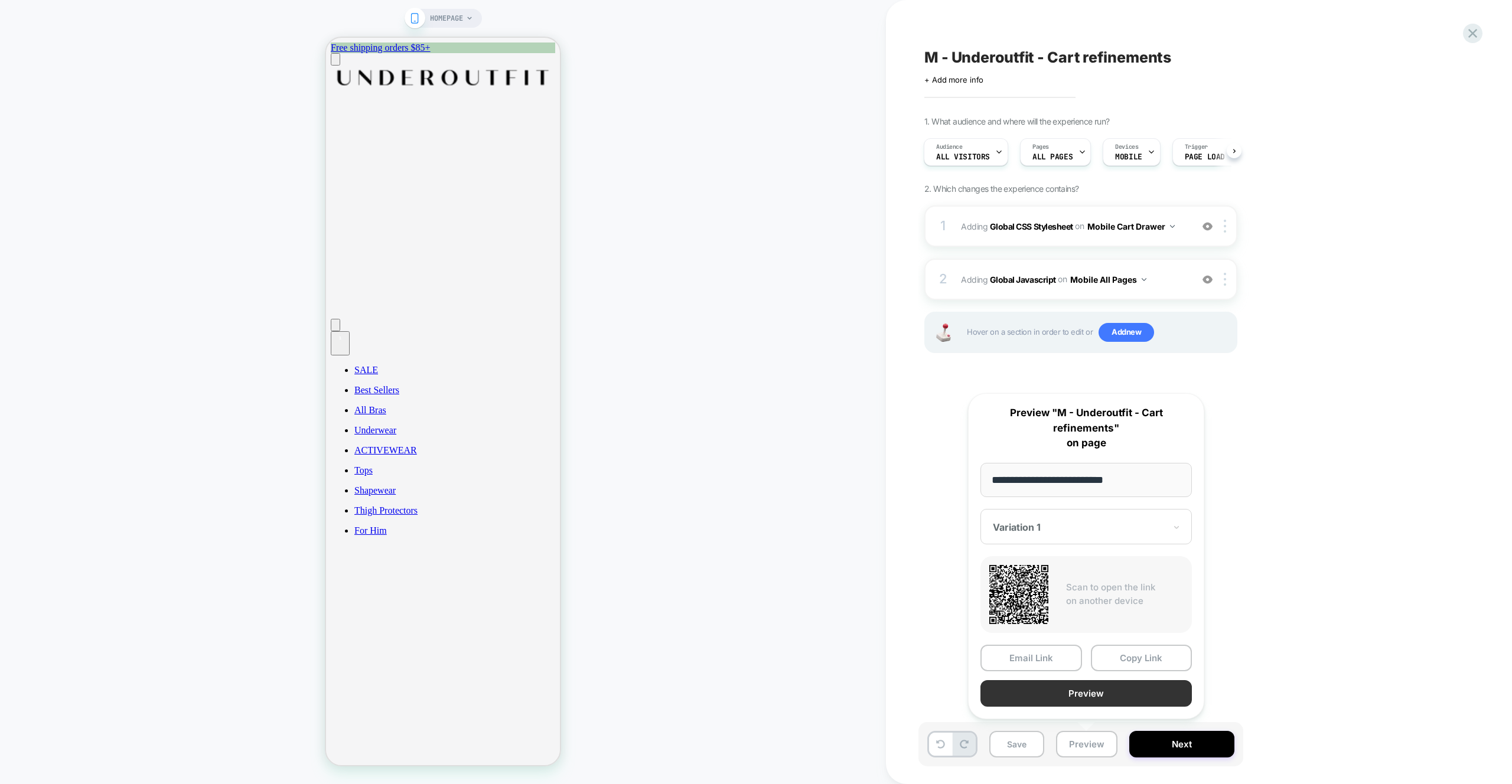
click at [1050, 694] on button "Preview" at bounding box center [1086, 693] width 211 height 26
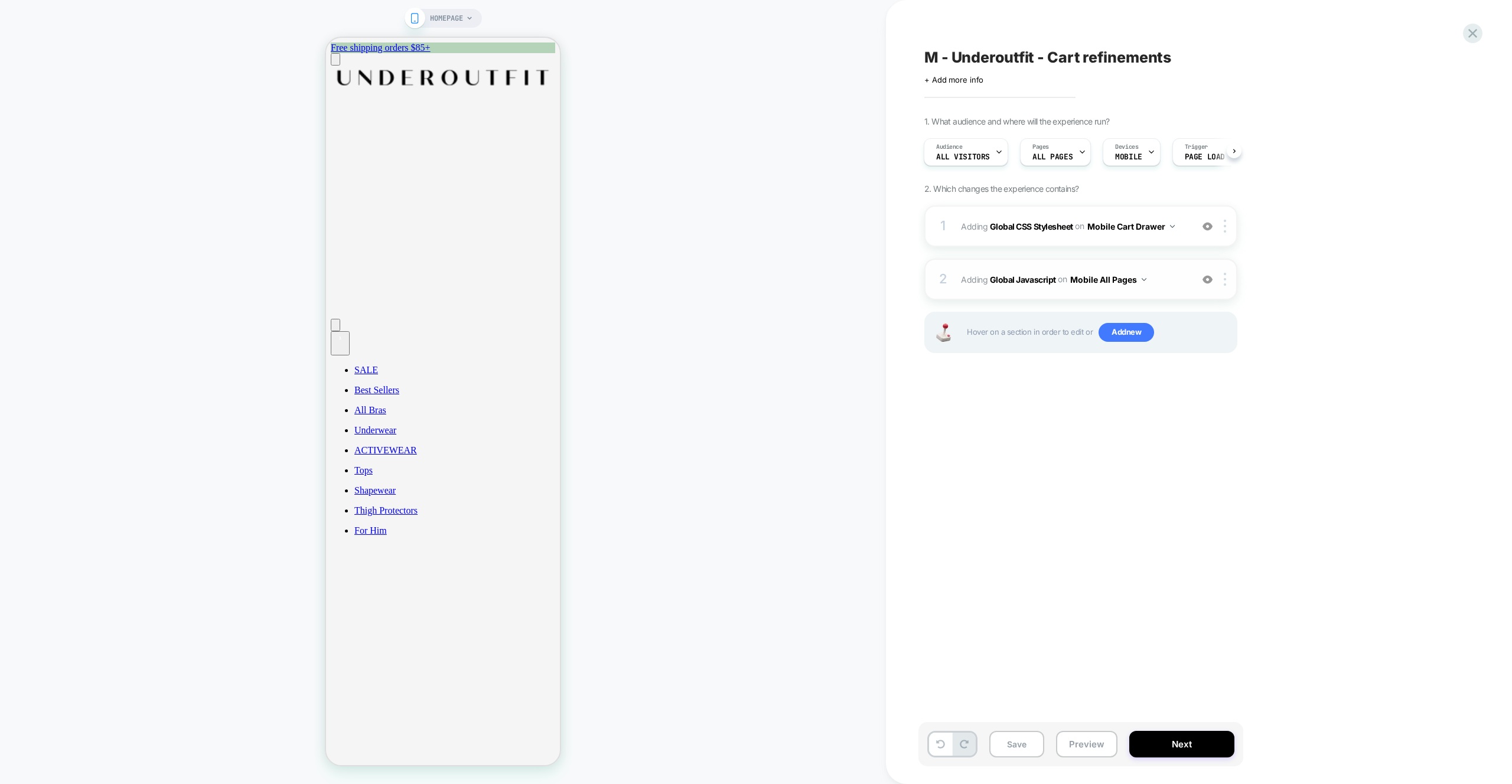
click at [1172, 276] on span "Adding Global Javascript on Mobile All Pages" at bounding box center [1073, 279] width 225 height 17
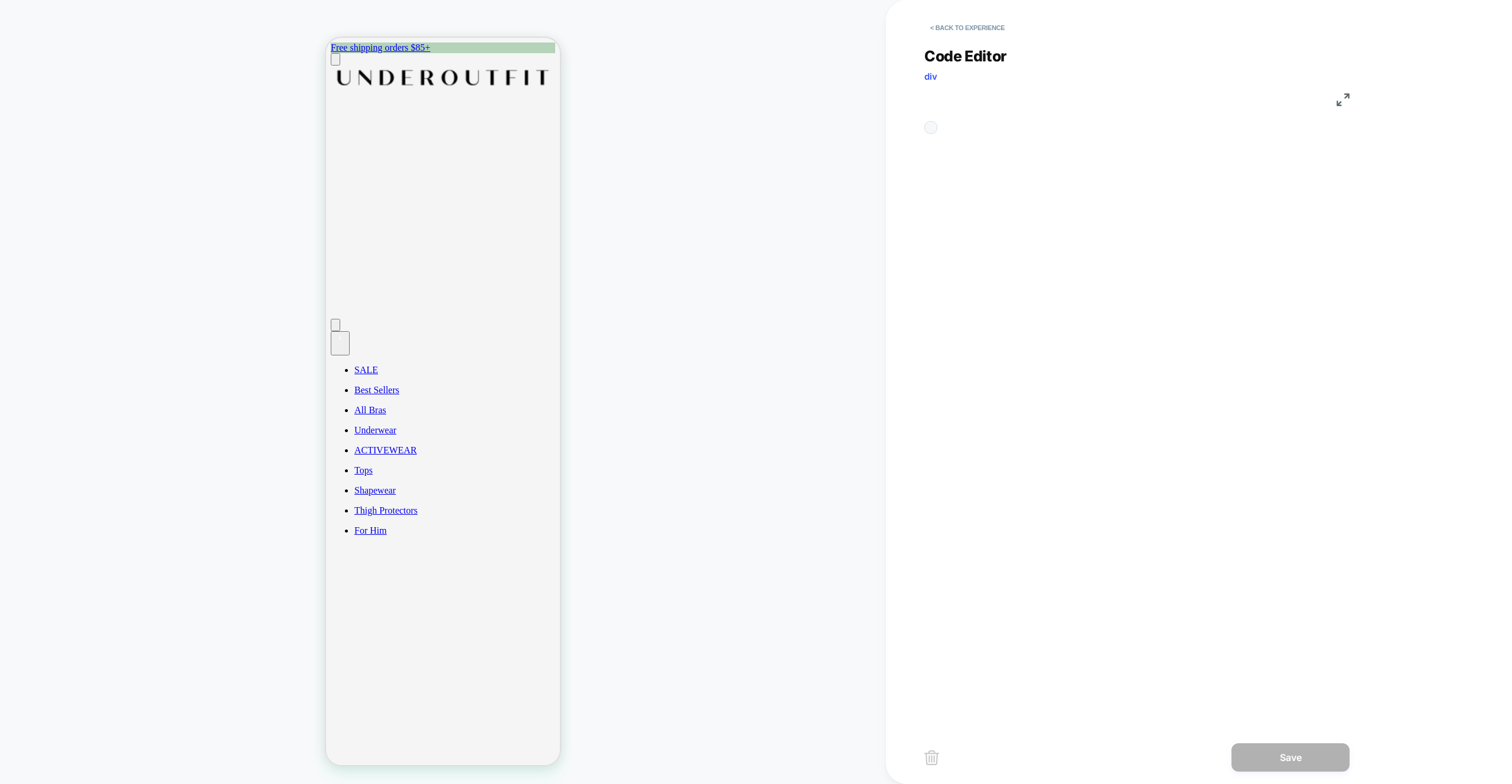
scroll to position [160, 0]
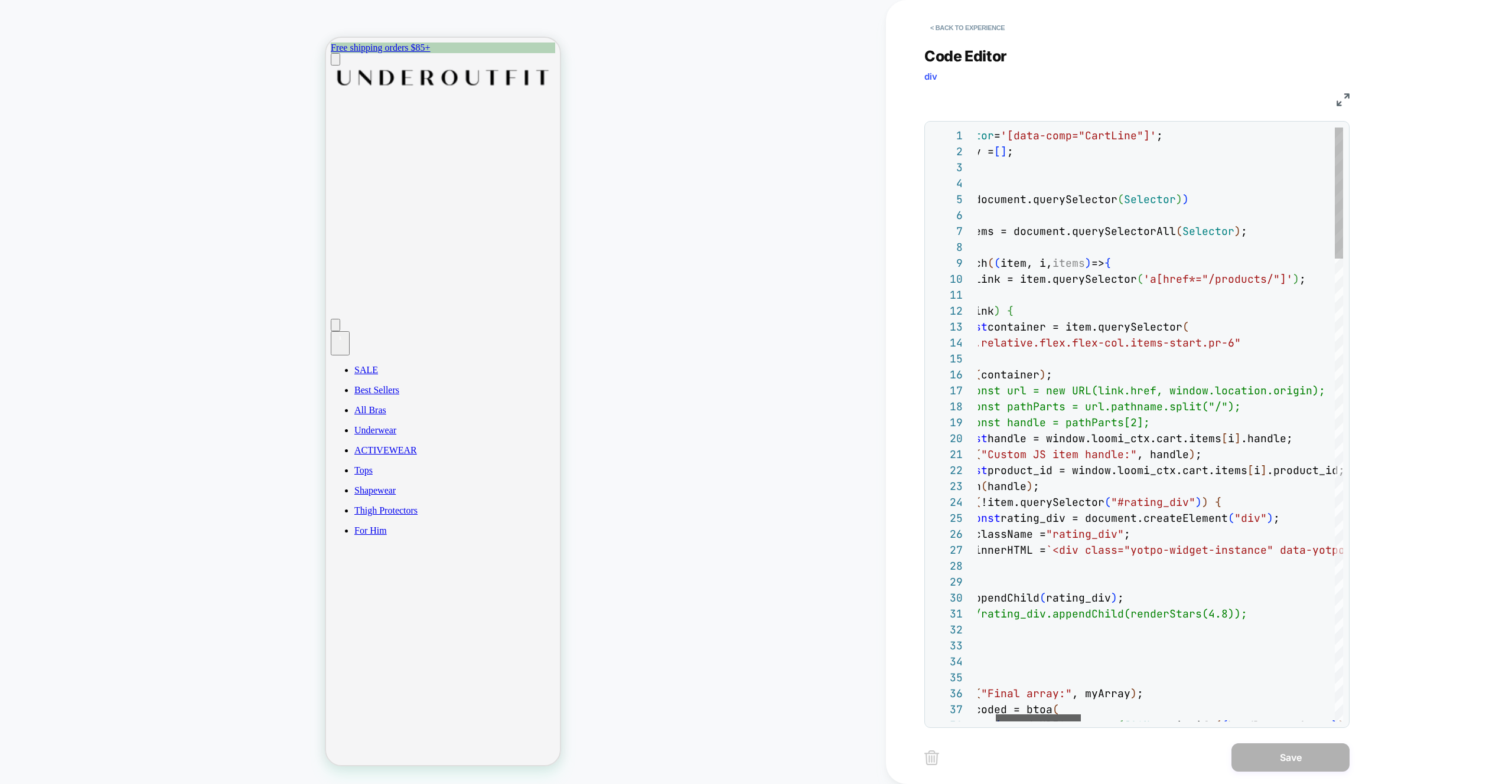
click at [1068, 717] on div at bounding box center [1038, 717] width 85 height 7
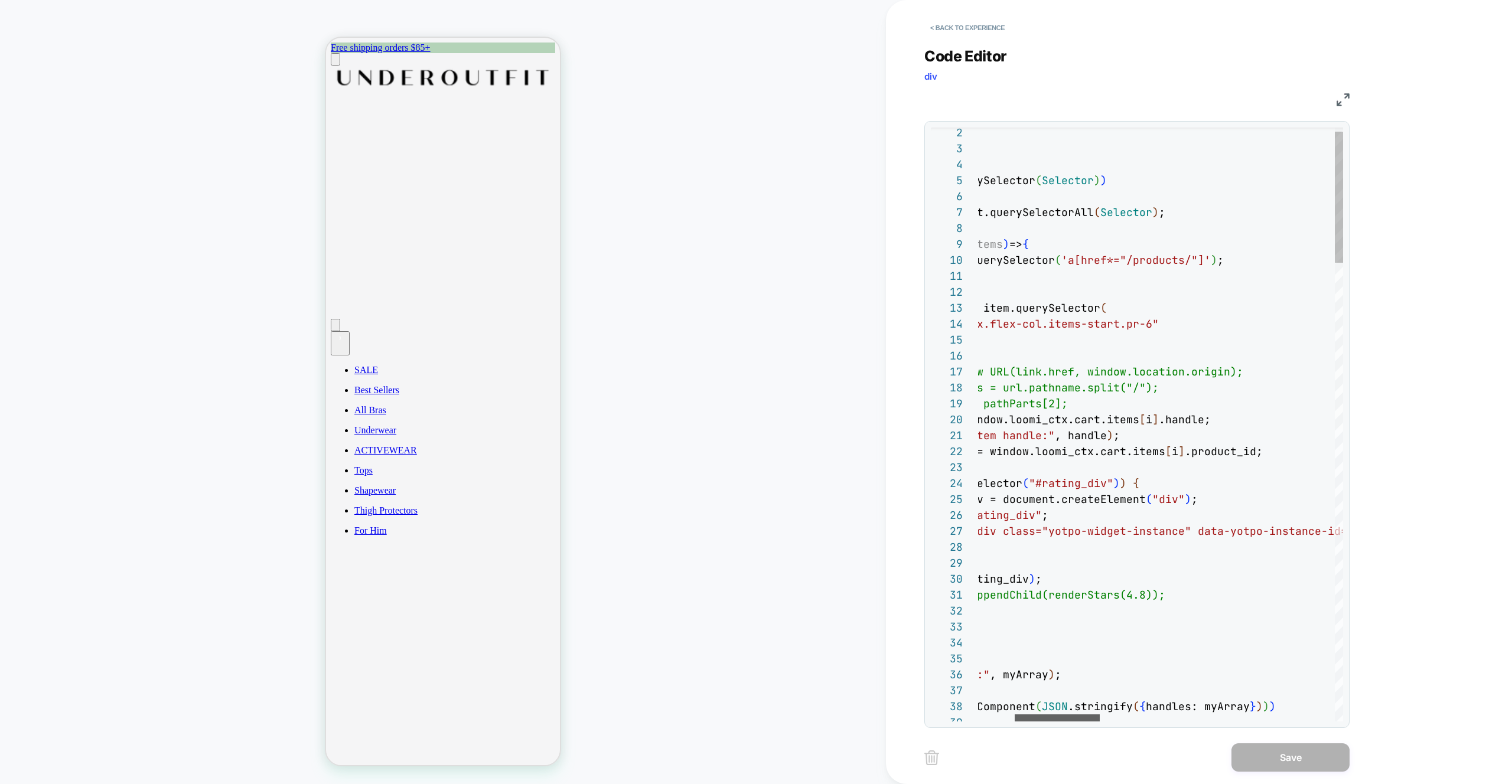
click at [1068, 714] on div at bounding box center [1057, 717] width 85 height 7
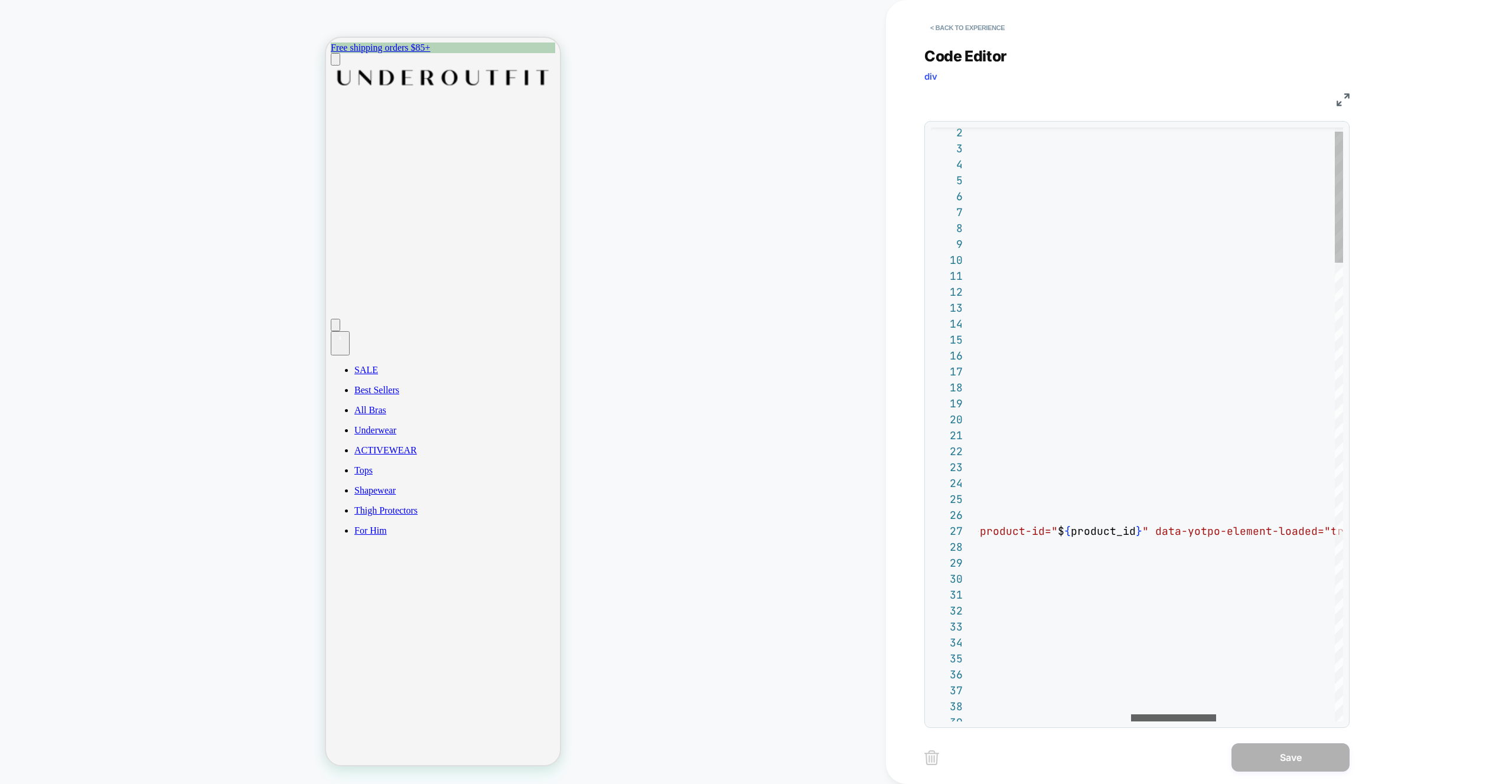
click at [1173, 717] on div at bounding box center [1173, 717] width 85 height 7
click at [1128, 719] on div at bounding box center [1170, 717] width 83 height 7
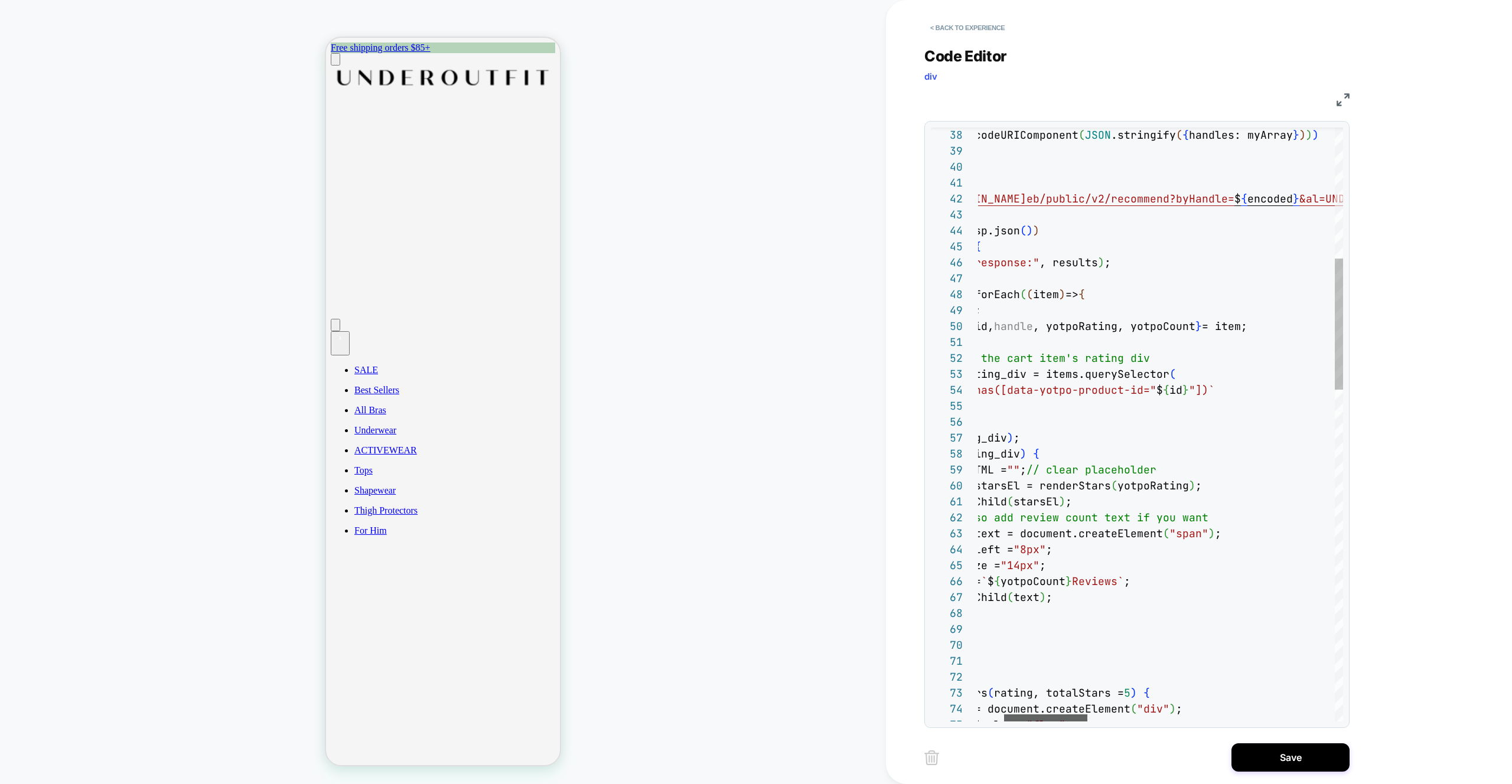
click at [1012, 719] on div at bounding box center [1046, 717] width 83 height 7
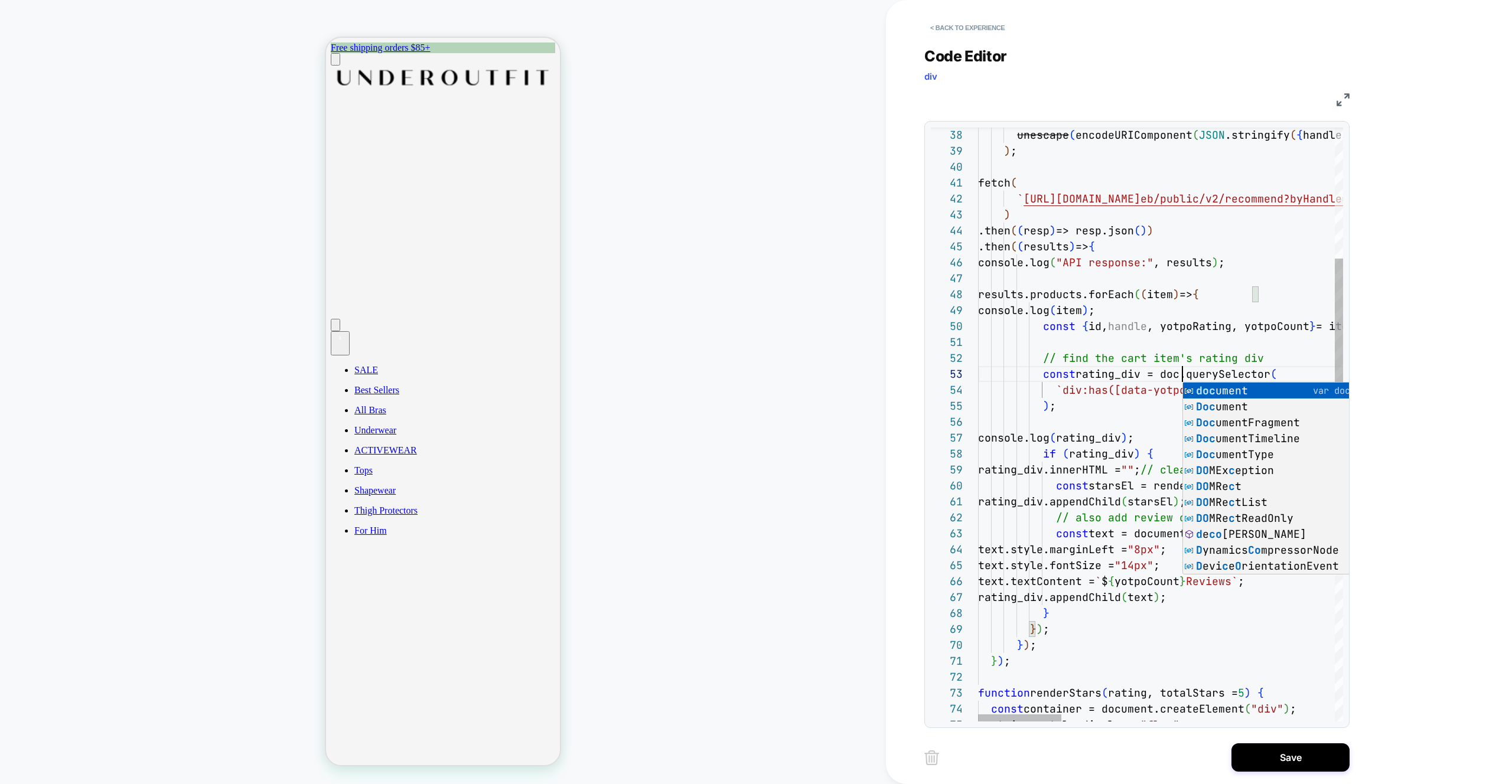
scroll to position [32, 236]
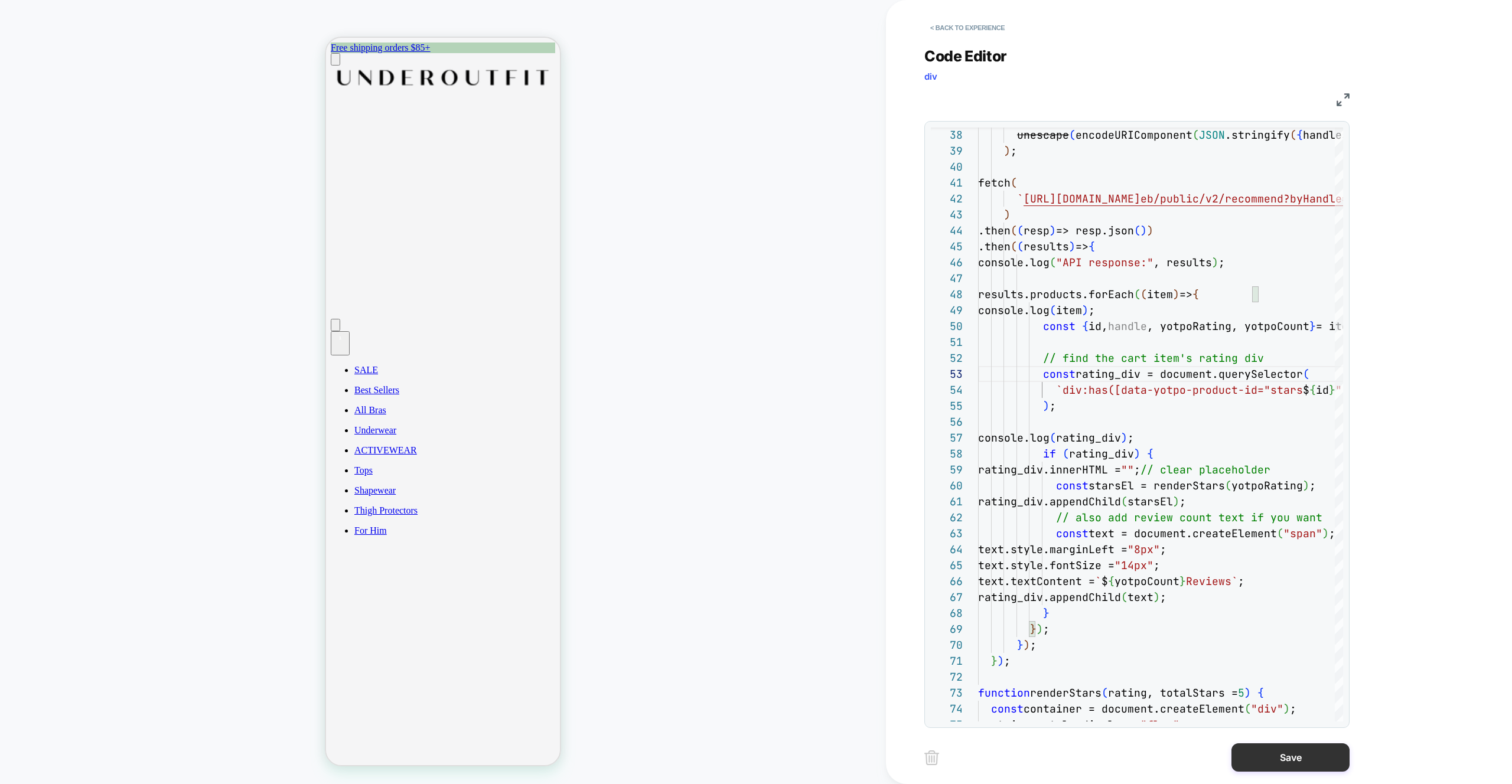
type textarea "**********"
click at [1285, 762] on button "Save" at bounding box center [1290, 757] width 118 height 28
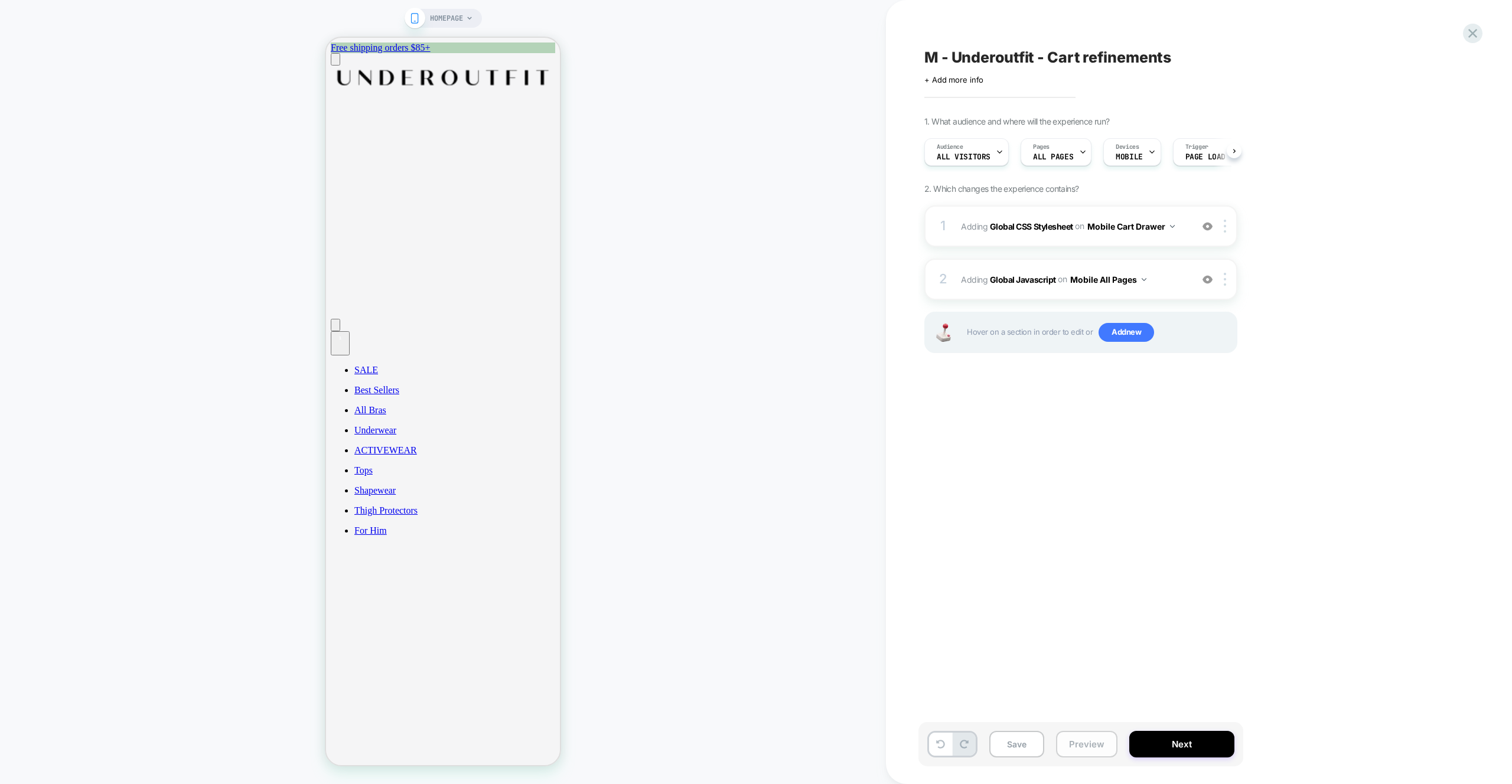
scroll to position [0, 1]
click at [1093, 750] on button "Preview" at bounding box center [1087, 744] width 62 height 26
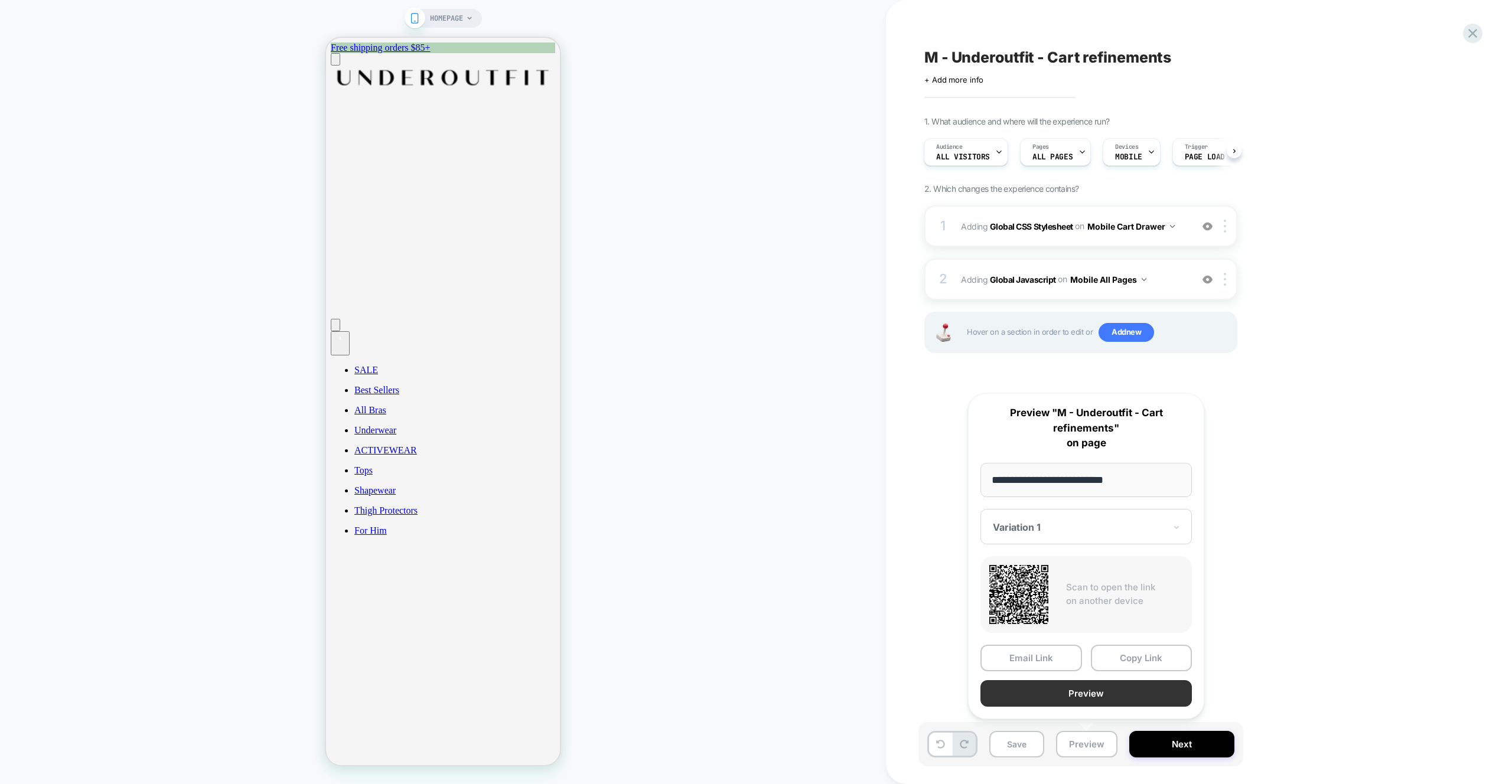
click at [1070, 692] on button "Preview" at bounding box center [1086, 693] width 211 height 26
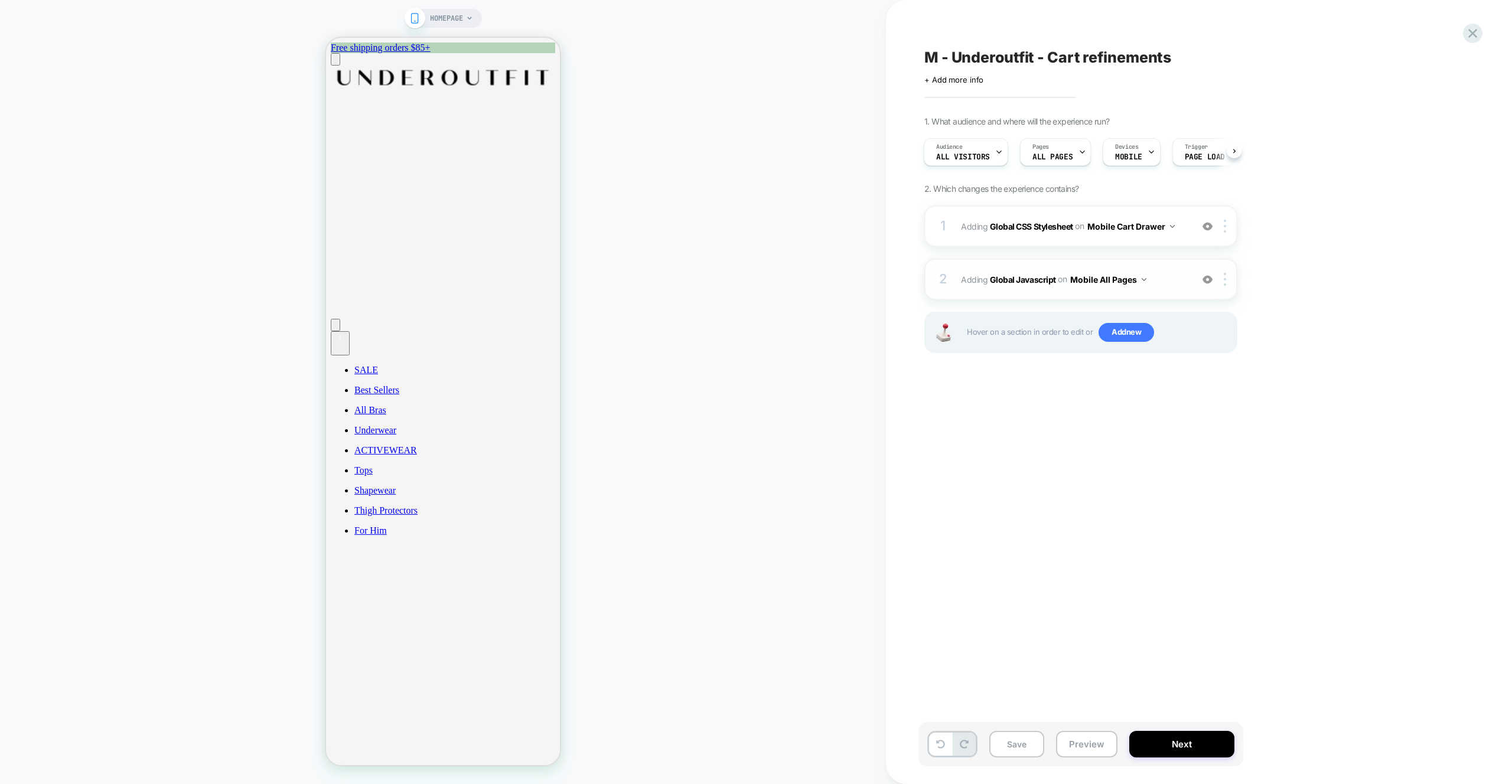
click at [1166, 290] on div "2 Adding Global Javascript on Mobile All Pages Add Before Add After Copy to Des…" at bounding box center [1081, 279] width 313 height 42
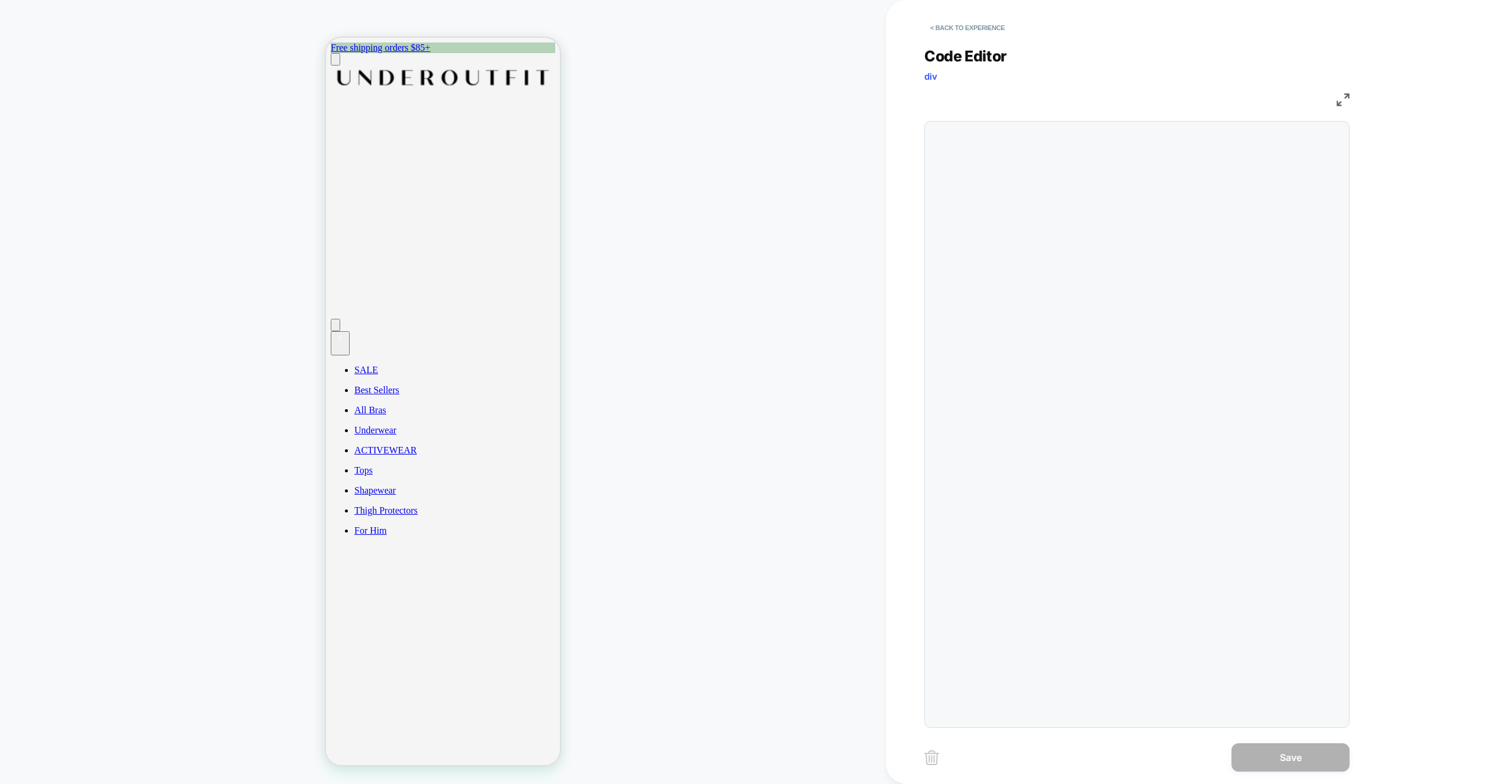
scroll to position [160, 0]
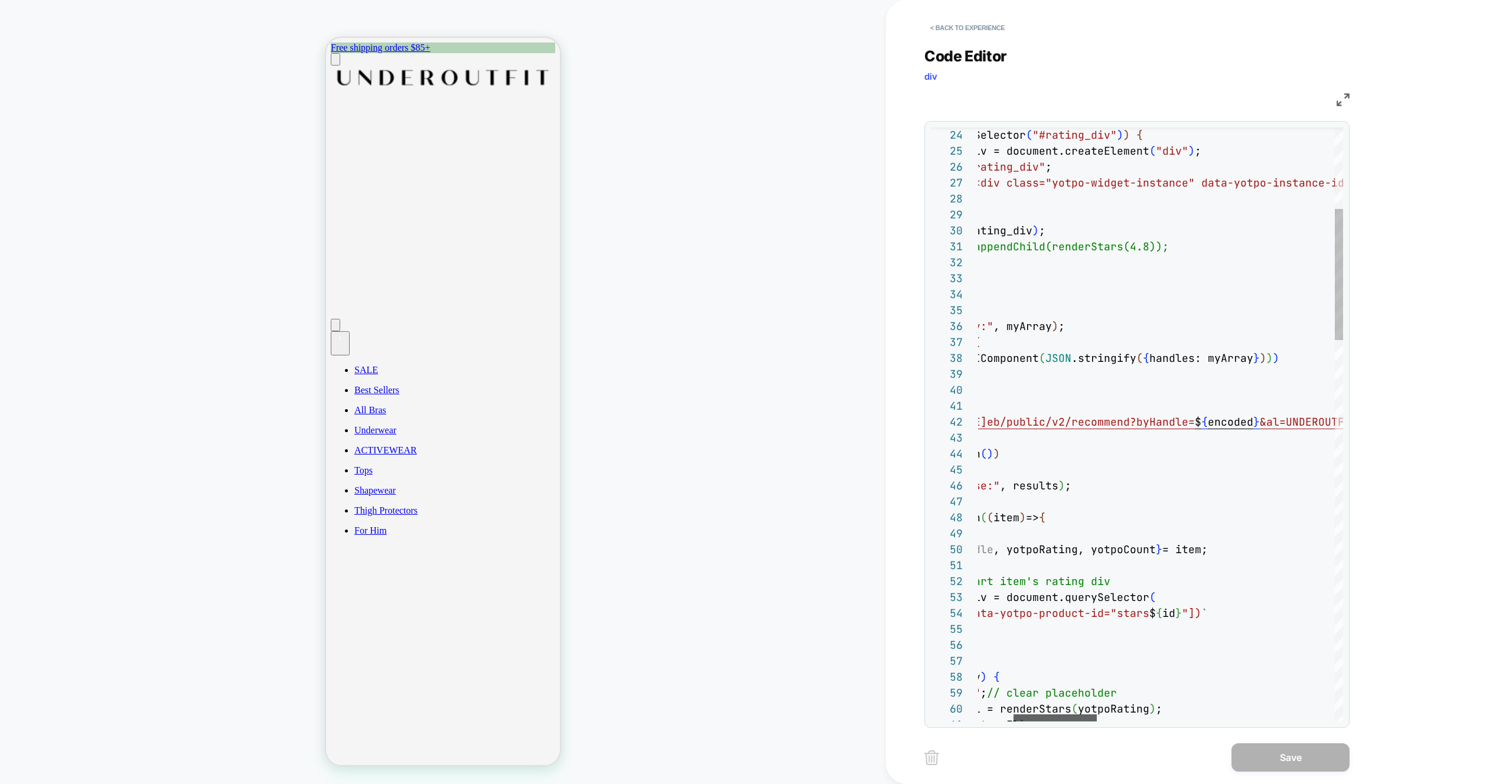
click at [1058, 719] on div at bounding box center [1055, 717] width 83 height 7
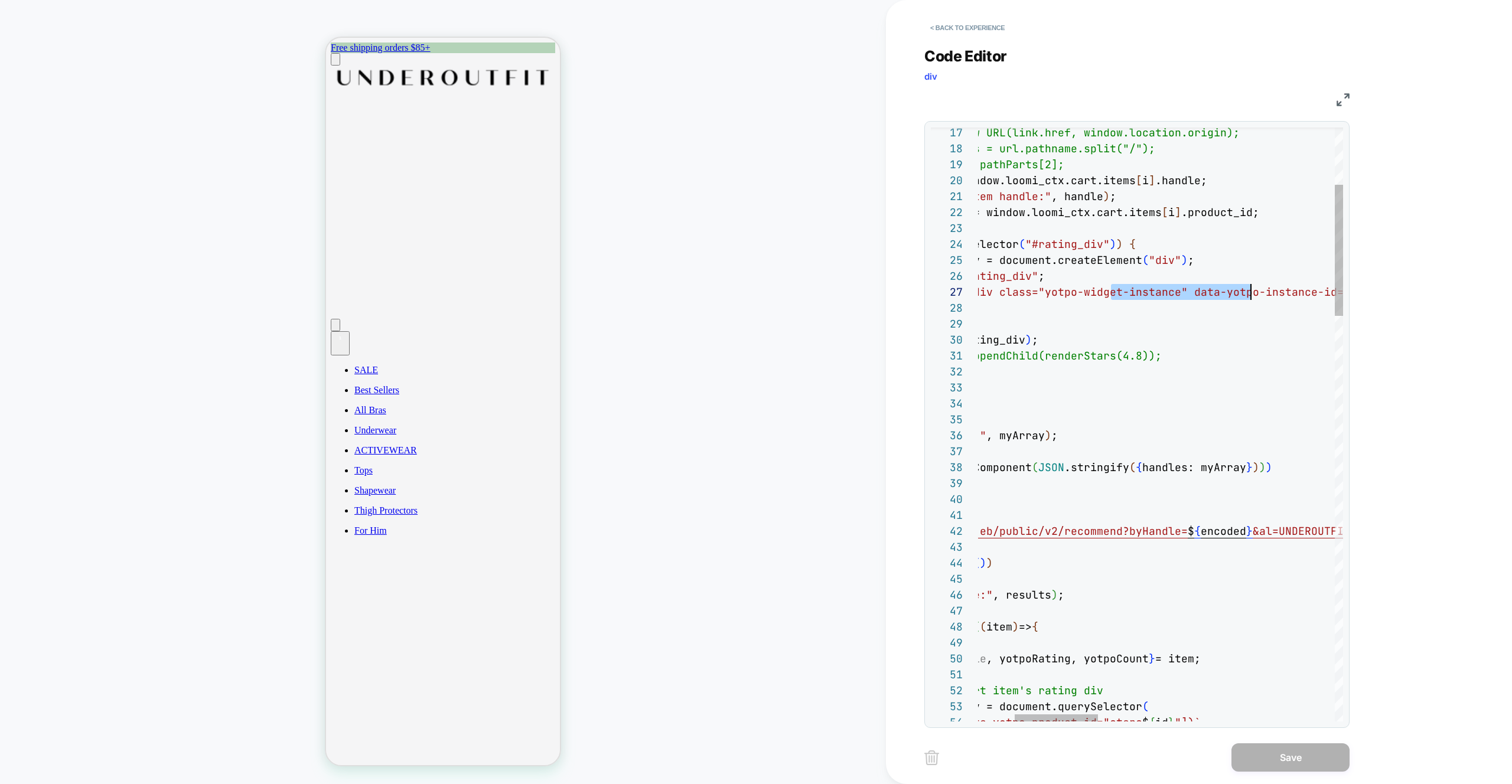
scroll to position [95, 428]
drag, startPoint x: 1131, startPoint y: 292, endPoint x: 1246, endPoint y: 292, distance: 115.0
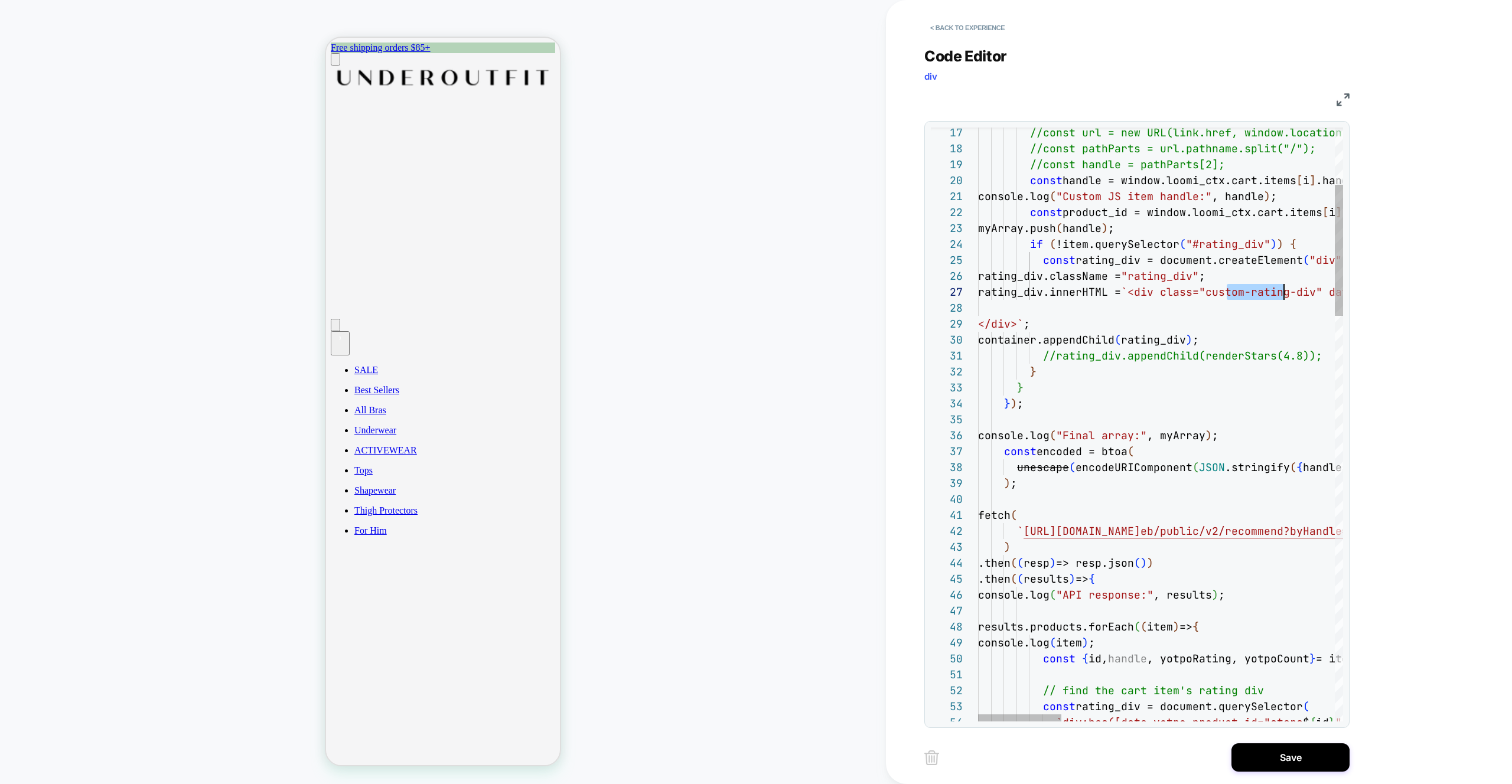
scroll to position [95, 306]
drag, startPoint x: 1066, startPoint y: 292, endPoint x: 1286, endPoint y: 296, distance: 220.0
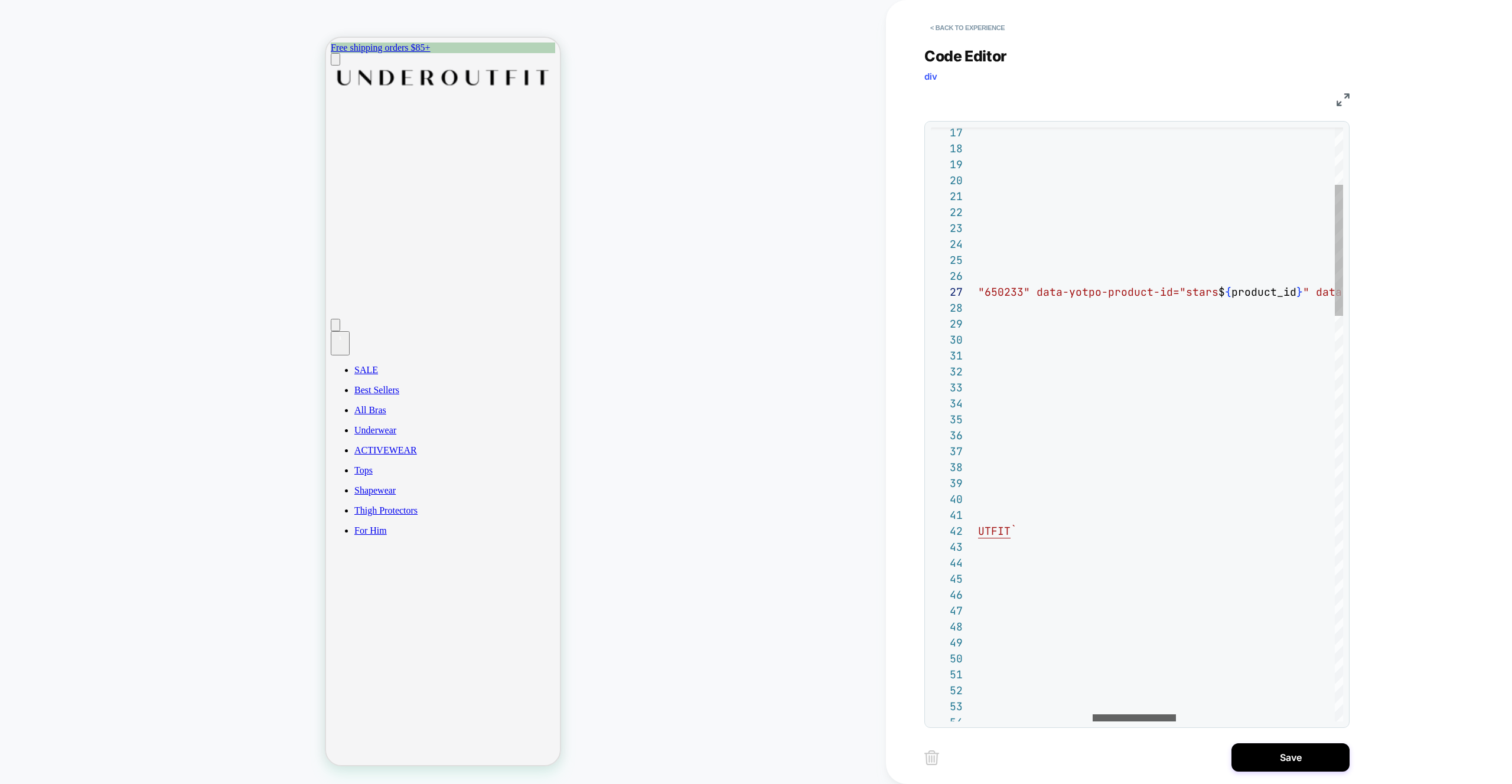
click at [1150, 714] on div at bounding box center [1134, 717] width 83 height 7
drag, startPoint x: 1225, startPoint y: 295, endPoint x: 1195, endPoint y: 292, distance: 30.1
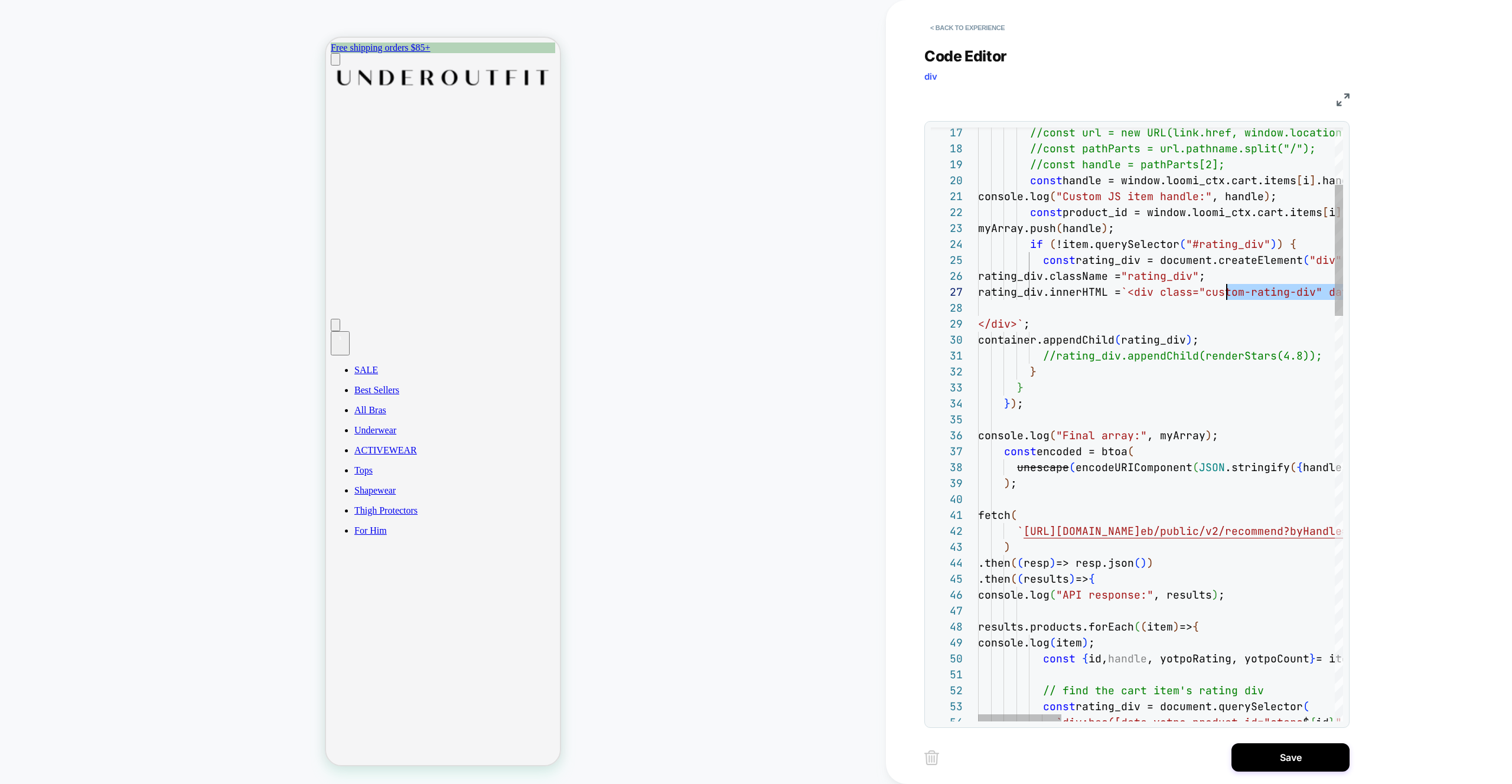
scroll to position [95, 249]
drag, startPoint x: 1282, startPoint y: 292, endPoint x: 1226, endPoint y: 292, distance: 56.0
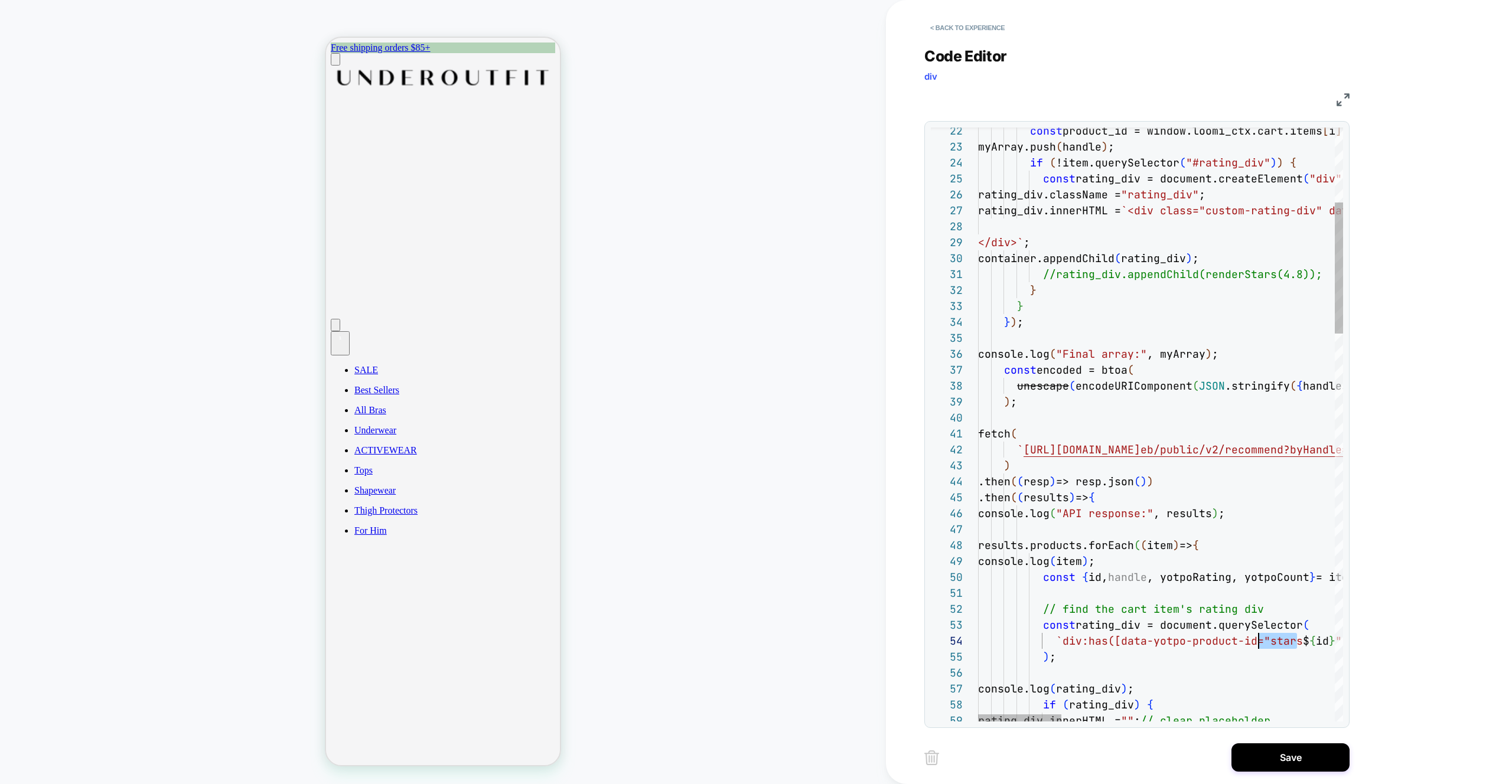
scroll to position [48, 287]
drag, startPoint x: 1297, startPoint y: 640, endPoint x: 1267, endPoint y: 640, distance: 30.0
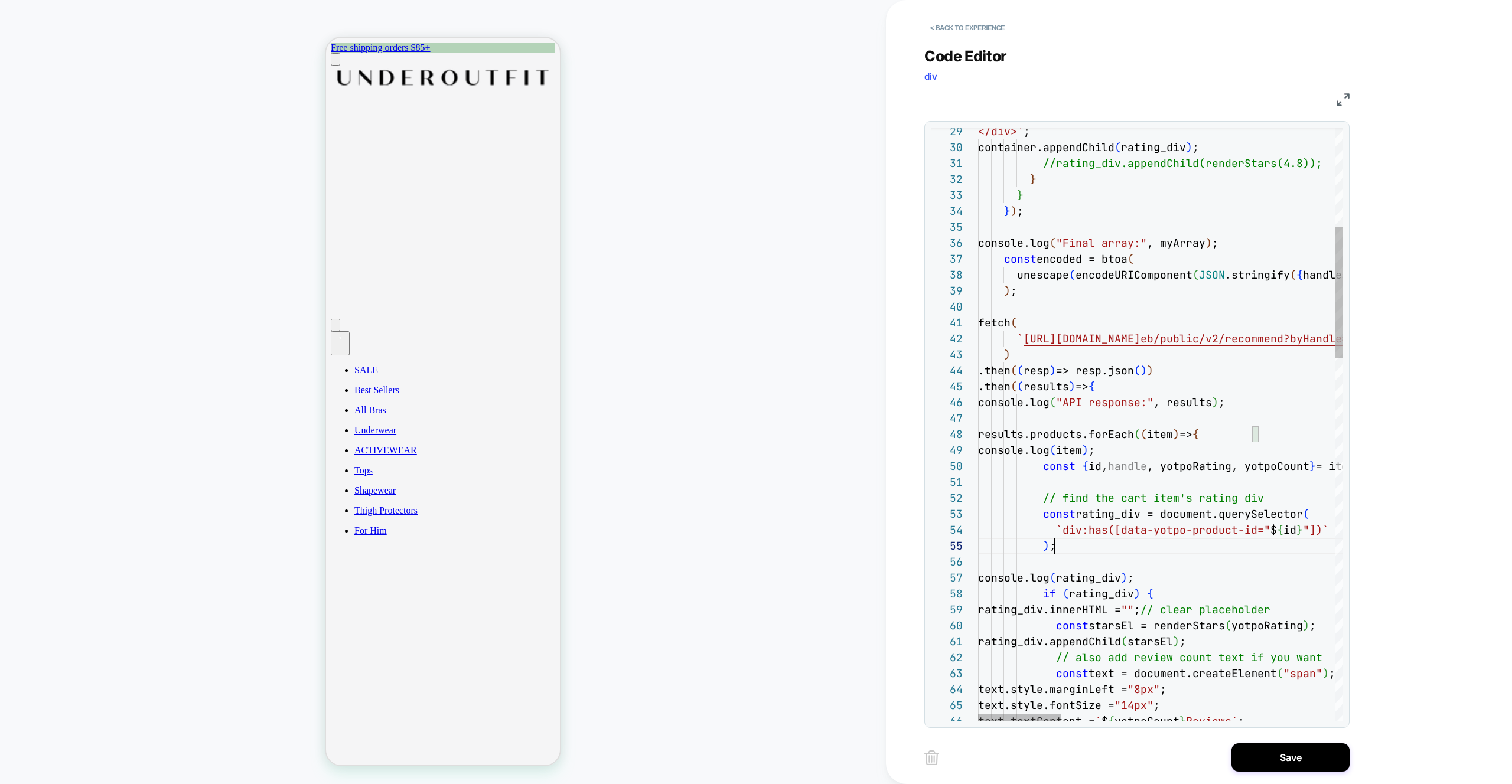
scroll to position [32, 0]
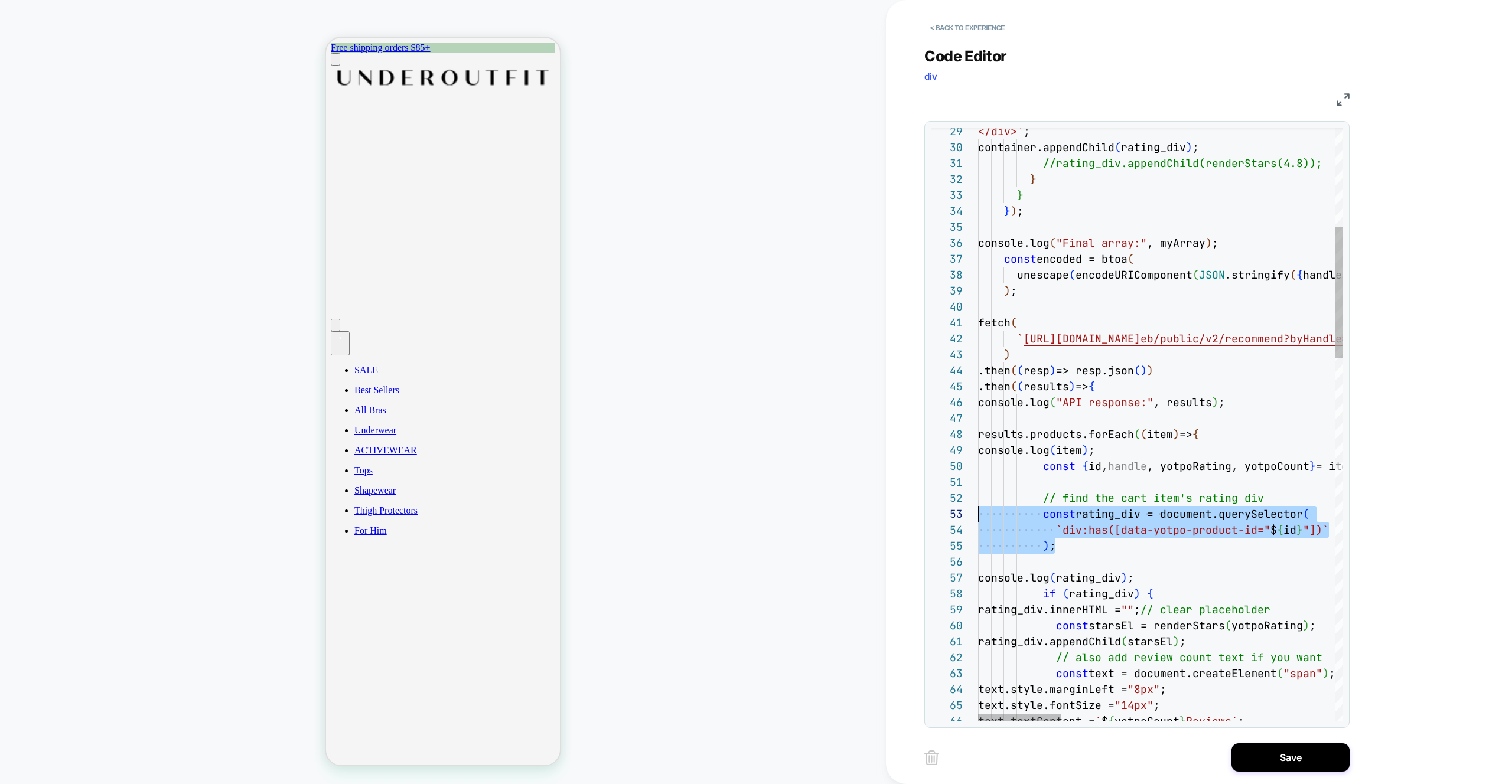
drag, startPoint x: 1064, startPoint y: 549, endPoint x: 953, endPoint y: 515, distance: 116.1
type textarea "**********"
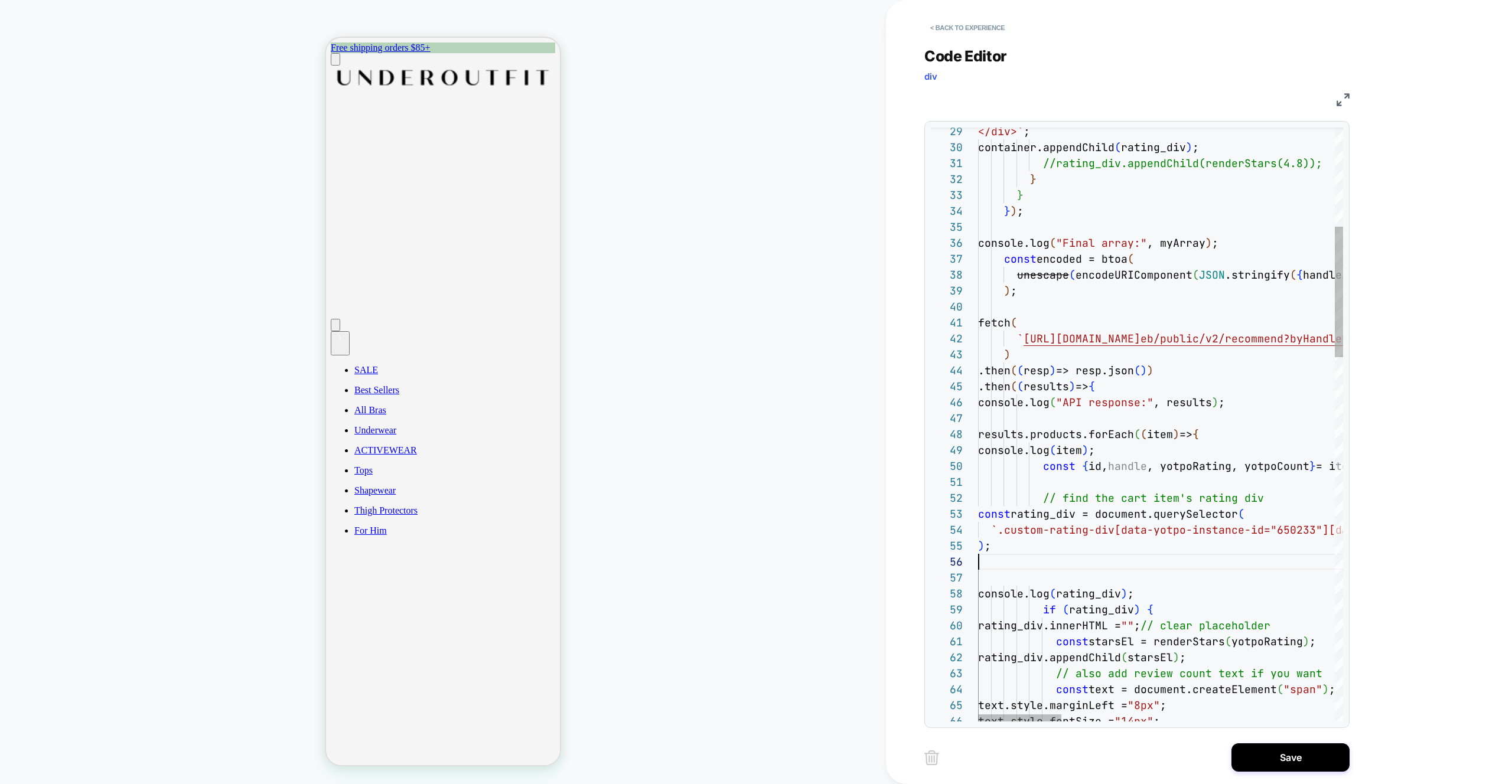
scroll to position [79, 0]
click at [1291, 760] on button "Save" at bounding box center [1290, 757] width 118 height 28
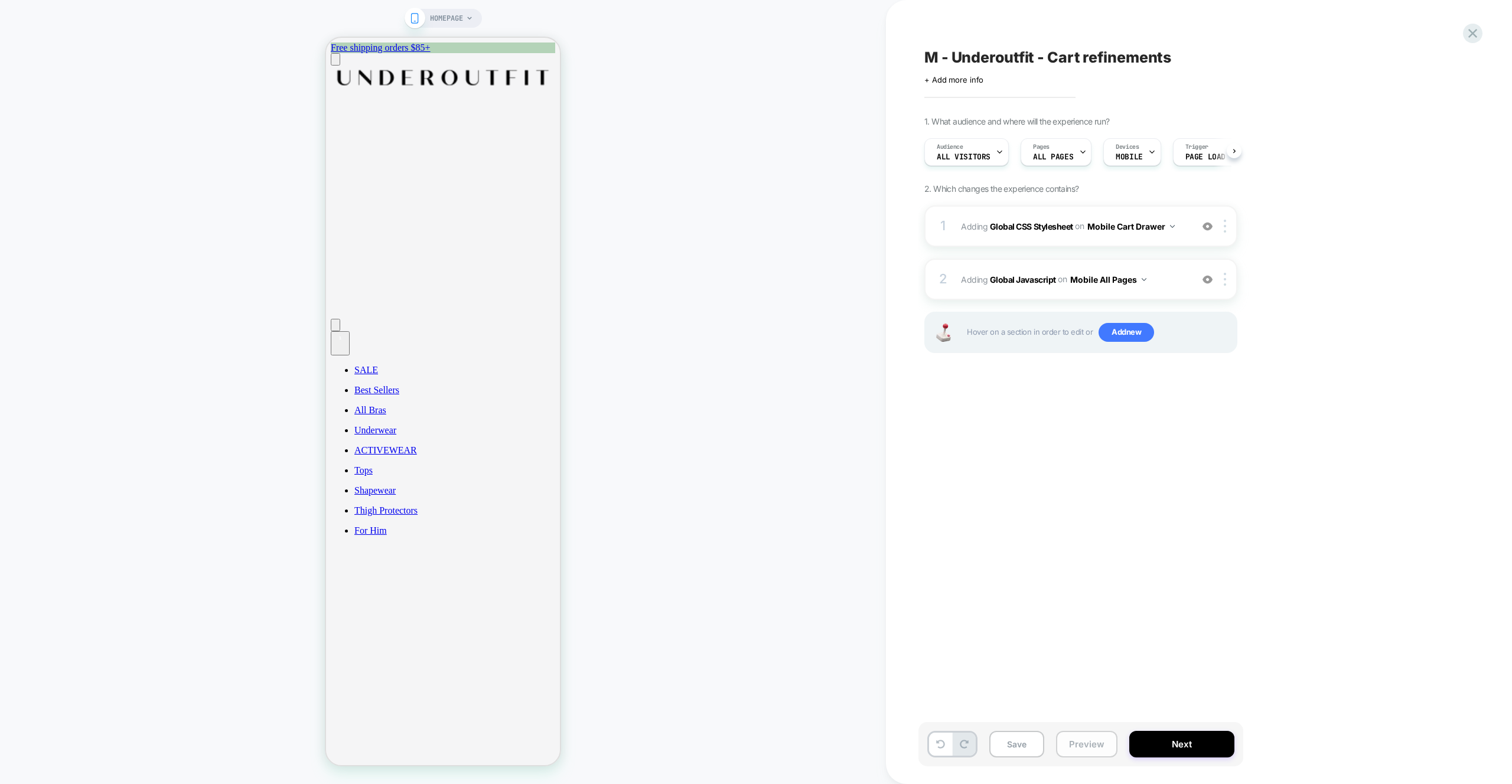
scroll to position [0, 1]
click at [1090, 746] on button "Preview" at bounding box center [1087, 744] width 62 height 26
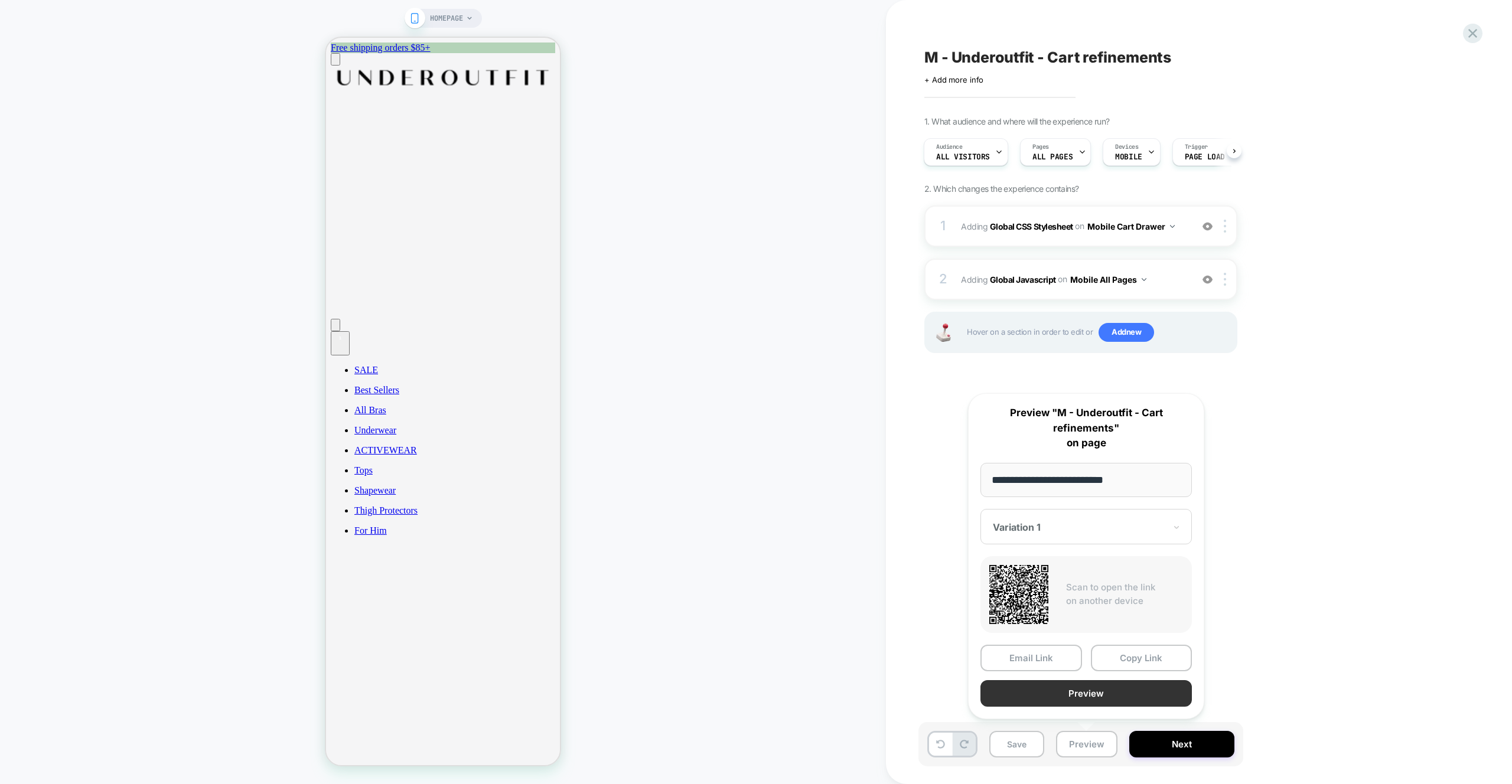
click at [1094, 683] on button "Preview" at bounding box center [1086, 693] width 211 height 26
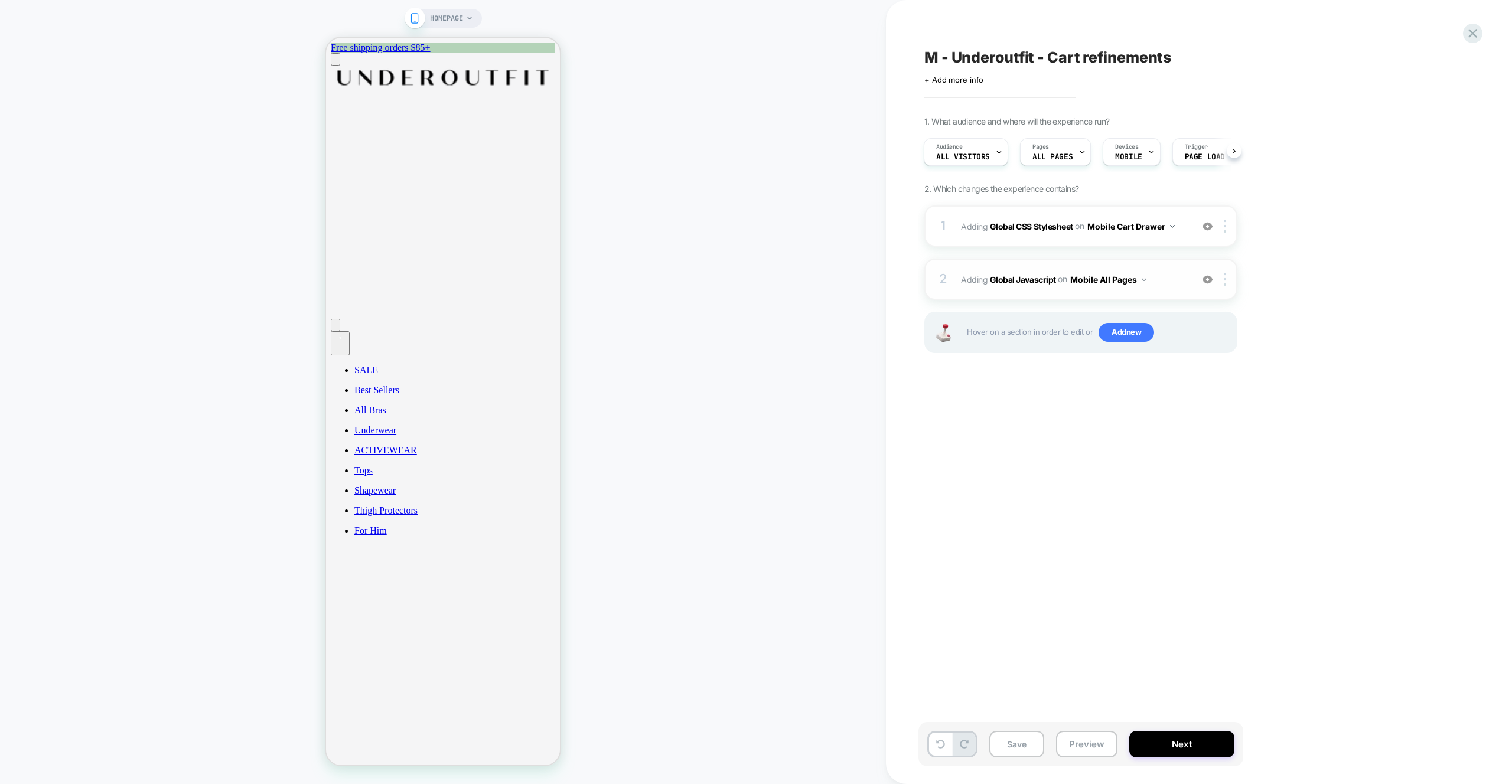
click at [1173, 287] on div "2 Adding Global Javascript on Mobile All Pages Add Before Add After Copy to Des…" at bounding box center [1081, 279] width 313 height 42
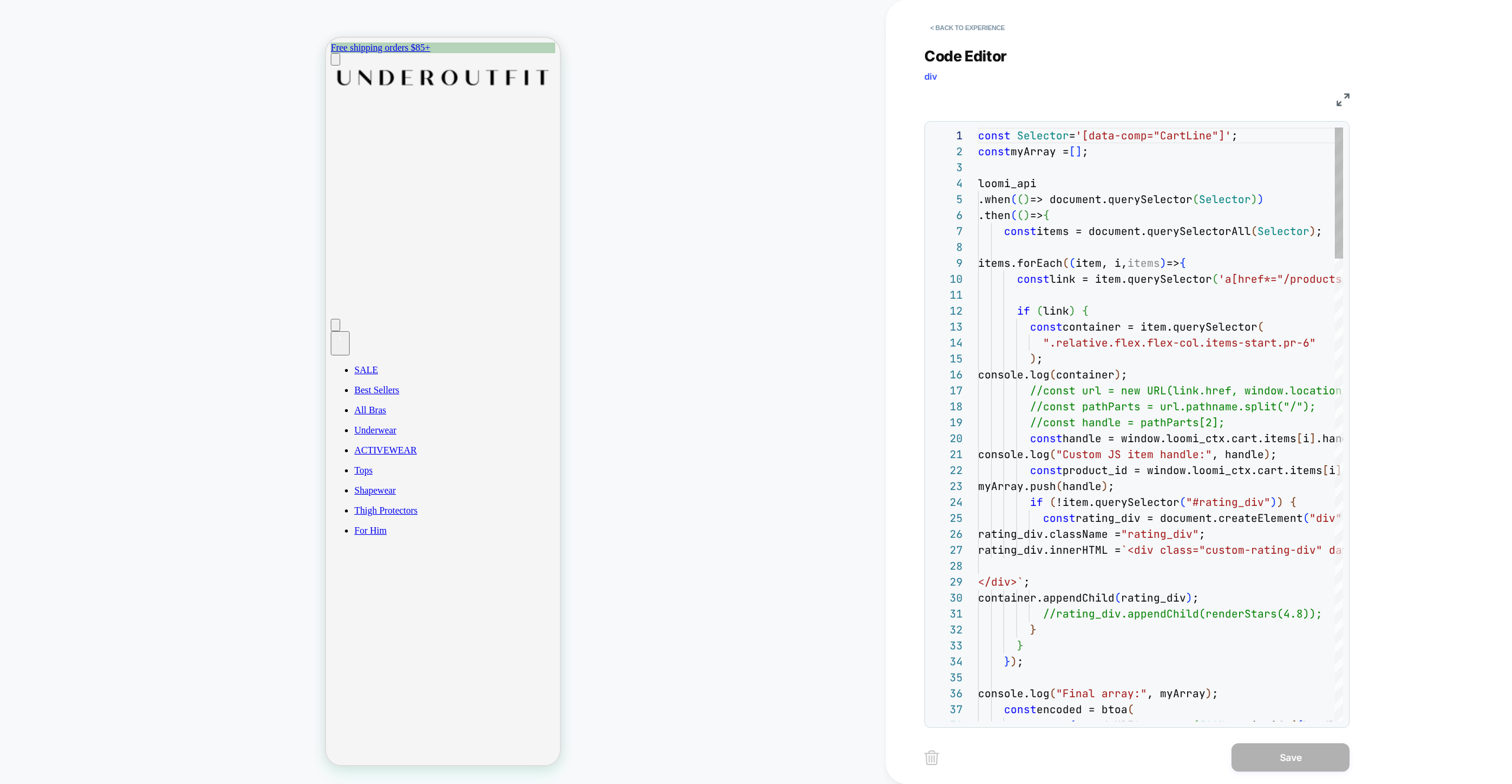
scroll to position [160, 0]
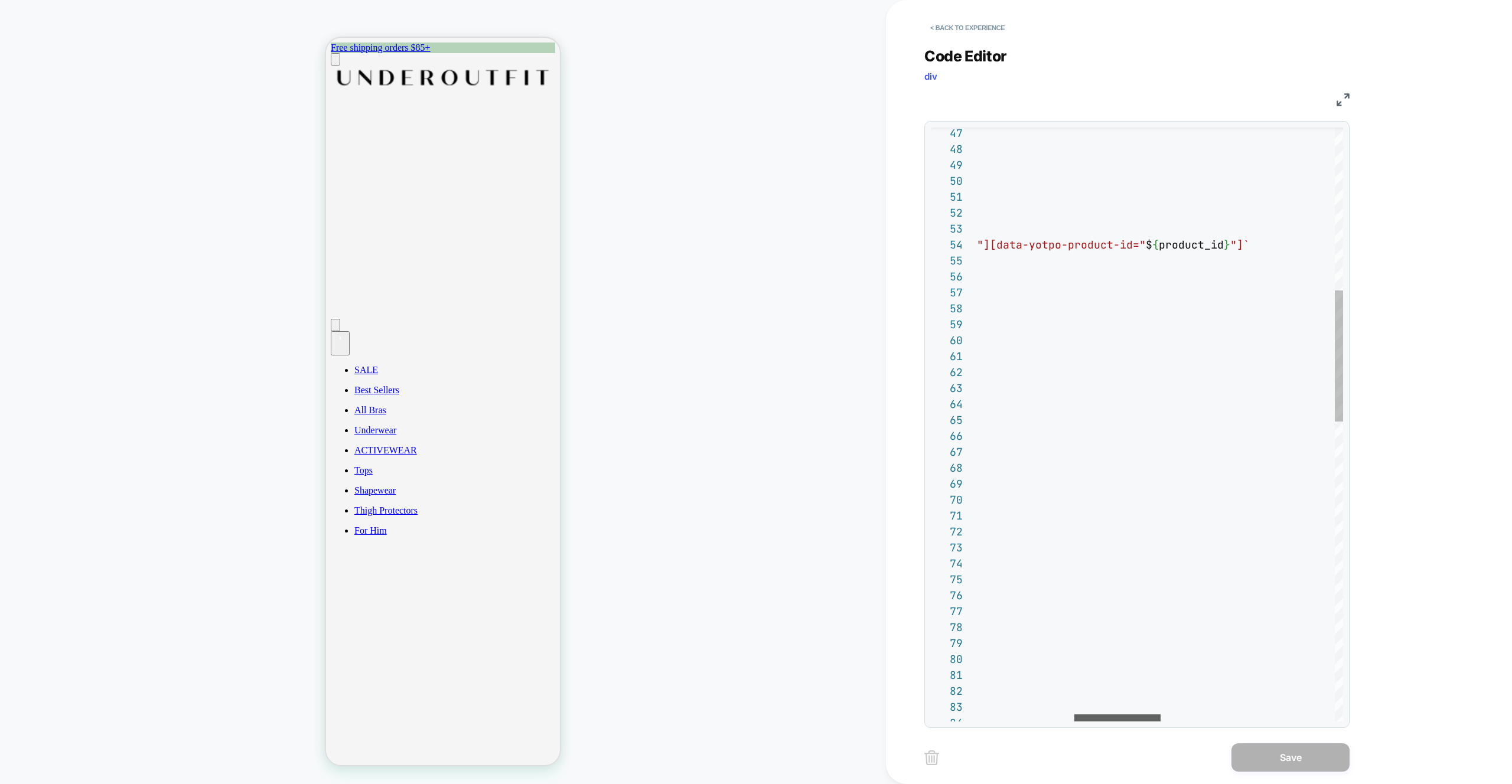
click at [1138, 720] on div at bounding box center [1117, 717] width 86 height 7
click at [1176, 245] on div "container.style.display = "flex" ; container.style.flexDirection = "row" ; cont…" at bounding box center [1324, 733] width 1501 height 2683
click at [1092, 343] on div "container.style.display = "flex" ; container.style.flexDirection = "row" ; cont…" at bounding box center [1391, 733] width 1501 height 2683
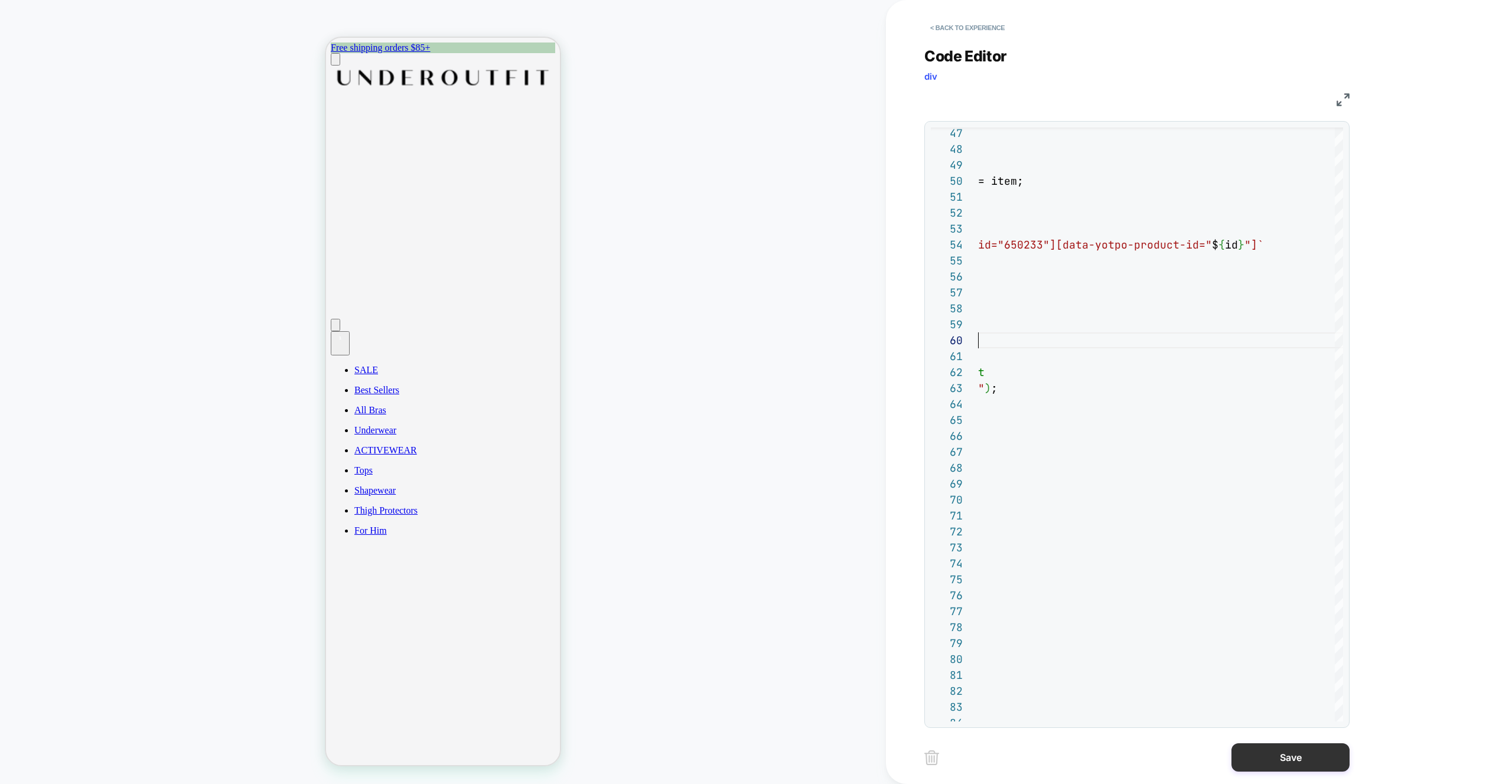
type textarea "**********"
click at [1290, 756] on button "Save" at bounding box center [1290, 757] width 118 height 28
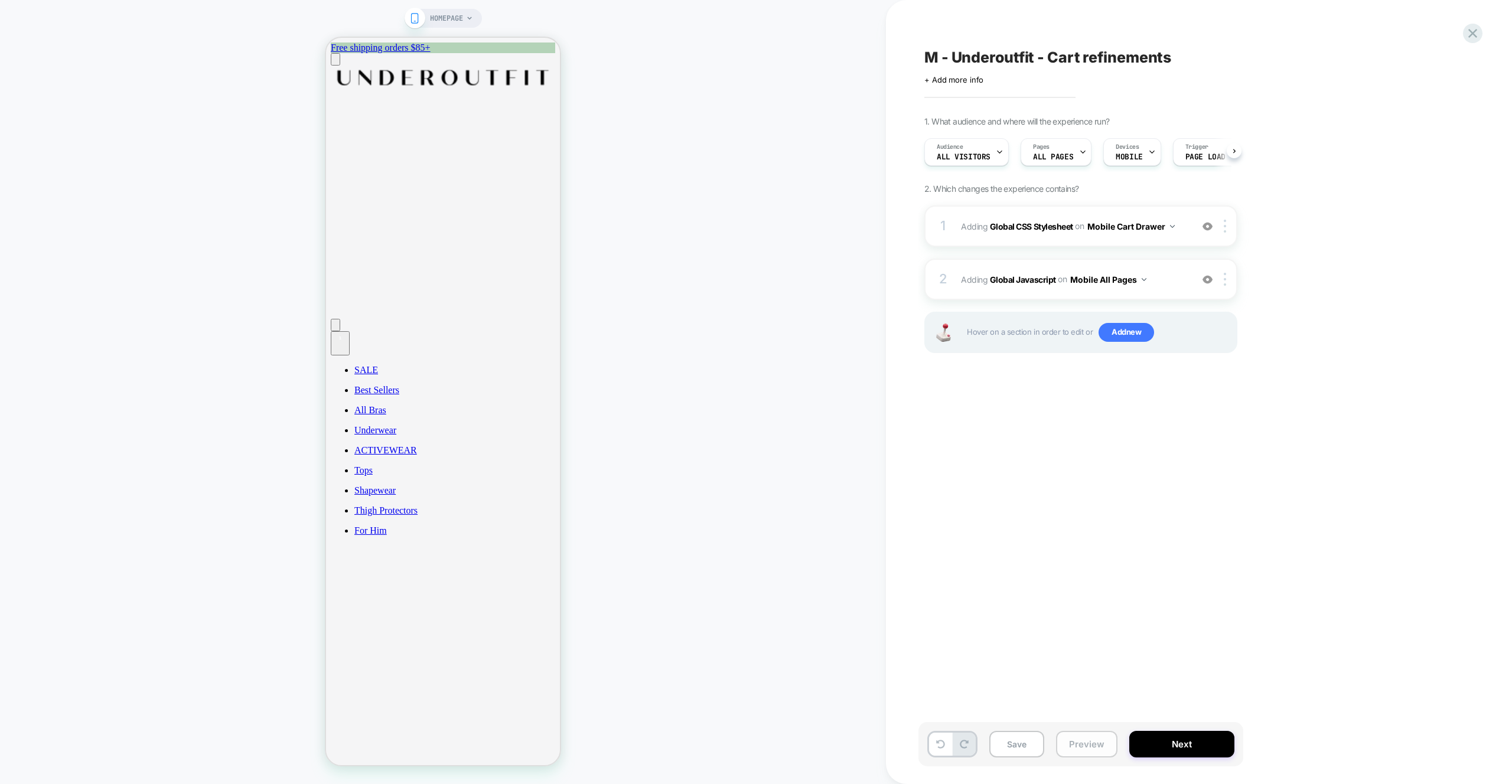
click at [1116, 741] on button "Preview" at bounding box center [1087, 744] width 62 height 26
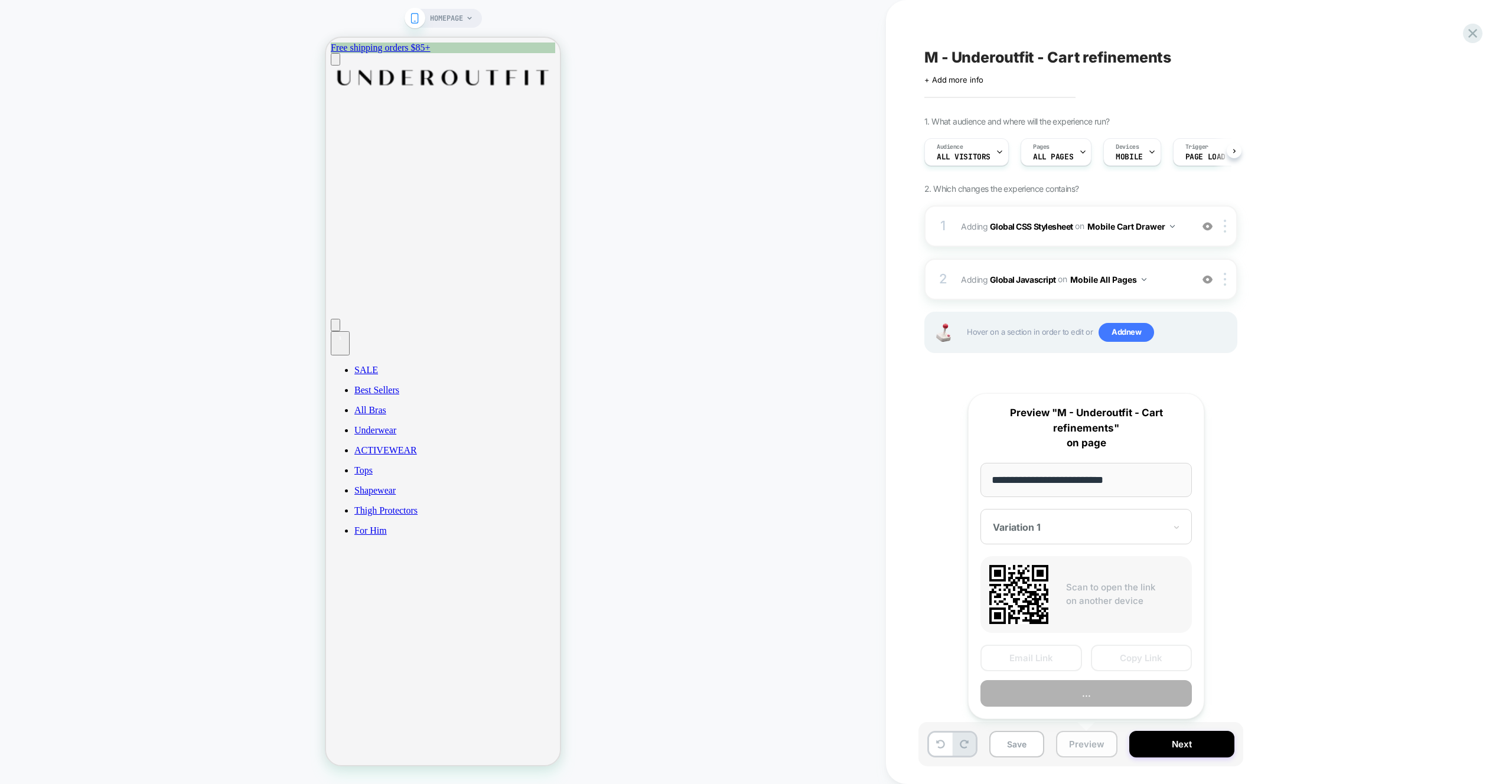
scroll to position [0, 1]
click at [1085, 697] on button "Preview" at bounding box center [1086, 693] width 211 height 26
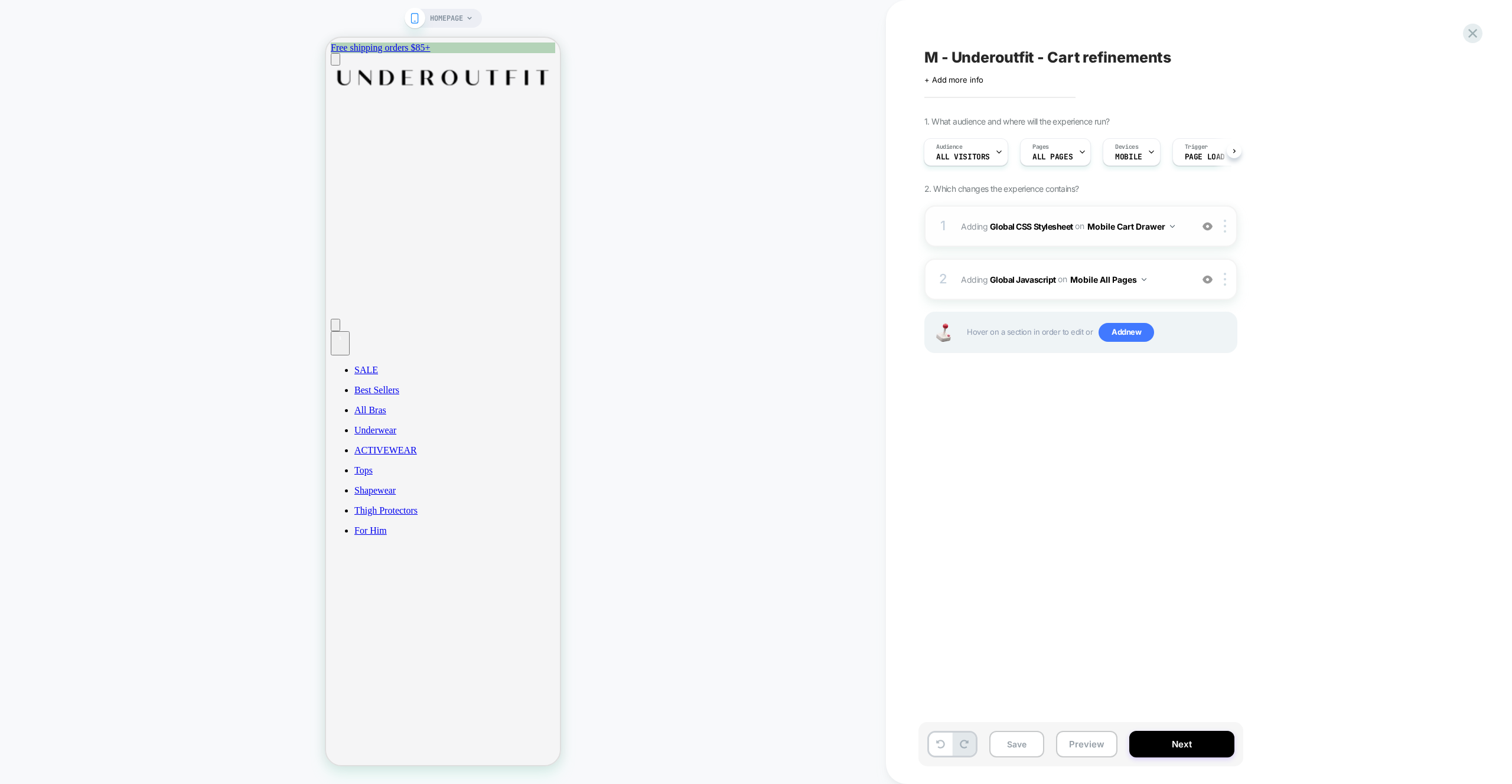
click at [1181, 230] on span "Adding Global CSS Stylesheet on Mobile Cart Drawer" at bounding box center [1073, 226] width 225 height 17
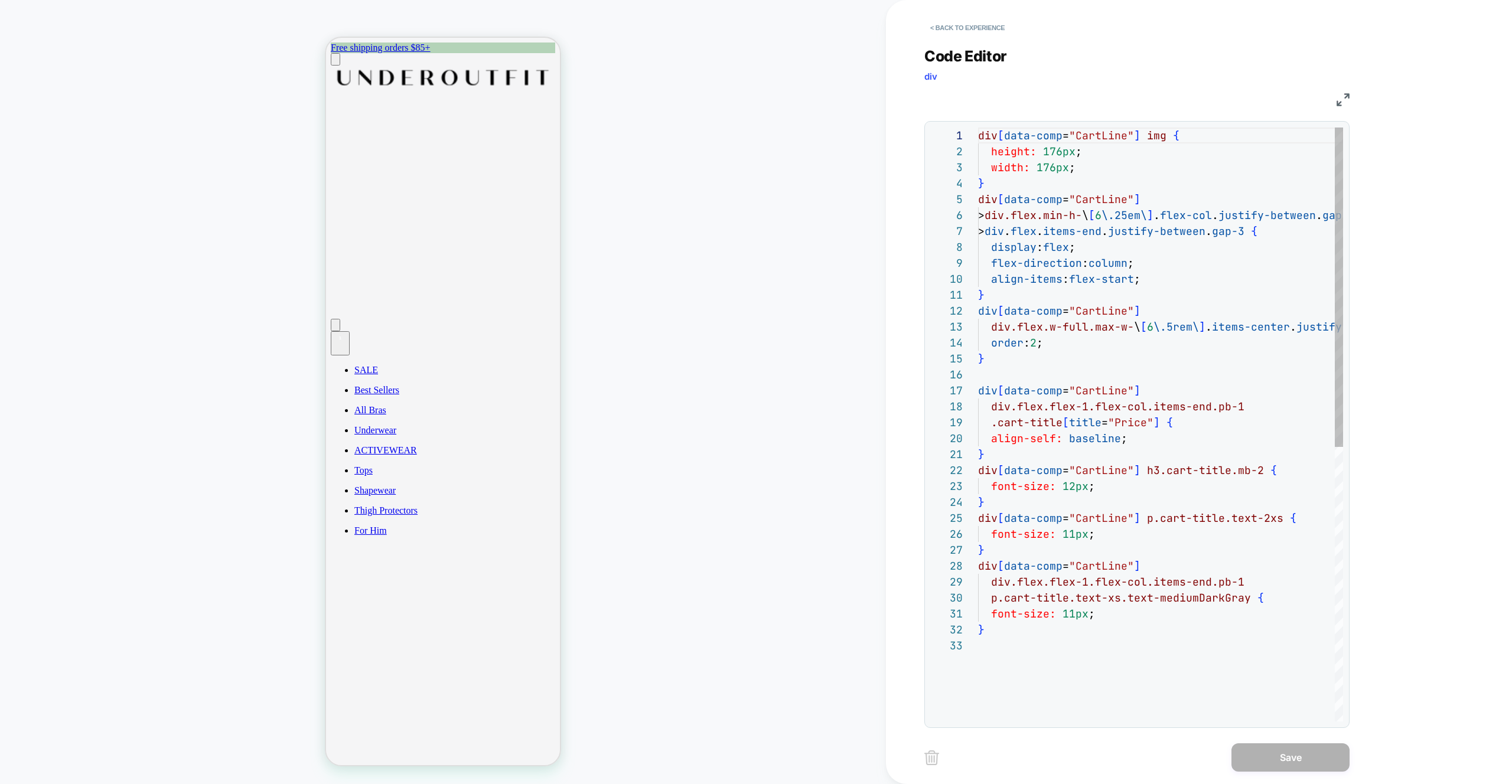
scroll to position [160, 0]
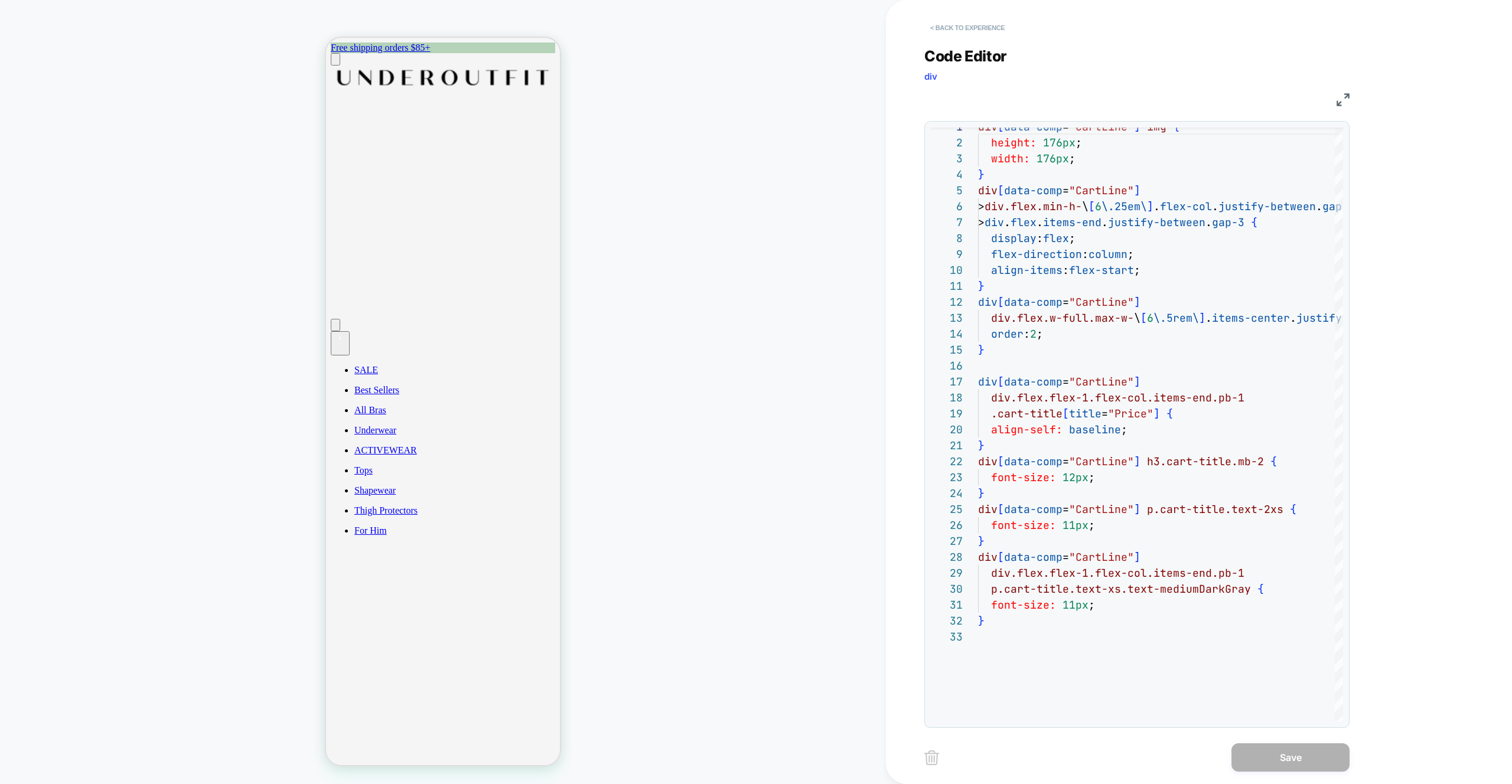
click at [956, 30] on button "< Back to experience" at bounding box center [967, 28] width 86 height 19
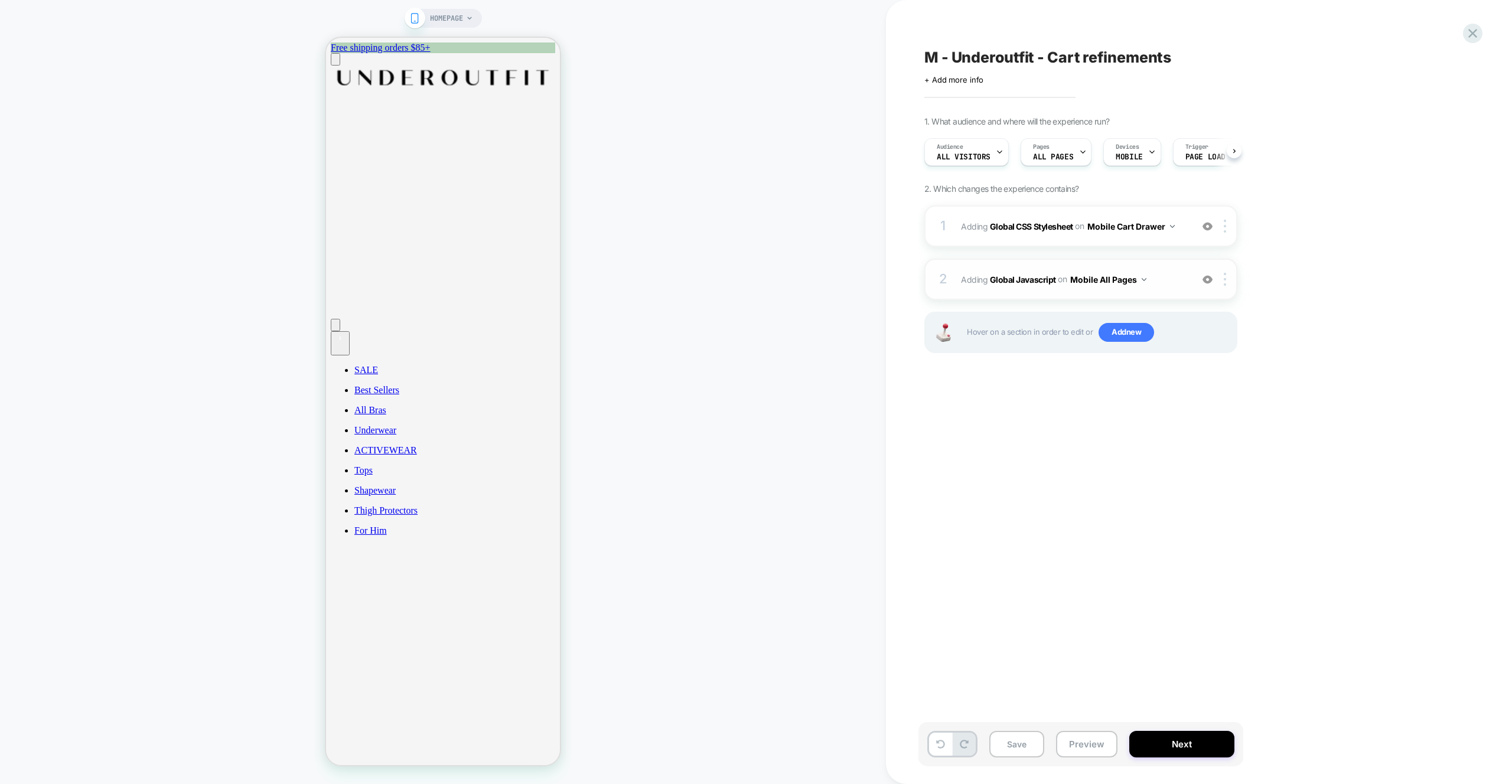
scroll to position [0, 1]
click at [1181, 280] on span "Adding Global Javascript on Mobile All Pages" at bounding box center [1073, 279] width 225 height 17
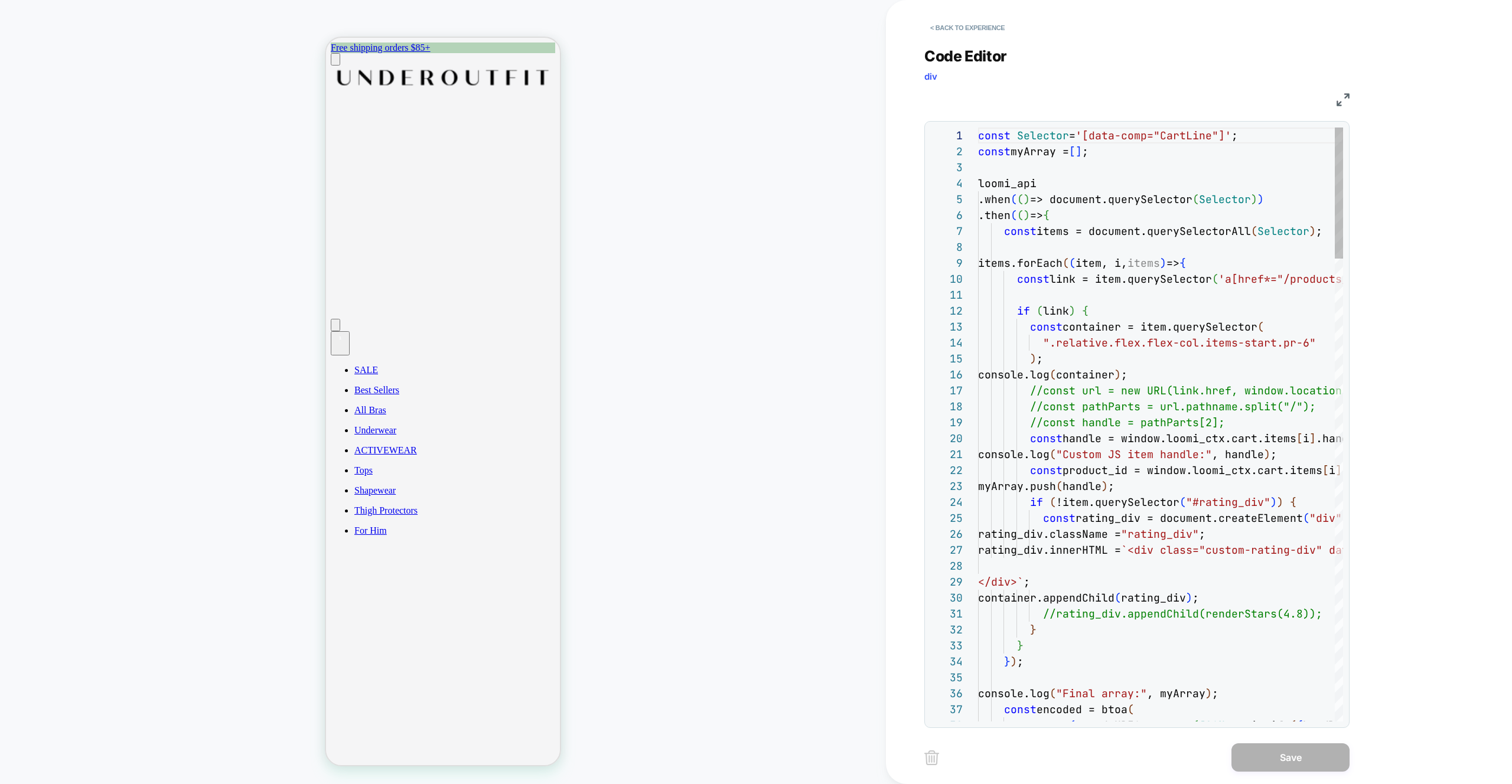
scroll to position [160, 0]
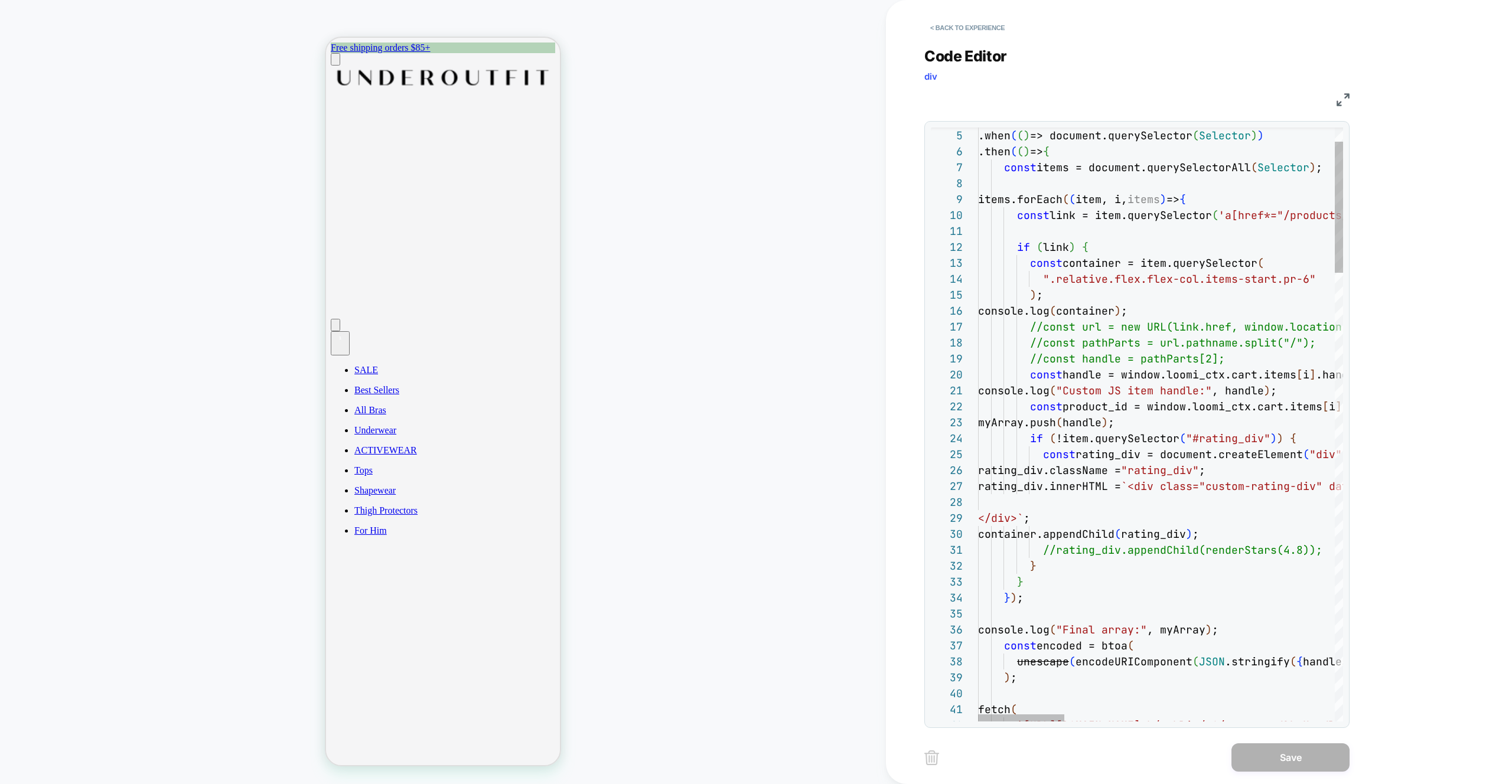
type textarea "**********"
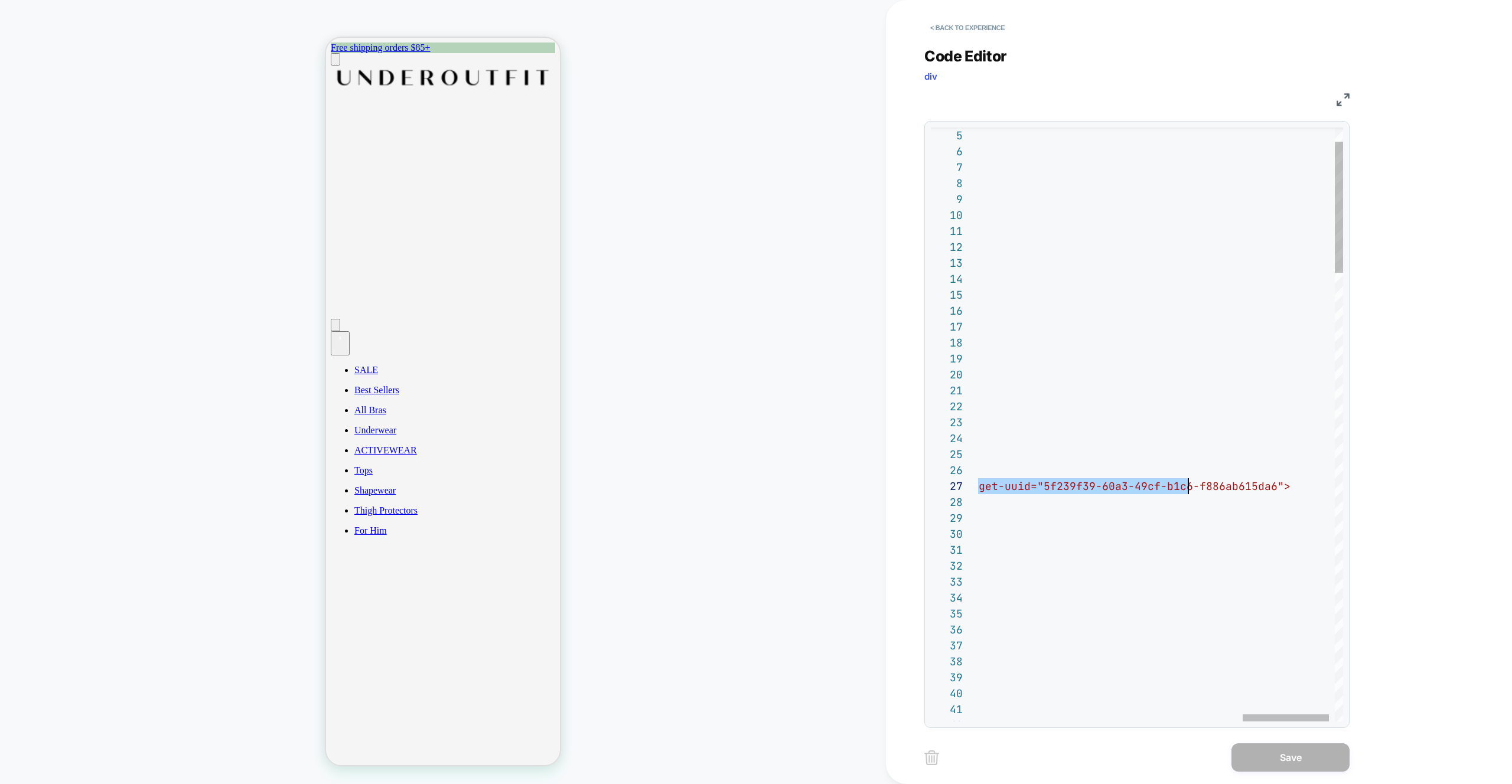
scroll to position [95, 0]
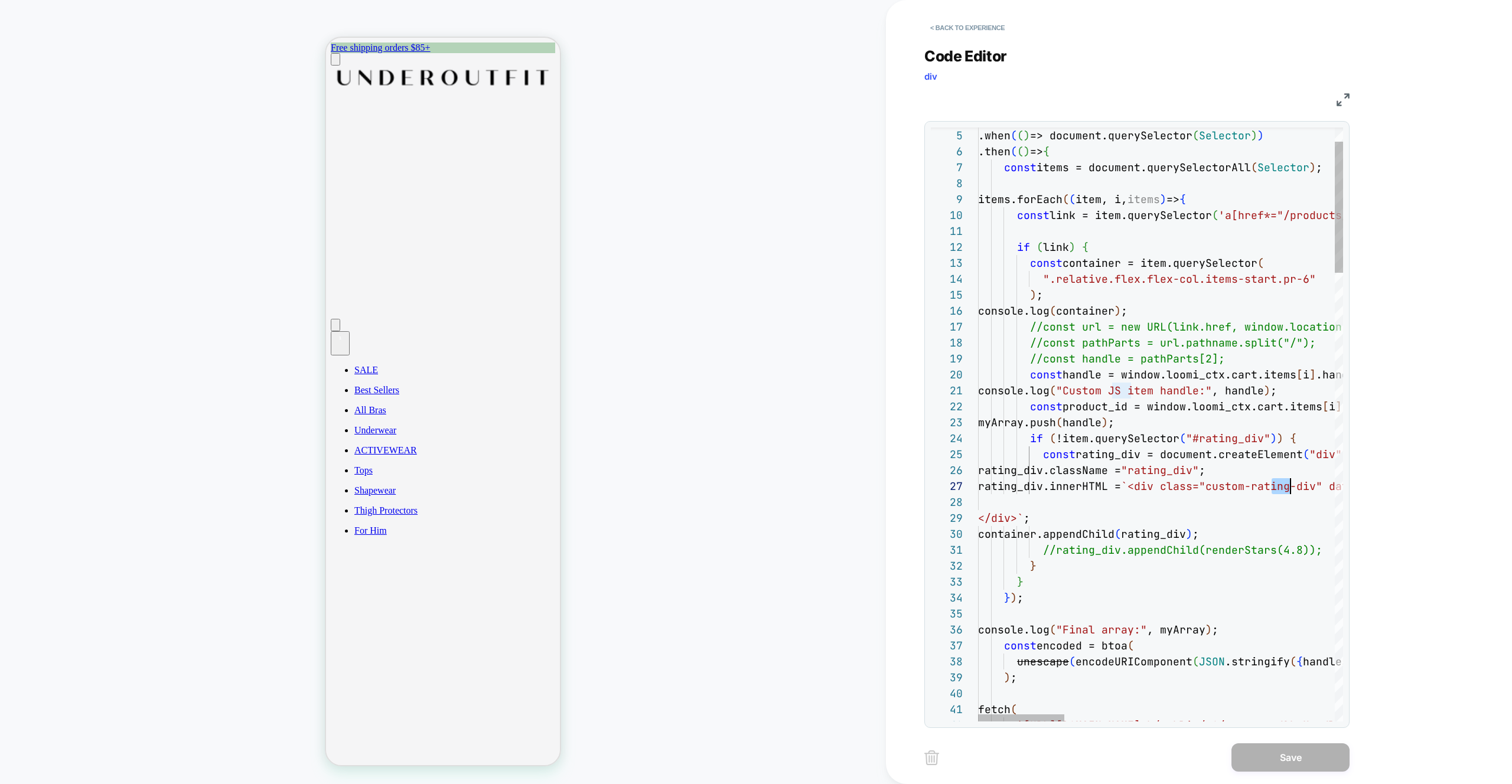
drag, startPoint x: 1274, startPoint y: 489, endPoint x: 1291, endPoint y: 493, distance: 17.5
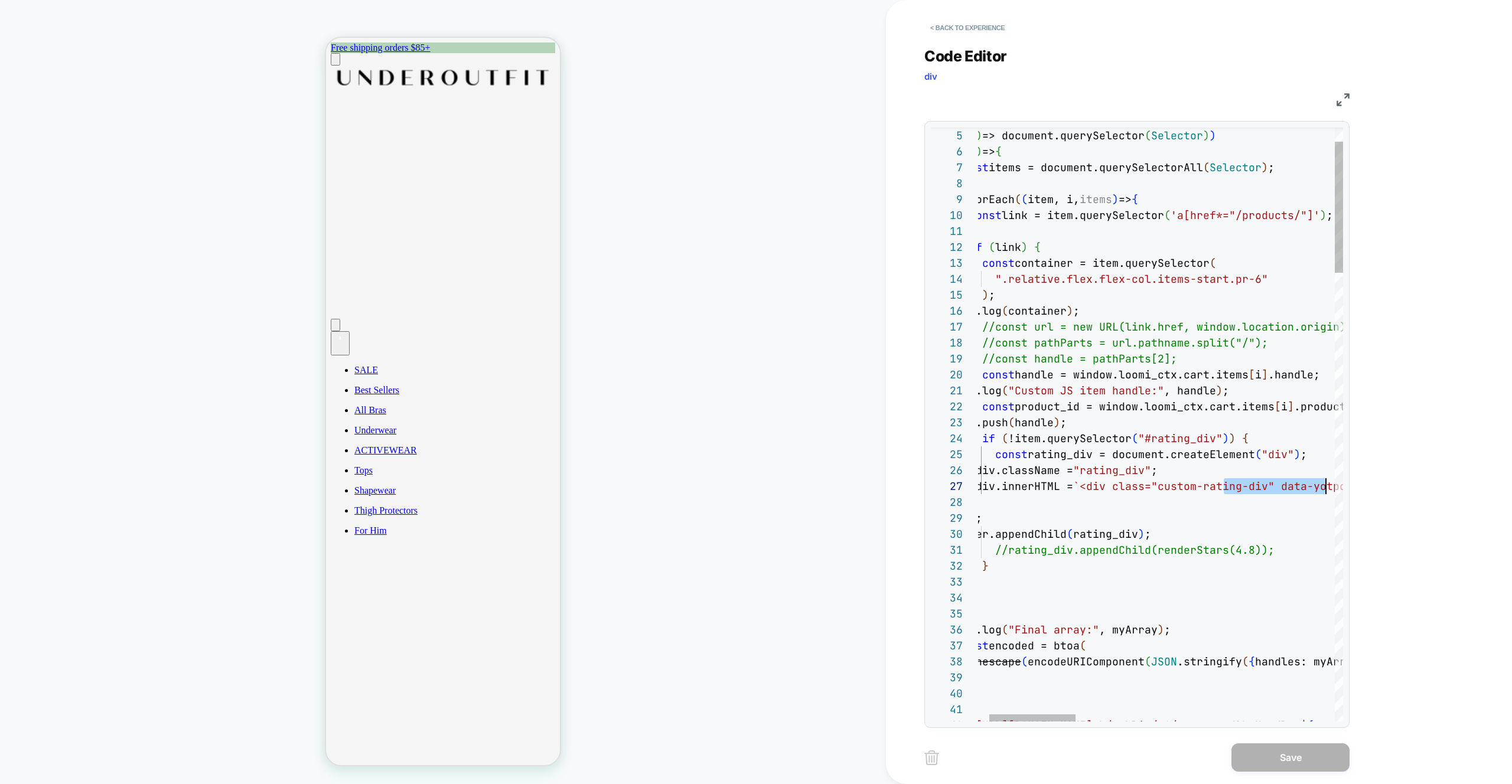
scroll to position [95, 401]
click at [957, 28] on button "< Back to experience" at bounding box center [967, 28] width 86 height 19
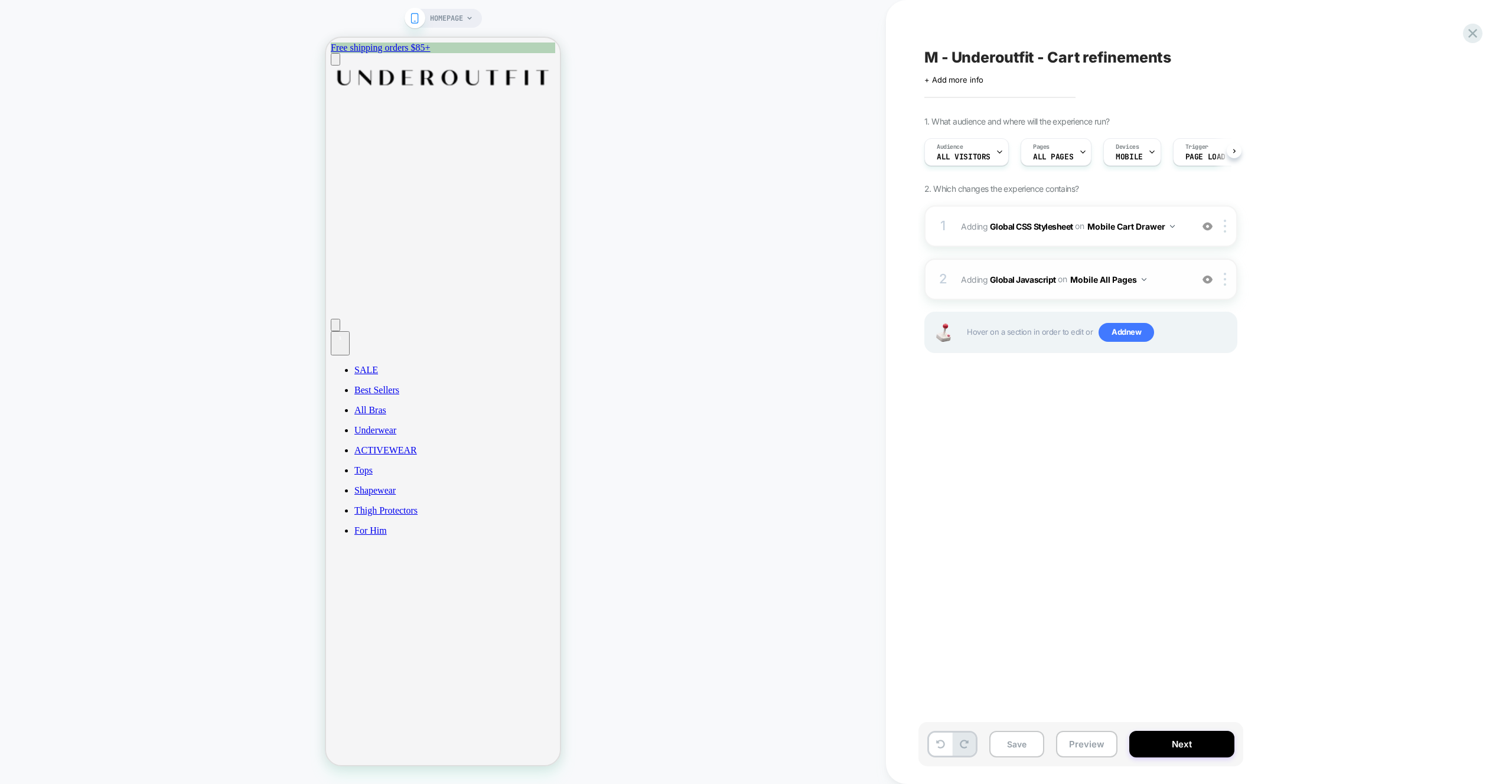
scroll to position [0, 1]
click at [1178, 232] on span "Adding Global CSS Stylesheet on Mobile Cart Drawer" at bounding box center [1073, 226] width 225 height 17
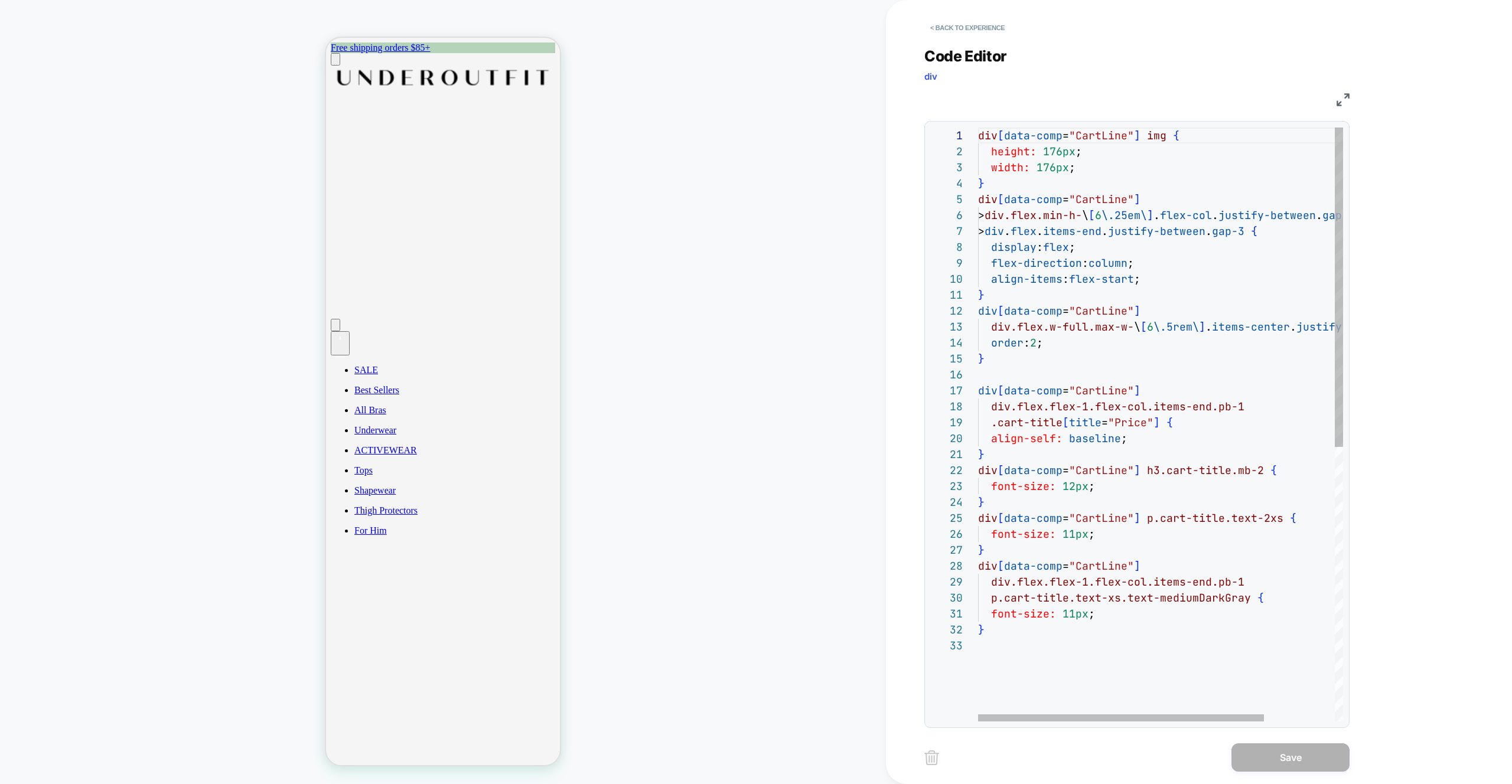
click at [1066, 639] on div "div [ data-comp = "CartLine" ] img { height: 176px ; width: 176px ; } div [ dat…" at bounding box center [1205, 680] width 455 height 1104
click at [980, 648] on div "div [ data-comp = "CartLine" ] img { height: 176px ; width: 176px ; } div [ dat…" at bounding box center [1205, 680] width 455 height 1104
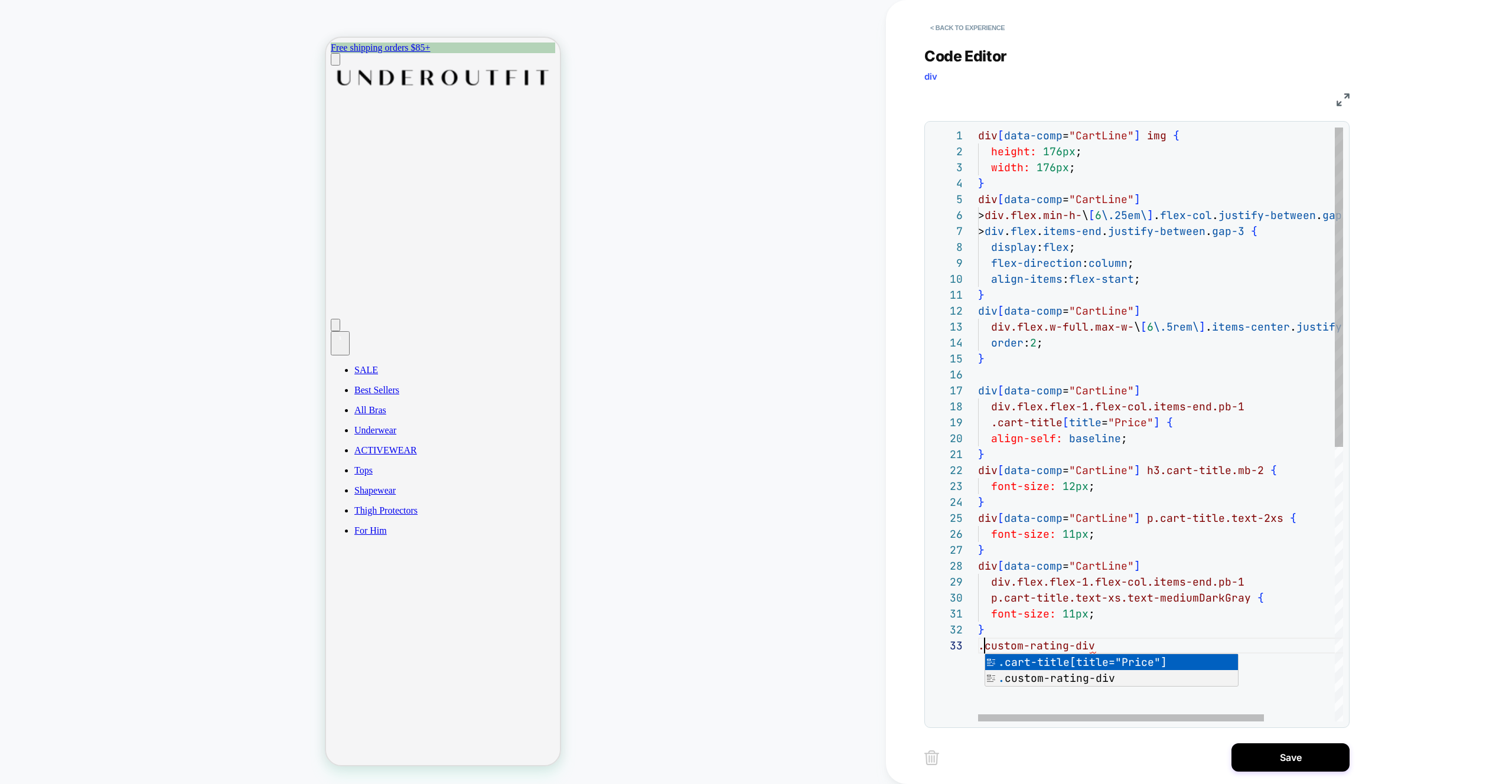
scroll to position [32, 6]
click at [1136, 644] on div "div [ data-comp = "CartLine" ] img { height: 176px ; width: 176px ; } div [ dat…" at bounding box center [1205, 680] width 455 height 1104
click at [991, 661] on div "div [ data-comp = "CartLine" ] img { height: 176px ; width: 176px ; } div [ dat…" at bounding box center [1205, 704] width 455 height 1152
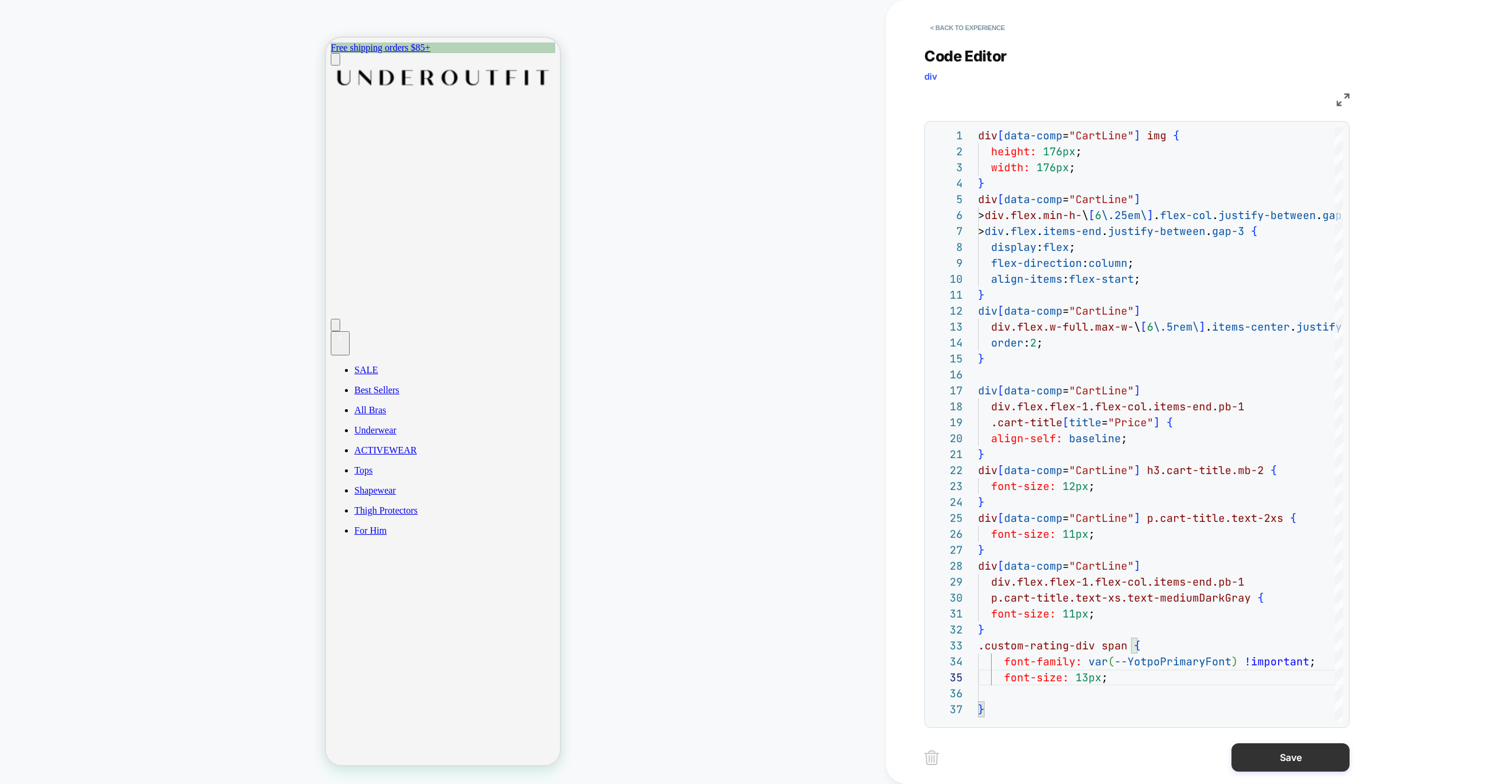
type textarea "**********"
click at [1301, 758] on button "Save" at bounding box center [1290, 757] width 118 height 28
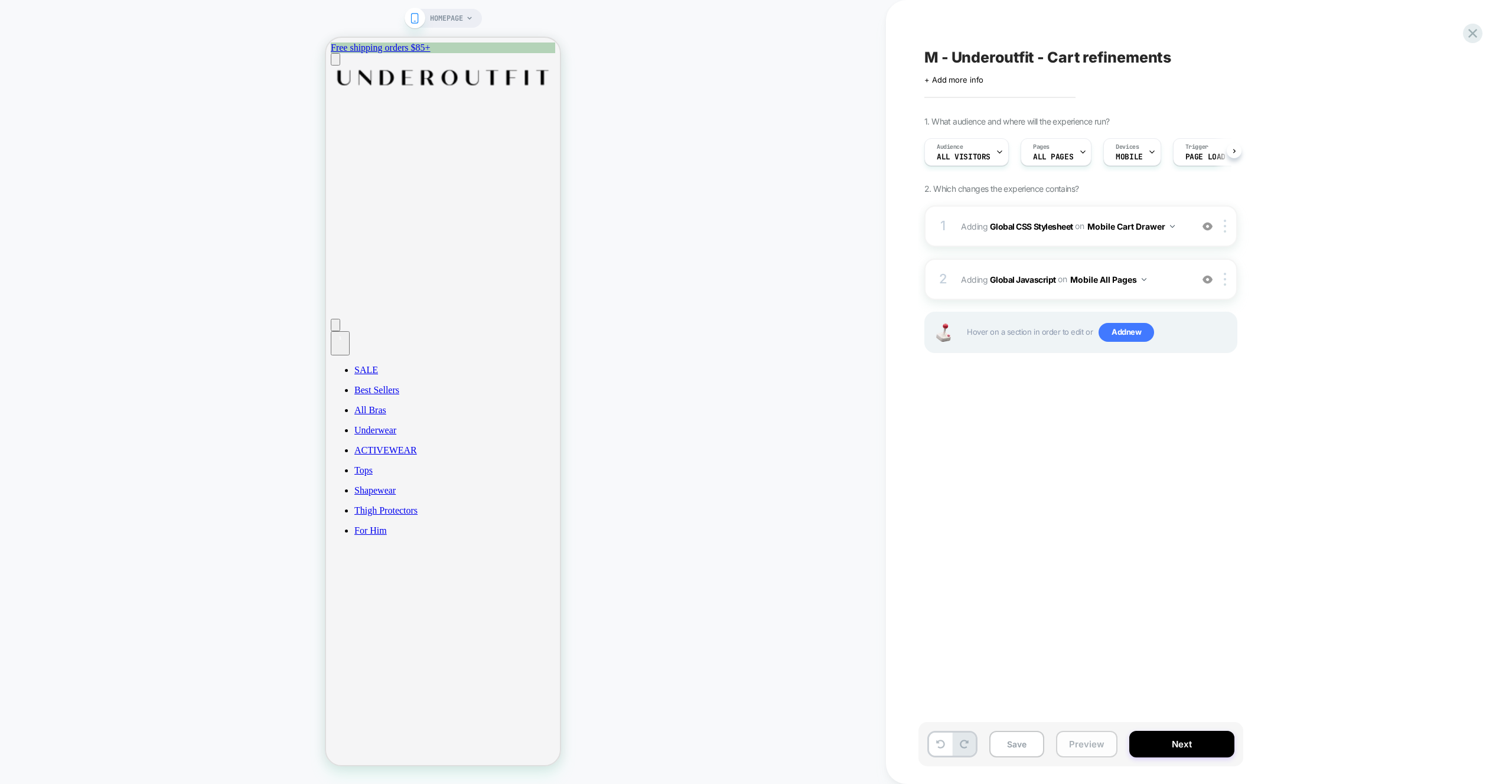
scroll to position [0, 1]
click at [1083, 739] on button "Preview" at bounding box center [1087, 744] width 62 height 26
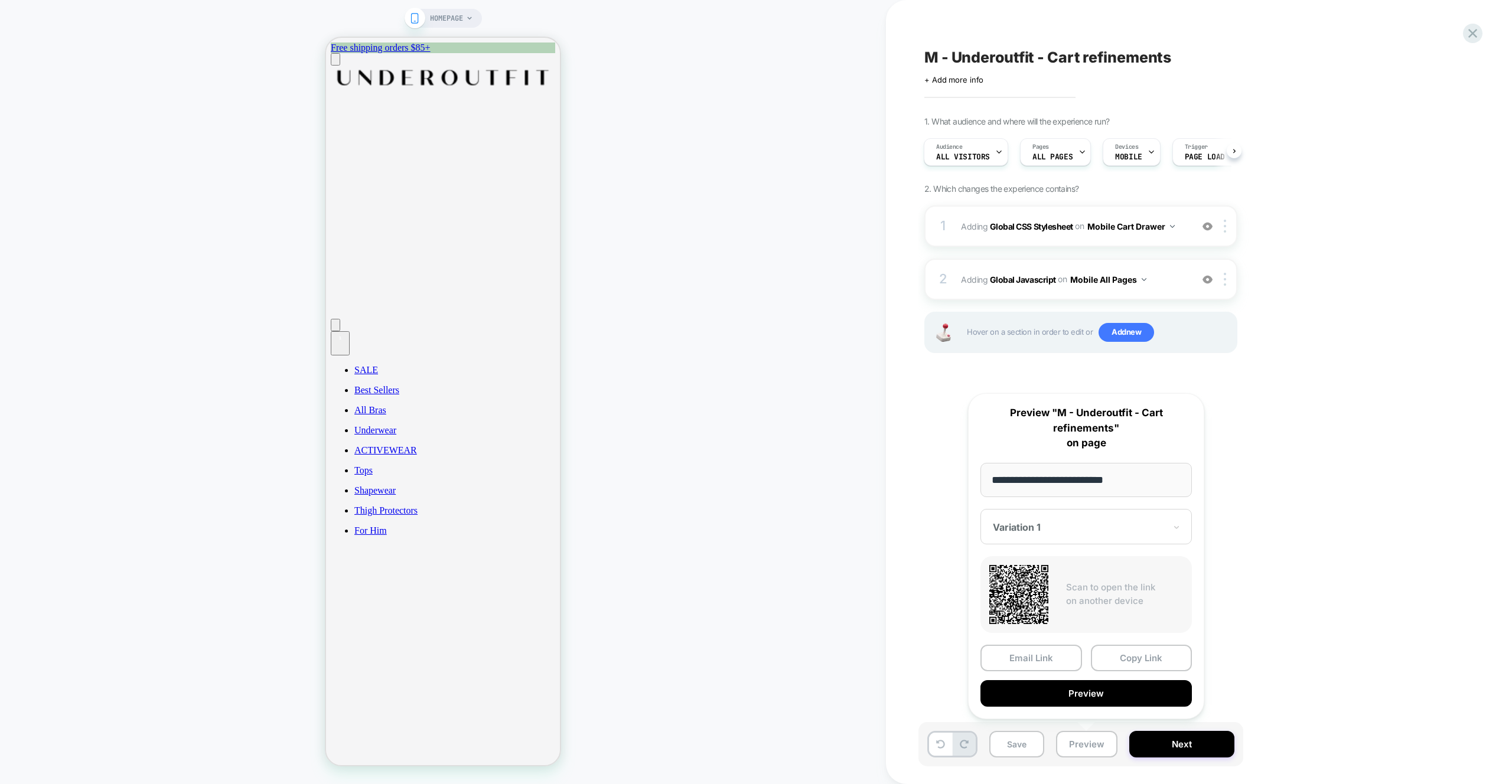
click at [1067, 711] on div "**********" at bounding box center [1086, 556] width 236 height 326
click at [1072, 696] on button "Preview" at bounding box center [1086, 693] width 211 height 26
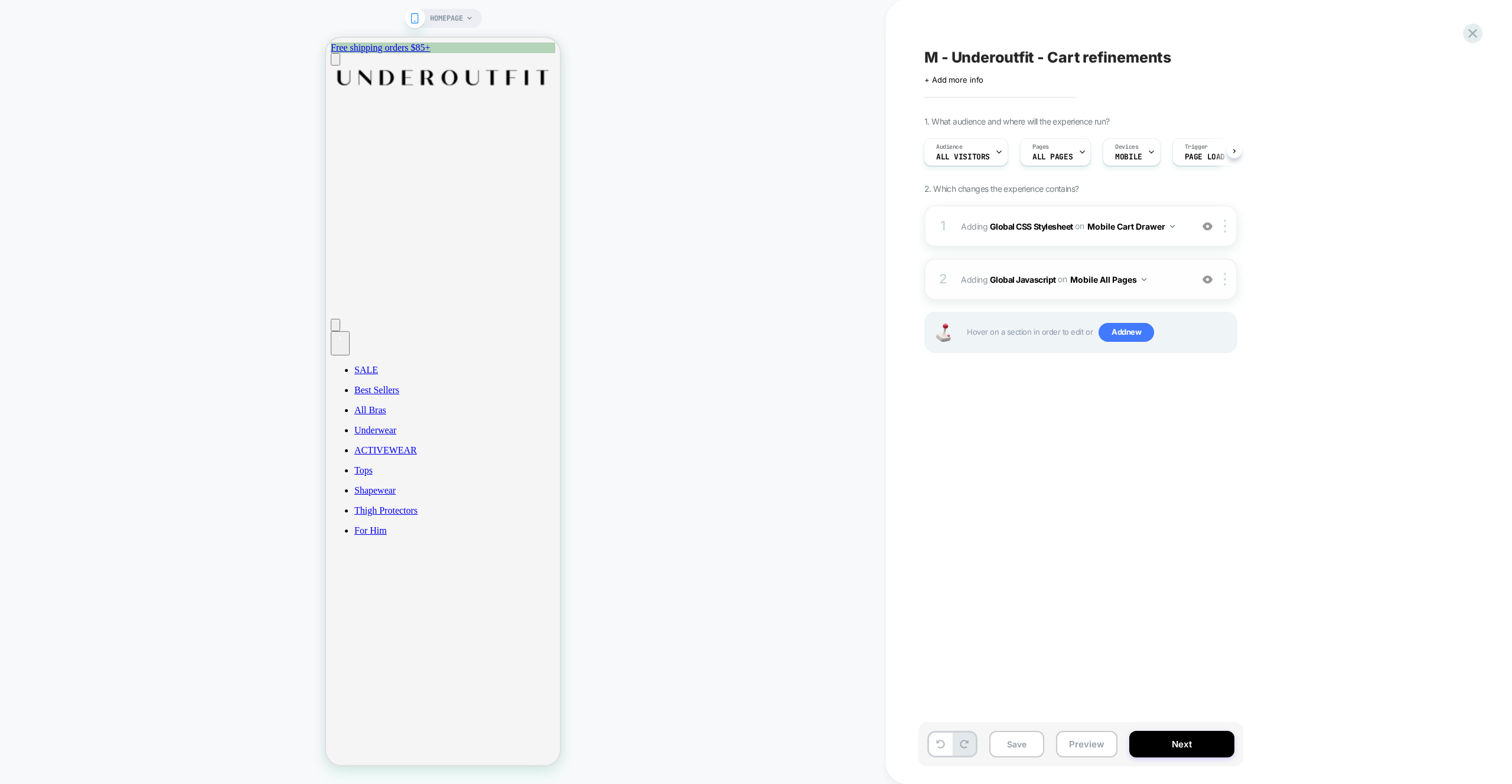
click at [1157, 286] on span "Adding Global Javascript on Mobile All Pages" at bounding box center [1073, 279] width 225 height 17
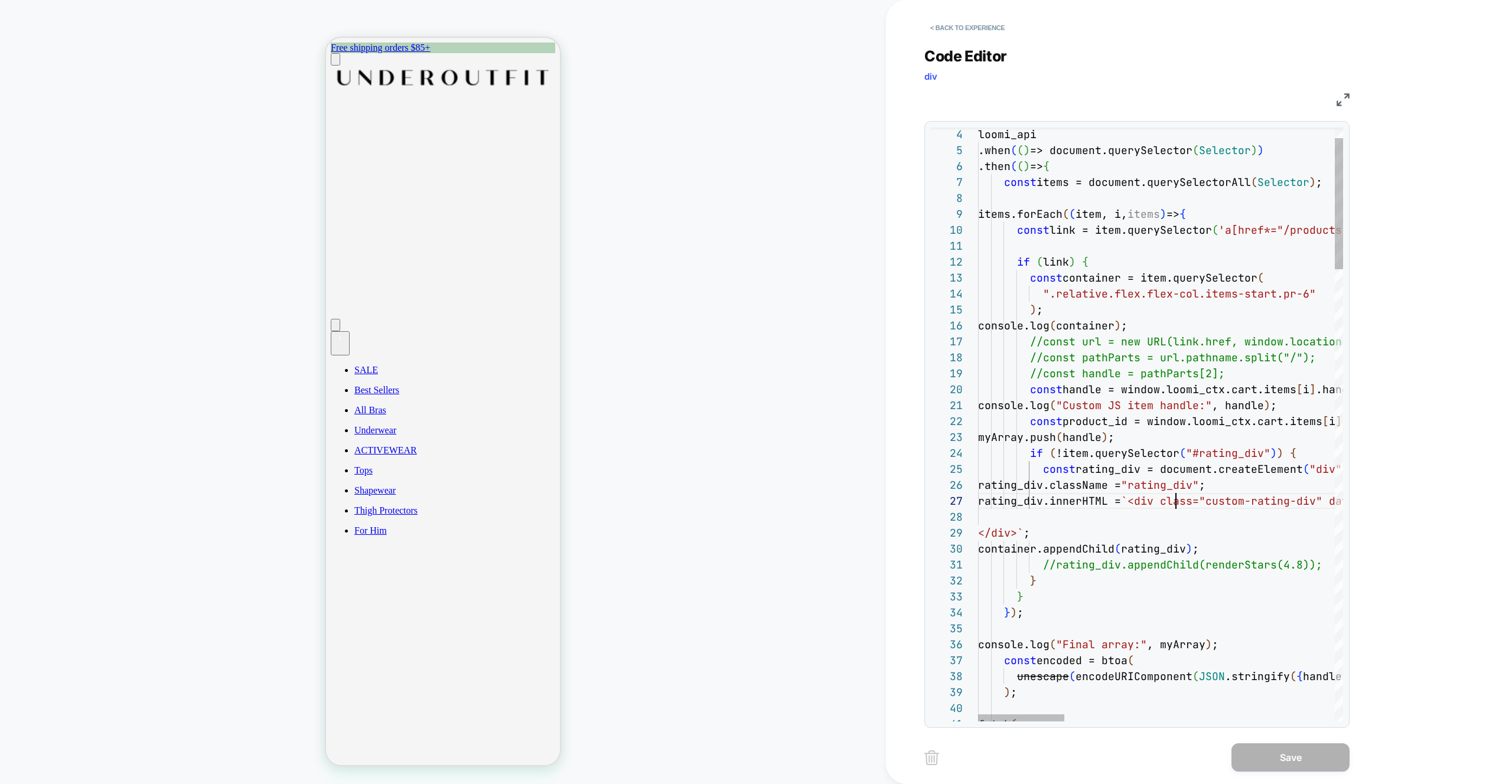
scroll to position [95, 198]
drag, startPoint x: 1174, startPoint y: 502, endPoint x: 1140, endPoint y: 494, distance: 34.9
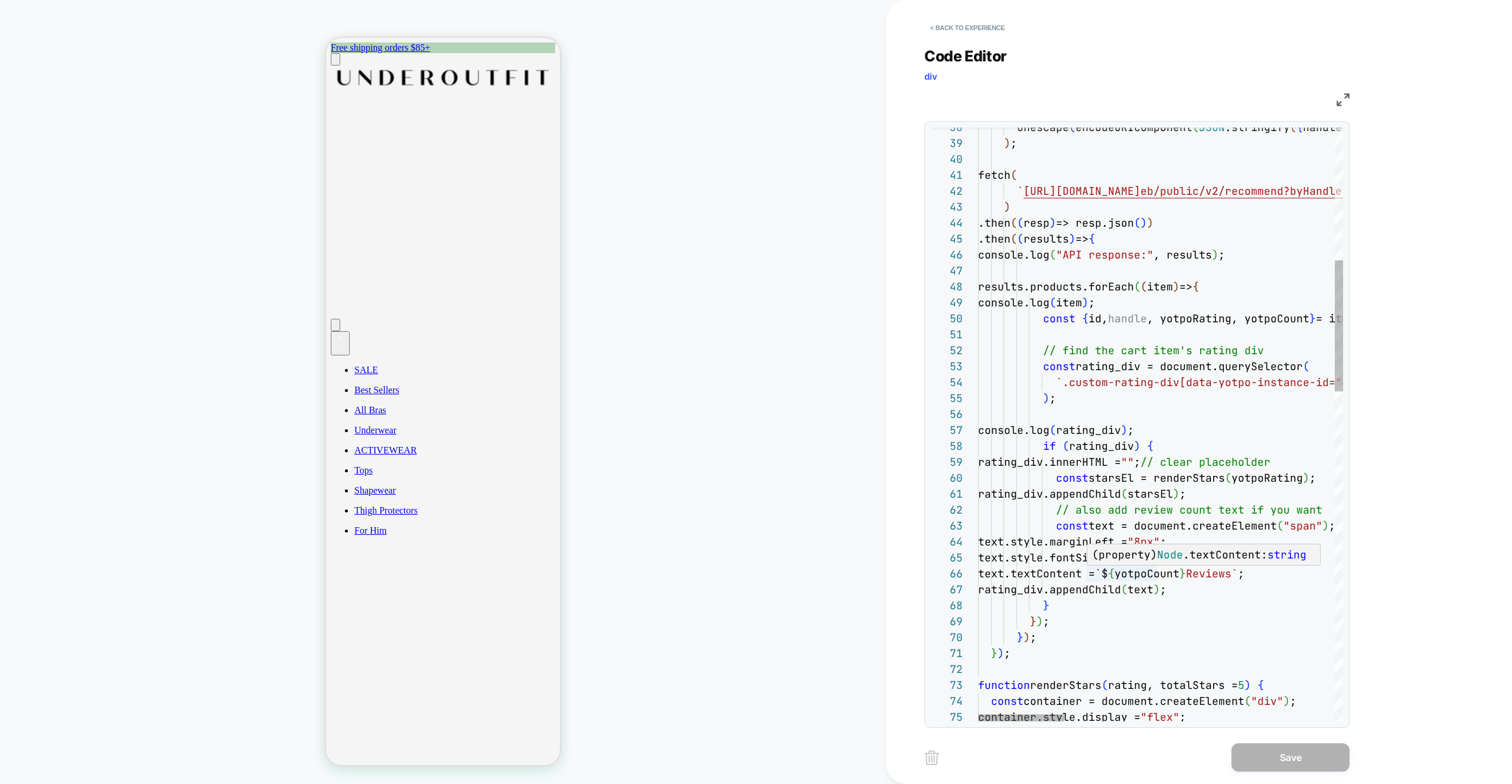
drag, startPoint x: 1257, startPoint y: 560, endPoint x: 975, endPoint y: 549, distance: 282.2
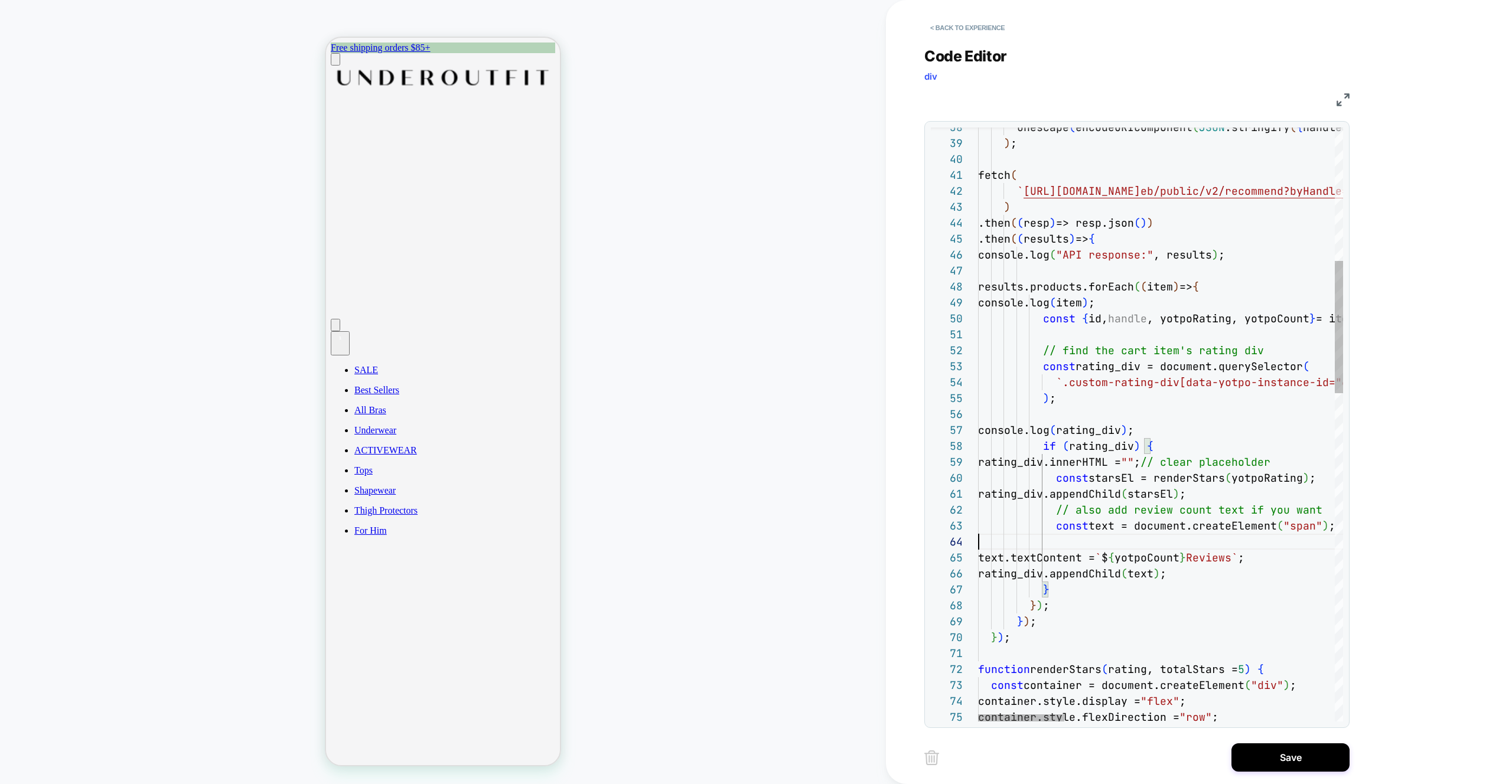
scroll to position [32, 356]
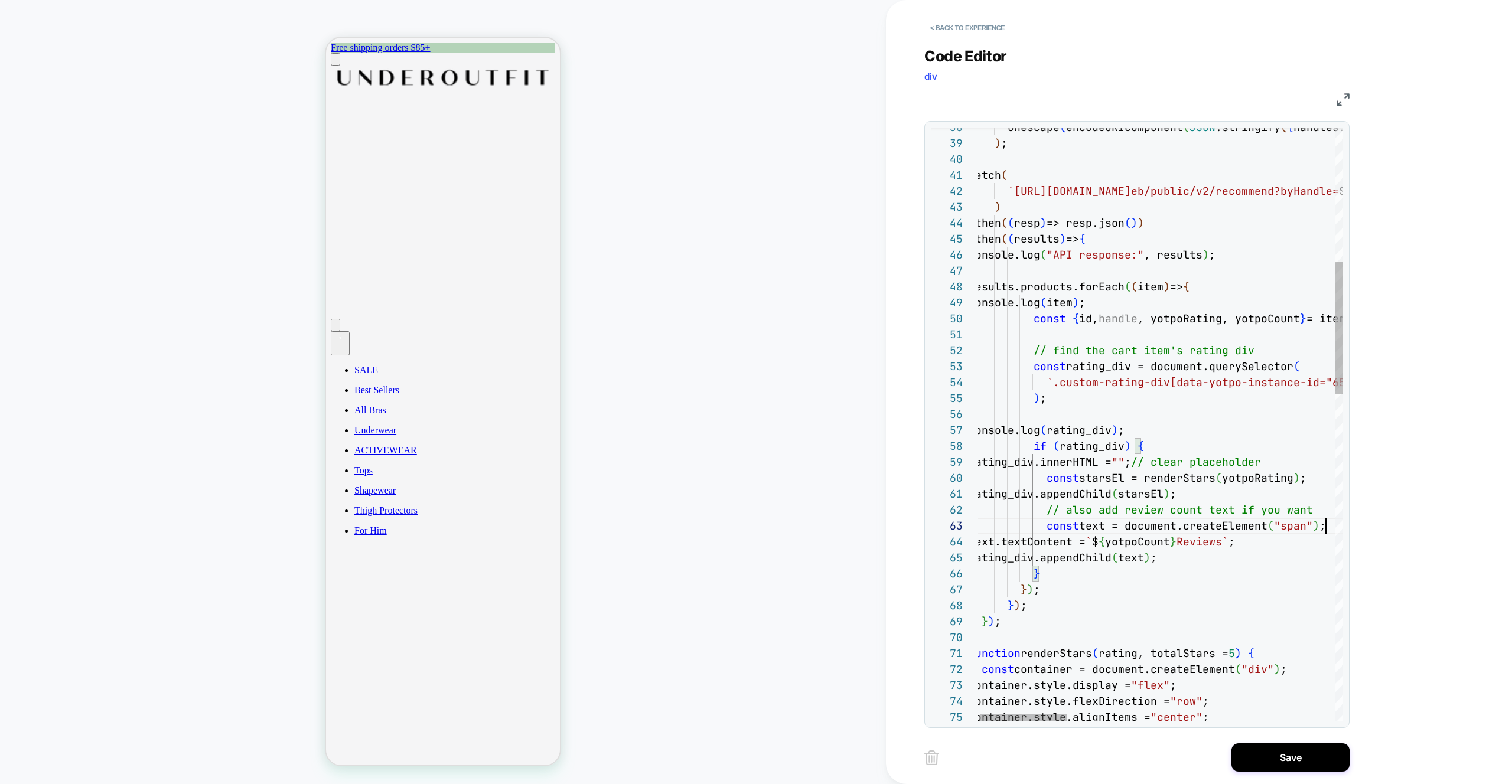
type textarea "**********"
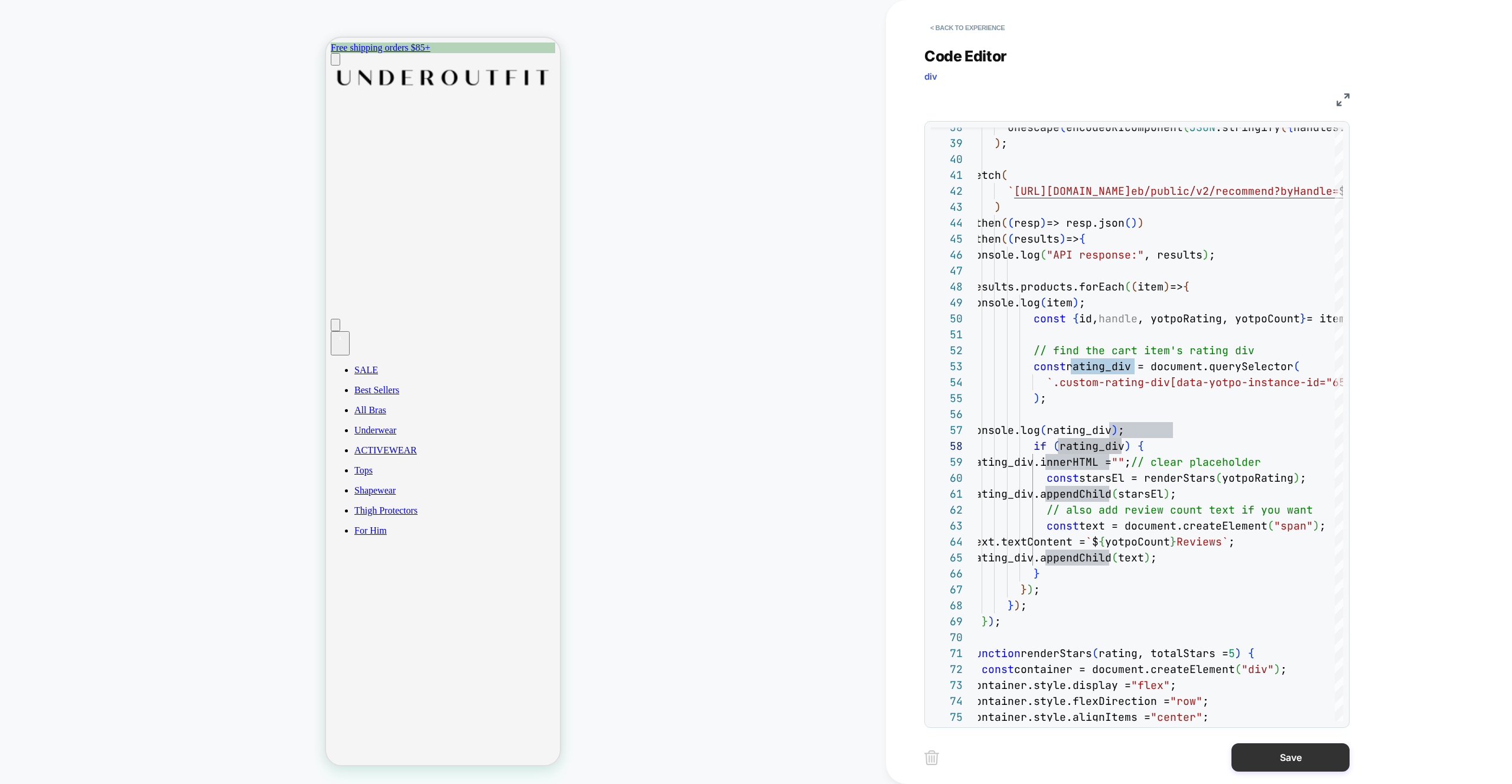
click at [1289, 760] on button "Save" at bounding box center [1290, 757] width 118 height 28
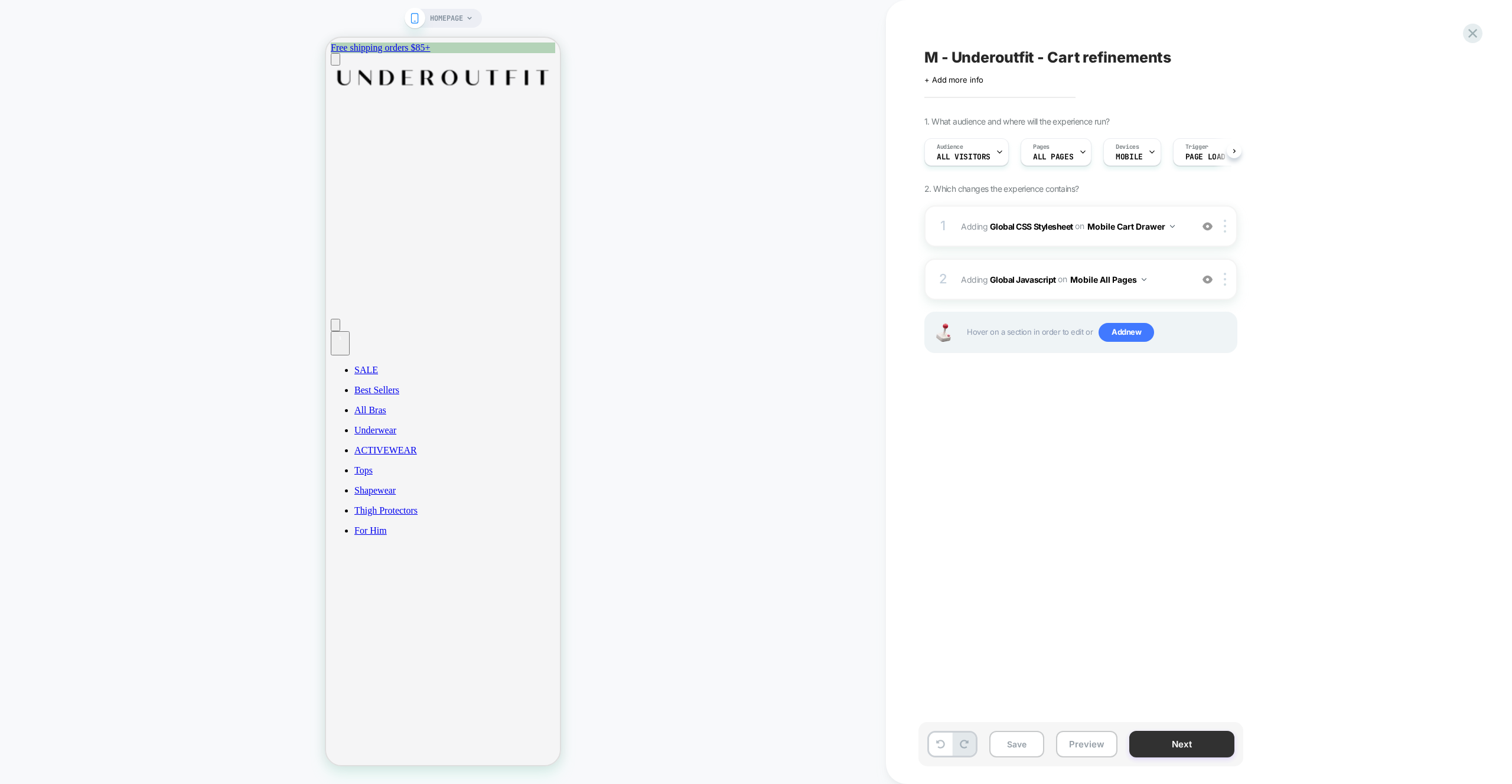
scroll to position [0, 1]
click at [1193, 231] on div "1 Adding Global CSS Stylesheet on Mobile Cart Drawer Add Before Add After Copy …" at bounding box center [1081, 226] width 313 height 42
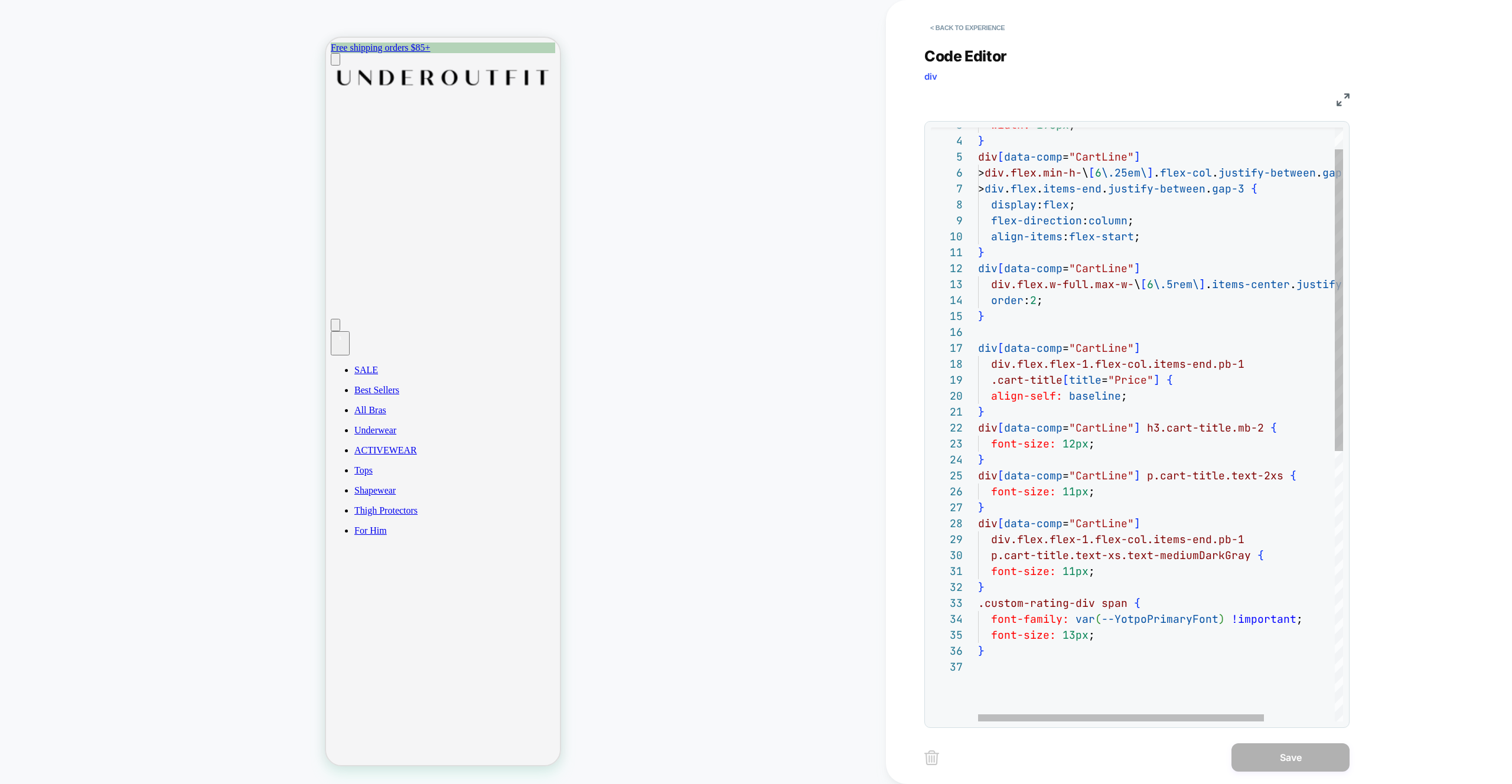
click at [999, 679] on div "width: 176px ; } div [ data-comp = "CartLine" ] > div.flex.min-h- \ [ 6 \.25em\…" at bounding box center [1205, 669] width 455 height 1168
drag, startPoint x: 1093, startPoint y: 601, endPoint x: 980, endPoint y: 604, distance: 113.0
click at [980, 604] on div "width: 176px ; } div [ data-comp = "CartLine" ] > div.flex.min-h- \ [ 6 \.25em\…" at bounding box center [1205, 669] width 455 height 1168
click at [1019, 591] on div "width: 176px ; } div [ data-comp = "CartLine" ] > div.flex.min-h- \ [ 6 \.25em\…" at bounding box center [1205, 669] width 455 height 1168
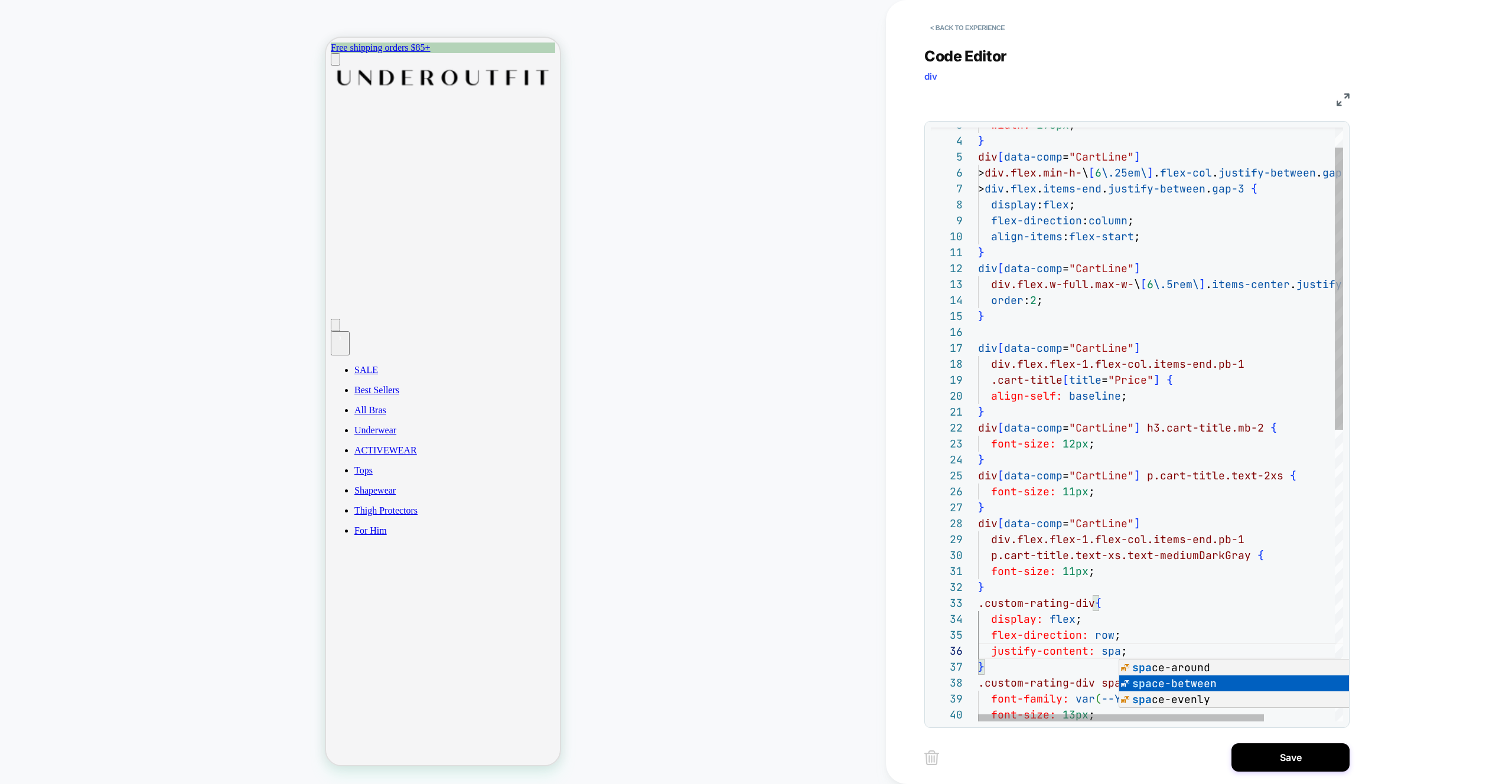
scroll to position [79, 205]
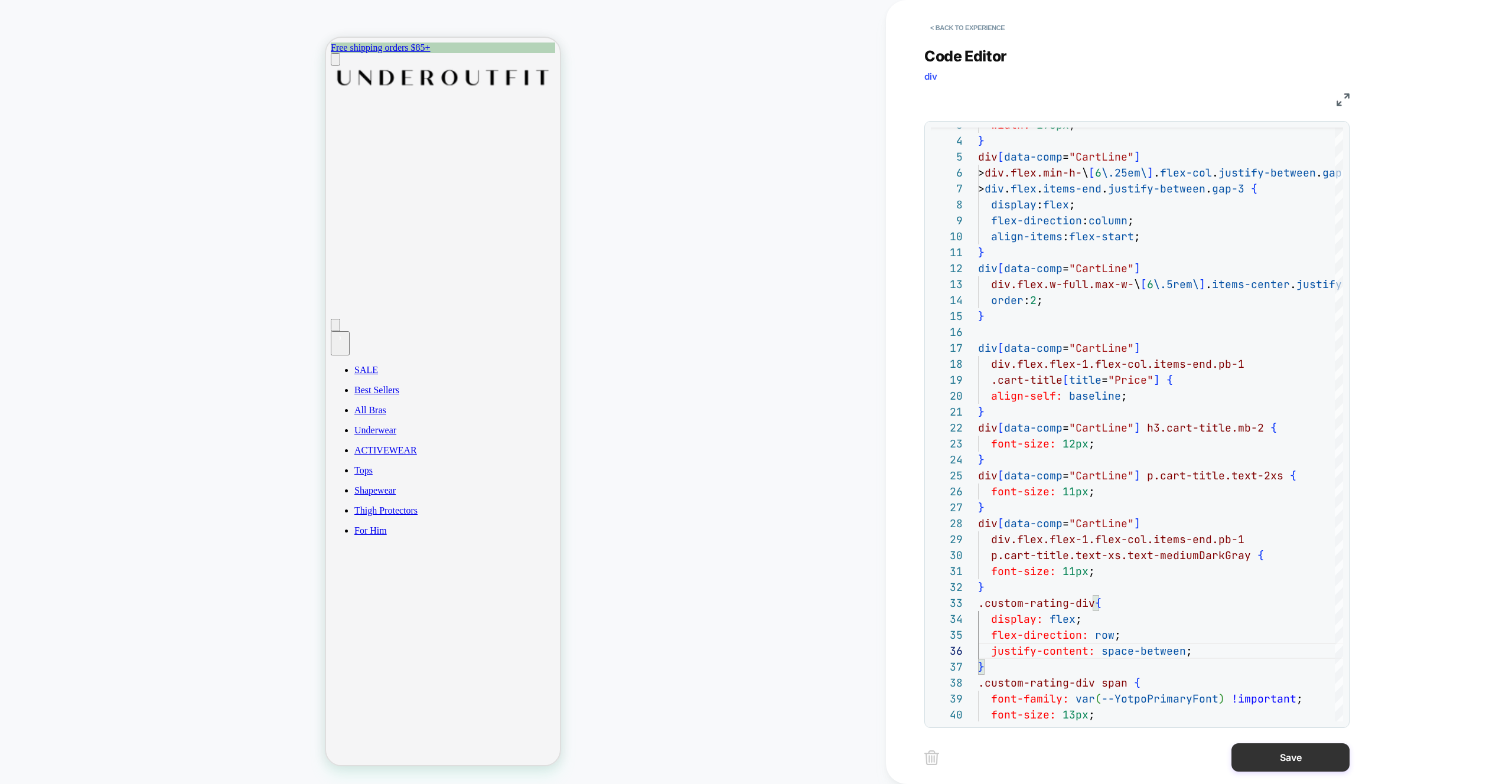
type textarea "**********"
click at [1289, 754] on button "Save" at bounding box center [1290, 757] width 118 height 28
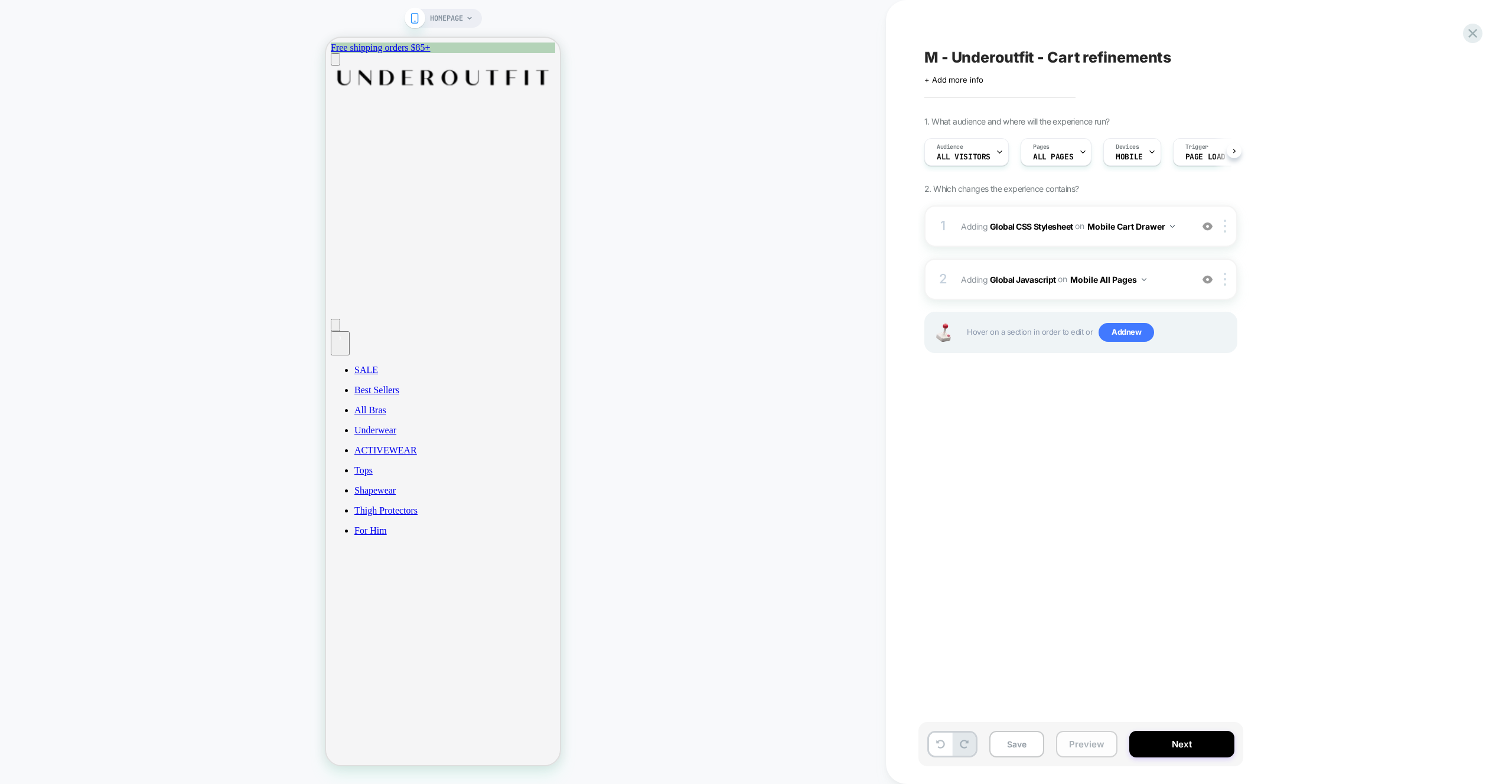
click at [1088, 745] on button "Preview" at bounding box center [1087, 744] width 62 height 26
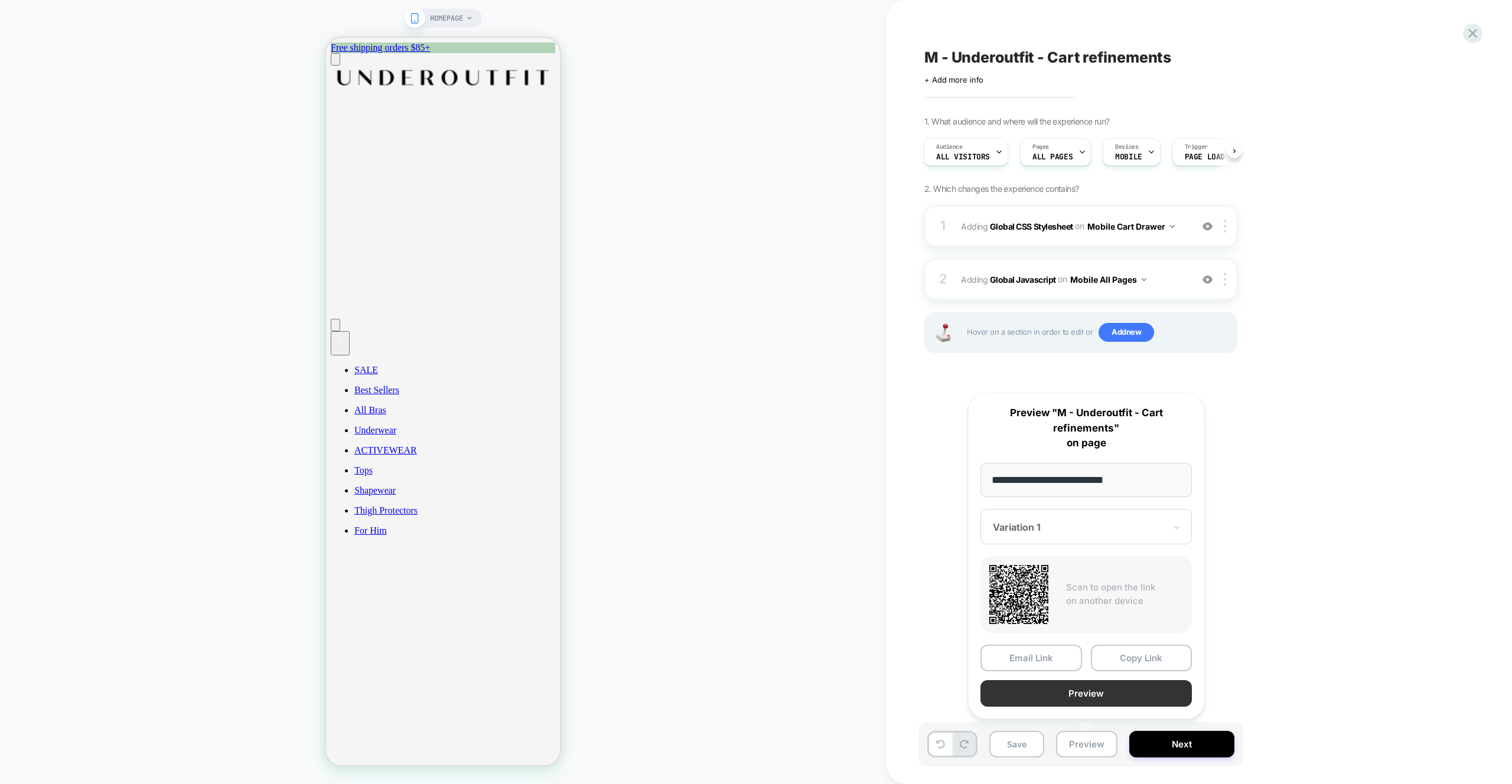
click at [1052, 692] on button "Preview" at bounding box center [1086, 693] width 211 height 26
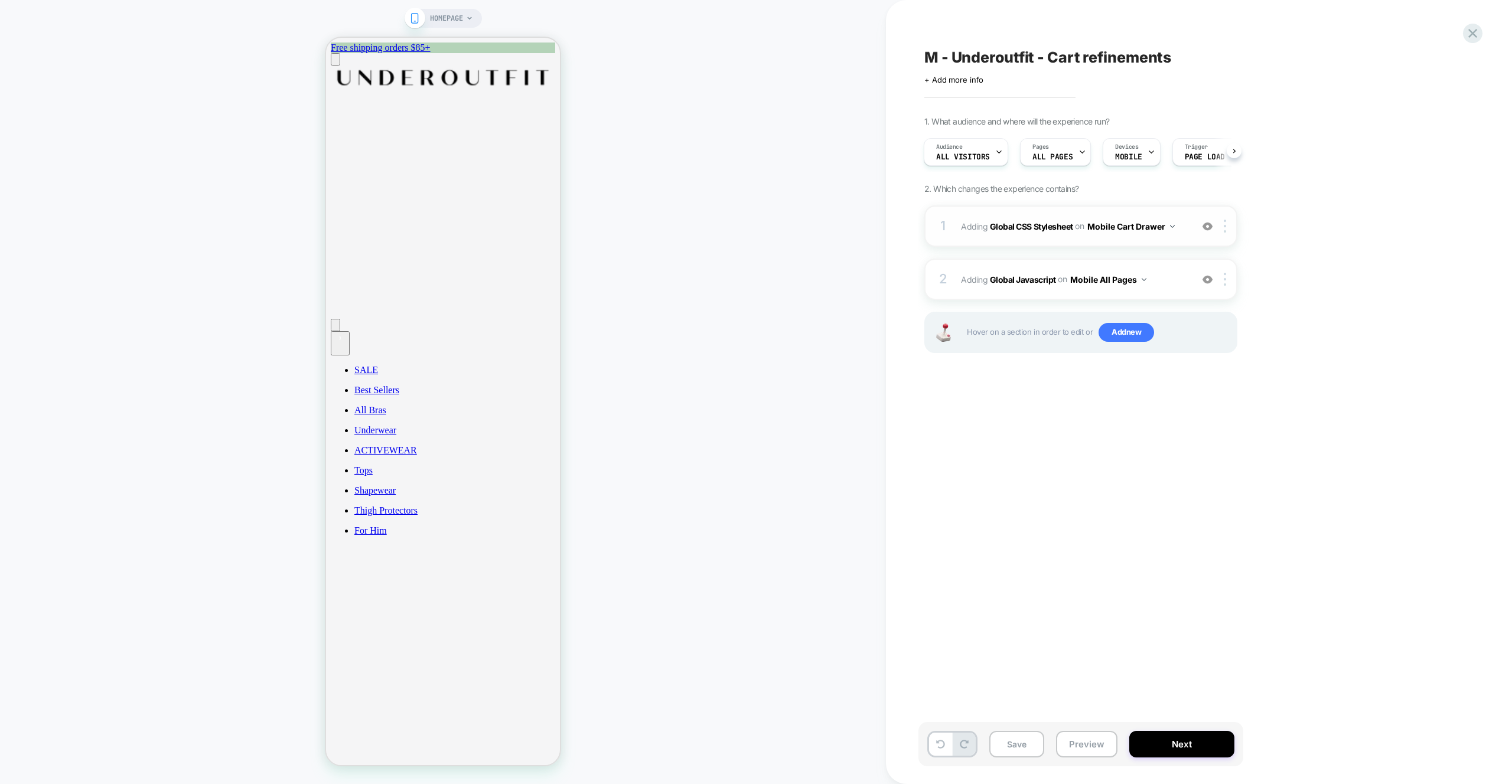
click at [1164, 234] on button "Mobile Cart Drawer" at bounding box center [1131, 226] width 87 height 17
drag, startPoint x: 1357, startPoint y: 282, endPoint x: 1221, endPoint y: 239, distance: 142.6
click at [1355, 279] on div "M - Underoutfit - Cart refinements Click to edit experience details + Add more …" at bounding box center [1140, 392] width 443 height 761
click at [1115, 236] on div "1 Adding Global CSS Stylesheet on Mobile Cart Drawer Add Before Add After Copy …" at bounding box center [1081, 226] width 313 height 42
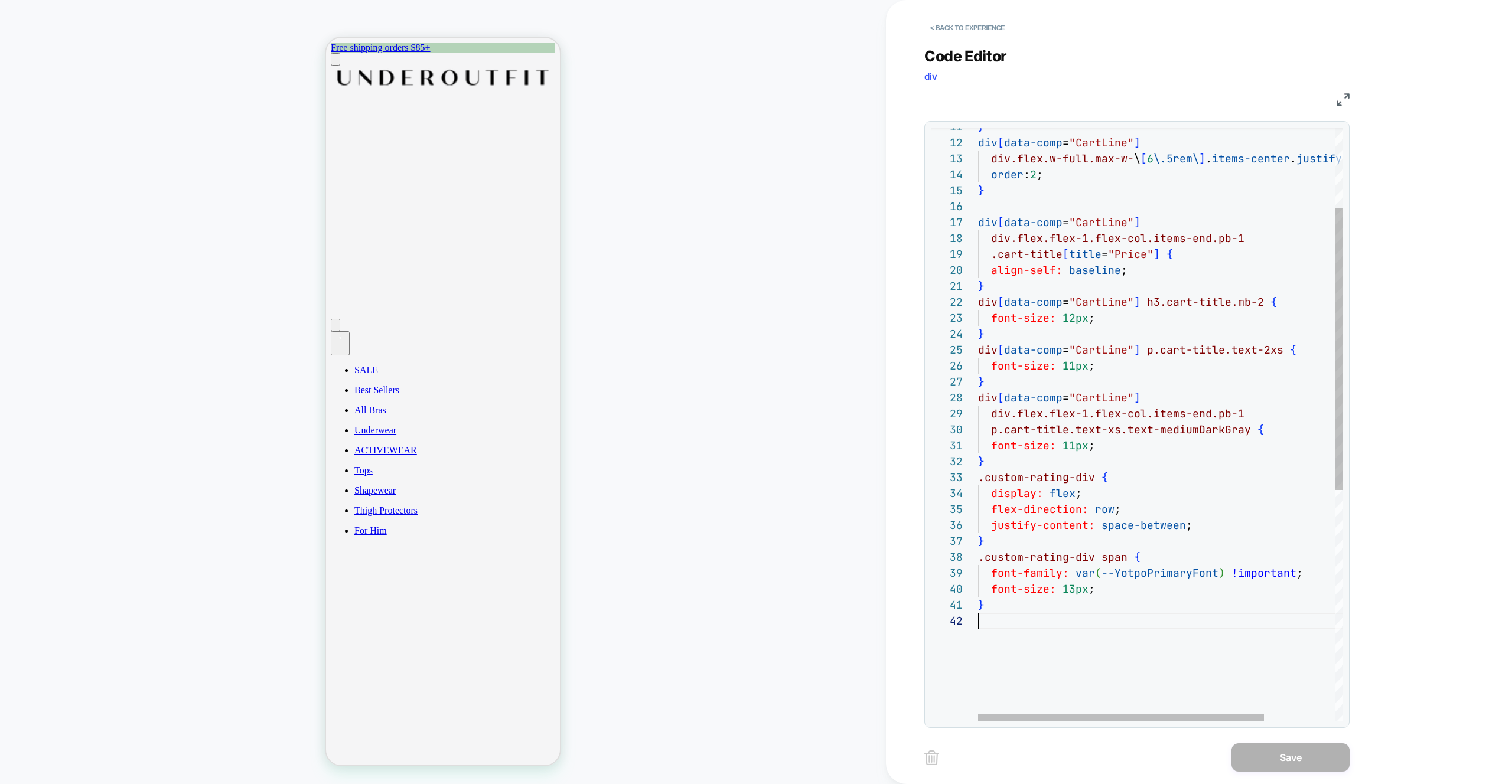
scroll to position [16, 0]
click at [1022, 656] on div "} div [ data-comp = "CartLine" ] div.flex.w-full.max-w- \ [ 6 \.5rem\ ] . items…" at bounding box center [1205, 583] width 455 height 1248
click at [986, 624] on div "} div [ data-comp = "CartLine" ] div.flex.w-full.max-w- \ [ 6 \.5rem\ ] . items…" at bounding box center [1205, 615] width 455 height 1311
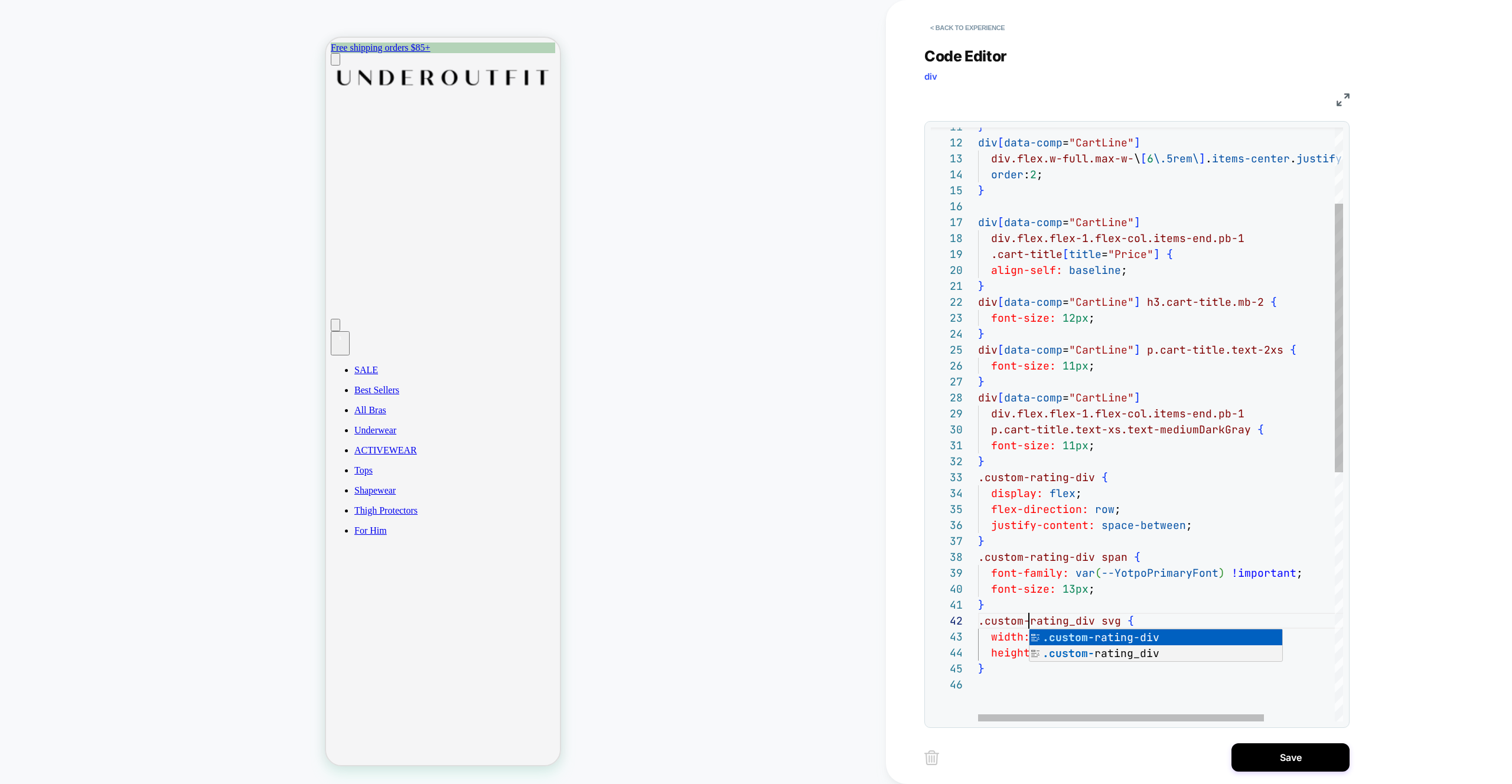
click at [1076, 620] on div "} div [ data-comp = "CartLine" ] div.flex.w-full.max-w- \ [ 6 \.5rem\ ] . items…" at bounding box center [1205, 615] width 455 height 1311
click at [1020, 636] on div "} div [ data-comp = "CartLine" ] div.flex.w-full.max-w- \ [ 6 \.5rem\ ] . items…" at bounding box center [1205, 615] width 455 height 1311
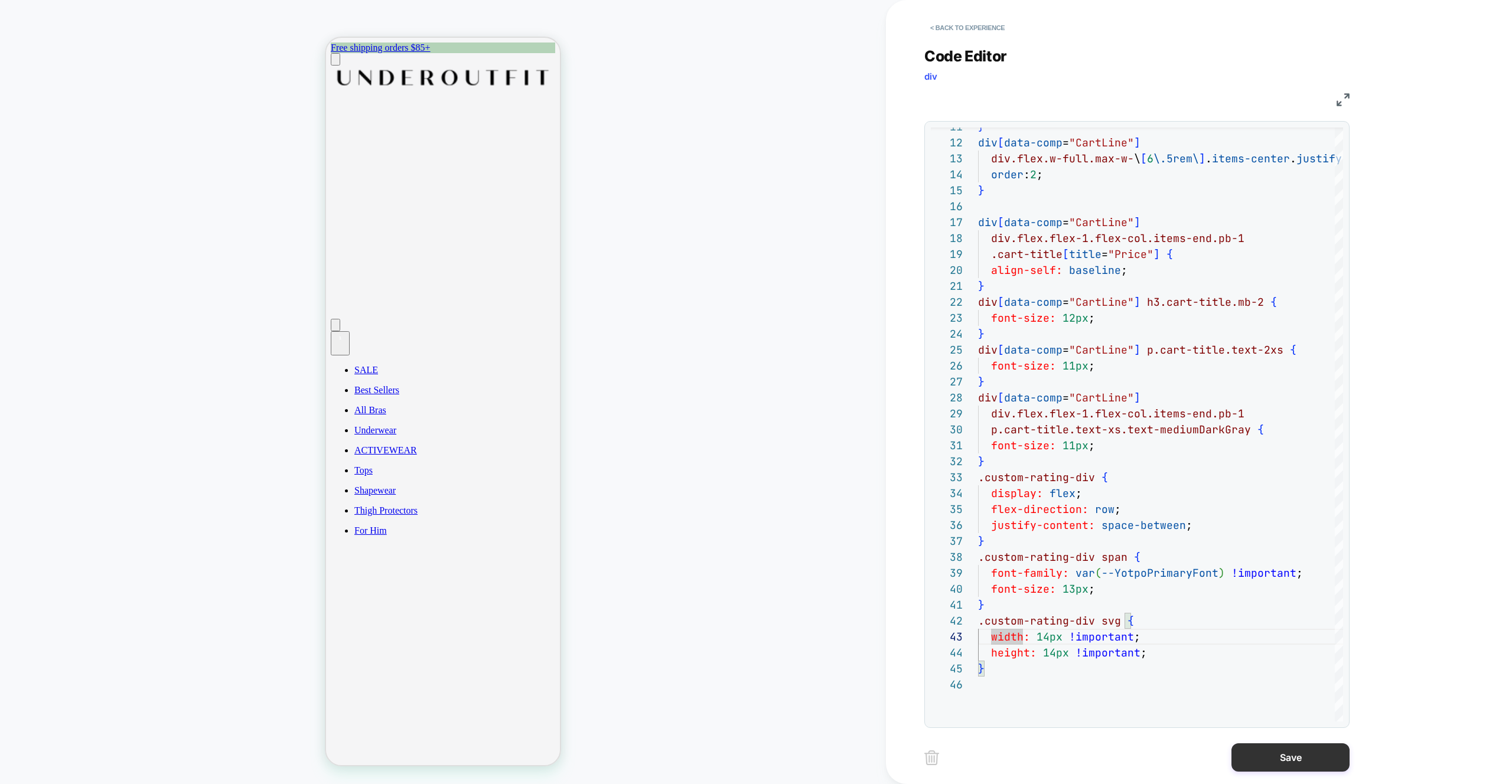
type textarea "**********"
click at [1280, 766] on button "Save" at bounding box center [1290, 757] width 118 height 28
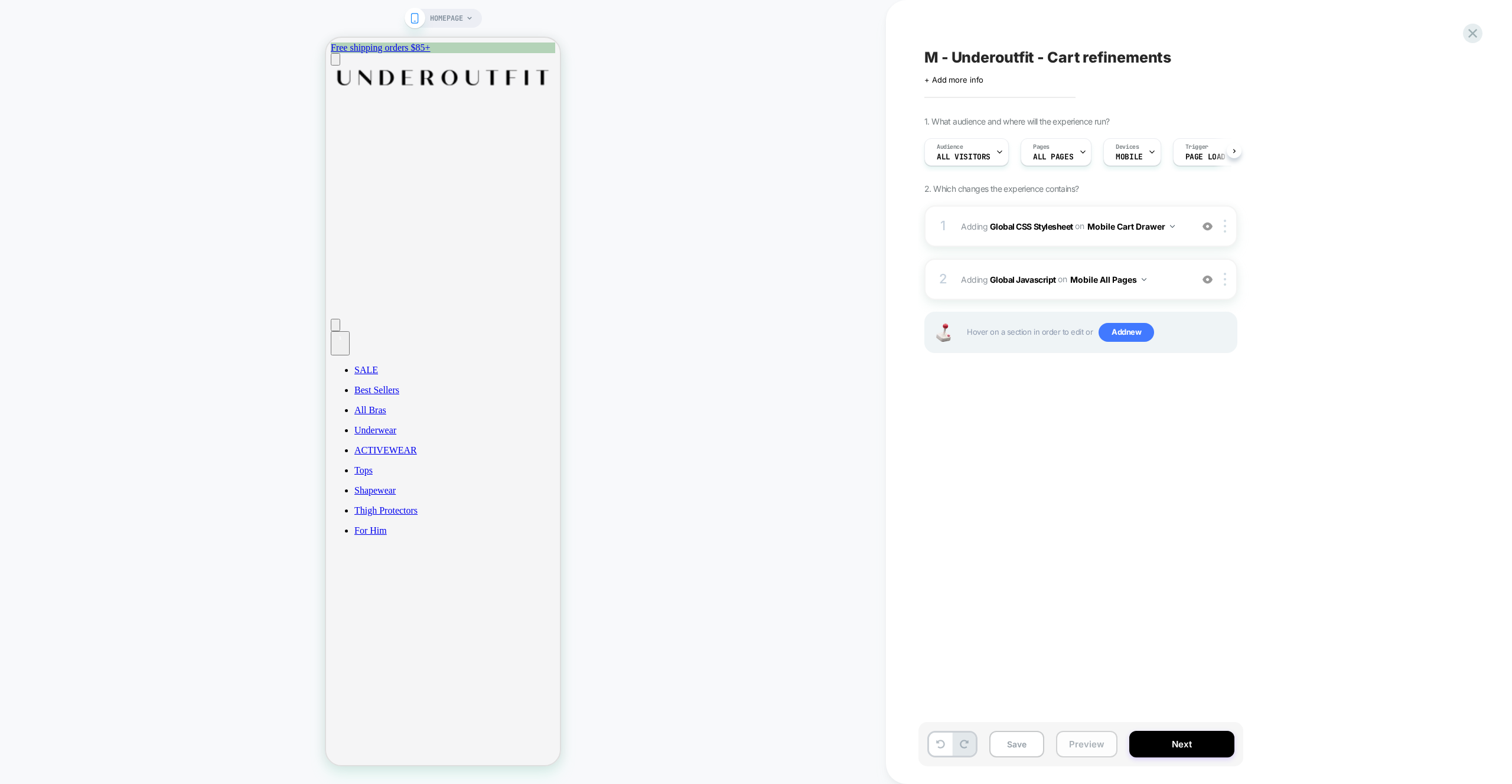
click at [1082, 743] on button "Preview" at bounding box center [1087, 744] width 62 height 26
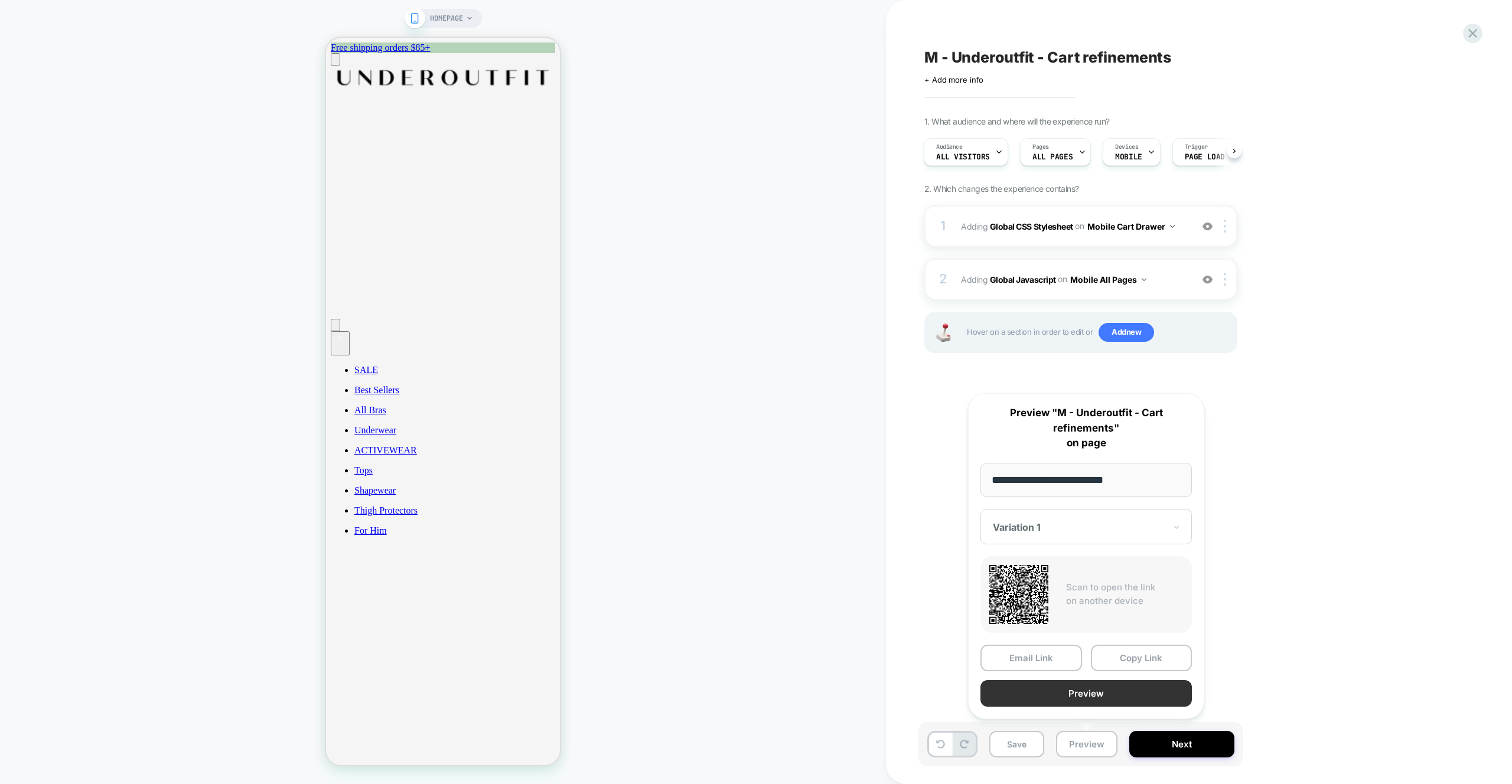
click at [1025, 697] on button "Preview" at bounding box center [1086, 693] width 211 height 26
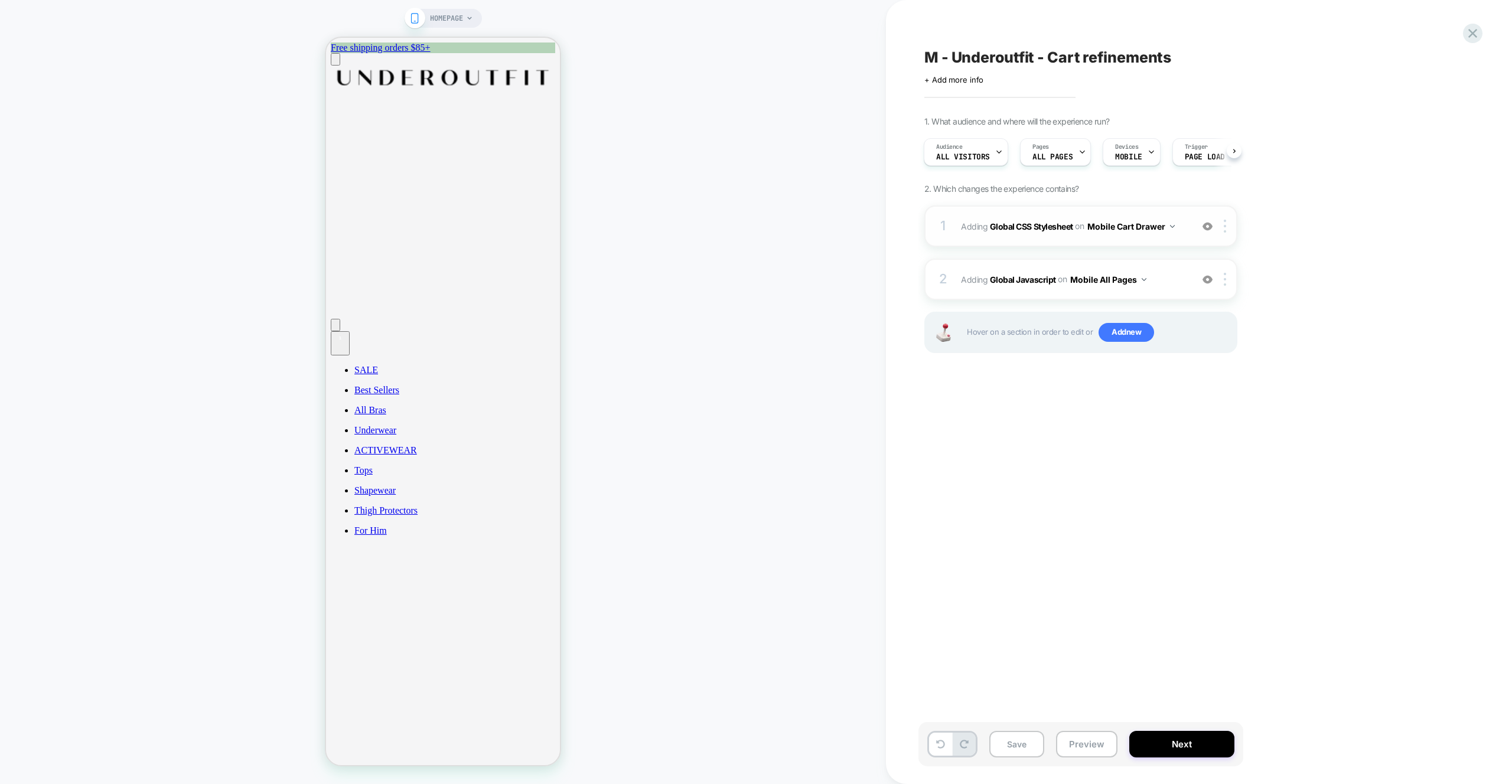
click at [1169, 241] on div "1 Adding Global CSS Stylesheet on Mobile Cart Drawer Add Before Add After Copy …" at bounding box center [1081, 226] width 313 height 42
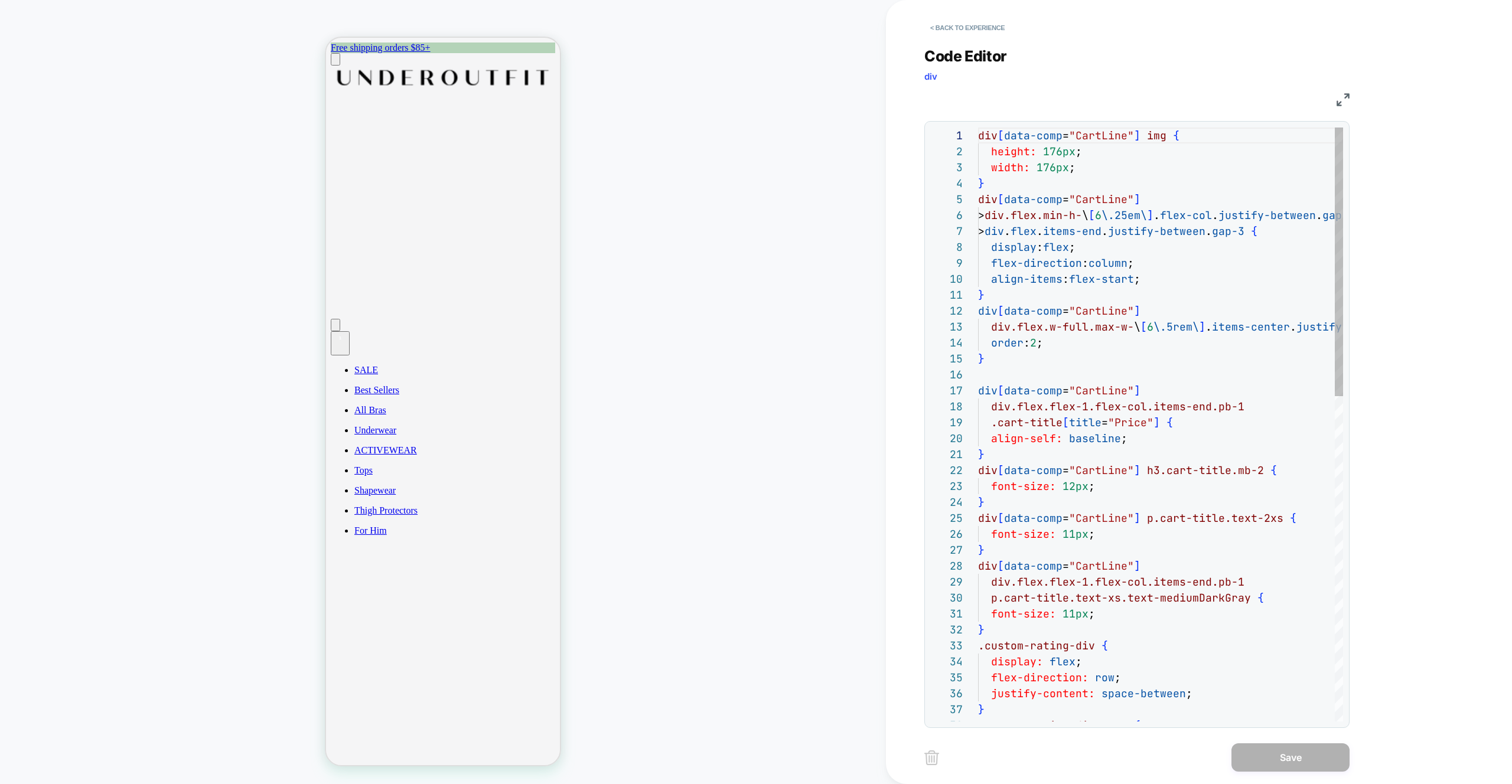
scroll to position [160, 0]
click at [976, 34] on button "< Back to experience" at bounding box center [967, 28] width 86 height 19
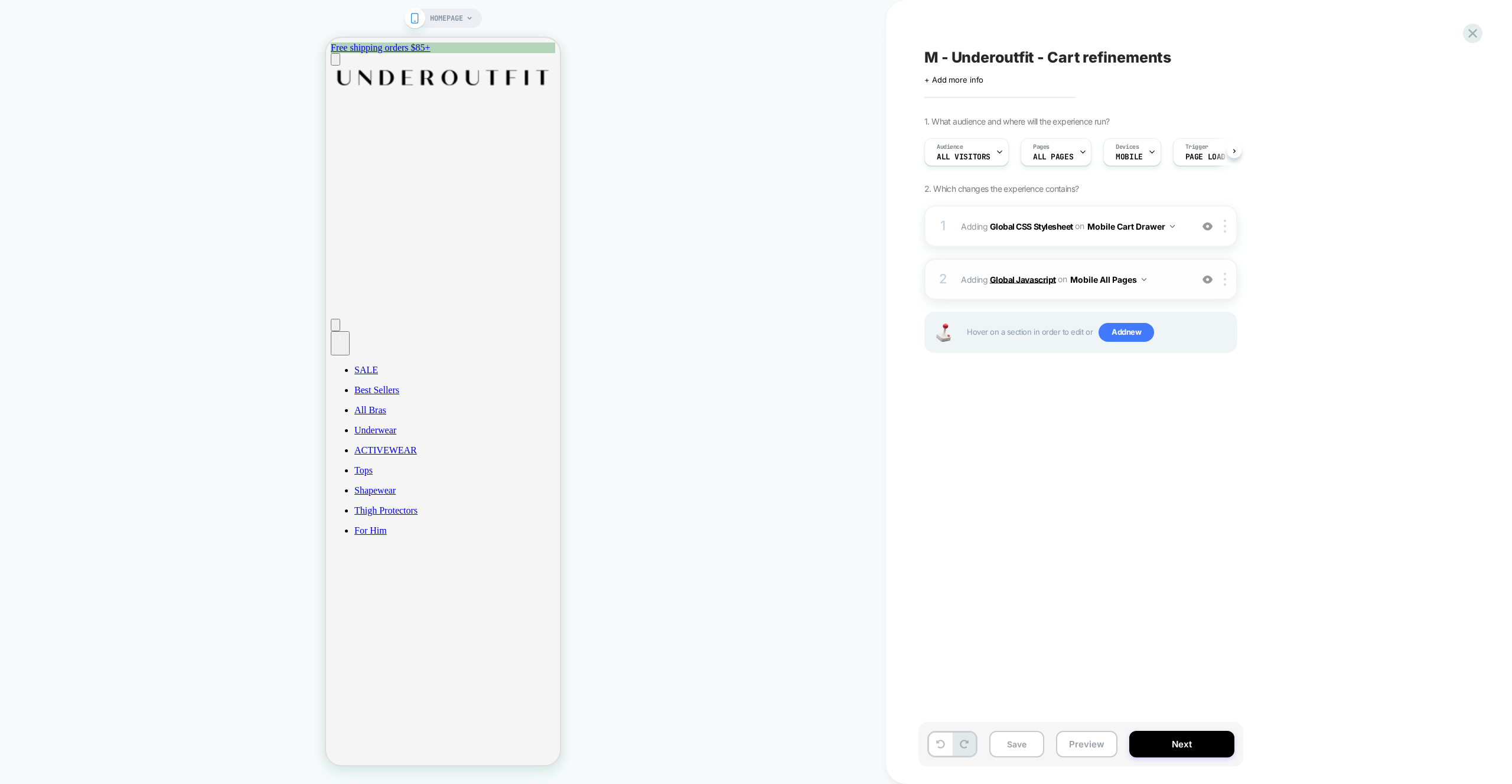
scroll to position [0, 1]
click at [1169, 299] on div "2 Adding Global Javascript on Mobile All Pages Add Before Add After Copy to Des…" at bounding box center [1081, 279] width 313 height 42
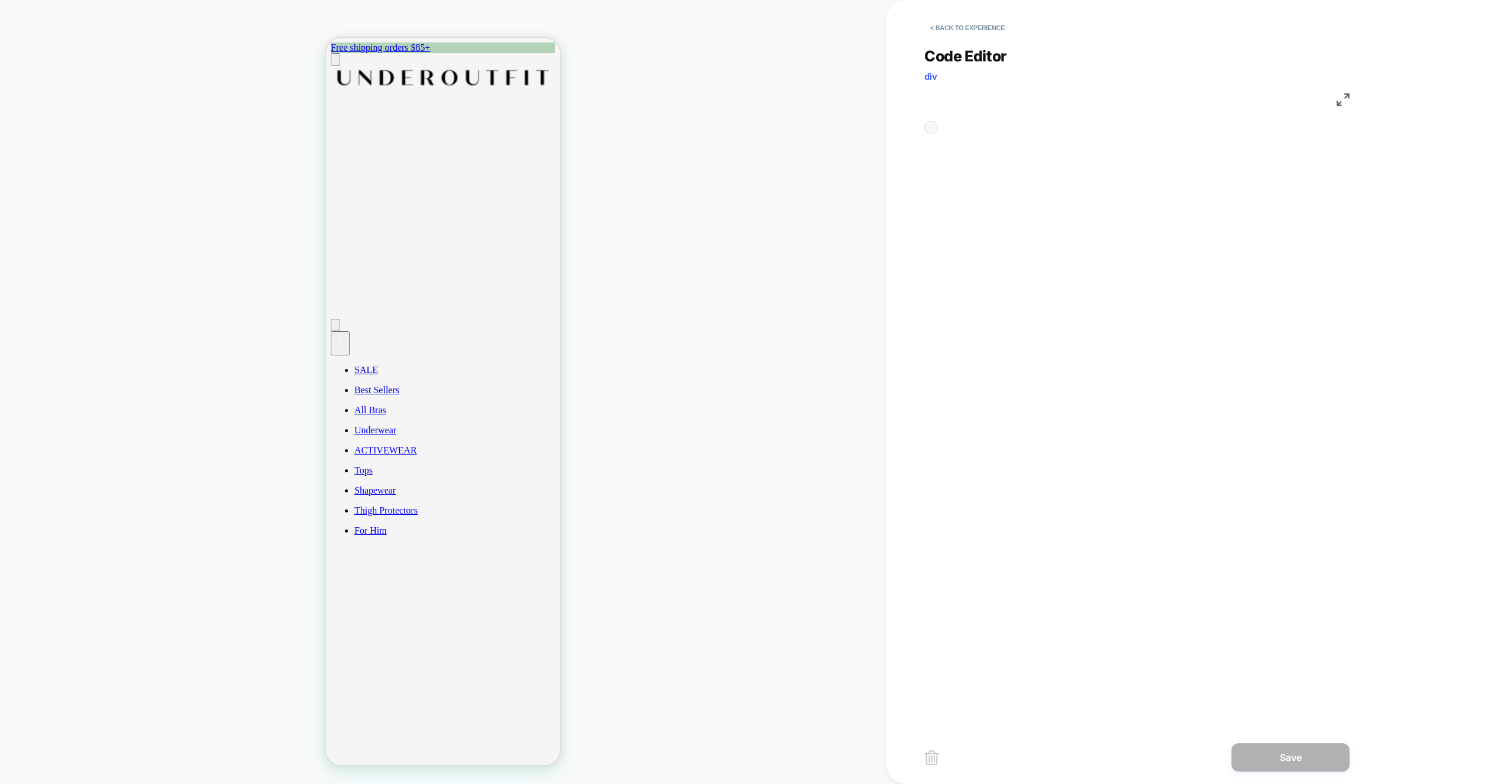
scroll to position [160, 0]
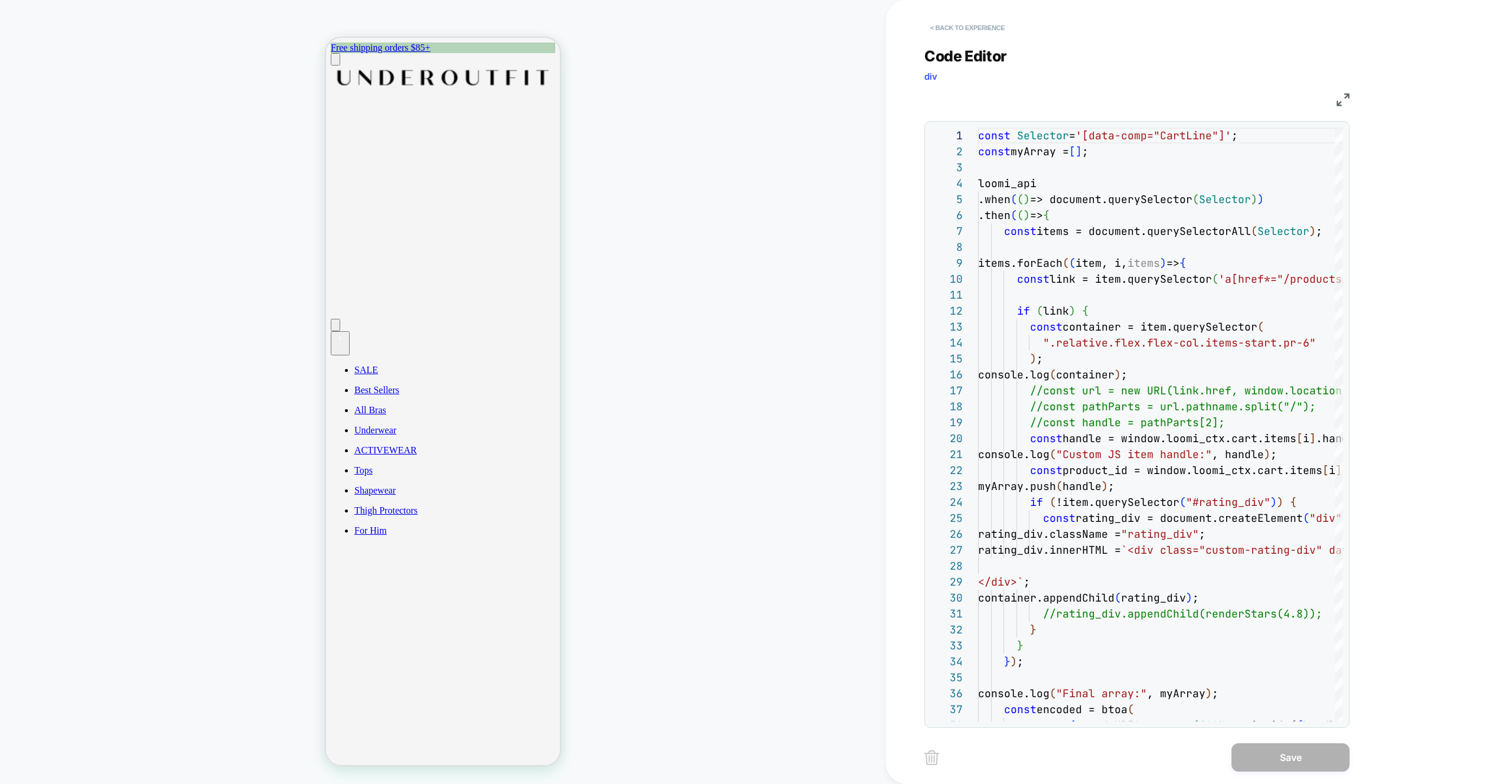
click at [945, 25] on button "< Back to experience" at bounding box center [967, 28] width 86 height 19
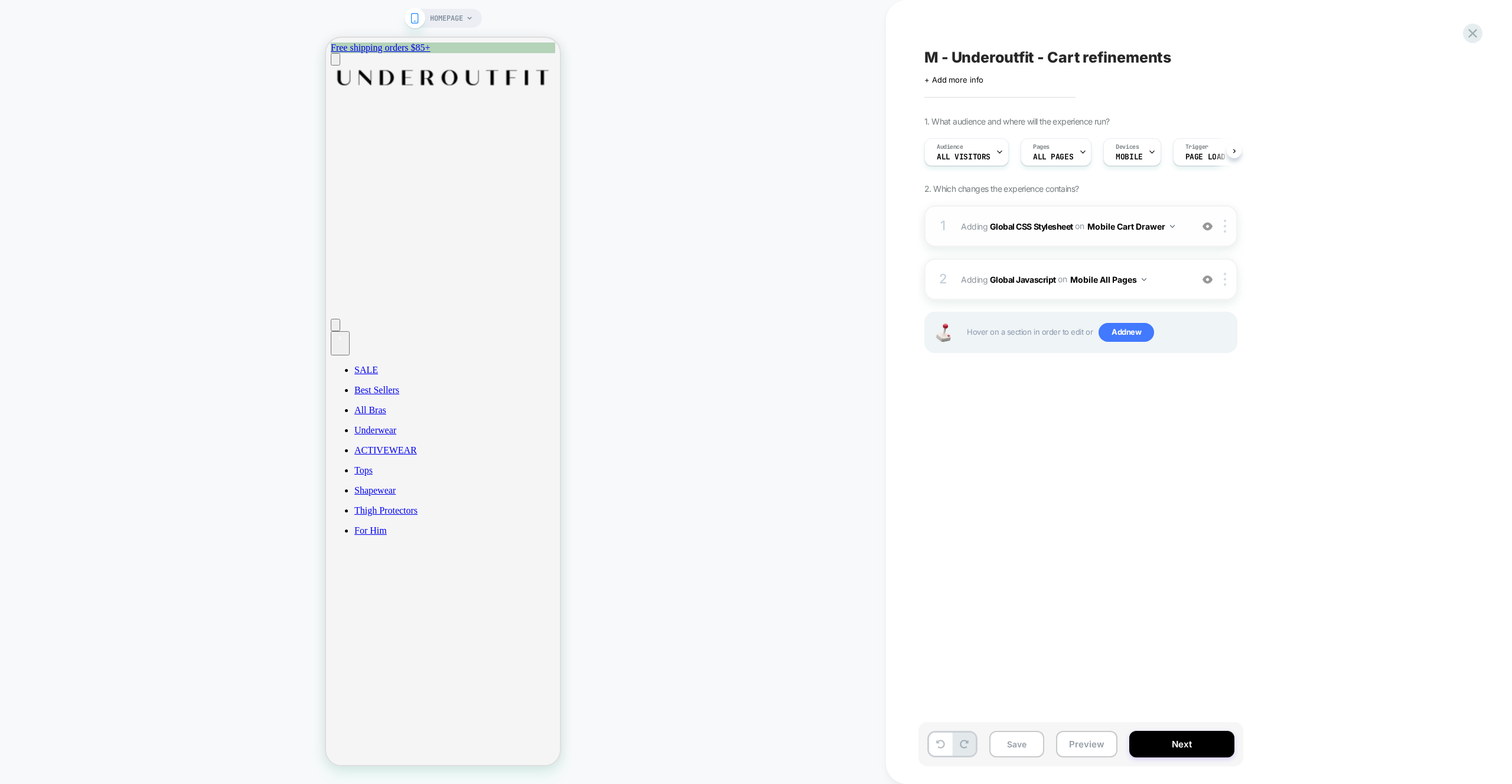
scroll to position [0, 1]
click at [1173, 238] on div "1 Adding Global CSS Stylesheet on Mobile Cart Drawer Add Before Add After Copy …" at bounding box center [1081, 226] width 313 height 42
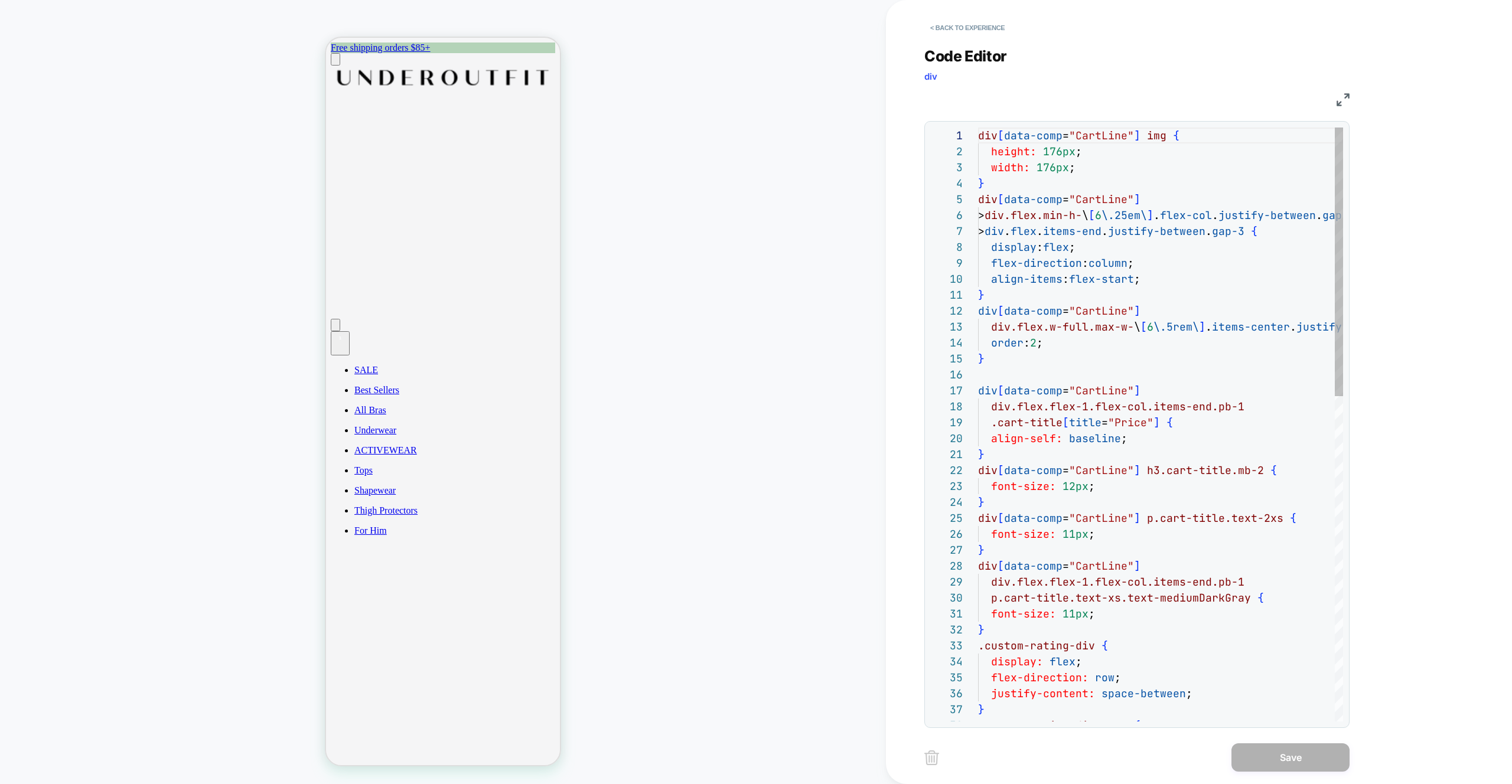
scroll to position [160, 0]
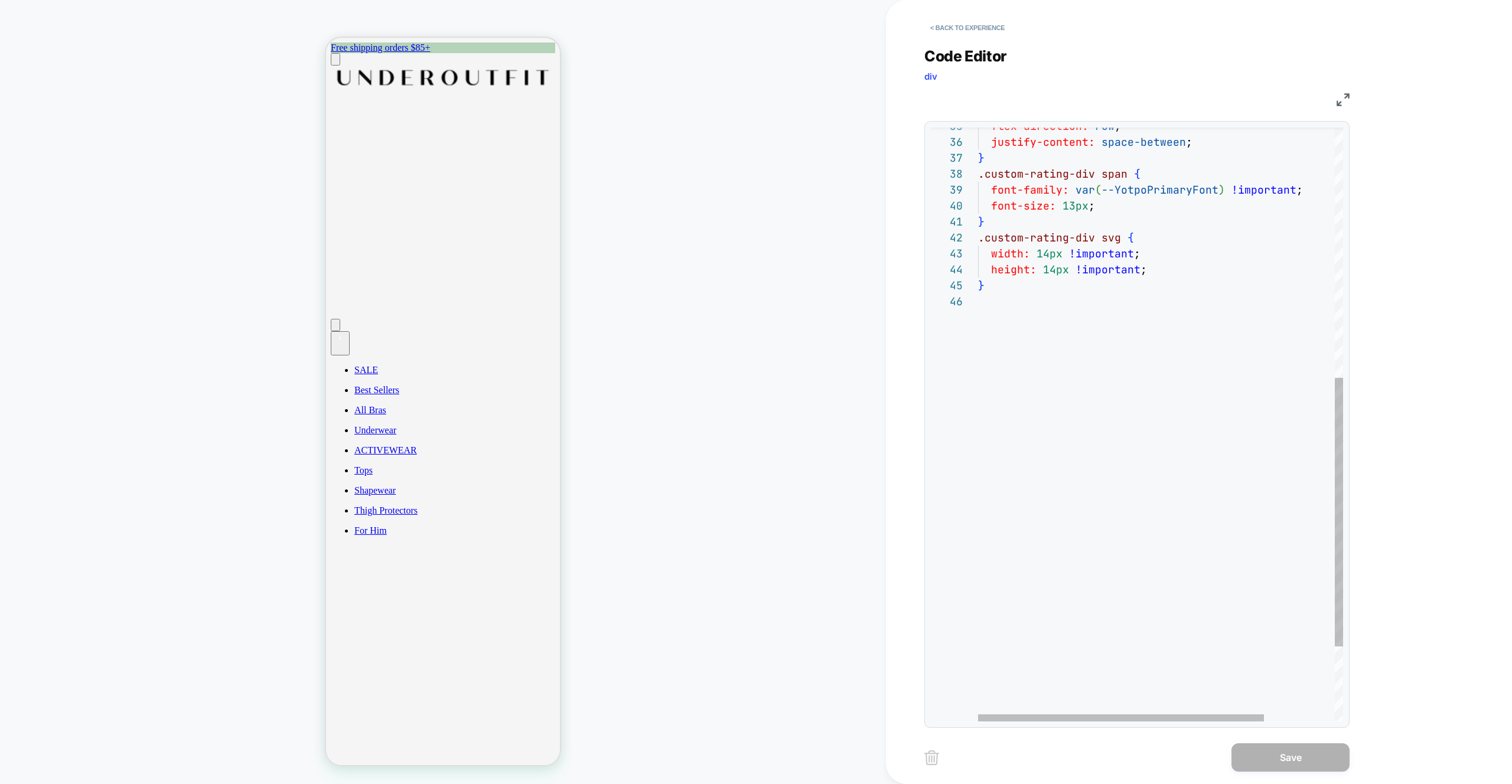
click at [1137, 208] on div "flex-direction: row ; justify-content: space-between ; } .custom-rating-div spa…" at bounding box center [1205, 232] width 455 height 1311
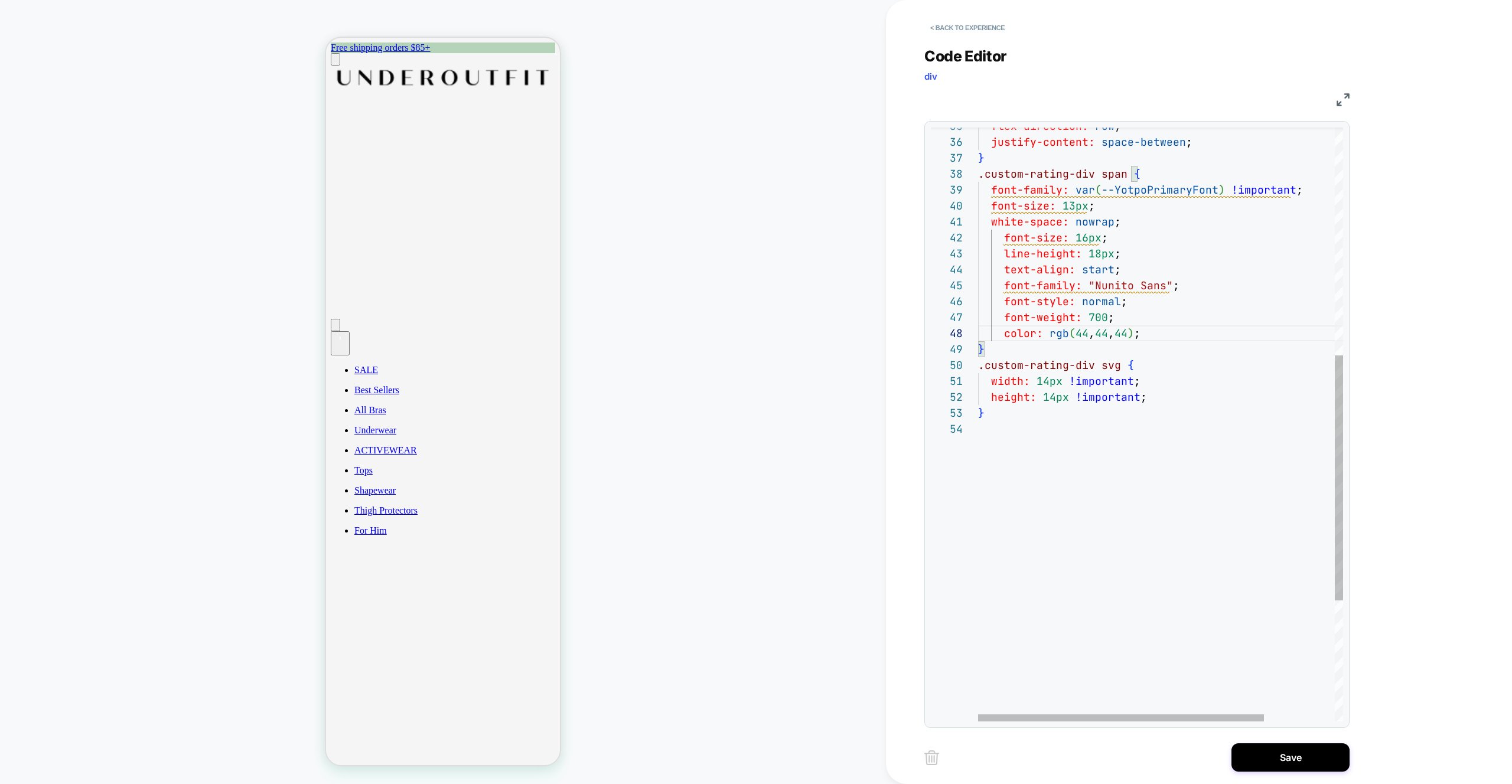
scroll to position [112, 185]
click at [1118, 242] on div "flex-direction: row ; justify-content: space-between ; } .custom-rating-div spa…" at bounding box center [1205, 295] width 455 height 1439
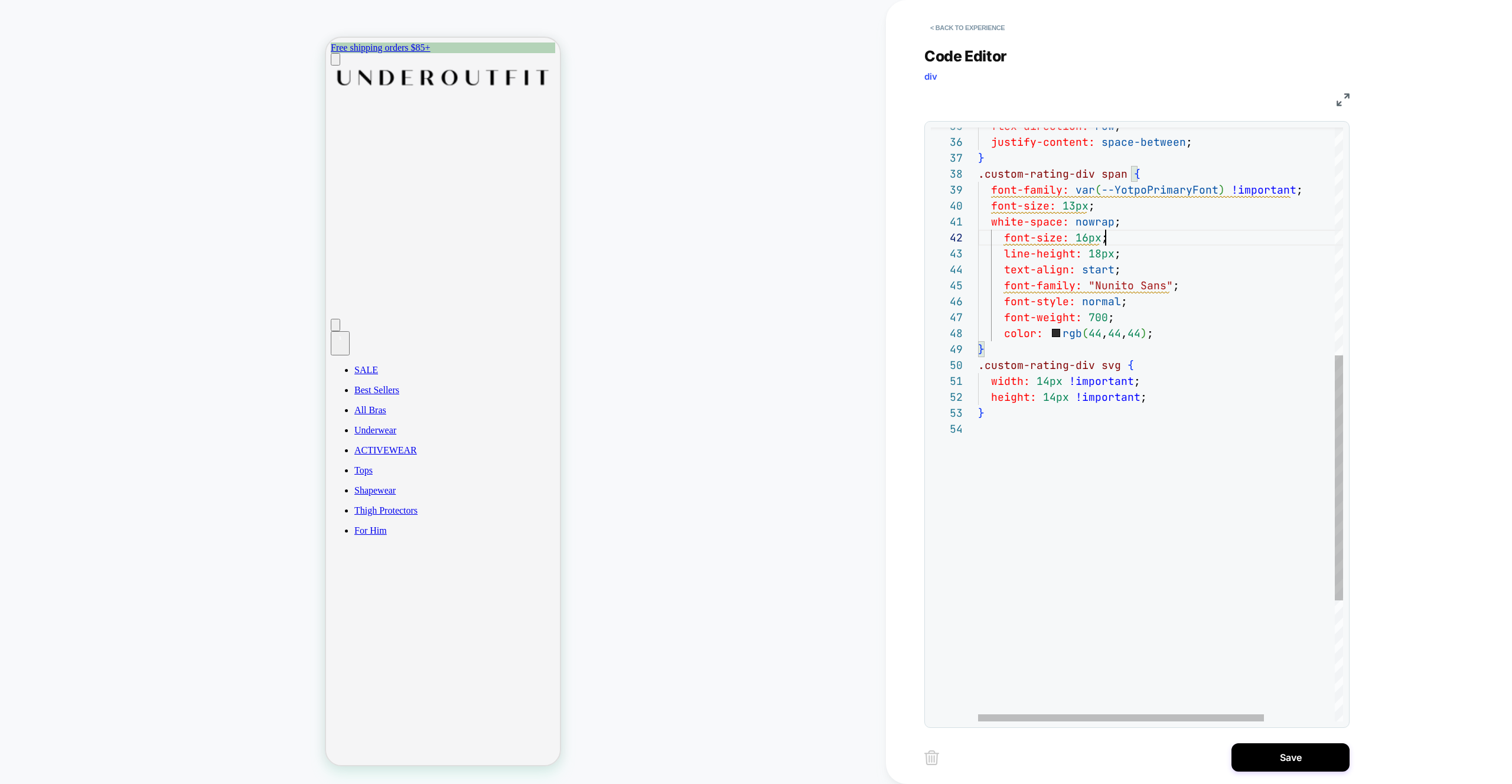
scroll to position [16, 0]
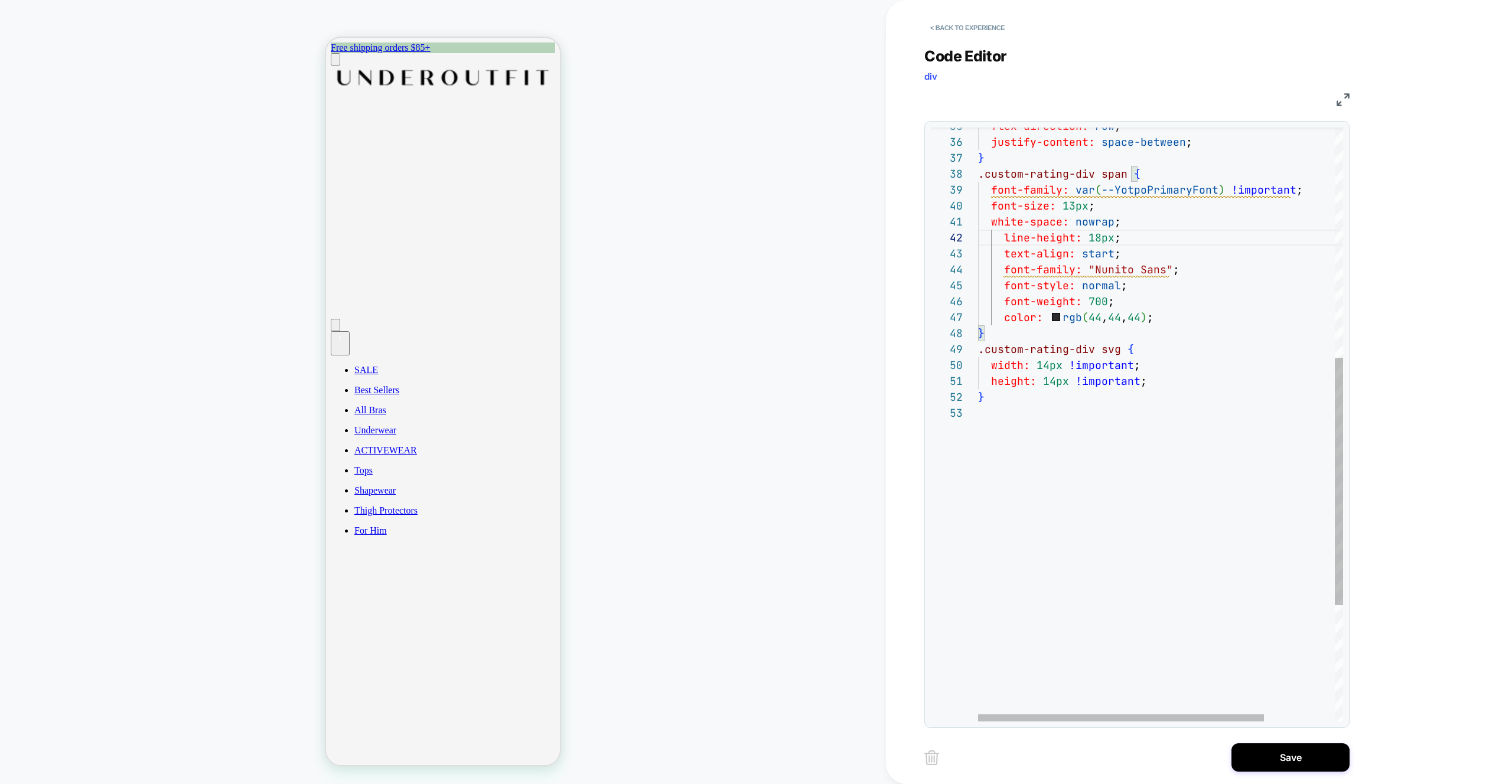
click at [1188, 271] on div "flex-direction: row ; justify-content: space-between ; } .custom-rating-div spa…" at bounding box center [1205, 288] width 455 height 1424
click at [1187, 271] on div "flex-direction: row ; justify-content: space-between ; } .custom-rating-div spa…" at bounding box center [1205, 288] width 455 height 1424
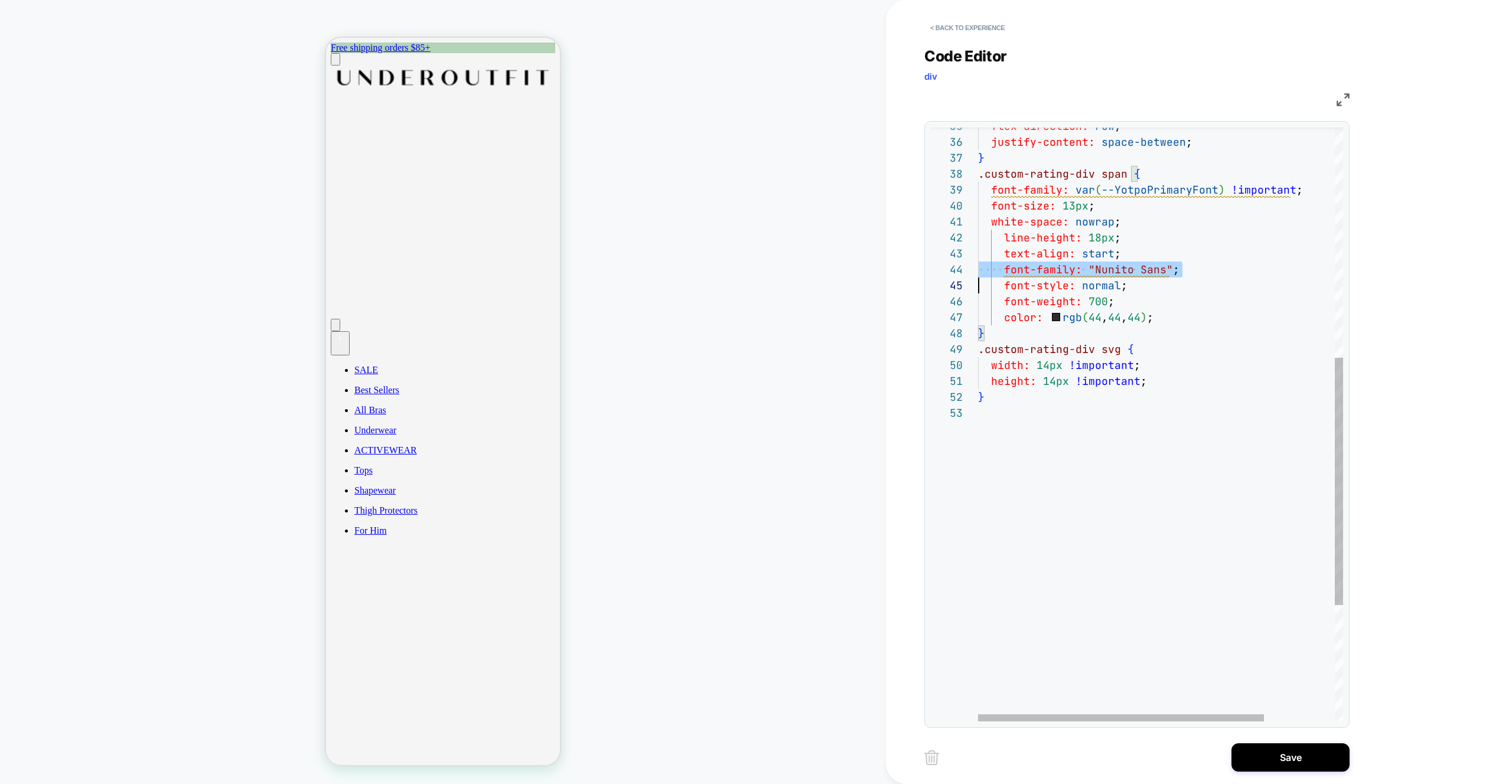
click at [1187, 271] on div "flex-direction: row ; justify-content: space-between ; } .custom-rating-div spa…" at bounding box center [1205, 288] width 455 height 1424
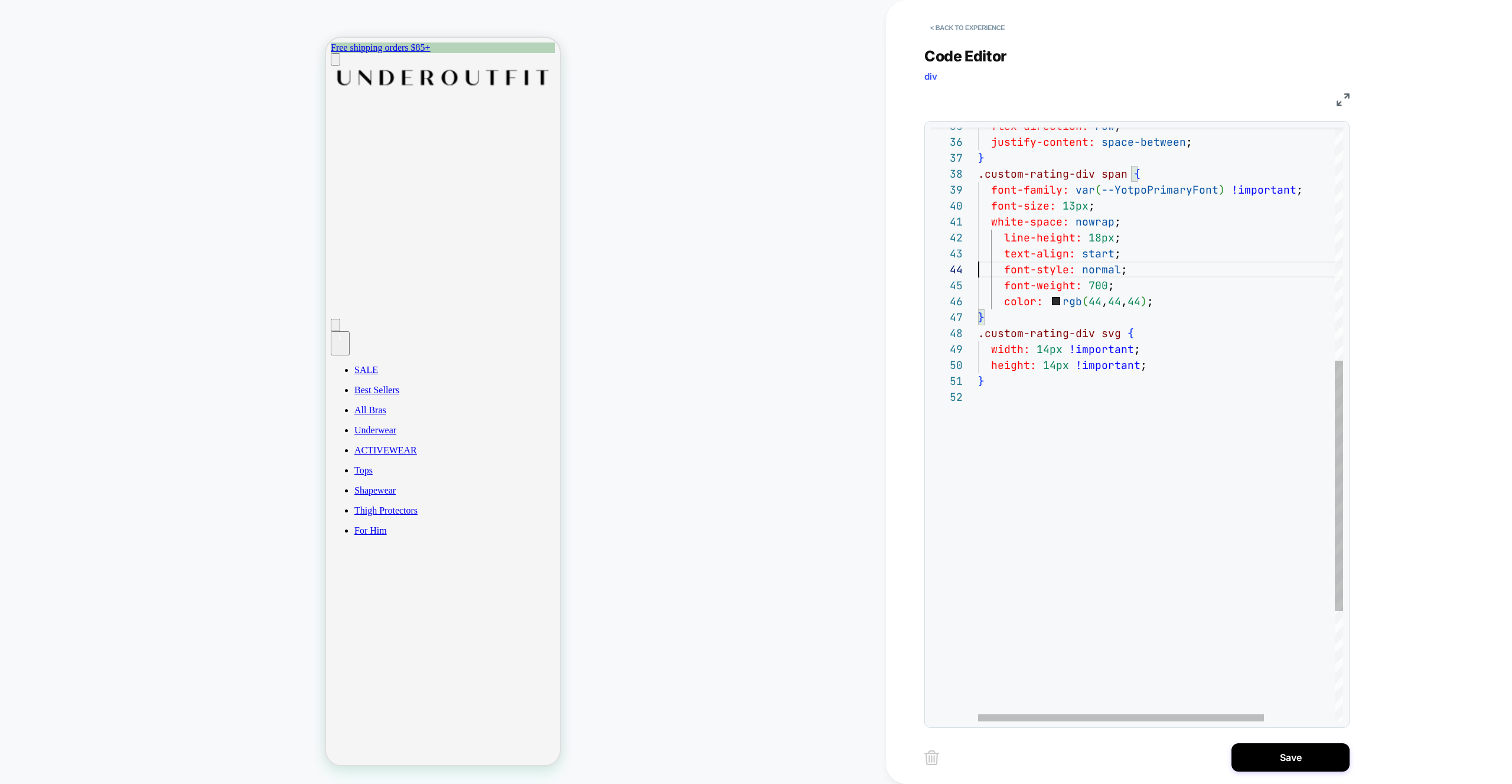
click at [1131, 259] on div "flex-direction: row ; justify-content: space-between ; } .custom-rating-div spa…" at bounding box center [1205, 280] width 455 height 1408
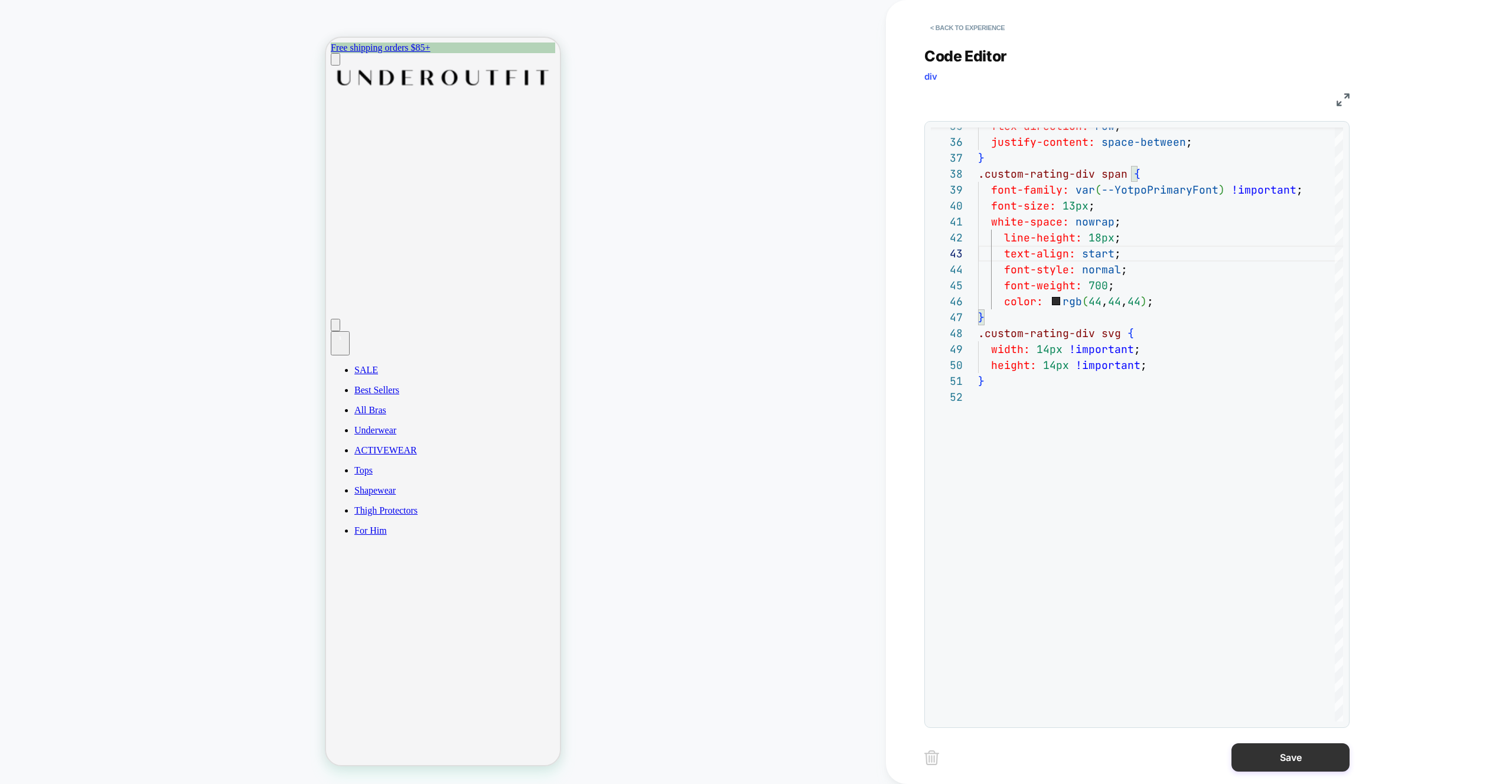
type textarea "**********"
click at [1285, 753] on button "Save" at bounding box center [1290, 757] width 118 height 28
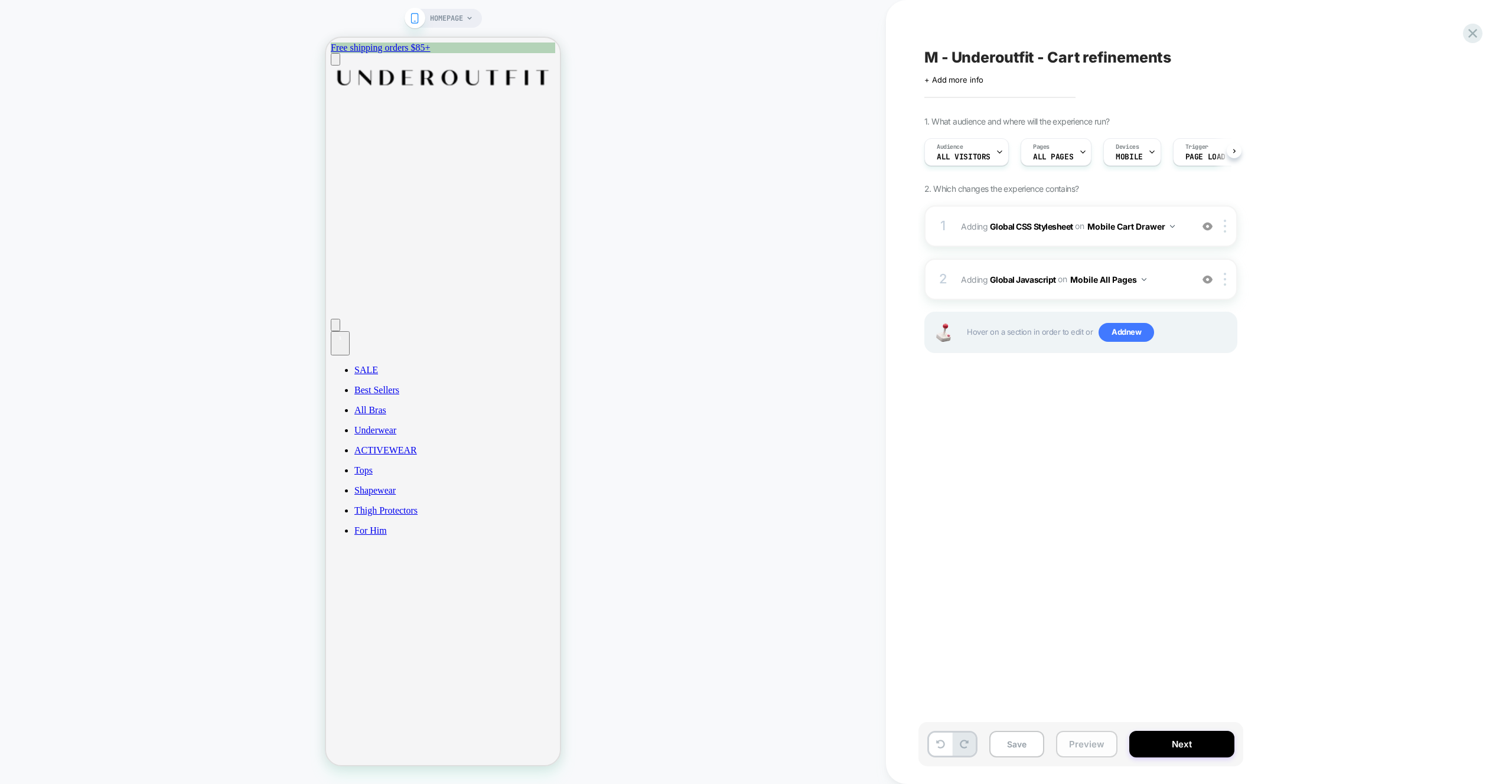
scroll to position [0, 1]
click at [1095, 741] on button "Preview" at bounding box center [1087, 744] width 62 height 26
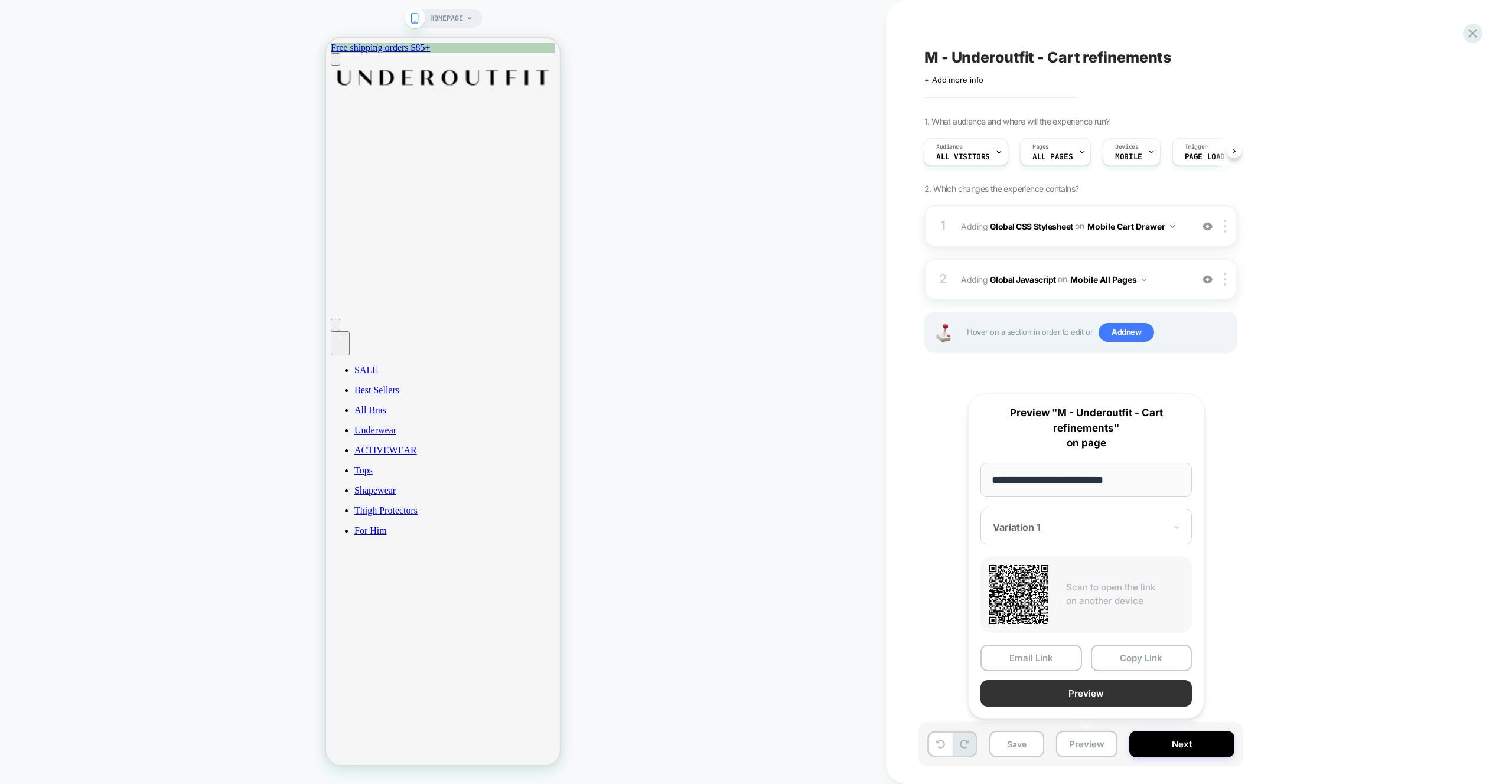
click at [1081, 694] on button "Preview" at bounding box center [1086, 693] width 211 height 26
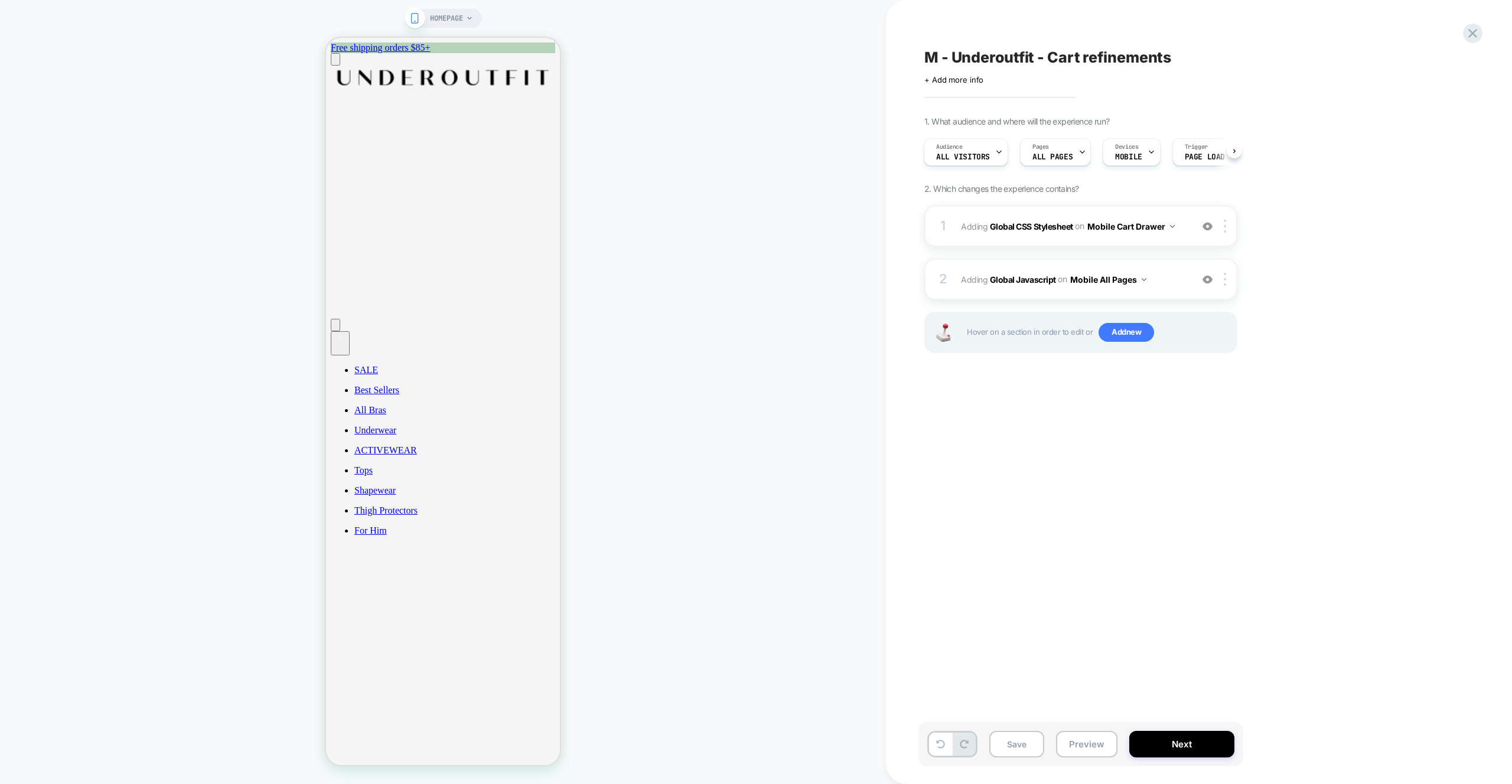
click at [1181, 238] on div "1 Adding Global CSS Stylesheet on Mobile Cart Drawer Add Before Add After Copy …" at bounding box center [1081, 226] width 313 height 42
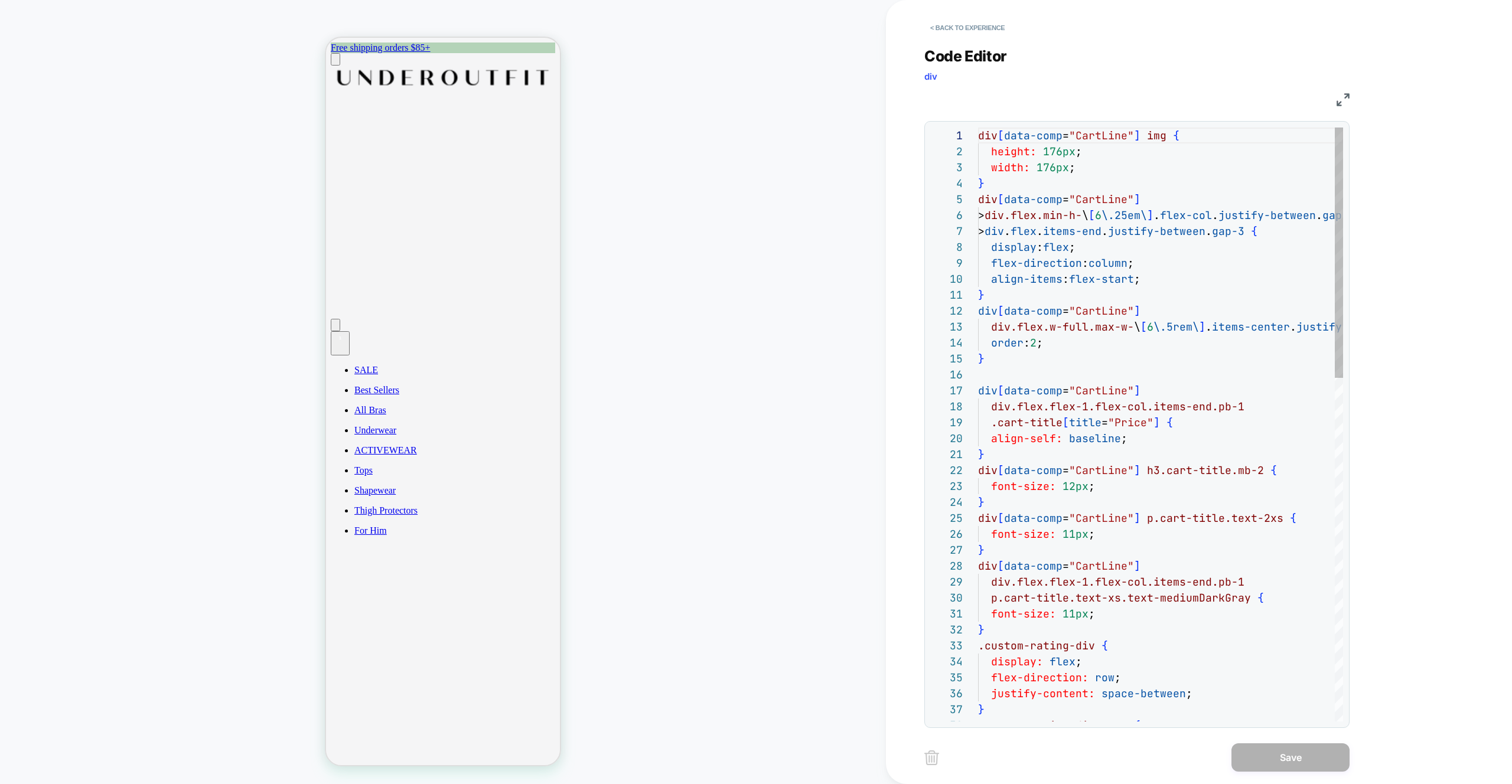
scroll to position [160, 0]
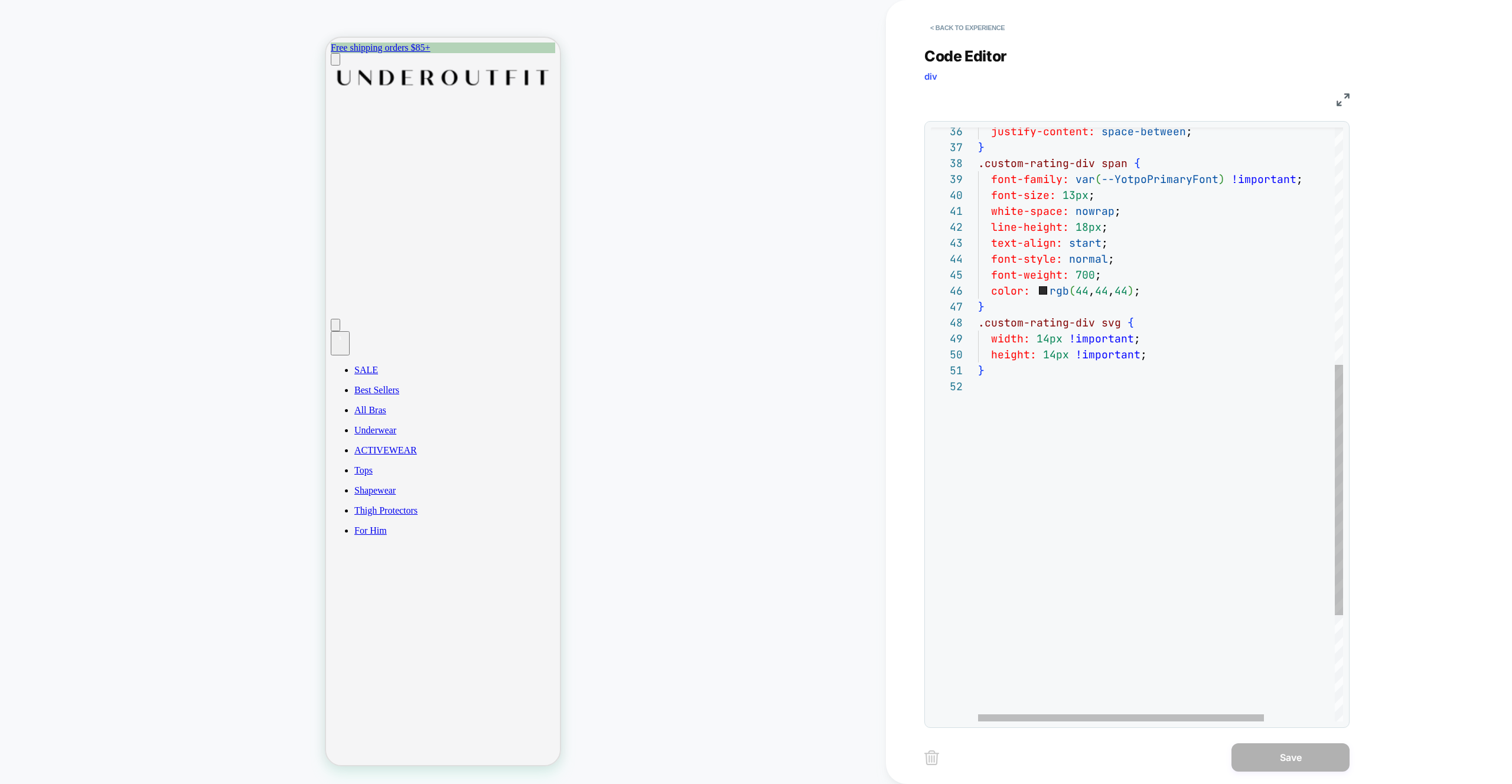
click at [1180, 293] on div ".custom-rating-div span { font-family: var ( --YotpoPrimaryFont ) !important ; …" at bounding box center [1205, 269] width 455 height 1408
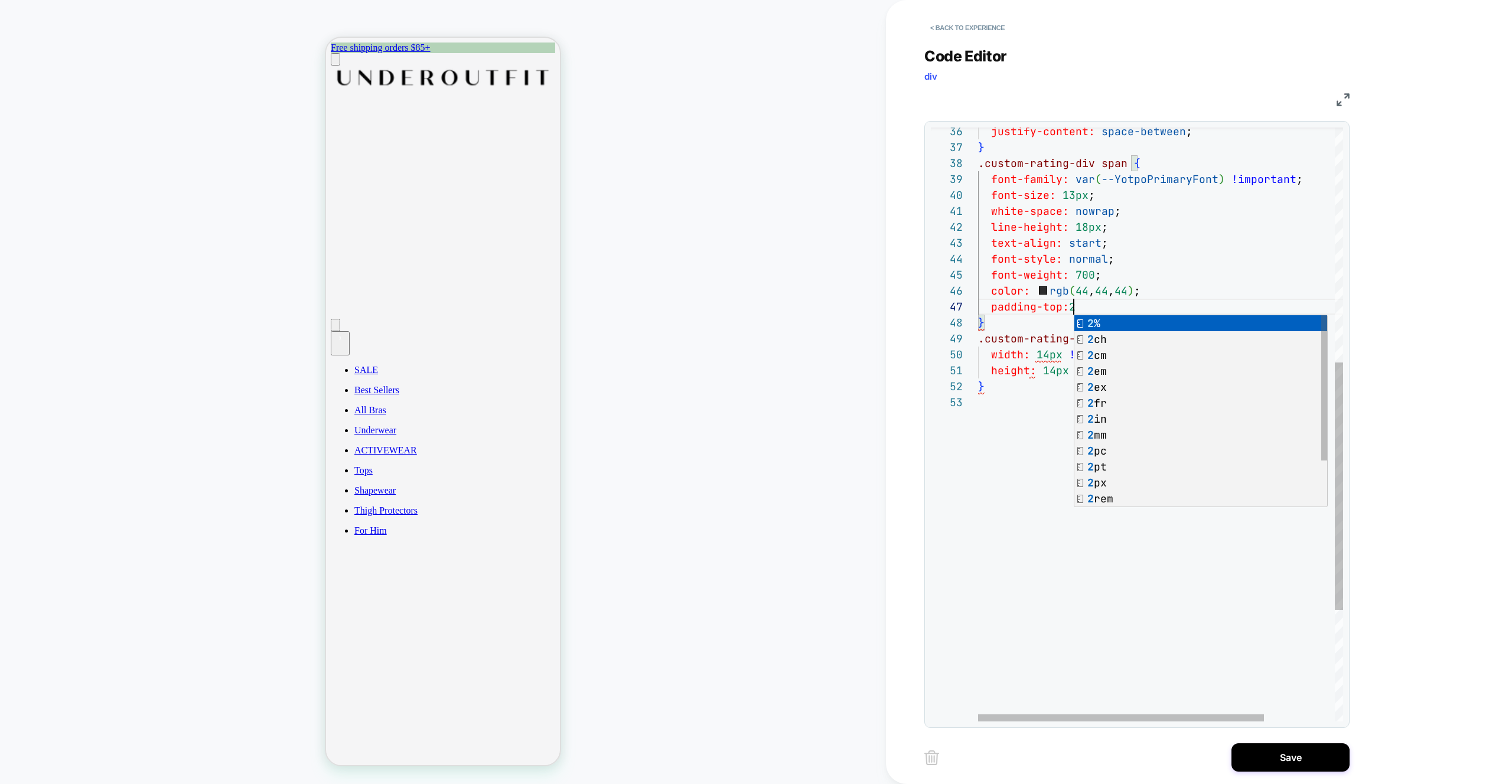
scroll to position [95, 108]
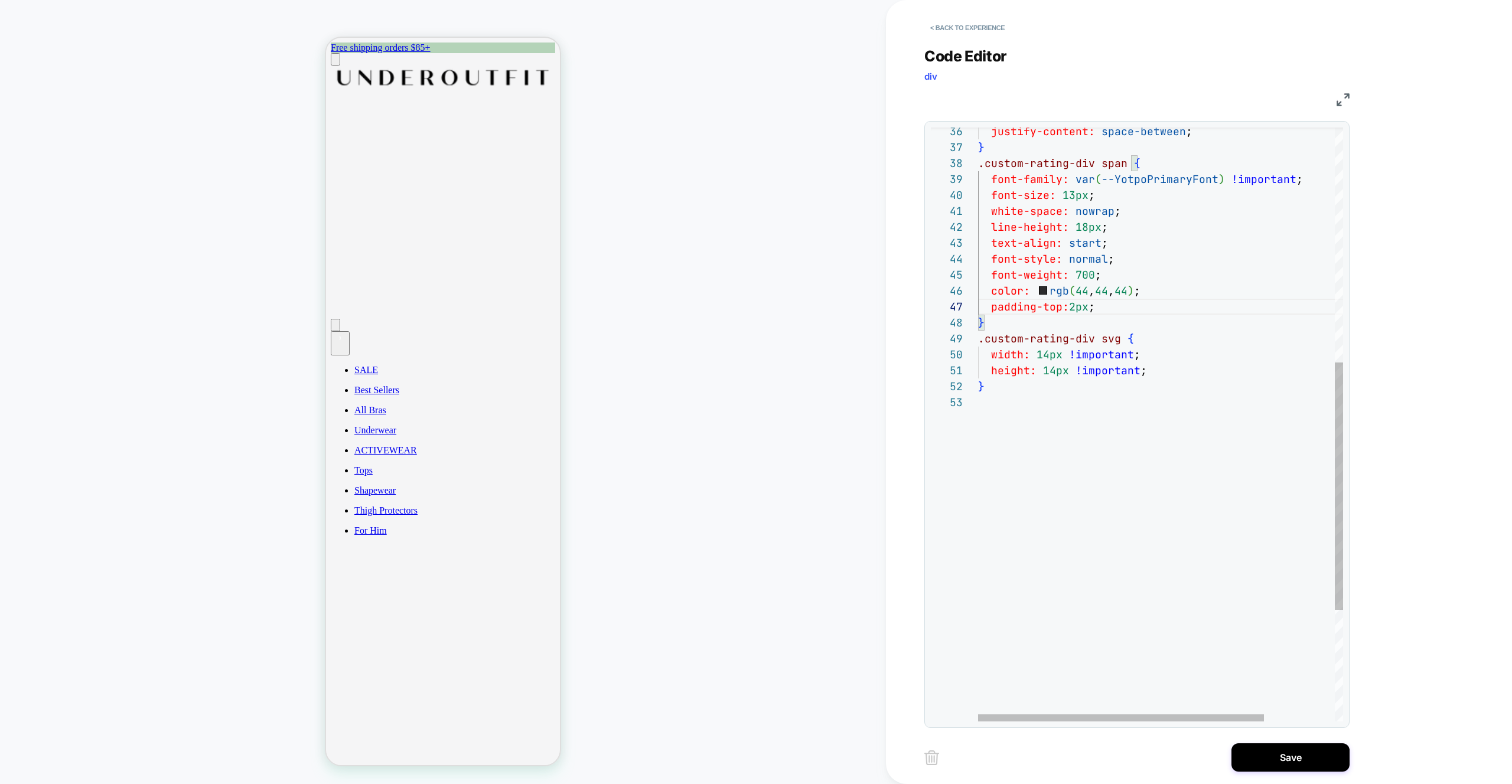
click at [1160, 219] on div ".custom-rating-div span { font-family: var ( --YotpoPrimaryFont ) !important ; …" at bounding box center [1205, 277] width 455 height 1424
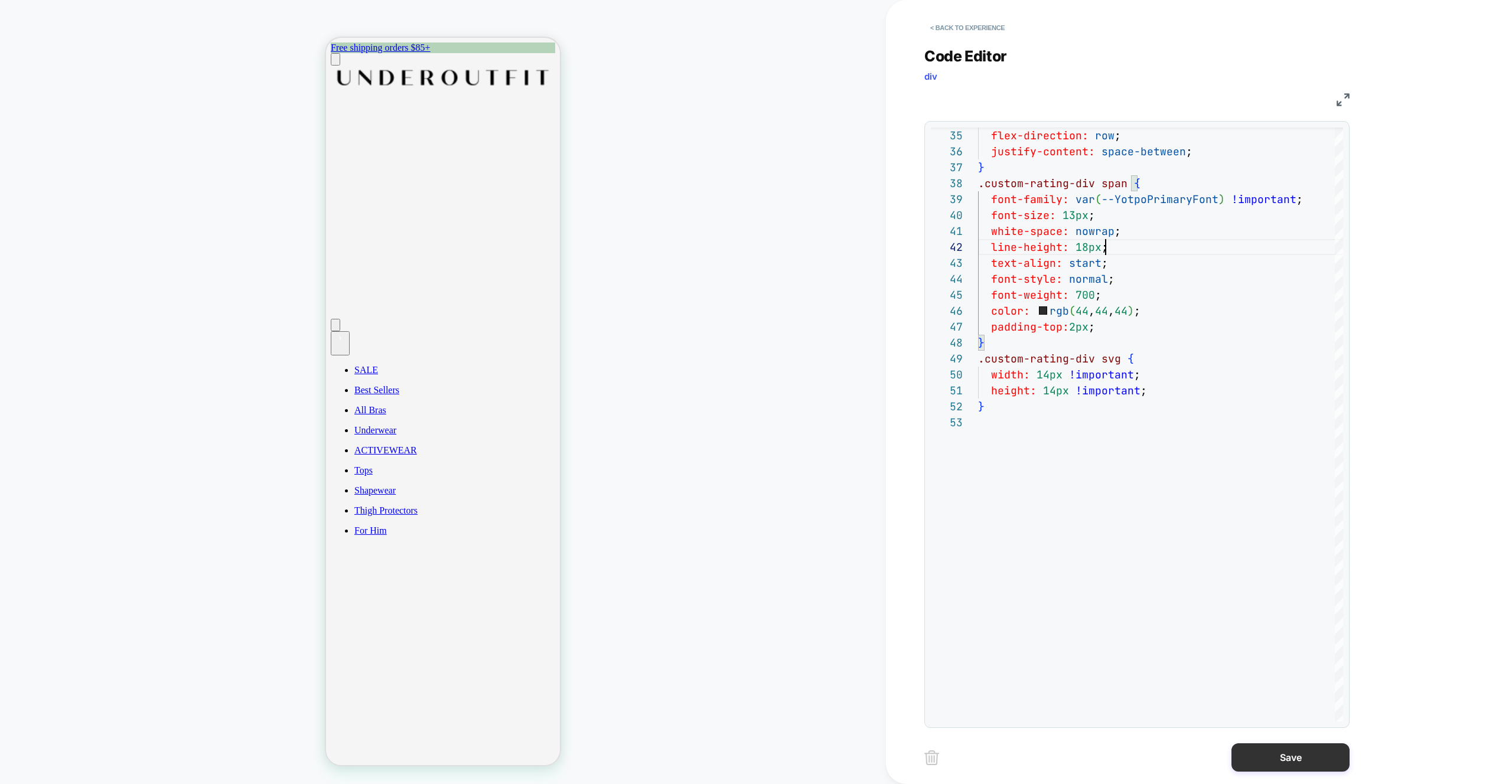
type textarea "**********"
click at [1291, 765] on button "Save" at bounding box center [1290, 757] width 118 height 28
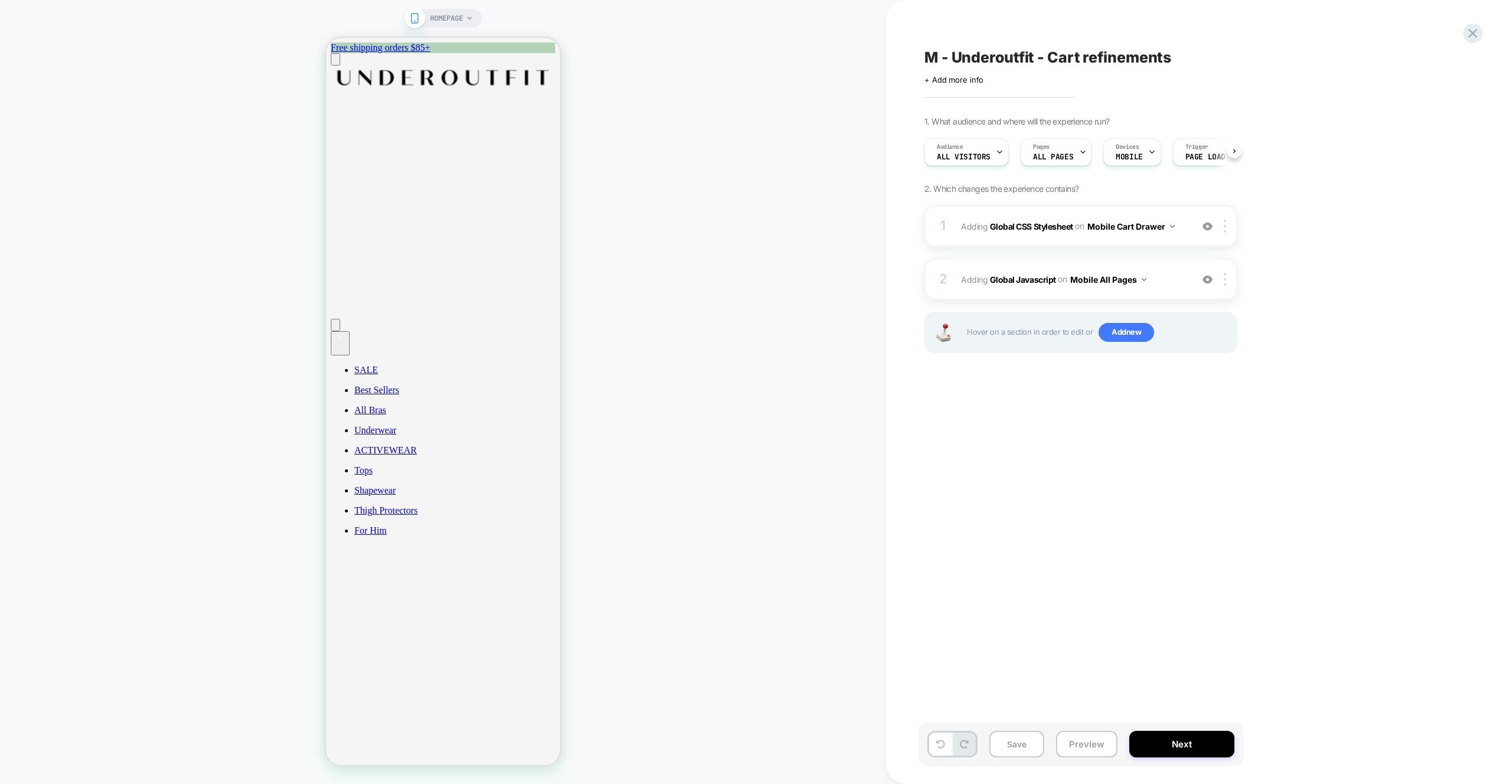
scroll to position [0, 1]
click at [1206, 278] on img at bounding box center [1207, 279] width 10 height 10
click at [1083, 748] on button "Preview" at bounding box center [1087, 744] width 62 height 26
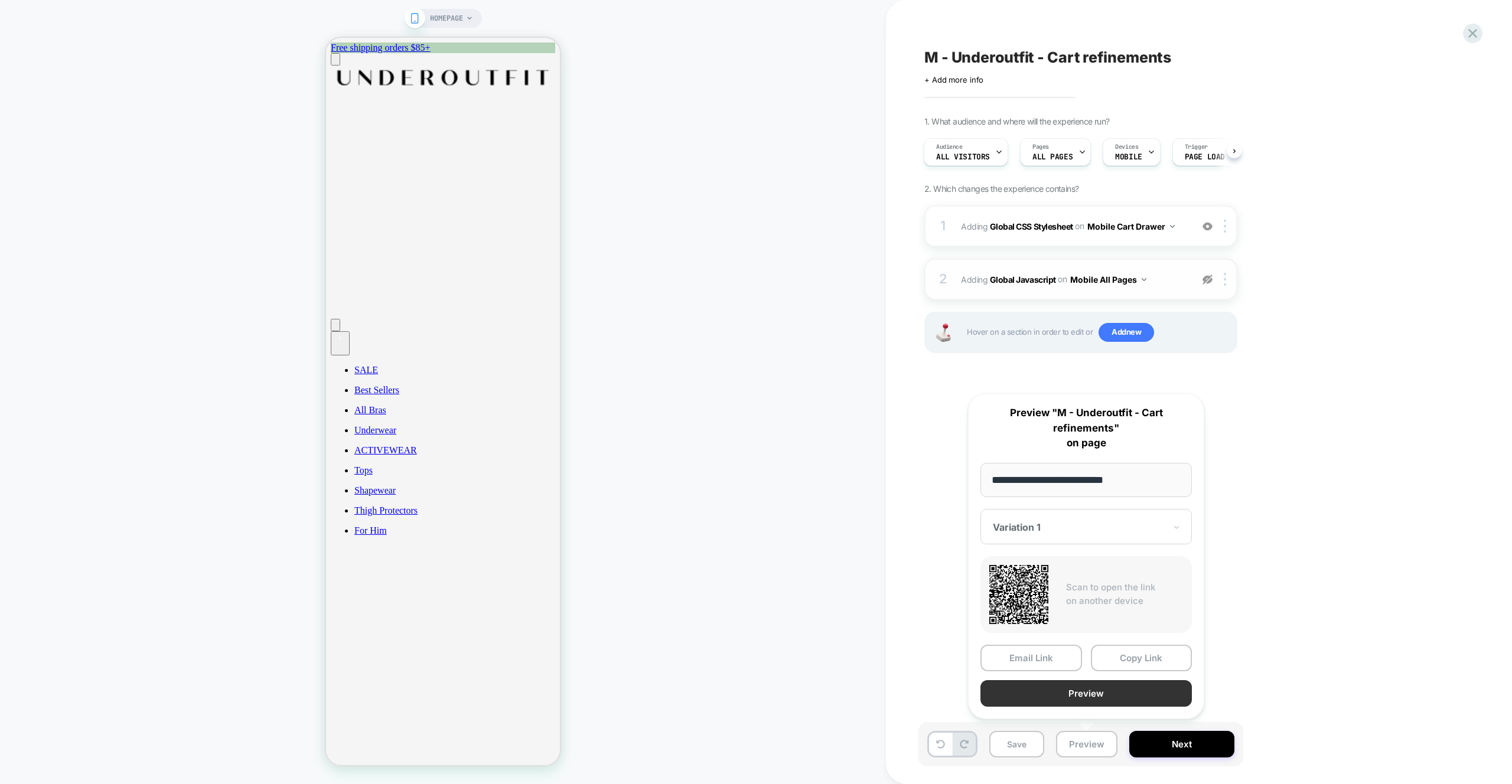
click at [1075, 698] on button "Preview" at bounding box center [1086, 693] width 211 height 26
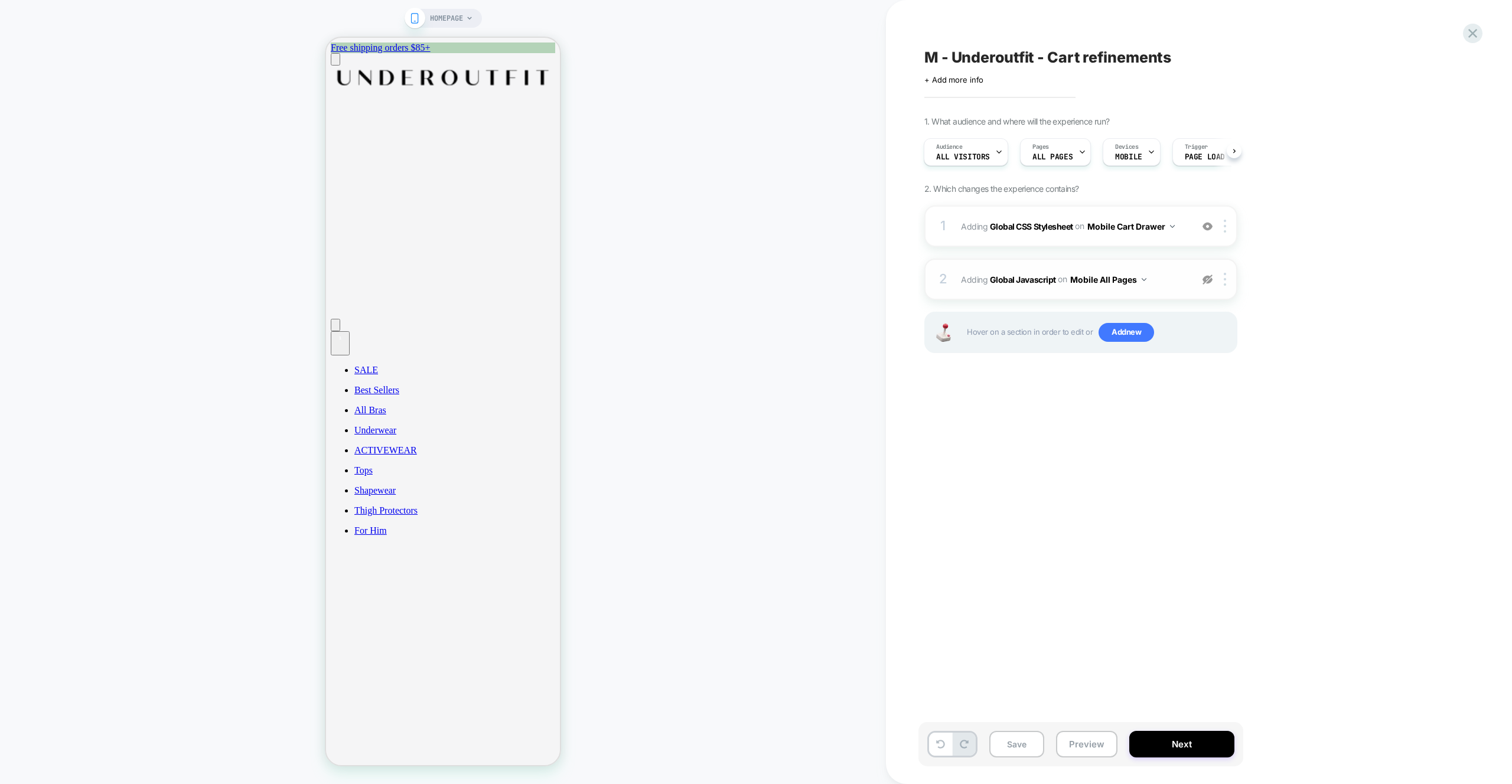
click at [1201, 281] on div at bounding box center [1207, 279] width 19 height 13
click at [1177, 236] on div "1 Adding Global CSS Stylesheet on Mobile Cart Drawer Add Before Add After Copy …" at bounding box center [1081, 226] width 313 height 42
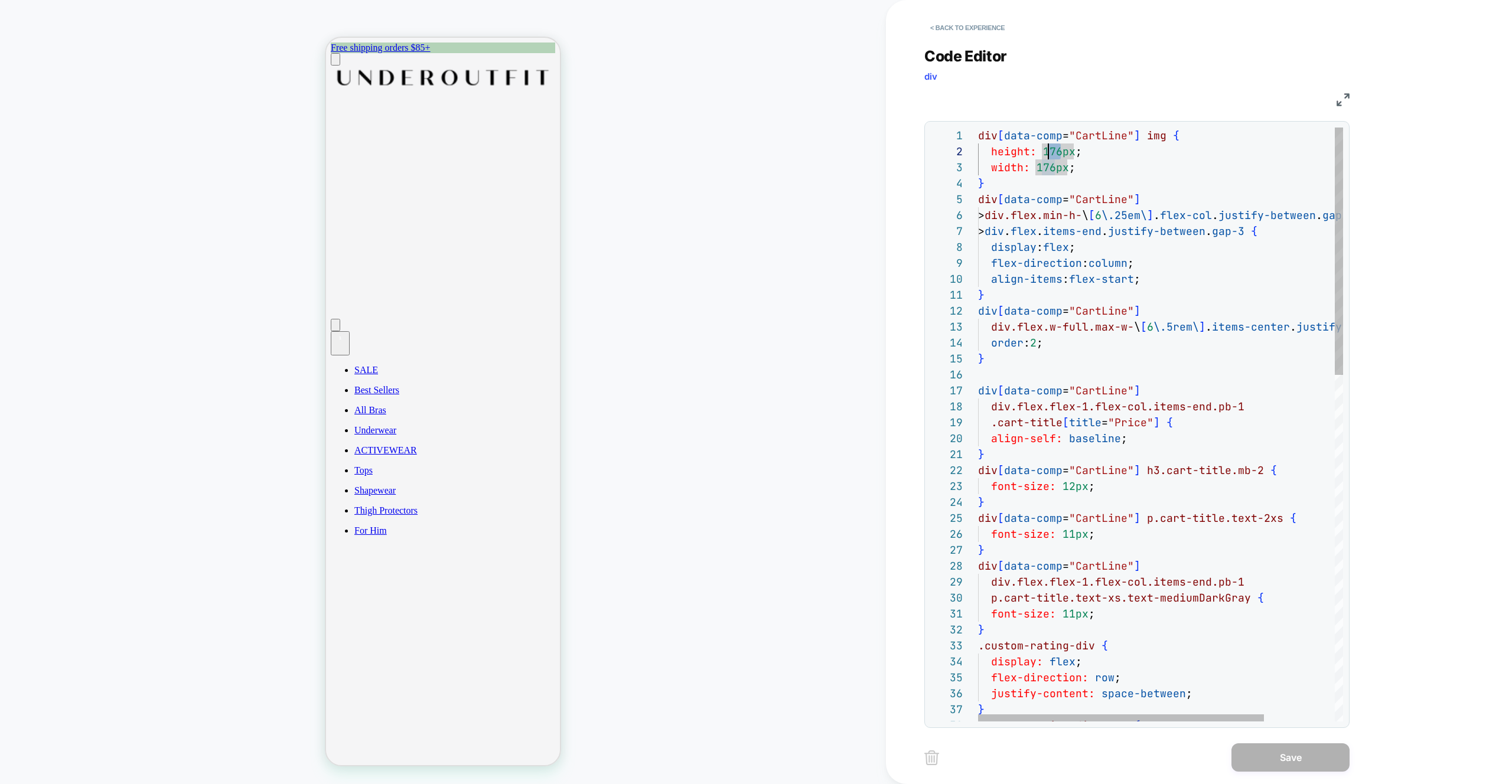
scroll to position [16, 71]
drag, startPoint x: 1060, startPoint y: 152, endPoint x: 1050, endPoint y: 153, distance: 10.0
drag, startPoint x: 1054, startPoint y: 171, endPoint x: 1046, endPoint y: 170, distance: 8.1
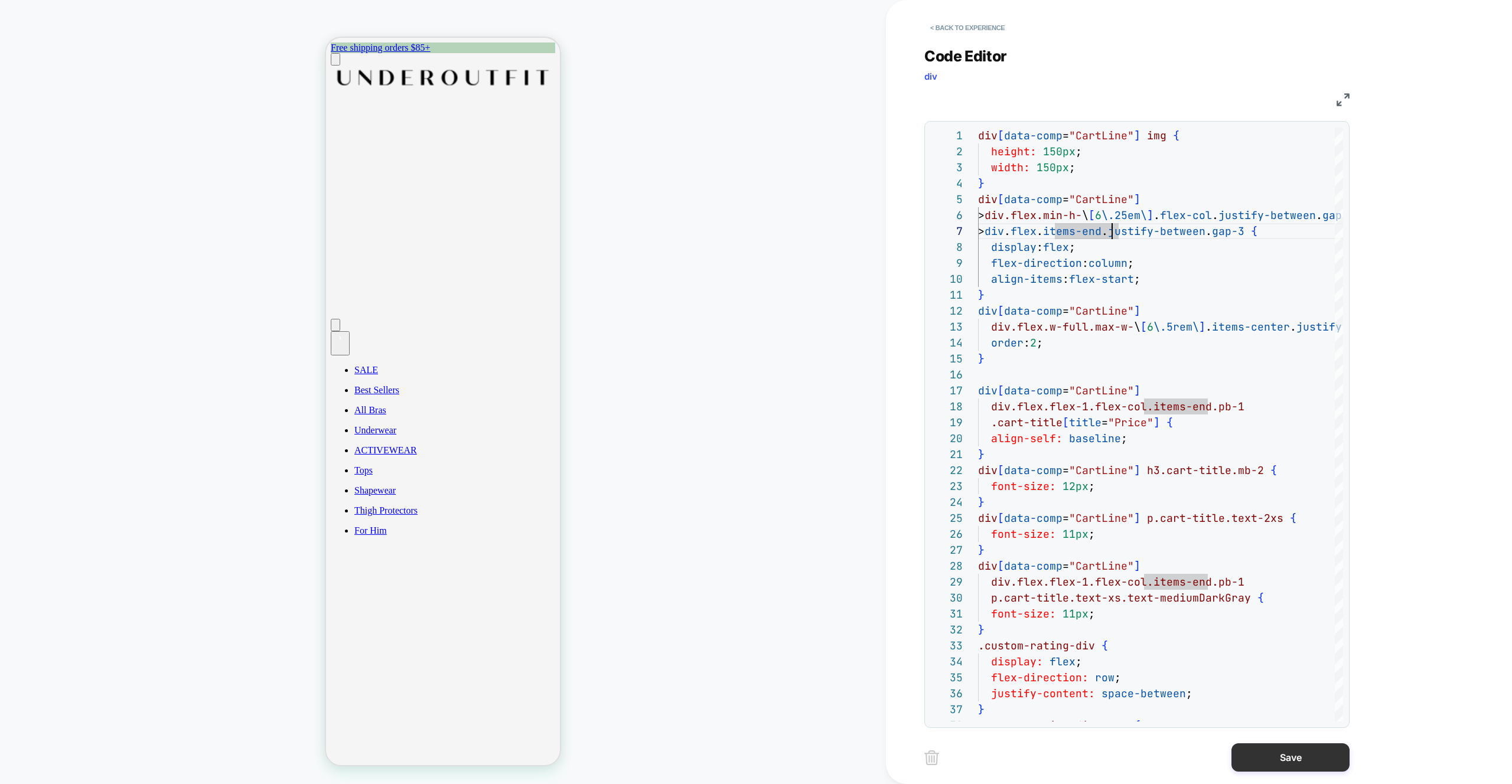
type textarea "**********"
click at [1282, 761] on button "Save" at bounding box center [1290, 757] width 118 height 28
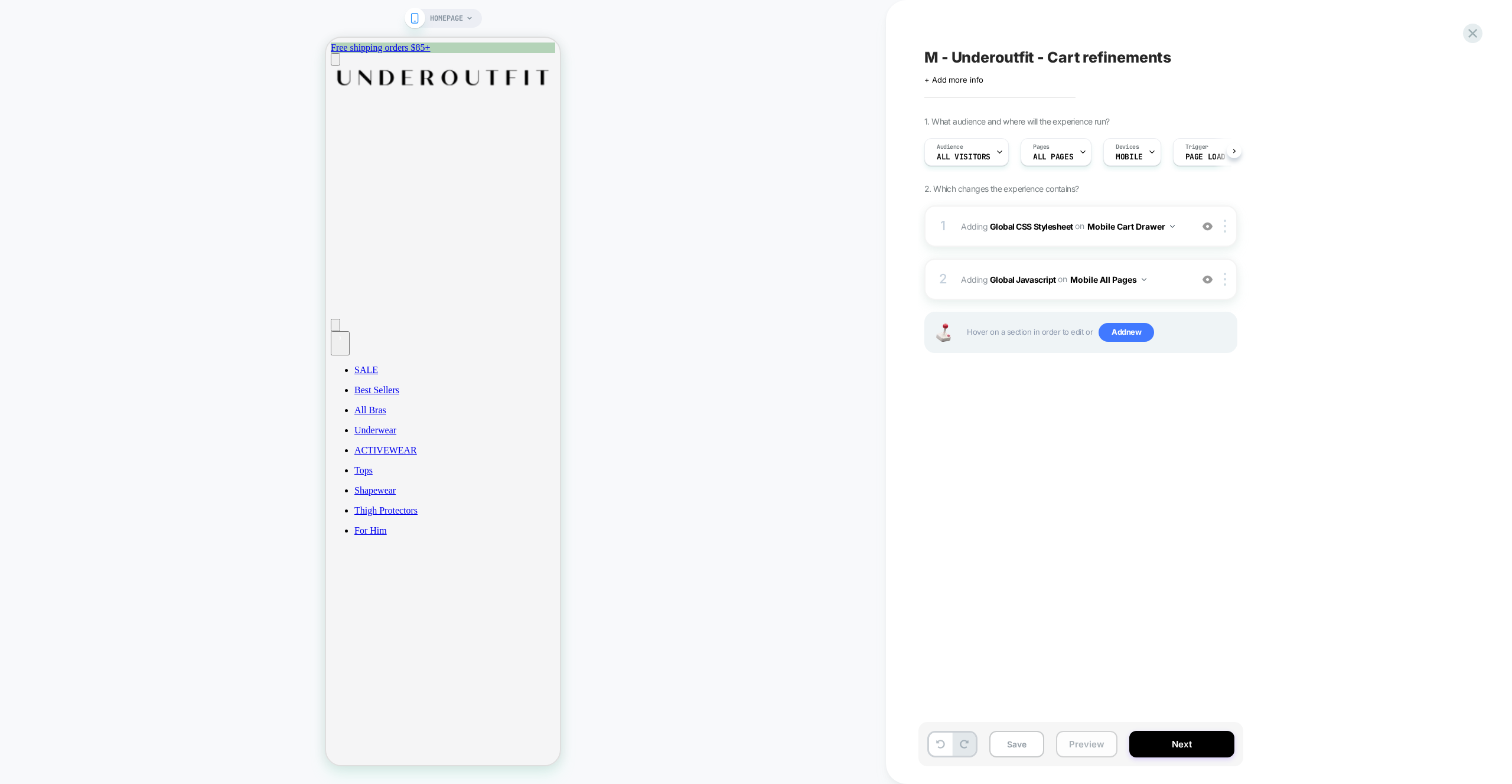
click at [1092, 741] on button "Preview" at bounding box center [1087, 744] width 62 height 26
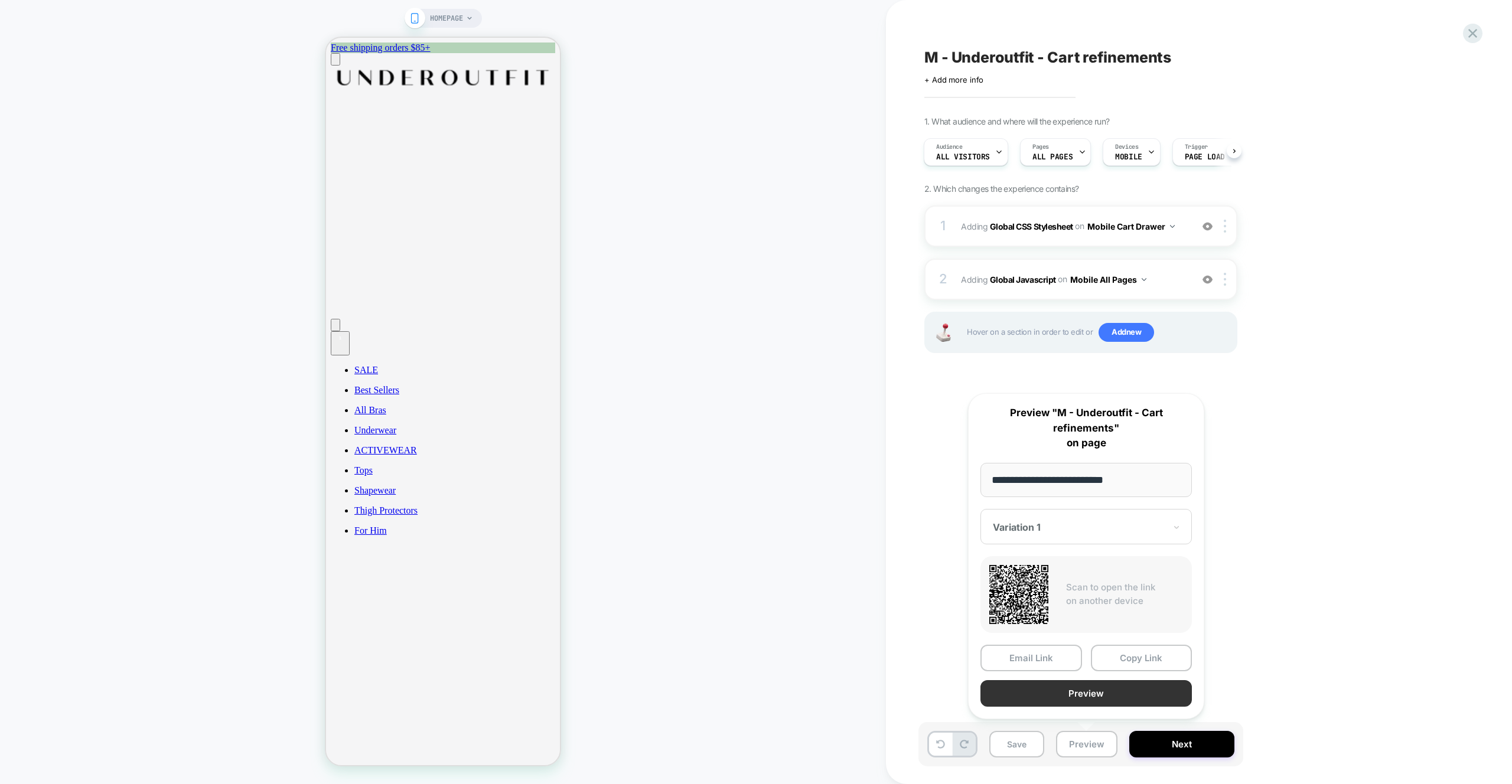
click at [1043, 701] on button "Preview" at bounding box center [1086, 693] width 211 height 26
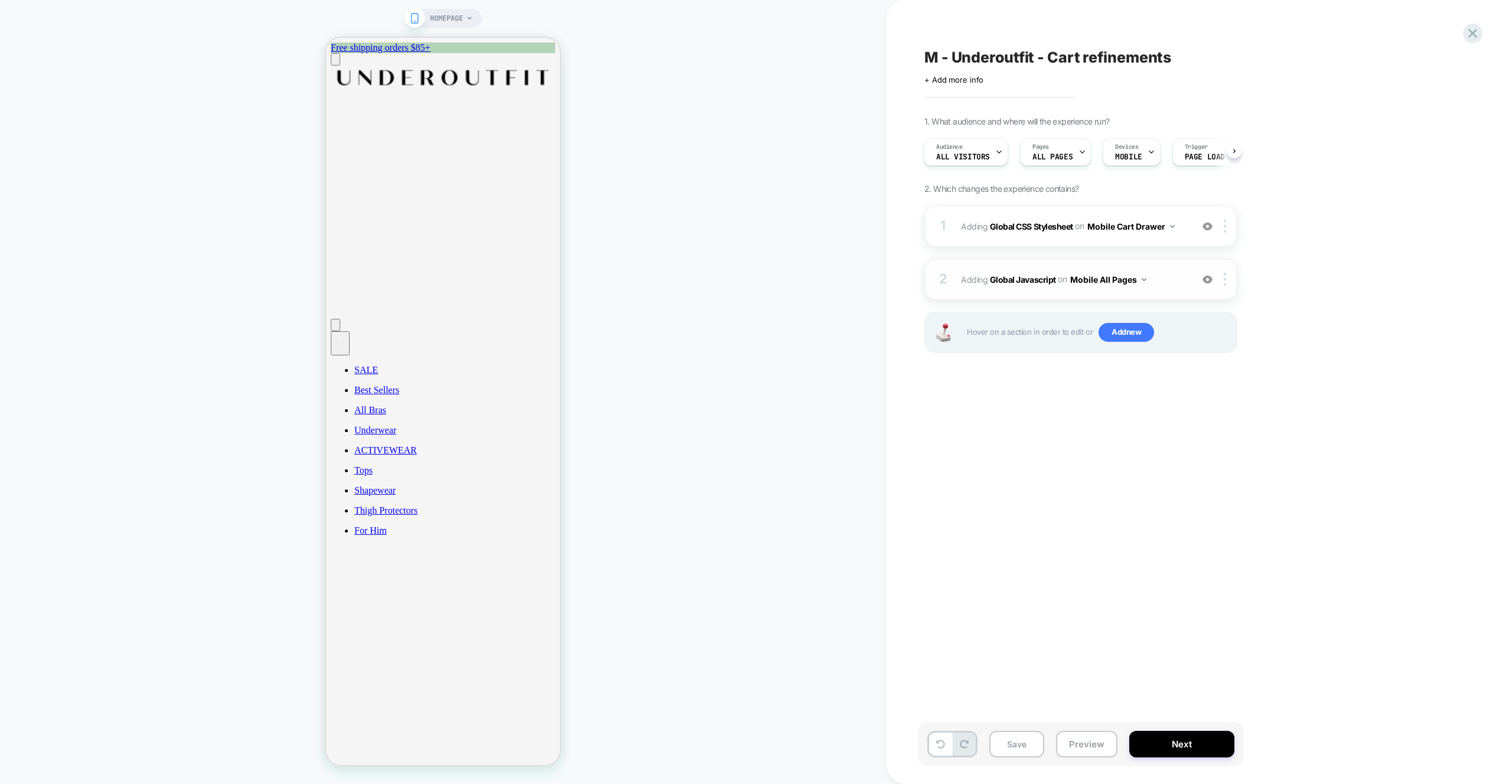
click at [1165, 291] on div "2 Adding Global Javascript on Mobile All Pages Add Before Add After Copy to Des…" at bounding box center [1081, 279] width 313 height 42
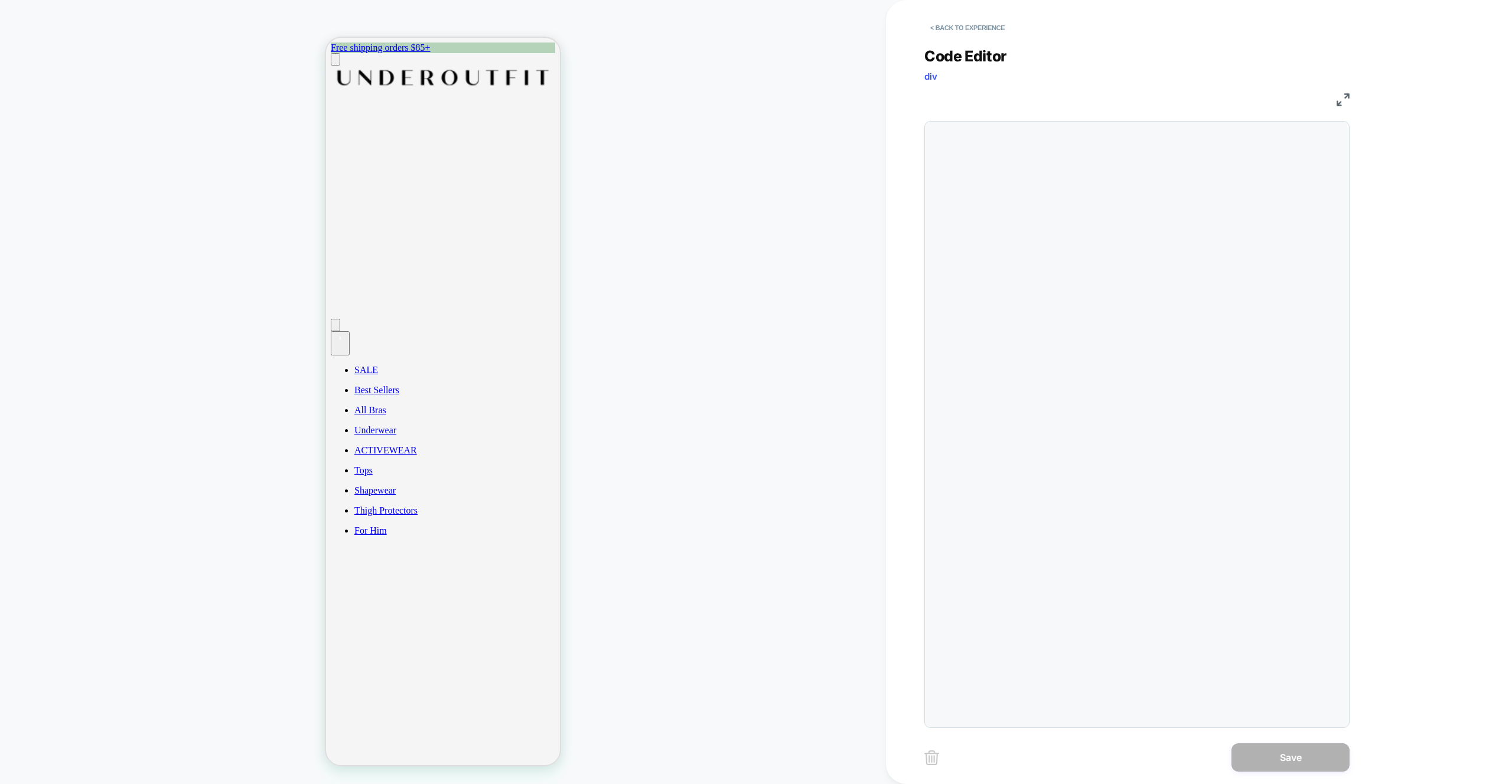
scroll to position [160, 0]
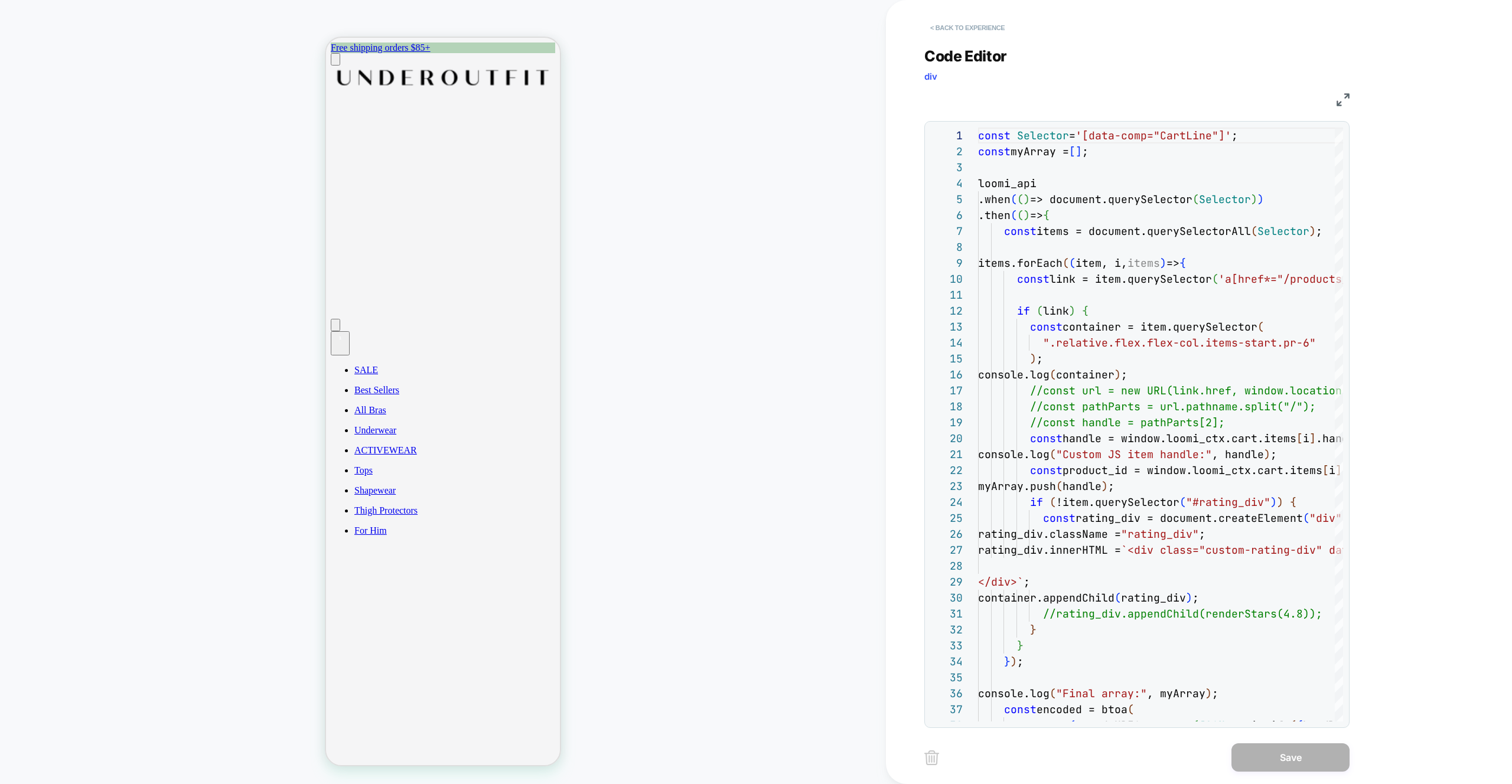
click at [961, 26] on button "< Back to experience" at bounding box center [967, 28] width 86 height 19
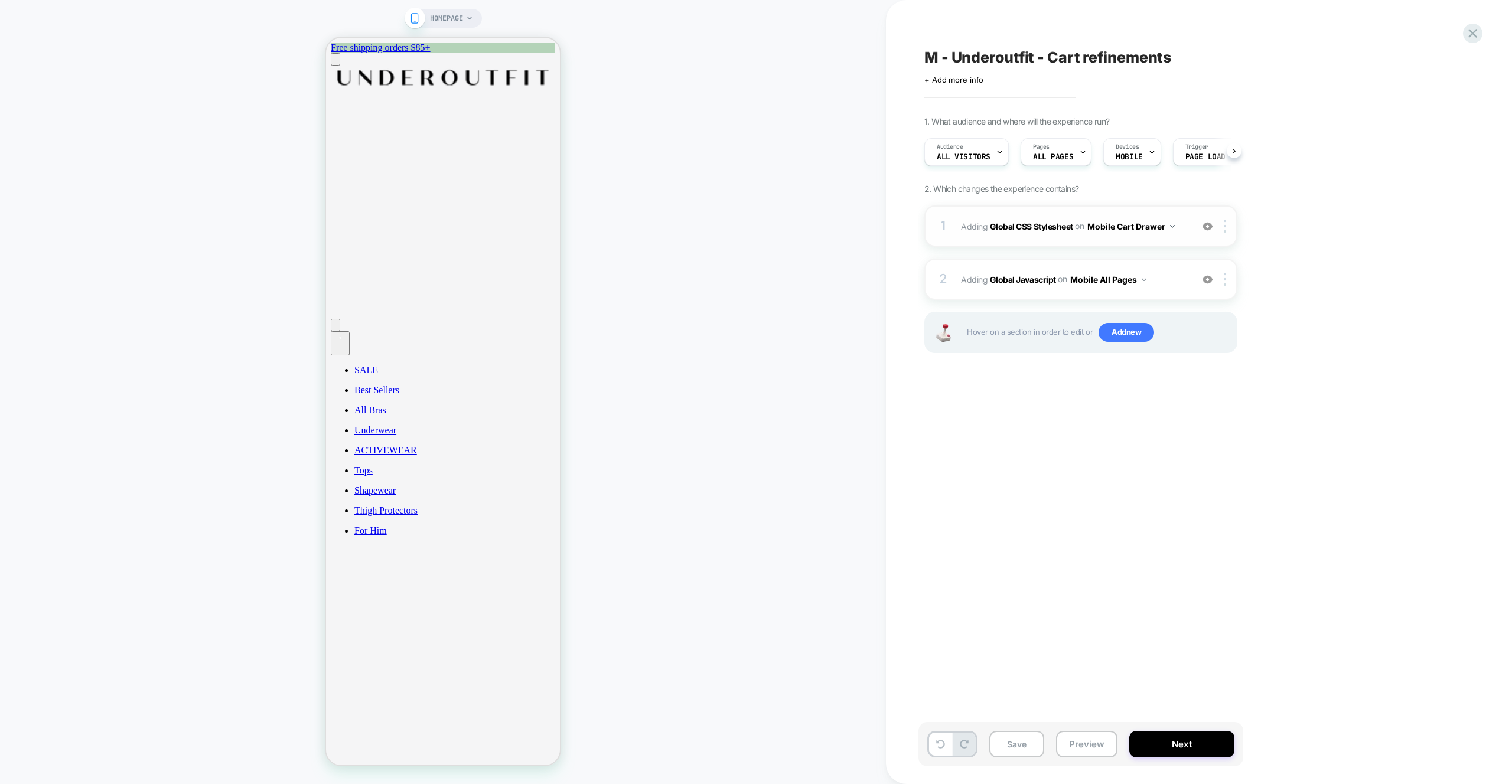
scroll to position [0, 1]
click at [1179, 242] on div "1 Adding Global CSS Stylesheet on Mobile Cart Drawer Add Before Add After Copy …" at bounding box center [1081, 226] width 313 height 42
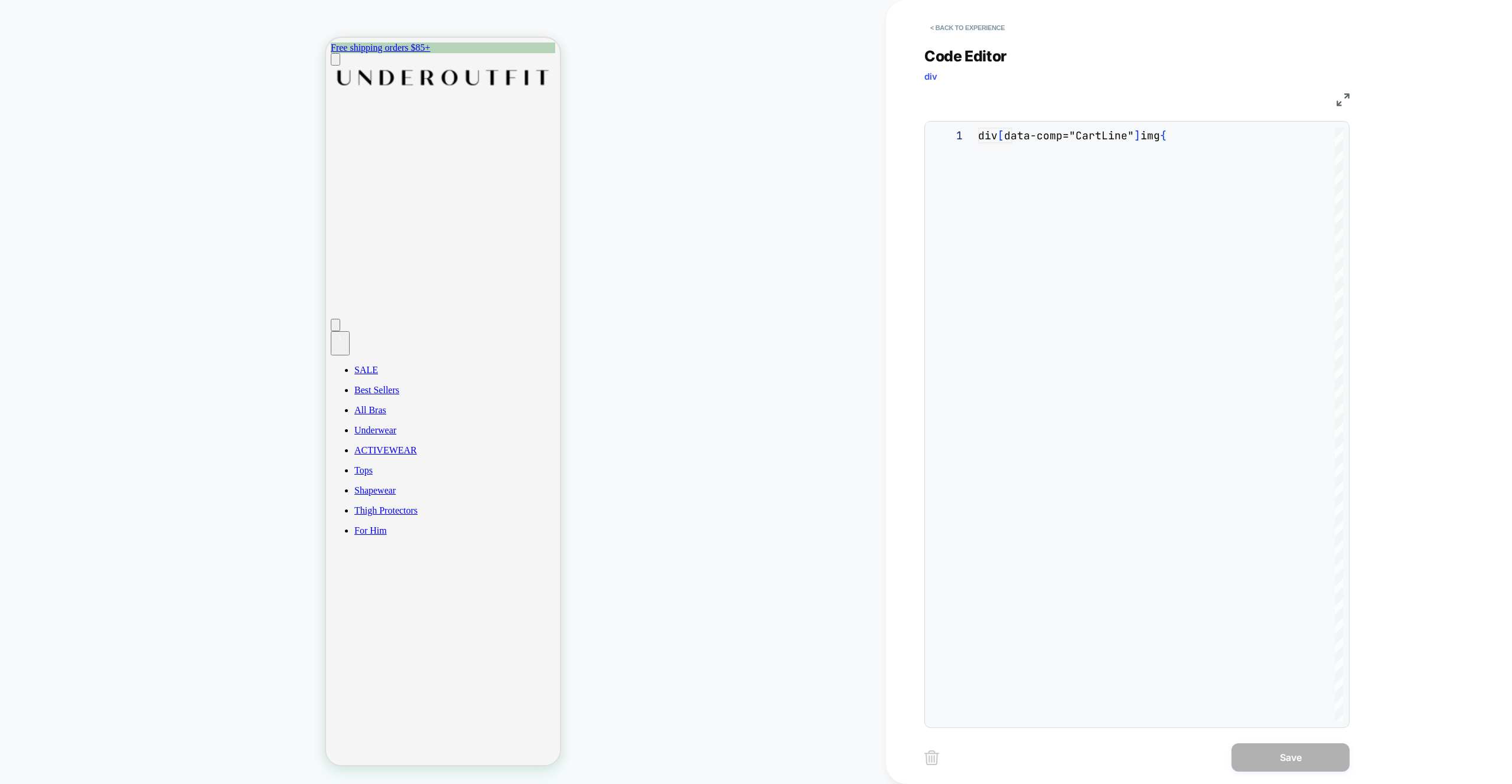
scroll to position [160, 0]
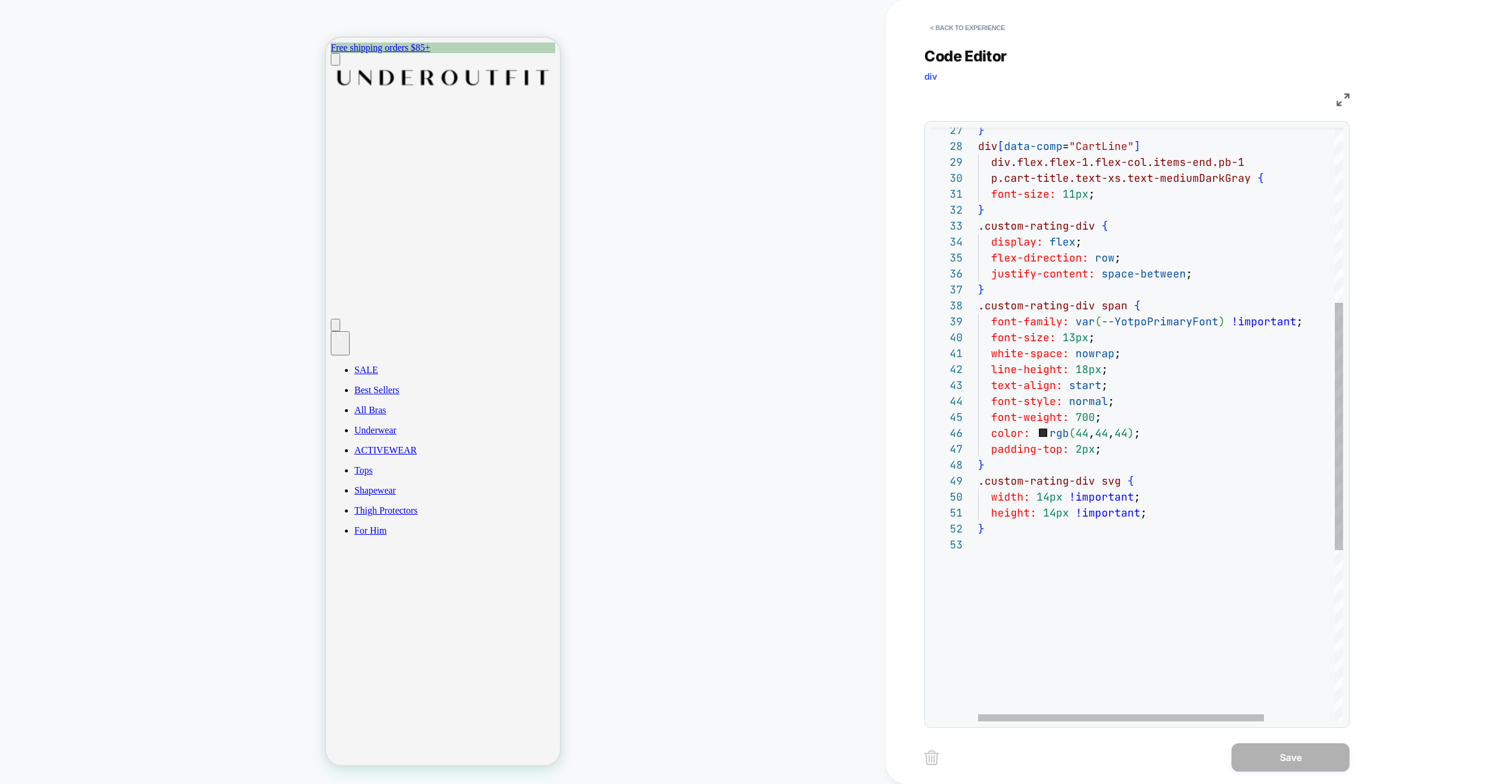
click at [1223, 273] on div "height: 14px !important ; } width: 14px !important ; .custom-rating-div svg { f…" at bounding box center [1205, 420] width 455 height 1424
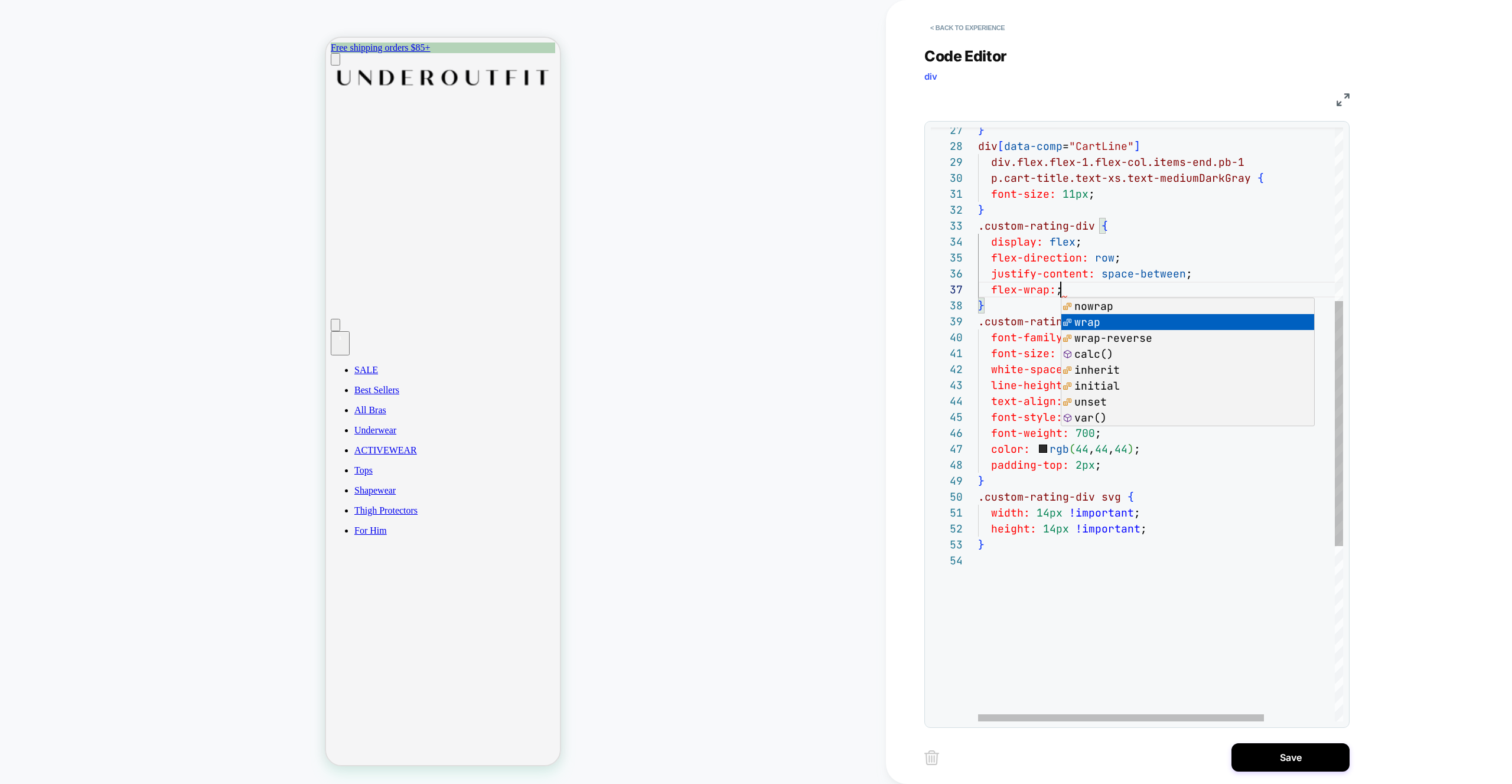
scroll to position [95, 108]
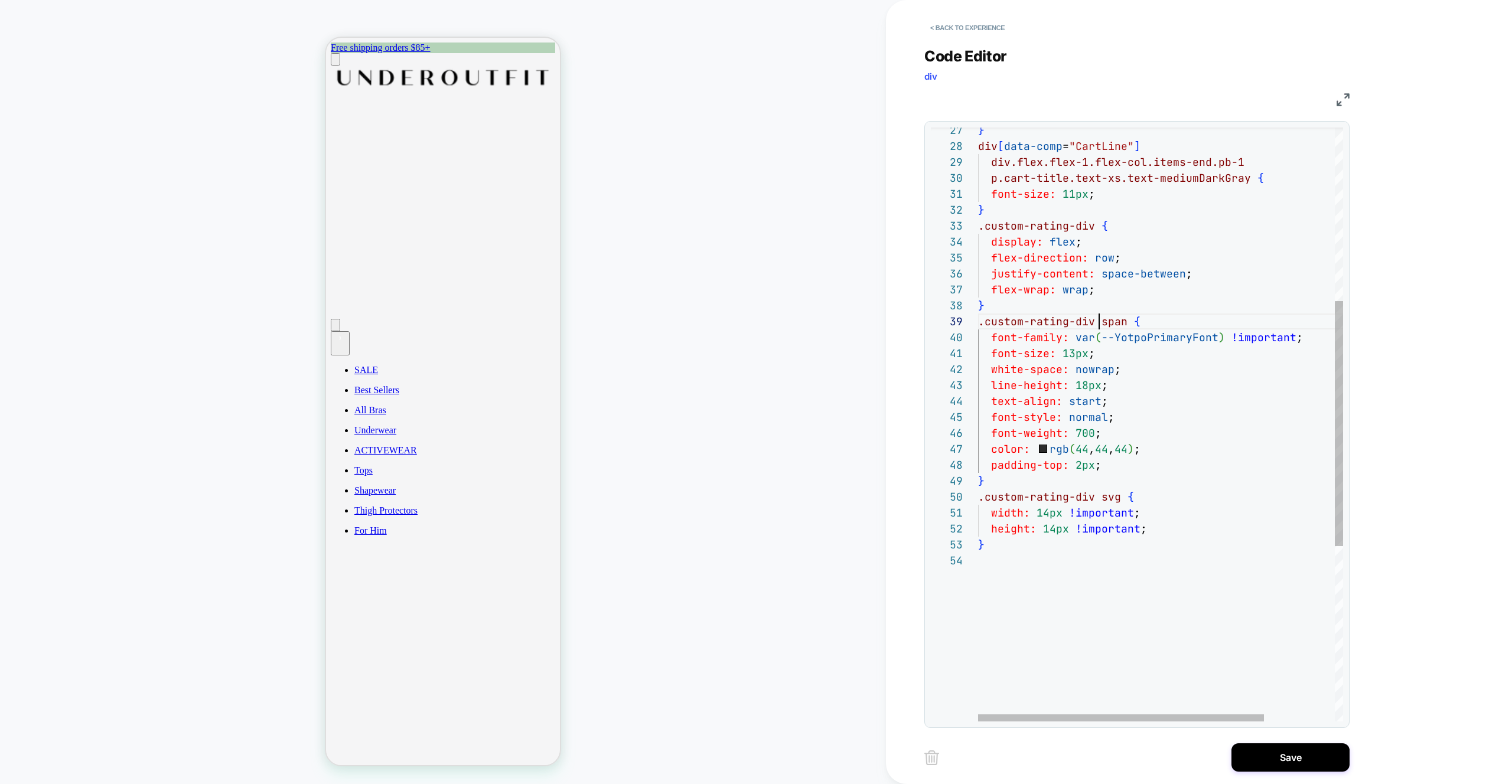
click at [1099, 316] on div "height: 14px !important ; } width: 14px !important ; .custom-rating-div svg { f…" at bounding box center [1205, 427] width 455 height 1439
click at [1058, 230] on div "height: 14px !important ; } width: 14px !important ; .custom-rating-div svg { f…" at bounding box center [1205, 427] width 455 height 1439
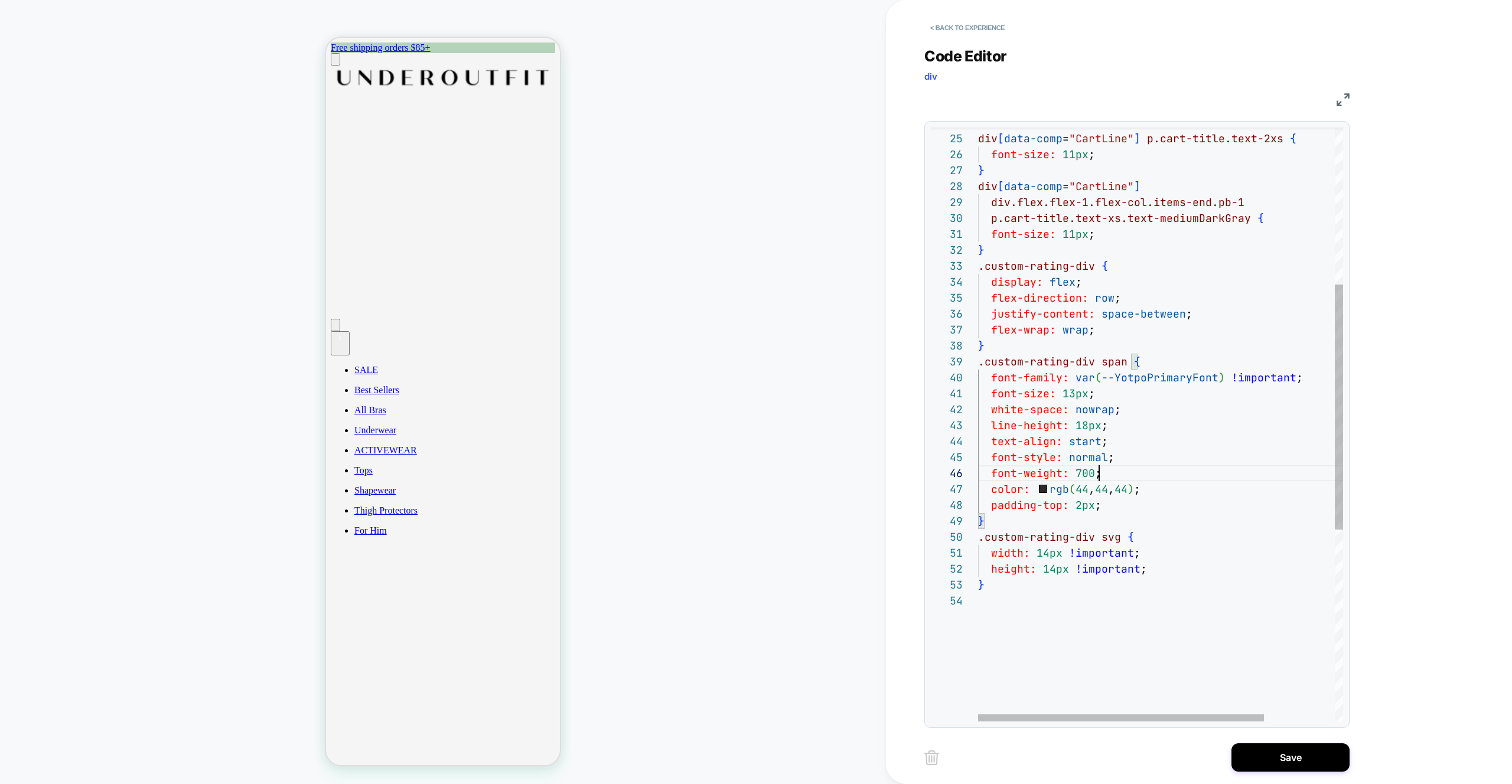
click at [1138, 465] on div "height: 14px !important ; } width: 14px !important ; .custom-rating-div svg { f…" at bounding box center [1205, 467] width 455 height 1439
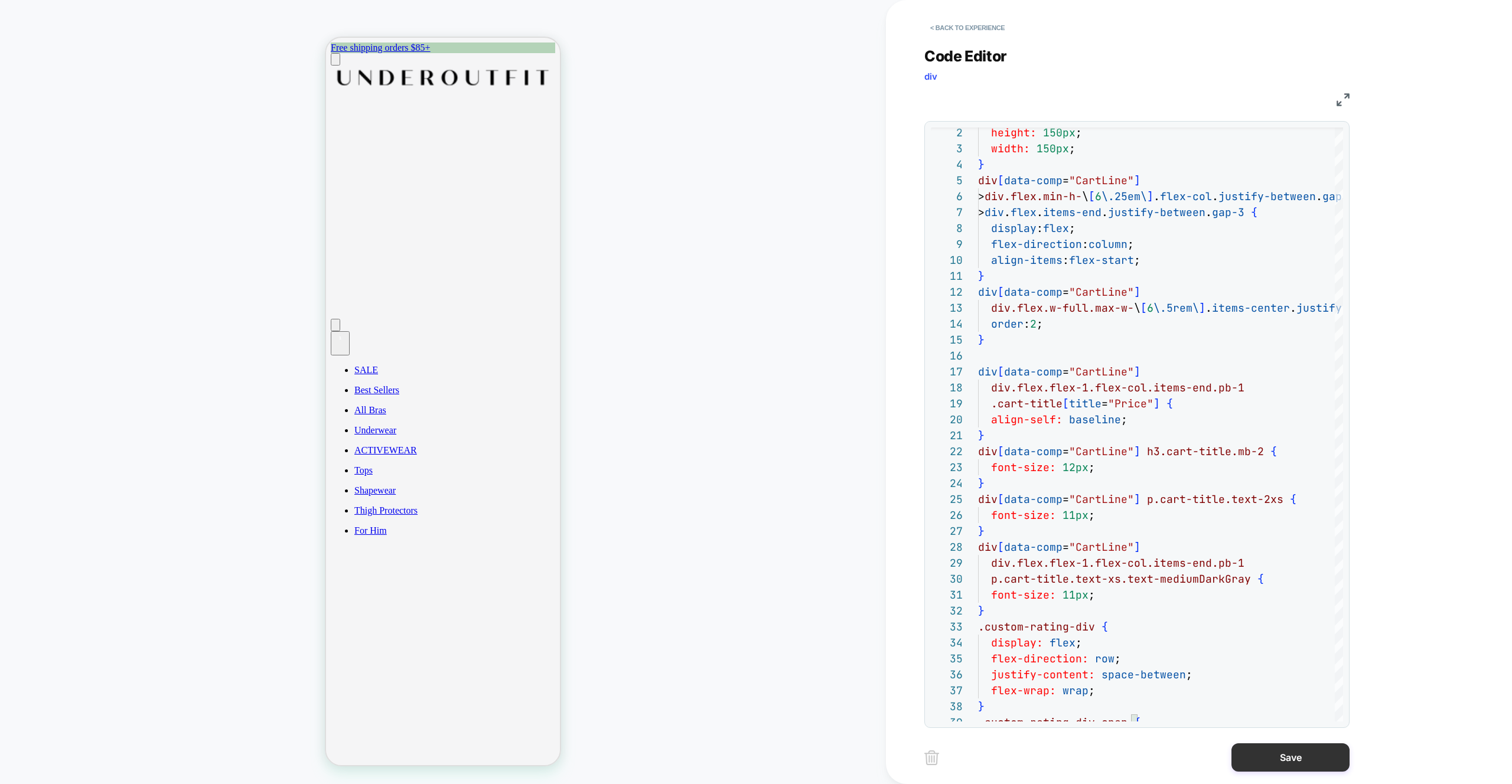
type textarea "**********"
click at [1288, 760] on button "Save" at bounding box center [1290, 757] width 118 height 28
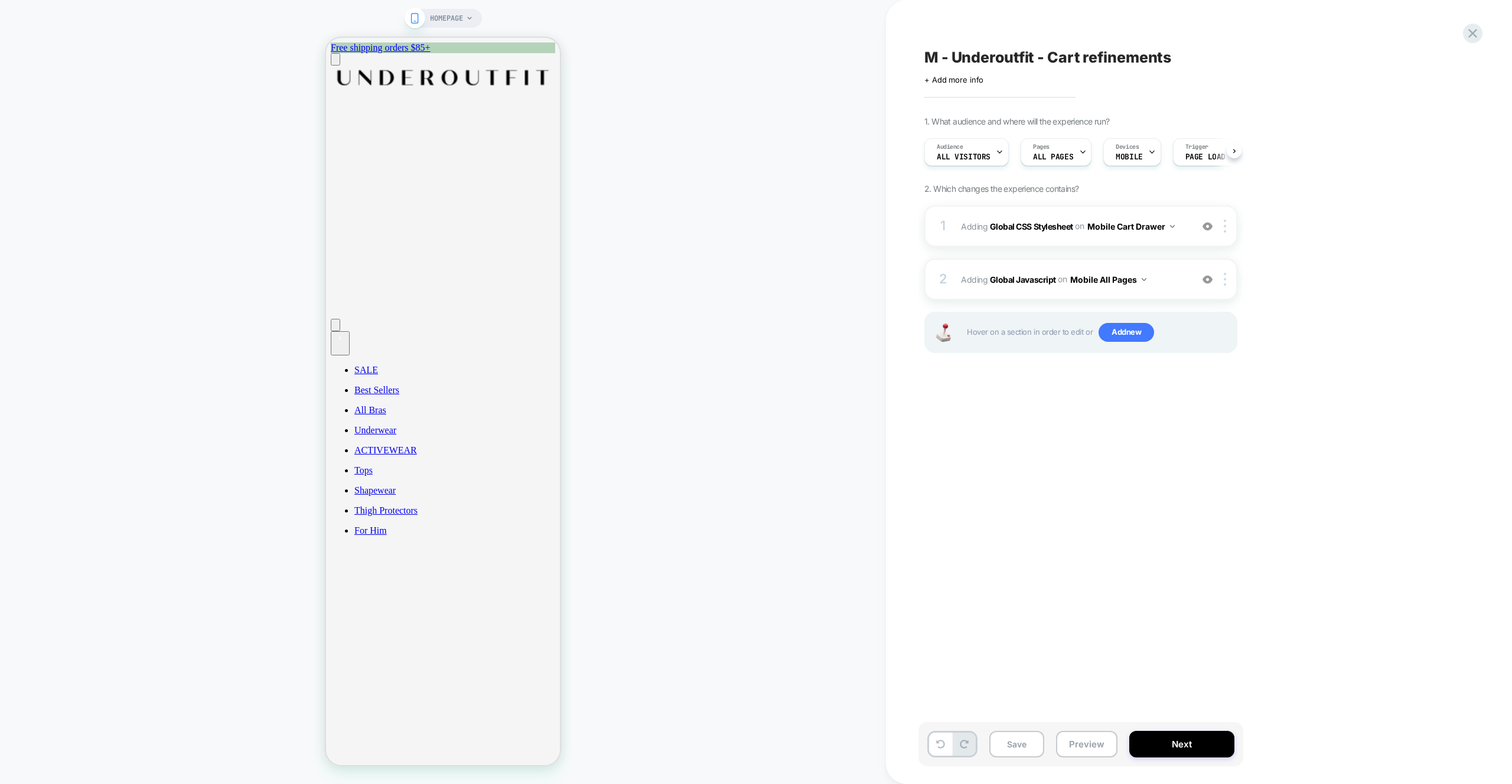
scroll to position [0, 1]
click at [1092, 748] on button "Preview" at bounding box center [1087, 744] width 62 height 26
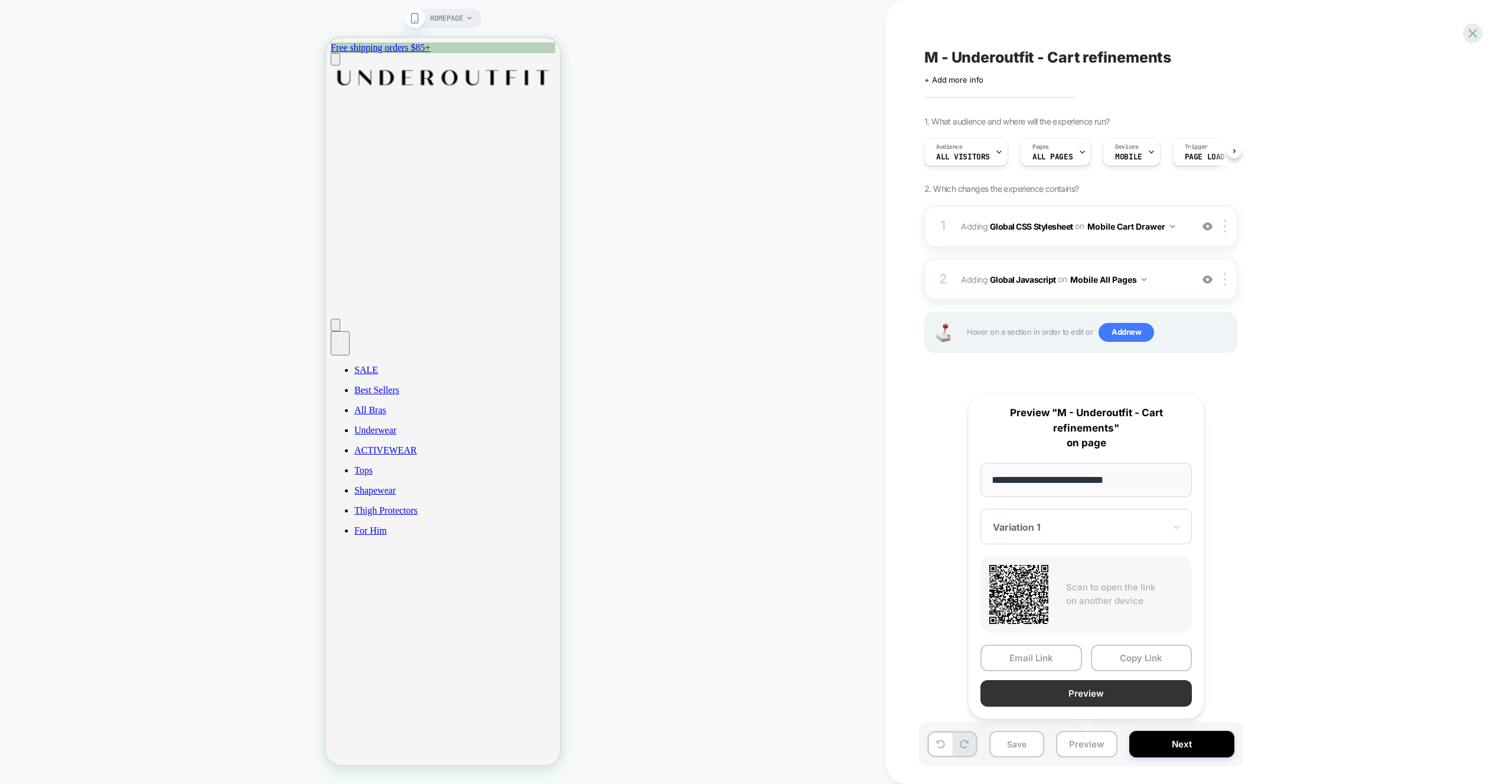
click at [1126, 702] on button "Preview" at bounding box center [1086, 693] width 211 height 26
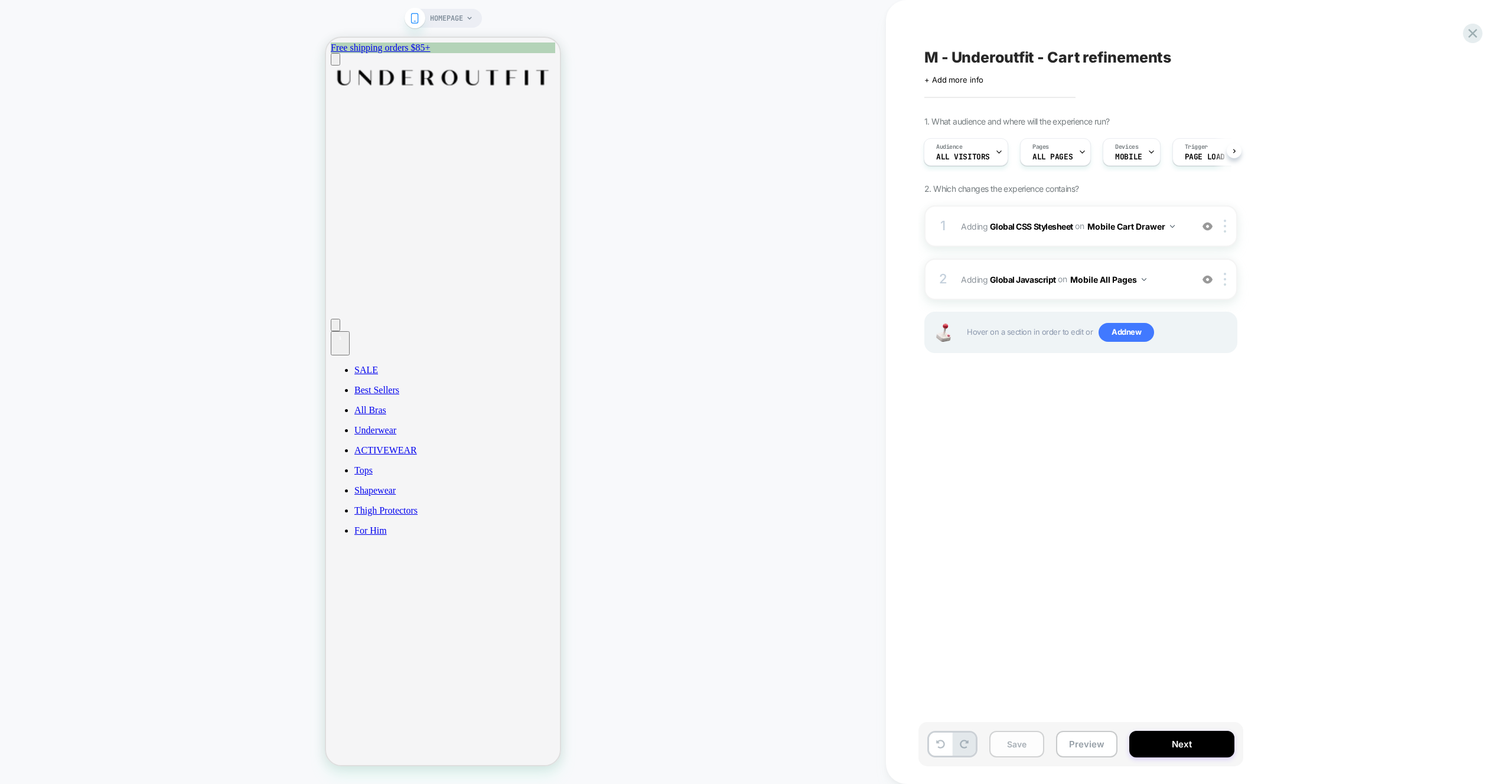
click at [1032, 753] on button "Save" at bounding box center [1017, 744] width 55 height 26
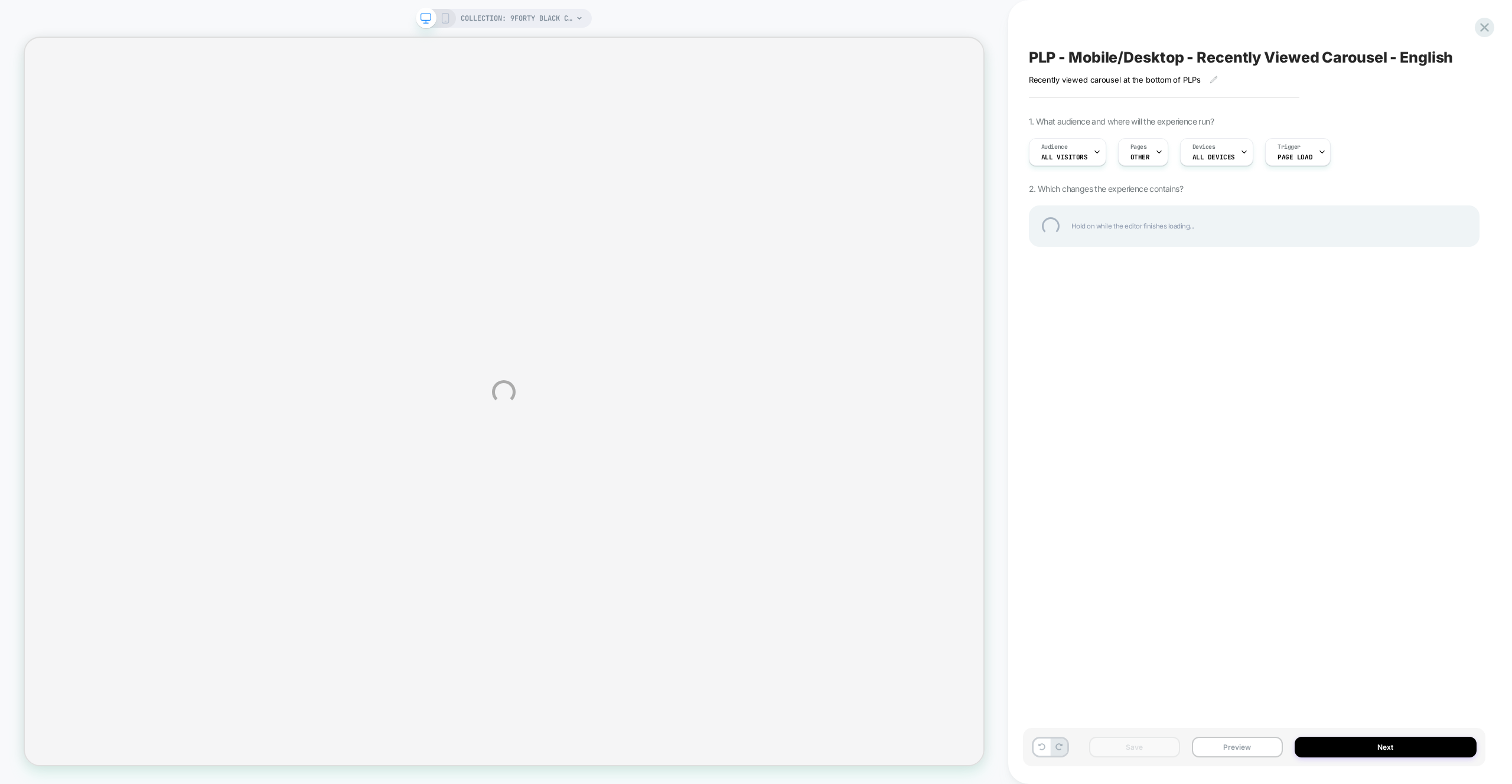
click at [1250, 739] on div "COLLECTION: 9FORTY BLACK CAPS (Category) COLLECTION: 9FORTY BLACK CAPS (Categor…" at bounding box center [756, 392] width 1512 height 784
click at [1238, 749] on div "COLLECTION: 9FORTY BLACK CAPS (Category) COLLECTION: 9FORTY BLACK CAPS (Categor…" at bounding box center [756, 392] width 1512 height 784
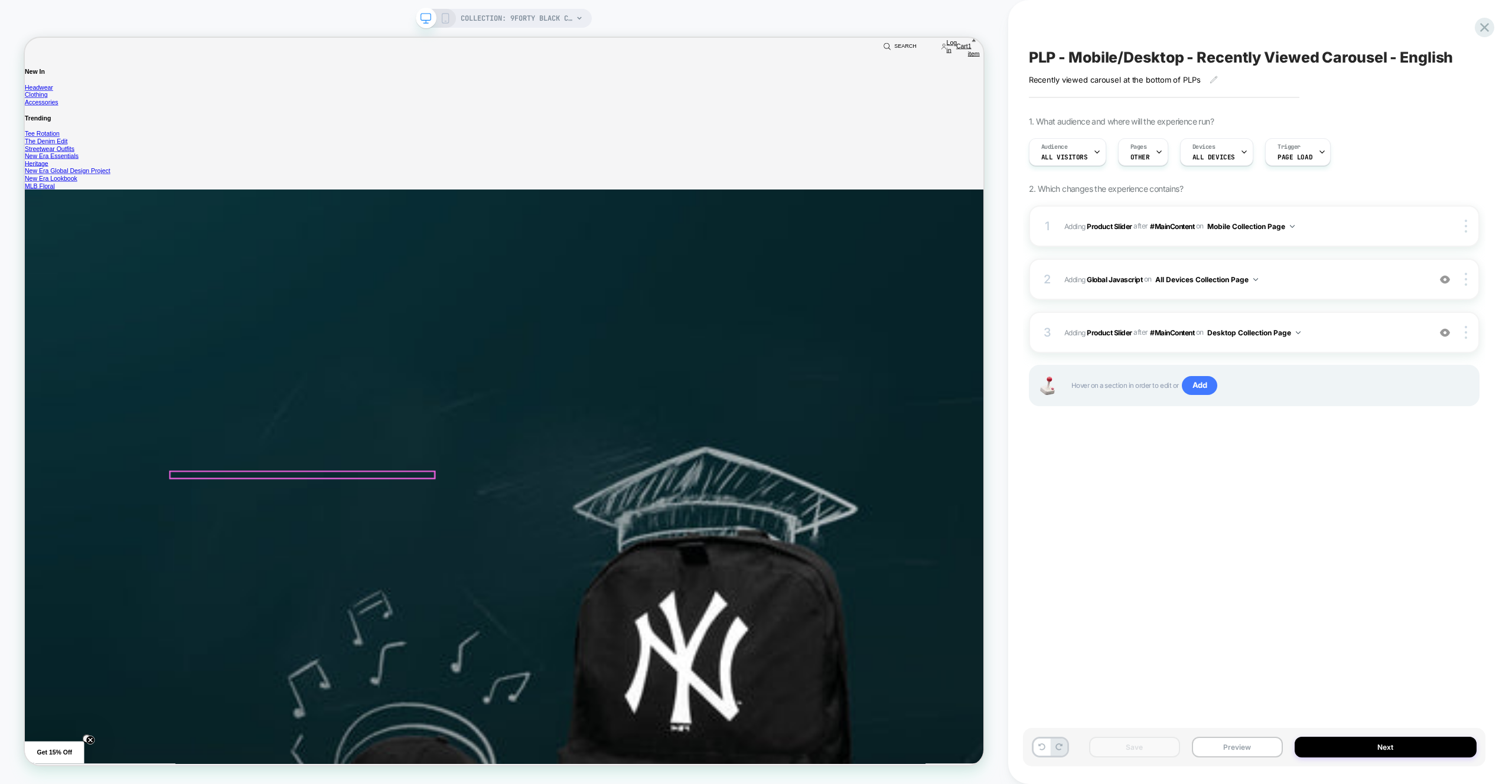
scroll to position [3102, 0]
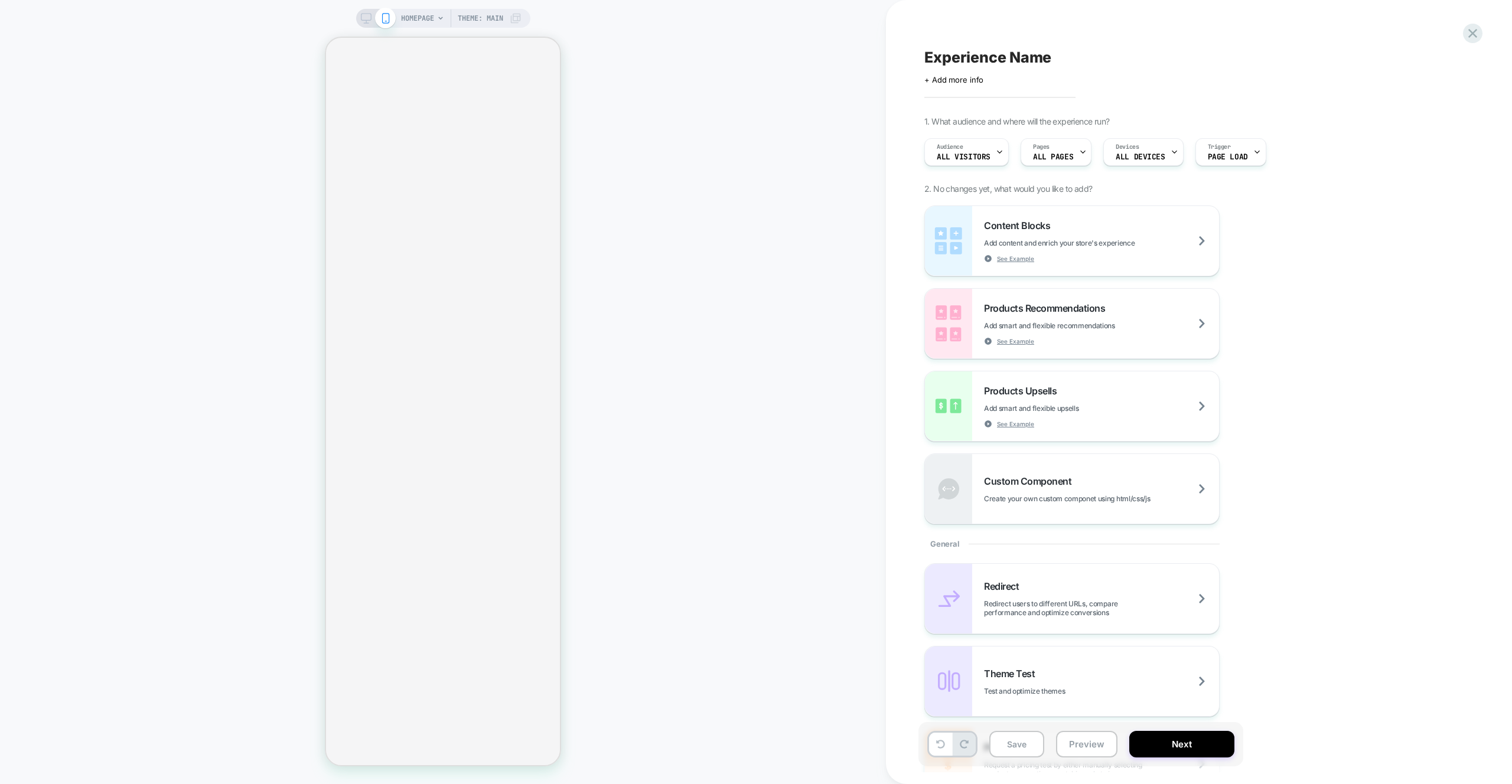
click at [662, 282] on div "HOMEPAGE Theme: MAIN" at bounding box center [443, 392] width 886 height 761
click at [1368, 347] on div "Experience Name Click to edit experience details + Add more info 1. What audien…" at bounding box center [1146, 392] width 520 height 784
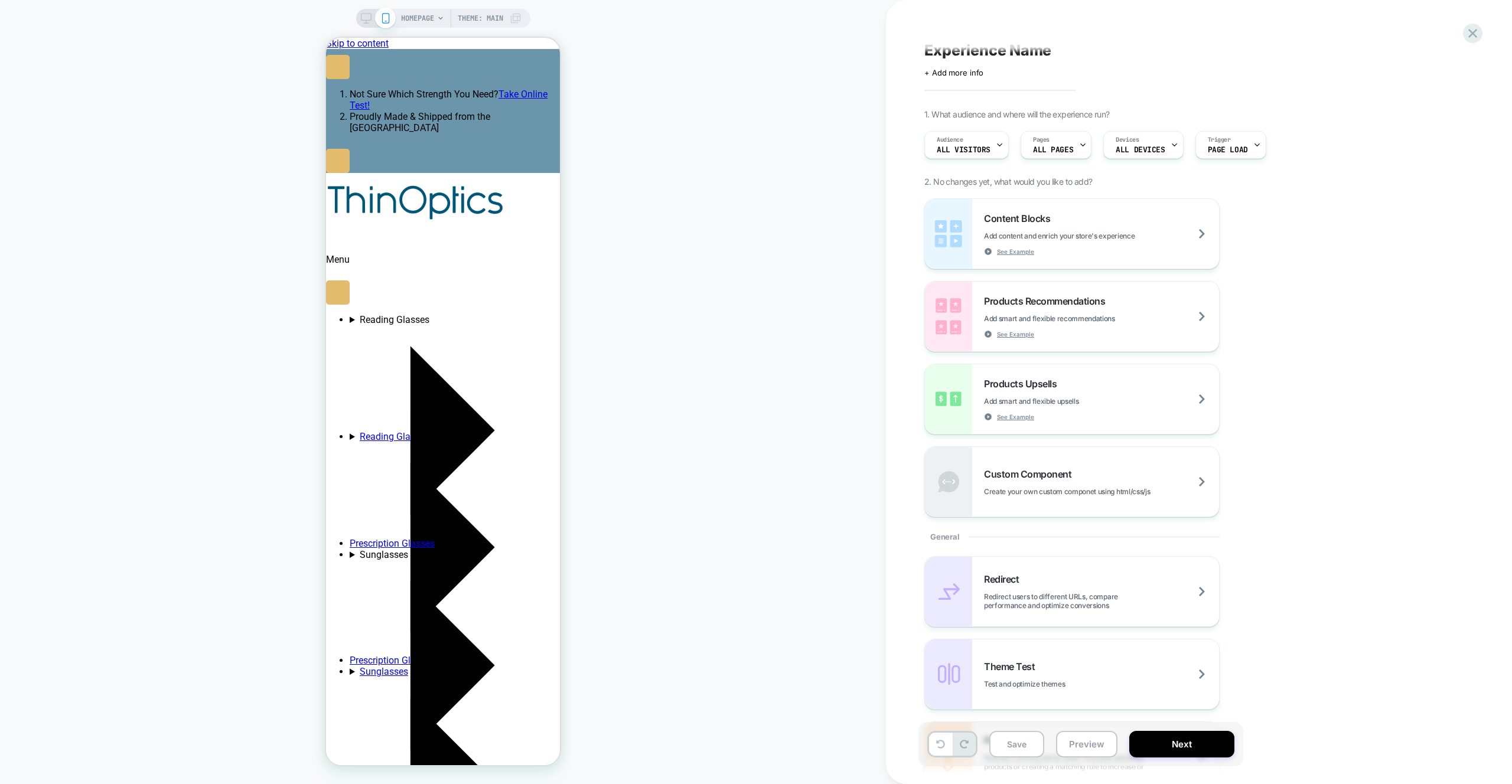
click at [0, 0] on div "Content Blocks Add content and enrich your store's experience See Example Produ…" at bounding box center [0, 0] width 0 height 0
click at [0, 0] on button "Next" at bounding box center [0, 0] width 0 height 0
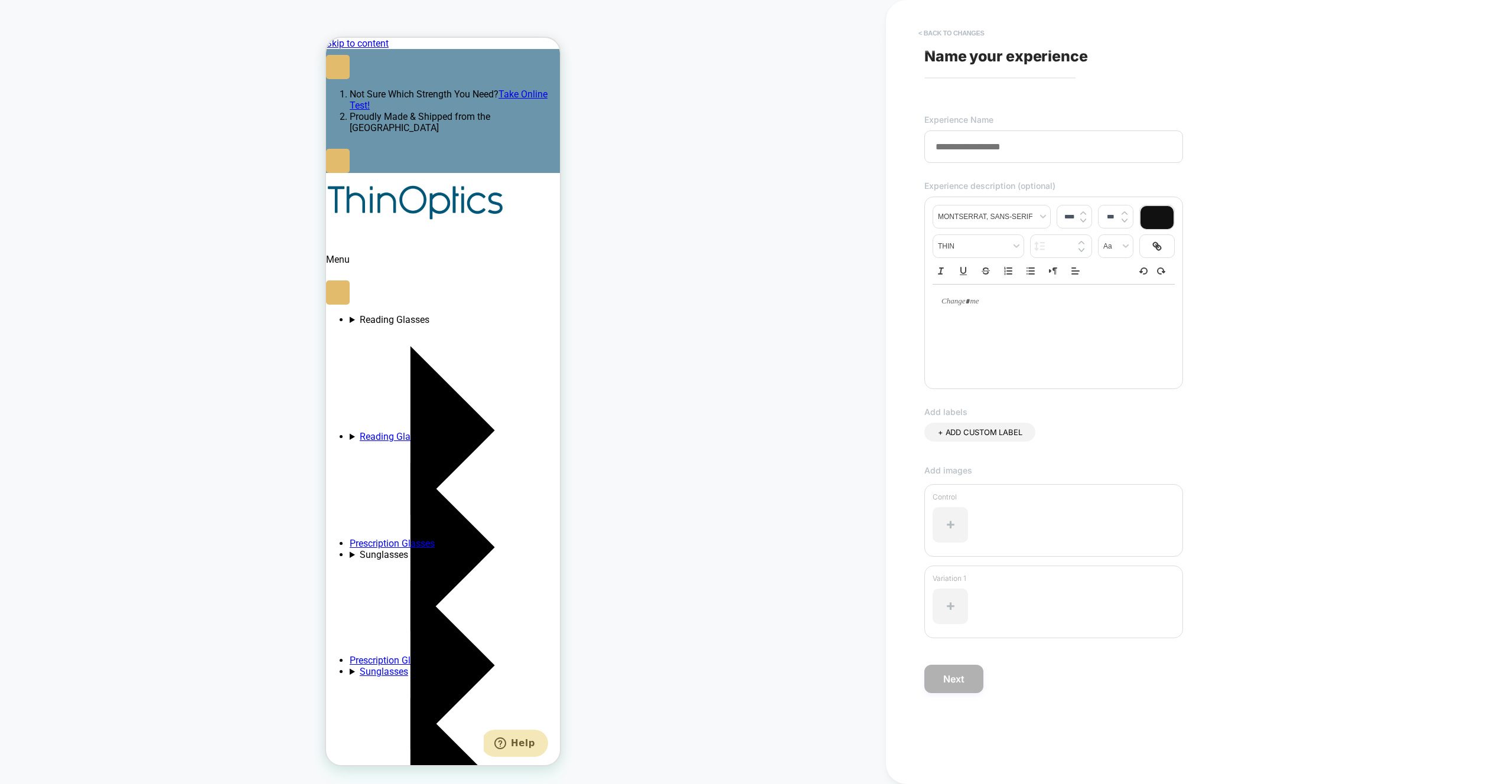
click at [927, 39] on button "< Back to changes" at bounding box center [951, 33] width 78 height 19
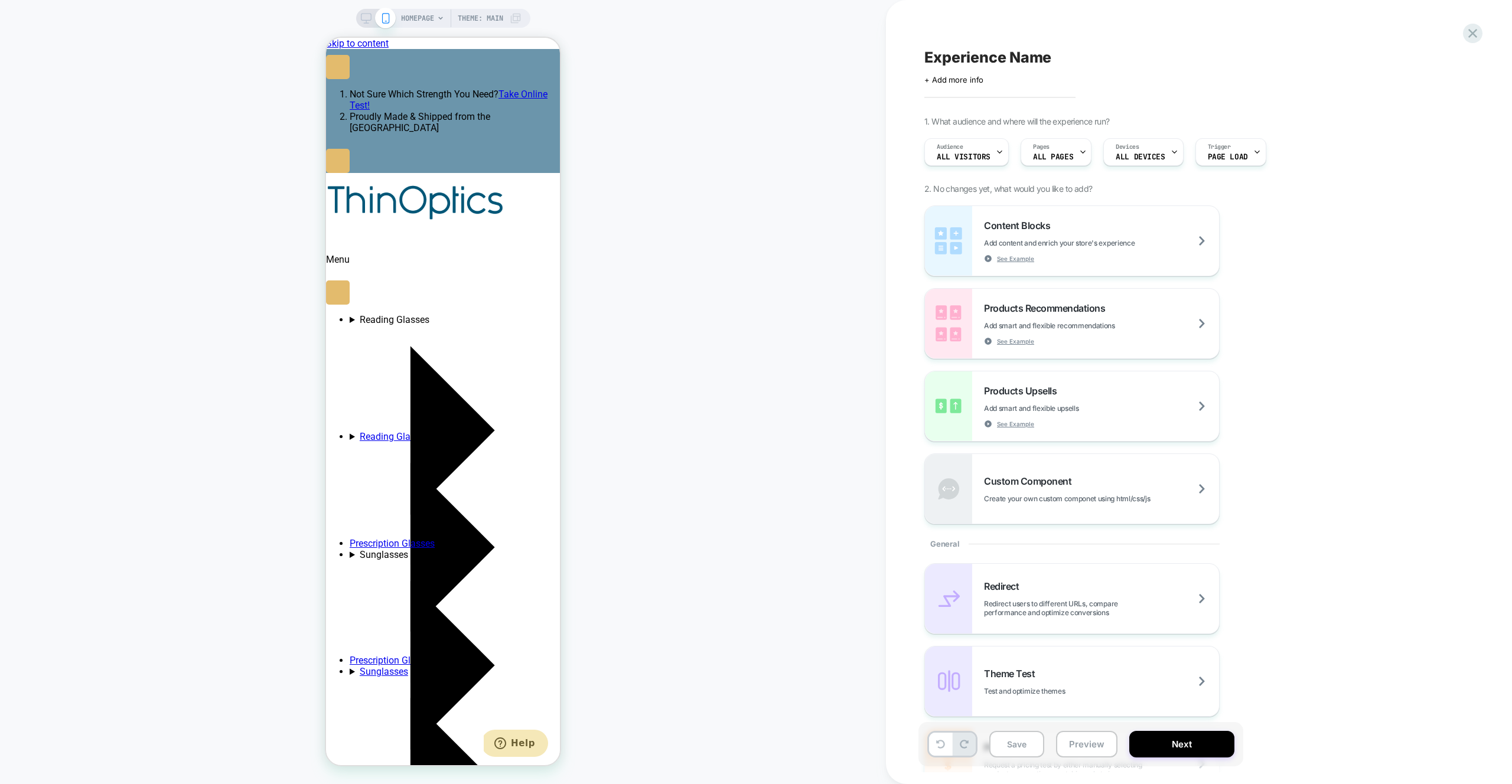
scroll to position [0, 55]
click at [0, 0] on div "Experience Name Click to edit experience details + Add more info 1. What audien…" at bounding box center [0, 0] width 0 height 0
click at [0, 0] on span "Experience Name" at bounding box center [0, 0] width 0 height 0
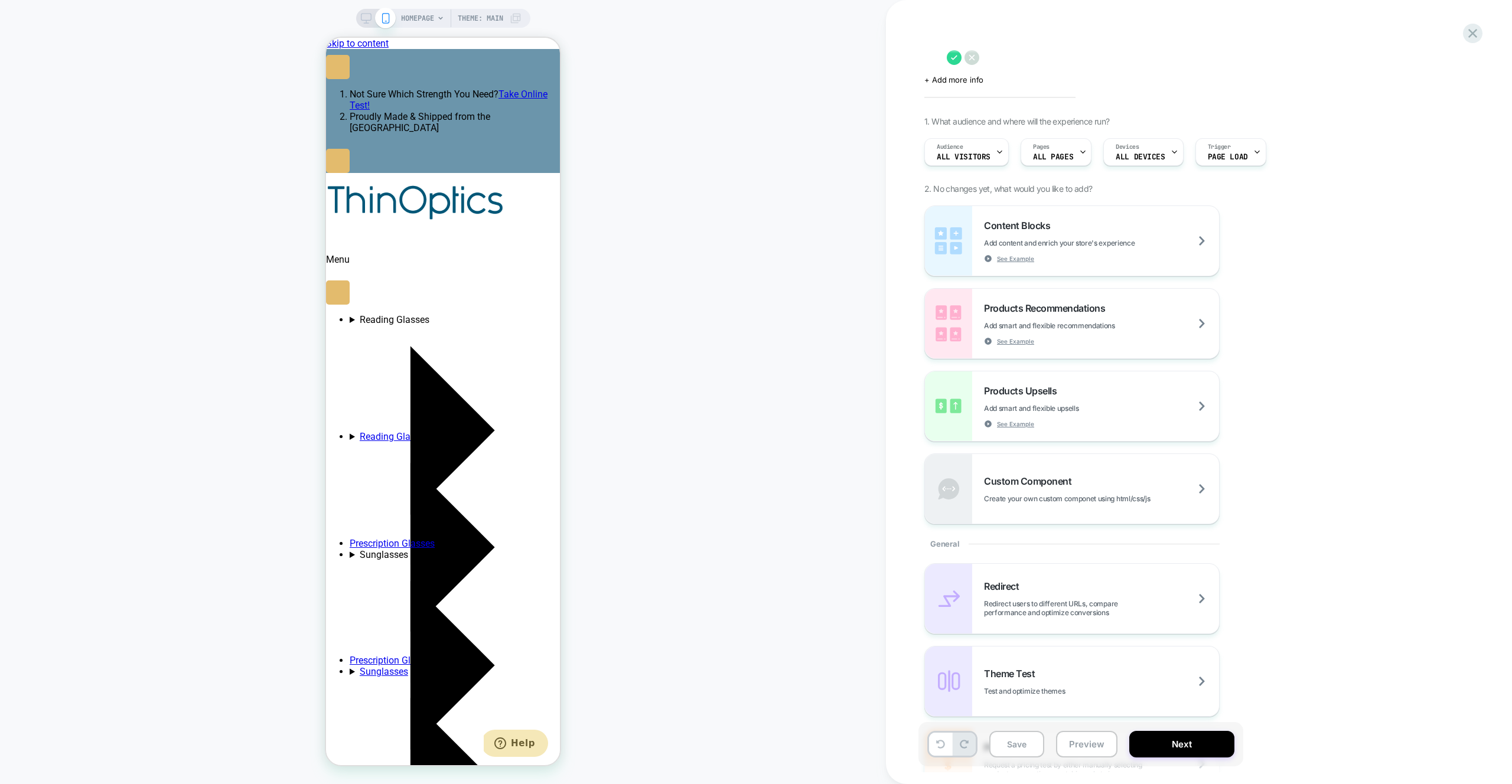
paste textarea "**********"
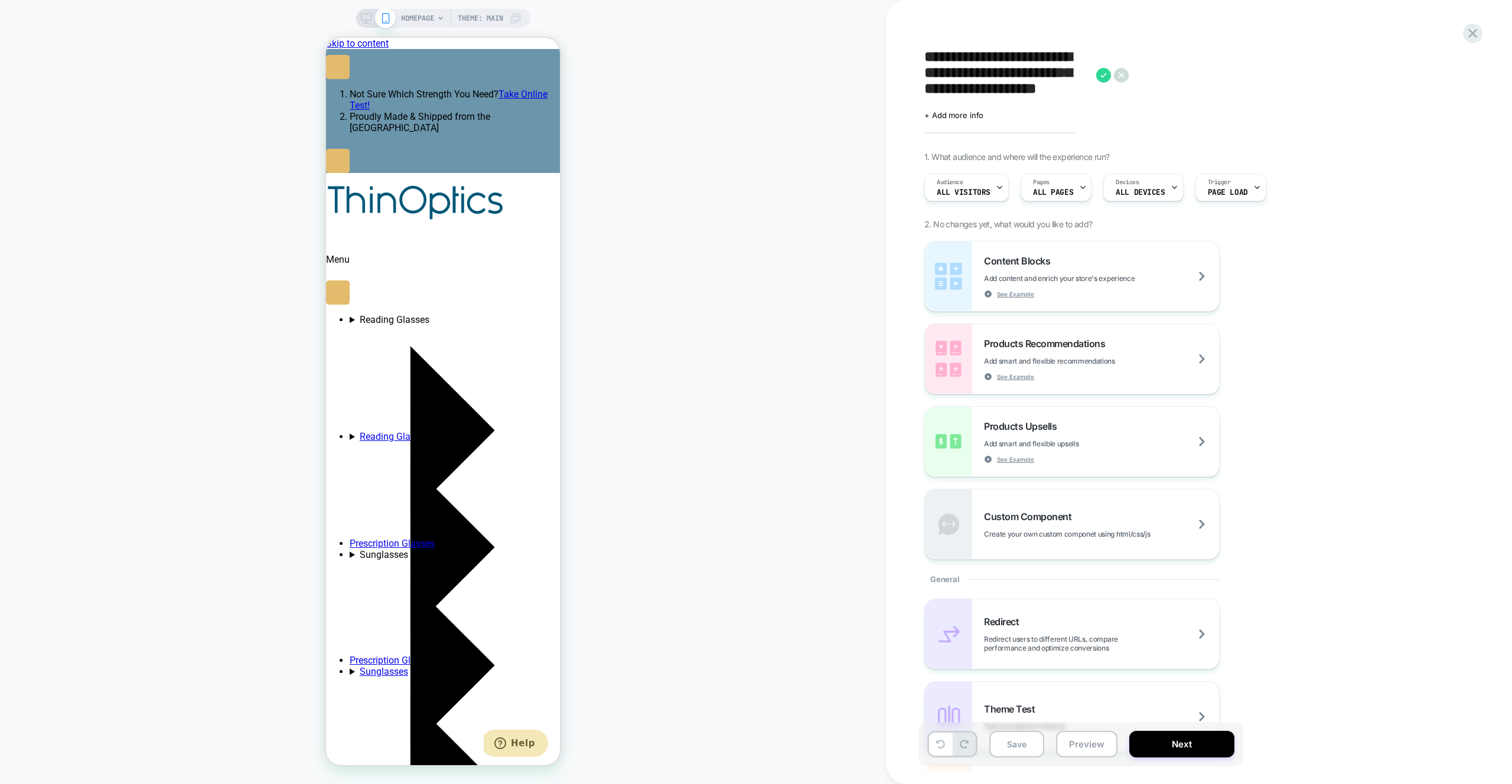
scroll to position [0, 0]
type textarea "**********"
click at [1330, 75] on icon at bounding box center [1330, 75] width 14 height 14
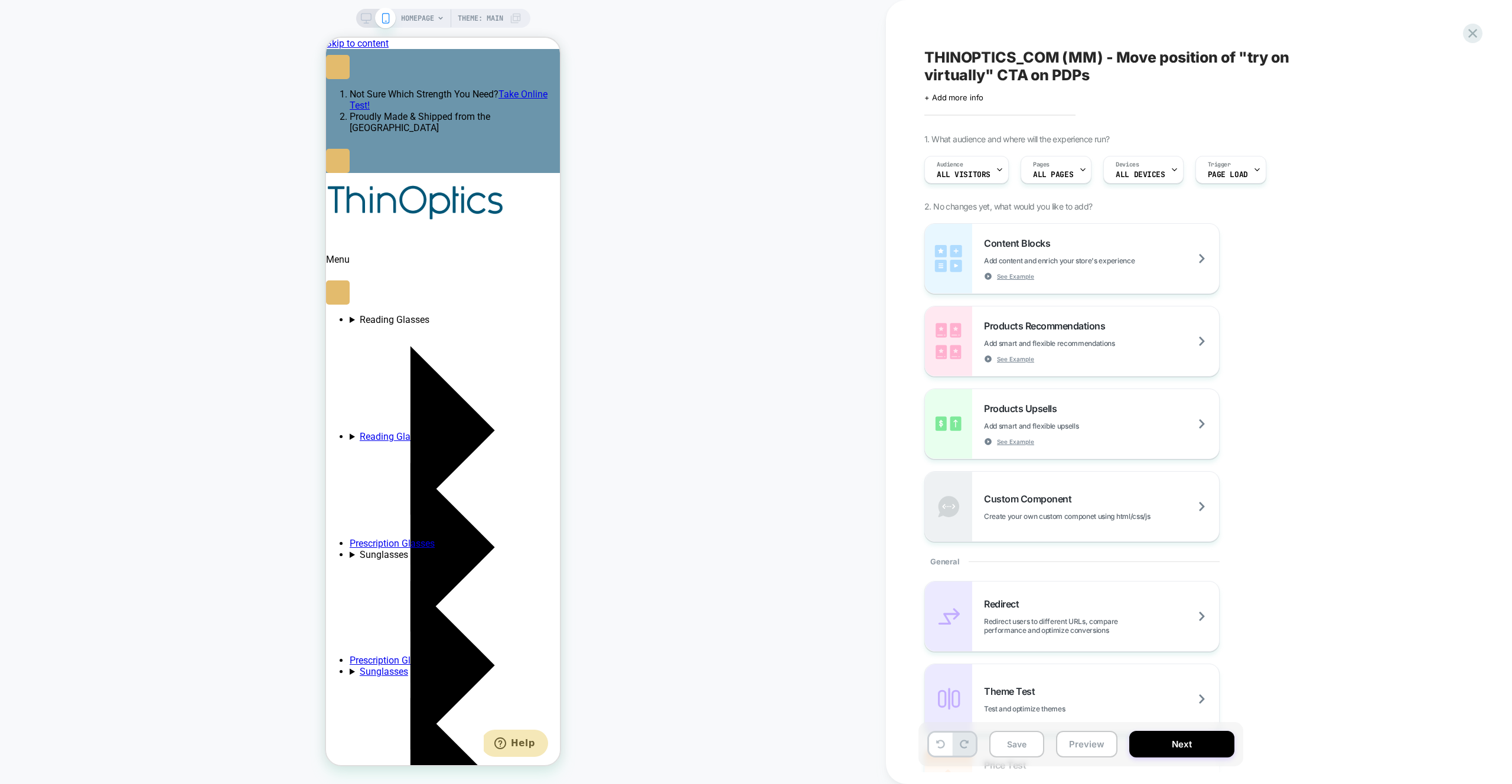
click at [1124, 60] on textarea "**********" at bounding box center [1120, 66] width 392 height 35
drag, startPoint x: 1104, startPoint y: 60, endPoint x: 933, endPoint y: 61, distance: 171.0
click at [938, 59] on textarea "**********" at bounding box center [1120, 66] width 392 height 35
drag, startPoint x: 1022, startPoint y: 75, endPoint x: 1067, endPoint y: 70, distance: 45.3
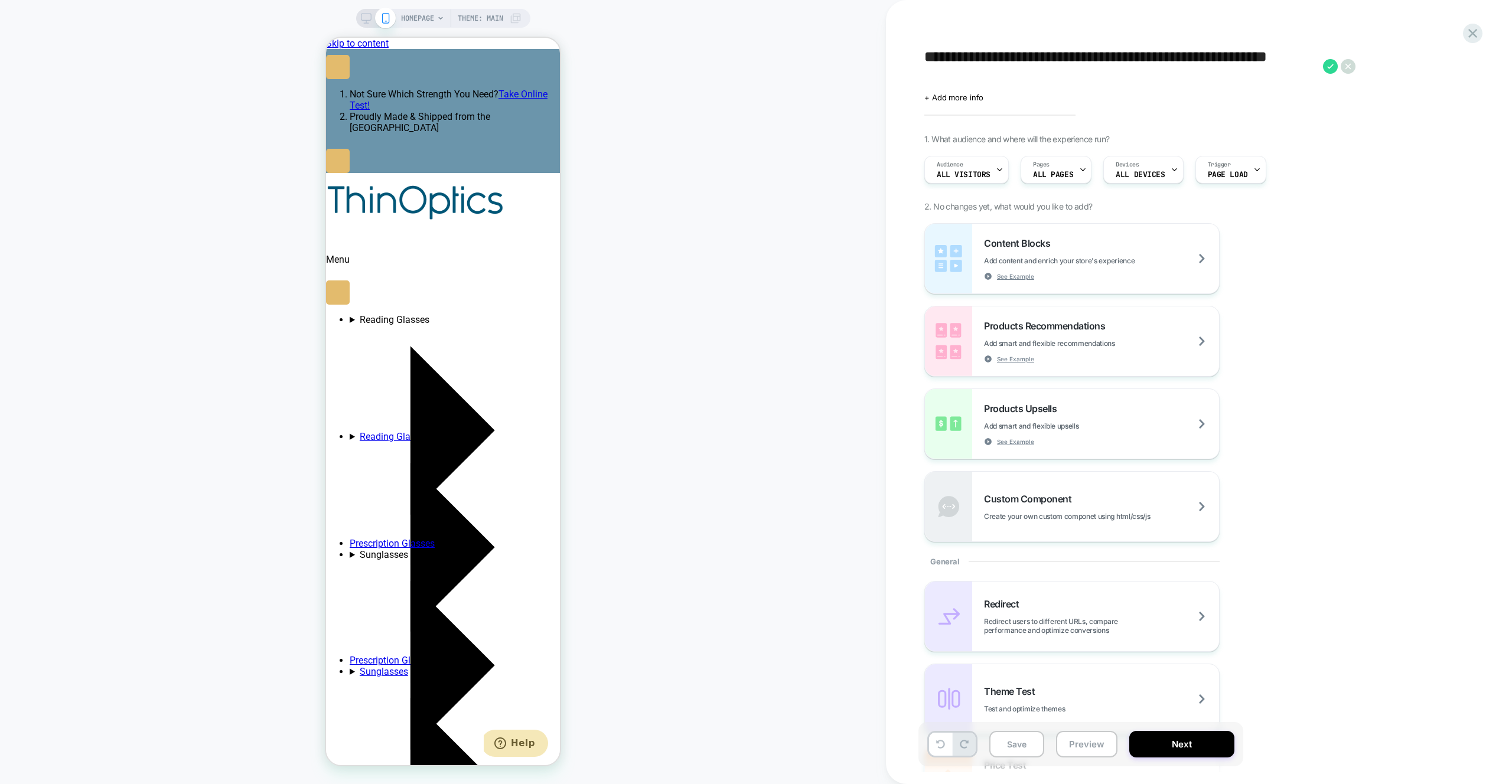
click at [1067, 69] on textarea "**********" at bounding box center [1120, 66] width 392 height 35
click at [1139, 71] on textarea "**********" at bounding box center [1120, 66] width 392 height 35
drag, startPoint x: 1067, startPoint y: 75, endPoint x: 1269, endPoint y: 58, distance: 202.7
click at [1269, 58] on textarea "**********" at bounding box center [1120, 66] width 392 height 35
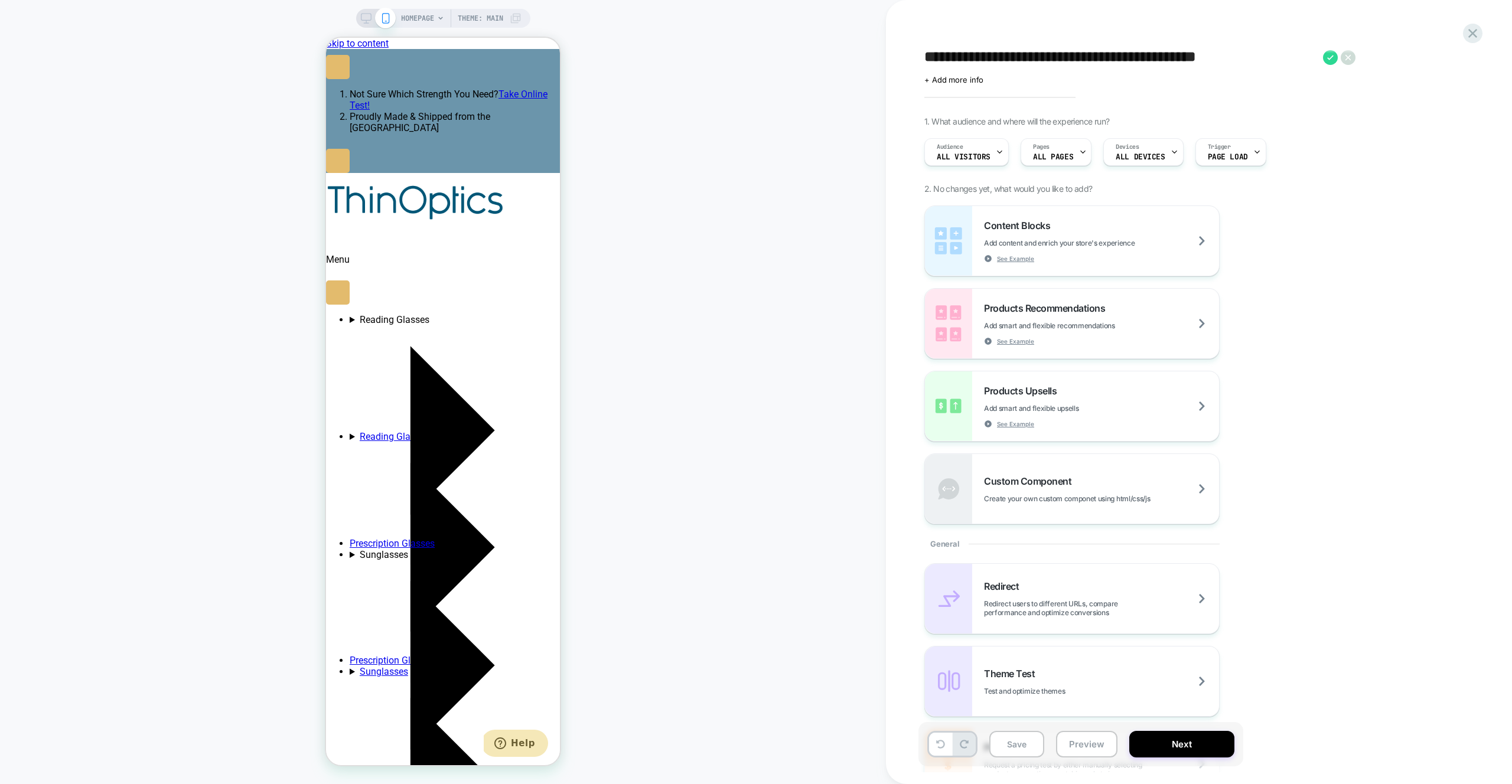
click at [1120, 63] on textarea "**********" at bounding box center [1120, 57] width 392 height 18
type textarea "**********"
click at [1327, 59] on icon at bounding box center [1330, 58] width 14 height 14
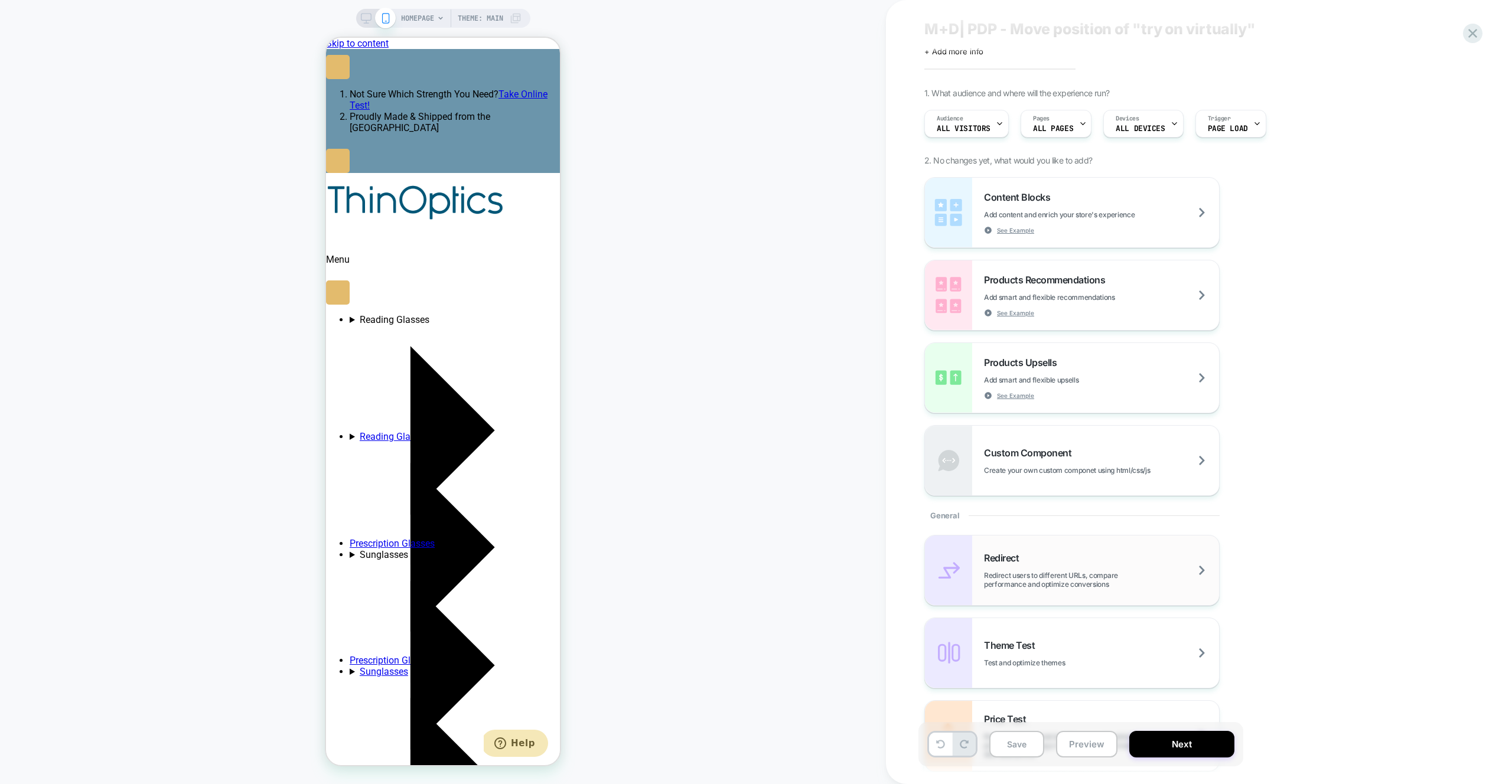
scroll to position [149, 0]
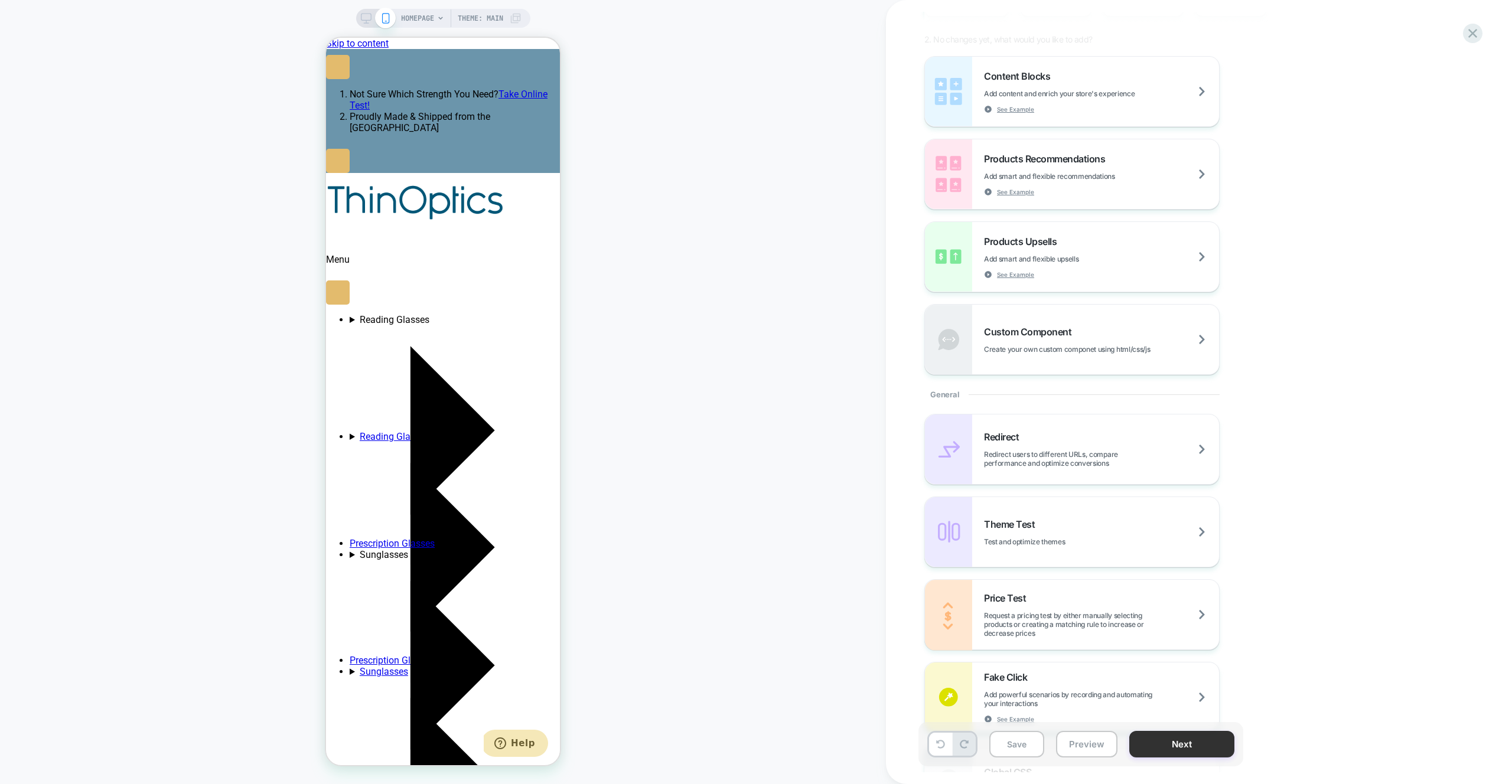
click at [1201, 750] on button "Next" at bounding box center [1181, 744] width 105 height 26
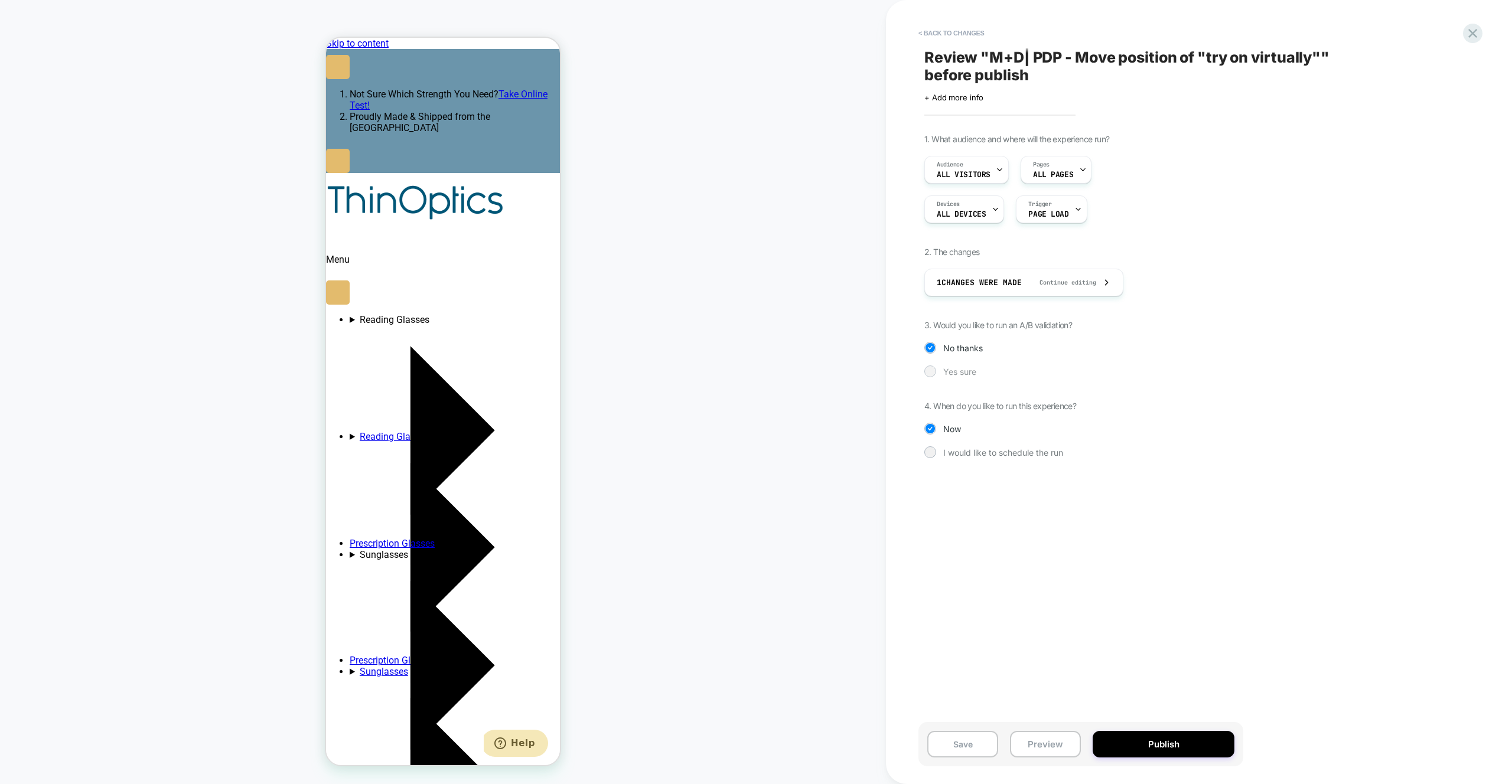
click at [946, 375] on span "Yes sure" at bounding box center [959, 372] width 33 height 10
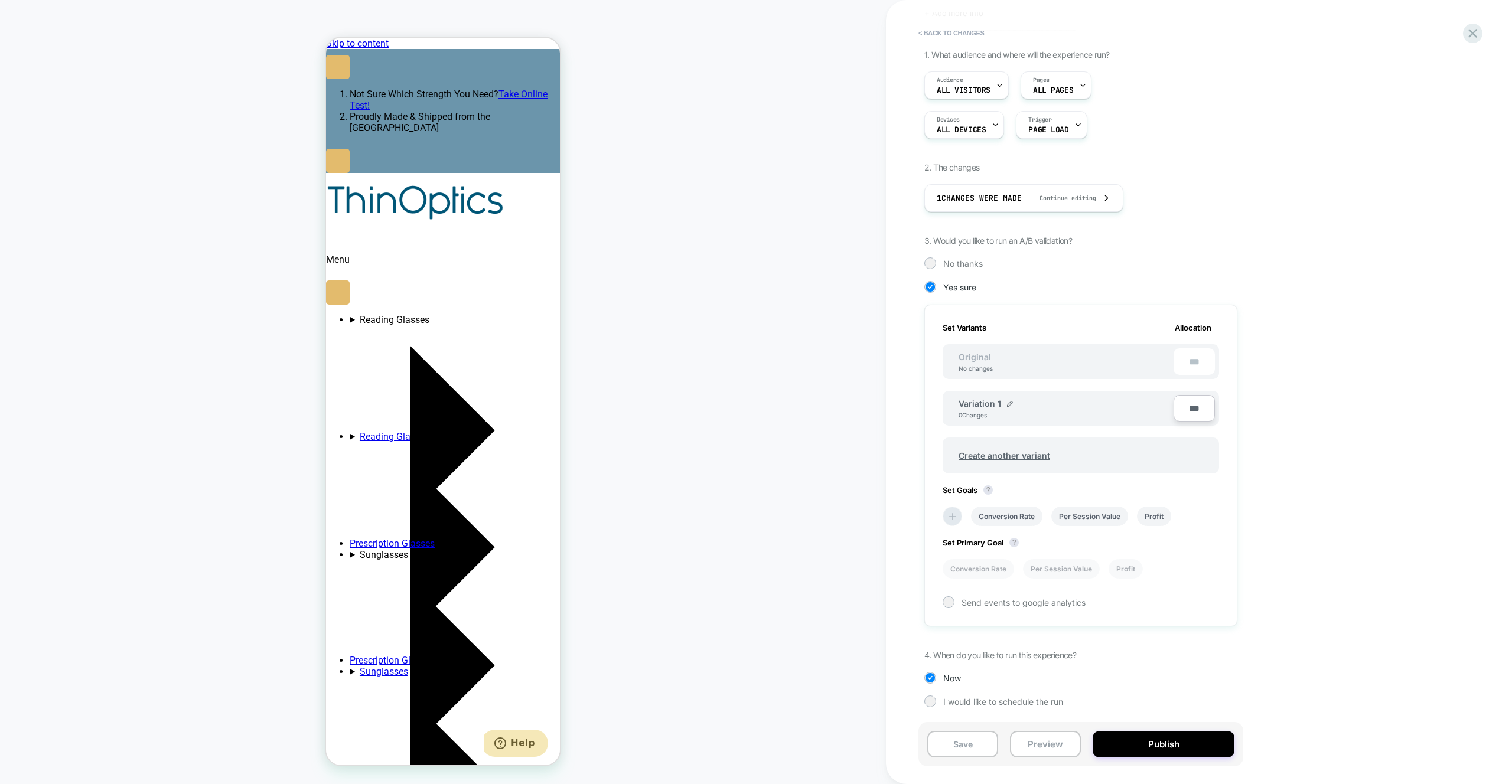
scroll to position [77, 0]
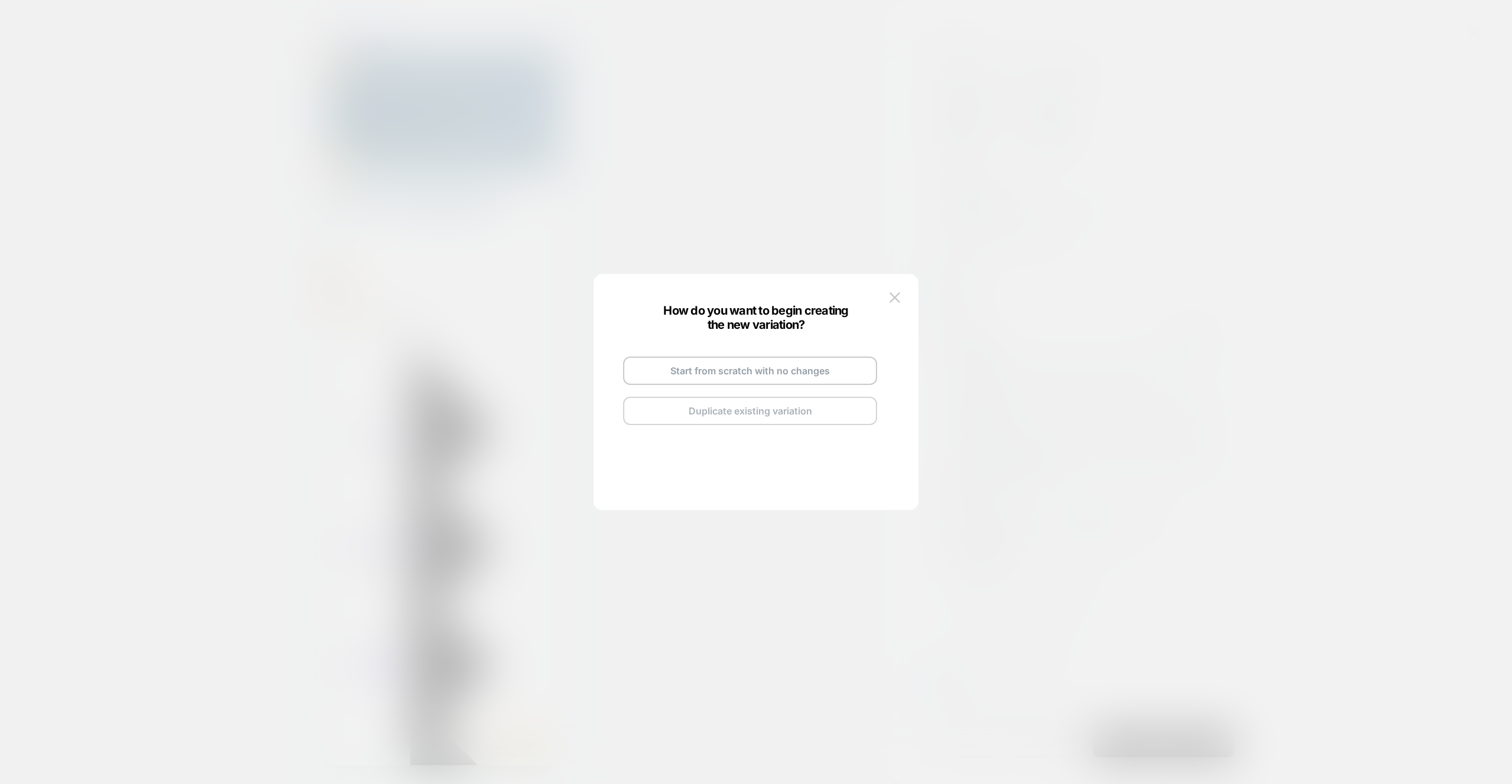
click at [765, 415] on button "Duplicate existing variation" at bounding box center [750, 411] width 254 height 28
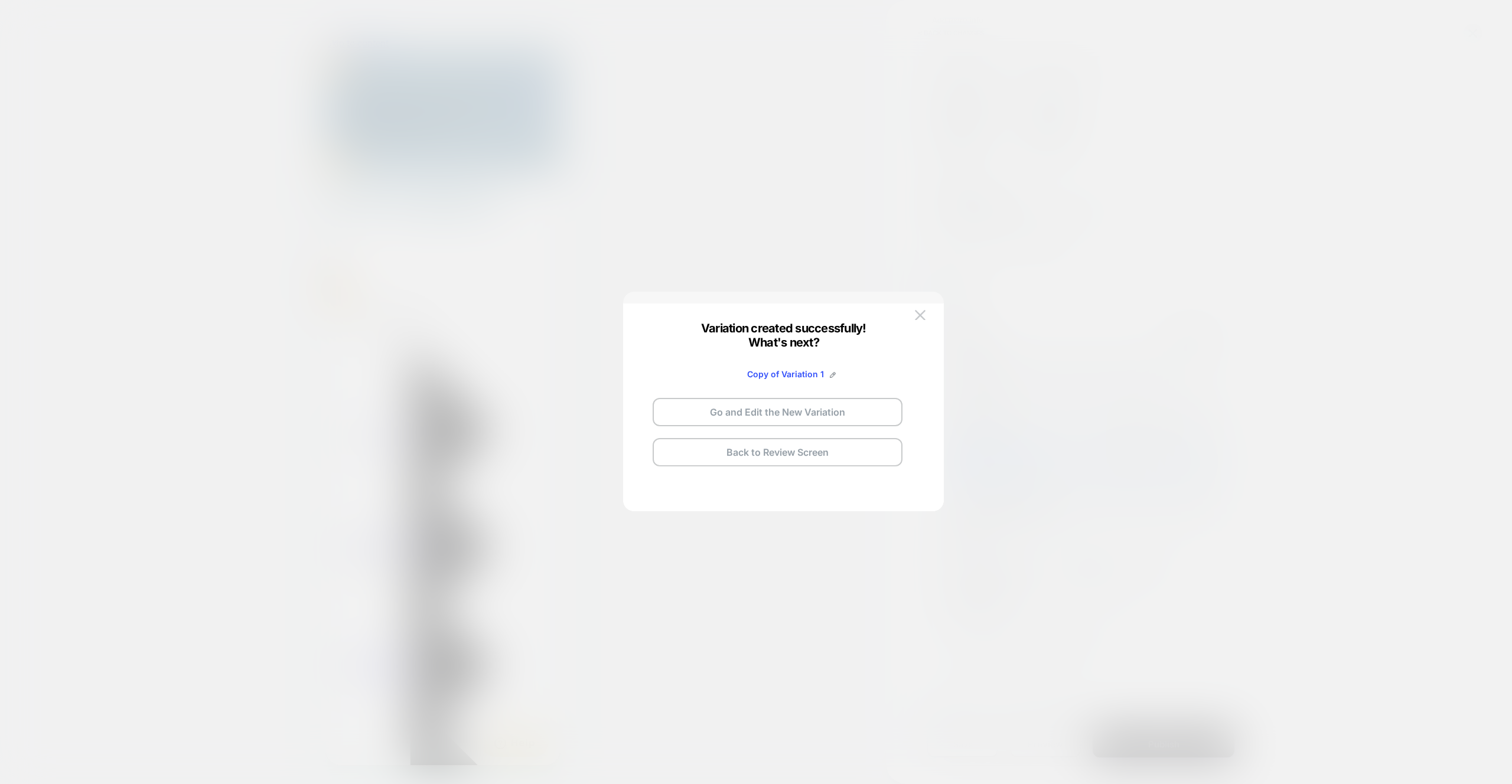
scroll to position [0, 0]
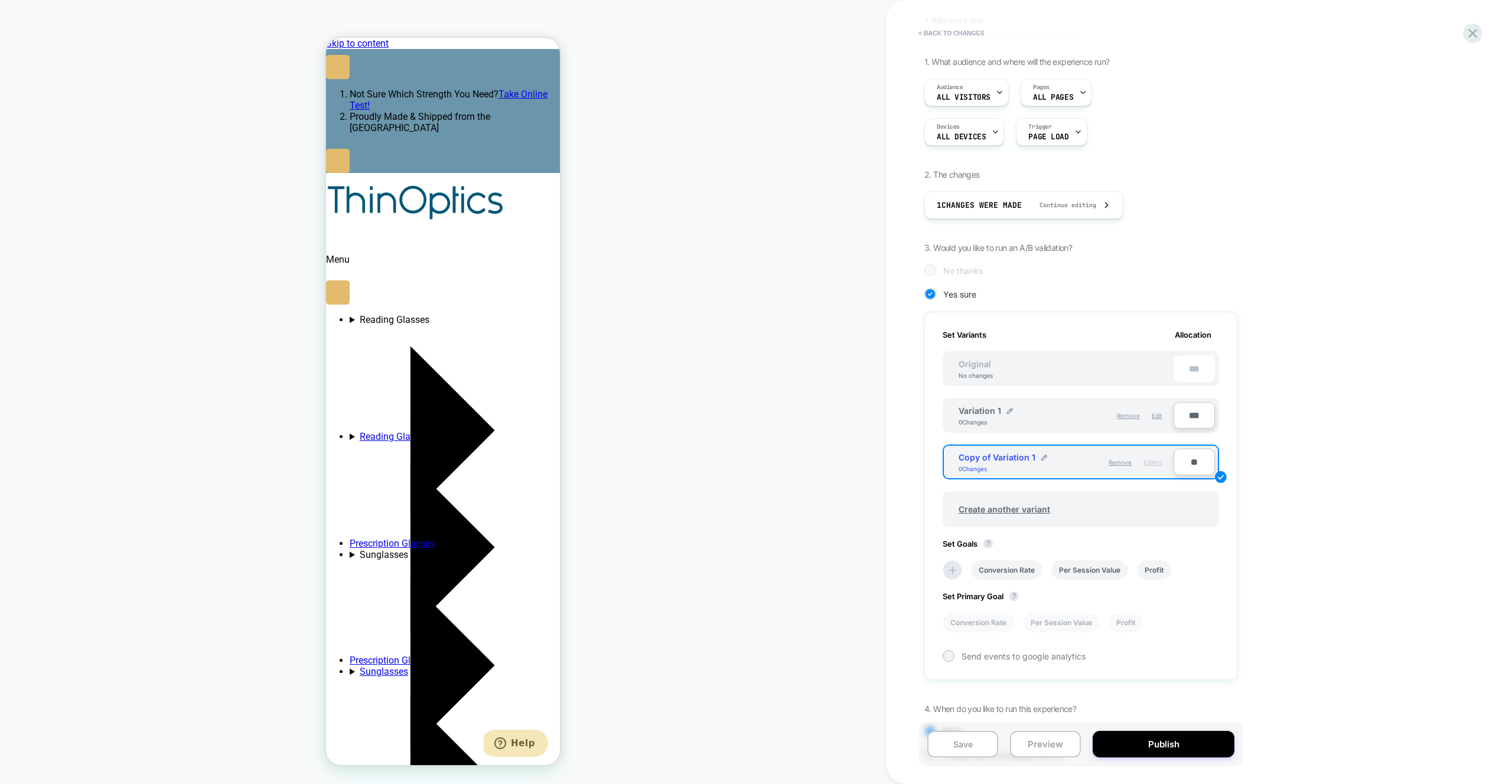
scroll to position [0, 182]
click at [1041, 457] on img at bounding box center [1043, 457] width 6 height 6
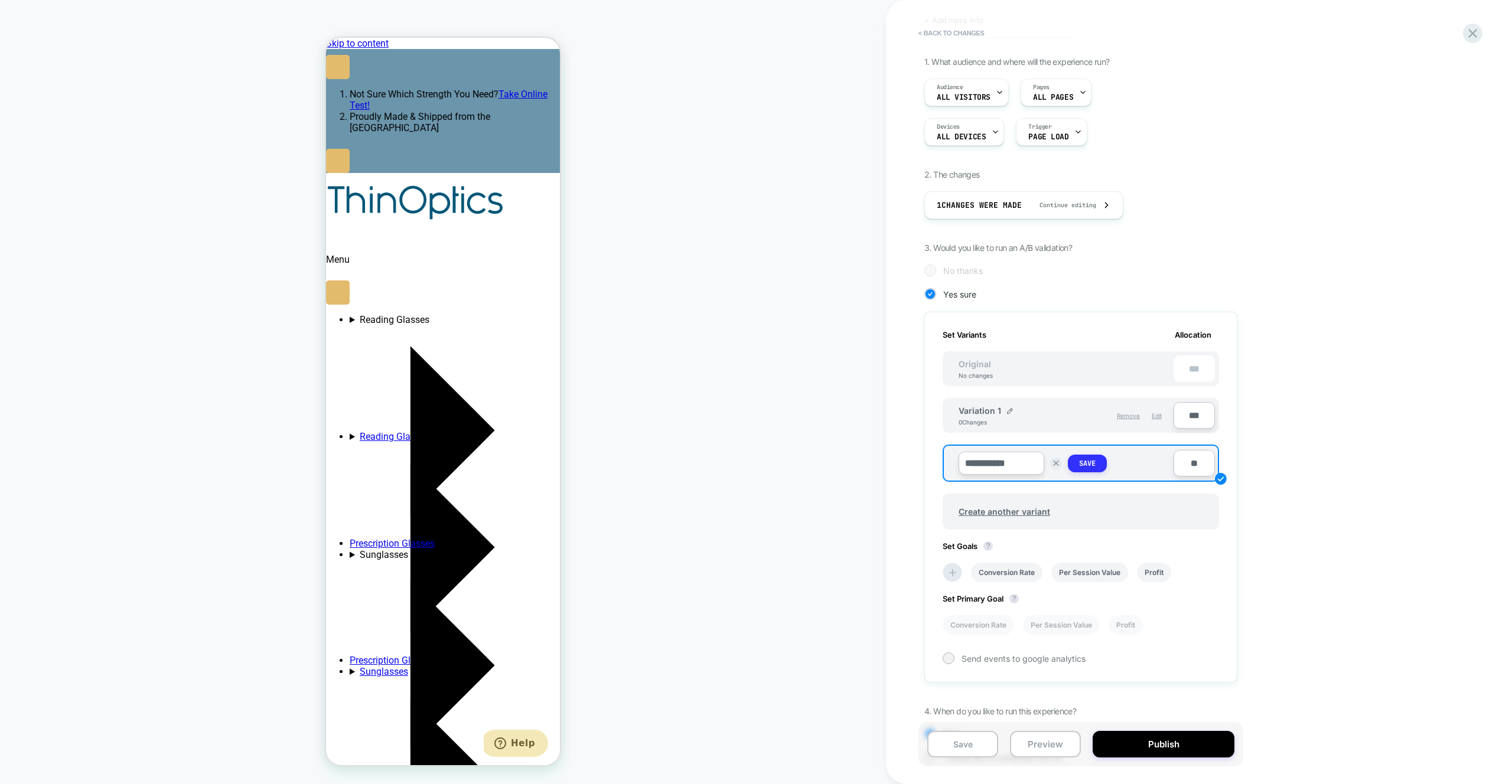
type input "**********"
drag, startPoint x: 1418, startPoint y: 406, endPoint x: 1418, endPoint y: 392, distance: 14.0
click at [1418, 404] on div "< Back to changes Review " M+D| PDP - Move position of "try on virtually" " bef…" at bounding box center [1199, 392] width 626 height 784
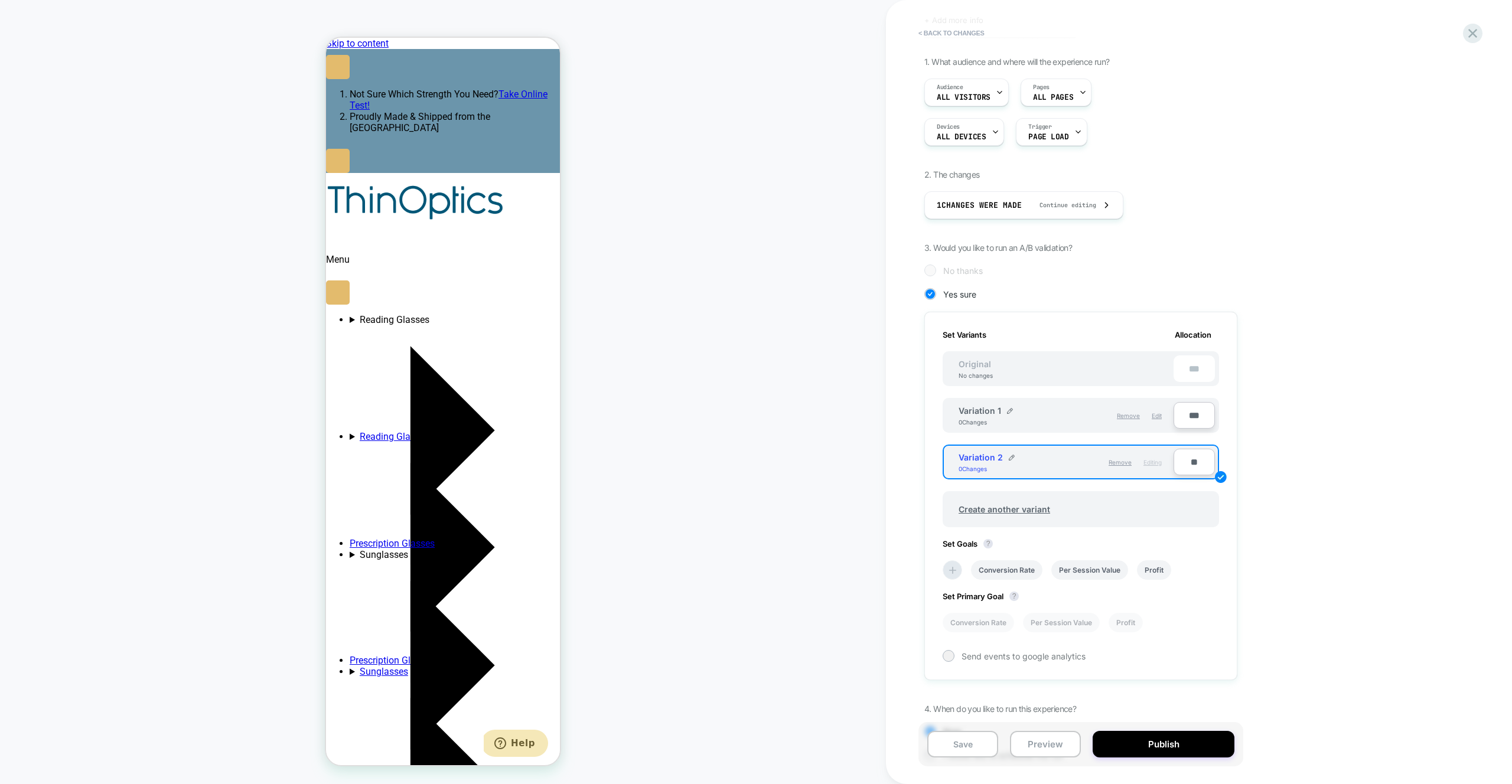
type input "***"
type input "**"
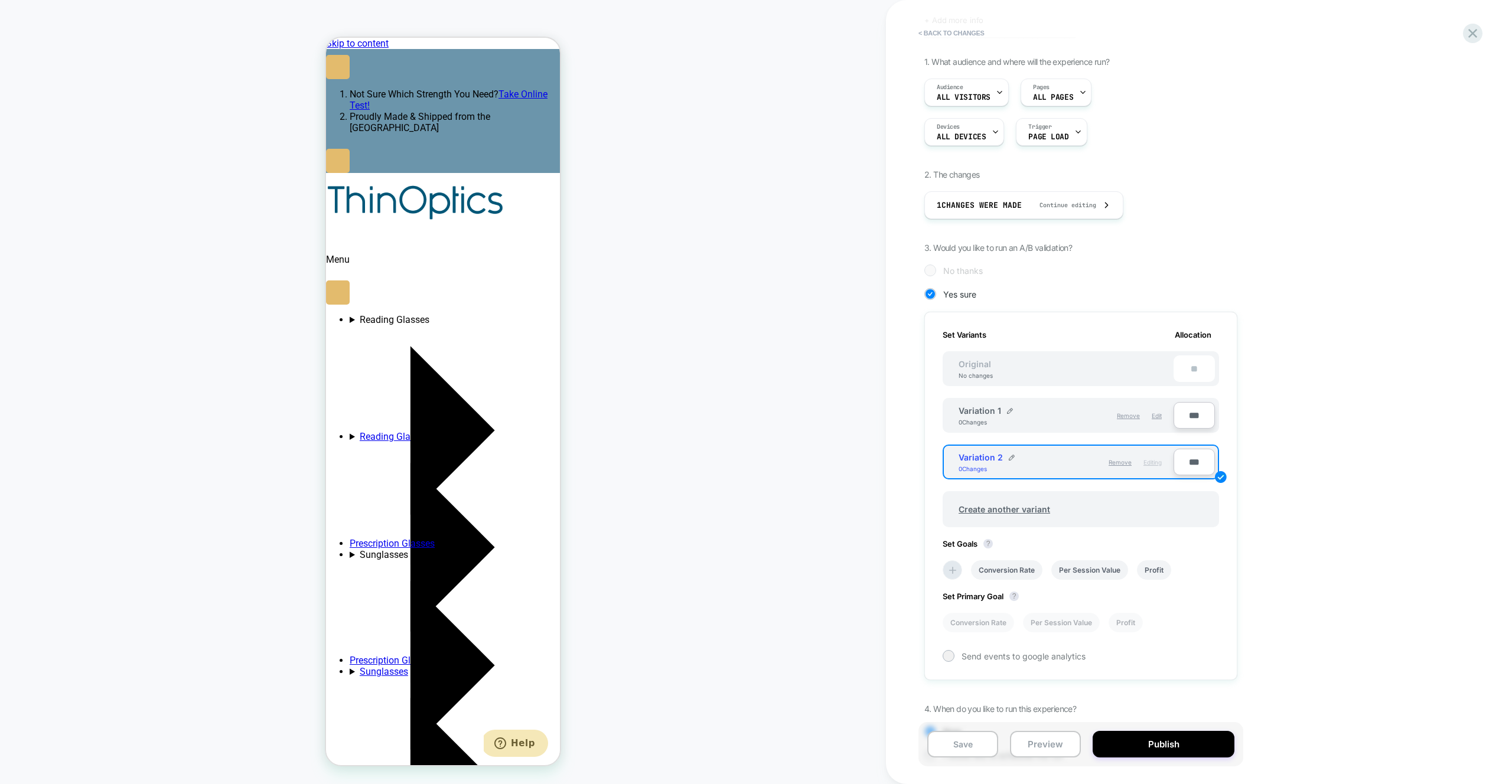
type input "***"
click at [1324, 408] on div "1. What audience and where will the experience run? Audience All Visitors Pages…" at bounding box center [1140, 418] width 431 height 722
click at [1339, 338] on div "1. What audience and where will the experience run? Audience All Visitors Pages…" at bounding box center [1140, 418] width 431 height 722
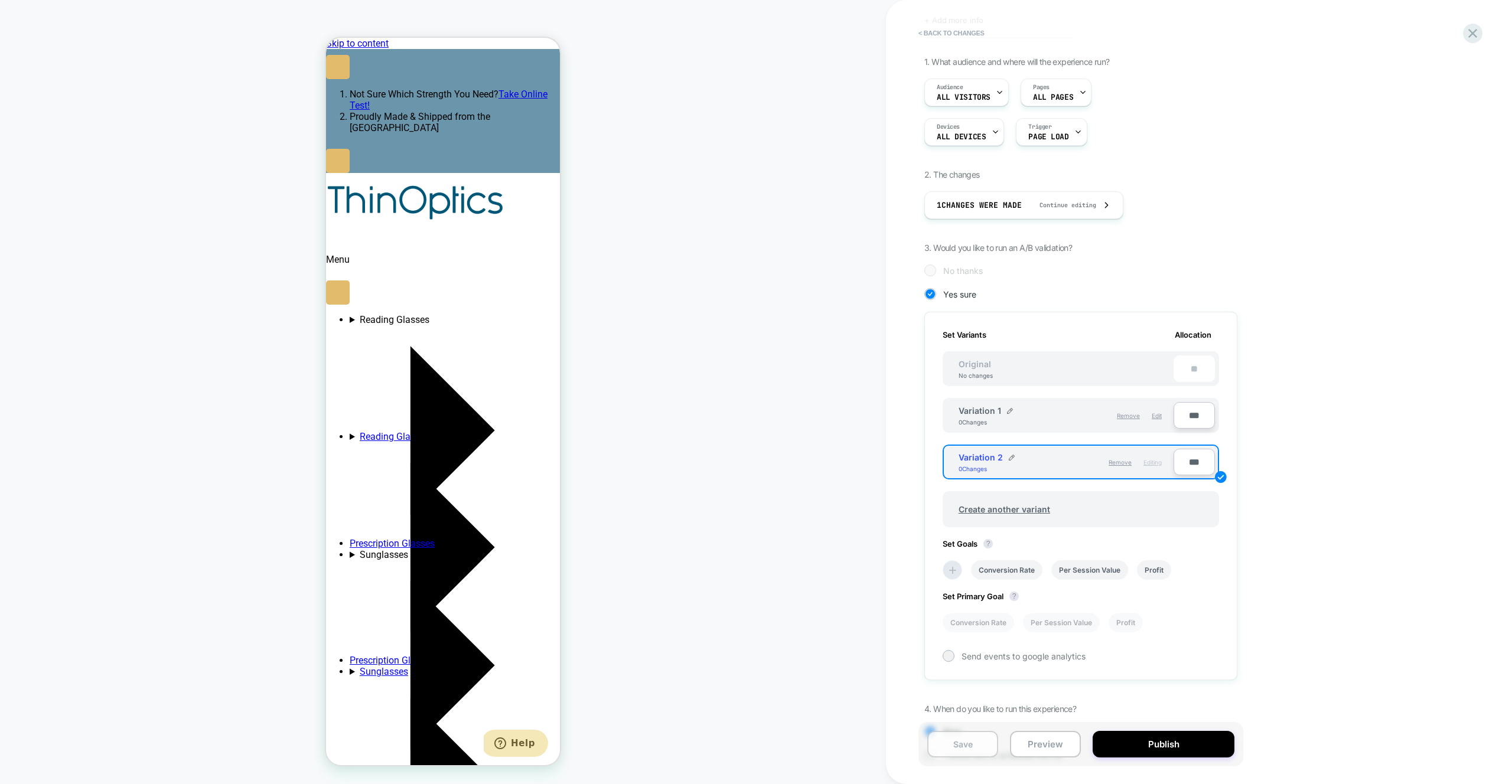
click at [961, 746] on button "Save" at bounding box center [962, 744] width 71 height 26
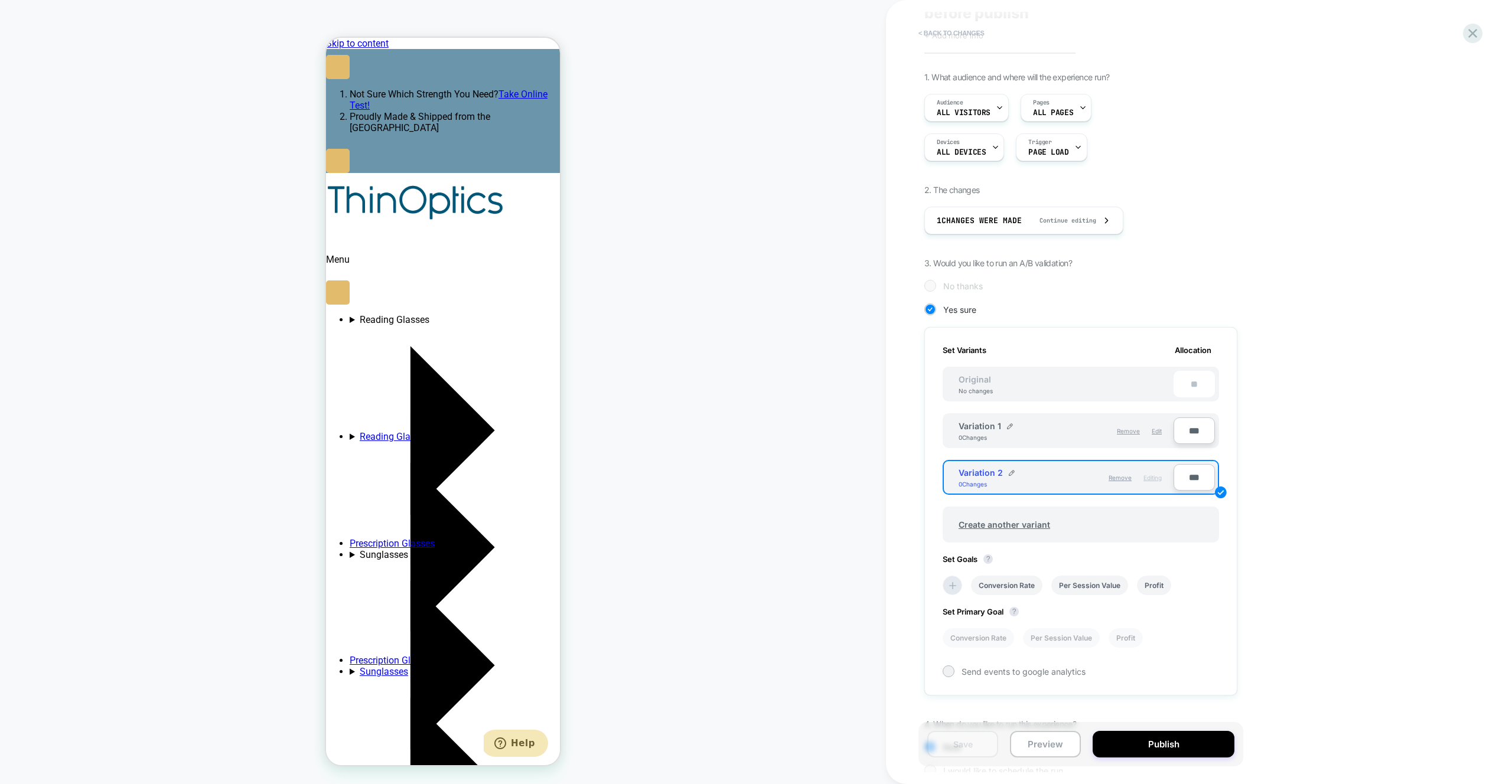
click at [932, 37] on button "< Back to changes" at bounding box center [951, 33] width 78 height 19
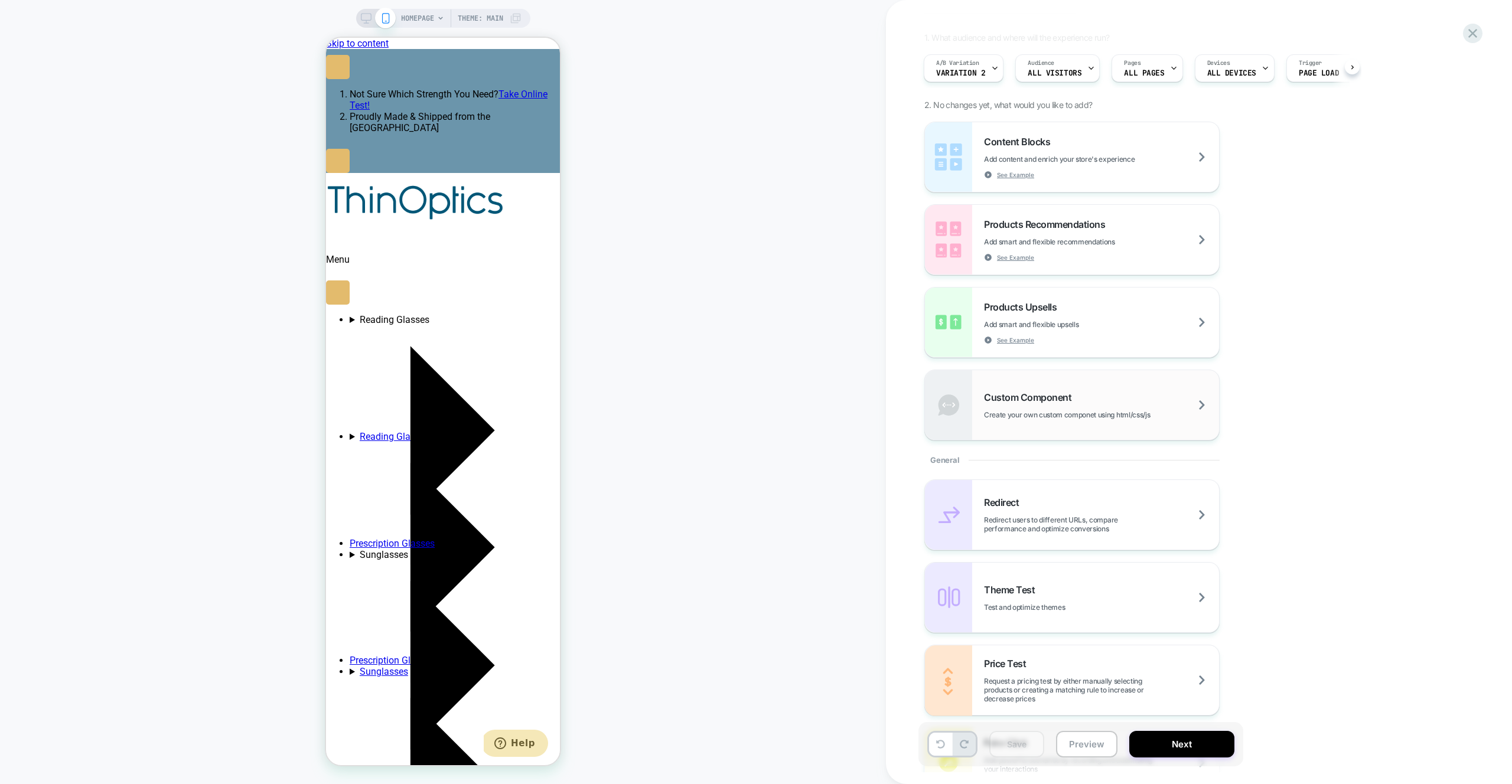
scroll to position [0, 0]
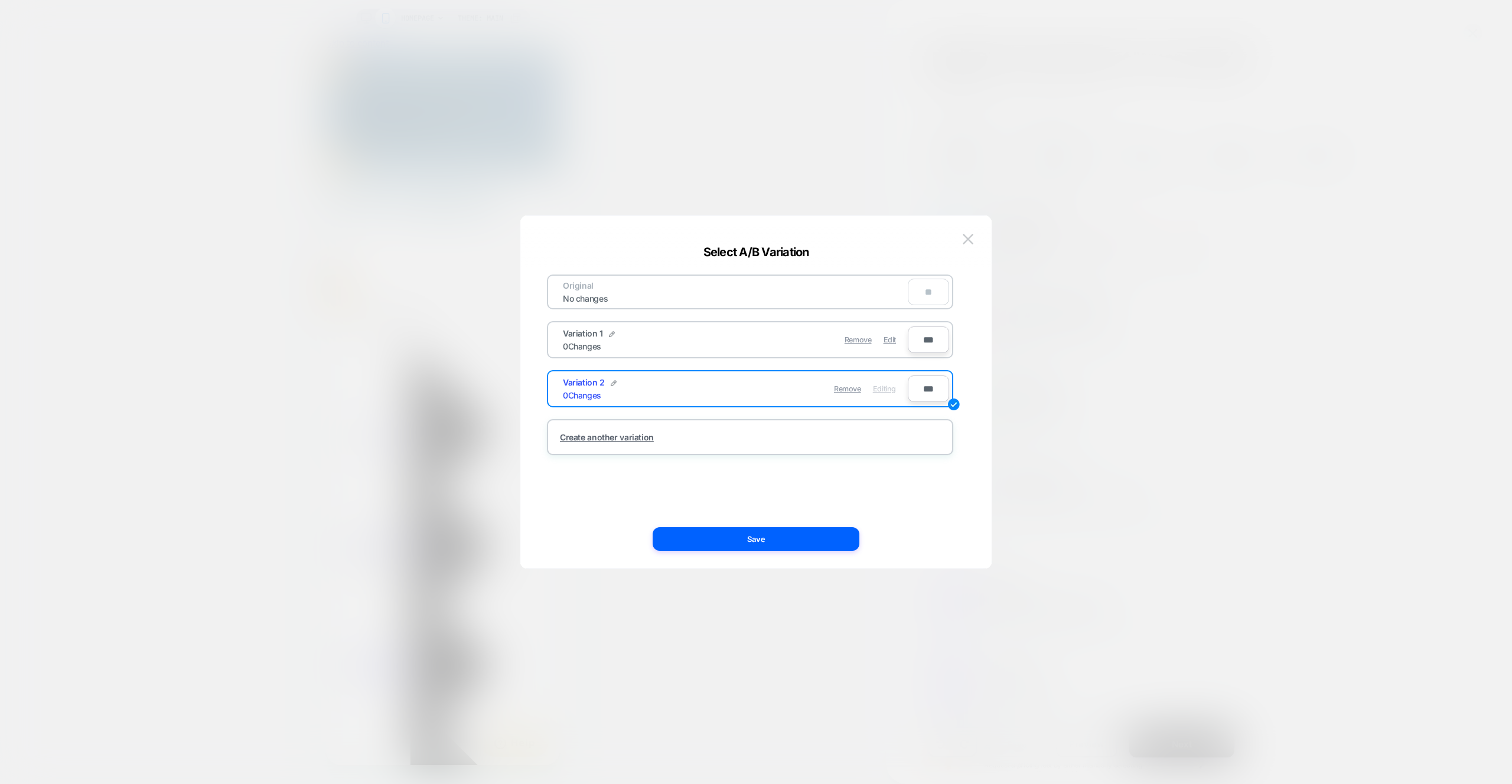
click at [963, 238] on img at bounding box center [968, 238] width 10 height 10
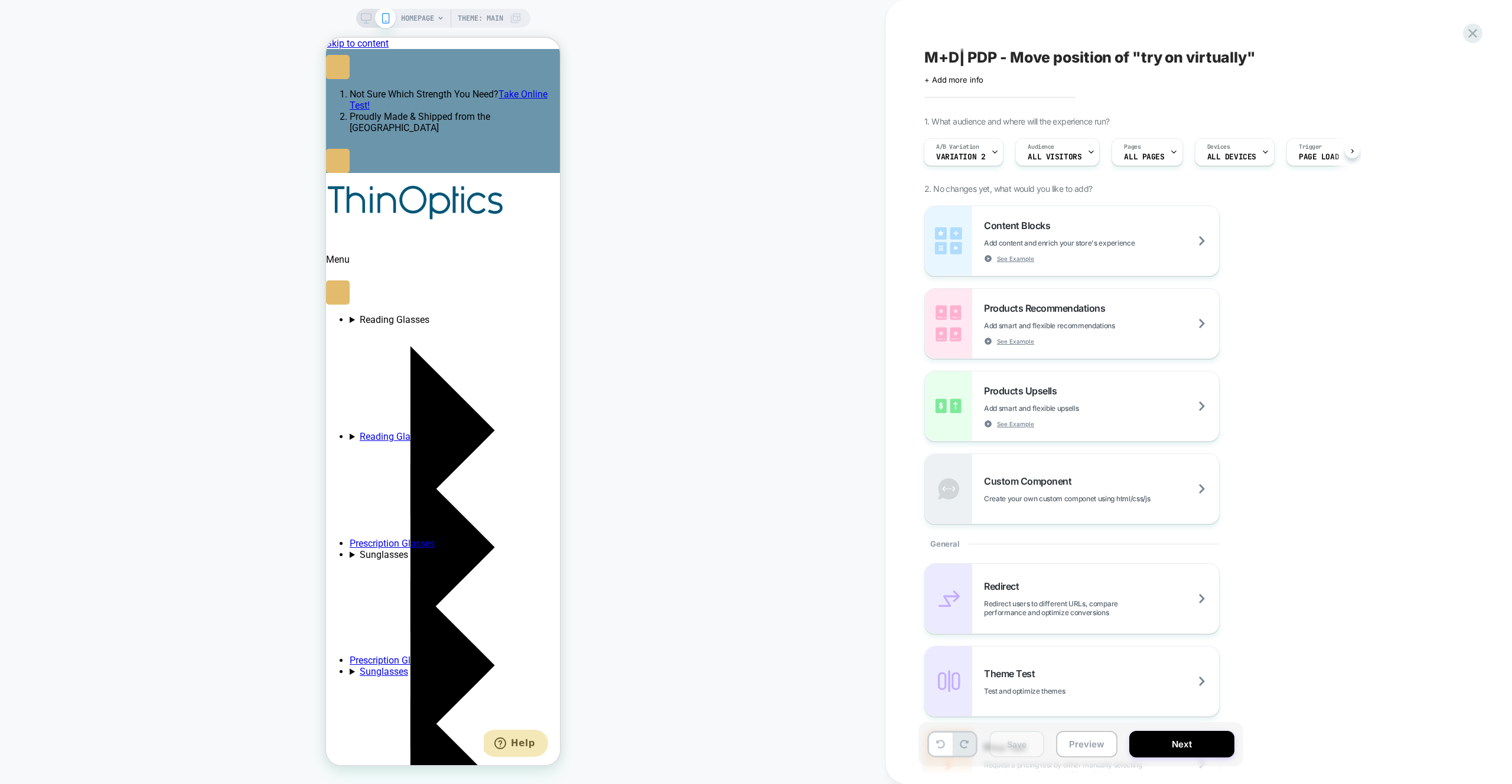
scroll to position [0, 182]
click at [1078, 750] on button "Preview" at bounding box center [1087, 744] width 62 height 26
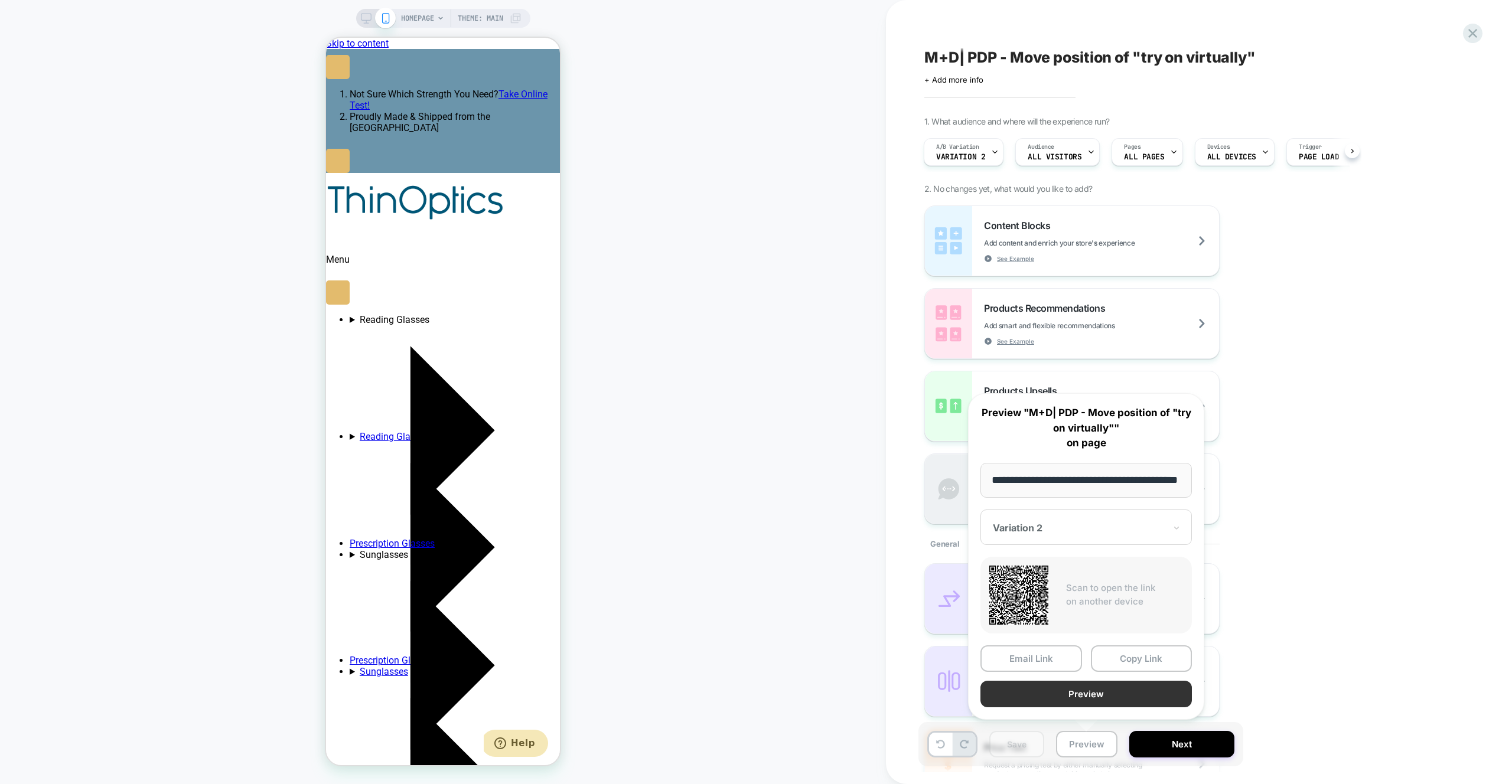
scroll to position [0, 0]
click at [1107, 703] on button "Preview" at bounding box center [1086, 693] width 211 height 26
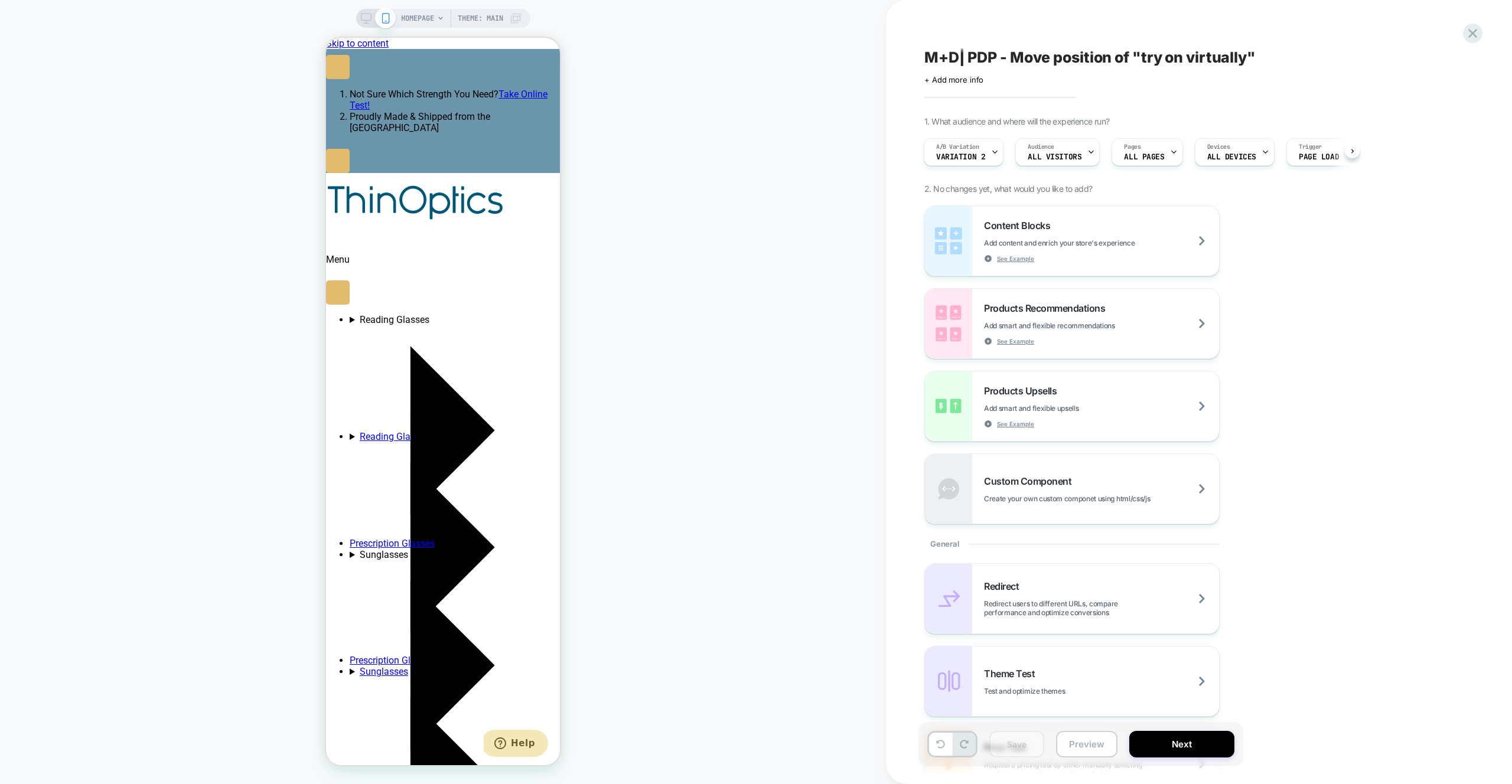
click at [1081, 746] on button "Preview" at bounding box center [1087, 744] width 62 height 26
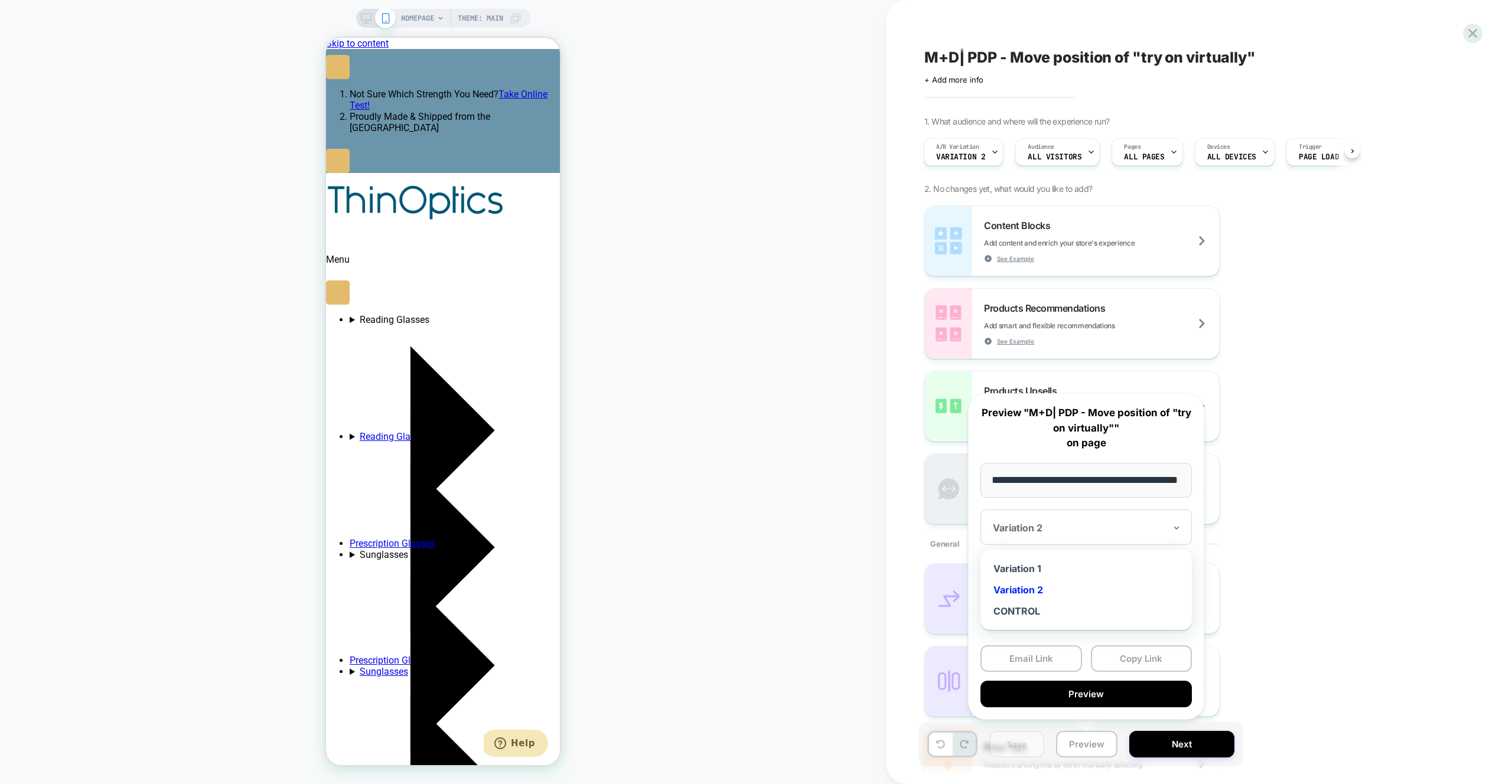
click at [1070, 534] on div "Variation 2" at bounding box center [1079, 528] width 175 height 14
drag, startPoint x: 1310, startPoint y: 449, endPoint x: 1303, endPoint y: 443, distance: 9.2
click at [1309, 448] on div "Content Blocks Add content and enrich your store's experience See Example Produ…" at bounding box center [1140, 364] width 431 height 319
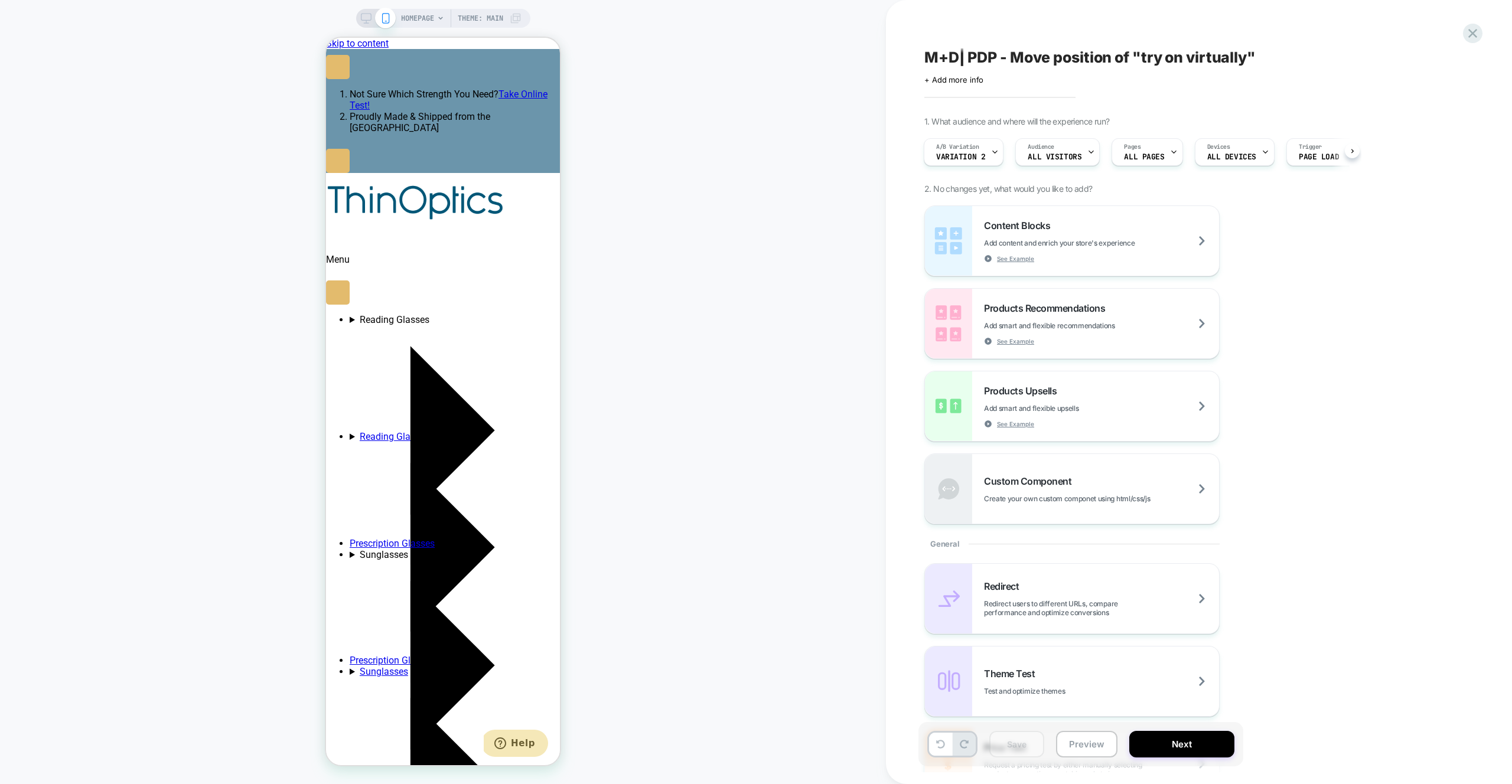
scroll to position [0, 182]
